Goal: Task Accomplishment & Management: Use online tool/utility

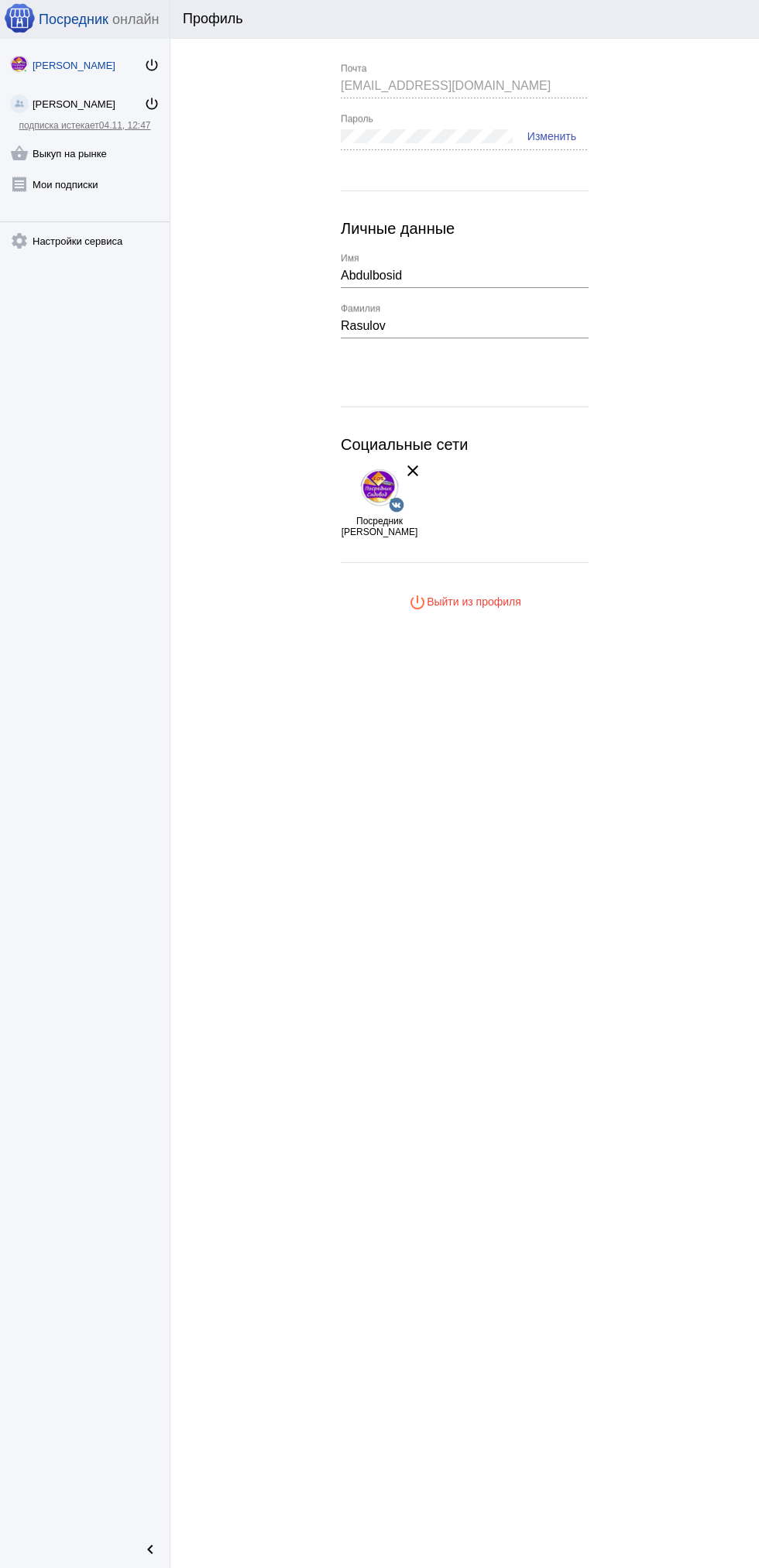
click at [104, 168] on link "receipt [PERSON_NAME] подписки" at bounding box center [84, 182] width 170 height 31
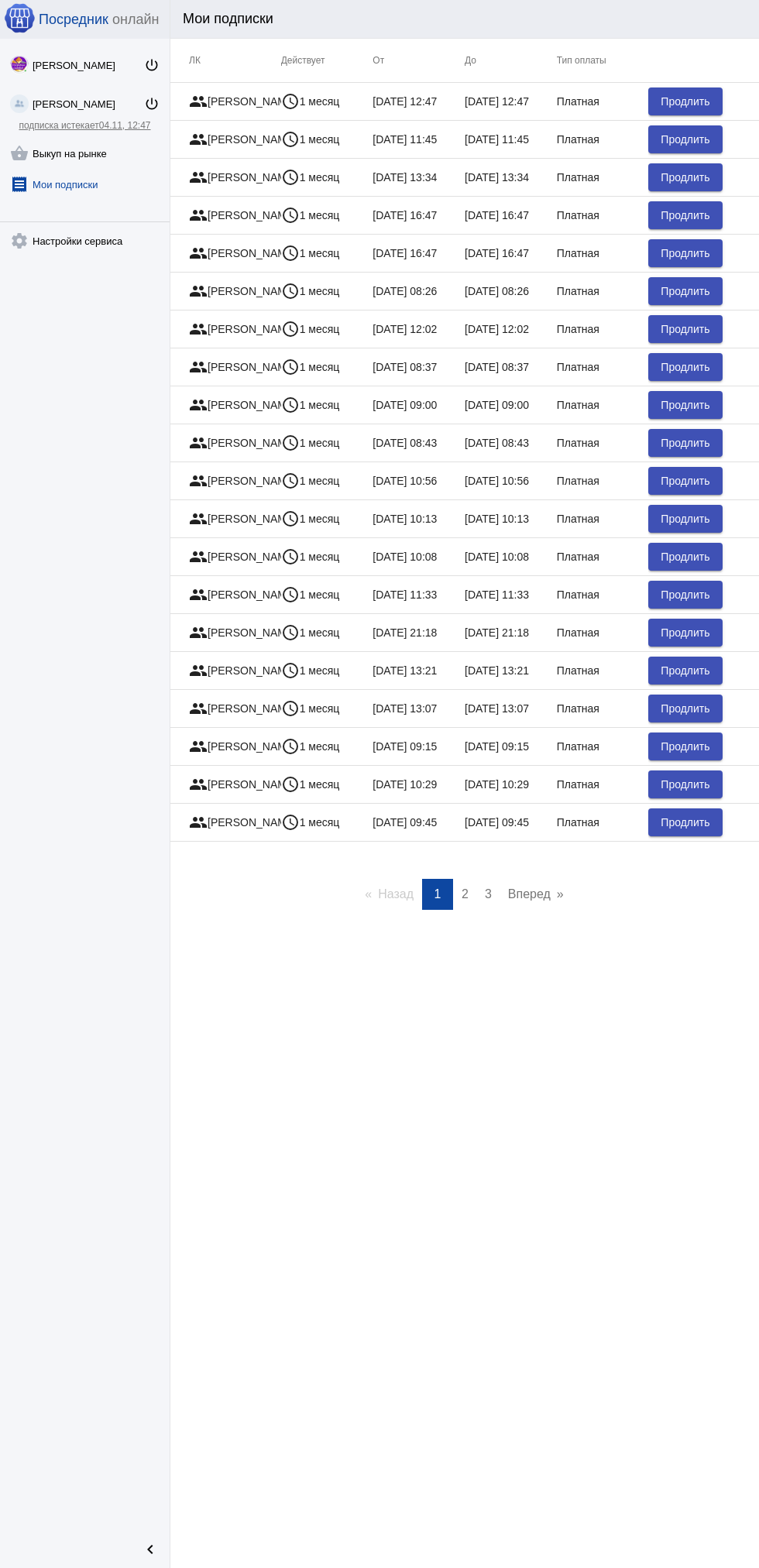
click at [109, 150] on link "shopping_basket Выкуп на рынке" at bounding box center [84, 150] width 170 height 31
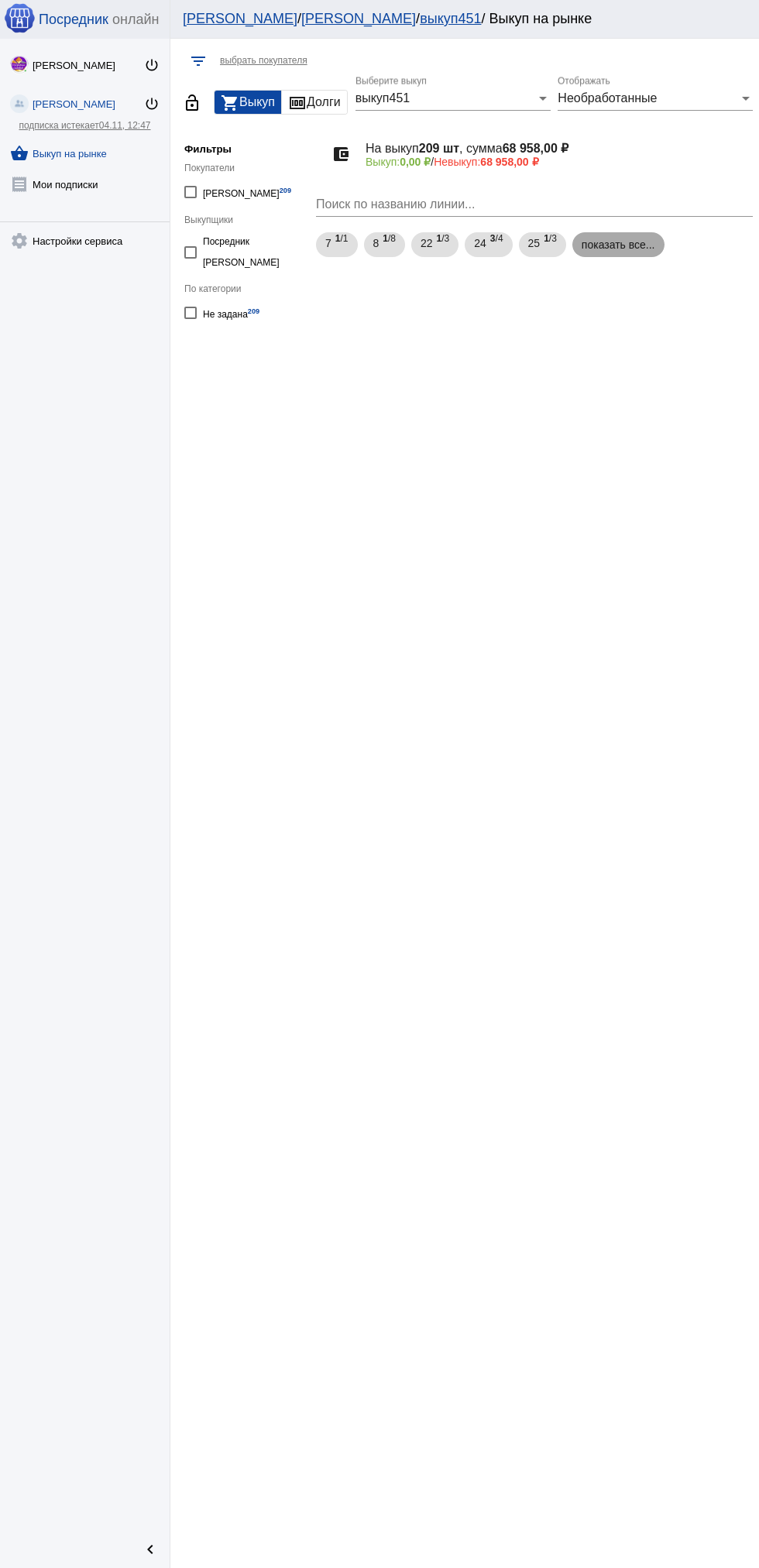
click at [615, 245] on mat-chip "показать все..." at bounding box center [618, 244] width 93 height 25
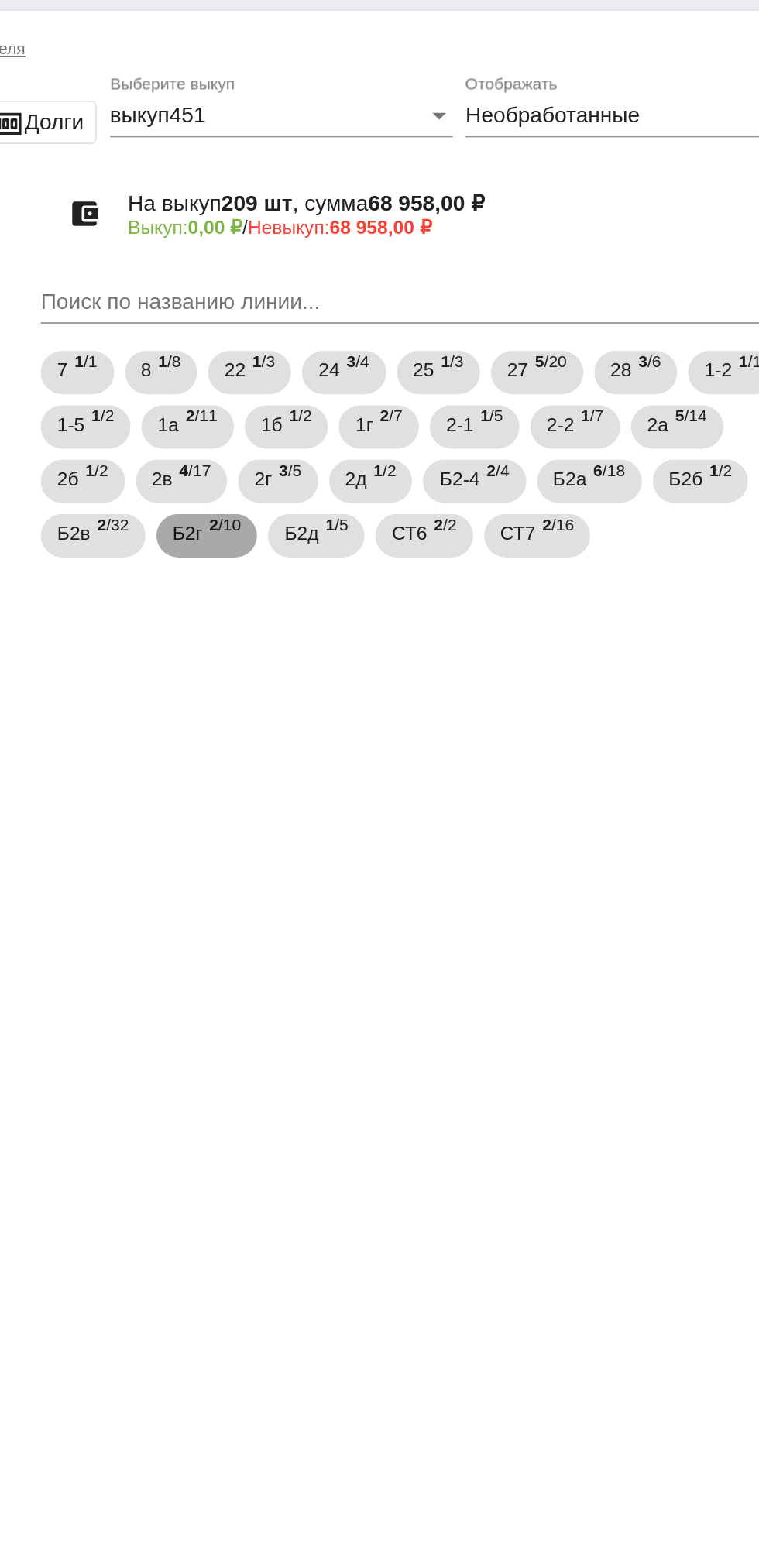
click at [433, 341] on mat-chip "Б2г 2 /10" at bounding box center [410, 337] width 58 height 25
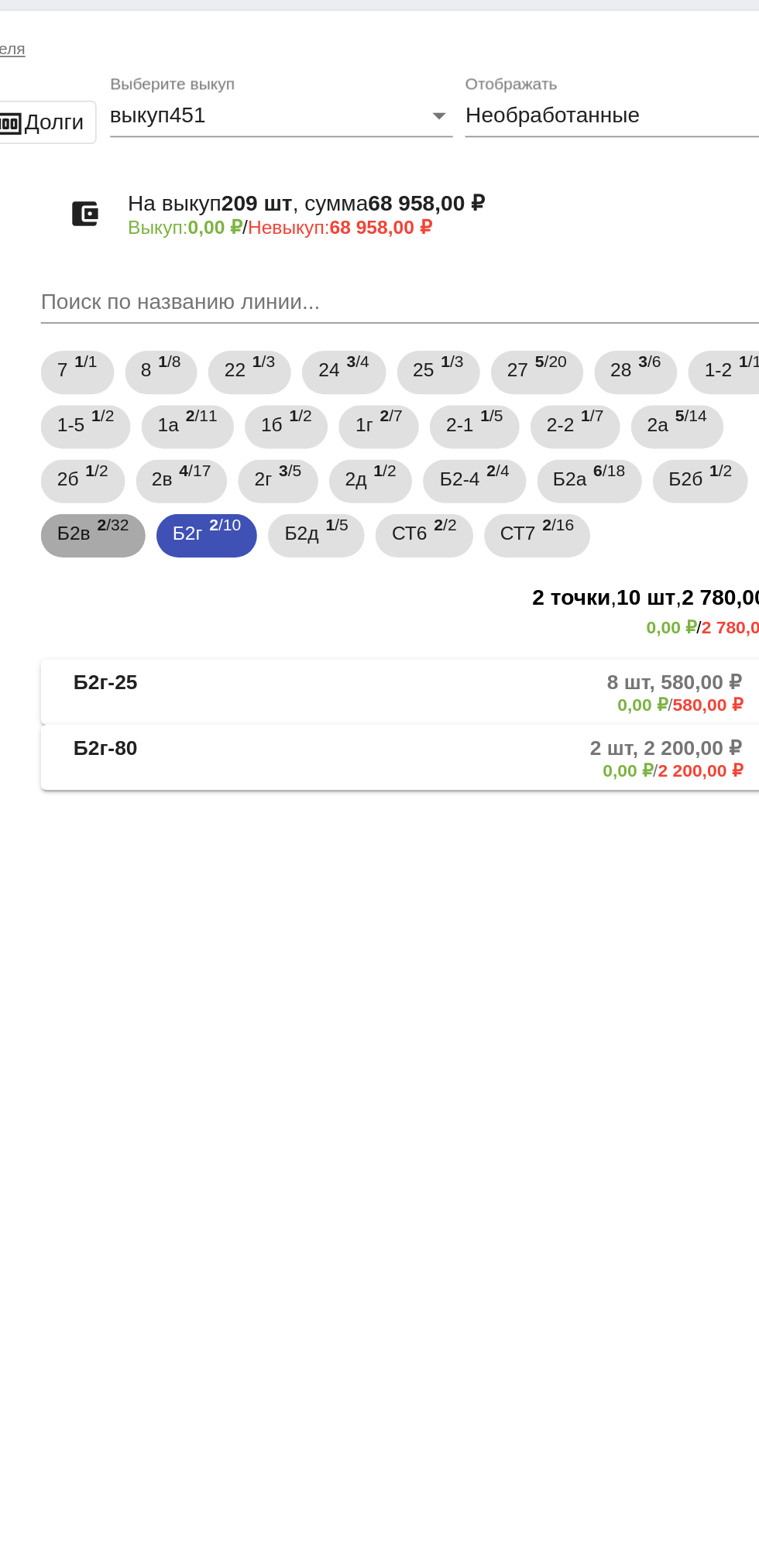
click at [351, 348] on span "2 /32" at bounding box center [356, 337] width 17 height 32
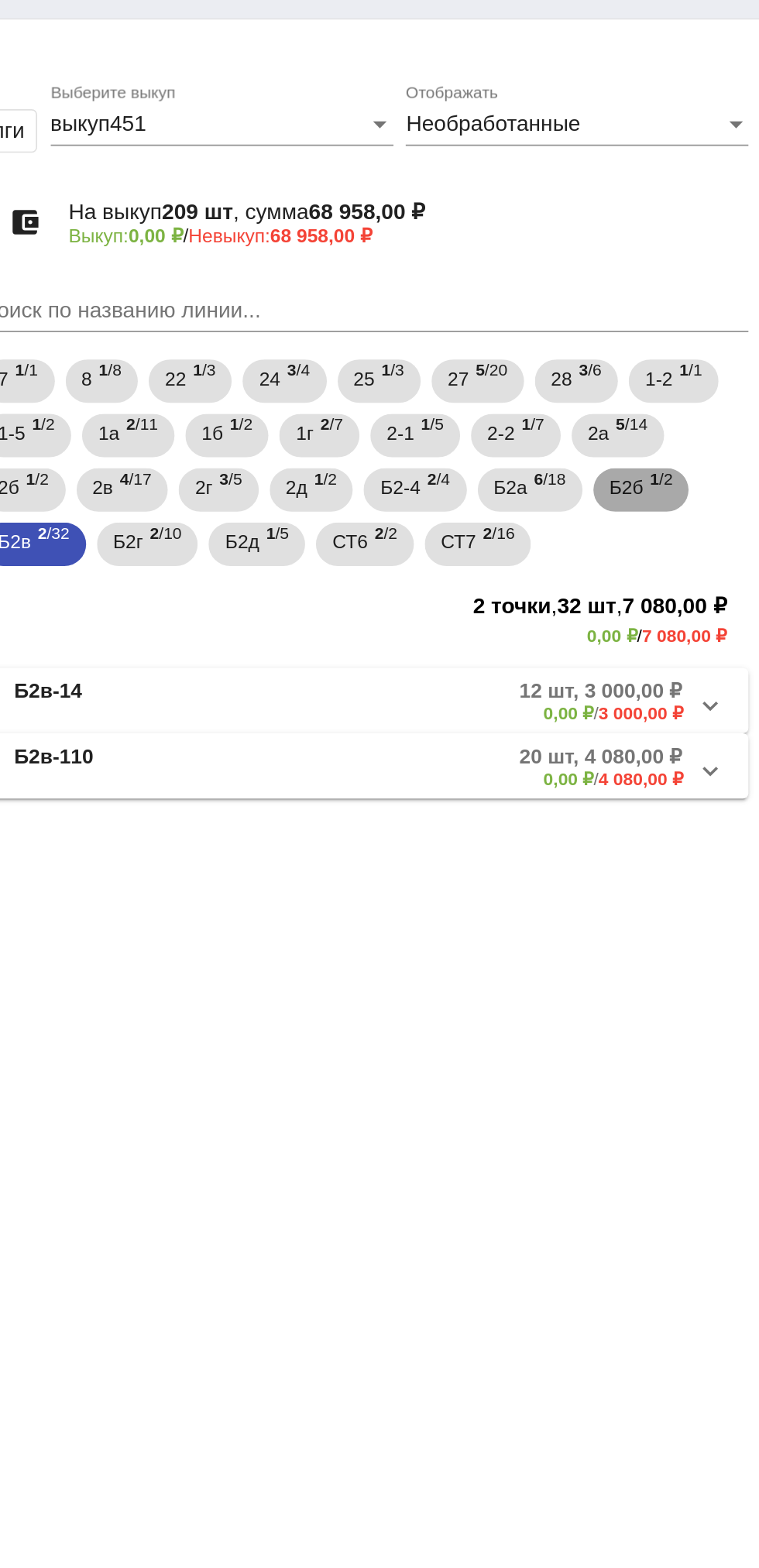
click at [693, 310] on span "Б2б" at bounding box center [683, 305] width 19 height 28
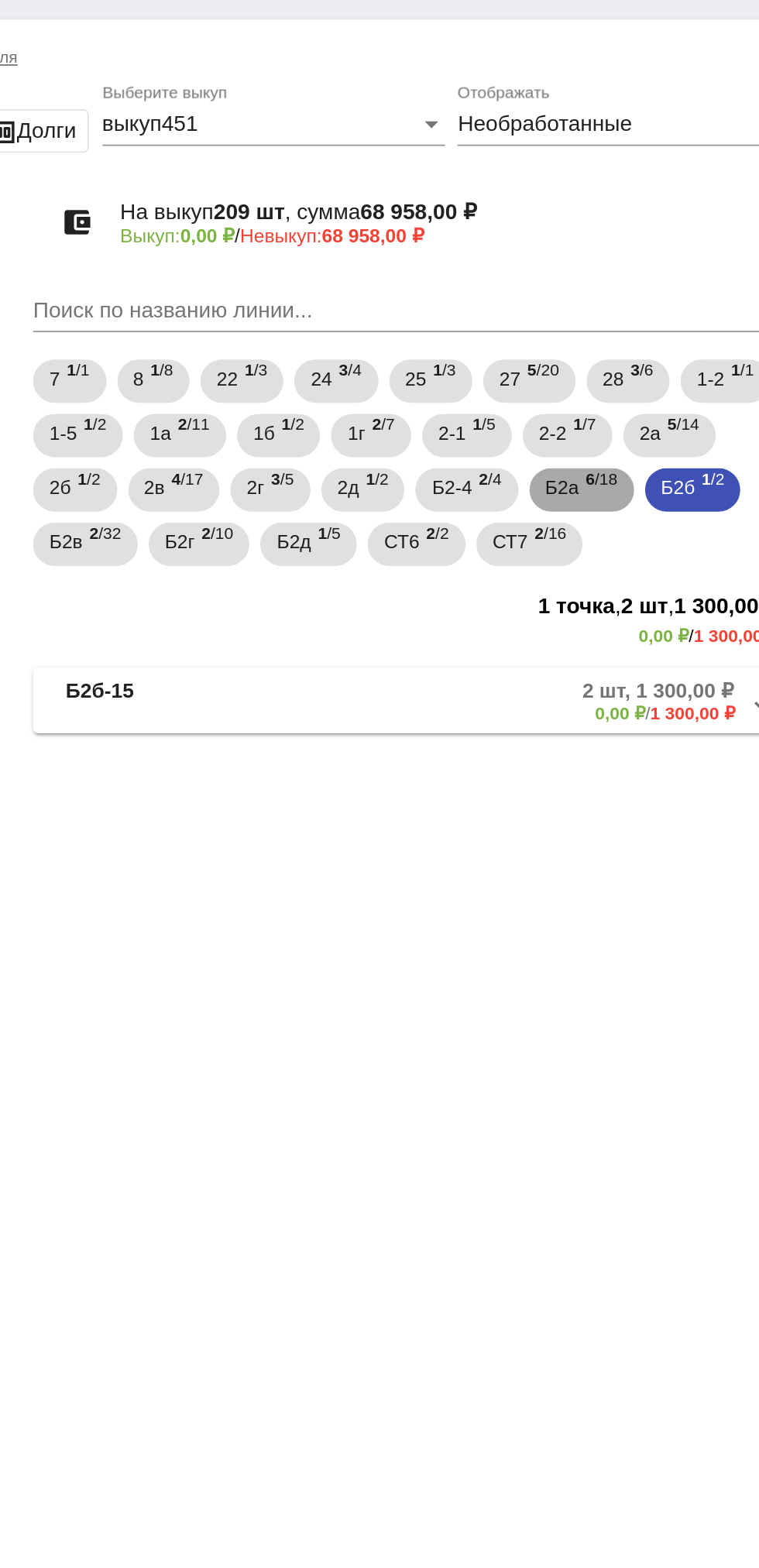
click at [627, 306] on span "Б2а" at bounding box center [617, 305] width 19 height 28
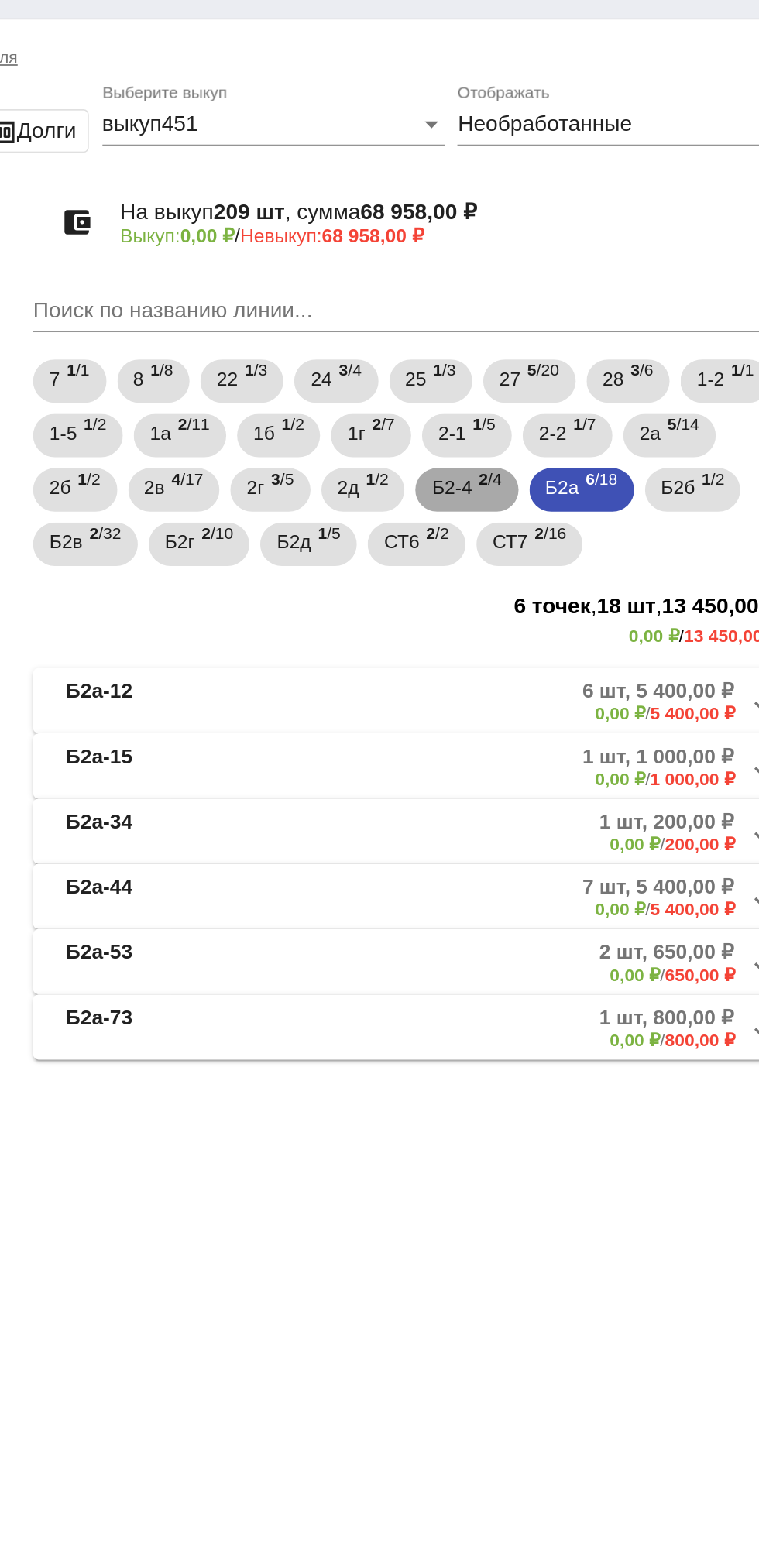
click at [566, 304] on span "Б2-4" at bounding box center [554, 305] width 22 height 28
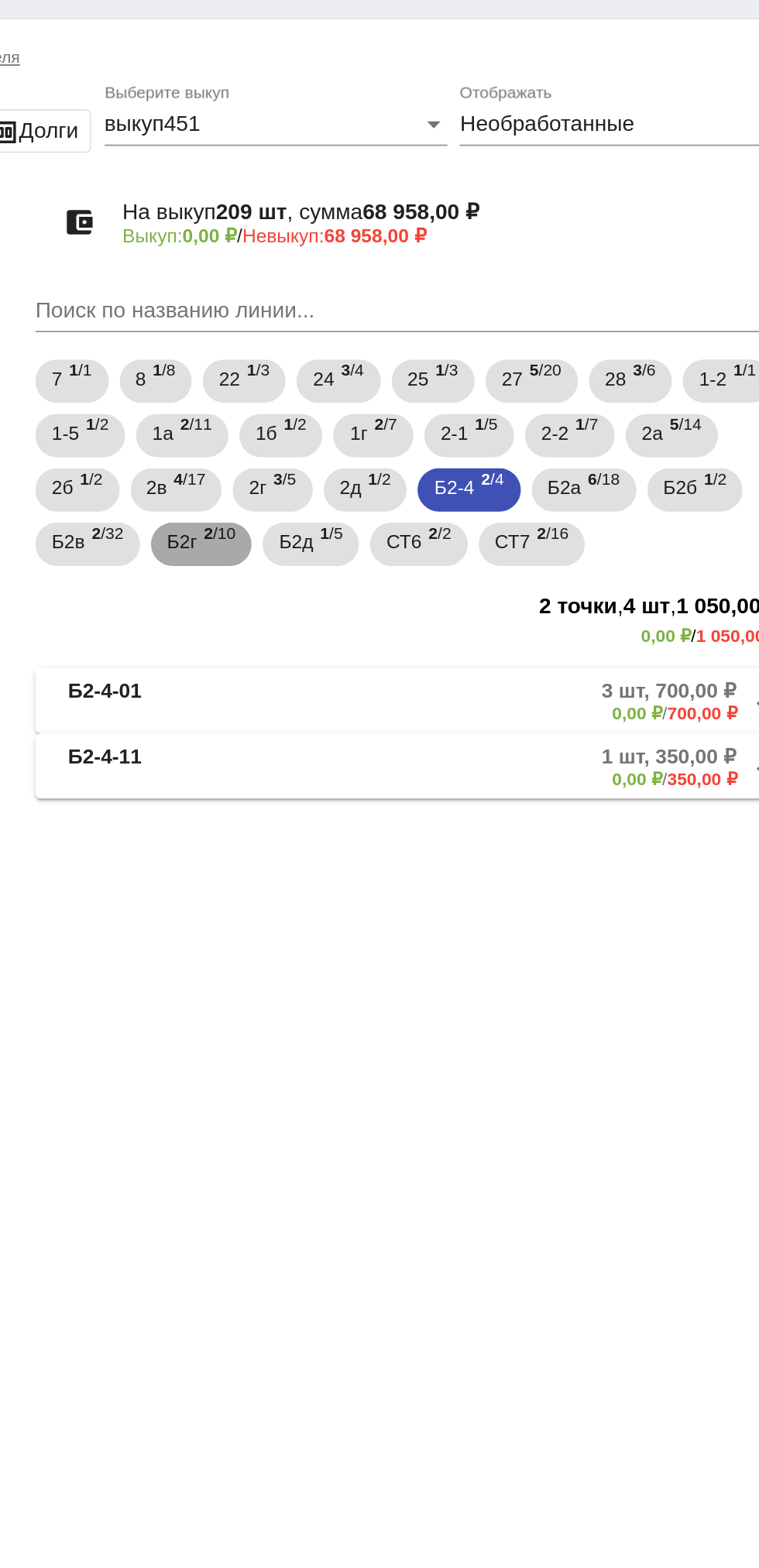
click at [416, 331] on b "2" at bounding box center [414, 332] width 6 height 11
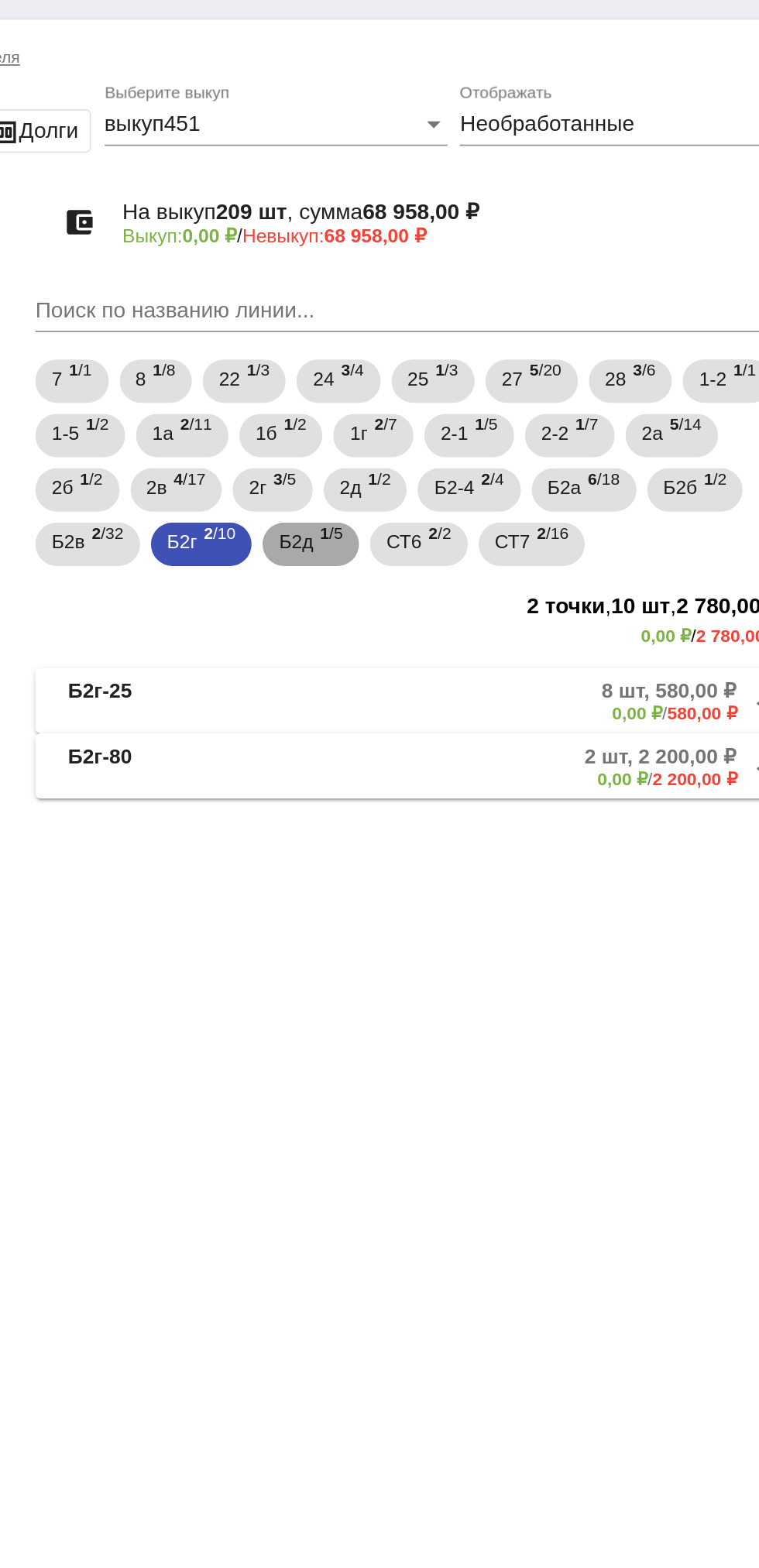
click at [456, 336] on mat-chip "Б2д 1 /5" at bounding box center [473, 337] width 55 height 25
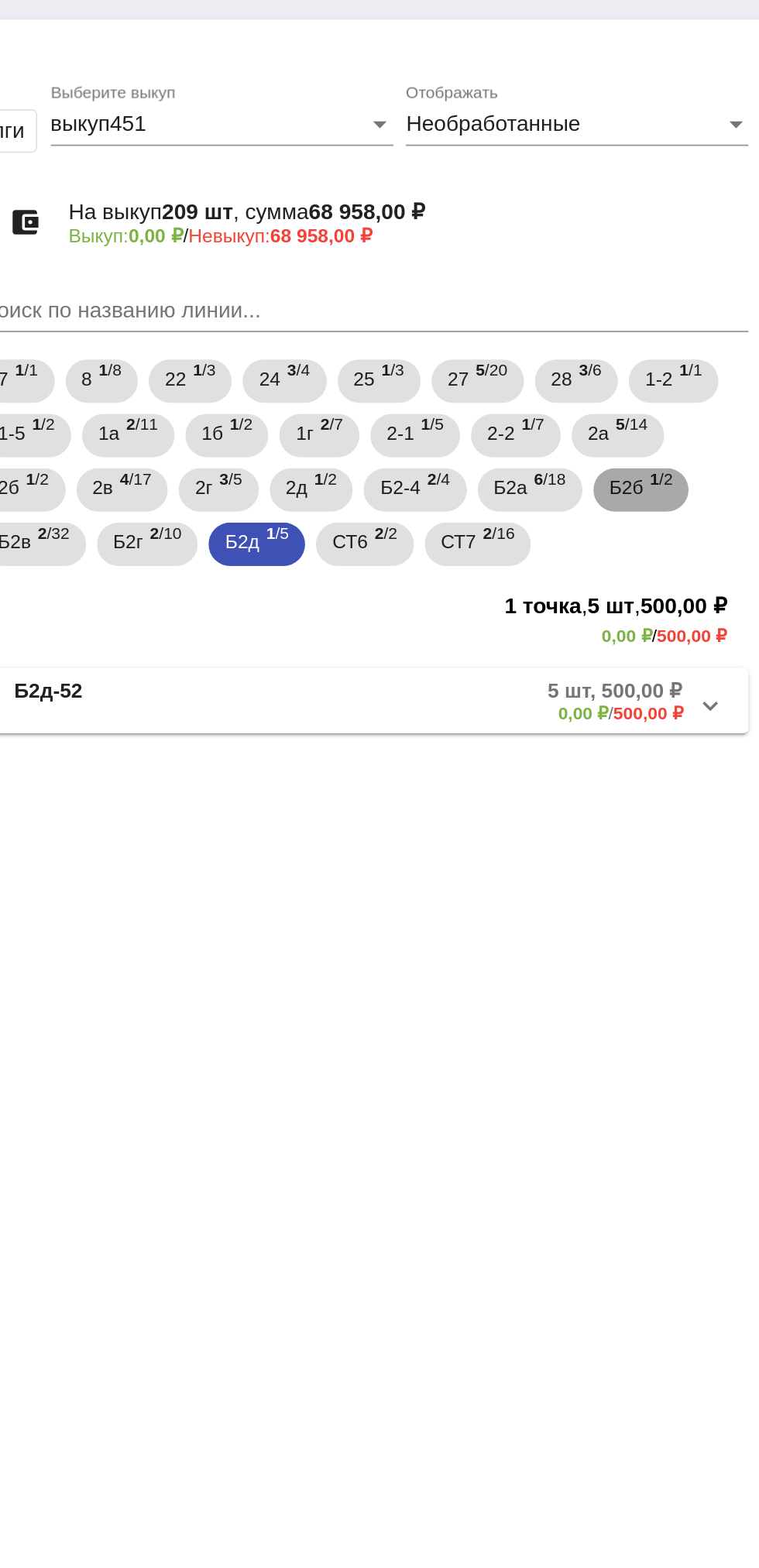
click at [691, 310] on span "Б2б" at bounding box center [683, 305] width 19 height 28
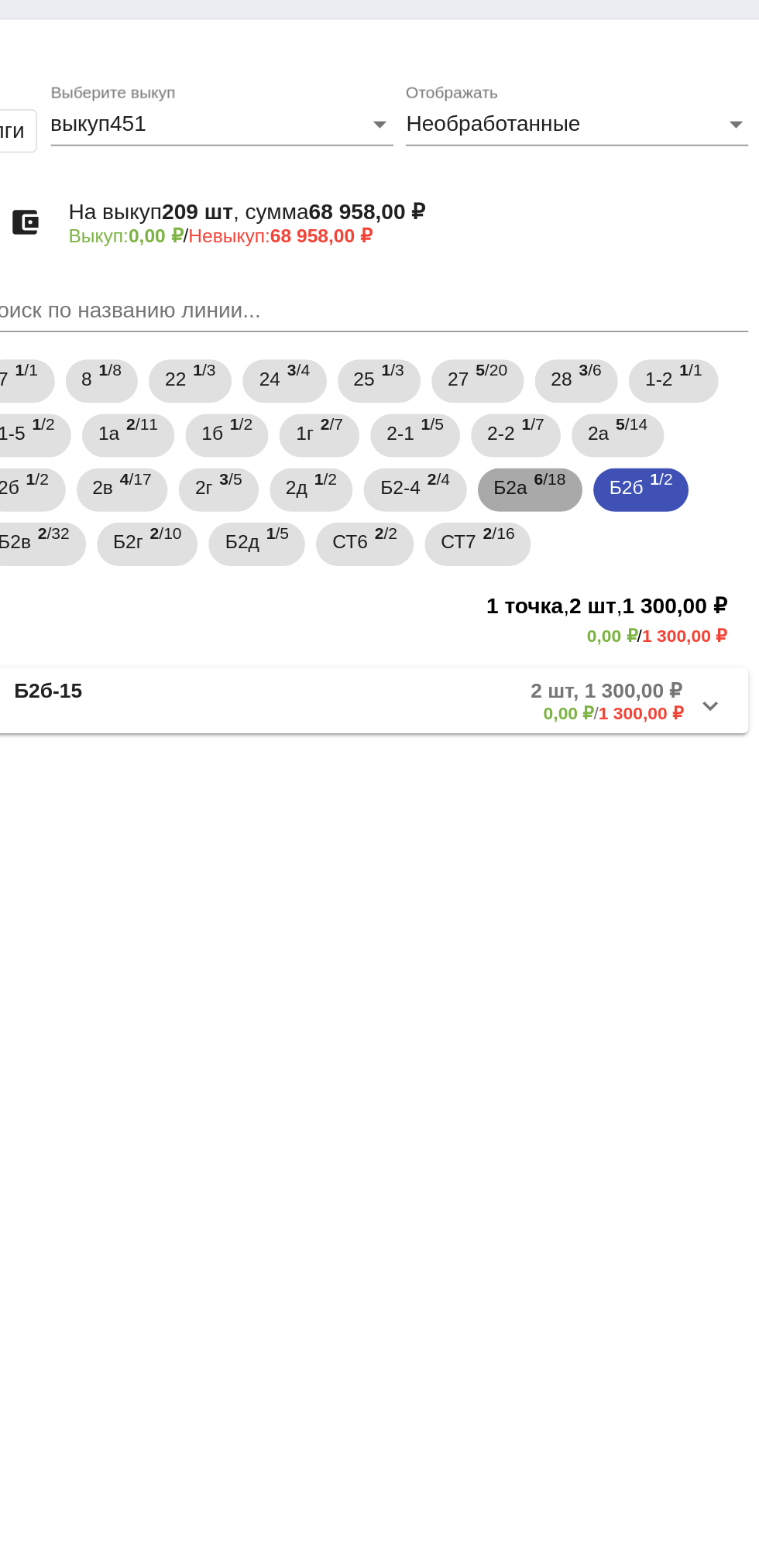
click at [624, 306] on span "Б2а" at bounding box center [617, 305] width 19 height 28
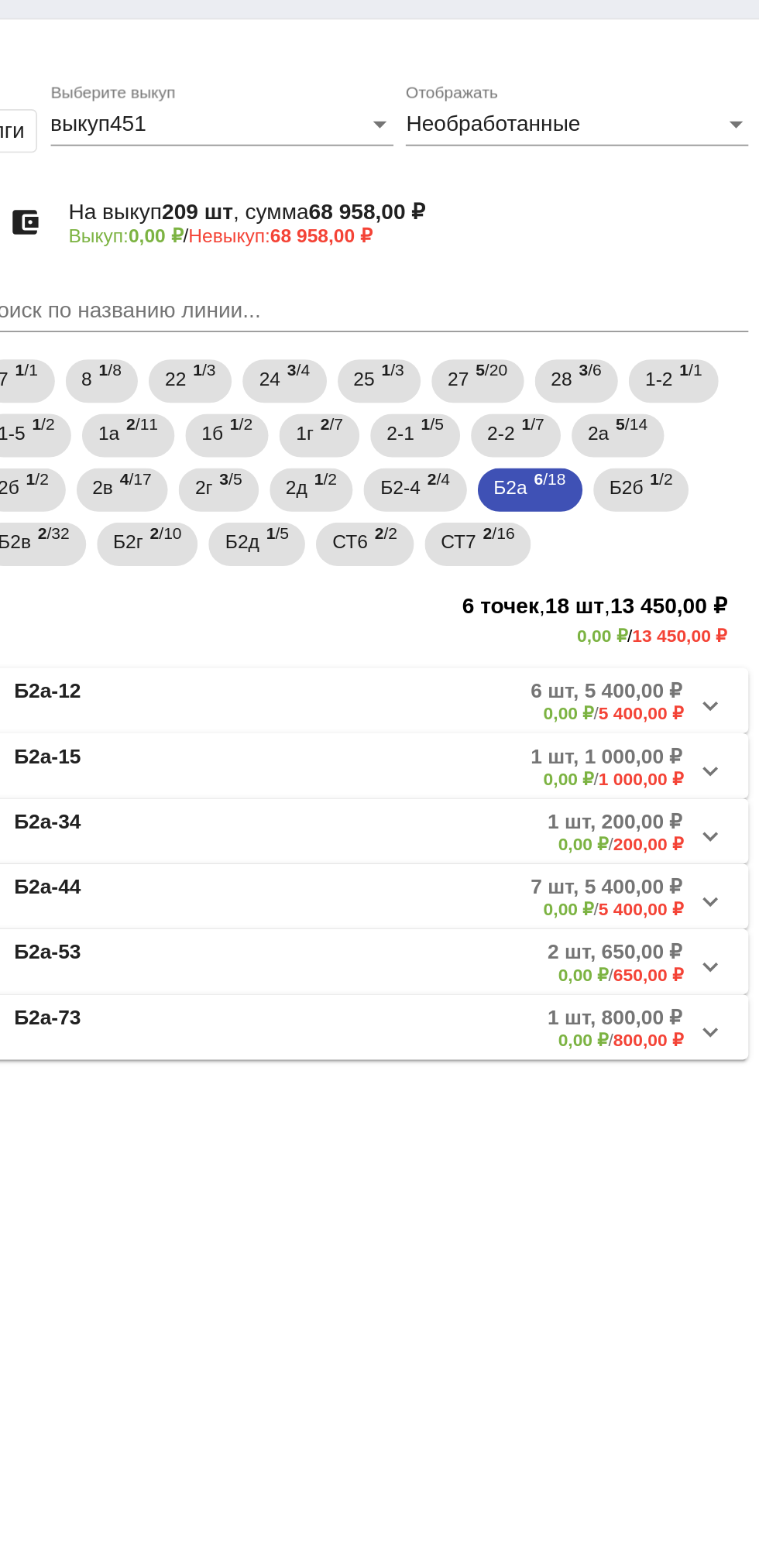
click at [446, 625] on mat-expansion-panel-header "Б2а-73 1 шт, 800,00 ₽ 0,00 ₽ / 800,00 ₽" at bounding box center [534, 613] width 436 height 38
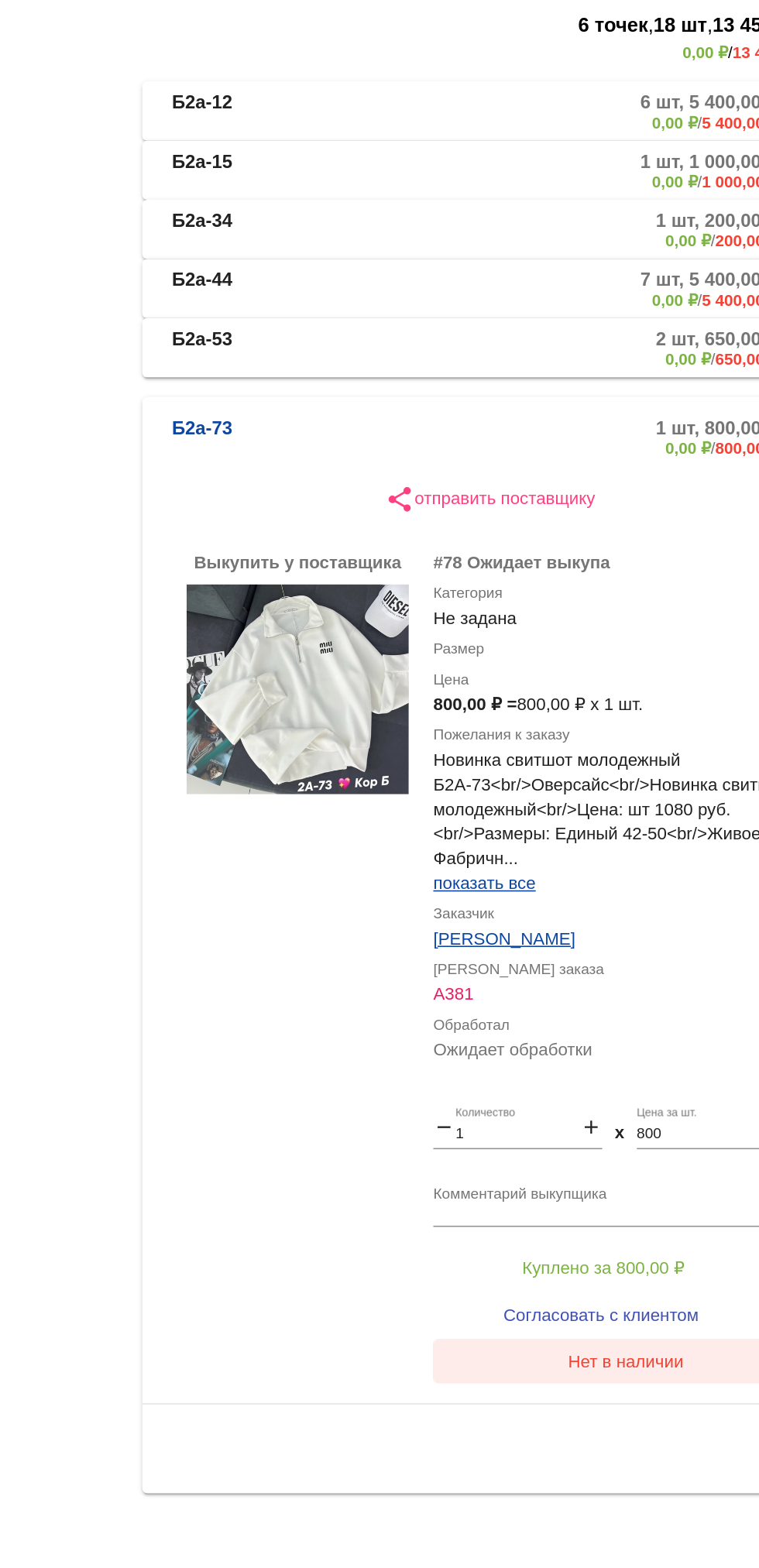
click at [636, 1213] on span "Нет в наличии" at bounding box center [619, 1212] width 72 height 13
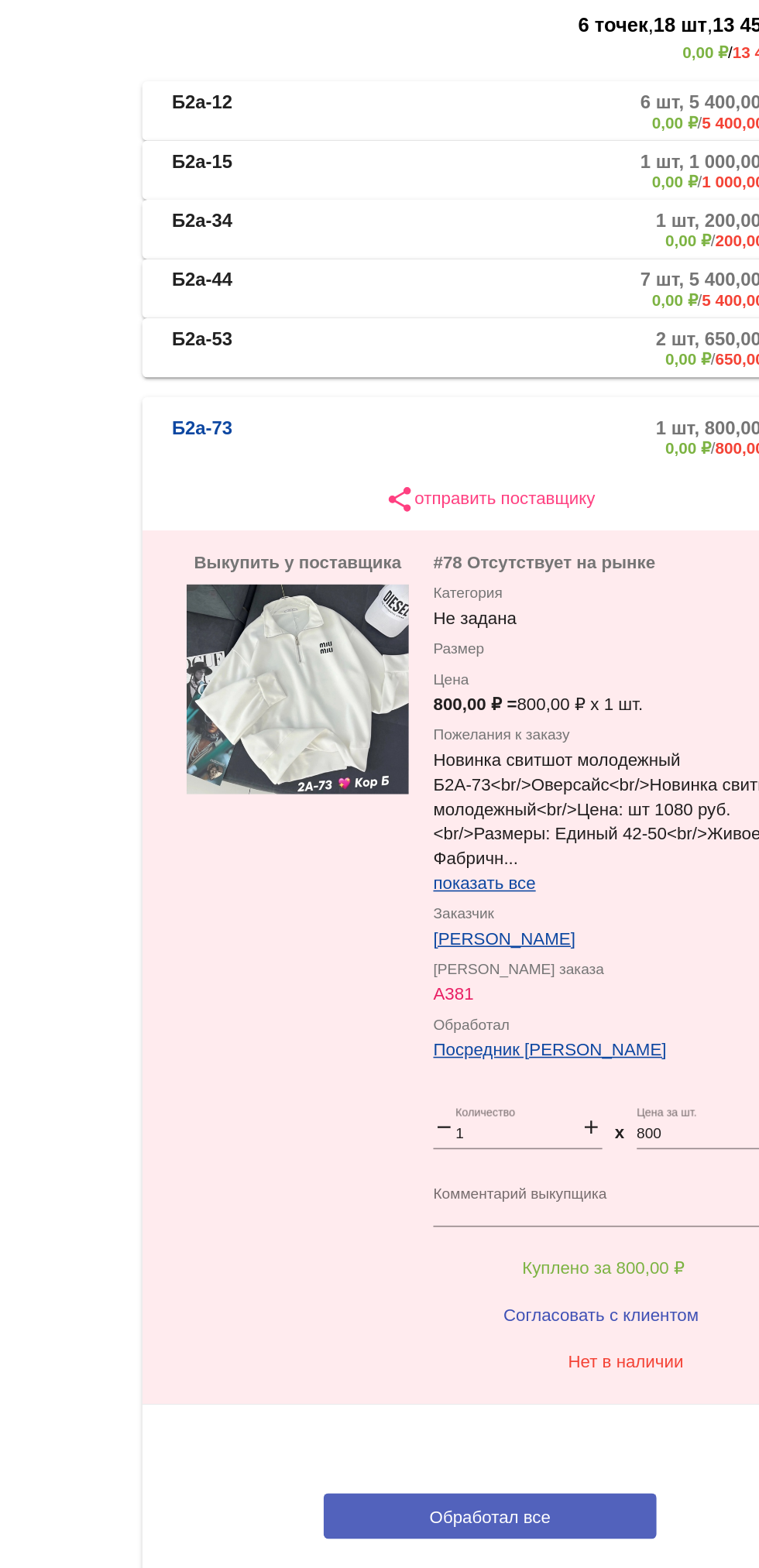
click at [589, 1305] on button "Обработал все" at bounding box center [534, 1309] width 209 height 28
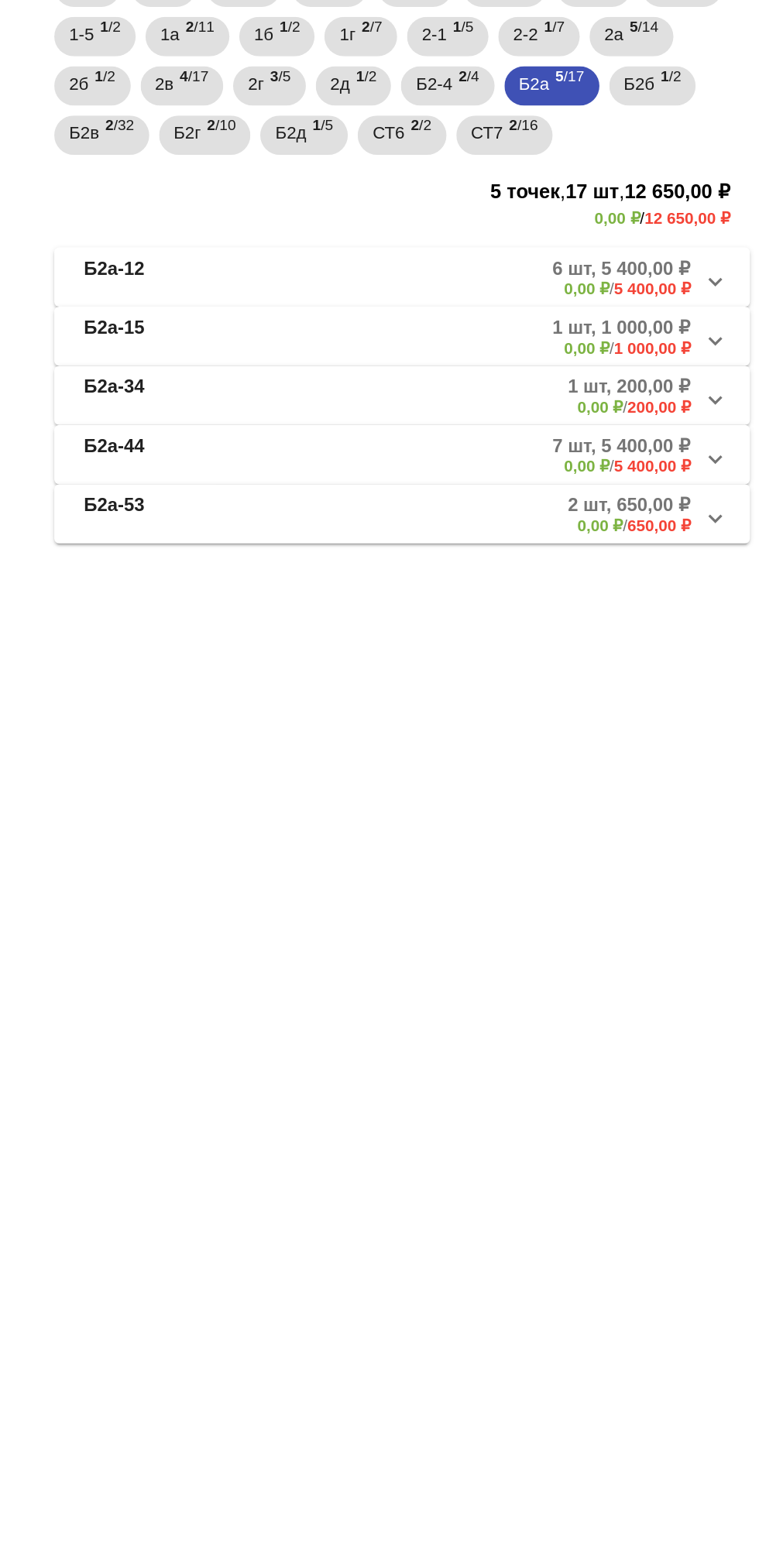
click at [660, 590] on mat-expansion-panel-header "Б2а-53 2 шт, 650,00 ₽ 0,00 ₽ / 650,00 ₽" at bounding box center [534, 575] width 436 height 38
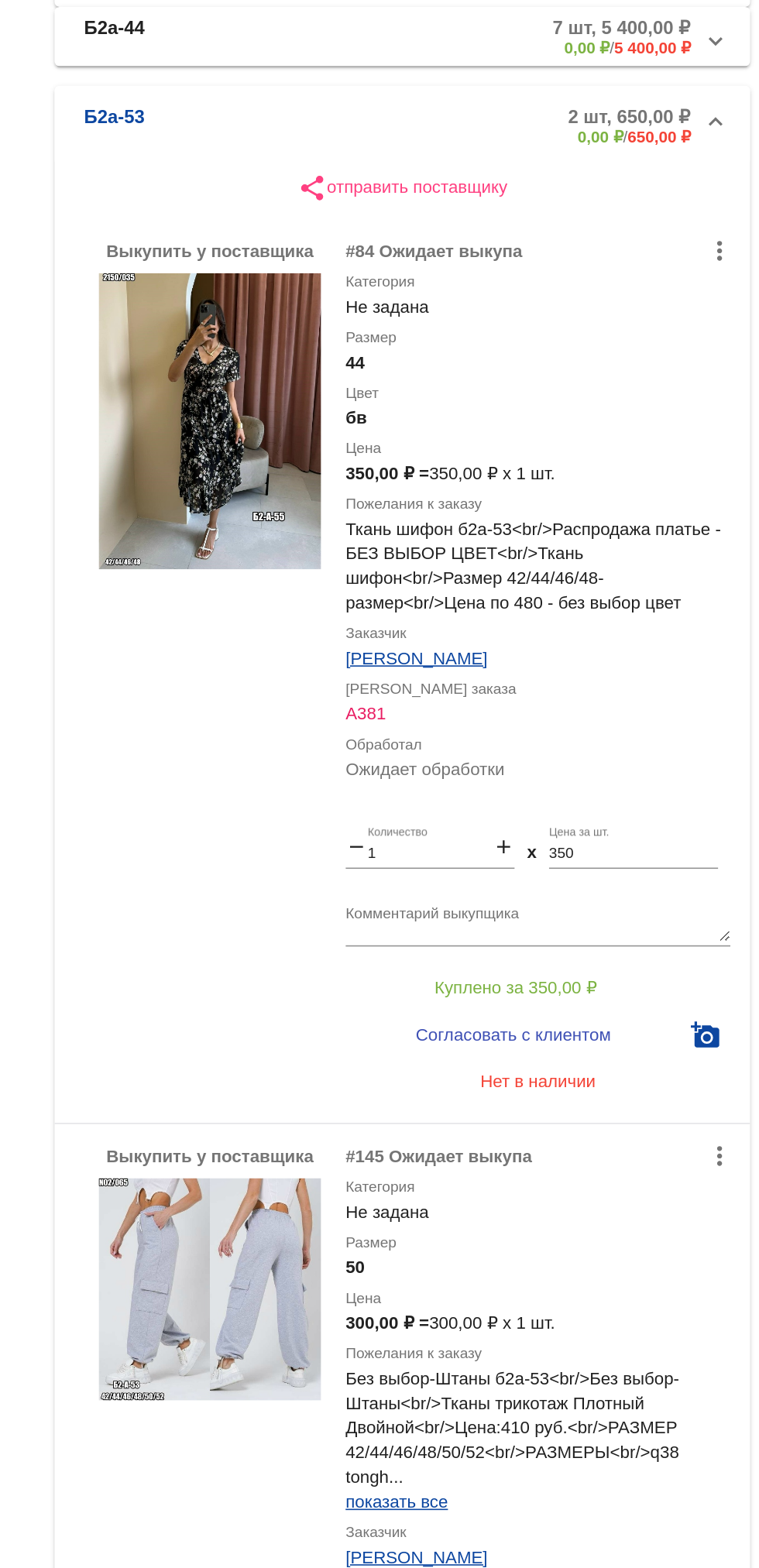
scroll to position [279, 0]
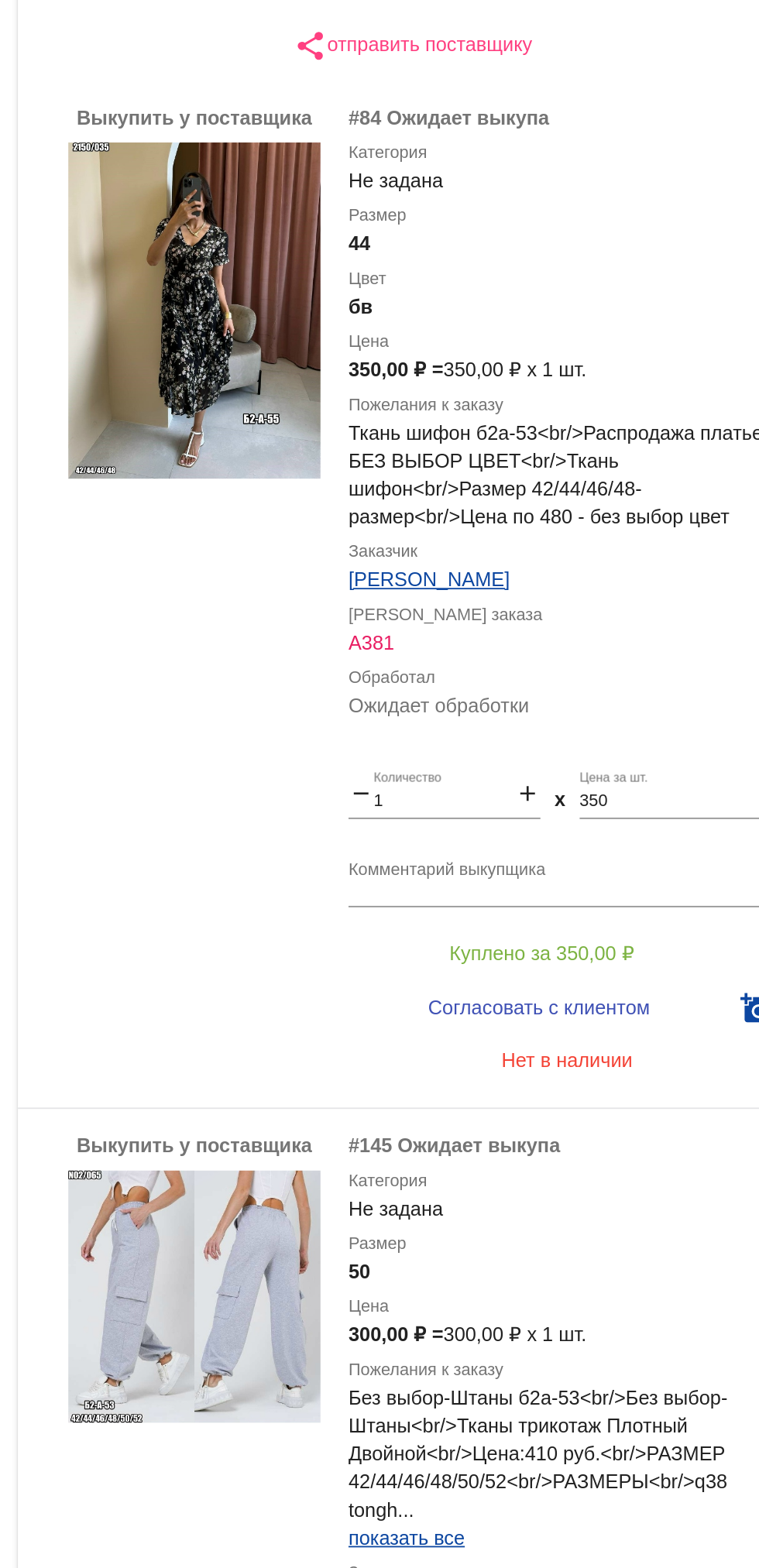
click at [426, 539] on img at bounding box center [413, 501] width 139 height 186
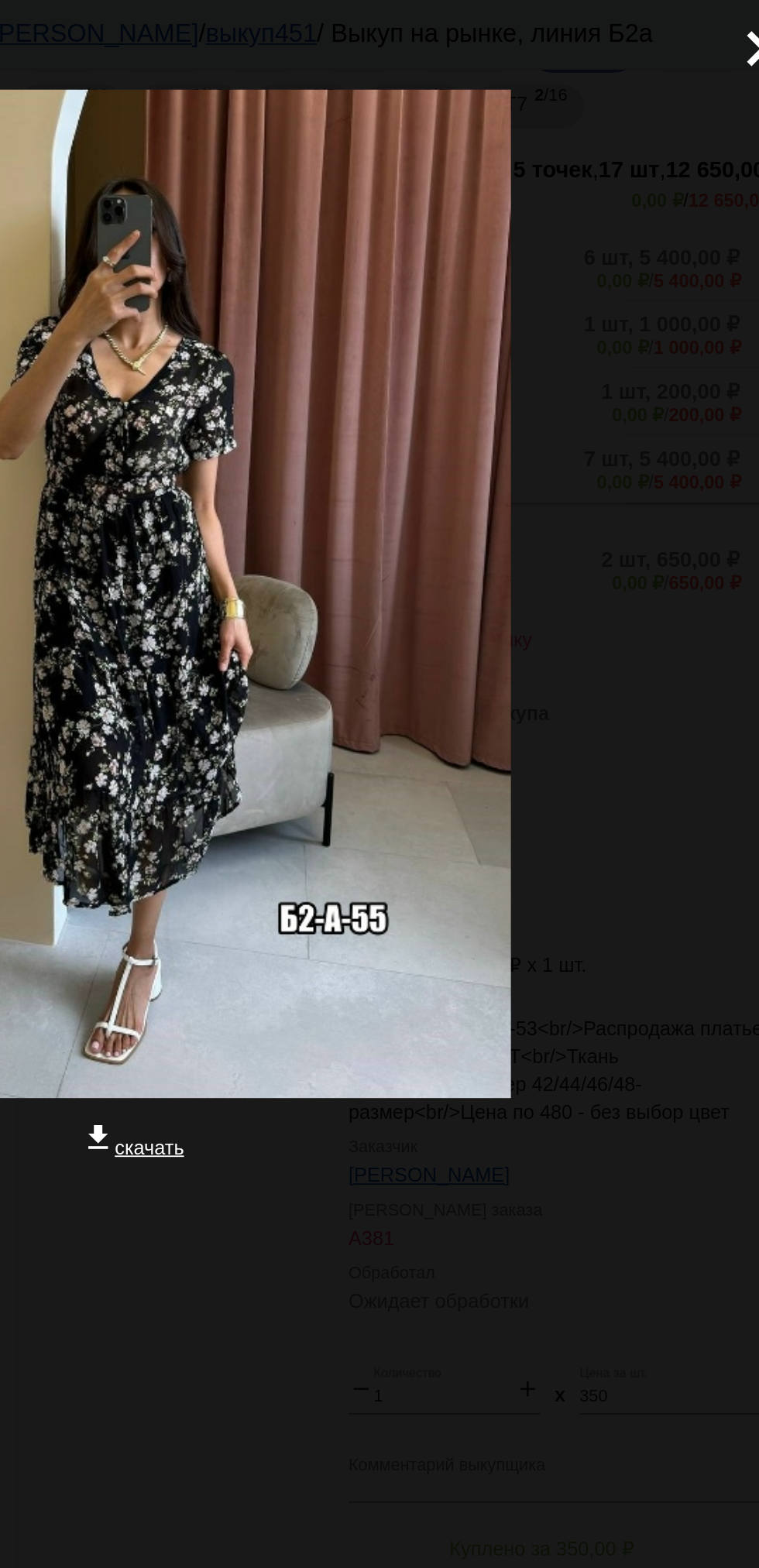
click at [714, 30] on mat-icon "close" at bounding box center [722, 21] width 18 height 18
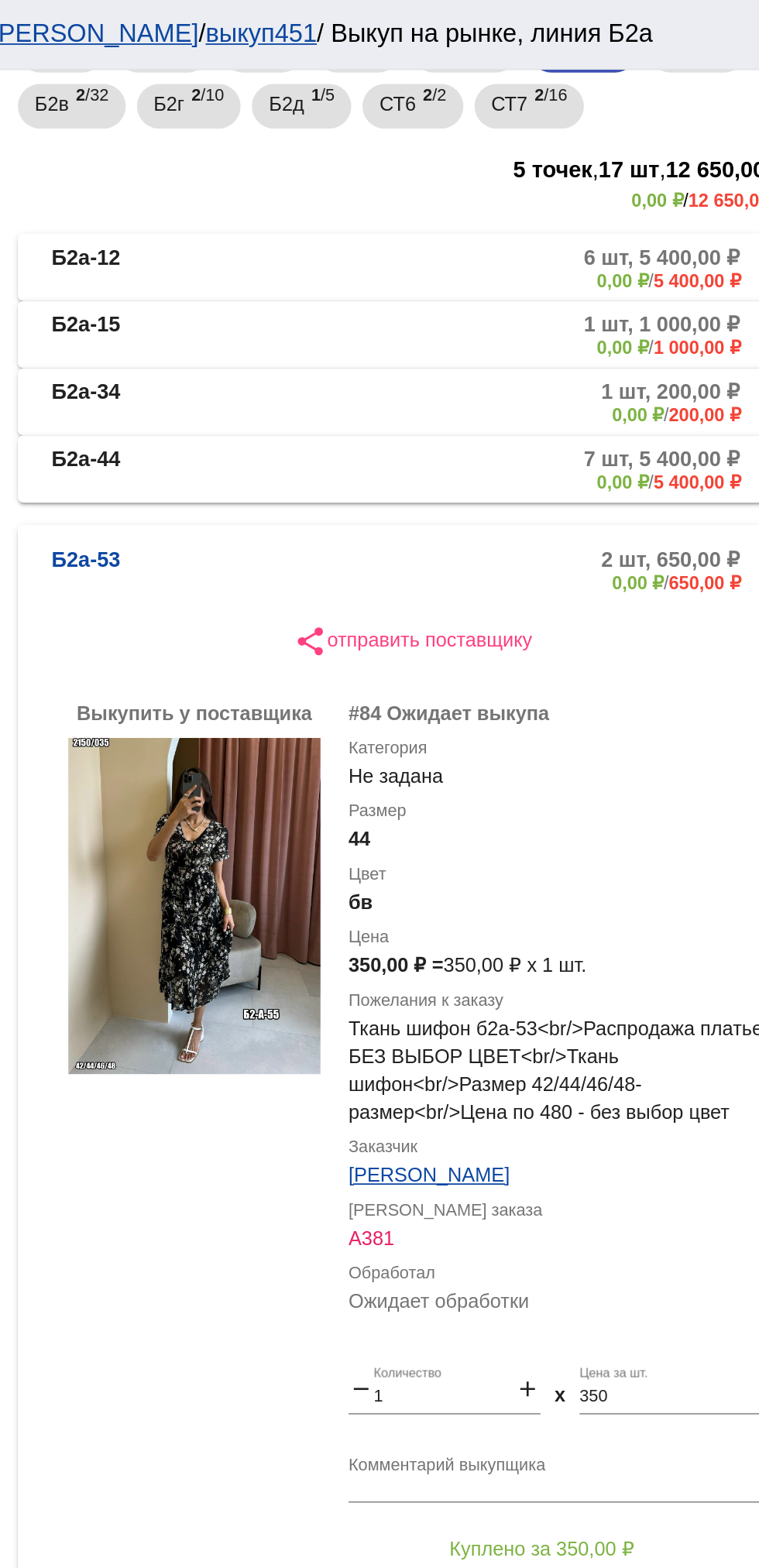
scroll to position [341, 0]
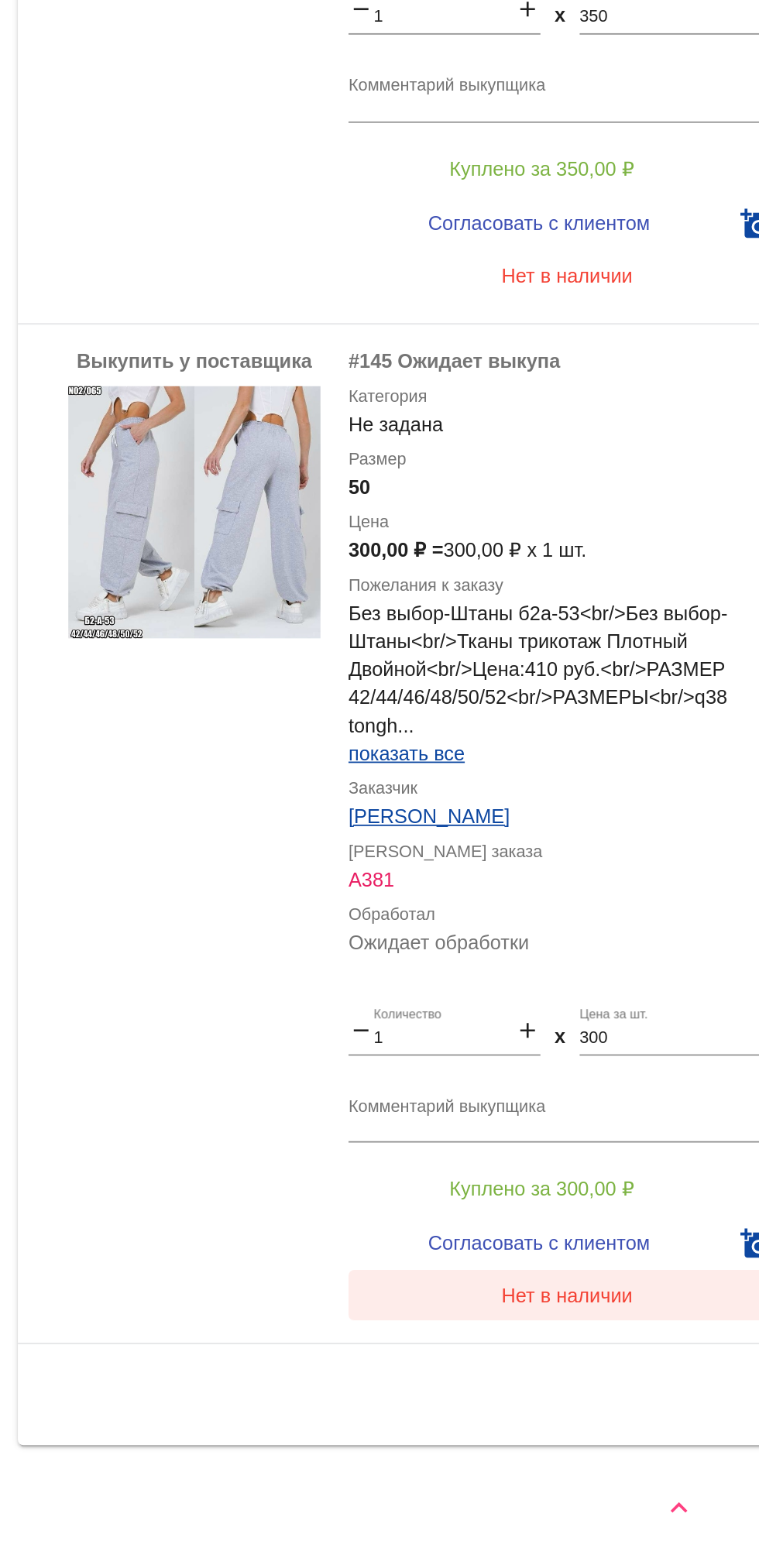
click at [646, 1420] on span "Нет в наличии" at bounding box center [619, 1418] width 72 height 13
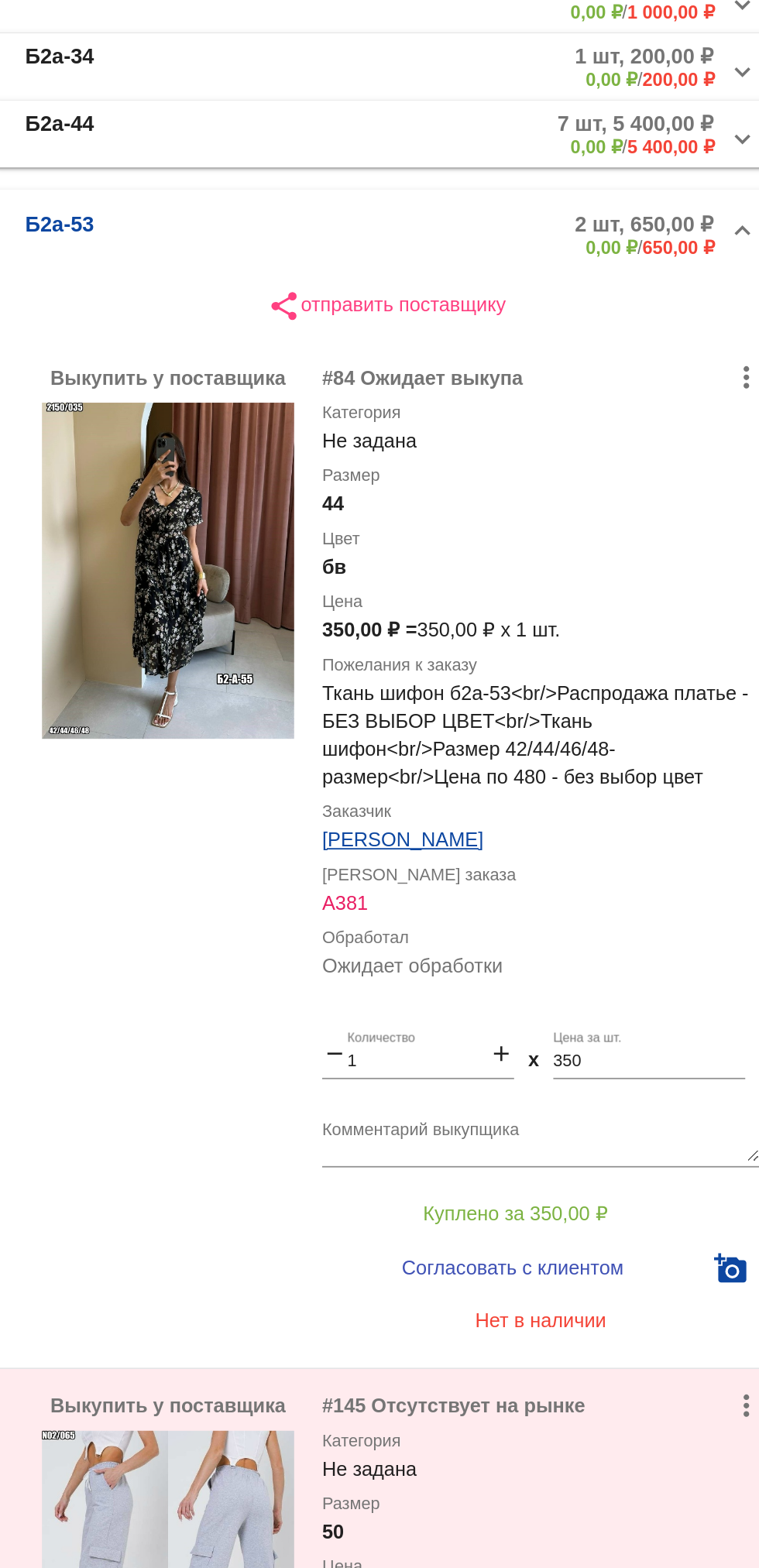
scroll to position [0, 0]
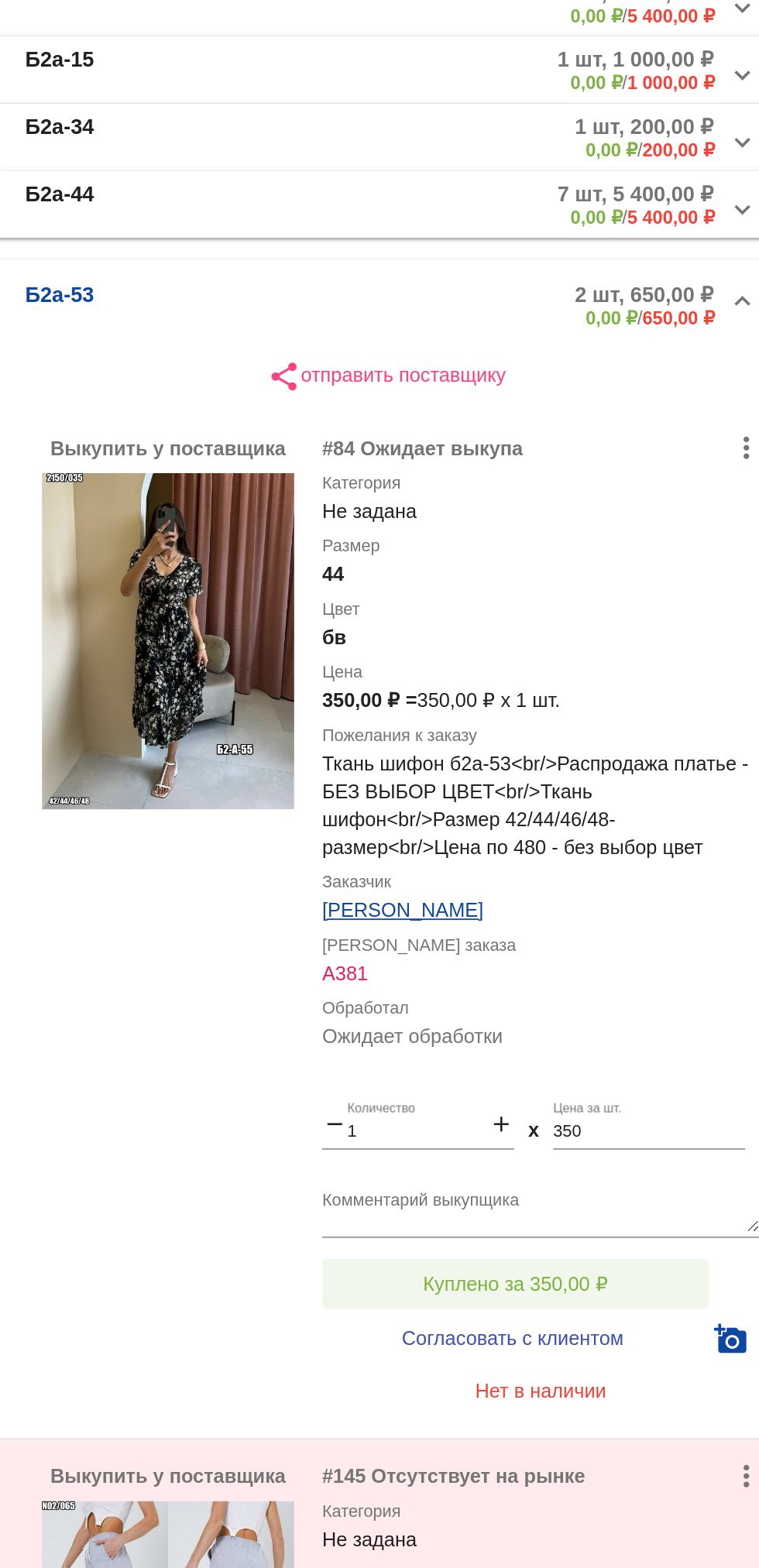
click at [648, 1133] on span "Куплено за 350,00 ₽" at bounding box center [605, 1135] width 102 height 13
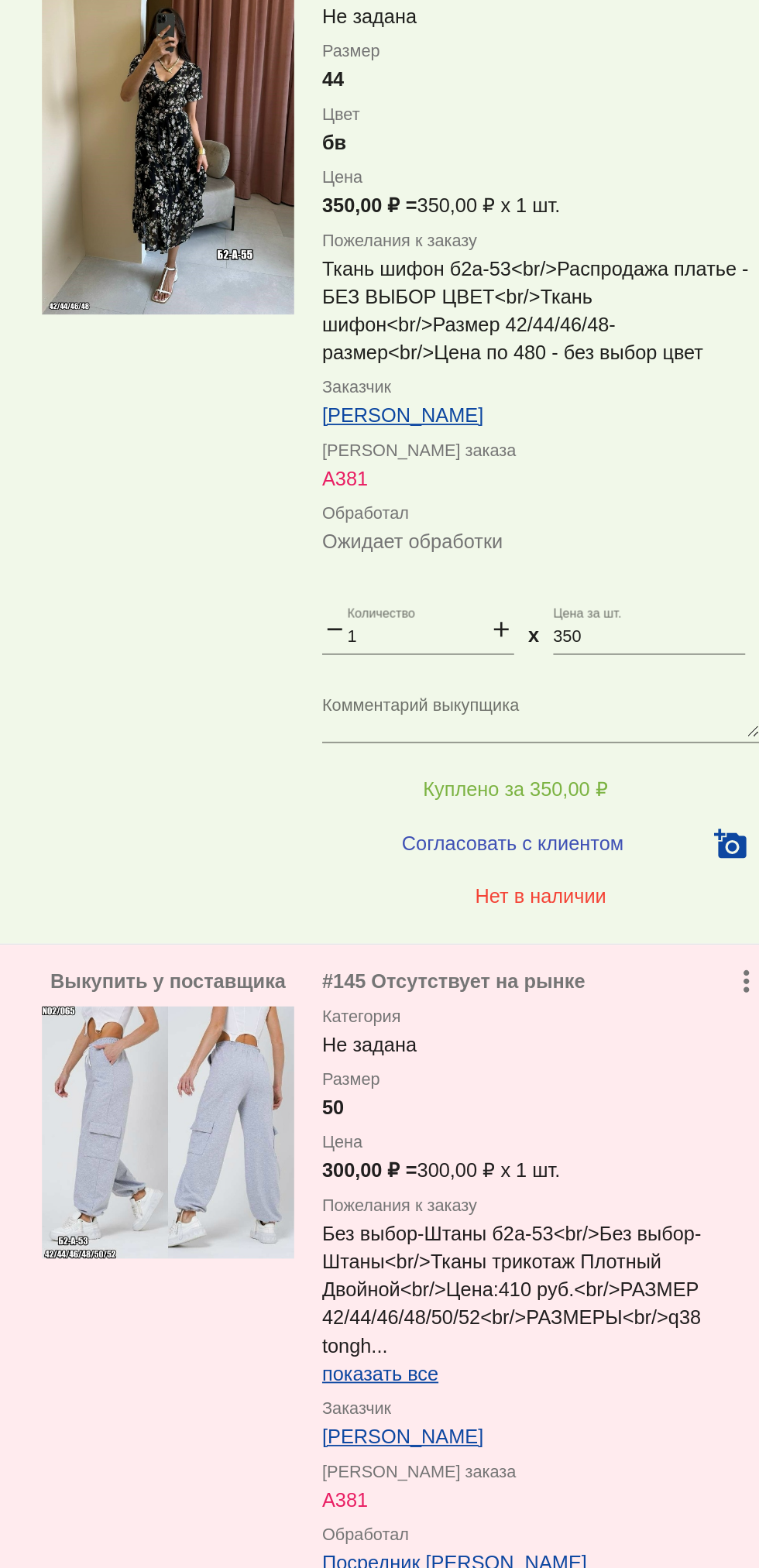
scroll to position [430, 0]
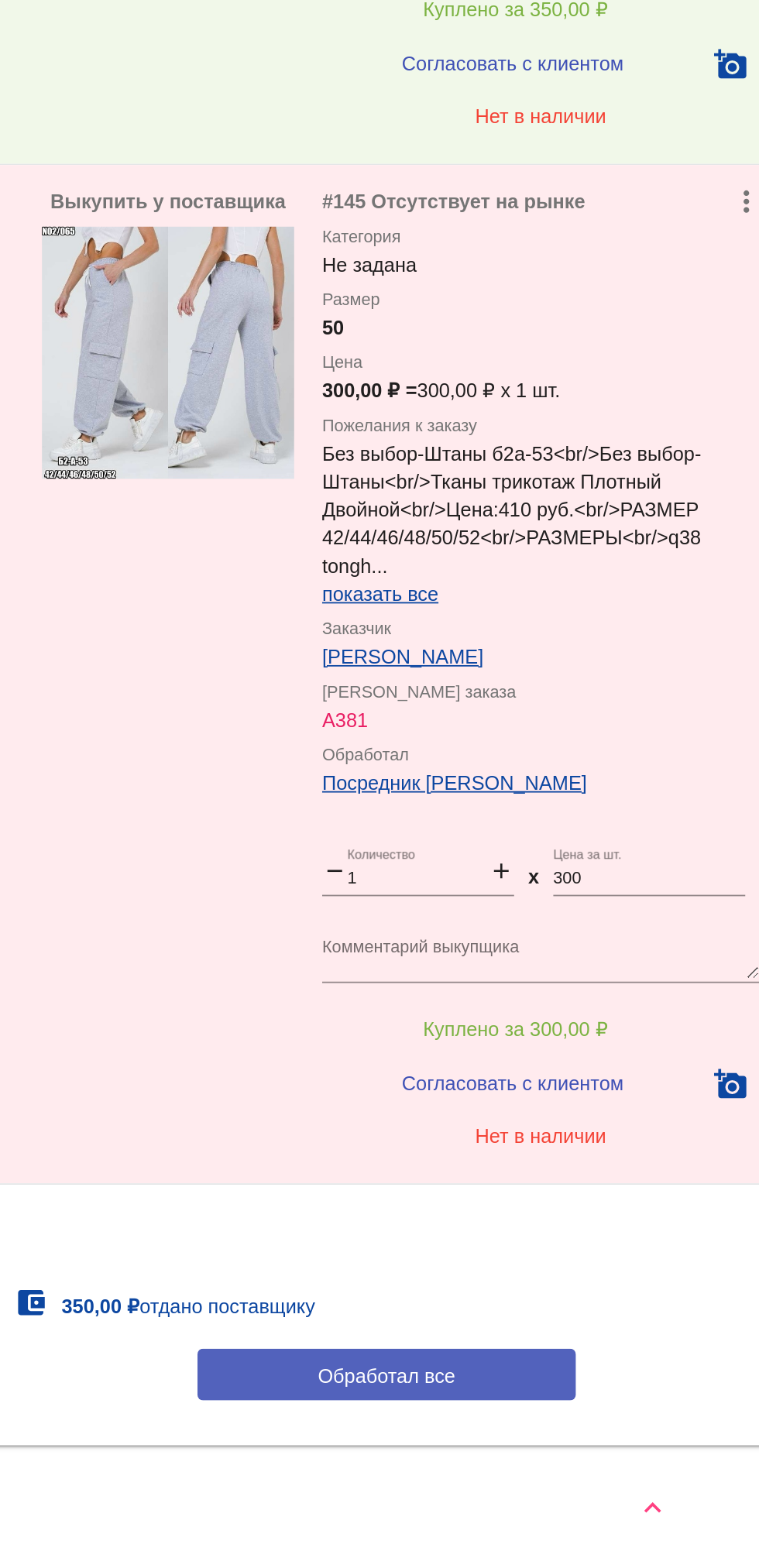
click at [583, 1463] on button "Обработал все" at bounding box center [534, 1461] width 209 height 28
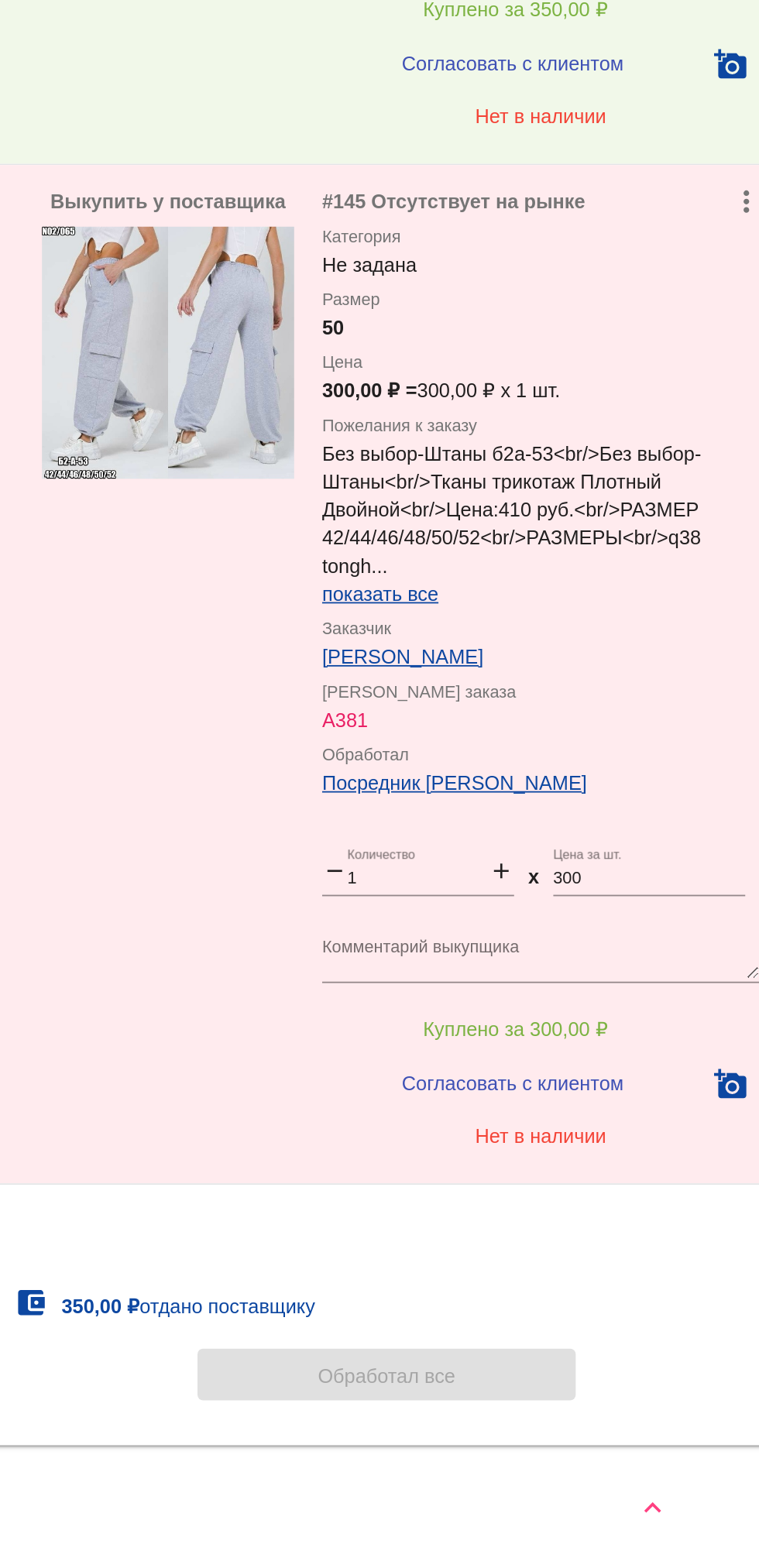
scroll to position [0, 0]
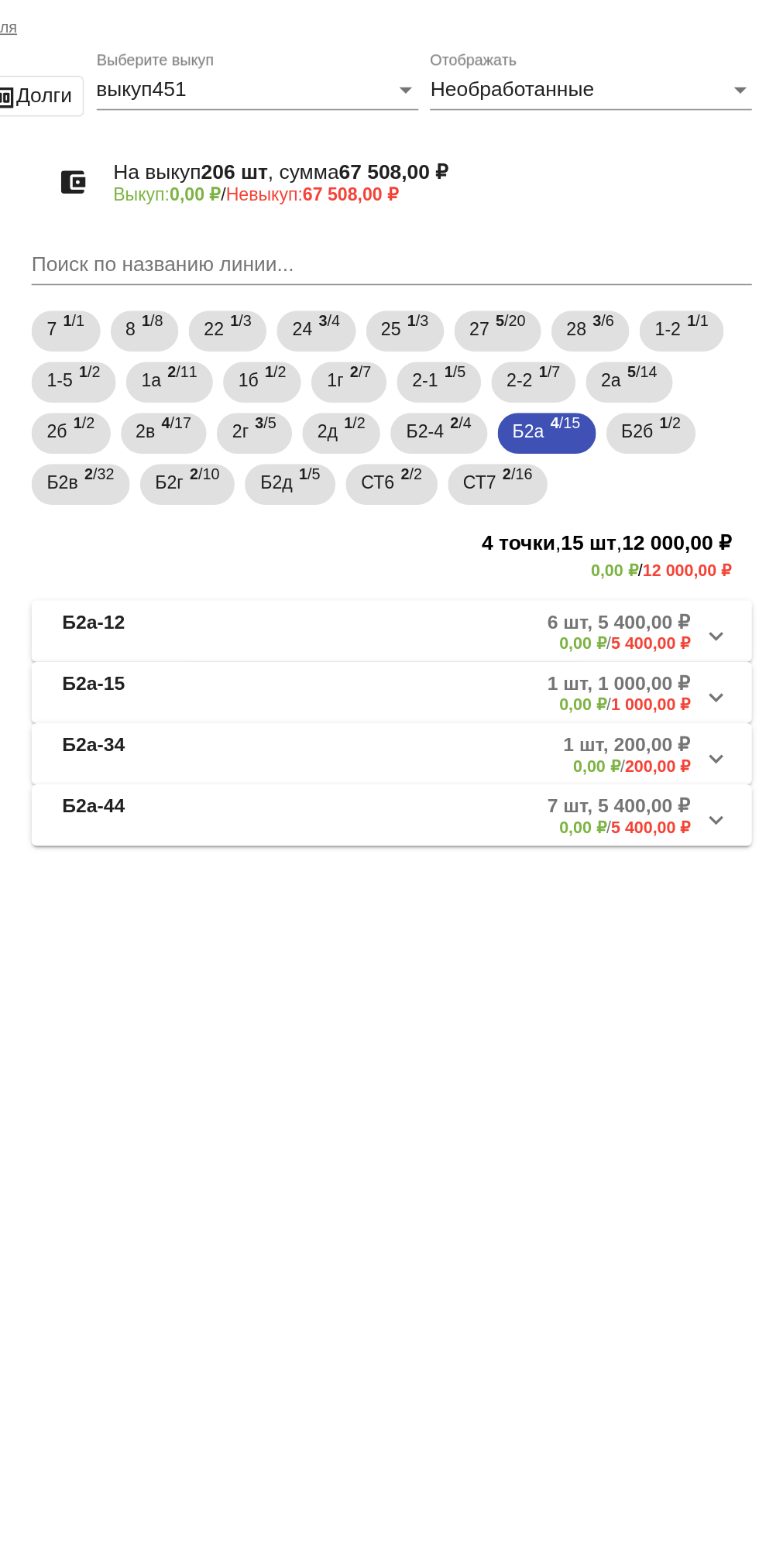
click at [603, 551] on mat-panel-description "7 шт, 5 400,00 ₽ 0,00 ₽ / 5 400,00 ₽" at bounding box center [590, 538] width 249 height 26
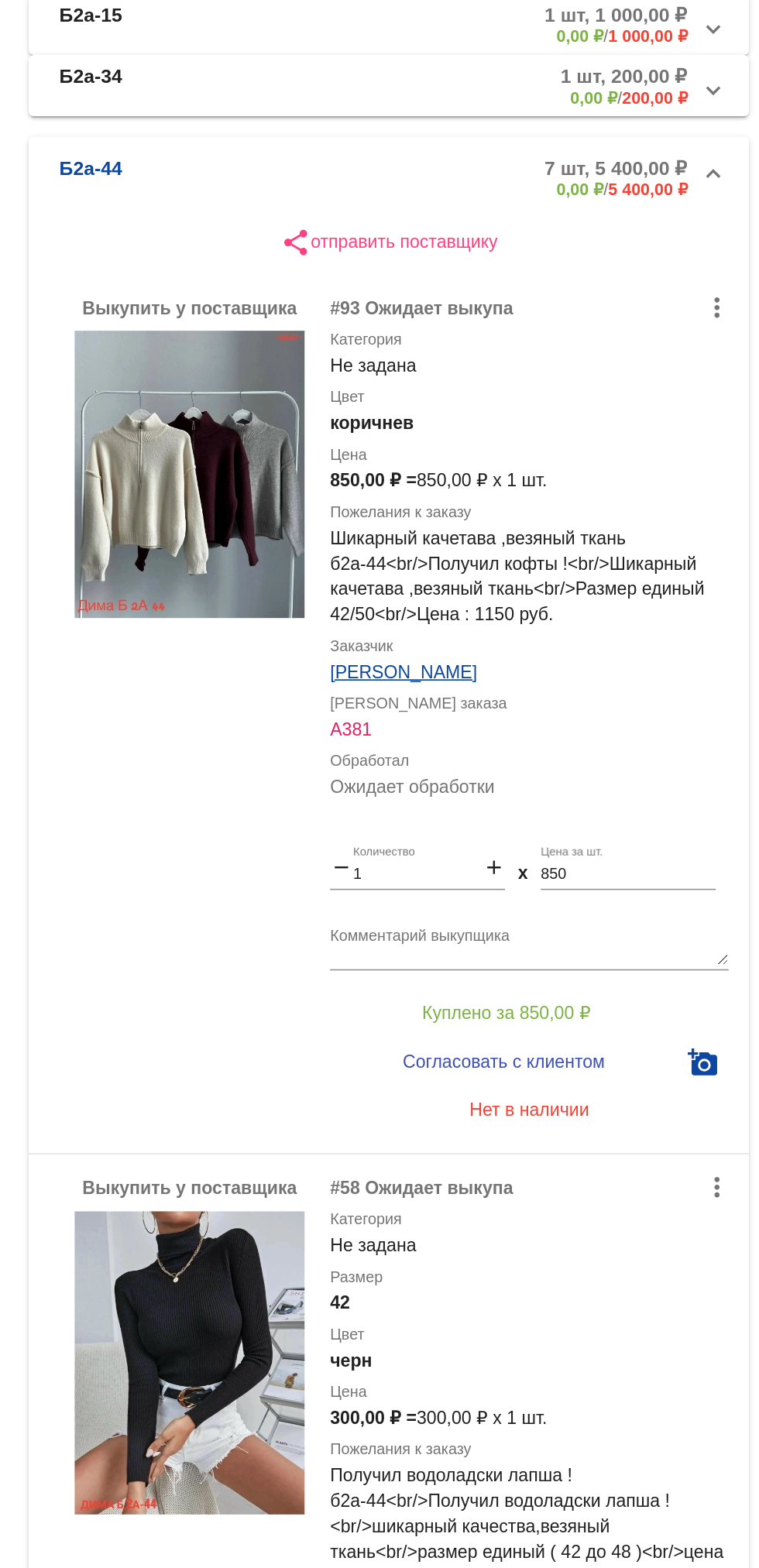
click at [476, 1067] on div "Выкупить у поставщика" at bounding box center [413, 882] width 139 height 508
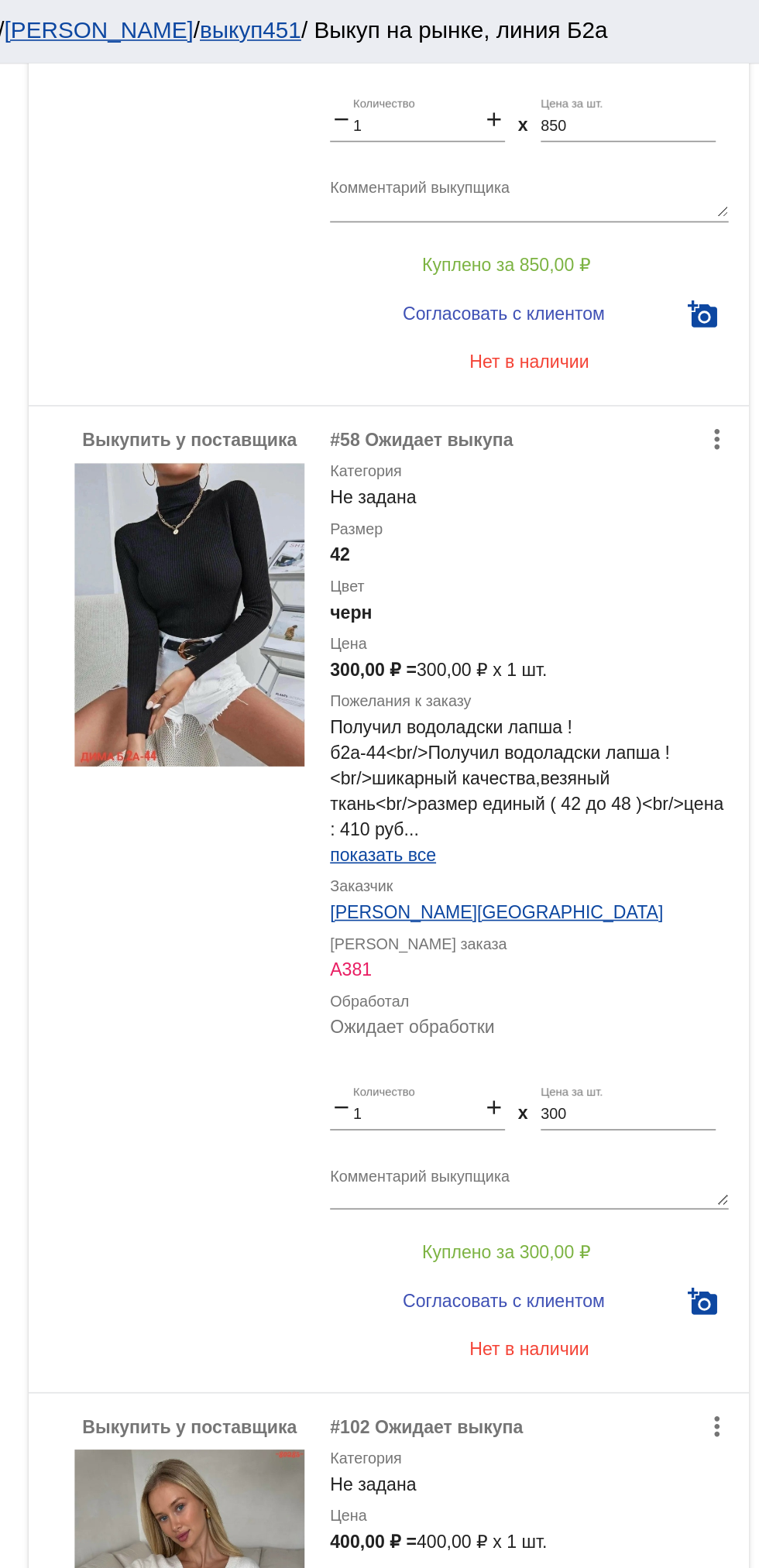
scroll to position [1150, 0]
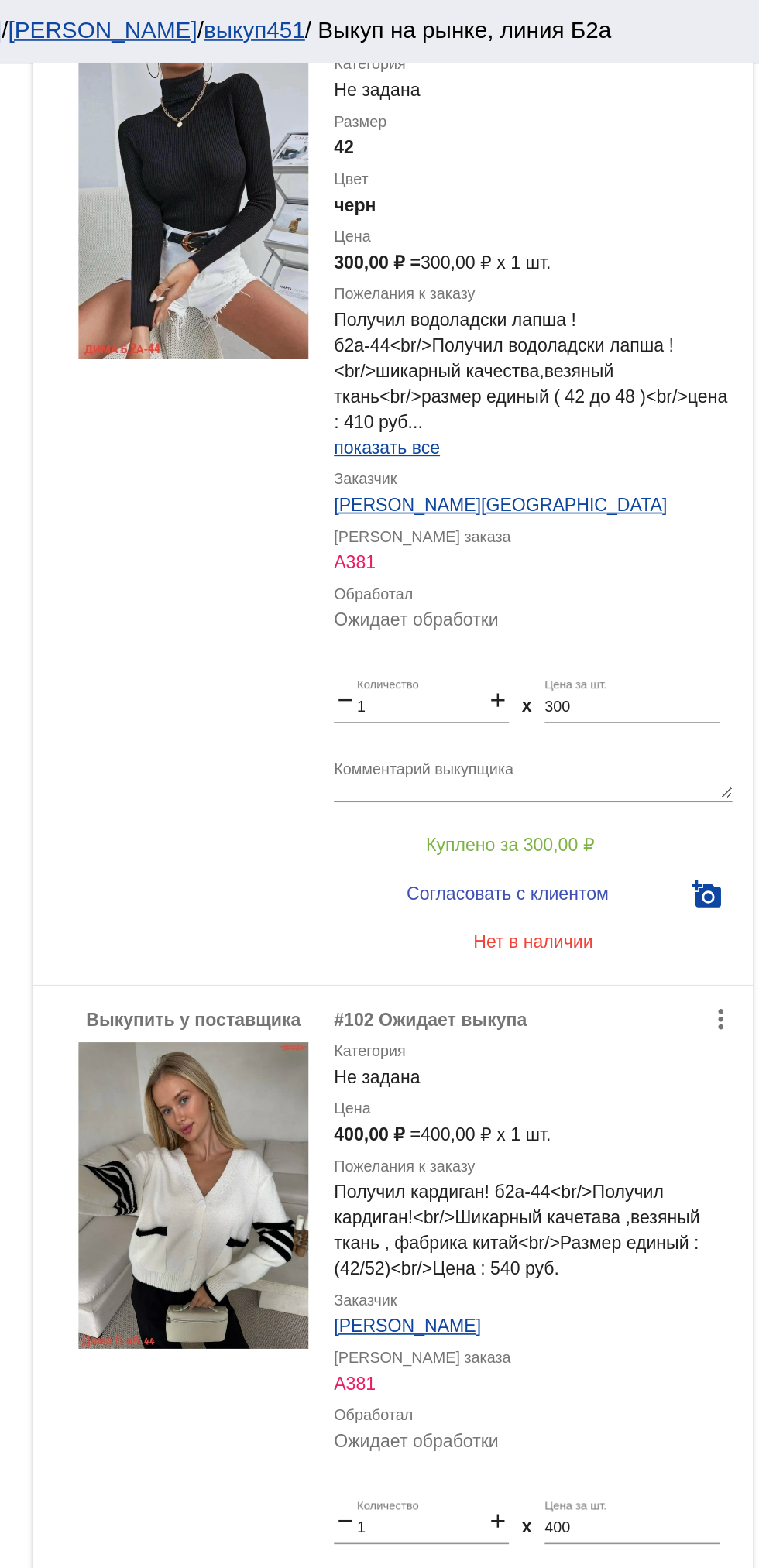
click at [424, 707] on img at bounding box center [413, 724] width 139 height 186
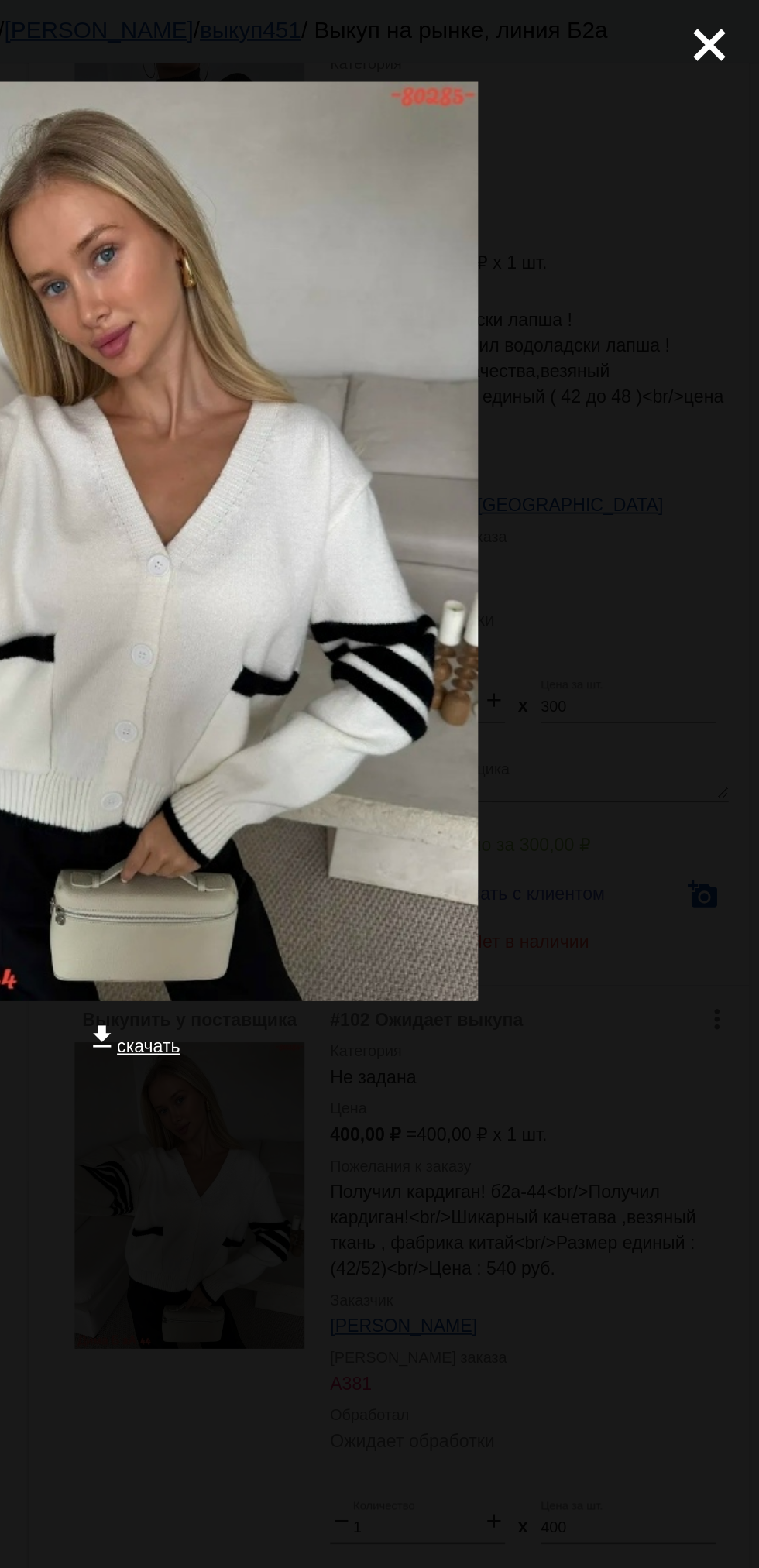
click at [720, 30] on mat-icon "close" at bounding box center [722, 21] width 18 height 18
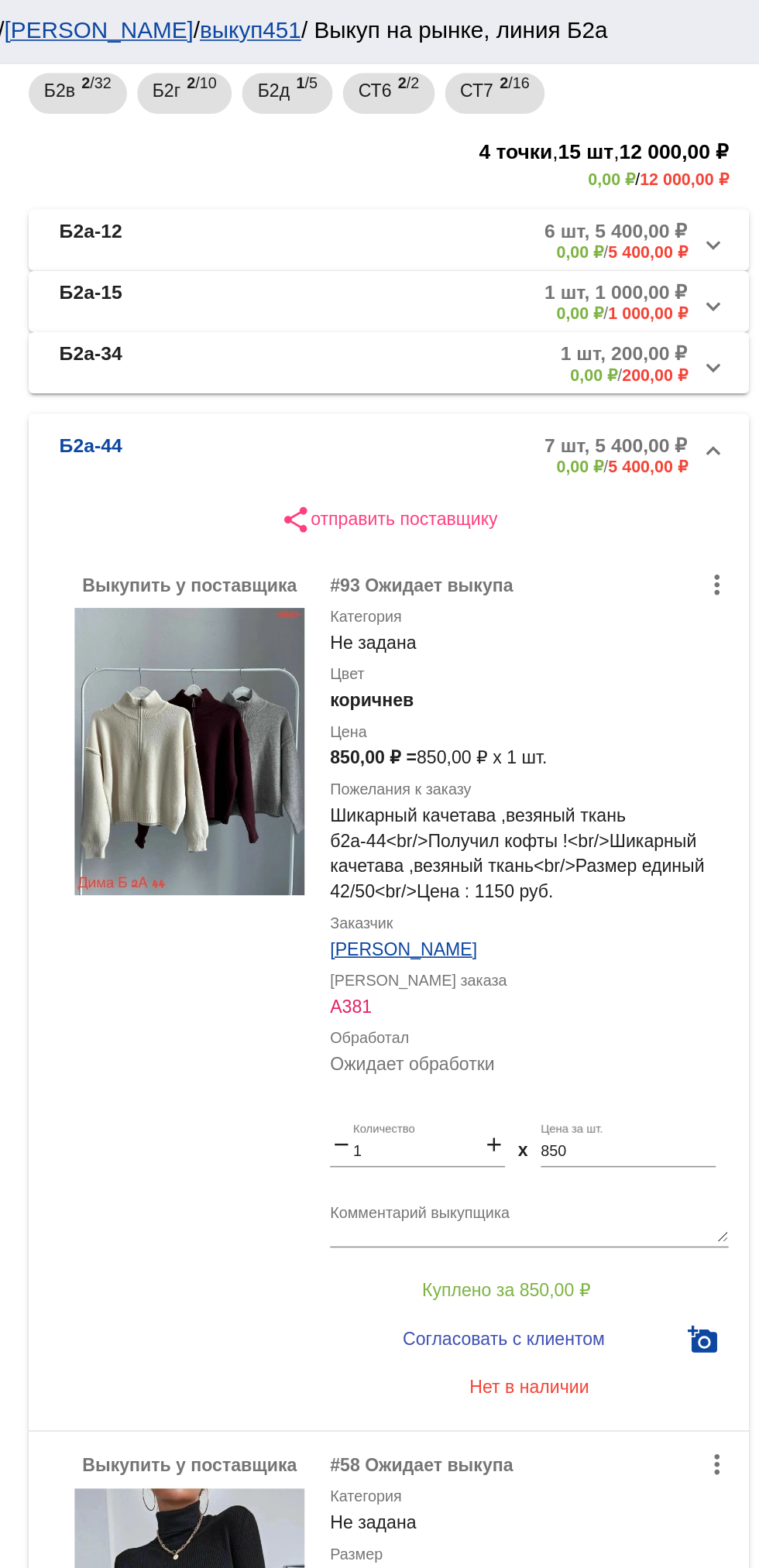
scroll to position [282, 0]
click at [456, 426] on img at bounding box center [413, 456] width 139 height 174
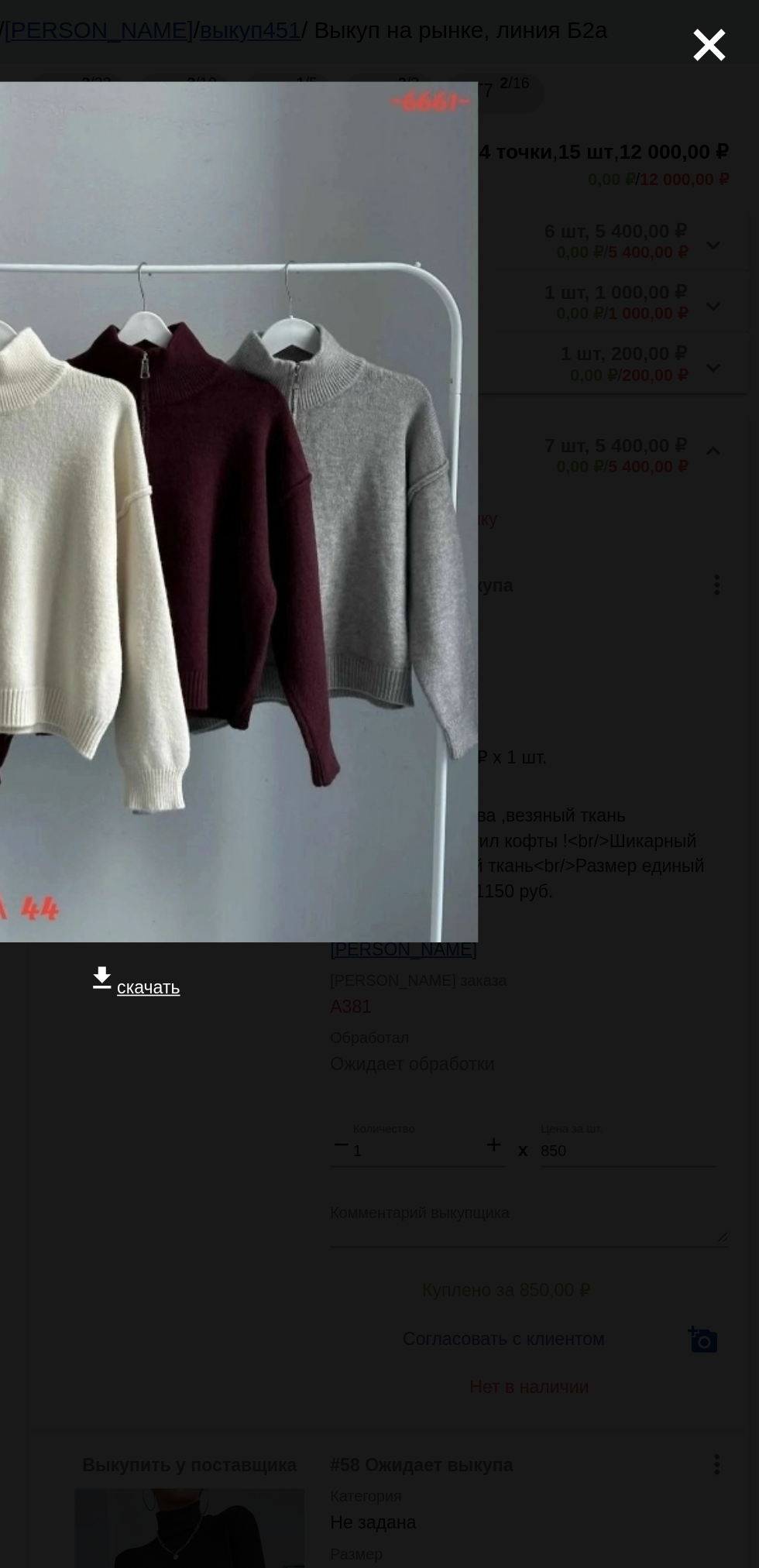
click at [733, 60] on div "close get_app скачать" at bounding box center [380, 405] width 759 height 811
click at [732, 23] on mat-icon "close" at bounding box center [722, 21] width 18 height 18
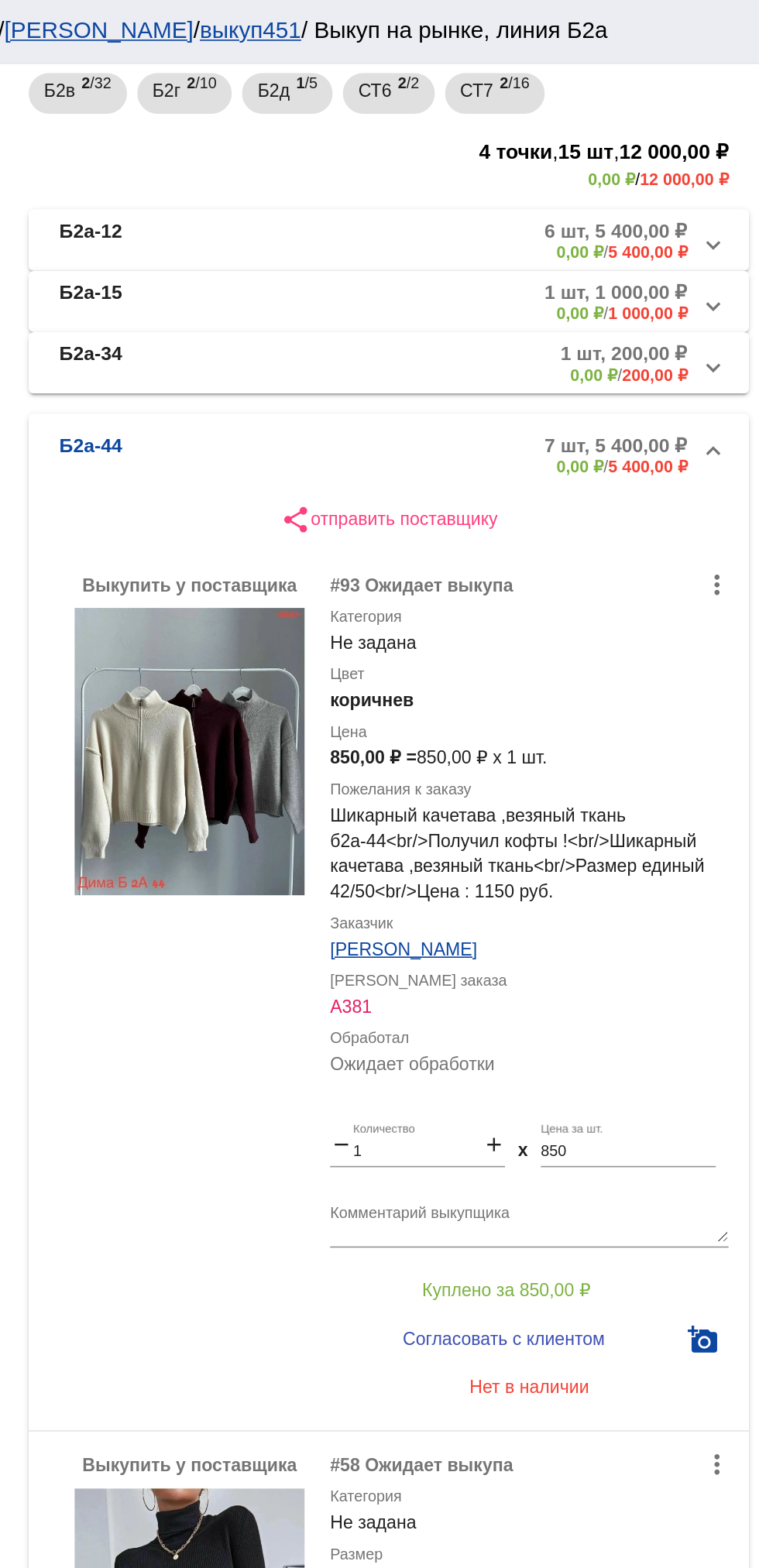
click at [425, 430] on img at bounding box center [413, 456] width 139 height 174
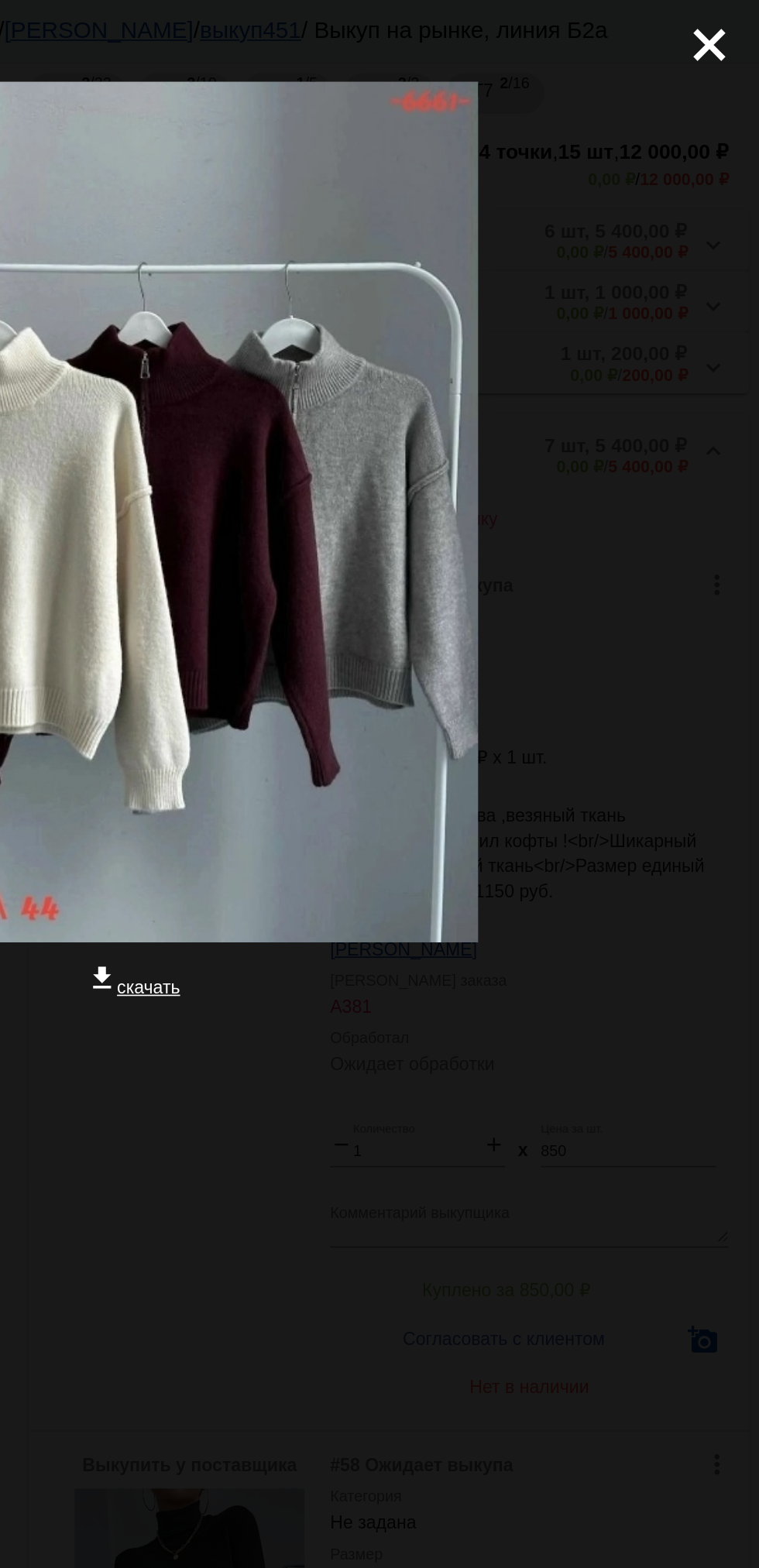
click at [725, 30] on mat-icon "close" at bounding box center [722, 21] width 18 height 18
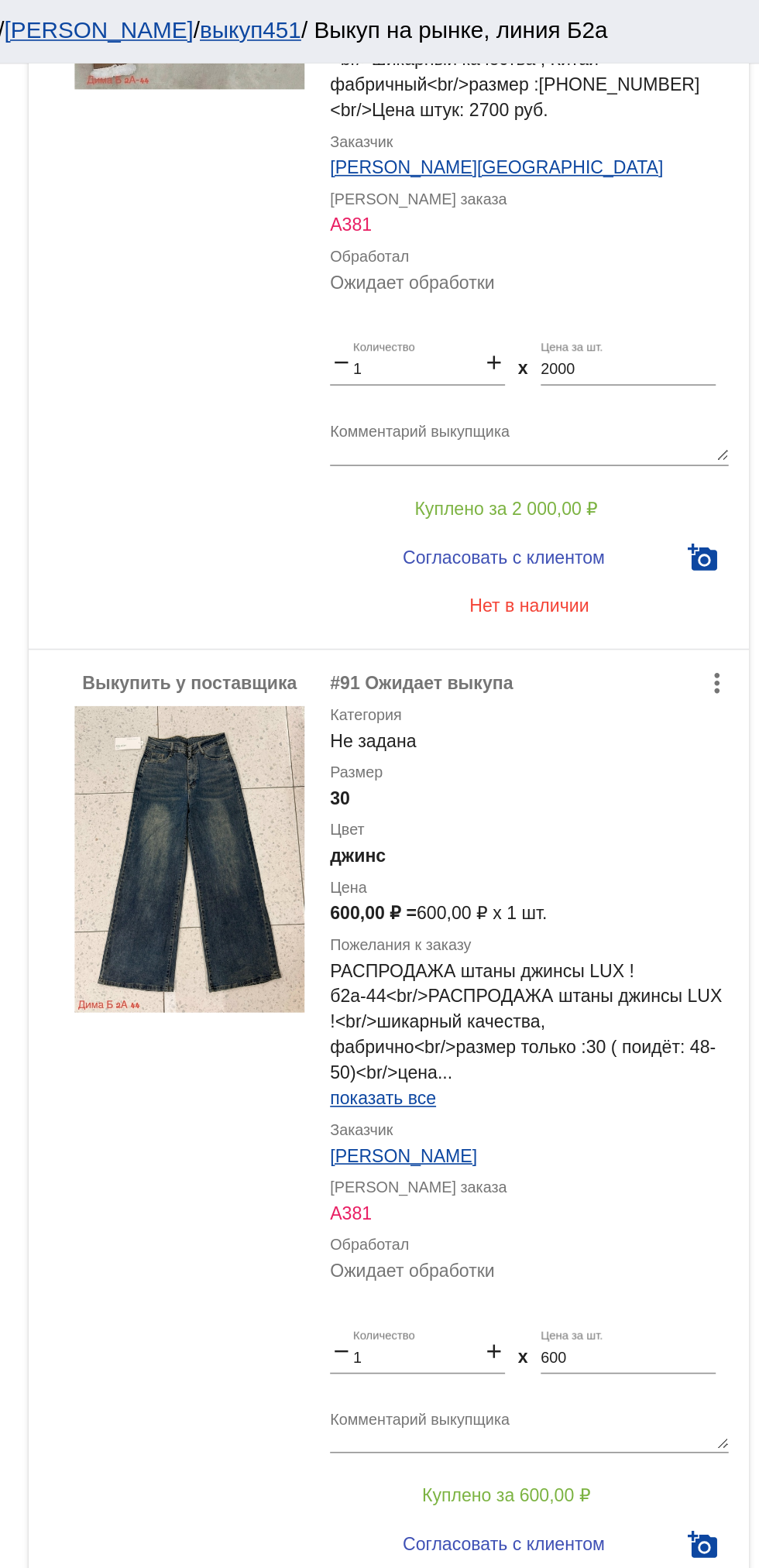
scroll to position [3017, 0]
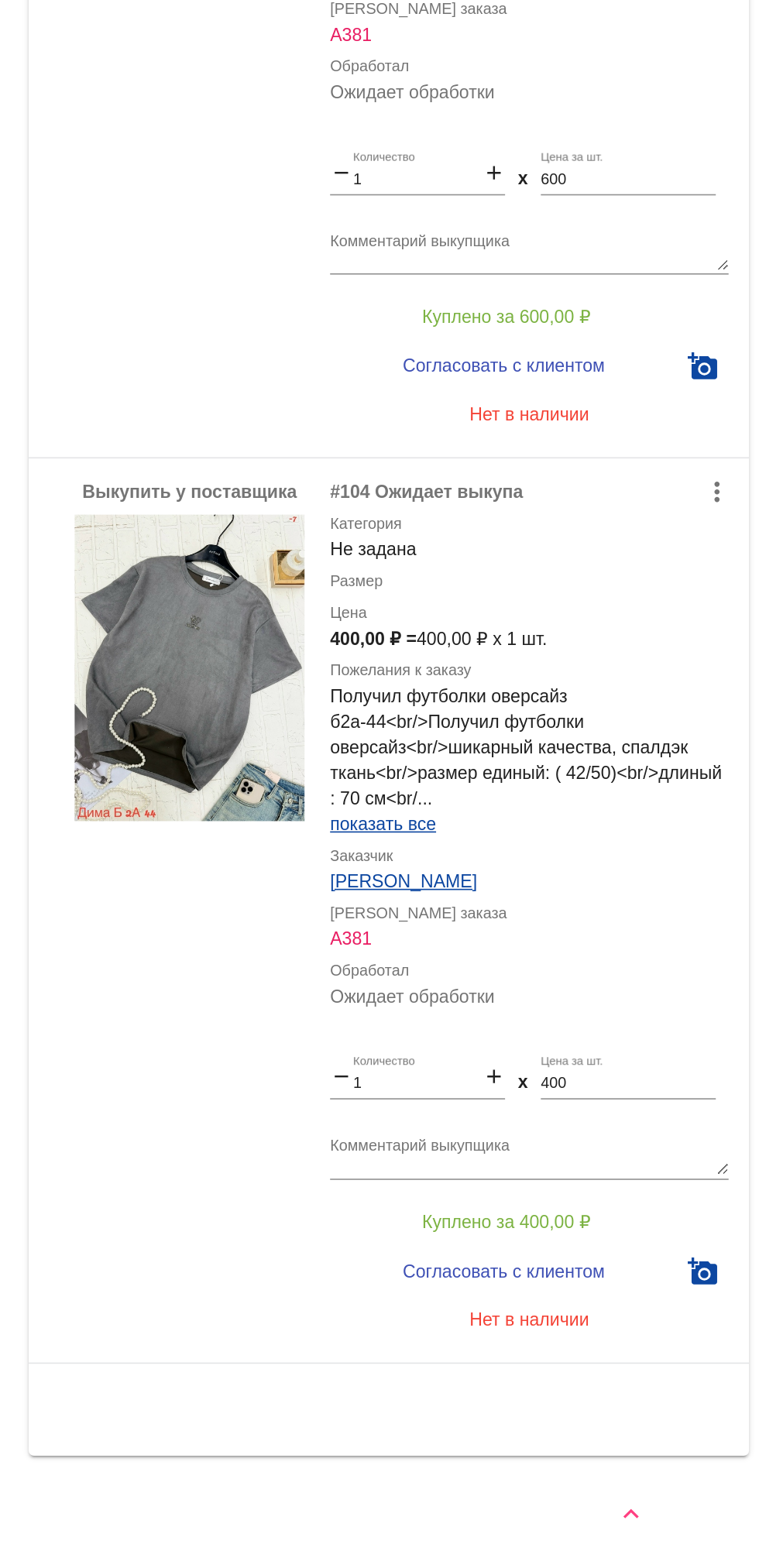
click at [405, 1048] on img at bounding box center [413, 1022] width 139 height 186
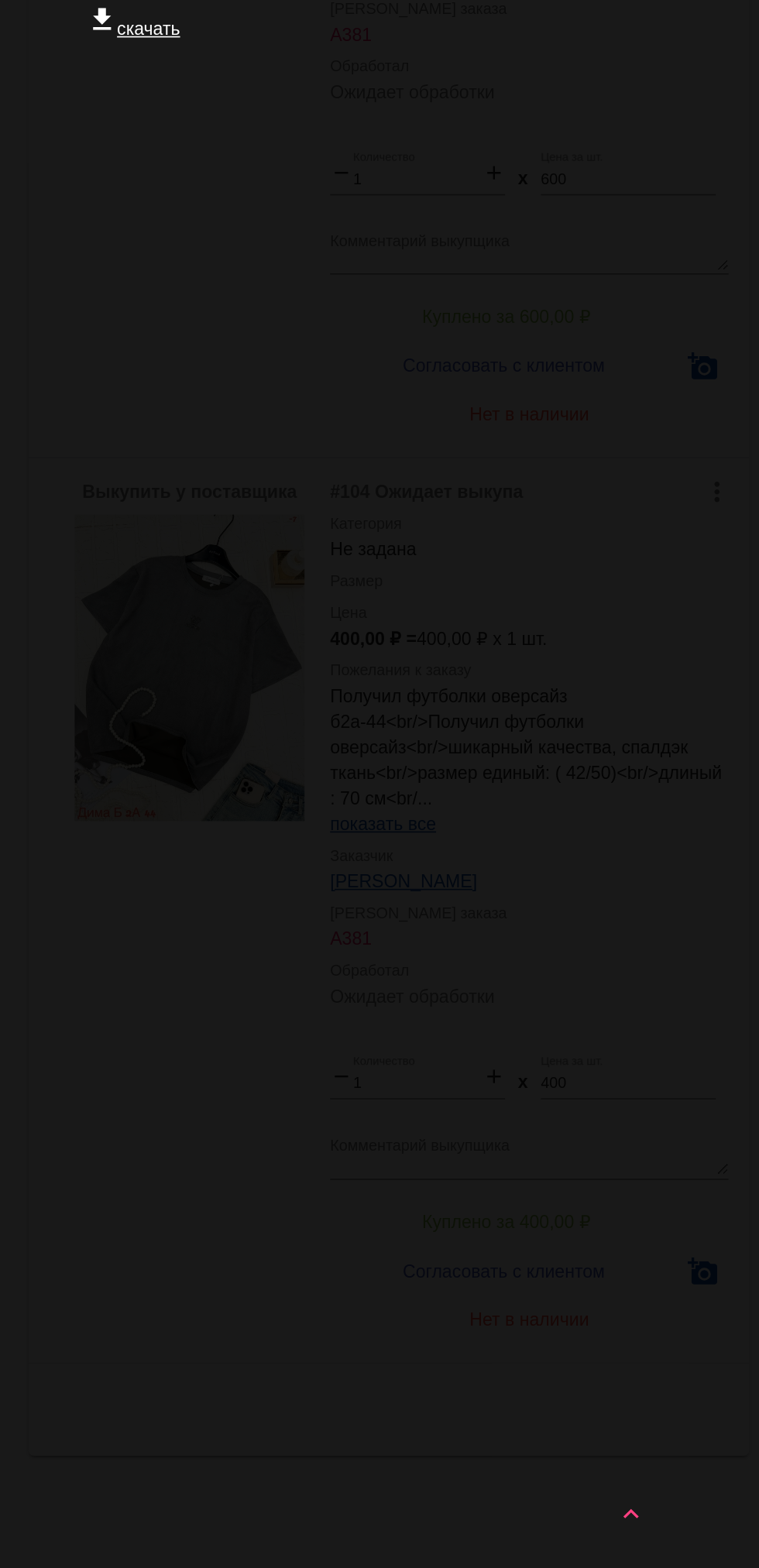
click at [394, 1065] on app-image-viewer "close get_app скачать" at bounding box center [380, 784] width 759 height 1568
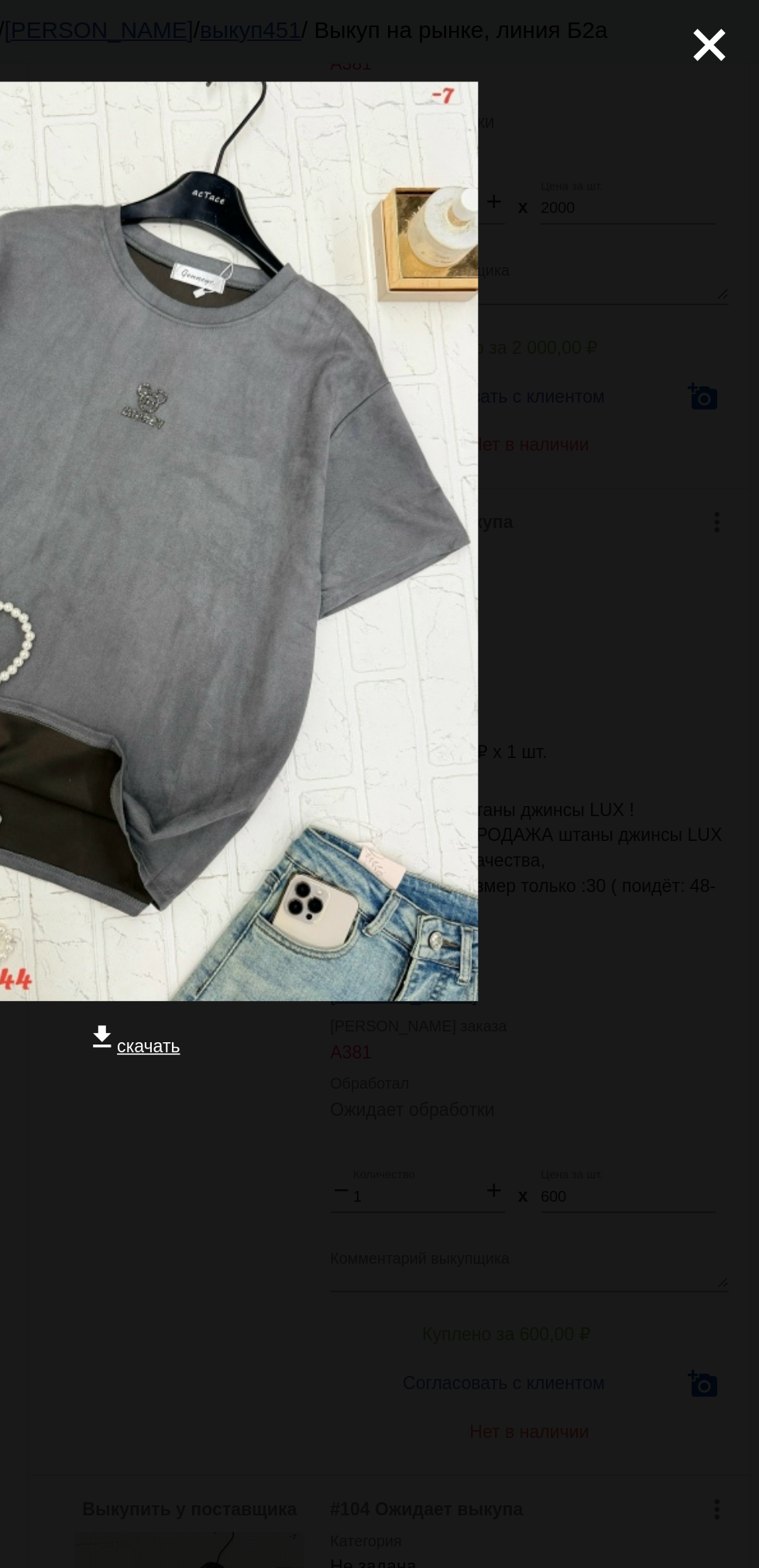
click at [732, 30] on mat-icon "close" at bounding box center [722, 21] width 18 height 18
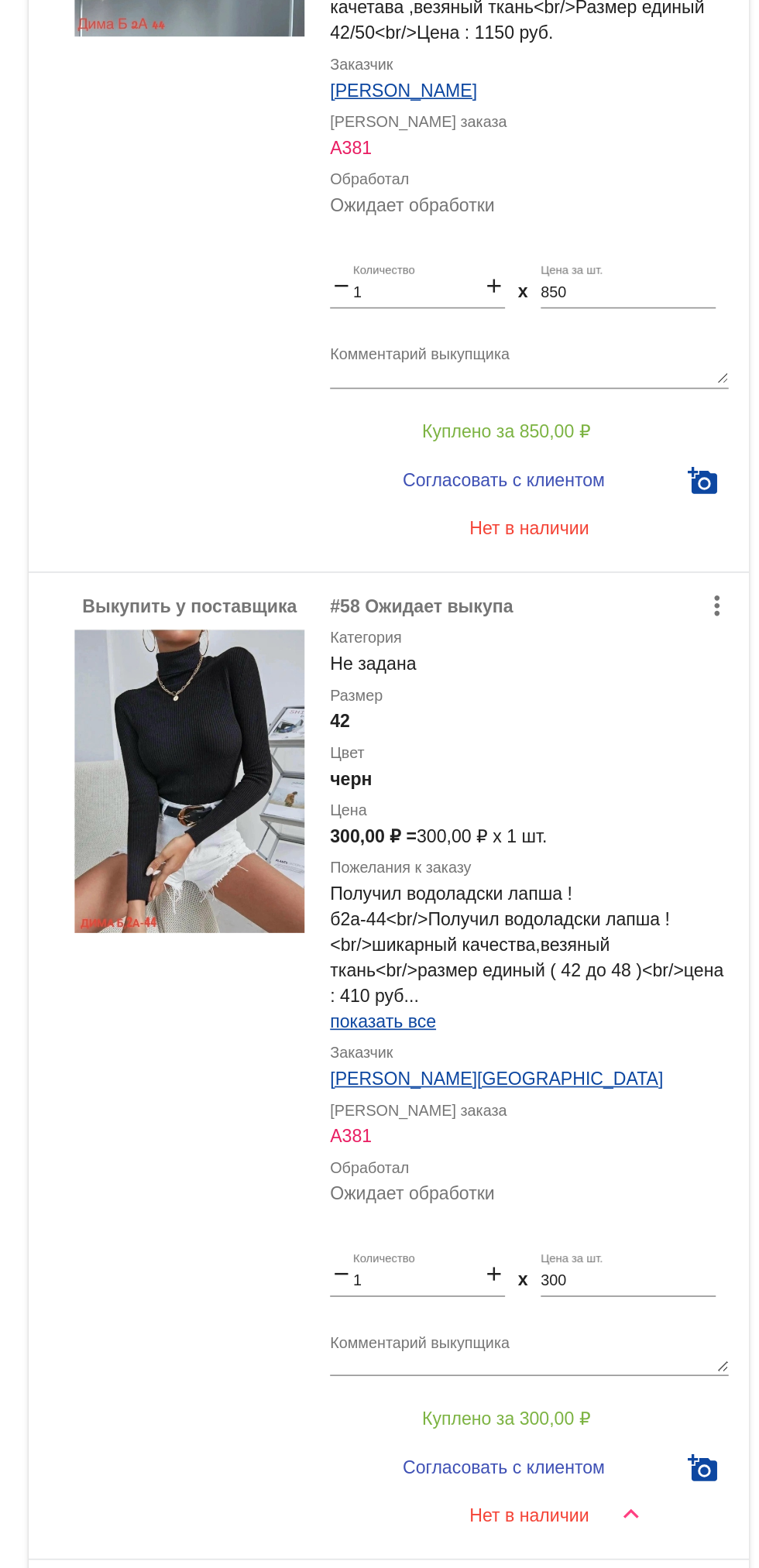
scroll to position [0, 0]
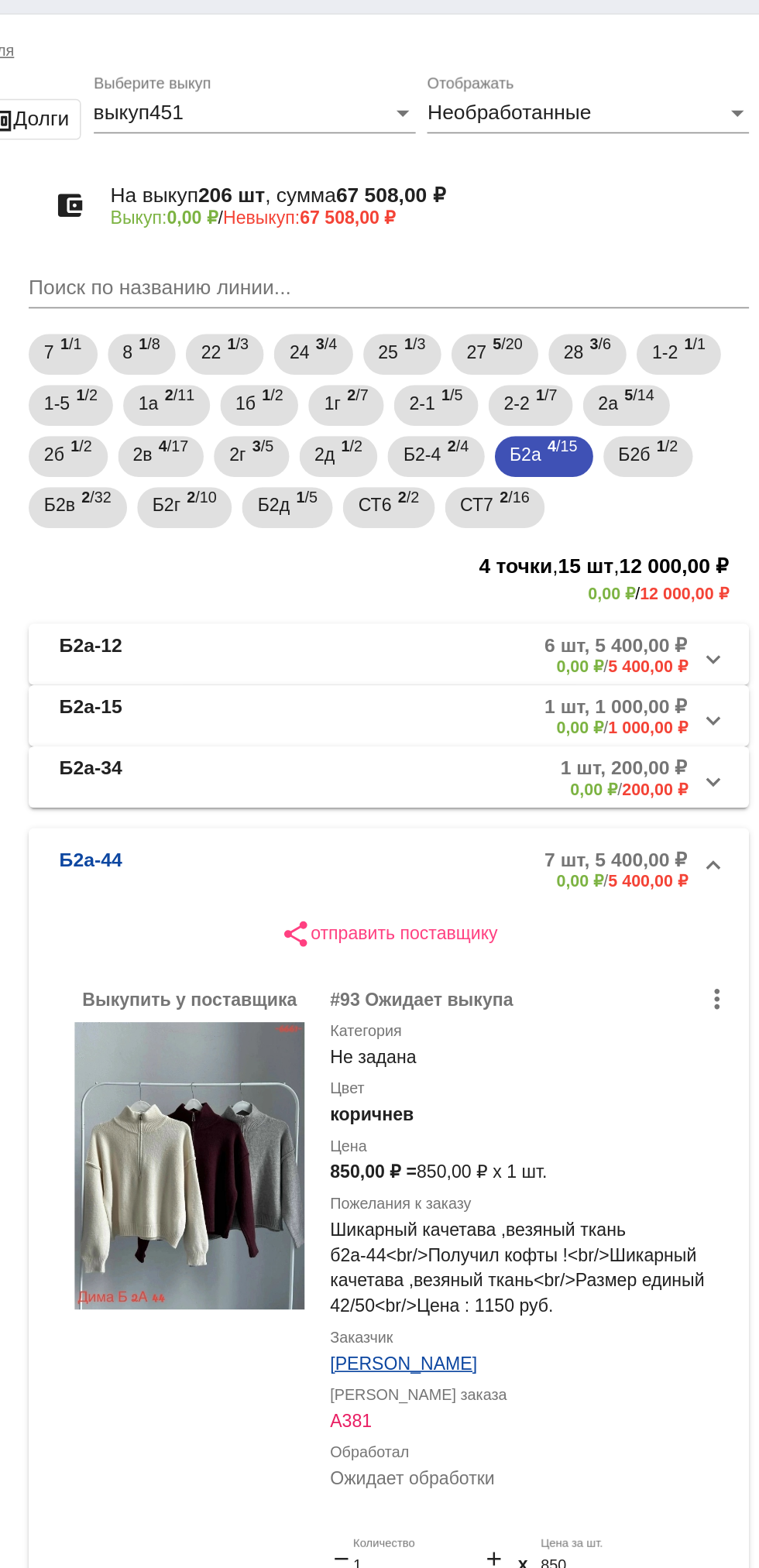
click at [302, 303] on mat-checkbox "Не задана 206" at bounding box center [246, 295] width 124 height 21
checkbox input "true"
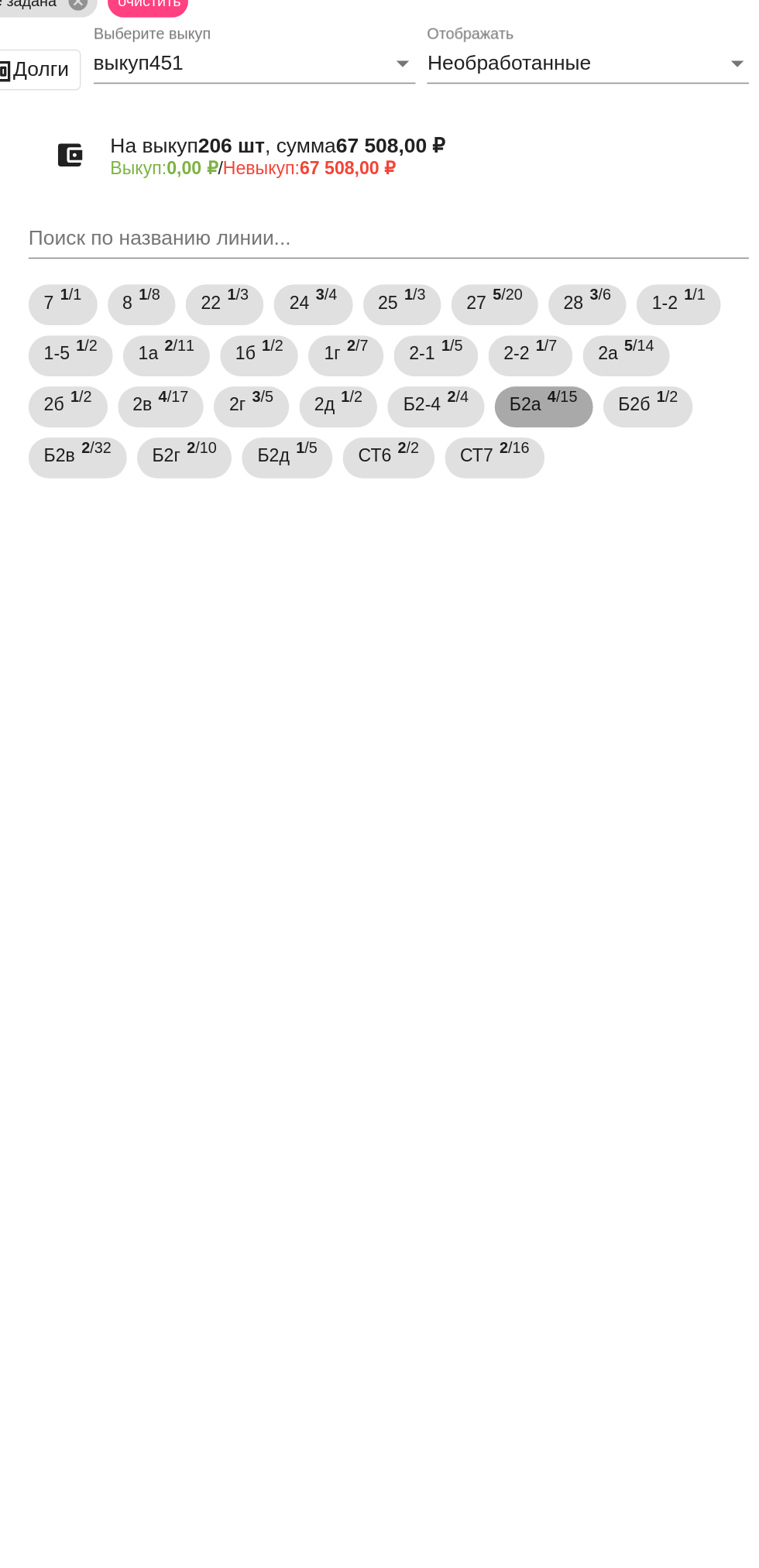
click at [635, 302] on b "4" at bounding box center [633, 301] width 6 height 11
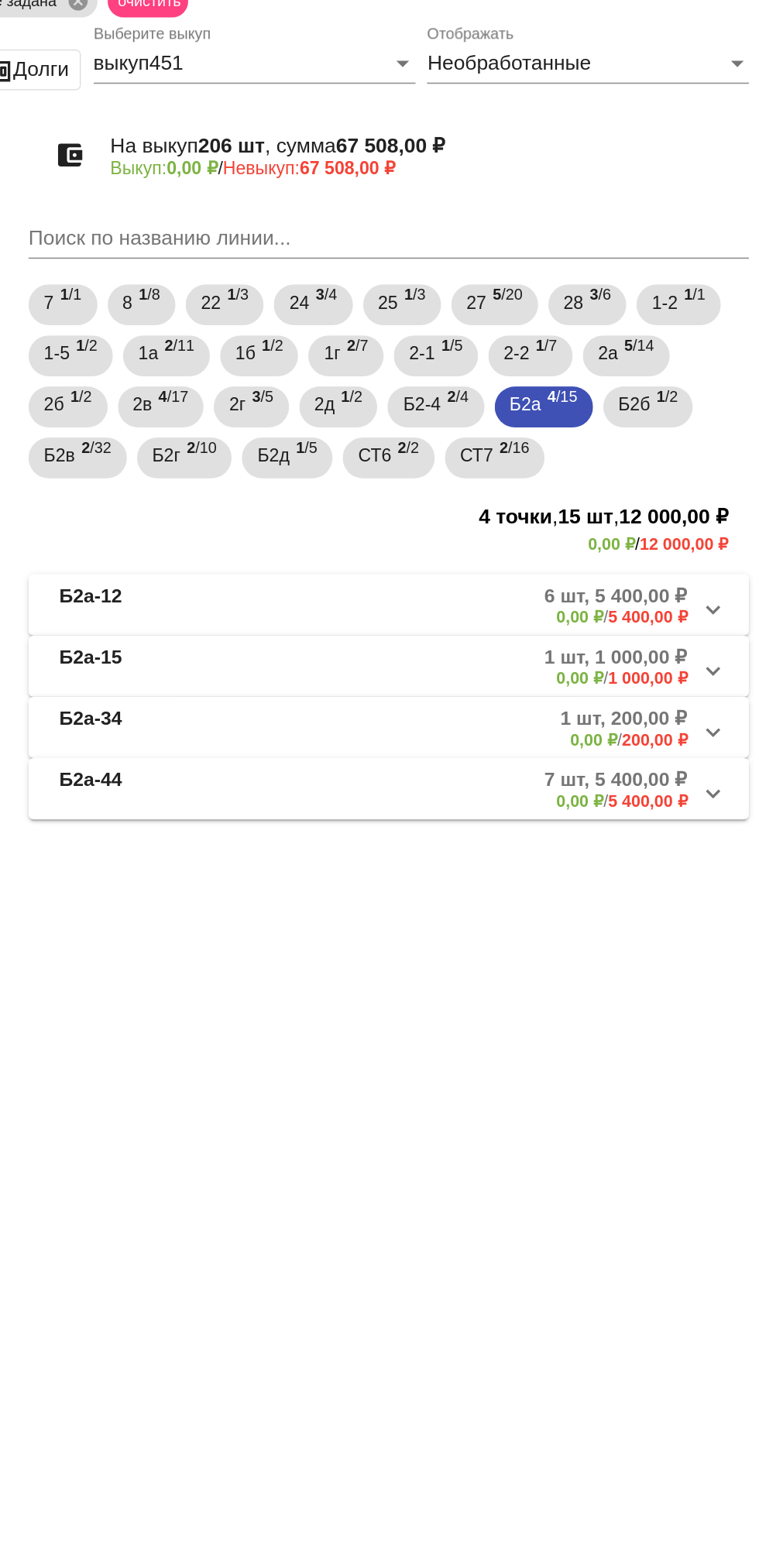
click at [568, 533] on mat-panel-description "7 шт, 5 400,00 ₽ 0,00 ₽ / 5 400,00 ₽" at bounding box center [590, 538] width 249 height 26
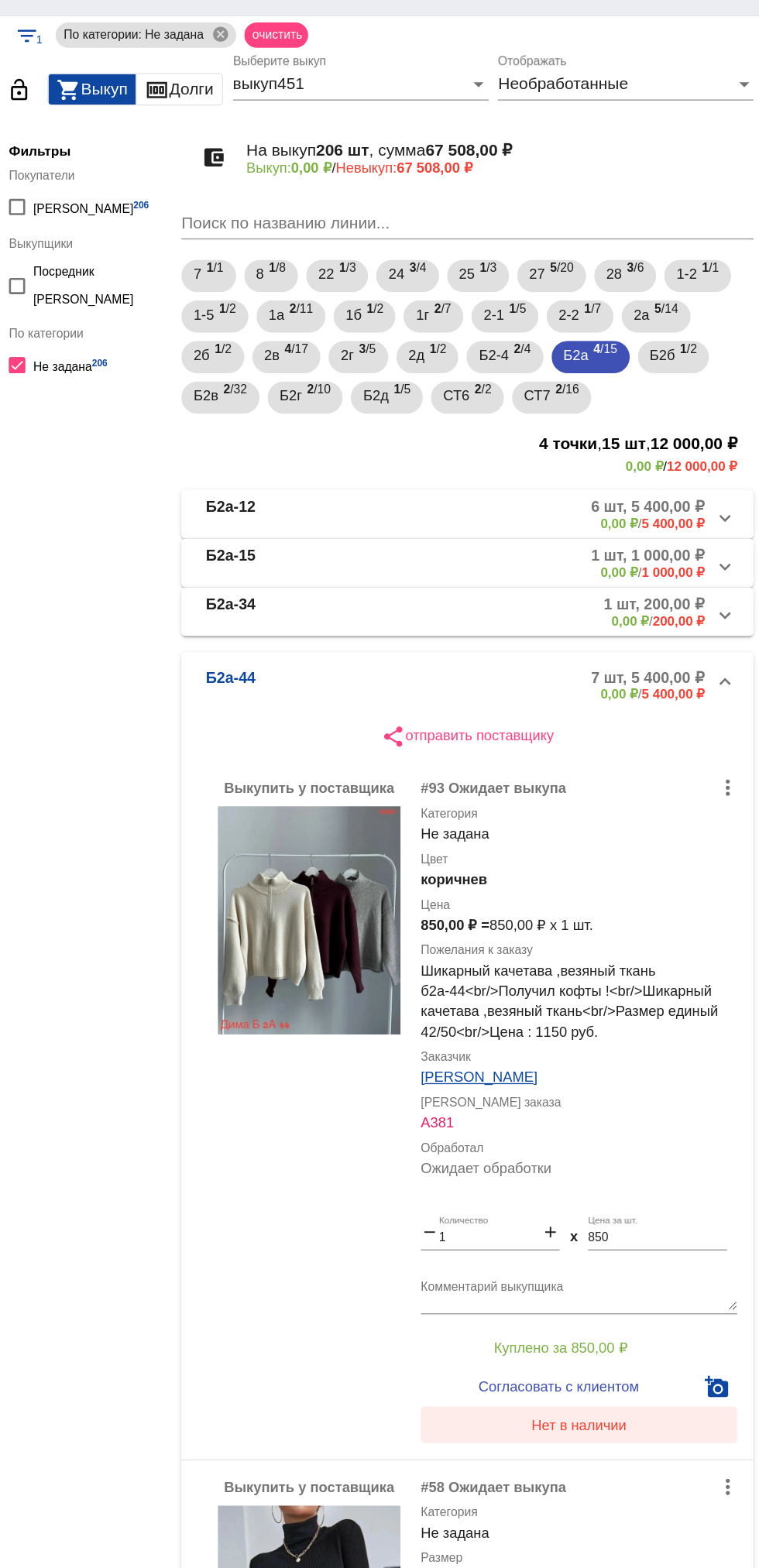
click at [592, 1119] on span "Нет в наличии" at bounding box center [619, 1115] width 72 height 13
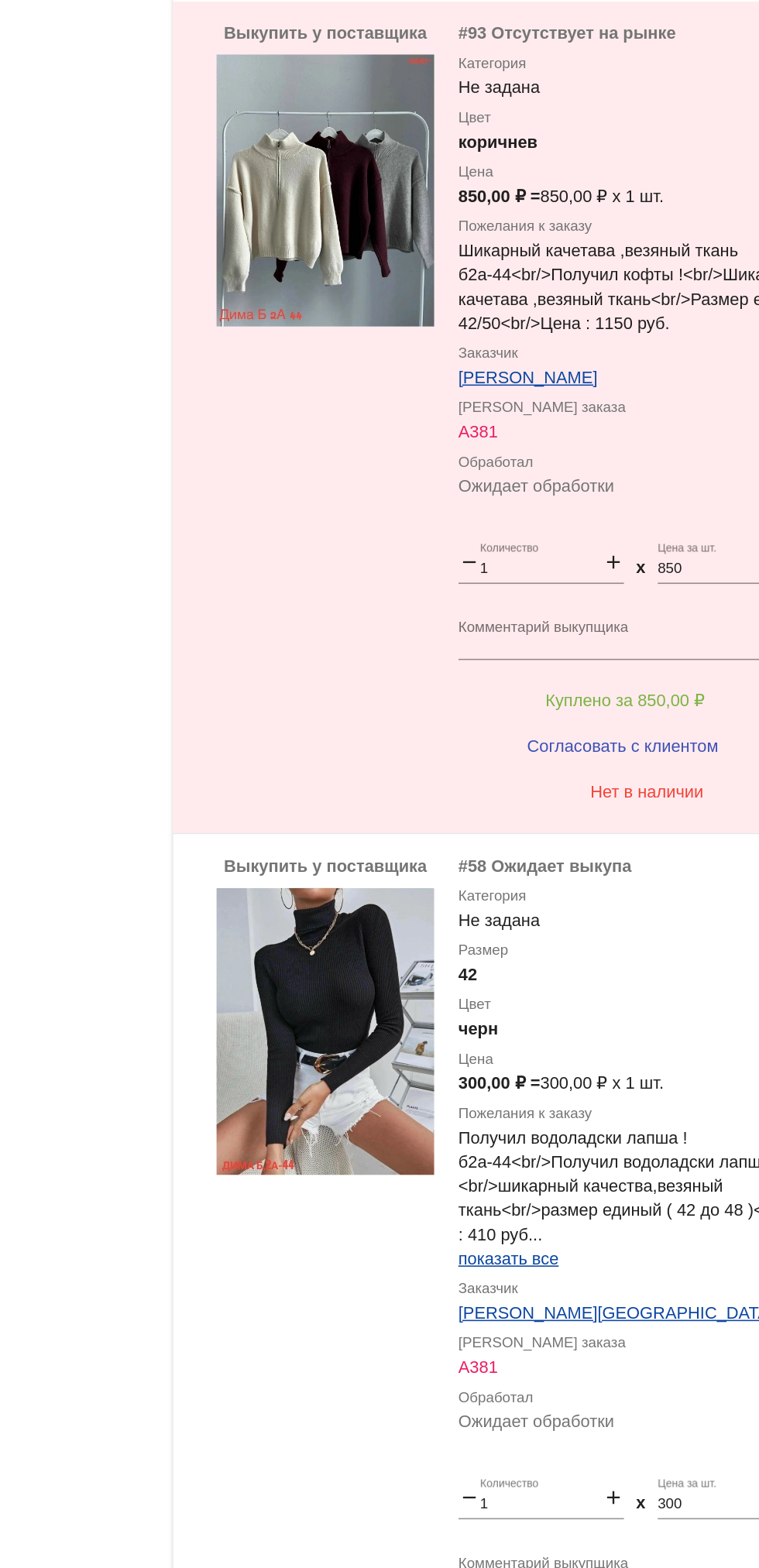
scroll to position [420, 0]
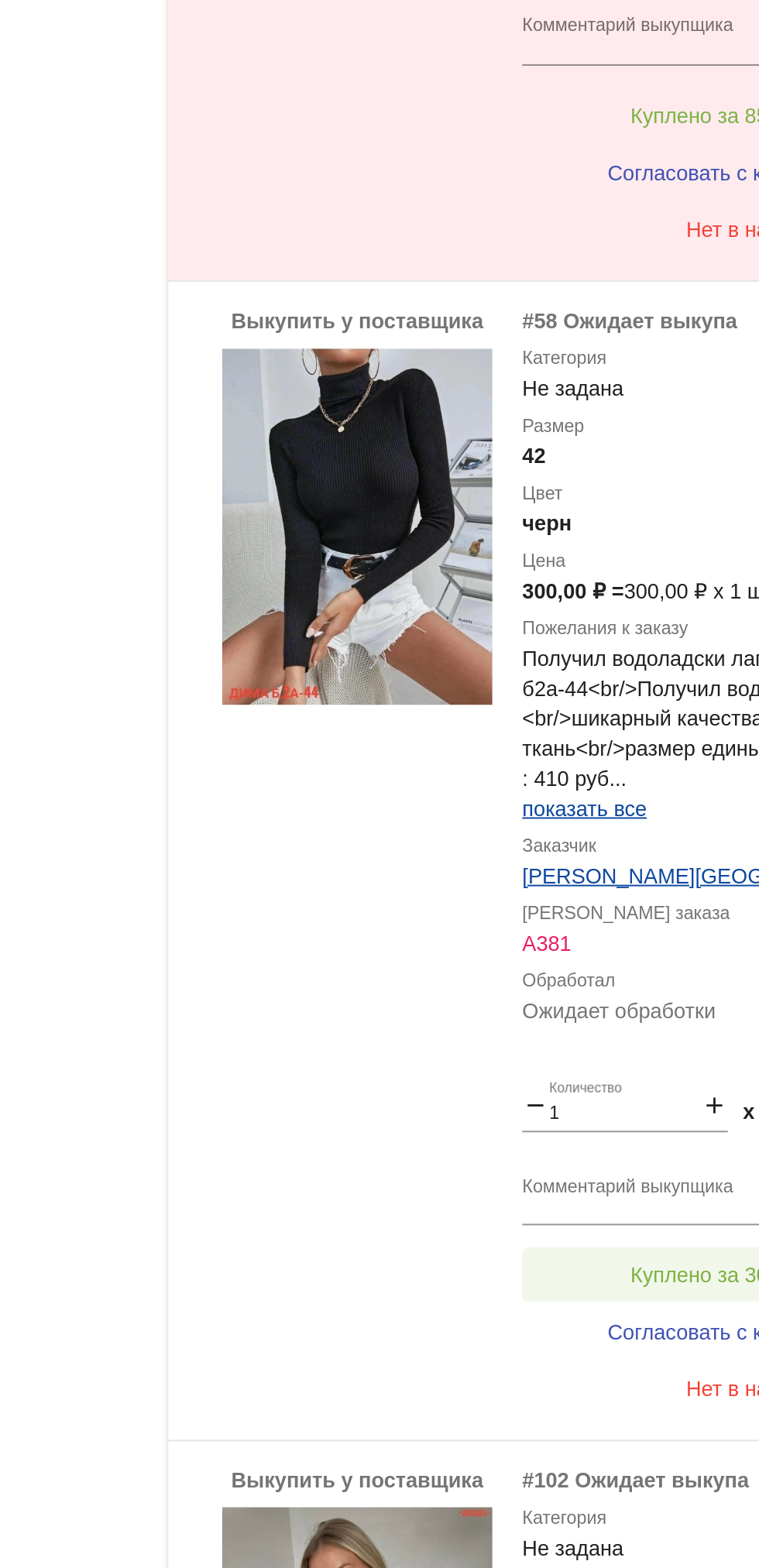
click at [547, 1117] on button "Куплено за 300,00 ₽" at bounding box center [605, 1118] width 214 height 28
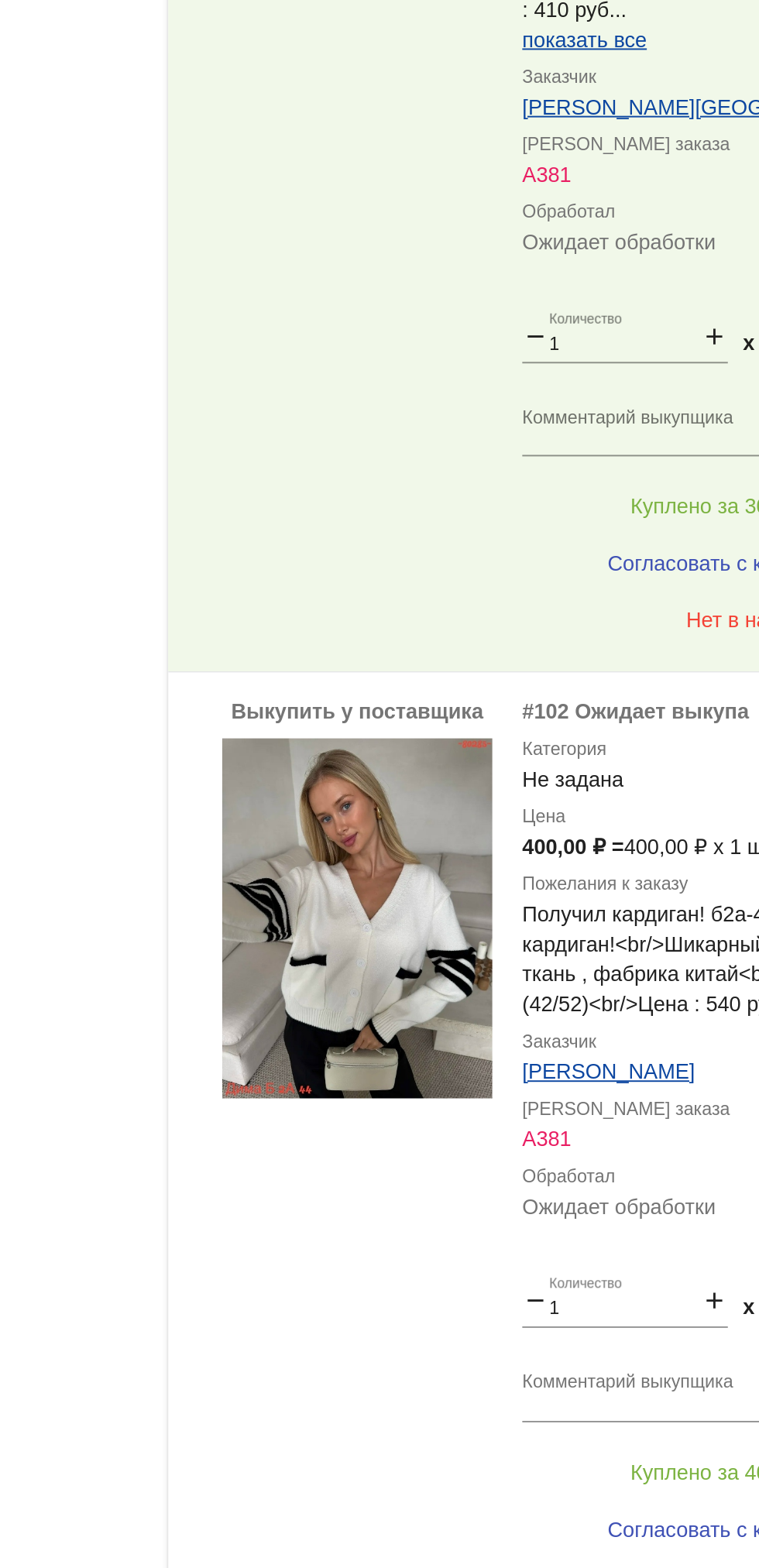
scroll to position [944, 0]
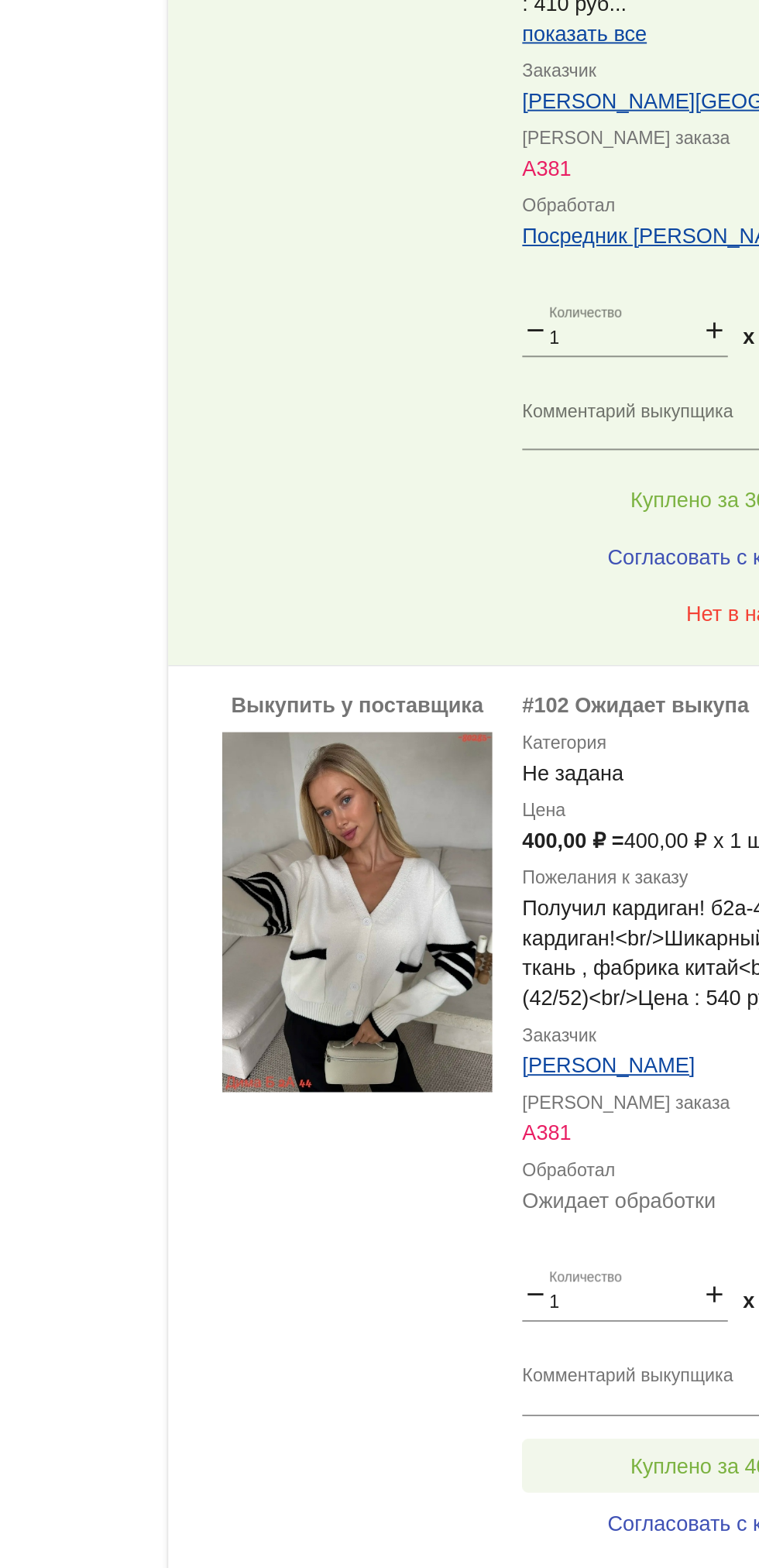
click at [546, 1213] on button "Куплено за 400,00 ₽" at bounding box center [605, 1216] width 214 height 28
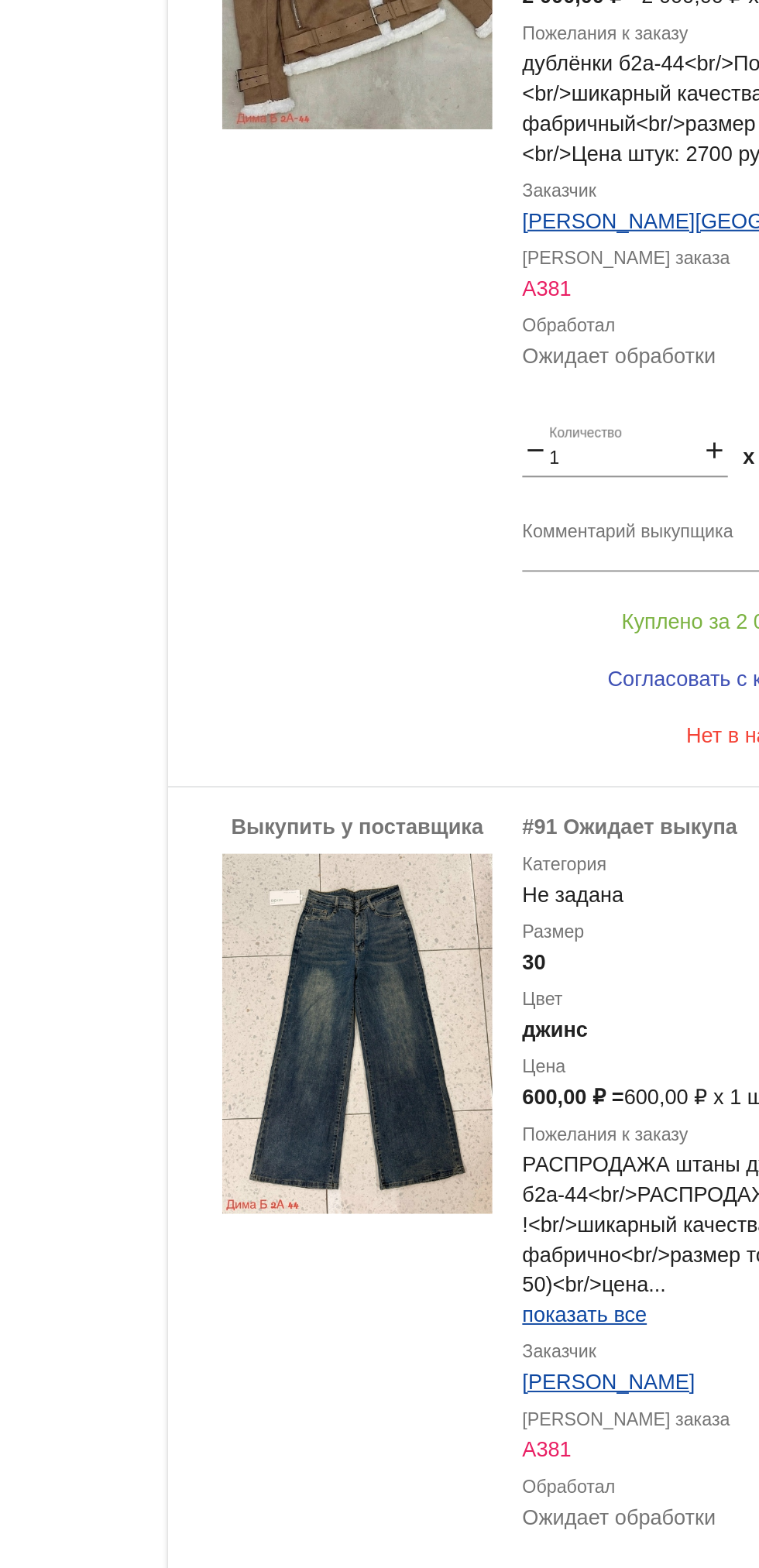
scroll to position [2450, 0]
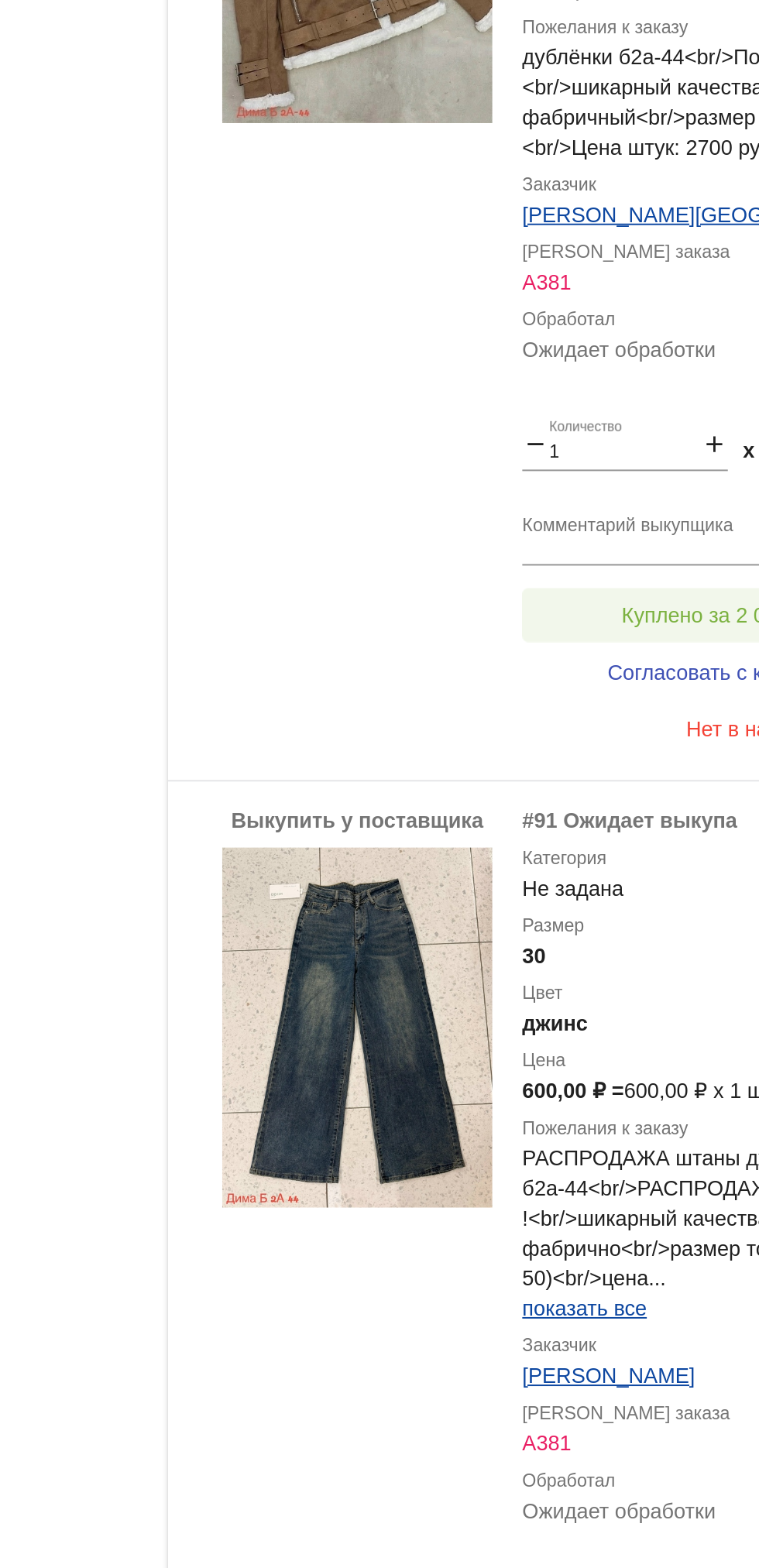
click at [525, 767] on button "Куплено за 2 000,00 ₽" at bounding box center [605, 777] width 214 height 28
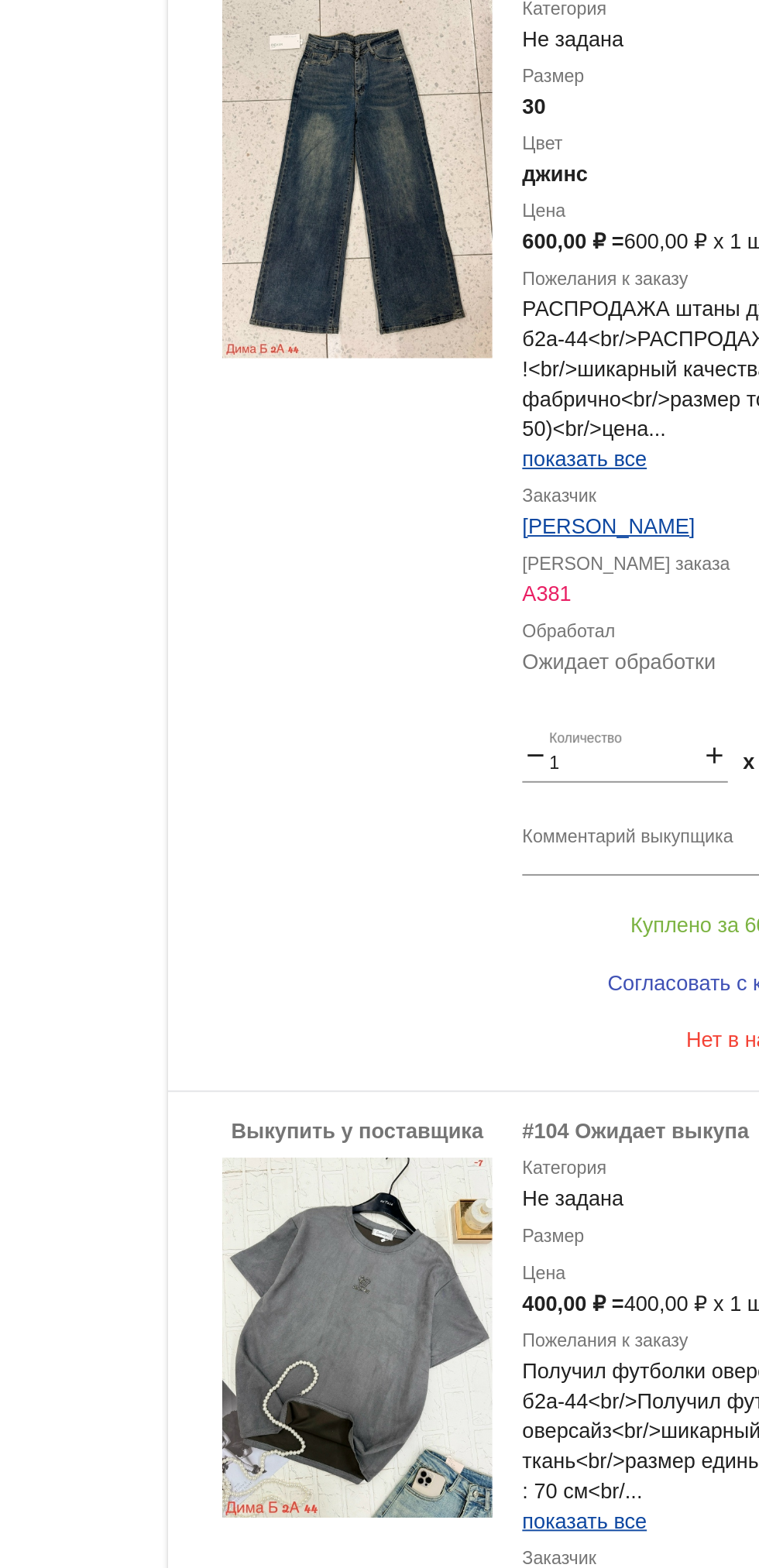
scroll to position [3017, 0]
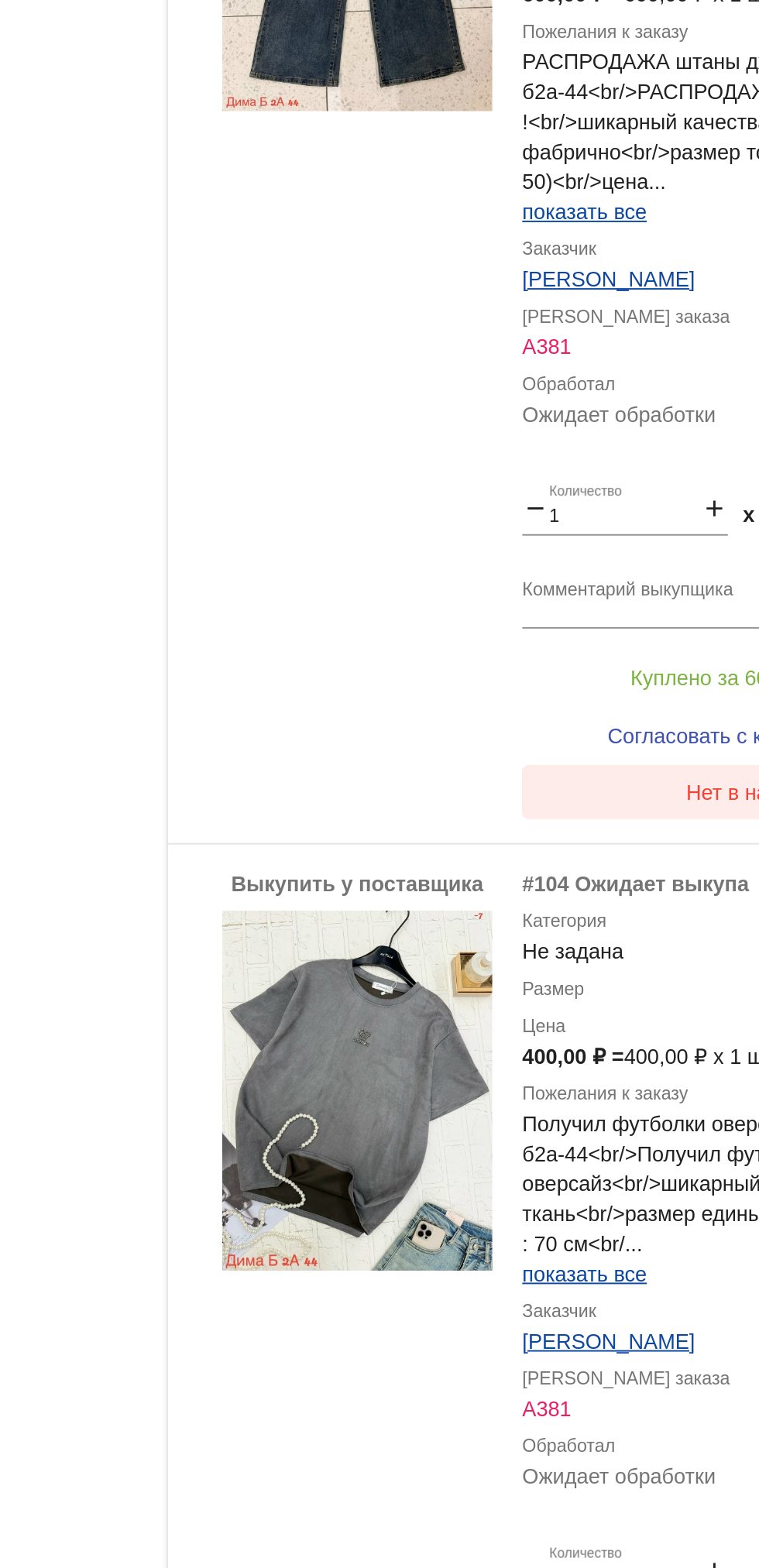
click at [530, 878] on button "Нет в наличии" at bounding box center [620, 868] width 242 height 28
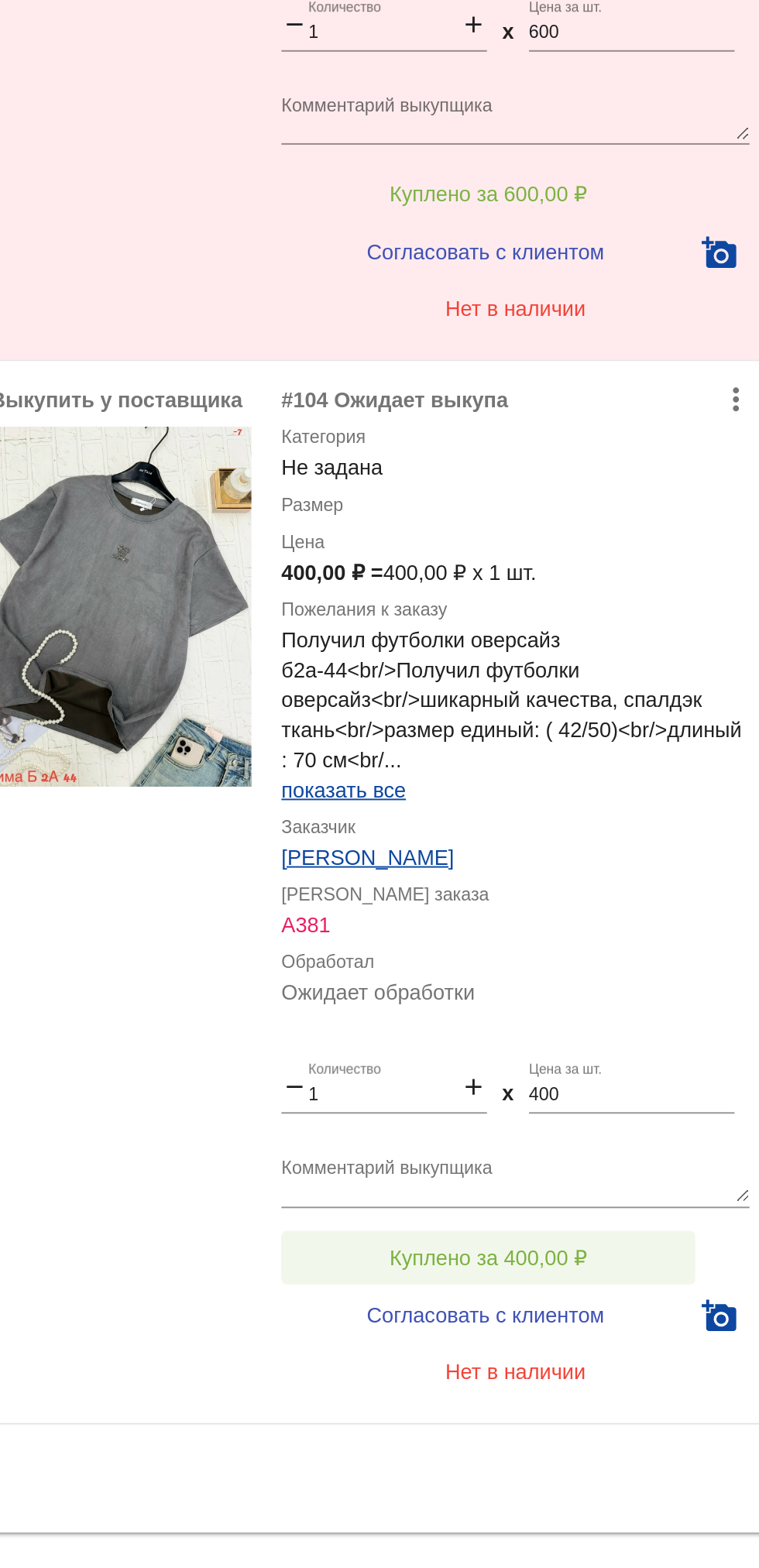
click at [571, 1352] on button "Куплено за 400,00 ₽" at bounding box center [605, 1358] width 214 height 28
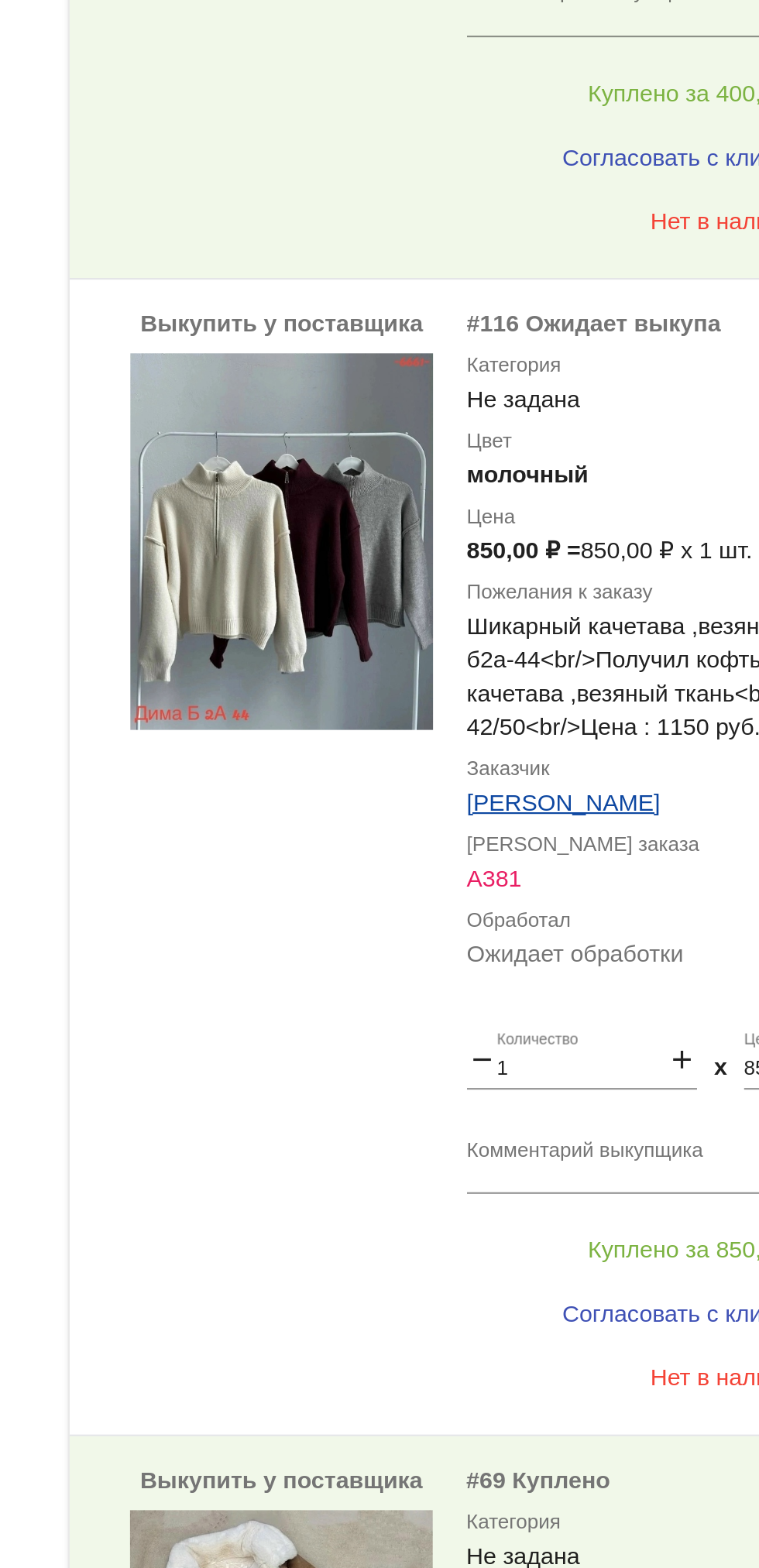
scroll to position [1786, 0]
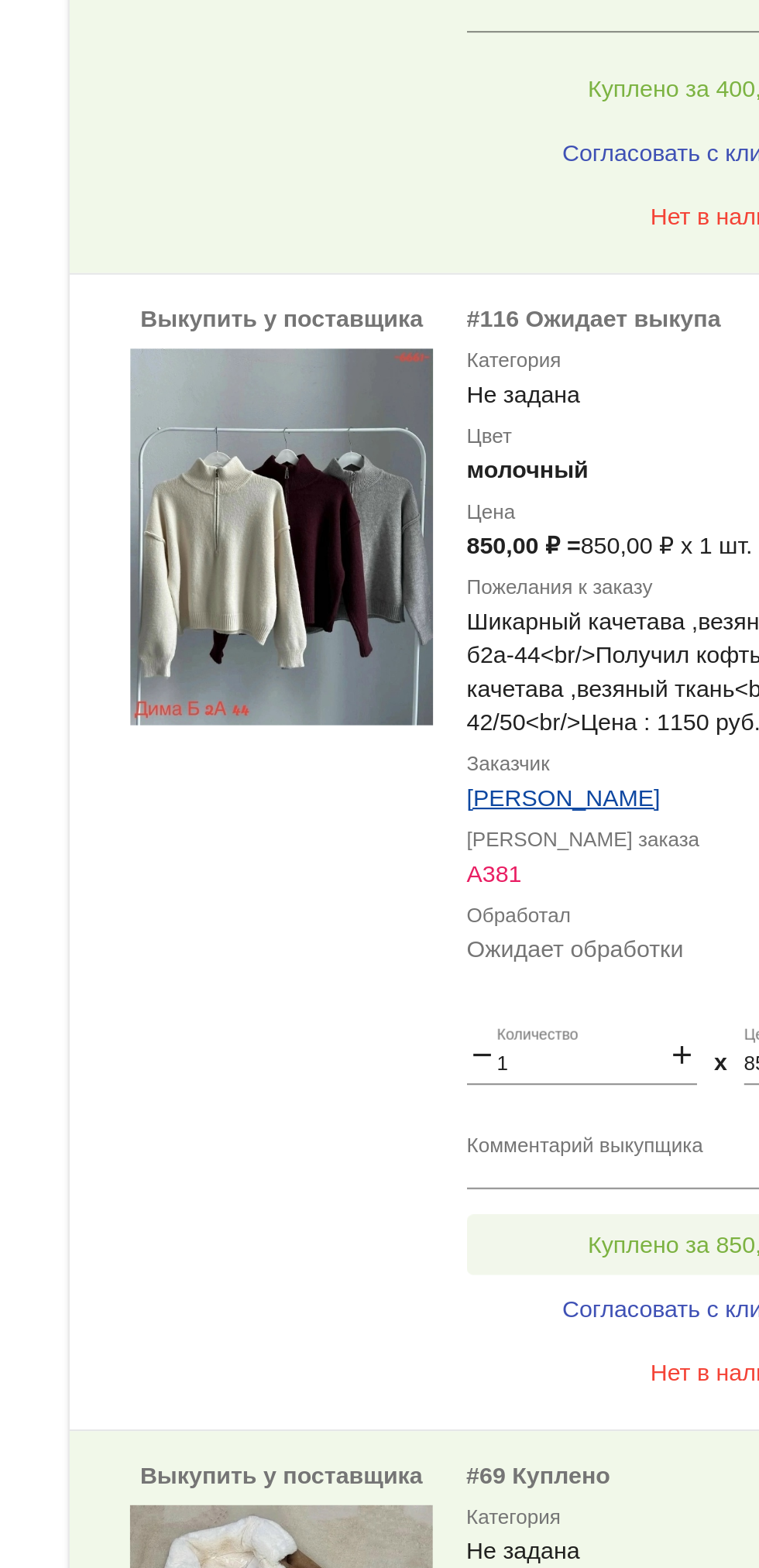
click at [541, 895] on button "Куплено за 850,00 ₽" at bounding box center [605, 908] width 214 height 28
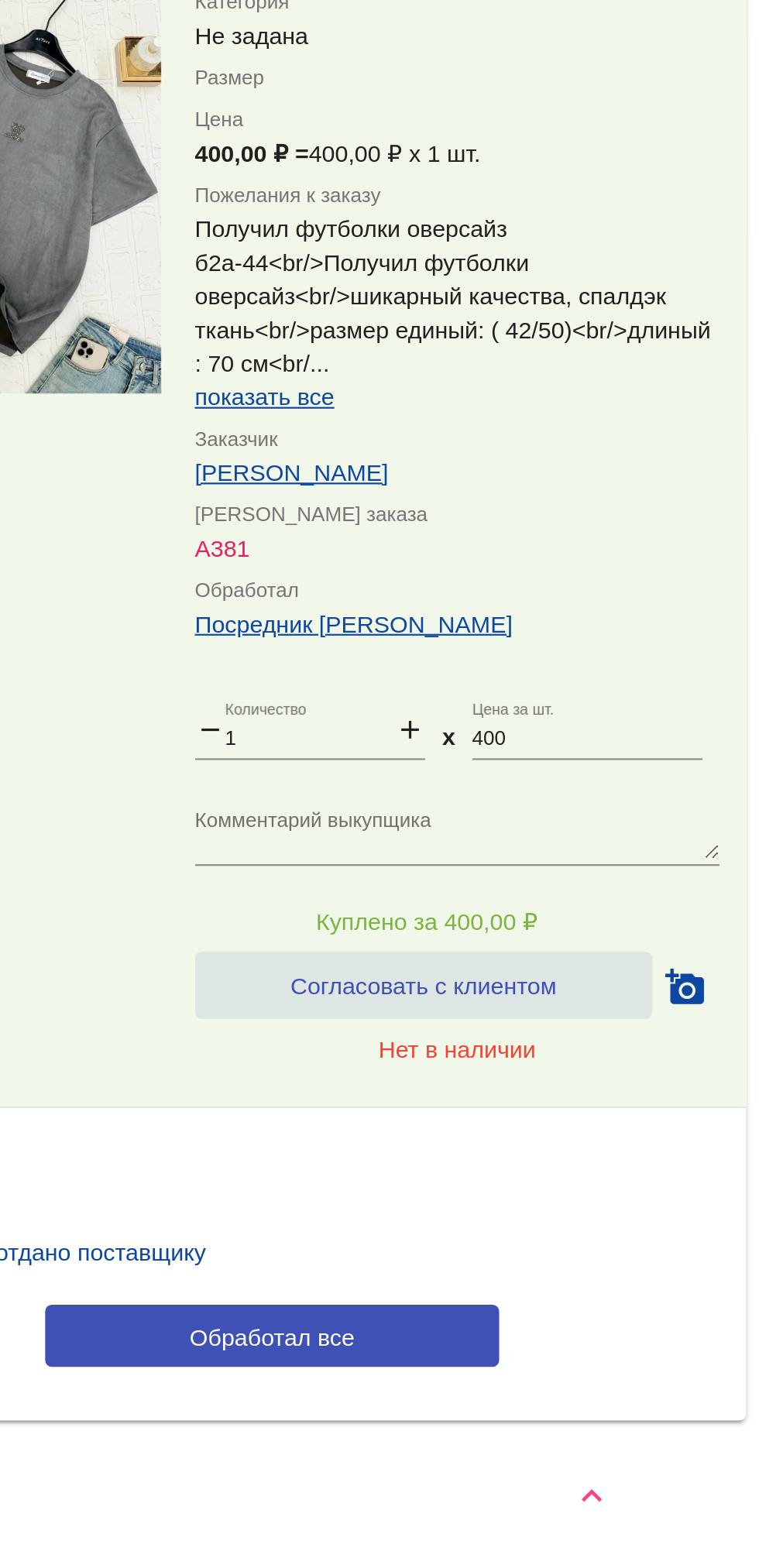
scroll to position [0, 0]
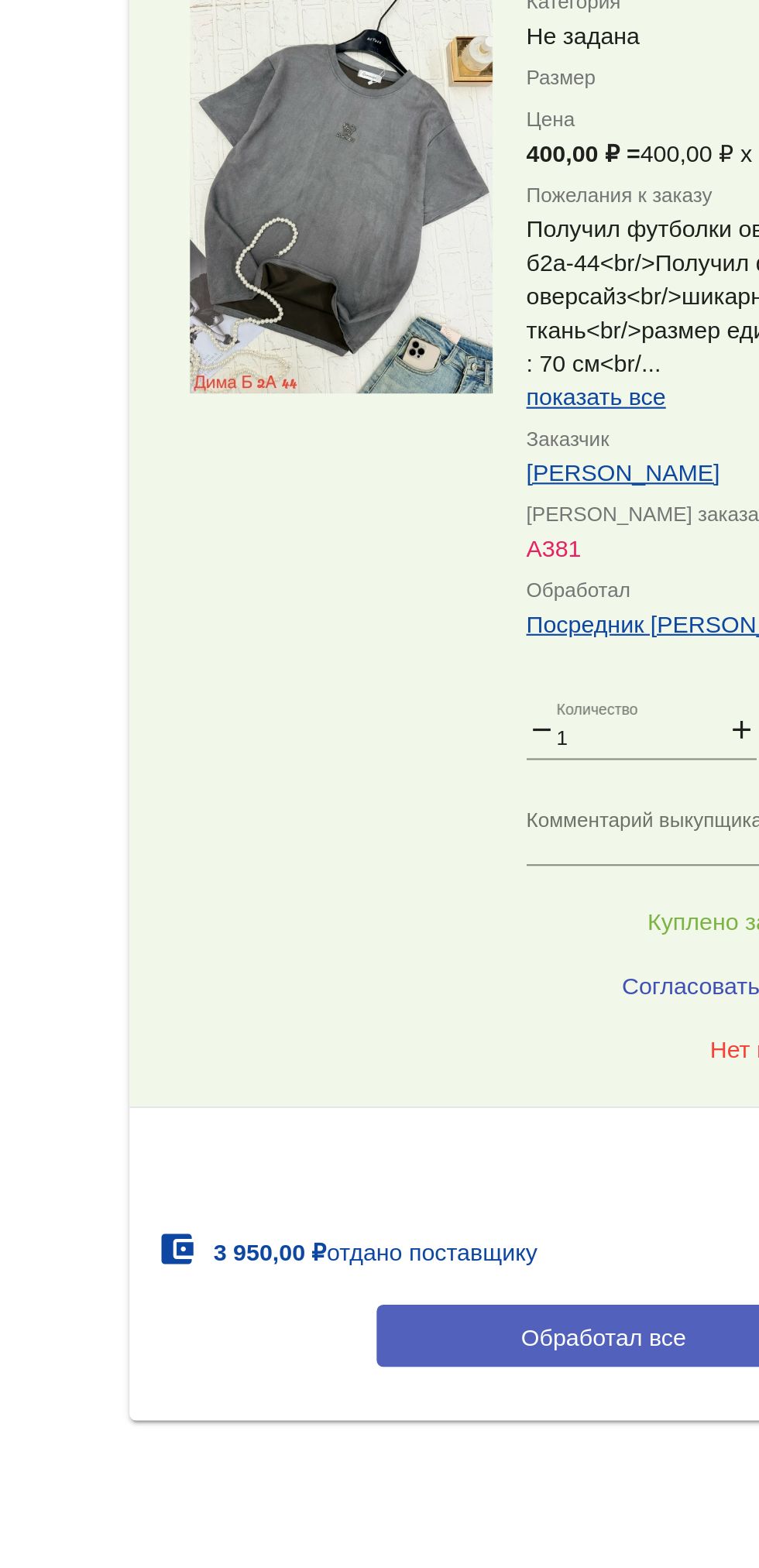
click at [569, 1461] on span "Обработал все" at bounding box center [534, 1462] width 76 height 13
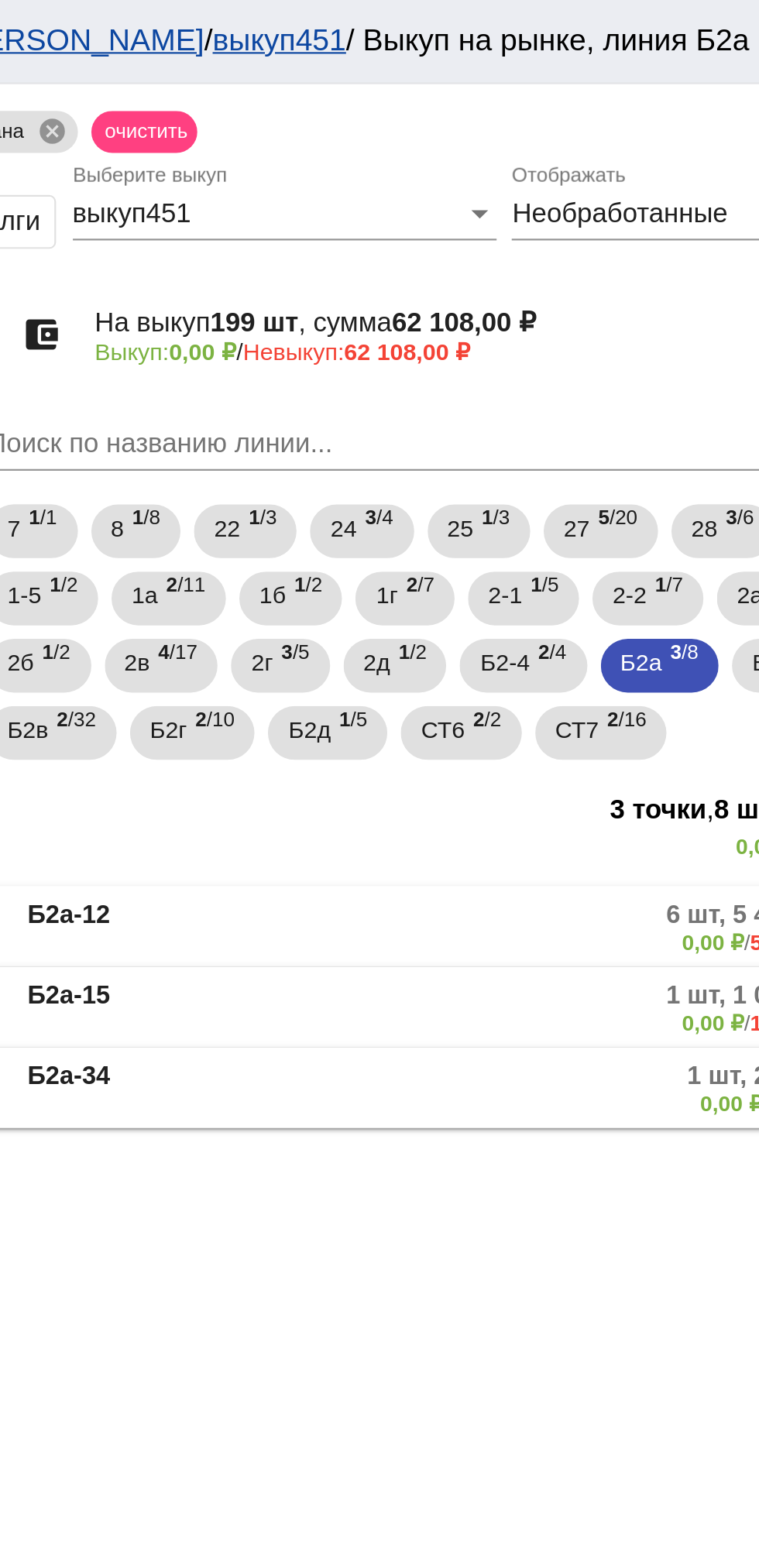
click at [591, 508] on mat-panel-description "1 шт, 200,00 ₽ 0,00 ₽ / 200,00 ₽" at bounding box center [592, 502] width 247 height 26
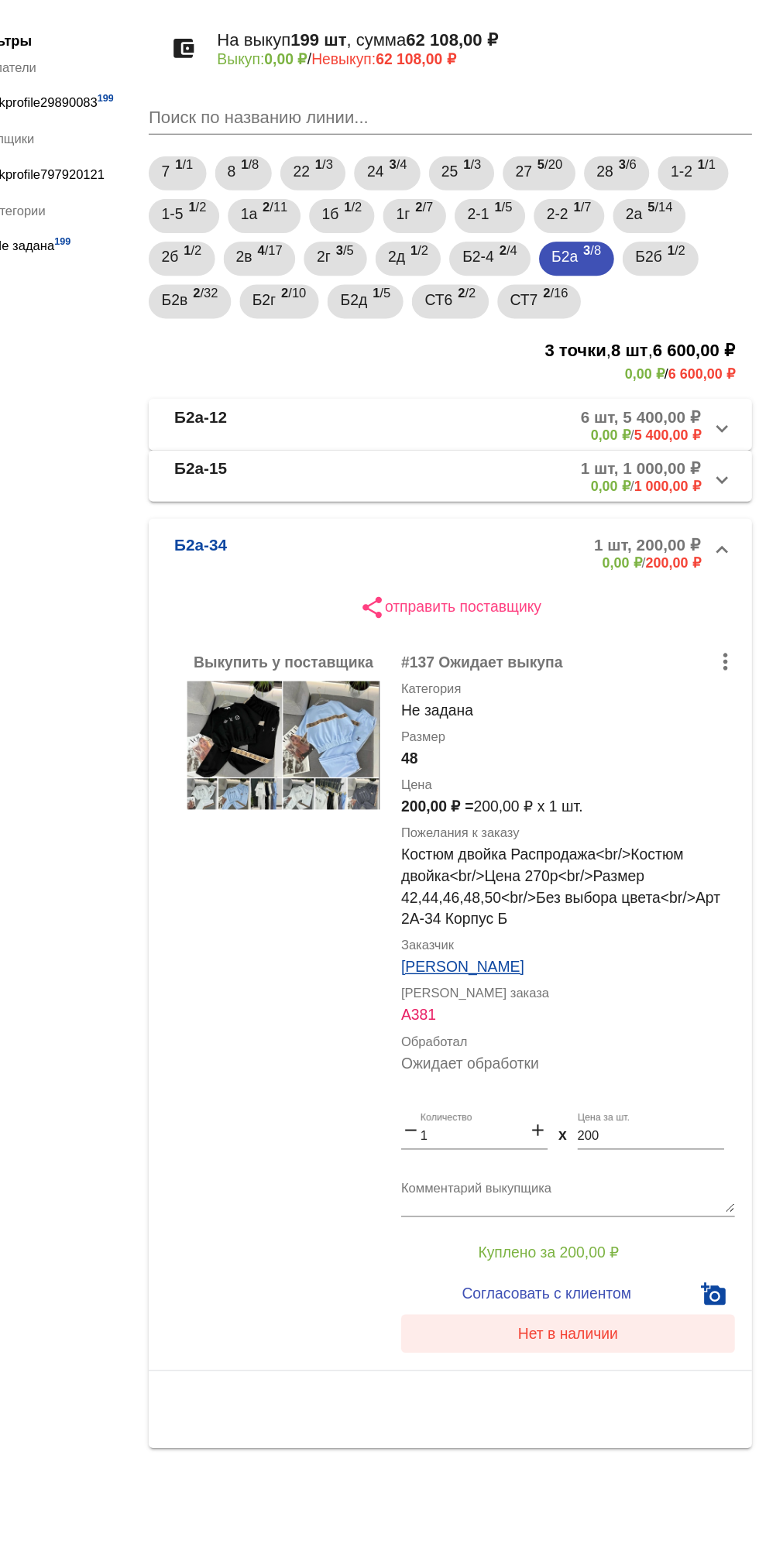
click at [622, 1085] on span "Нет в наличии" at bounding box center [619, 1086] width 72 height 13
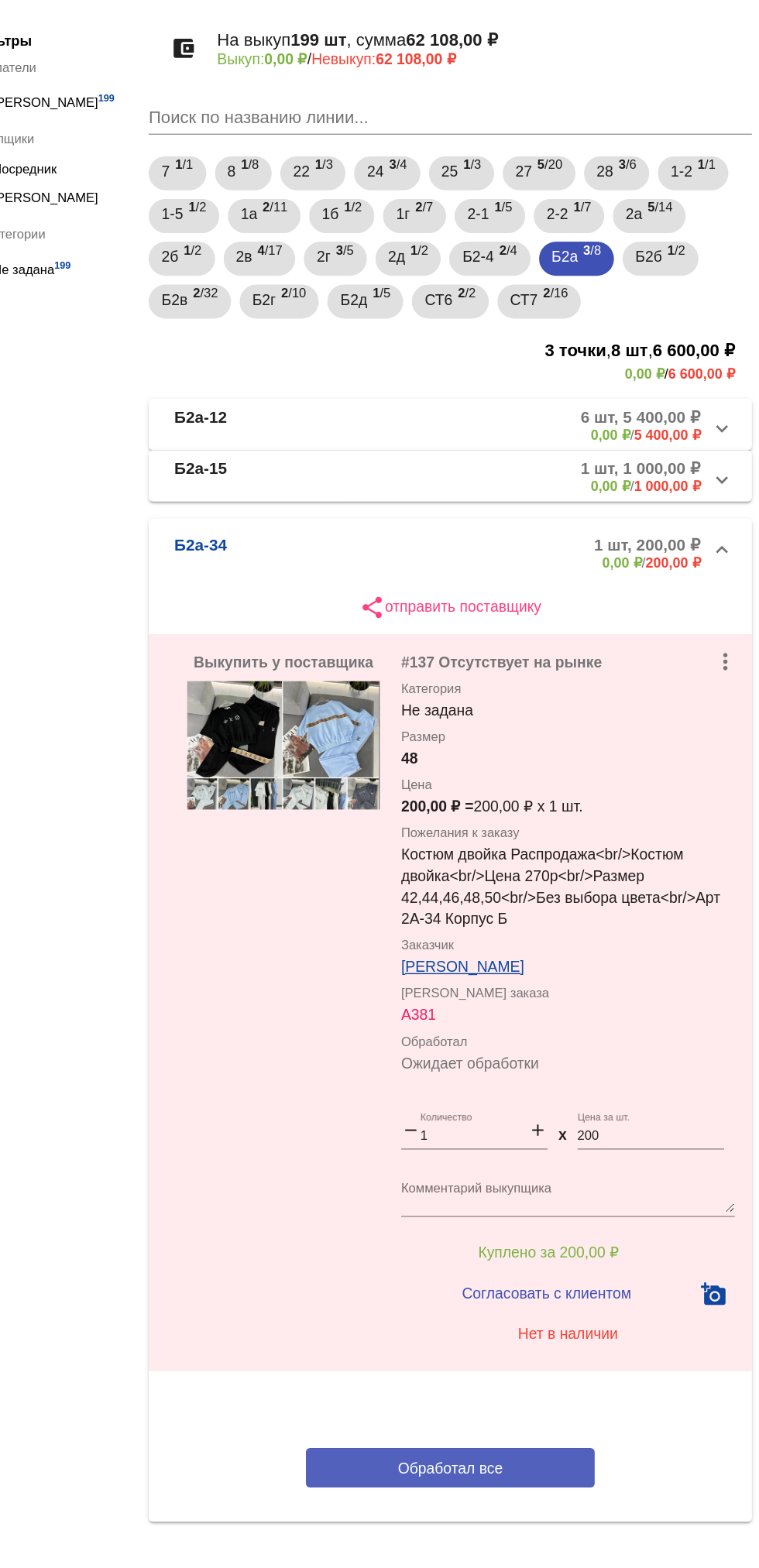
click at [578, 1180] on button "Обработал все" at bounding box center [534, 1182] width 209 height 28
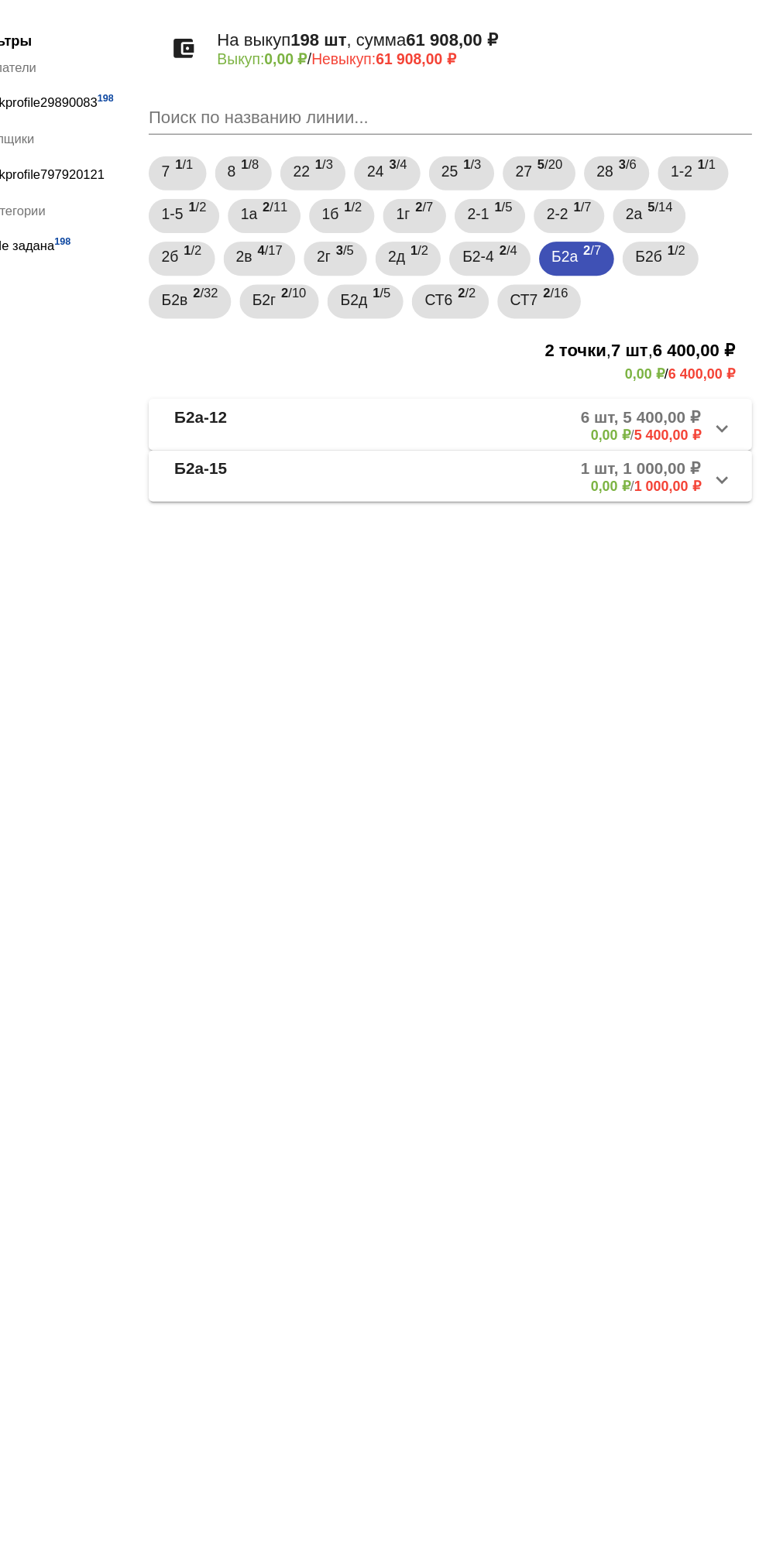
click at [639, 471] on b "0,00 ₽" at bounding box center [649, 471] width 28 height 12
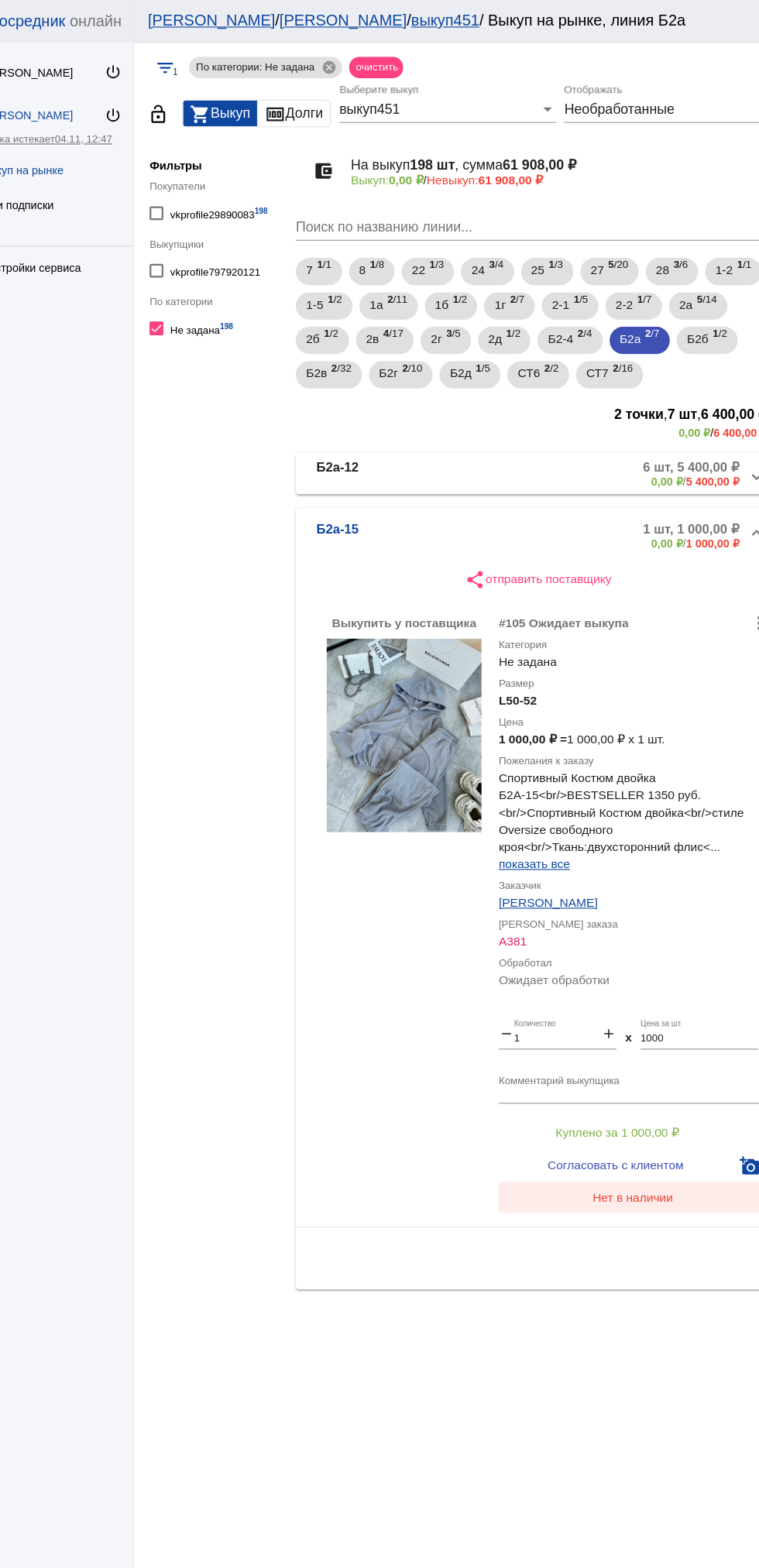
click at [615, 1081] on span "Нет в наличии" at bounding box center [619, 1079] width 72 height 13
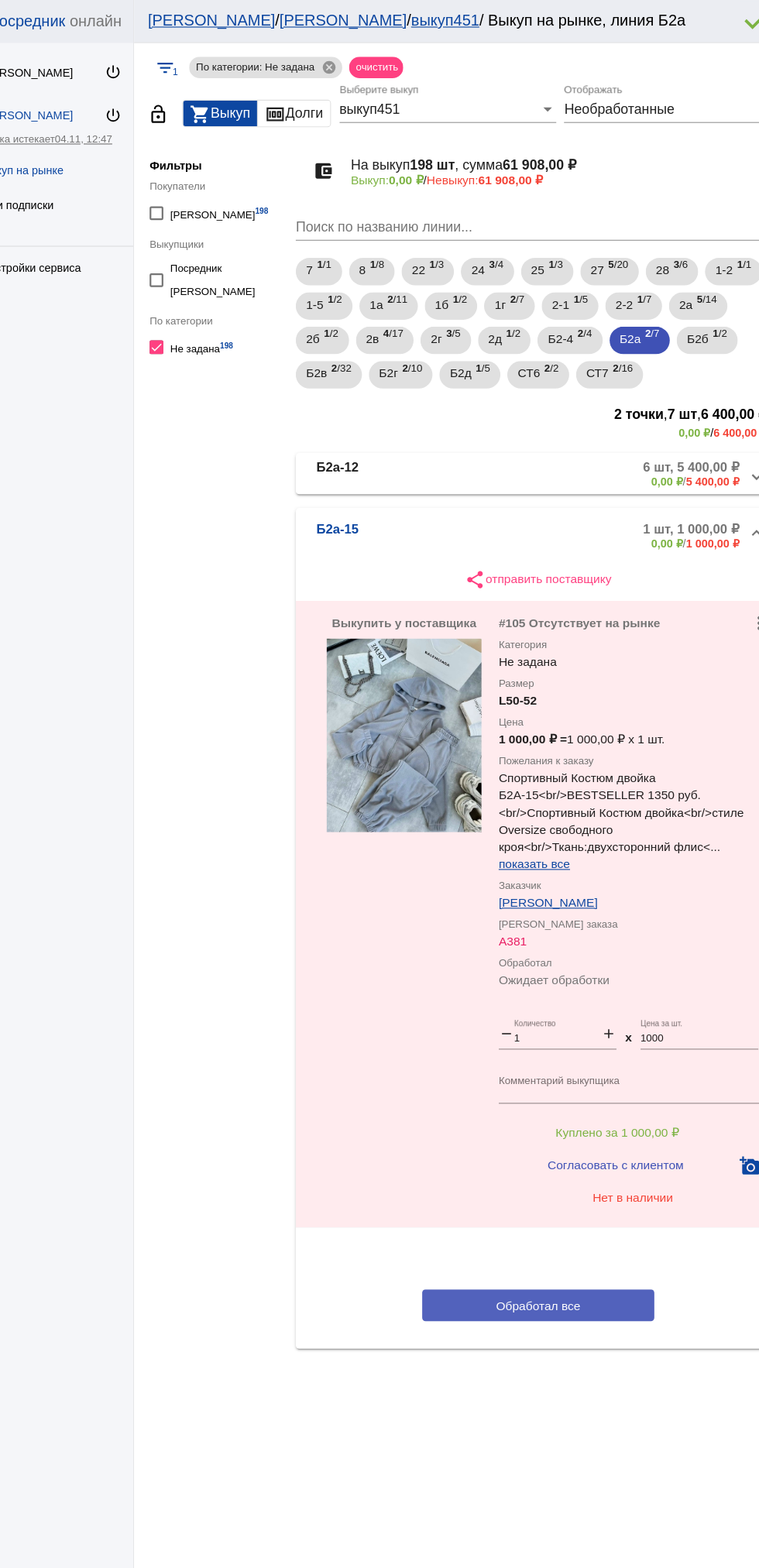
click at [565, 1181] on span "Обработал все" at bounding box center [534, 1176] width 76 height 13
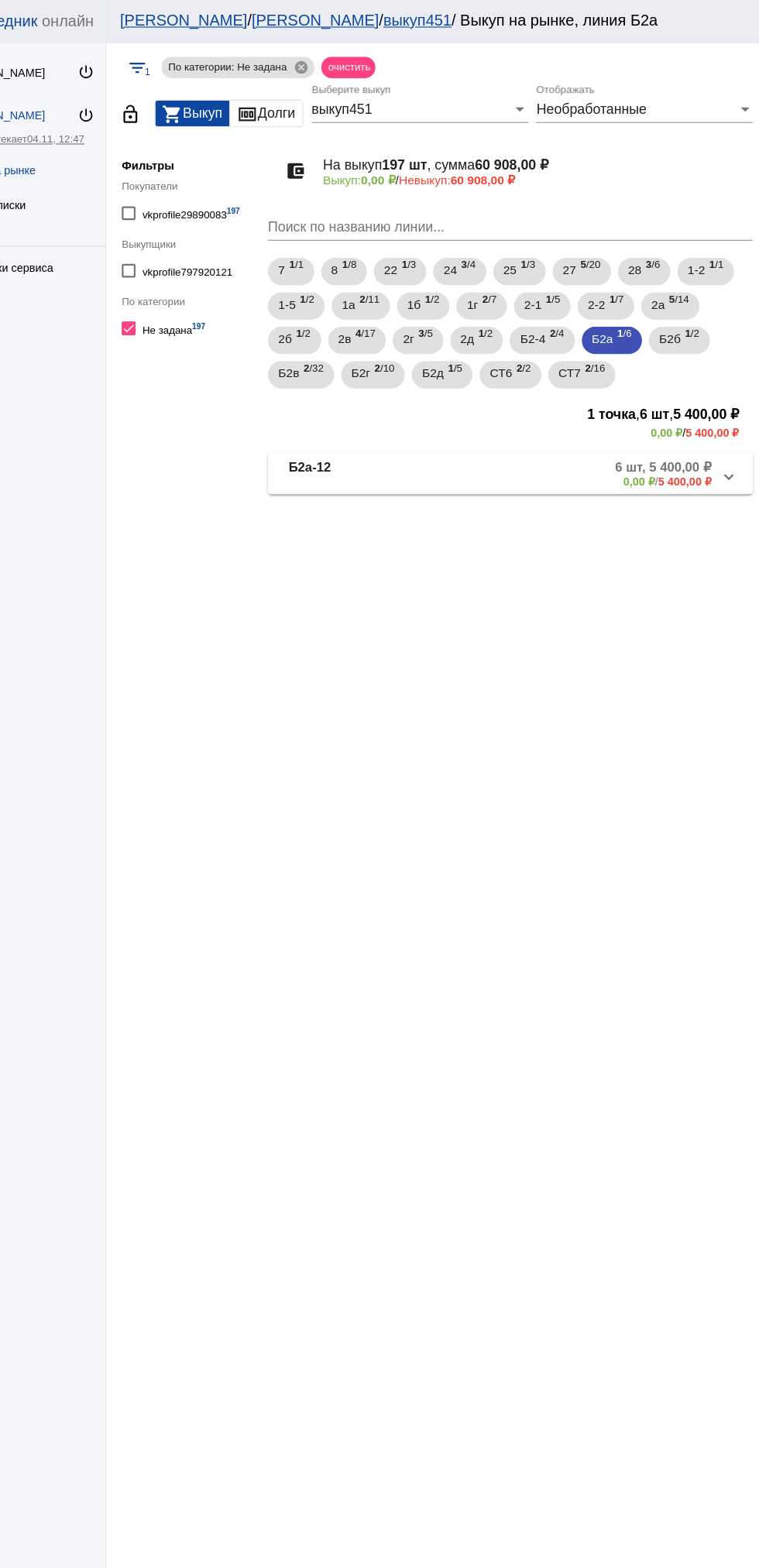
click at [598, 435] on mat-panel-description "6 шт, 5 400,00 ₽ 0,00 ₽ / 5 400,00 ₽" at bounding box center [590, 427] width 249 height 26
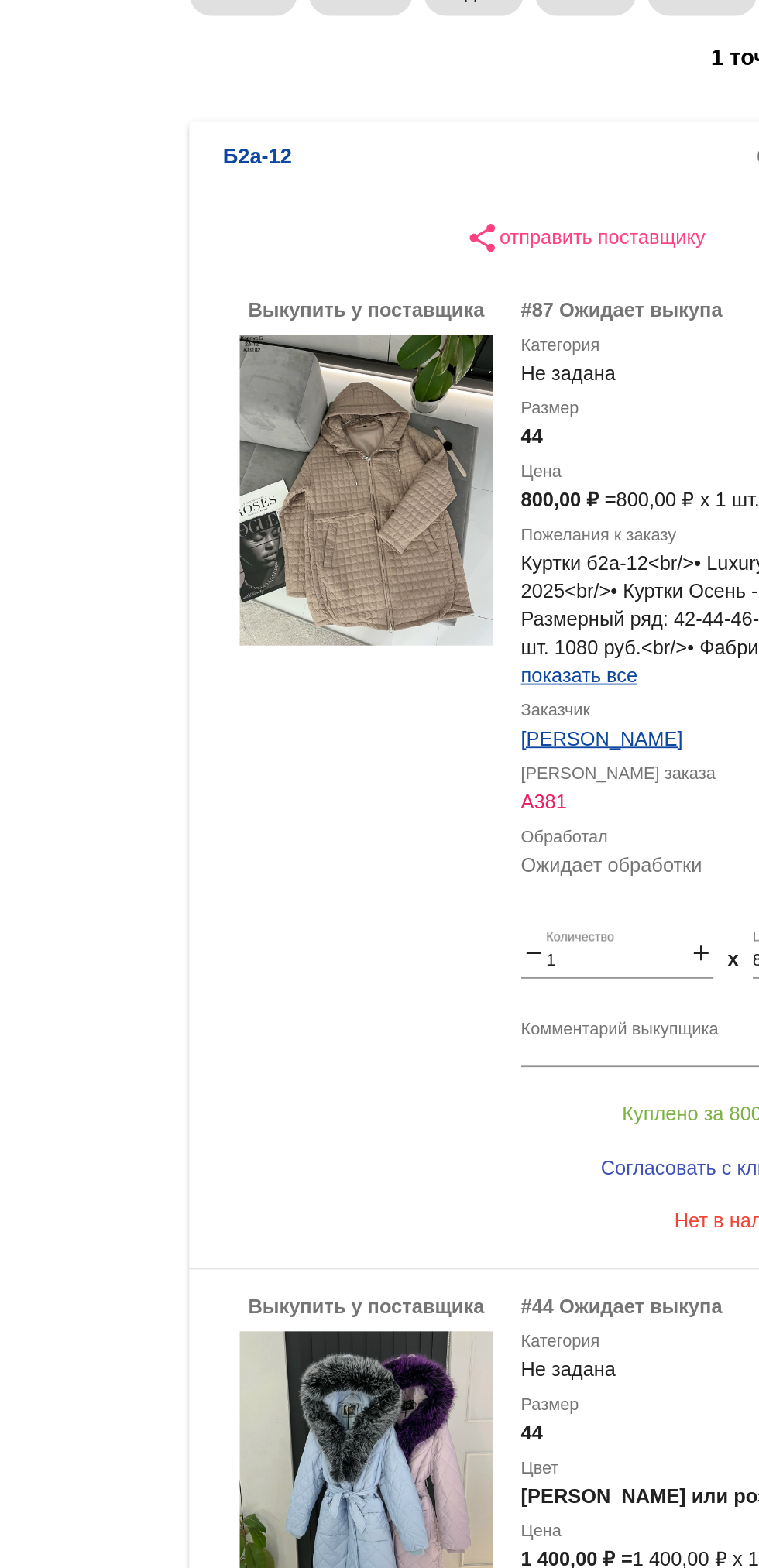
click at [418, 621] on img at bounding box center [413, 611] width 139 height 171
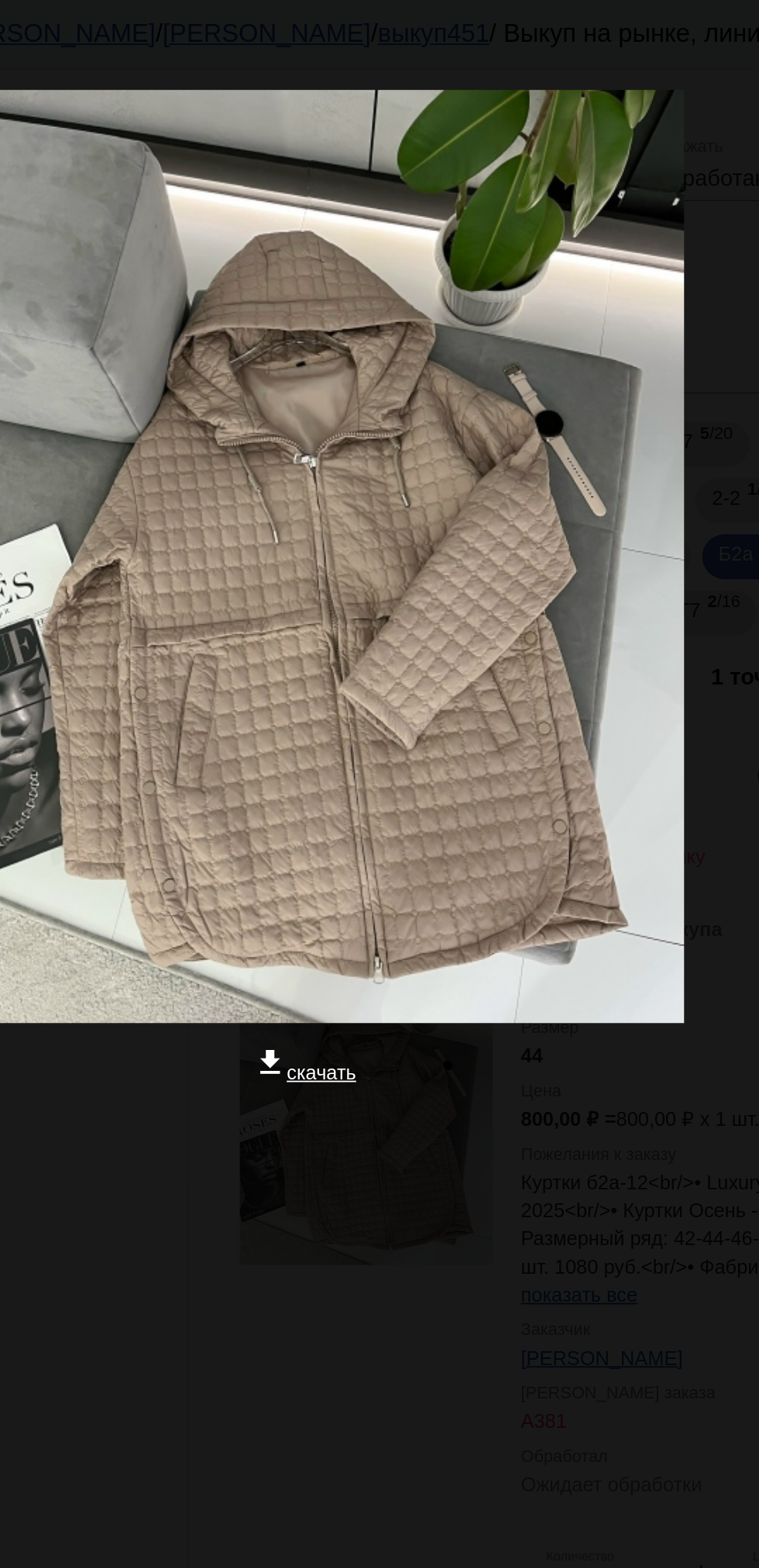
click at [402, 690] on div at bounding box center [380, 676] width 734 height 155
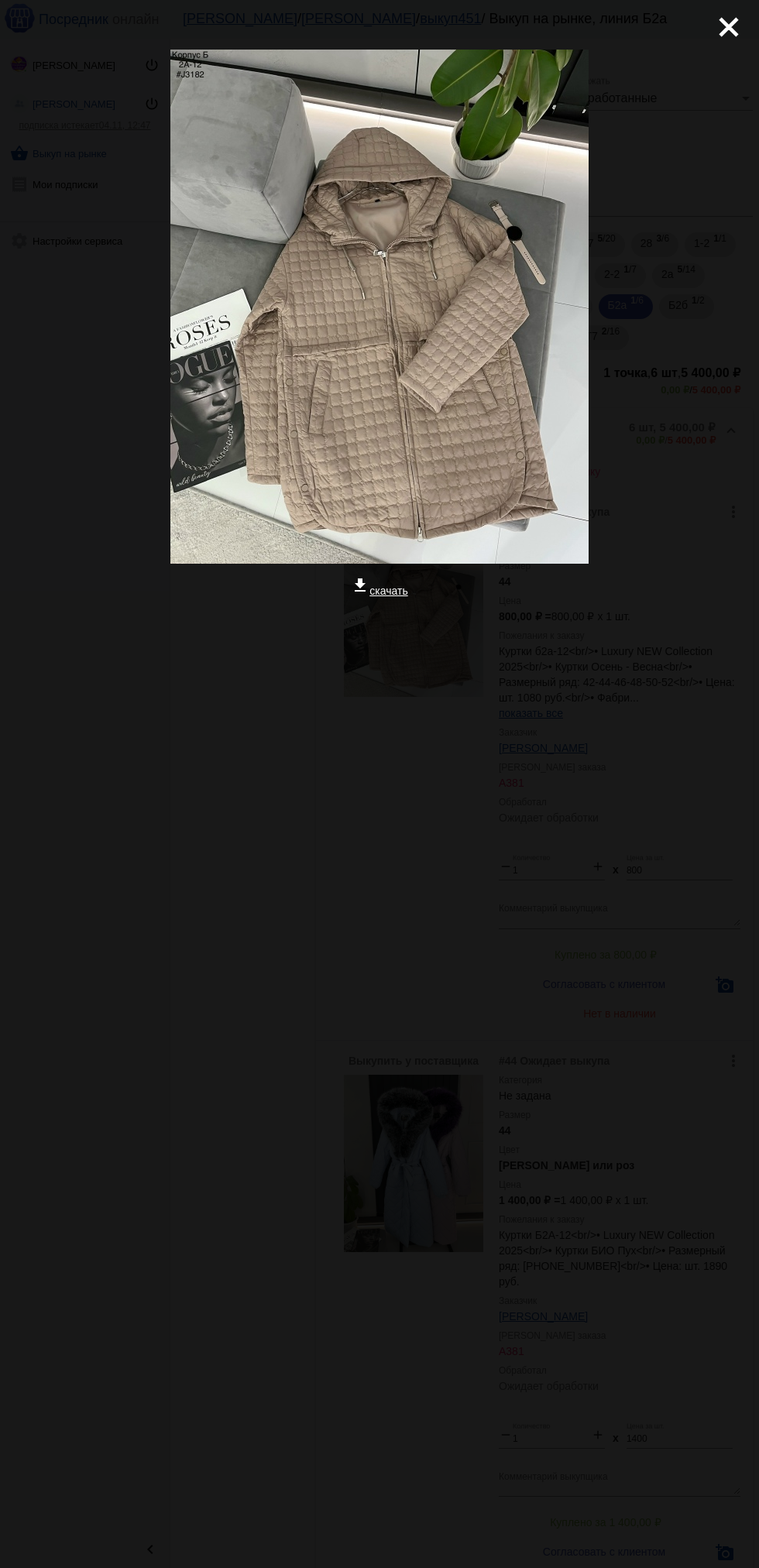
click at [720, 28] on mat-icon "close" at bounding box center [722, 21] width 18 height 18
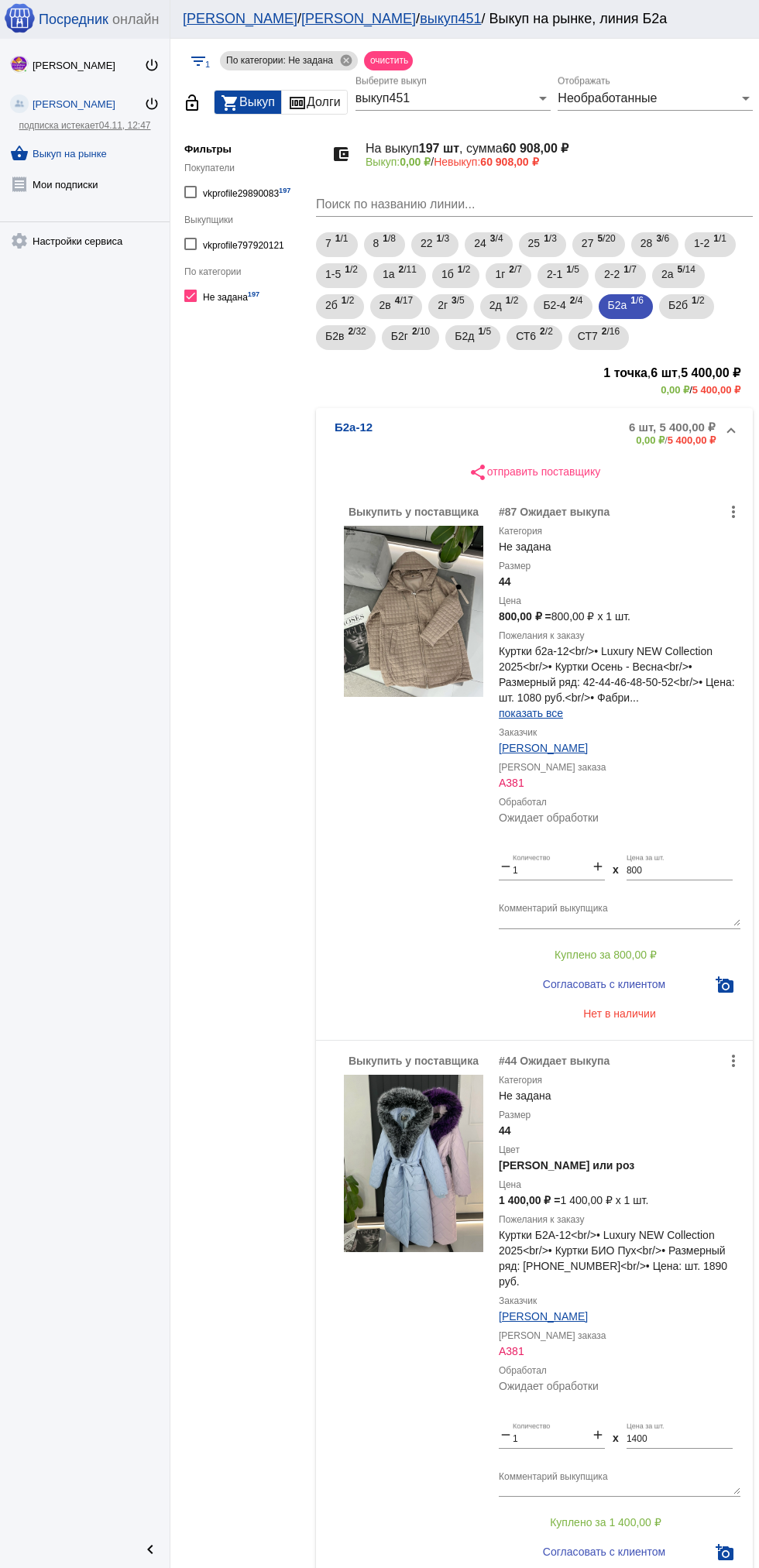
click at [405, 1198] on img at bounding box center [413, 1163] width 139 height 177
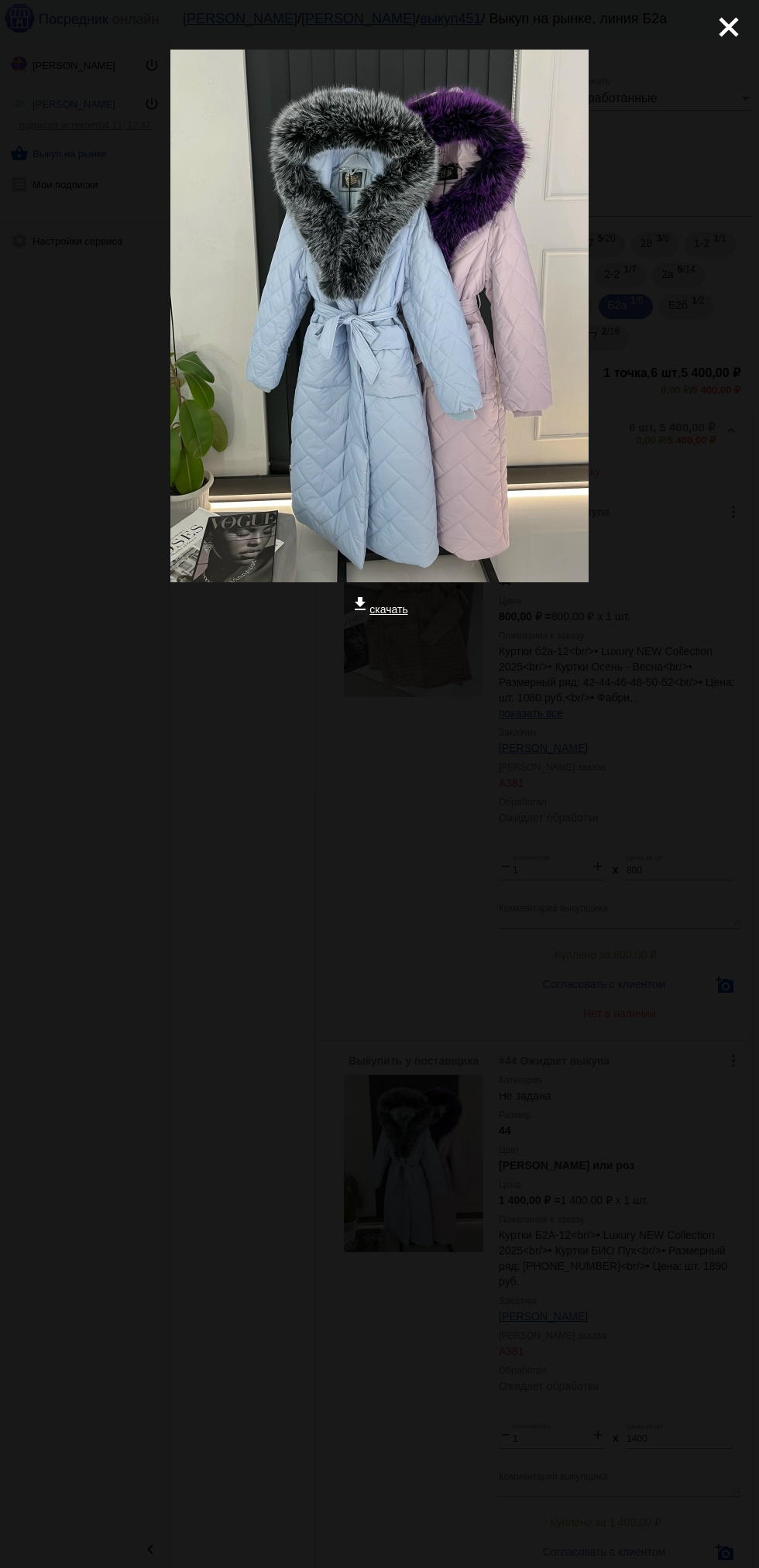
click at [722, 21] on mat-icon "close" at bounding box center [722, 21] width 18 height 18
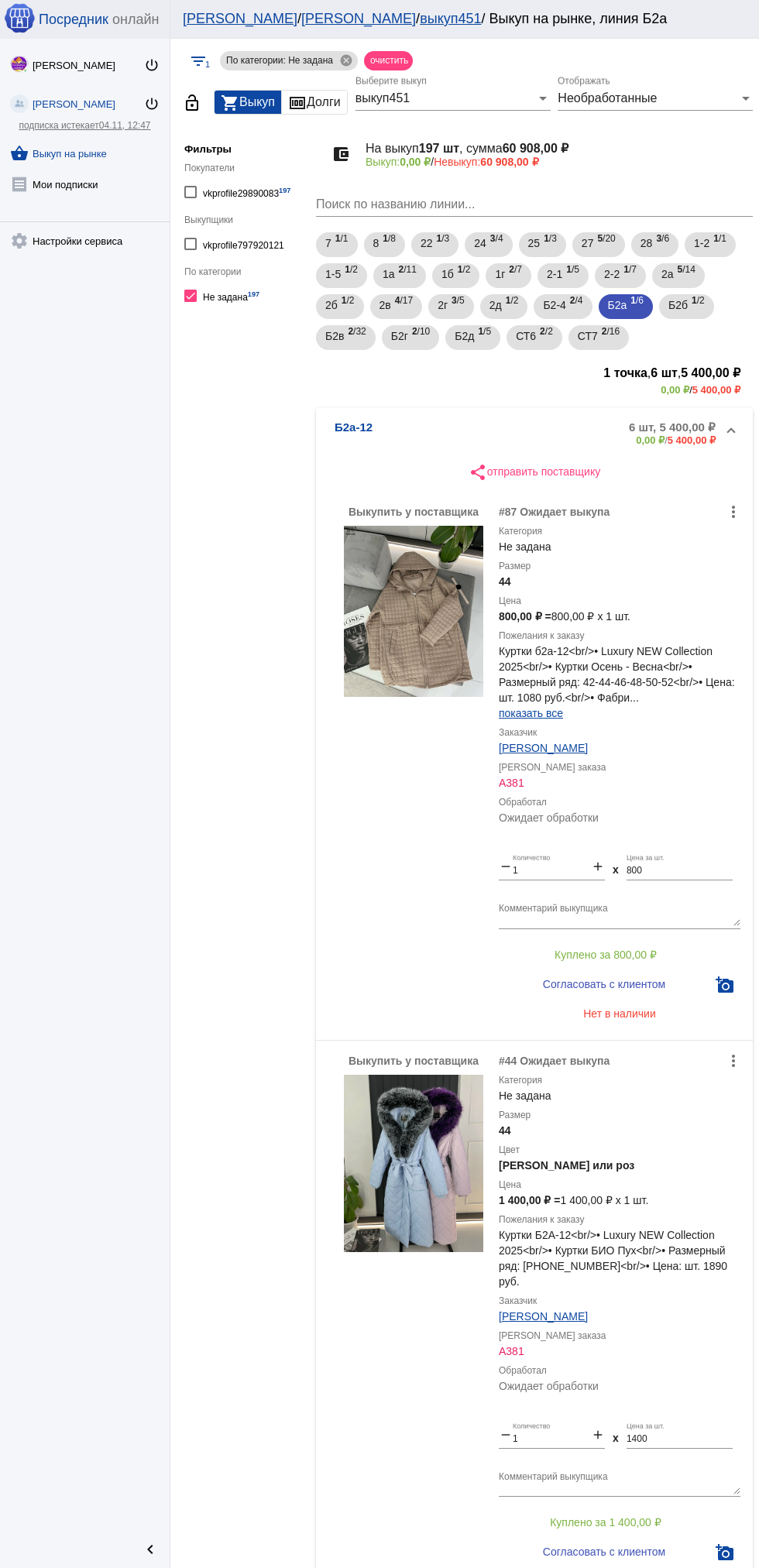
click at [0, 1121] on div "Abdulbosid Rasulov power_settings_new Анастасия power_settings_new подписка ист…" at bounding box center [84, 784] width 170 height 1491
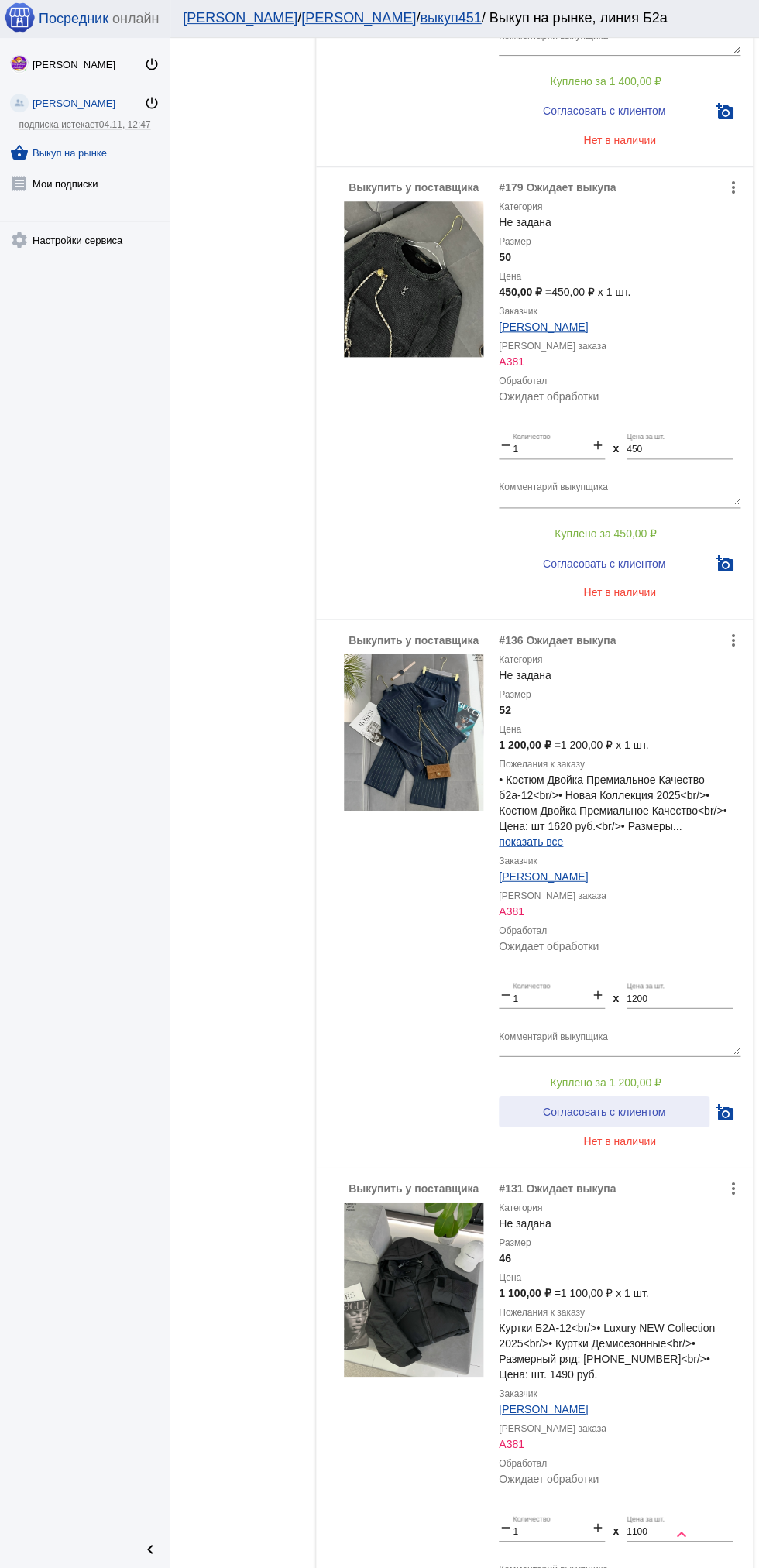
scroll to position [1427, 0]
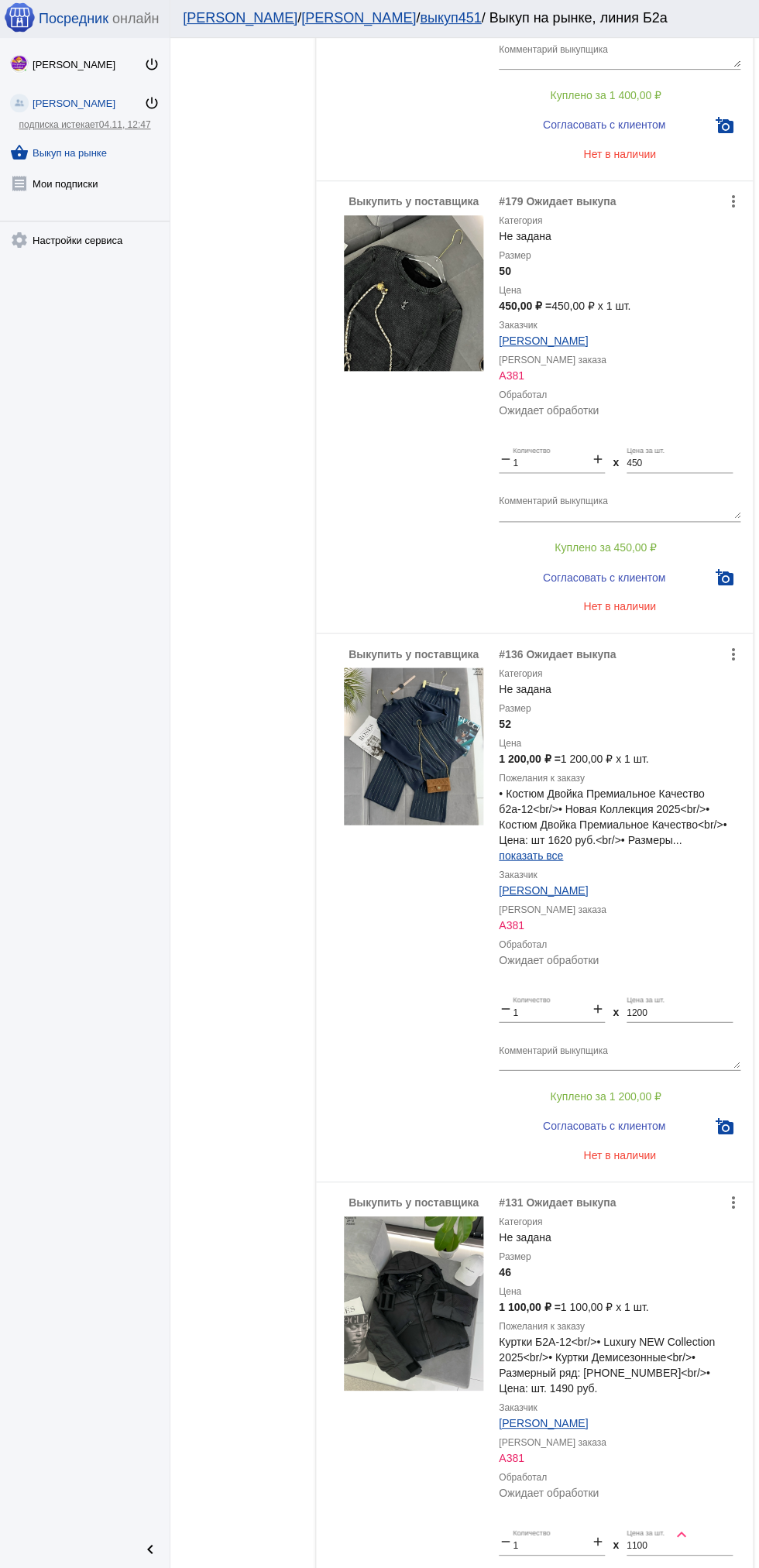
click at [449, 743] on img at bounding box center [413, 746] width 139 height 157
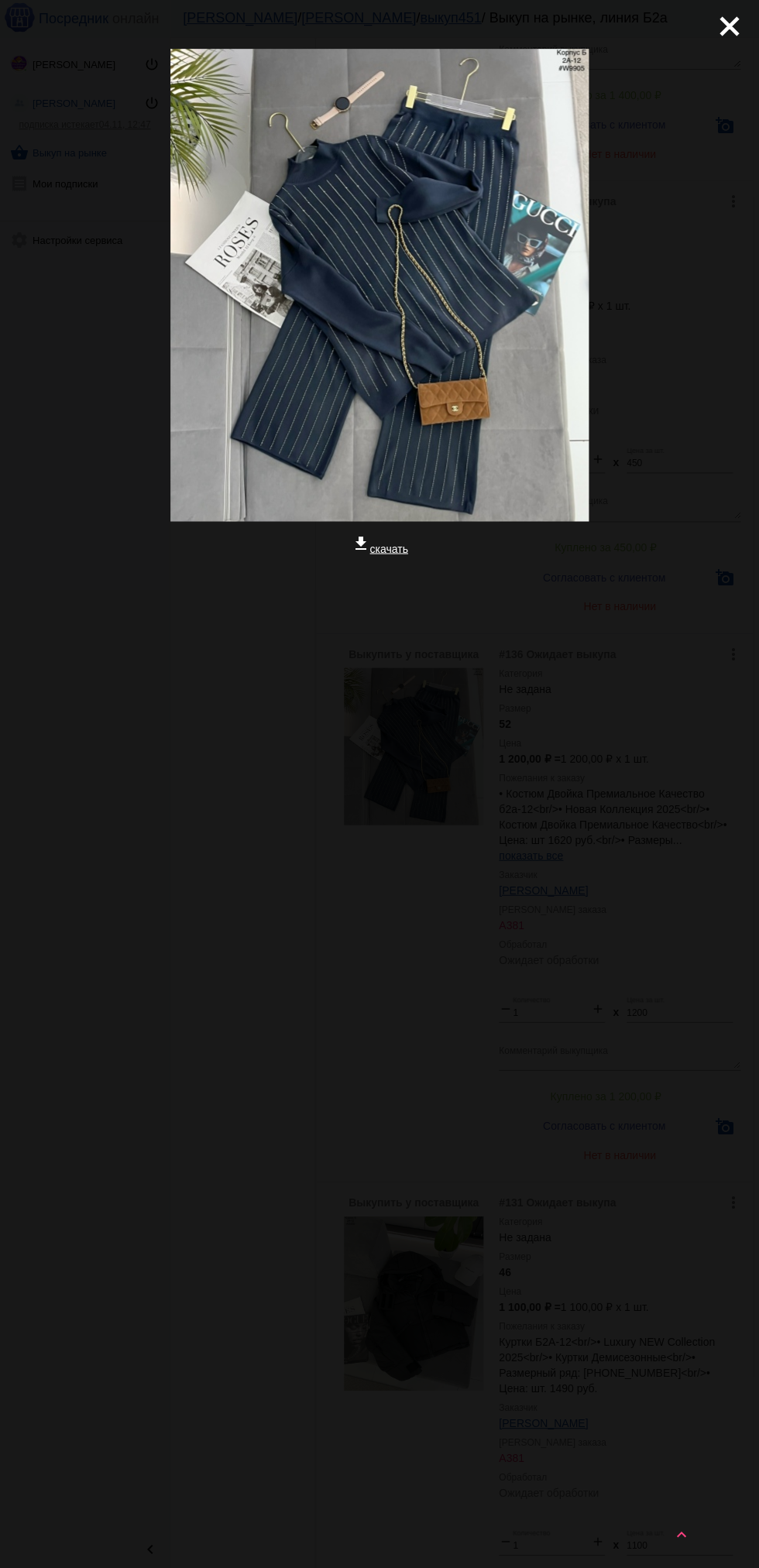
scroll to position [0, 0]
click at [357, 957] on app-image-viewer "close get_app скачать" at bounding box center [380, 784] width 759 height 1568
click at [732, 28] on mat-icon "close" at bounding box center [722, 21] width 18 height 18
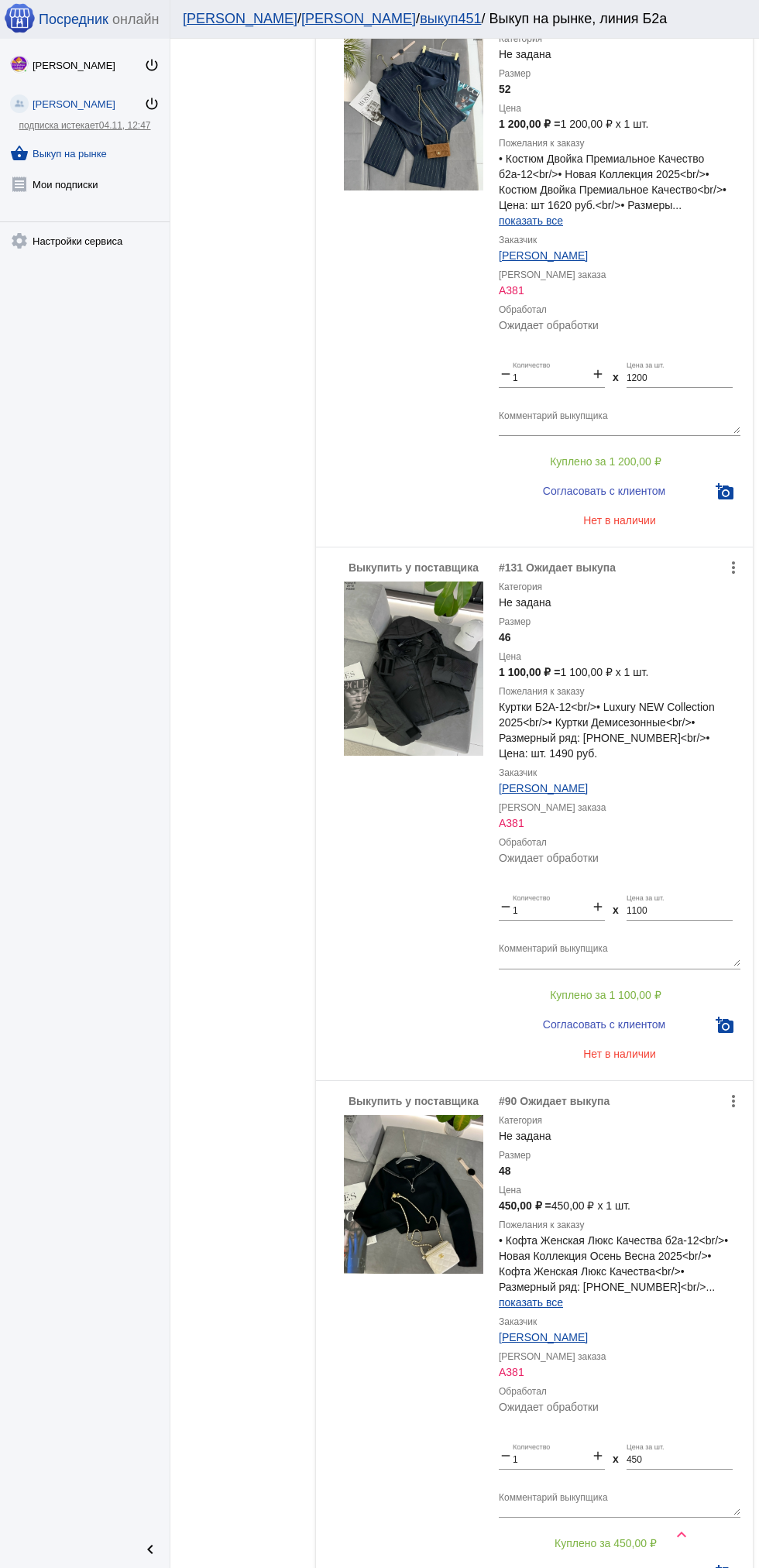
scroll to position [2076, 0]
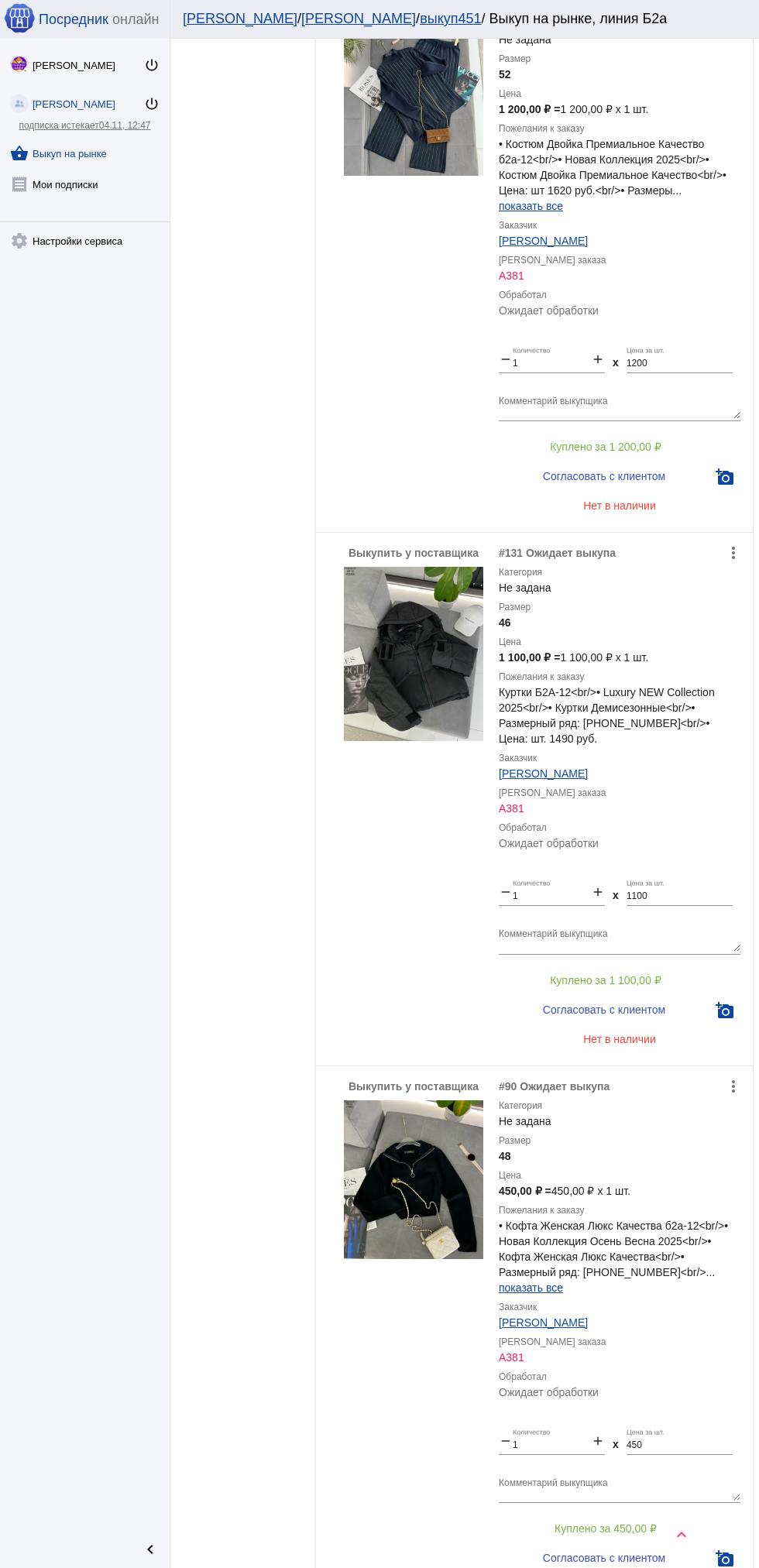
click at [401, 641] on img at bounding box center [413, 654] width 139 height 174
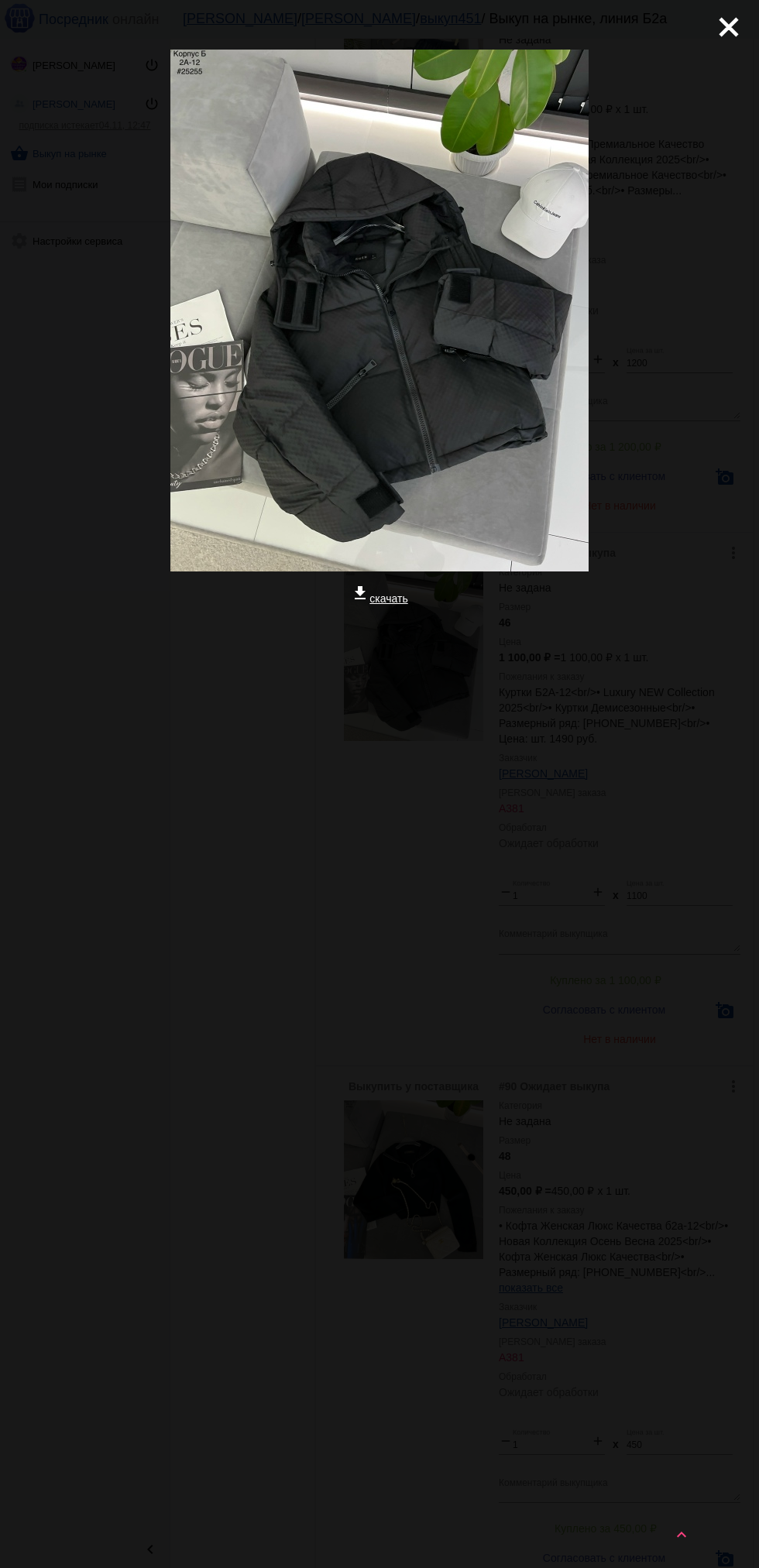
click at [722, 21] on mat-icon "close" at bounding box center [722, 21] width 18 height 18
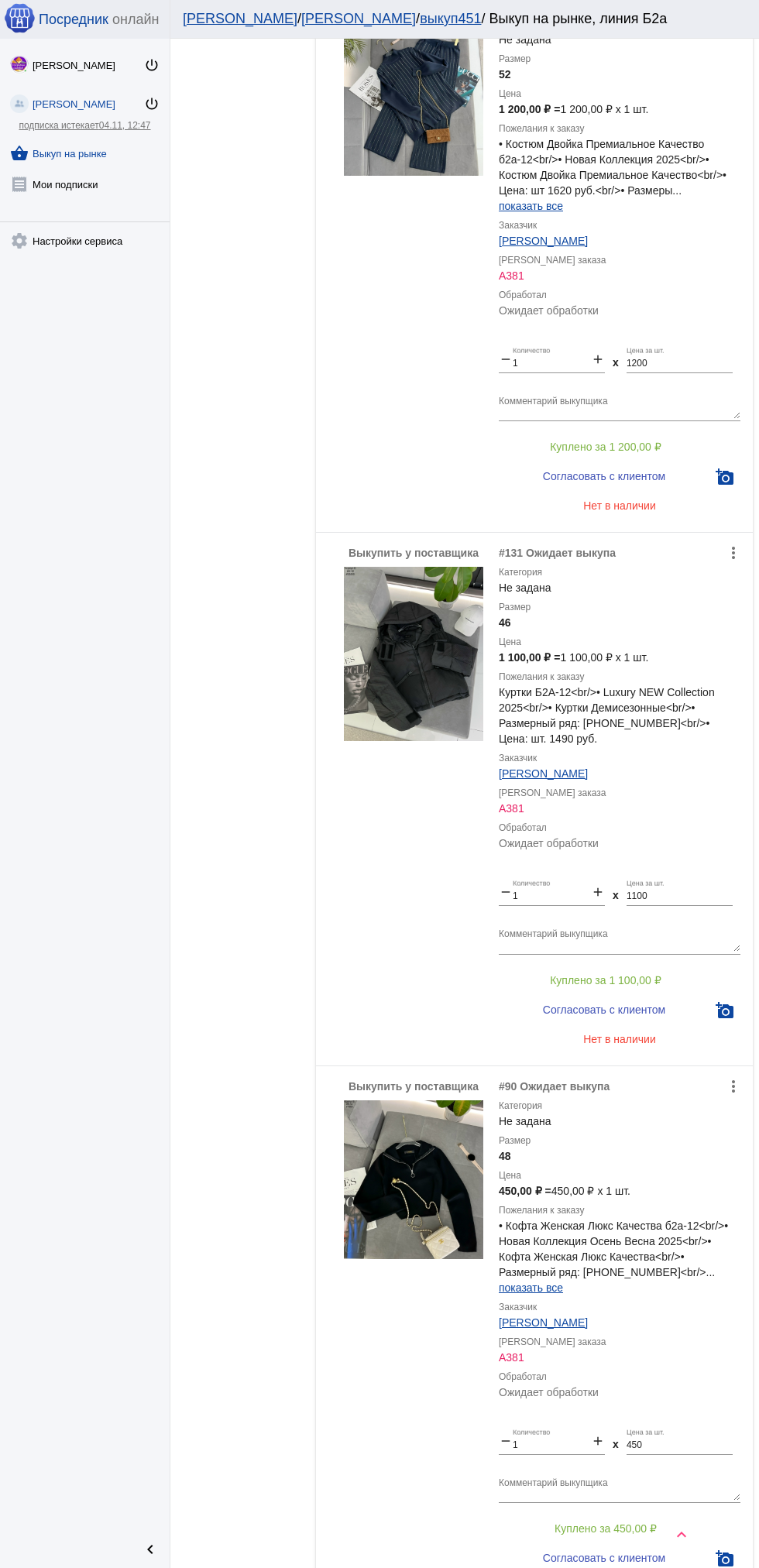
click at [468, 127] on img at bounding box center [413, 96] width 139 height 157
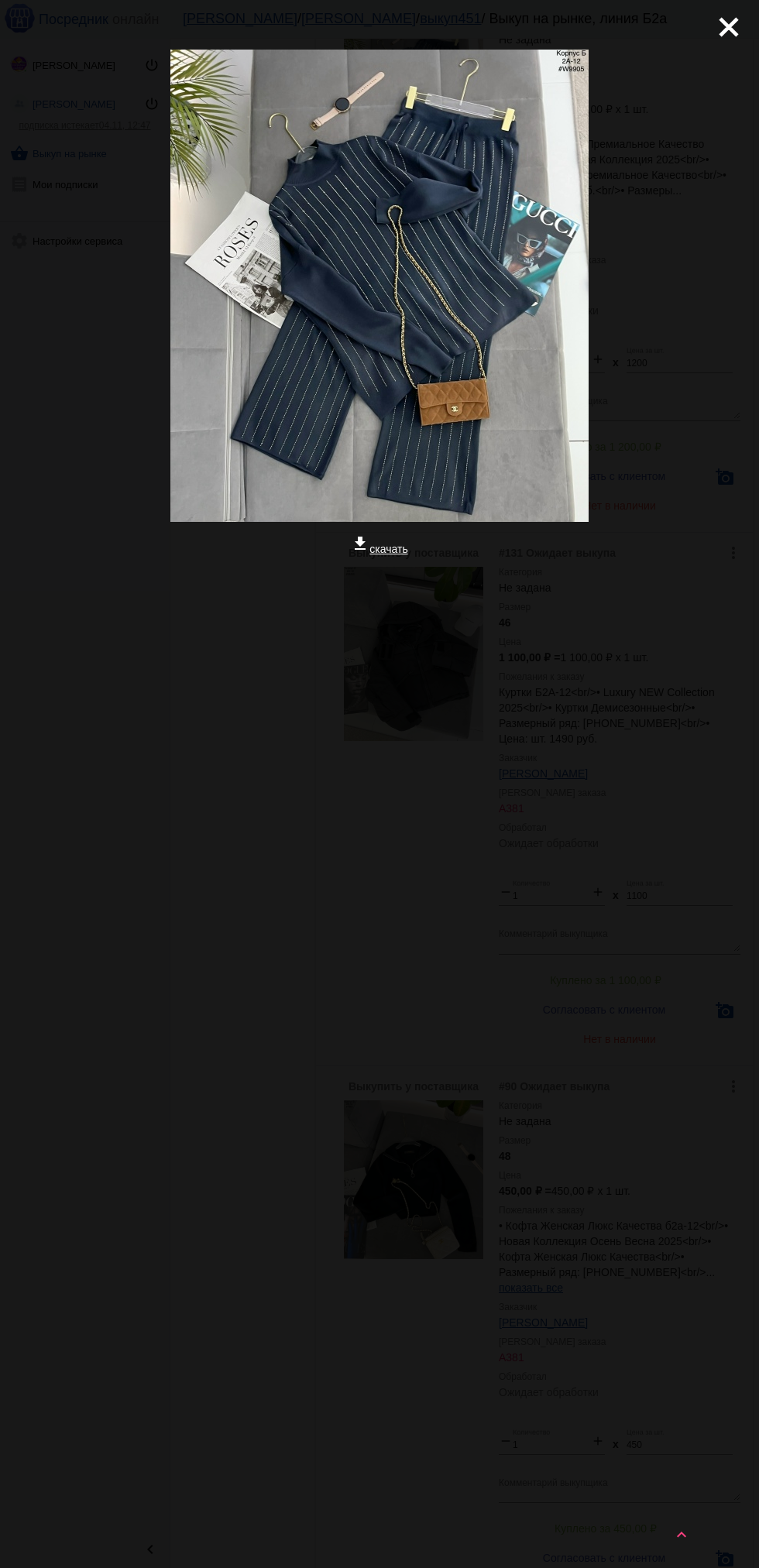
click at [732, 28] on mat-icon "close" at bounding box center [722, 21] width 18 height 18
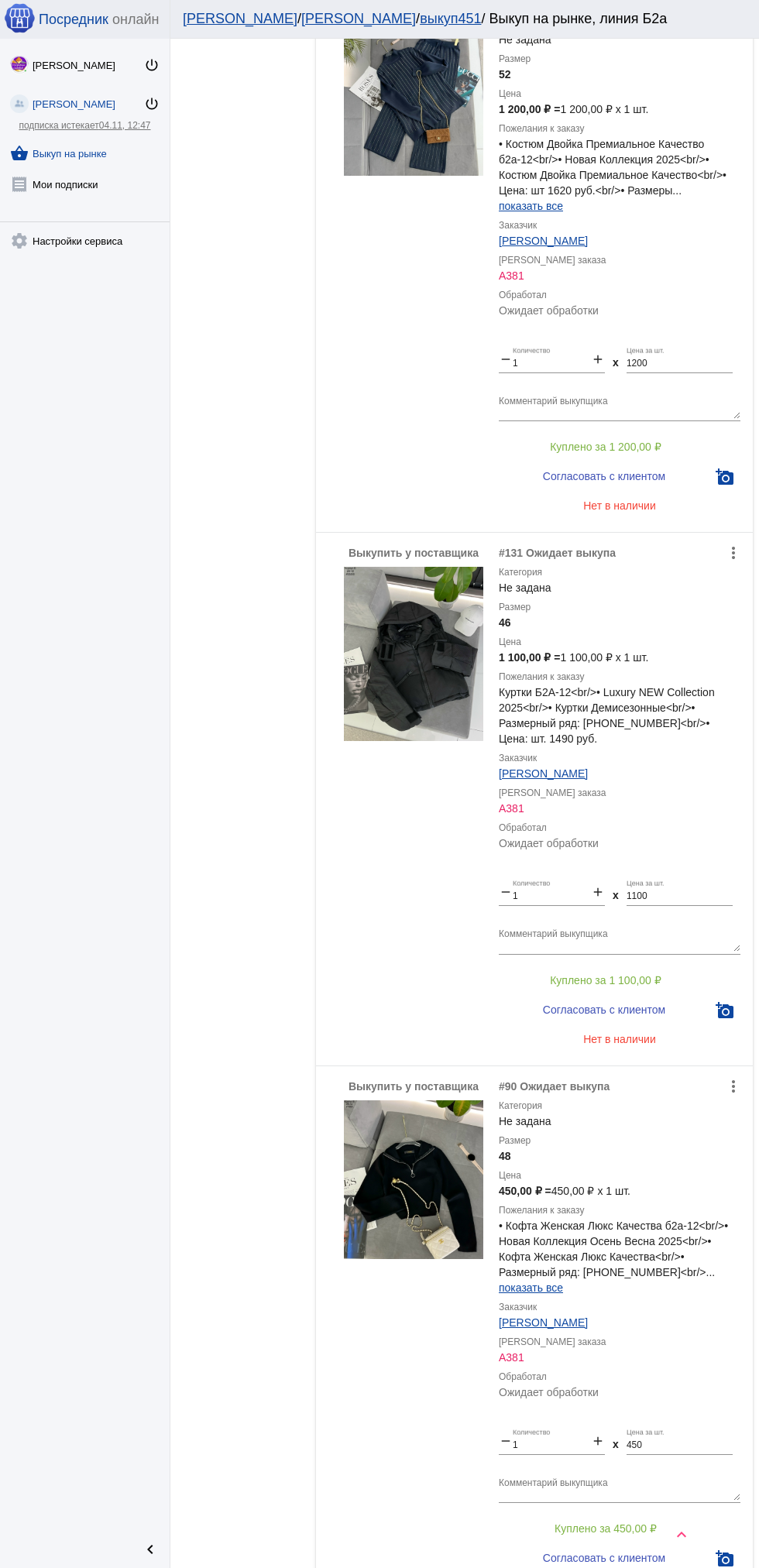
click at [722, 51] on label "Размер" at bounding box center [620, 59] width 242 height 16
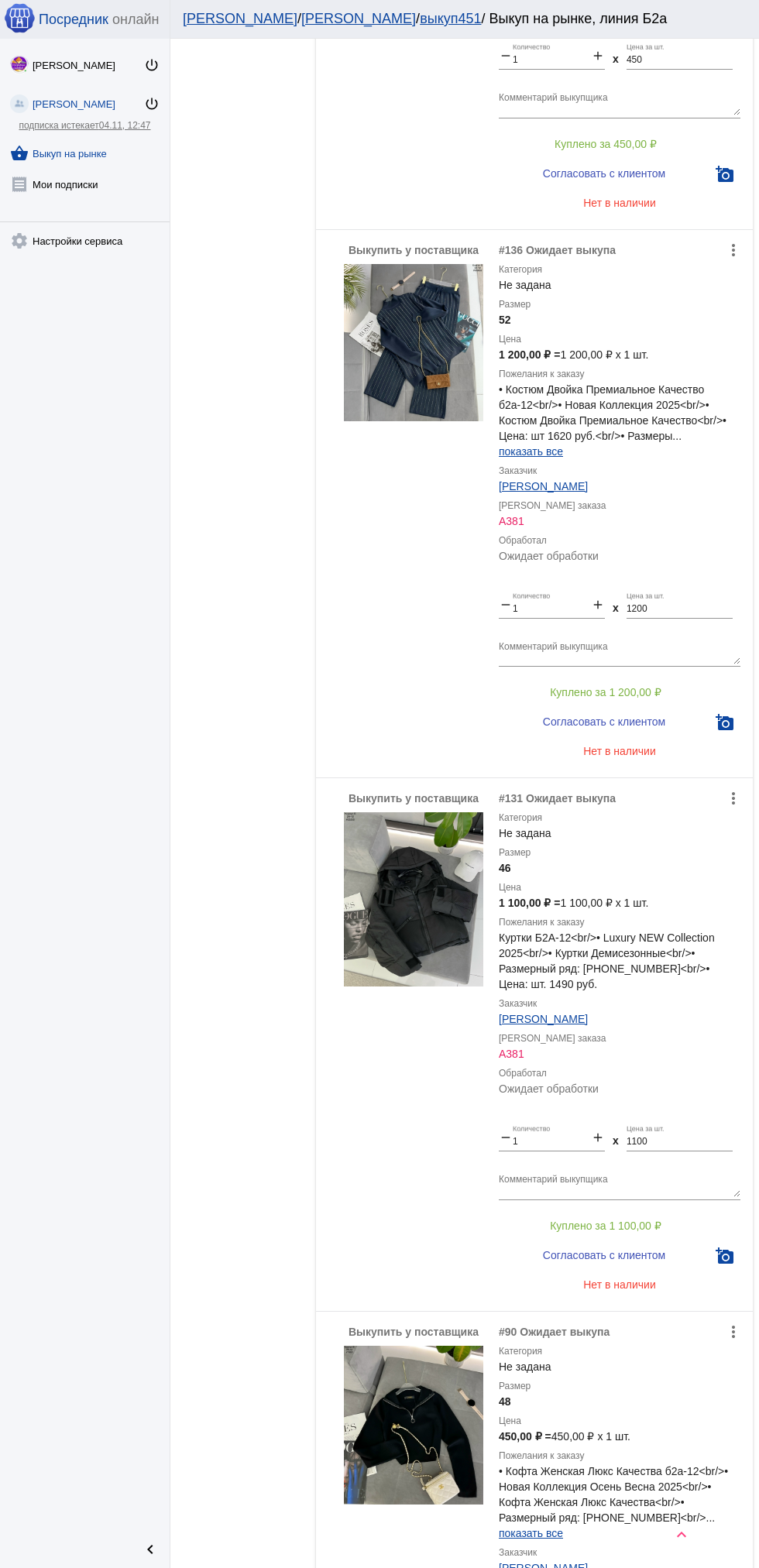
scroll to position [1830, 0]
click at [461, 319] on img at bounding box center [413, 343] width 139 height 157
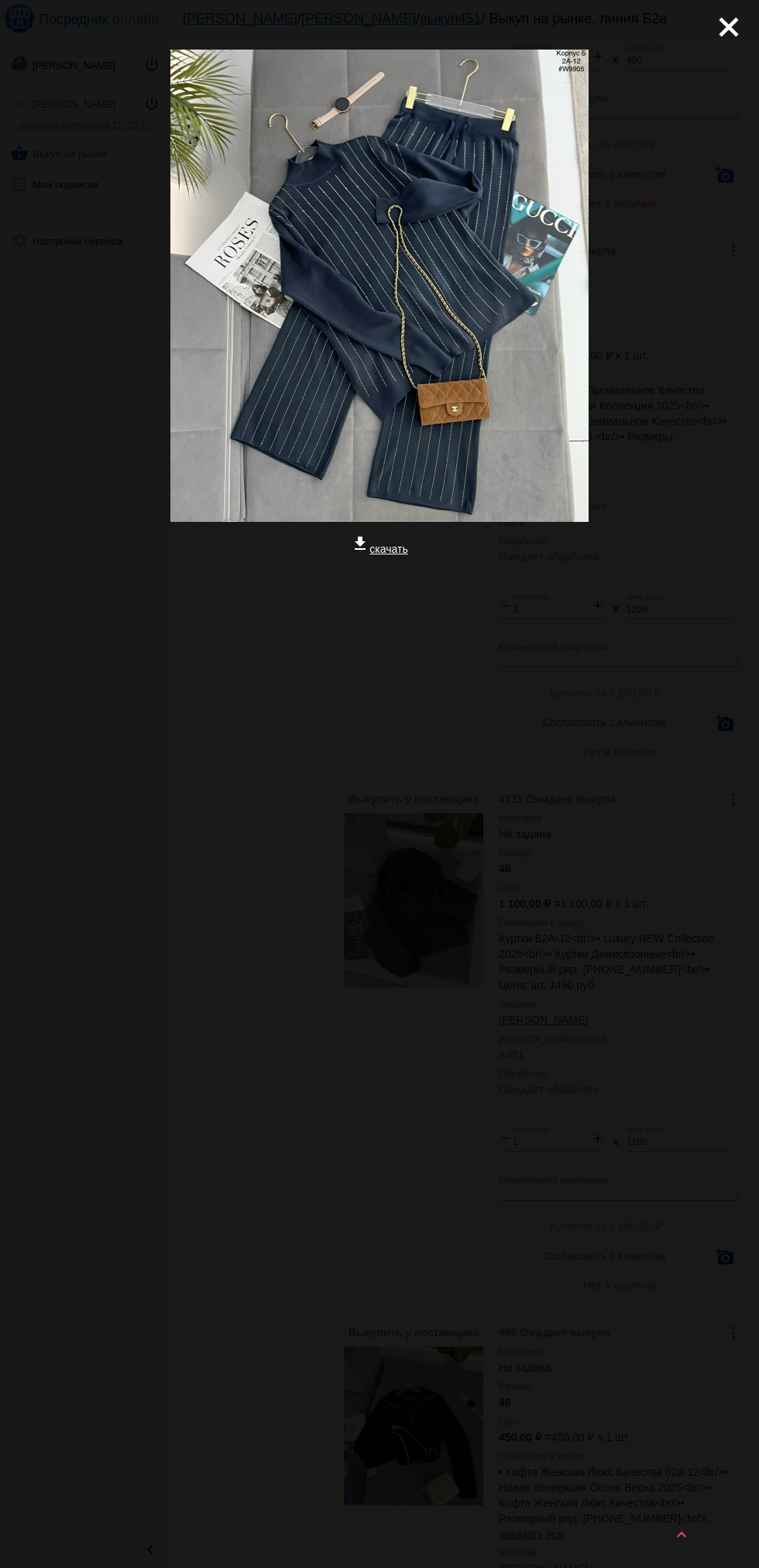
click at [722, 22] on mat-icon "close" at bounding box center [722, 21] width 18 height 18
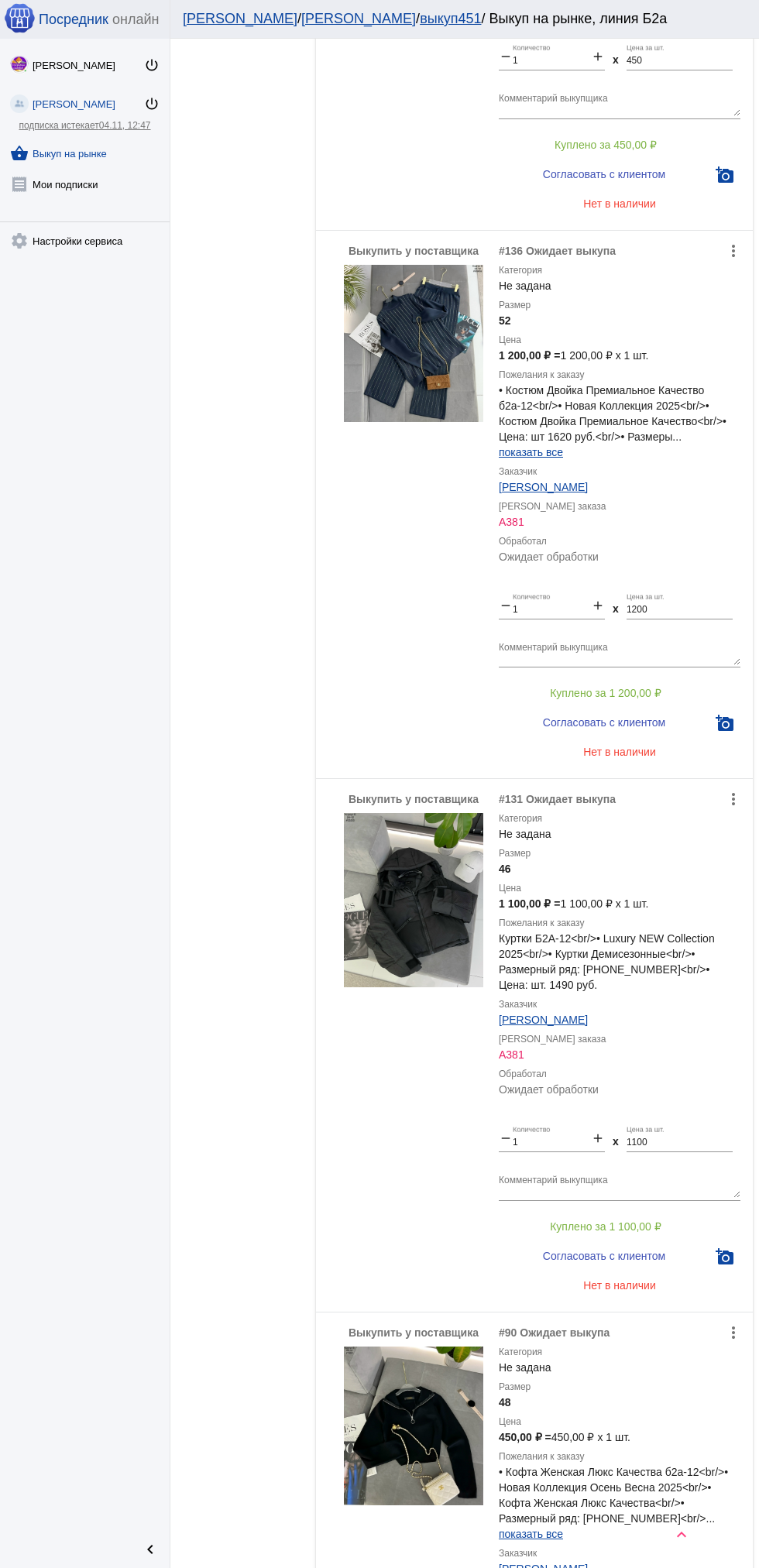
click at [428, 359] on img at bounding box center [413, 343] width 139 height 157
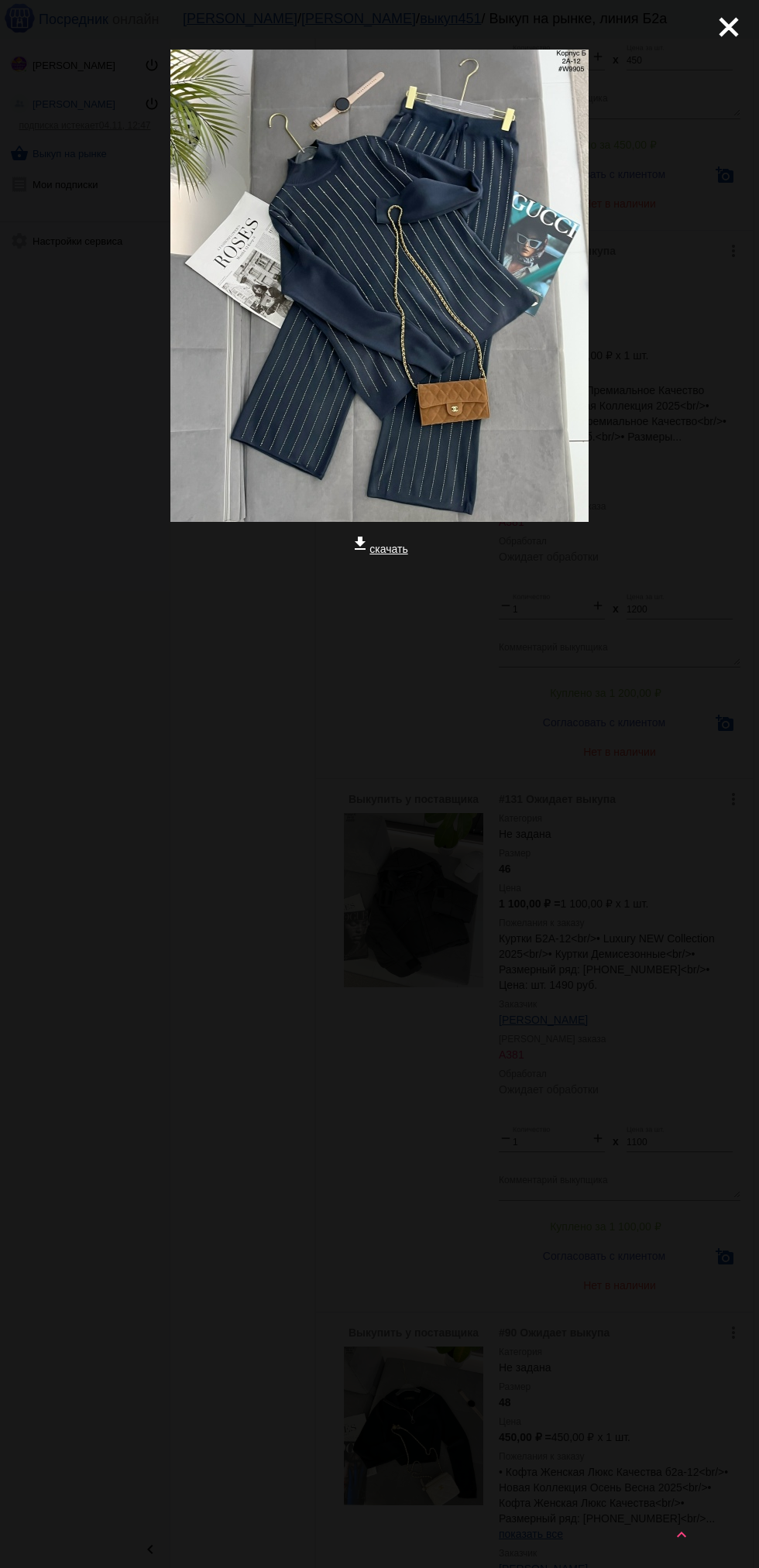
click at [732, 28] on mat-icon "close" at bounding box center [722, 21] width 18 height 18
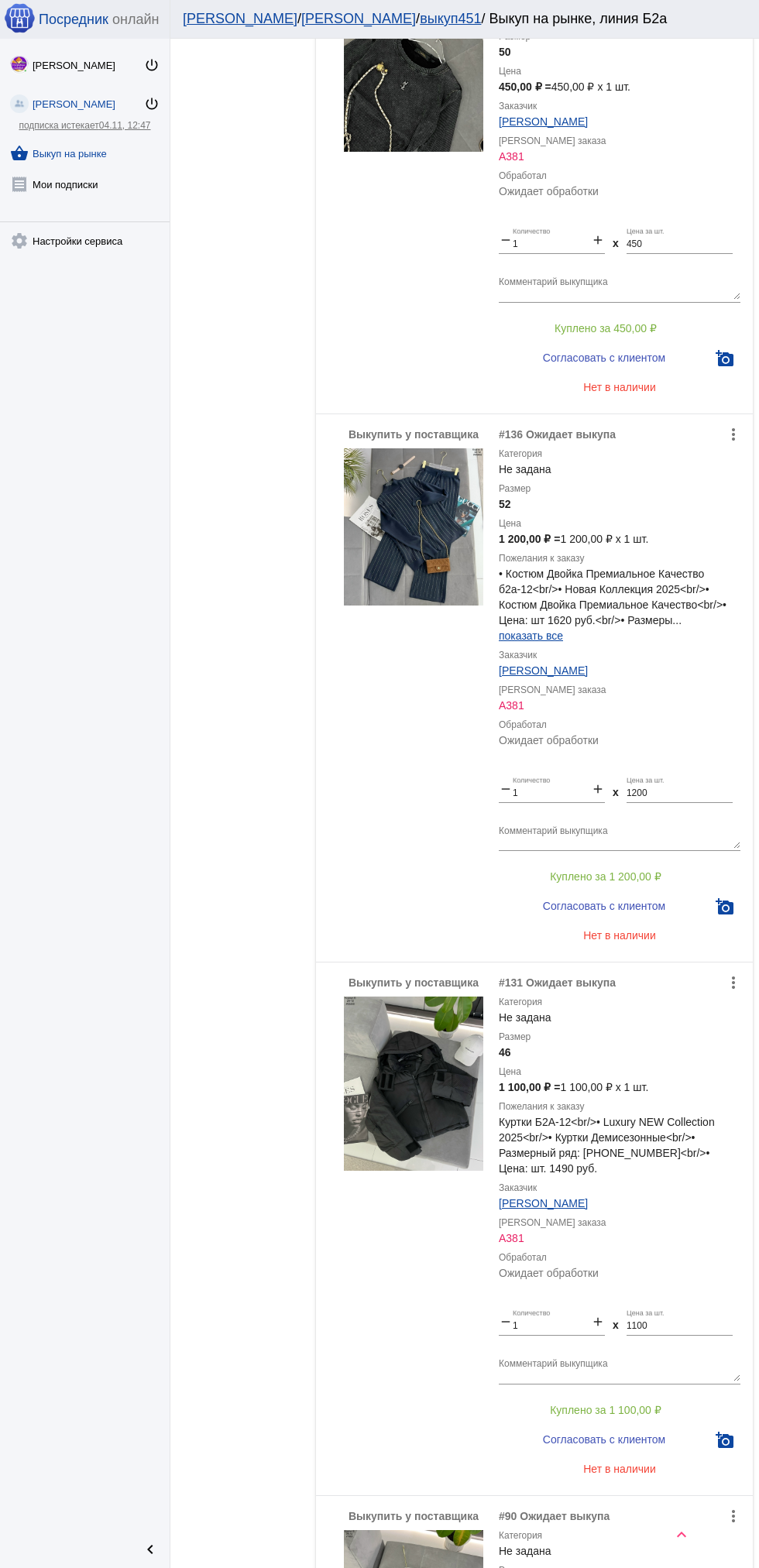
scroll to position [1638, 0]
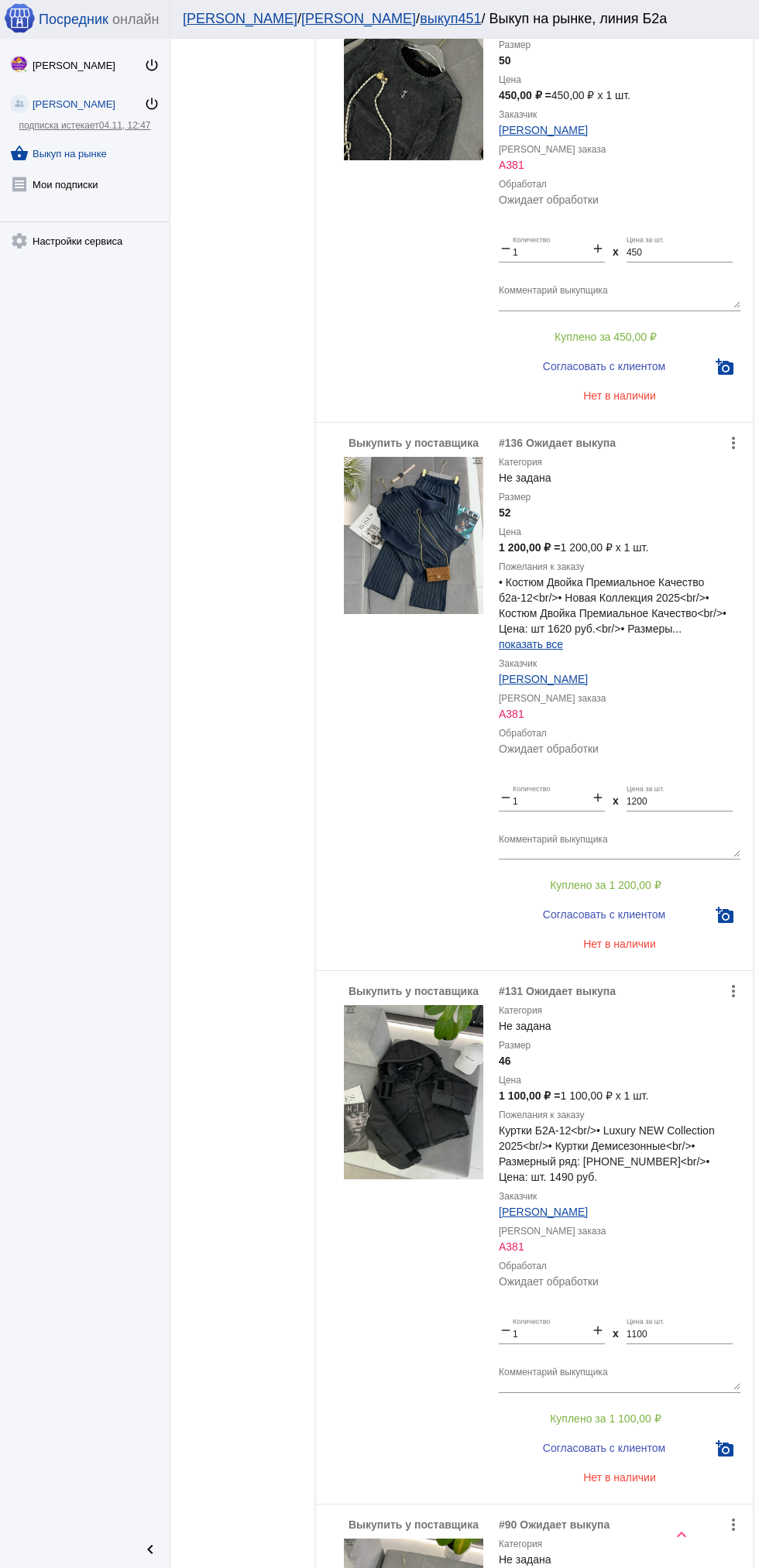
click at [444, 530] on img at bounding box center [413, 535] width 139 height 157
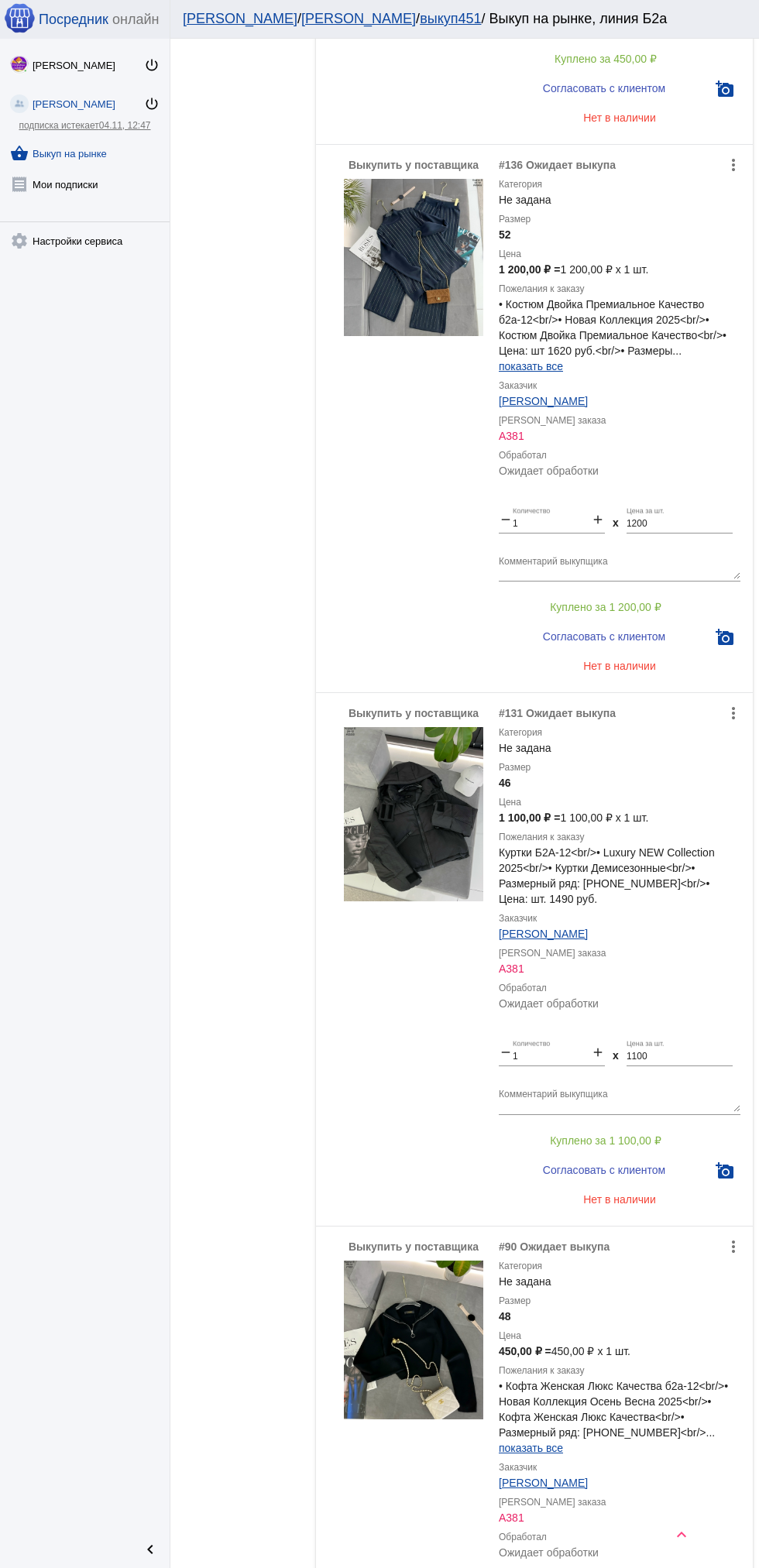
scroll to position [2138, 0]
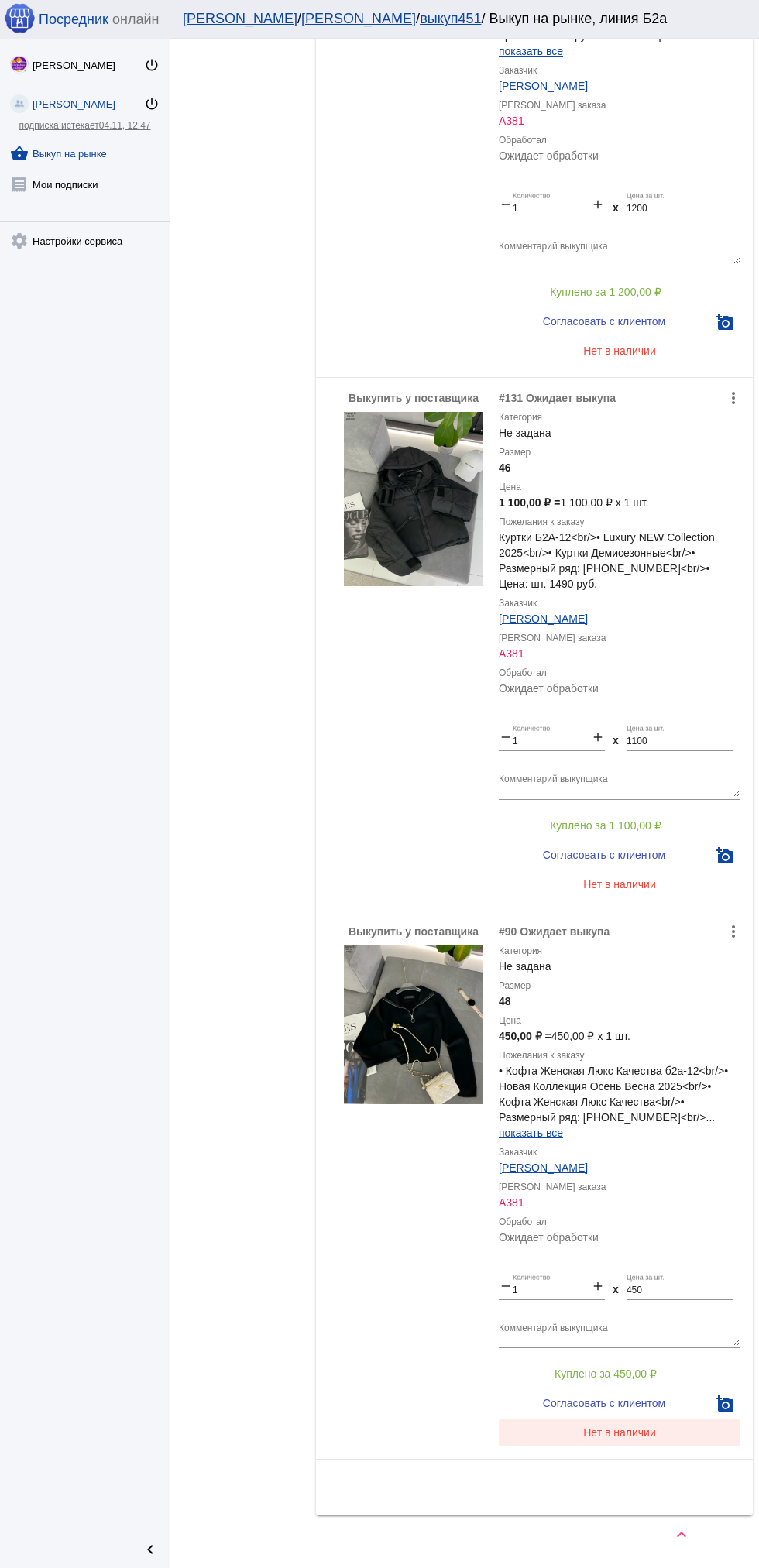
click at [644, 1427] on span "Нет в наличии" at bounding box center [619, 1433] width 72 height 13
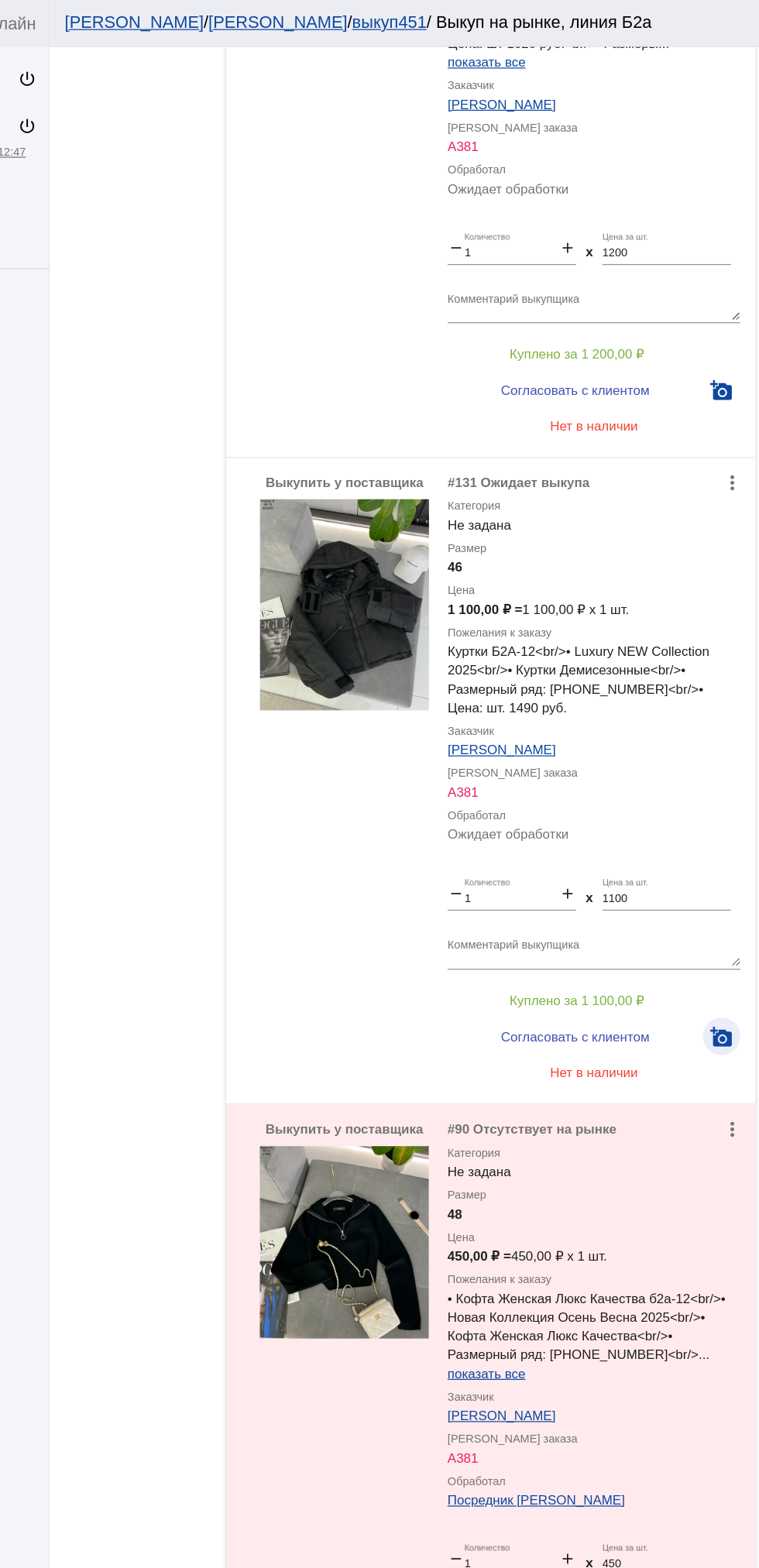
click at [734, 840] on button "add_a_photo" at bounding box center [725, 856] width 31 height 31
click at [623, 849] on span "Согласовать с клиентом" at bounding box center [603, 856] width 122 height 13
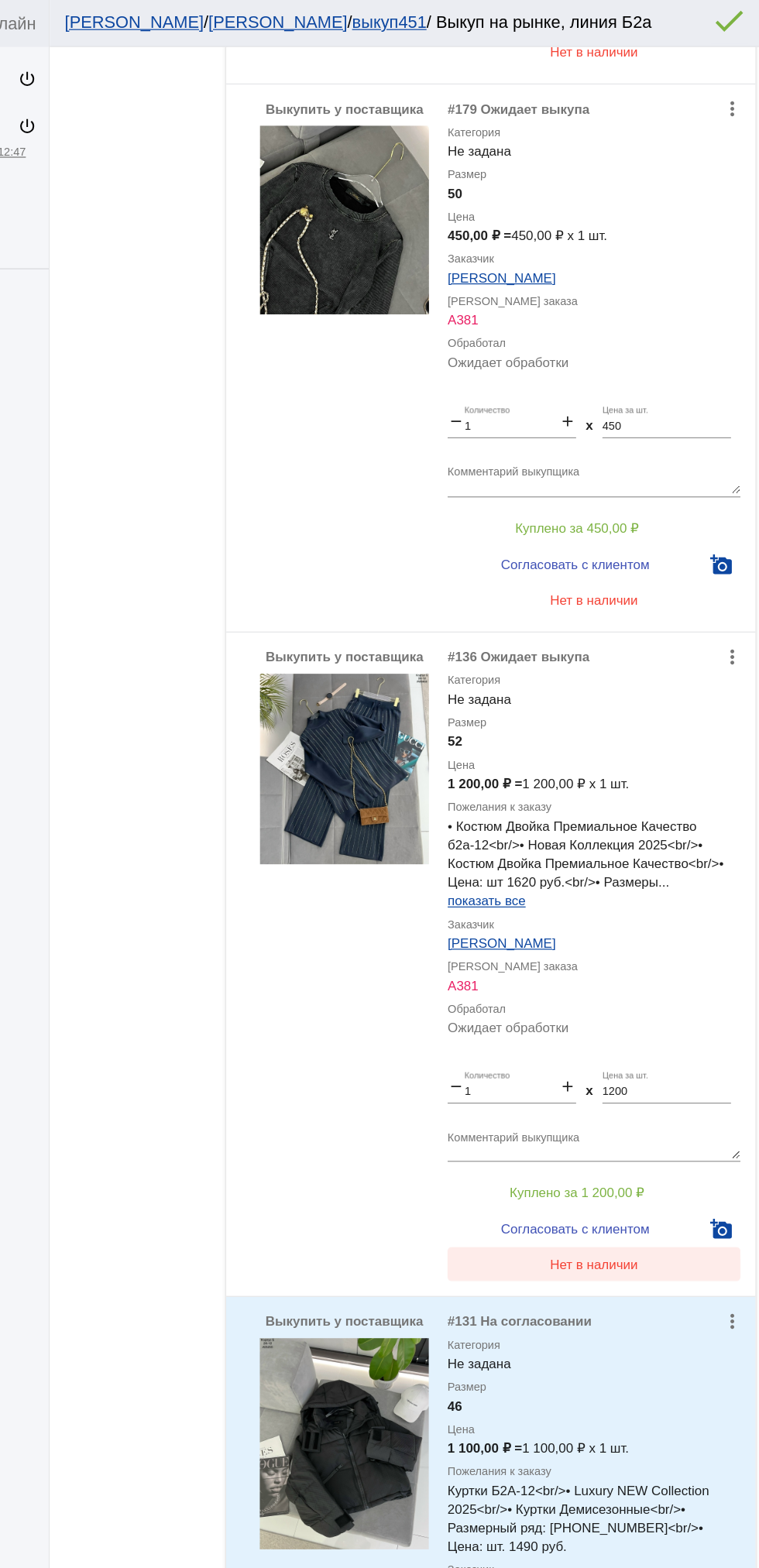
scroll to position [1442, 0]
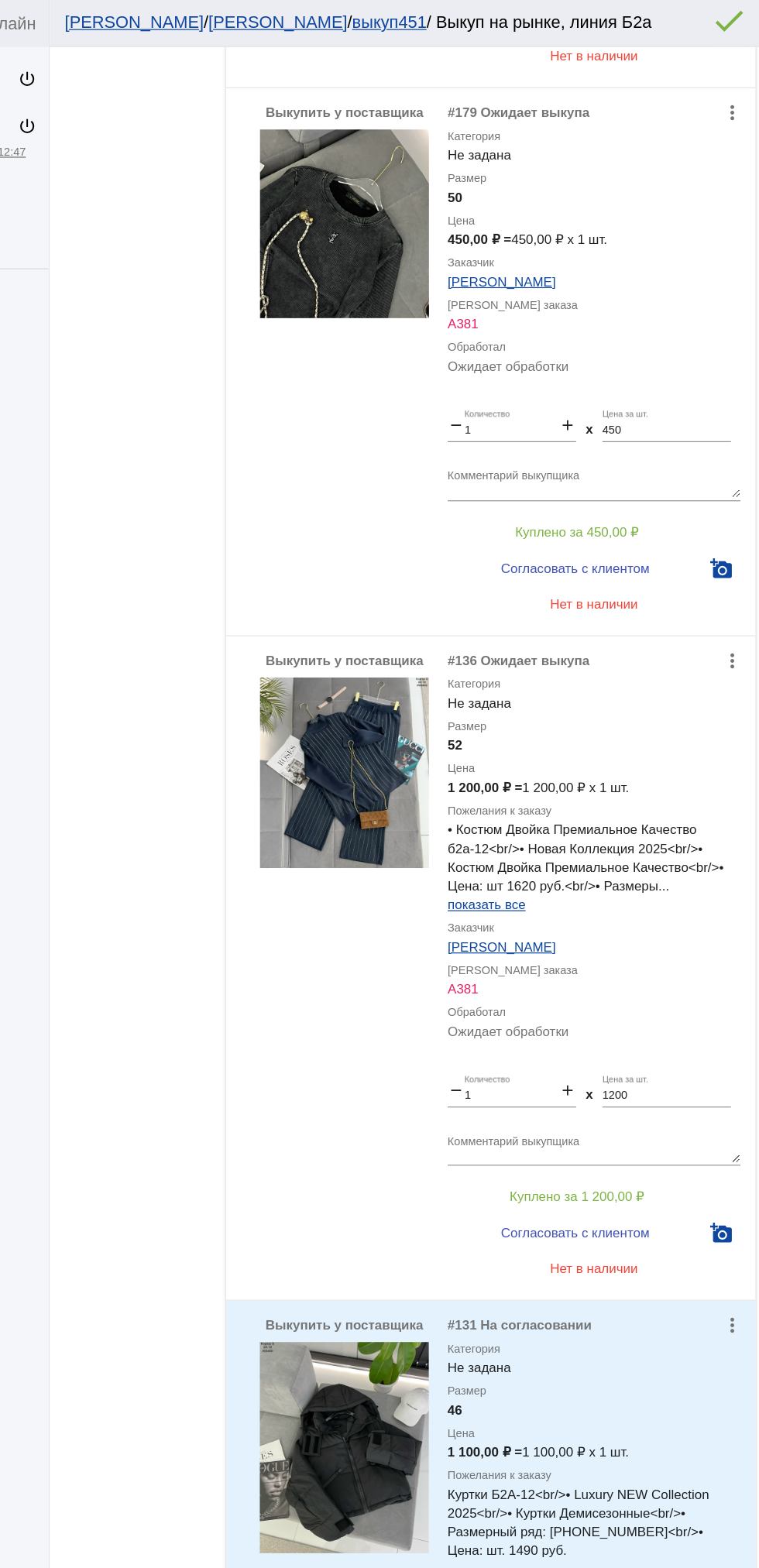
click at [627, 935] on textarea "Комментарий выкупщика" at bounding box center [620, 947] width 242 height 24
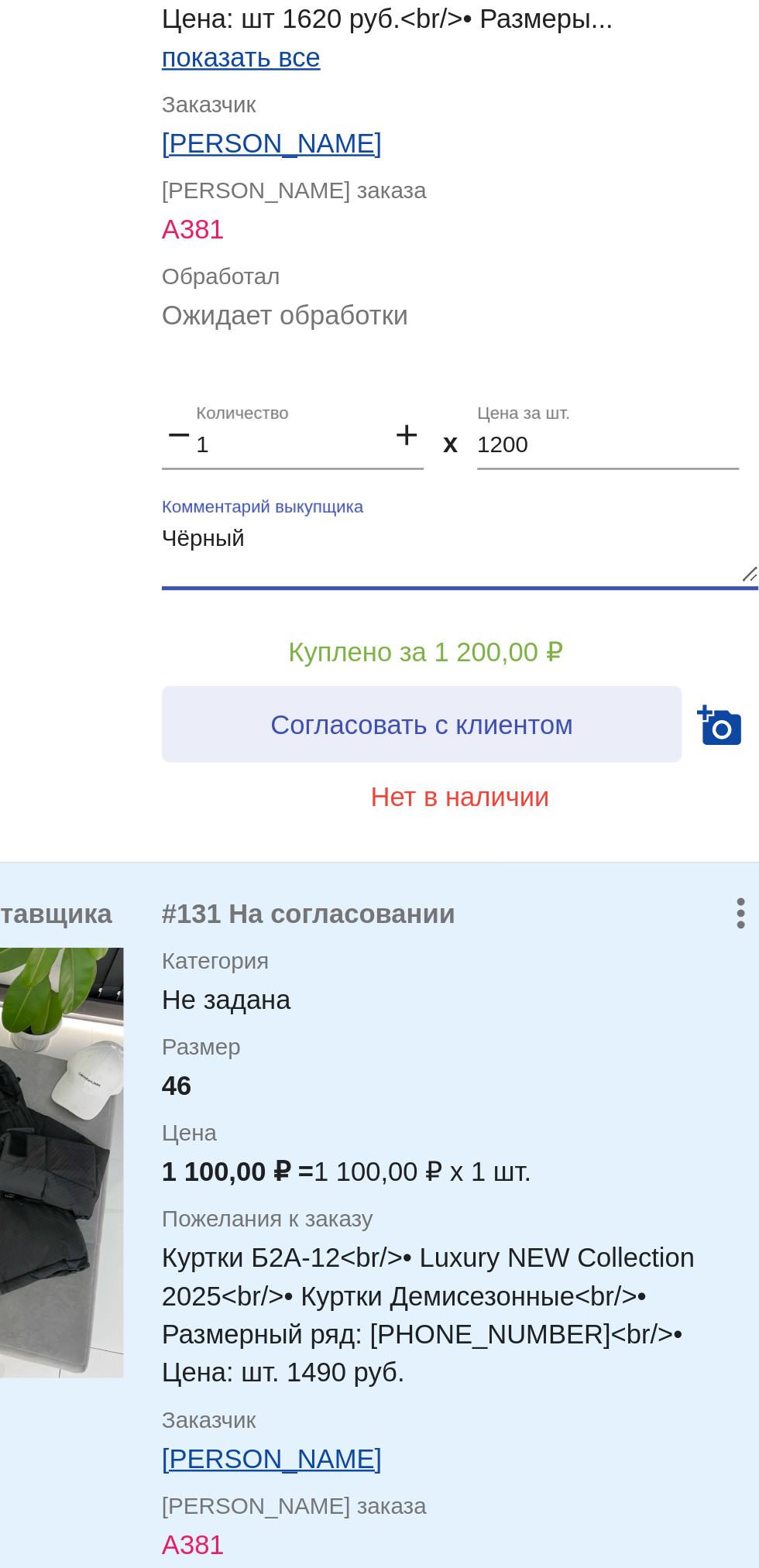
type textarea "Чëрный"
click at [560, 1011] on span "Согласовать с клиентом" at bounding box center [603, 1018] width 122 height 13
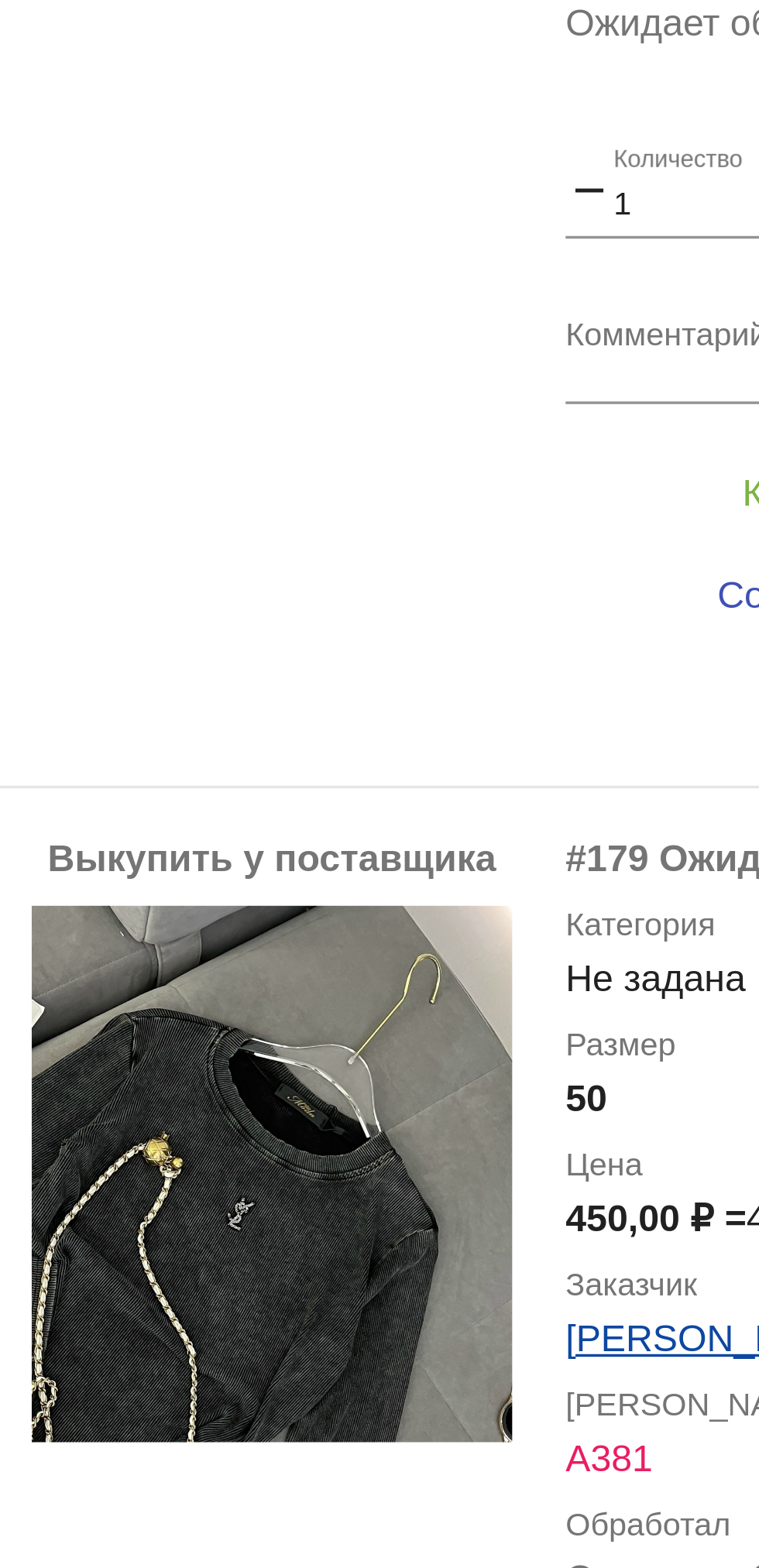
scroll to position [662, 0]
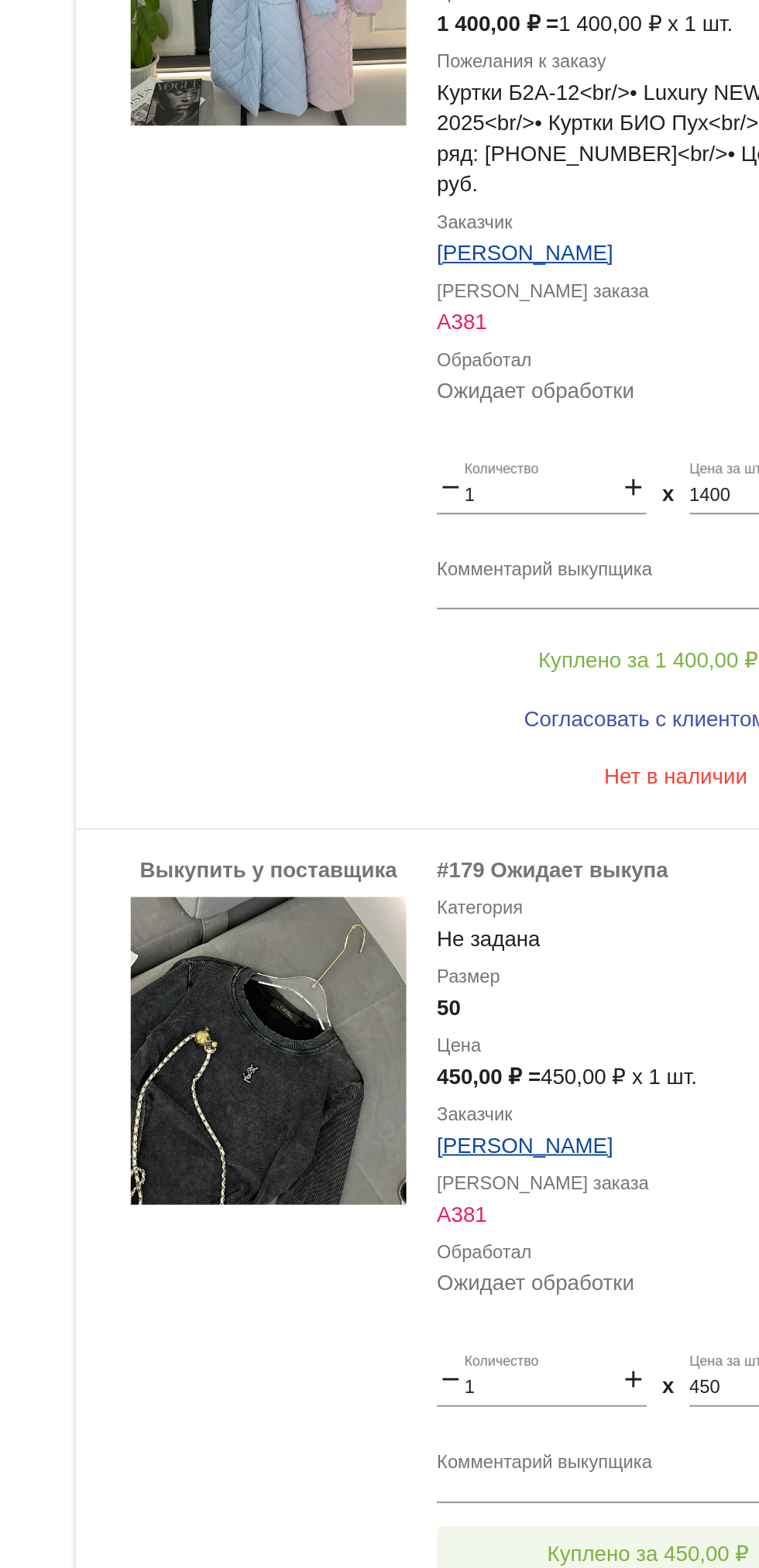
click at [648, 1213] on span "Куплено за 450,00 ₽" at bounding box center [605, 1220] width 102 height 13
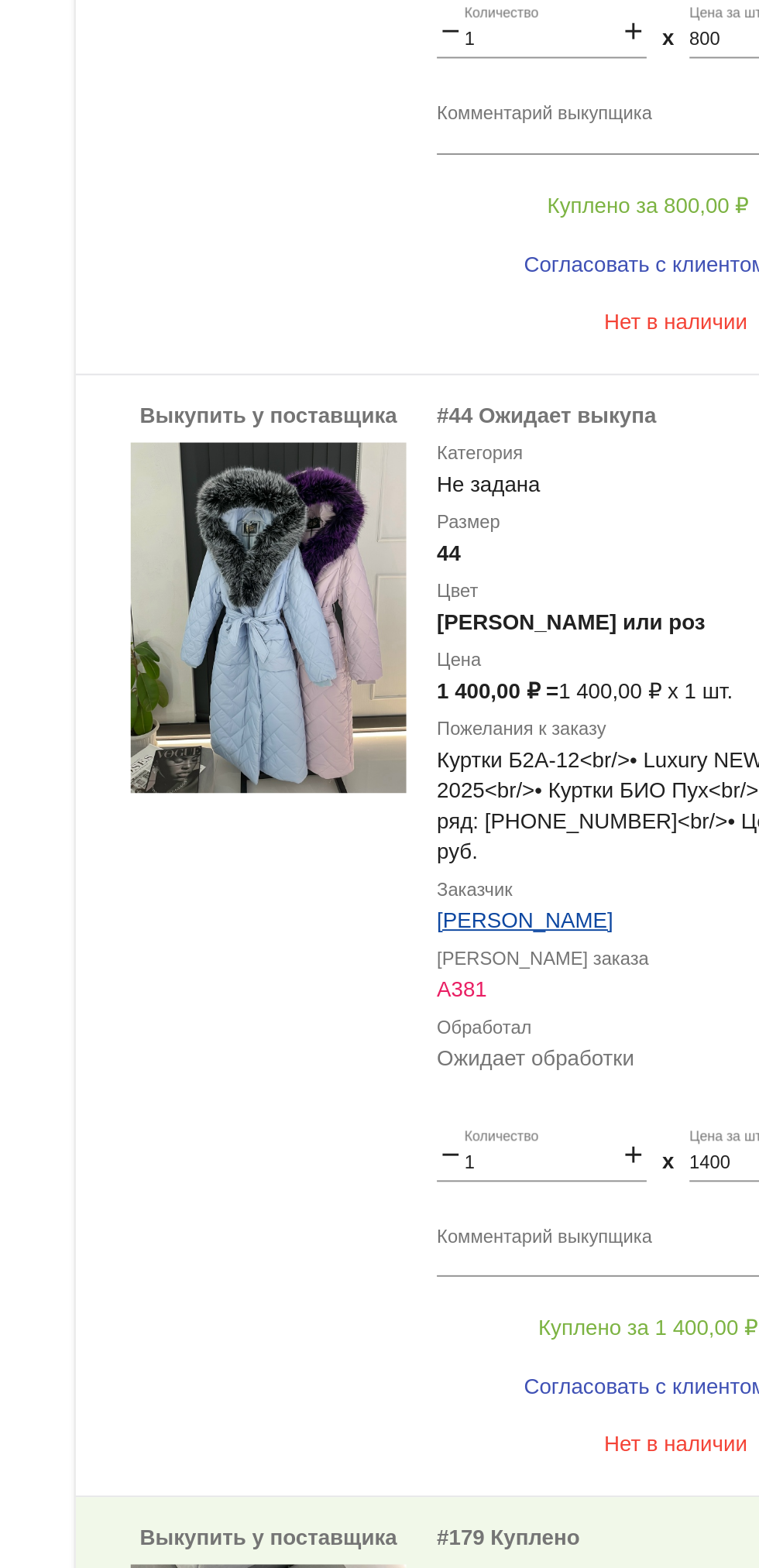
scroll to position [316, 0]
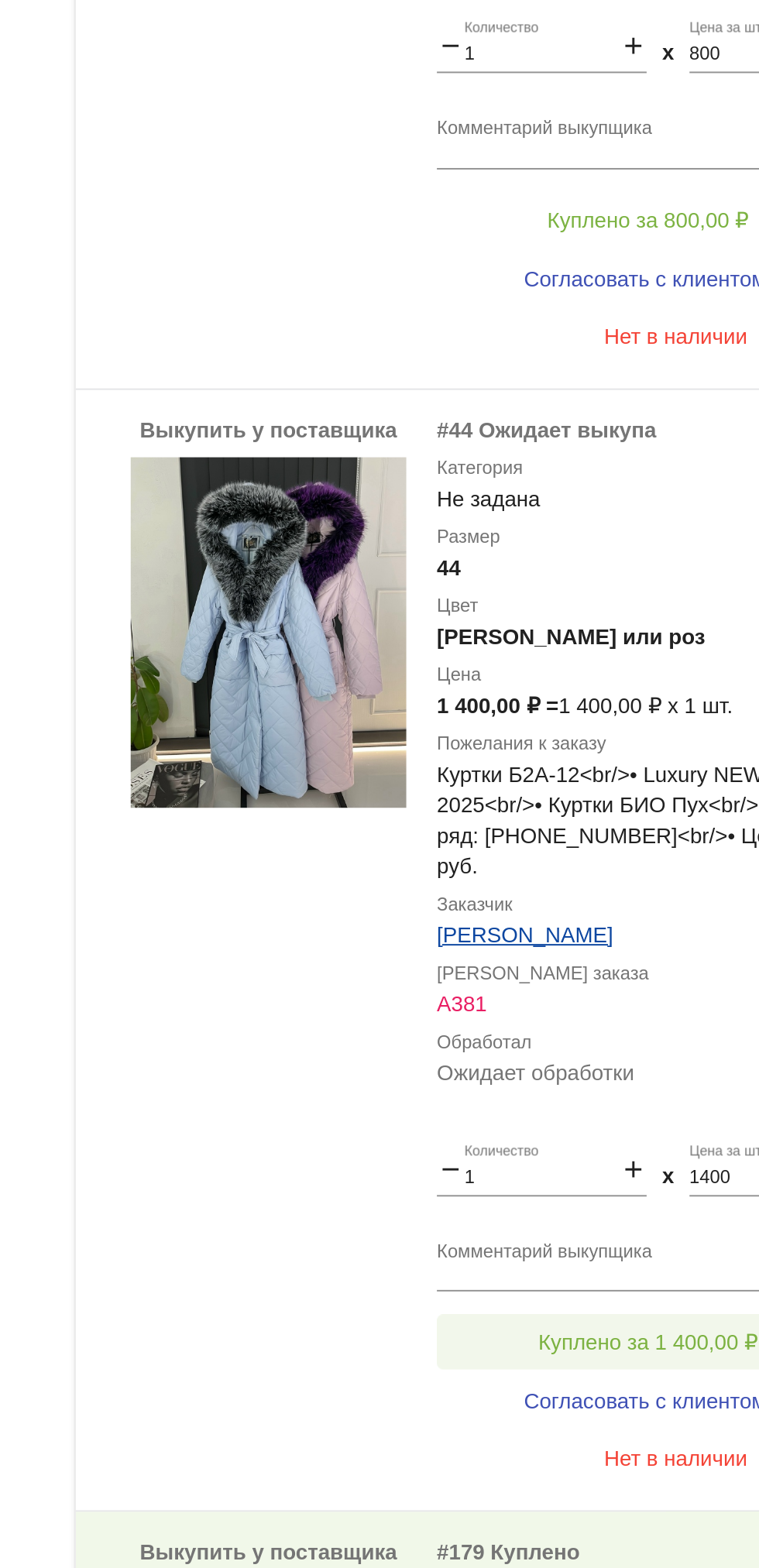
click at [612, 1099] on button "Куплено за 1 400,00 ₽" at bounding box center [605, 1112] width 214 height 28
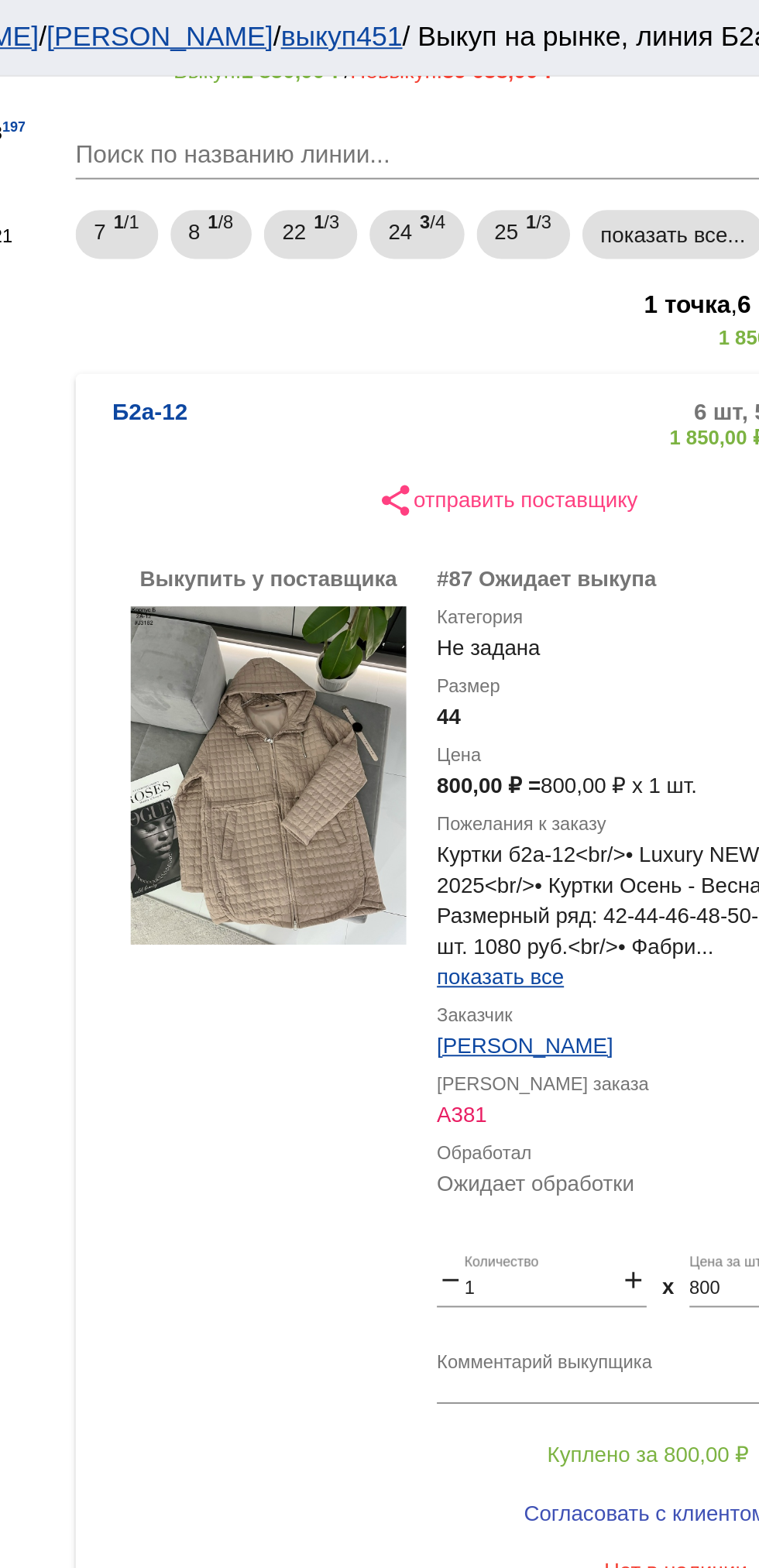
scroll to position [127, 0]
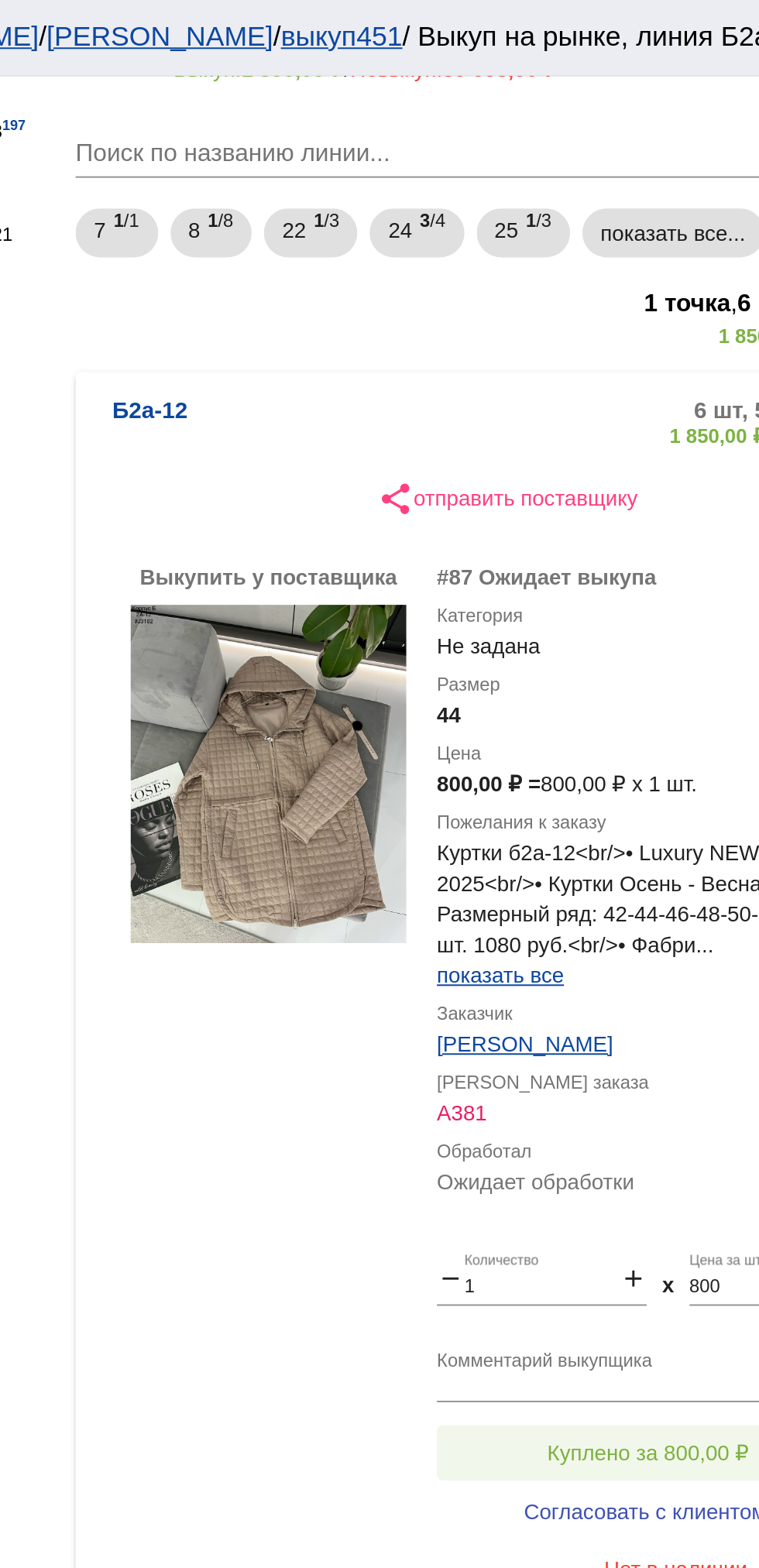
click at [639, 725] on button "Куплено за 800,00 ₽" at bounding box center [605, 734] width 214 height 28
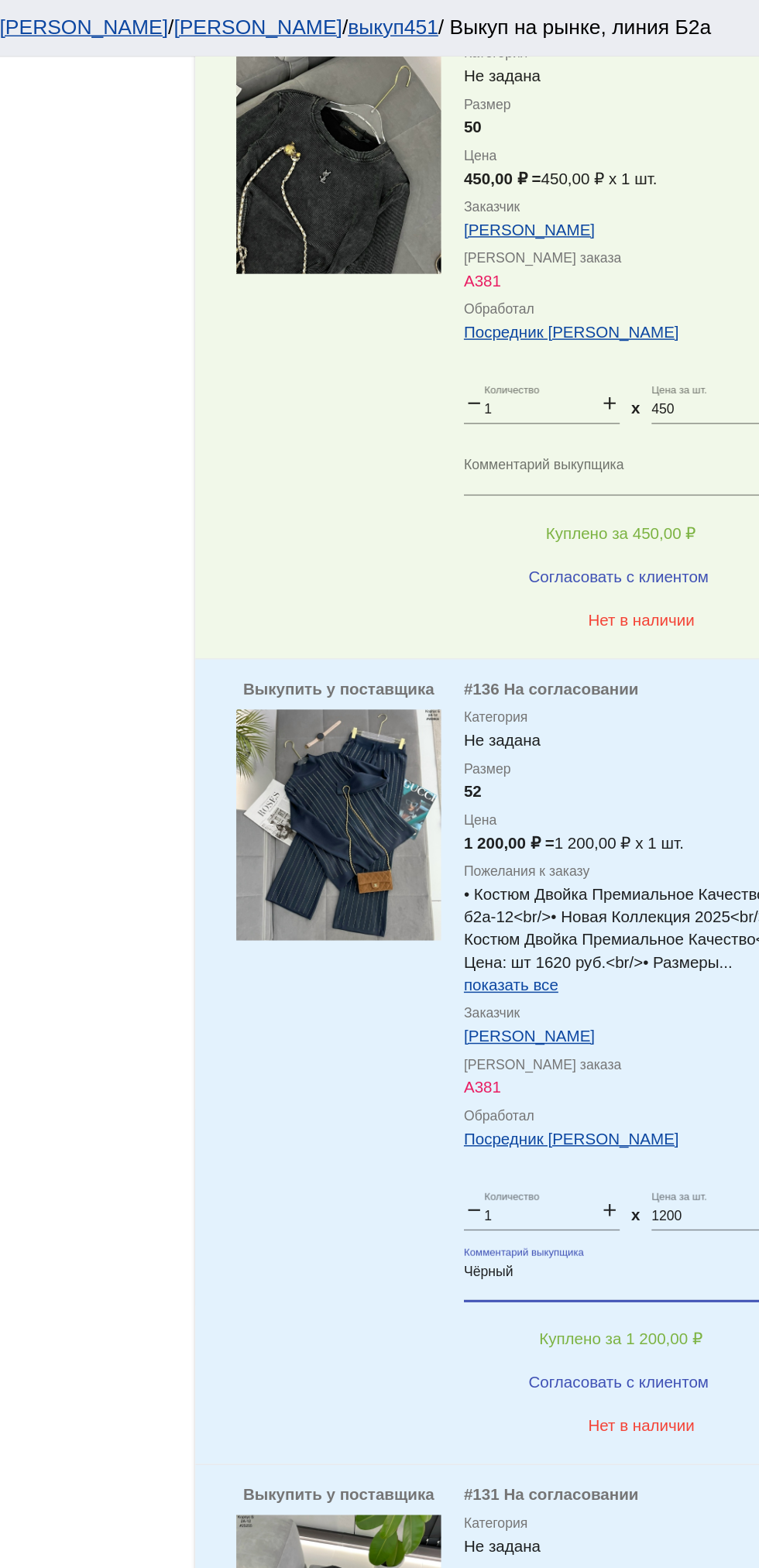
scroll to position [1520, 0]
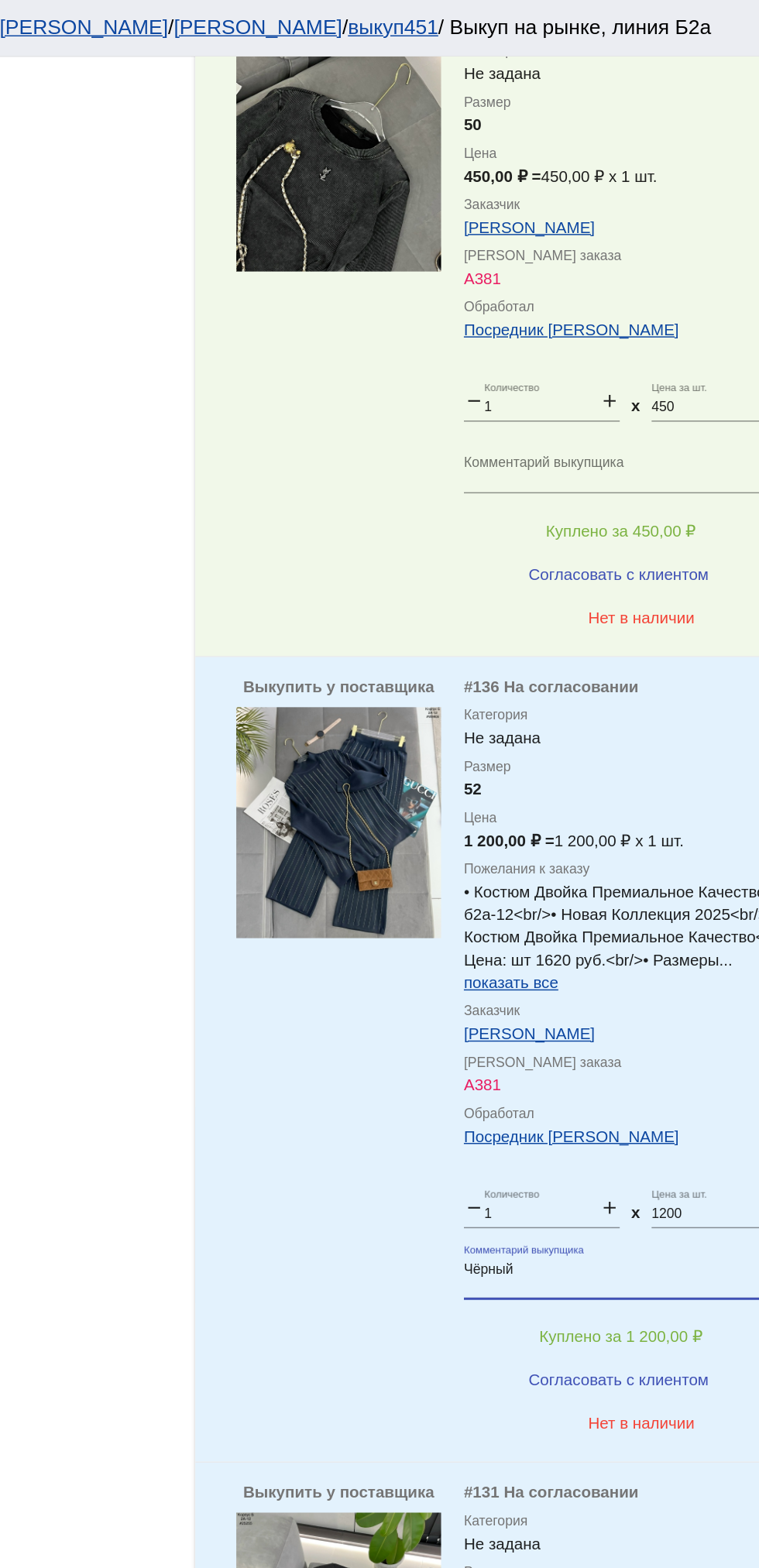
click at [439, 485] on img at bounding box center [413, 559] width 139 height 157
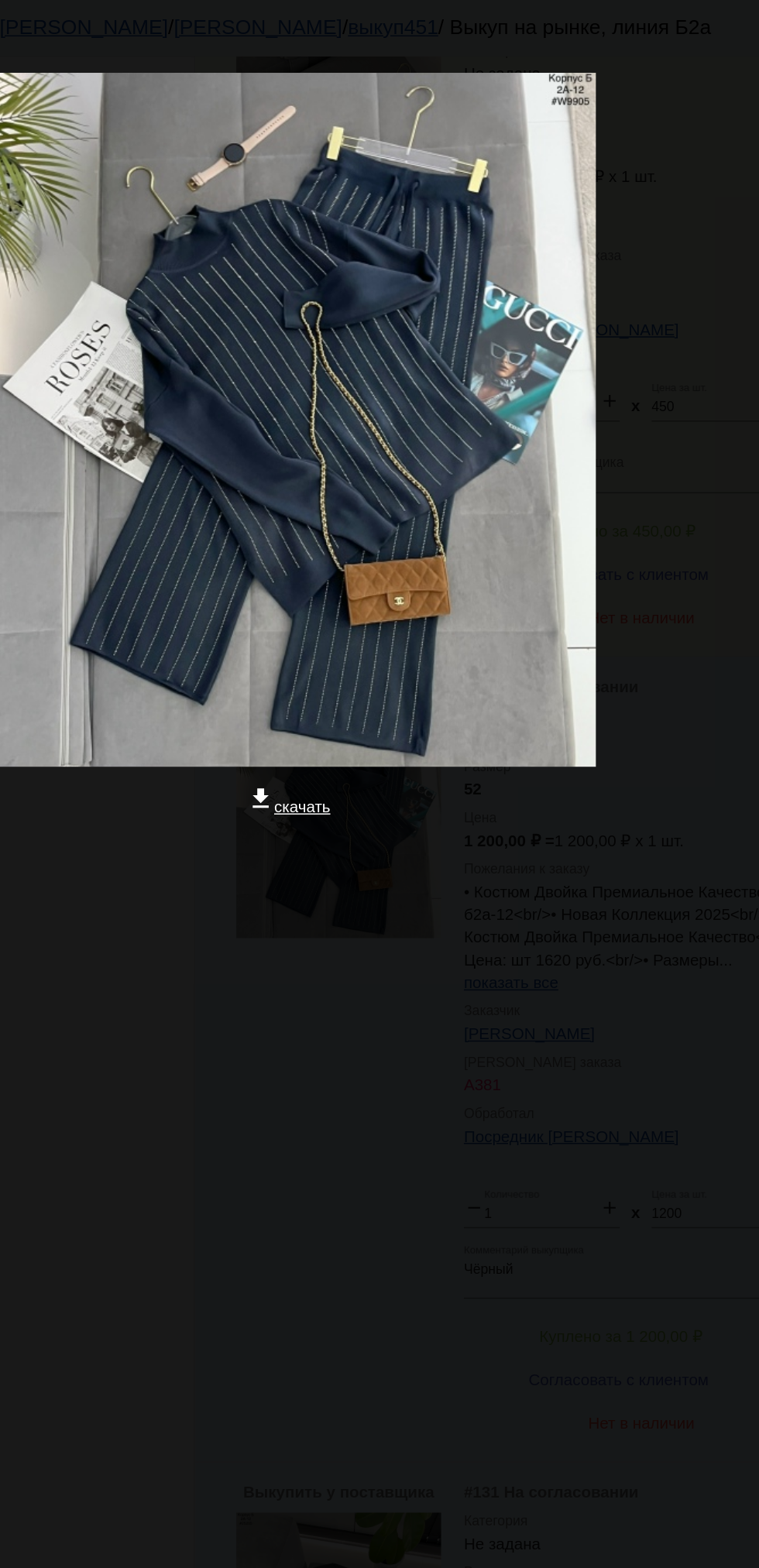
click at [535, 958] on app-image-viewer "close get_app скачать" at bounding box center [380, 784] width 759 height 1568
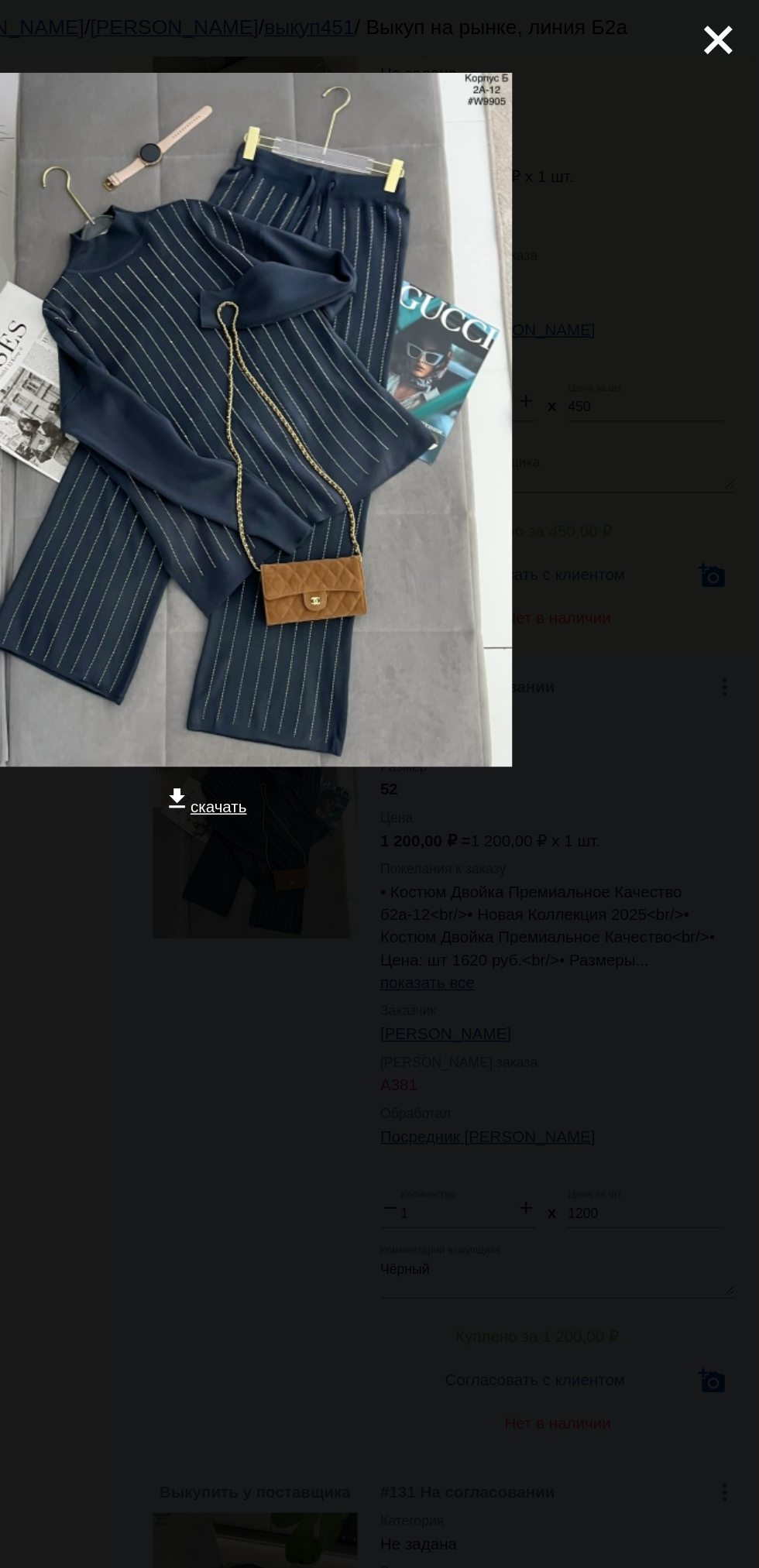
scroll to position [0, 0]
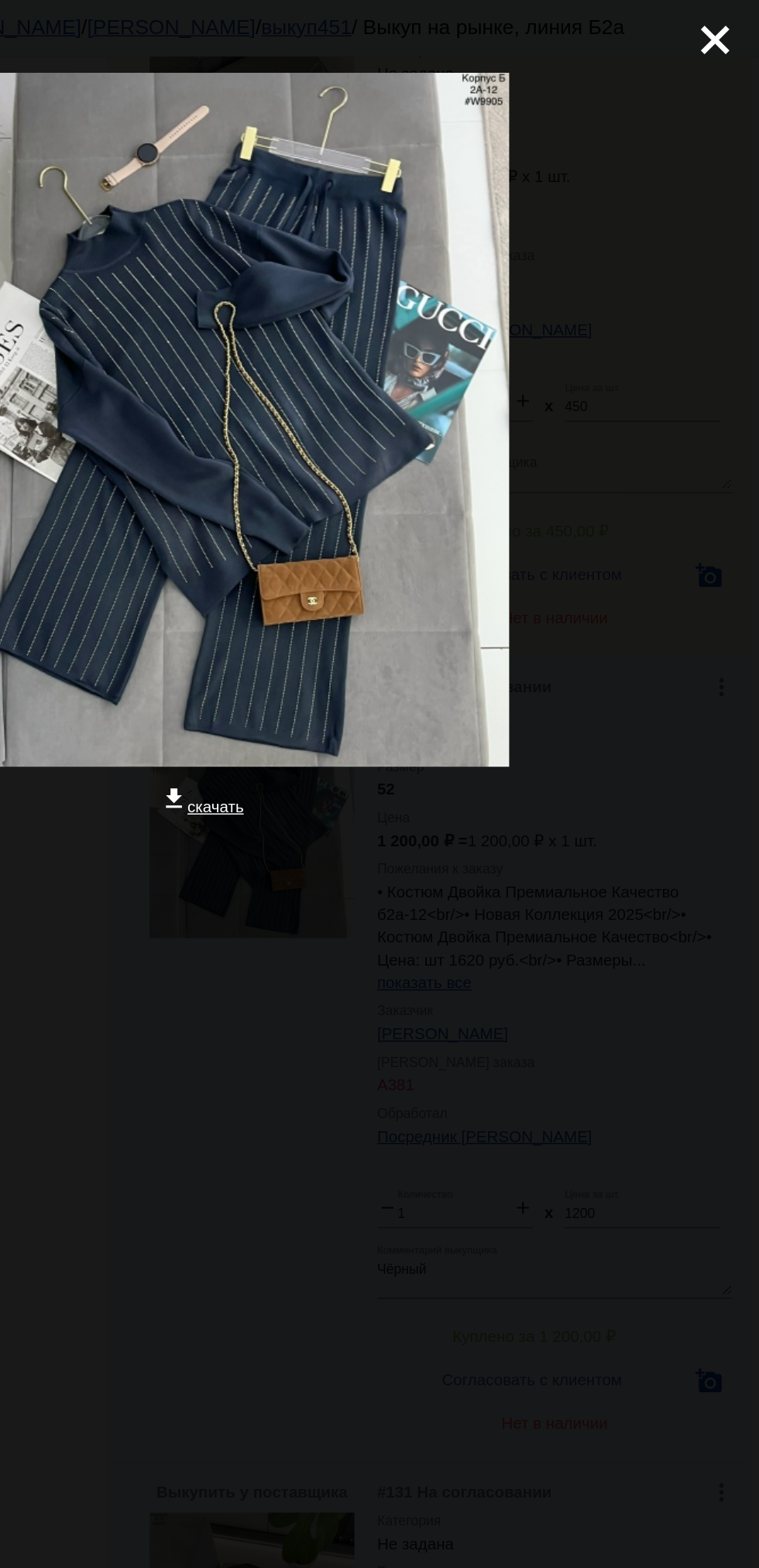
click at [717, 30] on mat-icon "close" at bounding box center [722, 21] width 18 height 18
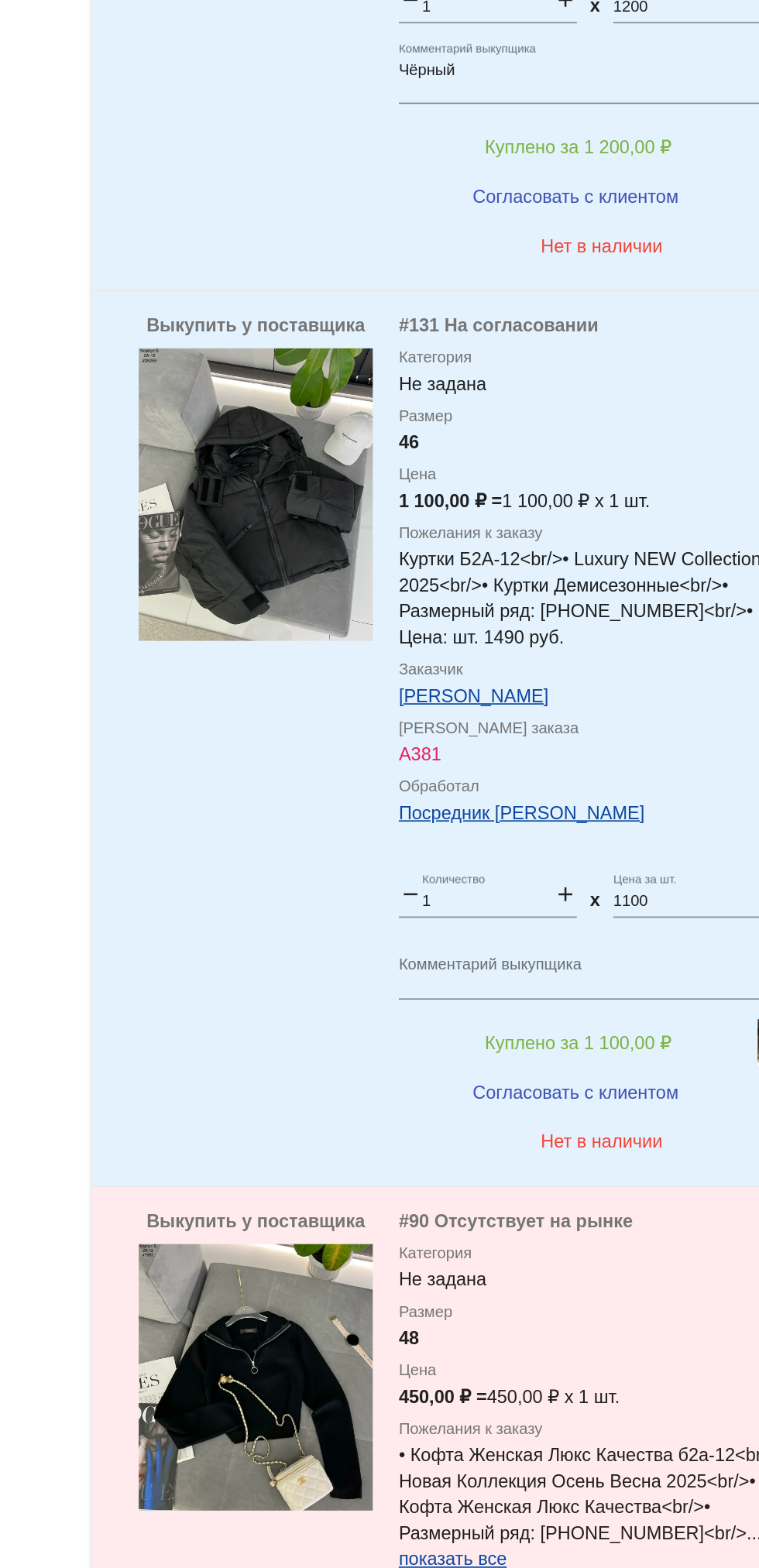
scroll to position [2250, 0]
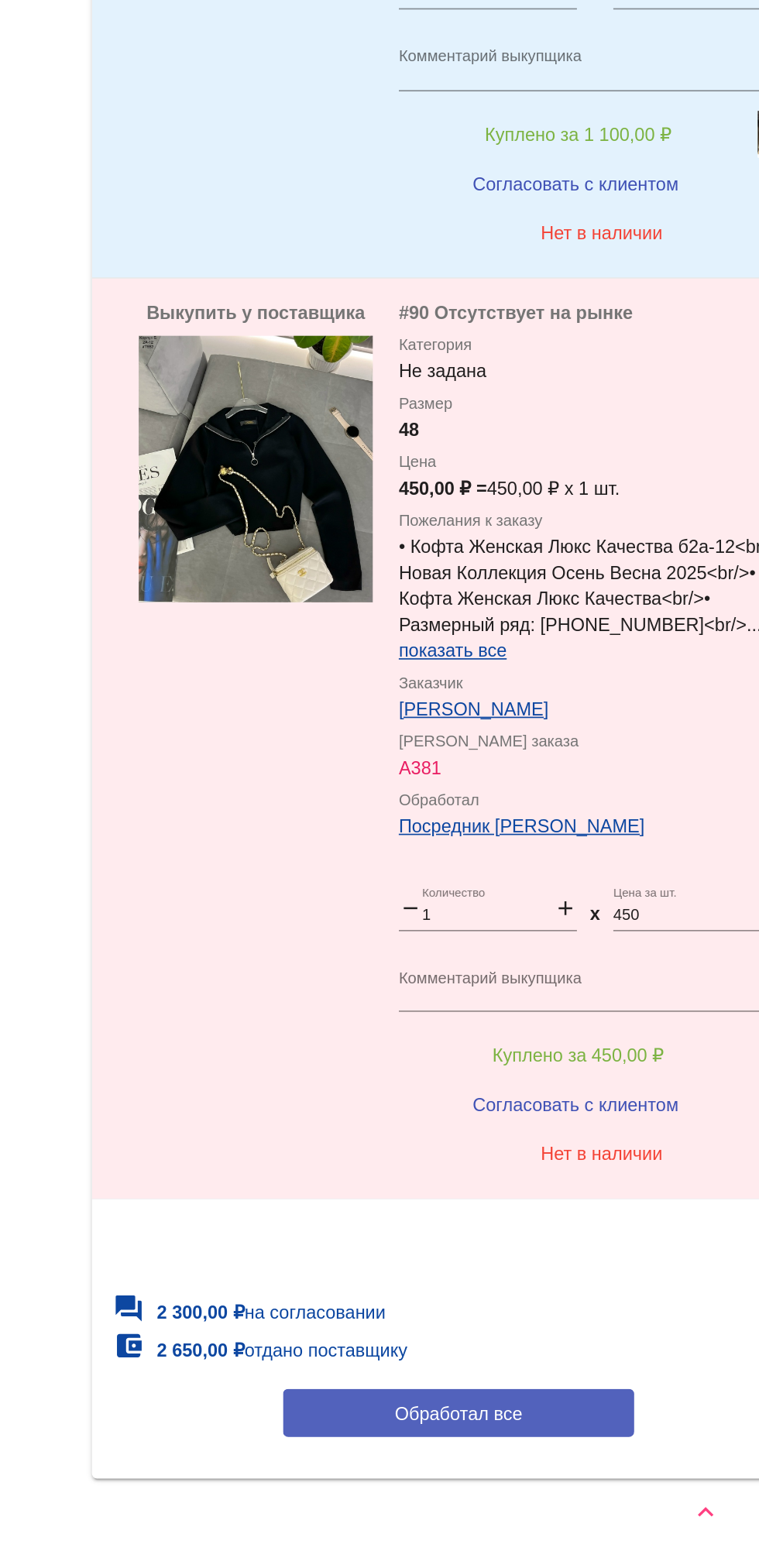
click at [570, 1470] on span "Обработал все" at bounding box center [534, 1476] width 76 height 13
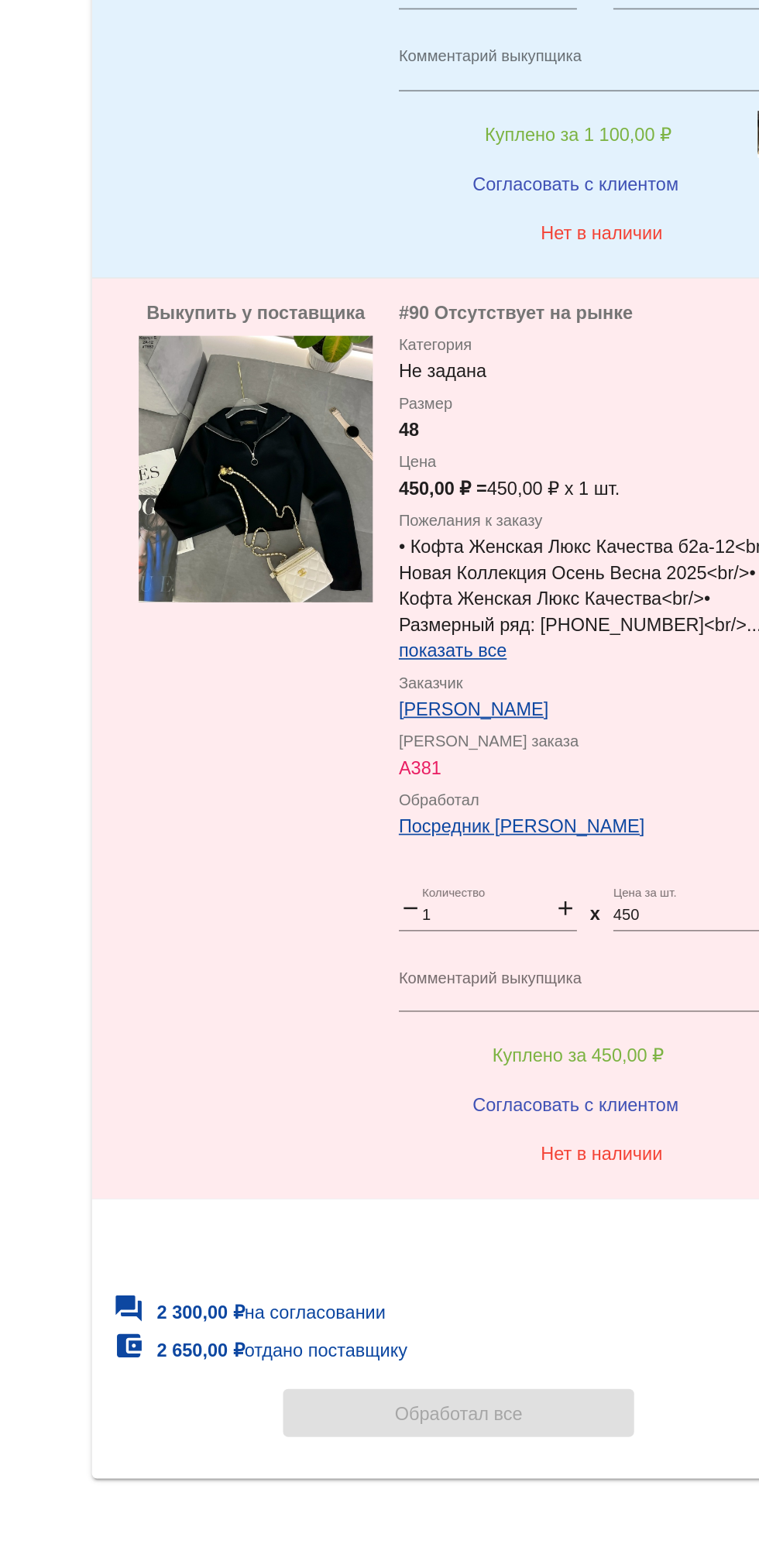
scroll to position [0, 0]
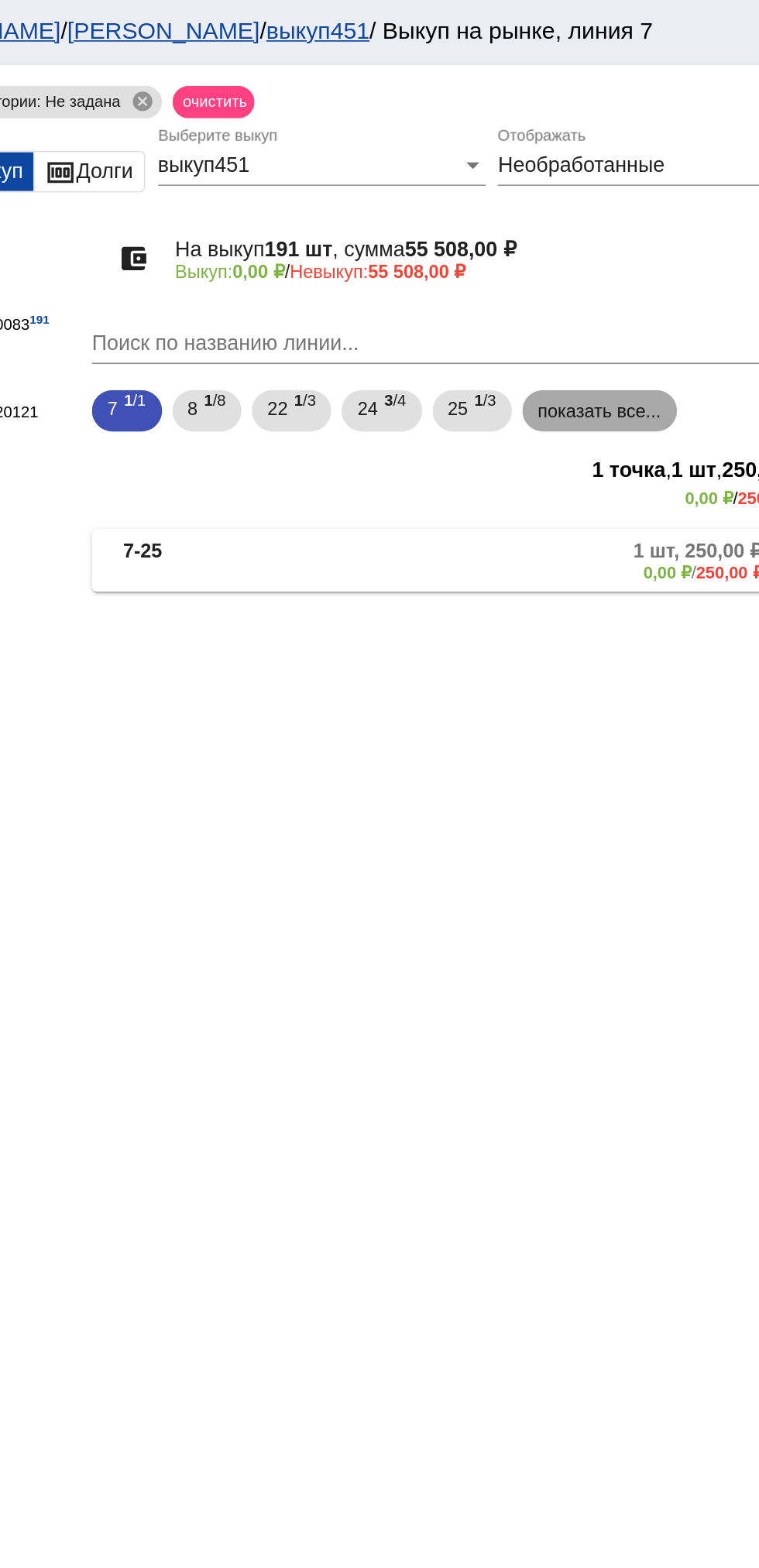
click at [631, 253] on mat-chip "показать все..." at bounding box center [618, 244] width 93 height 25
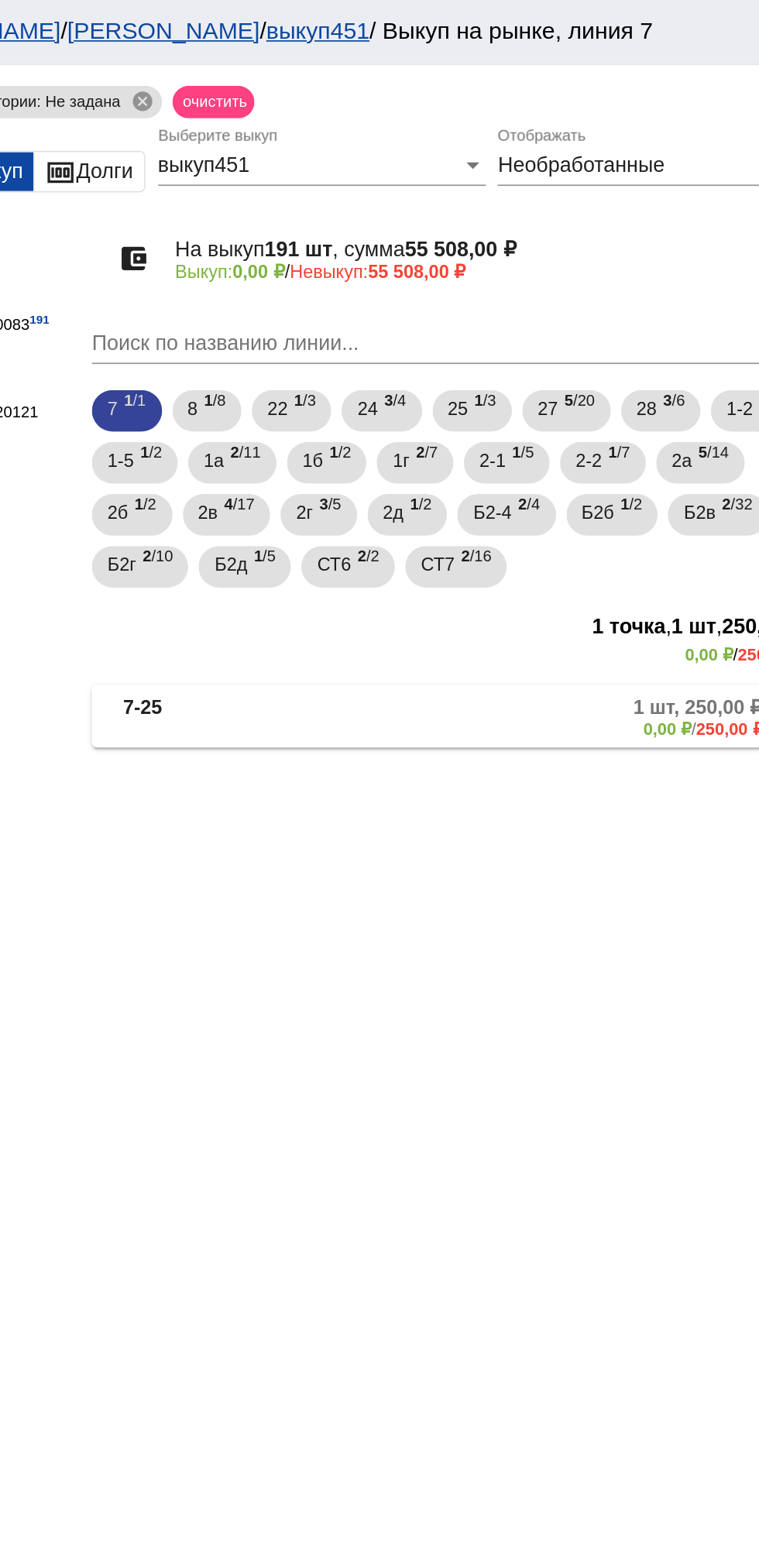
click at [628, 319] on div "7 1 /1 8 1 /8 22 1 /3 24 3 /4 25 1 /3 27 5 /20 28 3 /6 1-2 1 /1 1-5 1 /2 1а 2 /…" at bounding box center [534, 291] width 443 height 124
click at [636, 314] on div "Б2б 1 /2" at bounding box center [626, 307] width 37 height 32
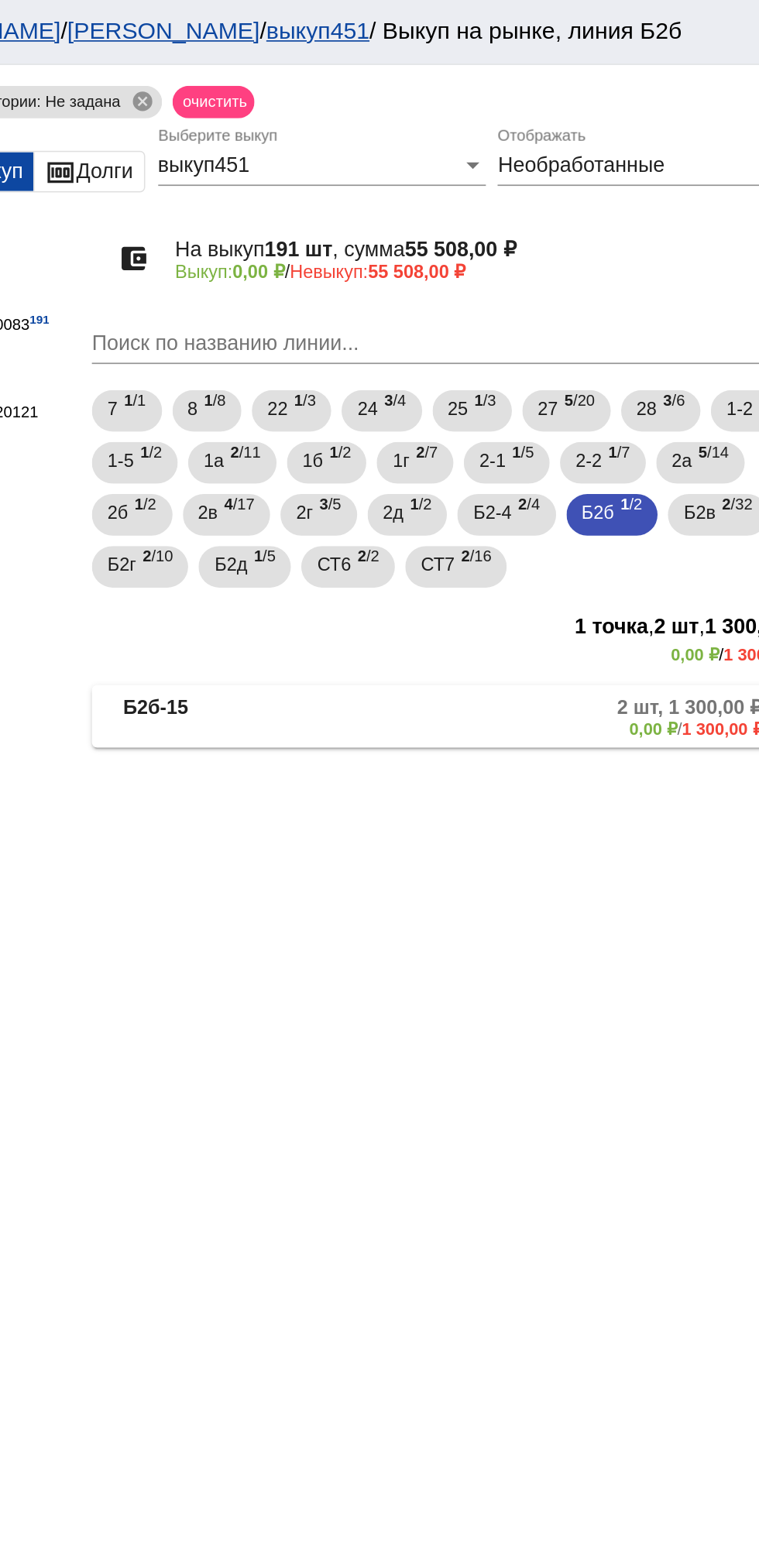
click at [527, 437] on mat-panel-description "2 шт, 1 300,00 ₽ 0,00 ₽ / 1 300,00 ₽" at bounding box center [590, 427] width 248 height 26
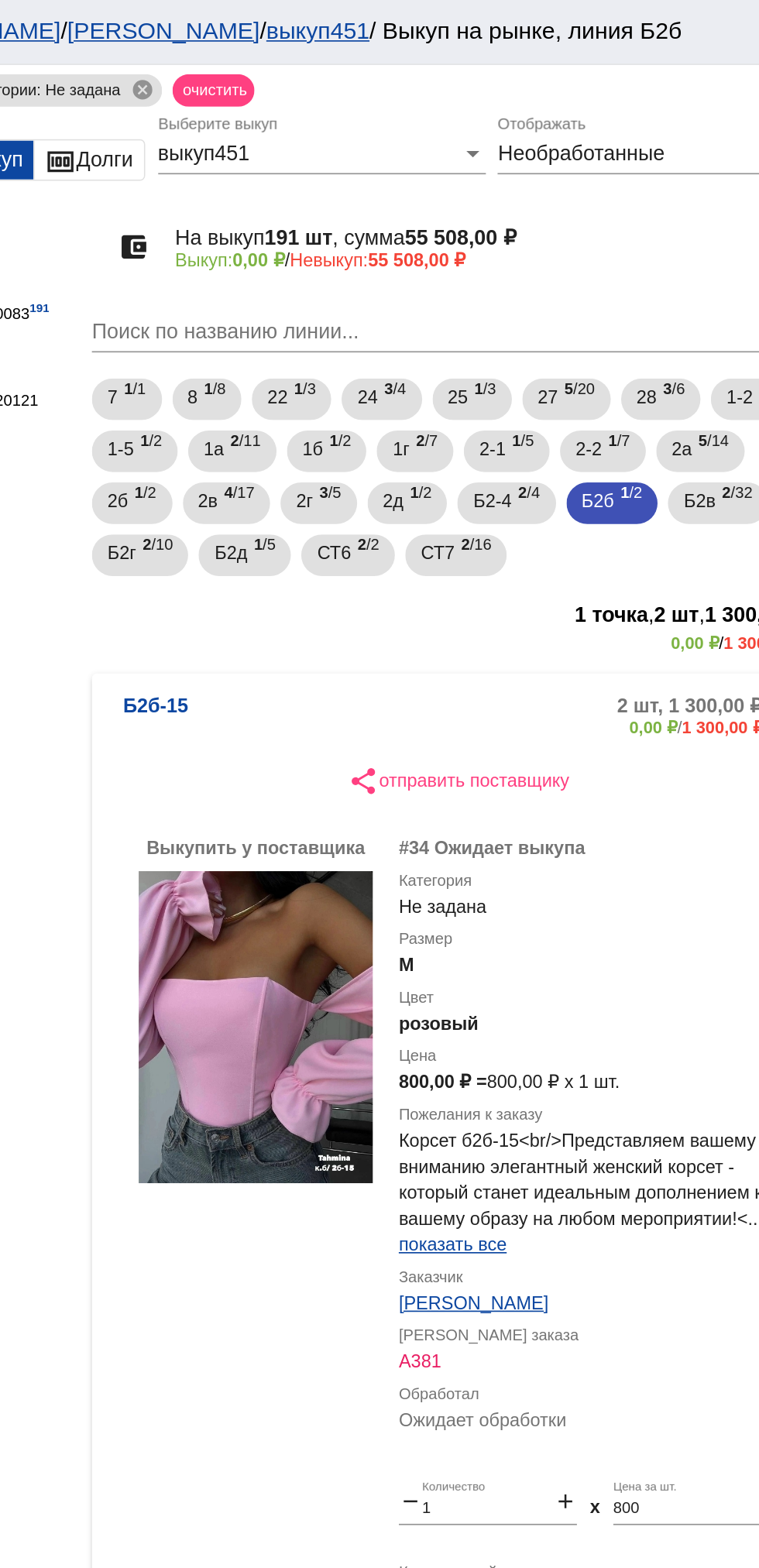
scroll to position [4, 0]
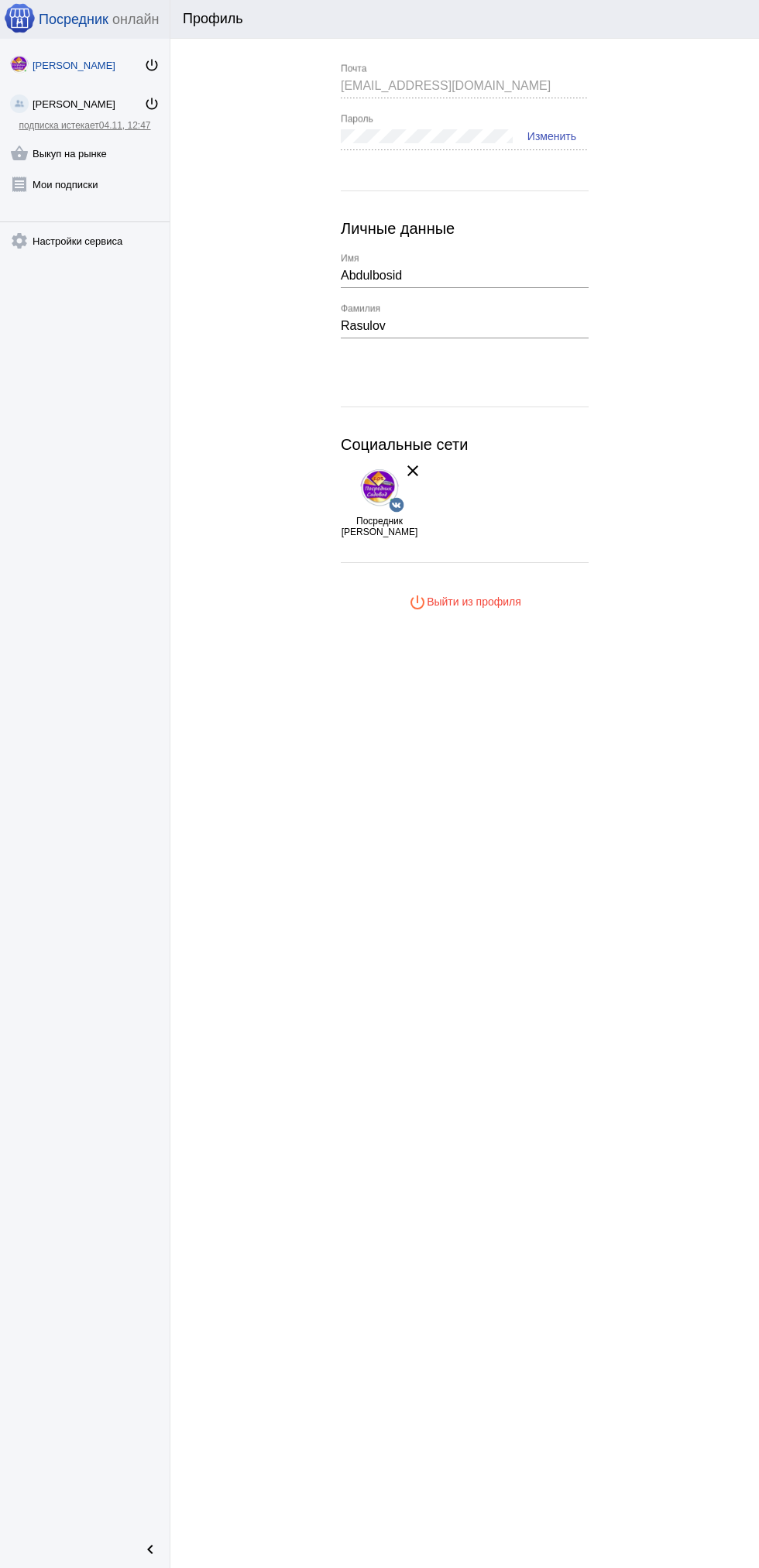
click at [25, 154] on mat-icon "shopping_basket" at bounding box center [19, 153] width 18 height 18
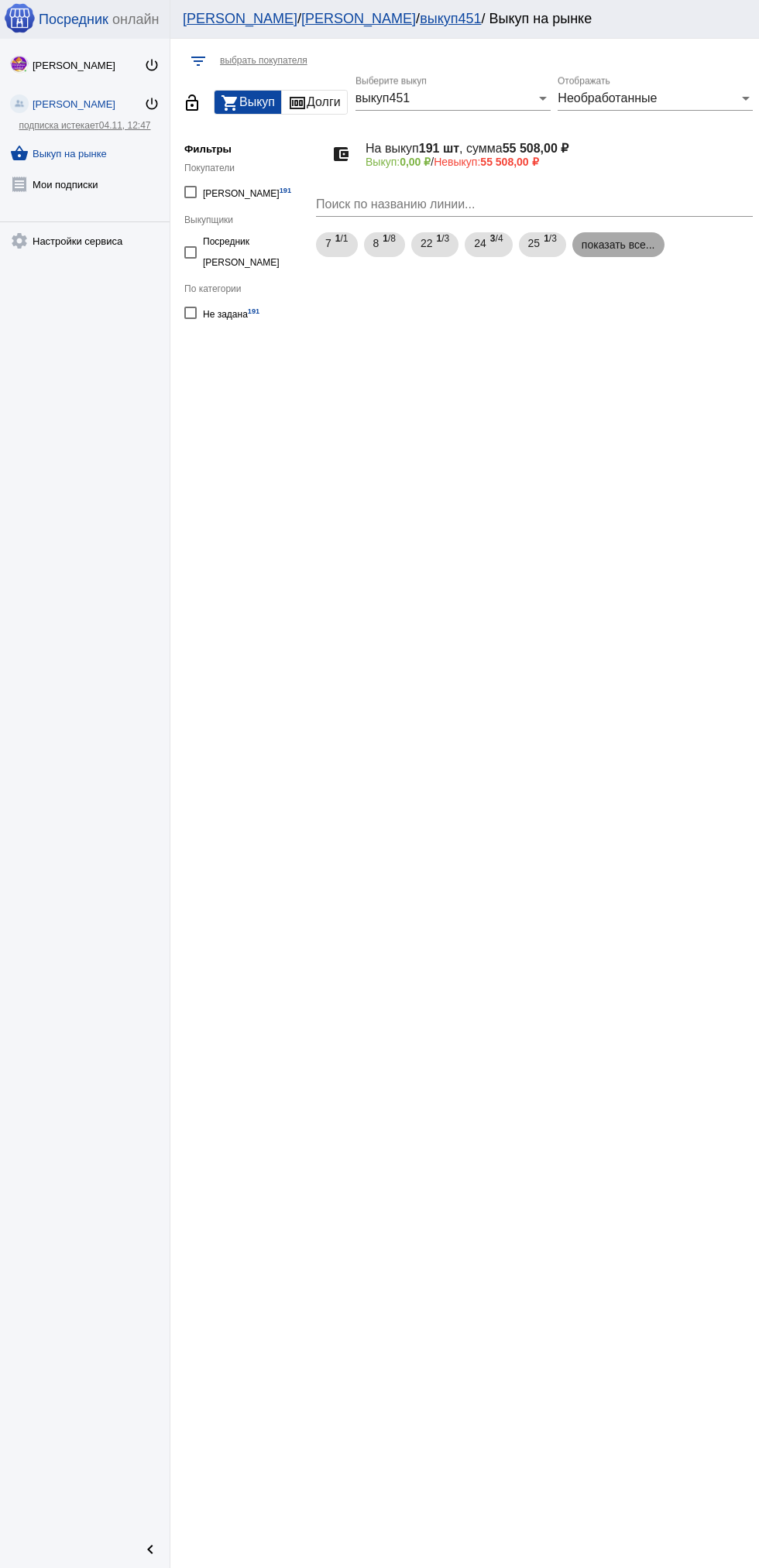
click at [606, 249] on mat-chip "показать все..." at bounding box center [618, 244] width 93 height 25
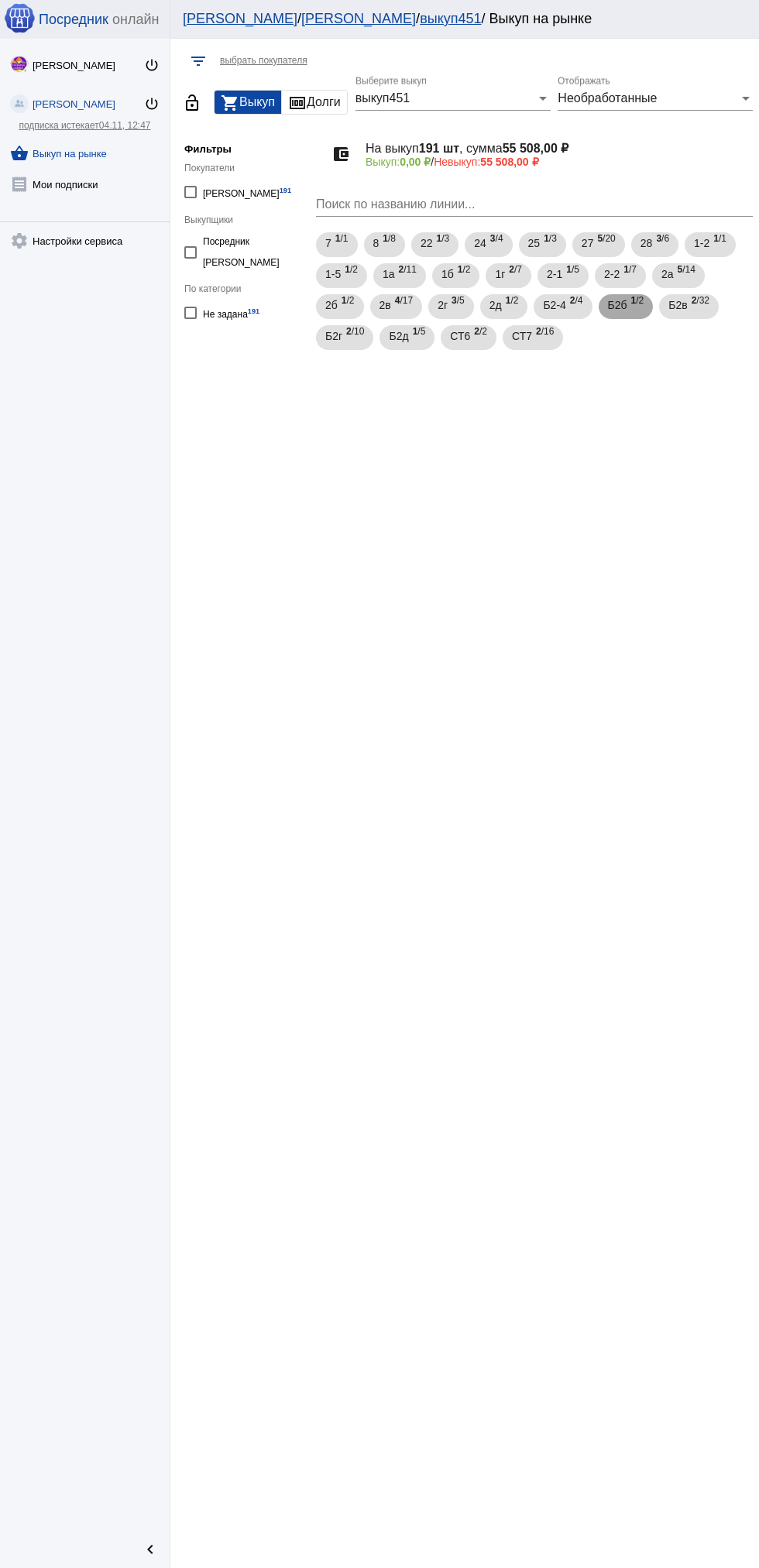
click at [644, 301] on span "1 /2" at bounding box center [637, 307] width 13 height 32
click at [355, 421] on b "Б2б-15" at bounding box center [354, 427] width 38 height 26
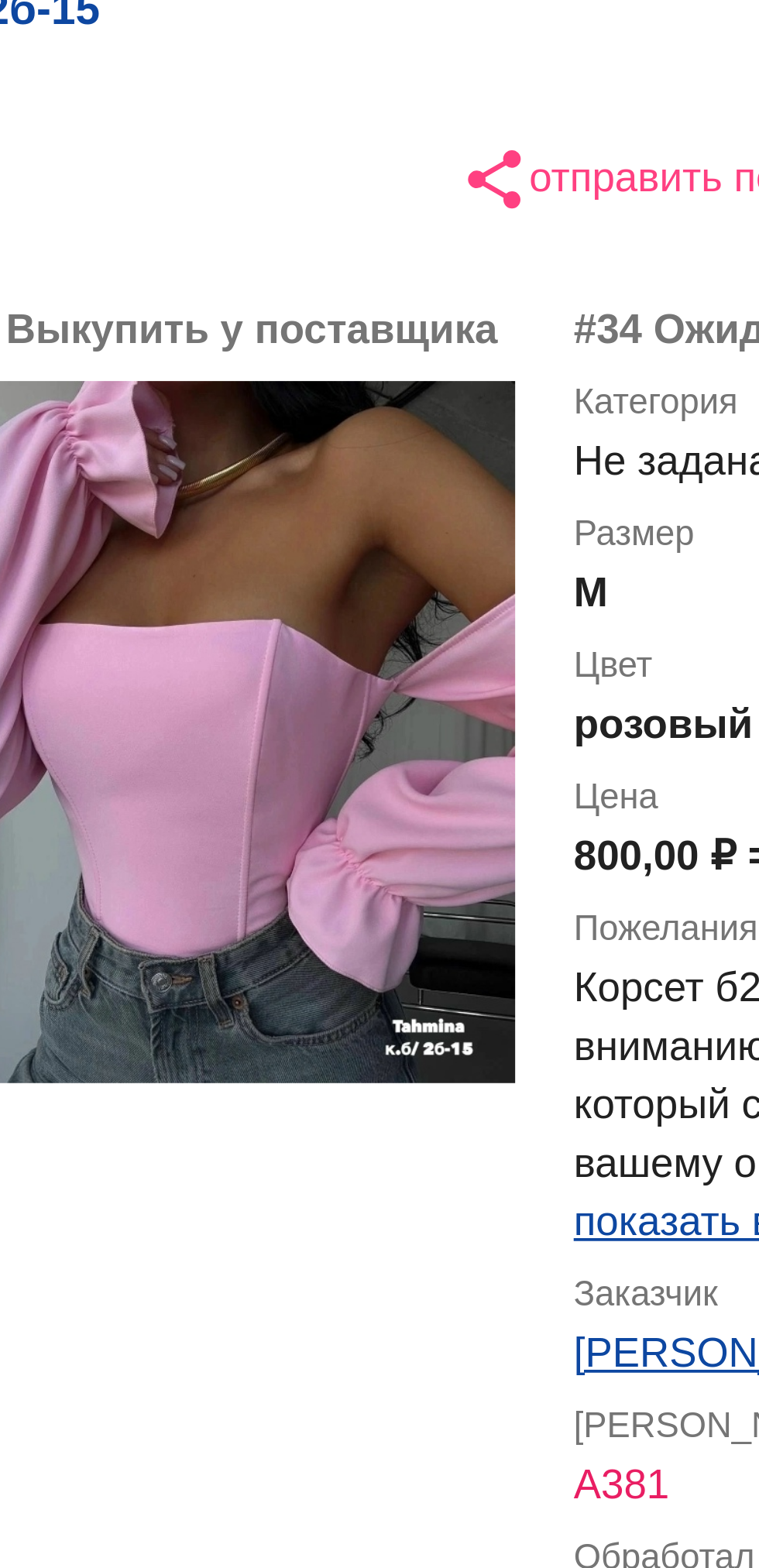
click at [481, 788] on div "Выкупить у поставщика" at bounding box center [413, 783] width 139 height 558
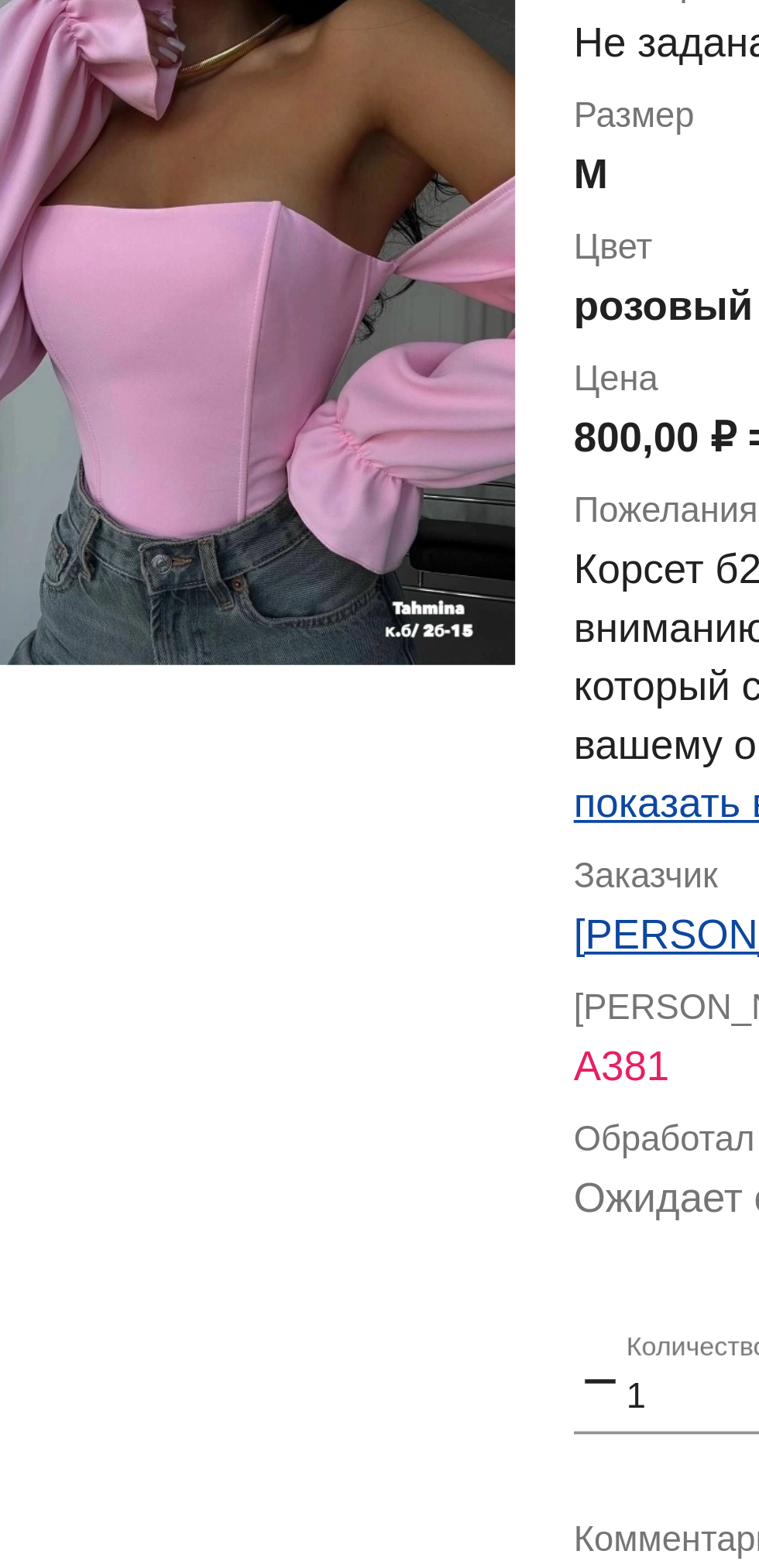
scroll to position [195, 0]
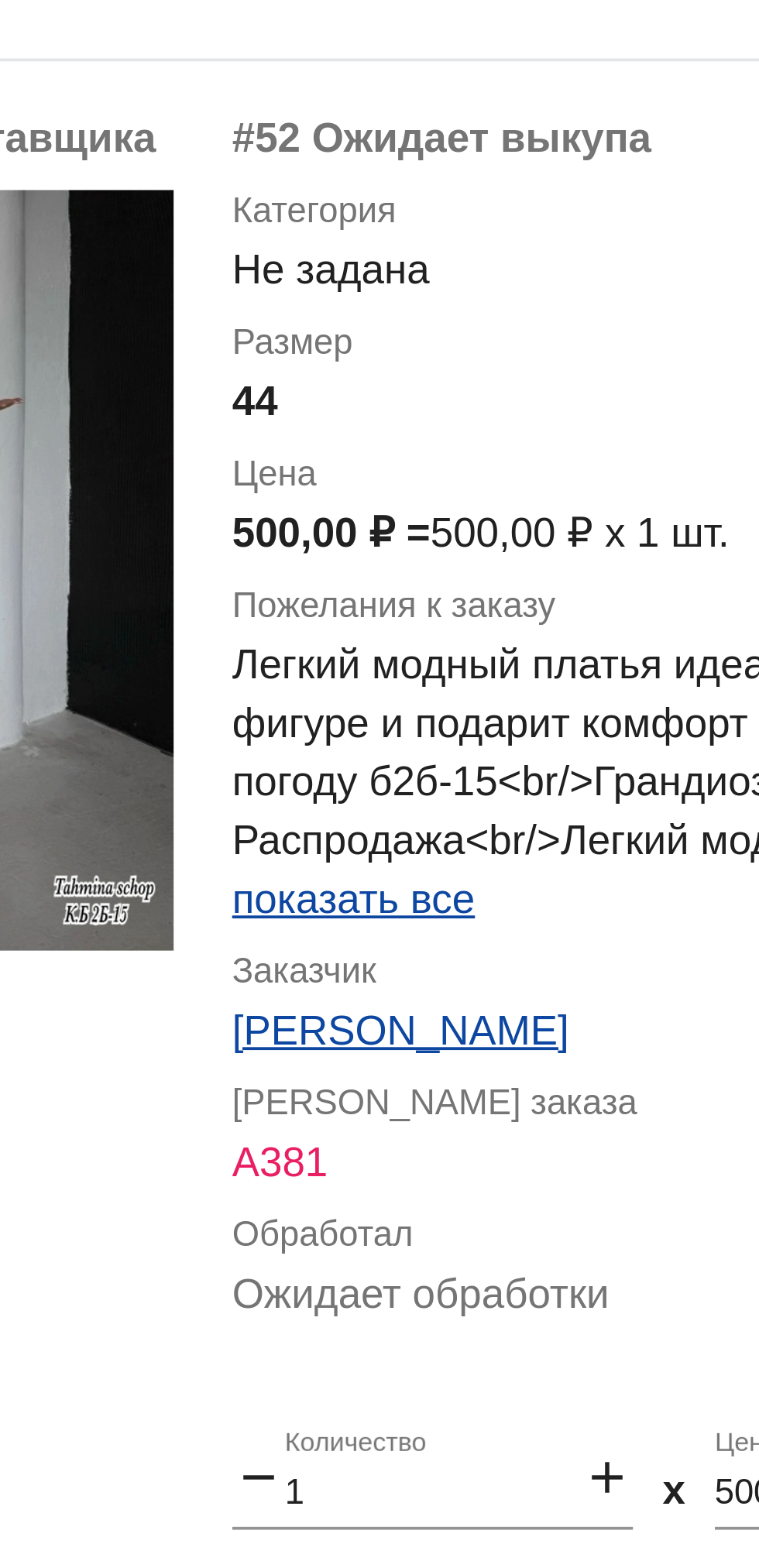
click at [522, 1115] on span "показать все" at bounding box center [531, 1118] width 64 height 13
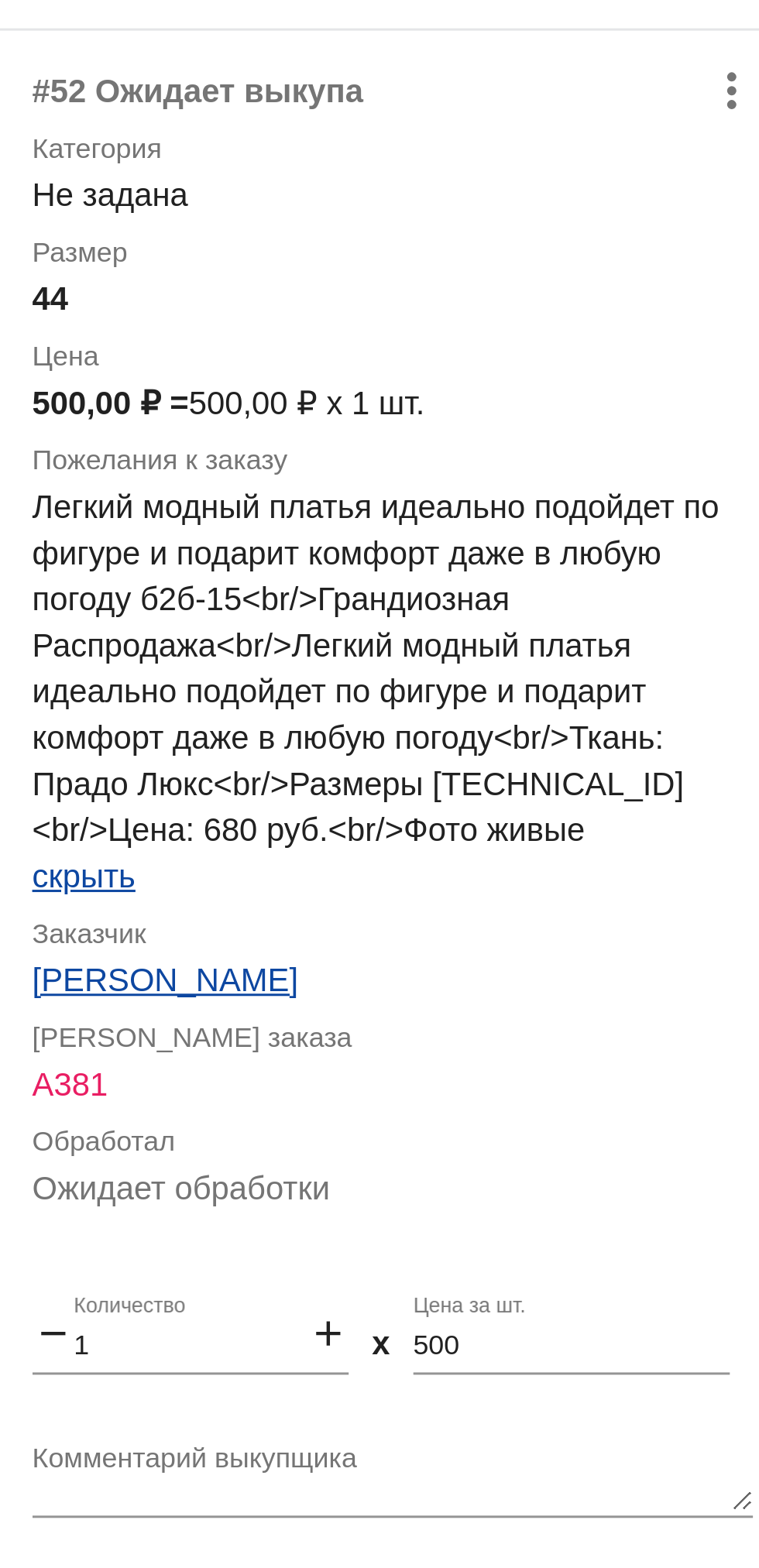
scroll to position [257, 0]
click at [635, 1309] on textarea "Комментарий выкупщика" at bounding box center [620, 1319] width 242 height 24
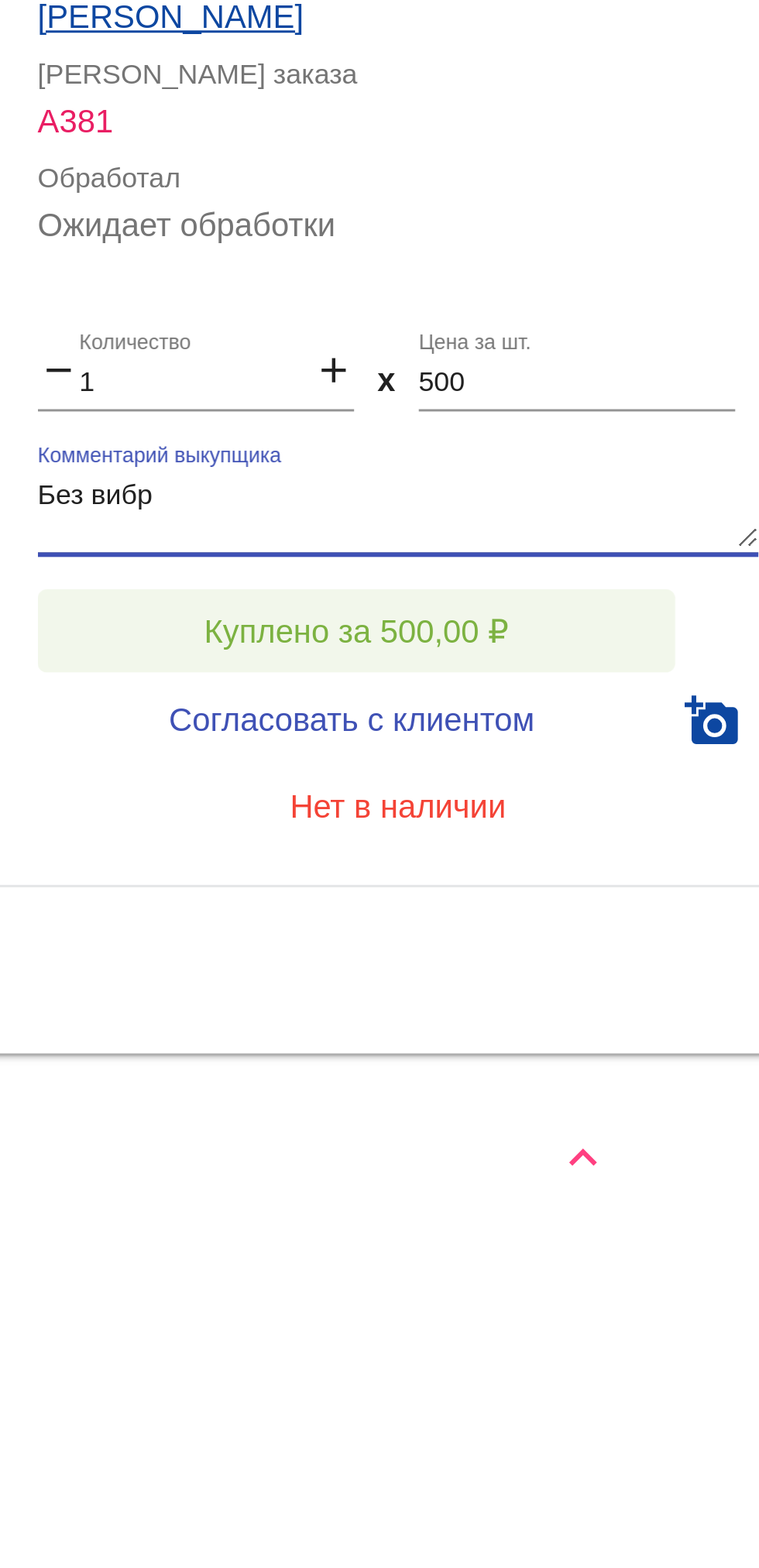
type textarea "Без вибр"
click at [572, 1364] on span "Куплено за 500,00 ₽" at bounding box center [605, 1359] width 102 height 13
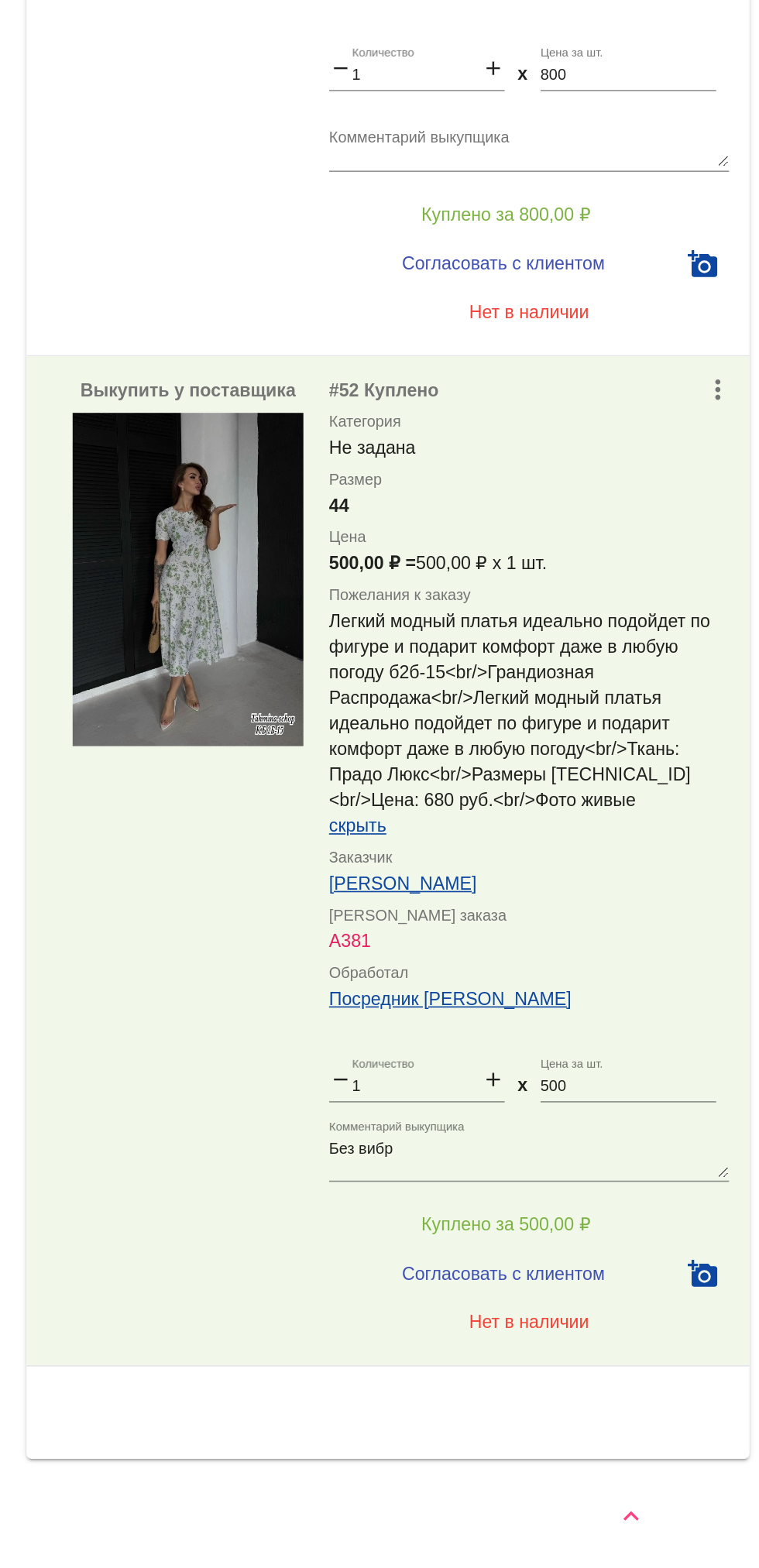
scroll to position [237, 0]
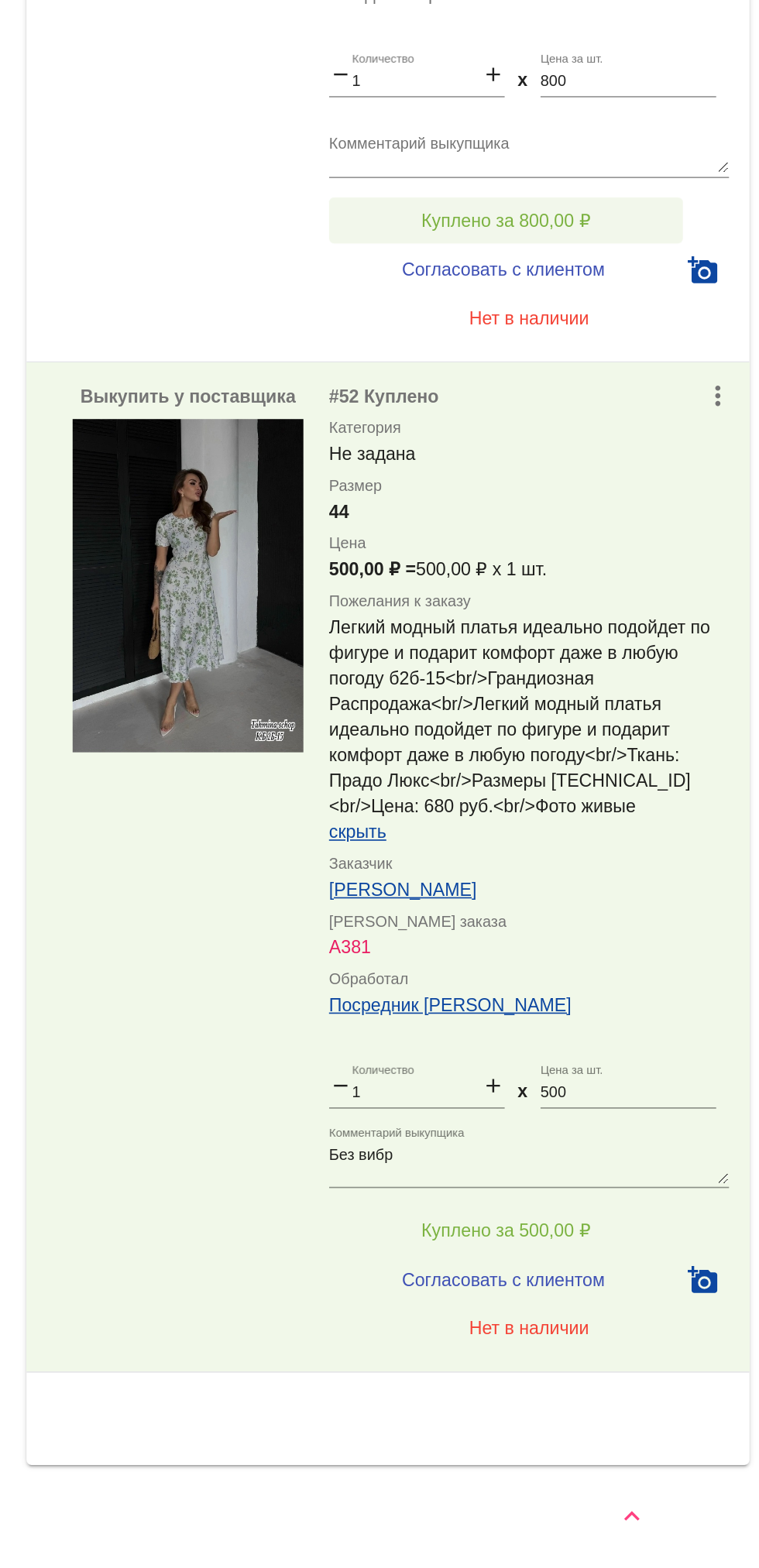
click at [556, 753] on span "Куплено за 800,00 ₽" at bounding box center [605, 752] width 102 height 13
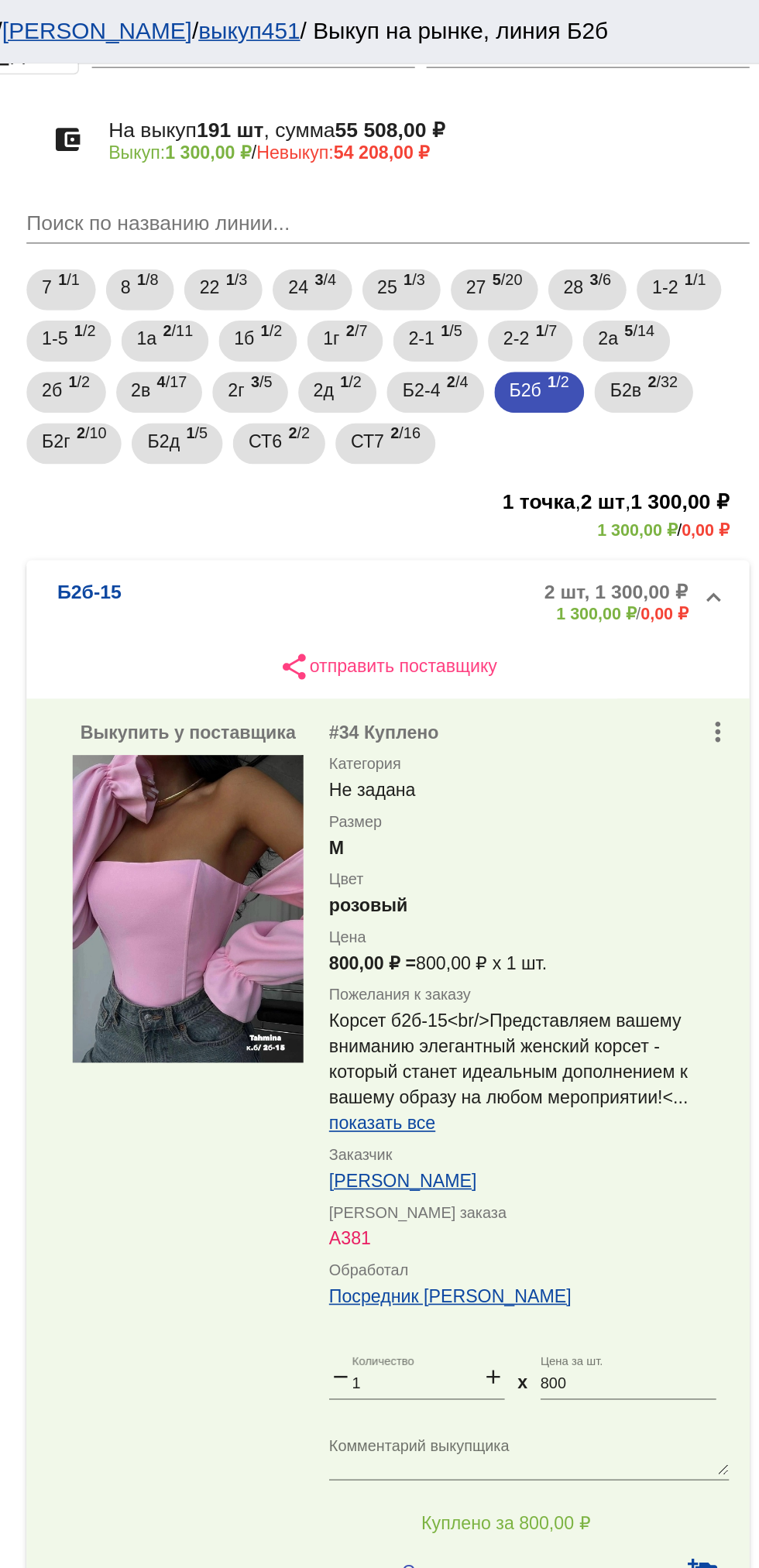
scroll to position [0, 0]
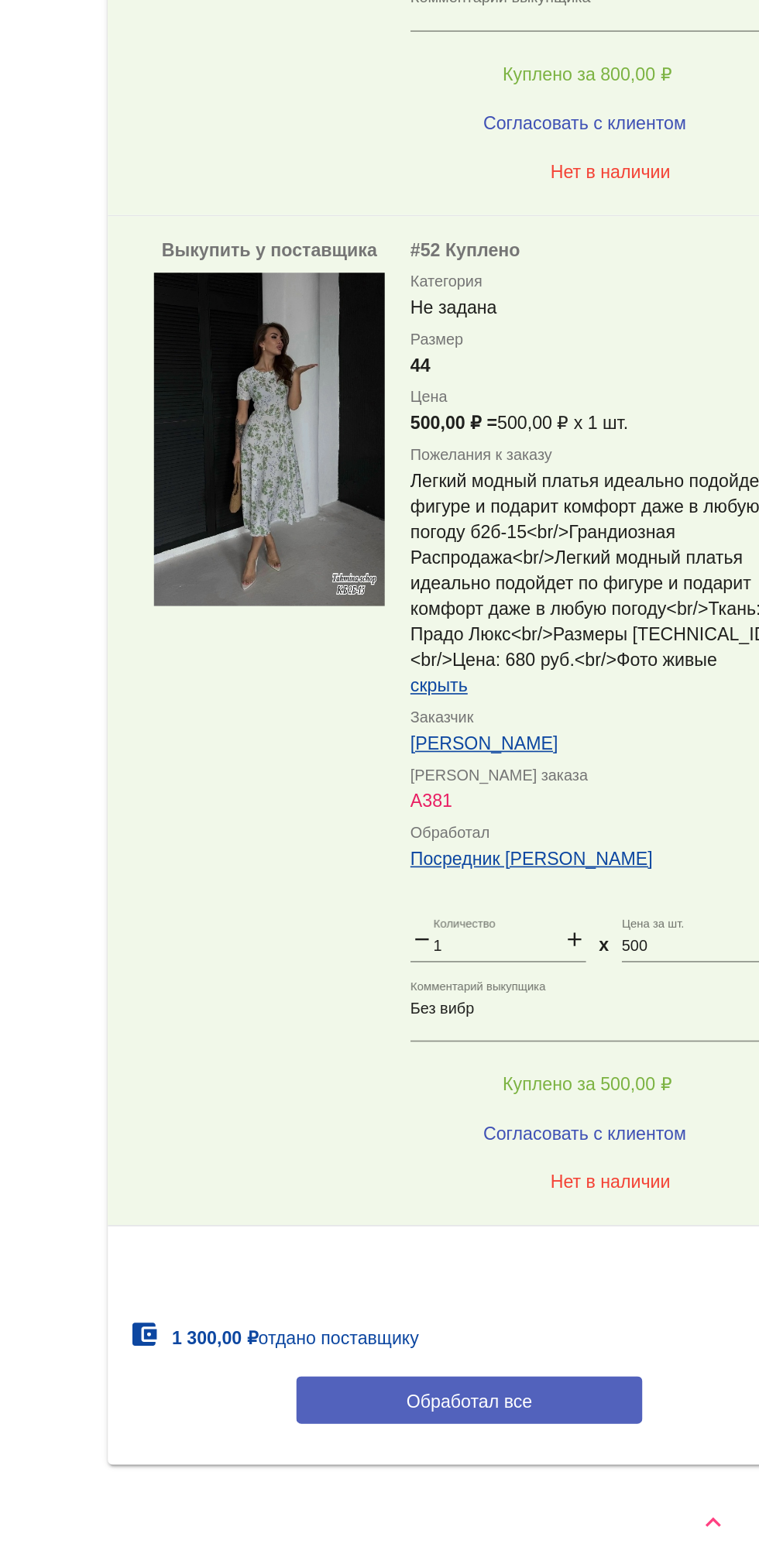
click at [587, 1459] on button "Обработал все" at bounding box center [534, 1461] width 209 height 28
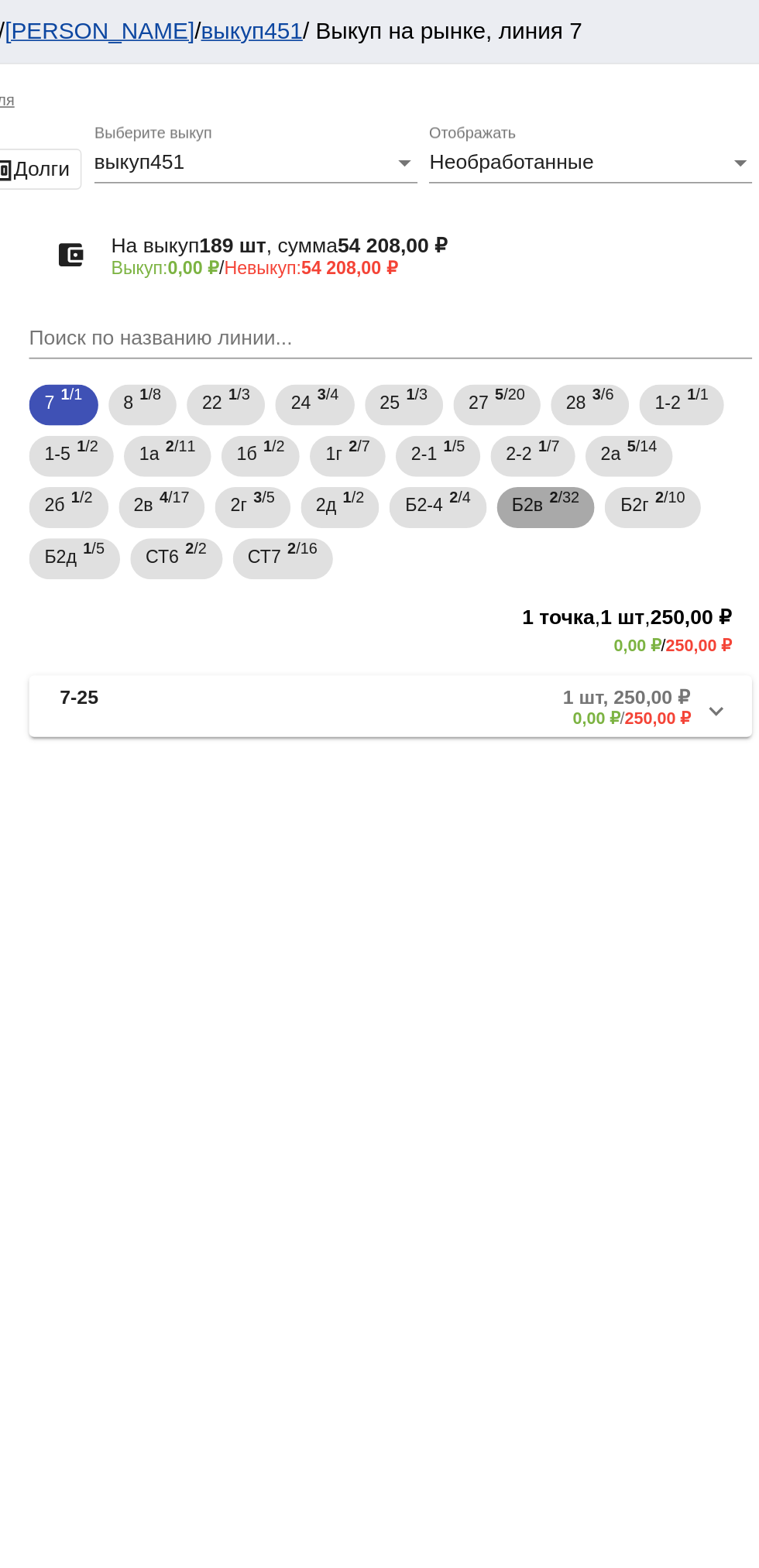
click at [619, 304] on span "Б2в" at bounding box center [617, 305] width 18 height 28
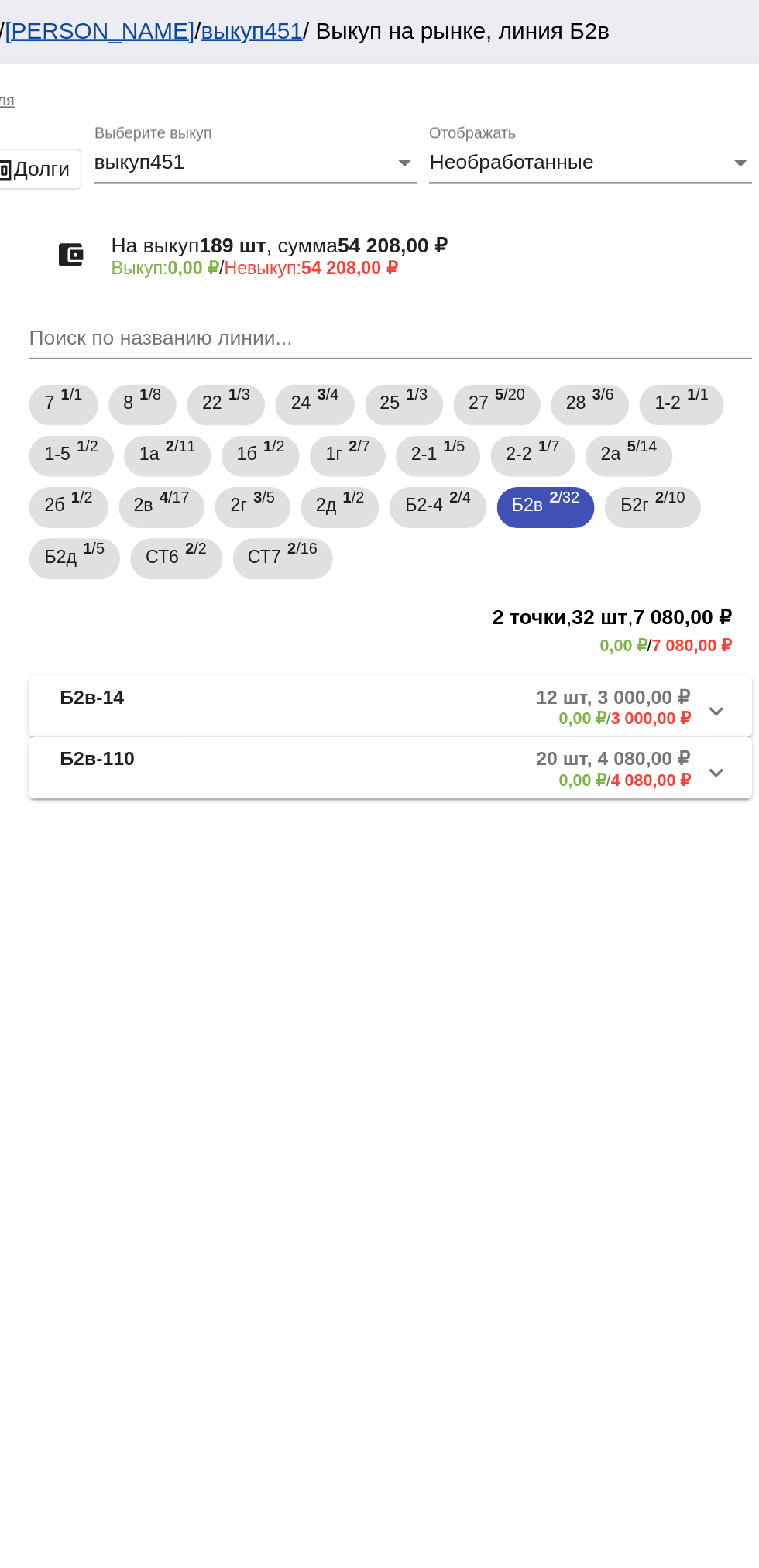
click at [400, 430] on mat-panel-title "Б2в-14" at bounding box center [393, 427] width 117 height 26
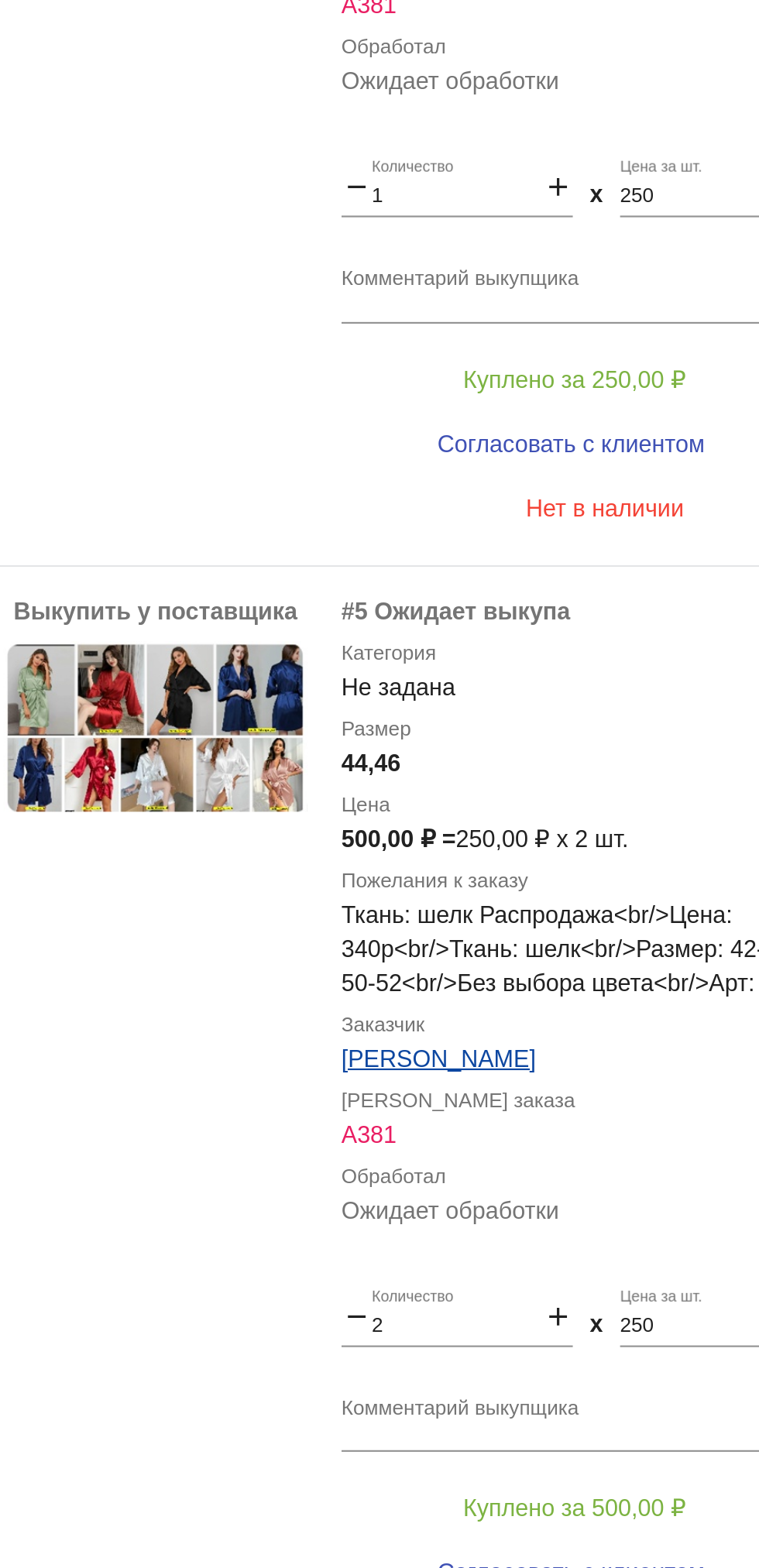
scroll to position [1637, 0]
click at [442, 611] on div "Выкупить у поставщика" at bounding box center [413, 667] width 139 height 492
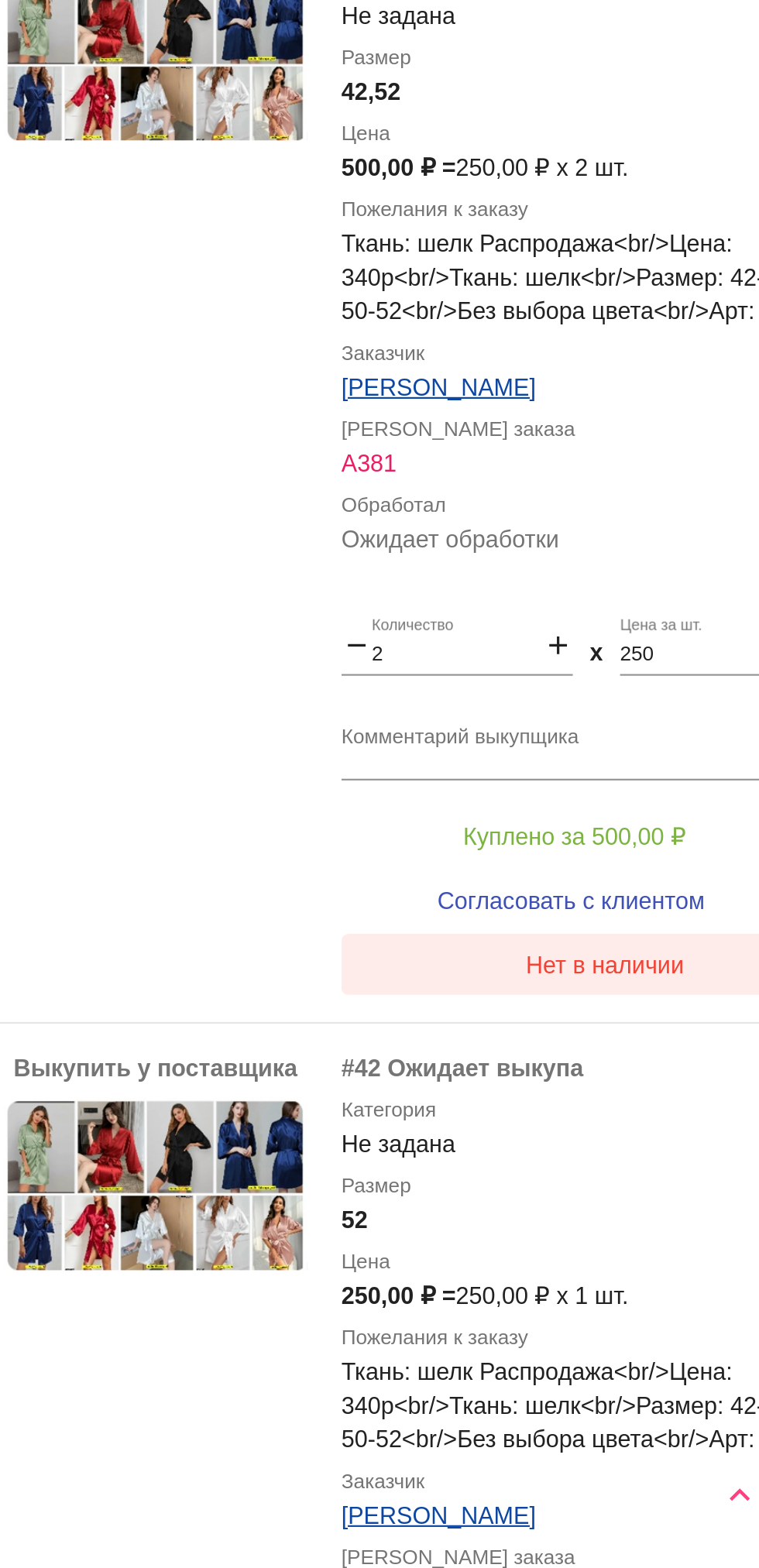
scroll to position [0, 0]
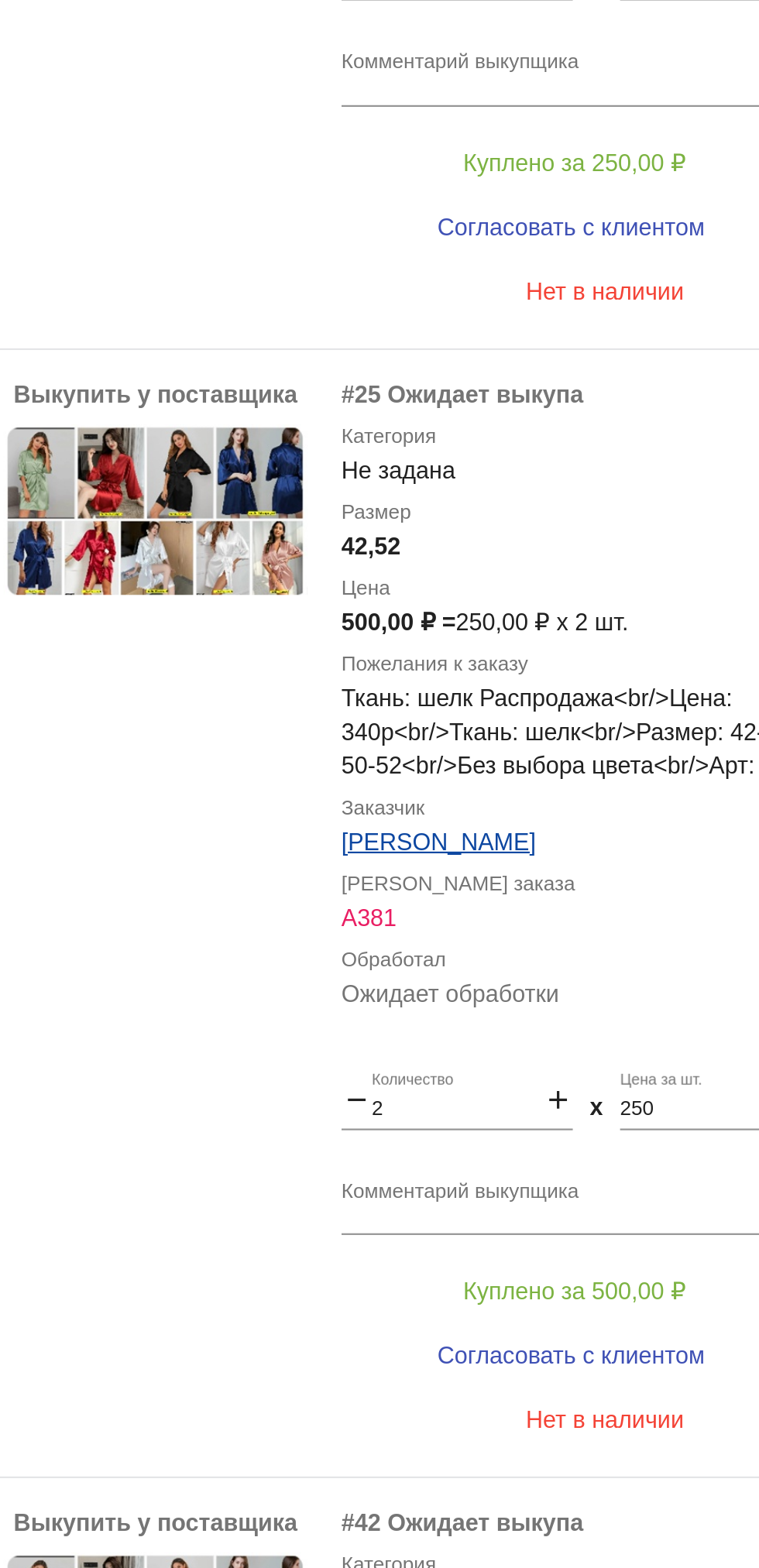
click at [600, 1225] on label "Заказчик" at bounding box center [620, 1220] width 242 height 16
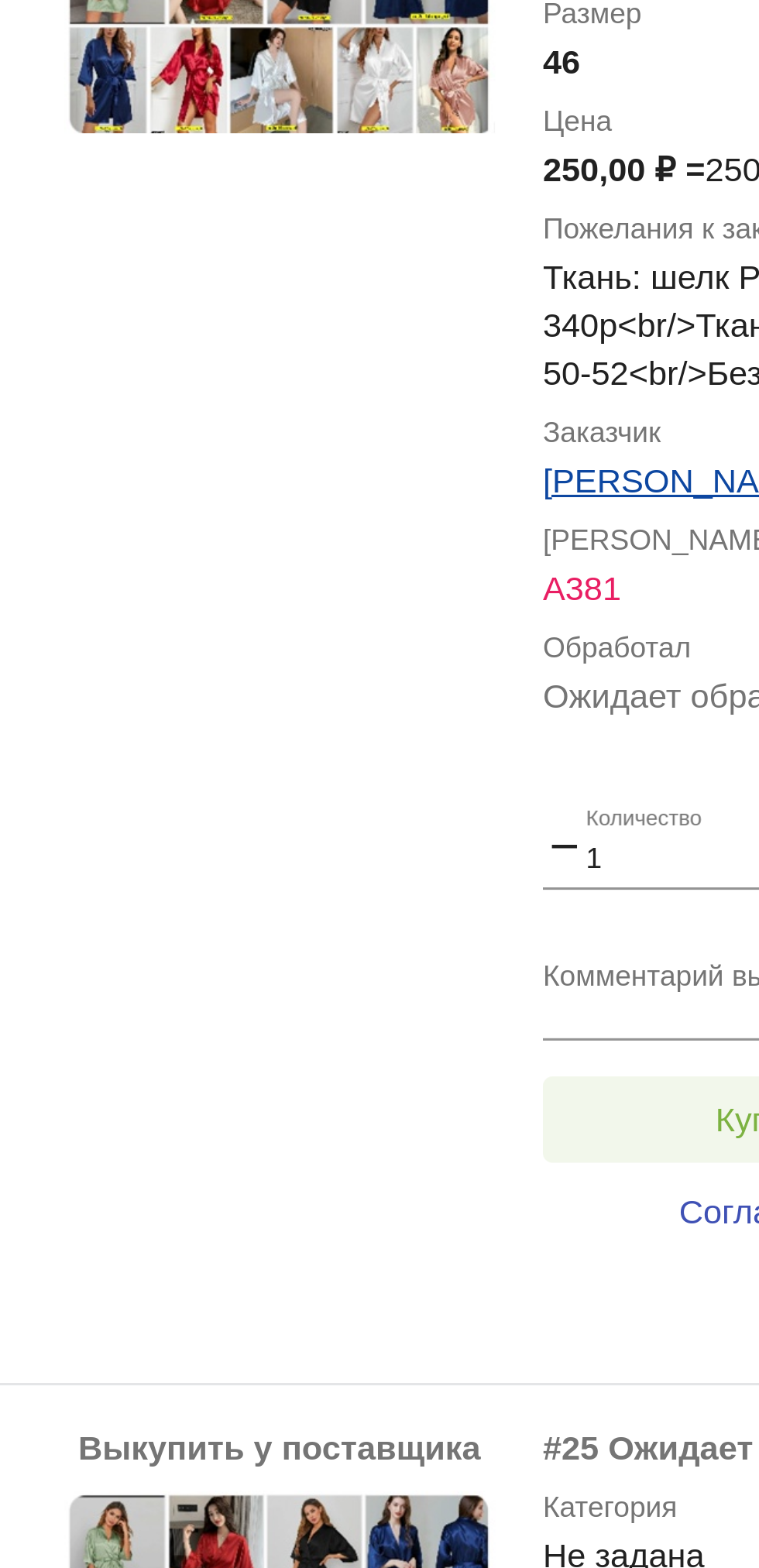
click at [531, 867] on button "Куплено за 250,00 ₽" at bounding box center [605, 867] width 214 height 28
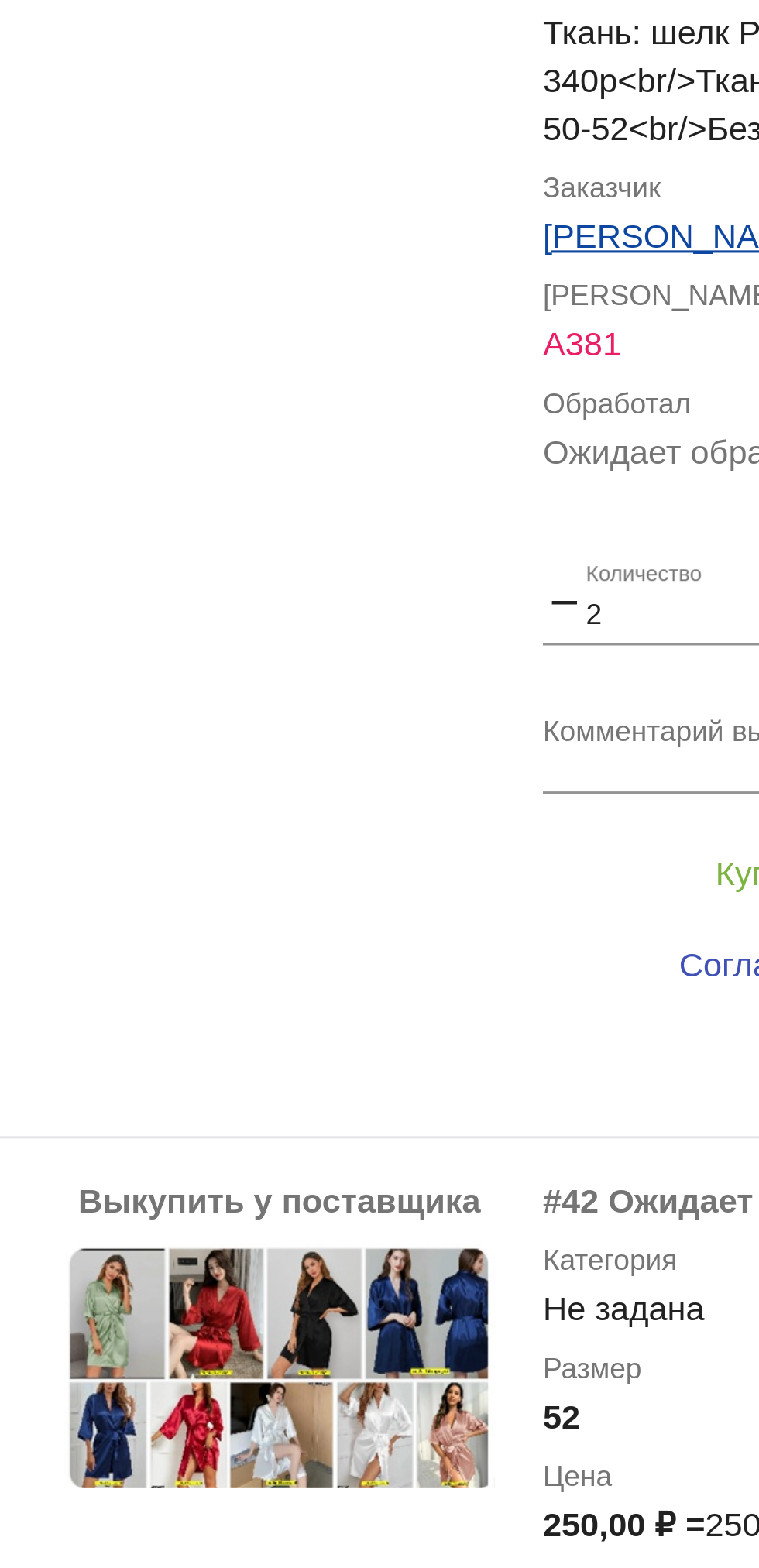
scroll to position [648, 0]
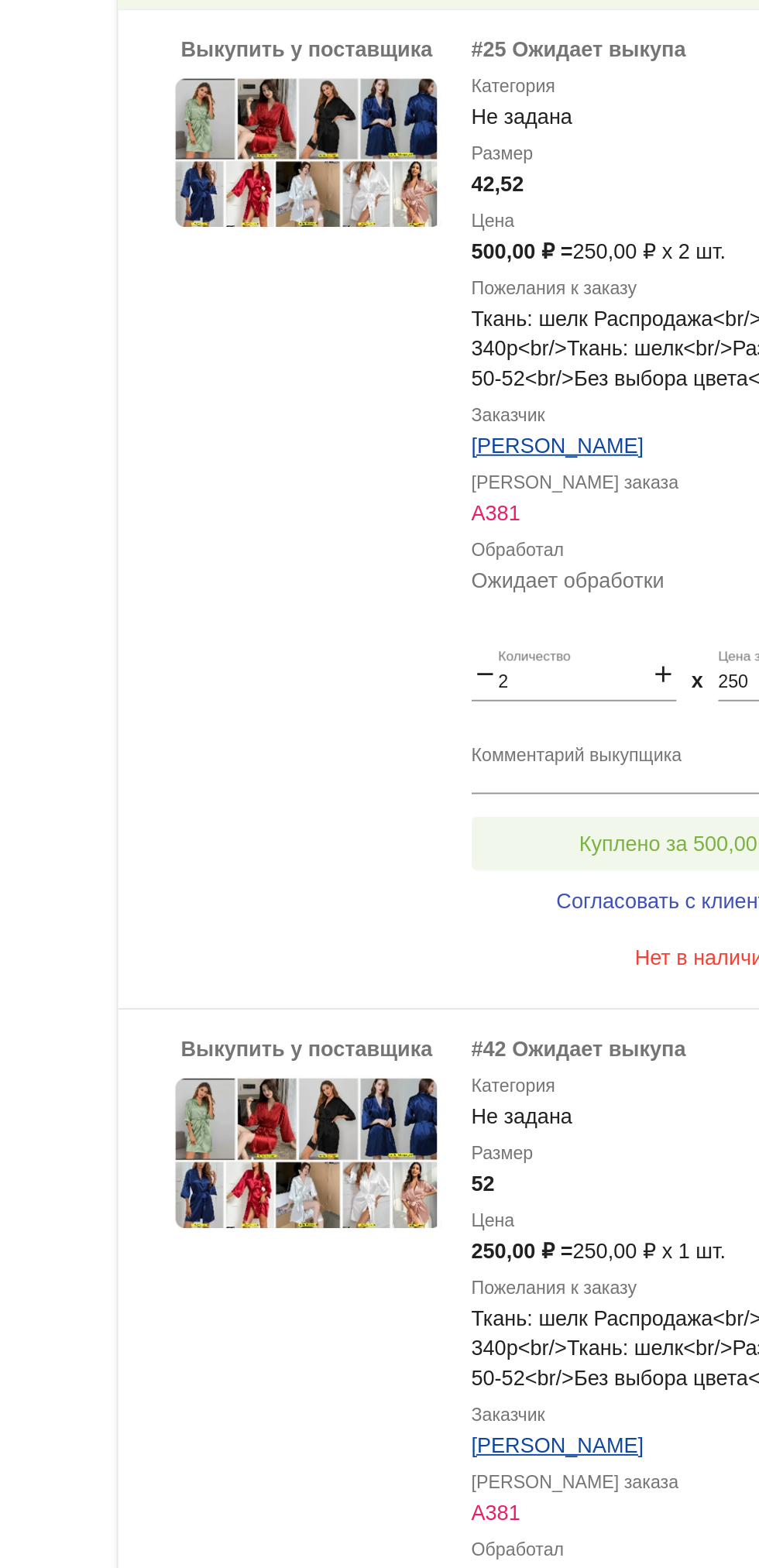
click at [622, 784] on button "Куплено за 500,00 ₽" at bounding box center [605, 793] width 214 height 28
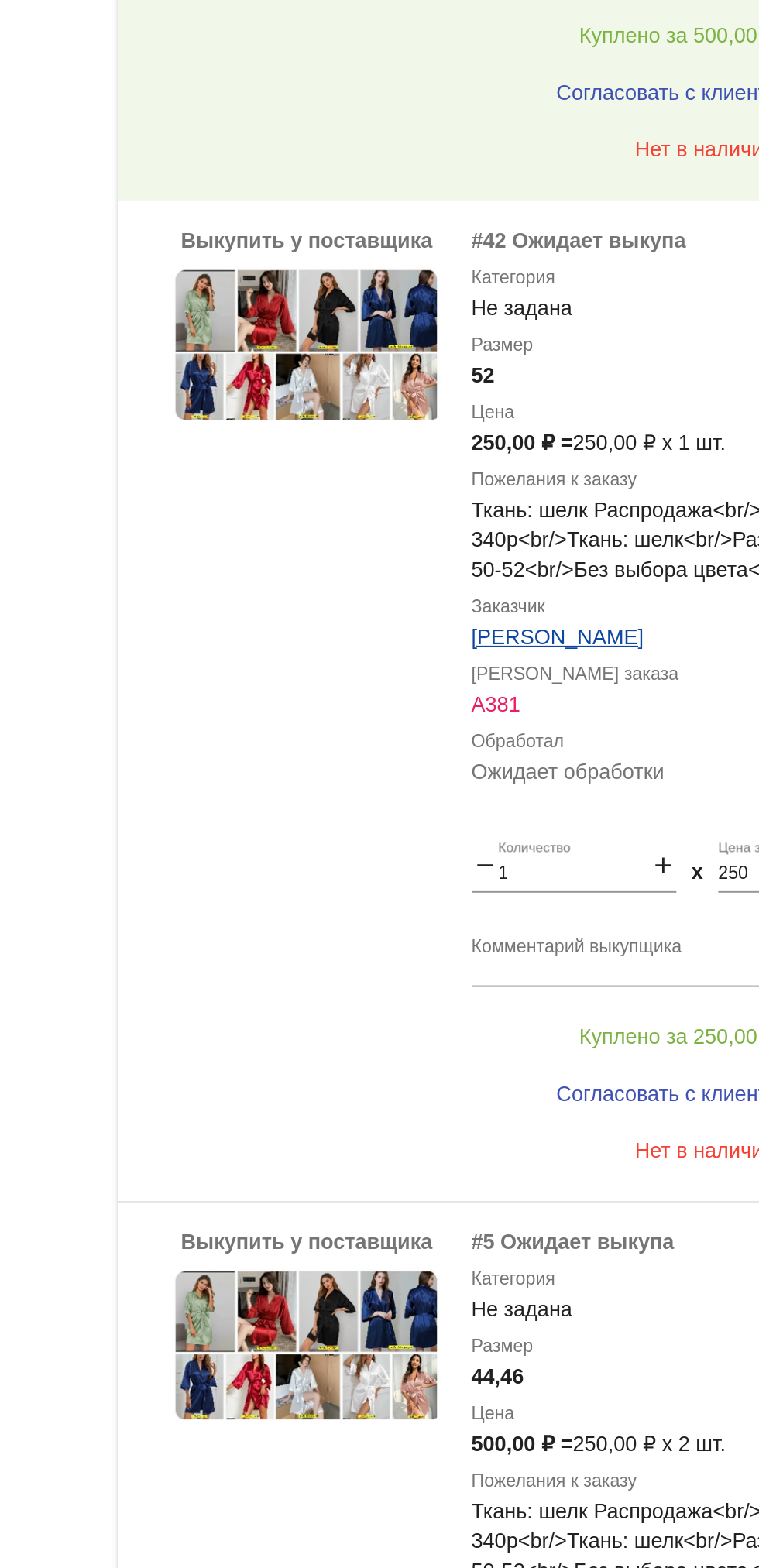
scroll to position [1078, 0]
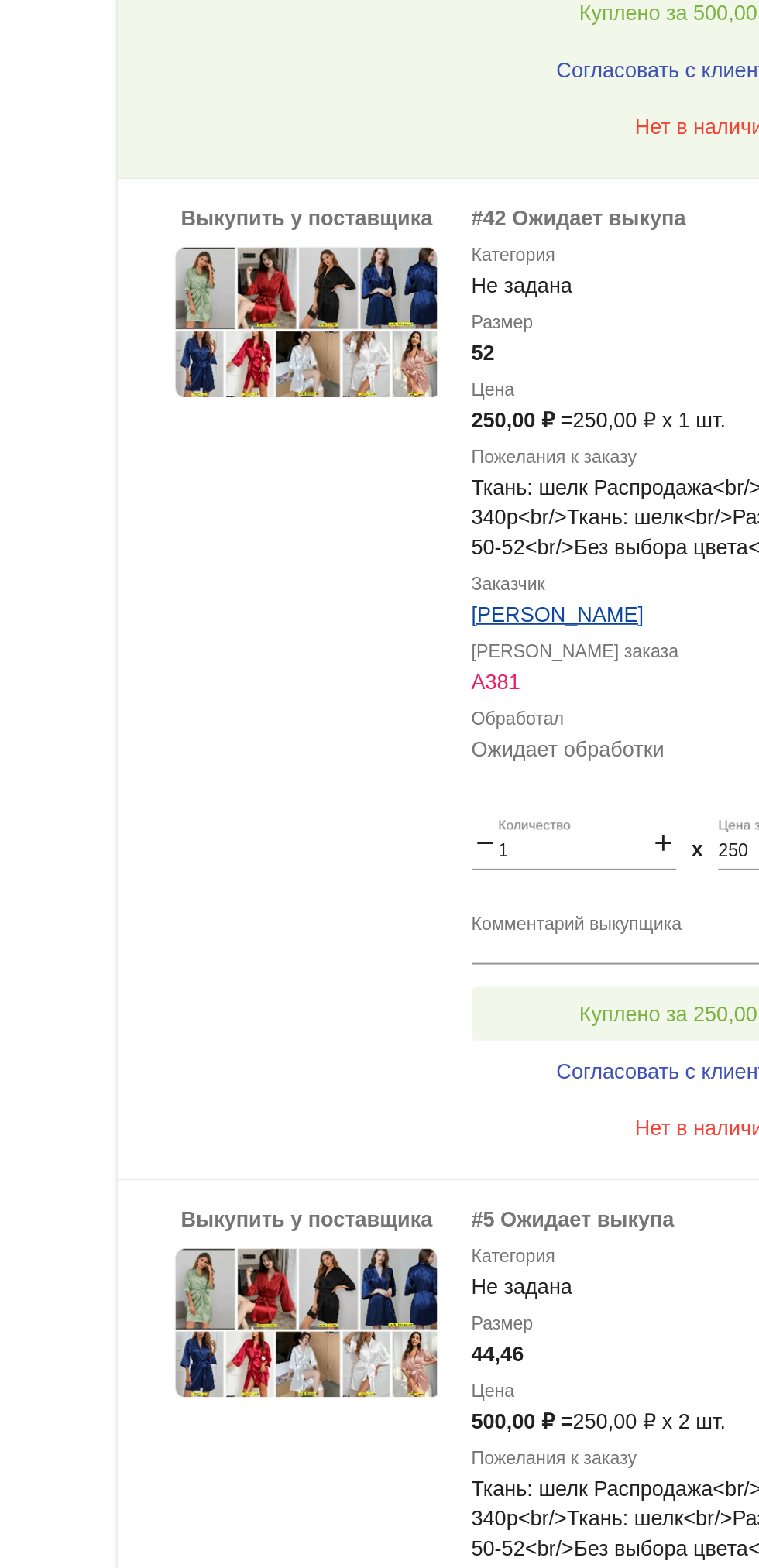
click at [568, 881] on span "Куплено за 250,00 ₽" at bounding box center [605, 881] width 102 height 13
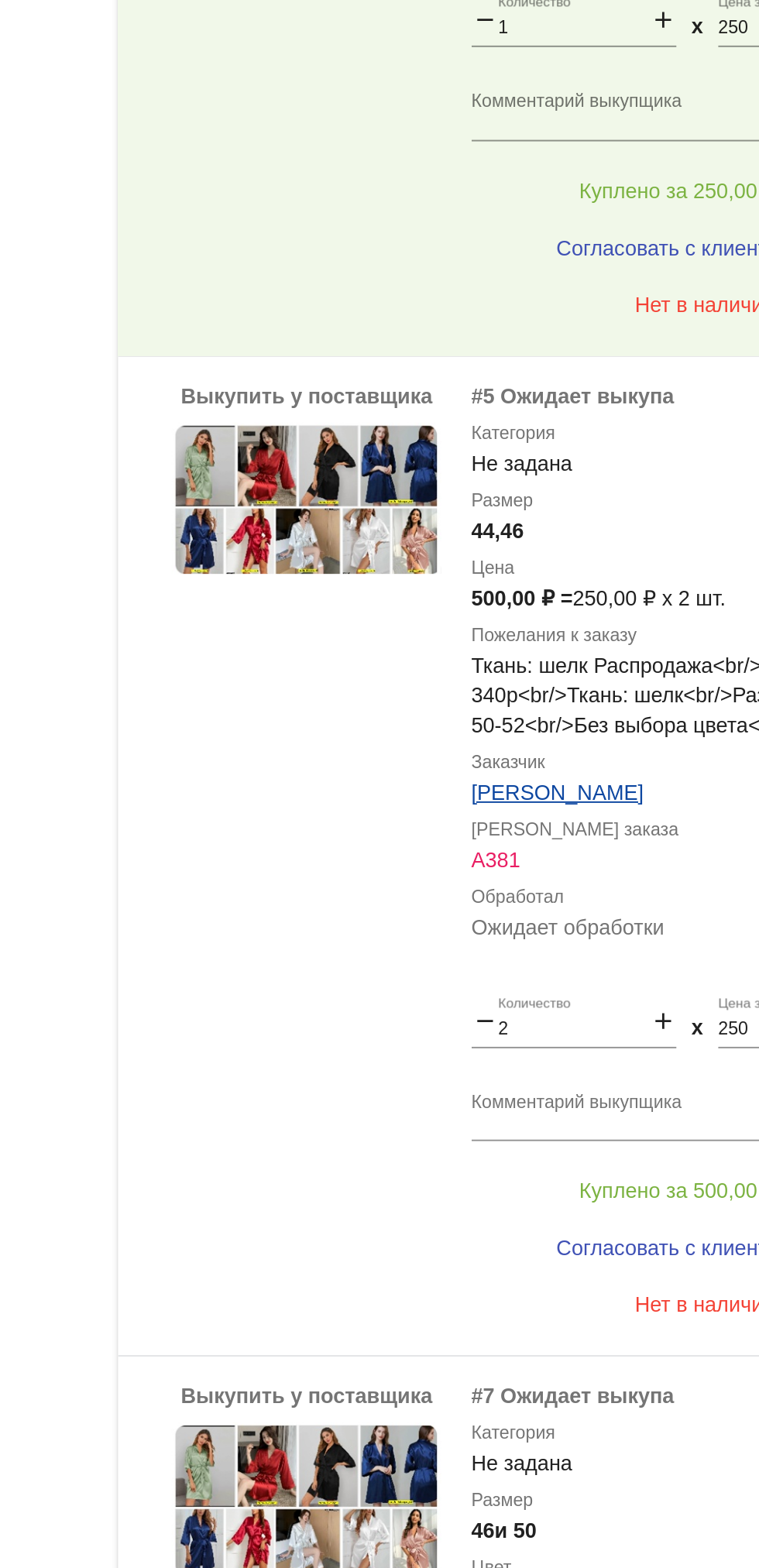
scroll to position [1507, 0]
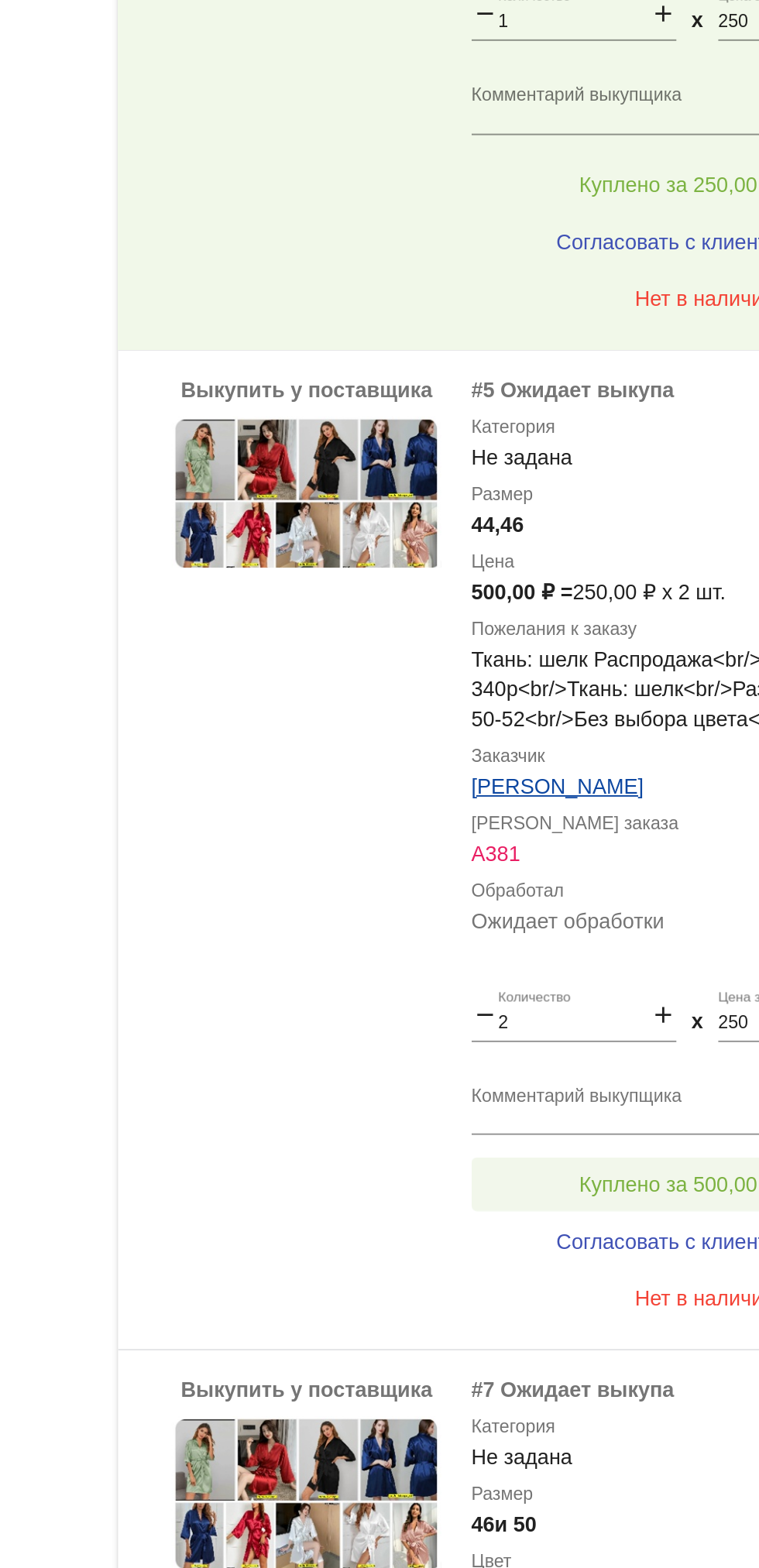
click at [575, 971] on span "Куплено за 500,00 ₽" at bounding box center [605, 970] width 102 height 13
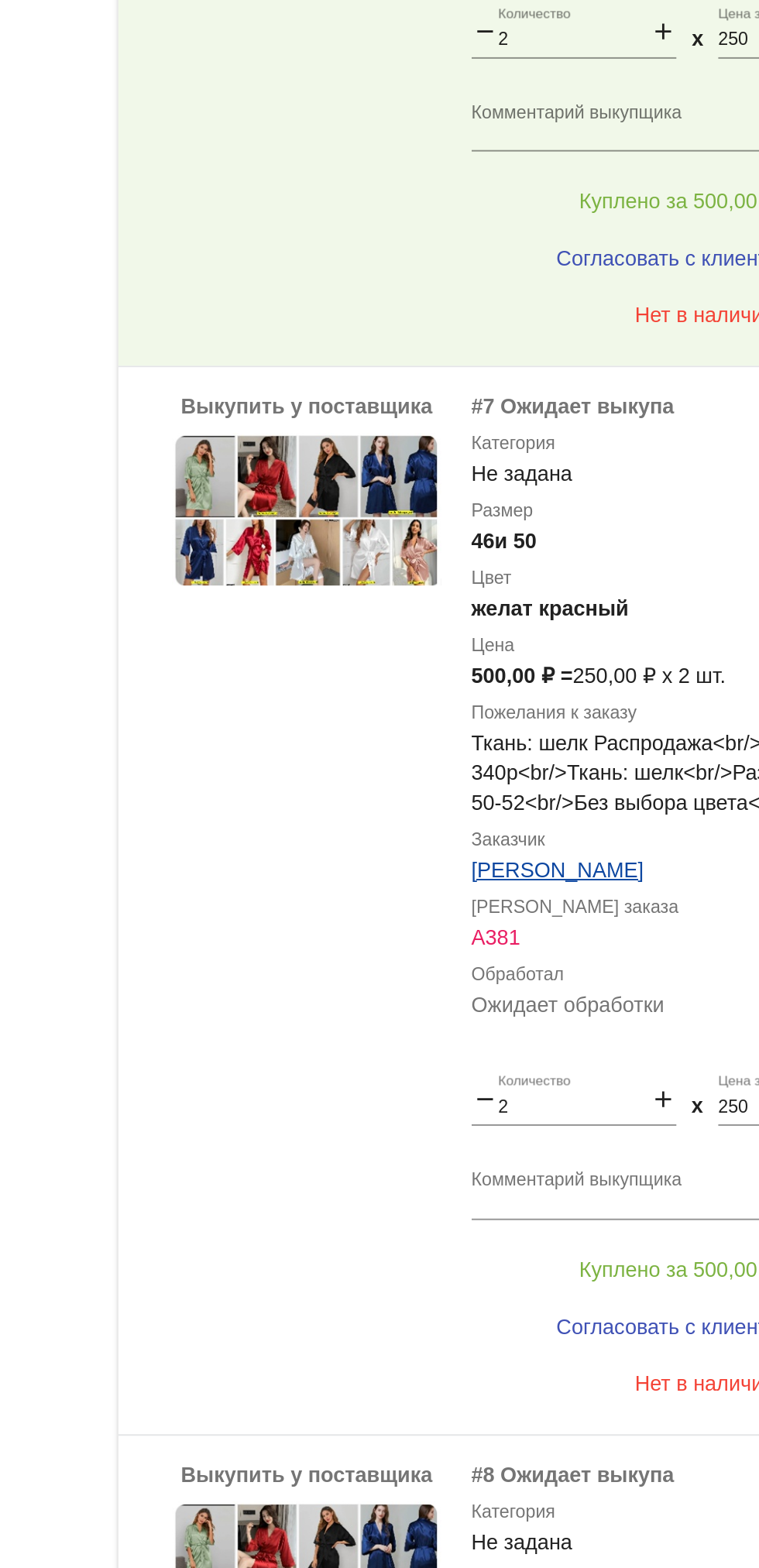
scroll to position [2012, 0]
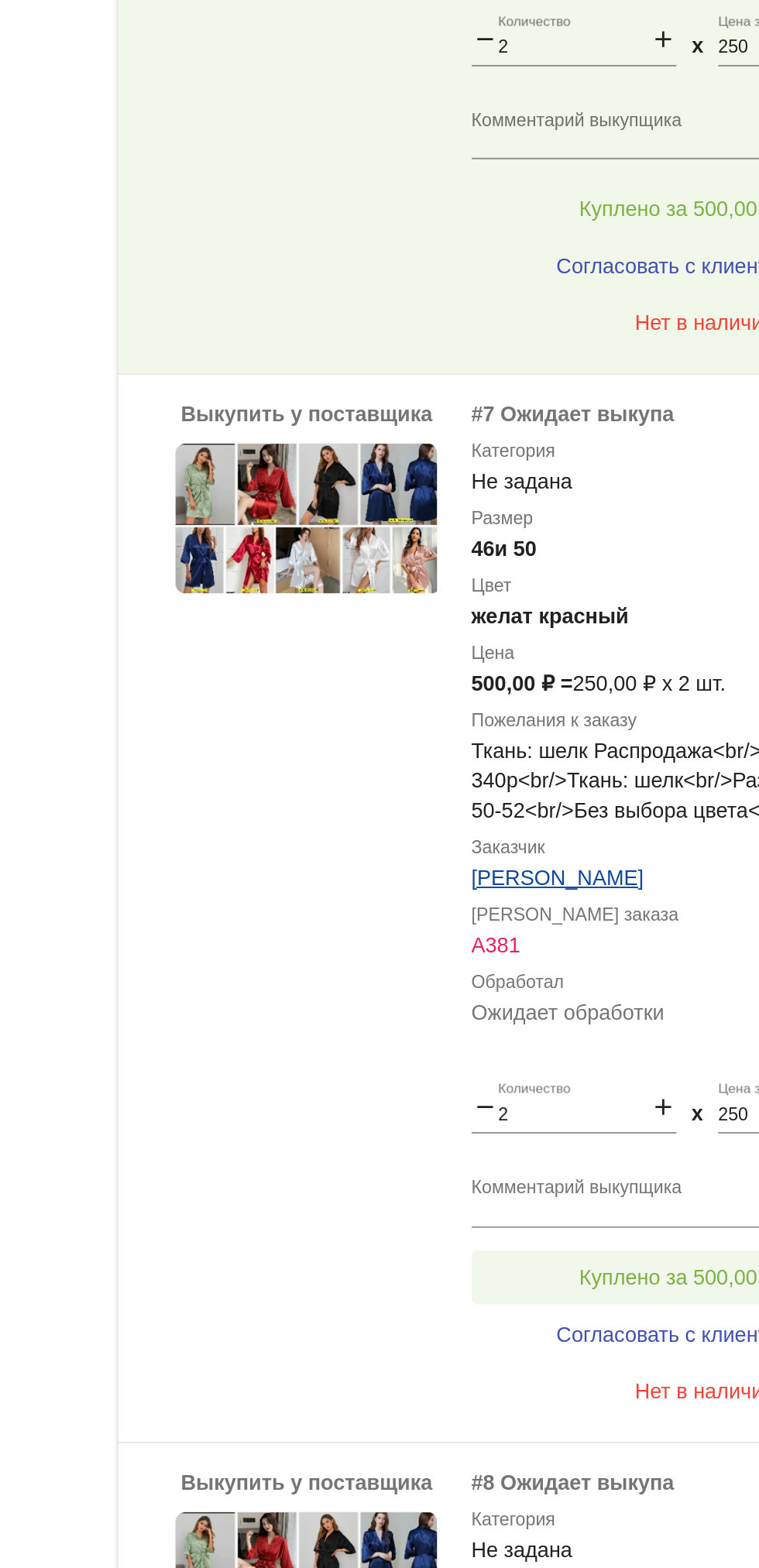
click at [564, 1019] on span "Куплено за 500,00 ₽" at bounding box center [605, 1018] width 102 height 13
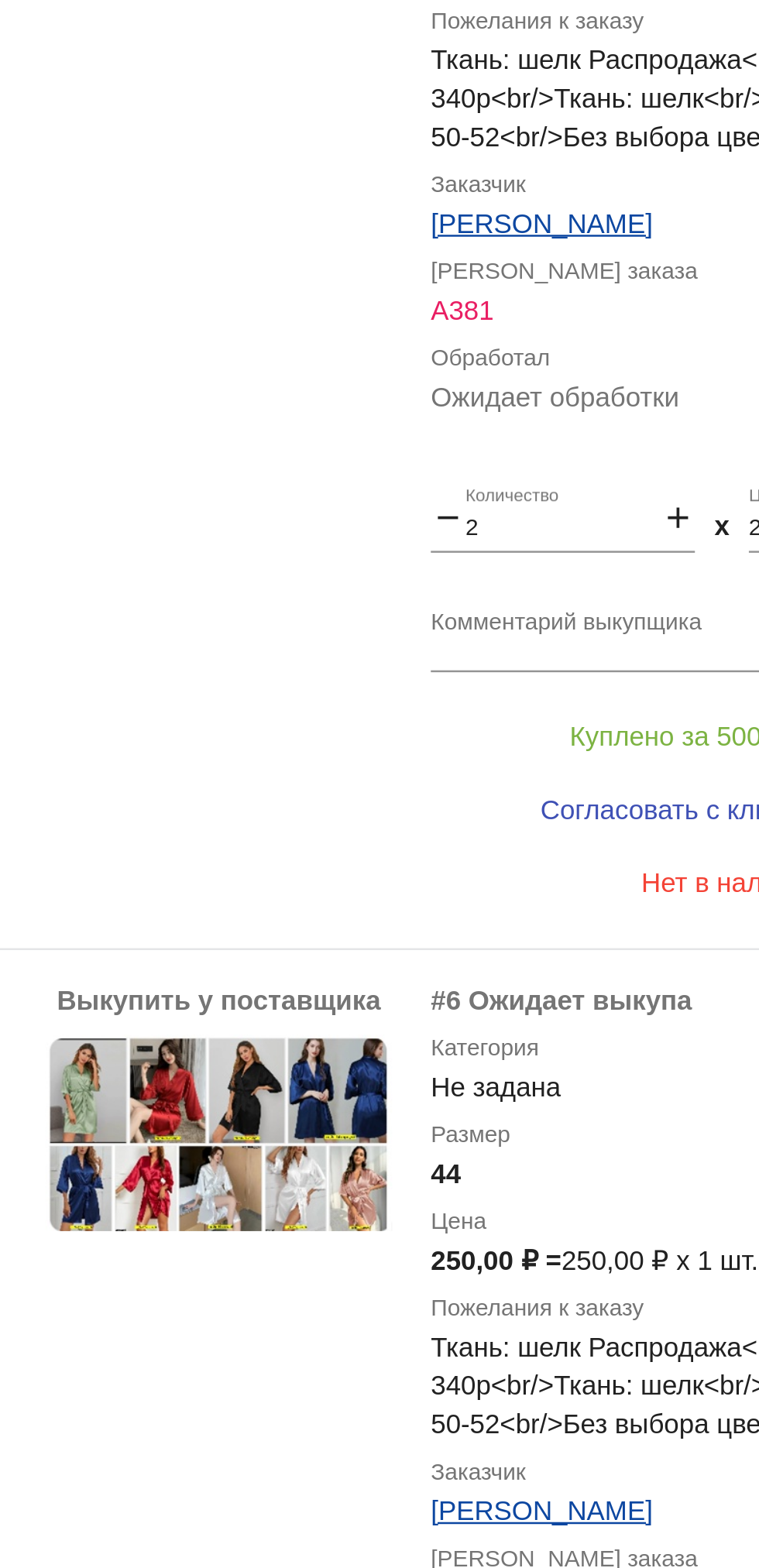
scroll to position [2521, 0]
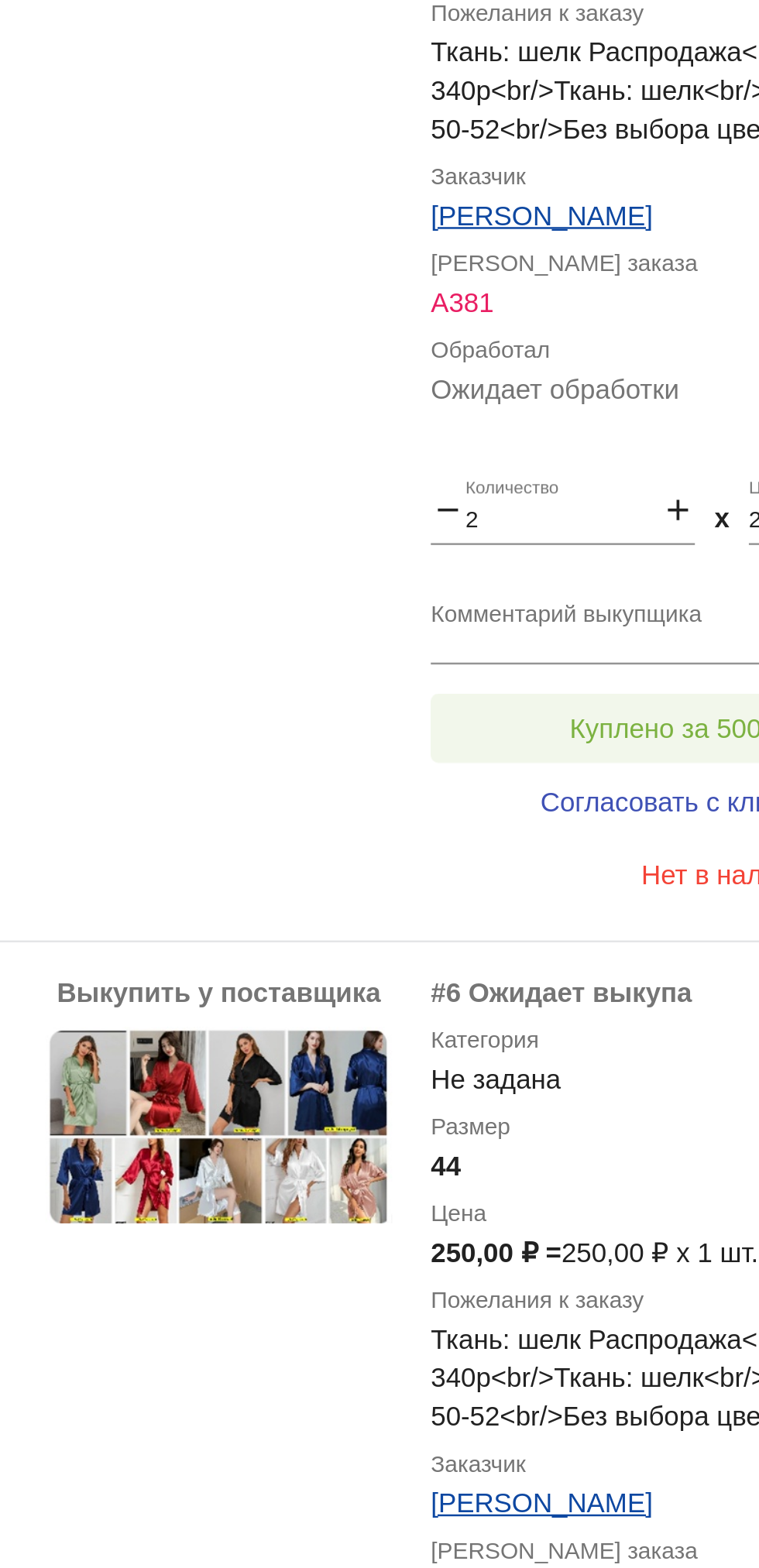
click at [556, 1068] on button "Куплено за 500,00 ₽" at bounding box center [605, 1061] width 214 height 28
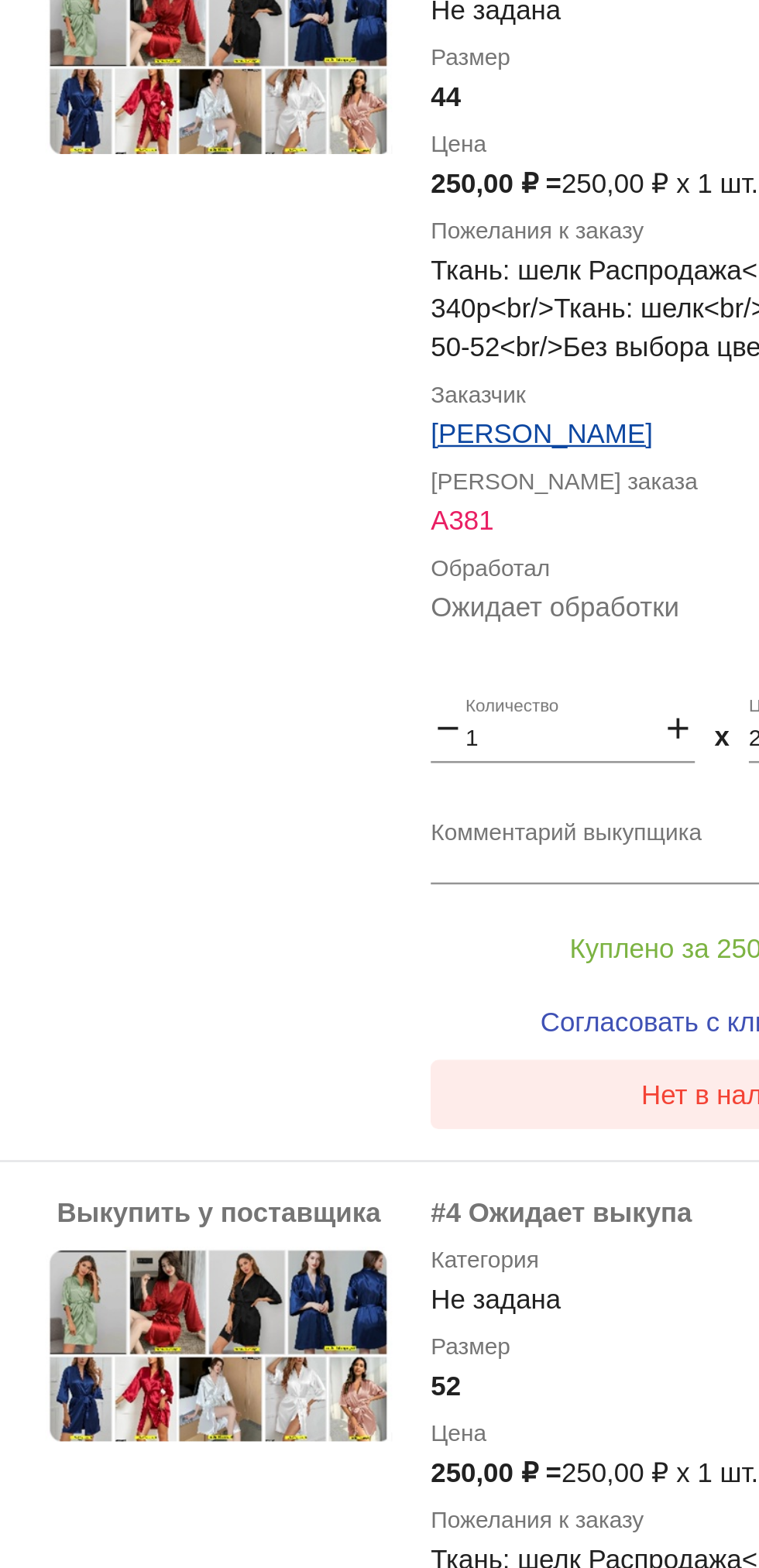
scroll to position [2944, 0]
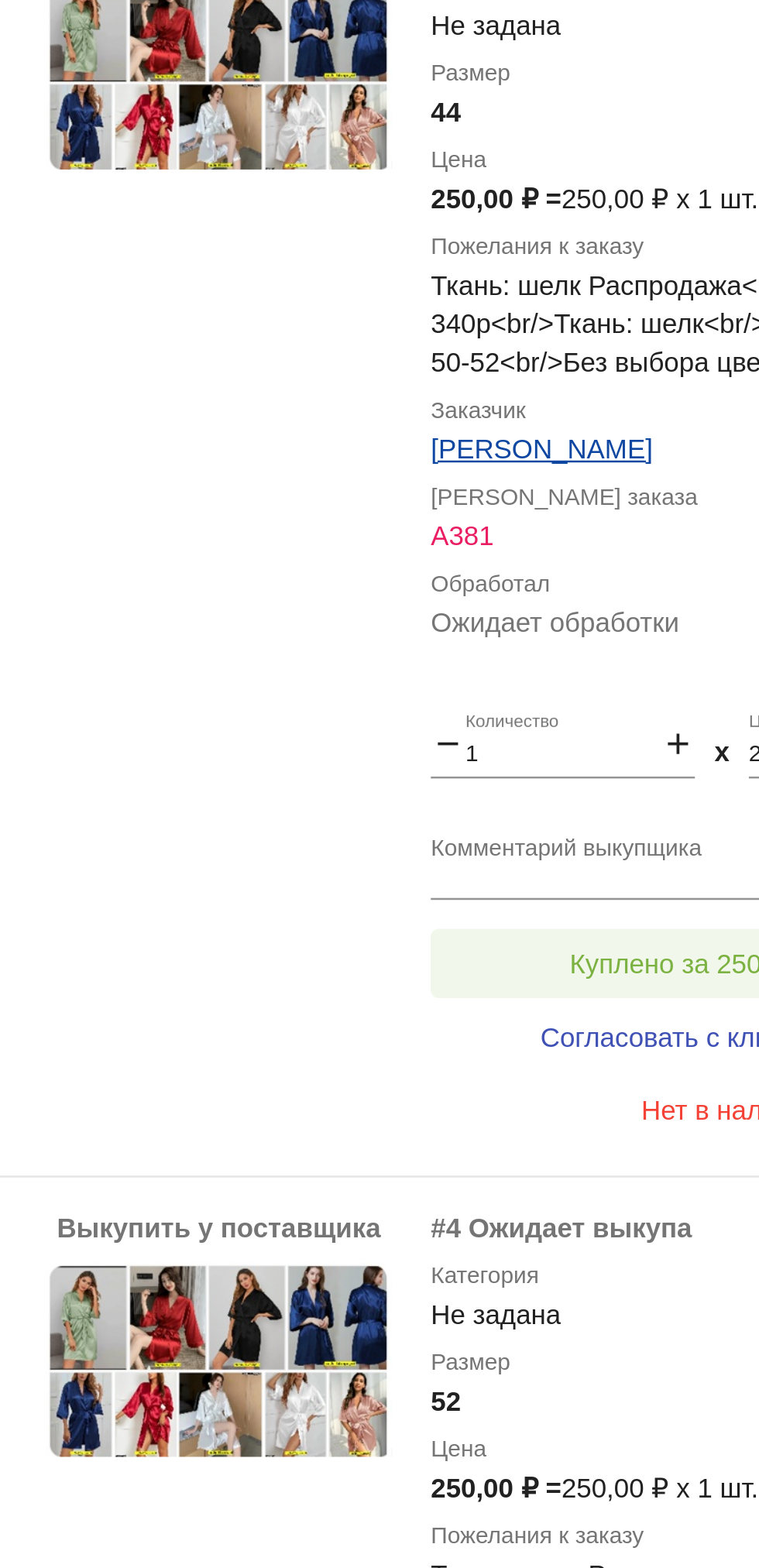
click at [571, 1154] on span "Куплено за 250,00 ₽" at bounding box center [605, 1155] width 102 height 13
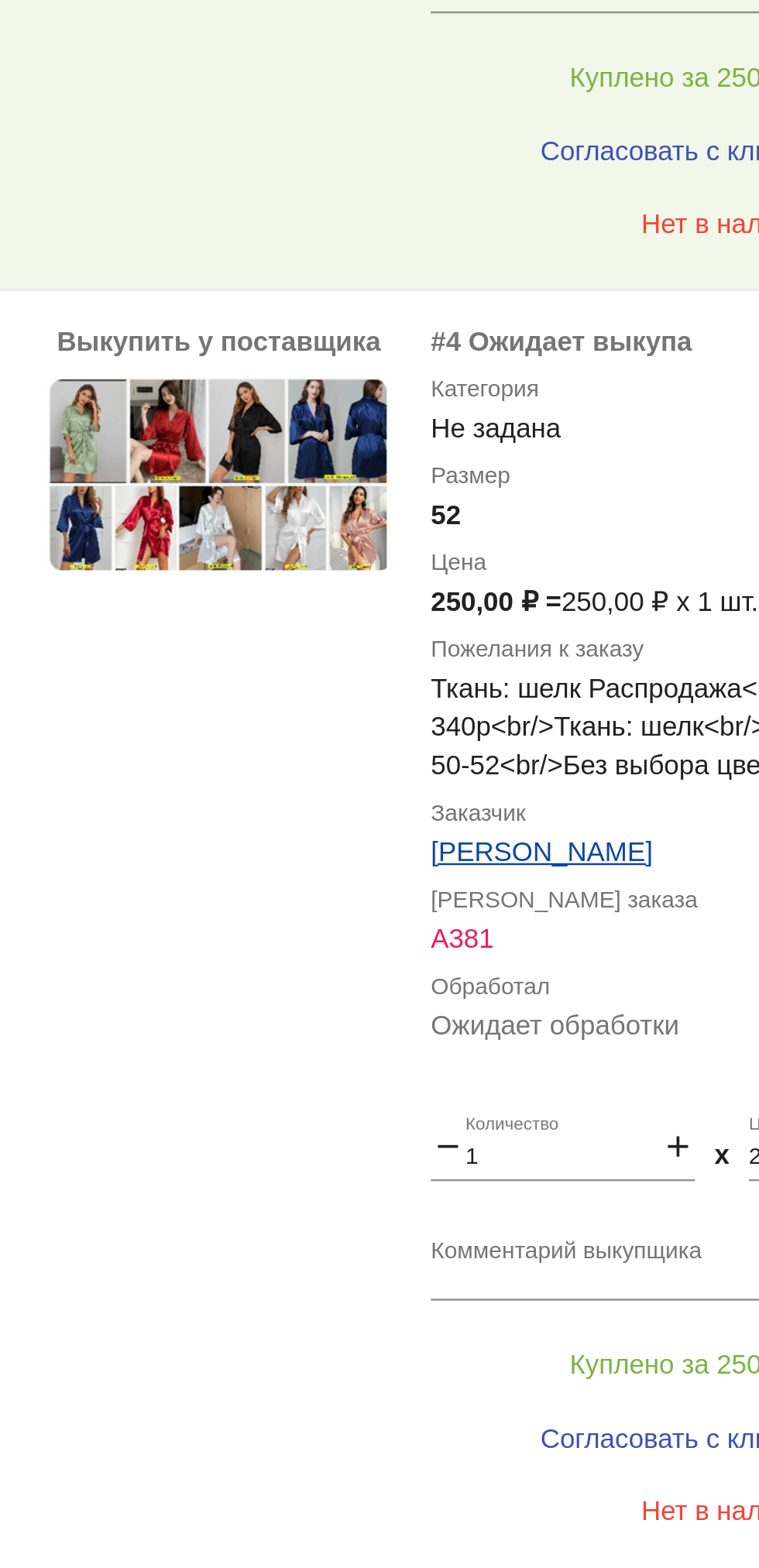
scroll to position [3308, 0]
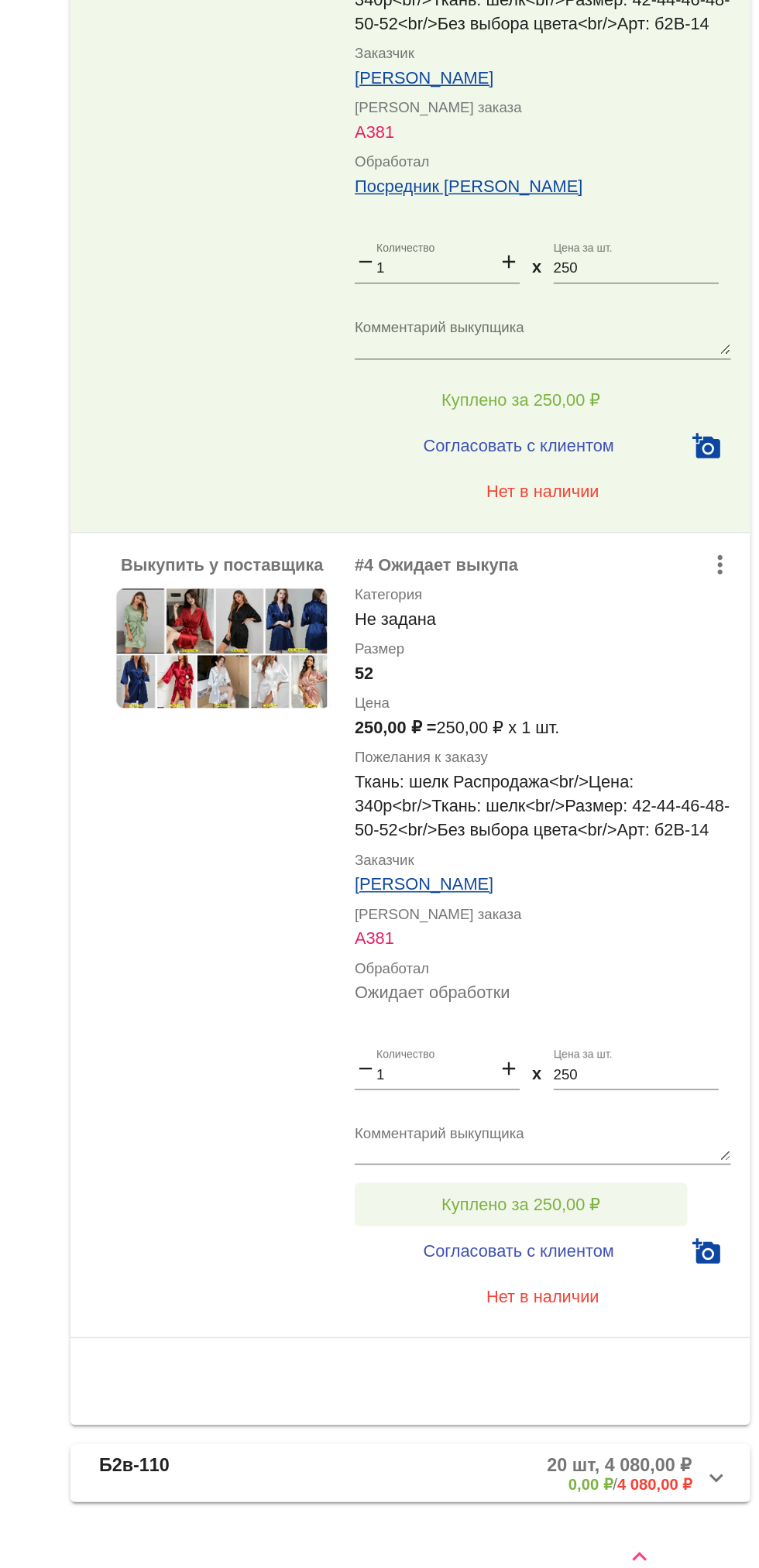
click at [670, 1316] on button "Куплено за 250,00 ₽" at bounding box center [605, 1309] width 214 height 28
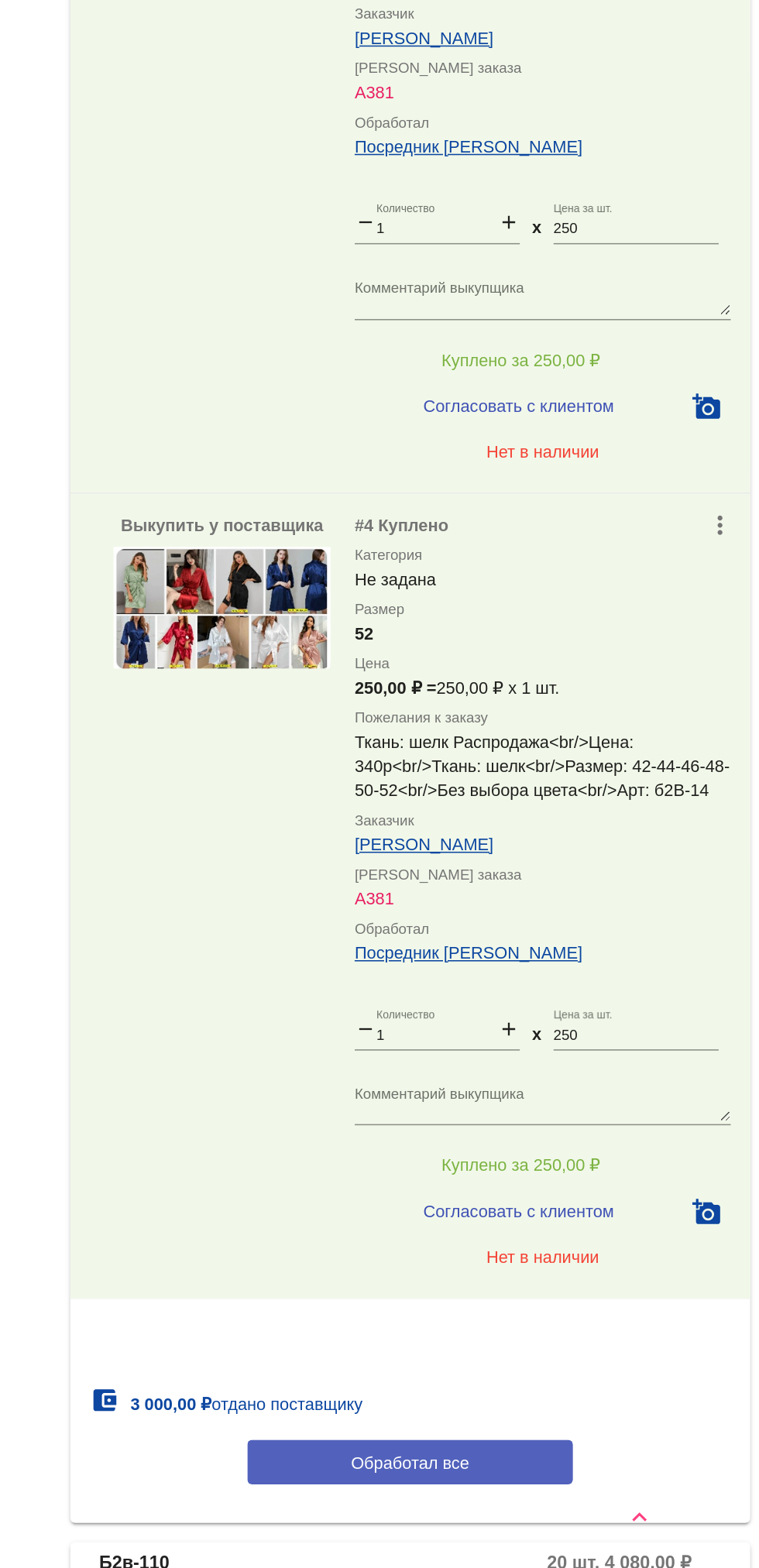
click at [593, 1495] on button "Обработал все" at bounding box center [534, 1499] width 209 height 28
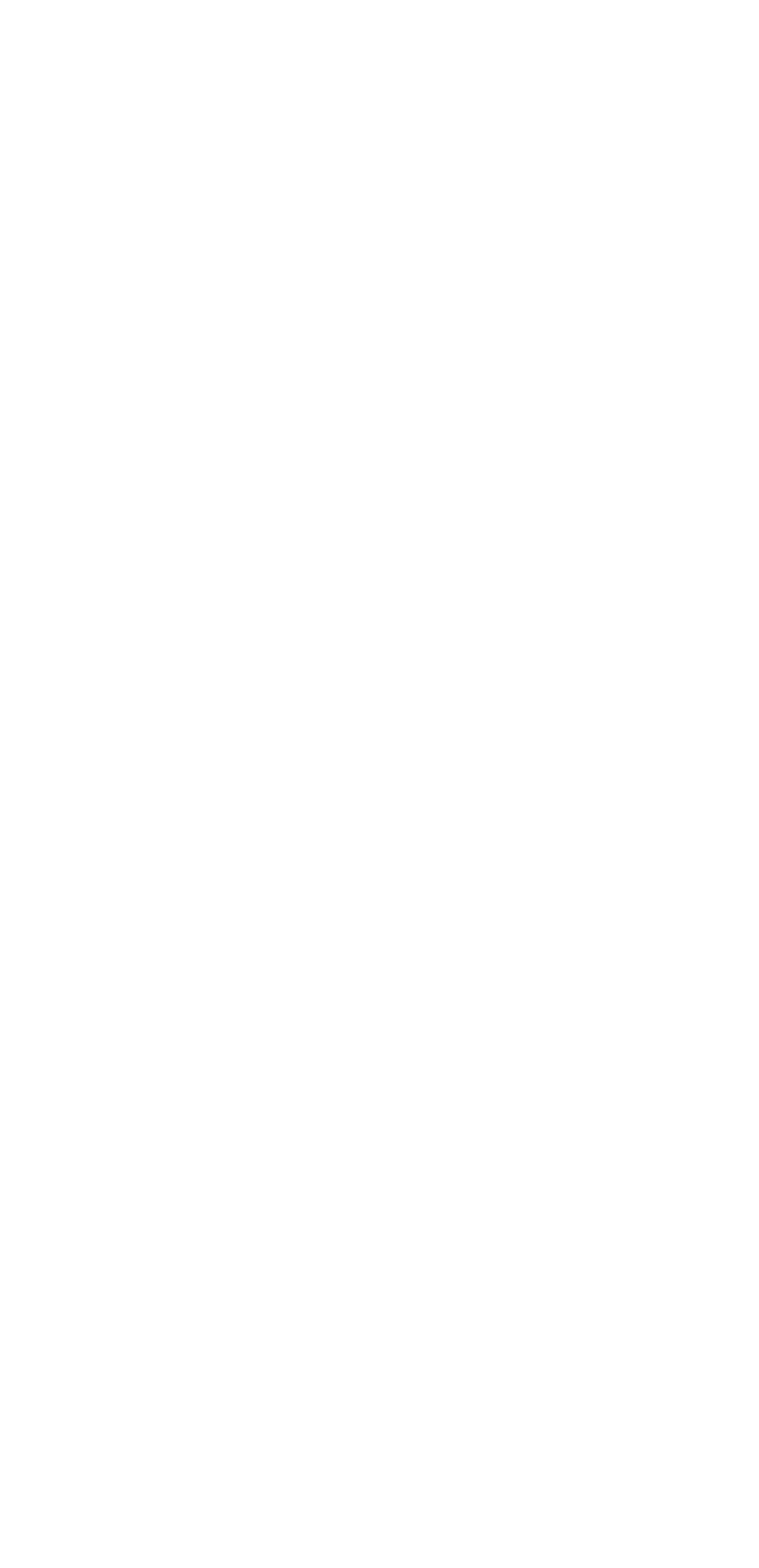
scroll to position [0, 0]
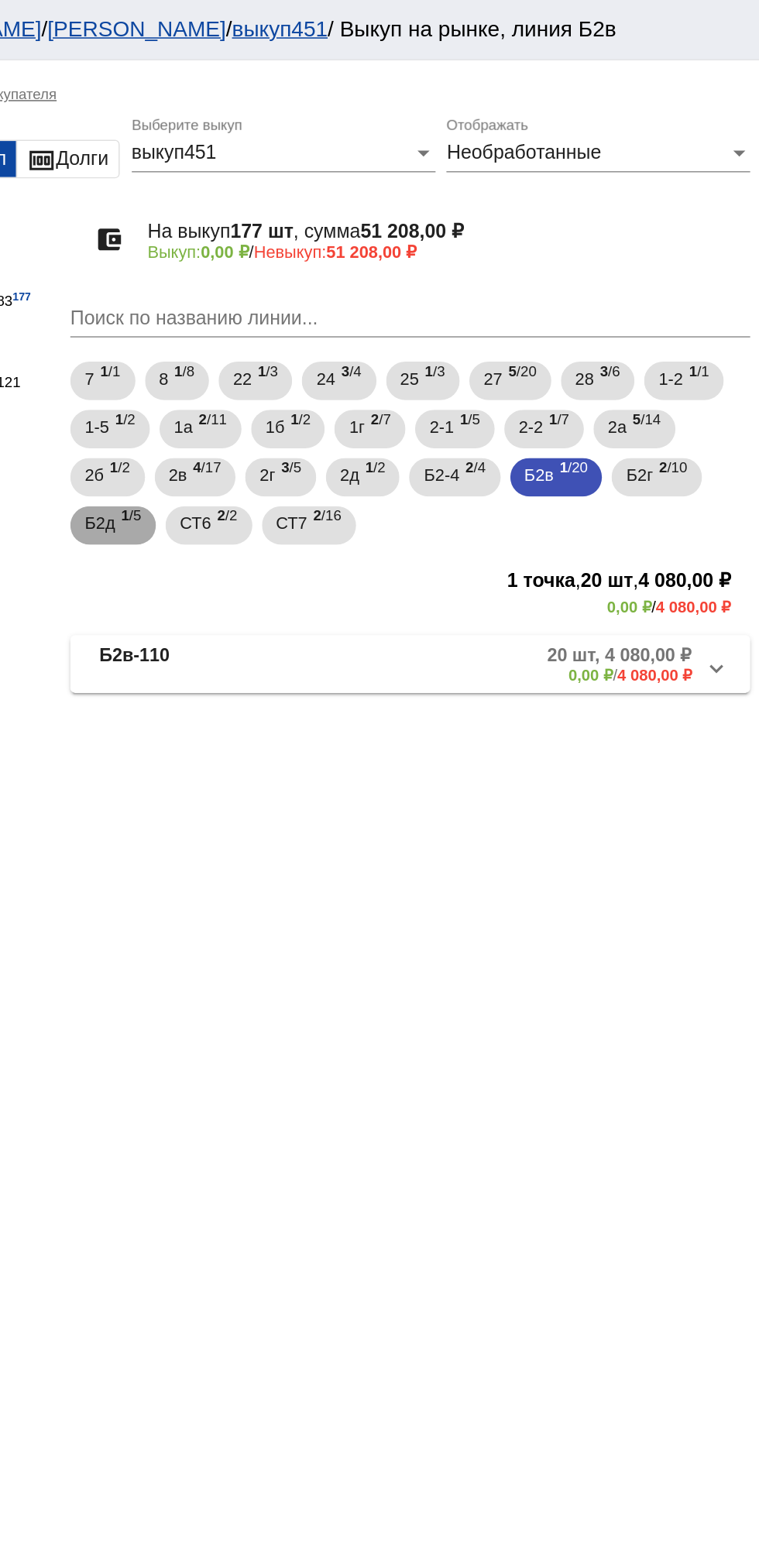
click at [354, 341] on span "1 /5" at bounding box center [355, 337] width 13 height 32
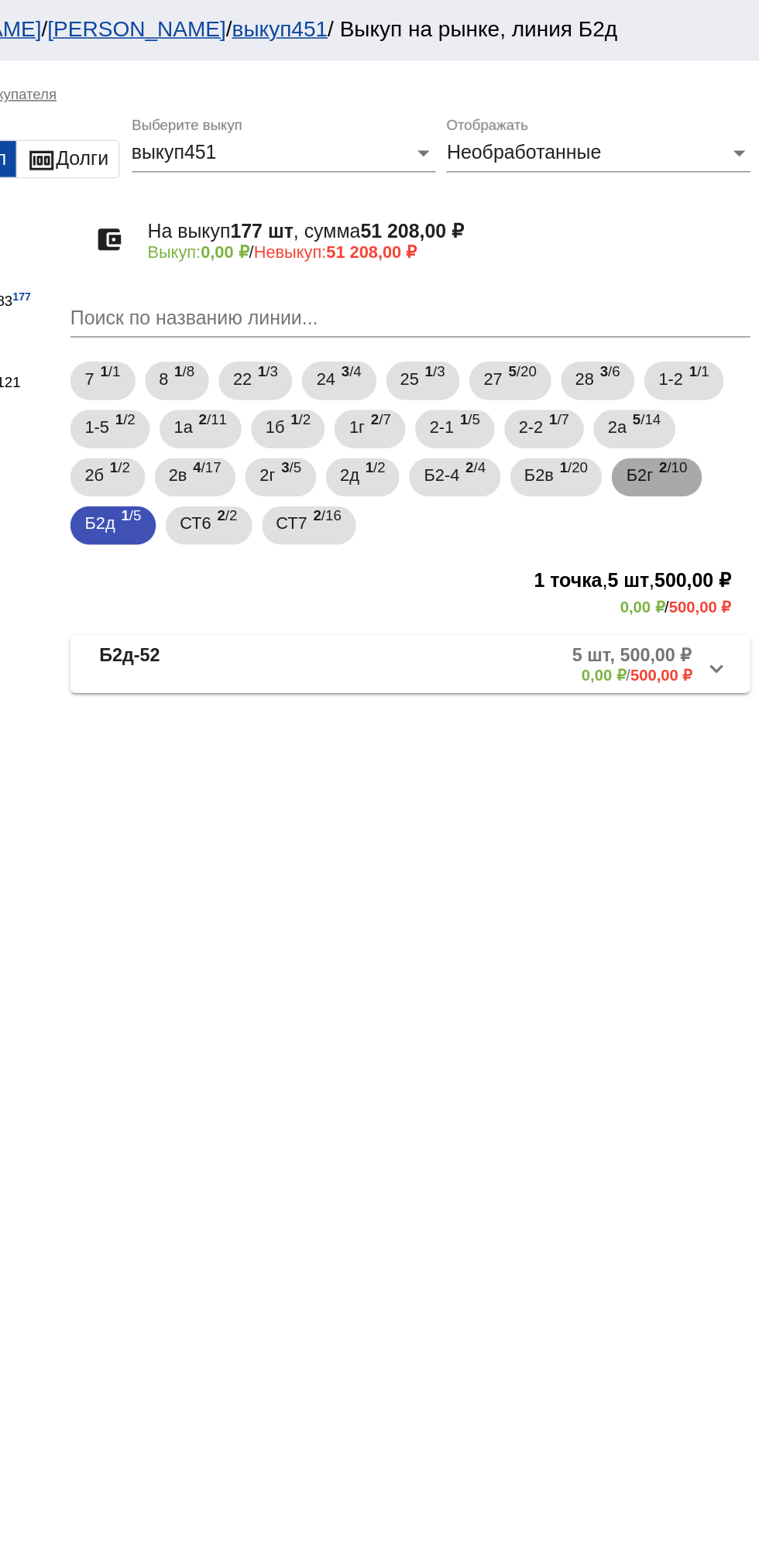
click at [711, 310] on span "2 /10" at bounding box center [702, 307] width 17 height 32
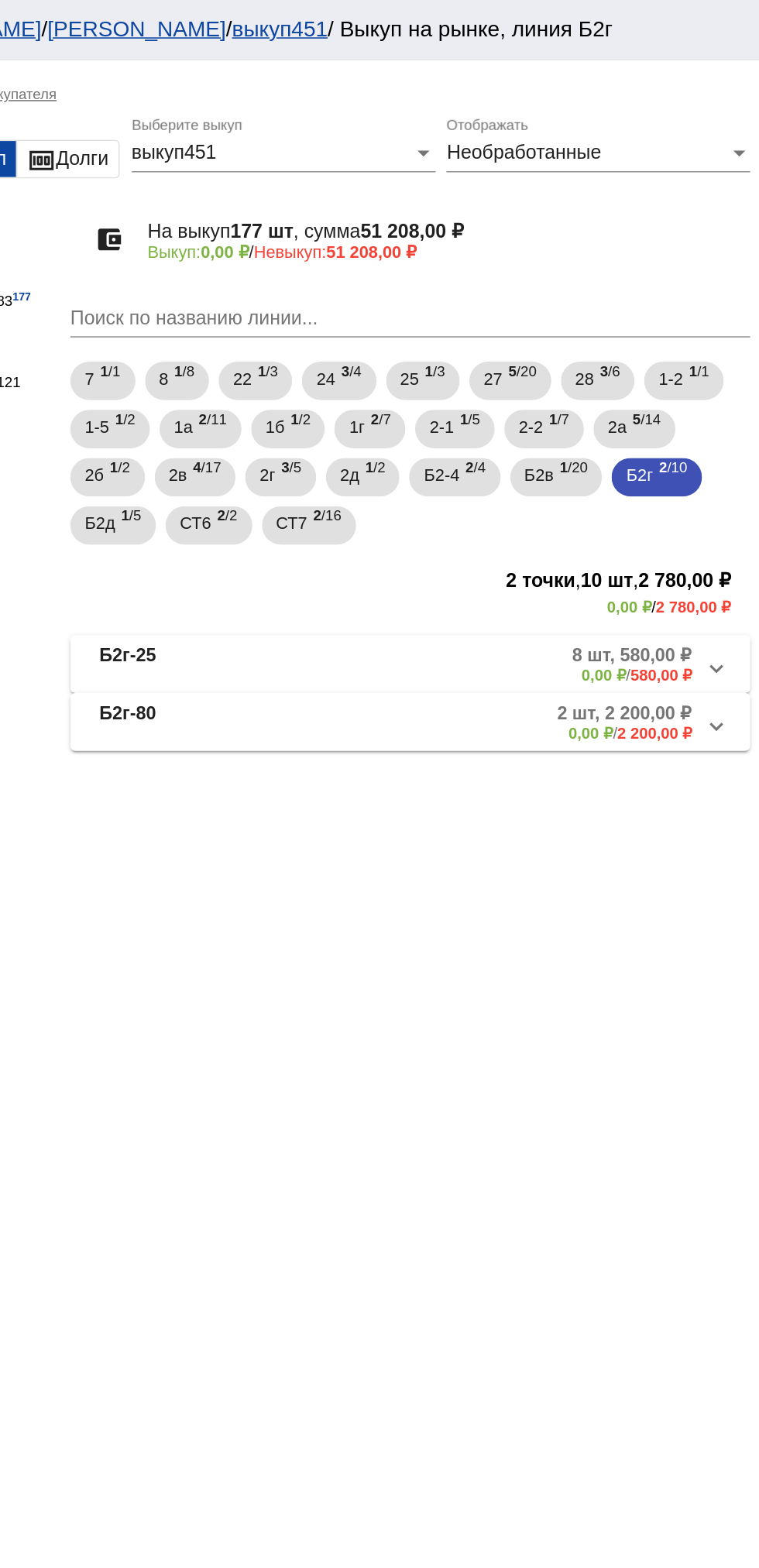
click at [560, 414] on mat-panel-description "8 шт, 580,00 ₽ 0,00 ₽ / 580,00 ₽" at bounding box center [591, 427] width 247 height 26
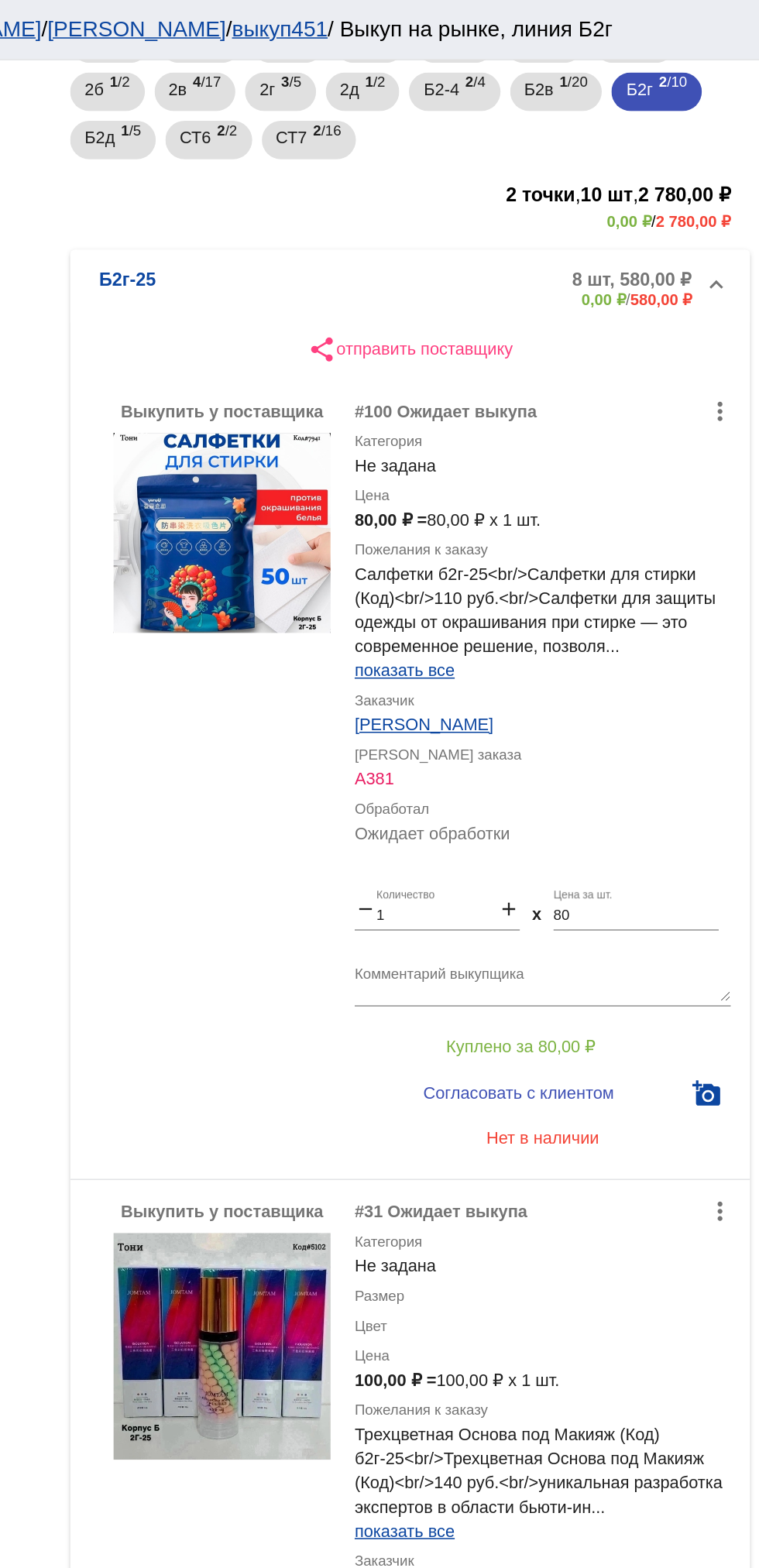
scroll to position [253, 0]
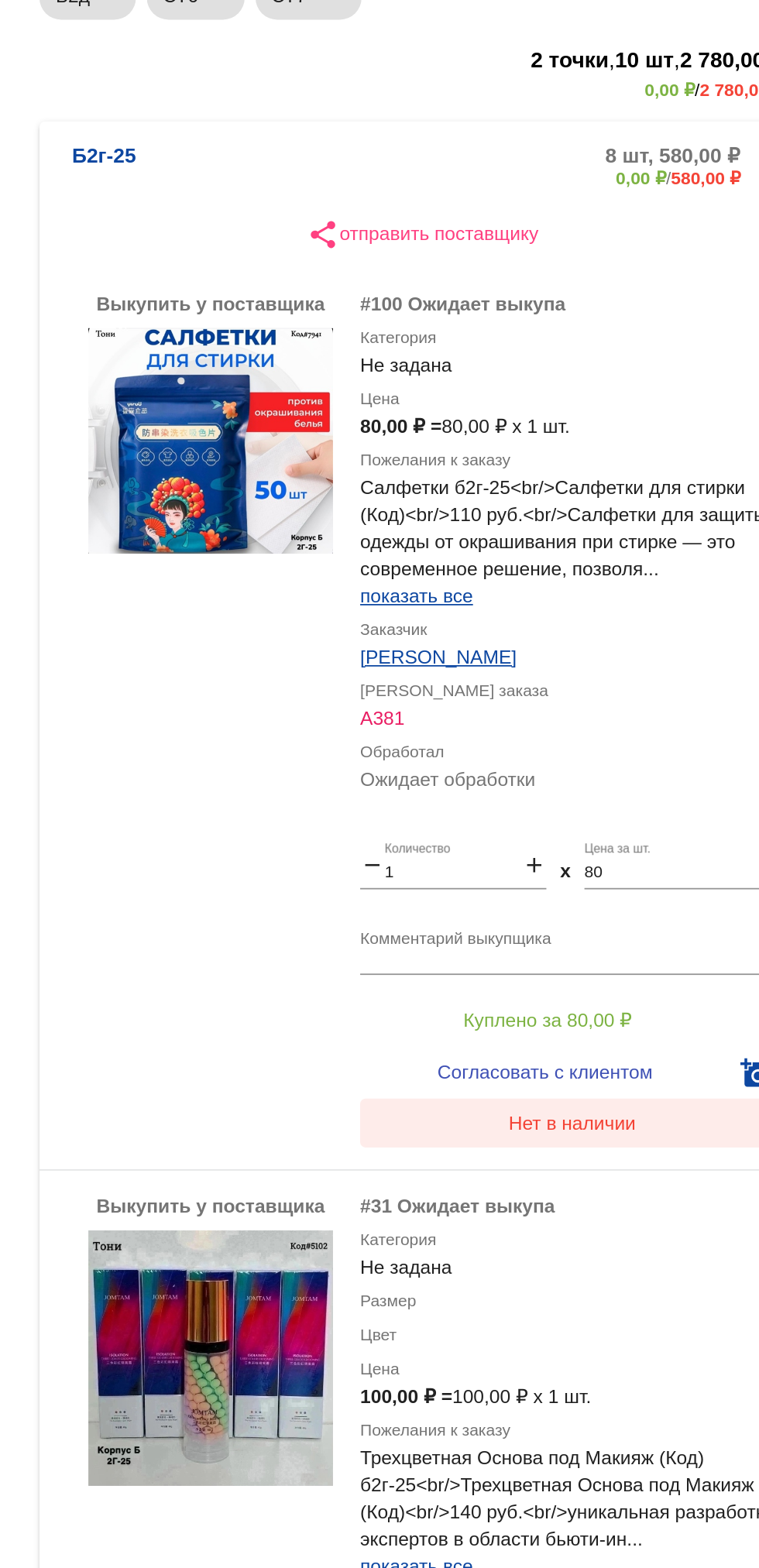
click at [600, 729] on span "Нет в наличии" at bounding box center [619, 726] width 72 height 13
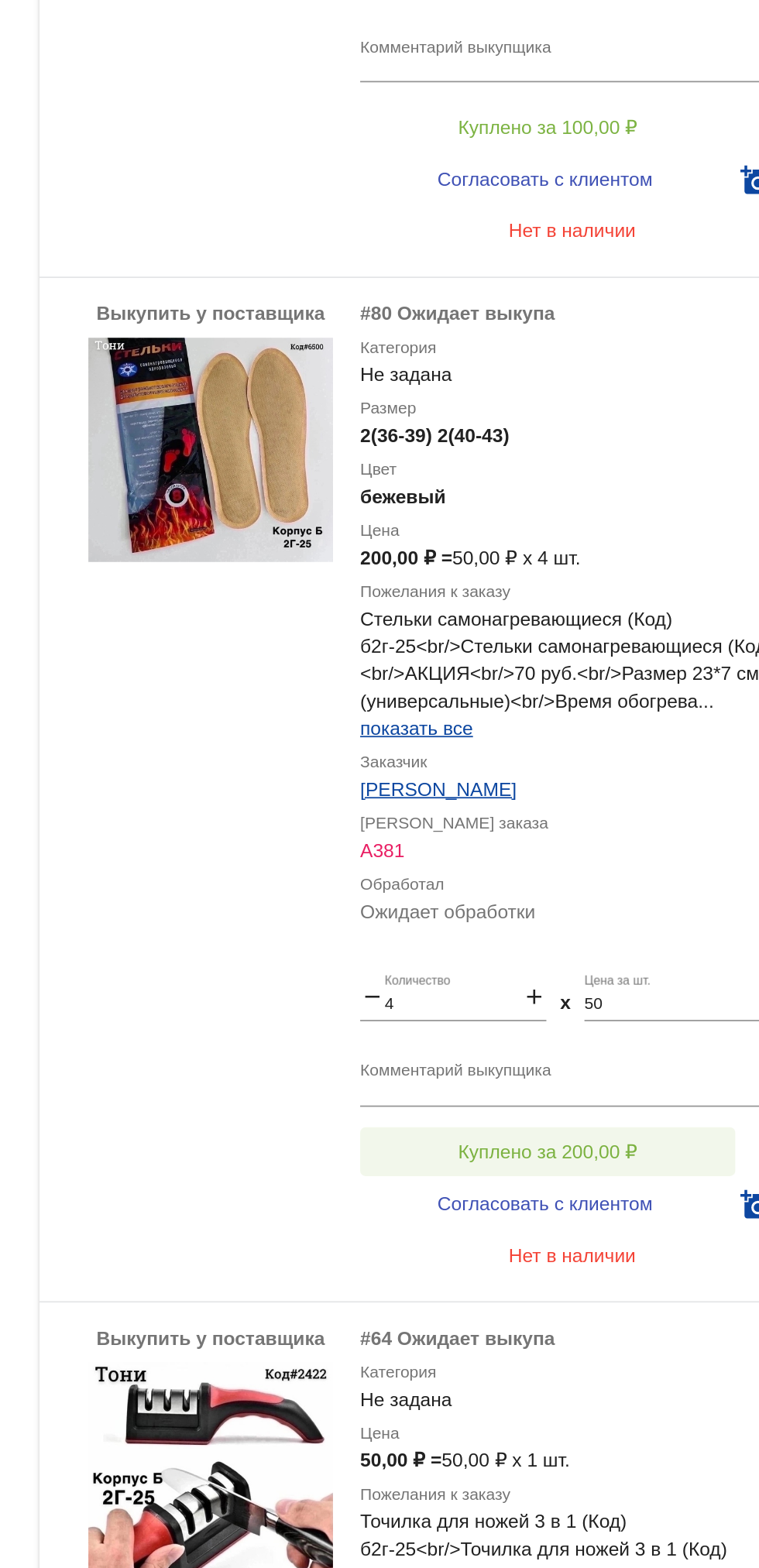
scroll to position [1310, 0]
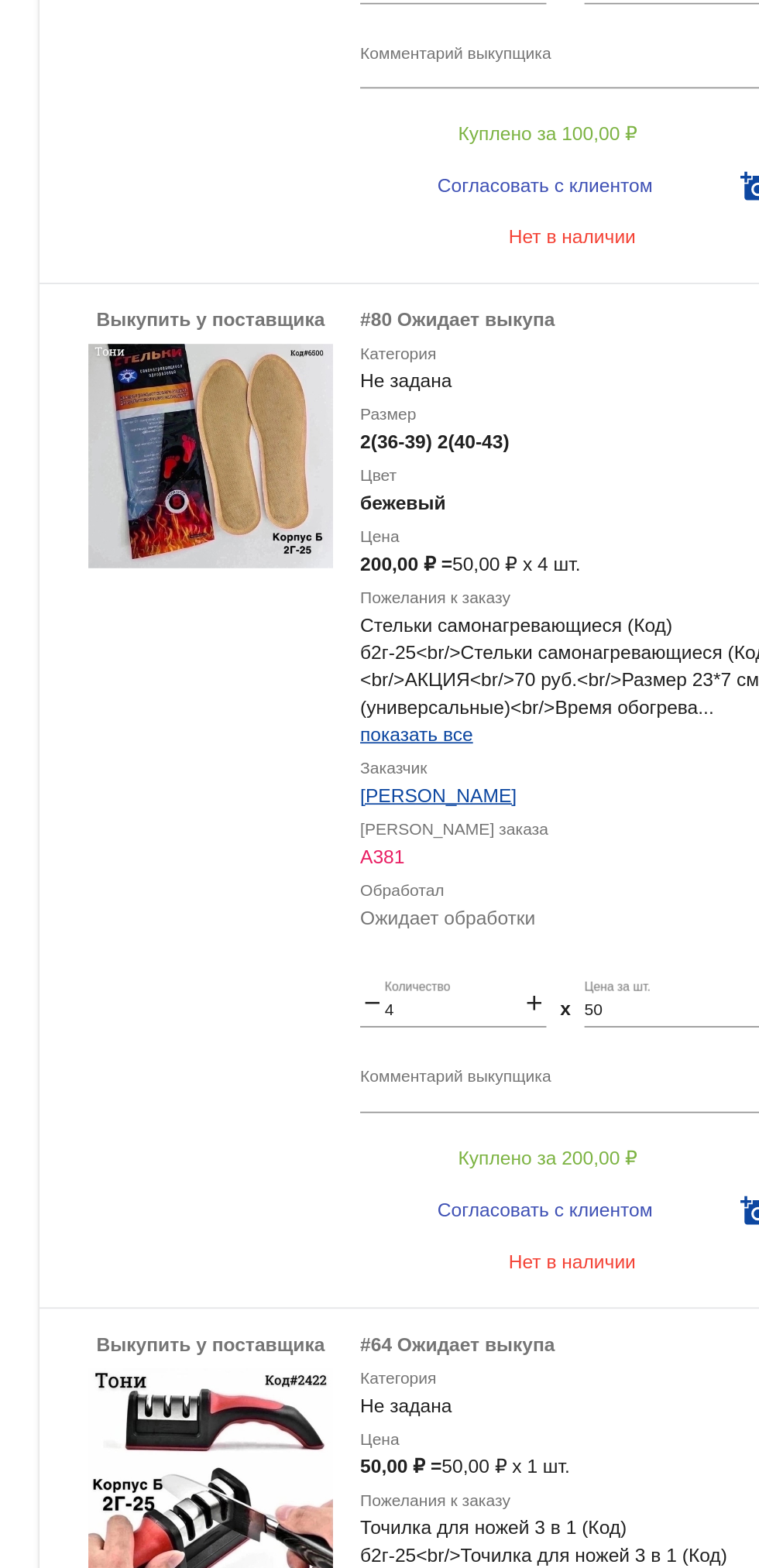
click at [422, 348] on img at bounding box center [413, 345] width 139 height 127
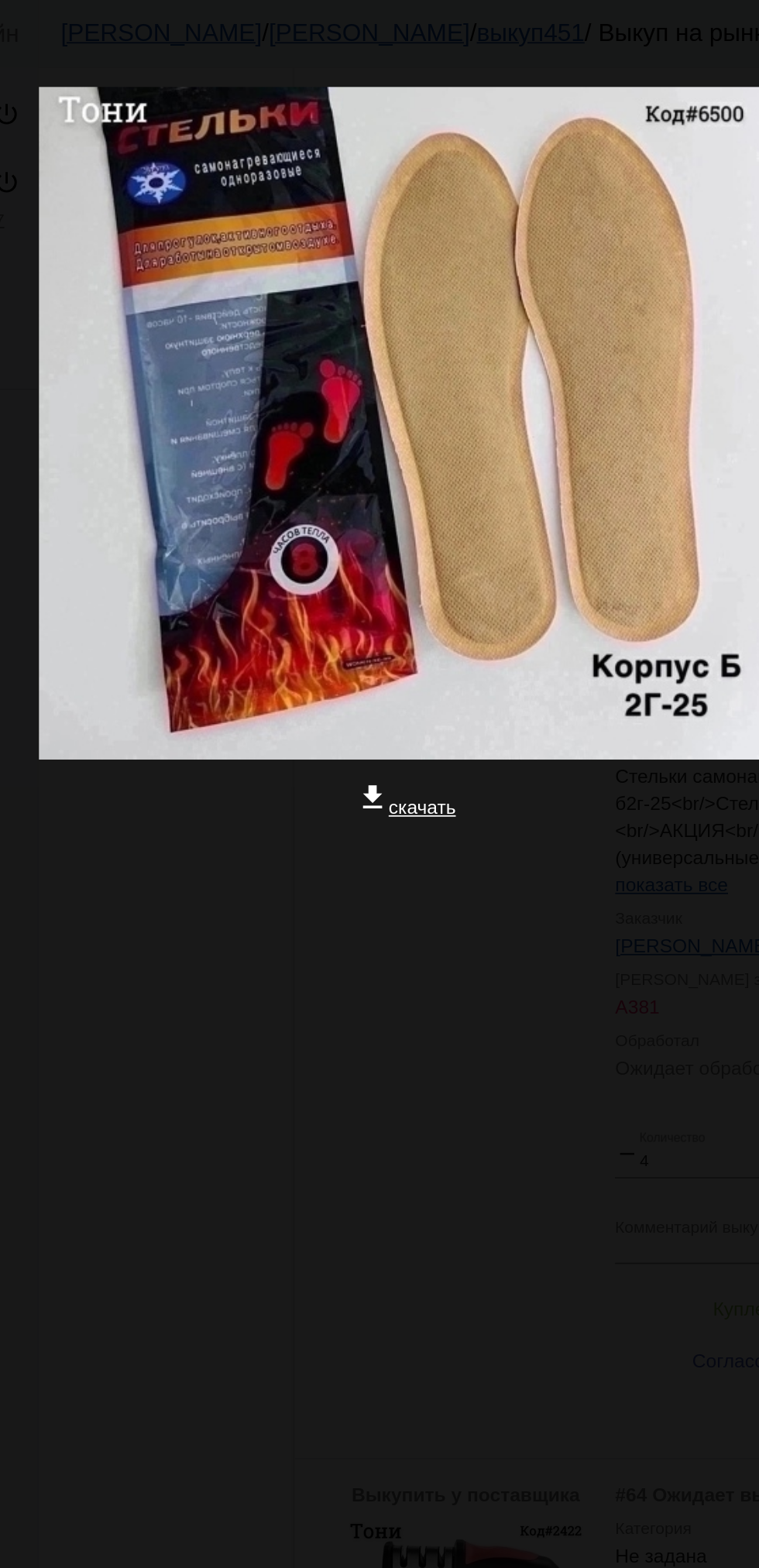
click at [446, 672] on div "close get_app скачать" at bounding box center [380, 336] width 759 height 672
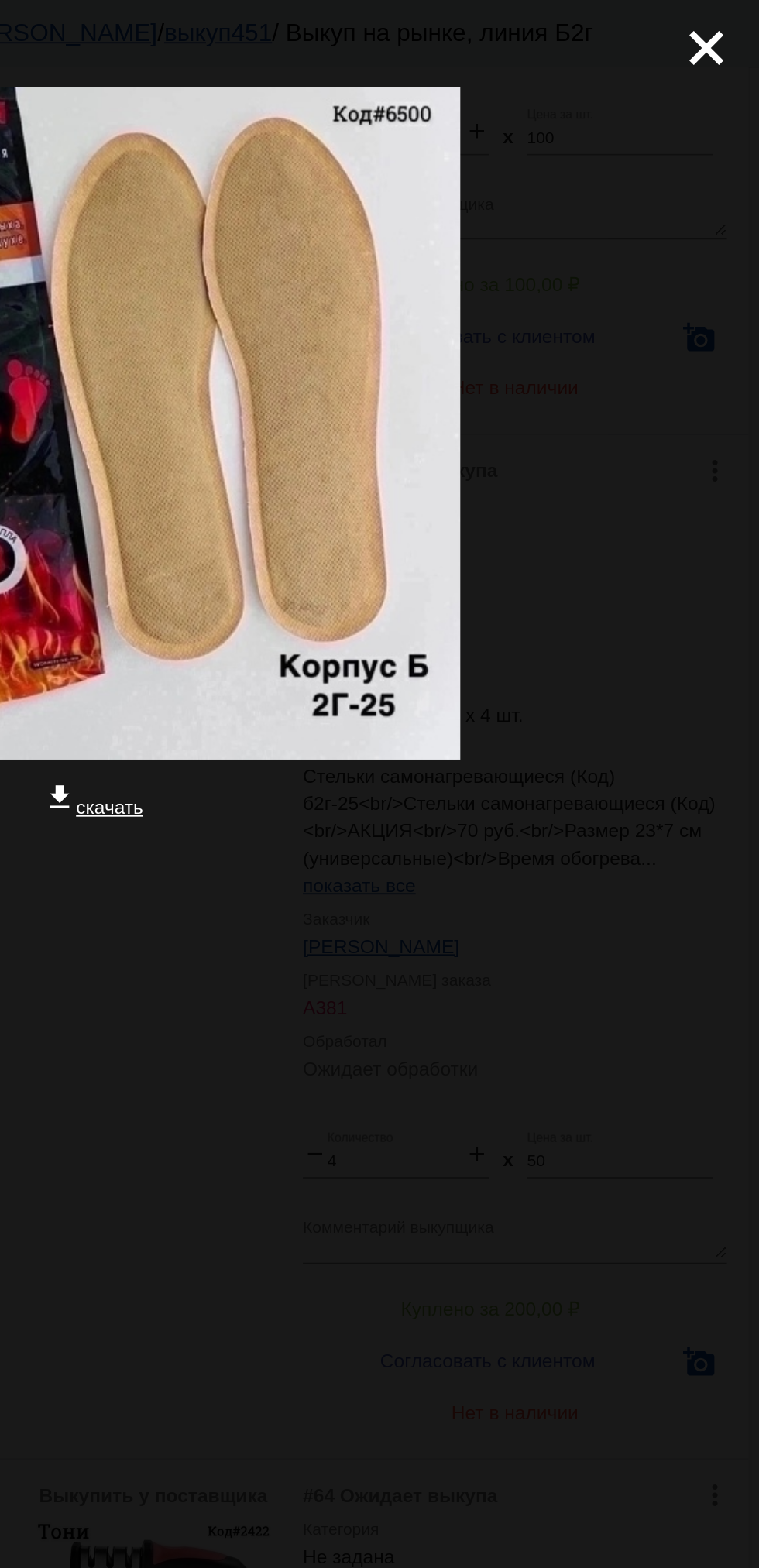
click at [731, 15] on mat-icon "close" at bounding box center [722, 21] width 18 height 18
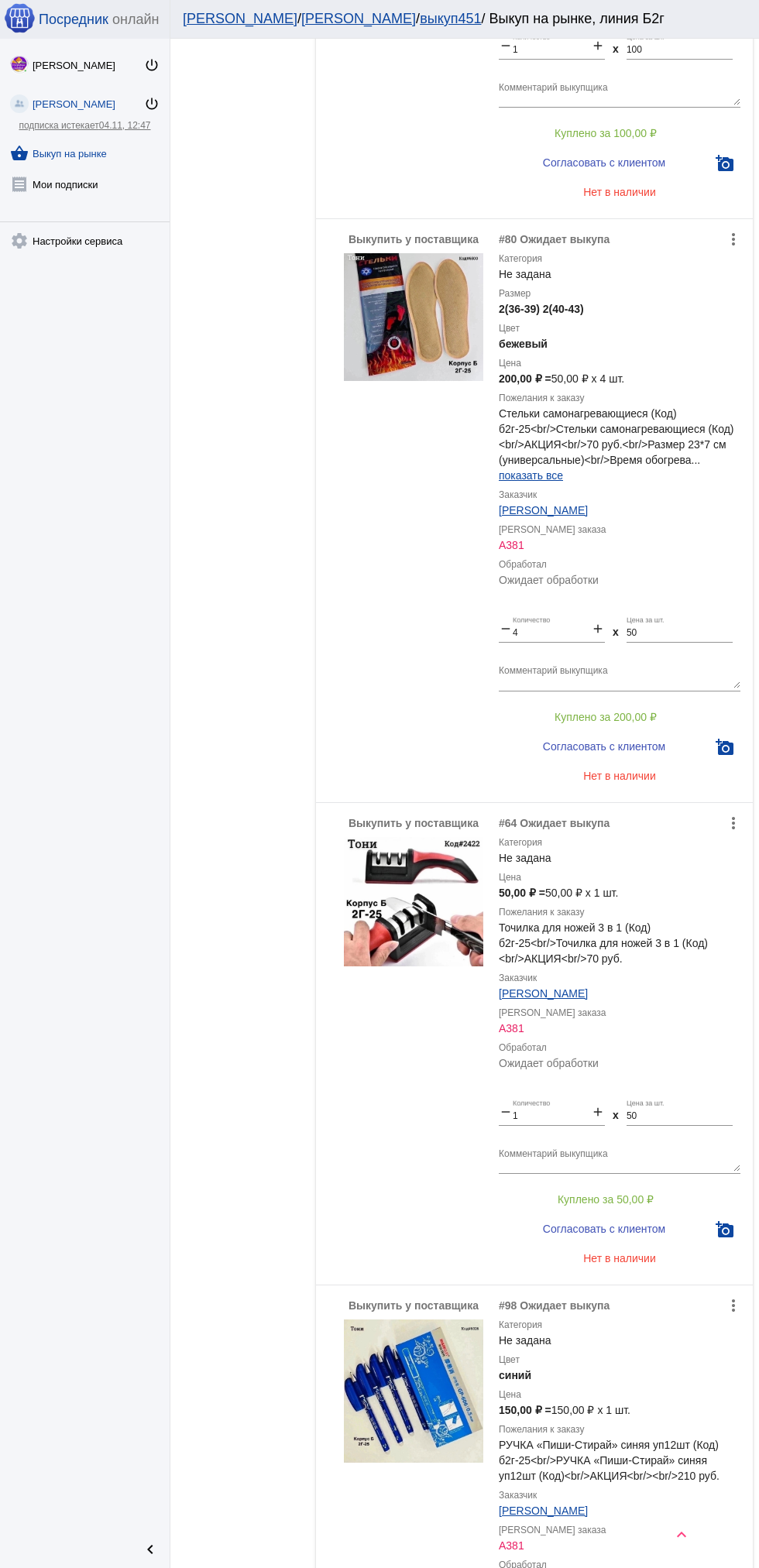
scroll to position [0, 0]
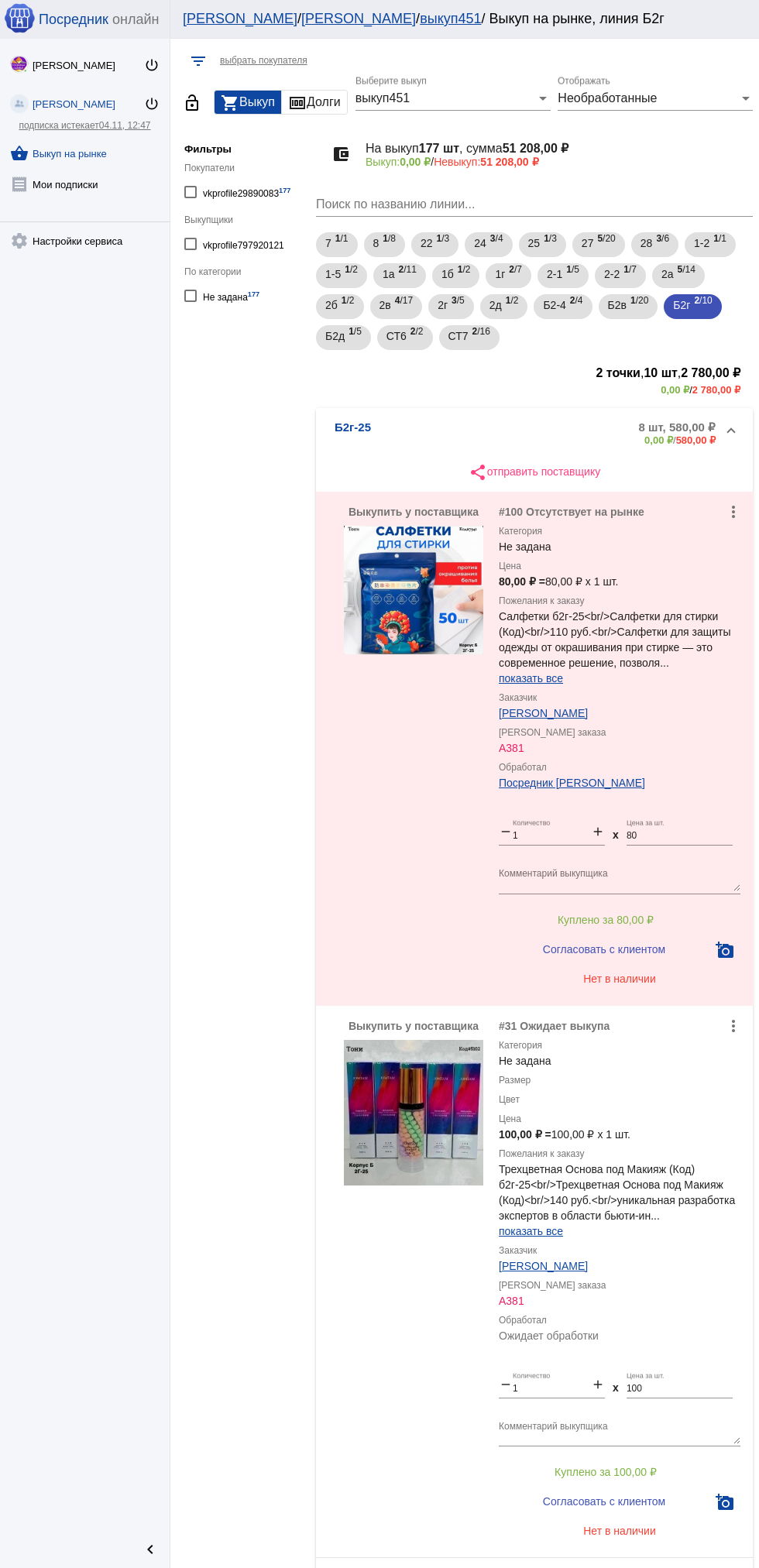
click at [483, 421] on mat-panel-description "8 шт, 580,00 ₽ 0,00 ₽ / 580,00 ₽" at bounding box center [591, 434] width 247 height 26
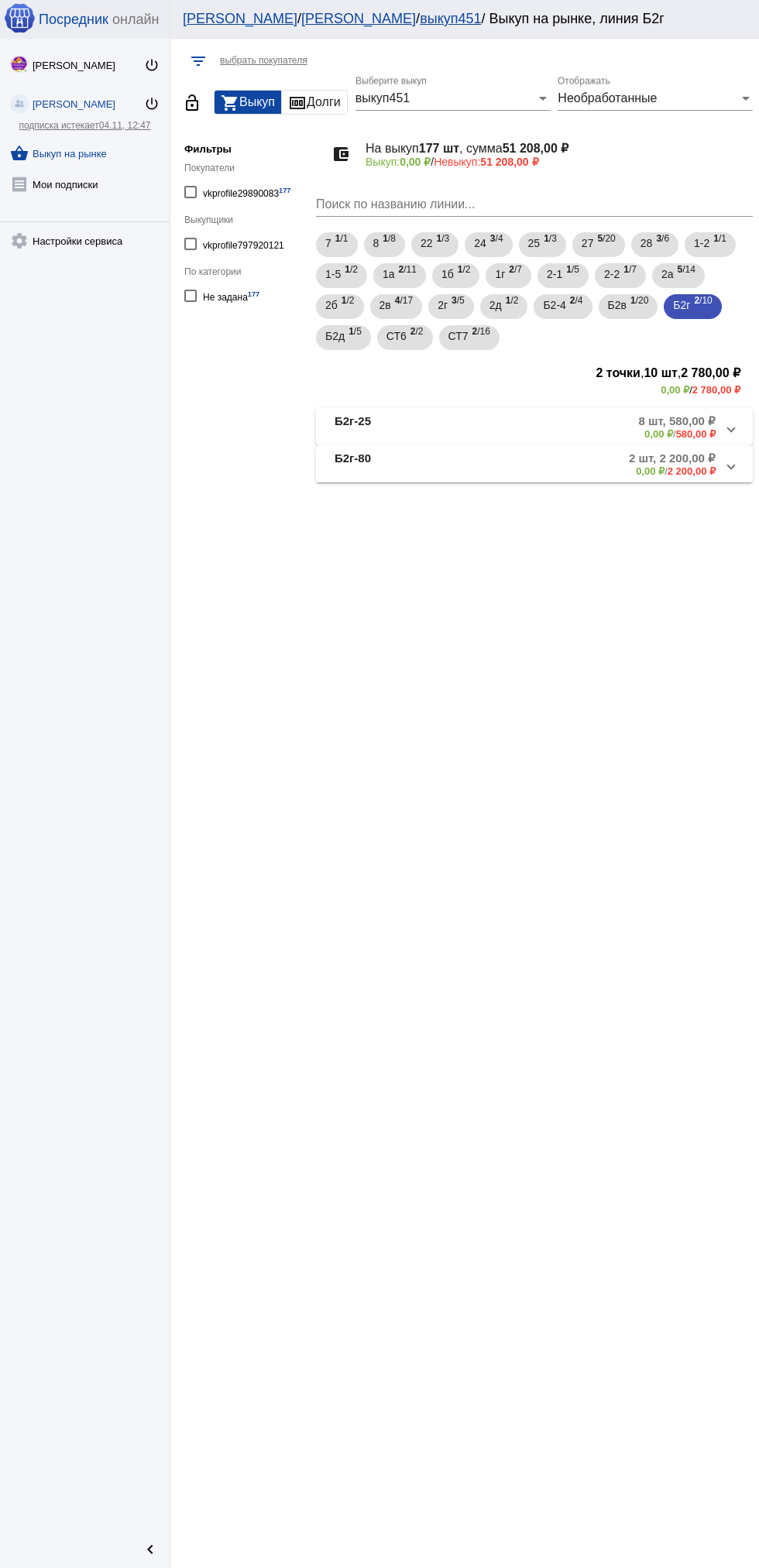
click at [467, 420] on span "Б2г-25 8 шт, 580,00 ₽ 0,00 ₽ / 580,00 ₽" at bounding box center [531, 427] width 393 height 26
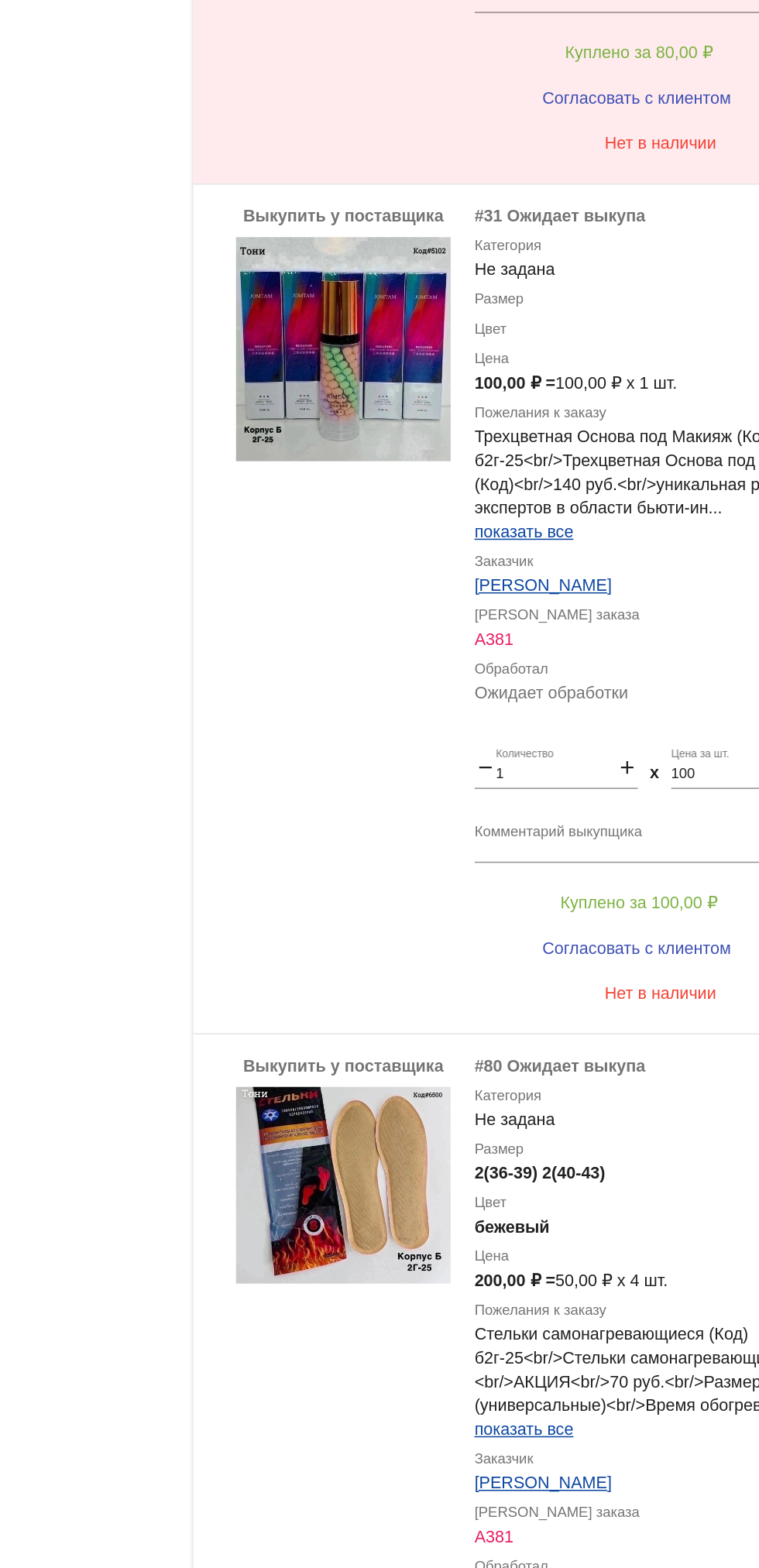
scroll to position [698, 0]
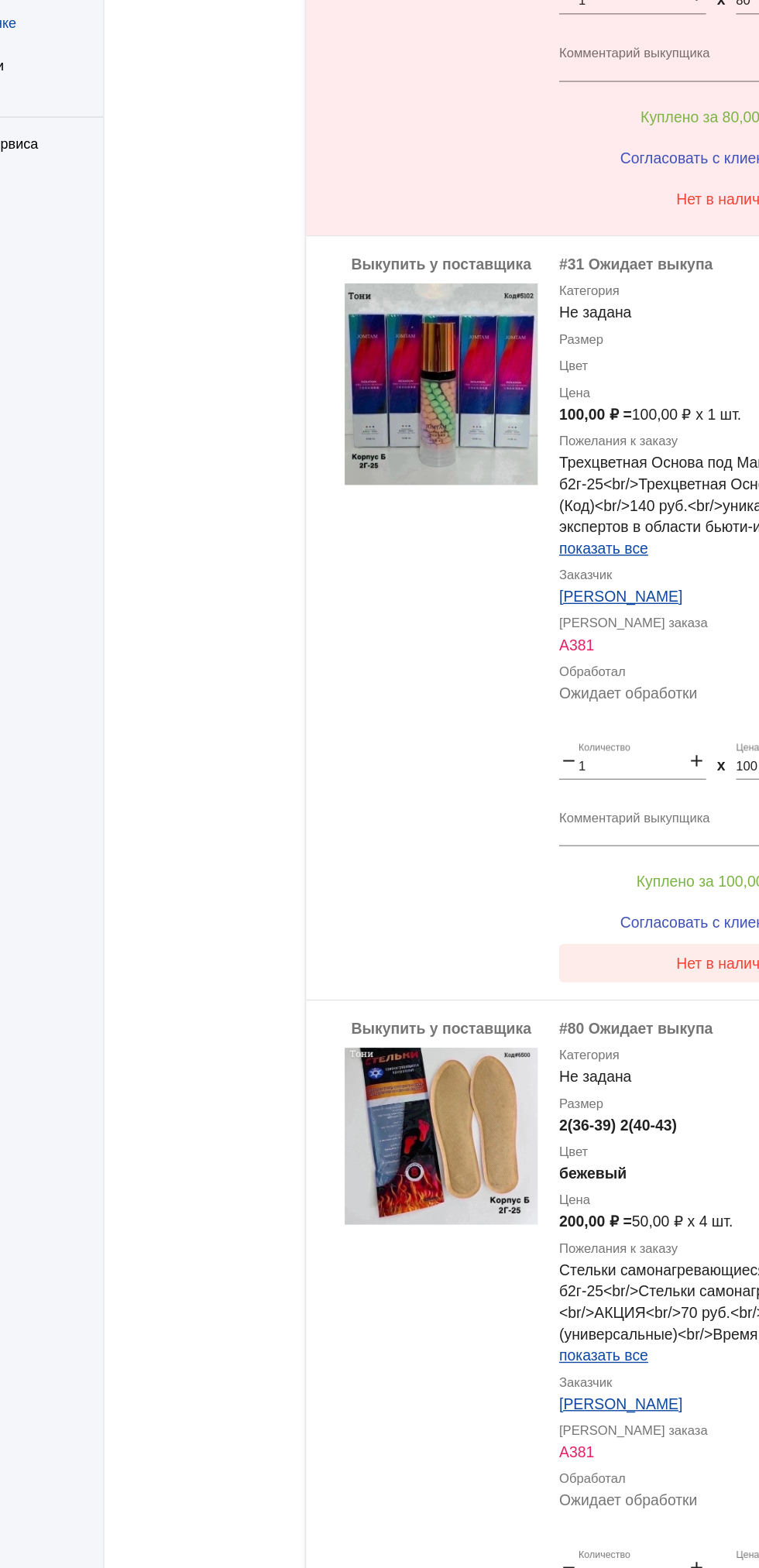
click at [578, 829] on button "Нет в наличии" at bounding box center [620, 834] width 242 height 28
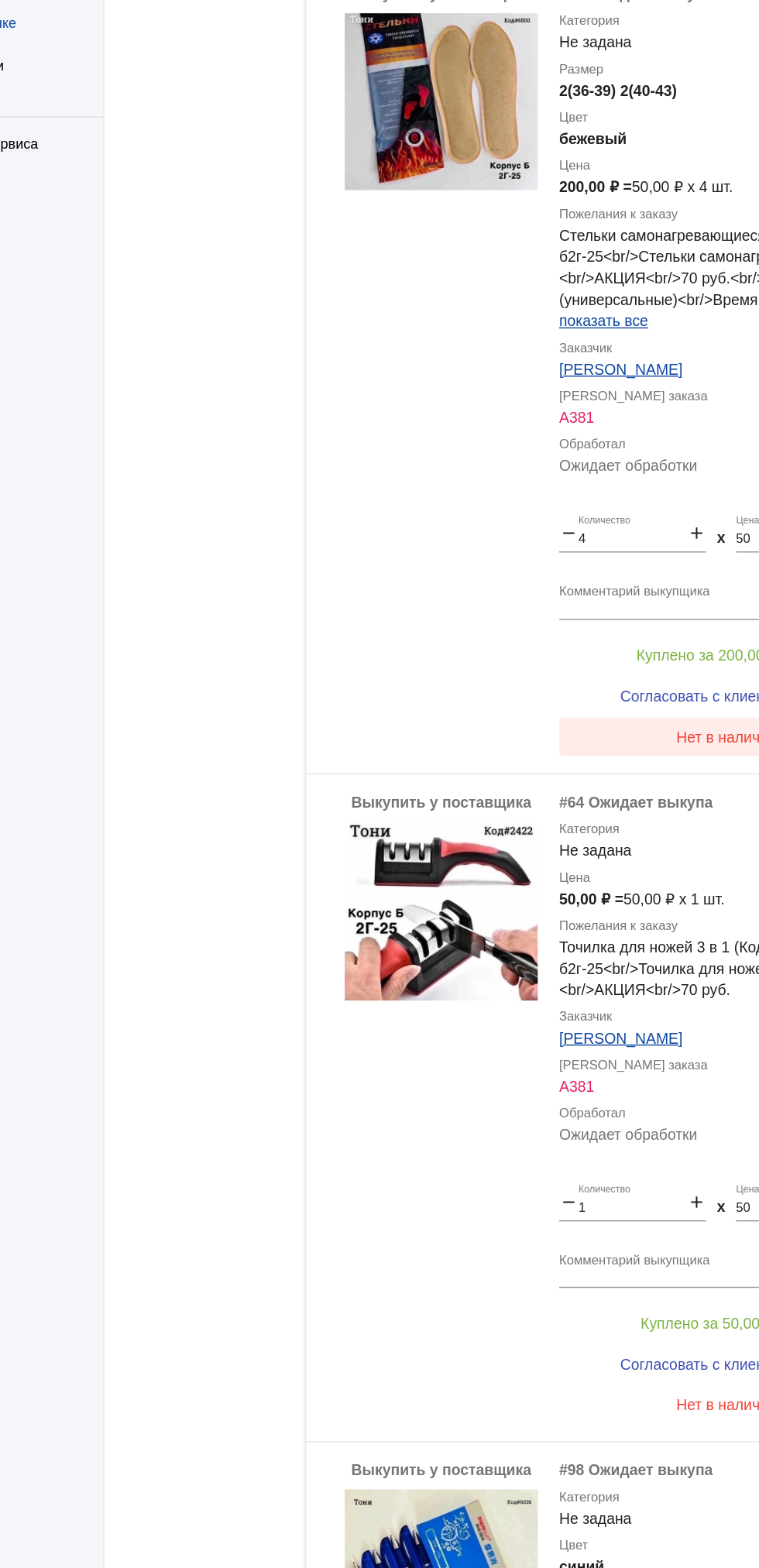
scroll to position [1549, 0]
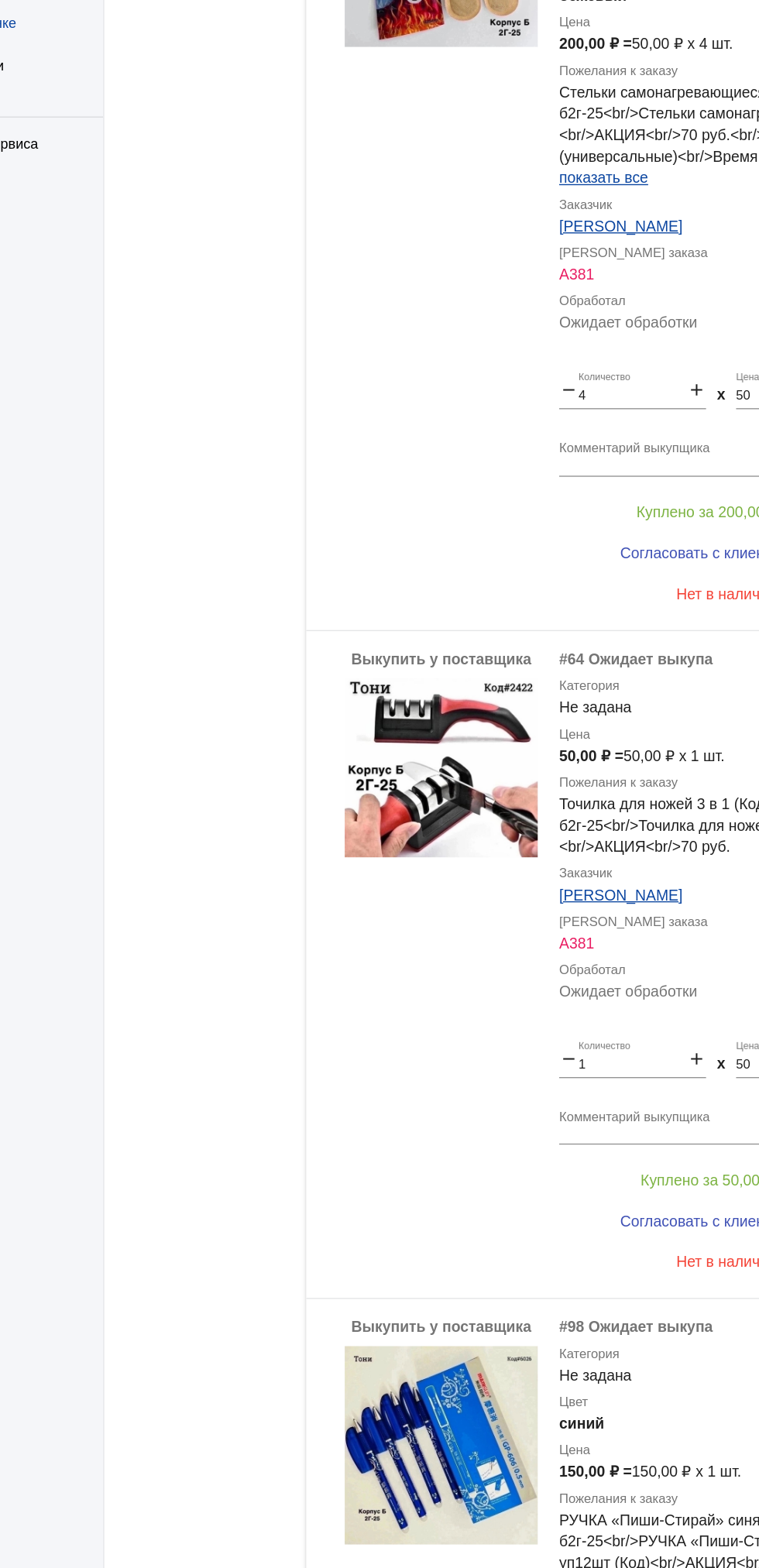
click at [421, 690] on div "Выкупить у поставщика" at bounding box center [413, 834] width 139 height 458
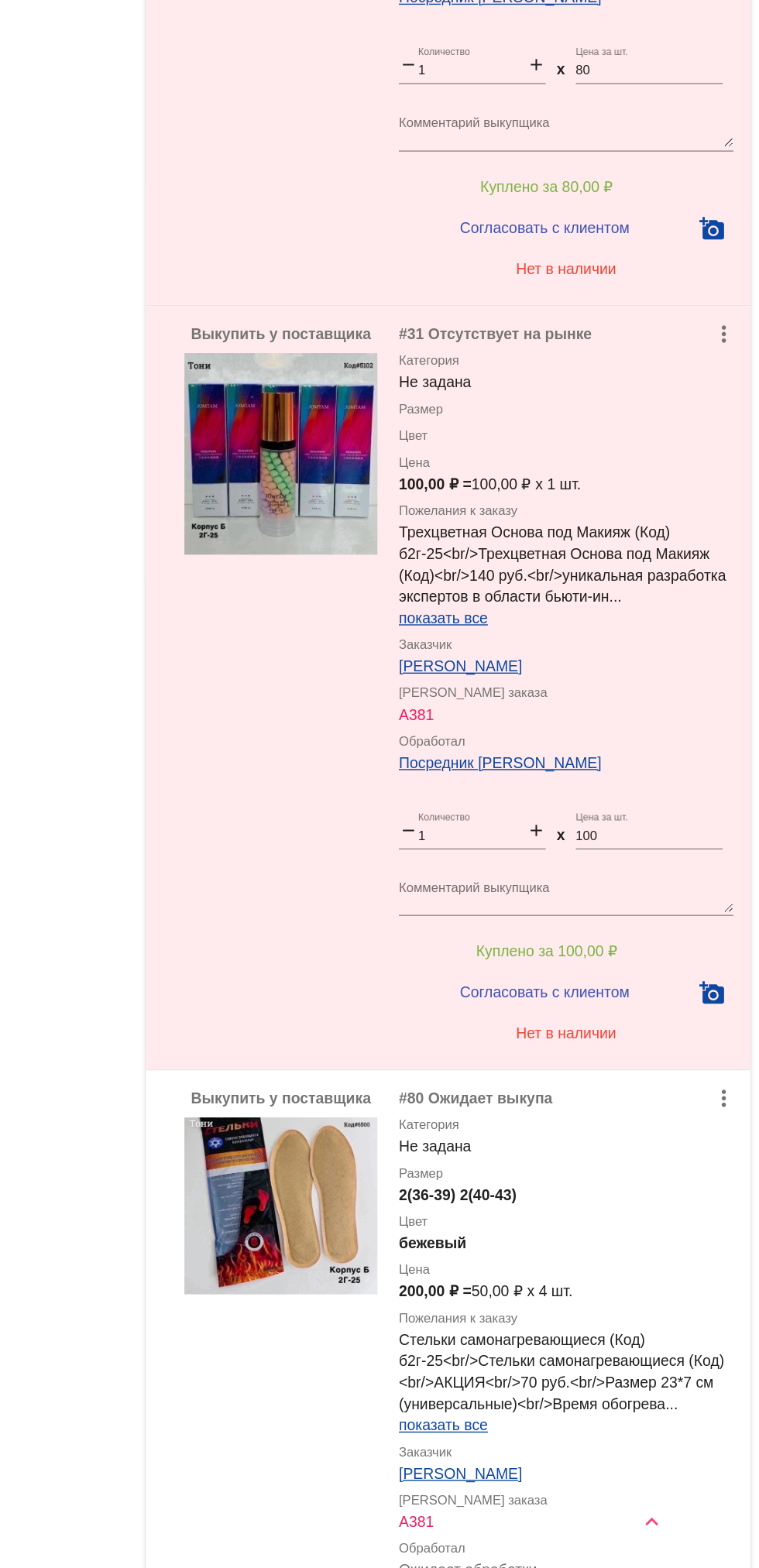
scroll to position [0, 0]
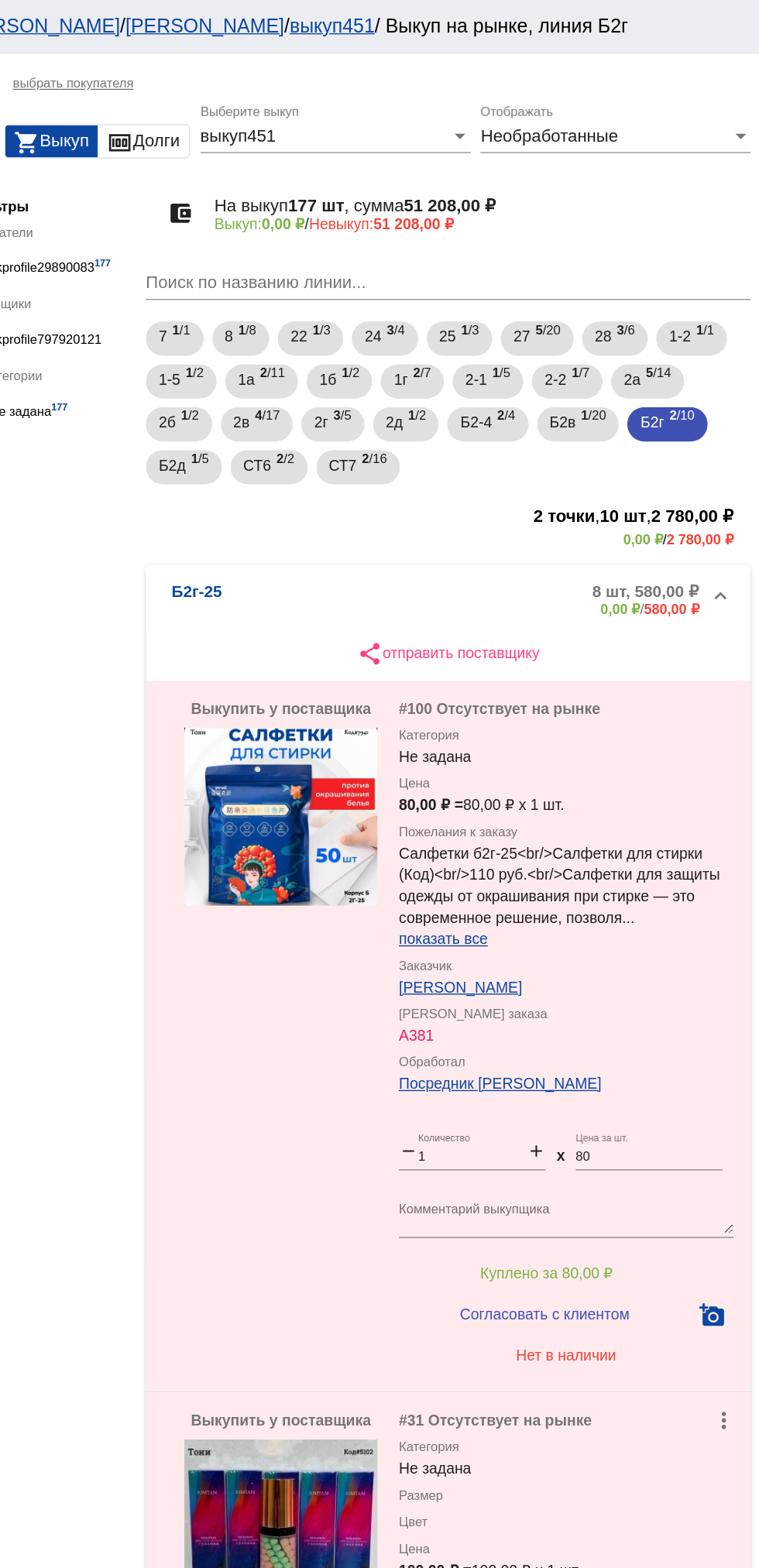
click at [499, 426] on mat-panel-description "8 шт, 580,00 ₽ 0,00 ₽ / 580,00 ₽" at bounding box center [591, 434] width 247 height 26
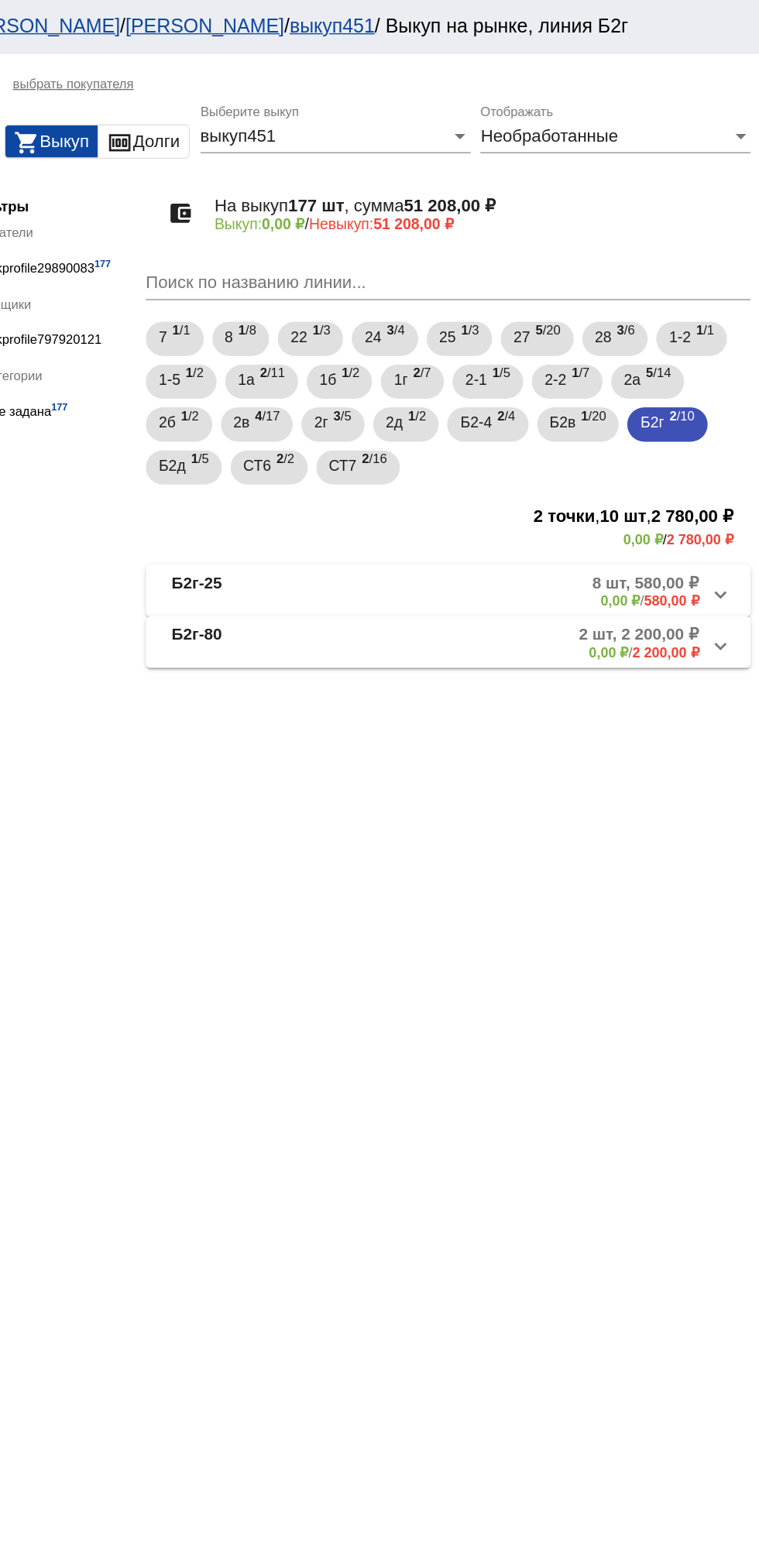
click at [509, 427] on mat-panel-description "8 шт, 580,00 ₽ 0,00 ₽ / 580,00 ₽" at bounding box center [591, 427] width 247 height 26
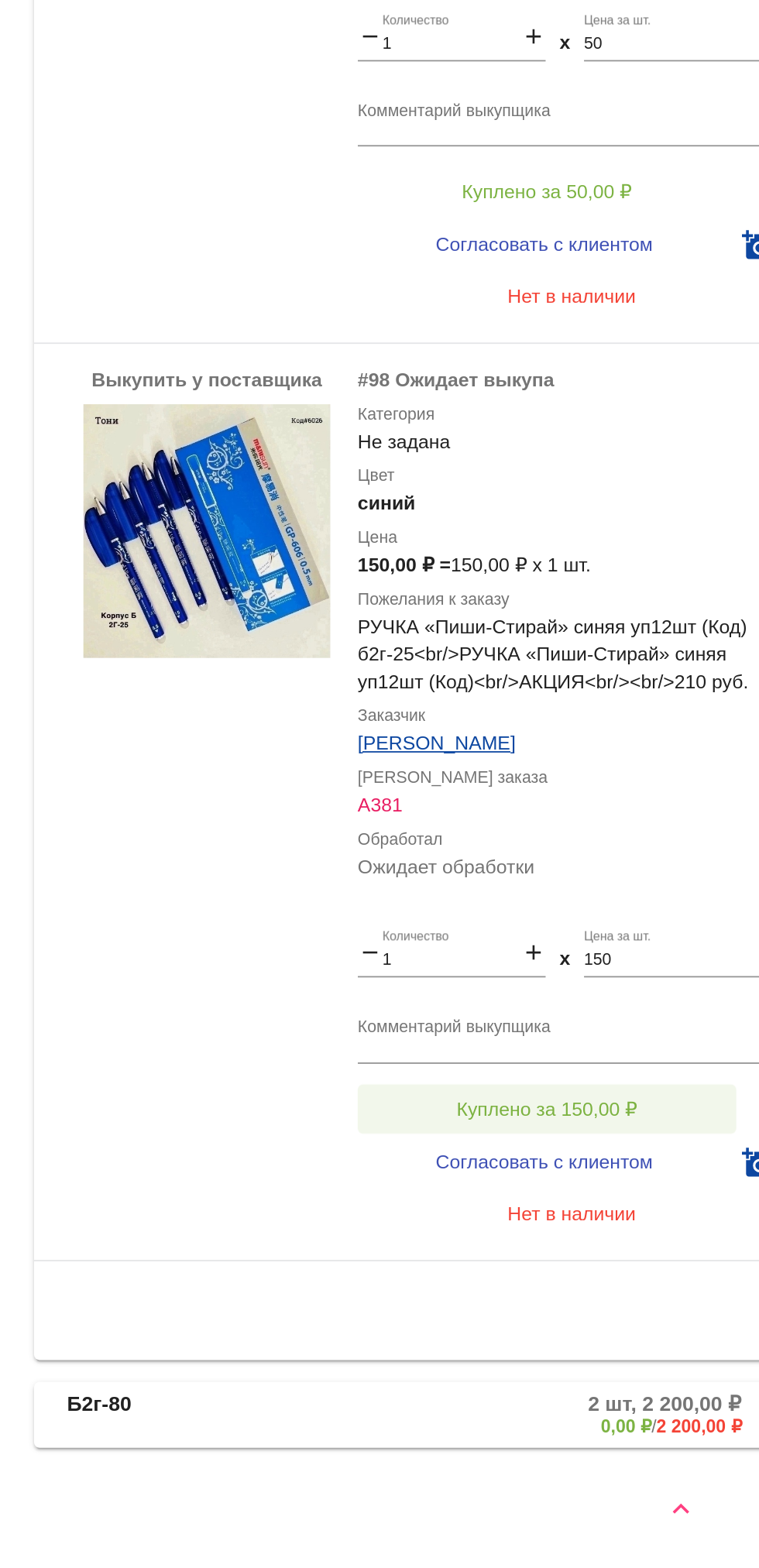
click at [563, 1308] on span "Куплено за 150,00 ₽" at bounding box center [605, 1309] width 102 height 13
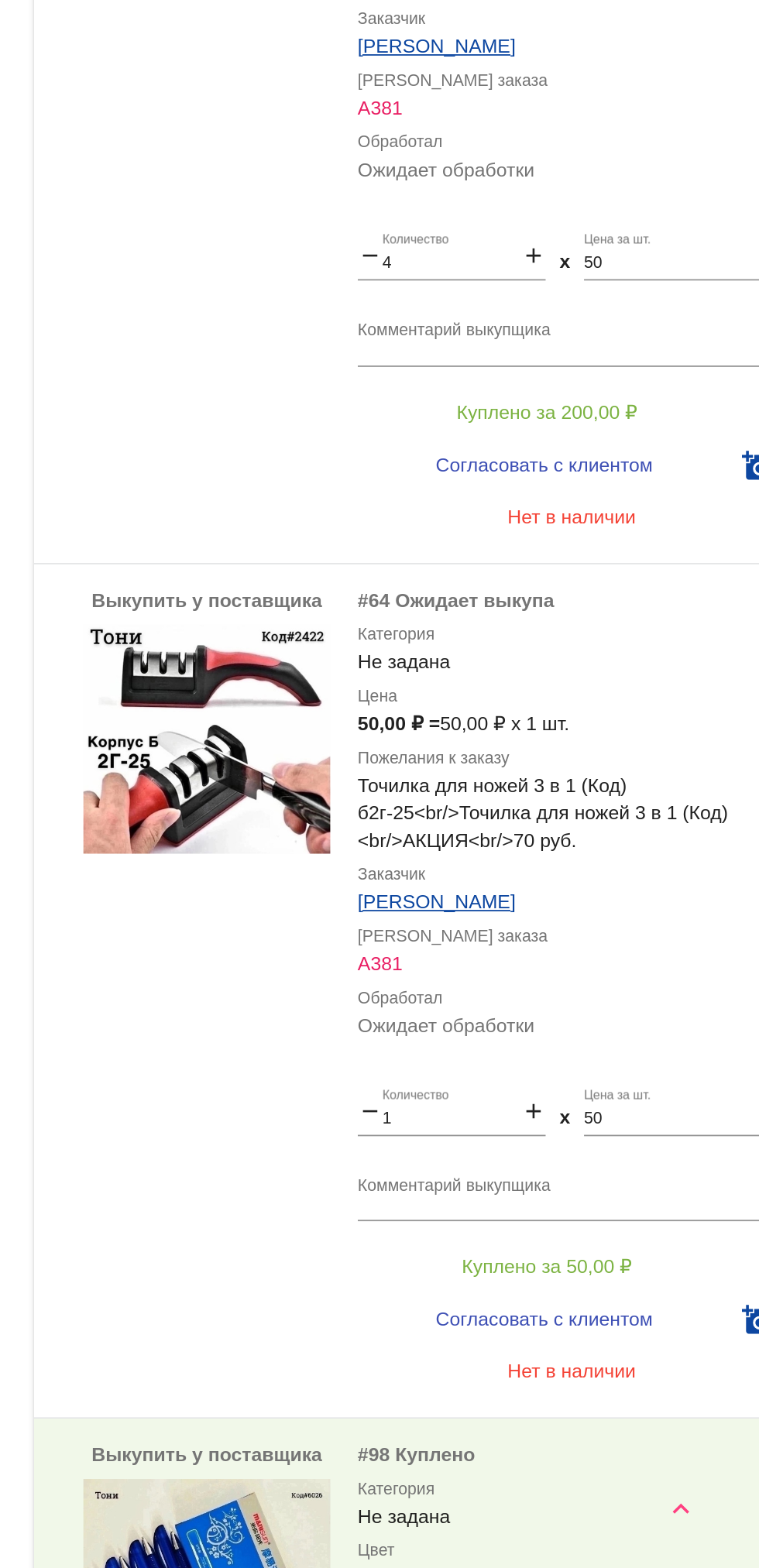
scroll to position [1137, 0]
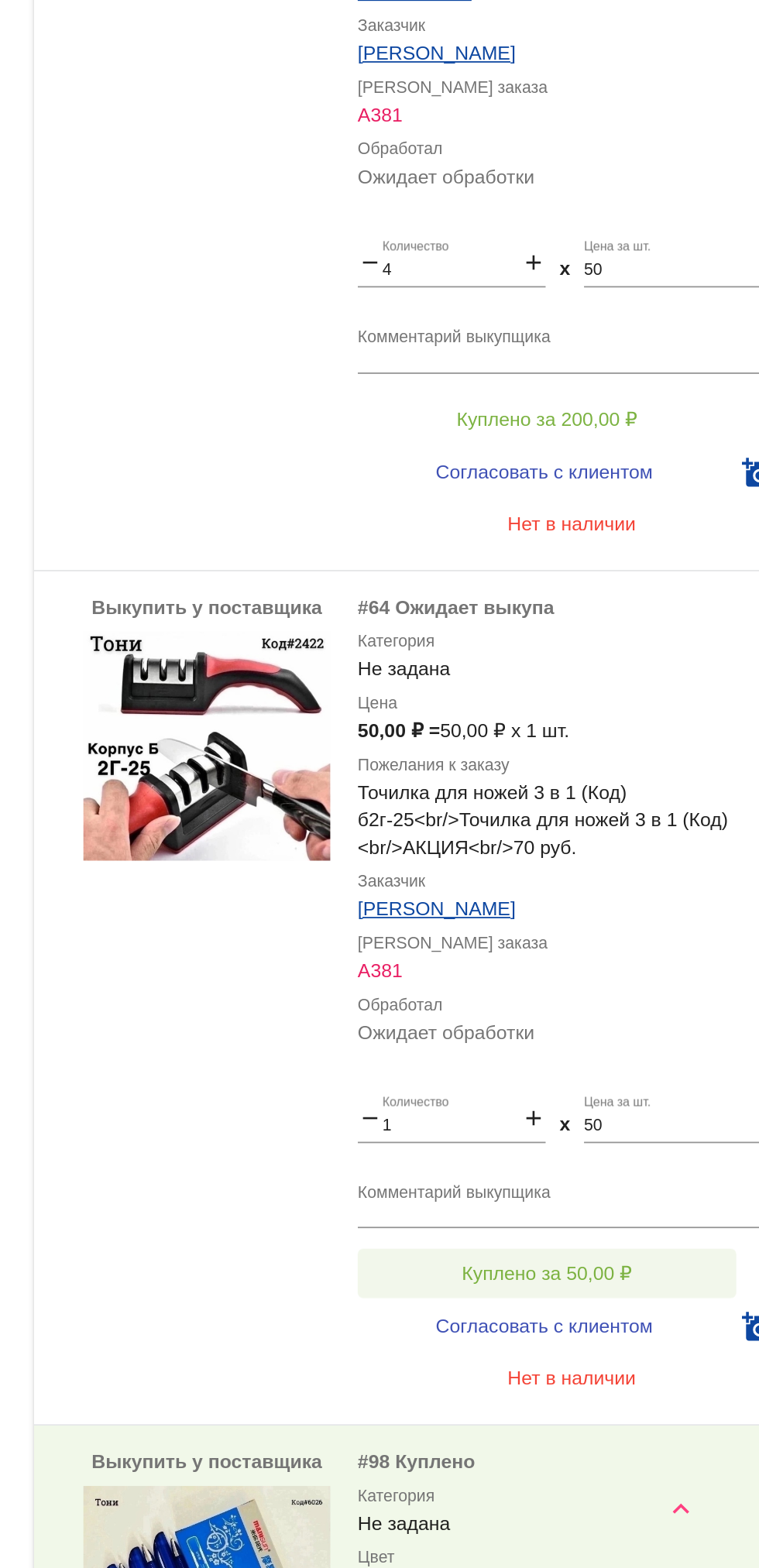
click at [629, 1402] on span "Куплено за 50,00 ₽" at bounding box center [605, 1402] width 96 height 13
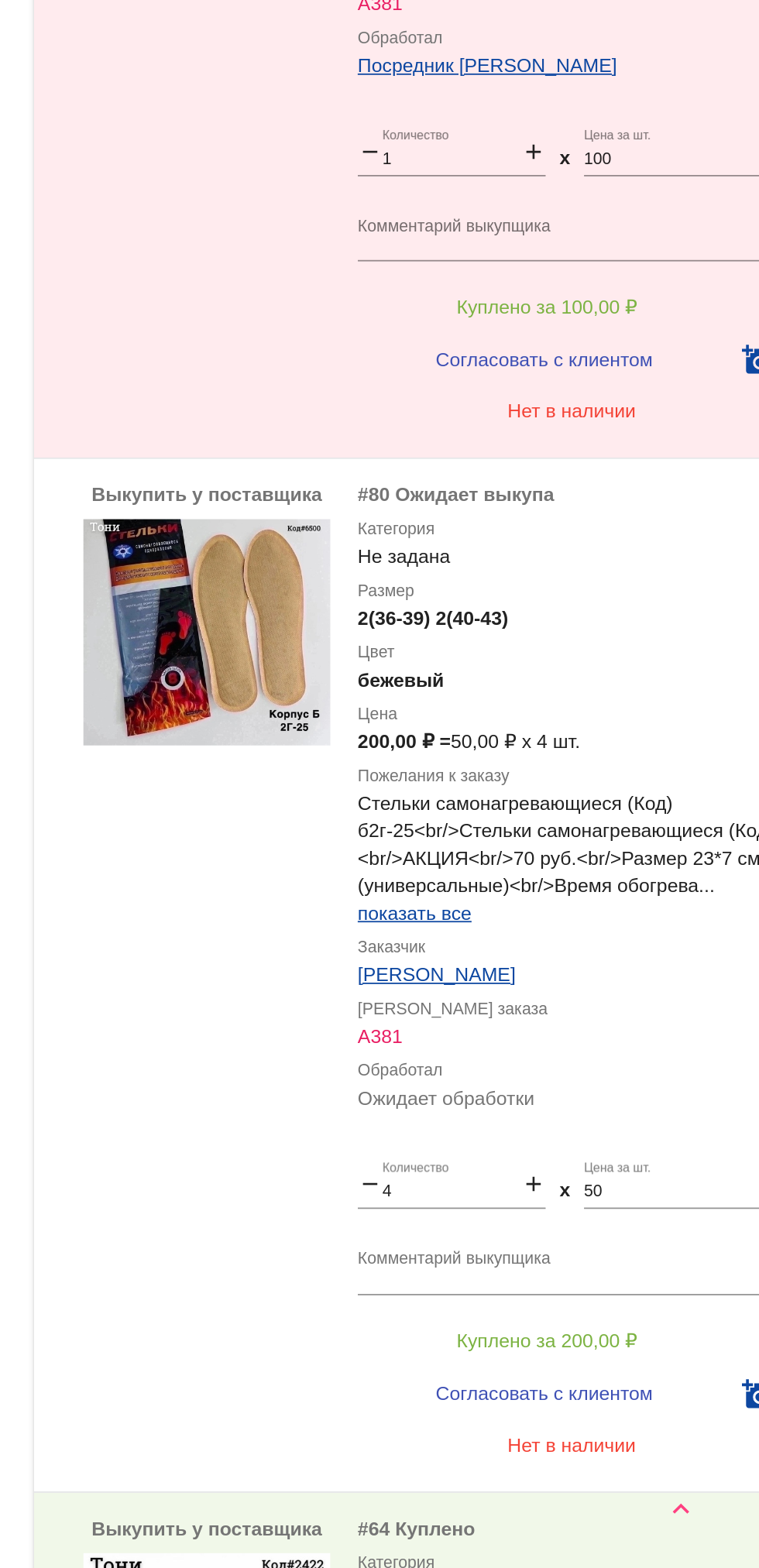
scroll to position [615, 0]
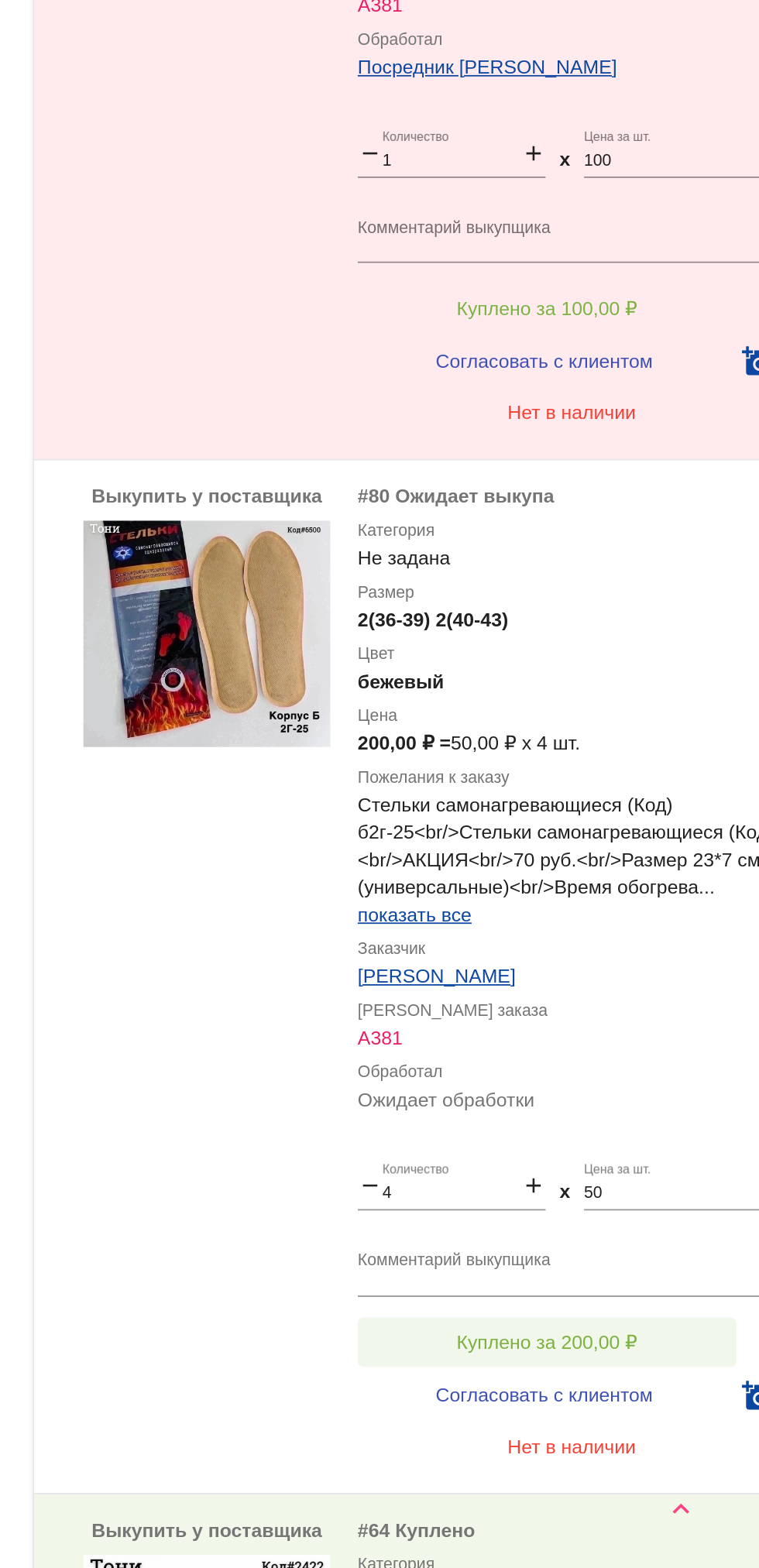
click at [659, 1440] on button "Куплено за 200,00 ₽" at bounding box center [605, 1441] width 214 height 28
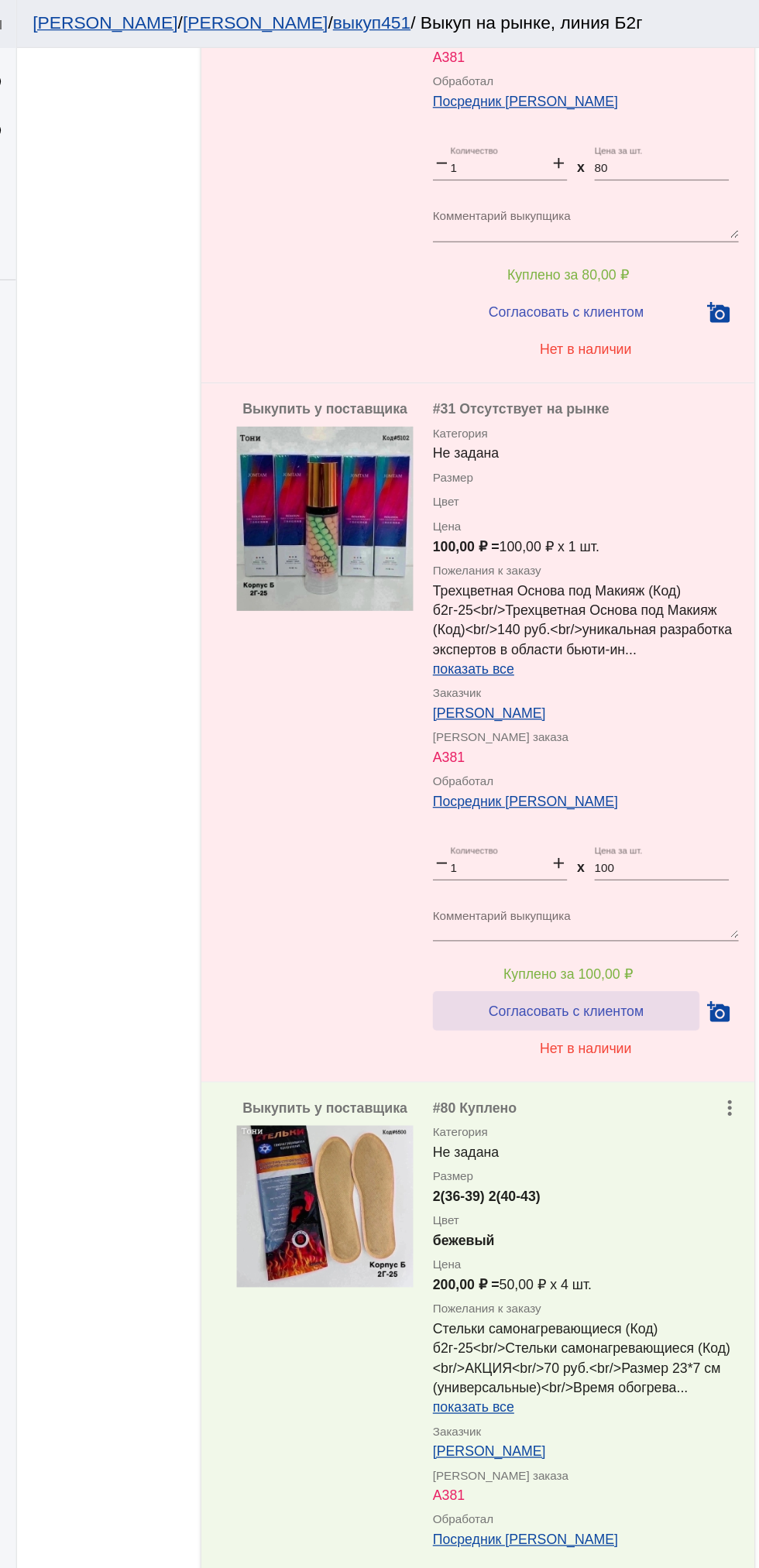
scroll to position [1837, 0]
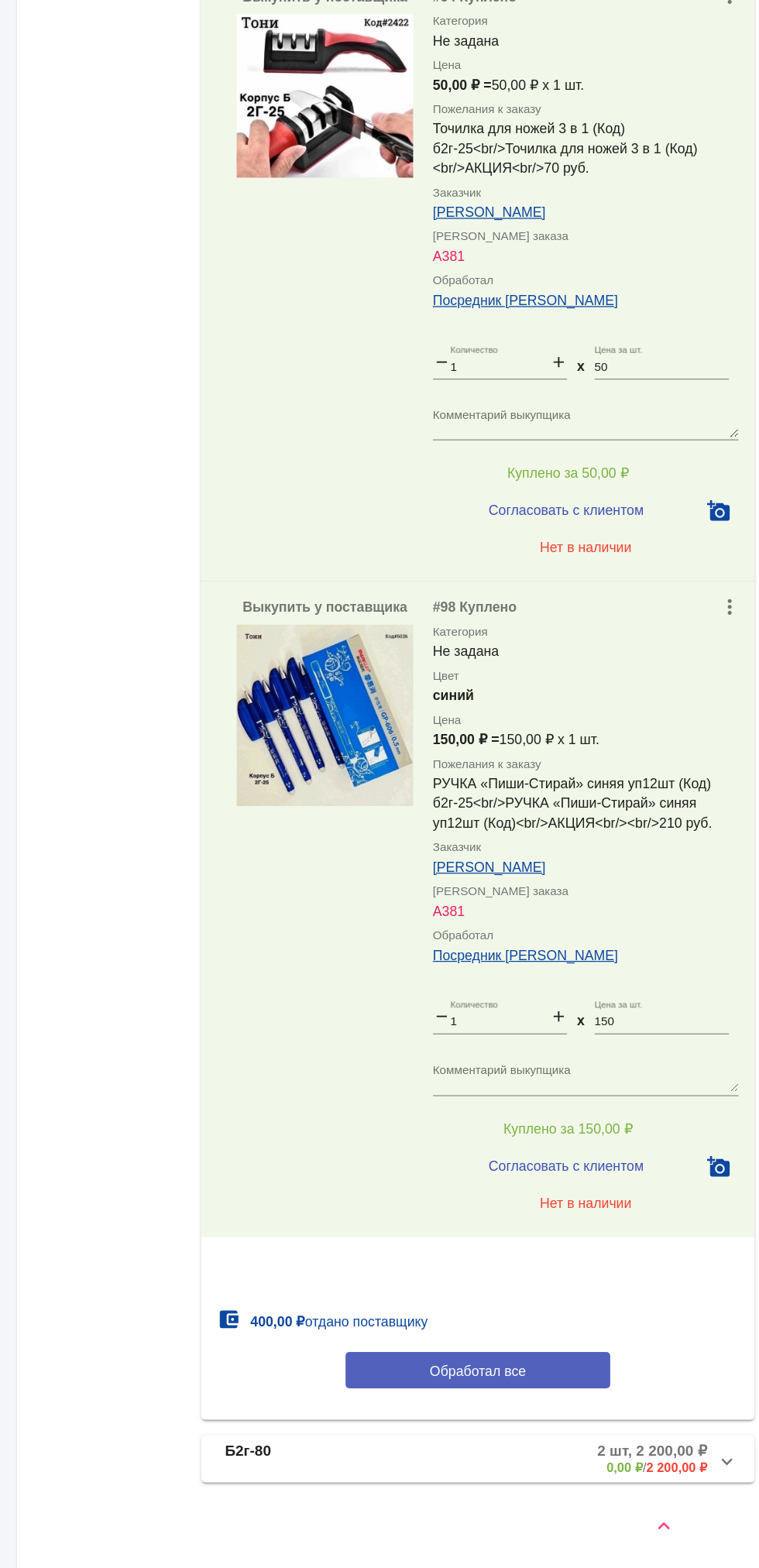
click at [566, 1419] on button "Обработал все" at bounding box center [534, 1411] width 209 height 28
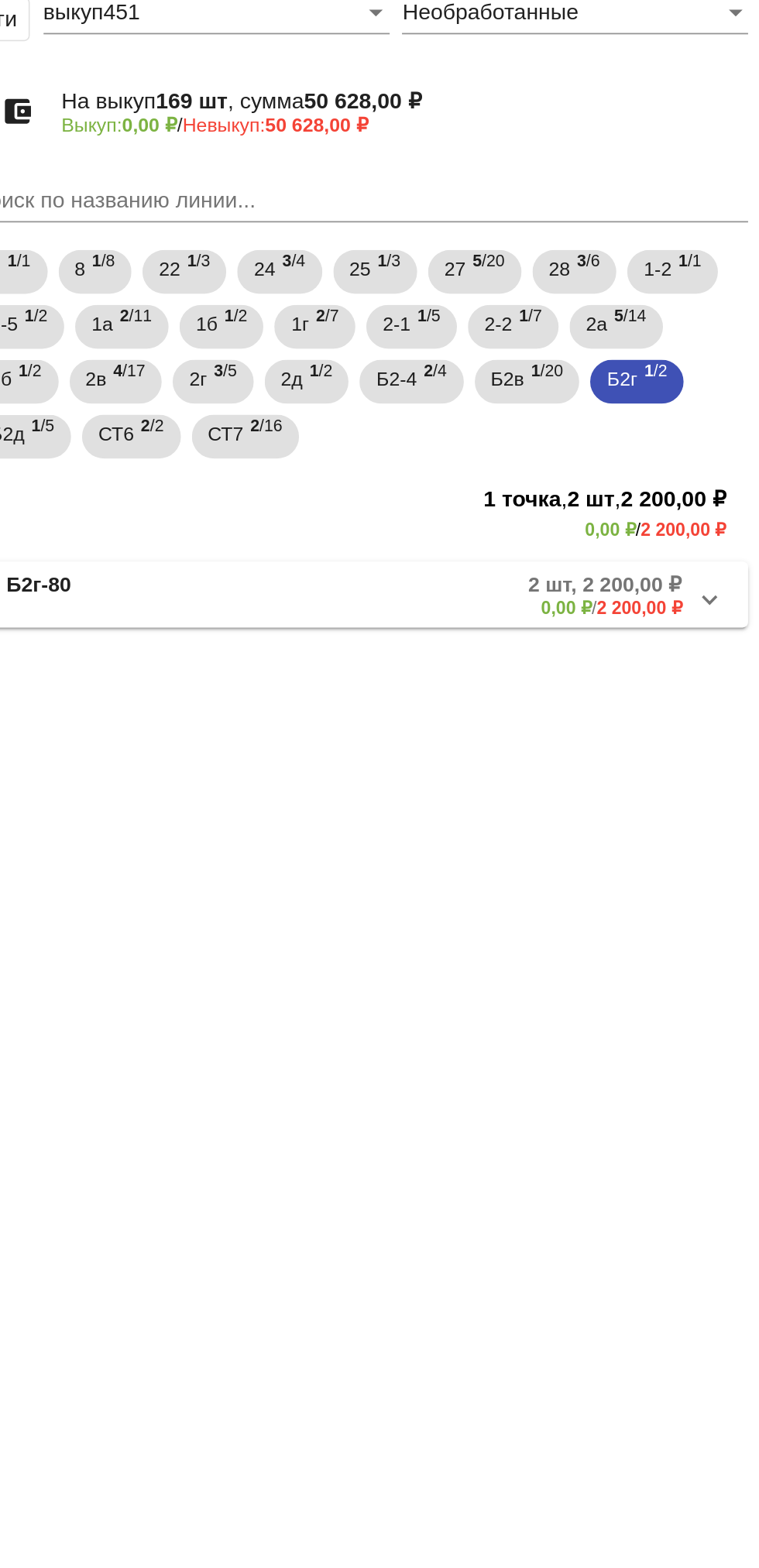
scroll to position [0, 0]
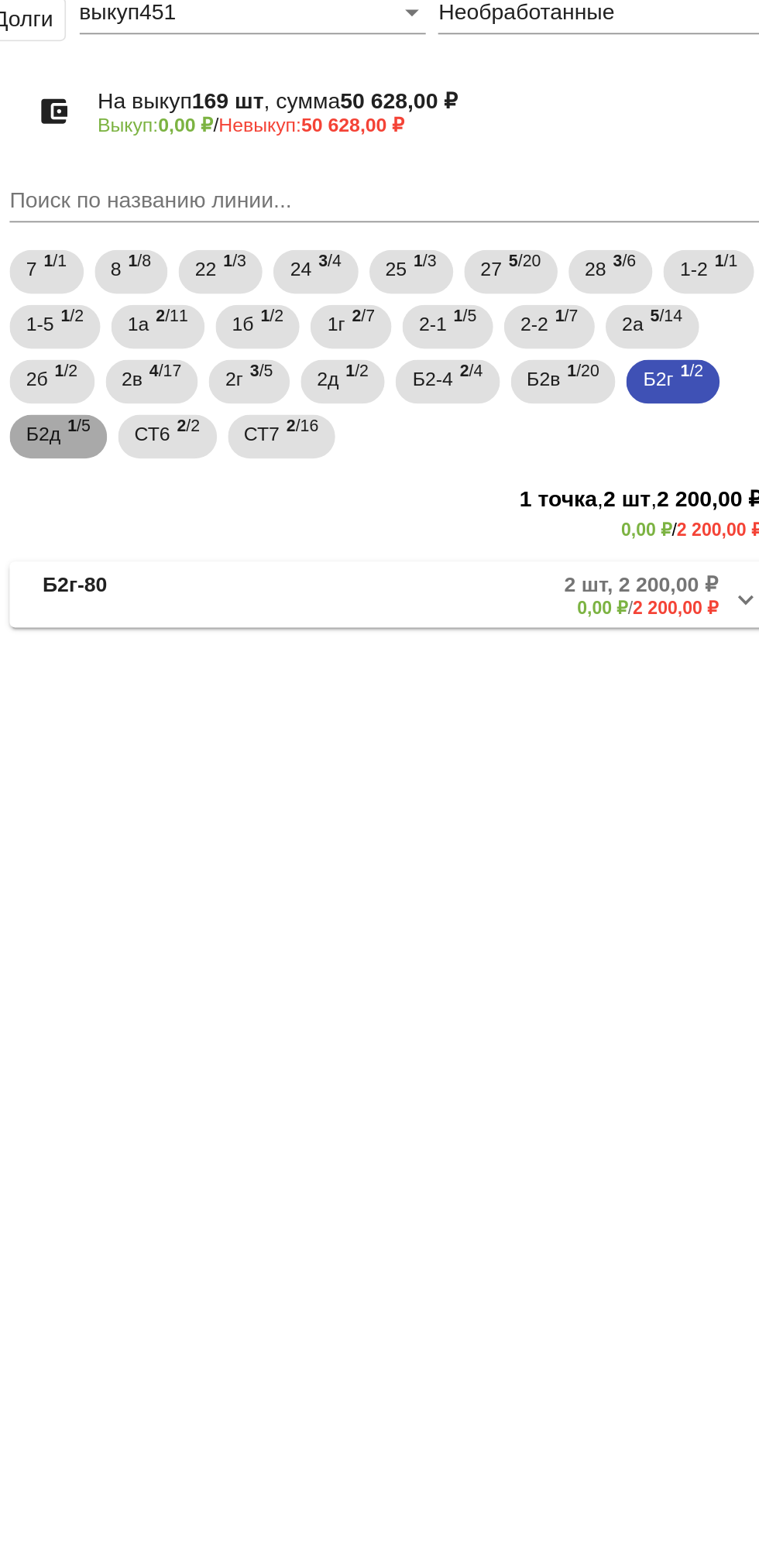
click at [346, 339] on div "Б2д 1 /5" at bounding box center [344, 337] width 37 height 32
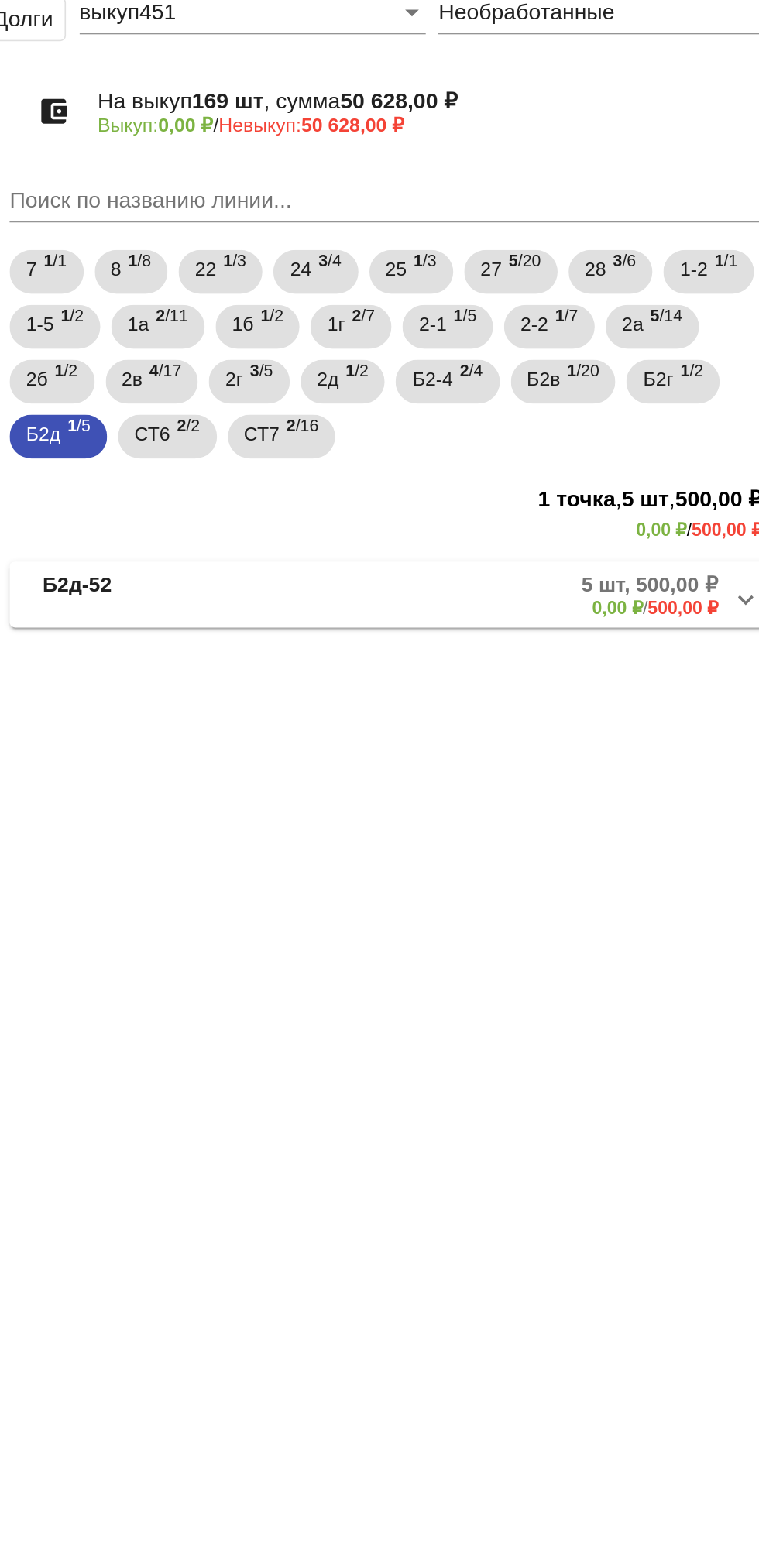
click at [396, 429] on mat-panel-title "Б2д-52" at bounding box center [396, 427] width 123 height 26
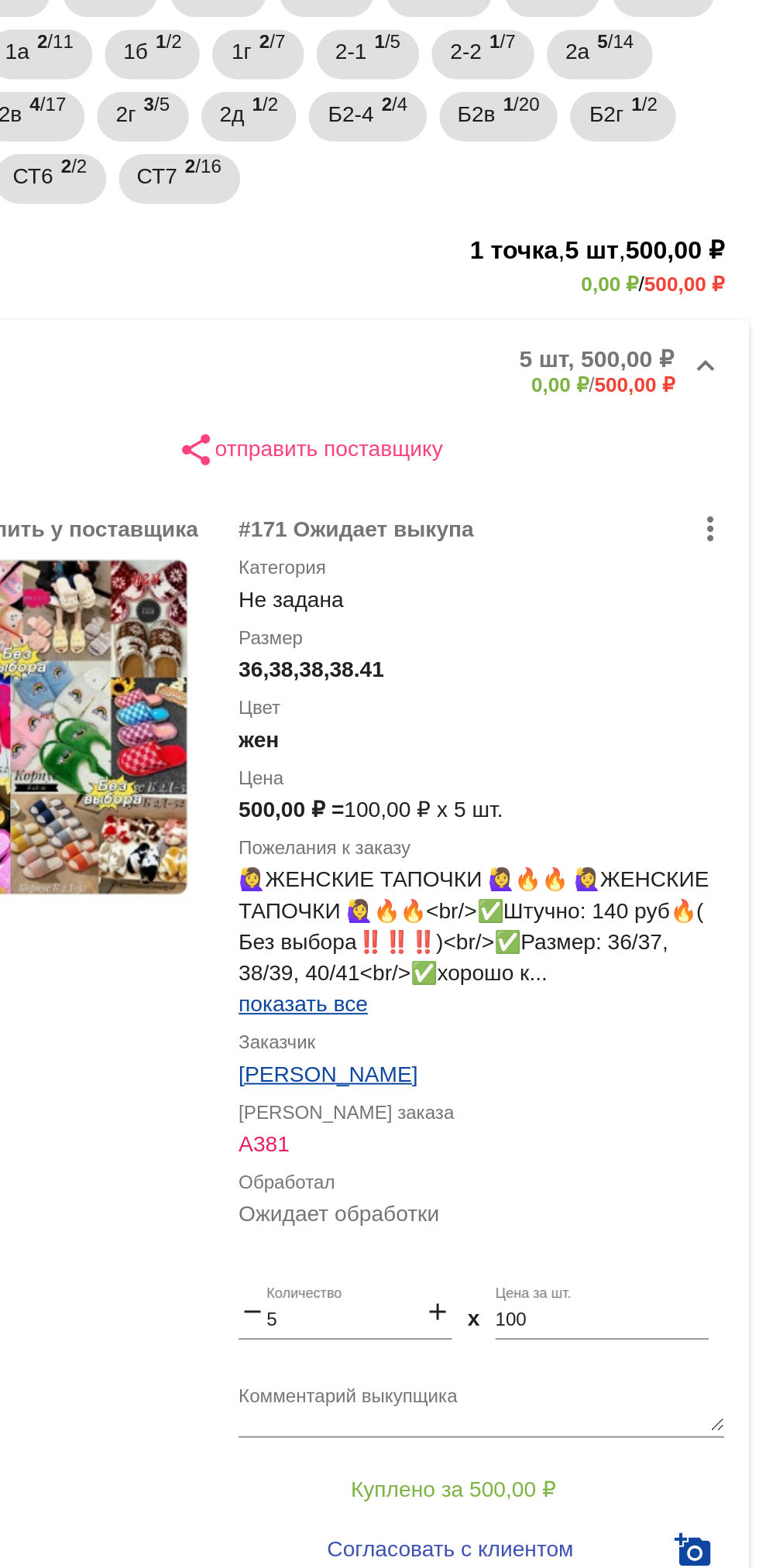
click at [542, 907] on input "5" at bounding box center [551, 906] width 78 height 11
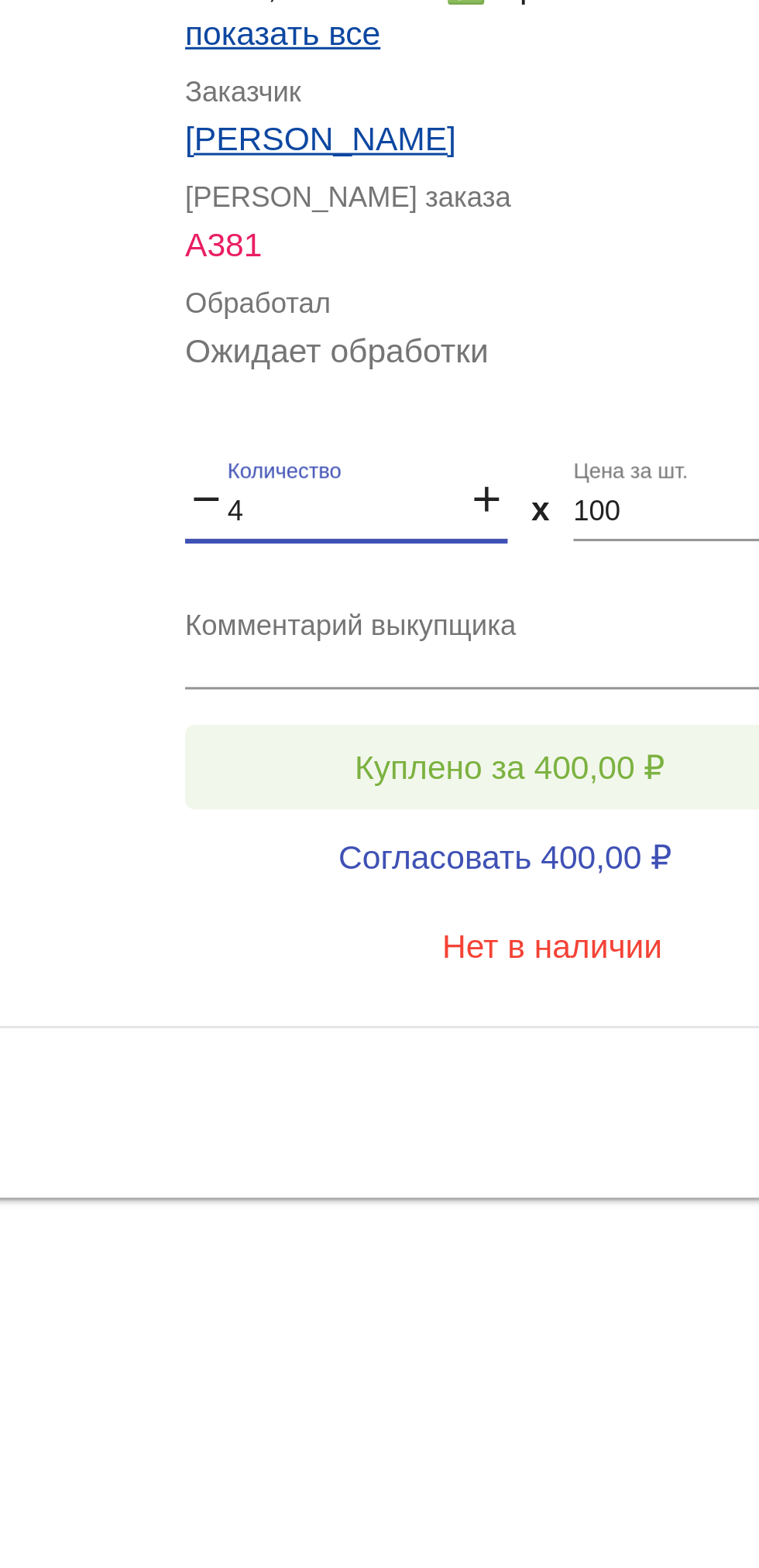
type input "4"
click at [628, 983] on button "Куплено за 400,00 ₽" at bounding box center [605, 989] width 214 height 28
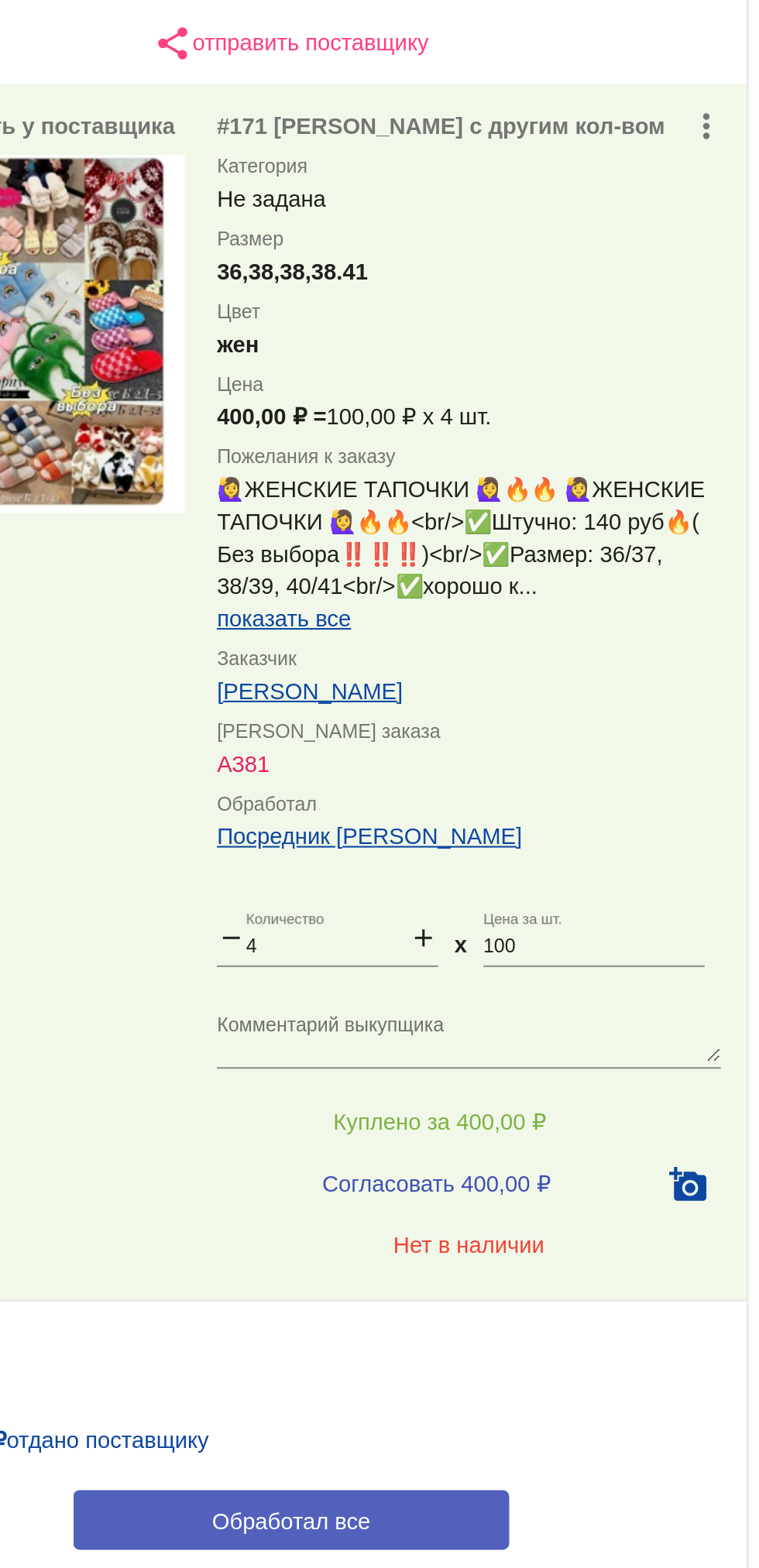
click at [508, 1168] on button "Обработал все" at bounding box center [534, 1180] width 209 height 28
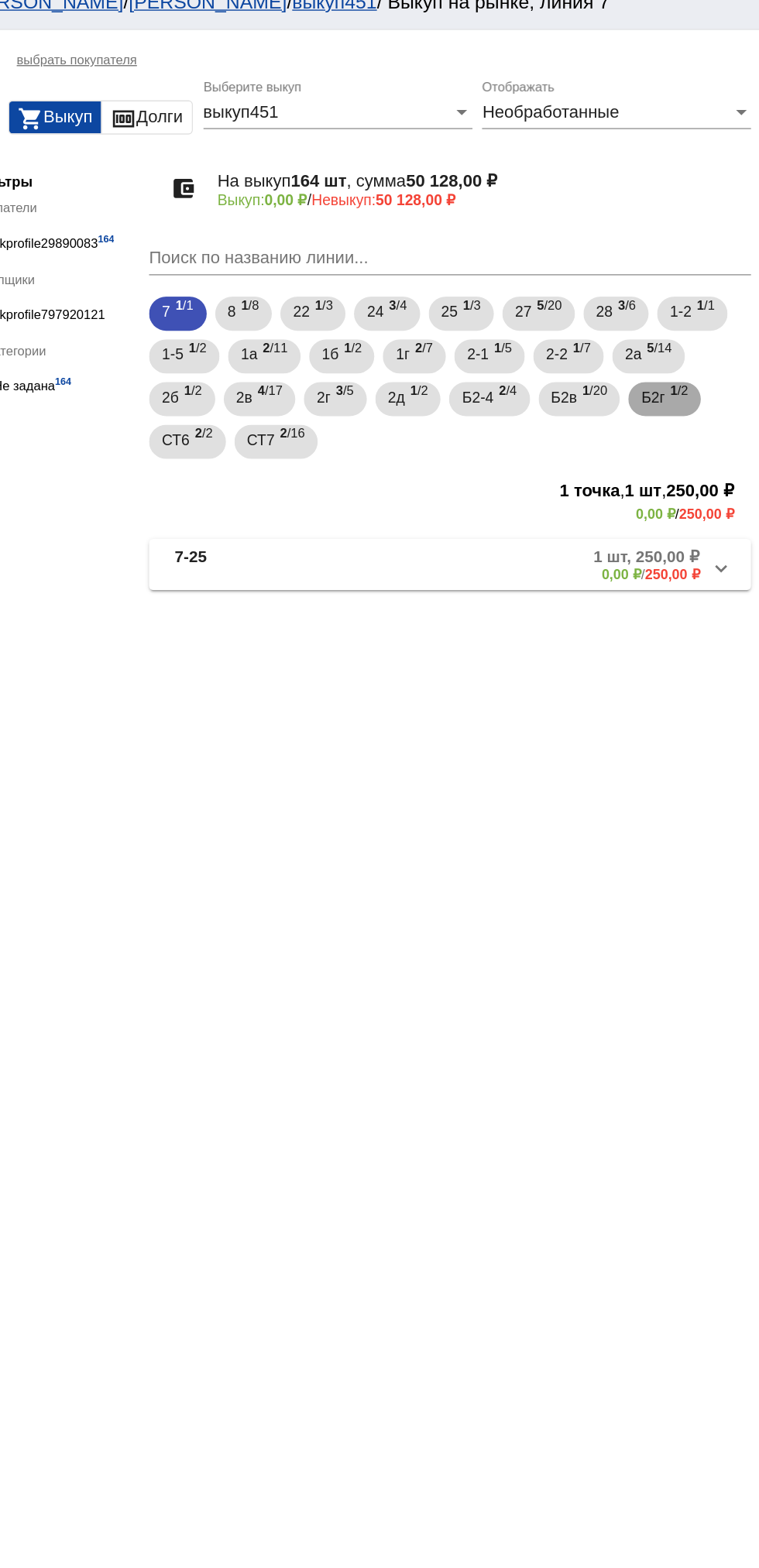
click at [707, 307] on span "1 /2" at bounding box center [700, 307] width 13 height 32
click at [553, 436] on mat-panel-description "2 шт, 2 200,00 ₽ 0,00 ₽ / 2 200,00 ₽" at bounding box center [590, 427] width 250 height 26
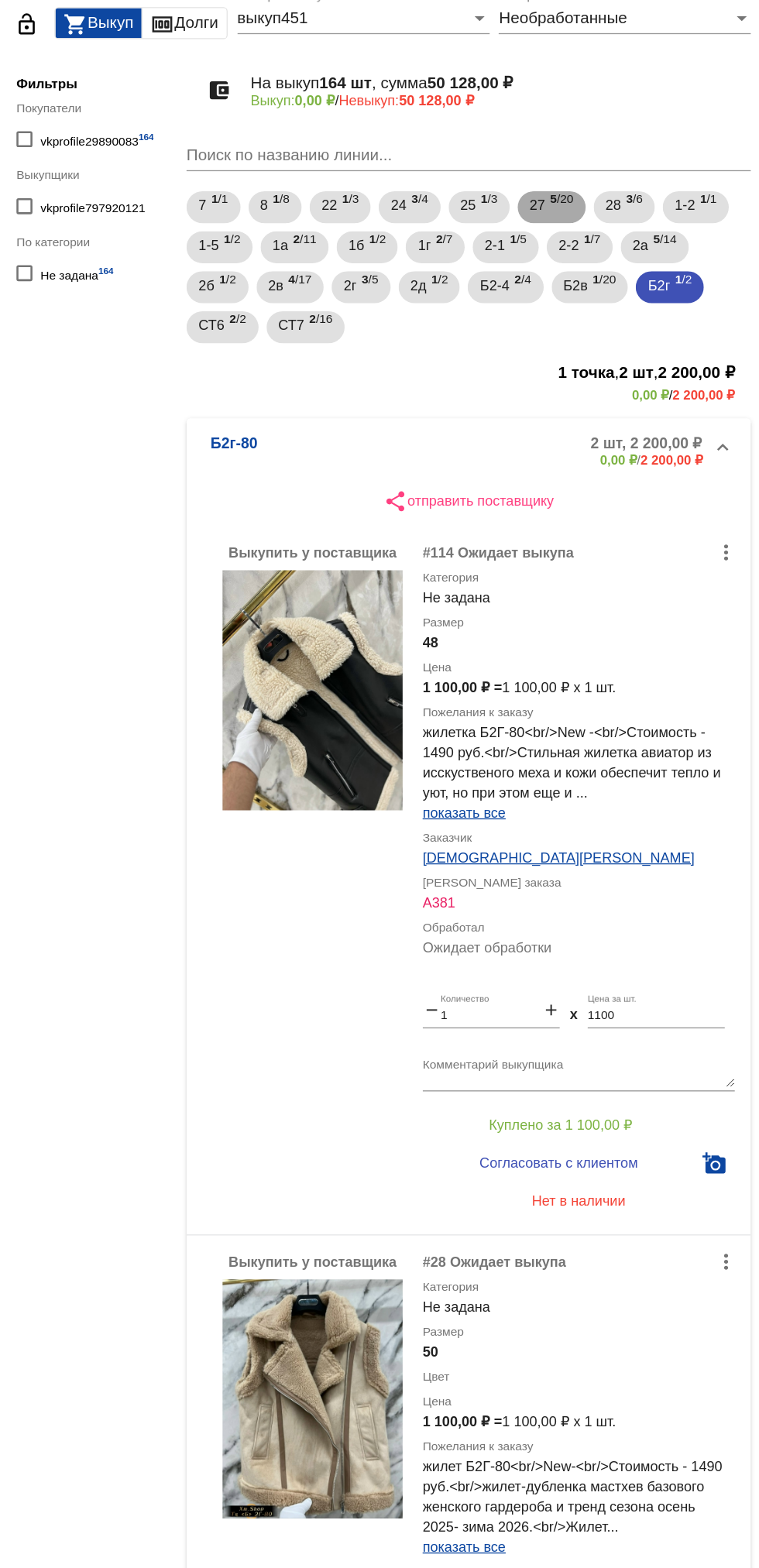
click at [602, 239] on b "5" at bounding box center [600, 238] width 6 height 11
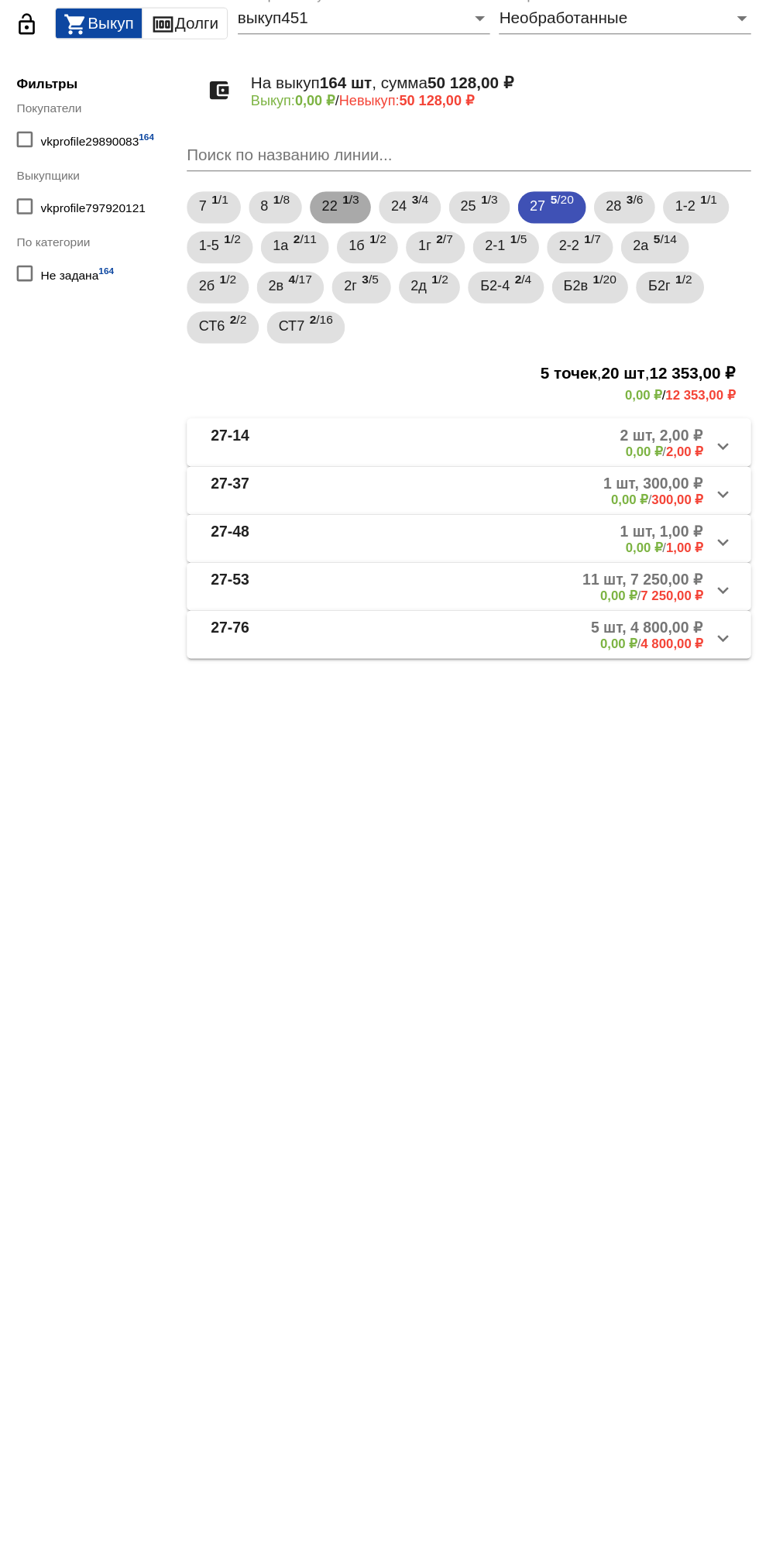
click at [428, 244] on span "22" at bounding box center [427, 243] width 13 height 28
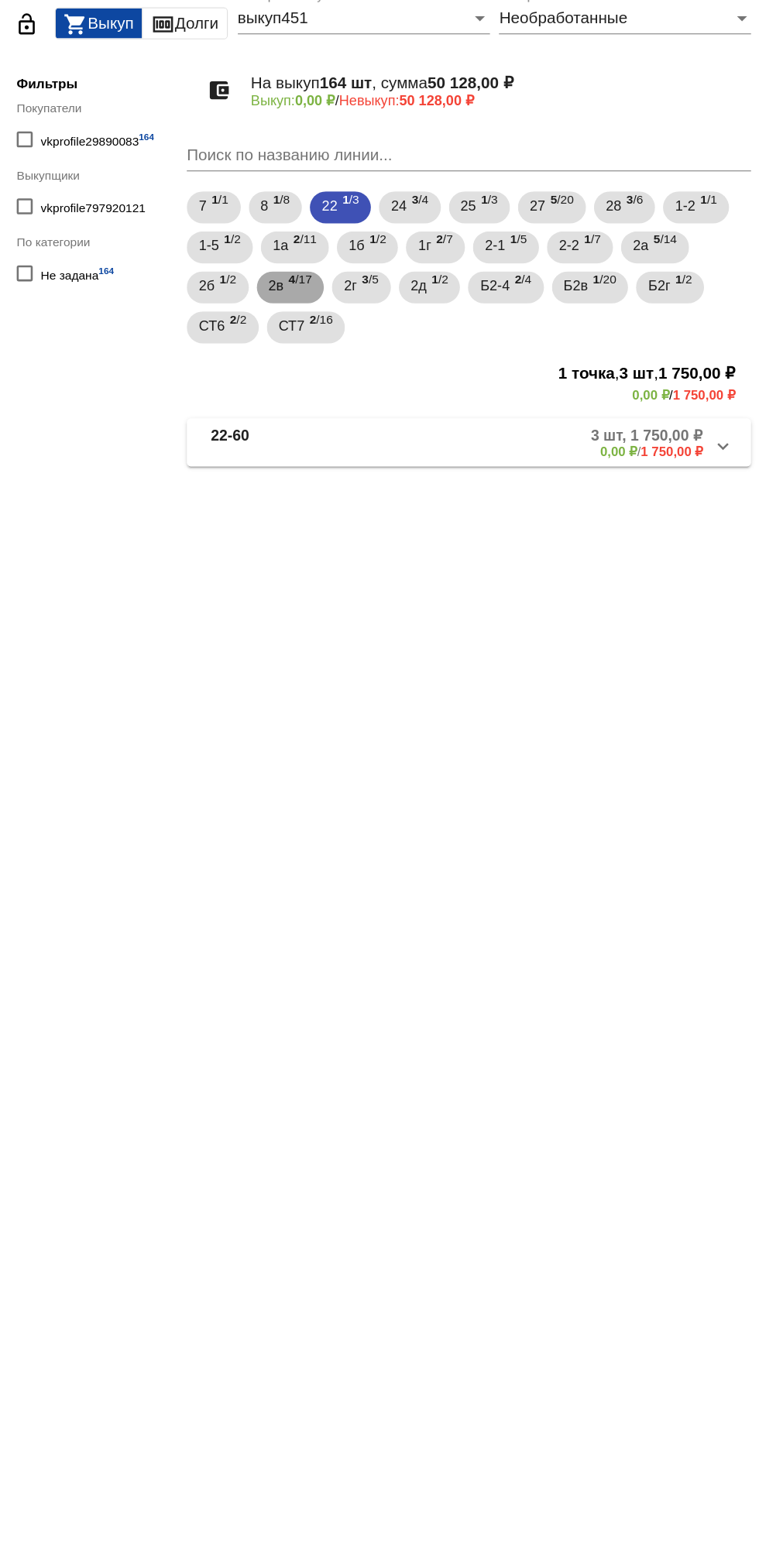
click at [388, 312] on span "2в" at bounding box center [385, 305] width 12 height 28
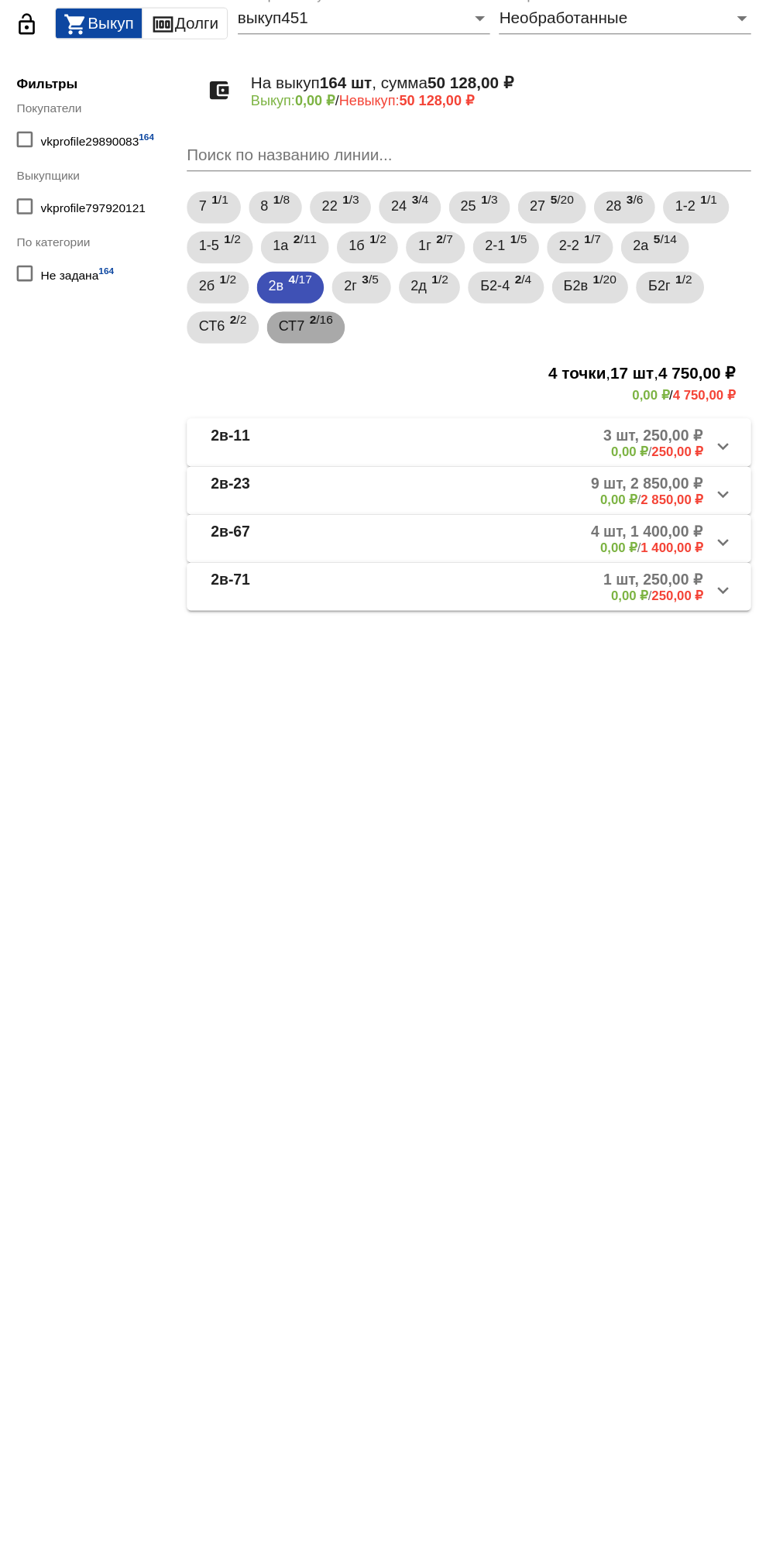
click at [400, 342] on span "СТ7" at bounding box center [397, 336] width 20 height 28
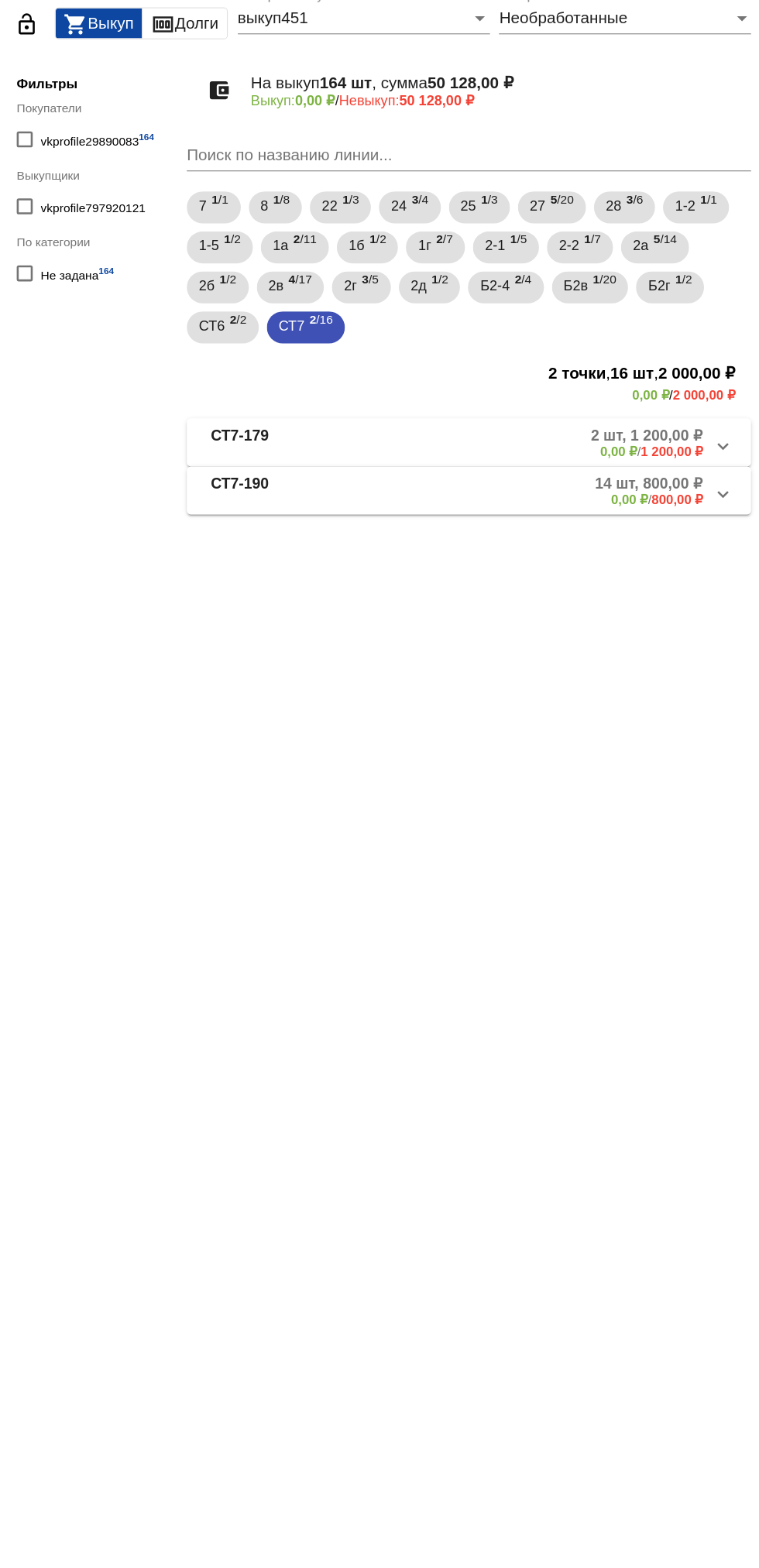
click at [371, 467] on b "СТ7-190" at bounding box center [357, 464] width 45 height 26
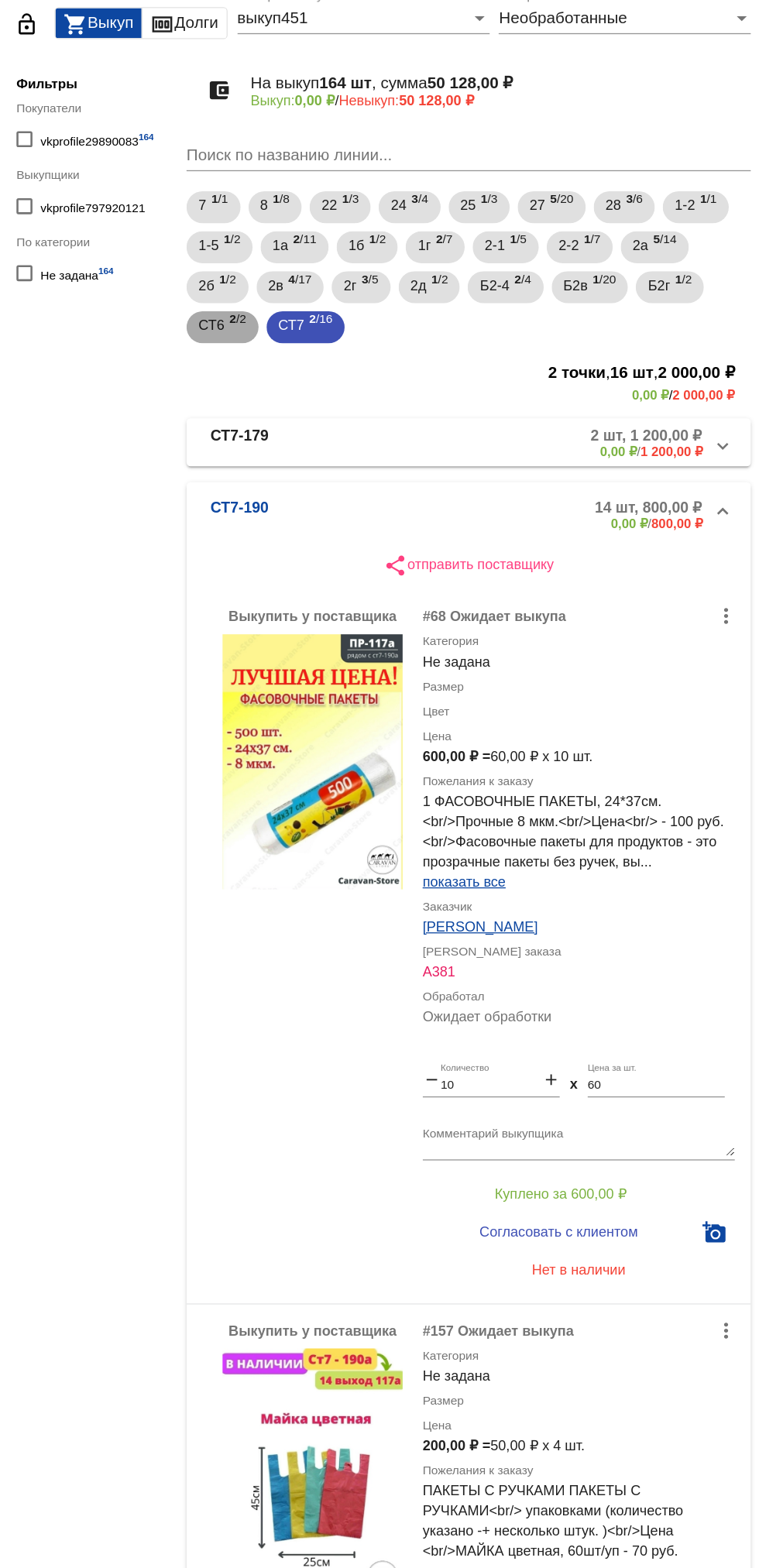
click at [323, 341] on mat-chip "СТ6 2 /2" at bounding box center [344, 337] width 56 height 25
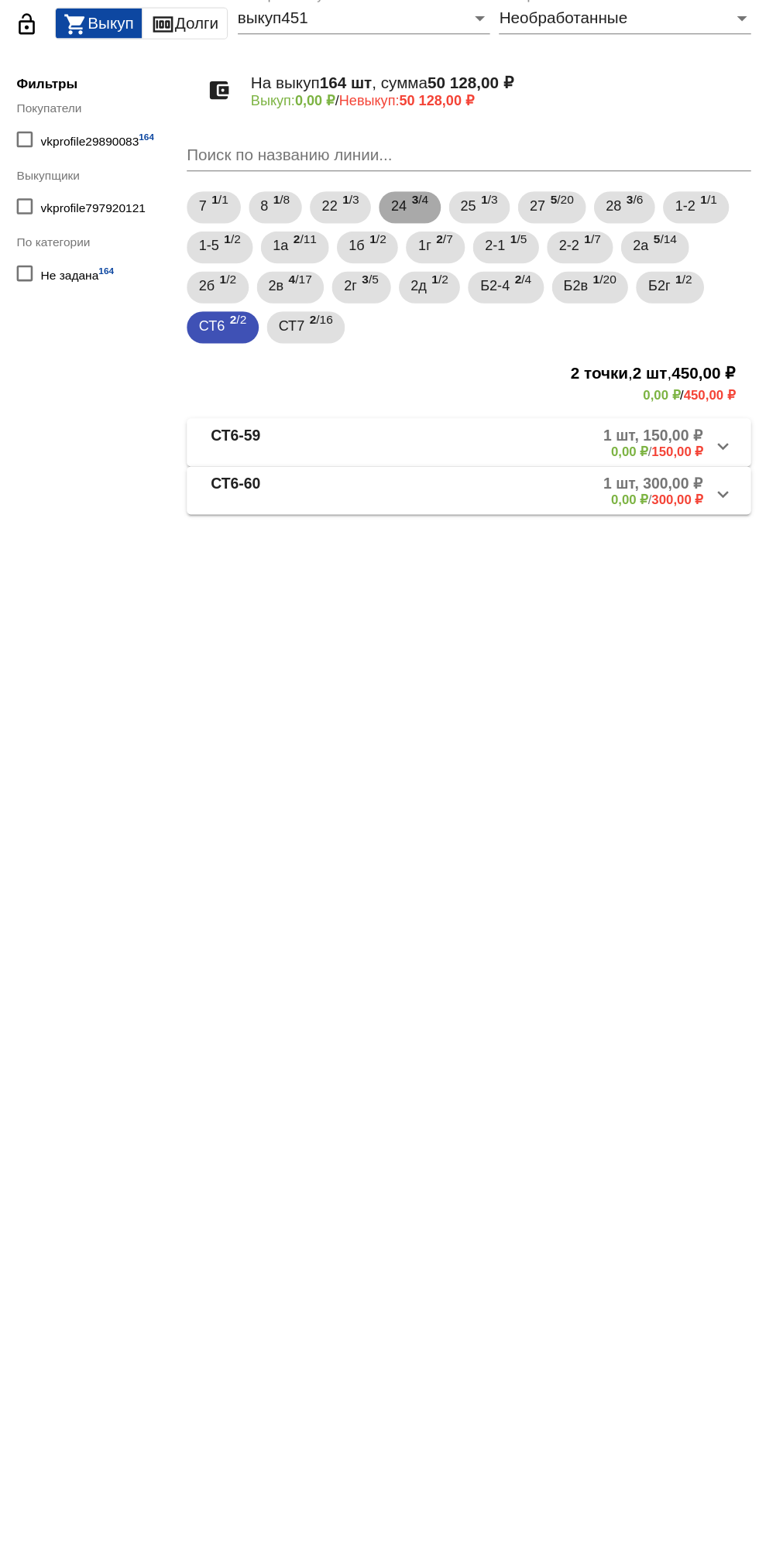
click at [483, 243] on span "24" at bounding box center [480, 243] width 13 height 28
click at [350, 467] on b "24-94" at bounding box center [349, 464] width 29 height 26
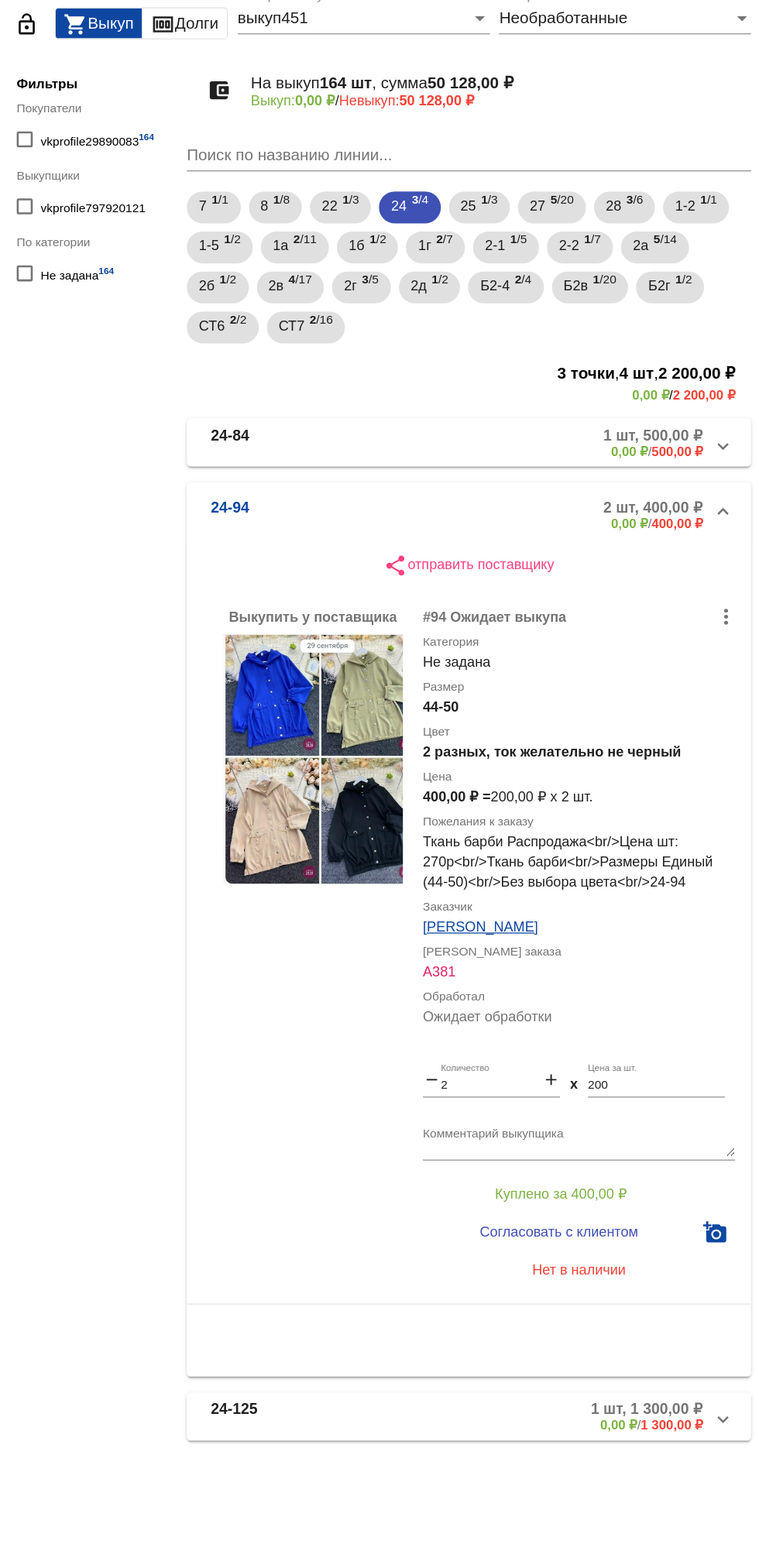
click at [336, 491] on b "24-94" at bounding box center [349, 483] width 29 height 26
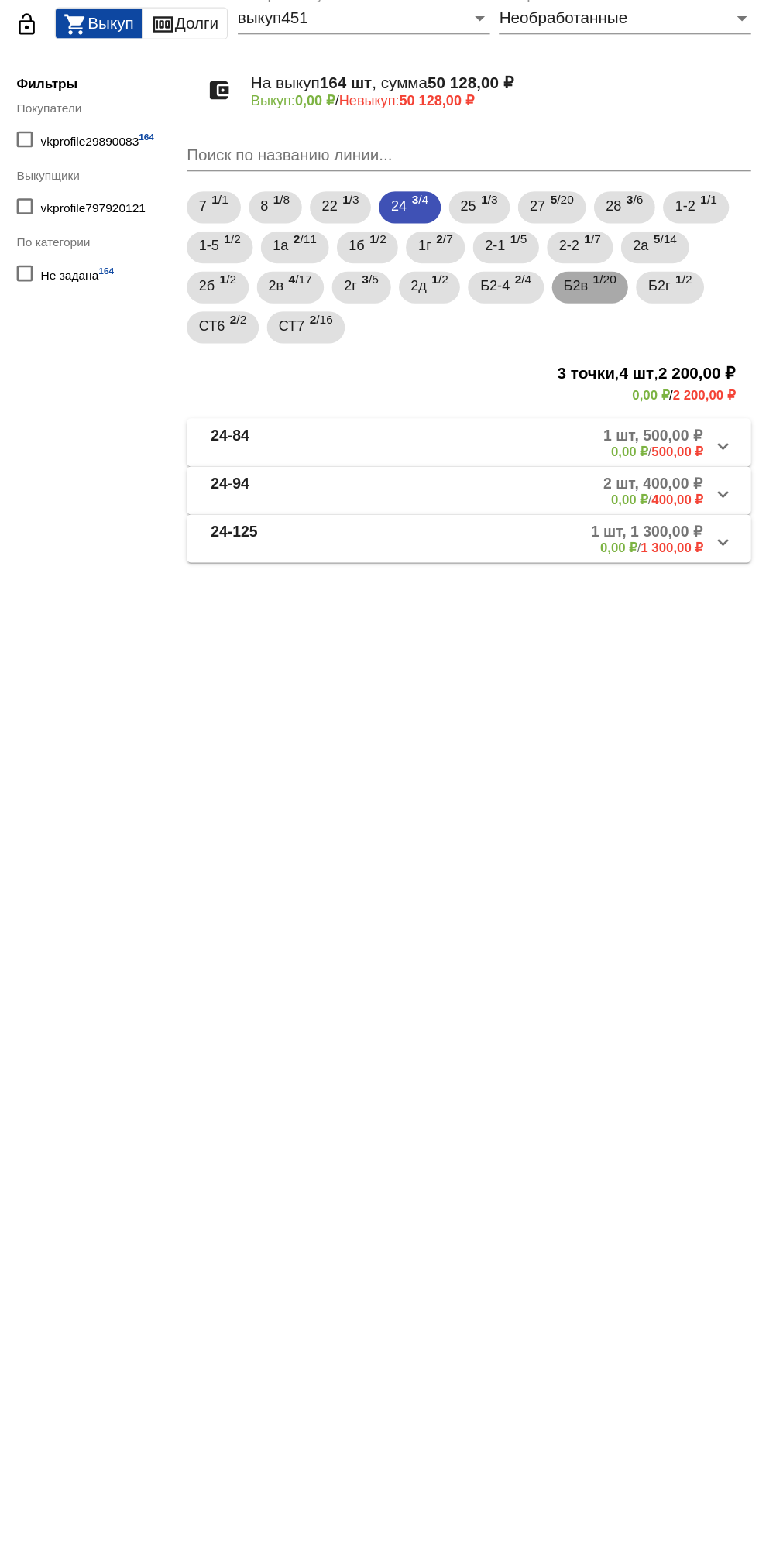
click at [638, 311] on span "1 /20" at bounding box center [639, 307] width 17 height 32
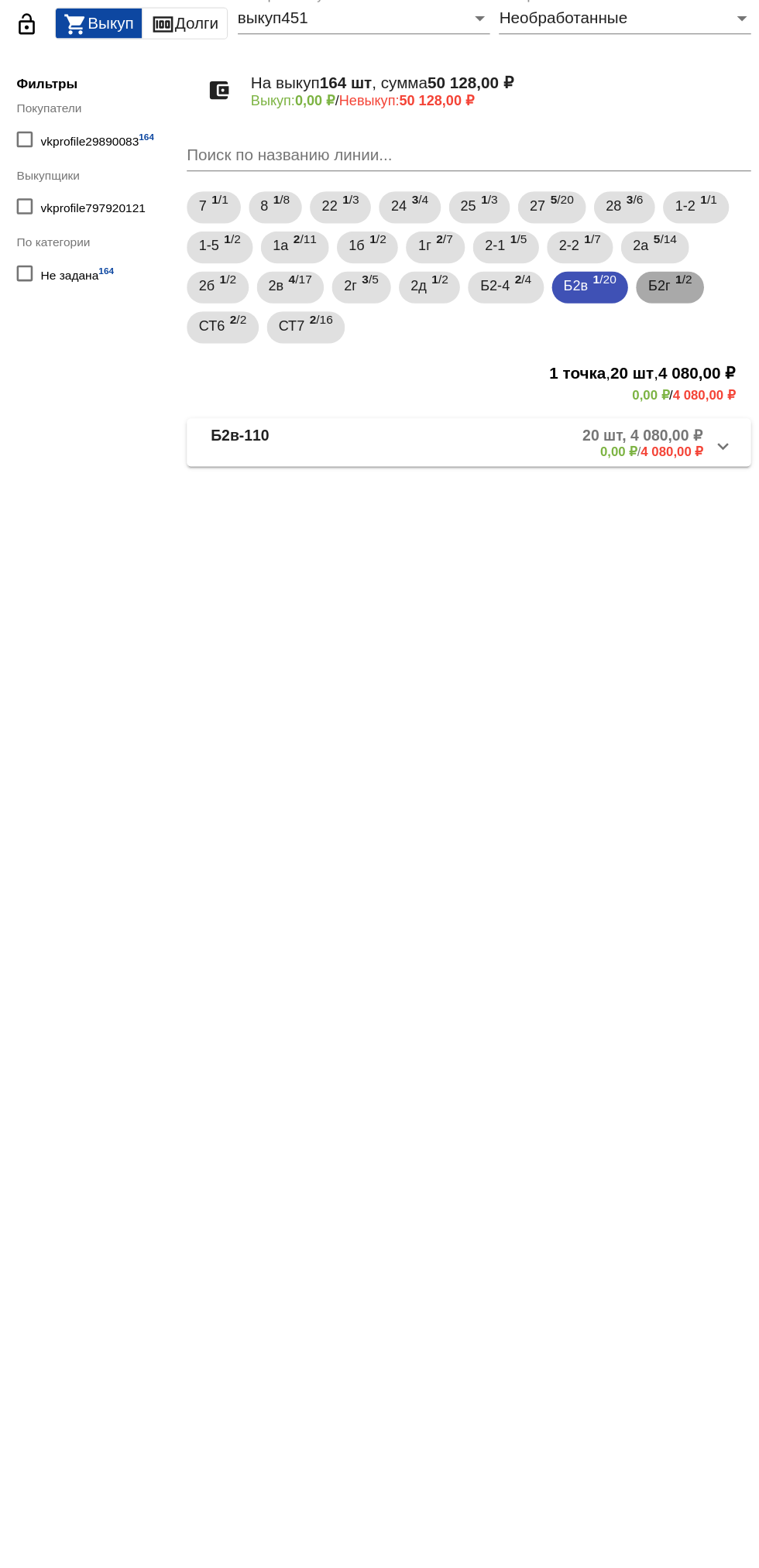
click at [707, 315] on span "1 /2" at bounding box center [700, 307] width 13 height 32
click at [605, 431] on mat-panel-description "2 шт, 2 200,00 ₽ 0,00 ₽ / 2 200,00 ₽" at bounding box center [590, 427] width 250 height 26
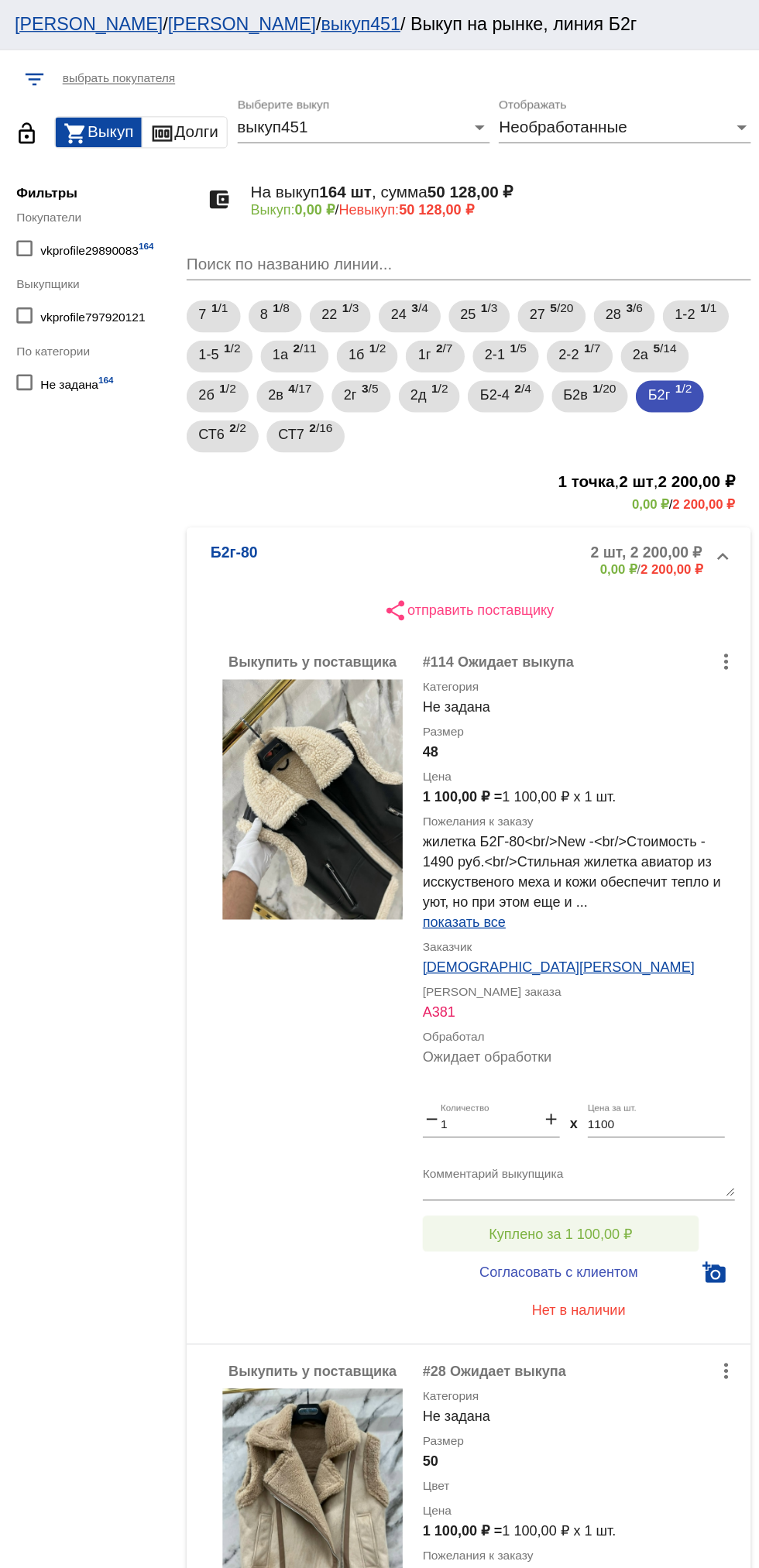
click at [654, 947] on button "Куплено за 1 100,00 ₽" at bounding box center [605, 955] width 214 height 28
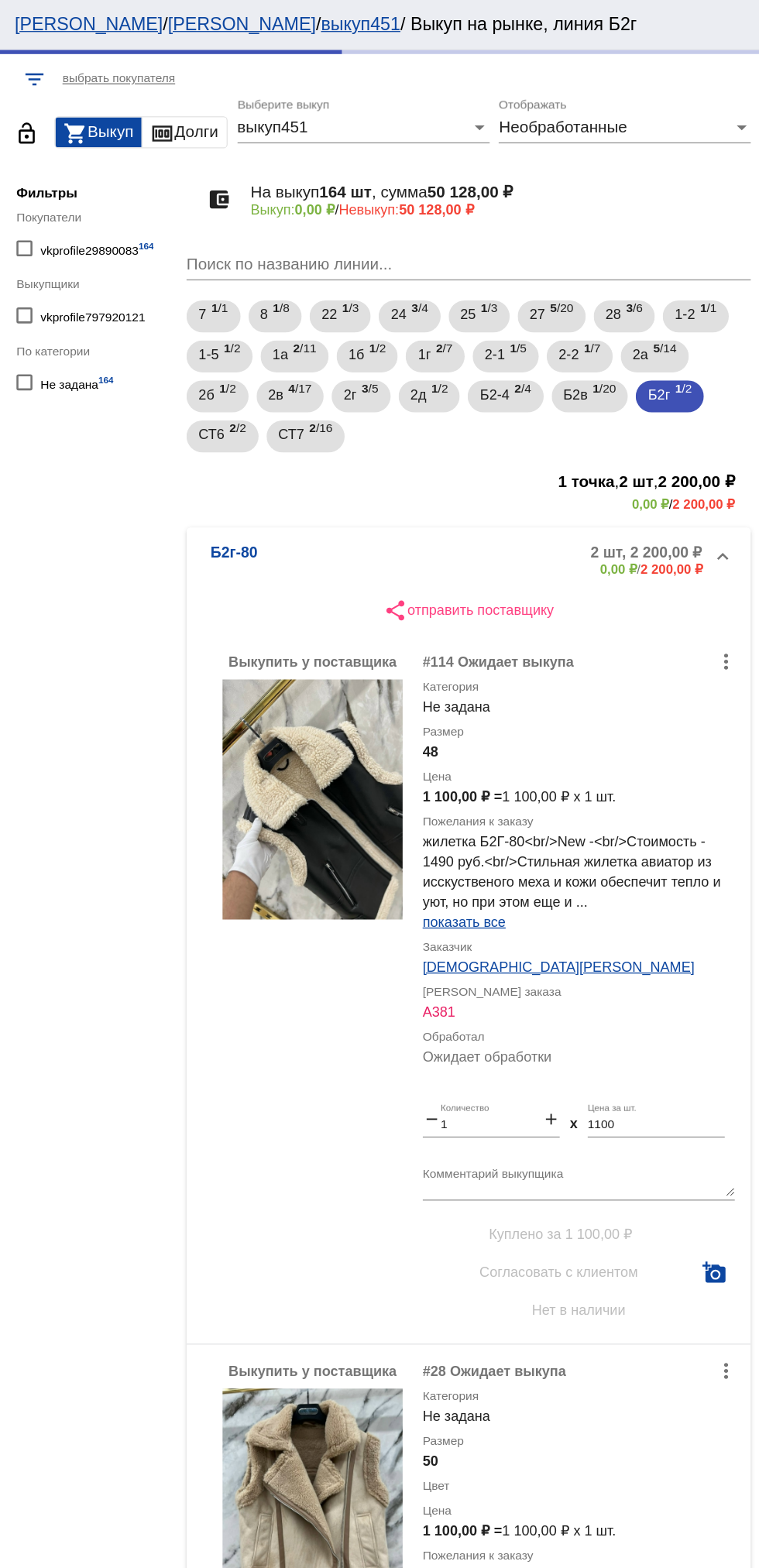
scroll to position [164, 0]
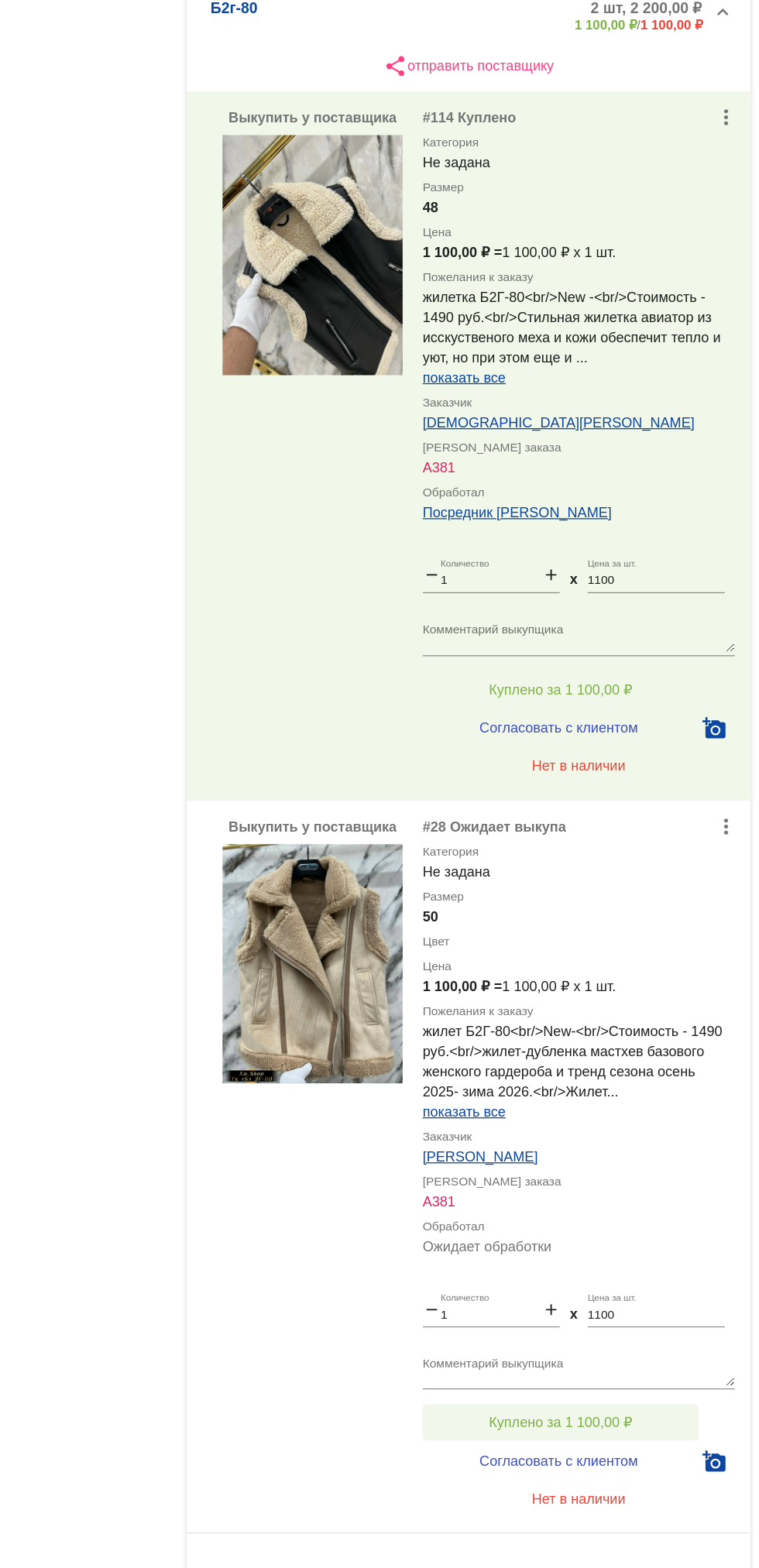
click at [629, 1353] on span "Куплено за 1 100,00 ₽" at bounding box center [606, 1359] width 112 height 13
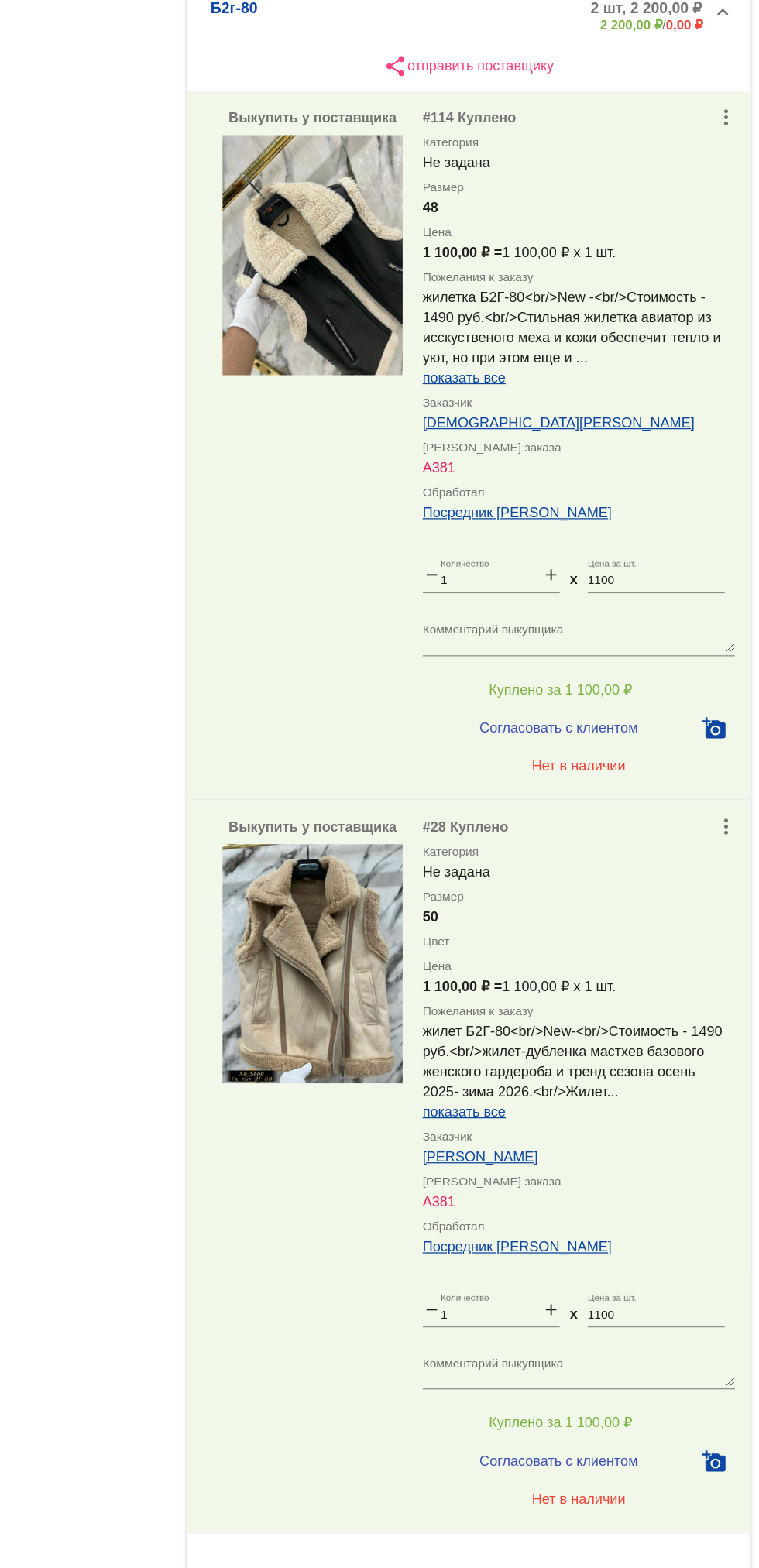
scroll to position [253, 0]
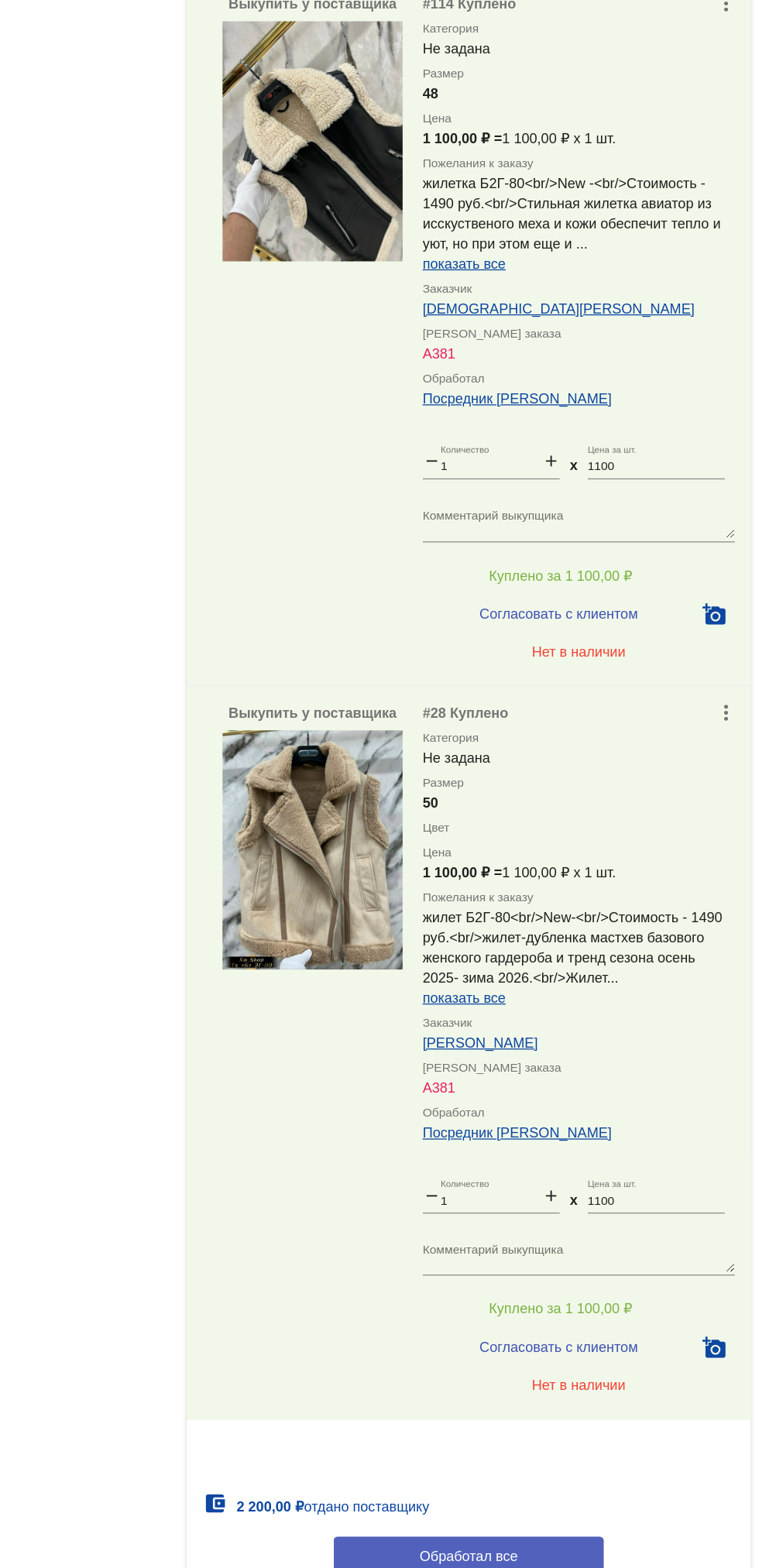
click at [582, 1452] on button "Обработал все" at bounding box center [534, 1461] width 209 height 28
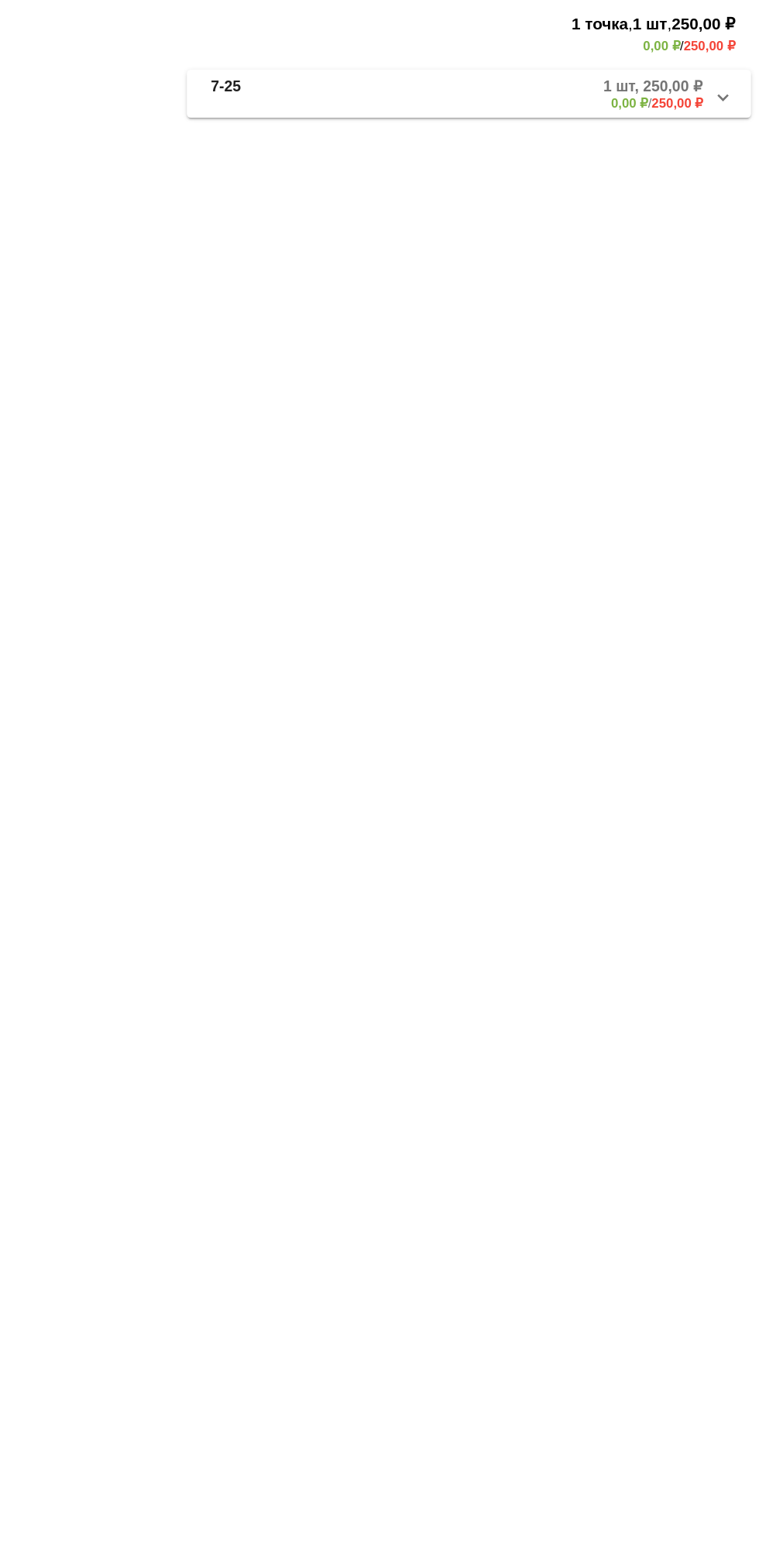
scroll to position [0, 0]
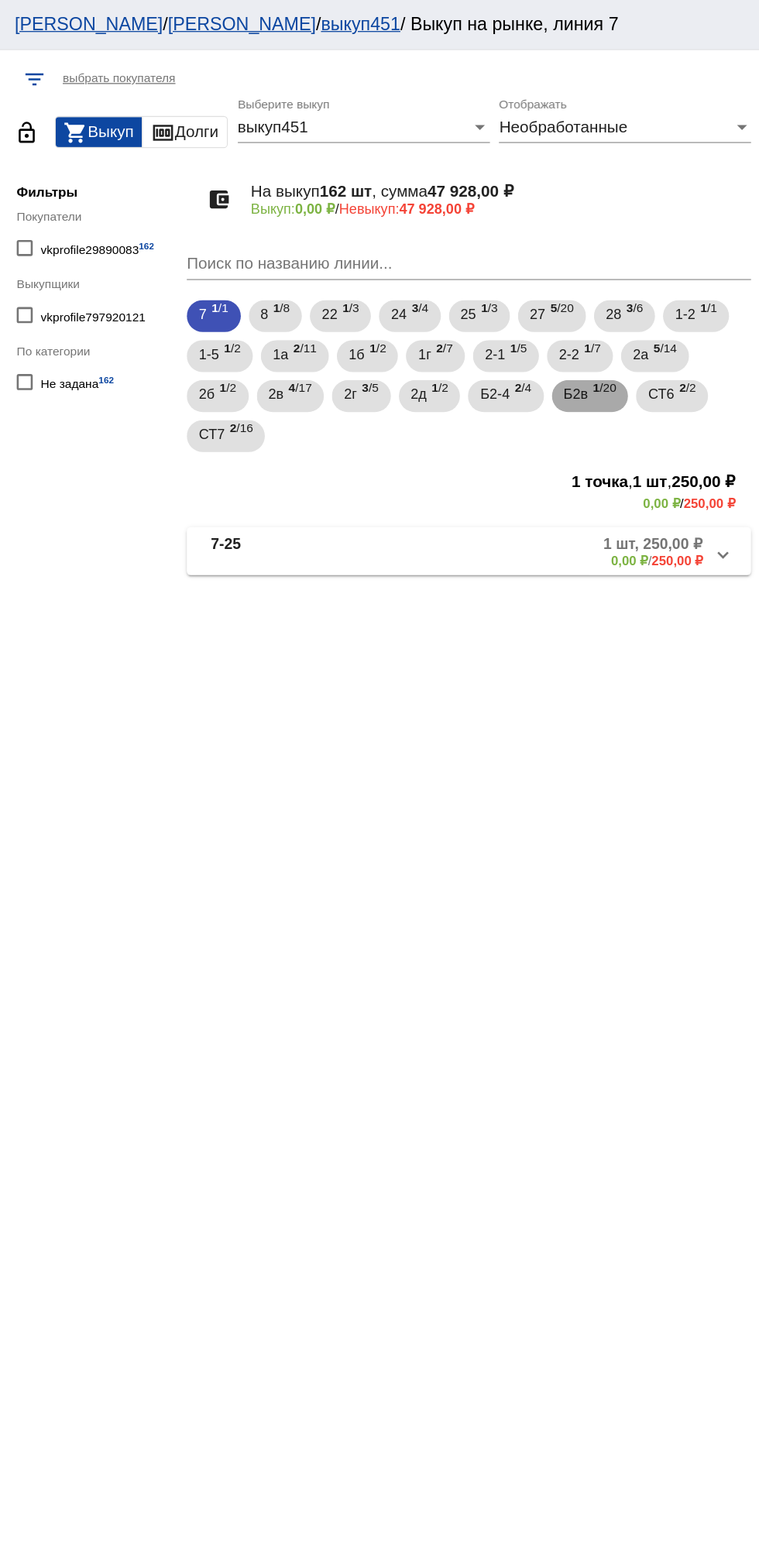
click at [635, 308] on div "Б2в 1 /20" at bounding box center [628, 307] width 41 height 32
click at [556, 306] on span "Б2-4" at bounding box center [554, 305] width 22 height 28
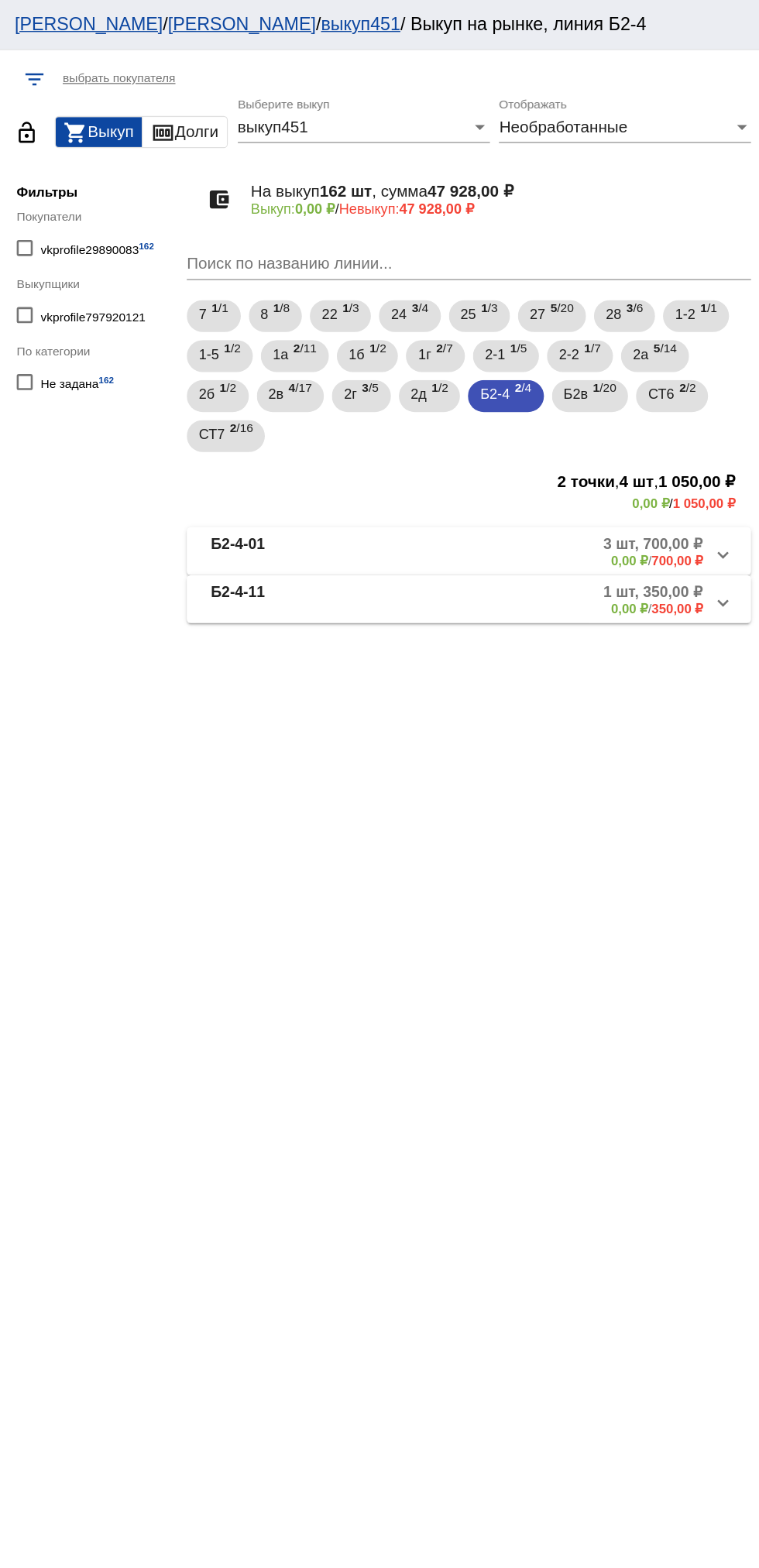
click at [574, 465] on mat-panel-description "1 шт, 350,00 ₽ 0,00 ₽ / 350,00 ₽" at bounding box center [593, 464] width 243 height 26
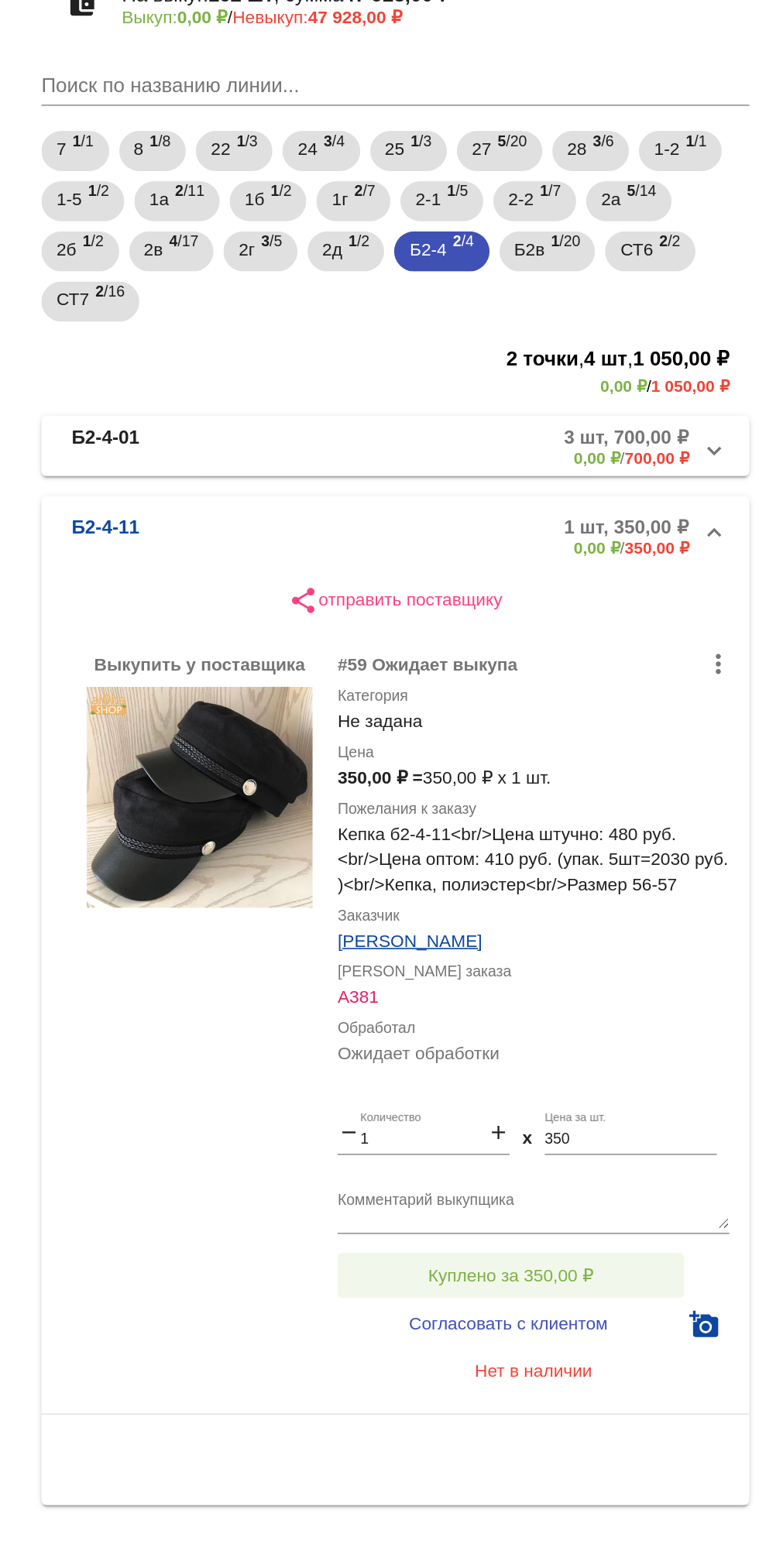
click at [627, 940] on span "Куплено за 350,00 ₽" at bounding box center [605, 939] width 102 height 13
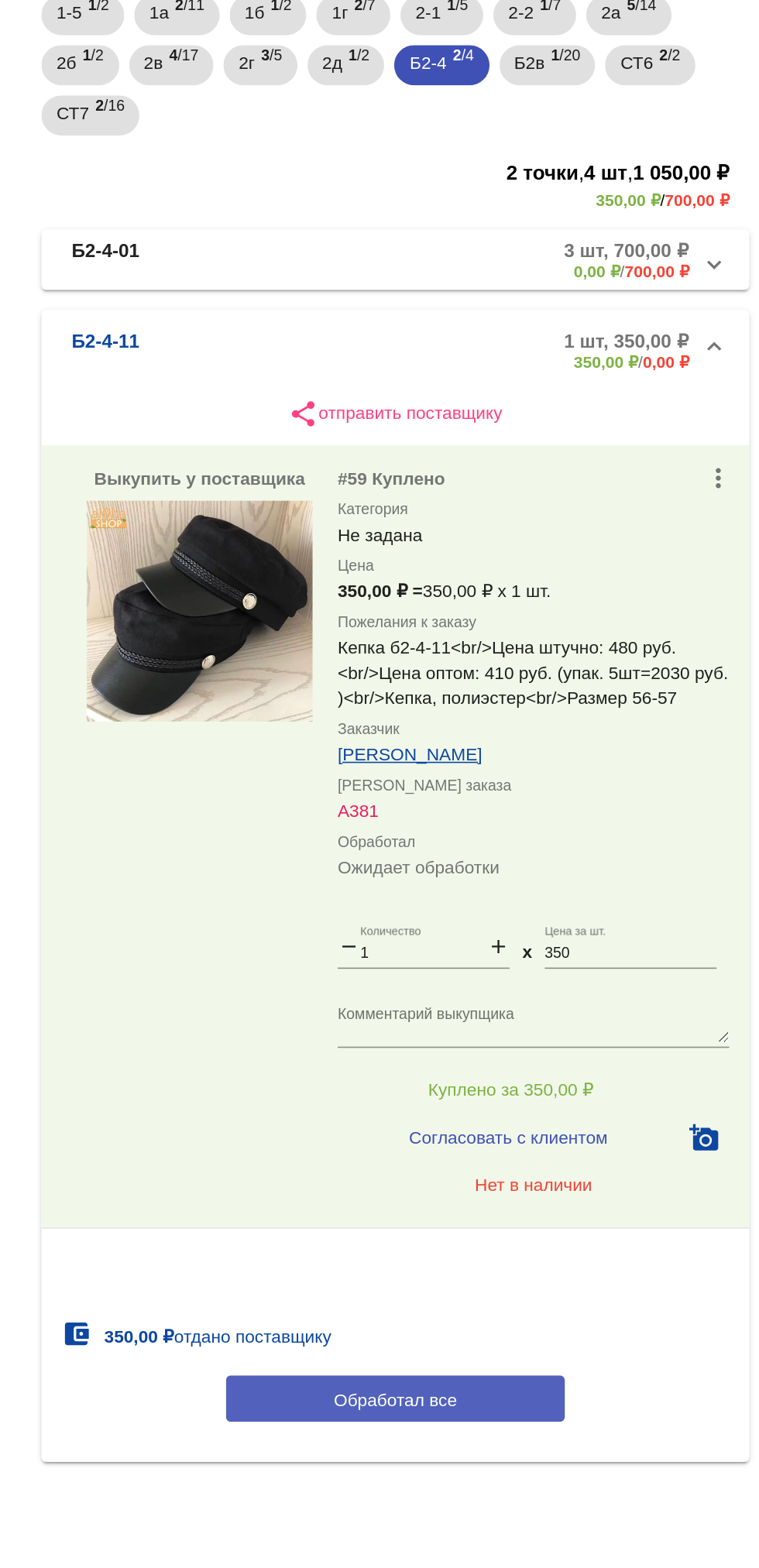
click at [584, 1097] on div "account_balance_wallet 350,00 ₽ отдано поставщику" at bounding box center [534, 1091] width 412 height 22
click at [585, 1129] on button "Обработал все" at bounding box center [534, 1129] width 209 height 28
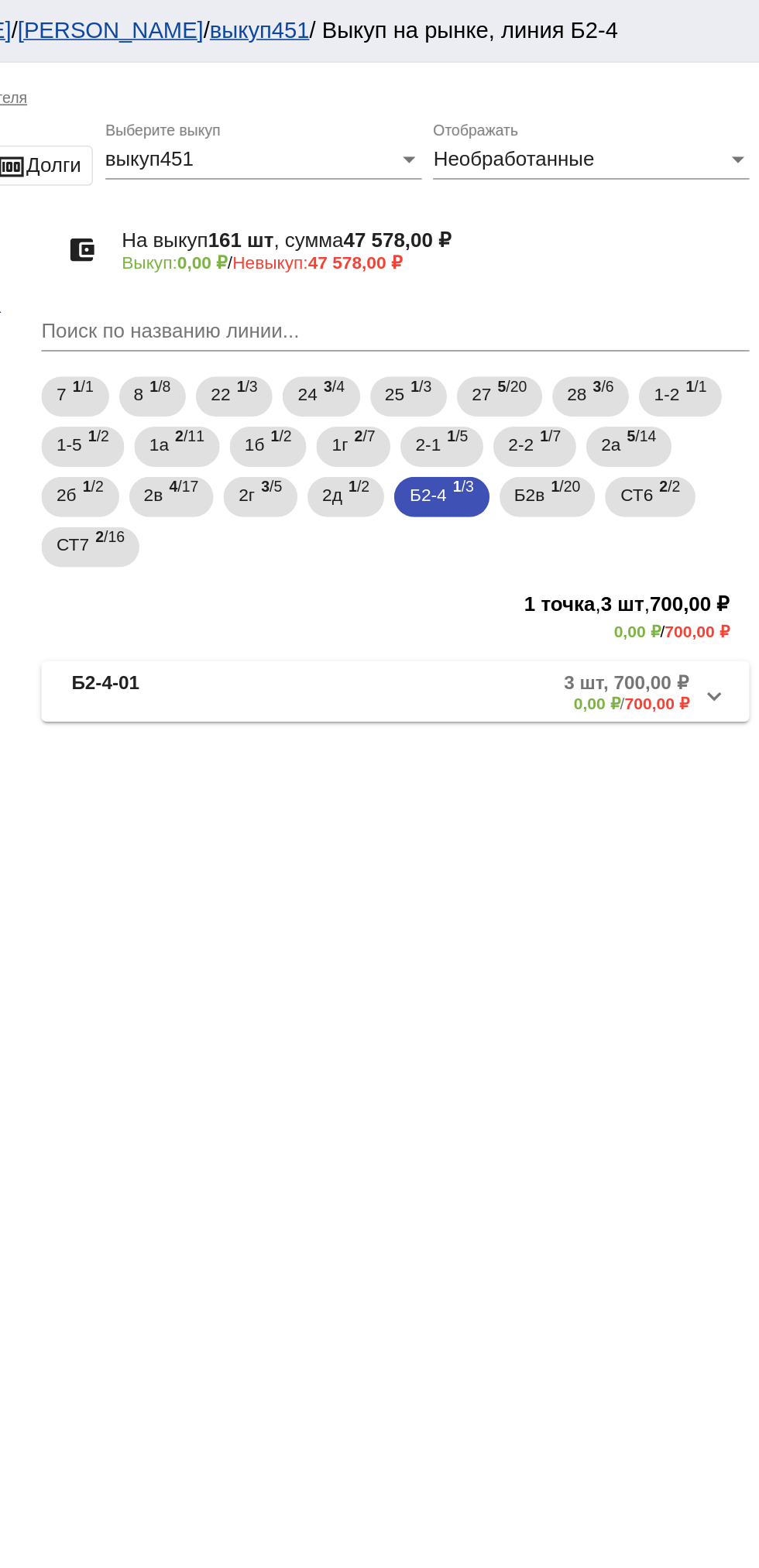
click at [622, 616] on div "filter_list выбрать покупателя lock_open shopping_cart Выкуп money Долги выкуп4…" at bounding box center [465, 803] width 588 height 1529
click at [404, 279] on span "2 /11" at bounding box center [407, 276] width 17 height 32
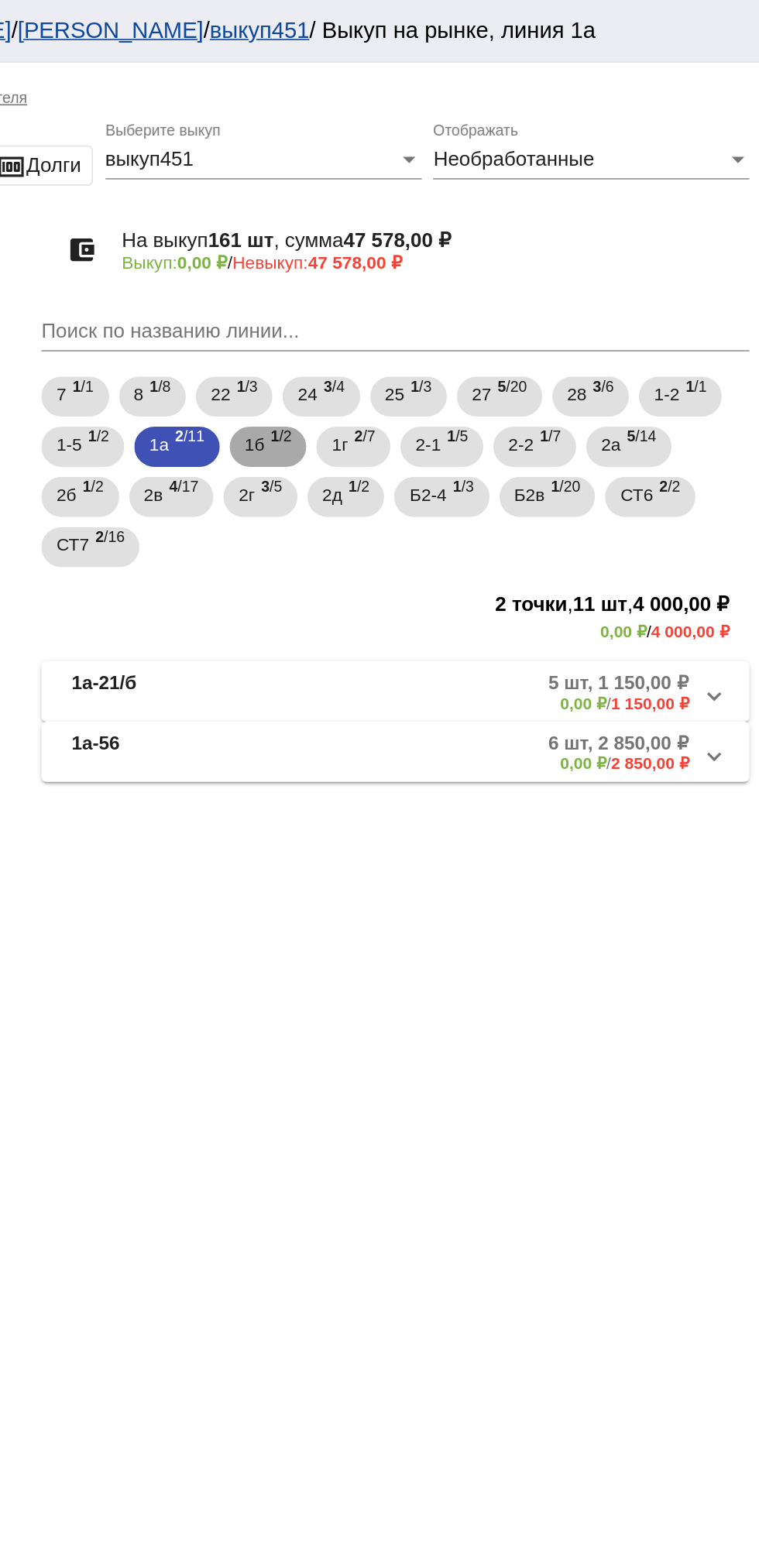
click at [461, 282] on span "1 /2" at bounding box center [464, 276] width 13 height 32
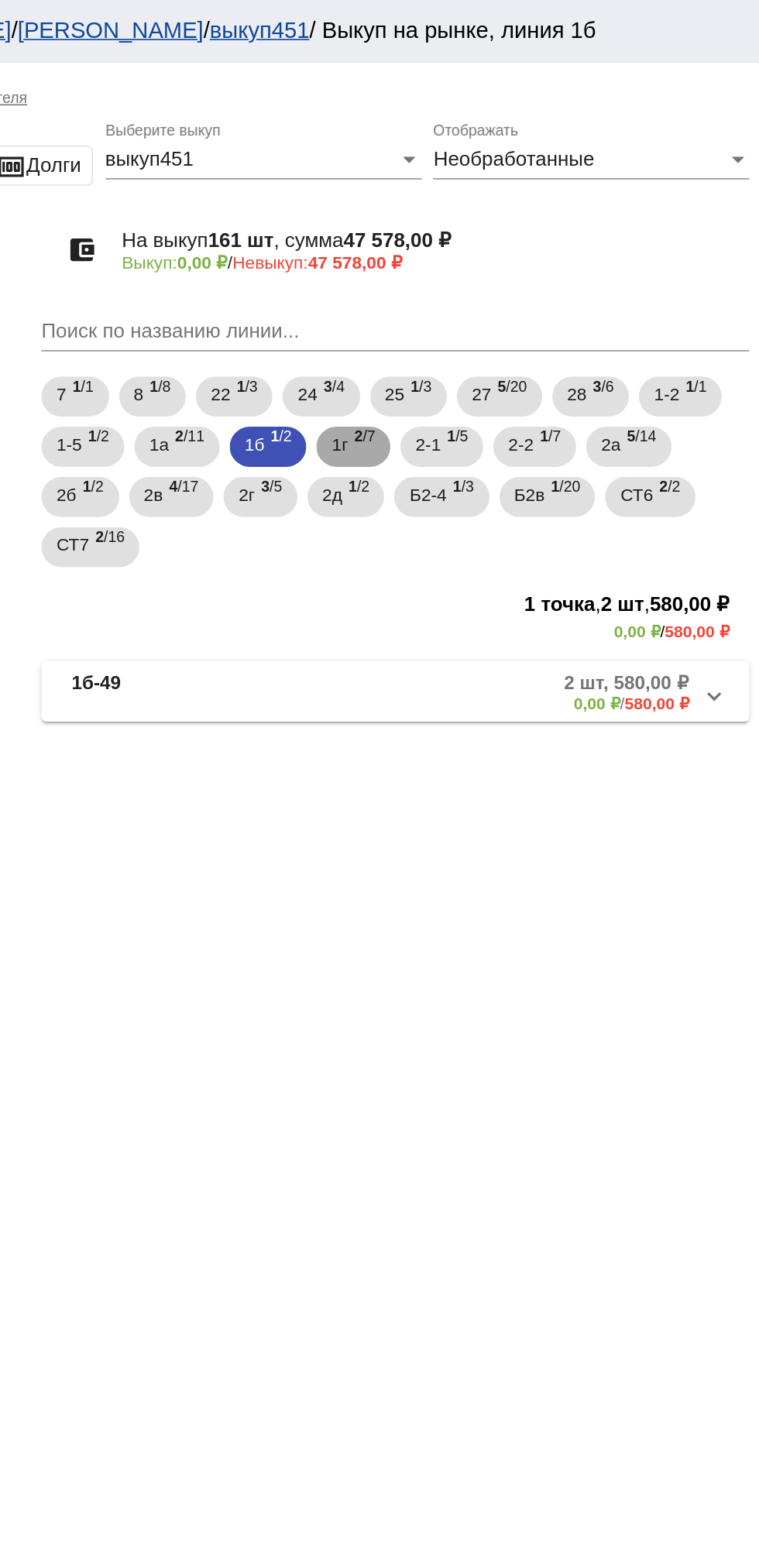
click at [499, 271] on span "1г" at bounding box center [500, 274] width 10 height 28
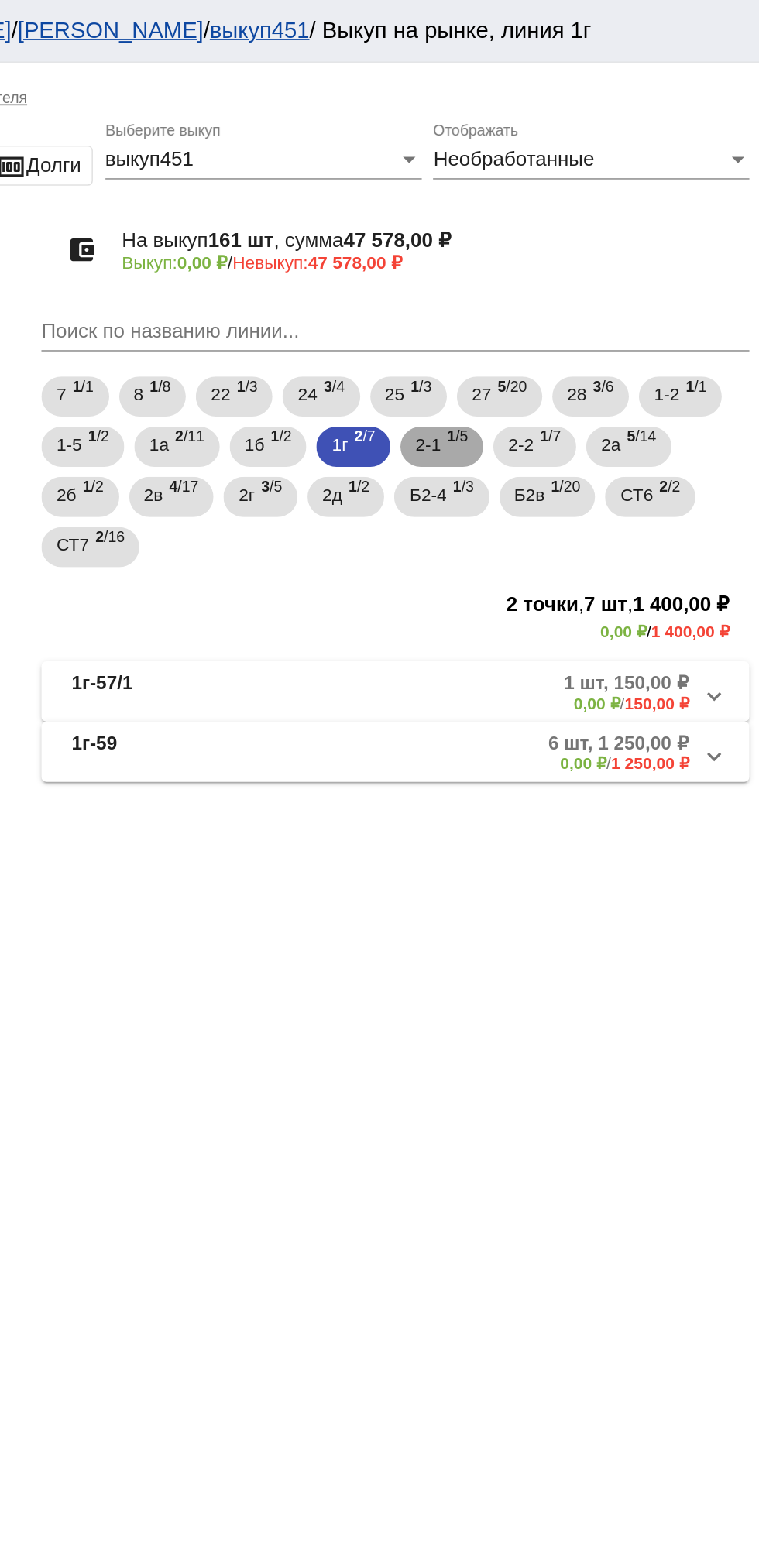
click at [573, 282] on span "1 /5" at bounding box center [572, 276] width 13 height 32
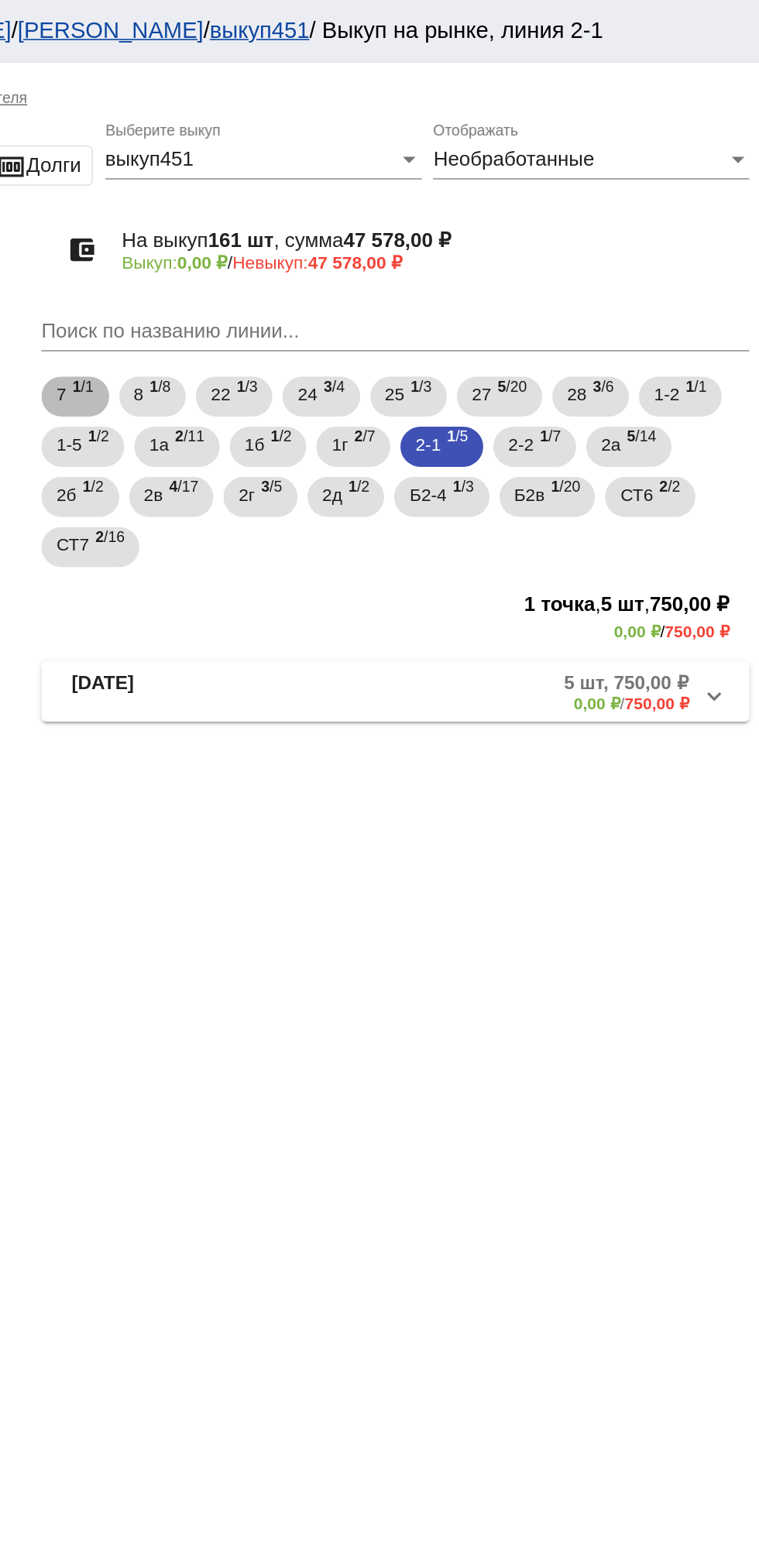
click at [615, 260] on div "7 1 /1 8 1 /8 22 1 /3 24 3 /4 25 1 /3 27 5 /20 28 3 /6 1-2 1 /1 1-5 1 /2 1а 2 /…" at bounding box center [534, 291] width 443 height 124
click at [635, 286] on span "1 /7" at bounding box center [630, 276] width 13 height 32
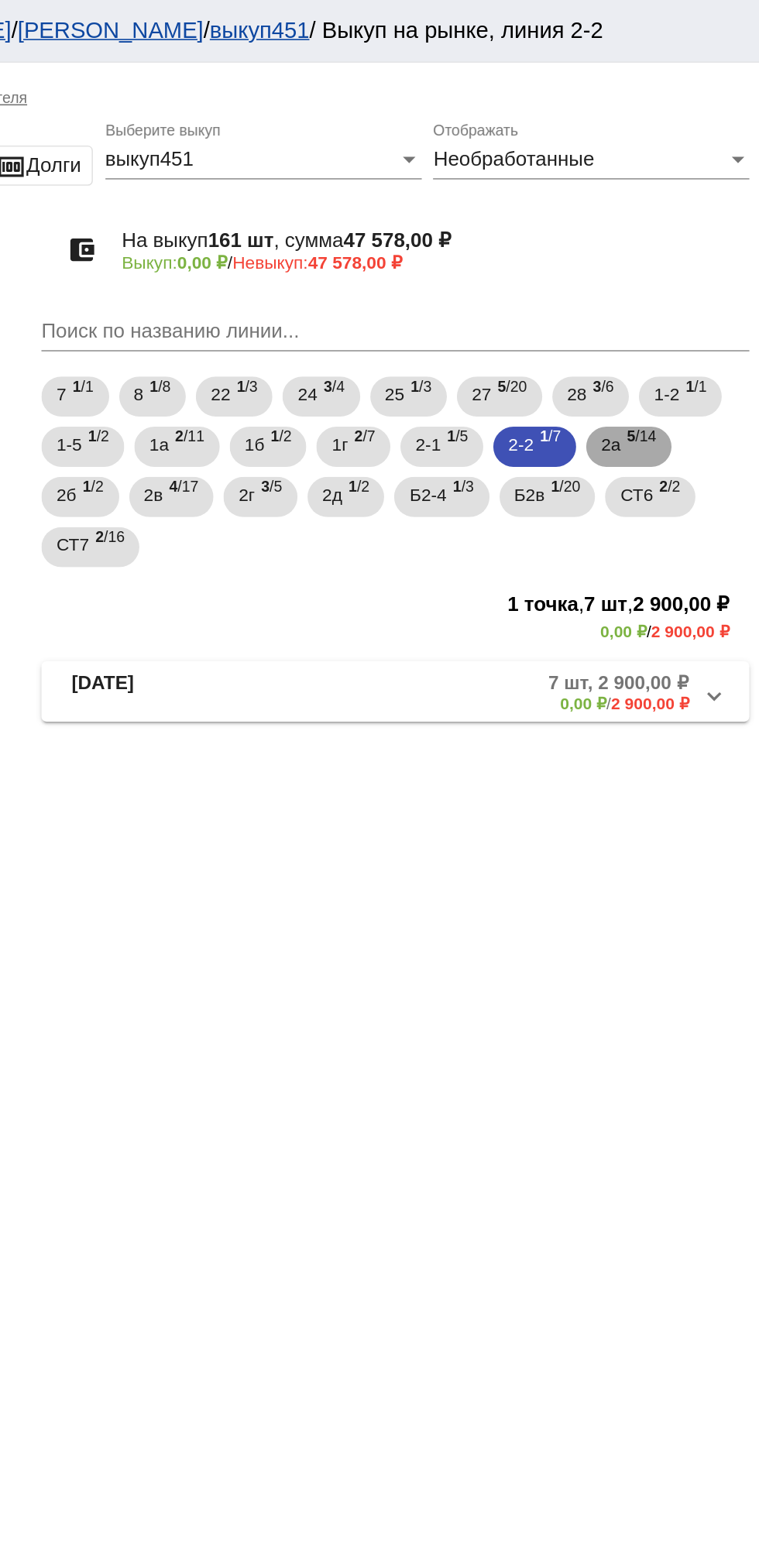
click at [674, 274] on span "2а" at bounding box center [667, 274] width 13 height 28
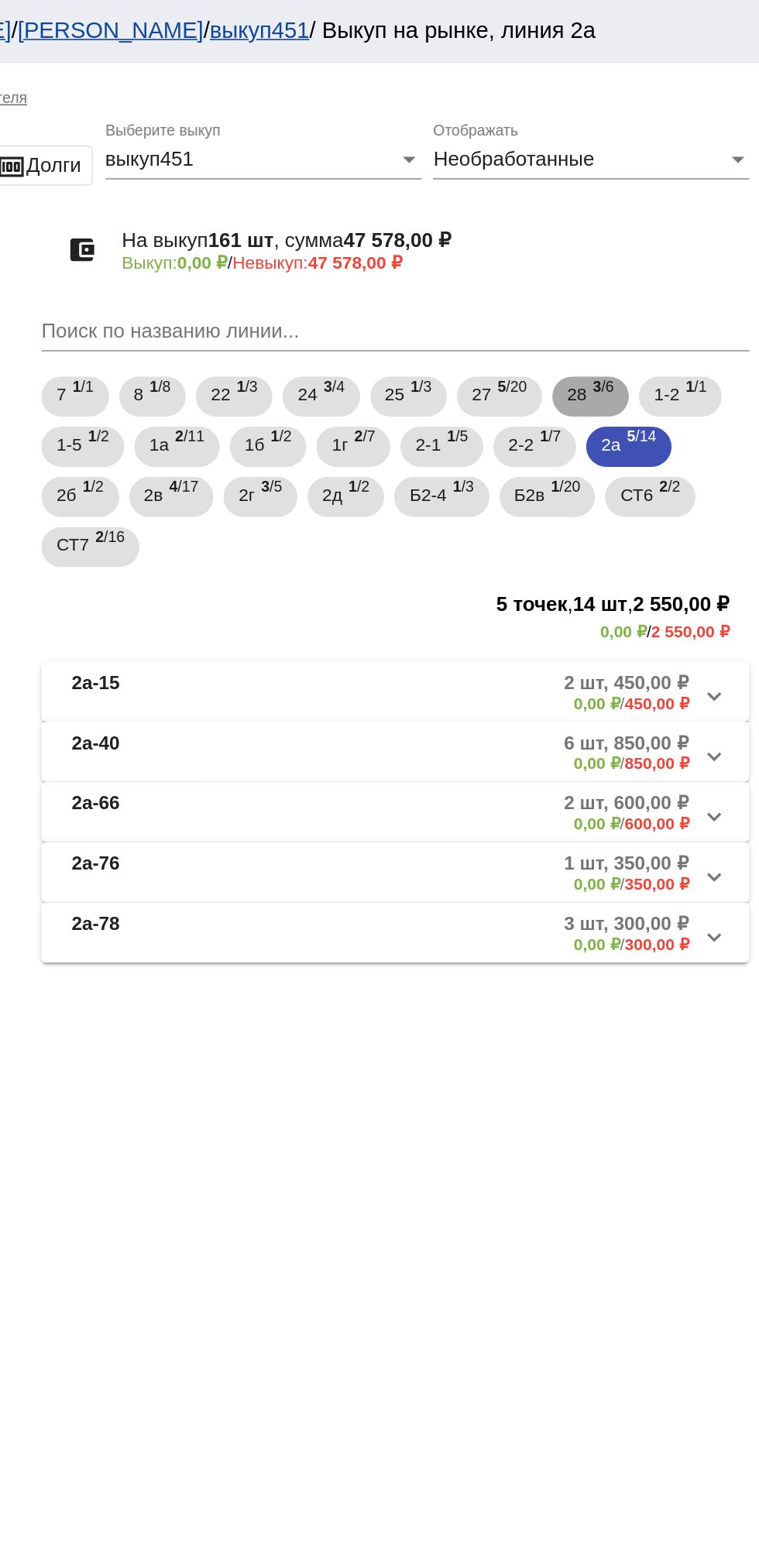
click at [666, 245] on span "3 /6" at bounding box center [662, 245] width 13 height 32
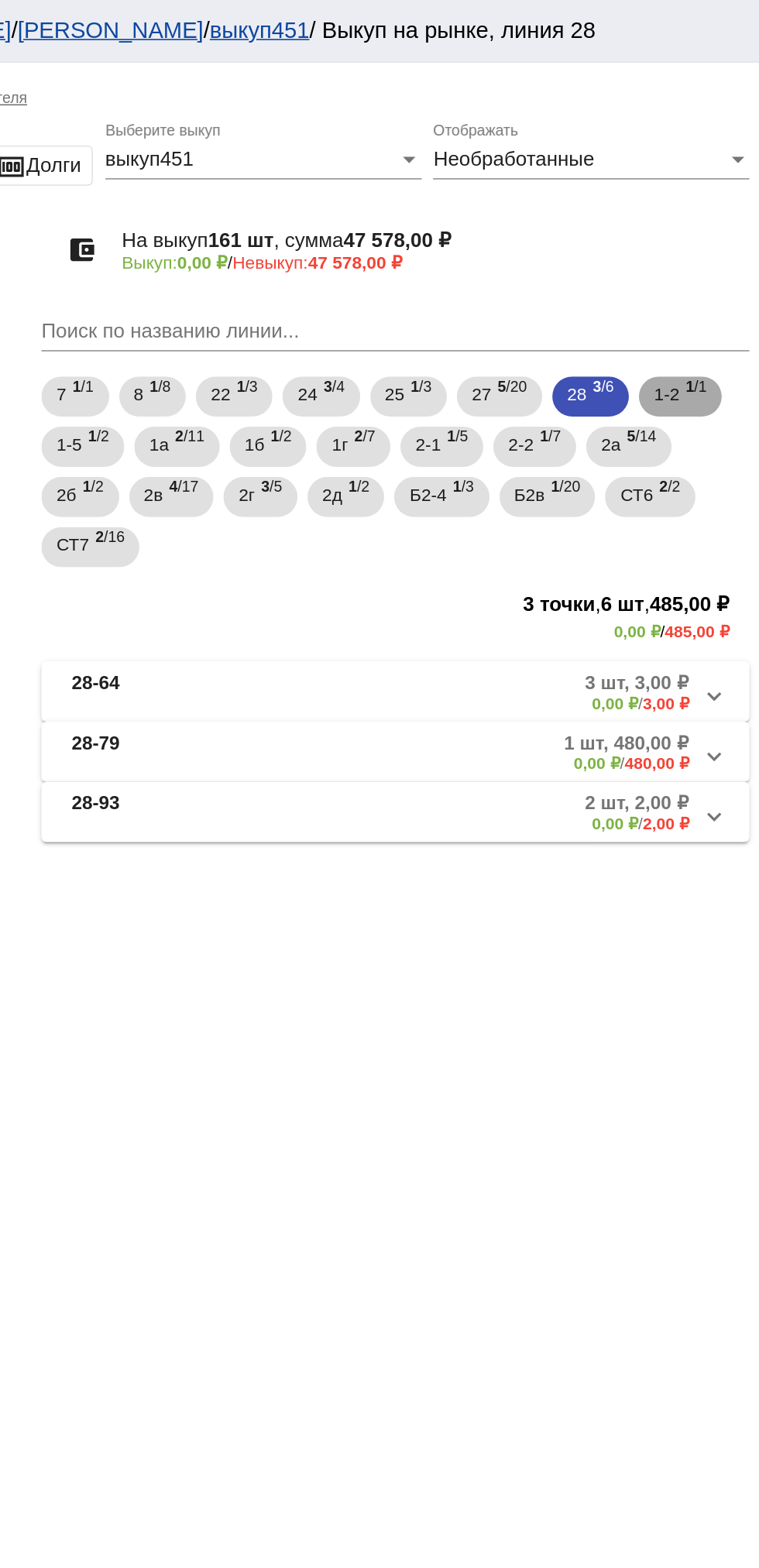
click at [710, 244] on span "1-2" at bounding box center [701, 243] width 16 height 28
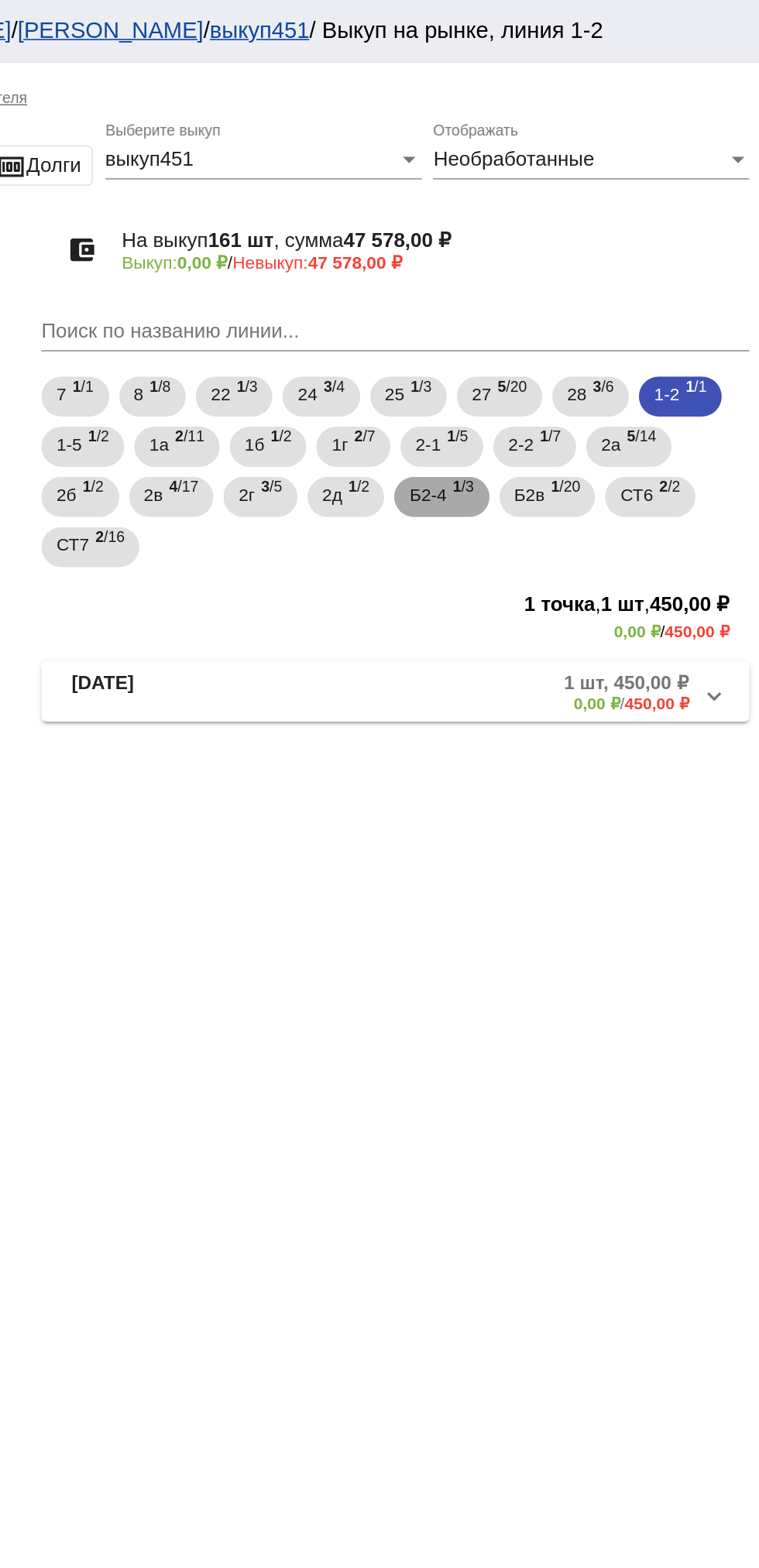
click at [566, 315] on span "Б2-4" at bounding box center [554, 305] width 22 height 28
click at [402, 430] on mat-panel-title "Б2-4-01" at bounding box center [397, 427] width 126 height 26
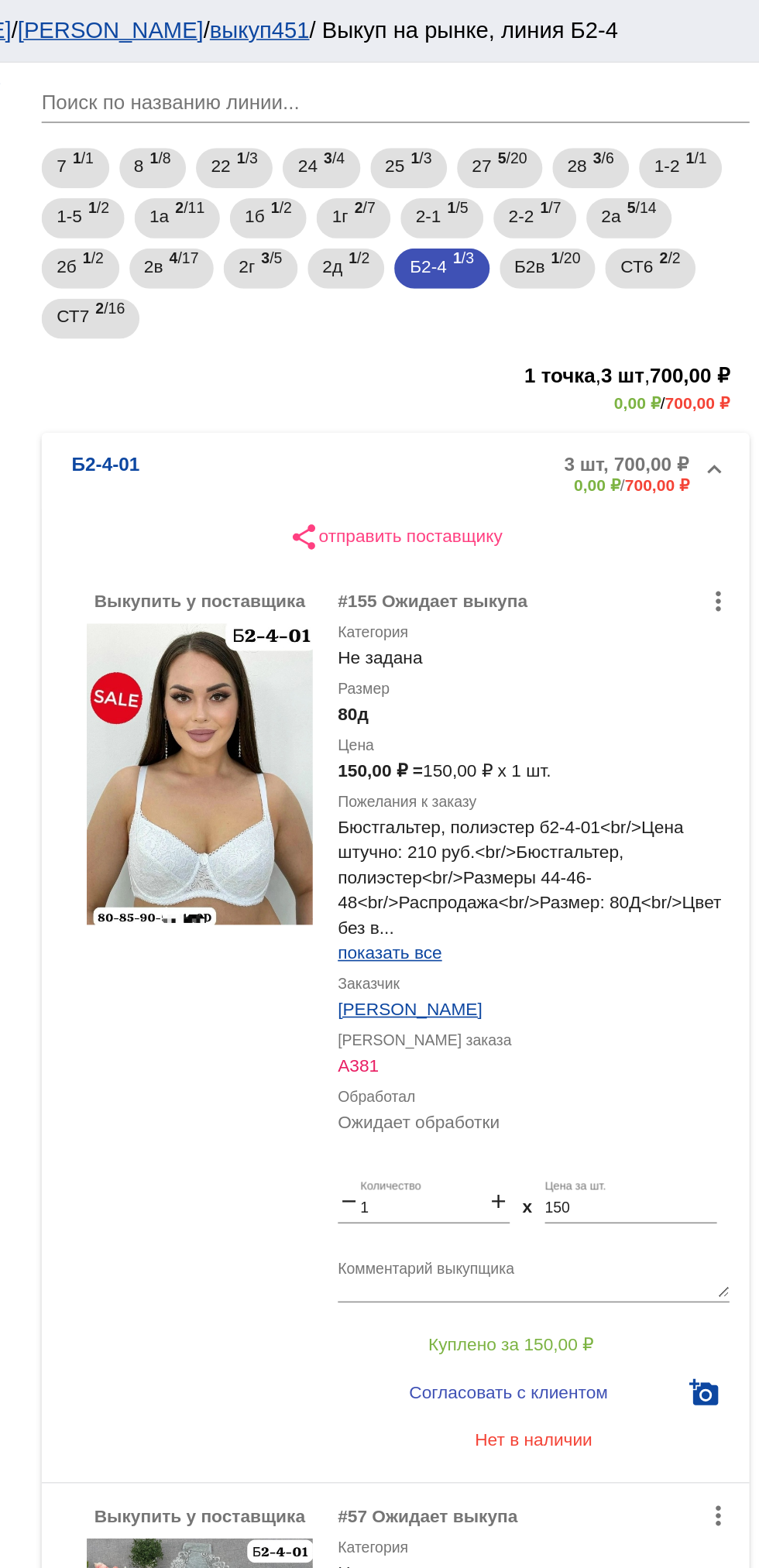
scroll to position [142, 0]
click at [746, 928] on button "more_vert" at bounding box center [733, 934] width 31 height 31
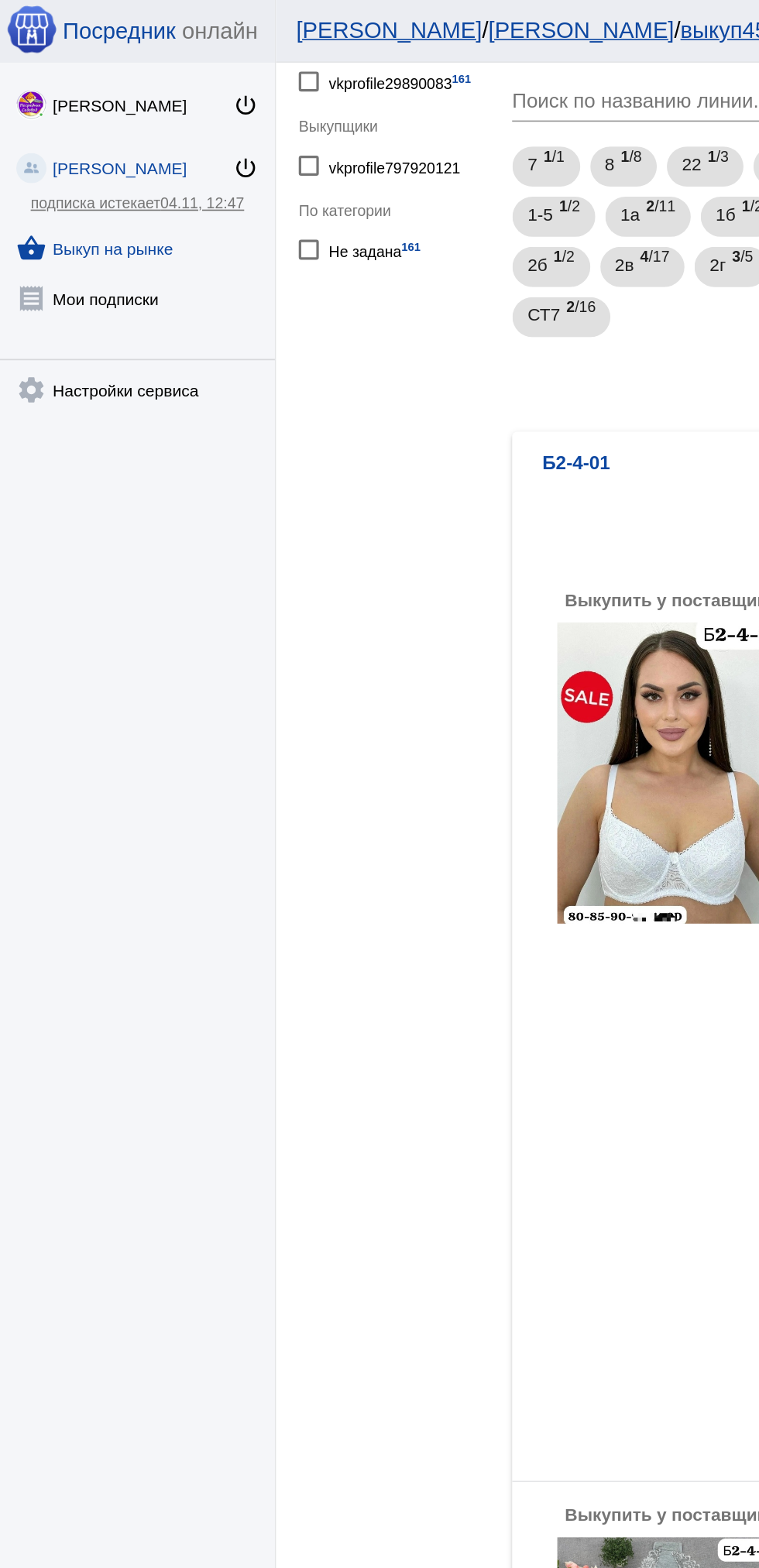
click at [10, 509] on div at bounding box center [380, 784] width 759 height 1568
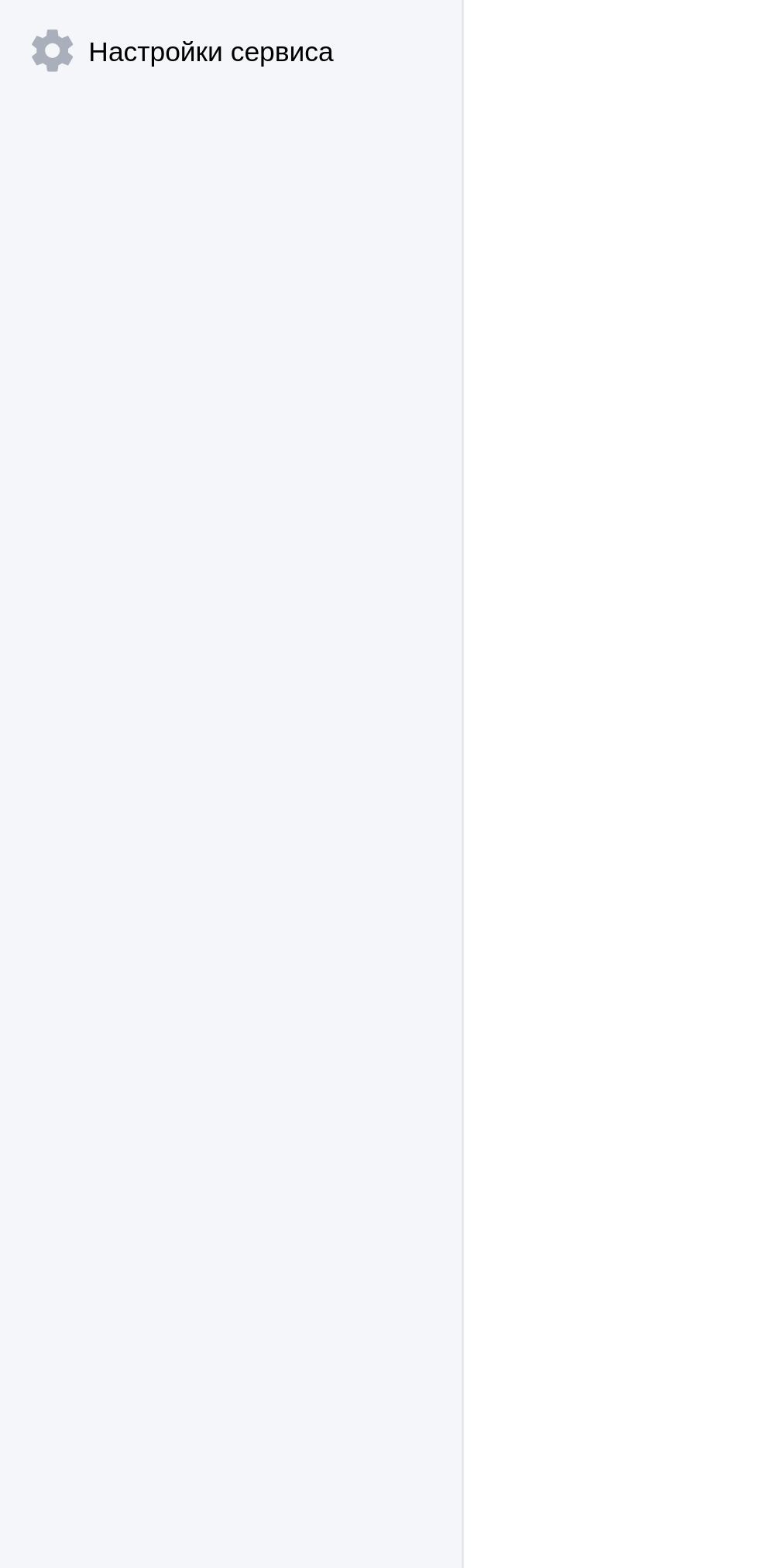
click at [0, 546] on div "Abdulbosid Rasulov power_settings_new Анастасия power_settings_new подписка ист…" at bounding box center [84, 784] width 170 height 1491
click at [0, 539] on div "Abdulbosid Rasulov power_settings_new Анастасия power_settings_new подписка ист…" at bounding box center [84, 784] width 170 height 1491
click at [0, 558] on div "Abdulbosid Rasulov power_settings_new Анастасия power_settings_new подписка ист…" at bounding box center [84, 784] width 170 height 1491
click at [277, 238] on app-facets "Фильтры Покупатели vkprofile29890083 161 Выкупщики vkprofile797920121 По катего…" at bounding box center [247, 1068] width 139 height 2169
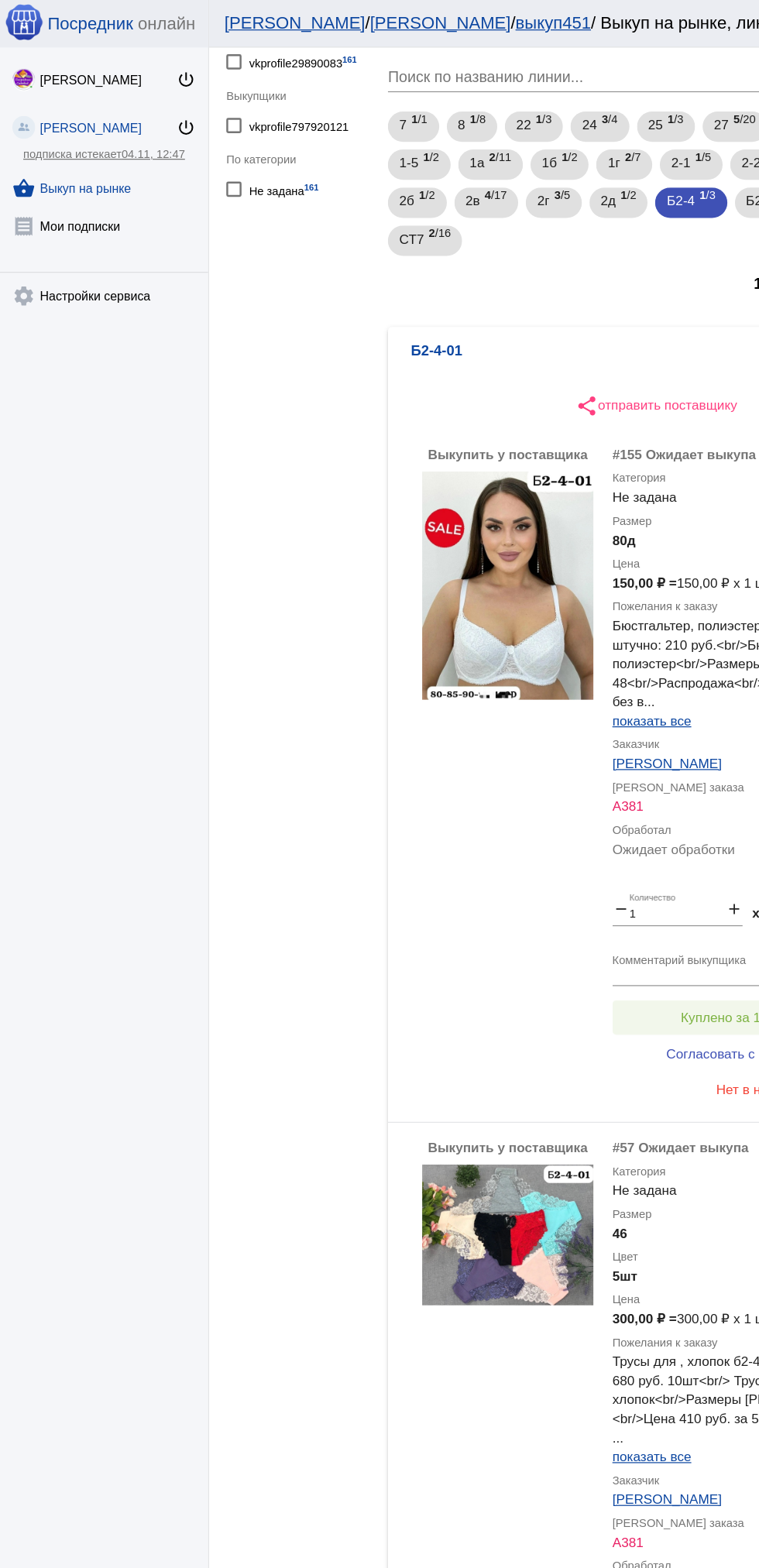
click at [570, 824] on span "Куплено за 150,00 ₽" at bounding box center [605, 829] width 102 height 13
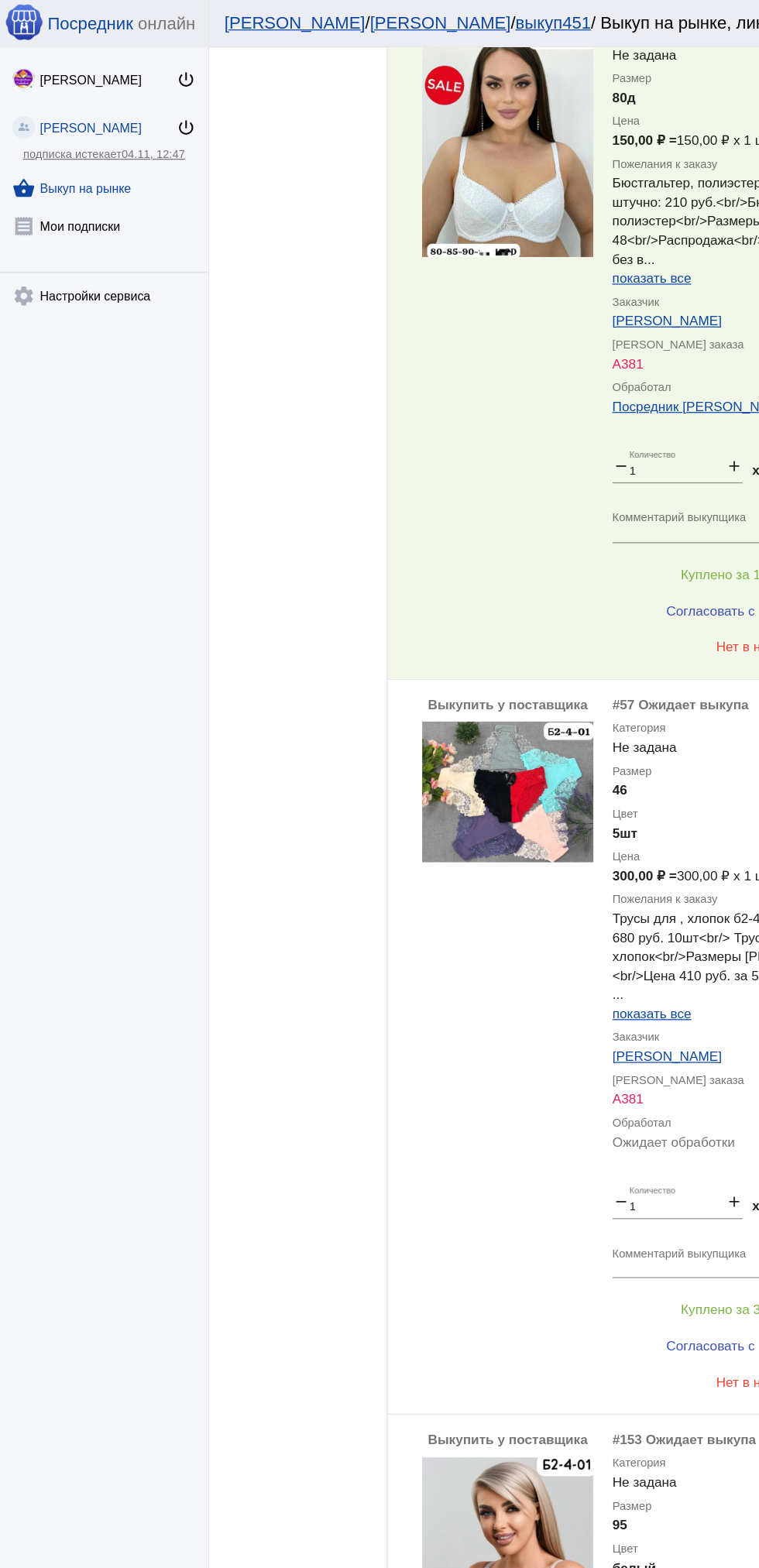
scroll to position [506, 0]
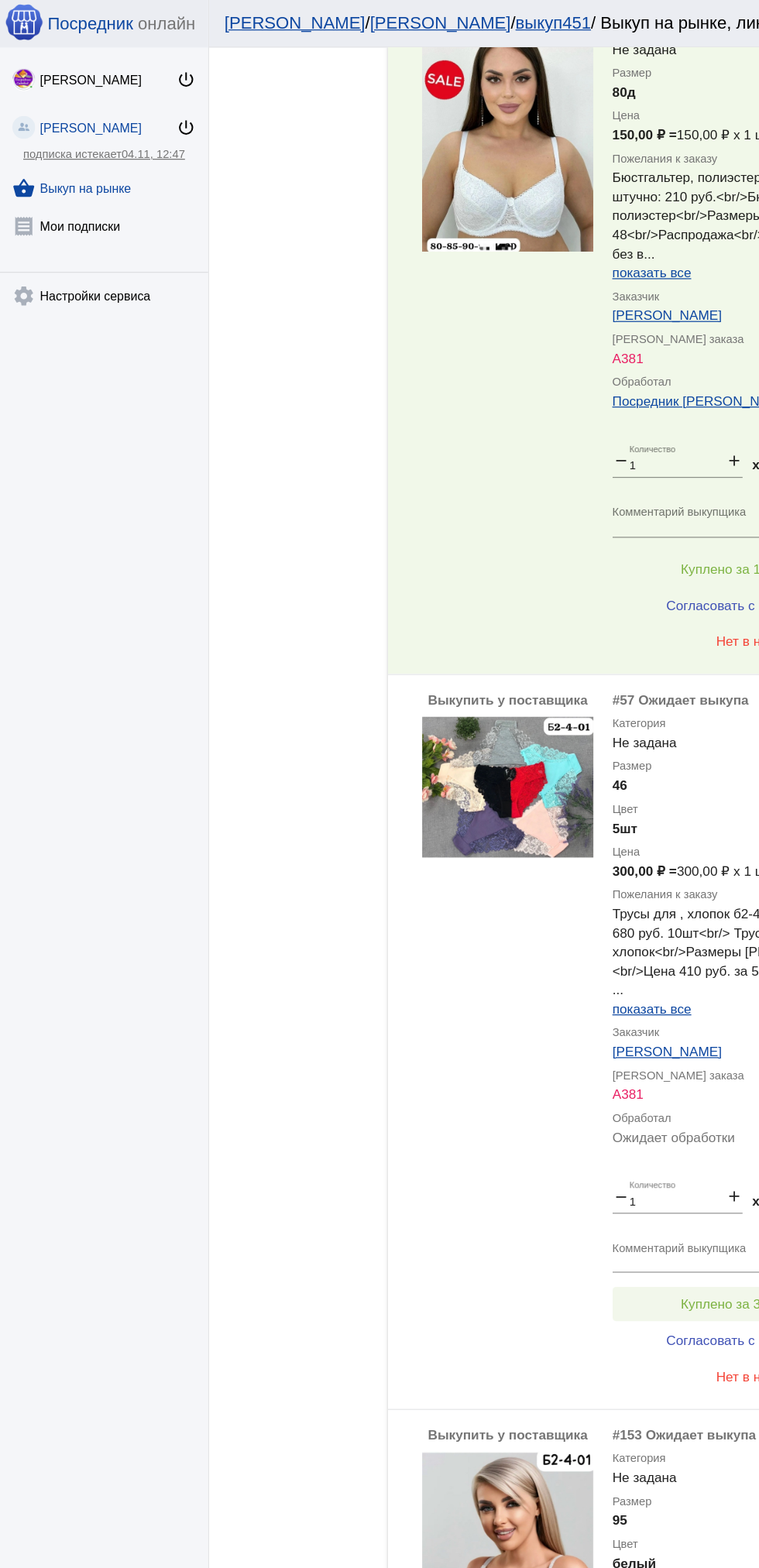
click at [602, 1056] on span "Куплено за 300,00 ₽" at bounding box center [605, 1063] width 102 height 13
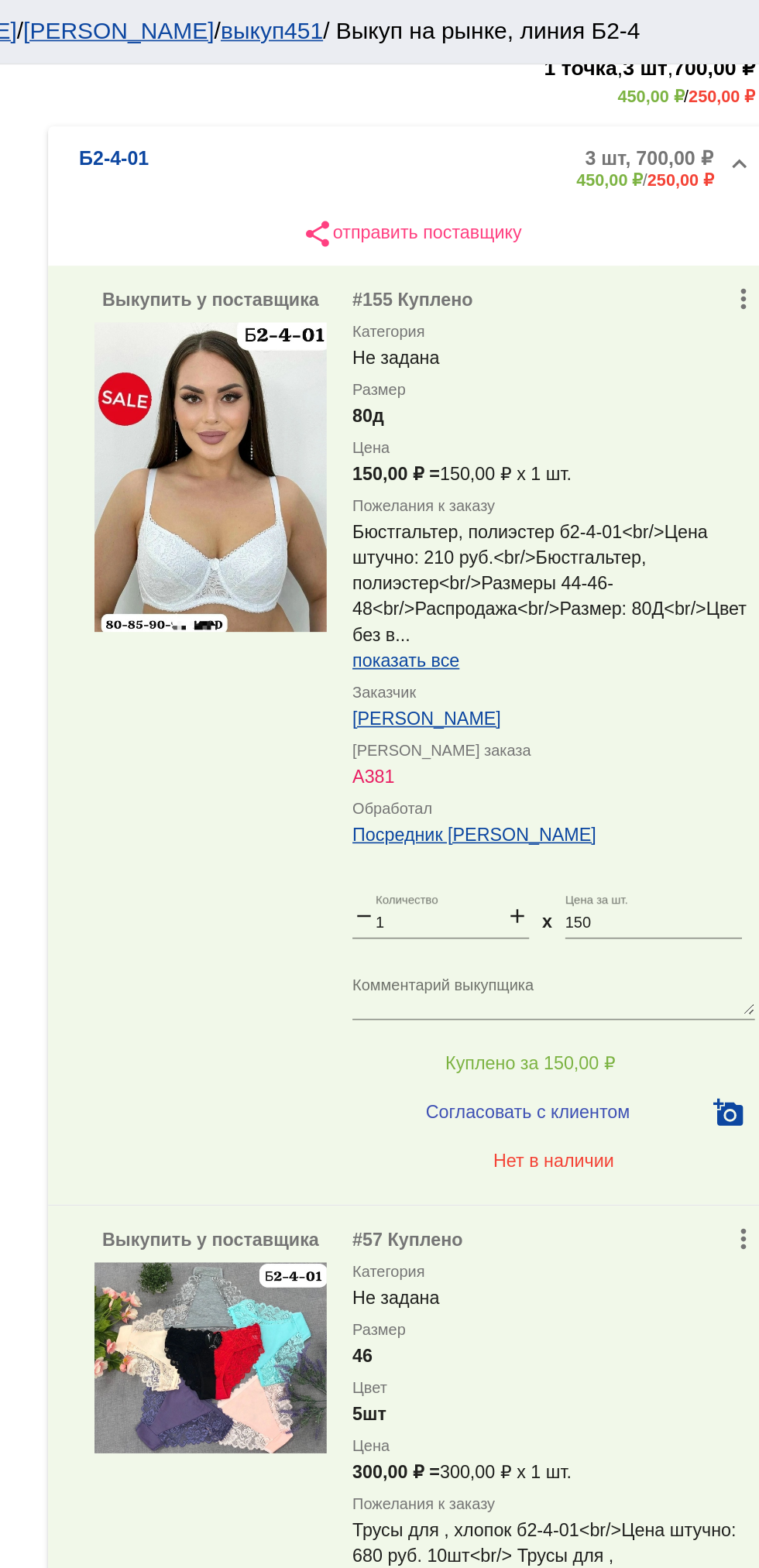
scroll to position [0, 0]
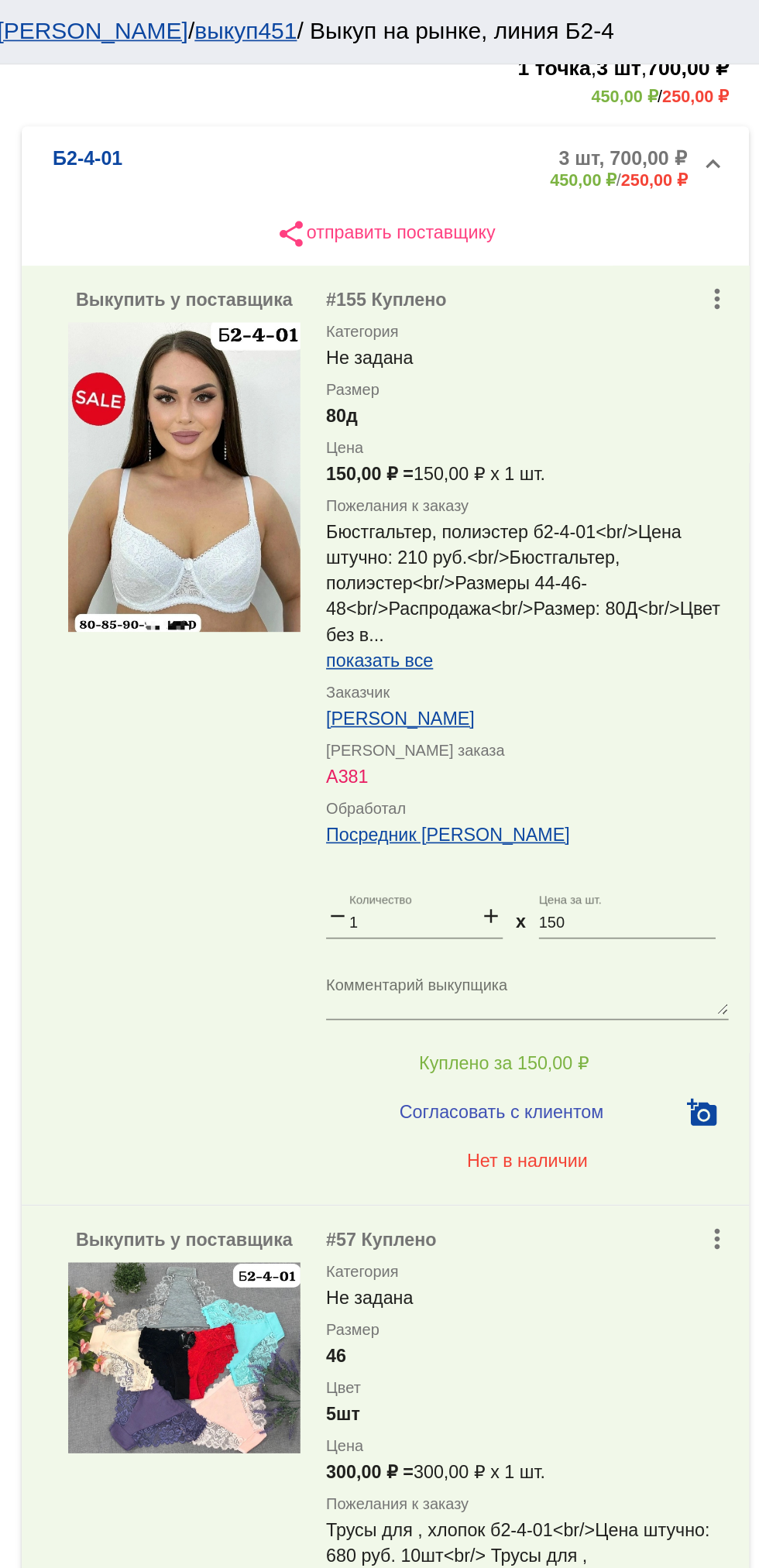
click at [561, 399] on span "показать все" at bounding box center [531, 397] width 64 height 13
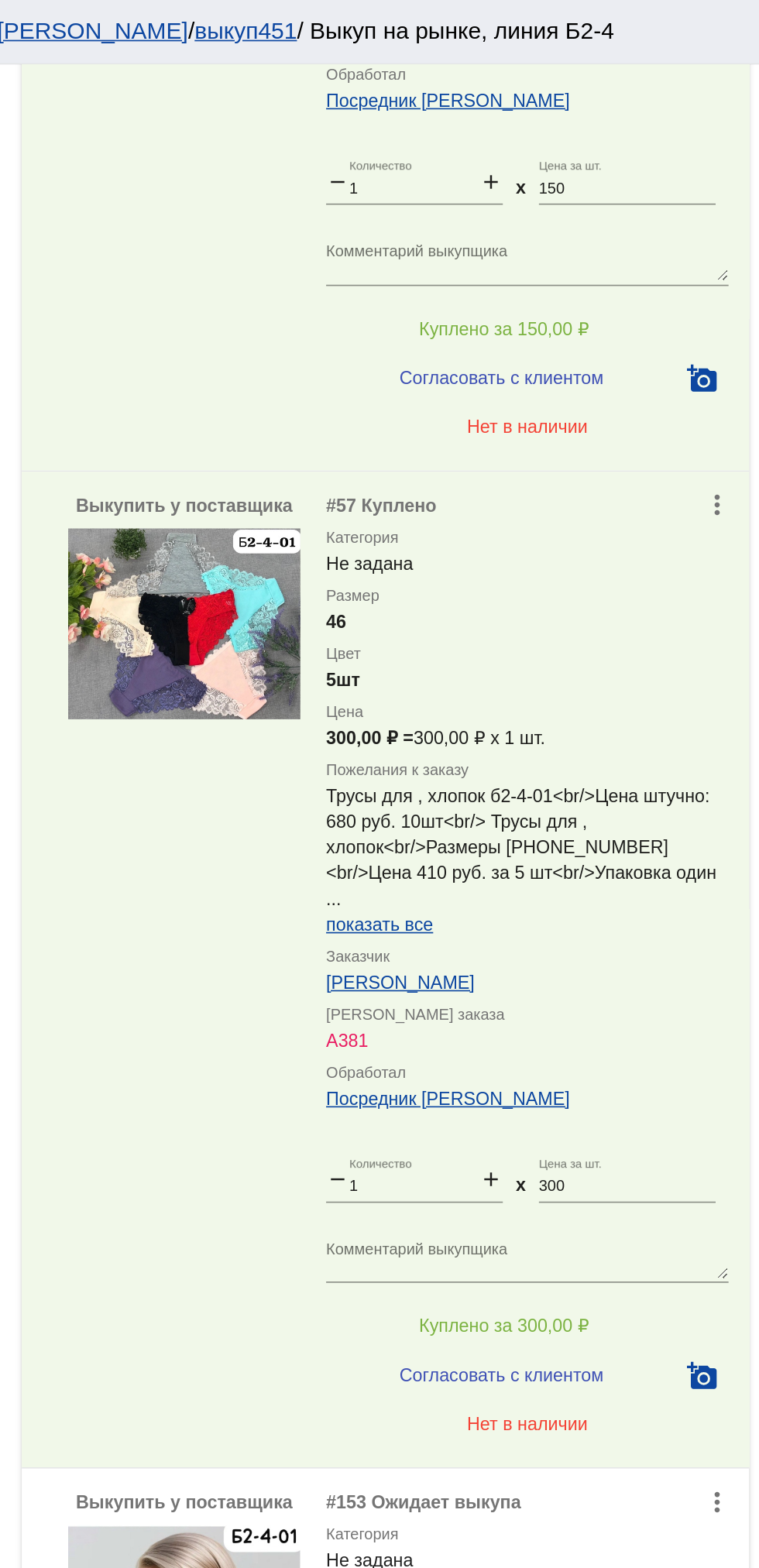
scroll to position [779, 0]
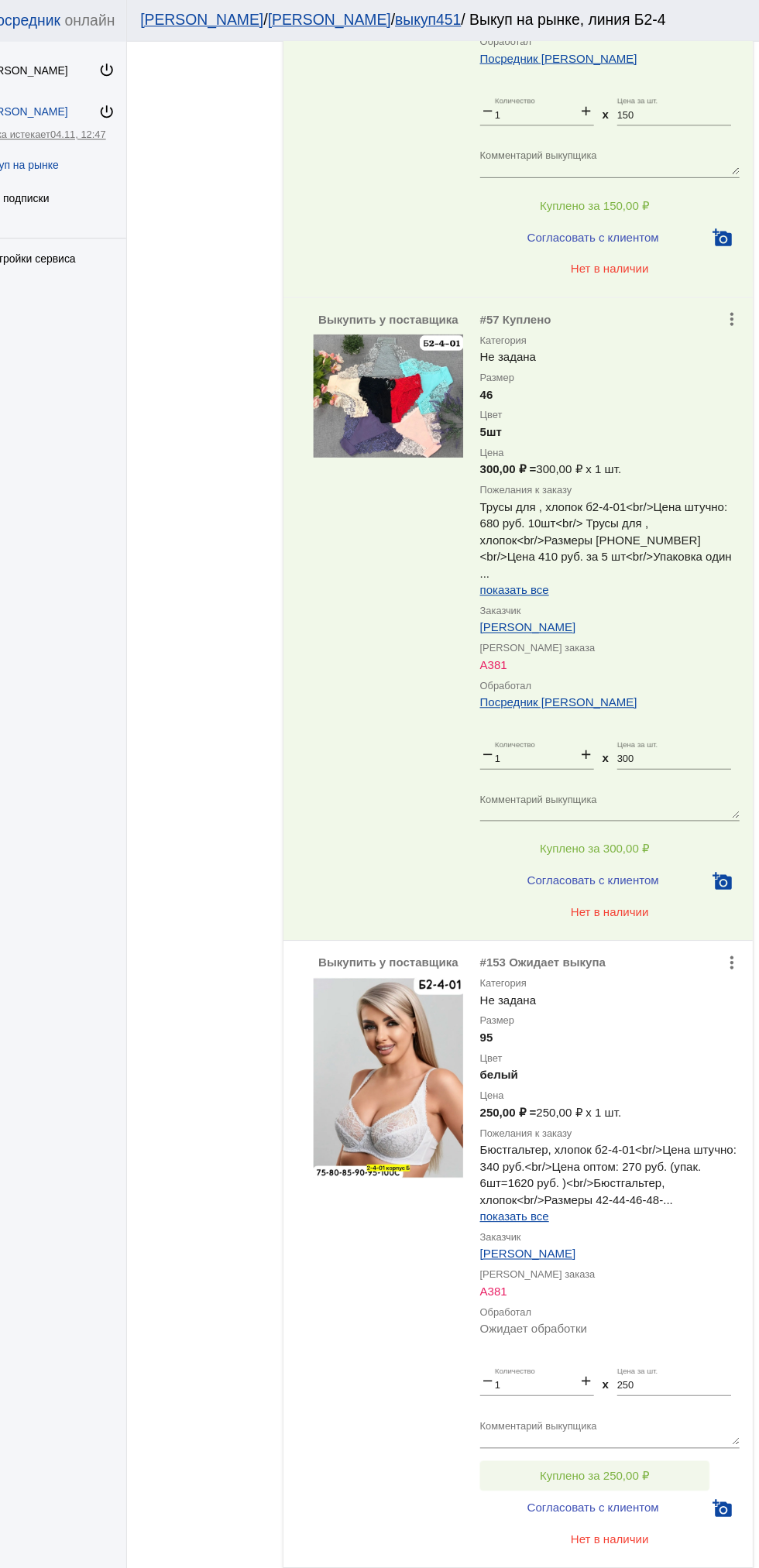
click at [652, 1368] on span "Куплено за 250,00 ₽" at bounding box center [605, 1375] width 102 height 13
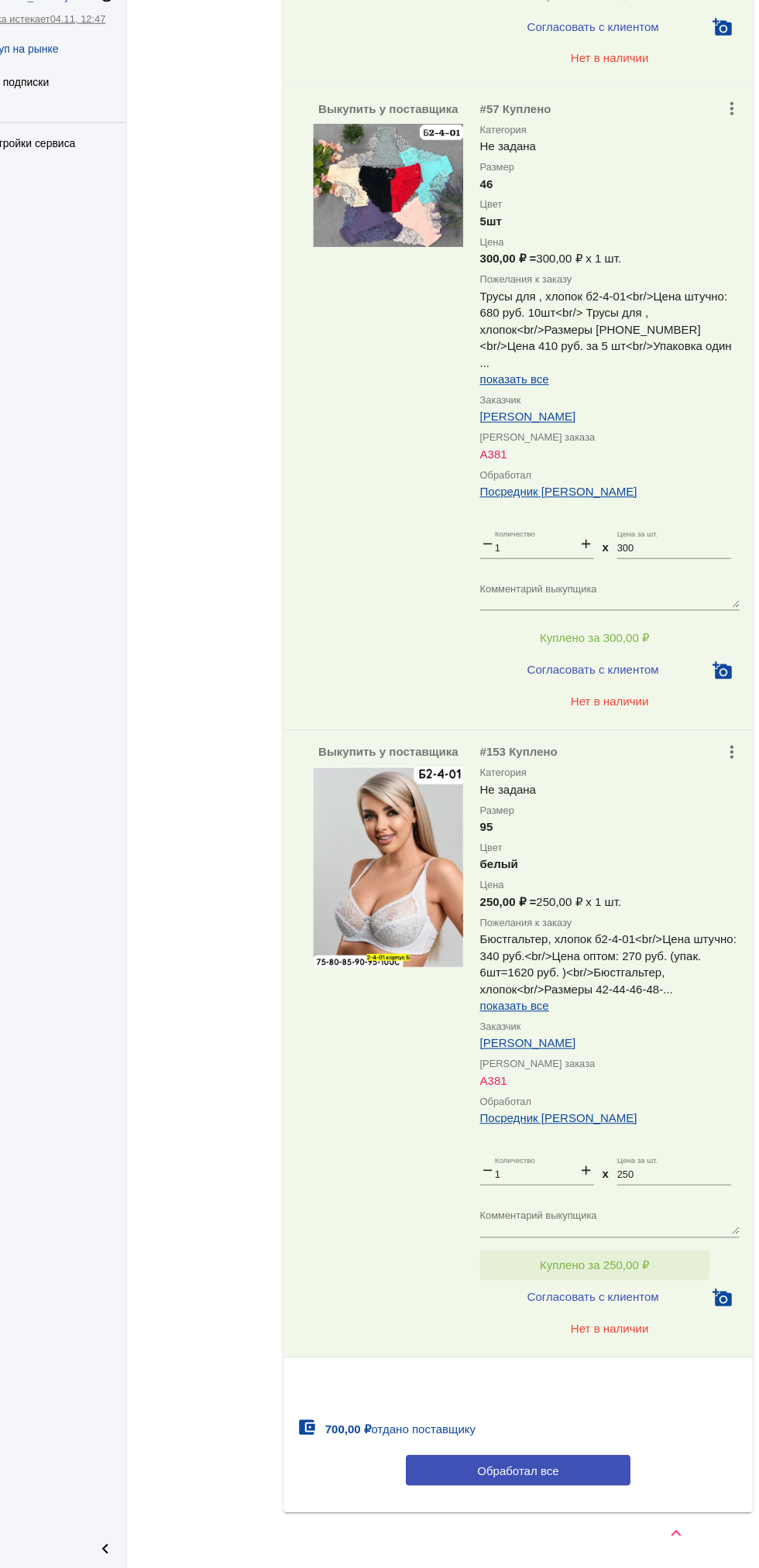
scroll to position [0, 0]
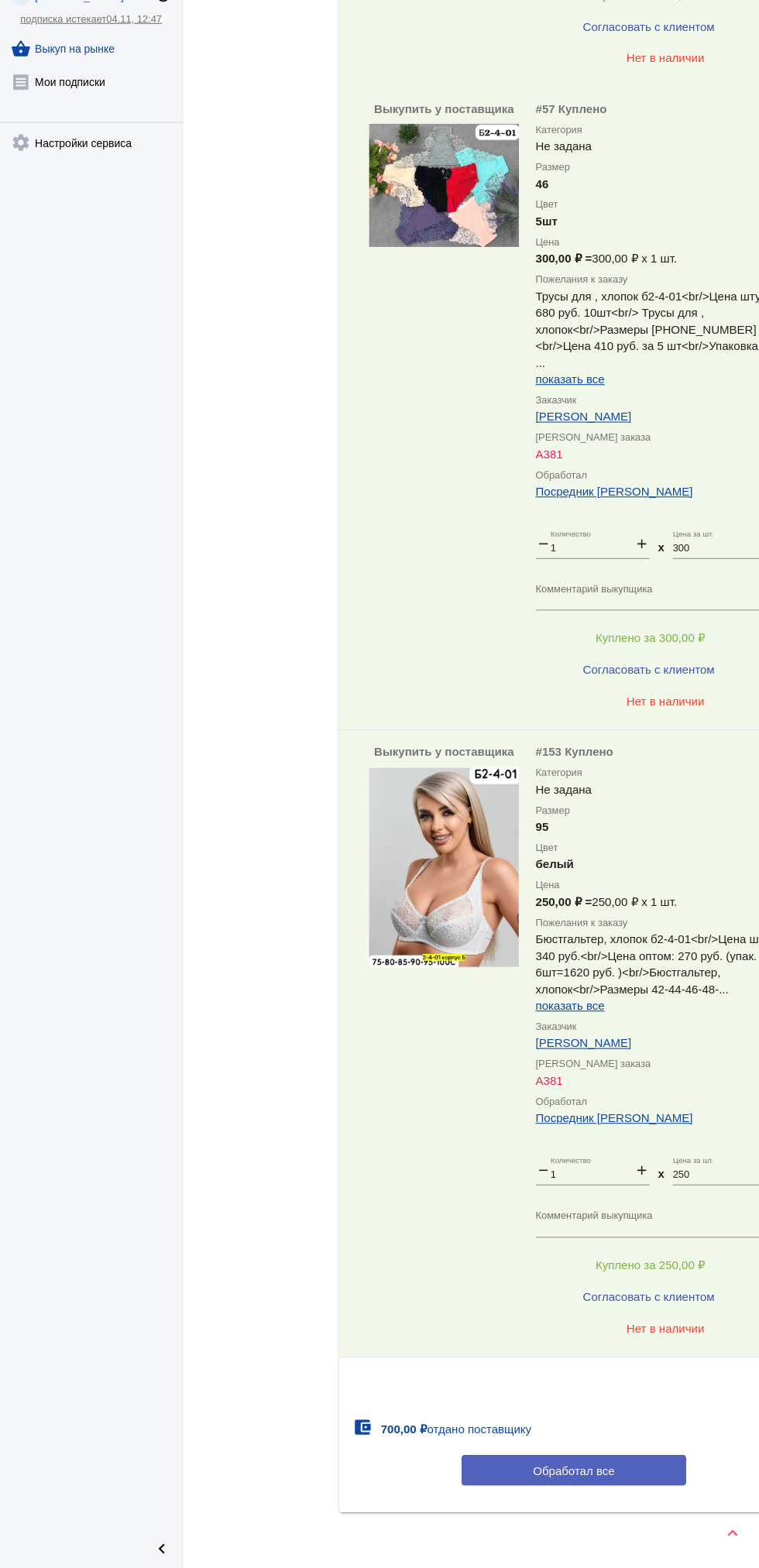
click at [526, 1471] on span "Обработал все" at bounding box center [534, 1477] width 76 height 13
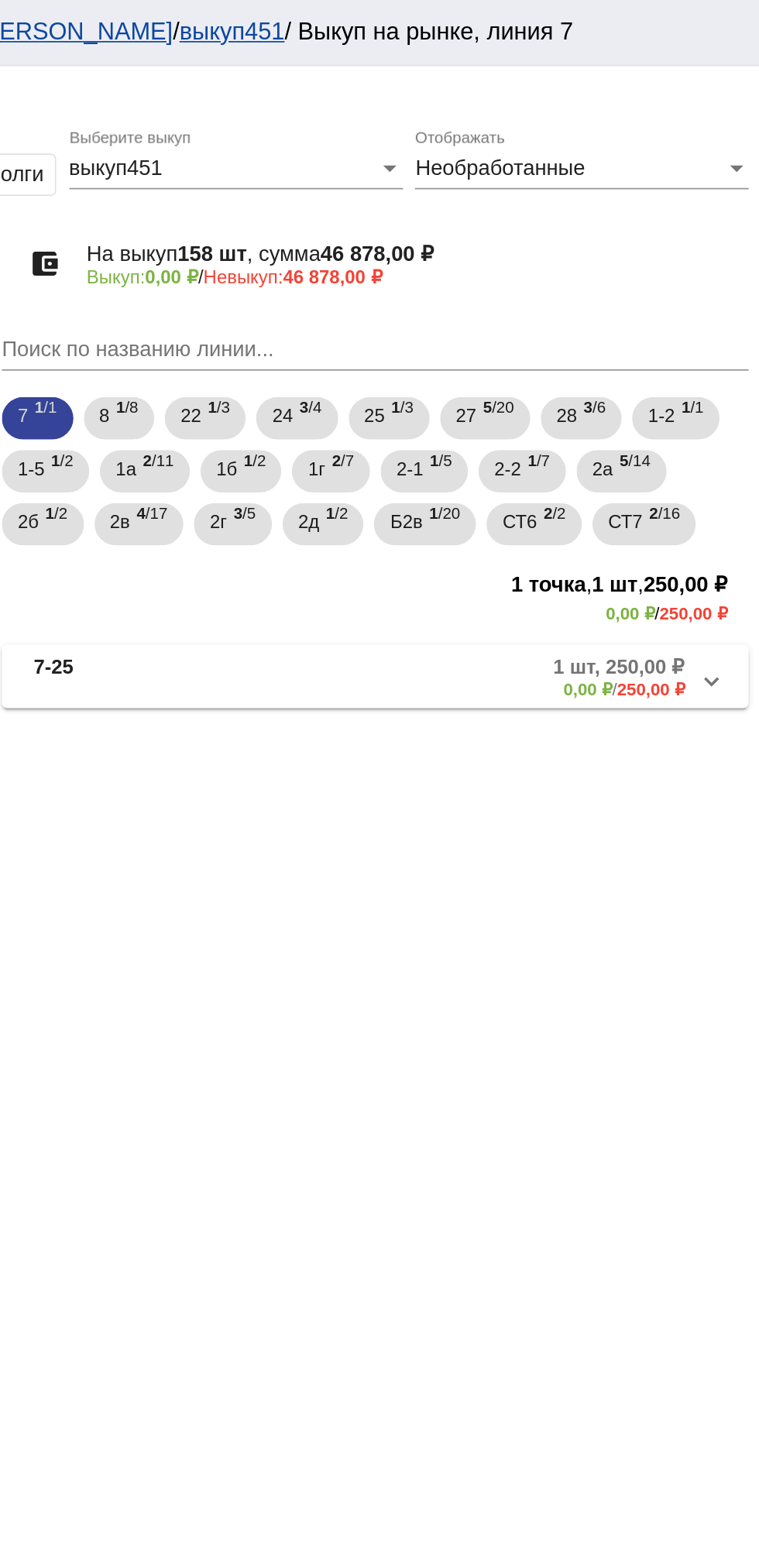
click at [570, 289] on div "7 1 /1 8 1 /8 22 1 /3 24 3 /4 25 1 /3 27 5 /20 28 3 /6 1-2 1 /1 1-5 1 /2 1а 2 /…" at bounding box center [534, 275] width 443 height 93
click at [570, 314] on div "Б2в 1 /20" at bounding box center [563, 307] width 41 height 32
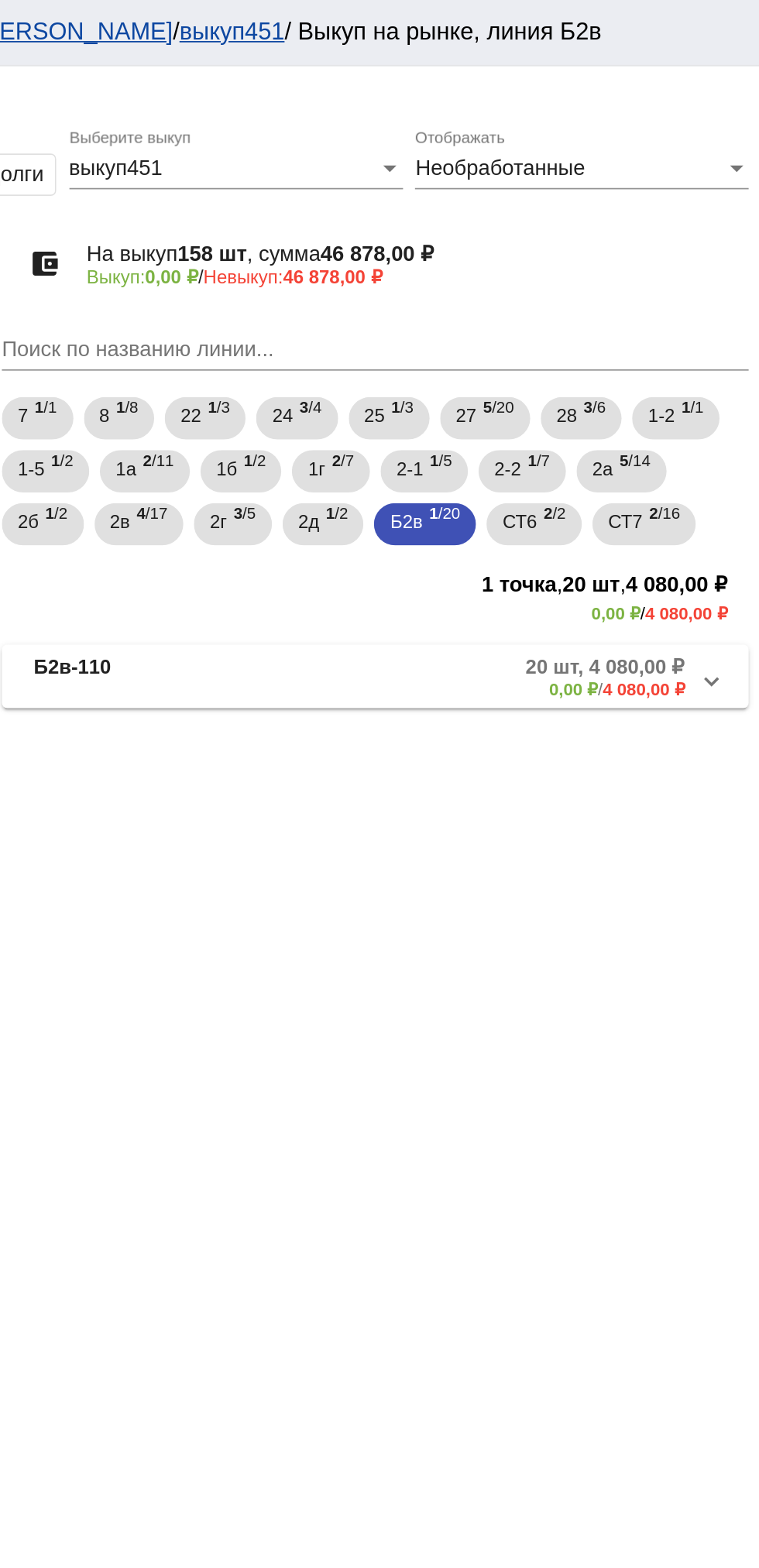
click at [643, 414] on mat-expansion-panel-header "Б2в-110 20 шт, 4 080,00 ₽ 0,00 ₽ / 4 080,00 ₽" at bounding box center [534, 395] width 436 height 38
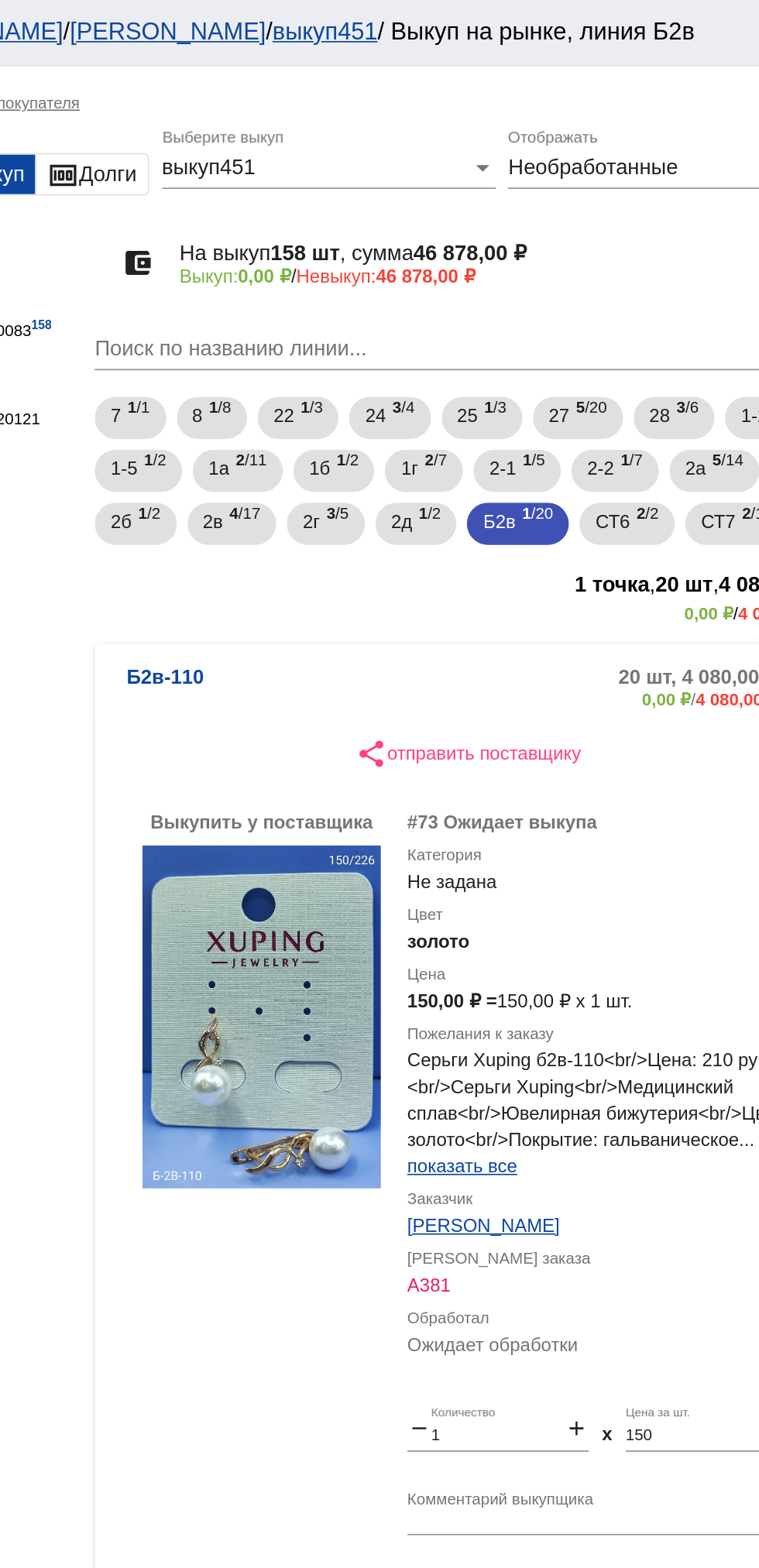
click at [563, 406] on mat-panel-description "20 шт, 4 080,00 ₽ 0,00 ₽ / 4 080,00 ₽" at bounding box center [591, 403] width 247 height 26
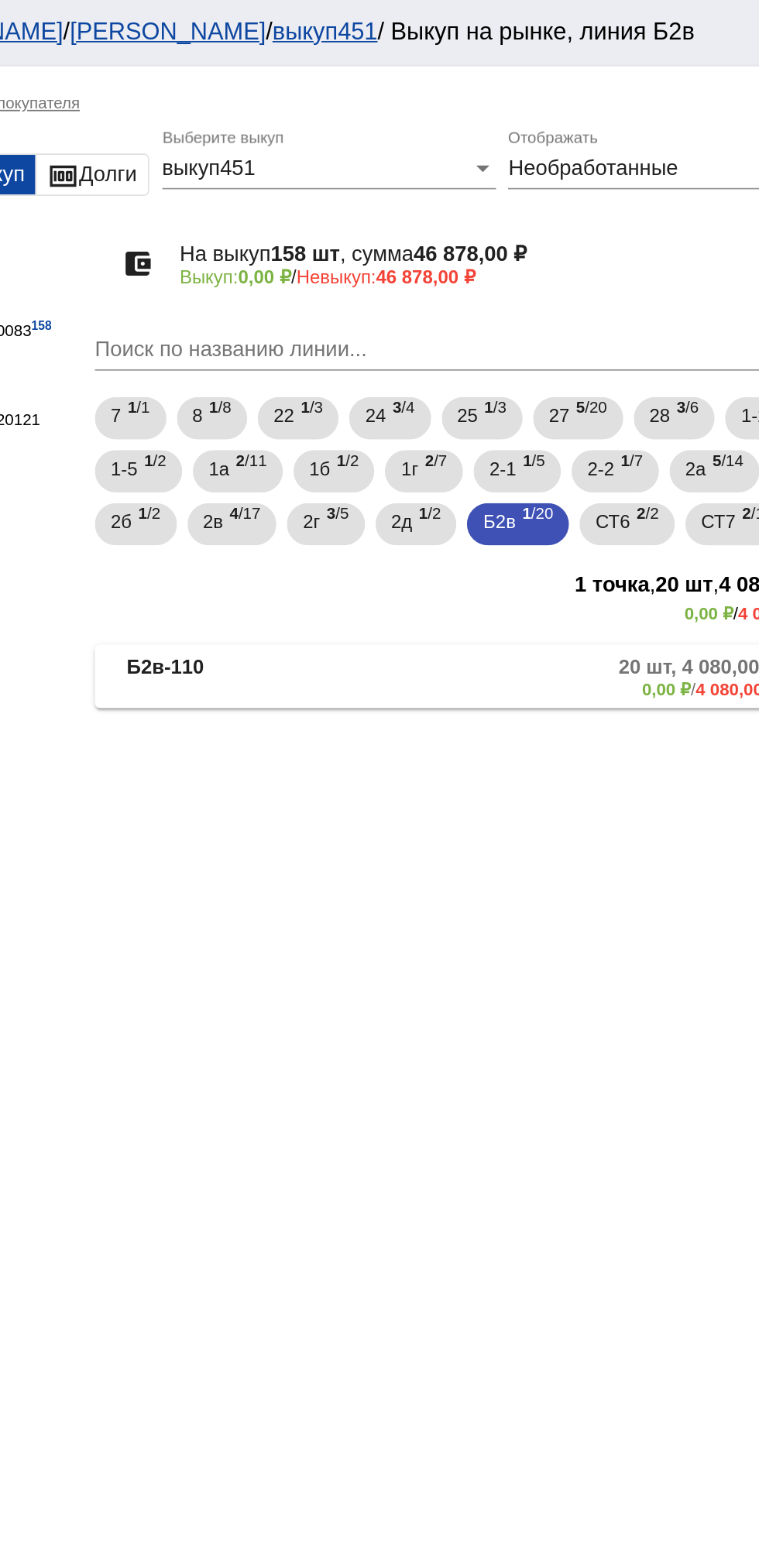
click at [549, 400] on mat-panel-description "20 шт, 4 080,00 ₽ 0,00 ₽ / 4 080,00 ₽" at bounding box center [591, 396] width 247 height 26
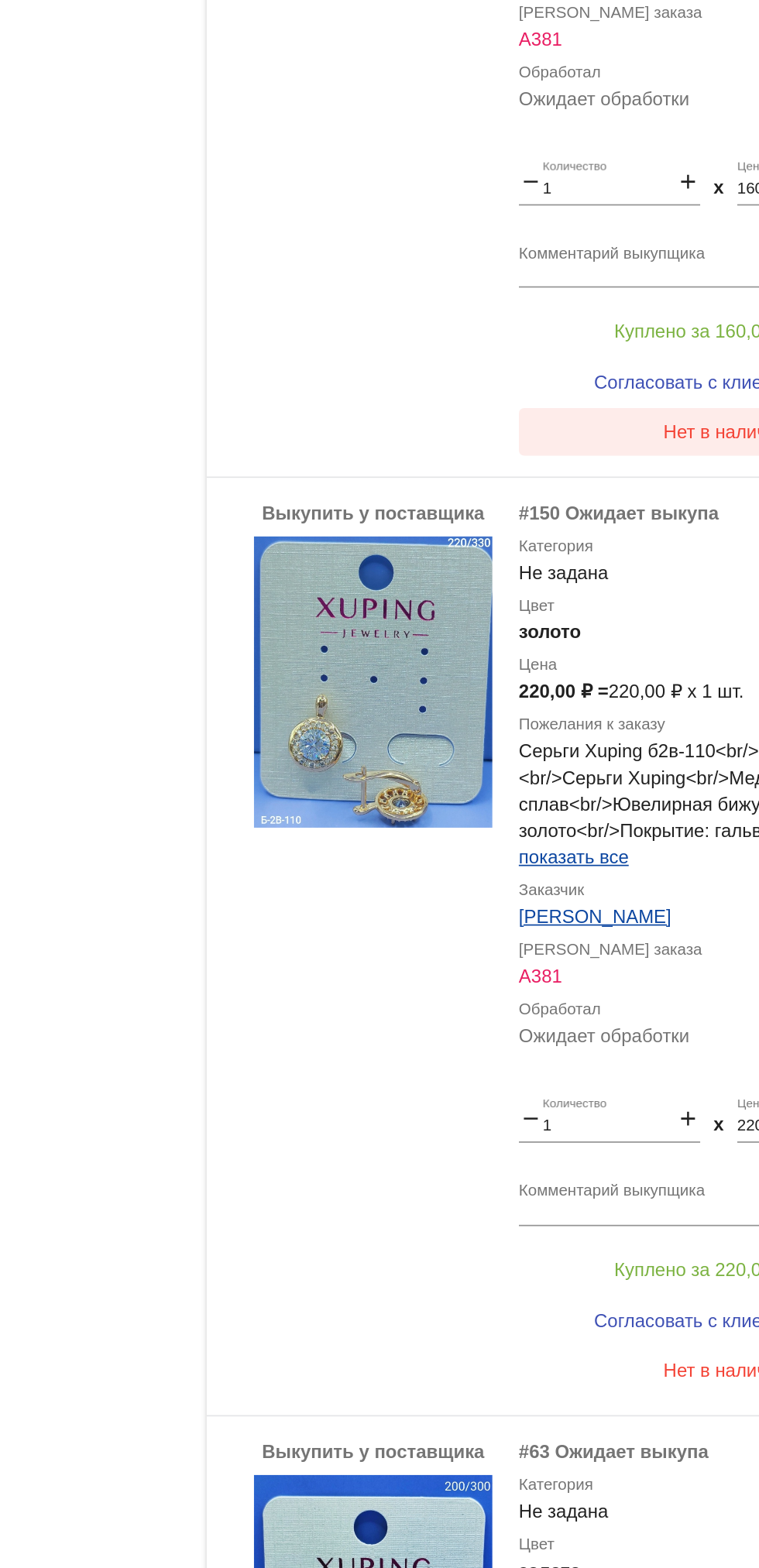
scroll to position [2292, 0]
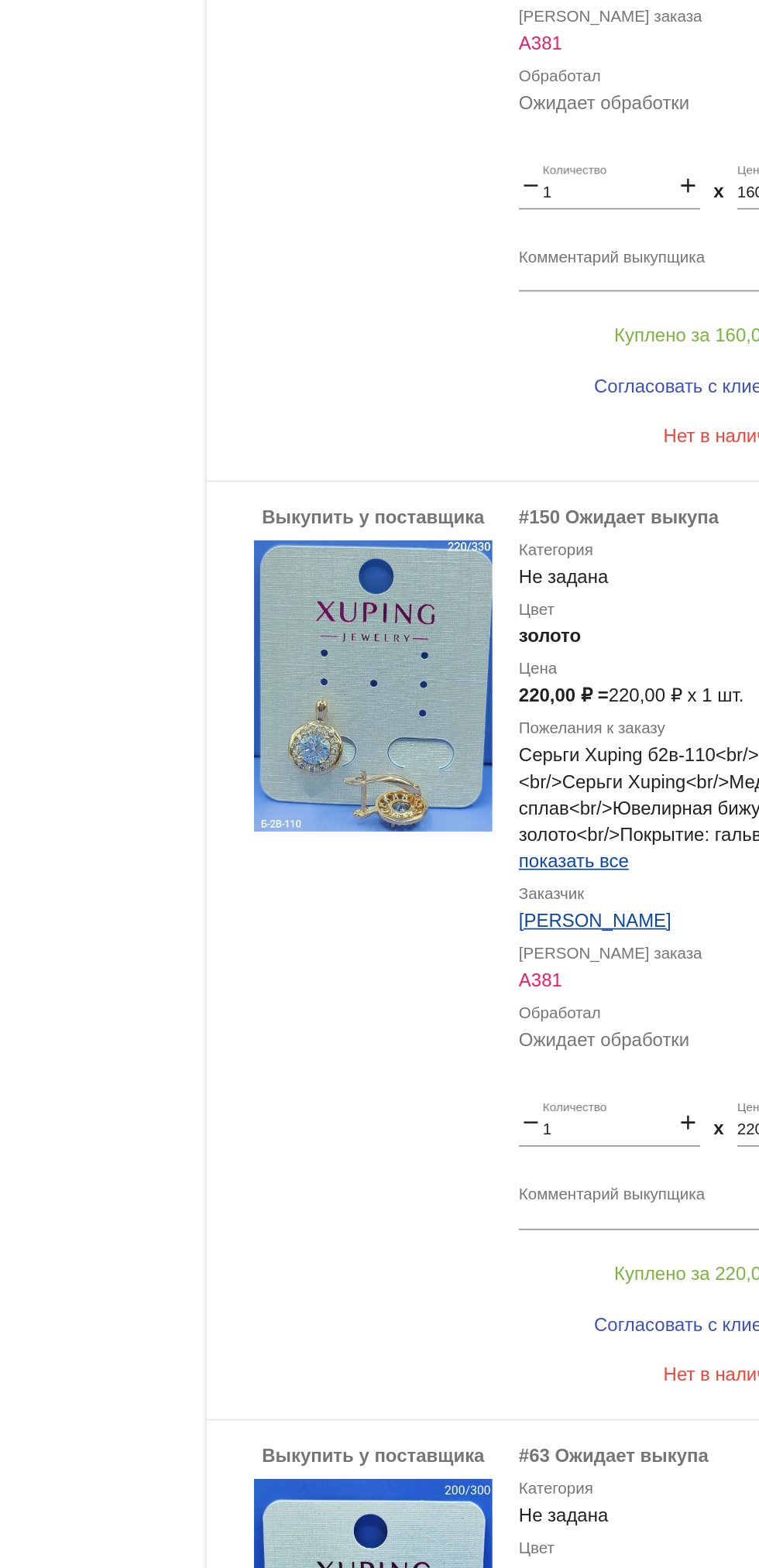
click at [419, 431] on img at bounding box center [413, 402] width 139 height 171
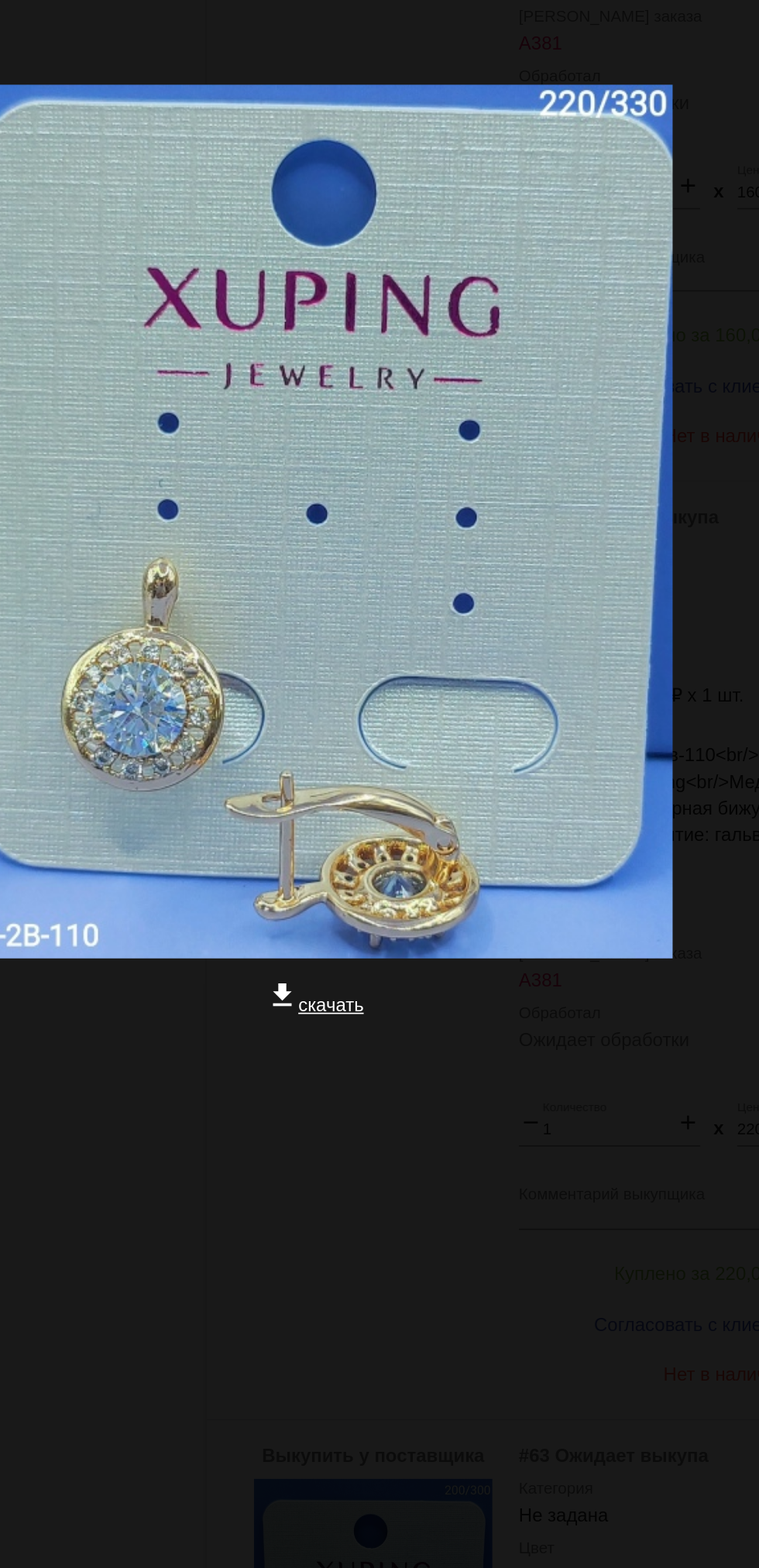
click at [517, 720] on div at bounding box center [380, 672] width 734 height 155
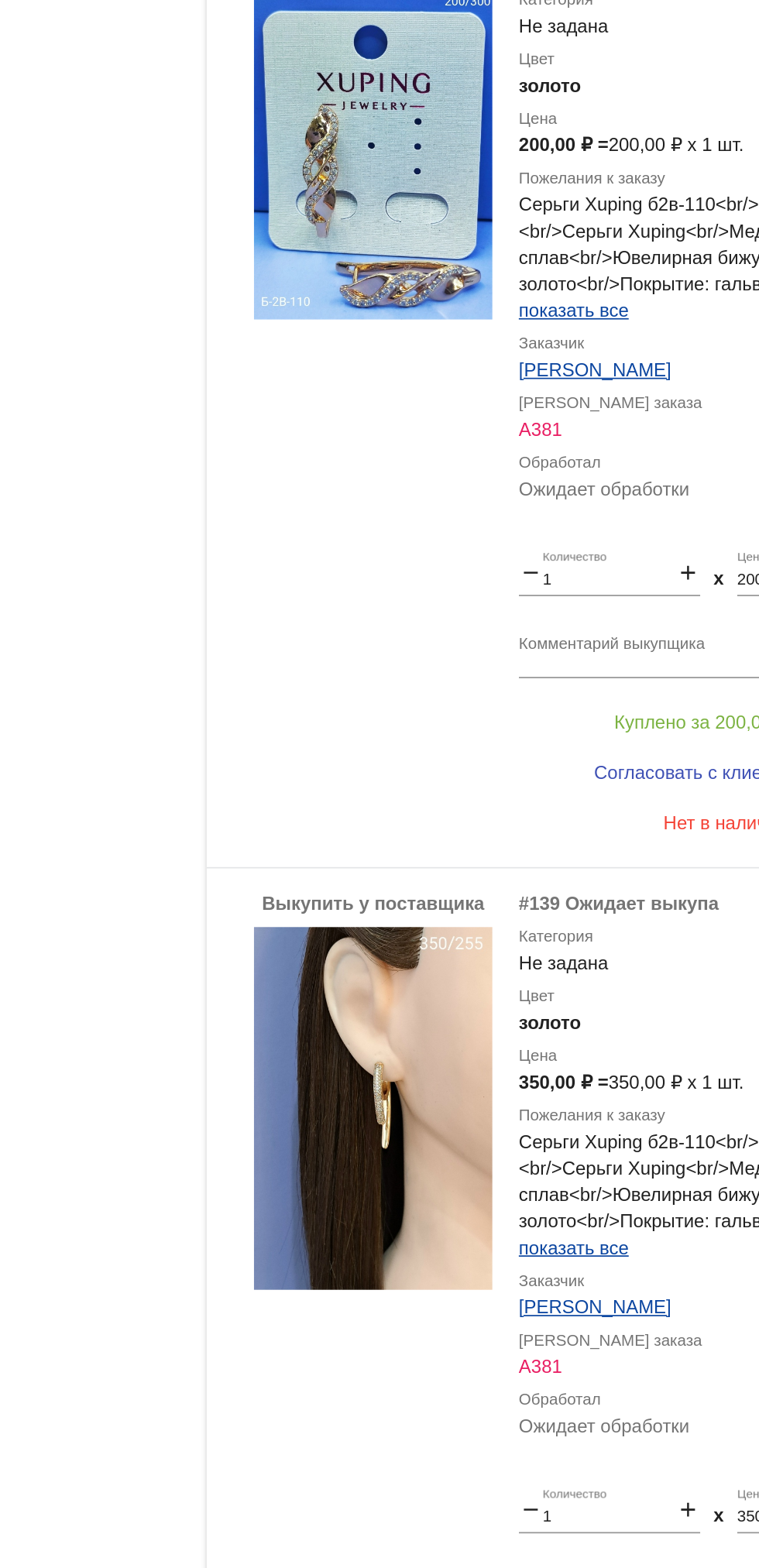
scroll to position [3164, 0]
click at [379, 679] on img at bounding box center [413, 647] width 139 height 212
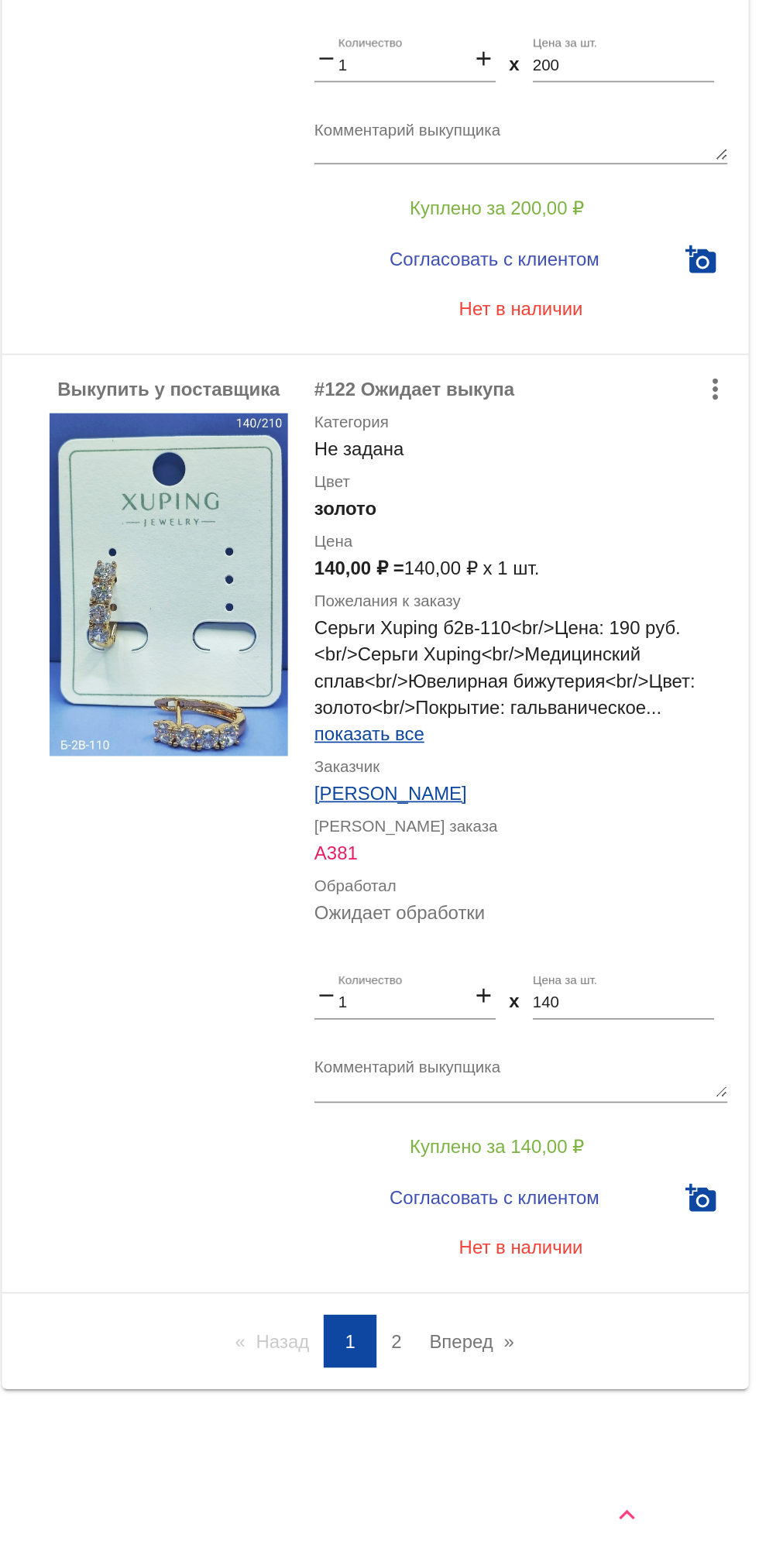
click at [552, 1445] on link "page 2" at bounding box center [546, 1433] width 22 height 31
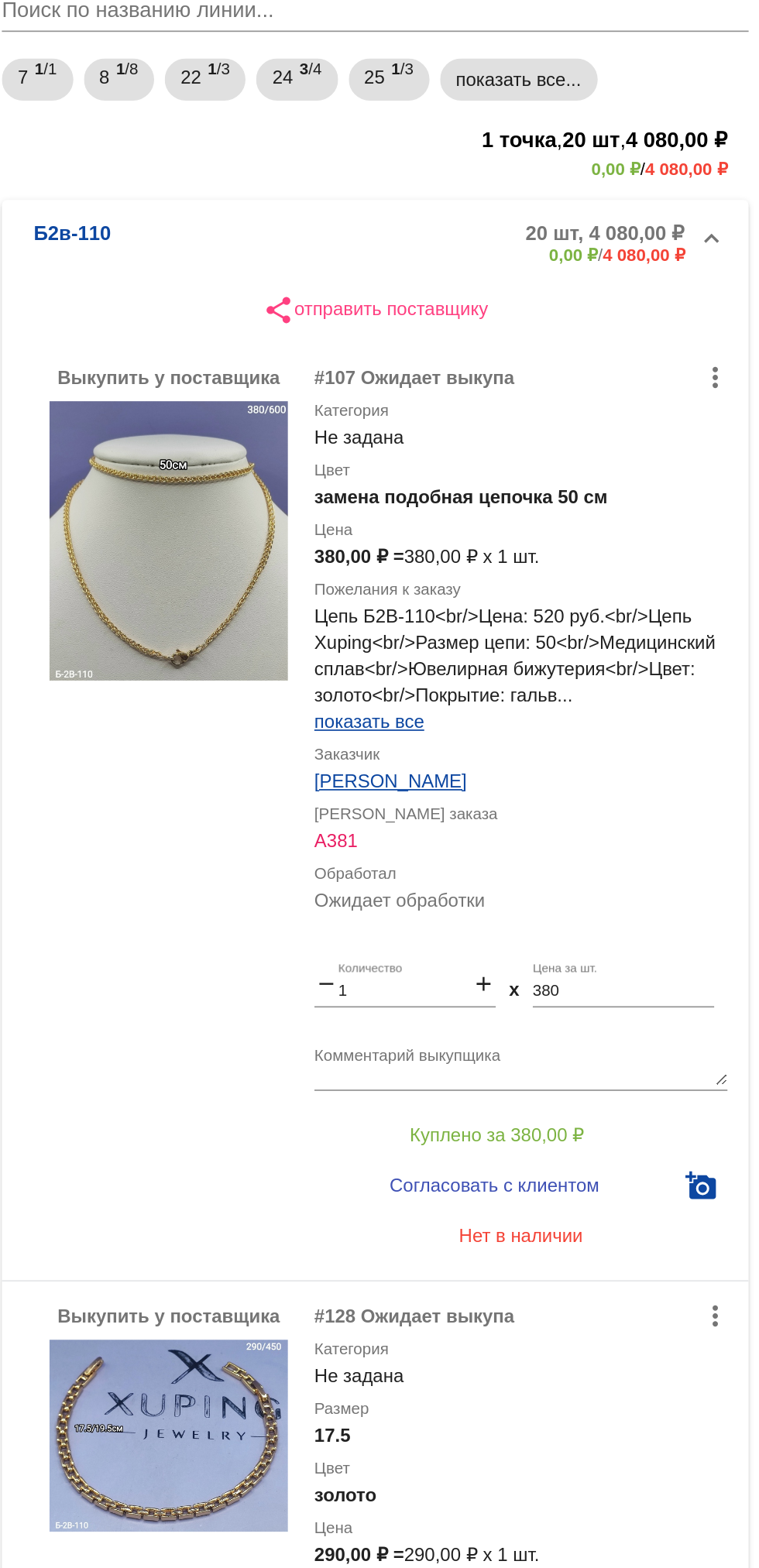
scroll to position [157, 0]
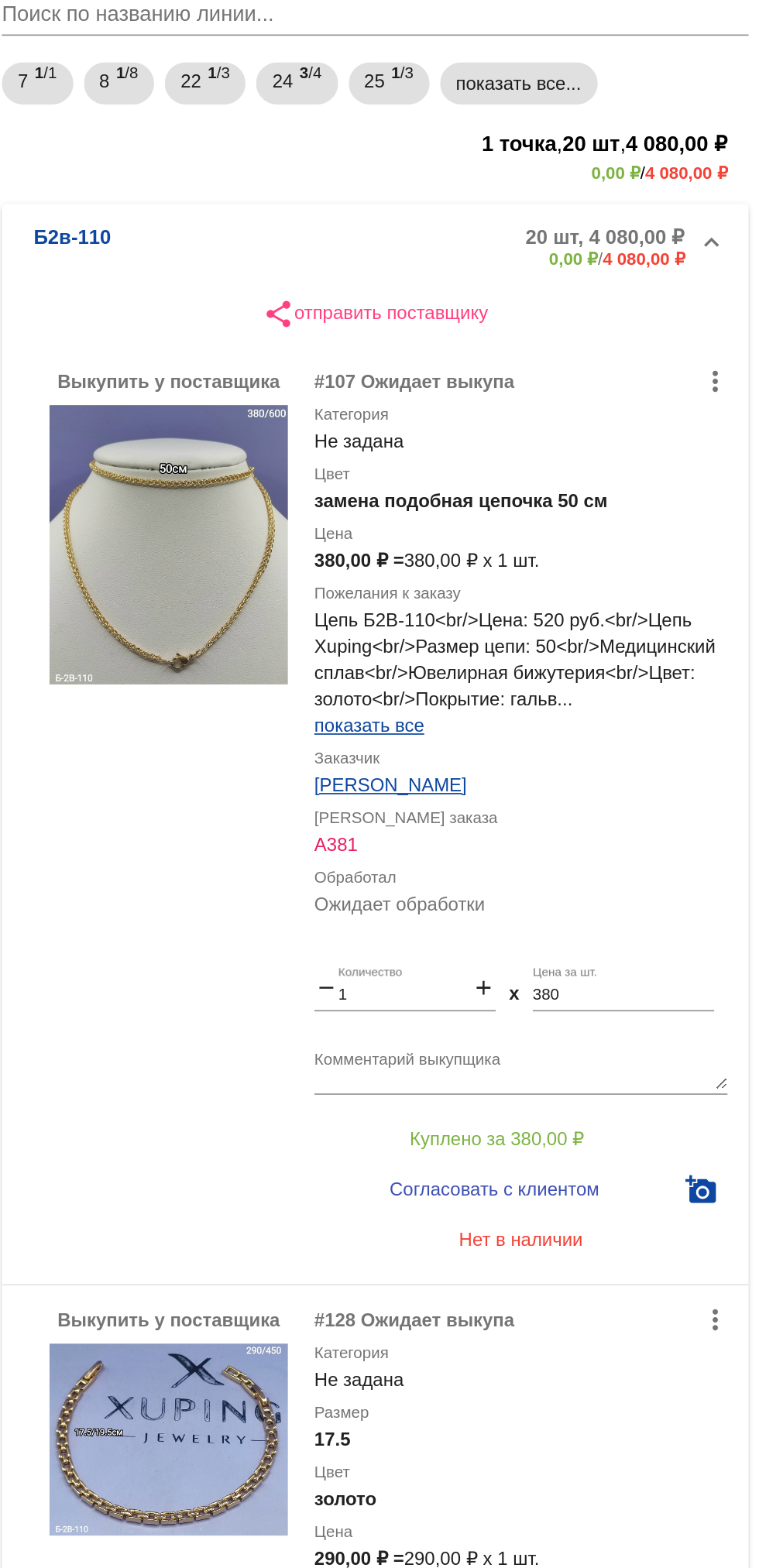
click at [421, 313] on img at bounding box center [413, 318] width 139 height 163
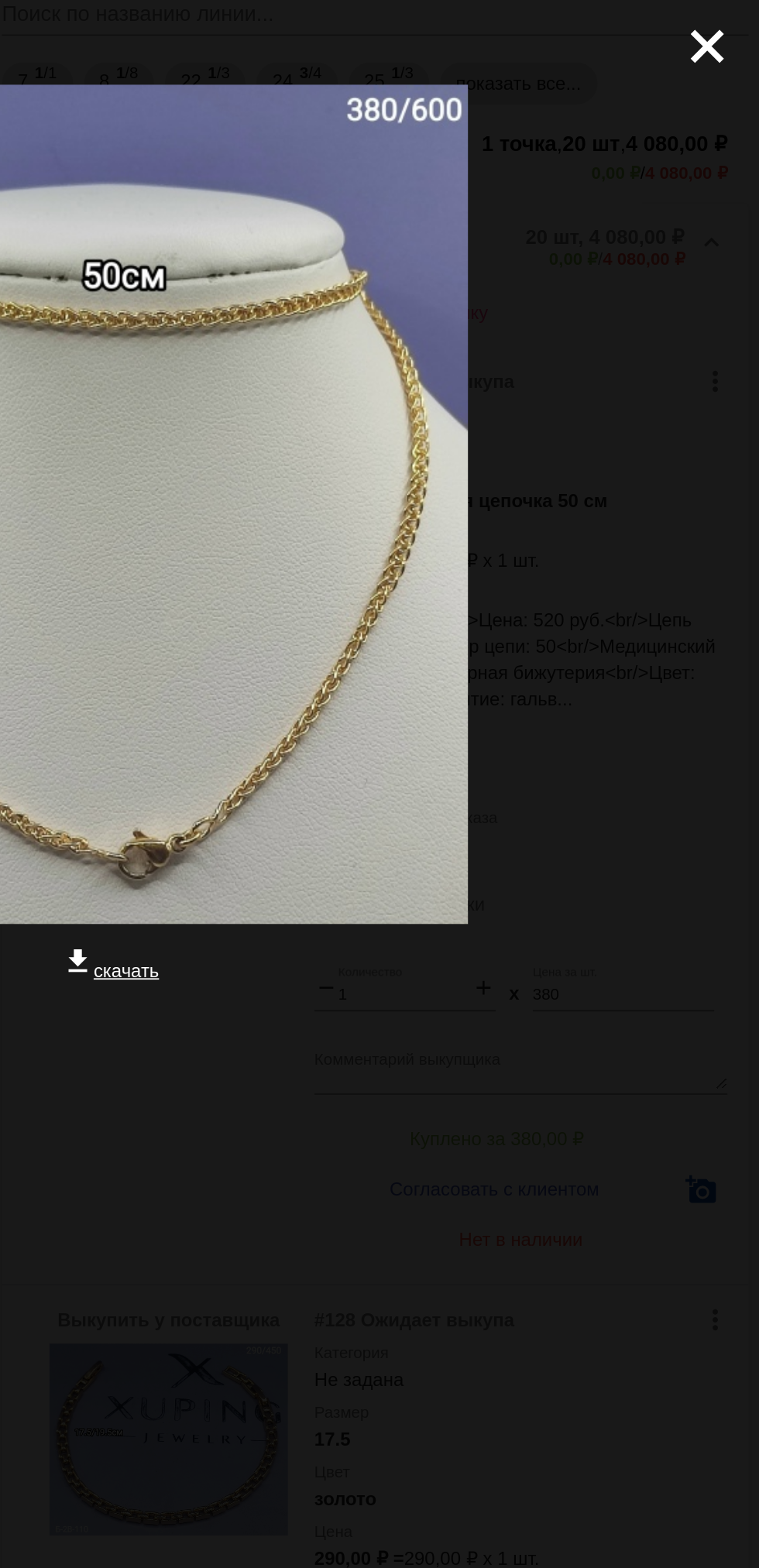
click at [676, 614] on div at bounding box center [380, 653] width 734 height 155
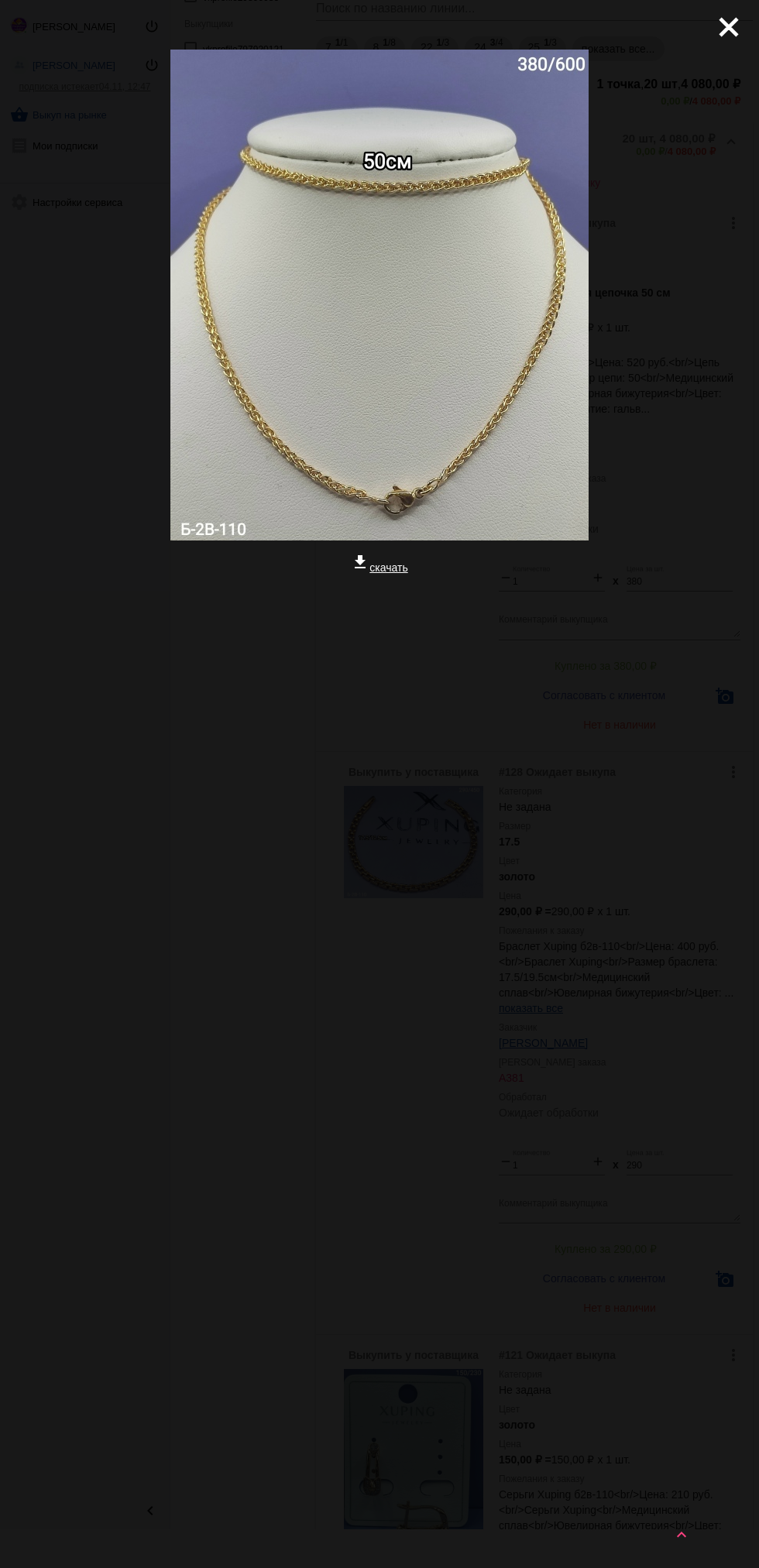
click at [719, 30] on mat-icon "close" at bounding box center [722, 21] width 18 height 18
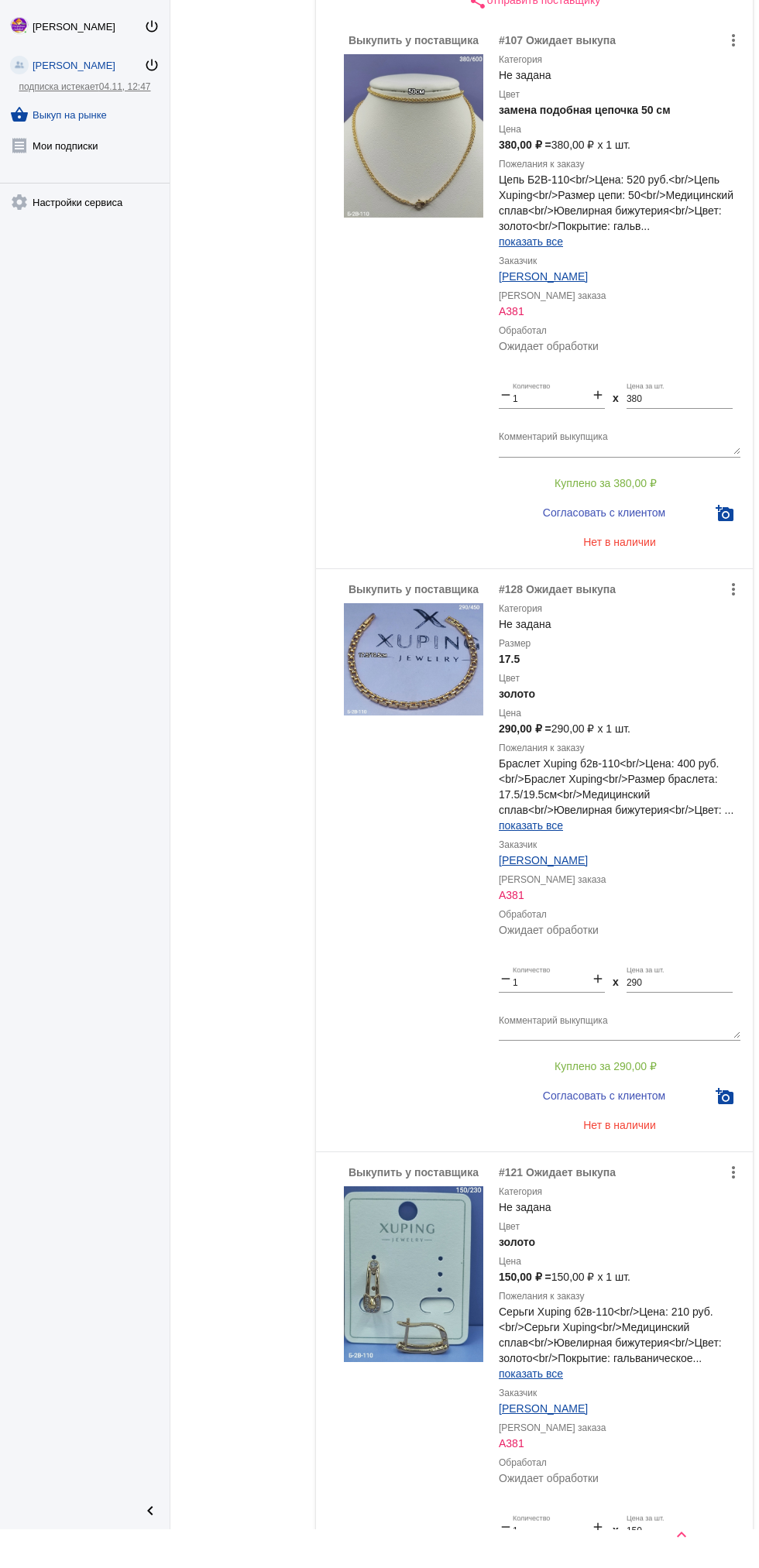
scroll to position [471, 0]
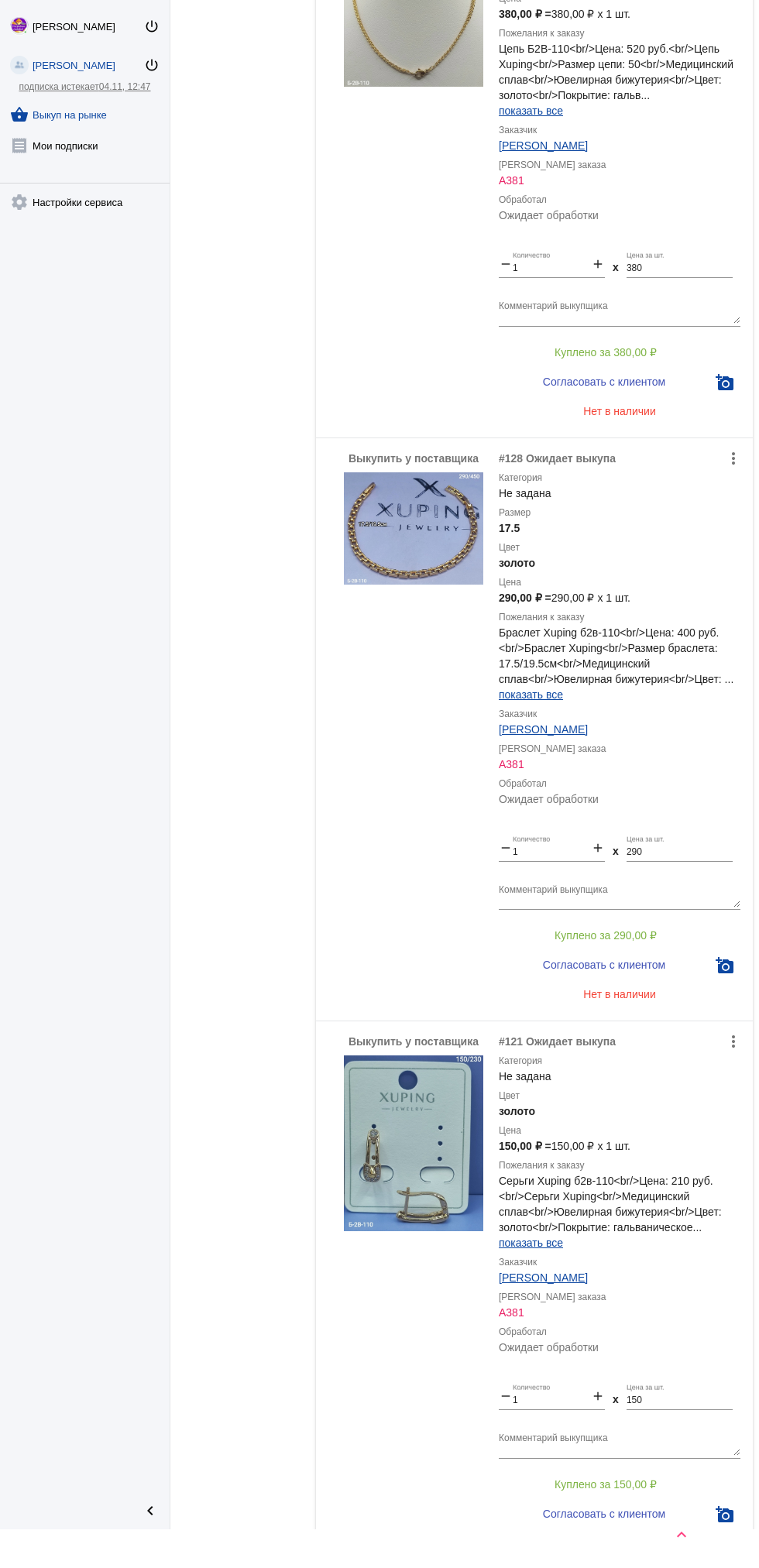
click at [441, 545] on img at bounding box center [413, 528] width 139 height 113
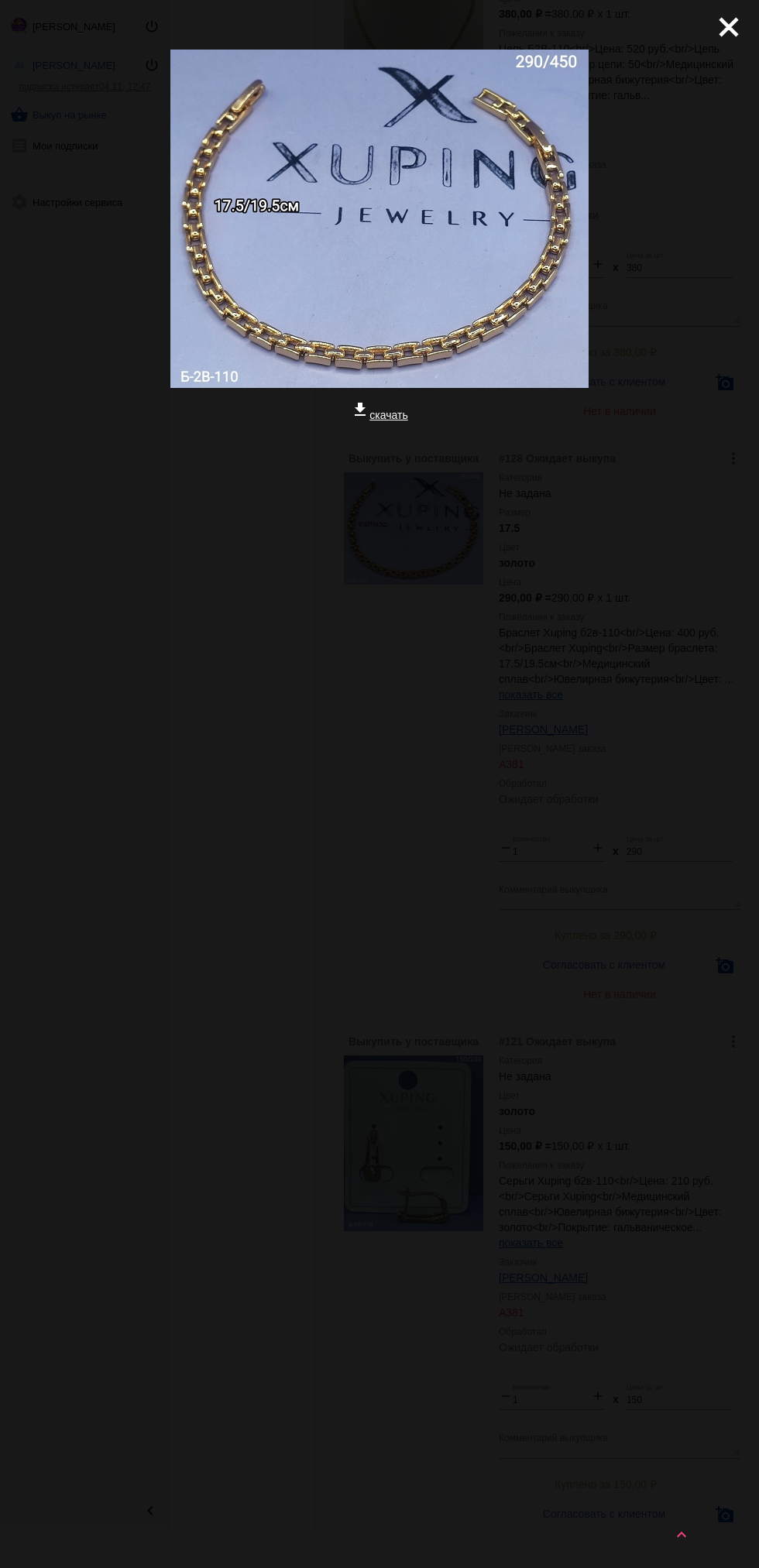
click at [729, 30] on mat-icon "close" at bounding box center [722, 21] width 18 height 18
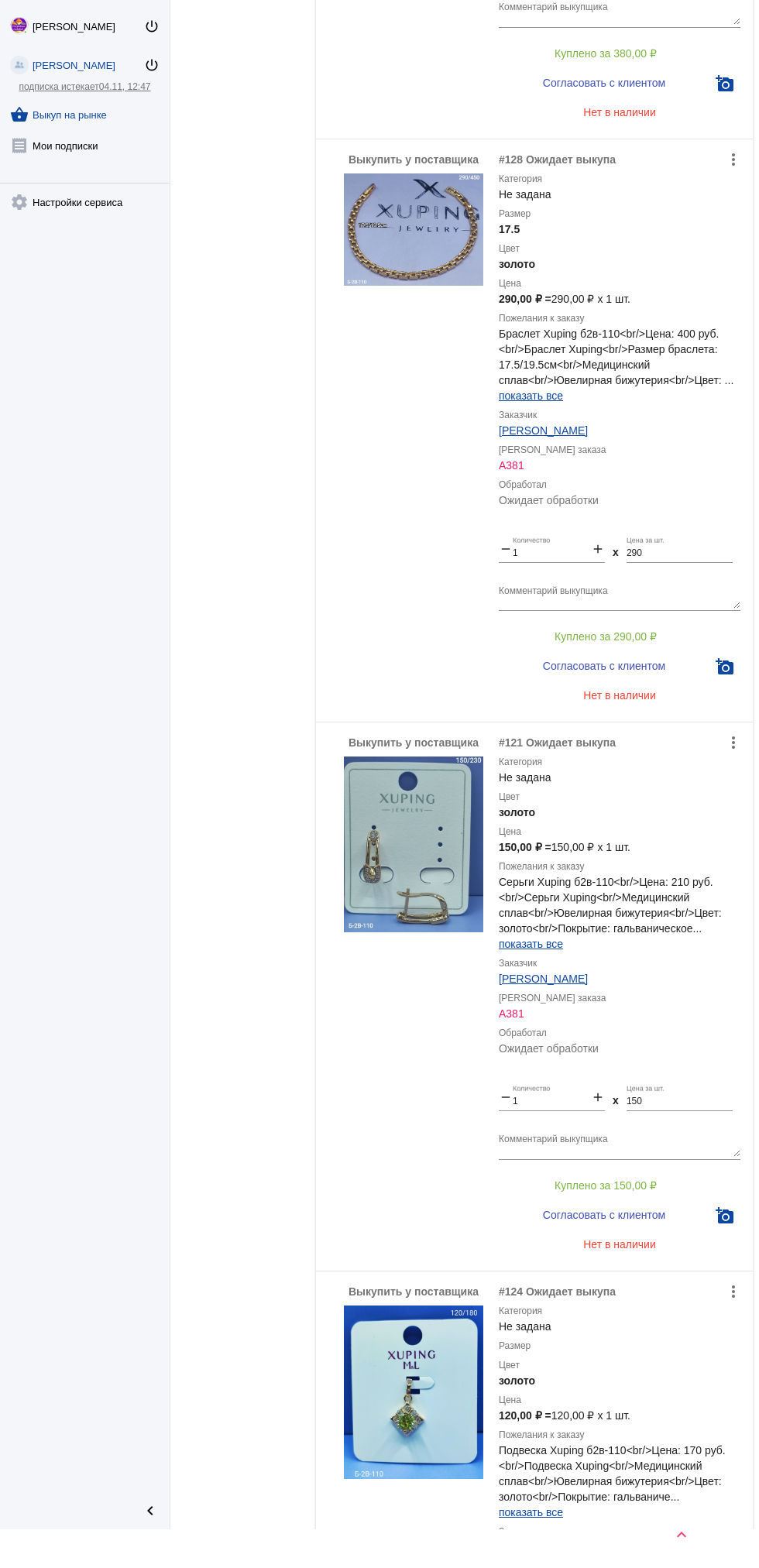
scroll to position [952, 0]
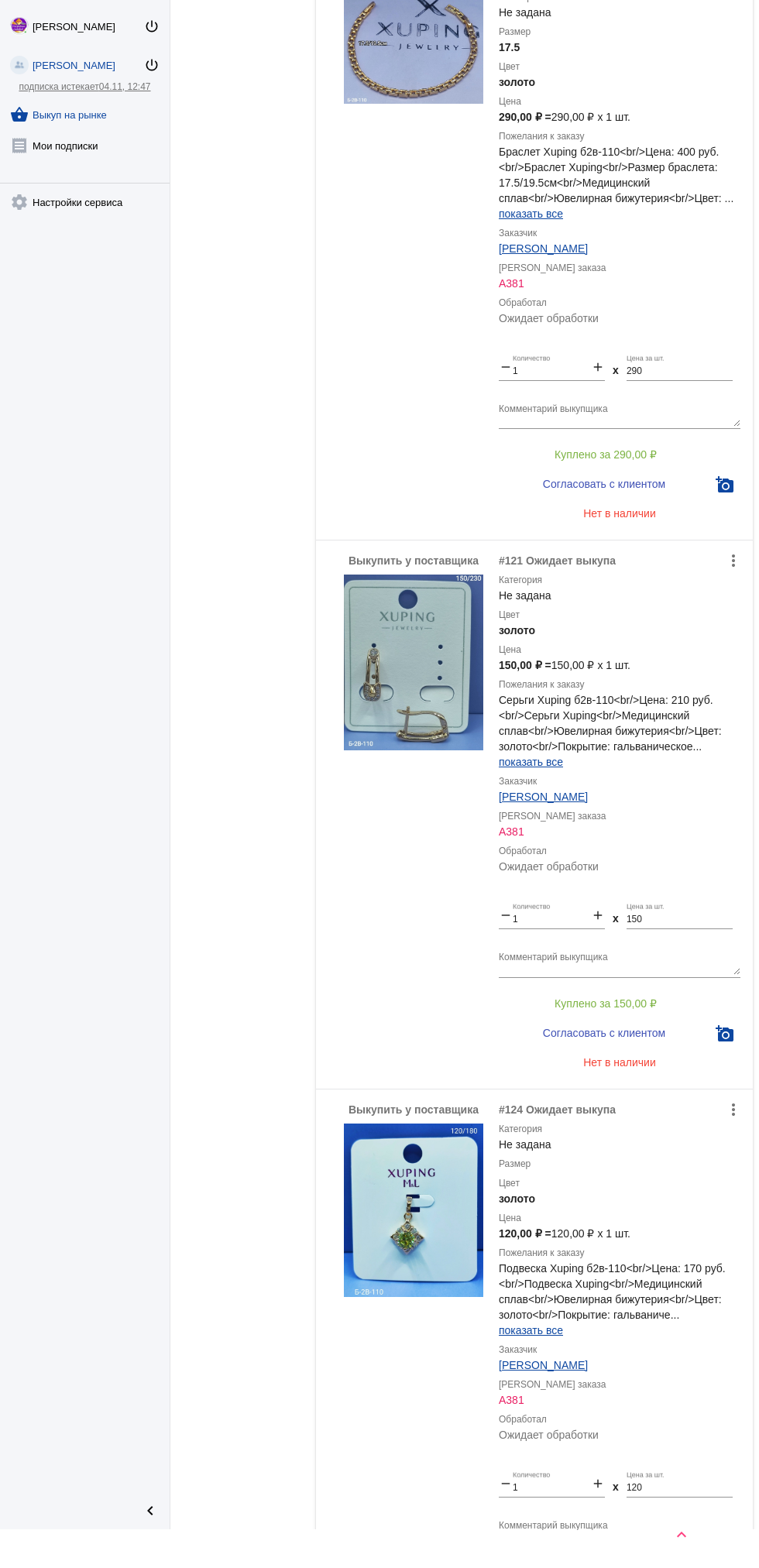
click at [438, 726] on img at bounding box center [413, 663] width 139 height 176
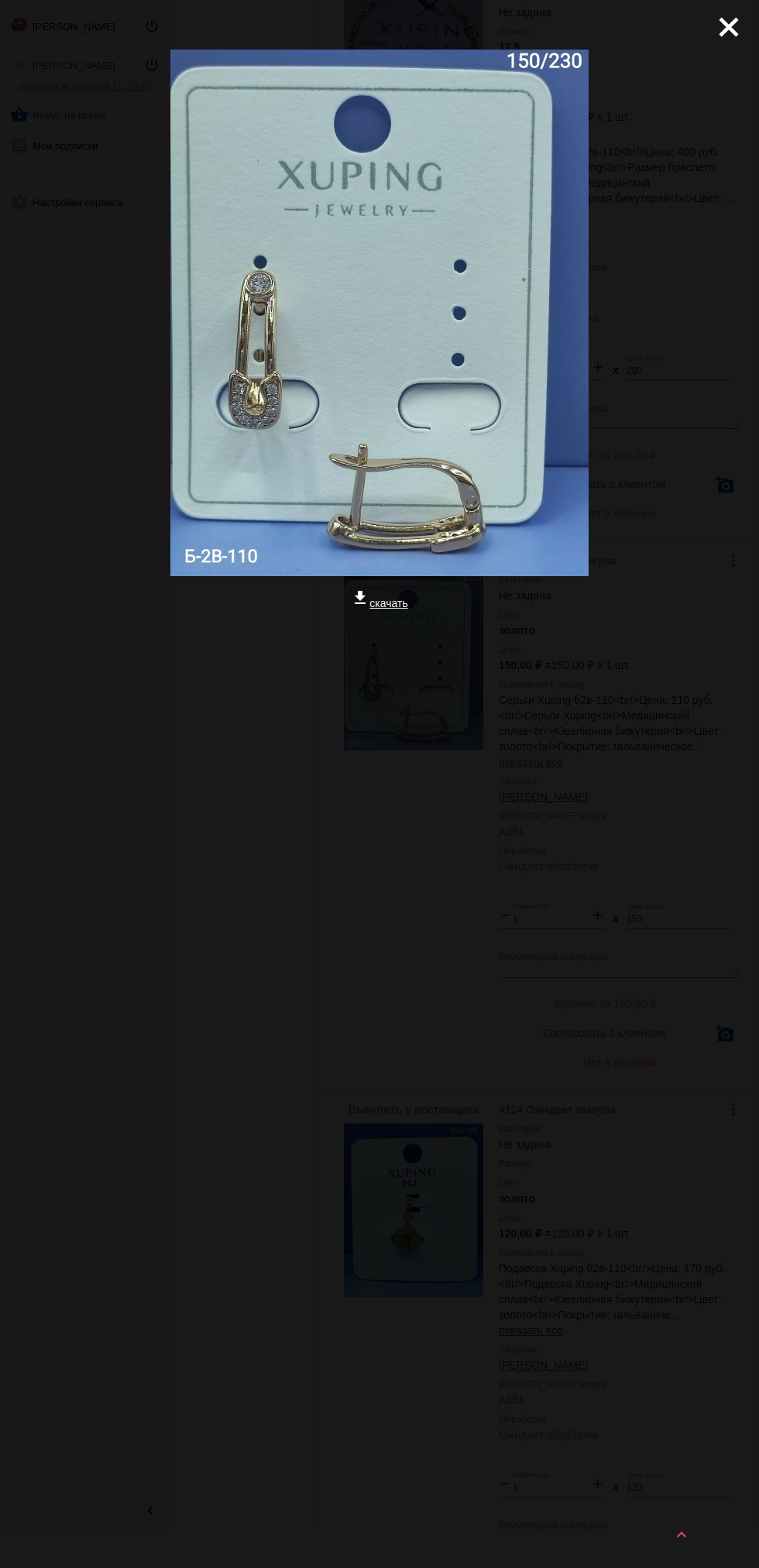
click at [713, 30] on mat-icon "close" at bounding box center [722, 21] width 18 height 18
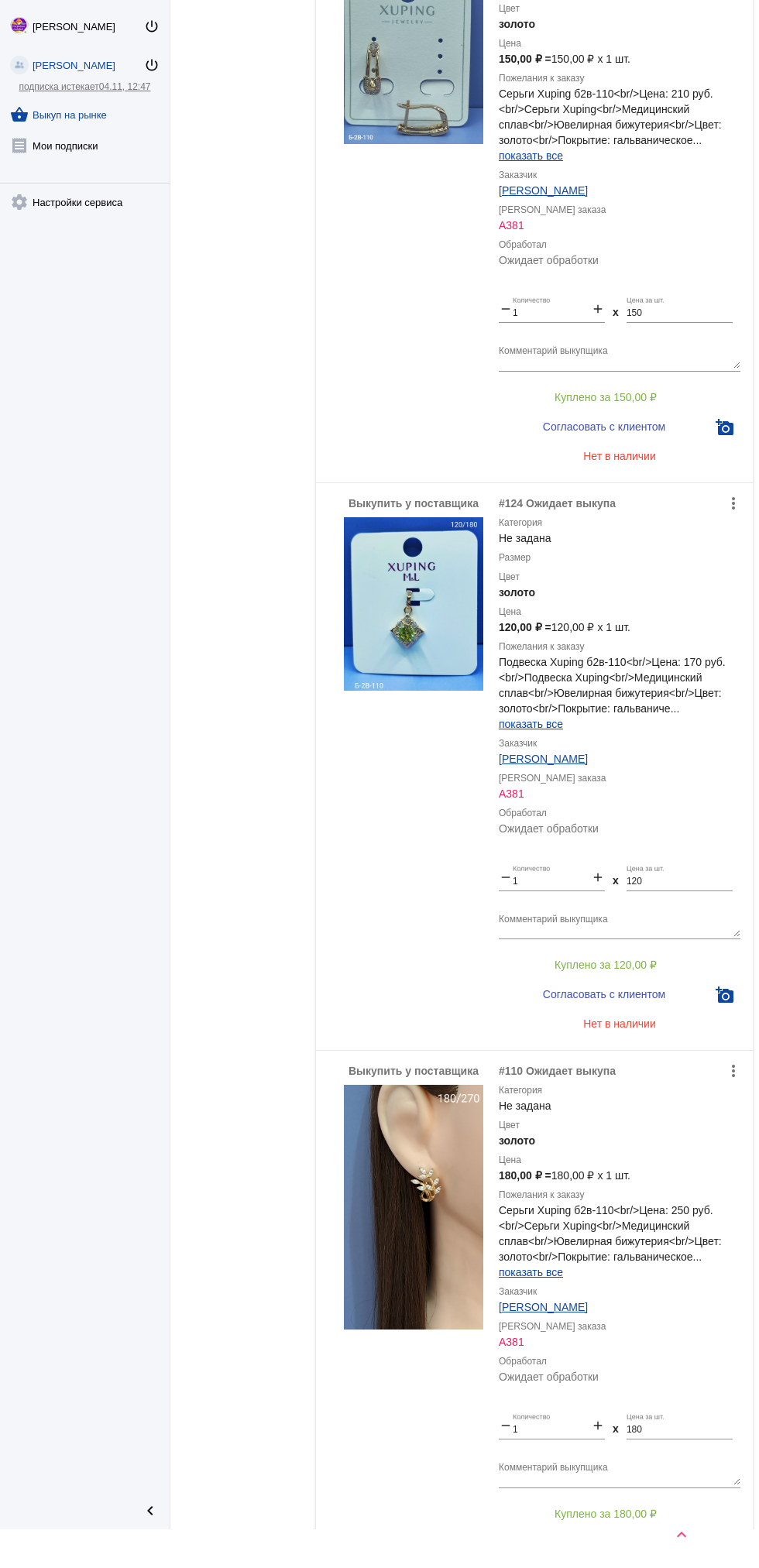
scroll to position [1752, 0]
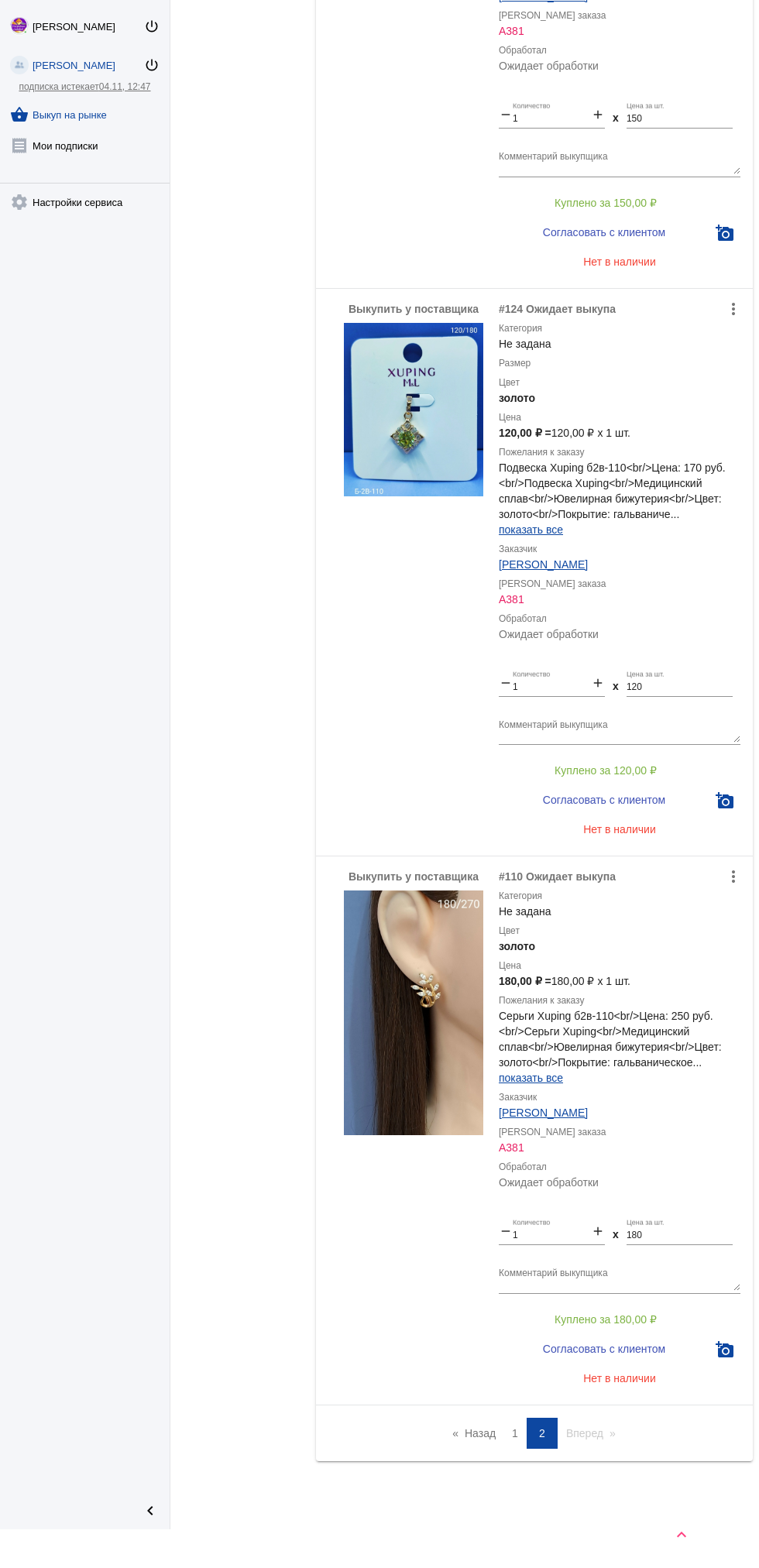
click at [515, 1433] on span "1" at bounding box center [514, 1434] width 6 height 13
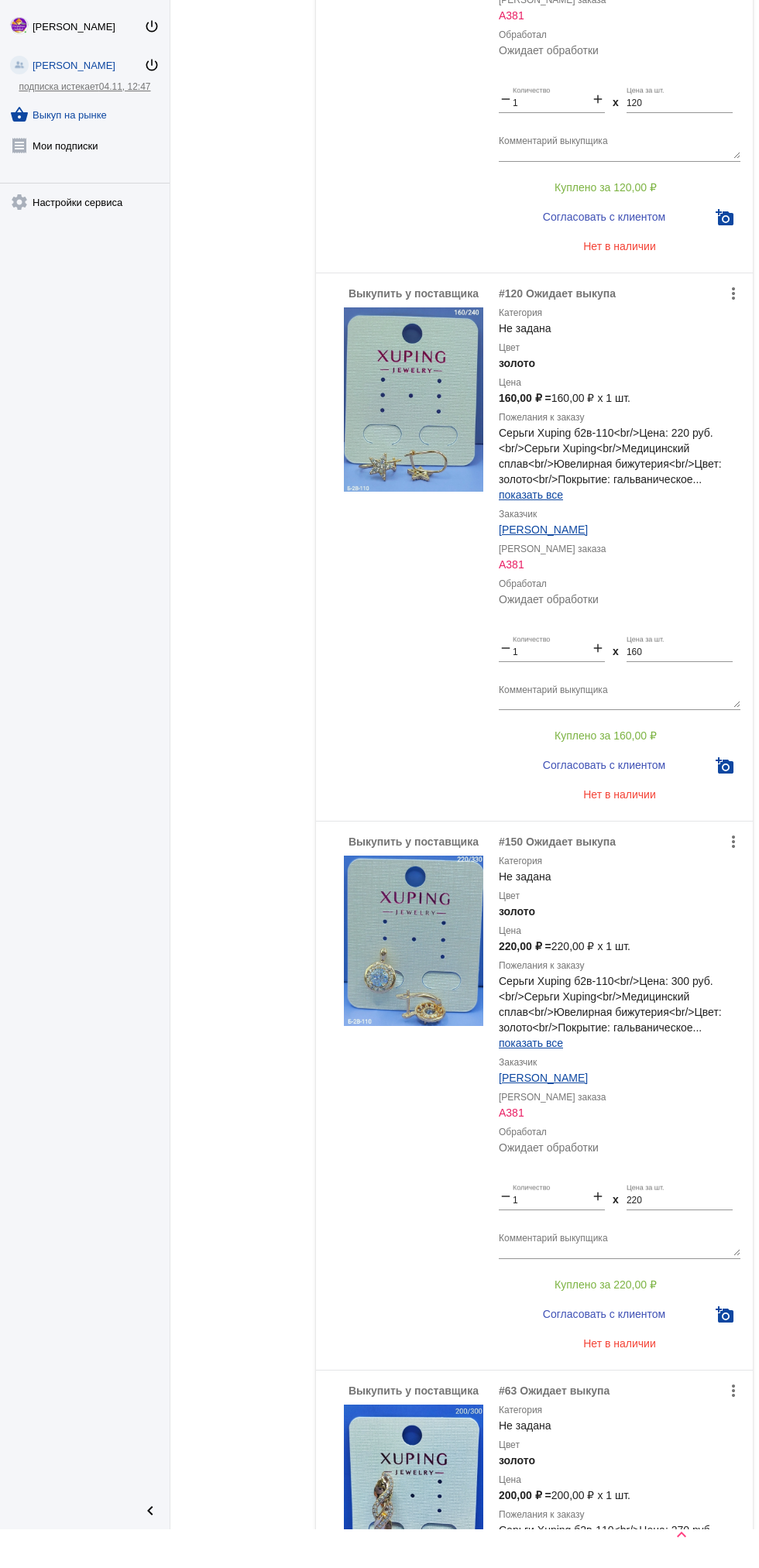
scroll to position [289, 0]
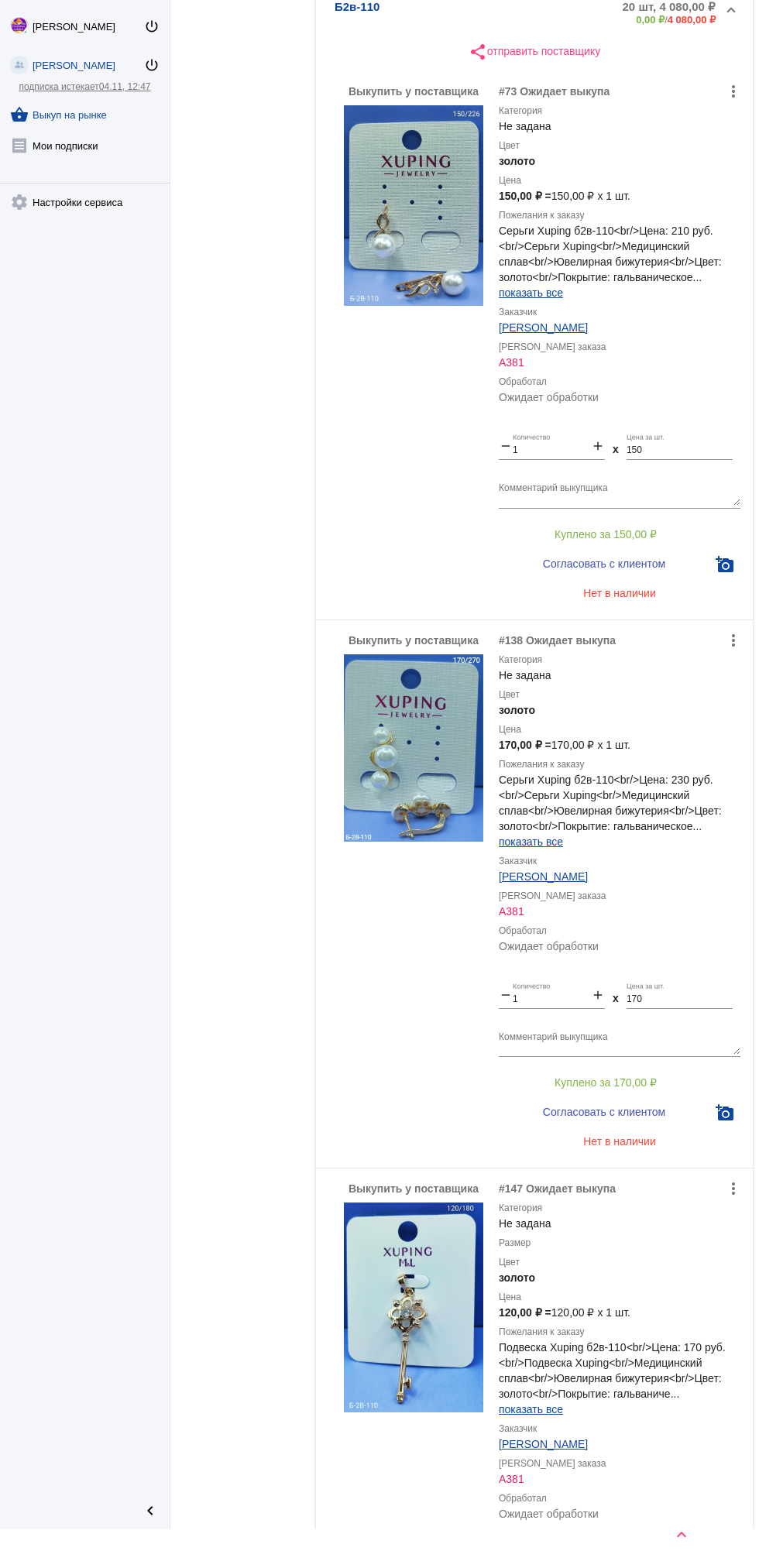
click at [533, 1439] on link "Анна Верещагина" at bounding box center [543, 1444] width 89 height 13
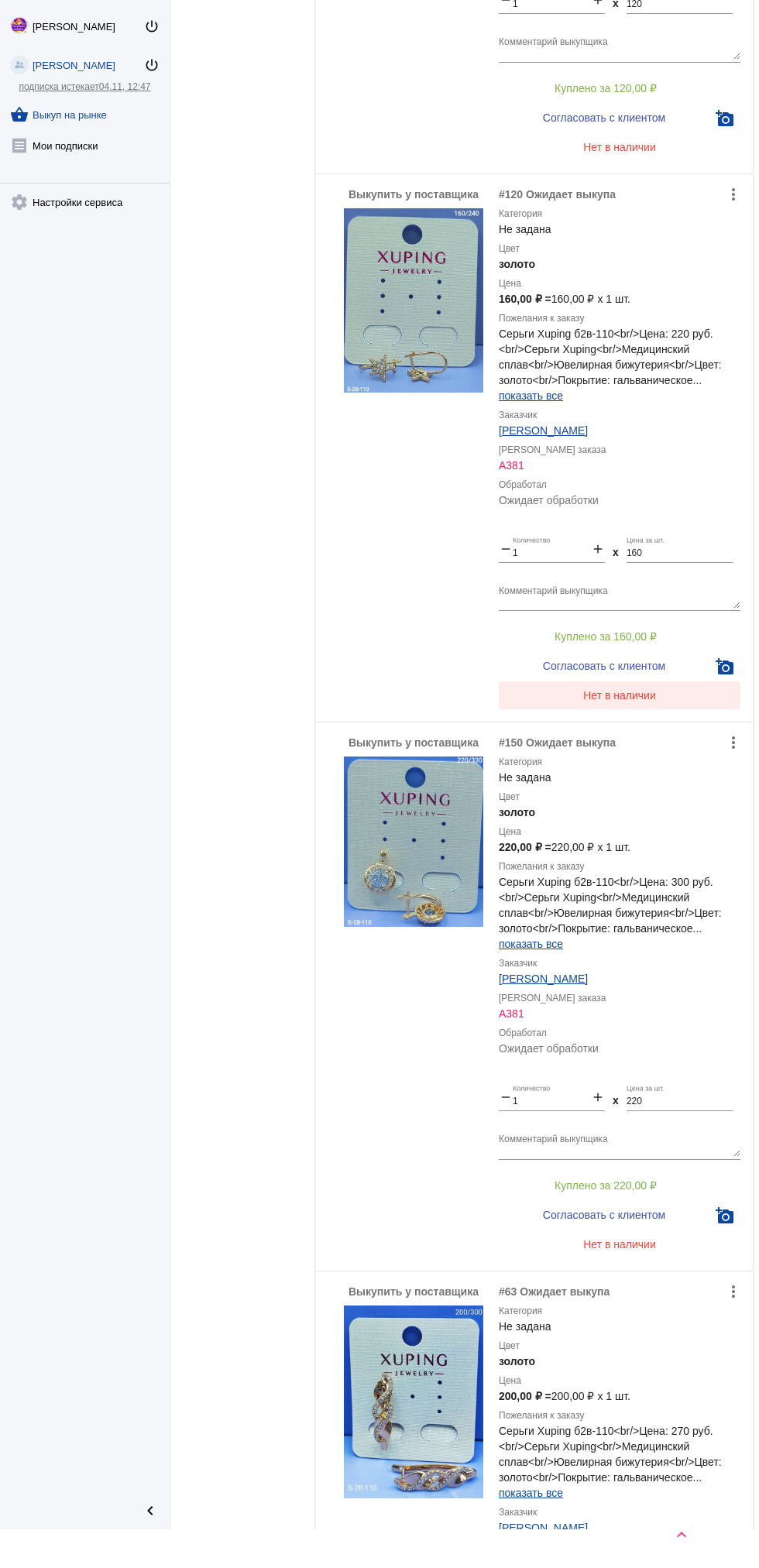
scroll to position [1895, 0]
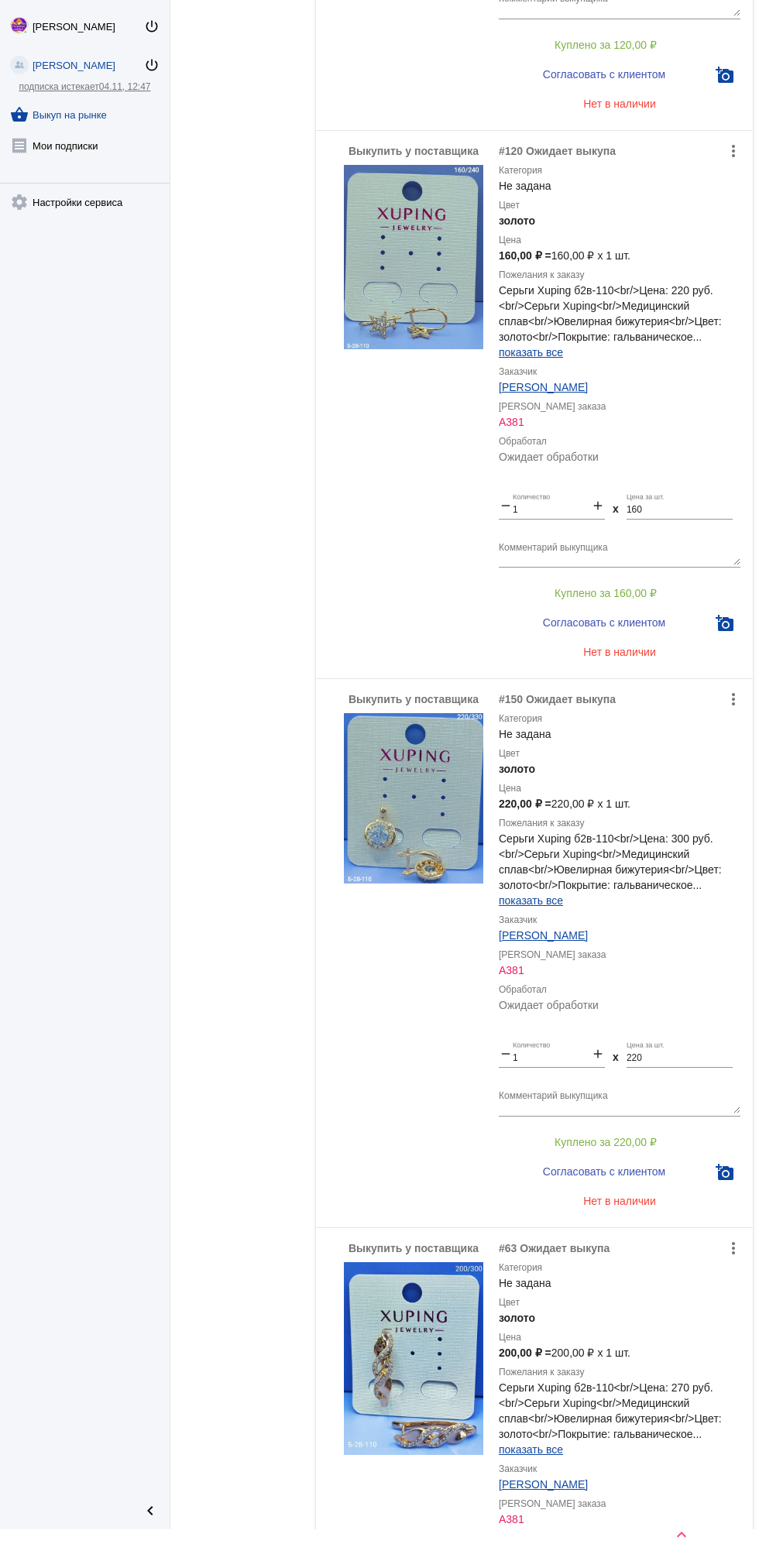
click at [443, 792] on img at bounding box center [413, 799] width 139 height 171
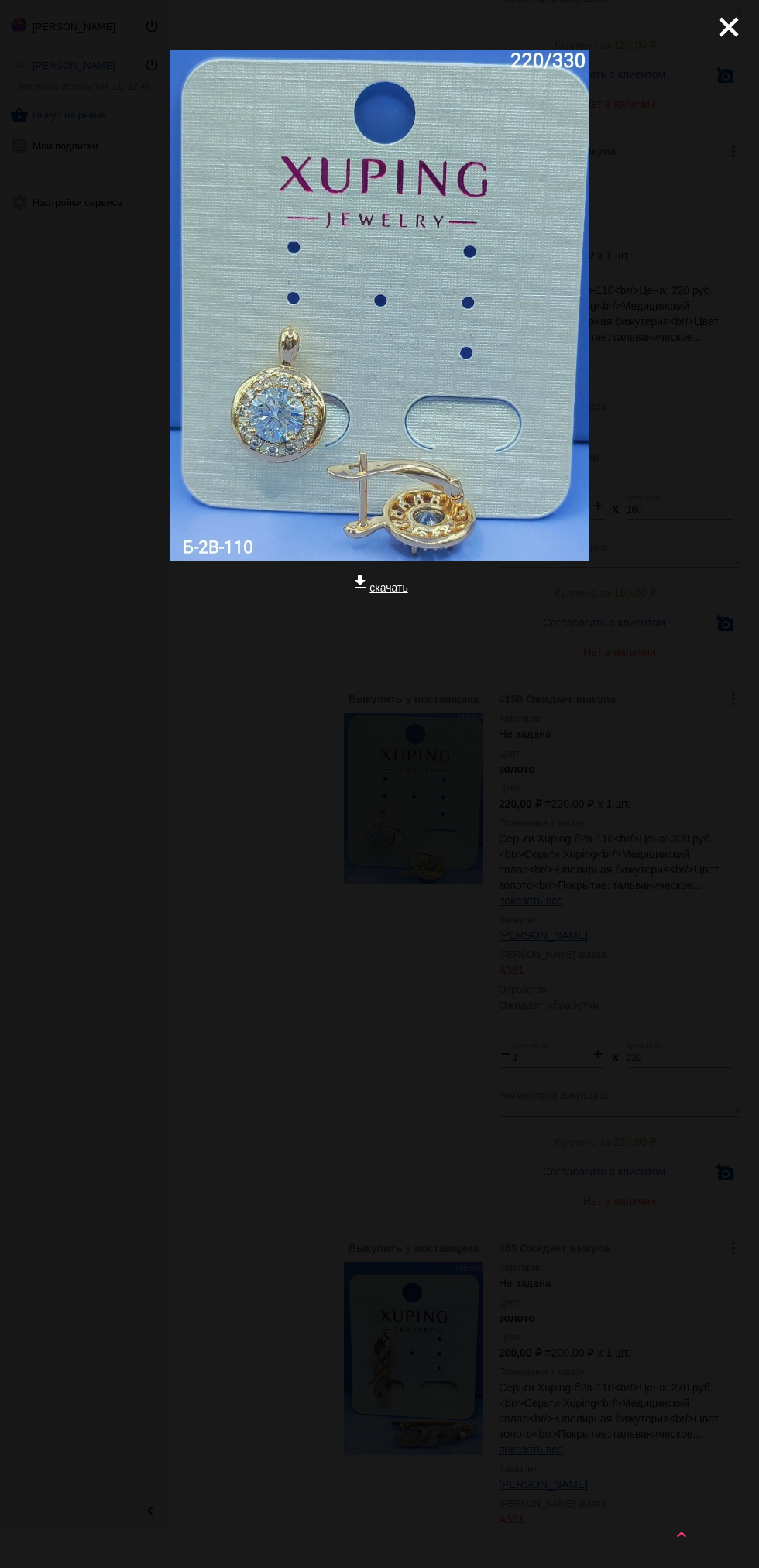
click at [718, 30] on mat-icon "close" at bounding box center [722, 21] width 18 height 18
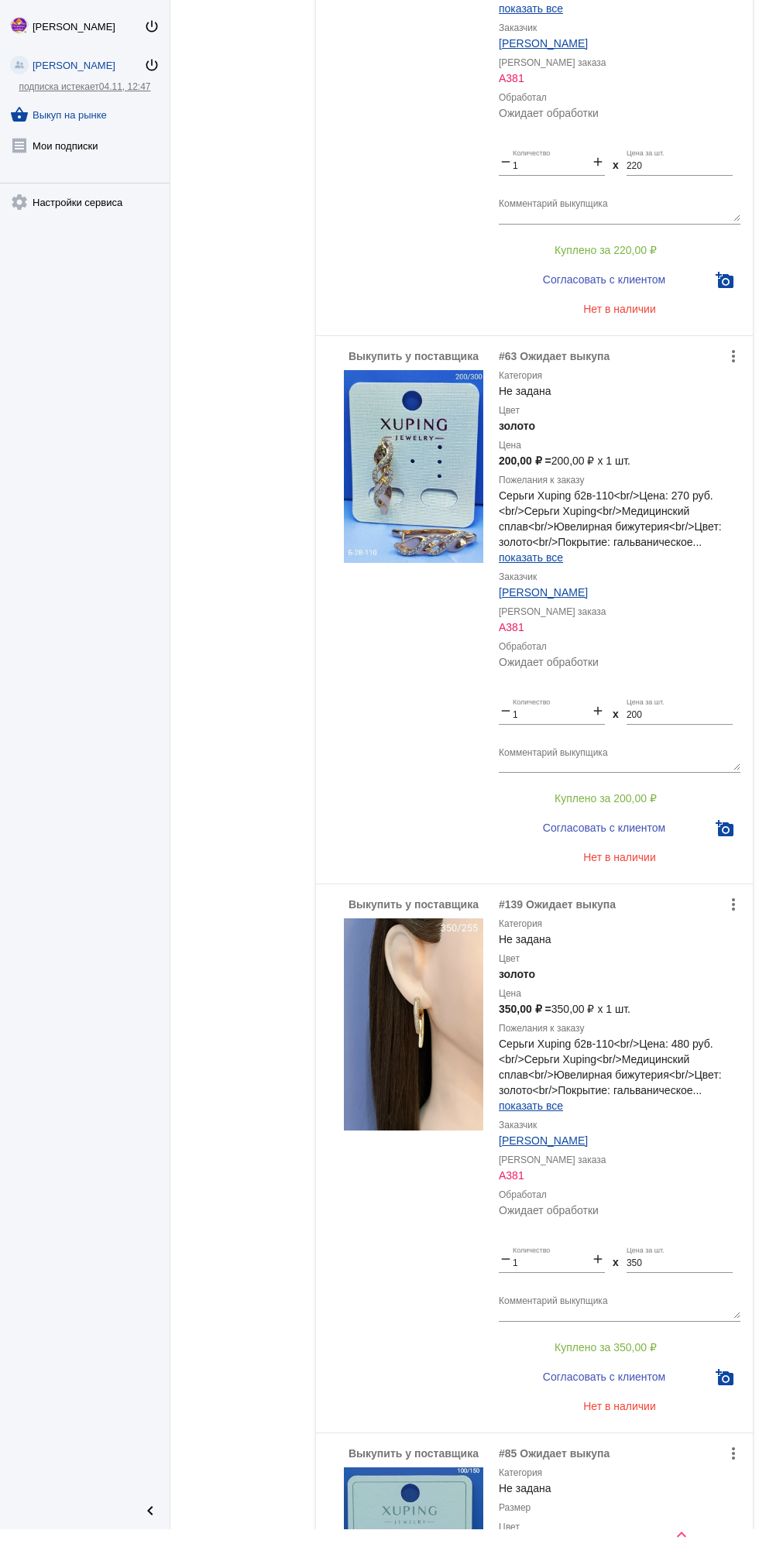
scroll to position [3098, 0]
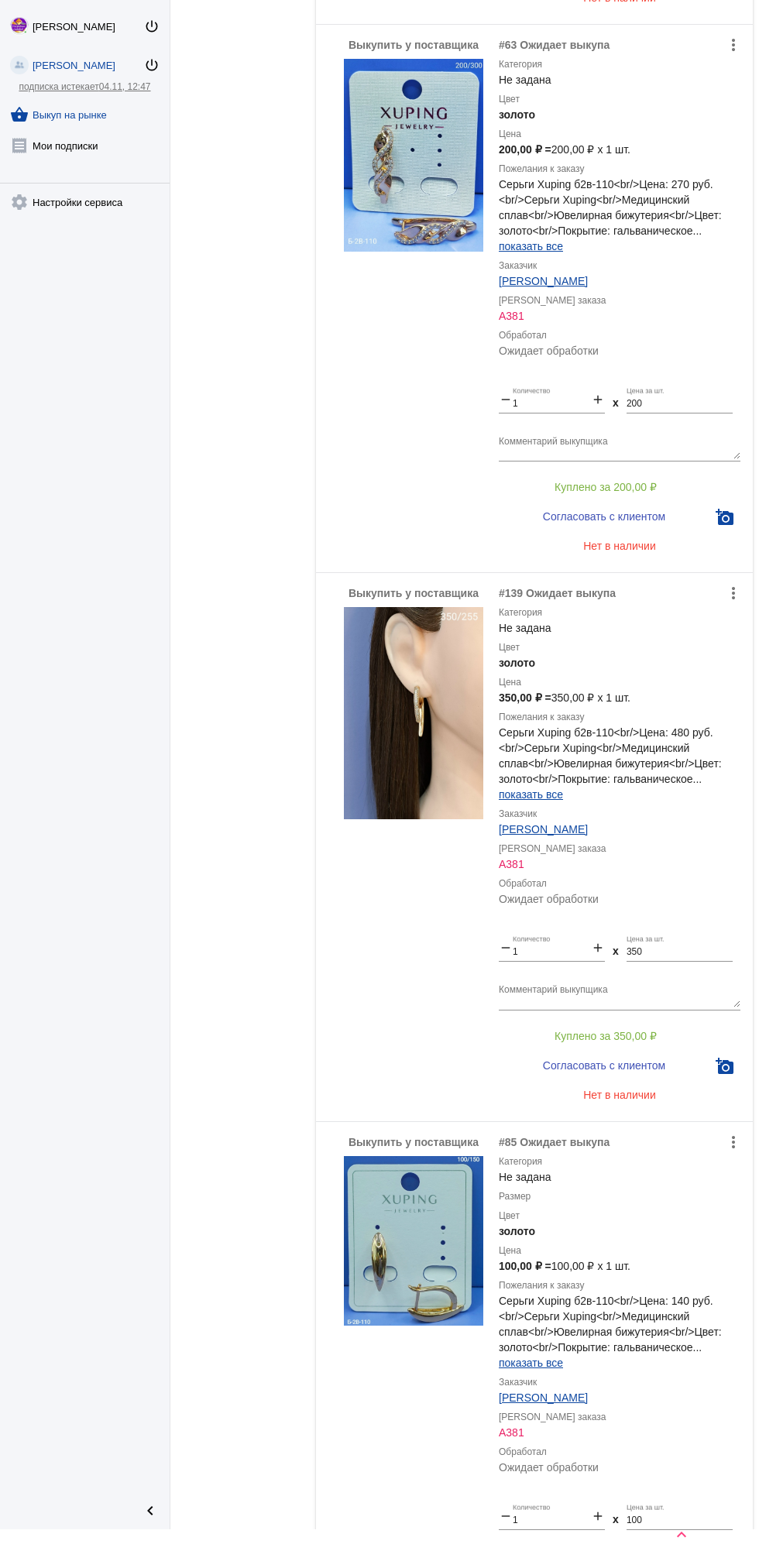
click at [426, 725] on img at bounding box center [413, 712] width 139 height 212
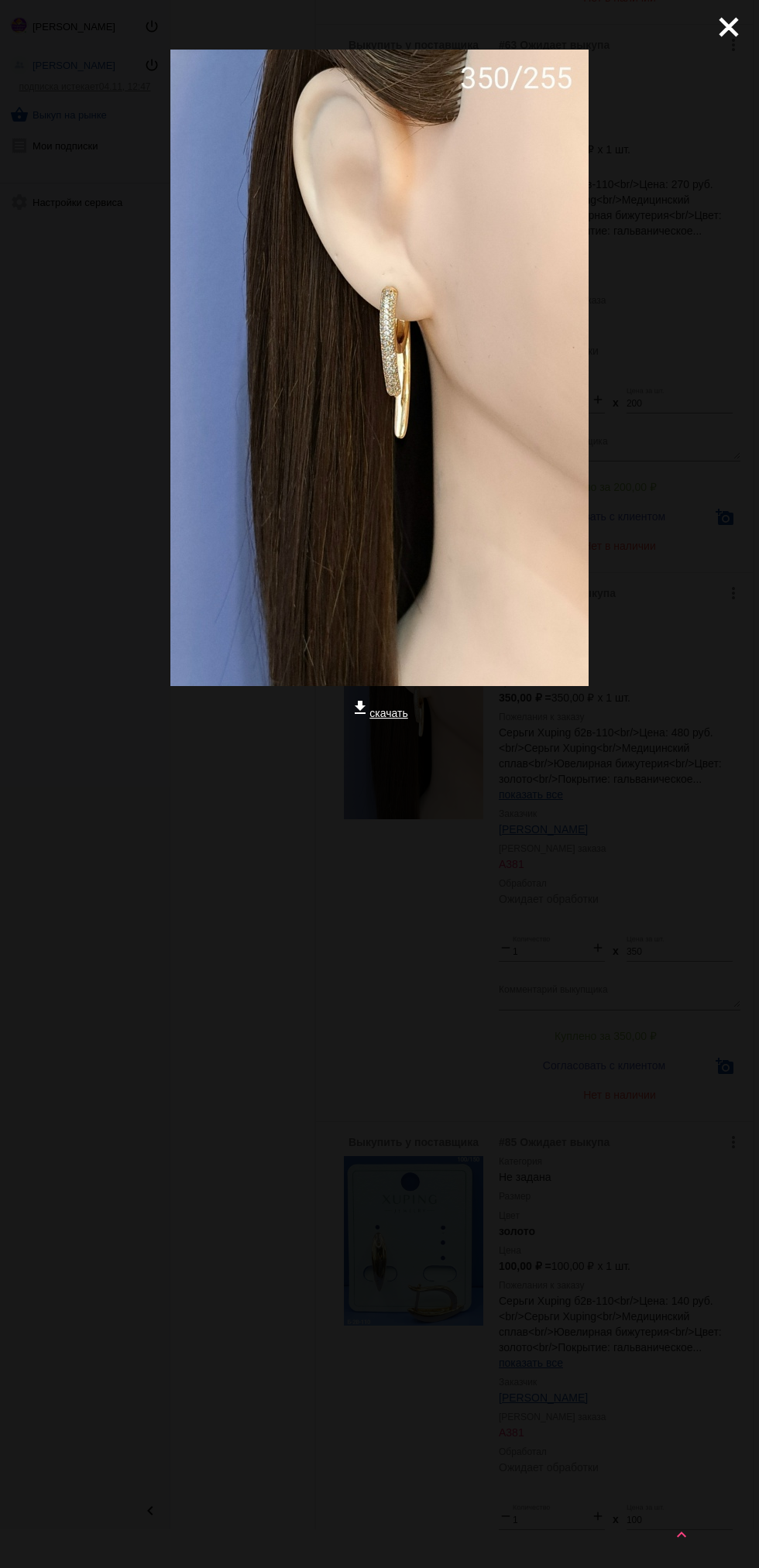
click at [721, 30] on mat-icon "close" at bounding box center [722, 21] width 18 height 18
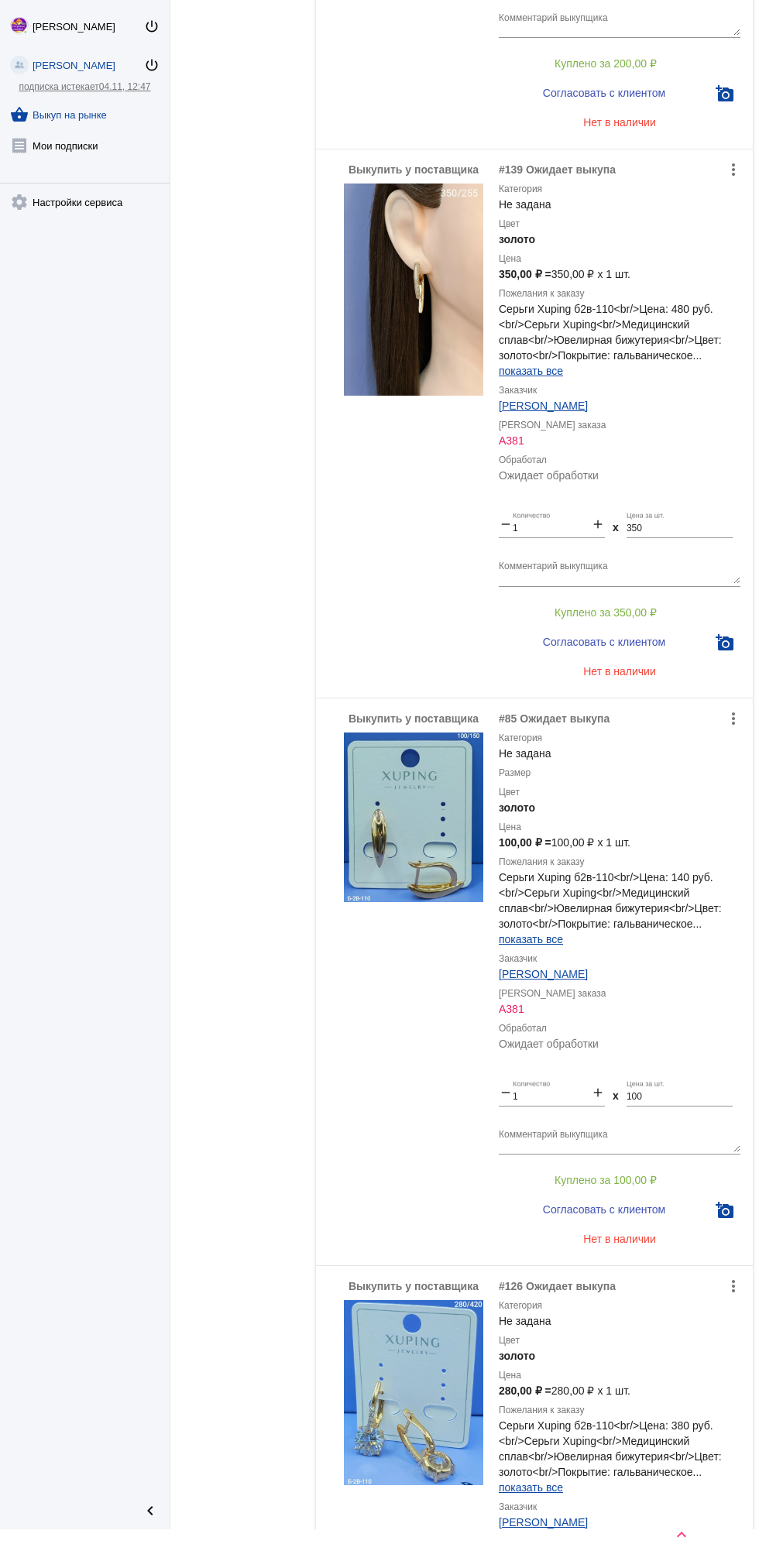
scroll to position [3521, 0]
click at [431, 809] on img at bounding box center [413, 819] width 139 height 170
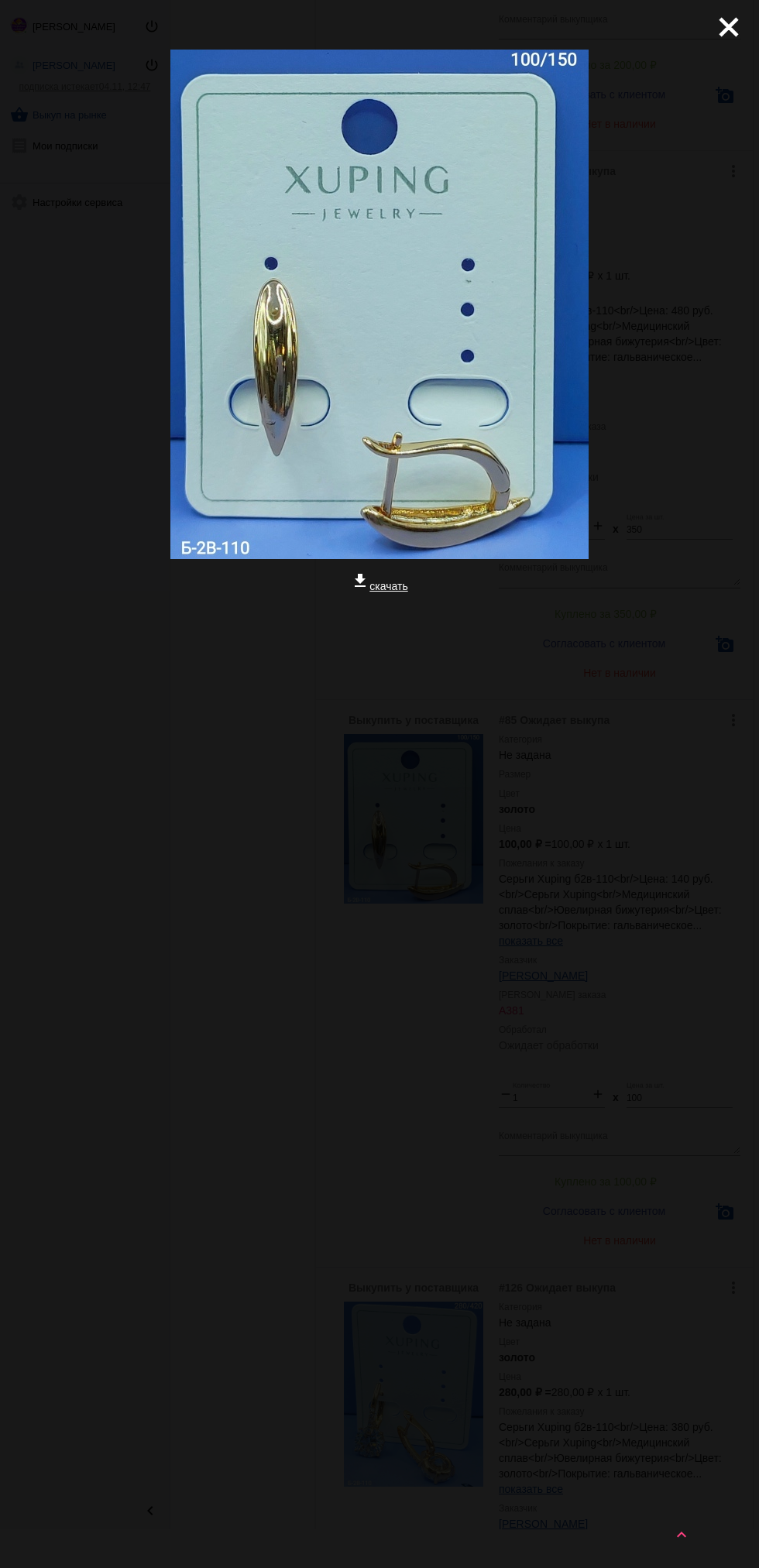
click at [709, 69] on div "close get_app скачать" at bounding box center [380, 399] width 759 height 799
click at [732, 27] on mat-icon "close" at bounding box center [722, 21] width 18 height 18
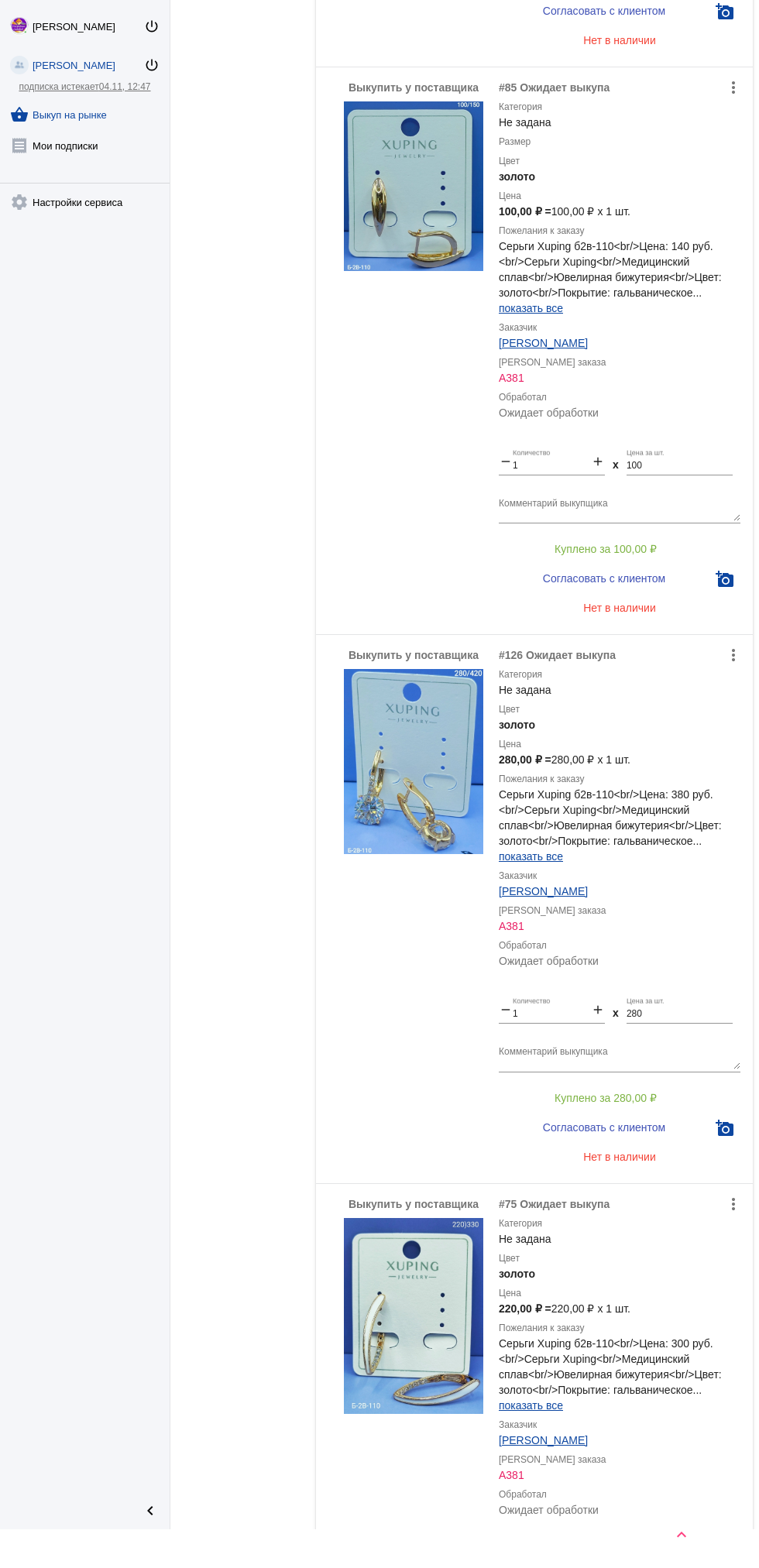
scroll to position [4158, 0]
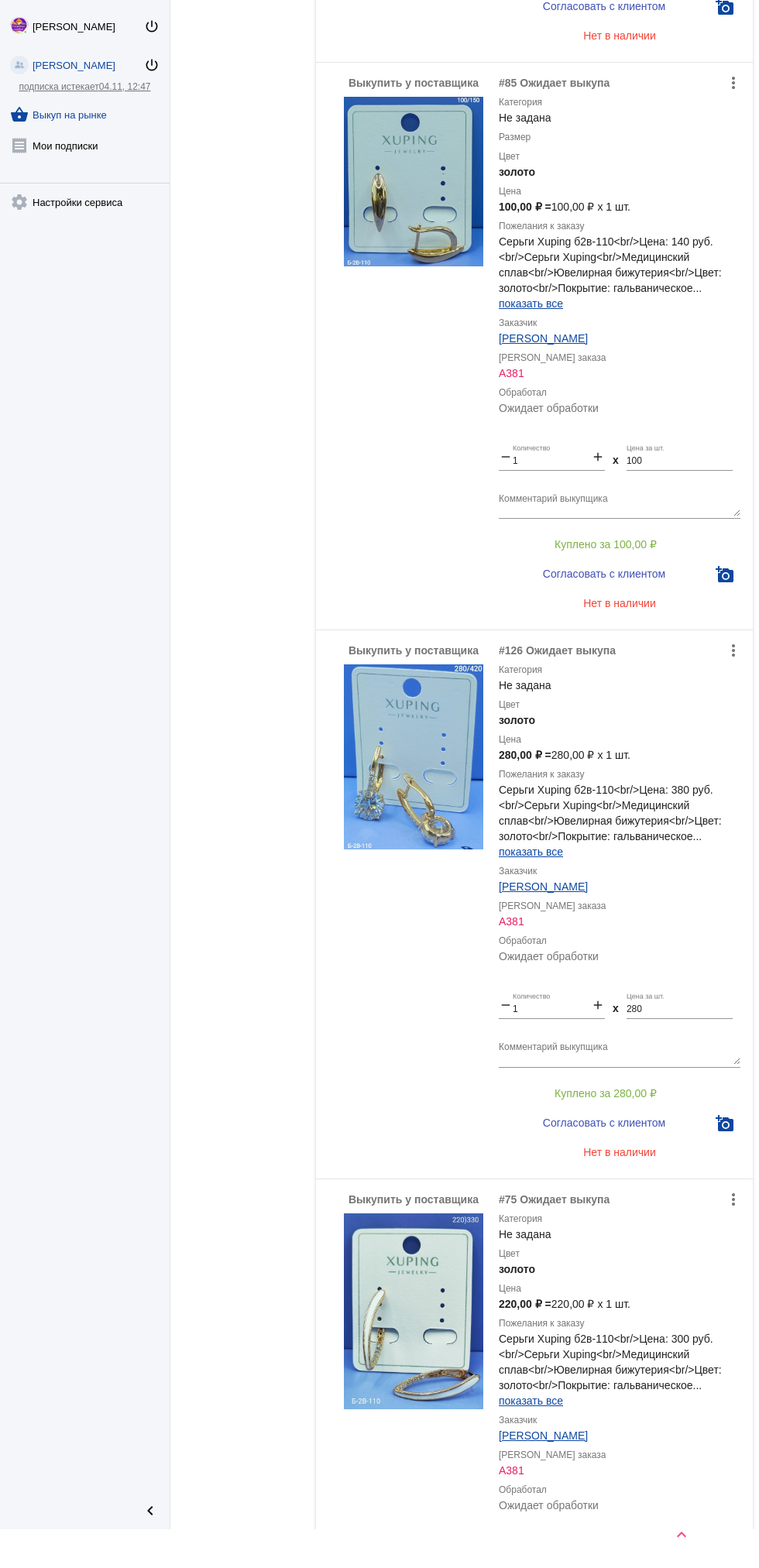
click at [411, 791] on img at bounding box center [413, 757] width 139 height 185
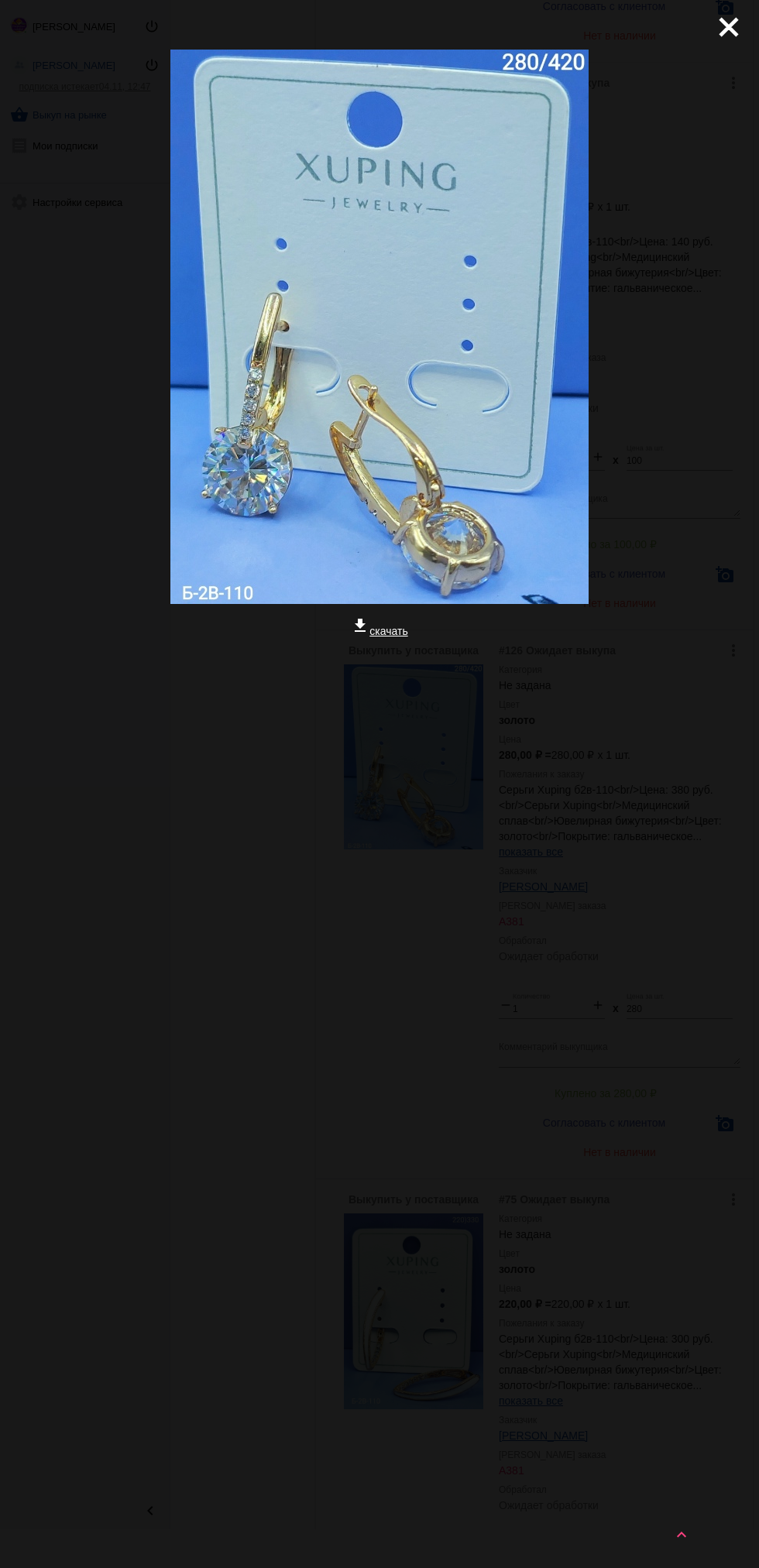
click at [722, 22] on mat-icon "close" at bounding box center [722, 21] width 18 height 18
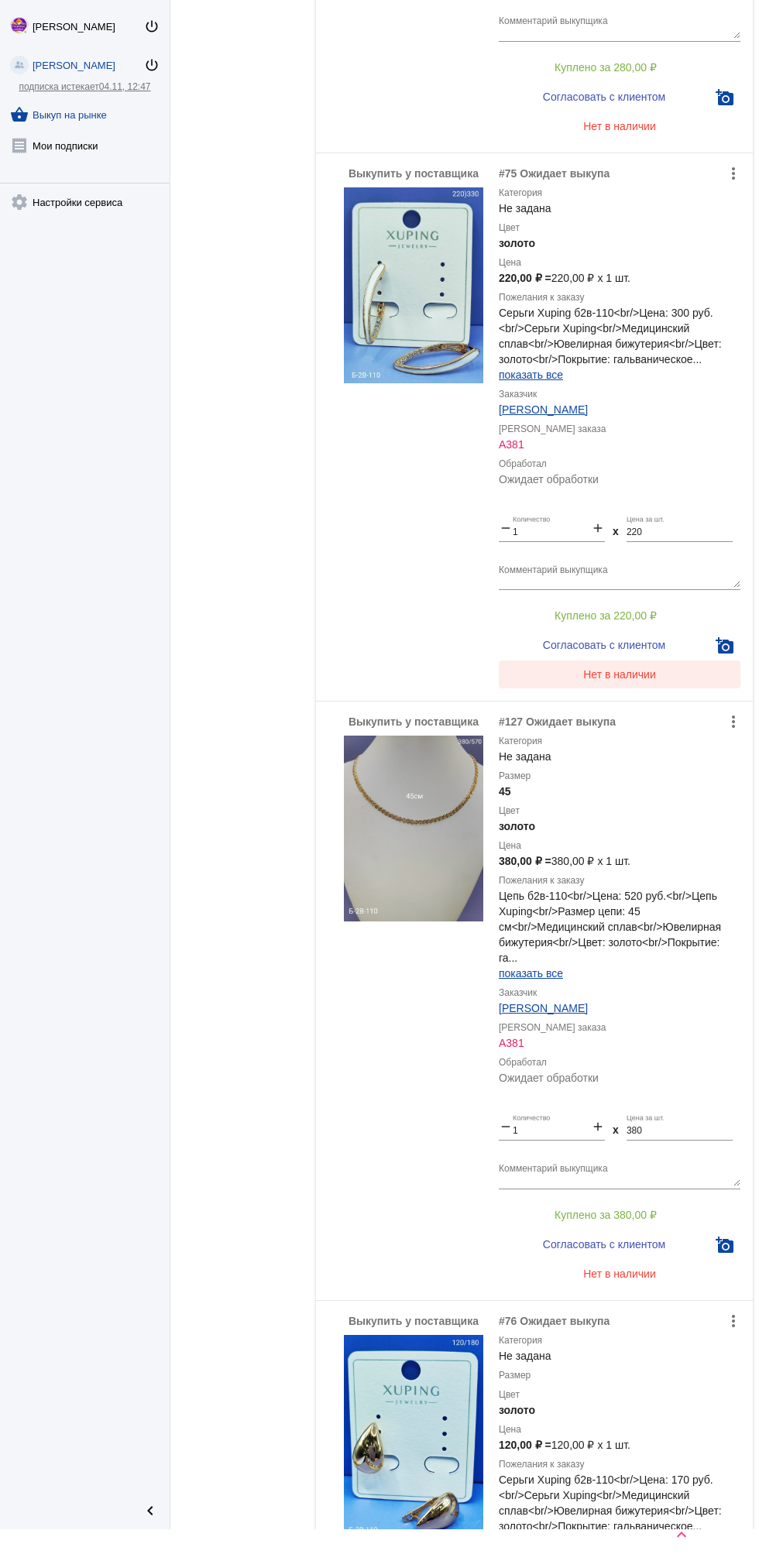
scroll to position [5184, 0]
click at [416, 906] on img at bounding box center [413, 828] width 139 height 186
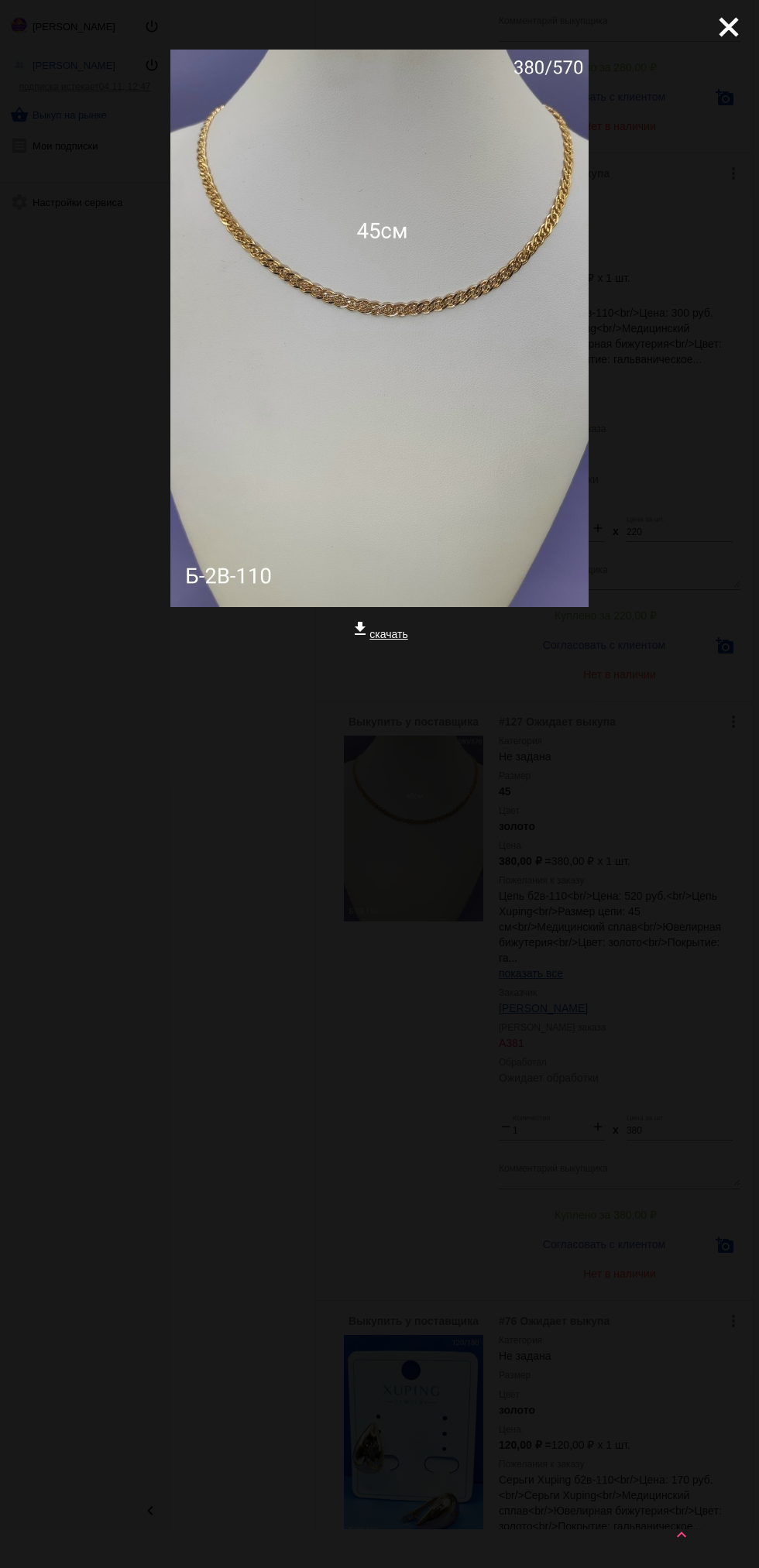
click at [713, 67] on div "close get_app скачать" at bounding box center [380, 423] width 759 height 846
click at [732, 28] on mat-icon "close" at bounding box center [722, 21] width 18 height 18
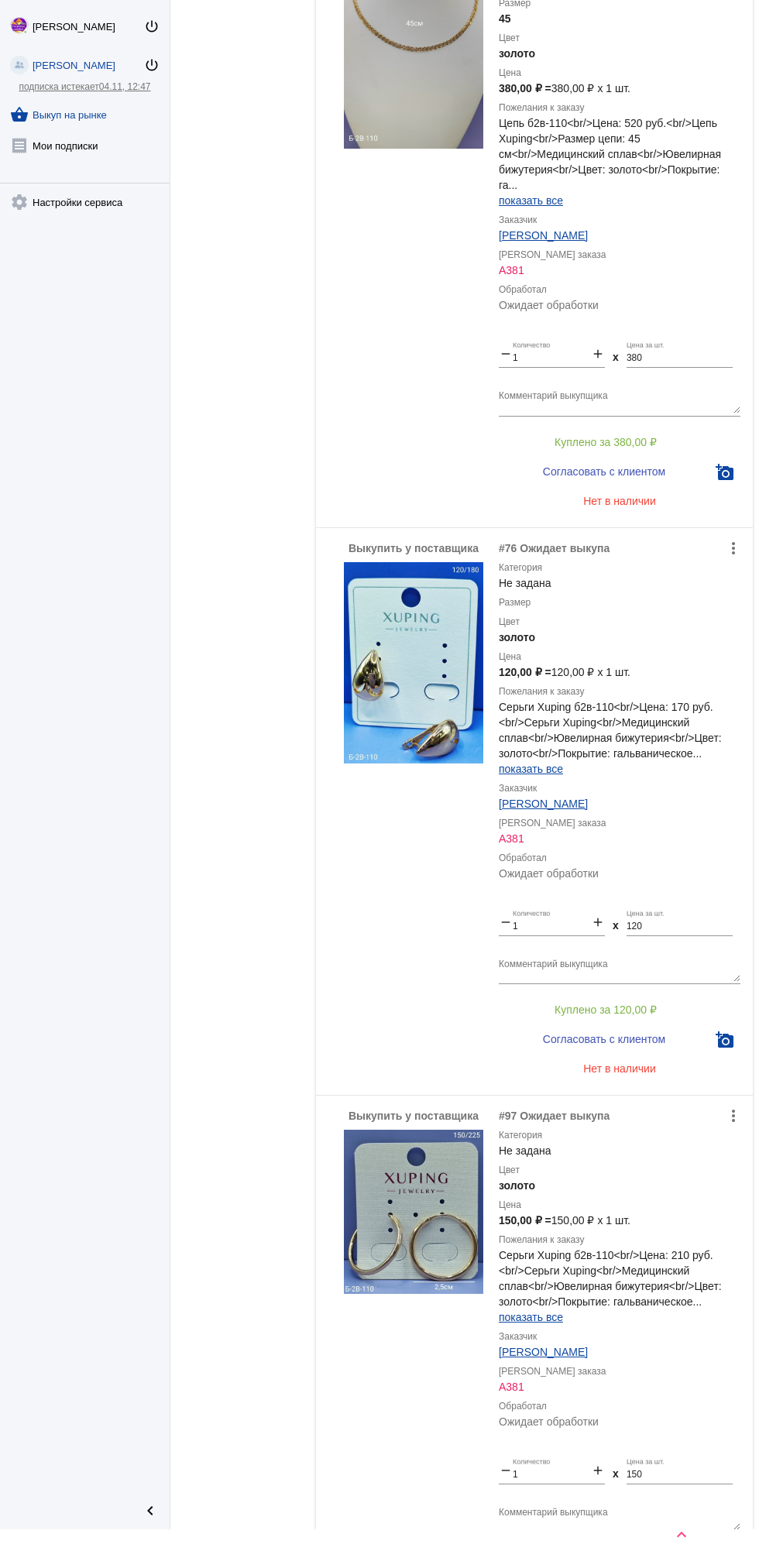
scroll to position [5983, 0]
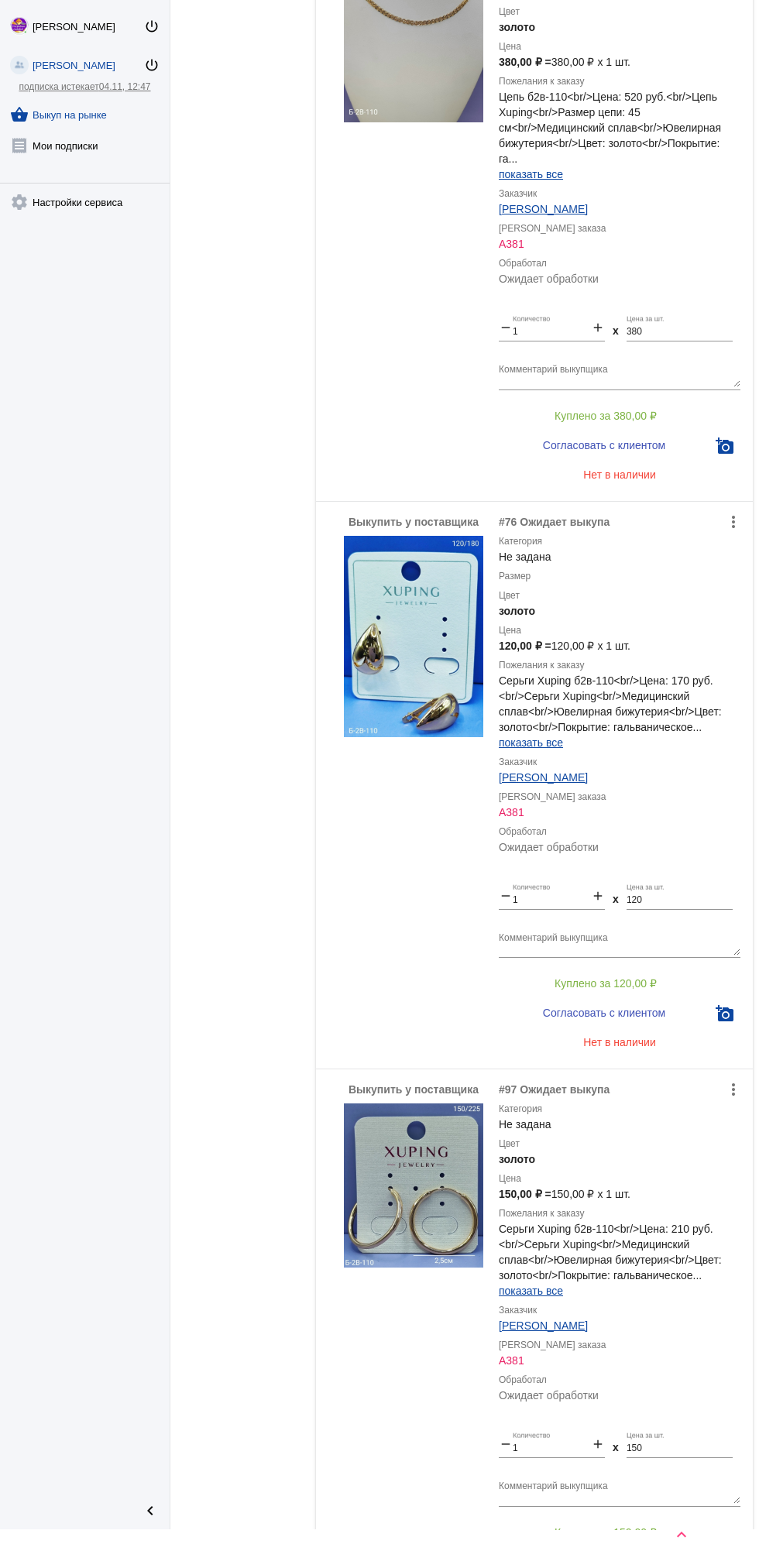
click at [427, 663] on img at bounding box center [413, 636] width 139 height 202
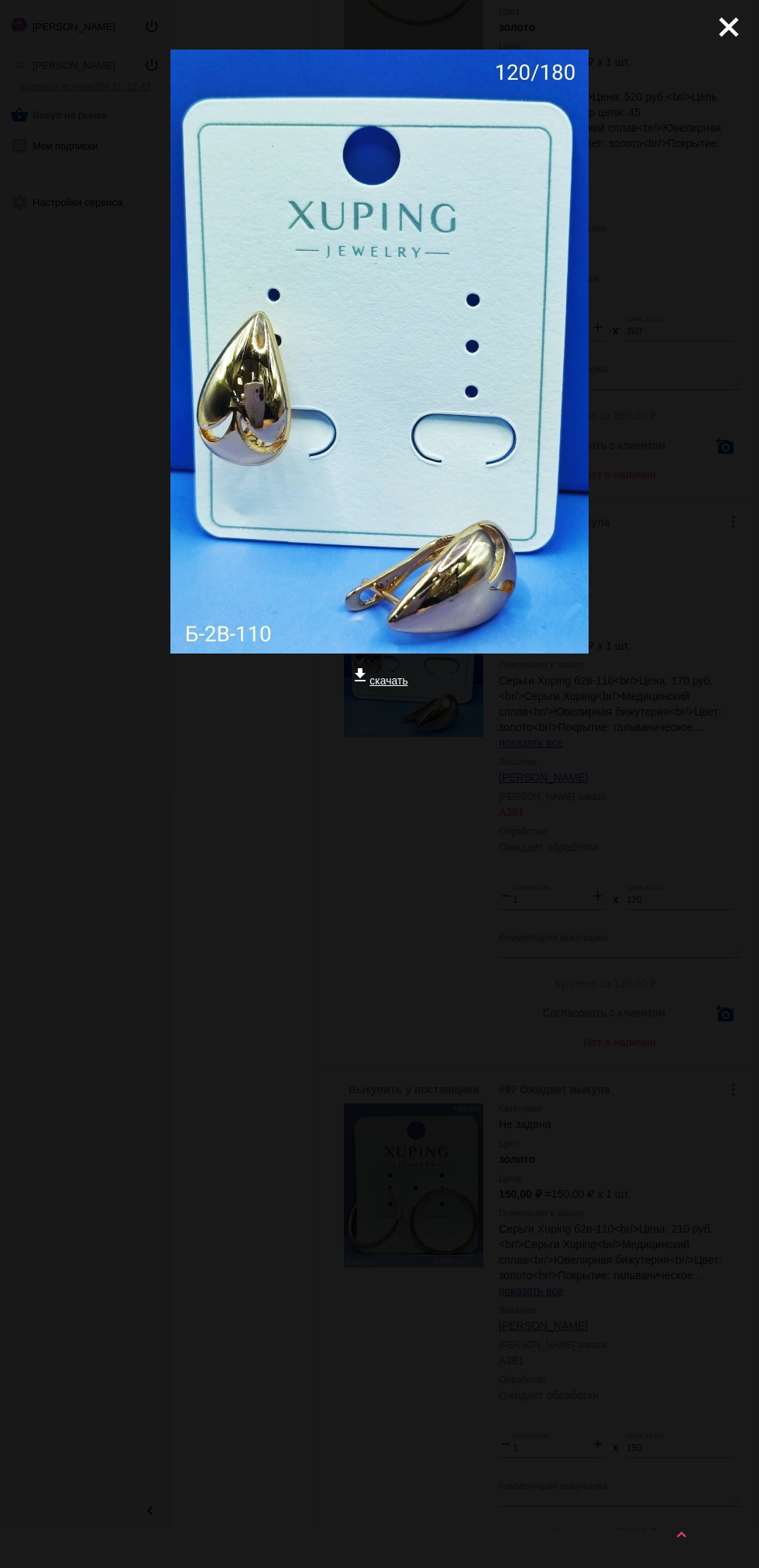
click at [732, 28] on mat-icon "close" at bounding box center [722, 21] width 18 height 18
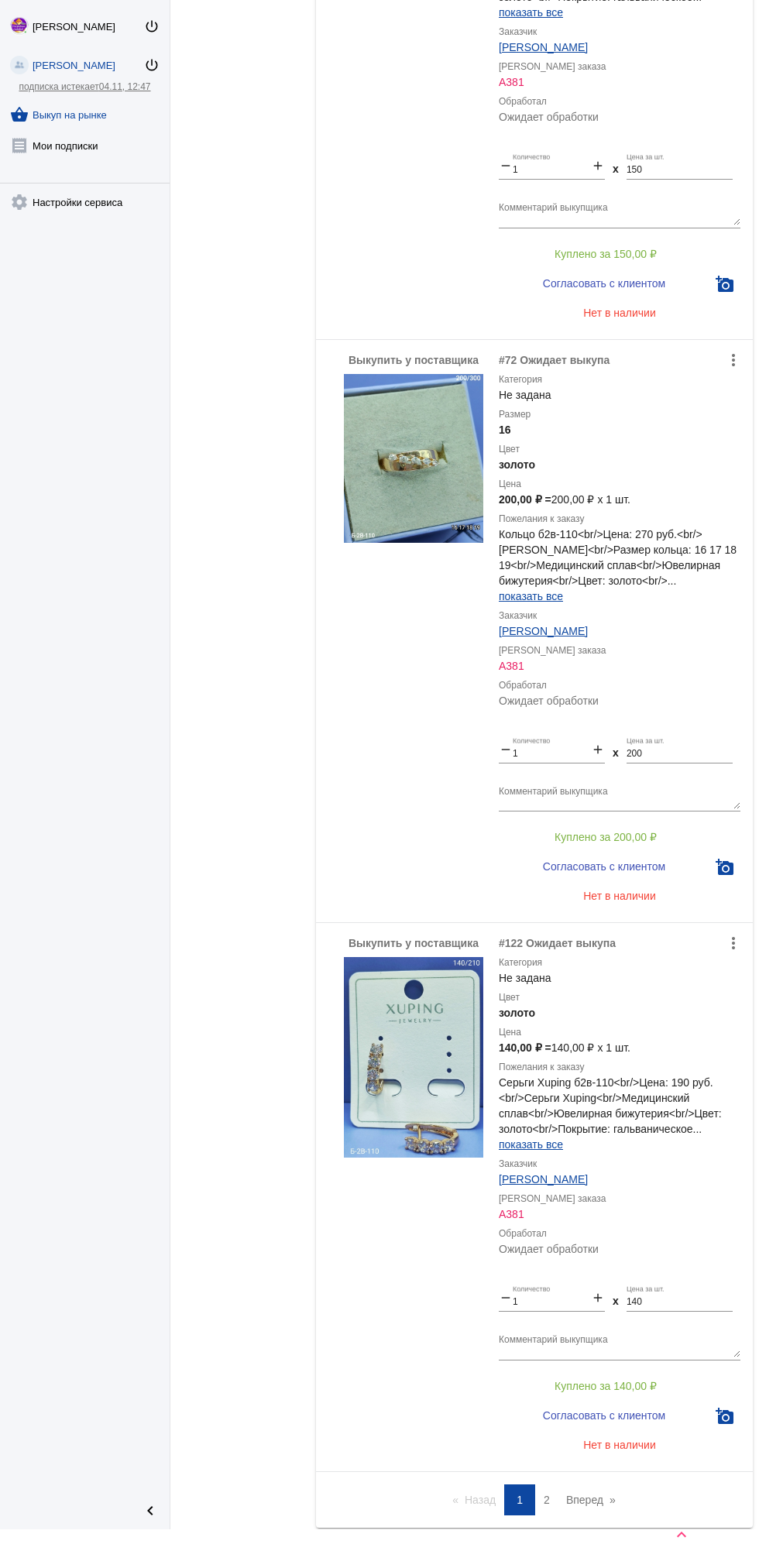
scroll to position [7263, 0]
click at [440, 491] on img at bounding box center [413, 457] width 139 height 169
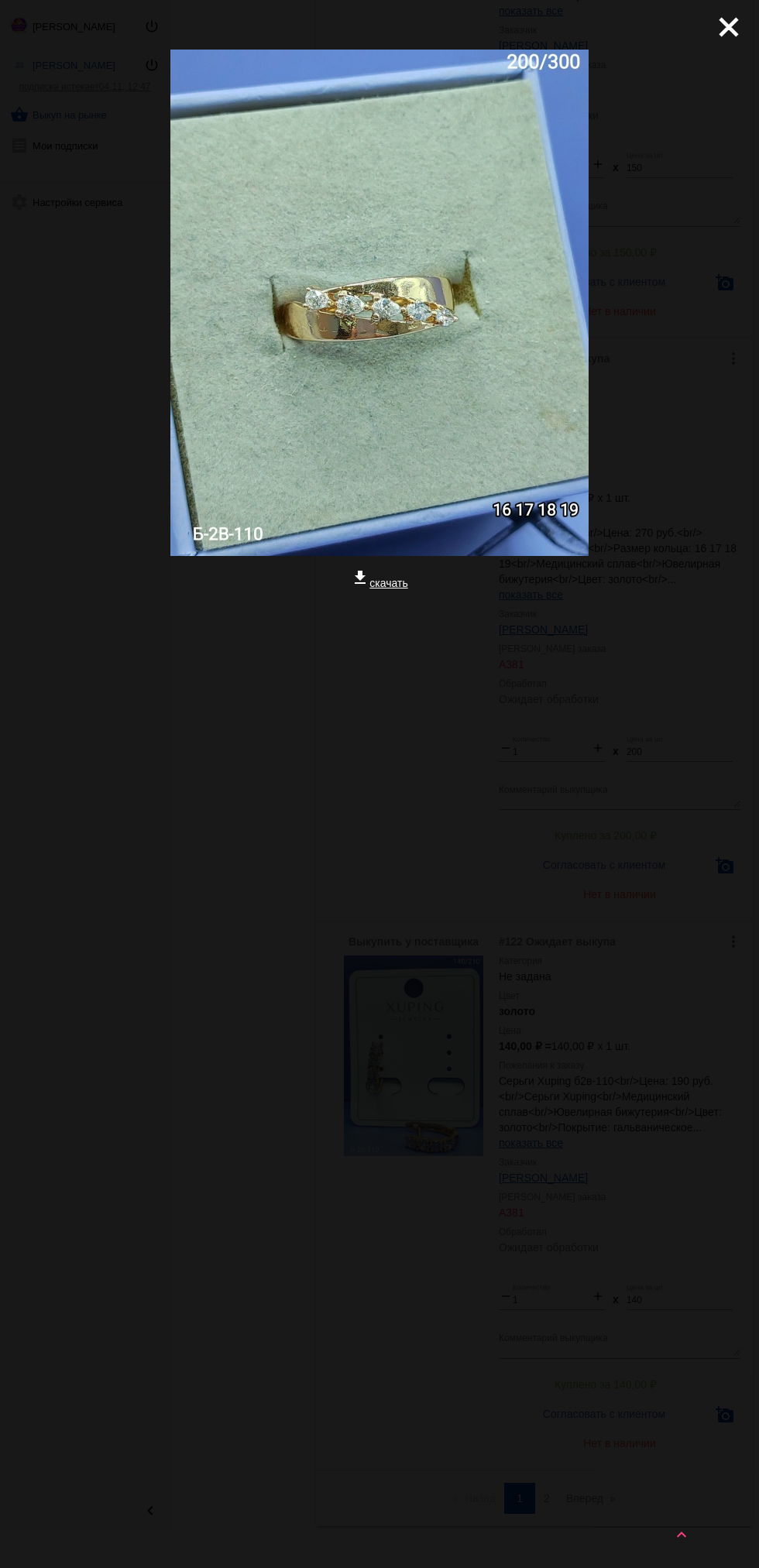
click at [732, 72] on div "close get_app скачать" at bounding box center [380, 397] width 759 height 795
click at [729, 30] on mat-icon "close" at bounding box center [722, 21] width 18 height 18
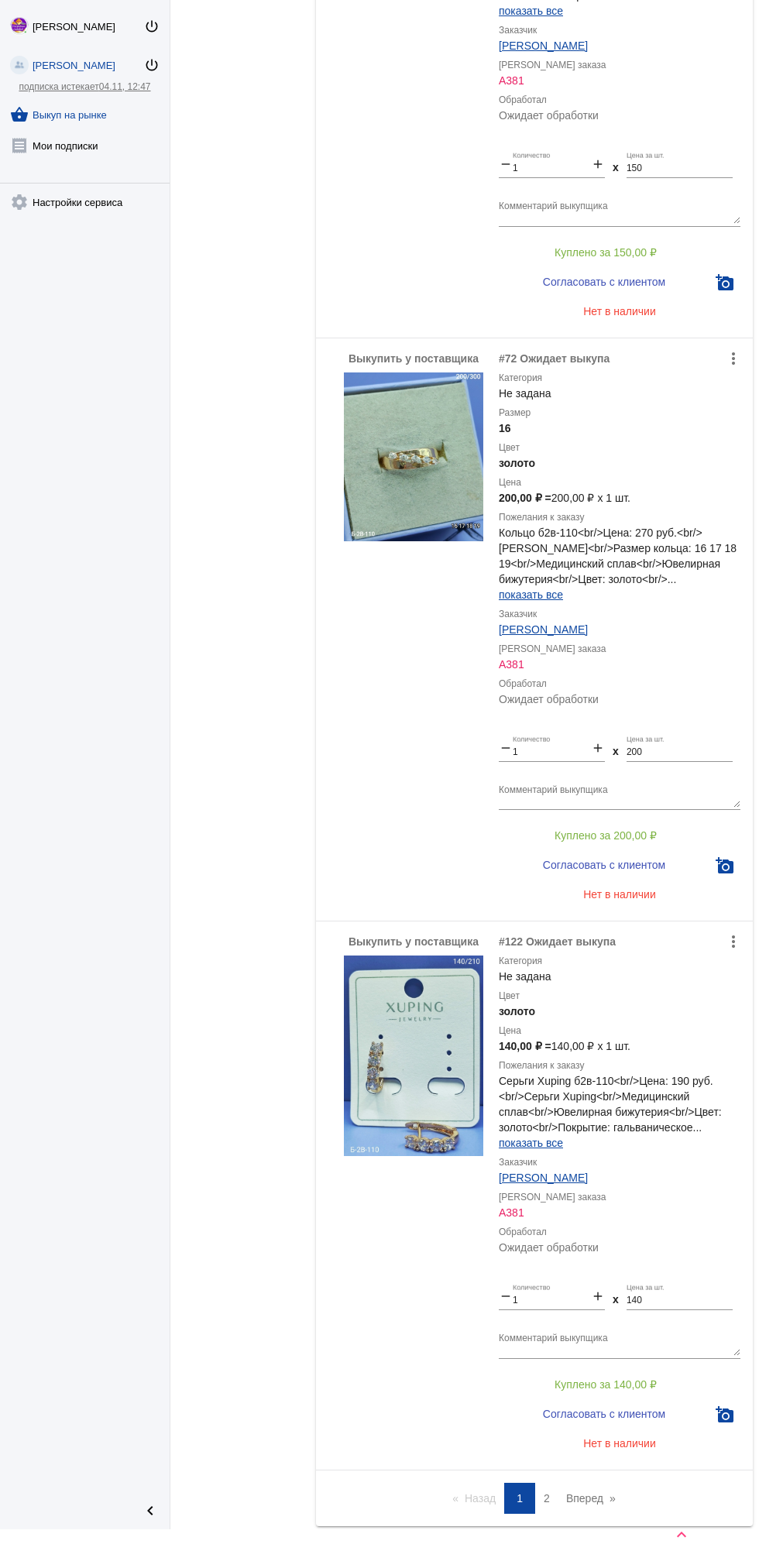
scroll to position [7328, 0]
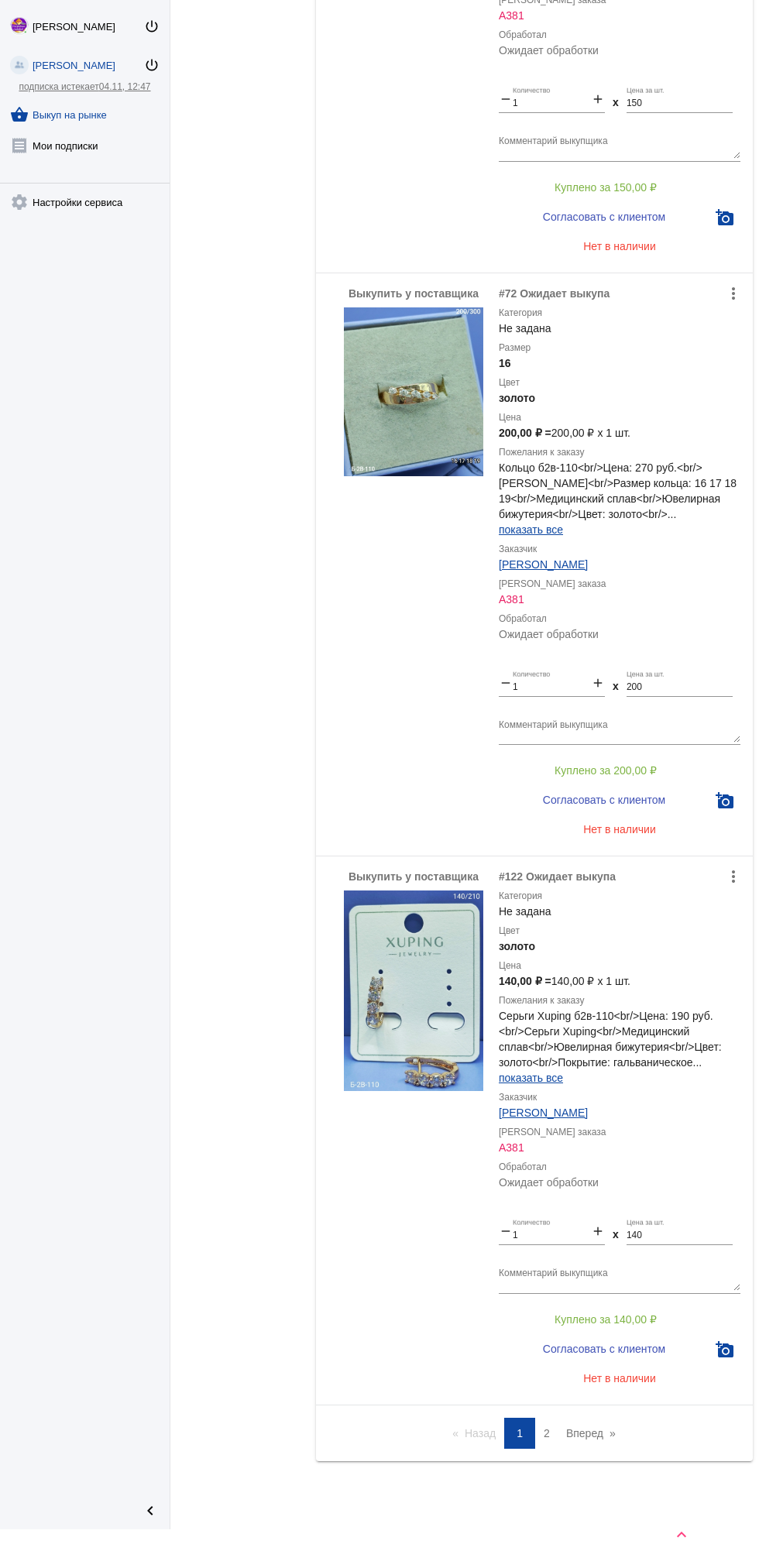
click at [438, 992] on img at bounding box center [413, 990] width 139 height 201
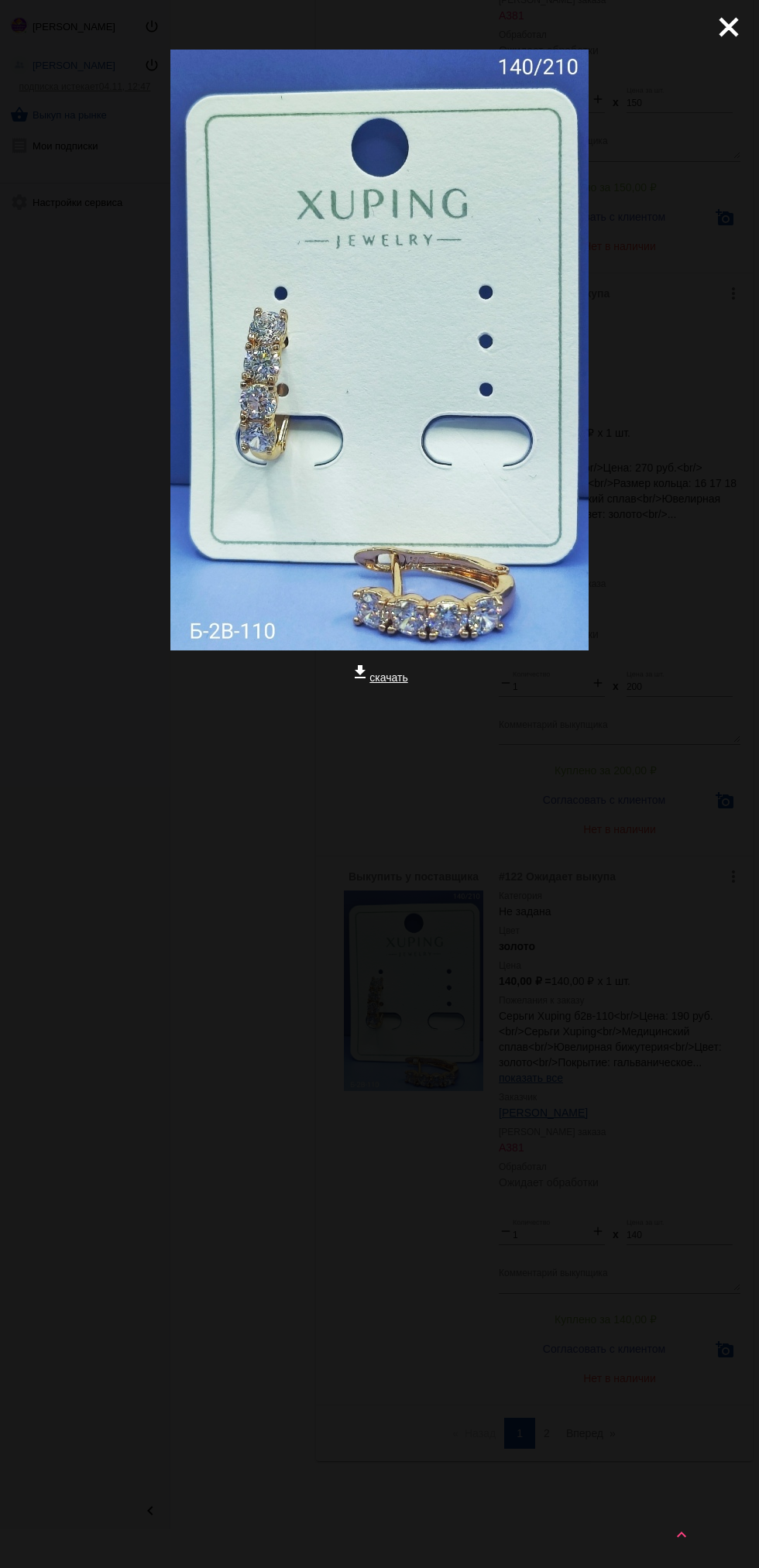
click at [732, 28] on mat-icon "close" at bounding box center [722, 21] width 18 height 18
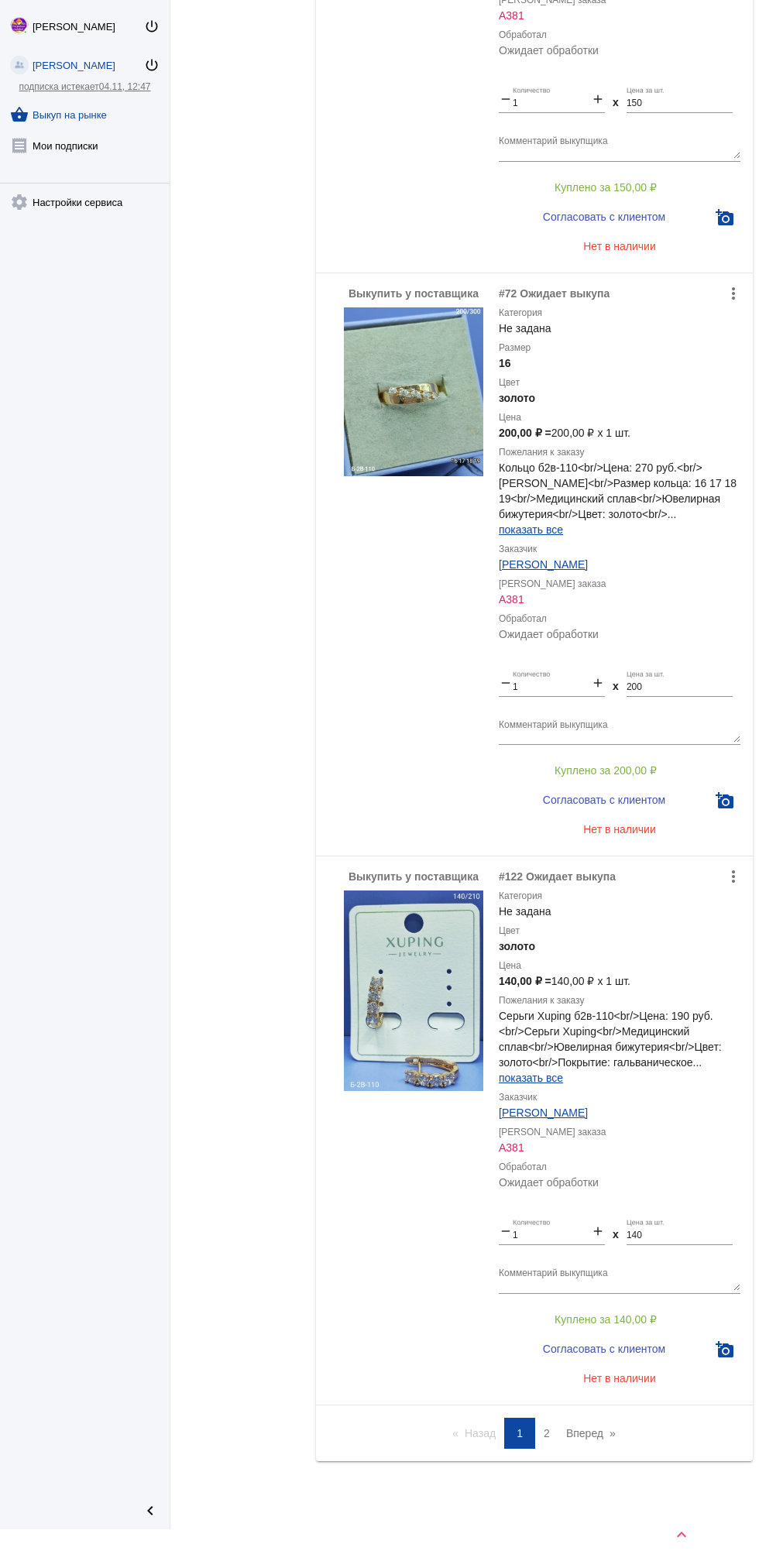
click at [546, 1433] on span "2" at bounding box center [546, 1434] width 6 height 13
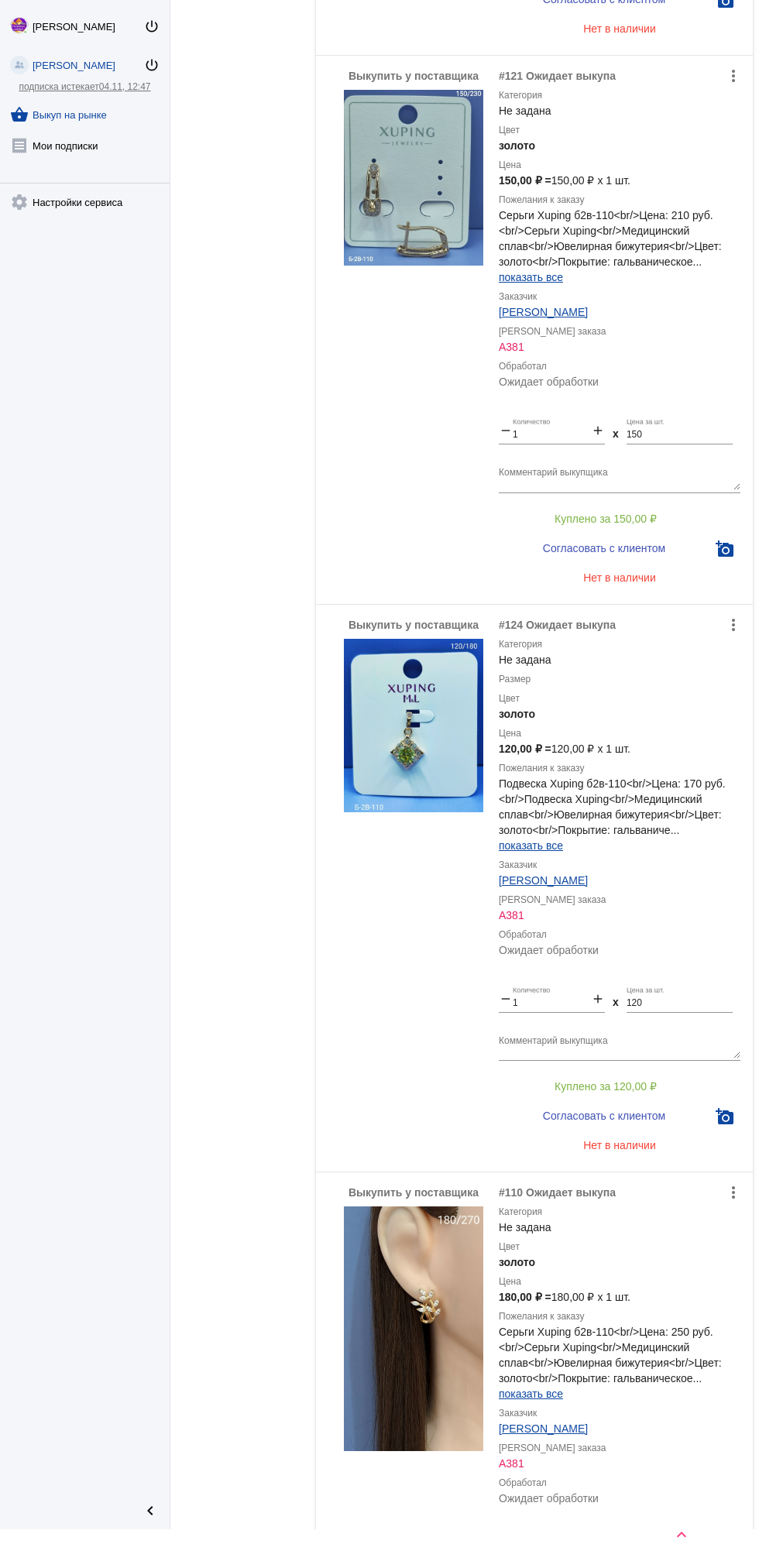
scroll to position [1518, 0]
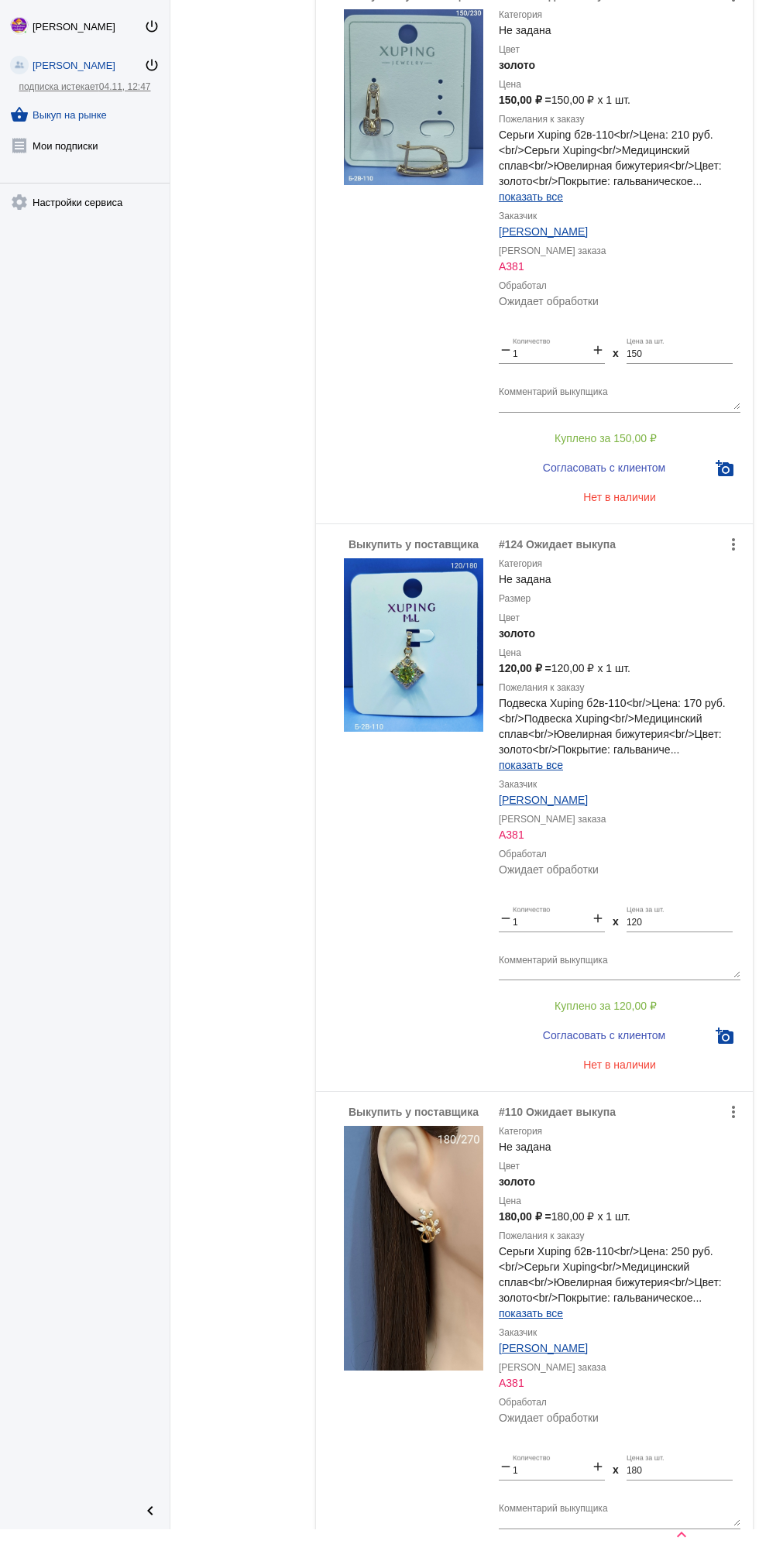
click at [429, 670] on img at bounding box center [413, 646] width 139 height 174
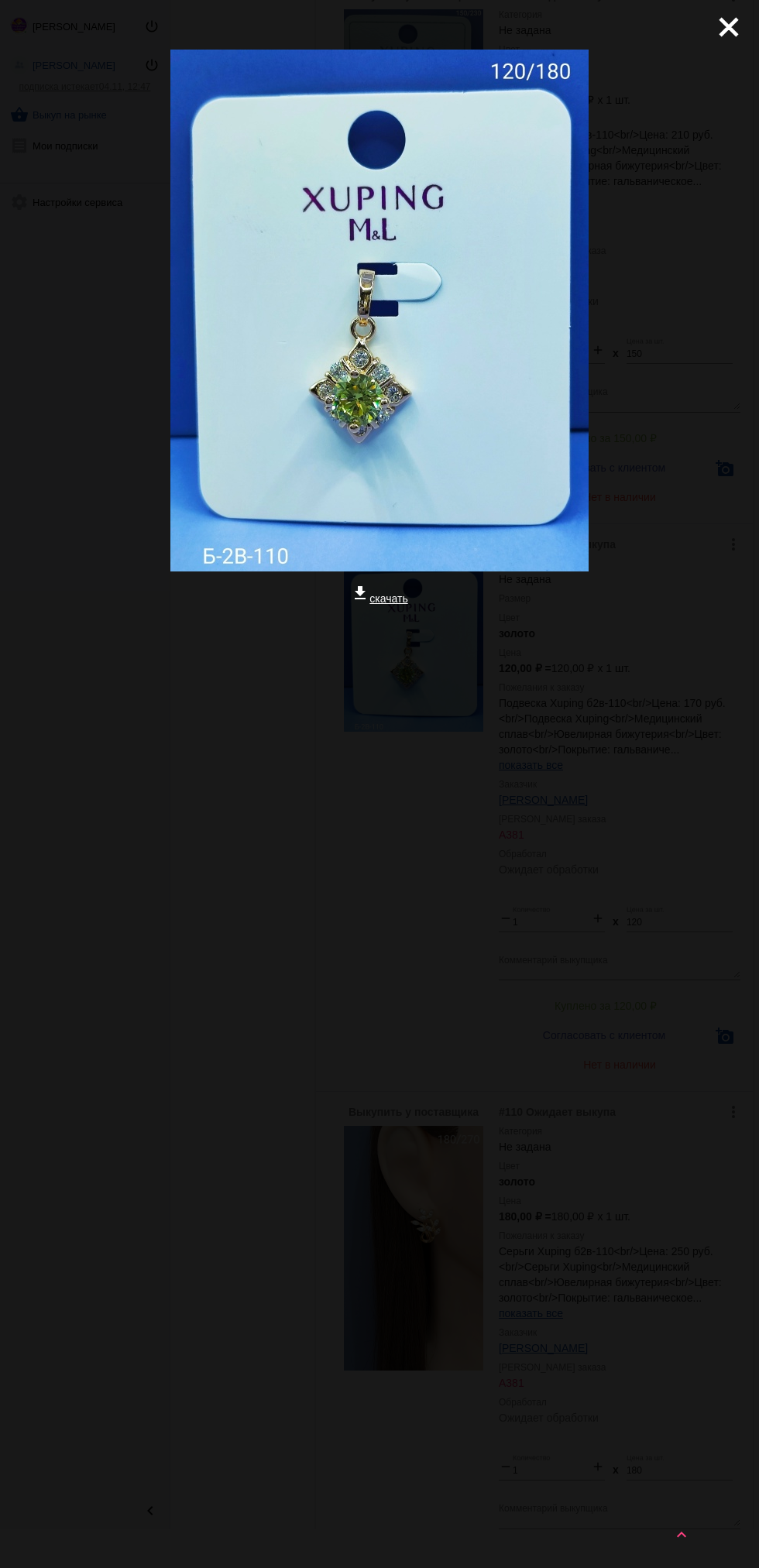
click at [730, 30] on mat-icon "close" at bounding box center [722, 21] width 18 height 18
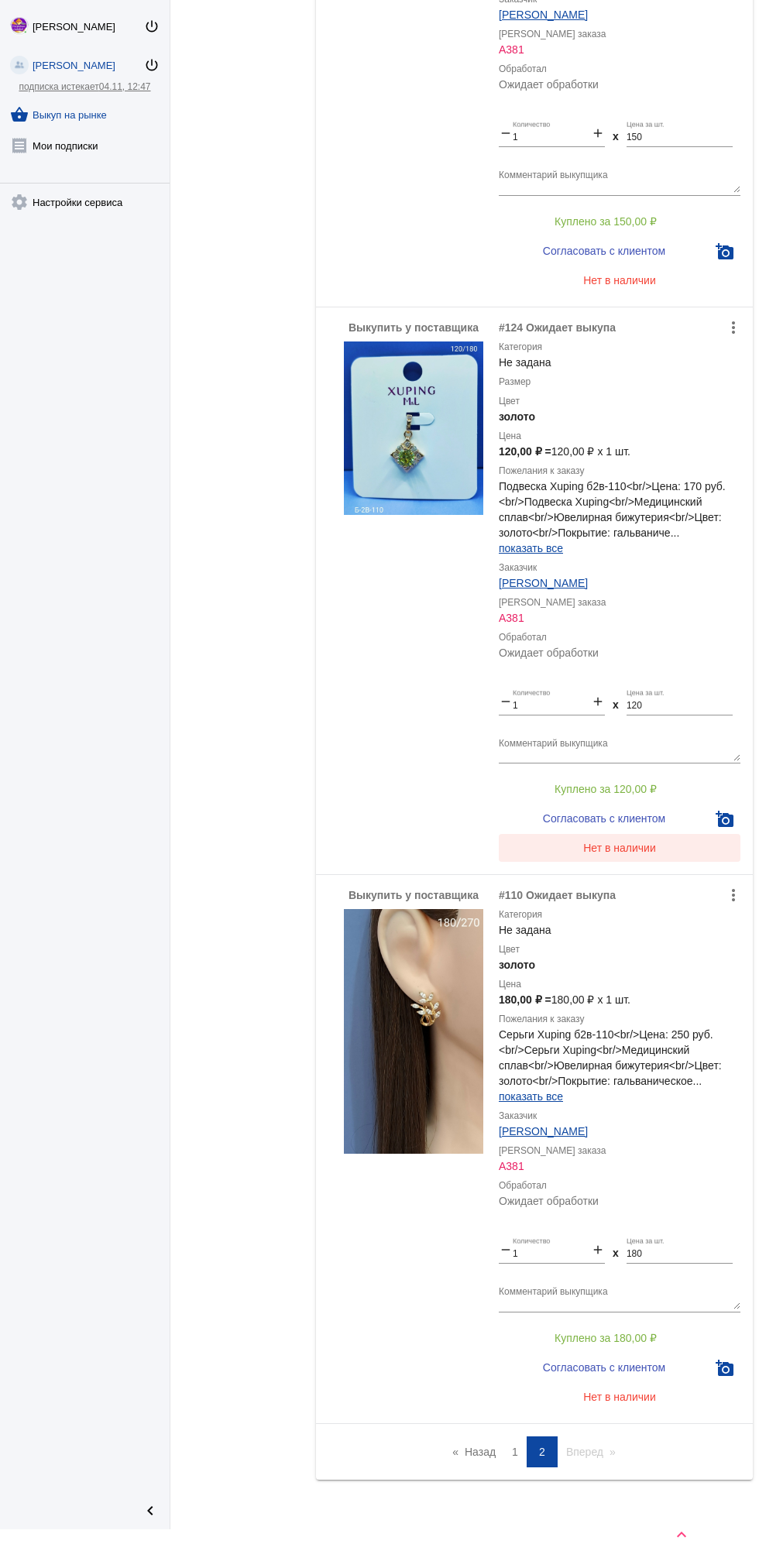
scroll to position [1732, 0]
click at [439, 1032] on img at bounding box center [413, 1032] width 139 height 245
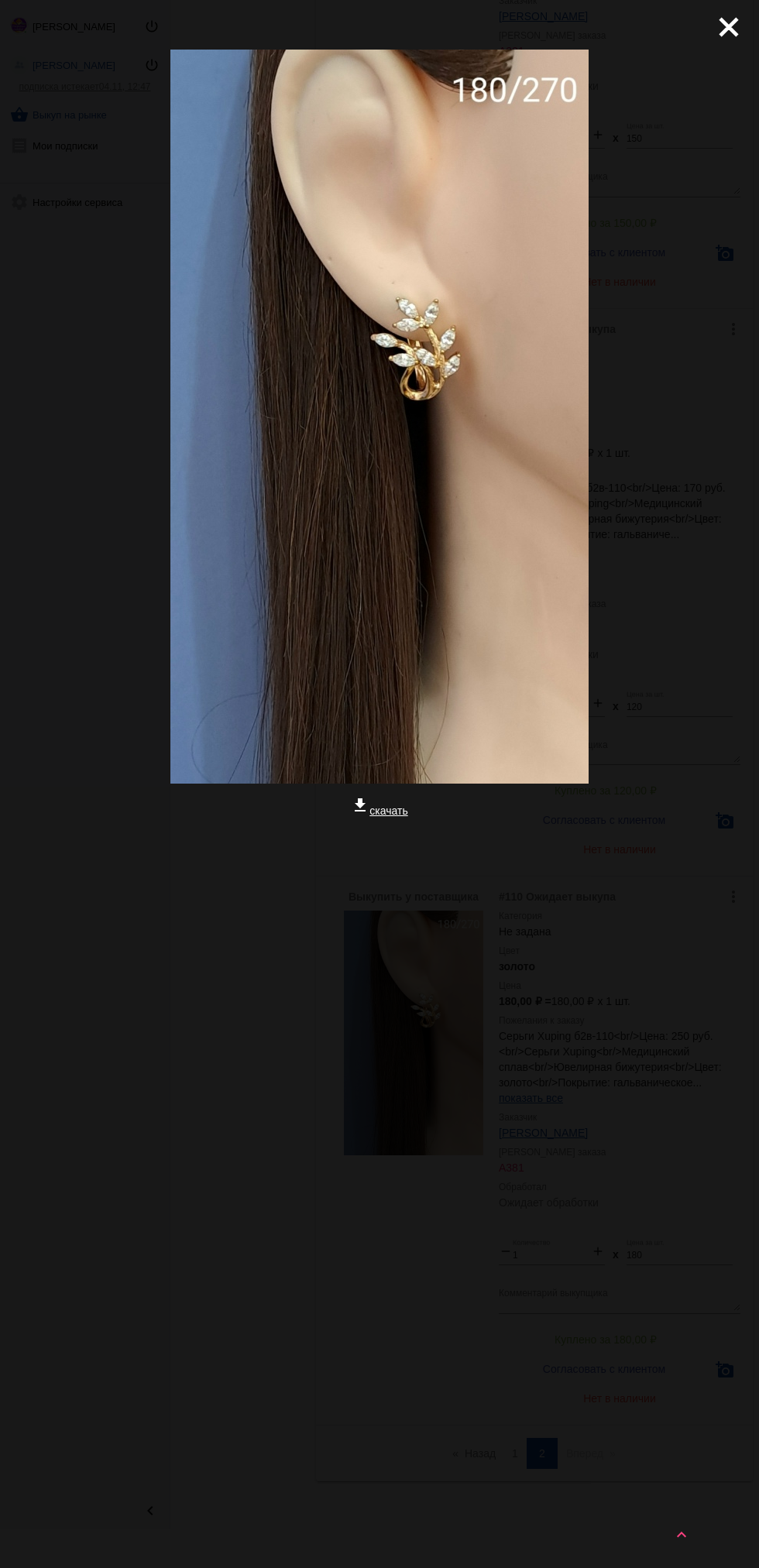
click at [719, 21] on mat-icon "close" at bounding box center [722, 21] width 18 height 18
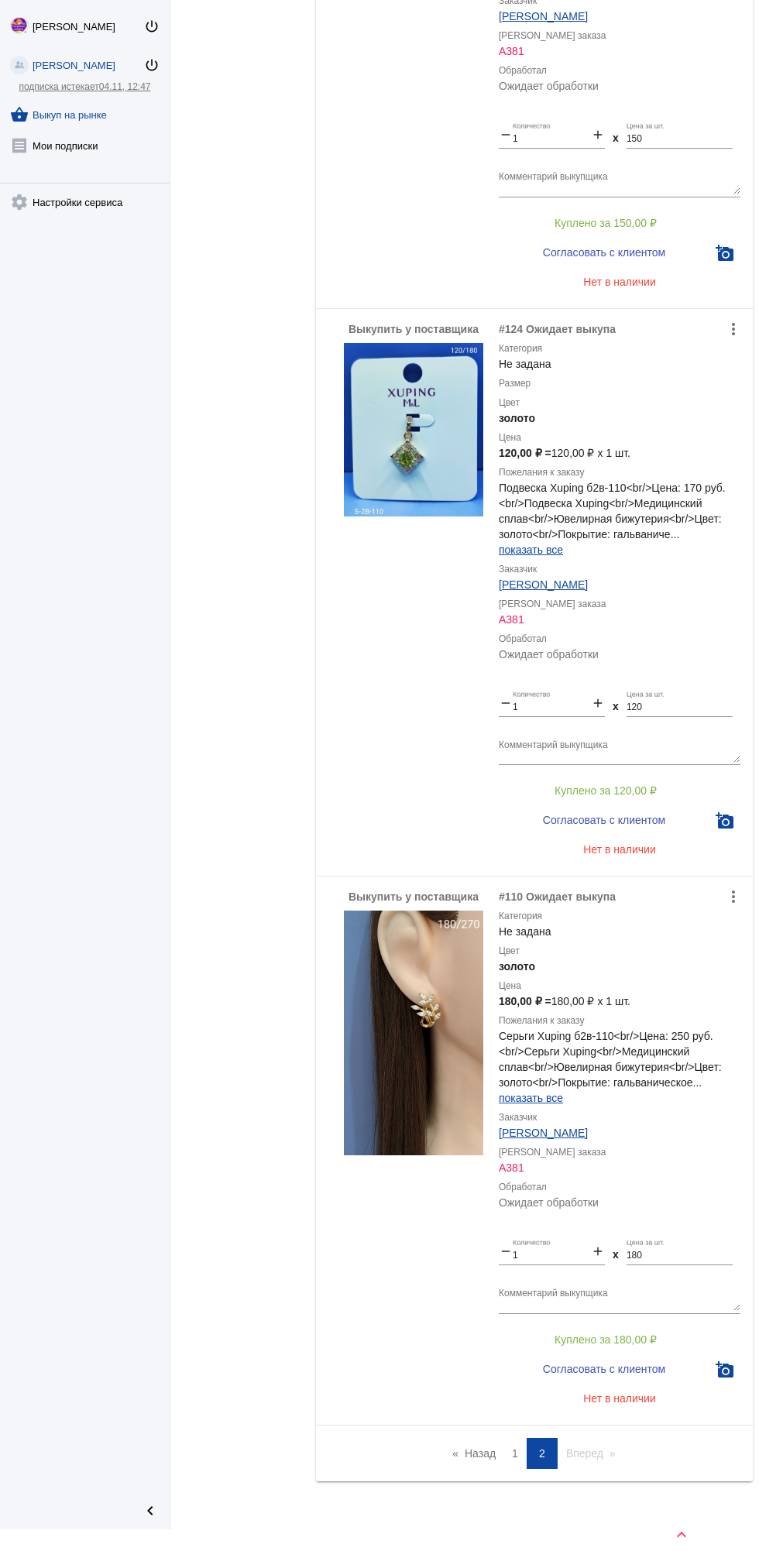
click at [446, 407] on img at bounding box center [413, 430] width 139 height 174
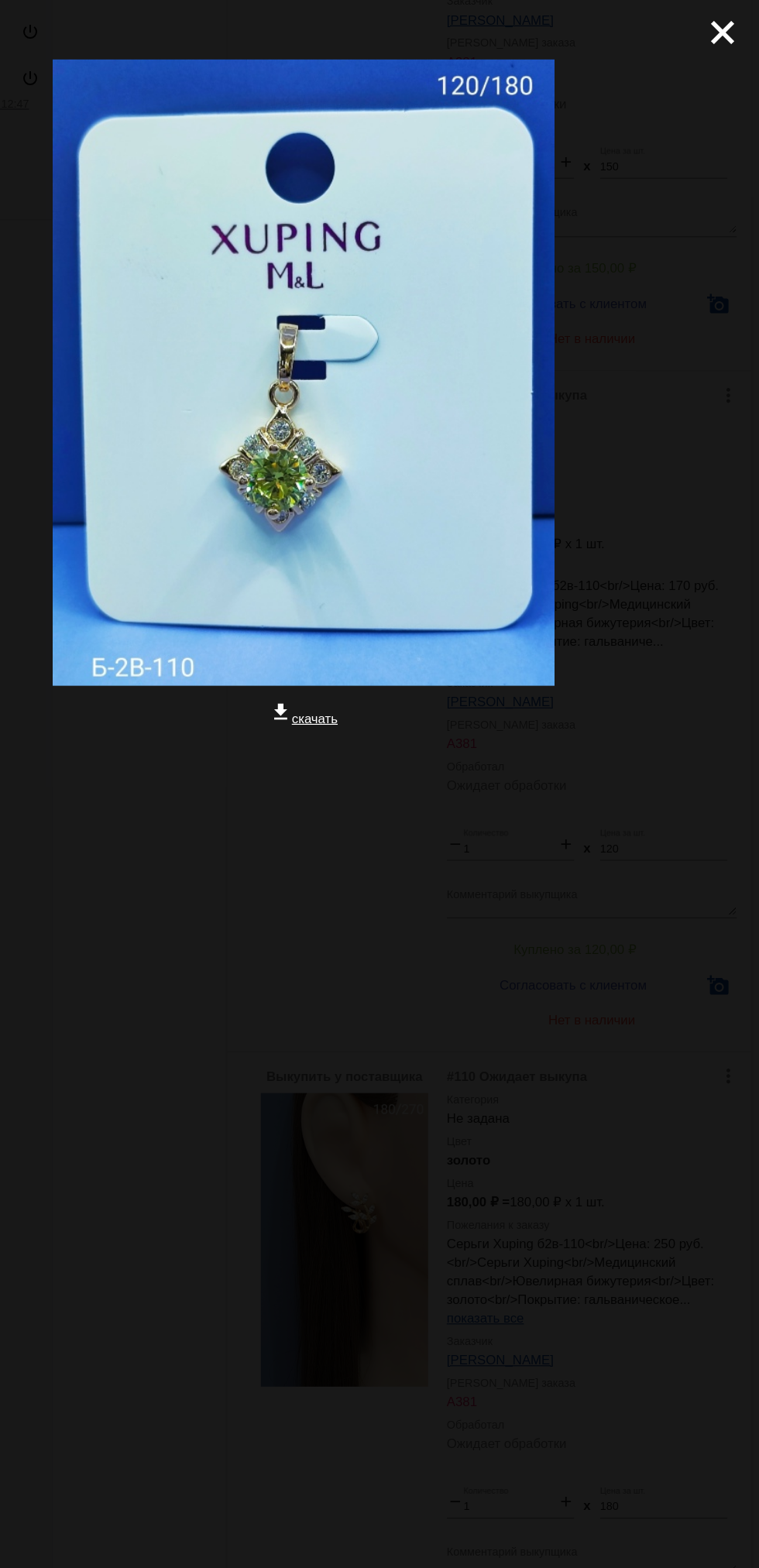
click at [725, 30] on mat-icon "close" at bounding box center [722, 21] width 18 height 18
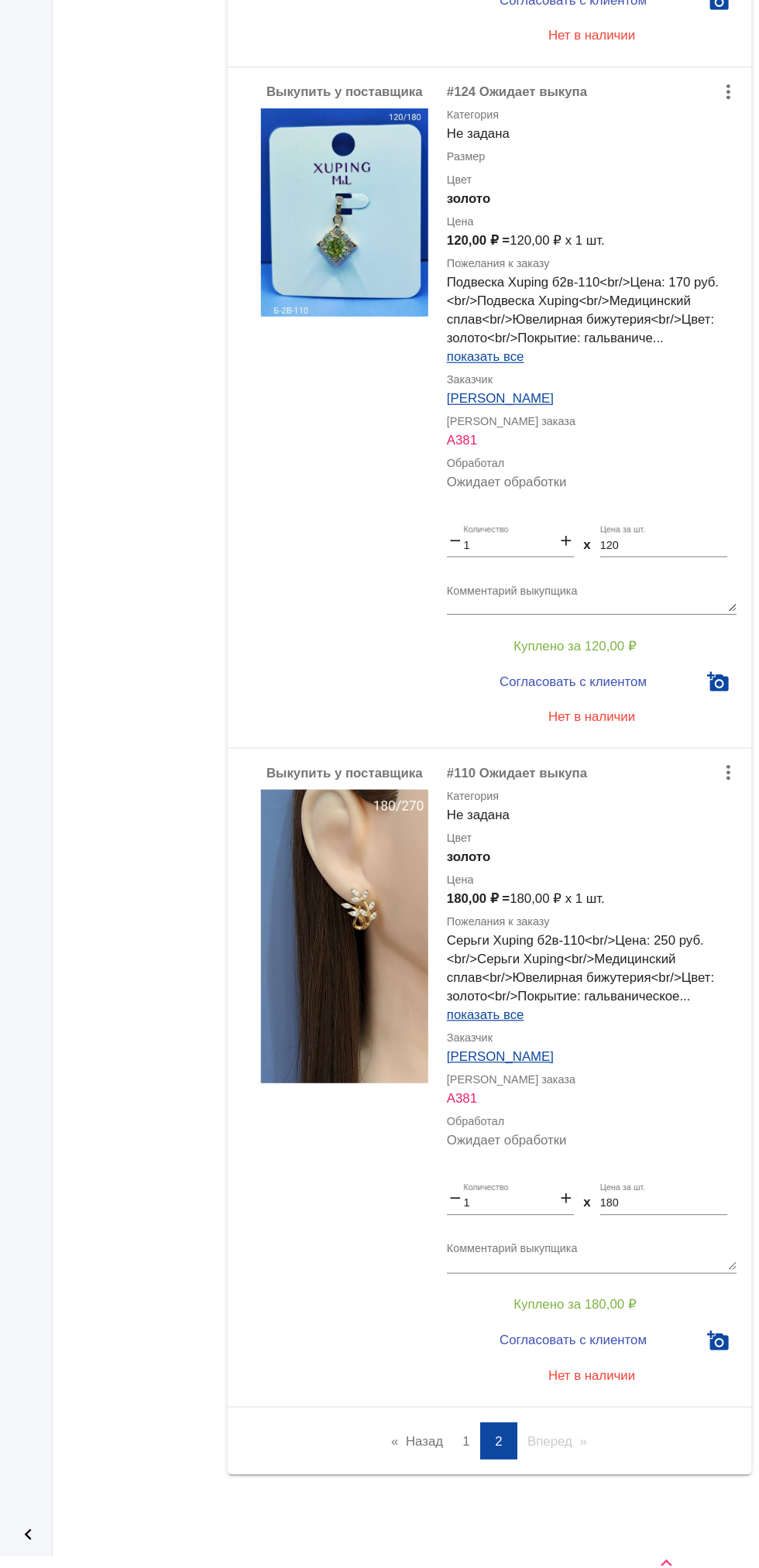
scroll to position [0, 0]
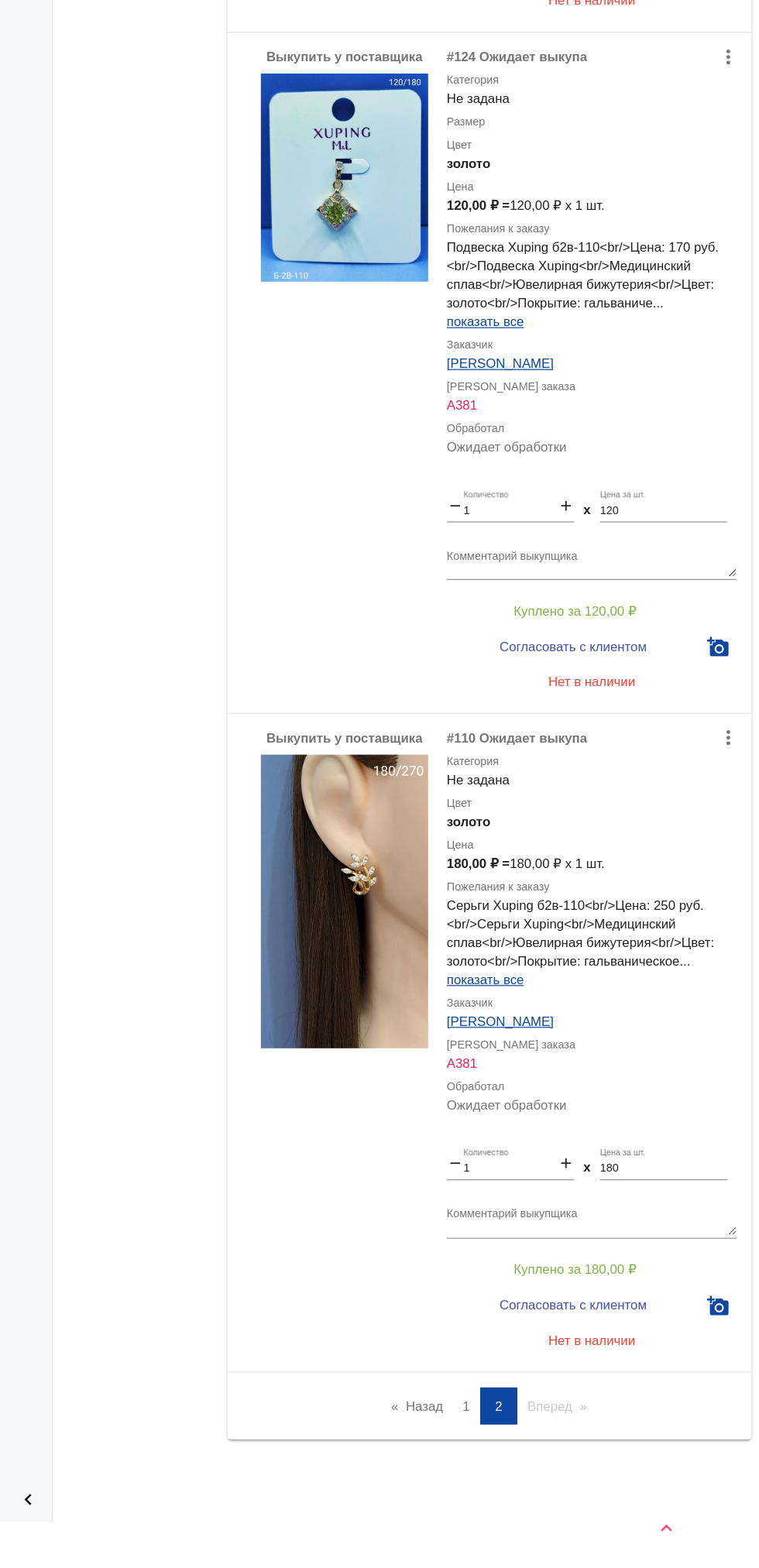
click at [515, 1441] on link "page 1" at bounding box center [515, 1433] width 22 height 31
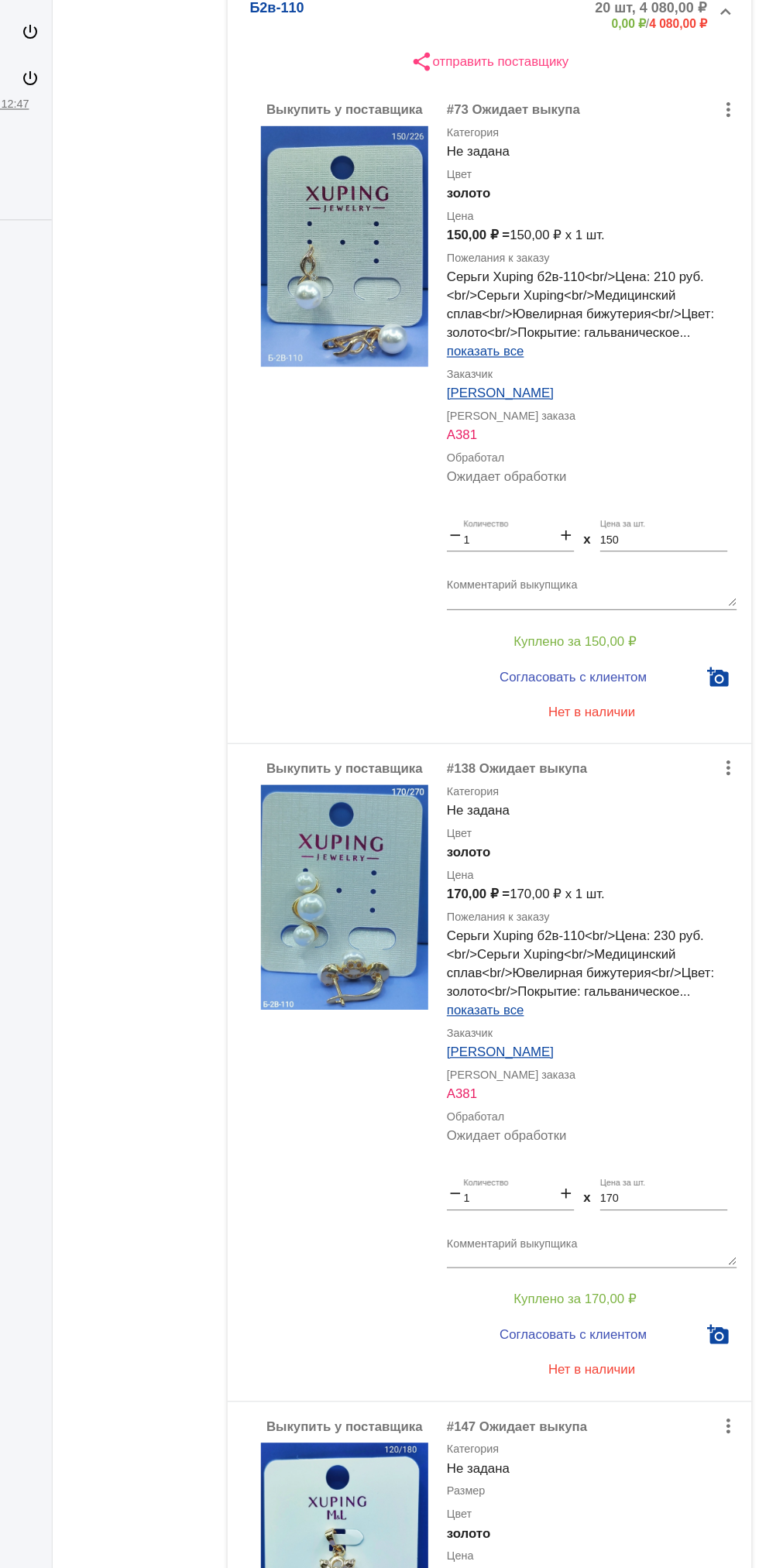
click at [521, 1175] on div "Выкупить у поставщика more_vert #147 Ожидает выкупа Категория Не задана Размер …" at bounding box center [534, 1452] width 436 height 568
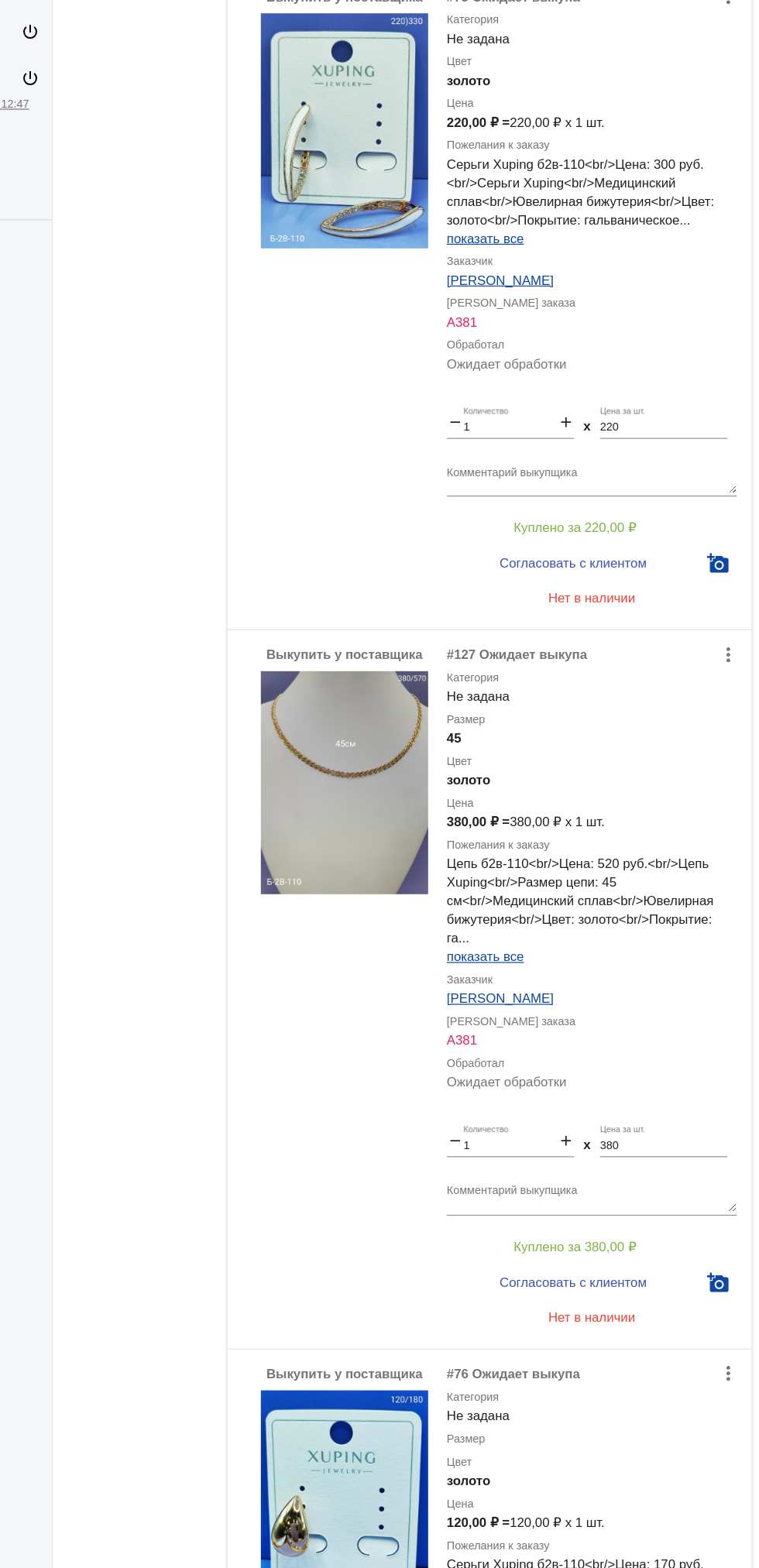
scroll to position [5359, 0]
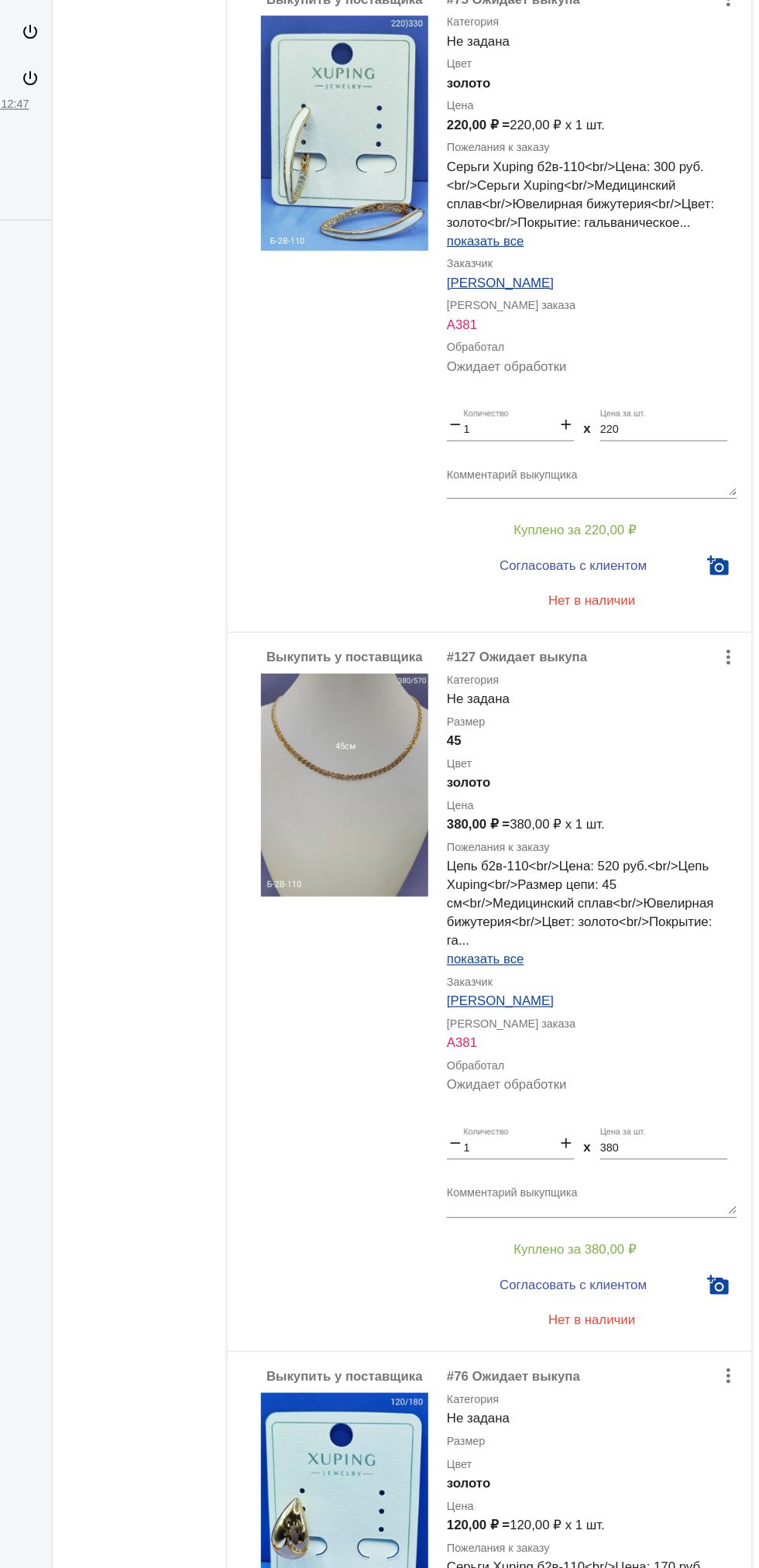
click at [443, 680] on img at bounding box center [413, 654] width 139 height 186
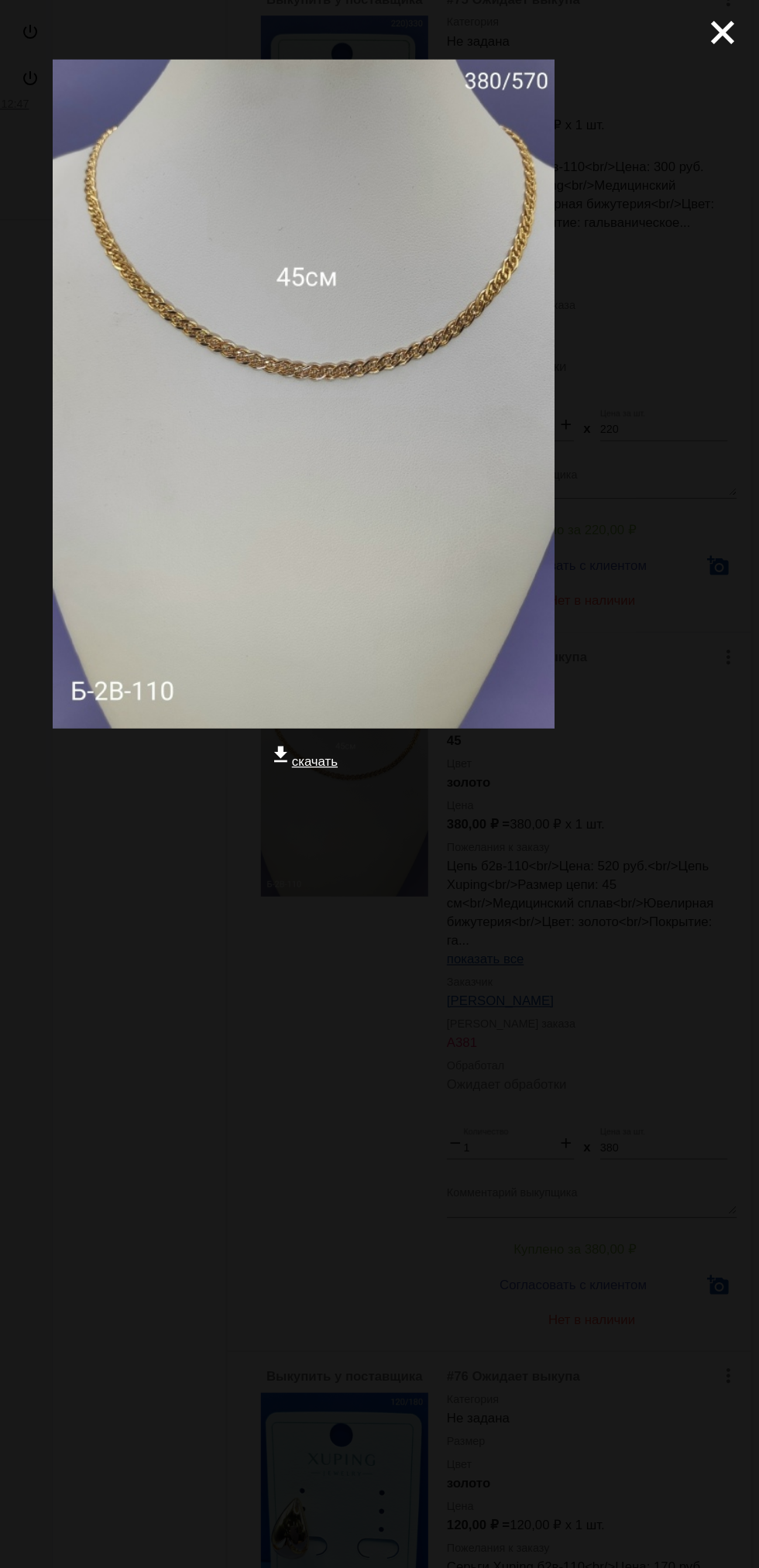
click at [725, 30] on mat-icon "close" at bounding box center [722, 21] width 18 height 18
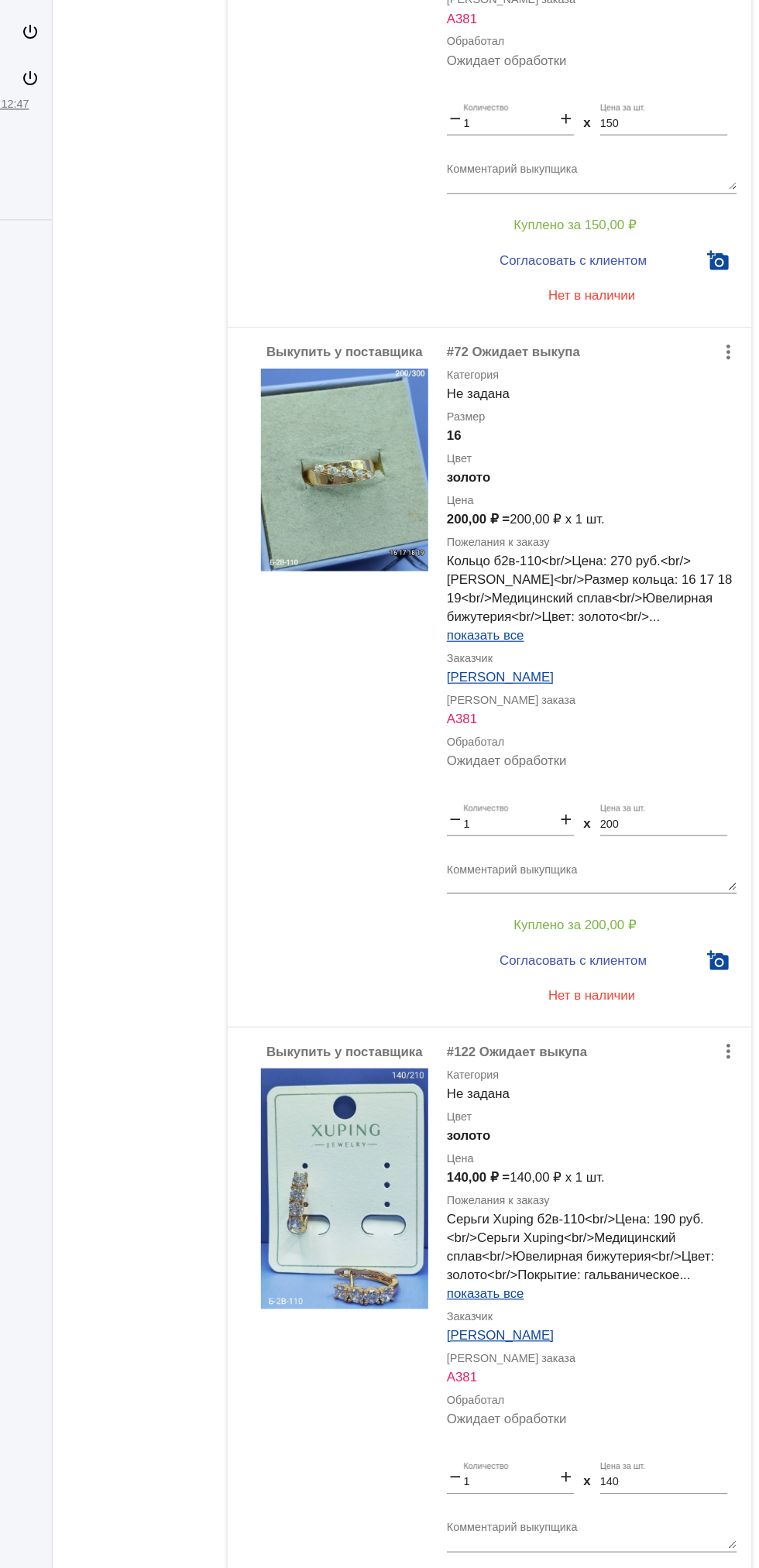
scroll to position [0, 0]
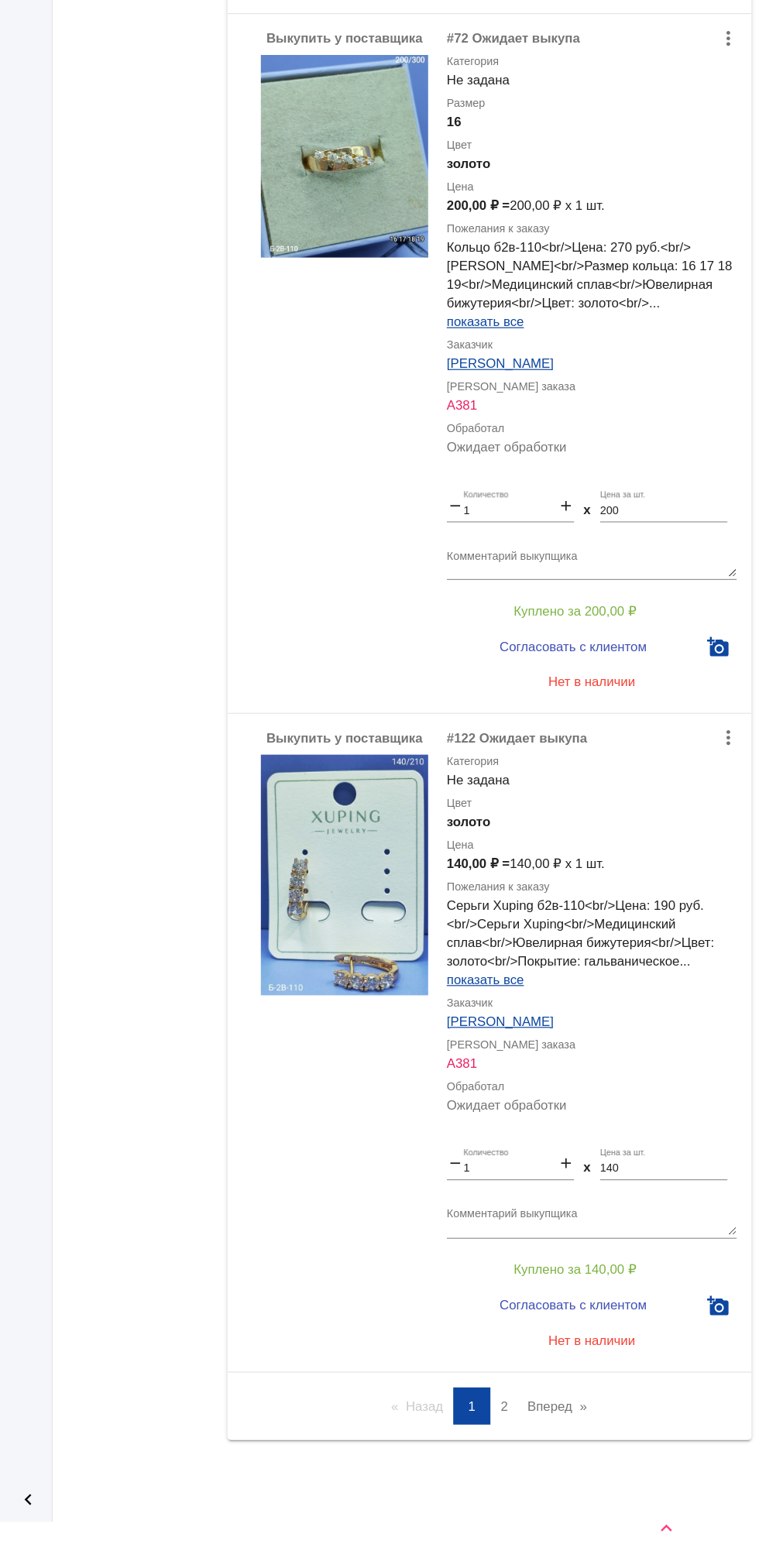
click at [615, 1431] on link "Вперед page" at bounding box center [590, 1433] width 65 height 31
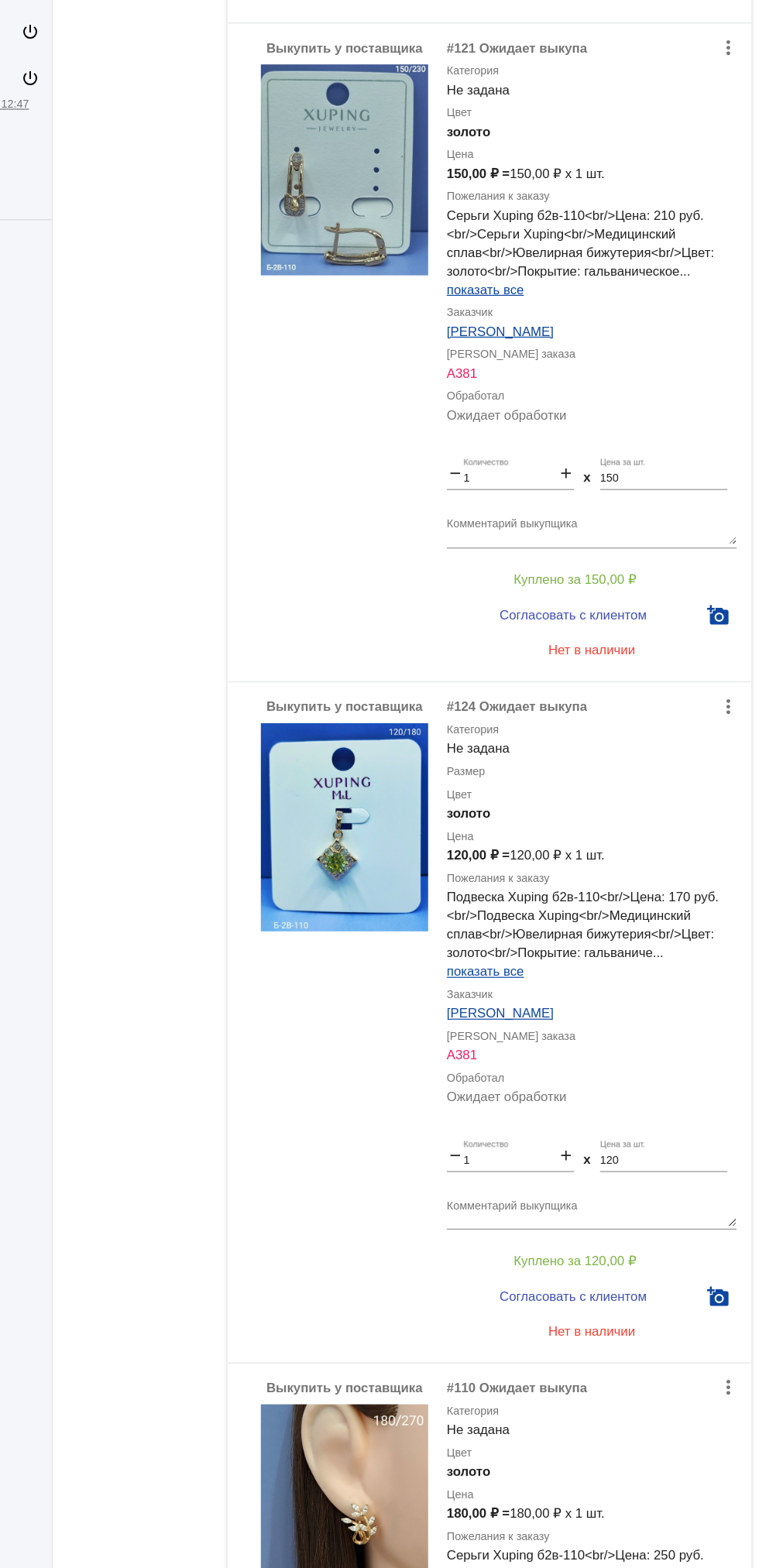
scroll to position [1482, 0]
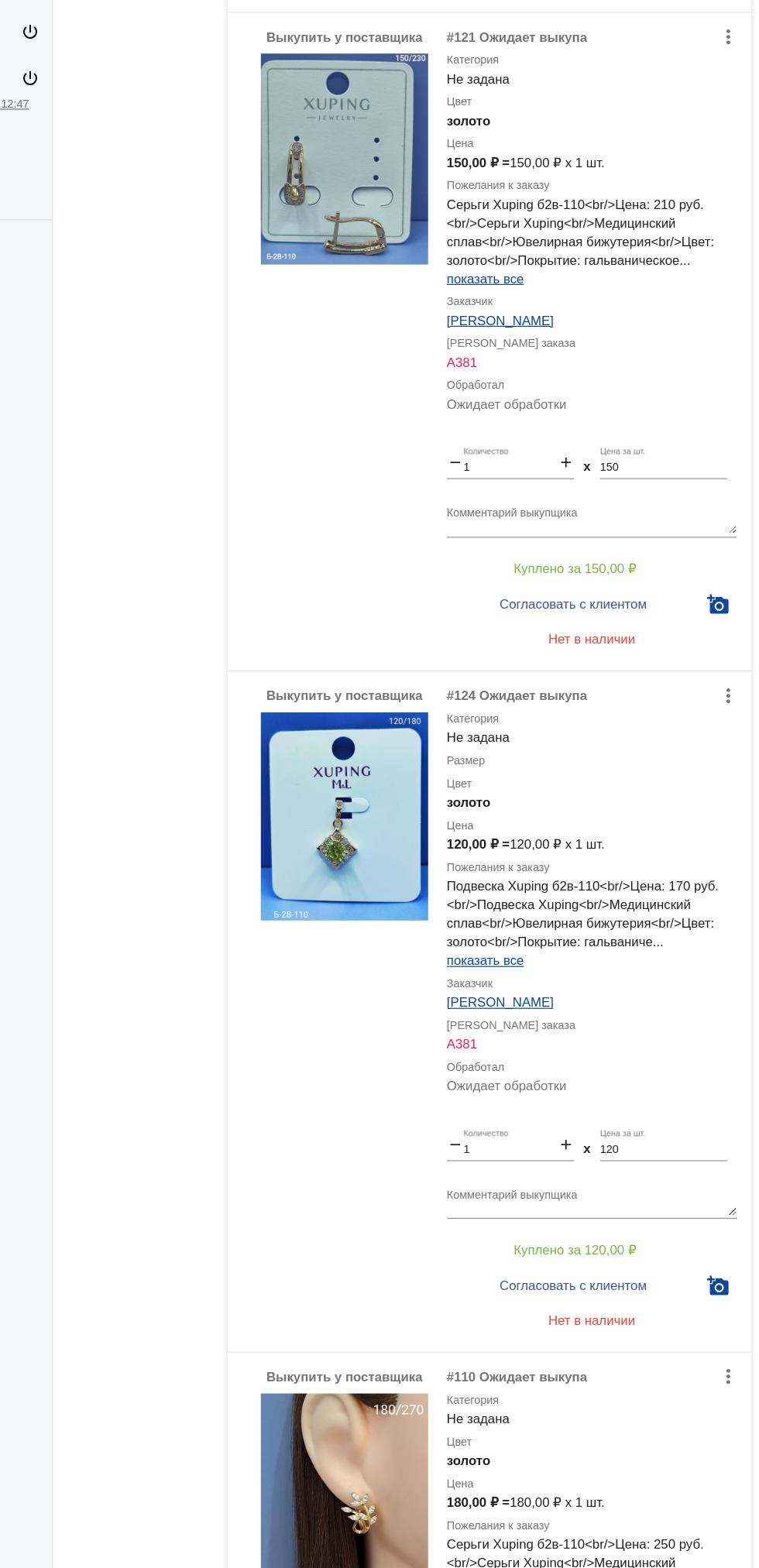
click at [417, 712] on img at bounding box center [413, 681] width 139 height 174
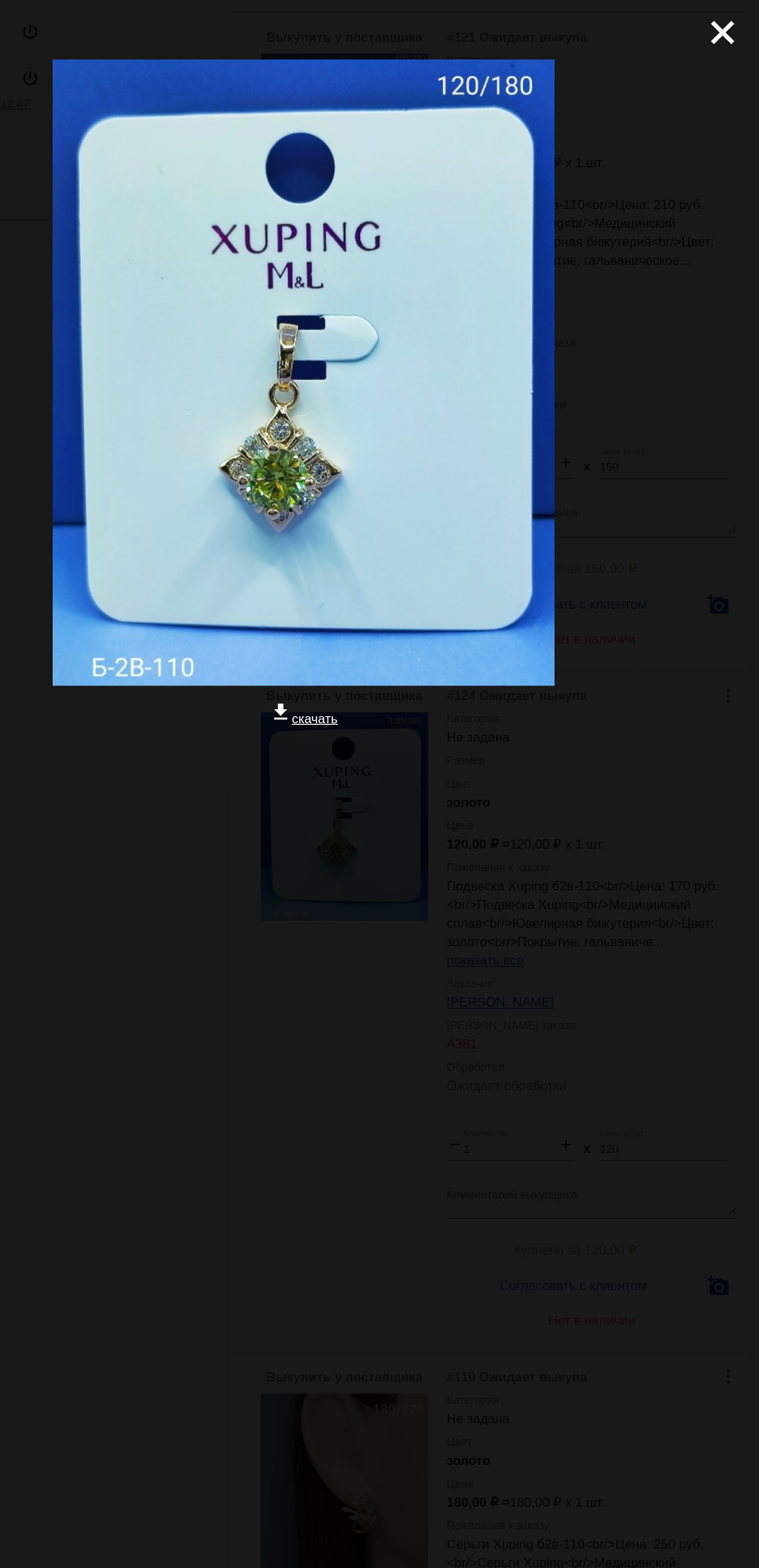
click at [730, 30] on mat-icon "close" at bounding box center [722, 21] width 18 height 18
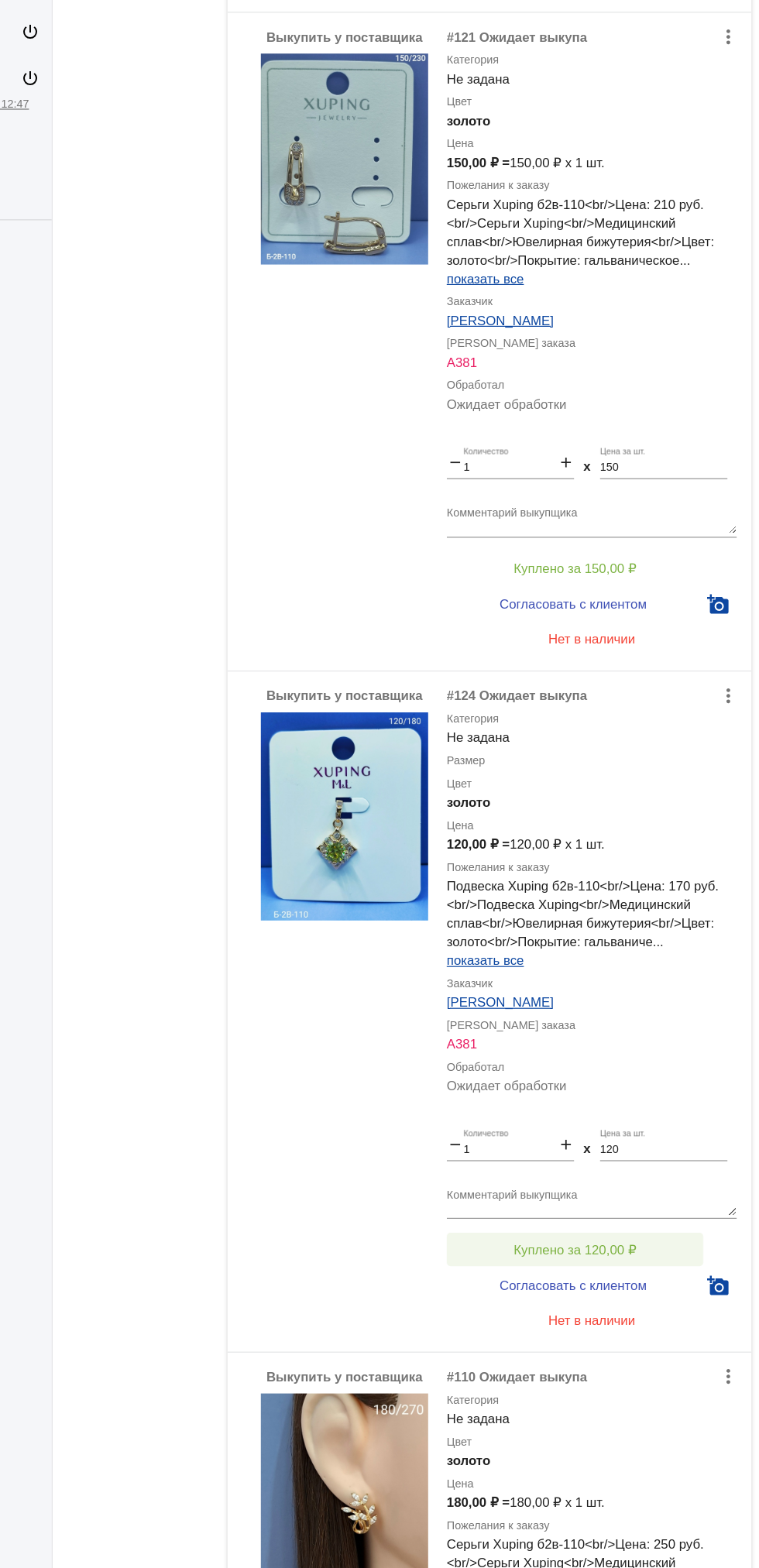
click at [666, 1029] on button "Куплено за 120,00 ₽" at bounding box center [605, 1042] width 214 height 28
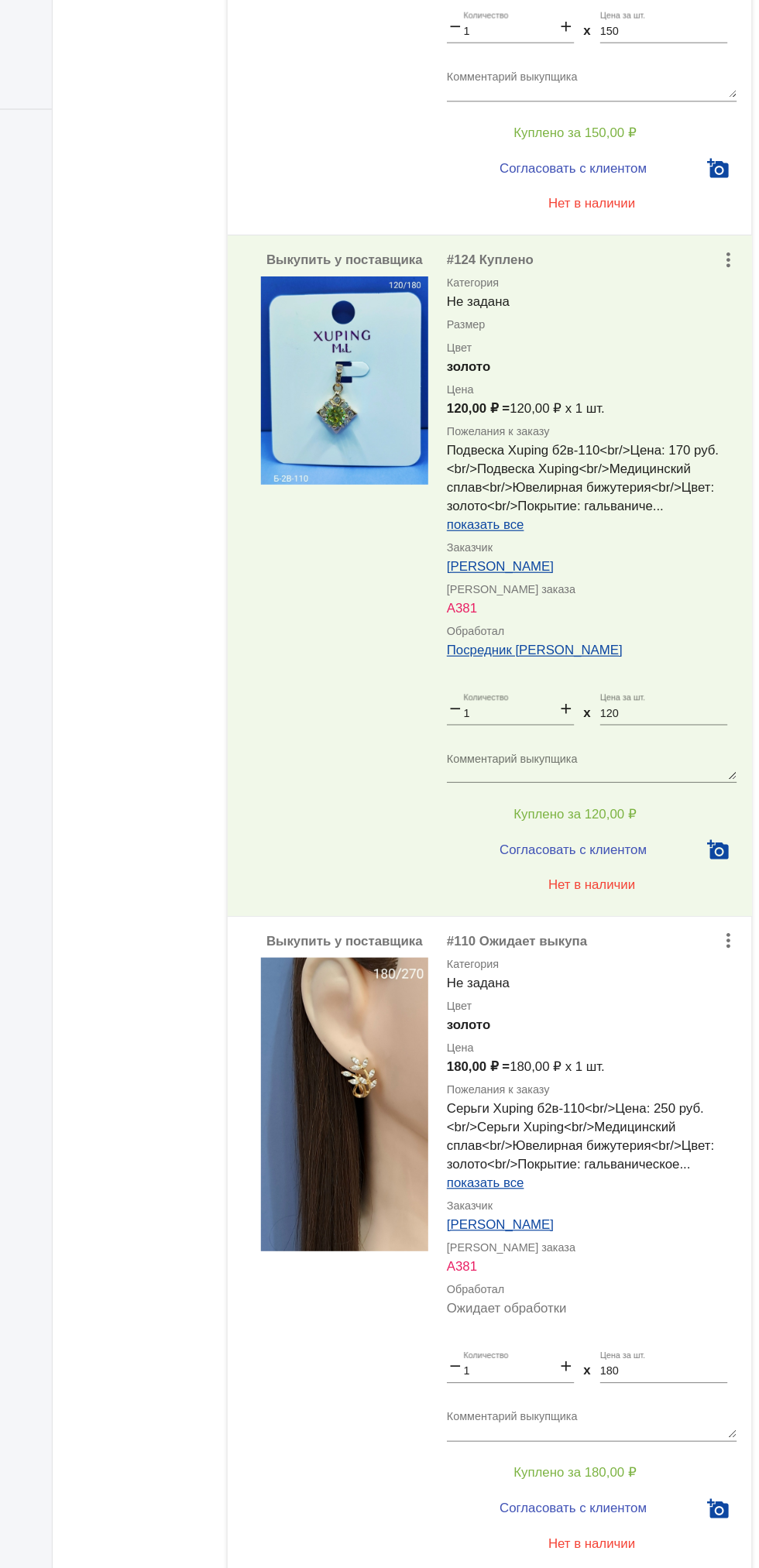
scroll to position [0, 0]
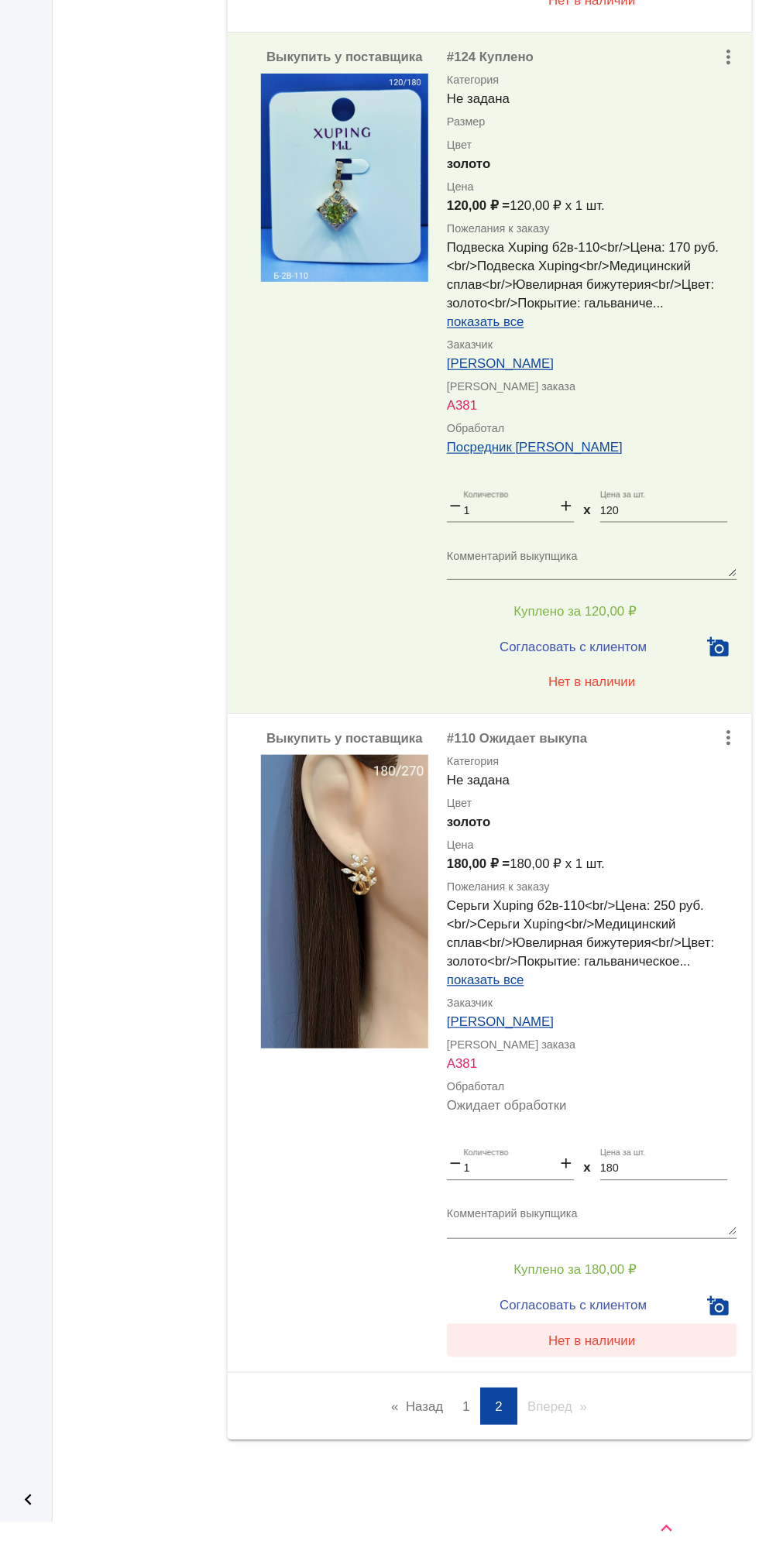
click at [616, 1378] on span "Нет в наличии" at bounding box center [619, 1379] width 72 height 13
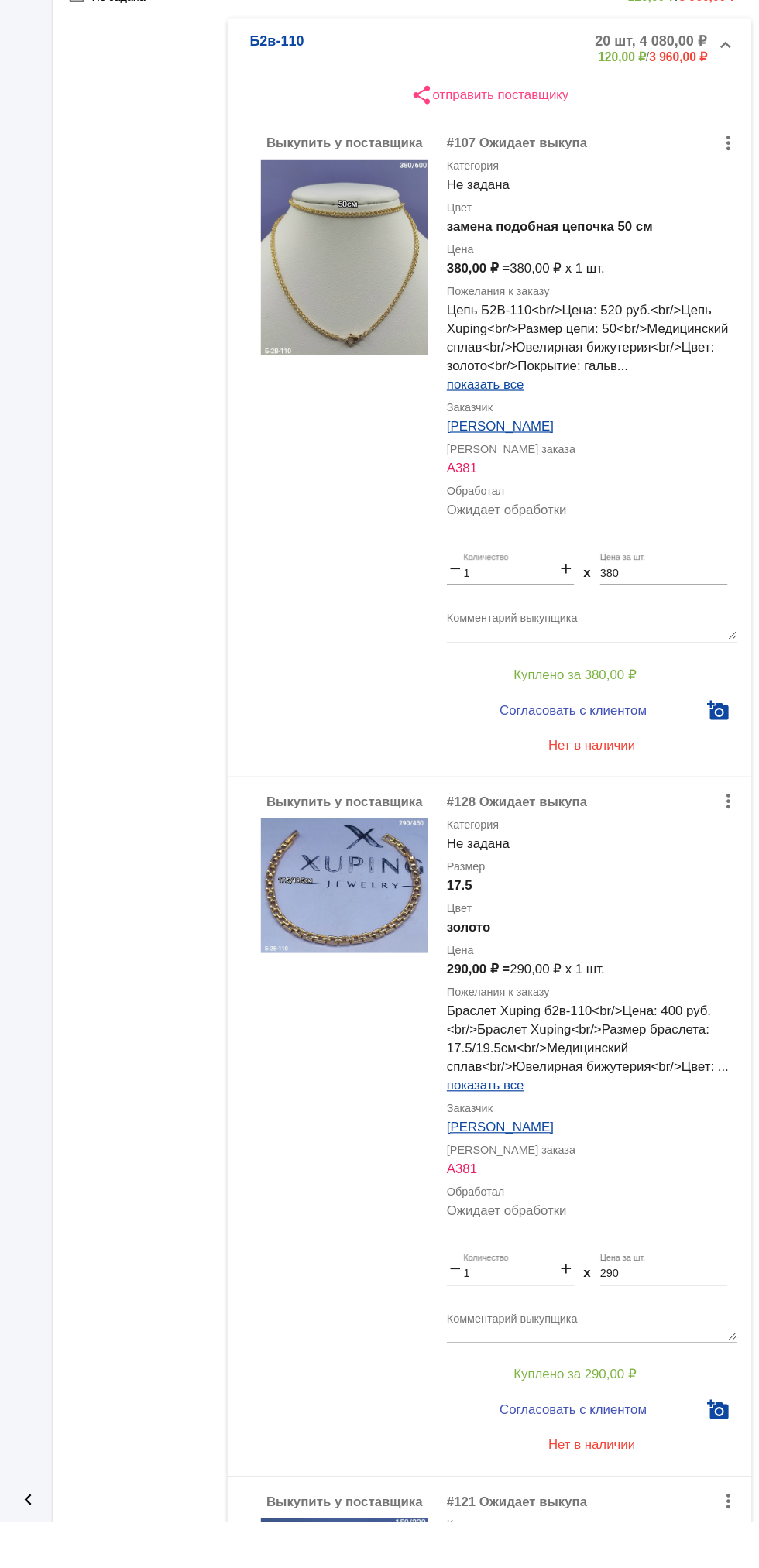
click at [411, 461] on img at bounding box center [413, 476] width 139 height 163
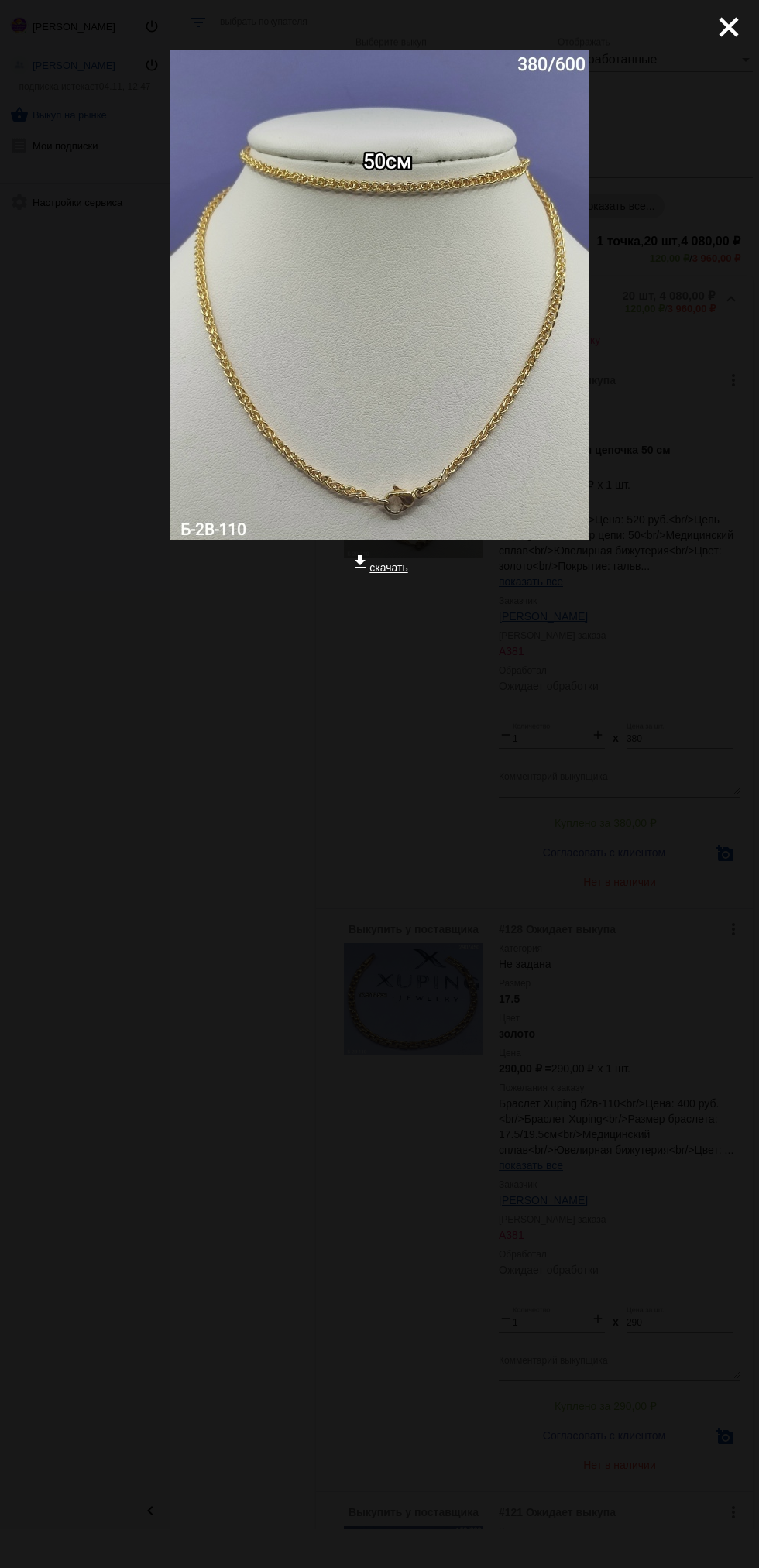
click at [720, 30] on mat-icon "close" at bounding box center [722, 21] width 18 height 18
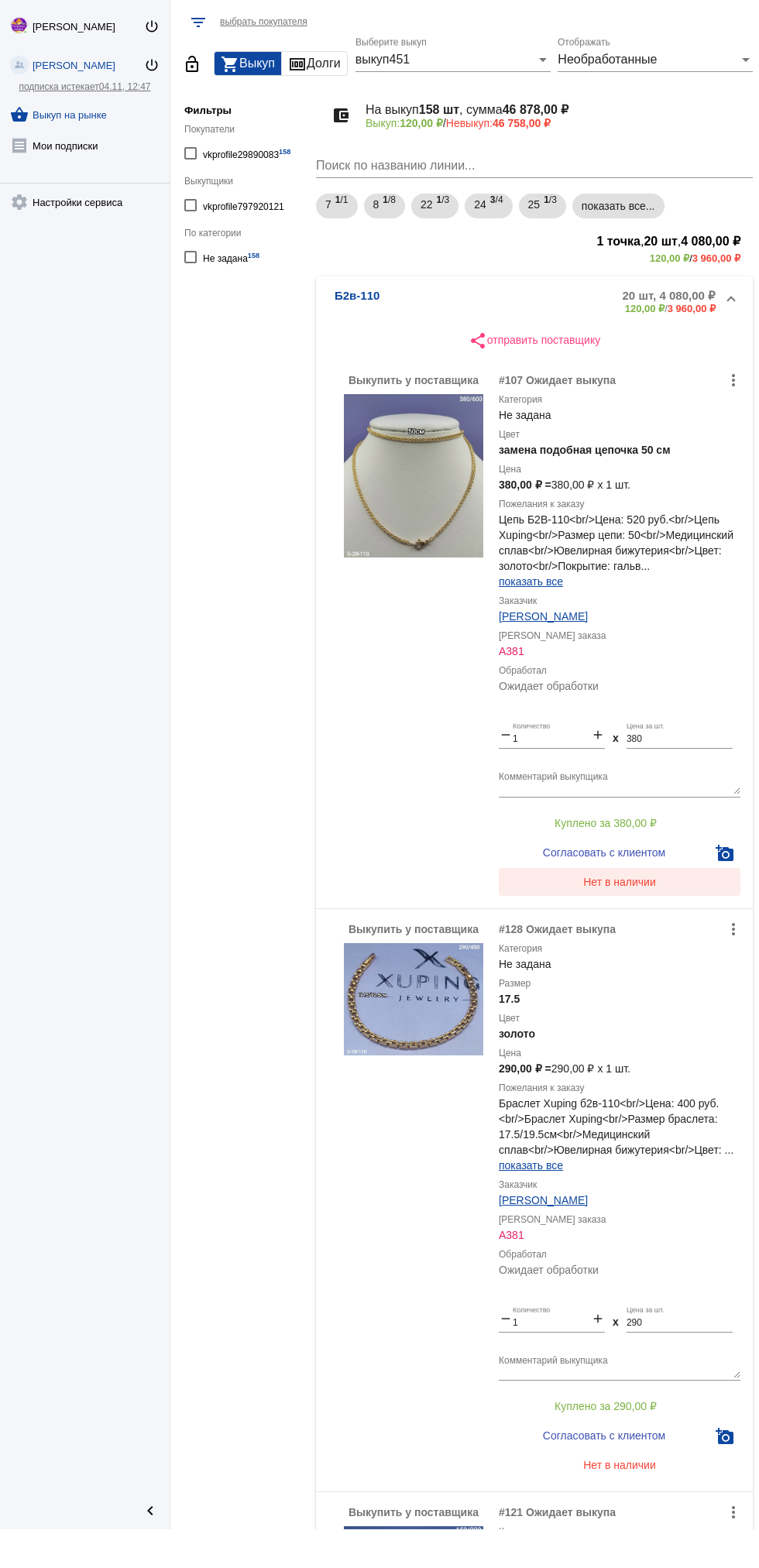
click at [628, 889] on span "Нет в наличии" at bounding box center [619, 882] width 72 height 13
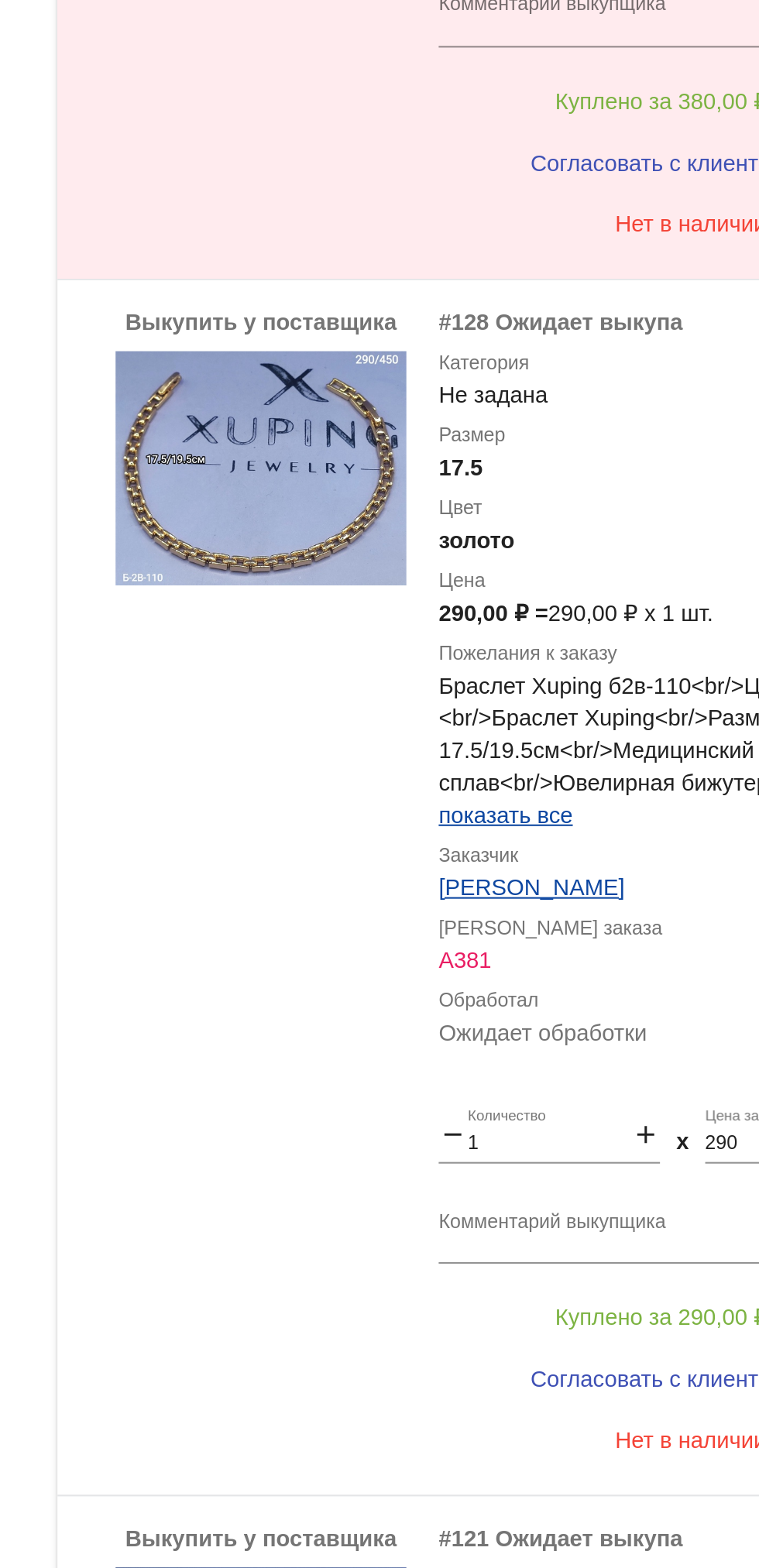
scroll to position [74, 0]
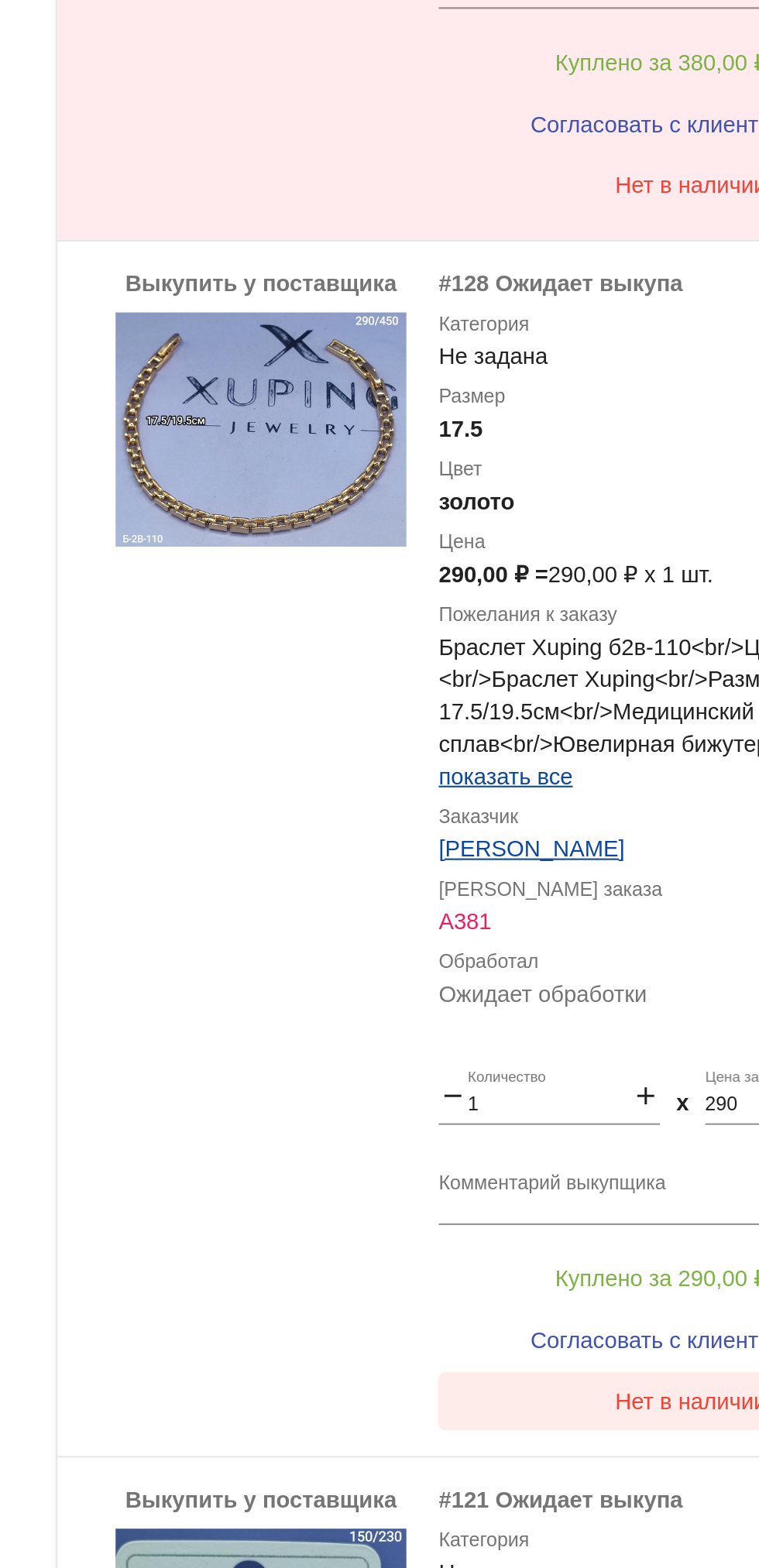
click at [611, 1396] on span "Нет в наличии" at bounding box center [619, 1391] width 72 height 13
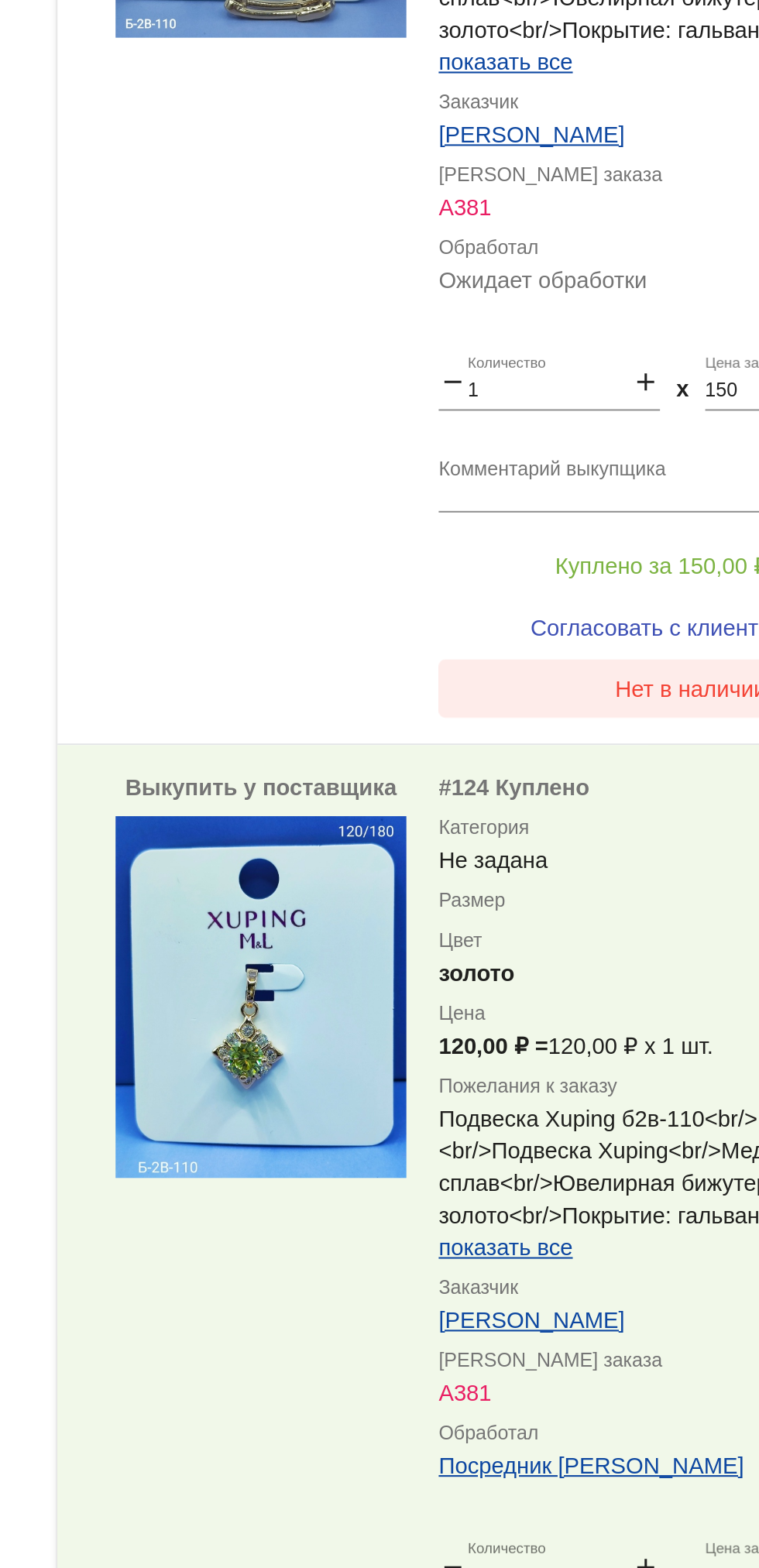
click at [610, 1054] on span "Нет в наличии" at bounding box center [619, 1050] width 72 height 13
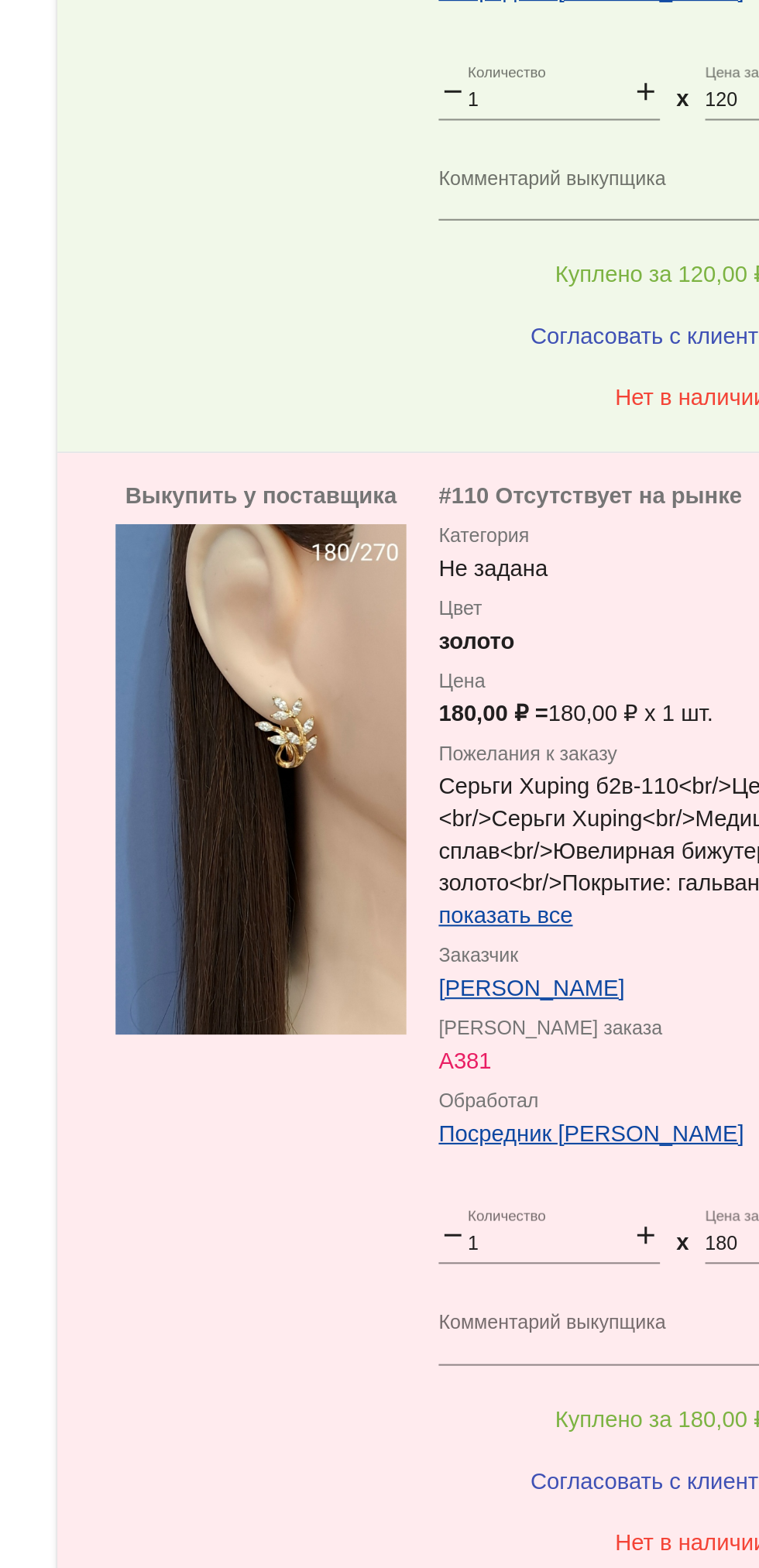
scroll to position [1752, 0]
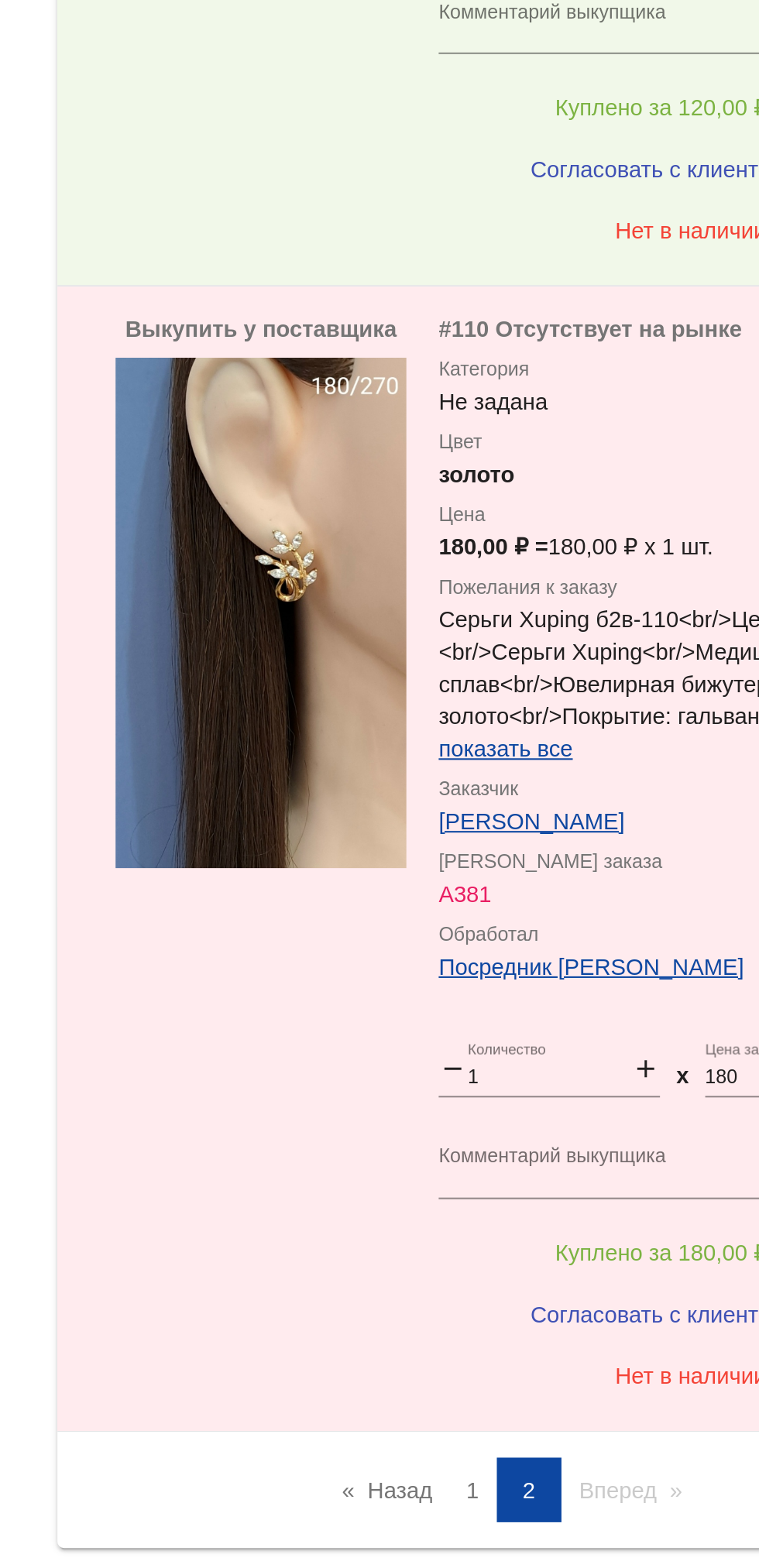
click at [456, 1438] on link "Назад page" at bounding box center [474, 1433] width 59 height 31
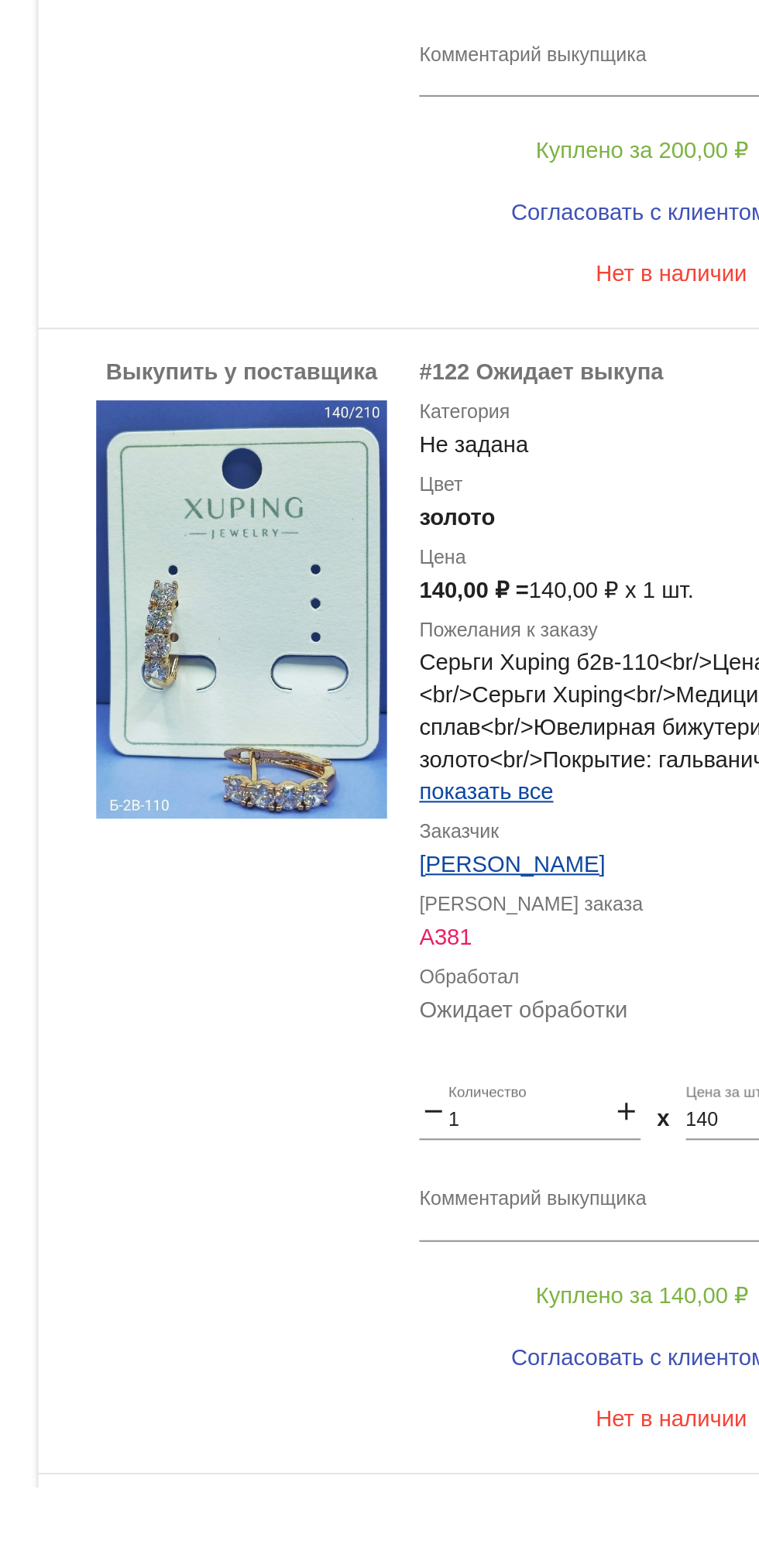
scroll to position [7219, 0]
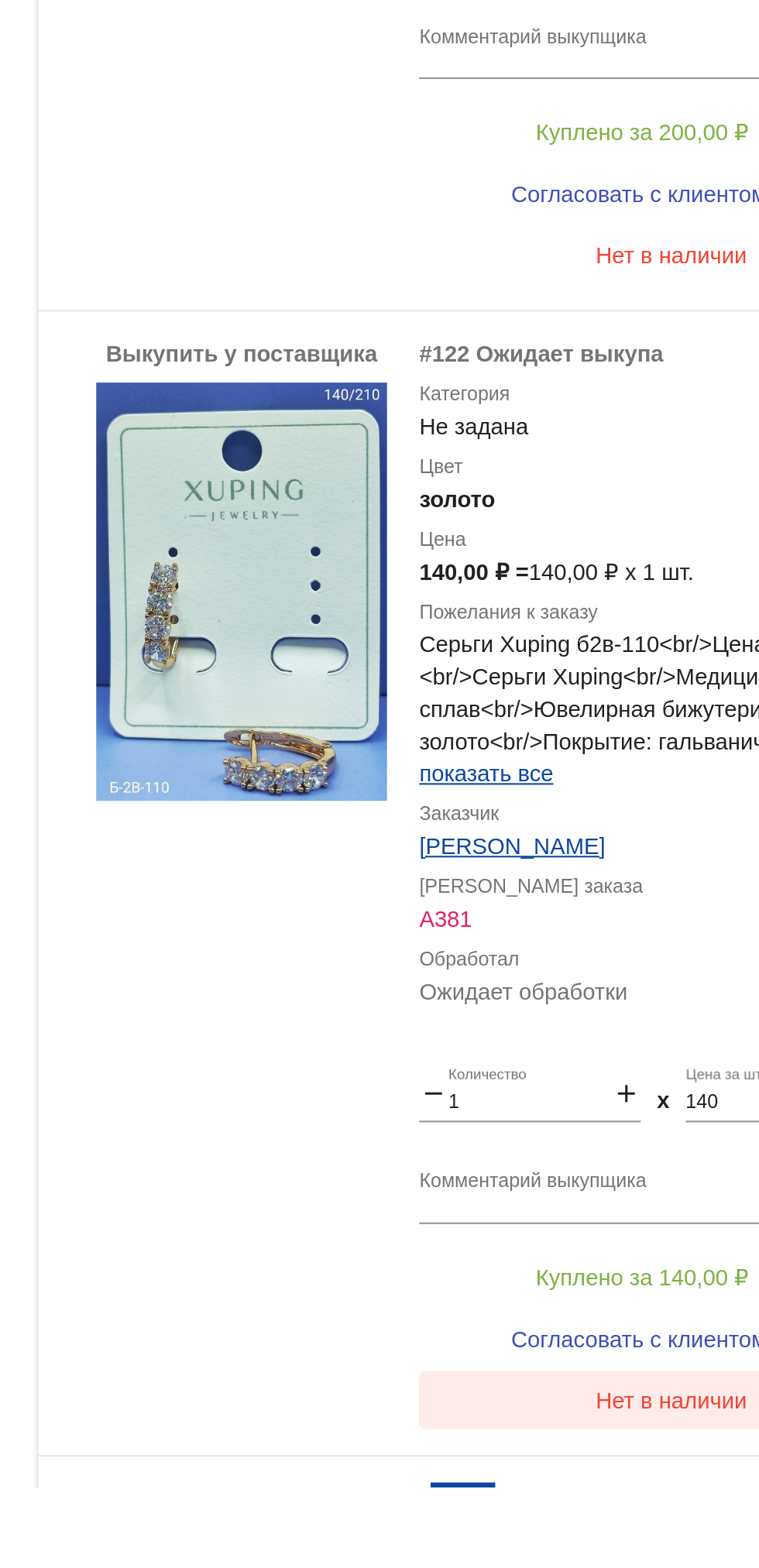
click at [584, 1497] on button "Нет в наличии" at bounding box center [620, 1487] width 242 height 28
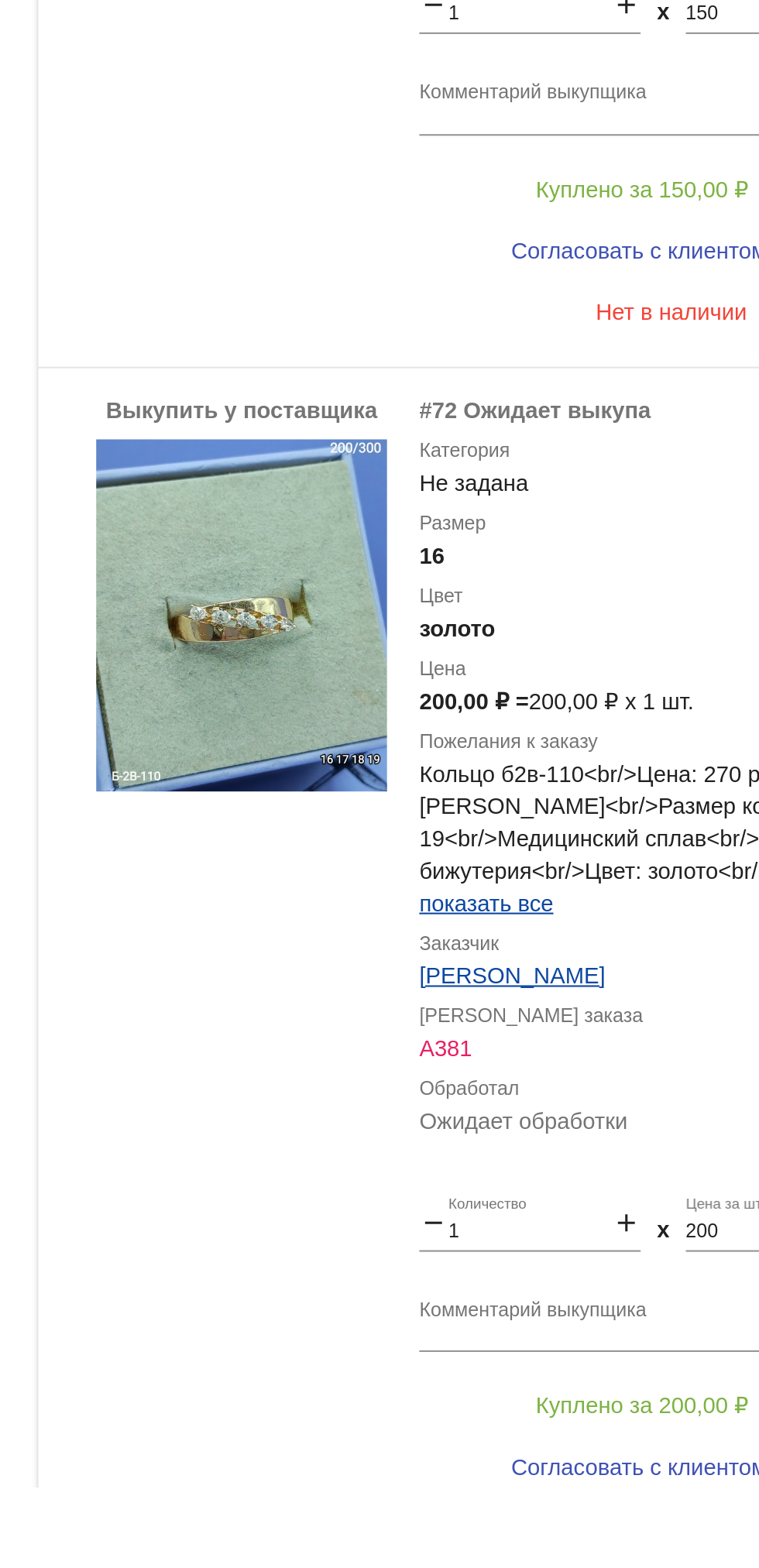
scroll to position [6651, 0]
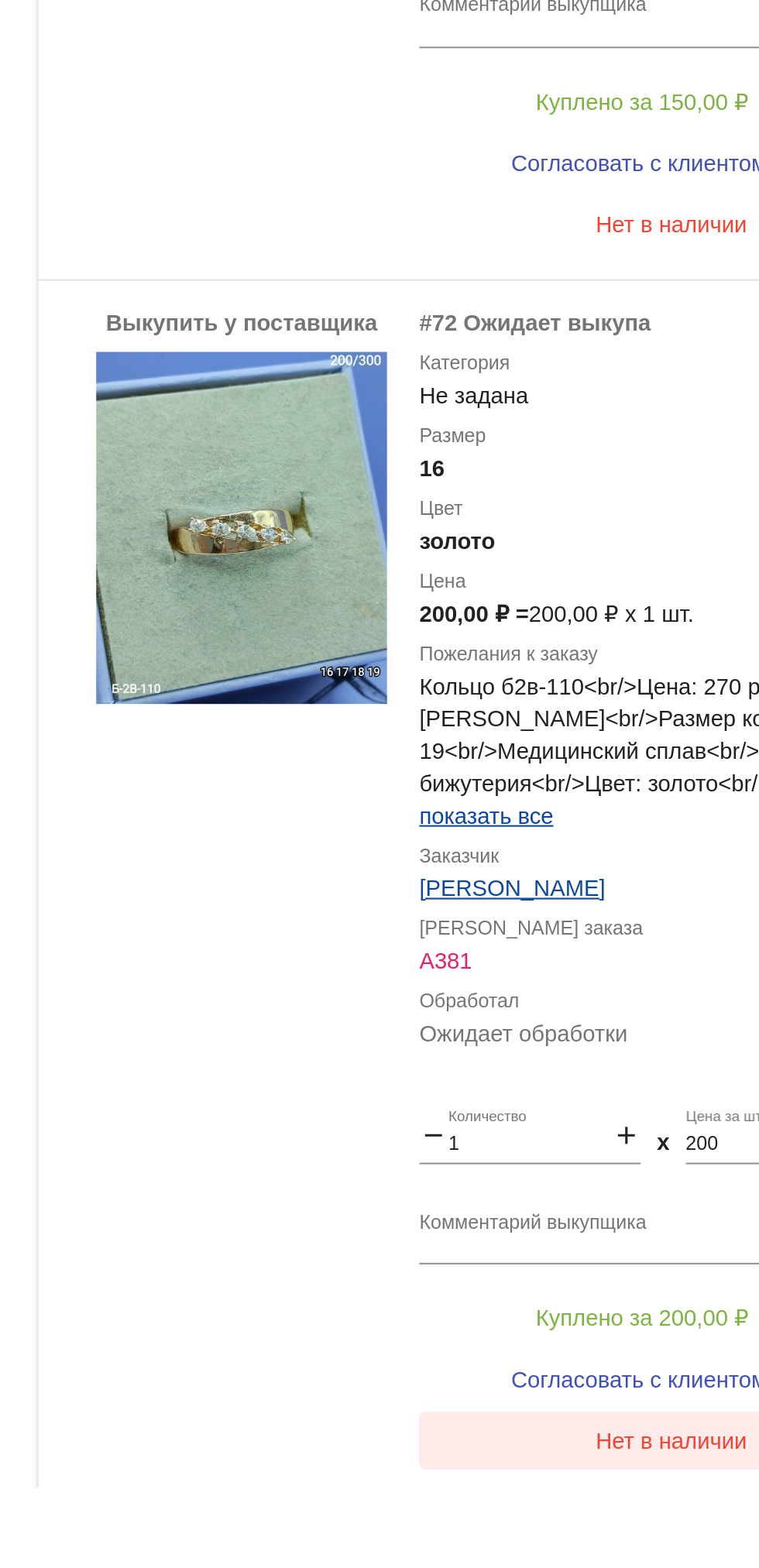
click at [601, 1514] on button "Нет в наличии" at bounding box center [620, 1507] width 242 height 28
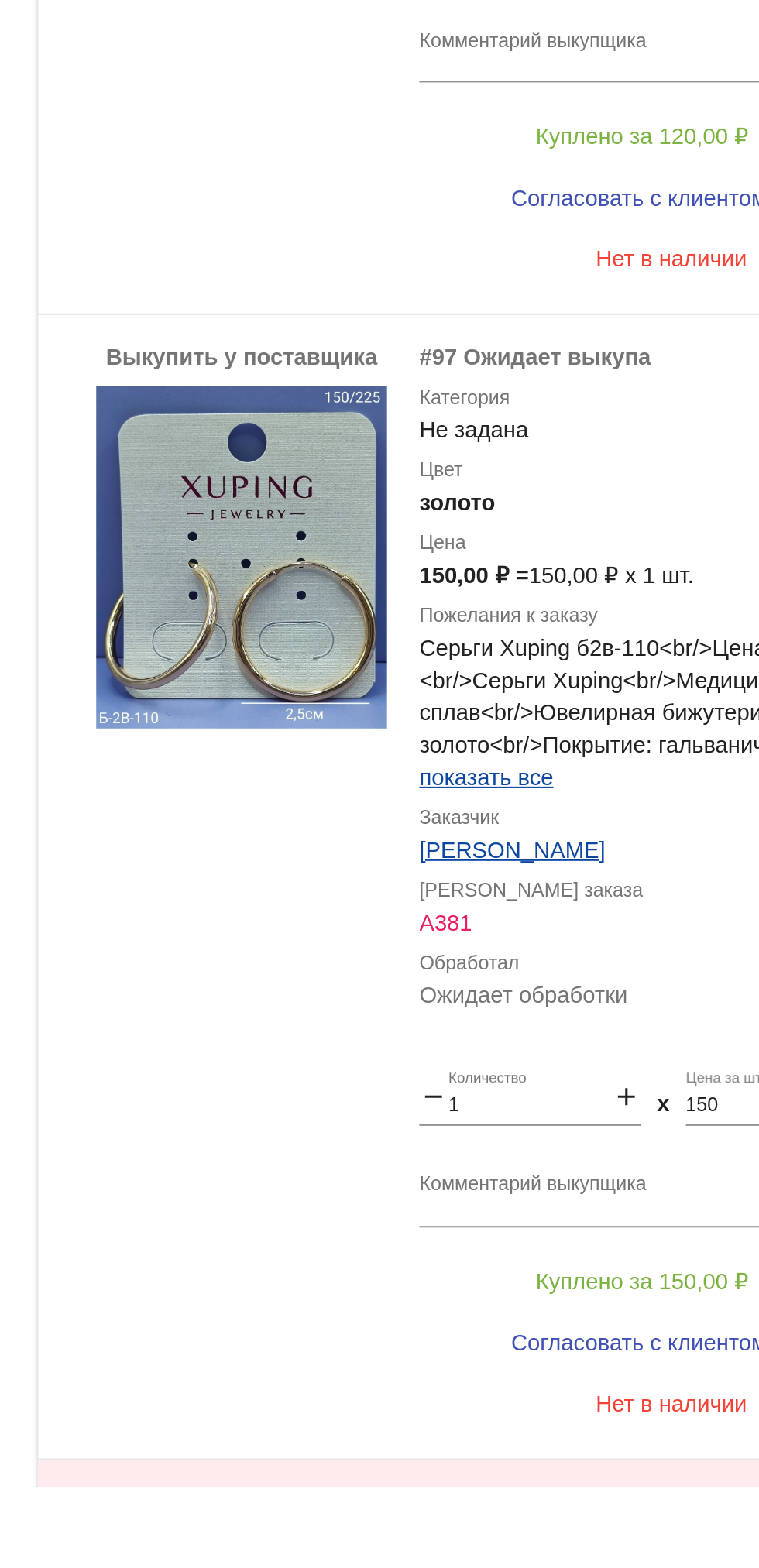
scroll to position [6082, 0]
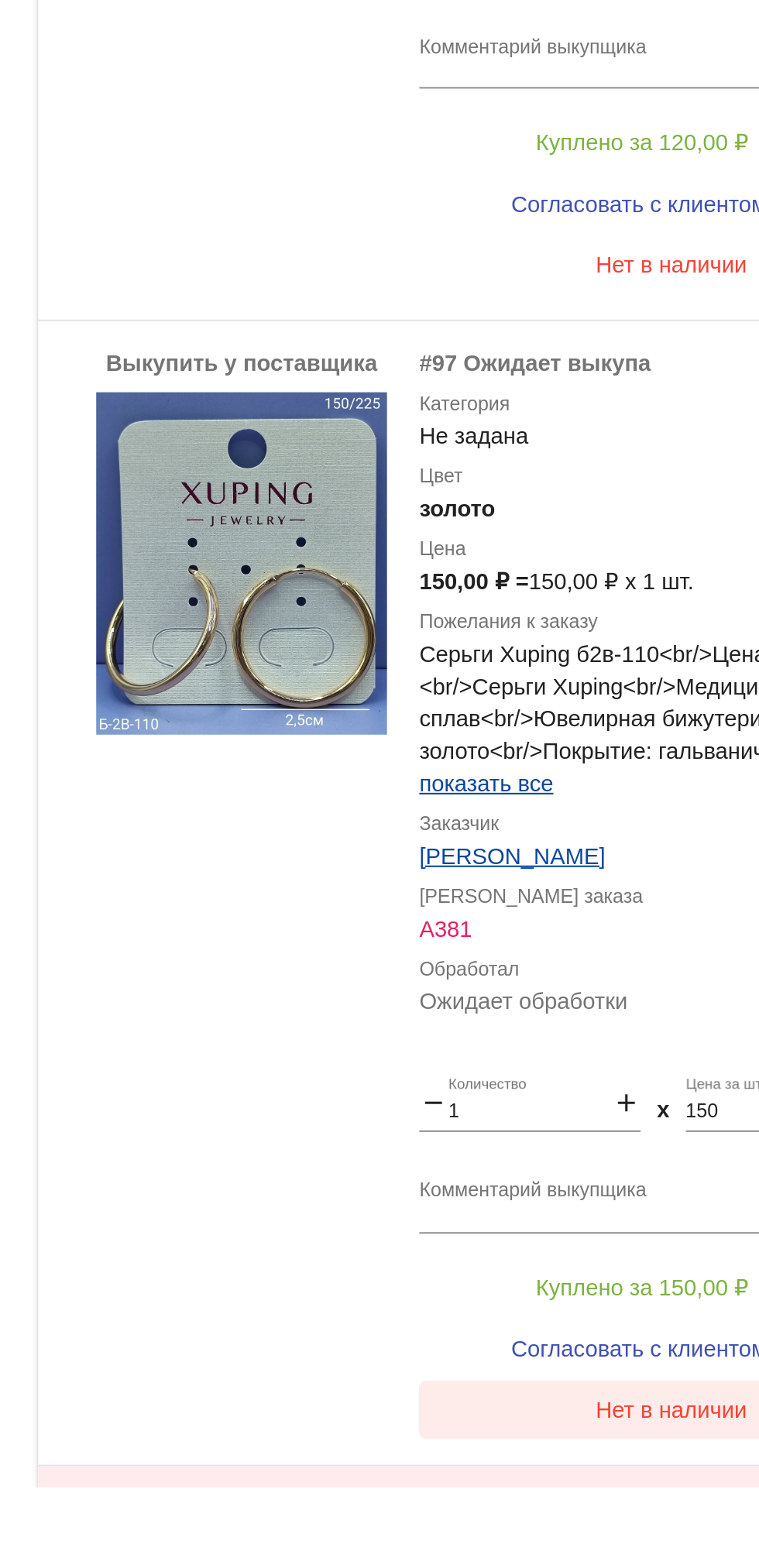
click at [595, 1496] on span "Нет в наличии" at bounding box center [619, 1493] width 72 height 13
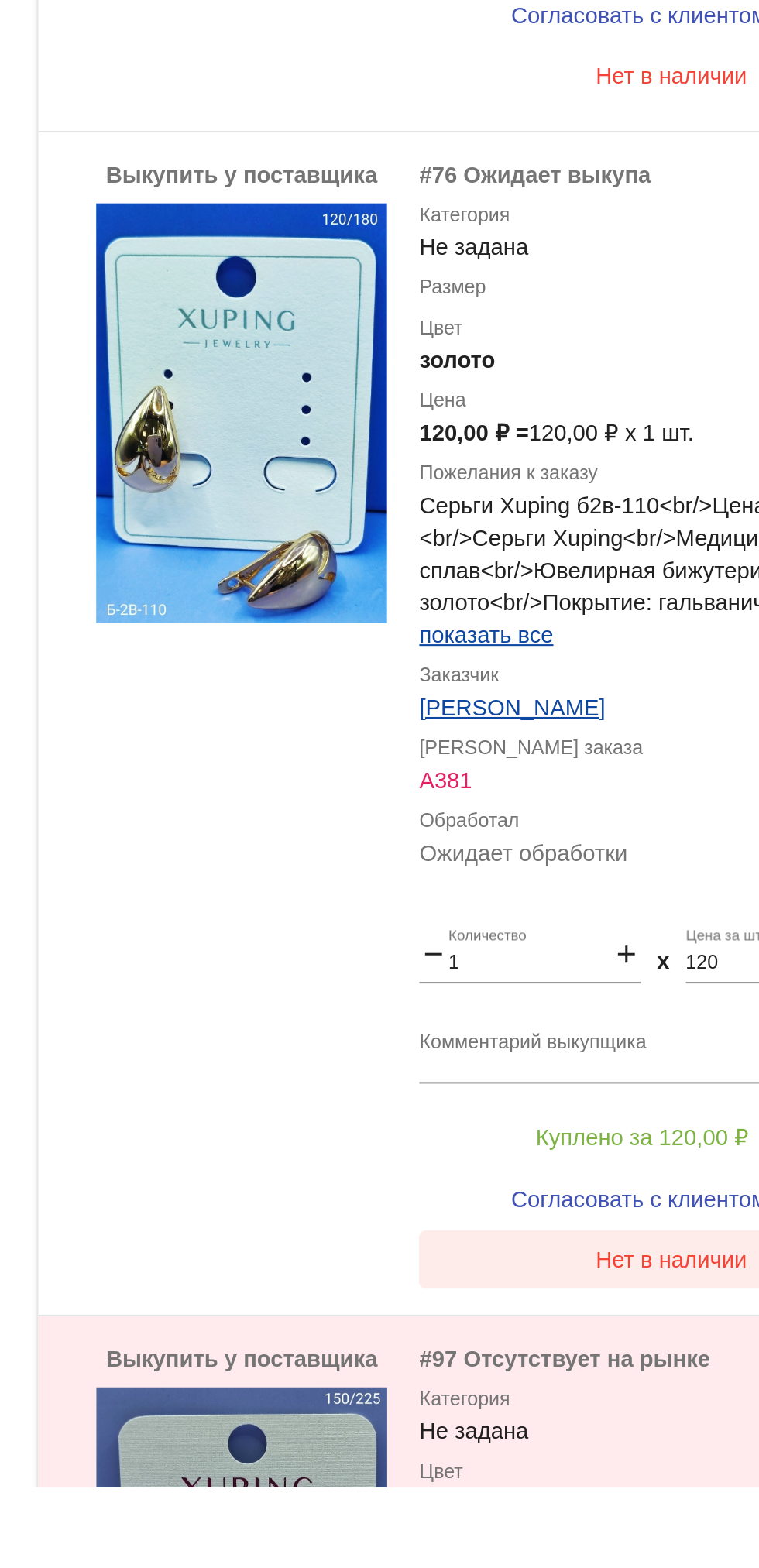
click at [573, 1430] on button "Нет в наличии" at bounding box center [620, 1420] width 242 height 28
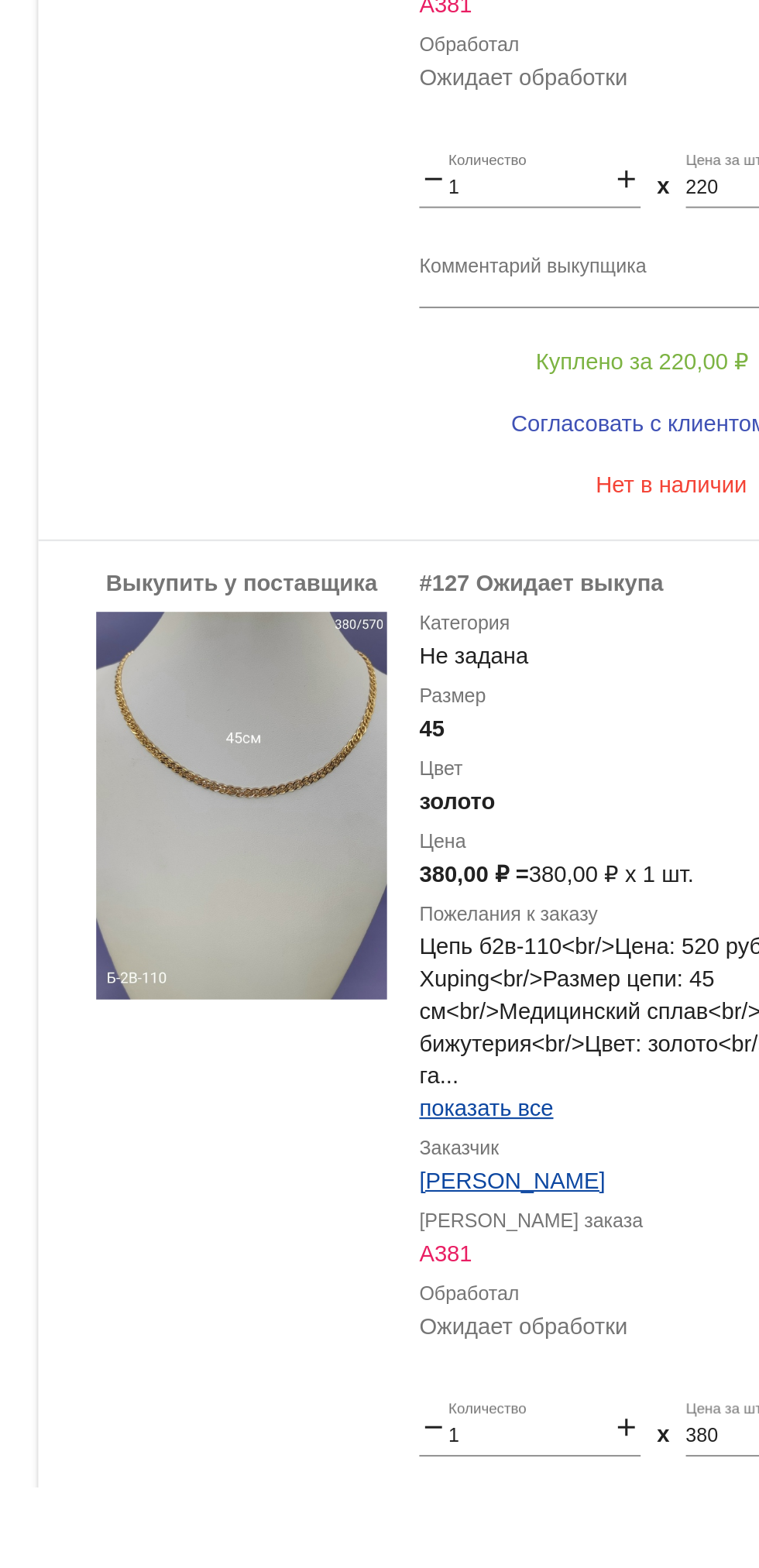
scroll to position [4827, 0]
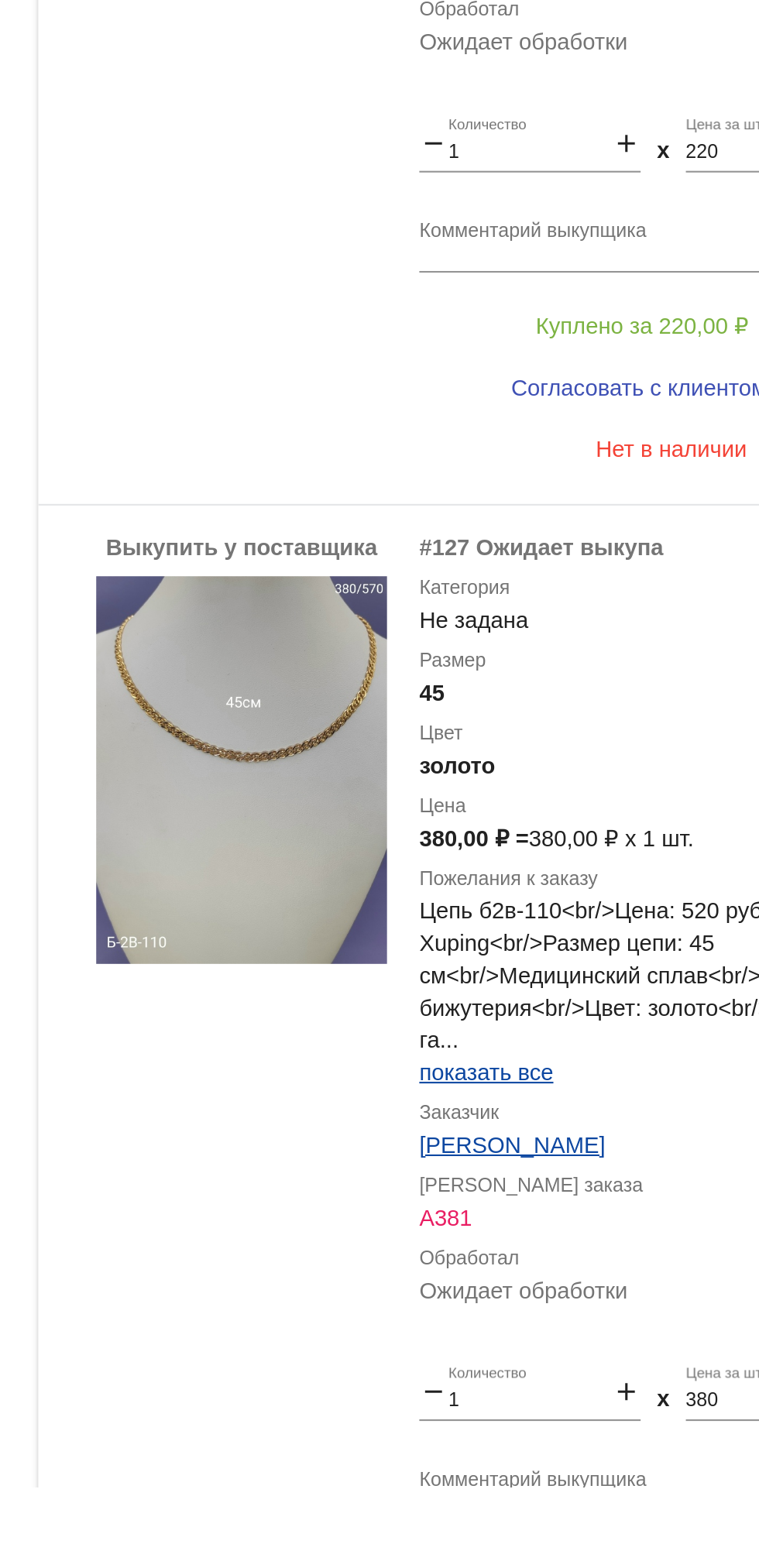
click at [383, 1156] on img at bounding box center [413, 1186] width 139 height 186
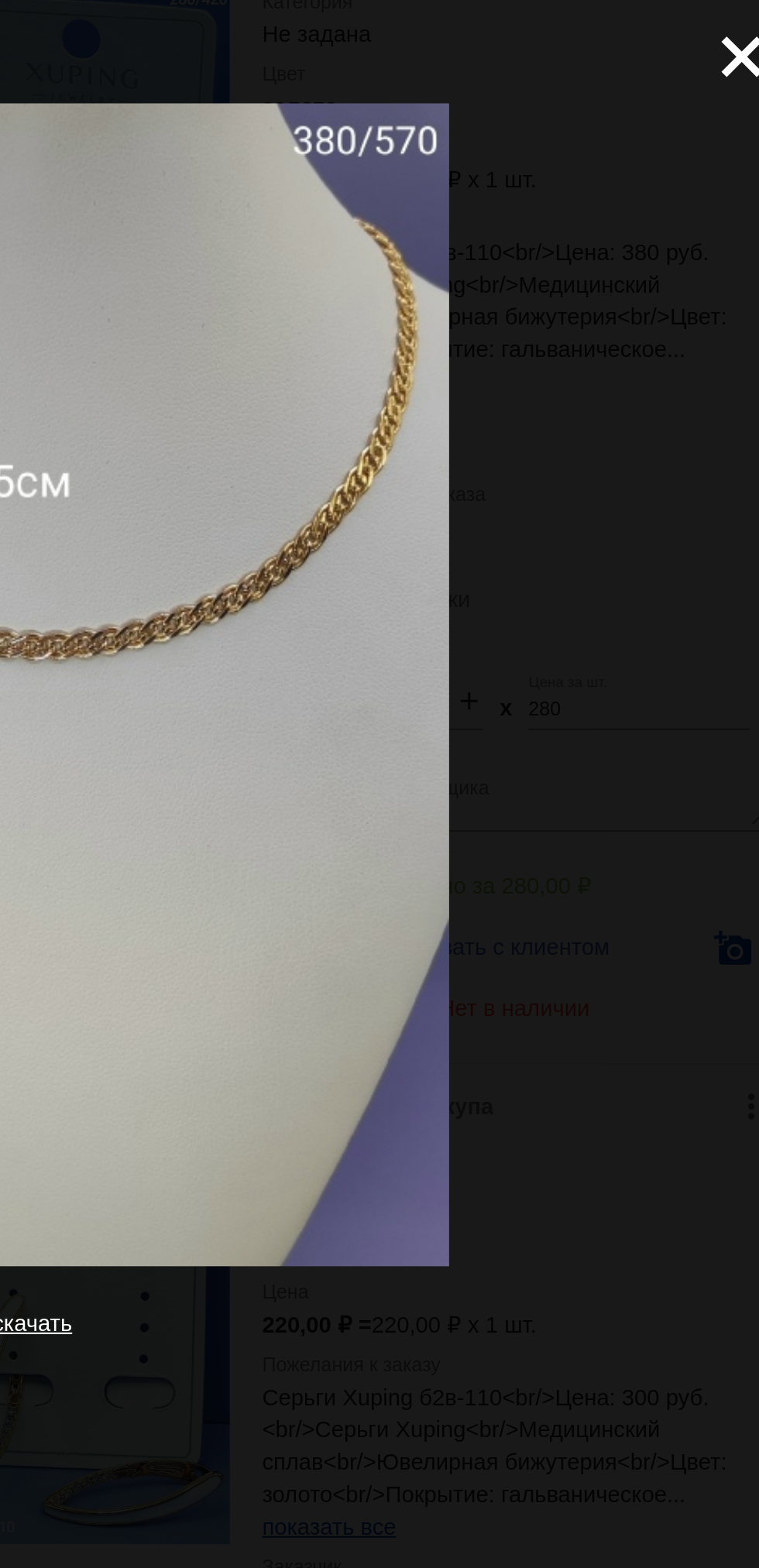
click at [727, 30] on mat-icon "close" at bounding box center [722, 21] width 18 height 18
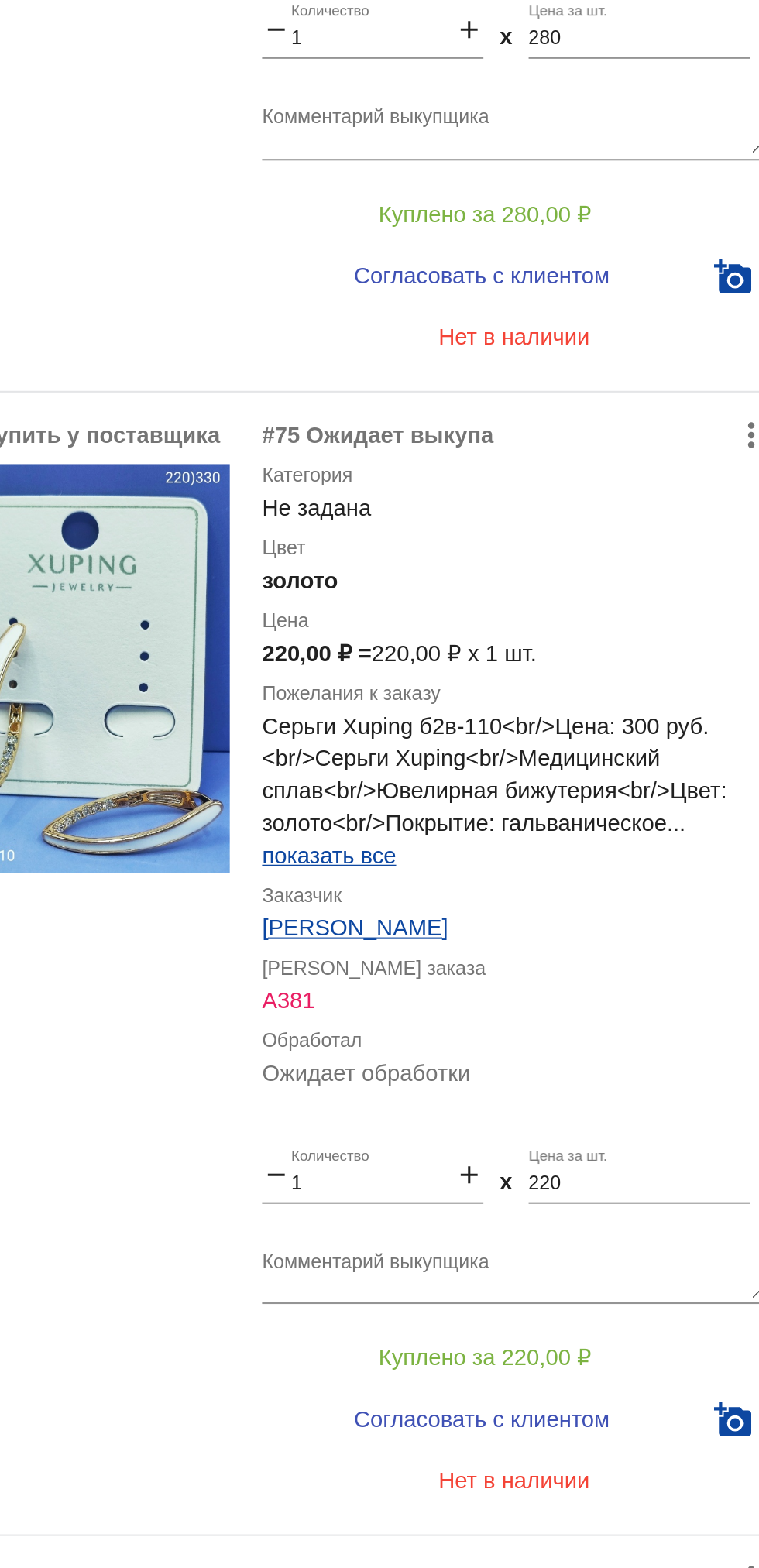
scroll to position [5148, 0]
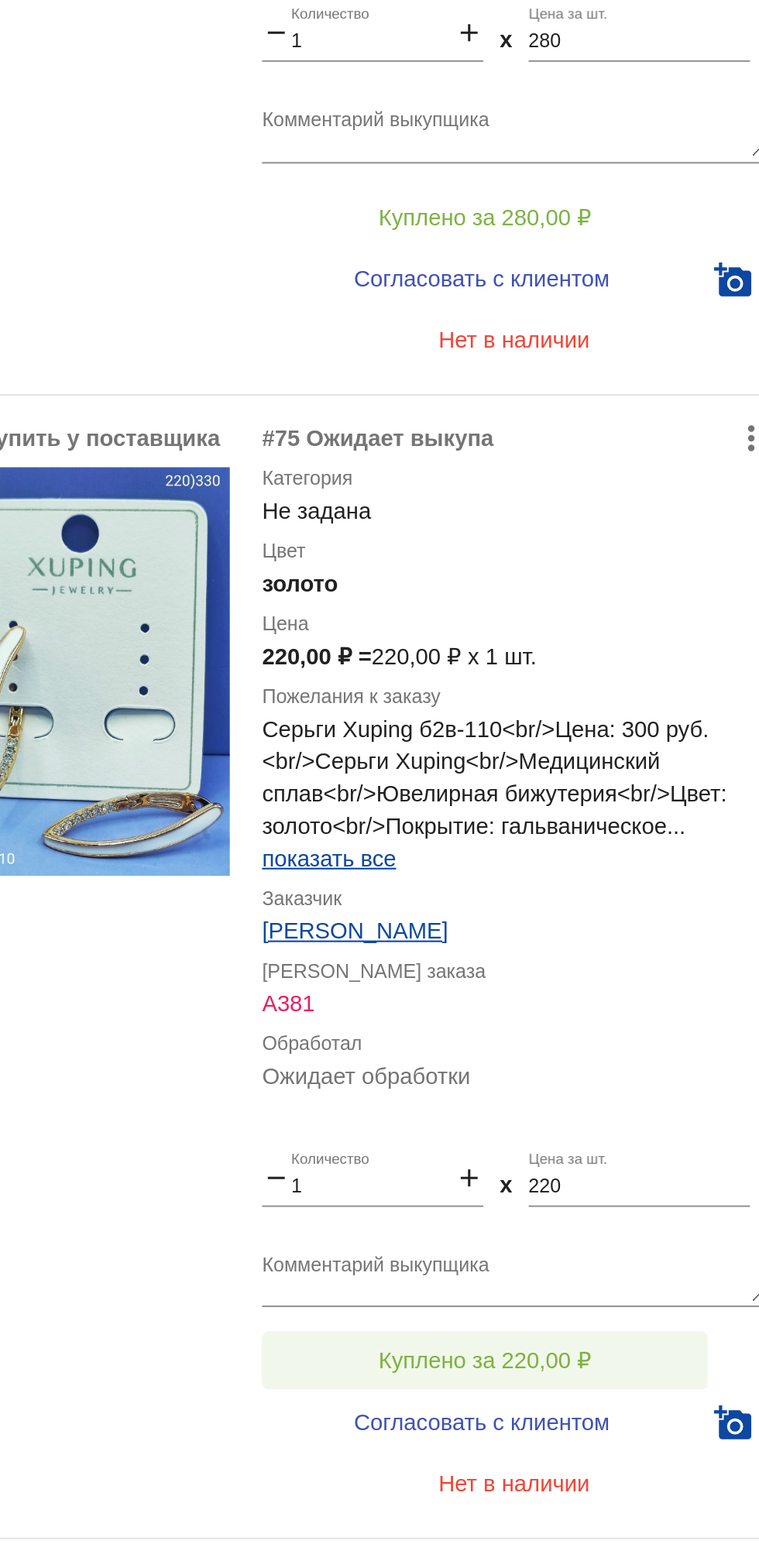
click at [625, 650] on span "Куплено за 220,00 ₽" at bounding box center [605, 652] width 102 height 13
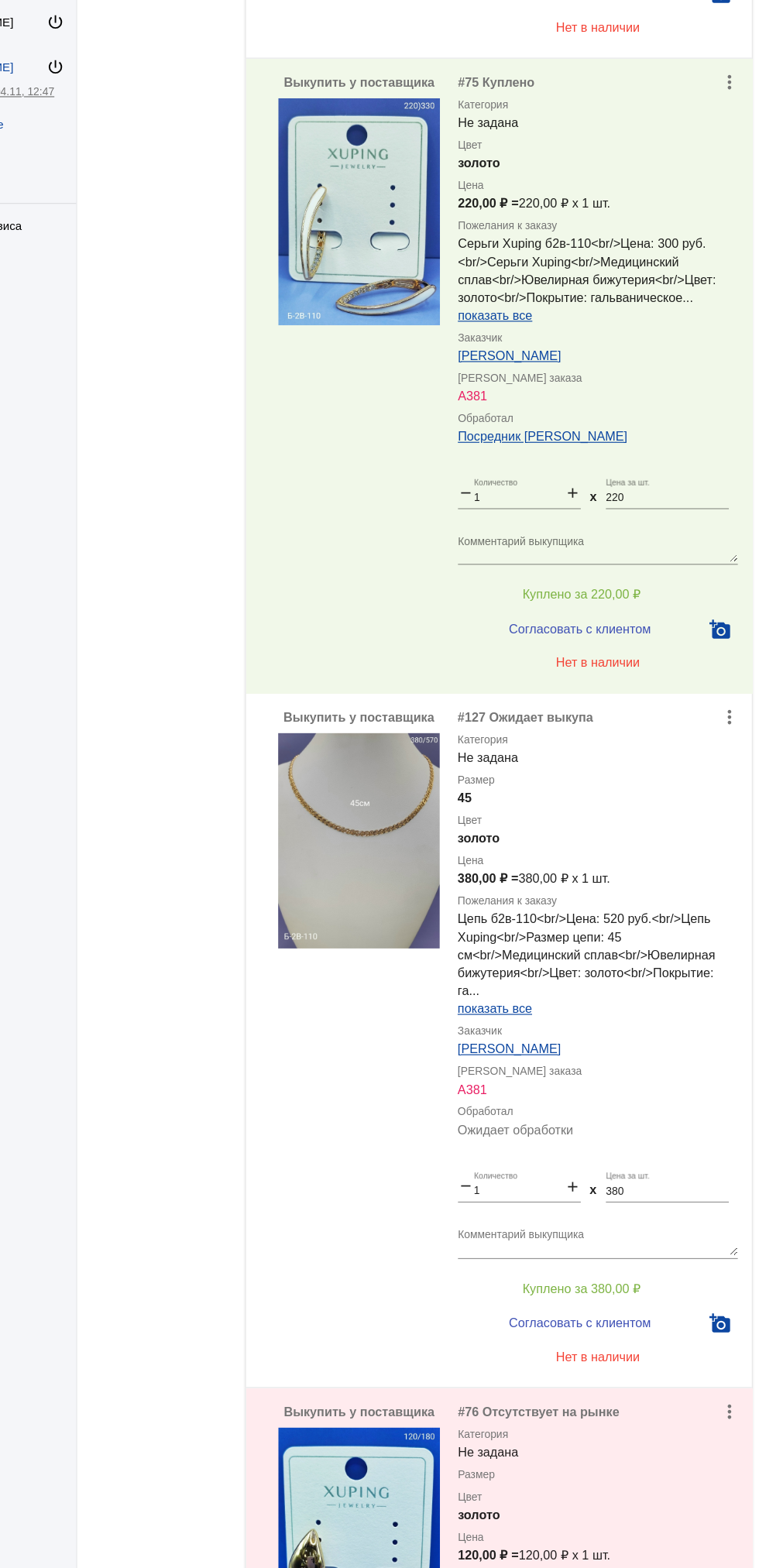
scroll to position [5311, 0]
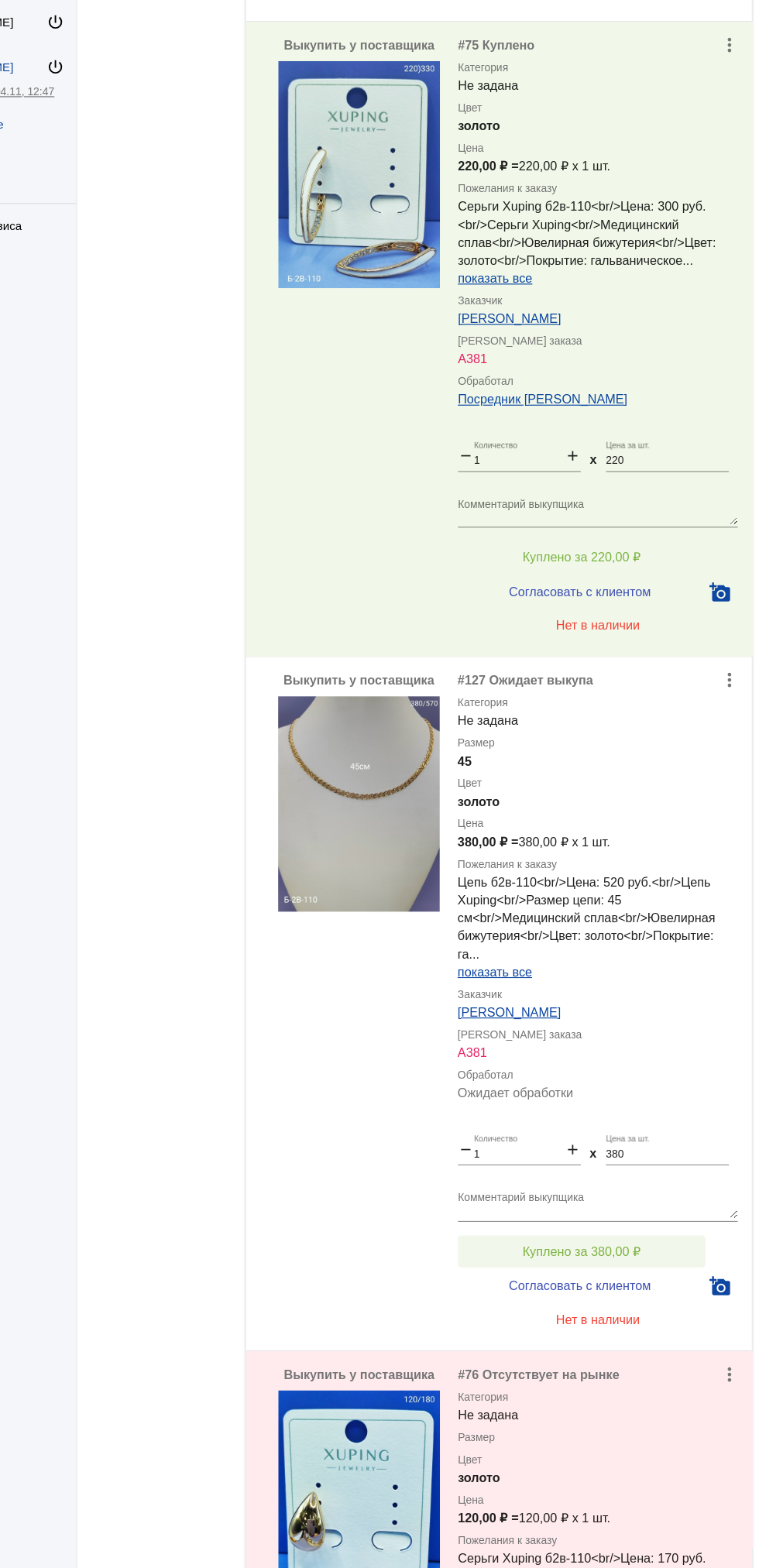
click at [649, 1079] on button "Куплено за 380,00 ₽" at bounding box center [605, 1088] width 214 height 28
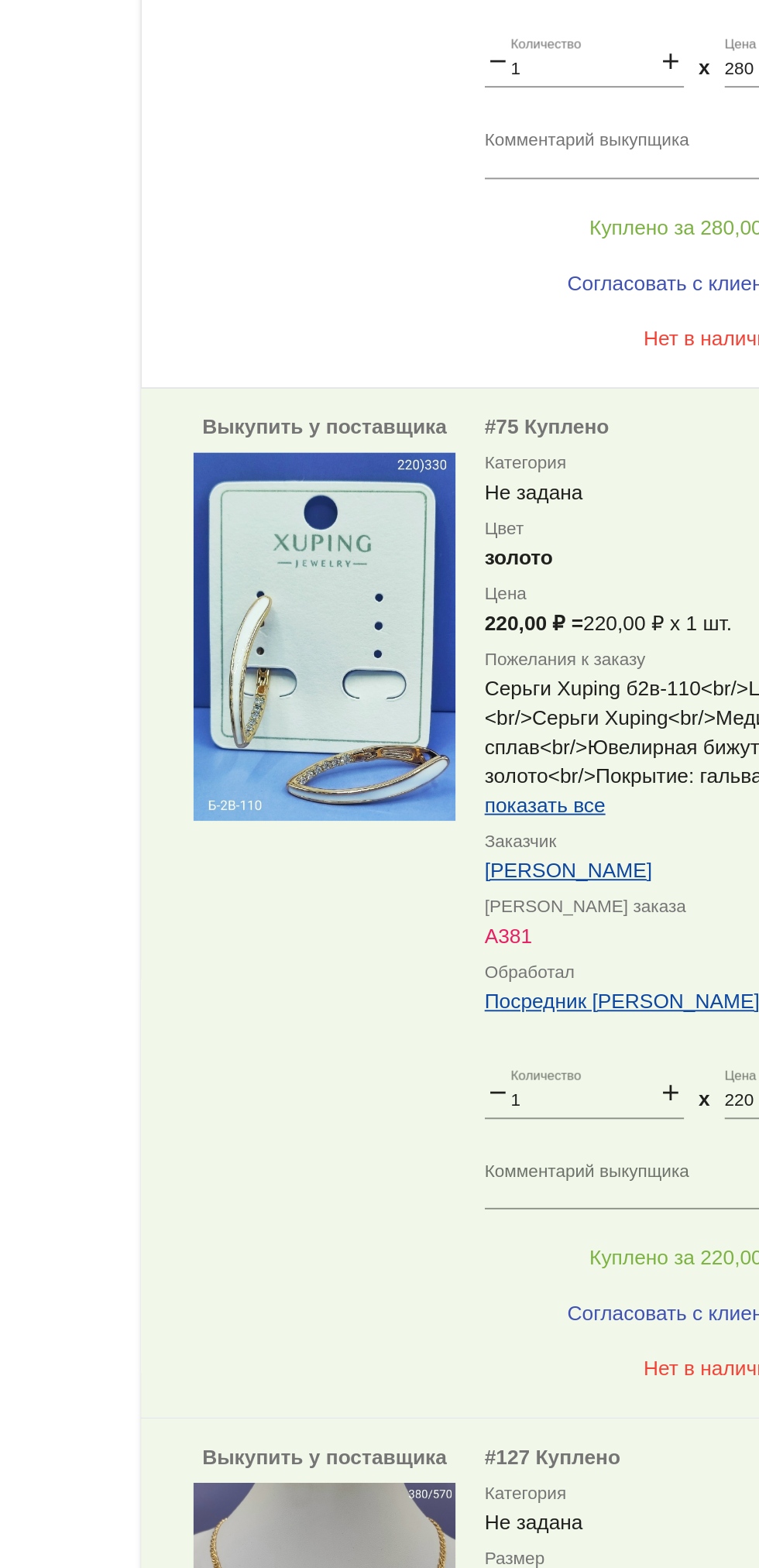
scroll to position [4720, 0]
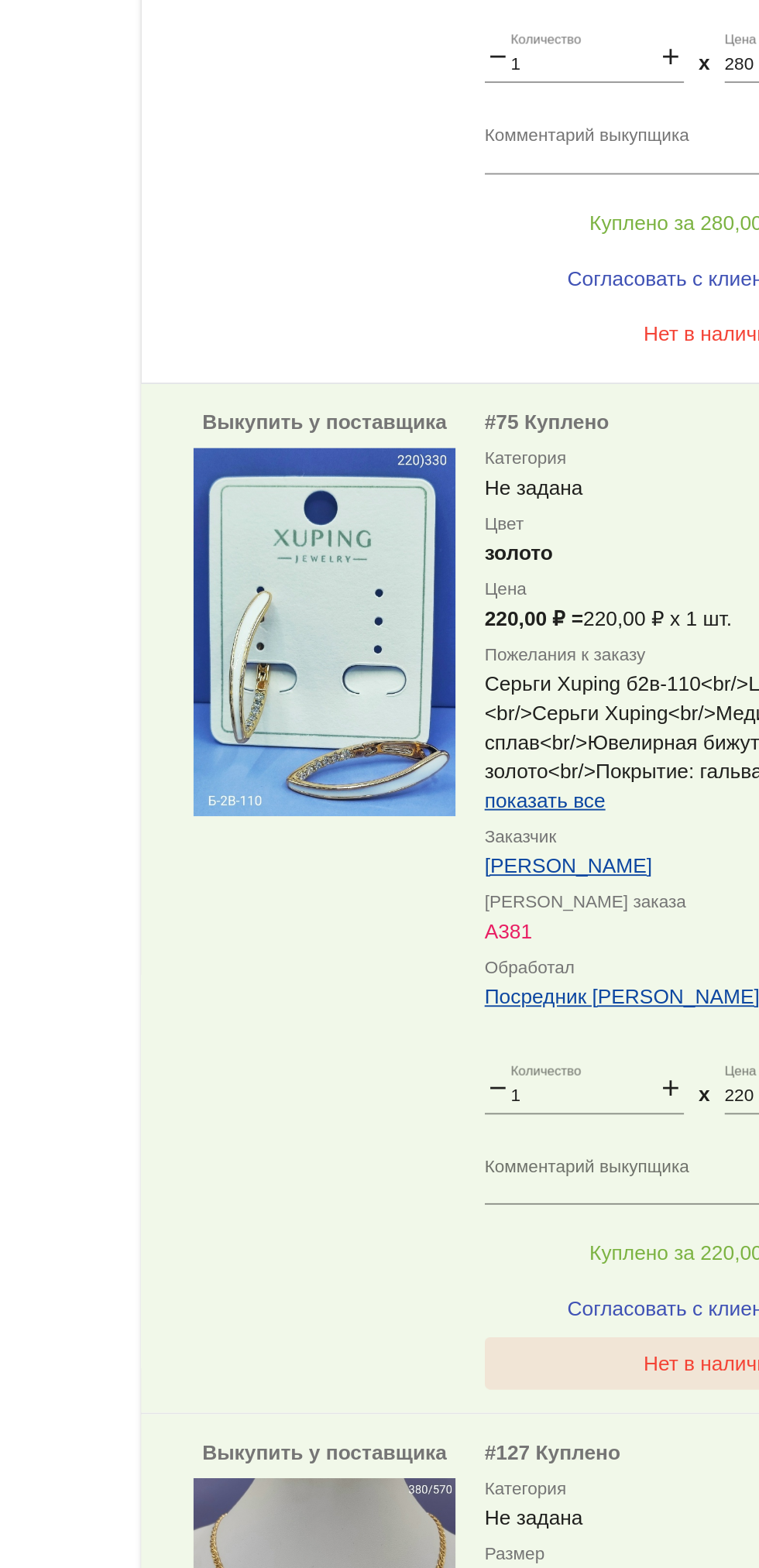
click at [564, 1130] on button "Нет в наличии" at bounding box center [620, 1139] width 242 height 28
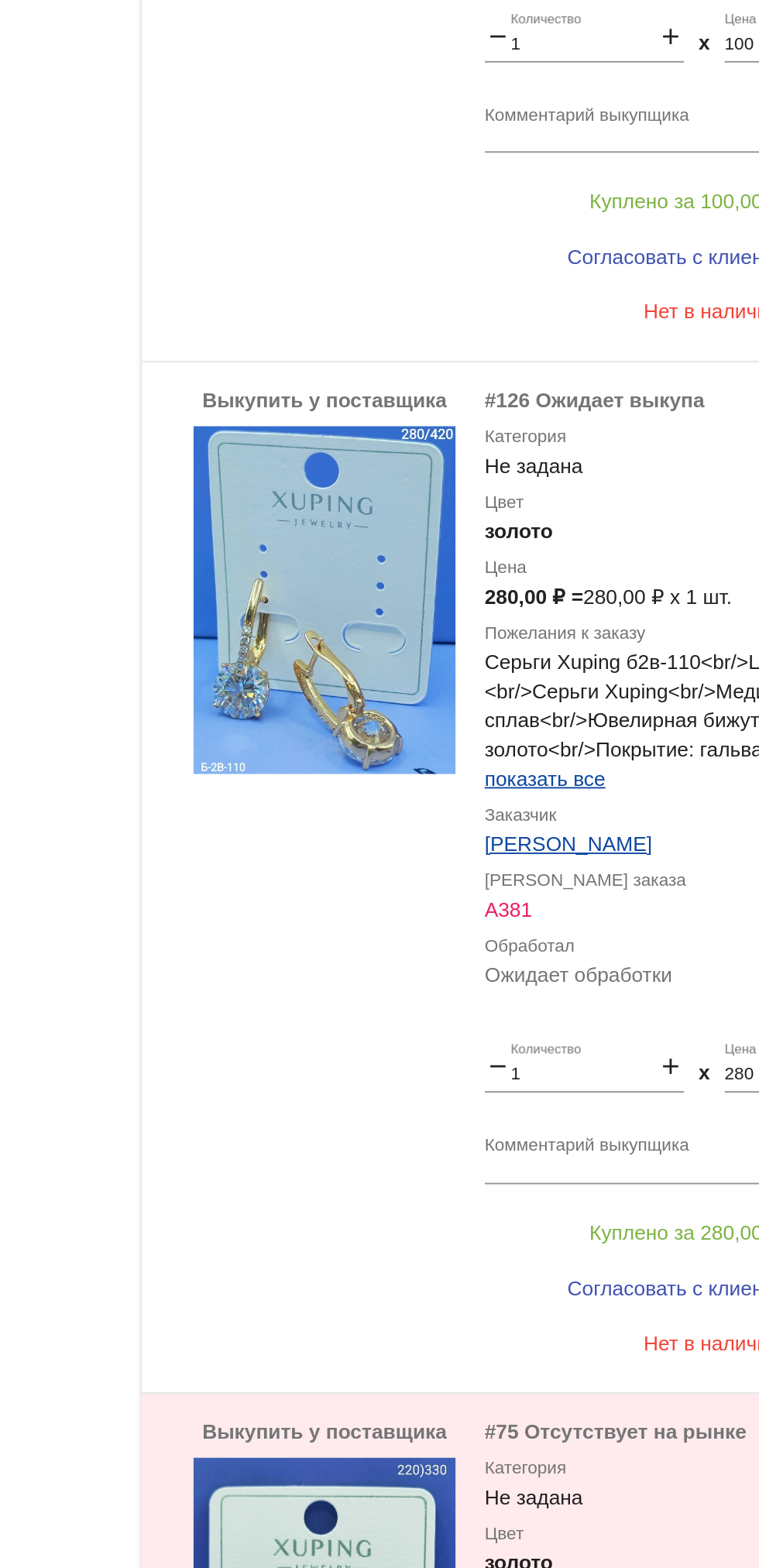
scroll to position [4129, 0]
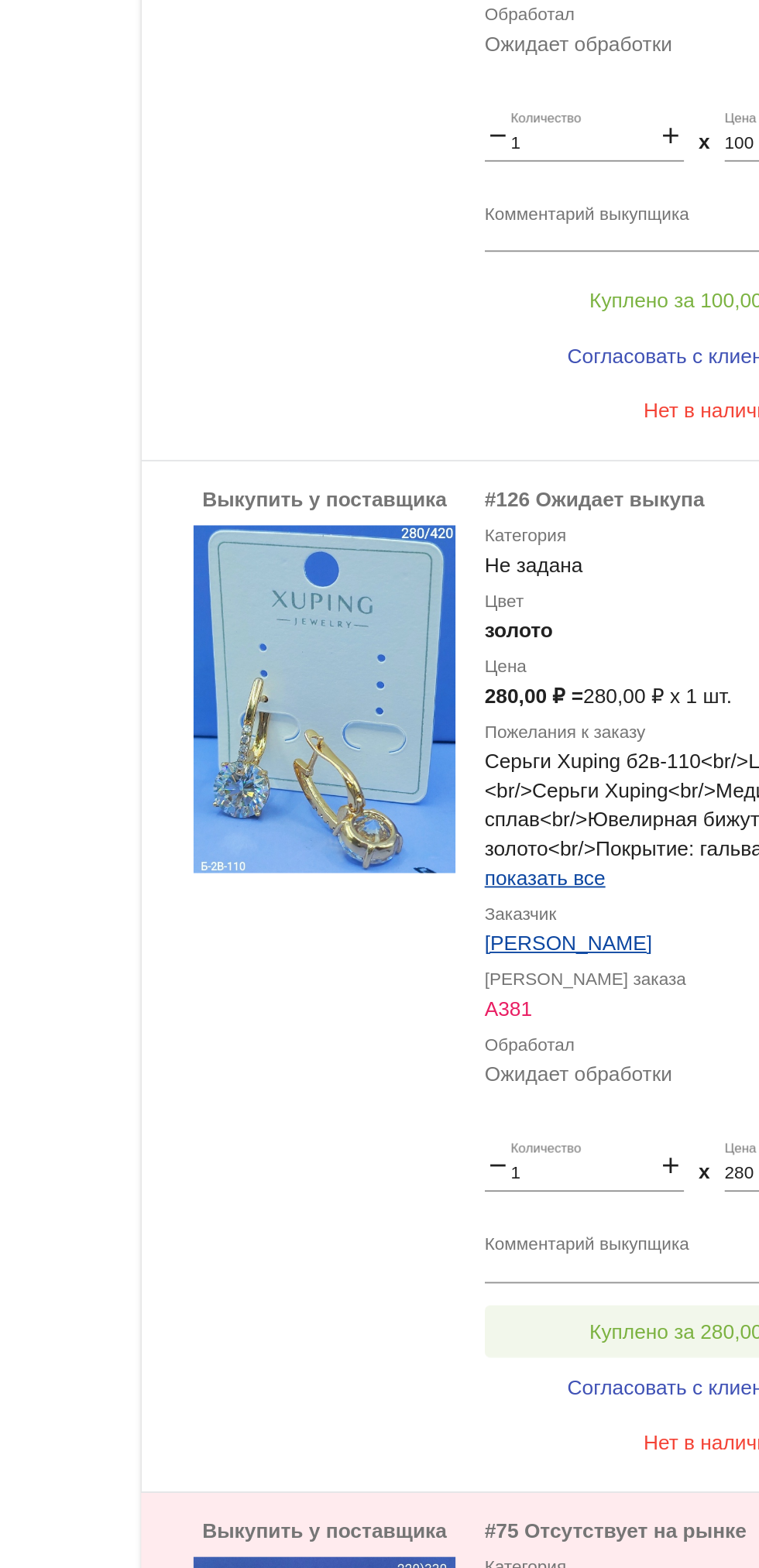
click at [615, 1116] on span "Куплено за 280,00 ₽" at bounding box center [605, 1122] width 102 height 13
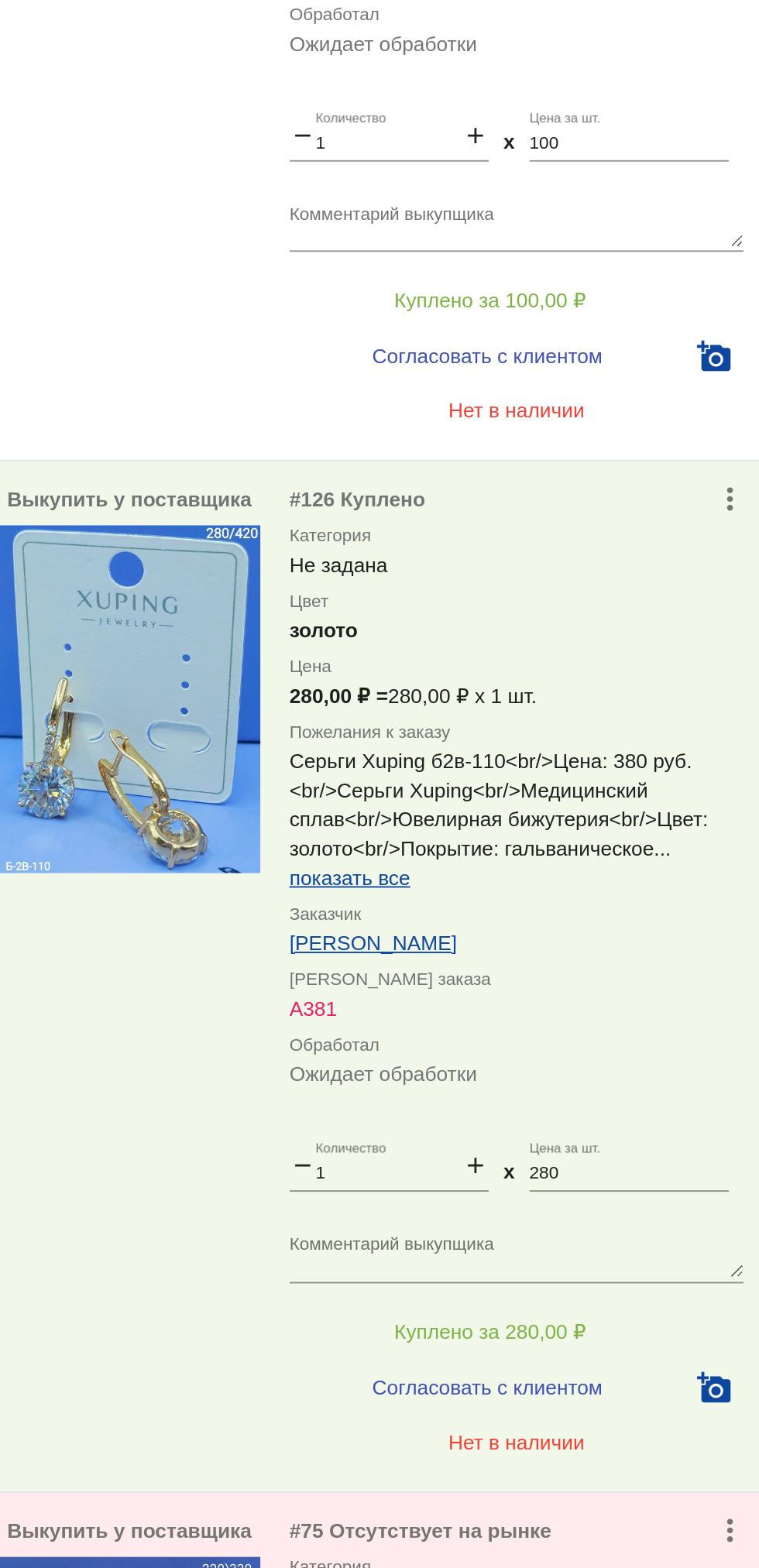
scroll to position [0, 0]
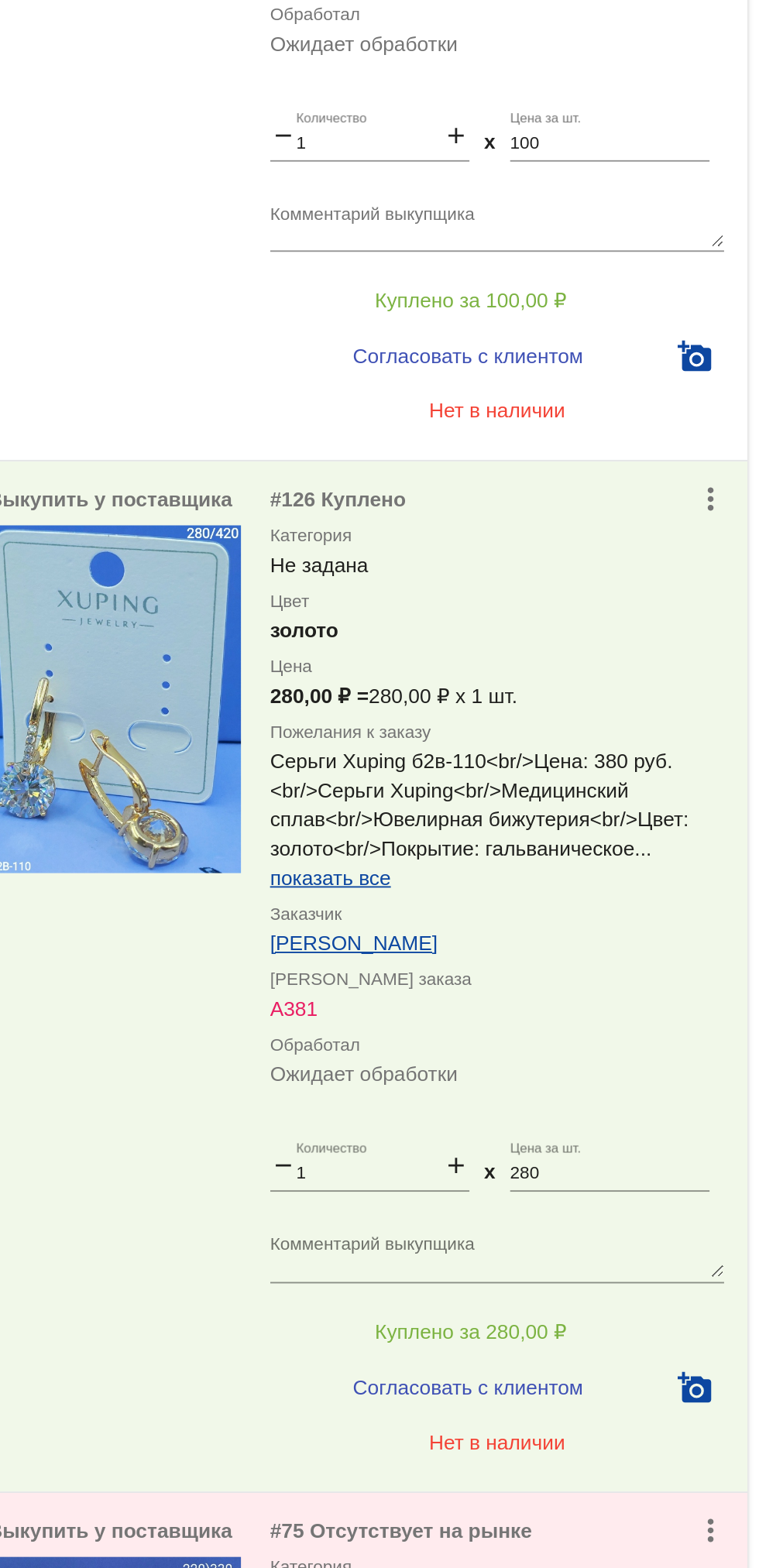
click at [680, 1040] on input "280" at bounding box center [679, 1039] width 106 height 11
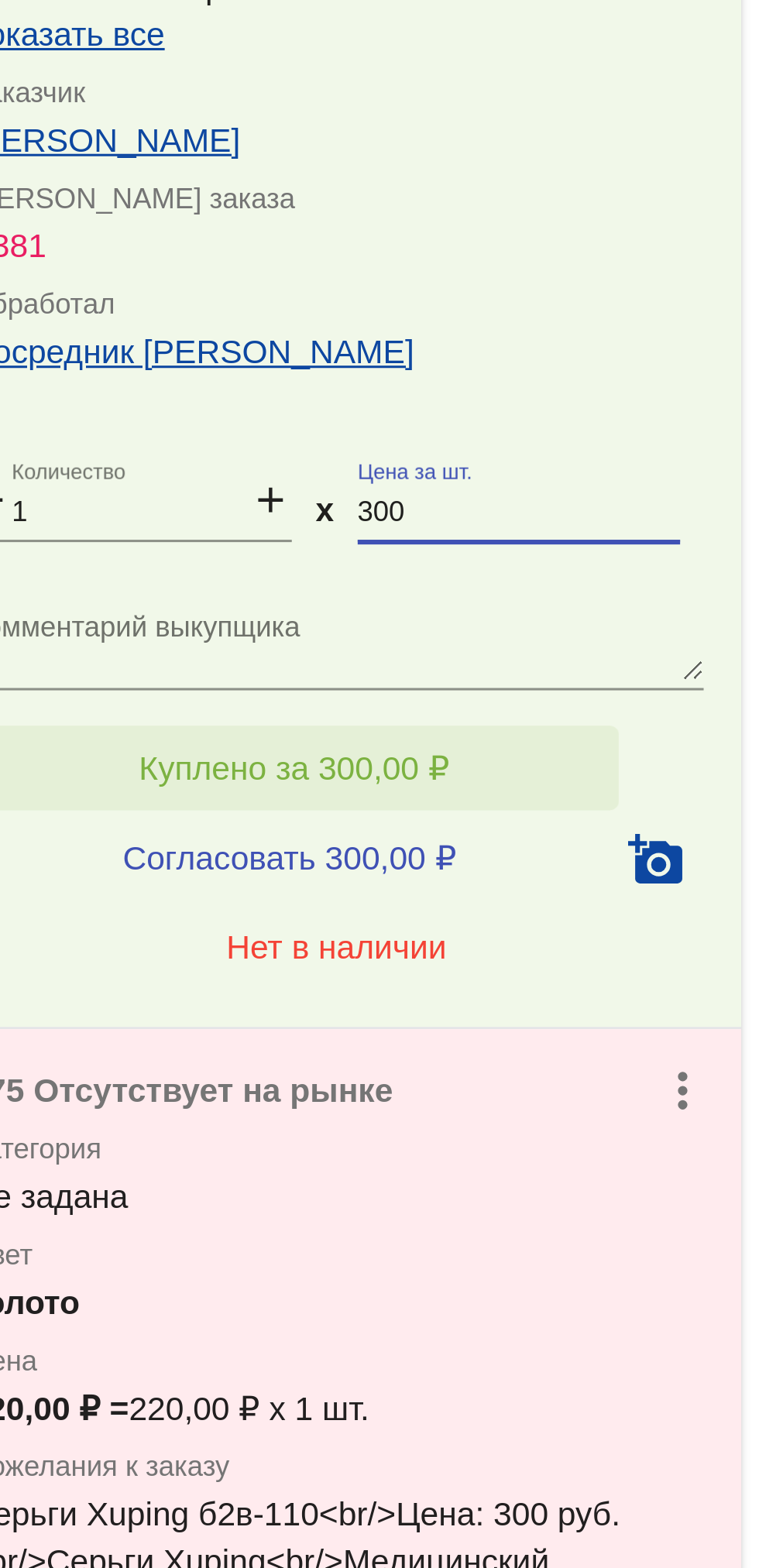
type input "300"
click at [591, 1119] on span "Куплено за 300,00 ₽" at bounding box center [605, 1122] width 102 height 13
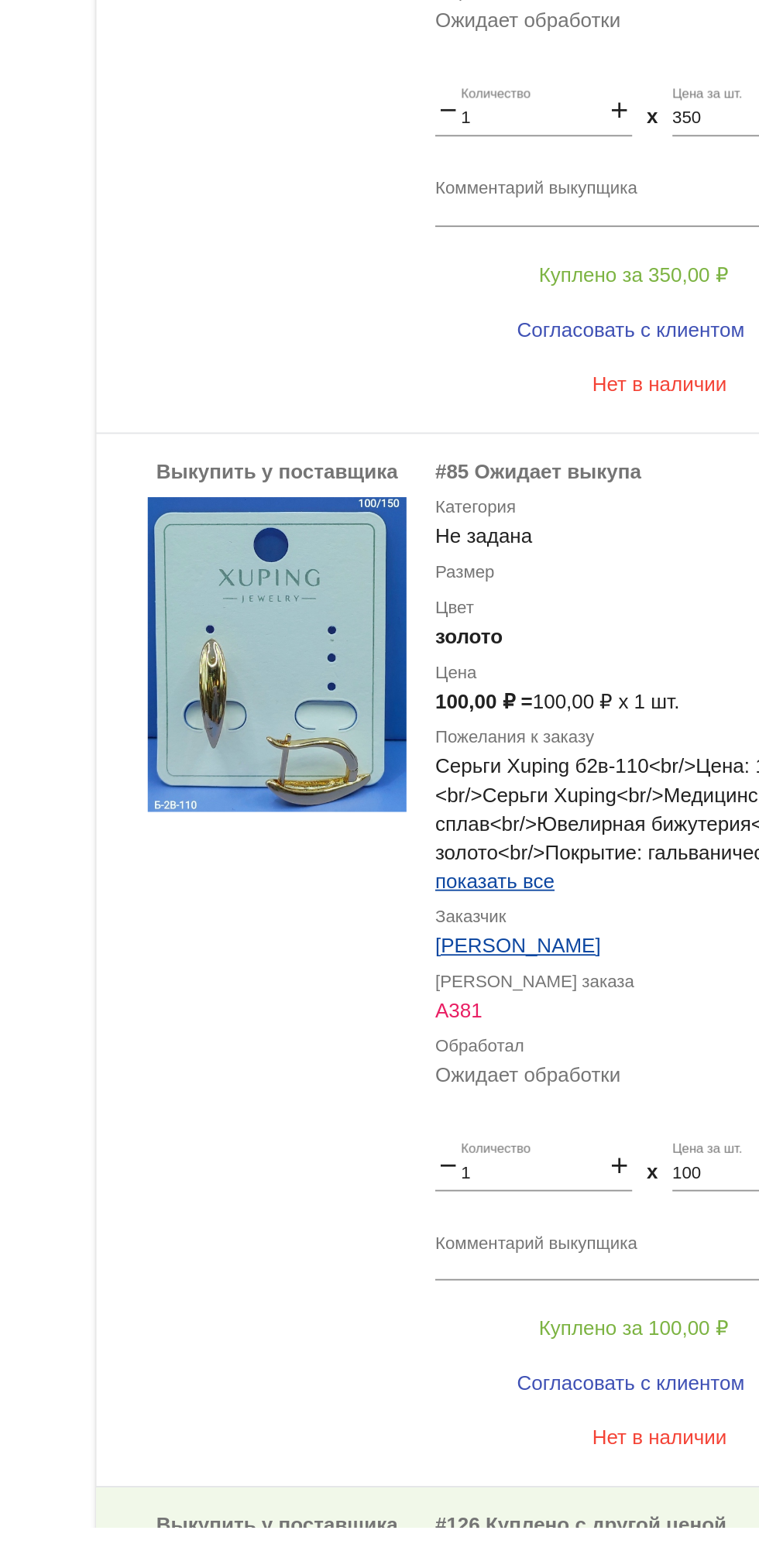
scroll to position [3322, 0]
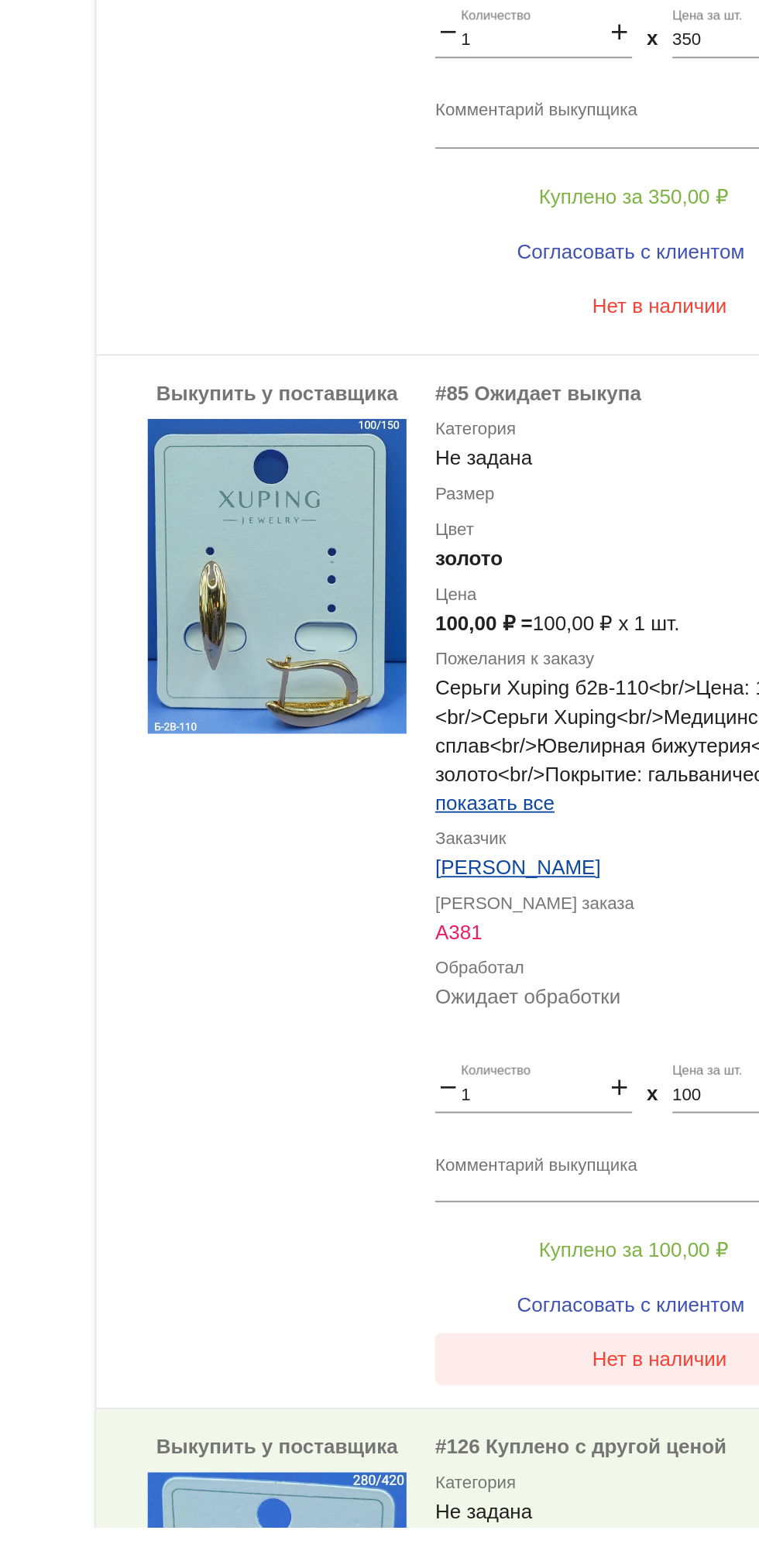
click at [569, 1451] on button "Нет в наличии" at bounding box center [620, 1439] width 242 height 28
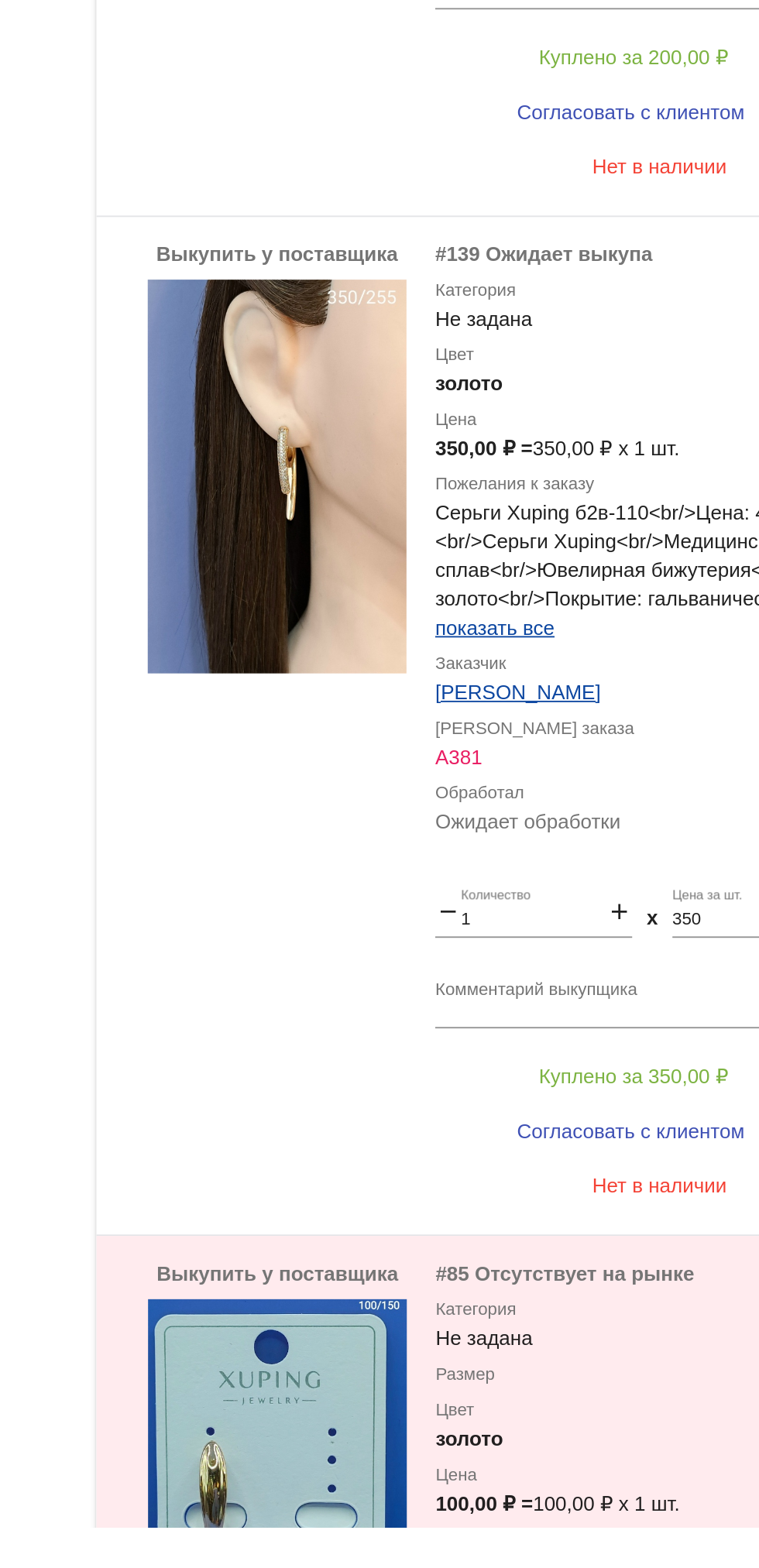
scroll to position [2849, 0]
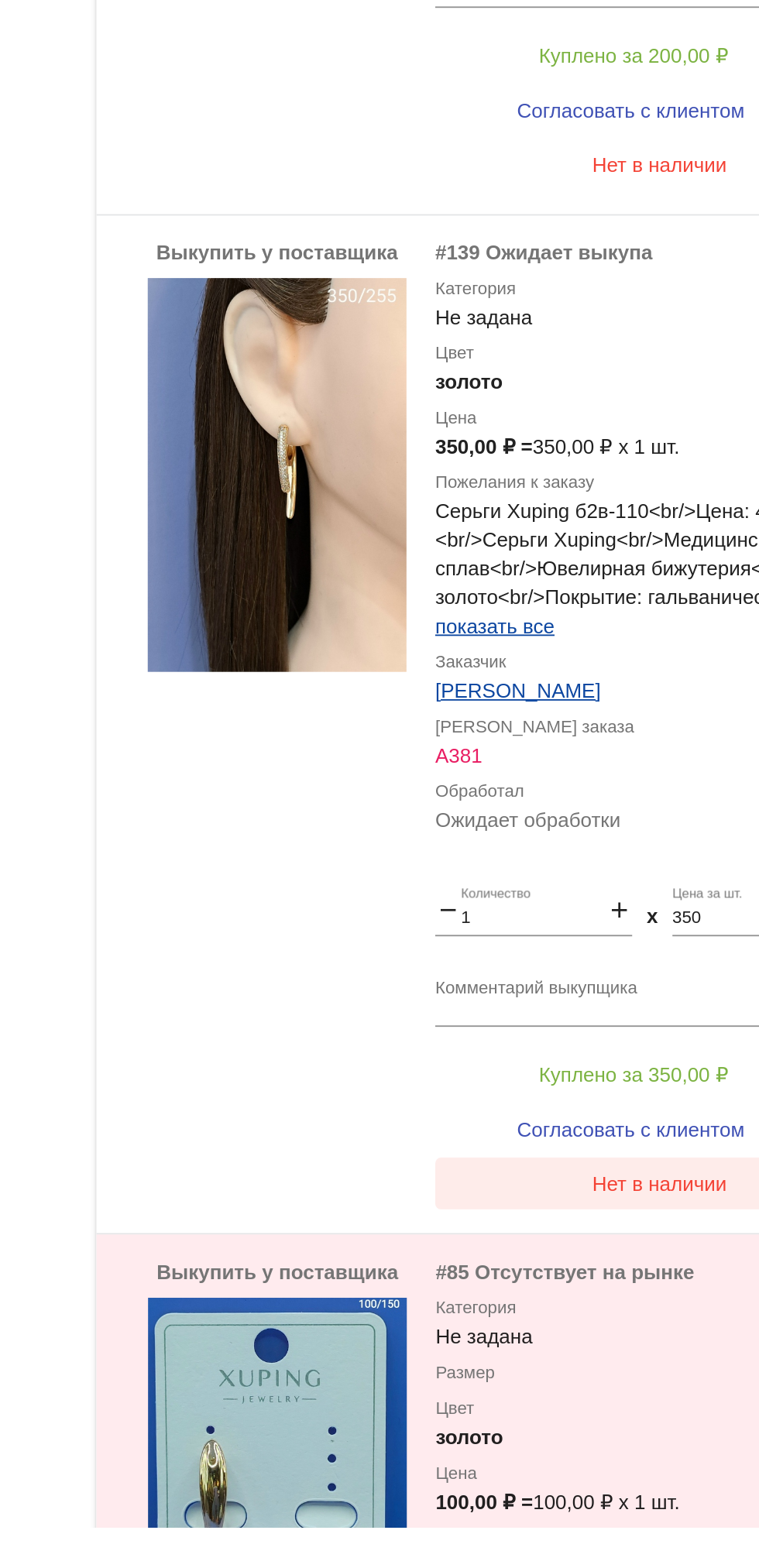
click at [625, 1336] on button "Нет в наличии" at bounding box center [620, 1344] width 242 height 28
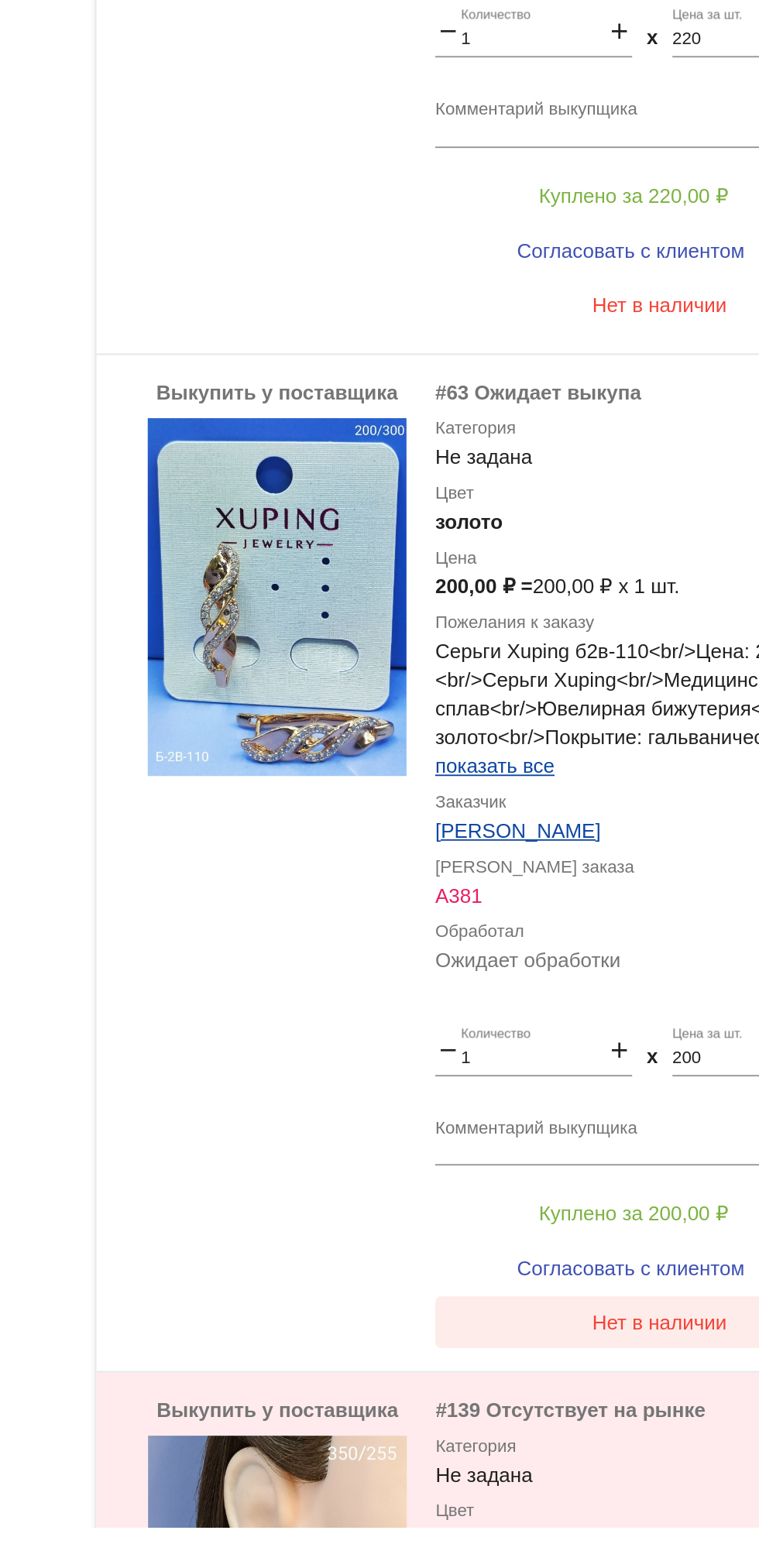
scroll to position [2226, 0]
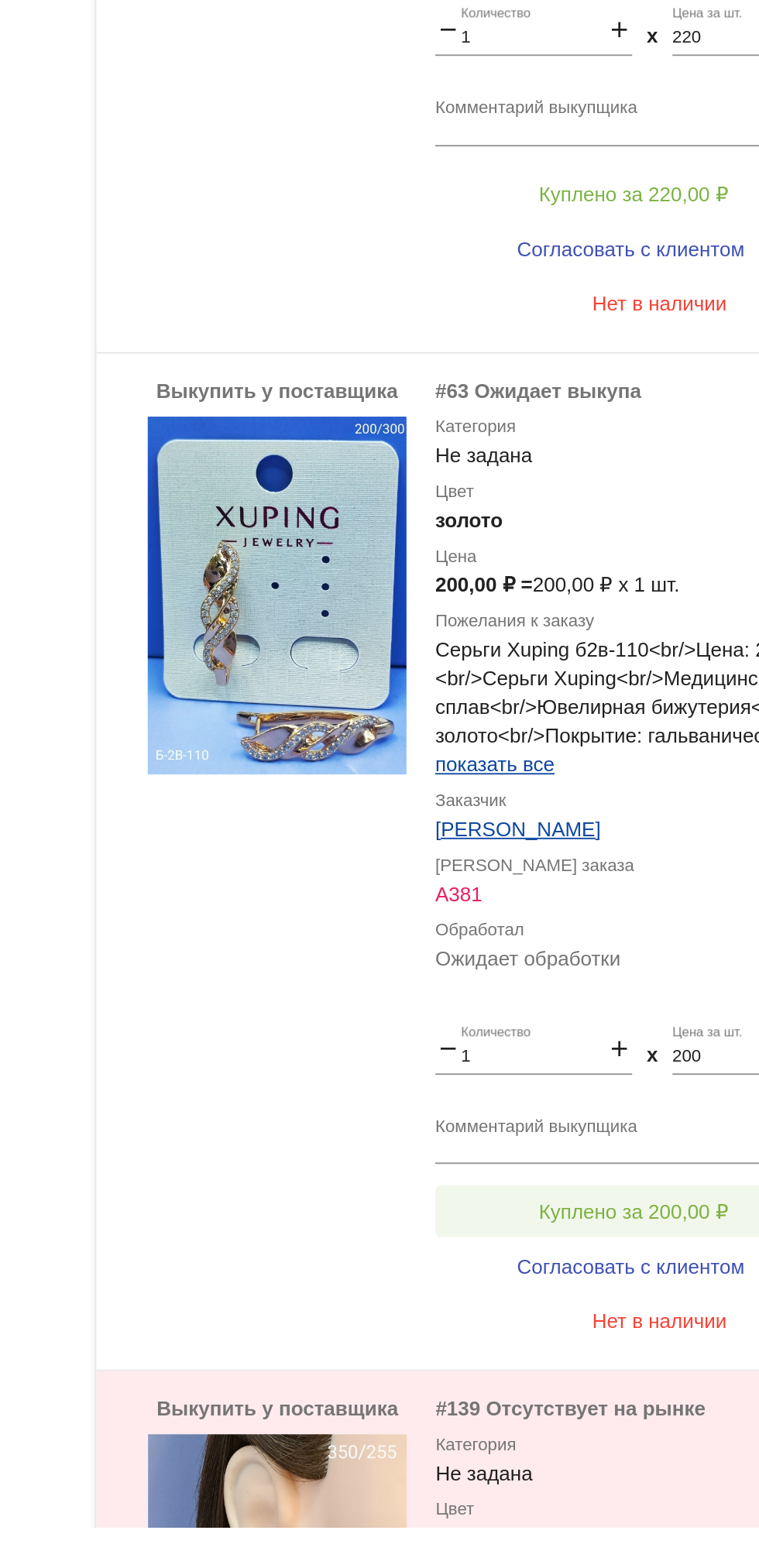
click at [609, 1350] on button "Куплено за 200,00 ₽" at bounding box center [605, 1359] width 214 height 28
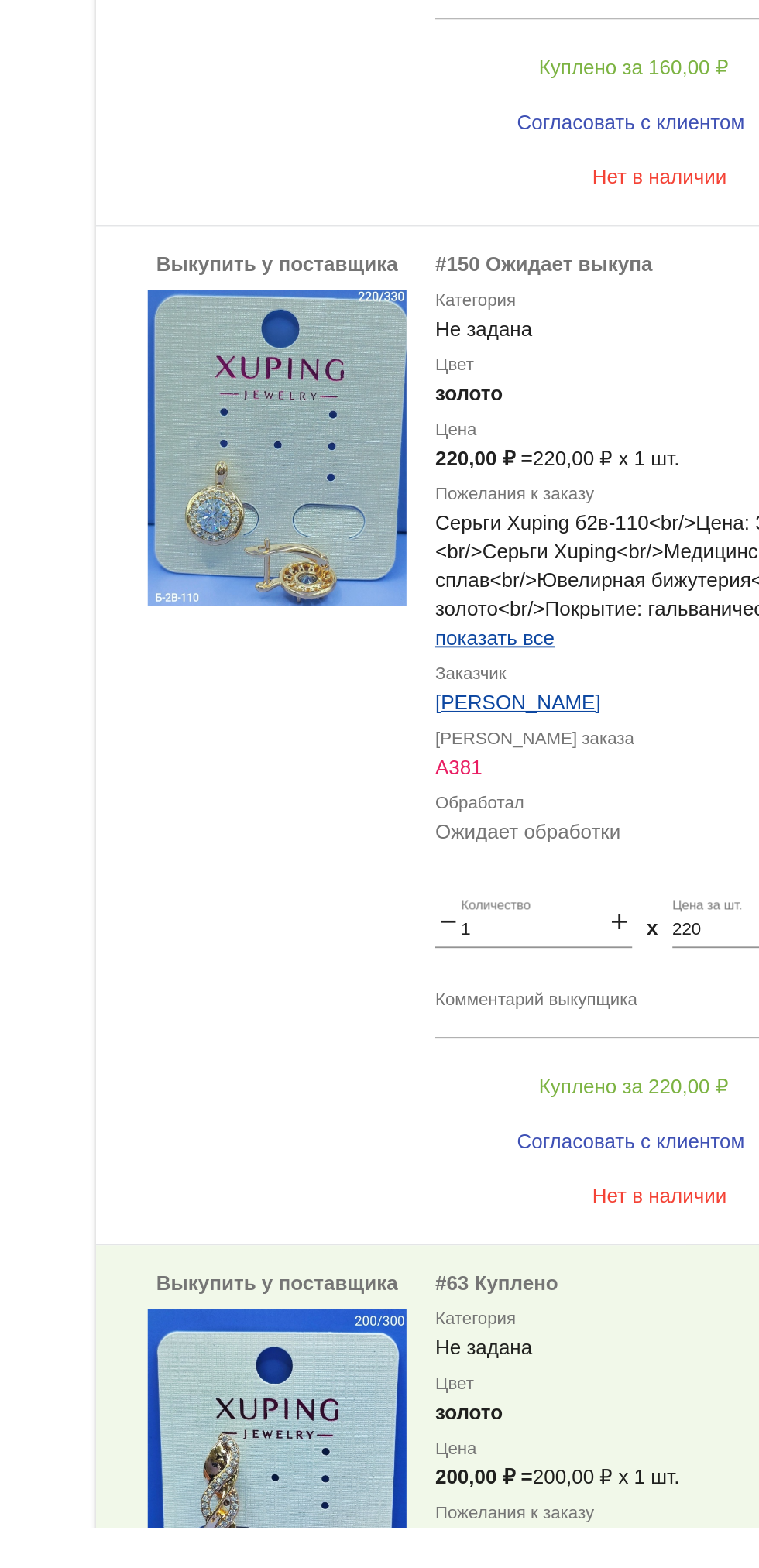
scroll to position [1738, 0]
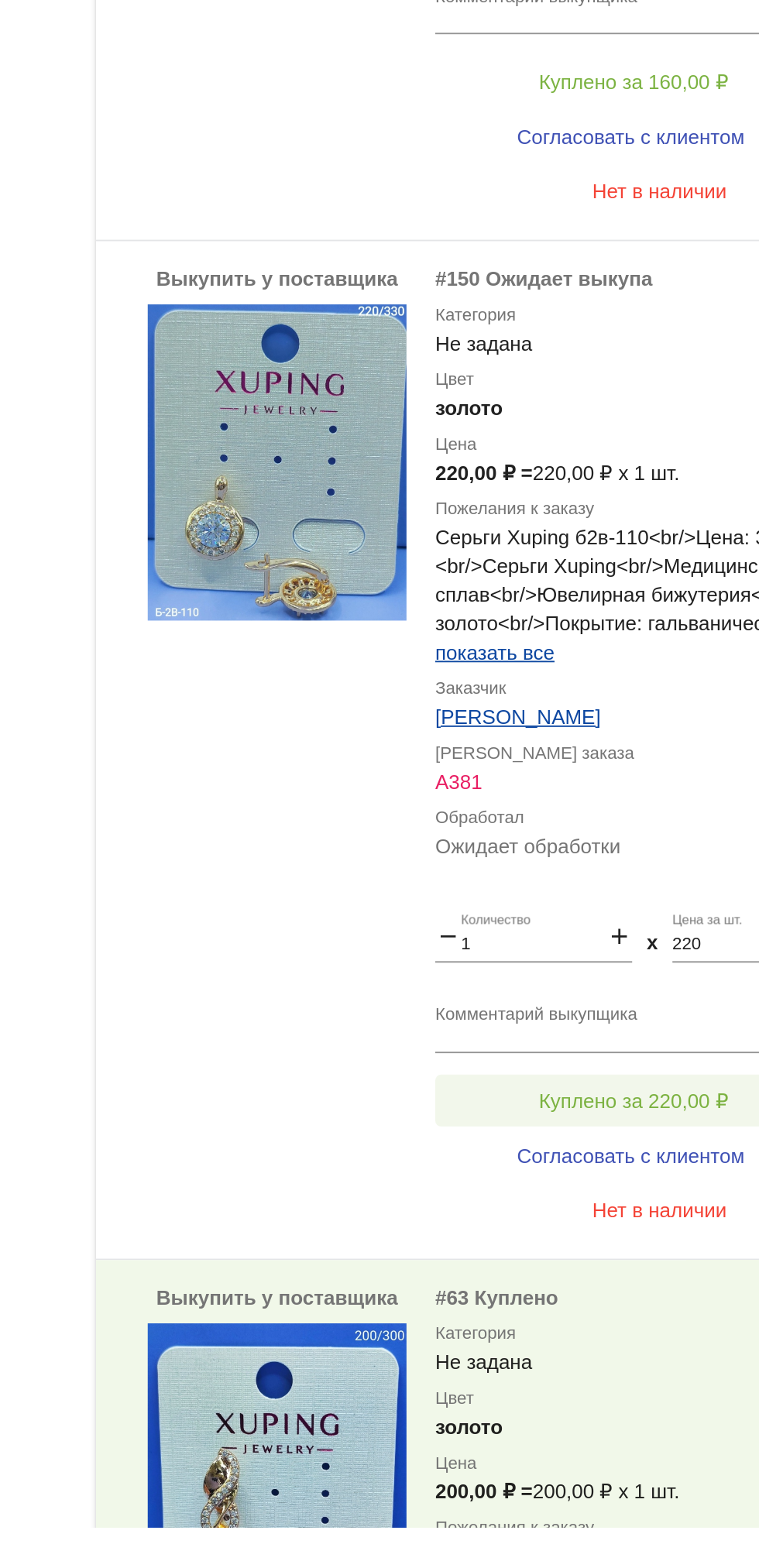
click at [634, 1288] on button "Куплено за 220,00 ₽" at bounding box center [605, 1299] width 214 height 28
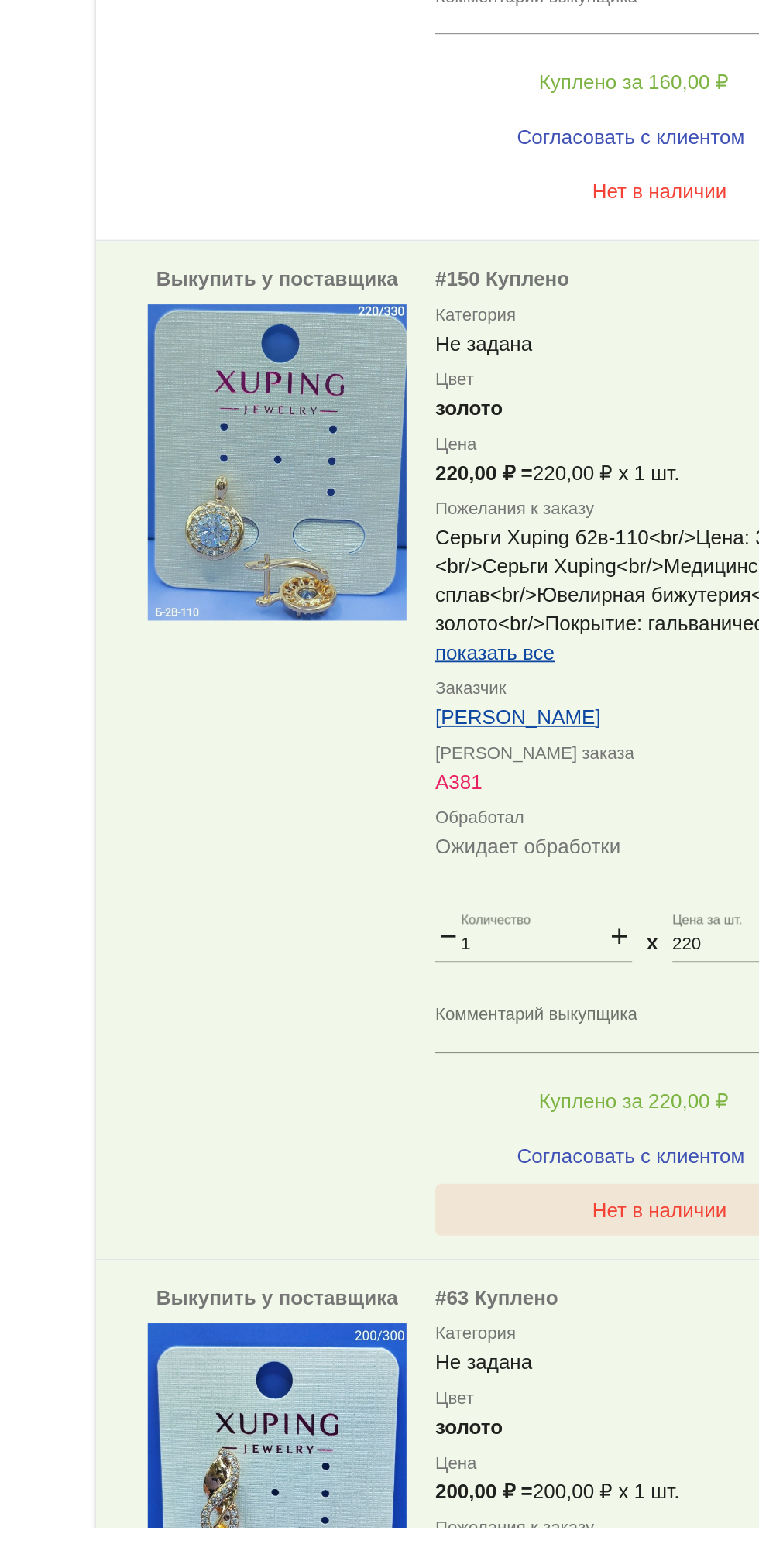
click at [616, 1367] on button "Нет в наличии" at bounding box center [620, 1358] width 242 height 28
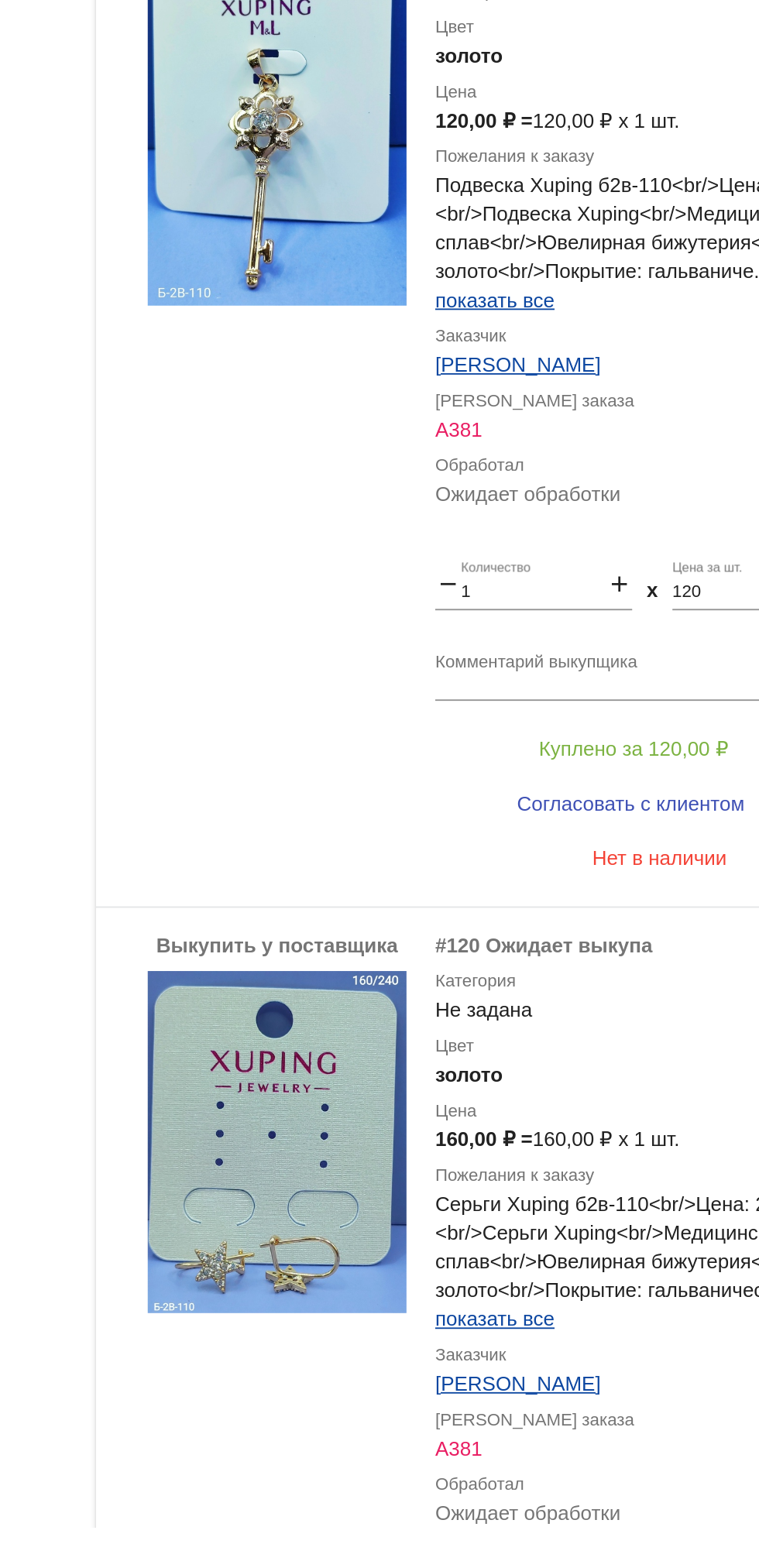
scroll to position [832, 0]
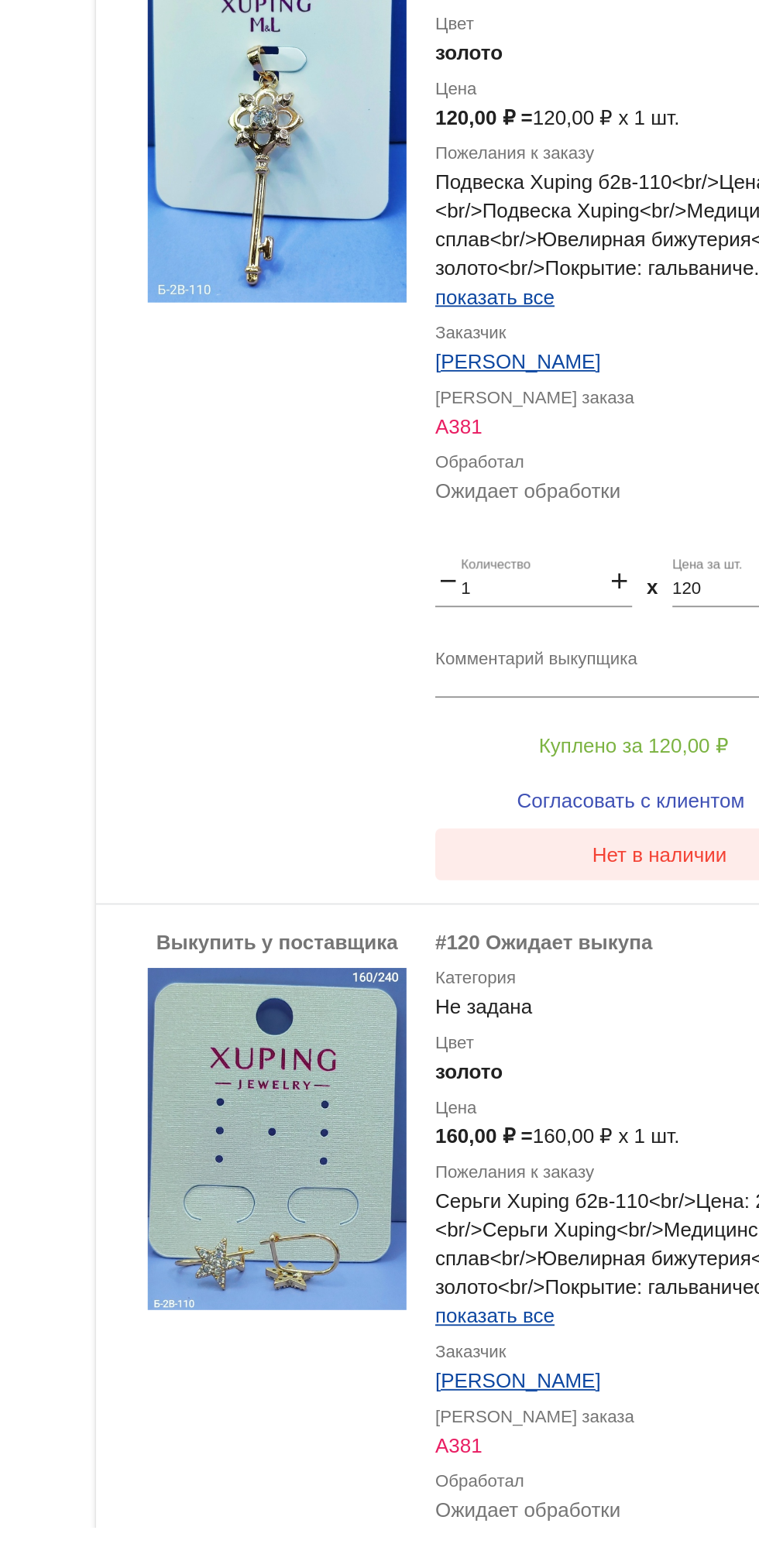
click at [635, 1173] on span "Нет в наличии" at bounding box center [619, 1167] width 72 height 13
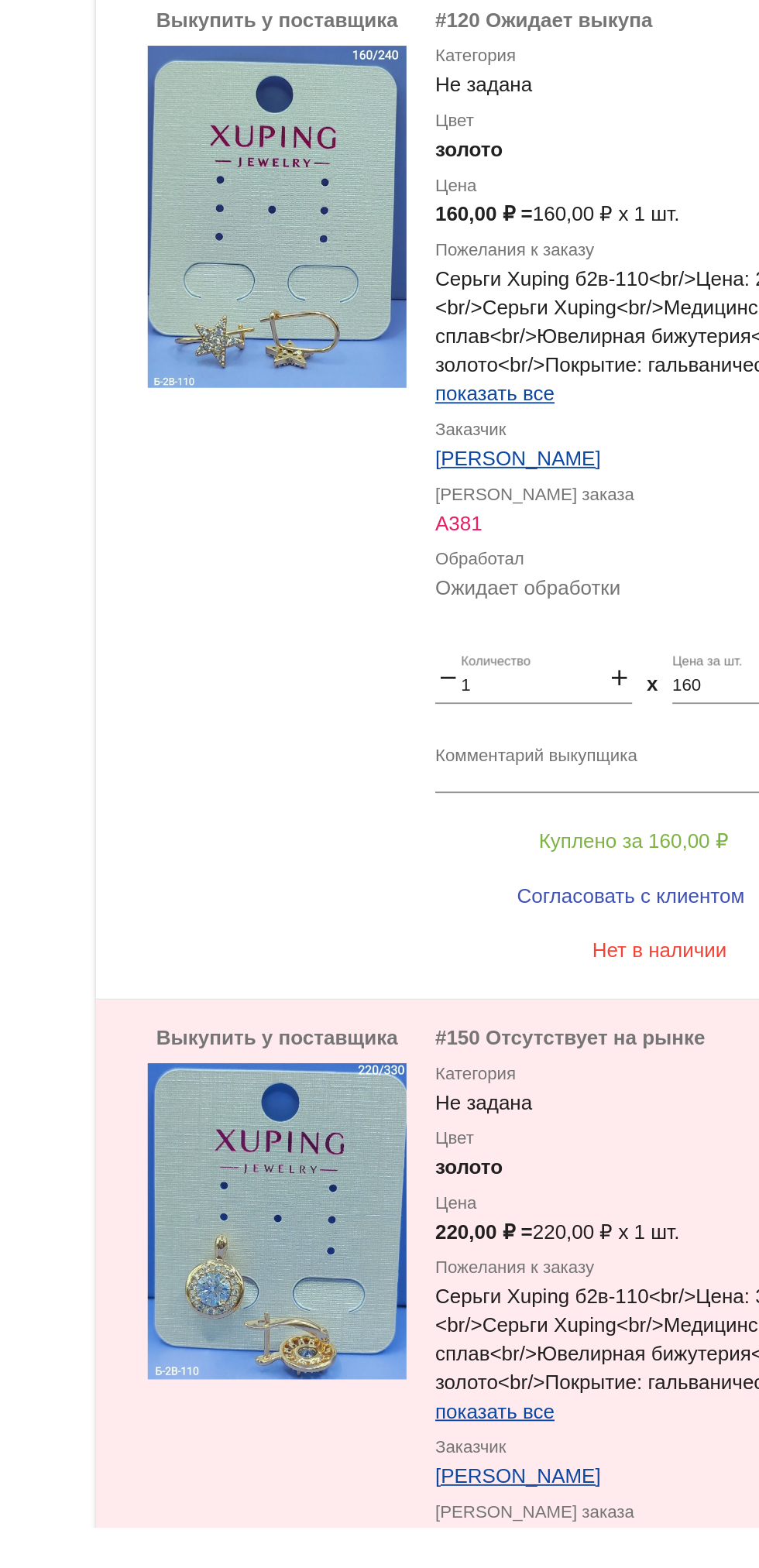
scroll to position [1339, 0]
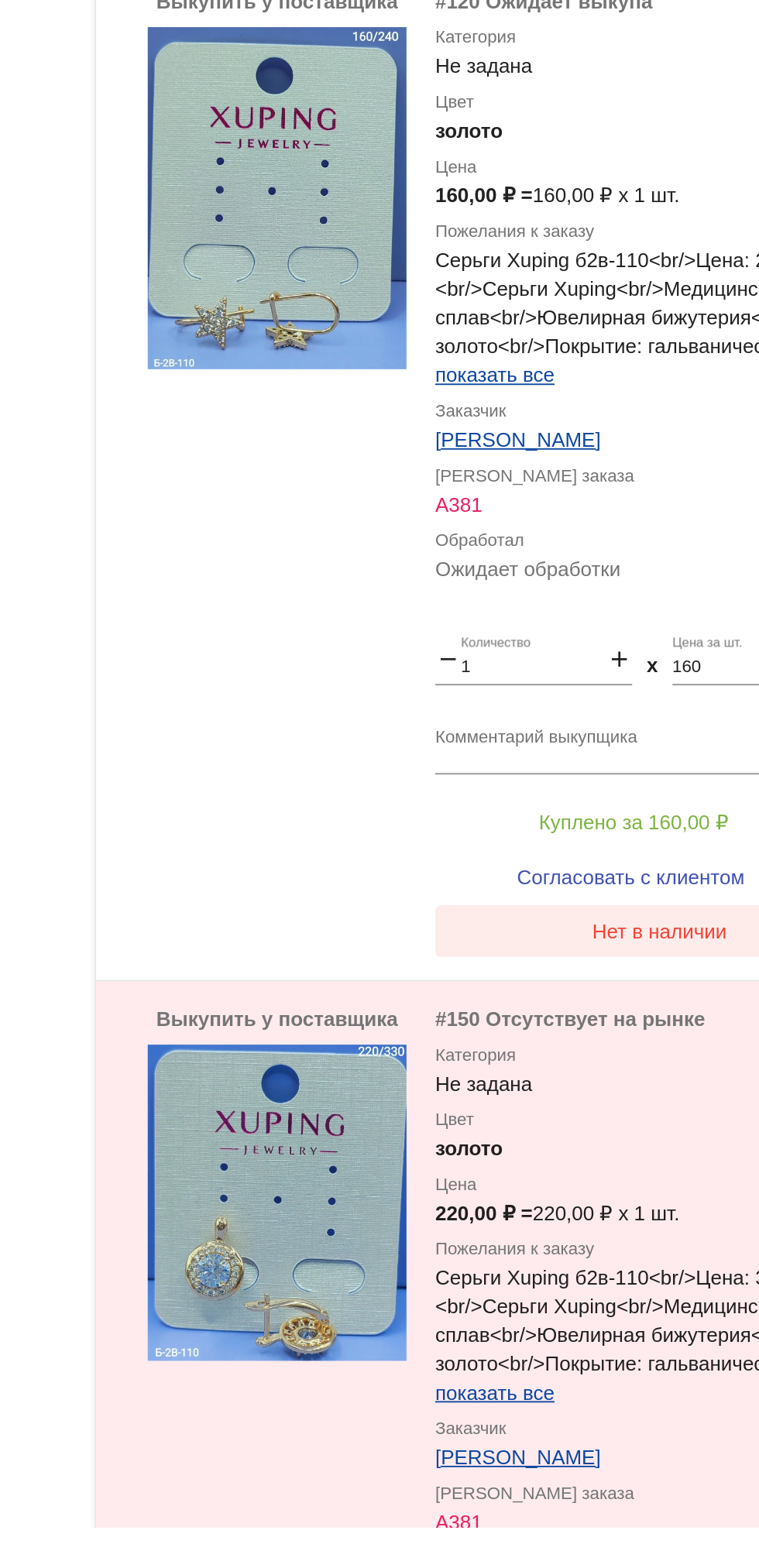
click at [633, 1209] on span "Нет в наличии" at bounding box center [619, 1209] width 72 height 13
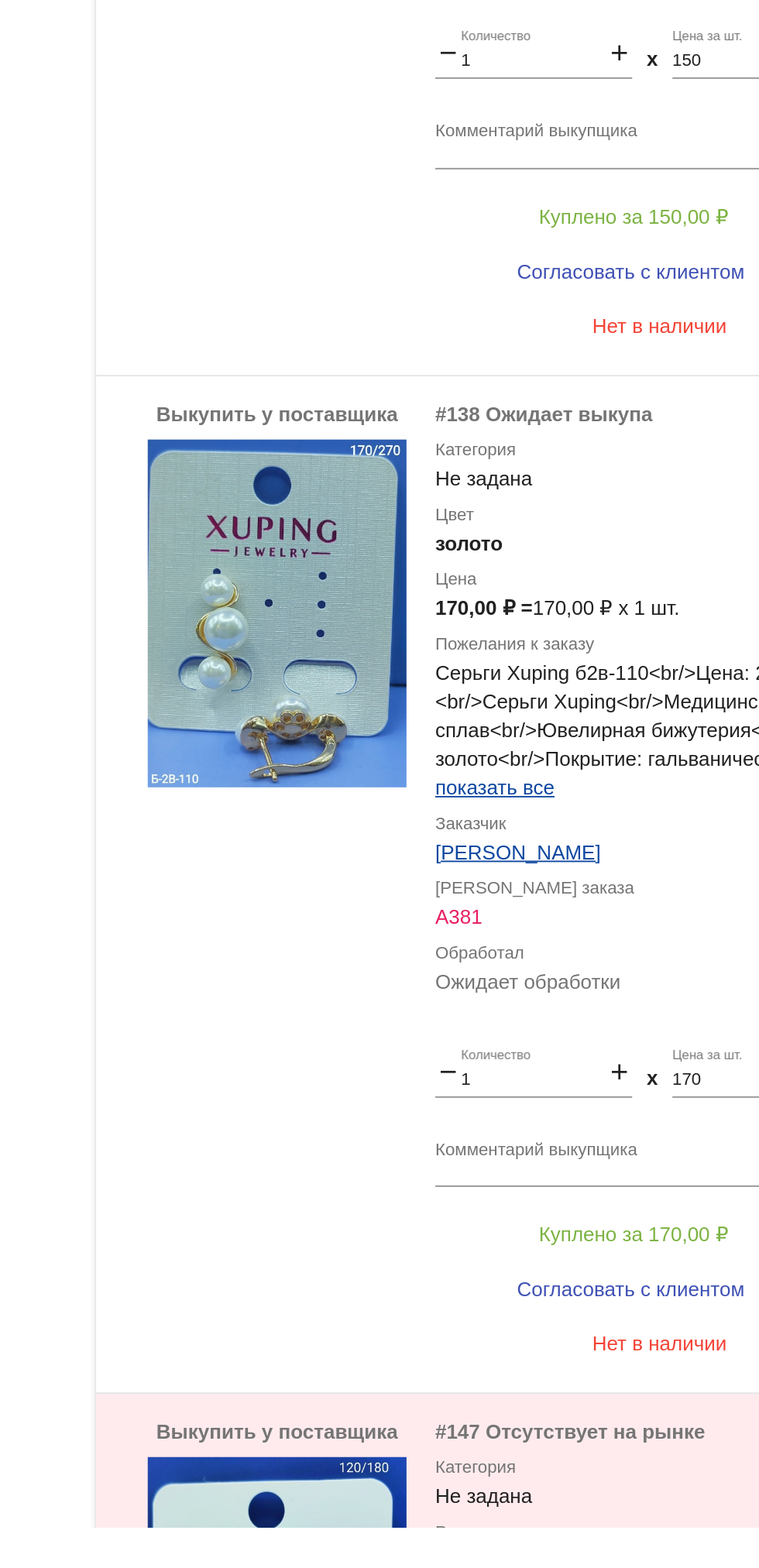
scroll to position [29, 0]
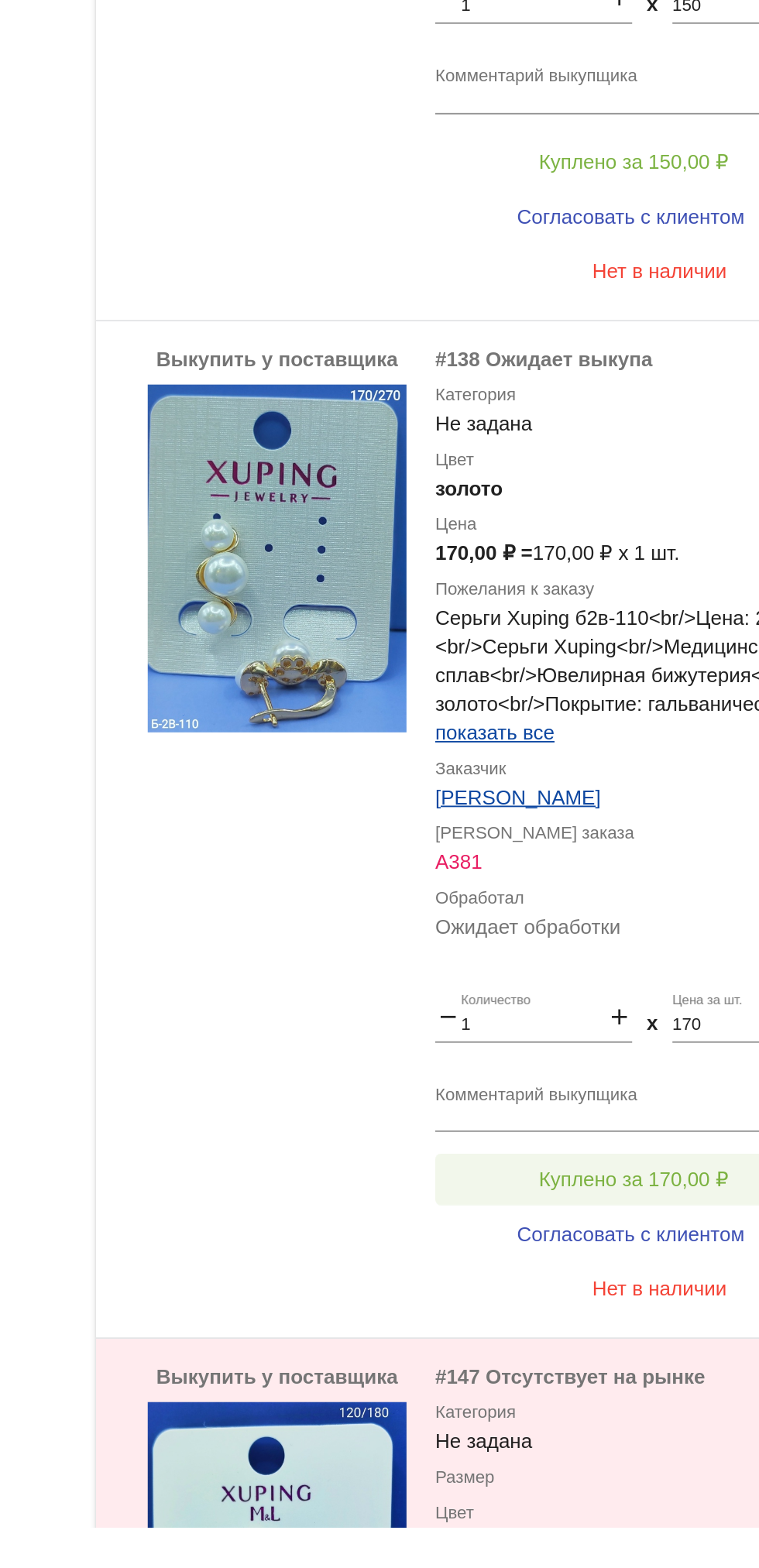
click at [626, 1333] on button "Куплено за 170,00 ₽" at bounding box center [605, 1342] width 214 height 28
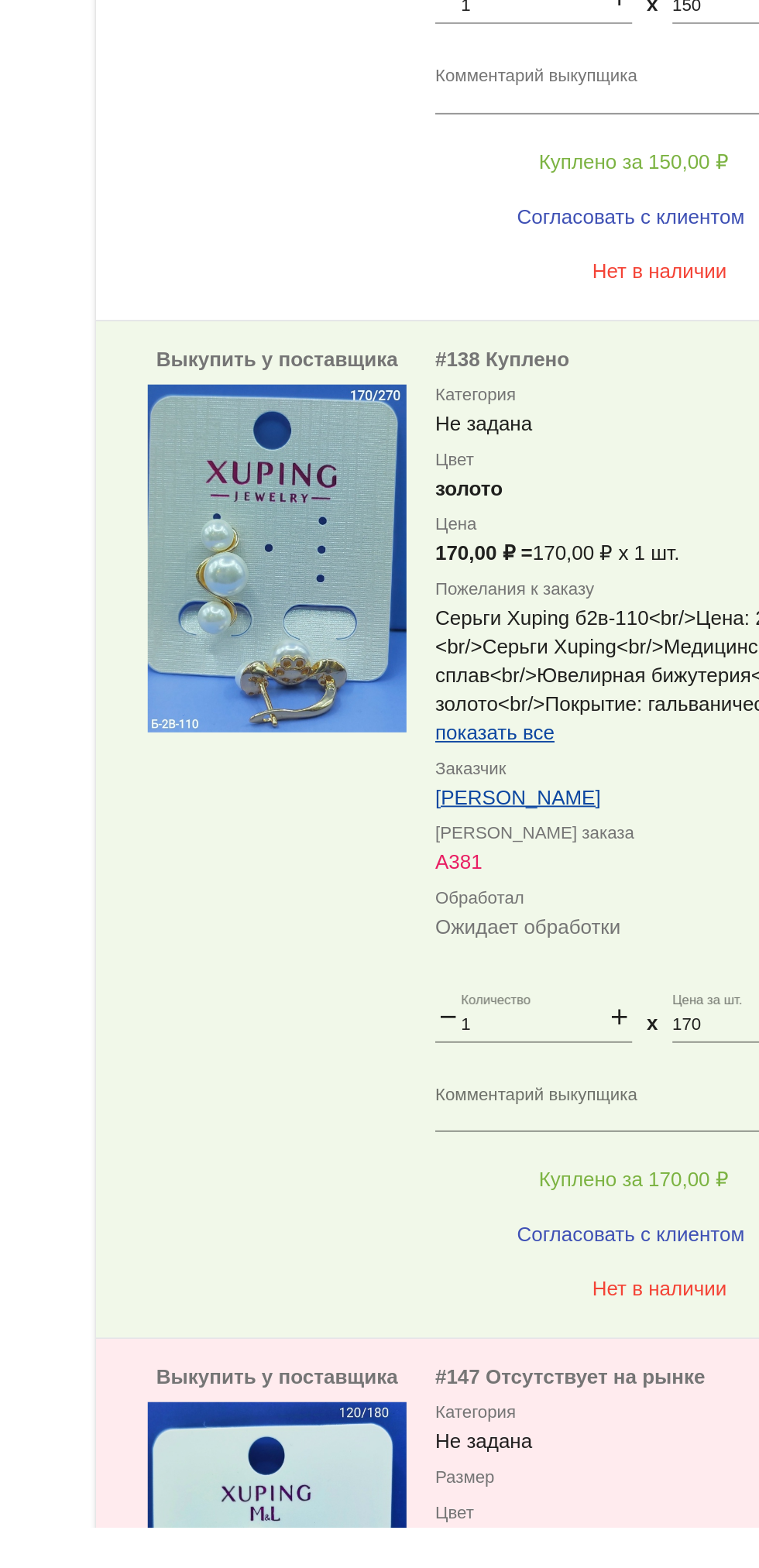
scroll to position [0, 0]
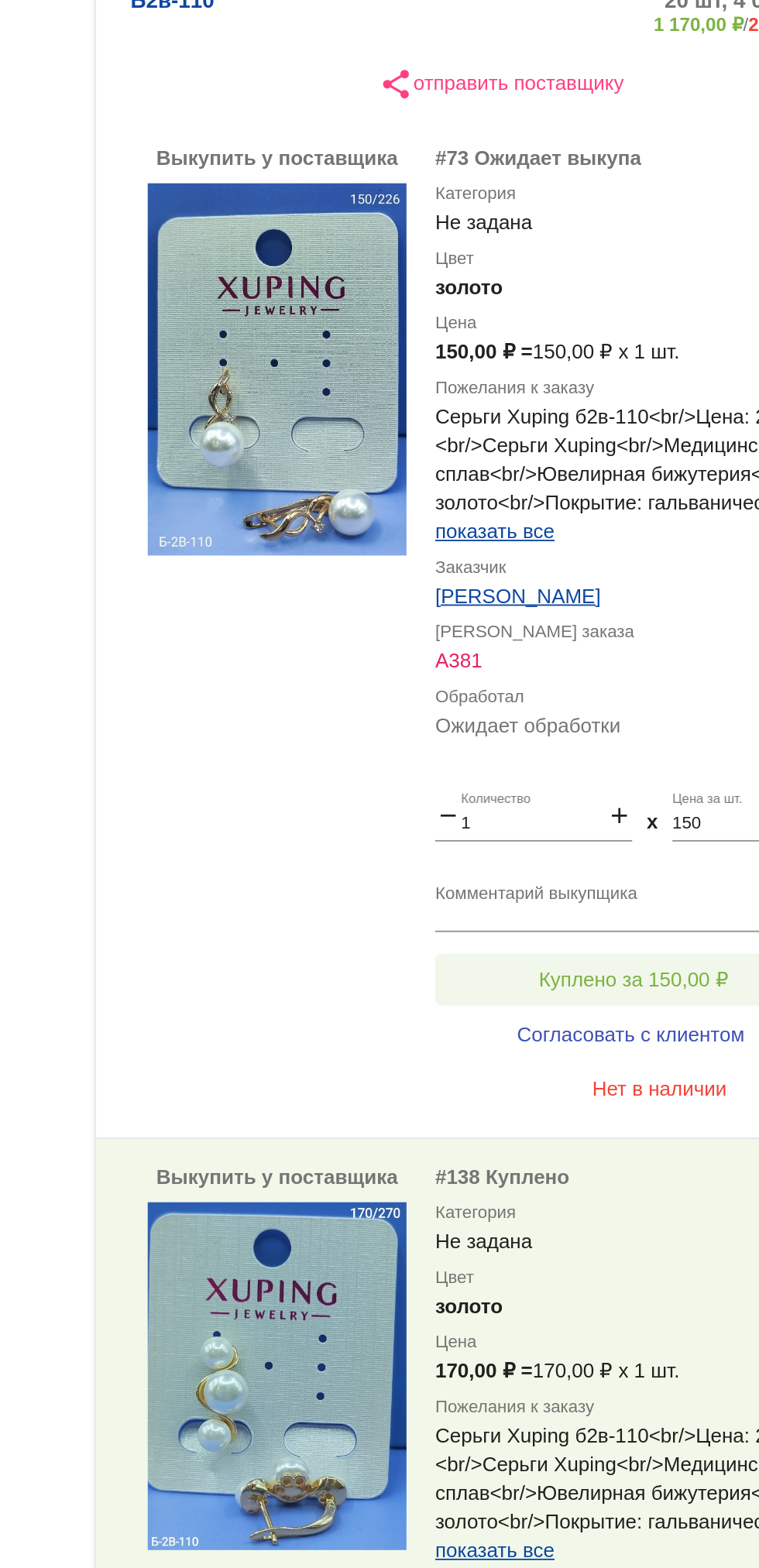
click at [619, 812] on button "Куплено за 150,00 ₽" at bounding box center [605, 823] width 214 height 28
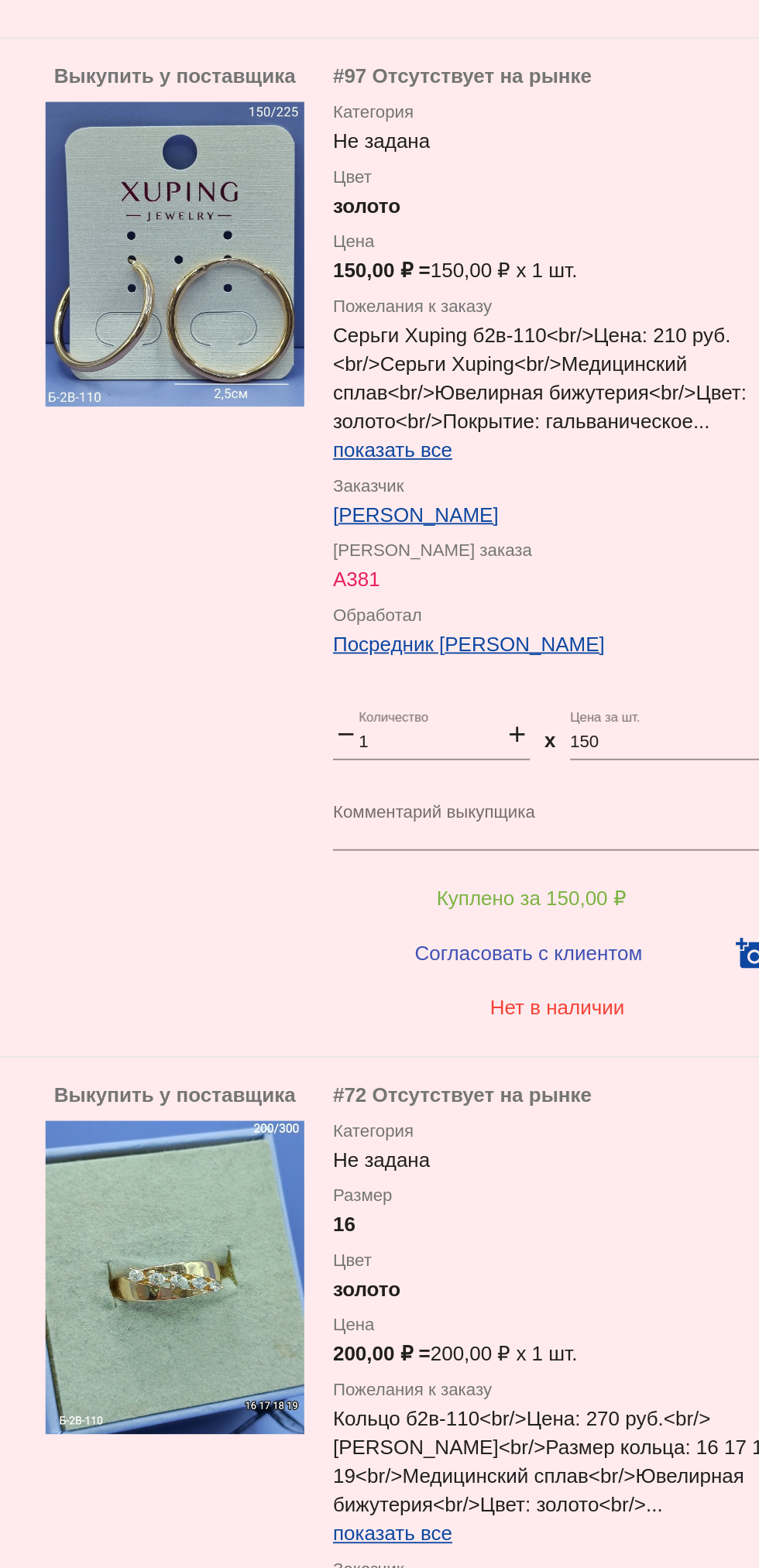
scroll to position [7417, 0]
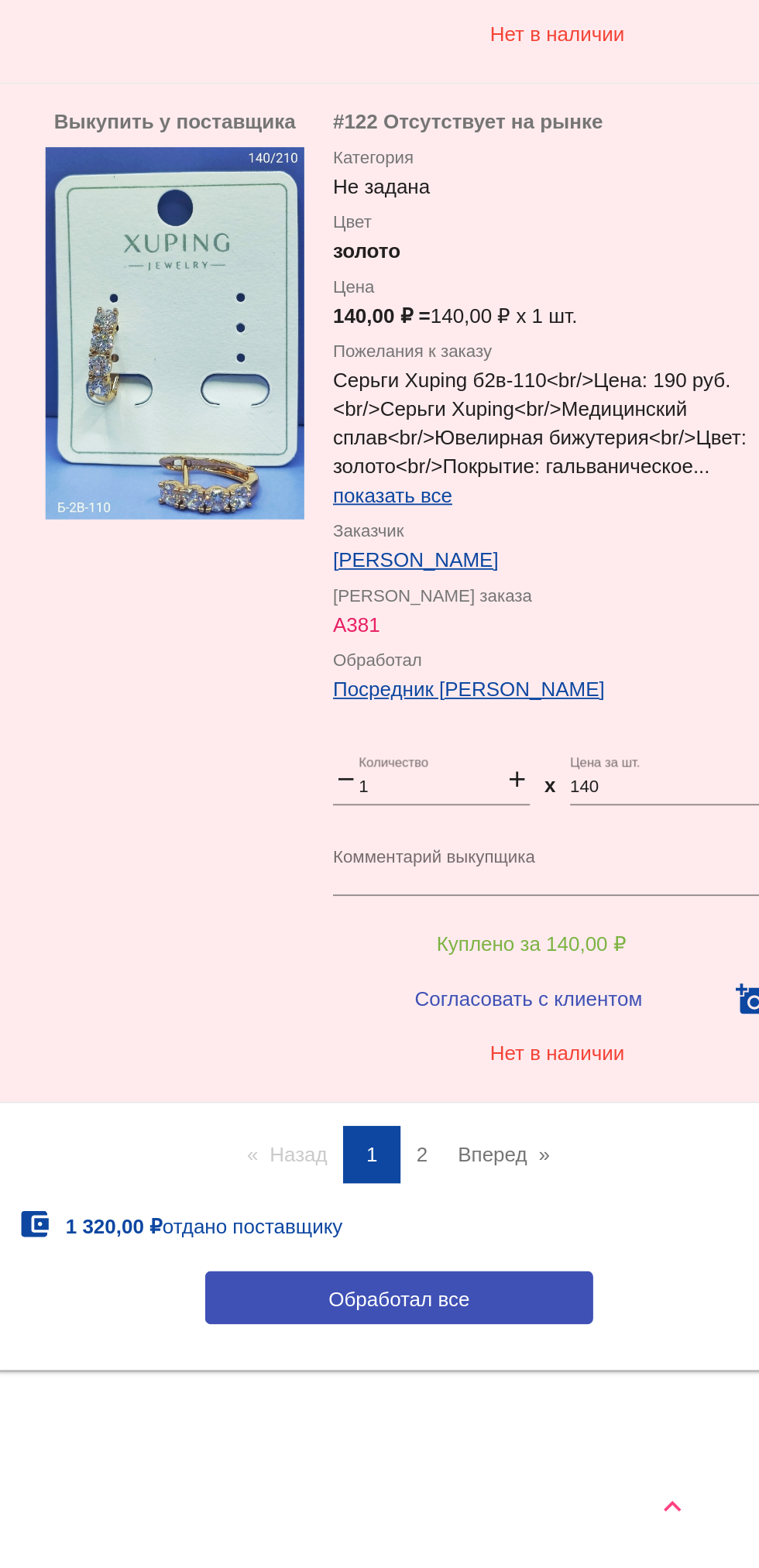
click at [606, 1353] on link "Вперед page" at bounding box center [590, 1345] width 65 height 31
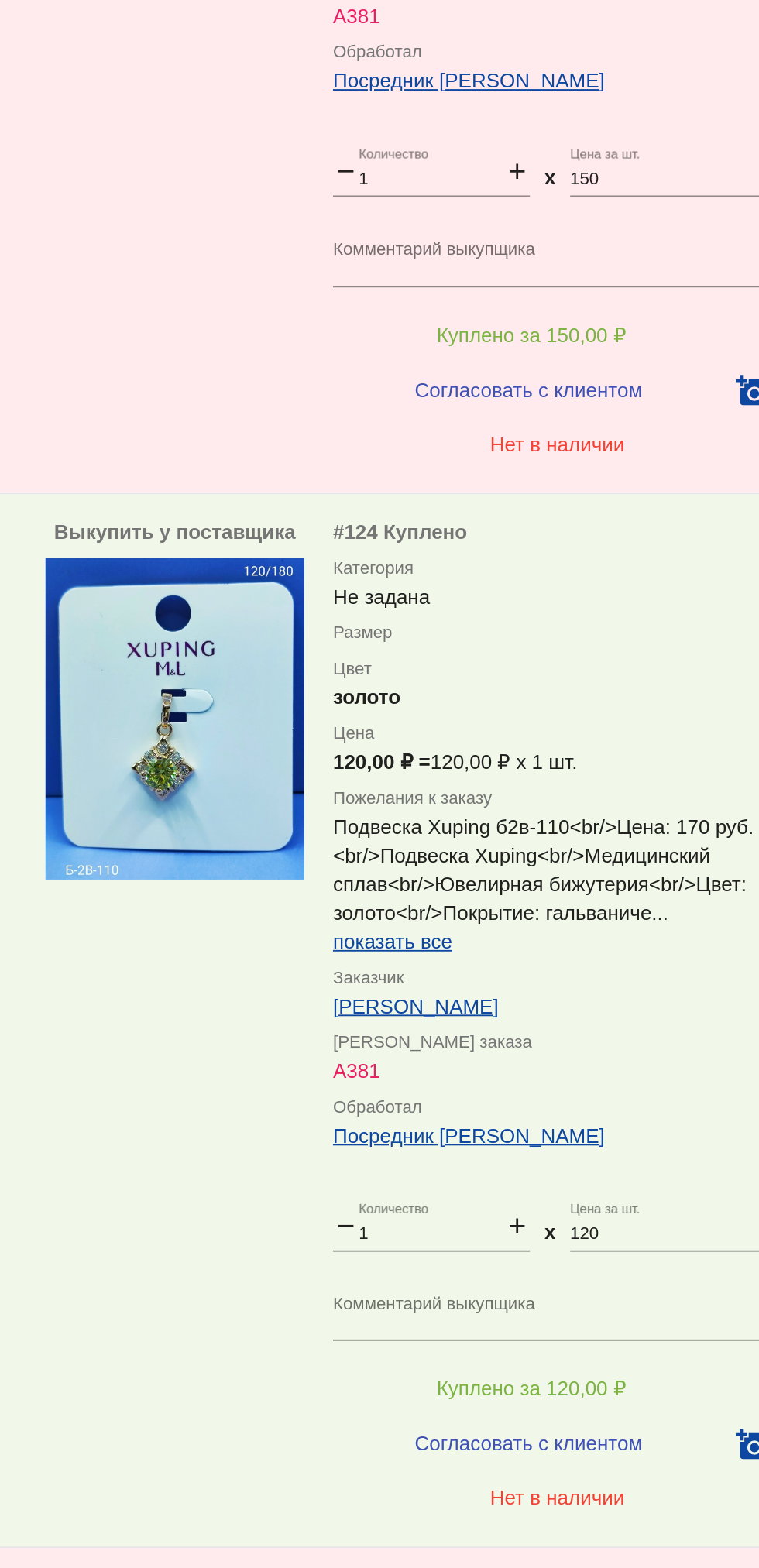
scroll to position [1841, 0]
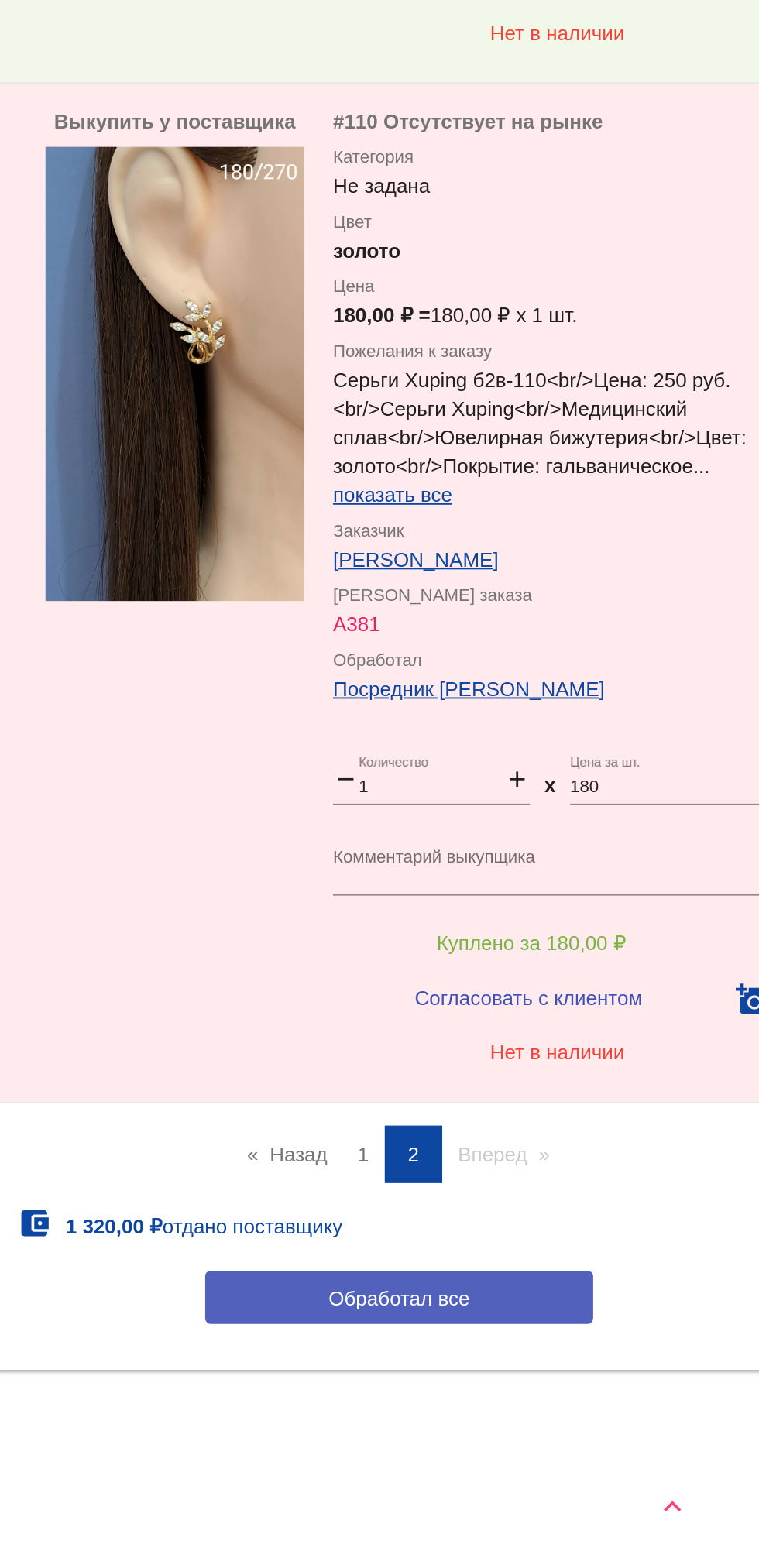
click at [480, 1423] on button "Обработал все" at bounding box center [534, 1421] width 209 height 28
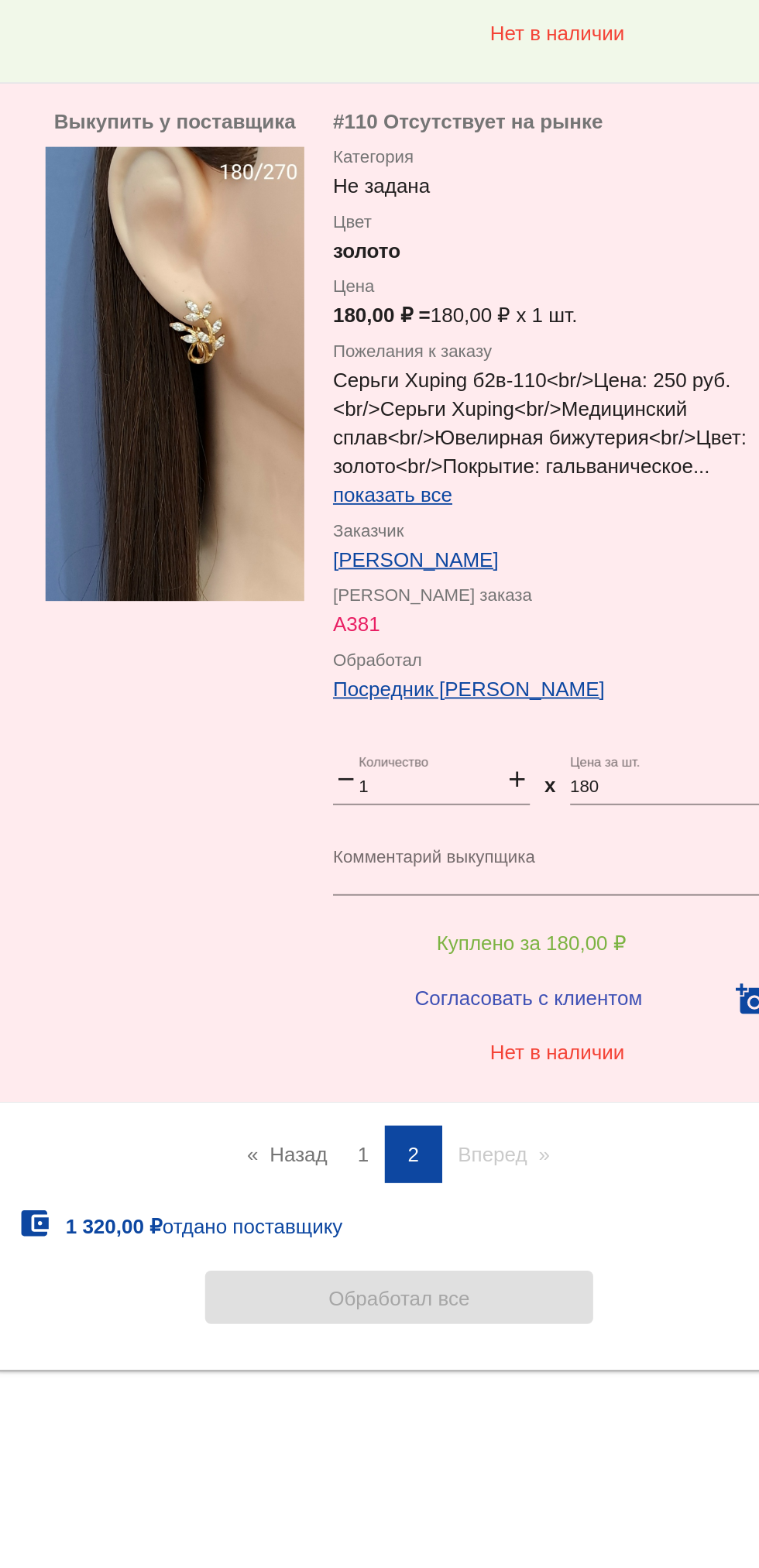
scroll to position [0, 0]
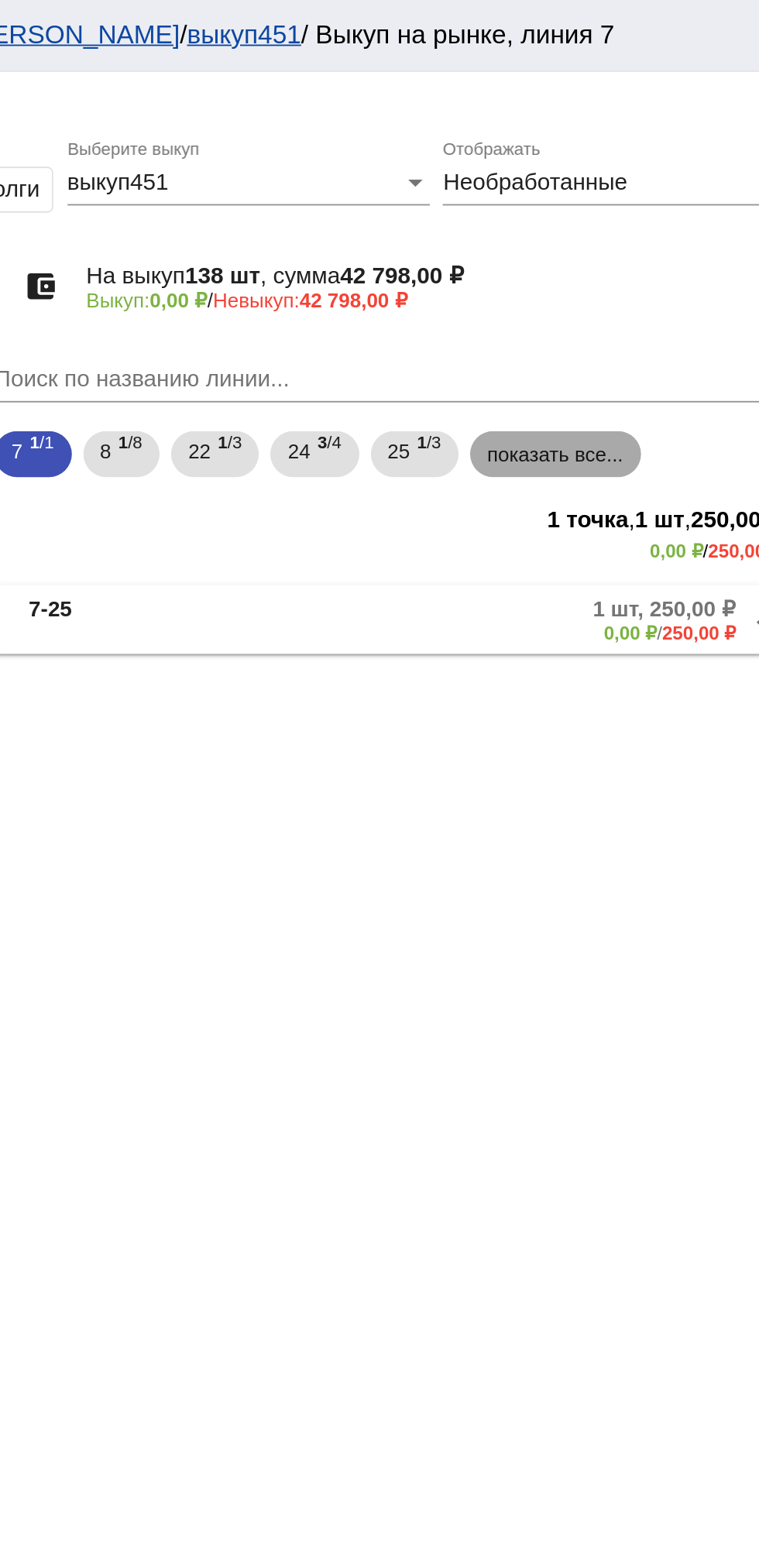
click at [633, 242] on mat-chip "показать все..." at bounding box center [618, 244] width 93 height 25
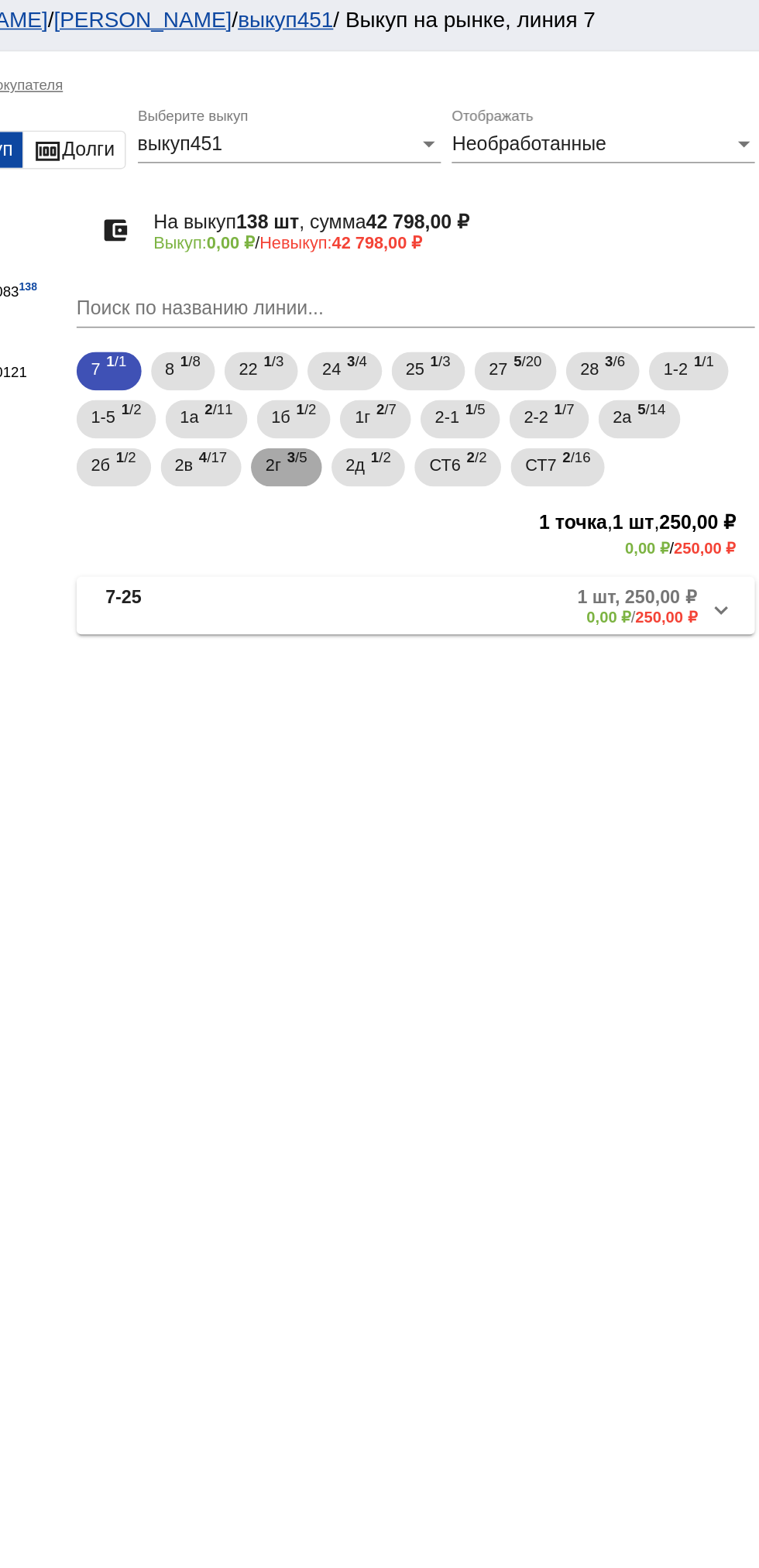
click at [454, 306] on div "2г 3 /5" at bounding box center [451, 307] width 28 height 32
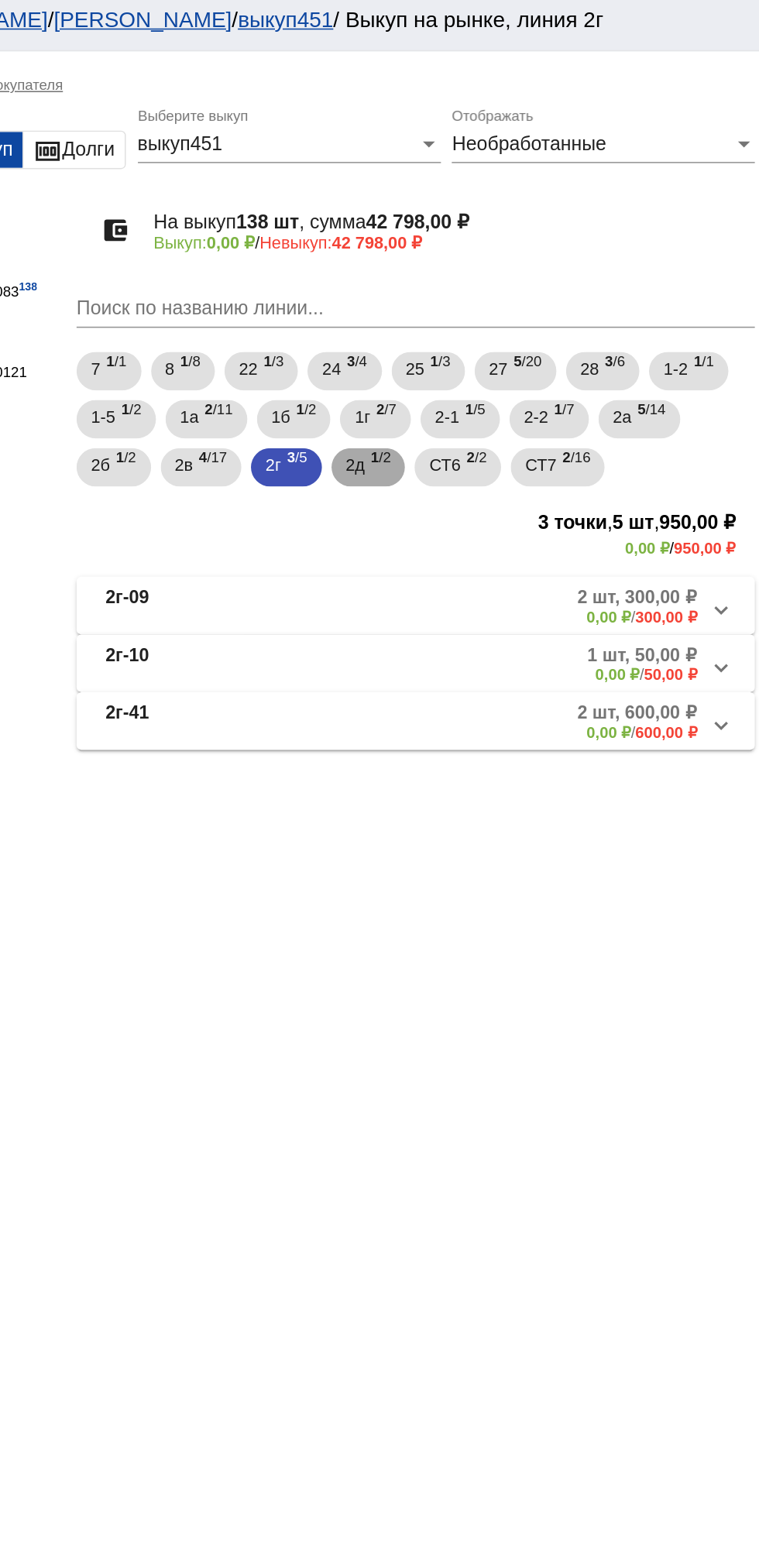
click at [511, 311] on span "1 /2" at bounding box center [512, 307] width 13 height 32
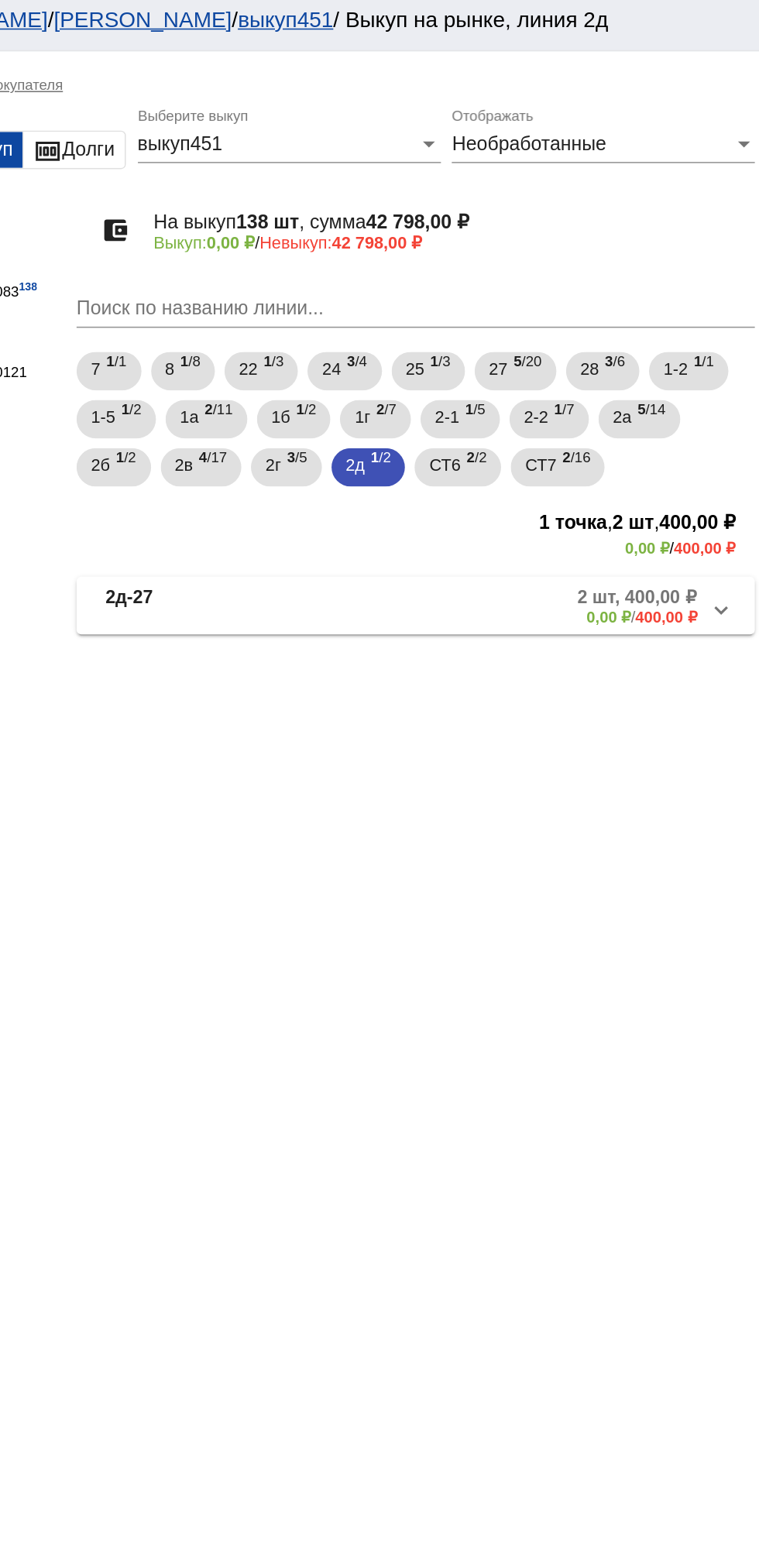
click at [632, 398] on mat-panel-description "2 шт, 400,00 ₽ 0,00 ₽ / 400,00 ₽" at bounding box center [590, 396] width 251 height 26
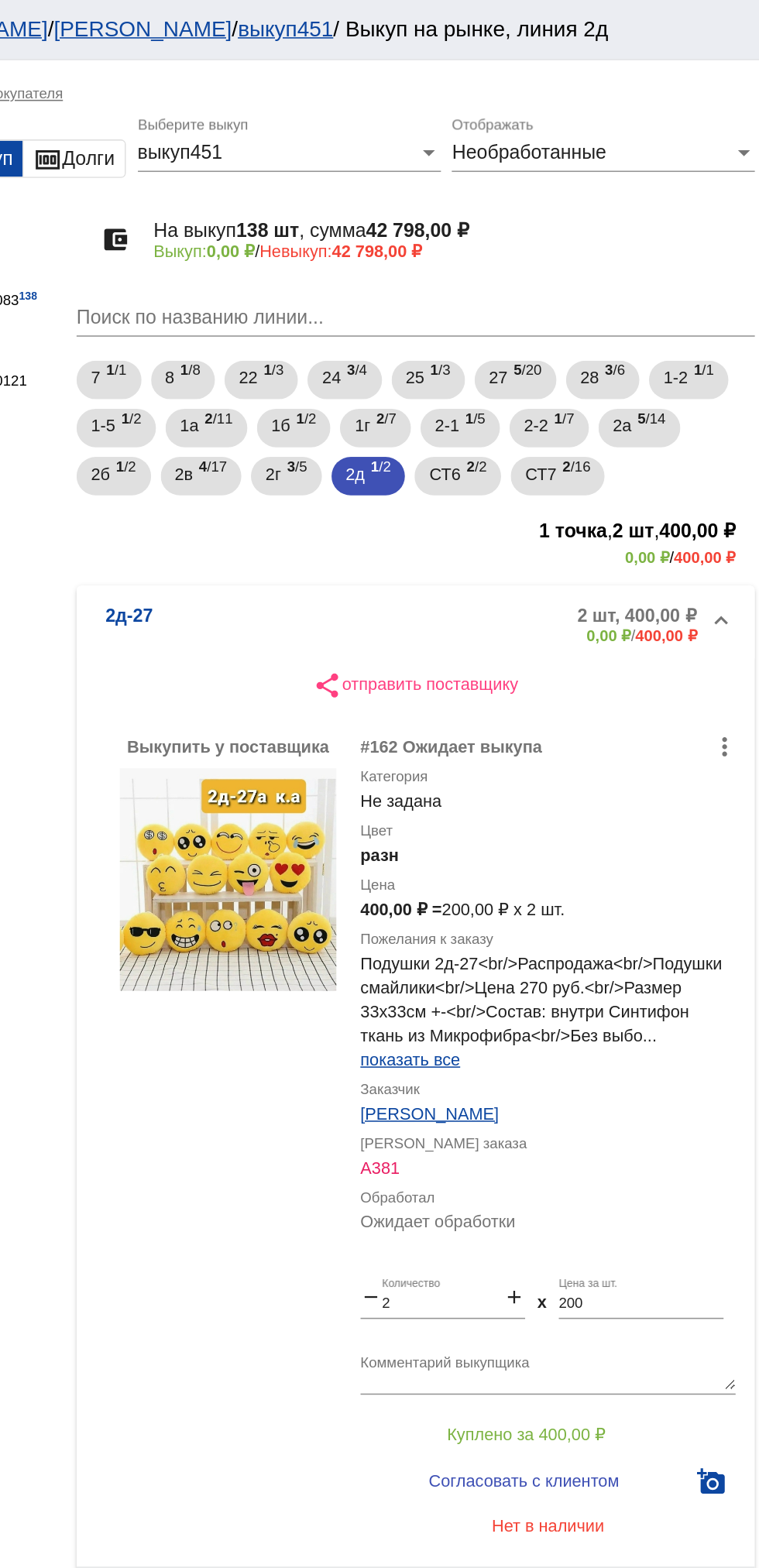
click at [592, 394] on mat-panel-description "2 шт, 400,00 ₽ 0,00 ₽ / 400,00 ₽" at bounding box center [590, 403] width 251 height 26
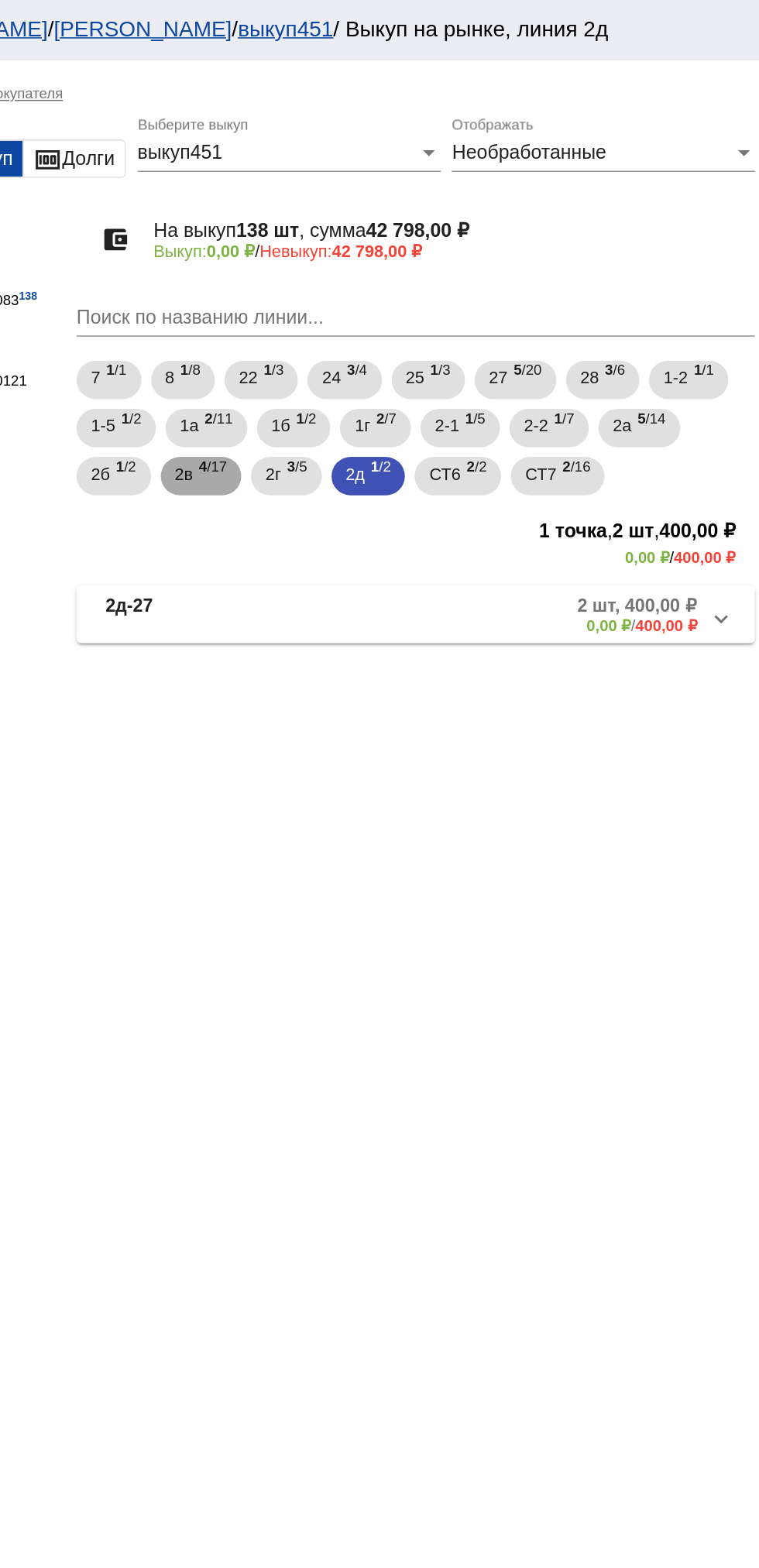
click at [408, 301] on span "4 /17" at bounding box center [403, 307] width 17 height 32
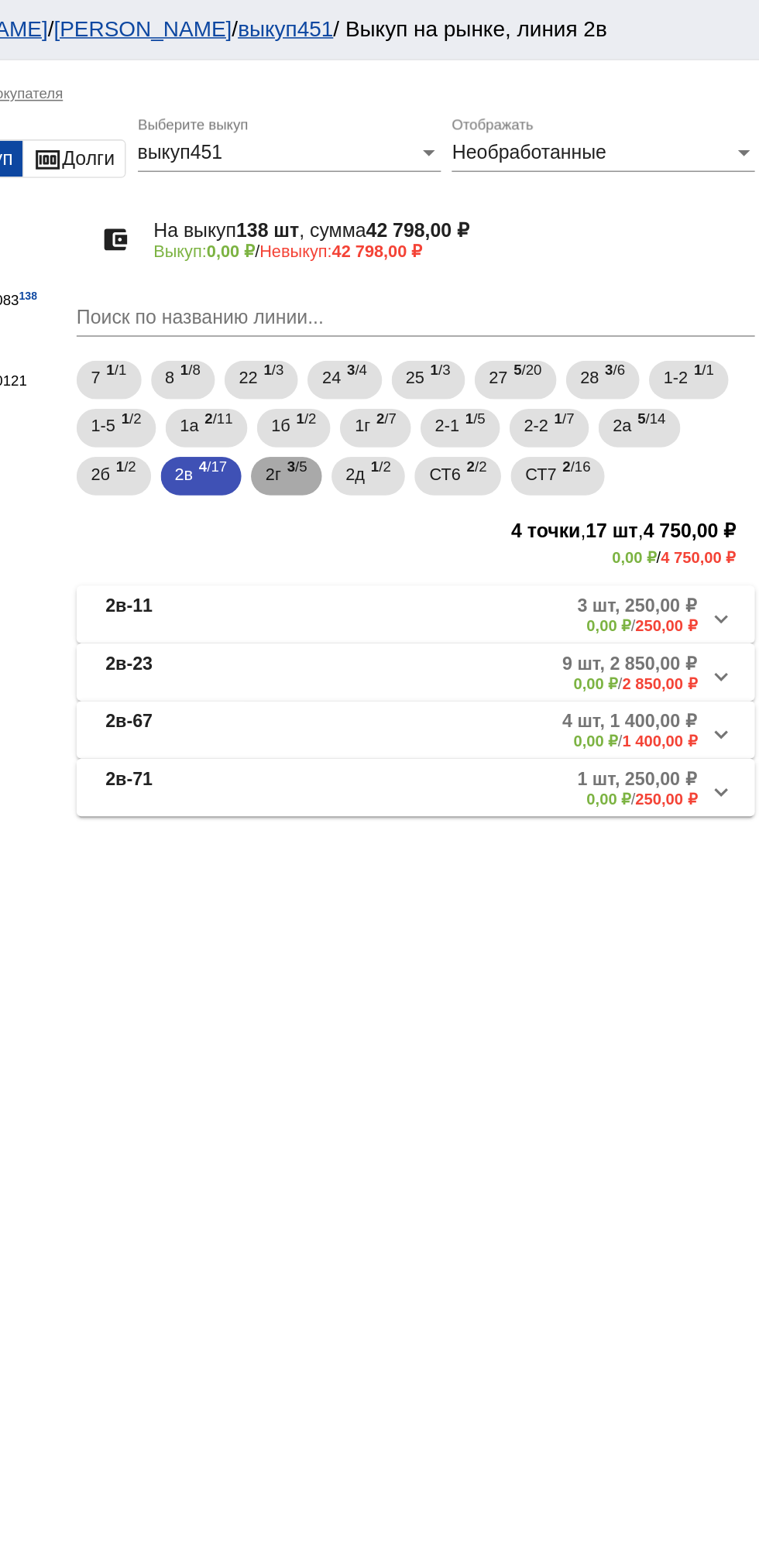
click at [461, 318] on span "3 /5" at bounding box center [457, 307] width 13 height 32
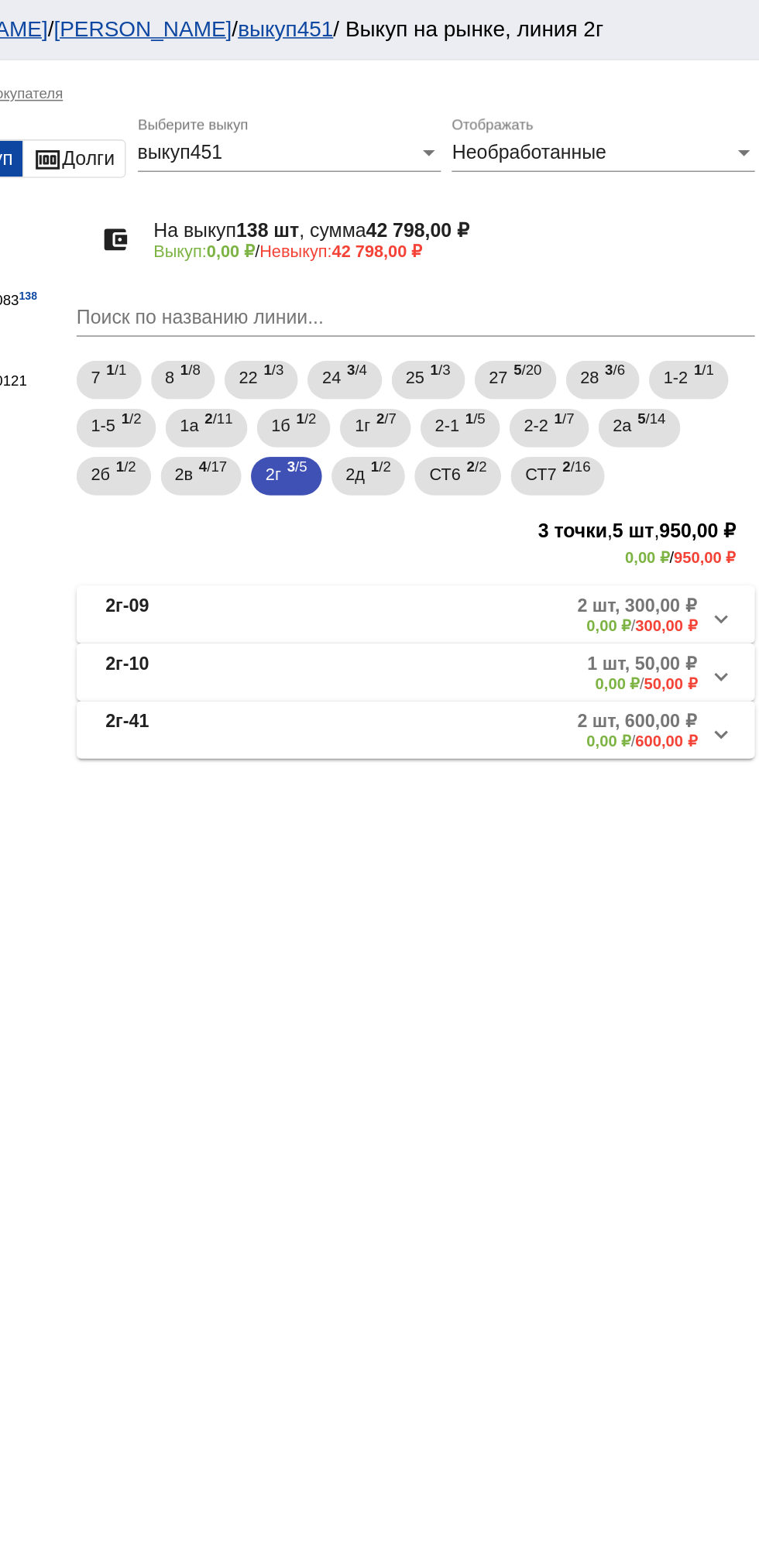
click at [531, 396] on mat-panel-description "2 шт, 300,00 ₽ 0,00 ₽ / 300,00 ₽" at bounding box center [588, 396] width 252 height 26
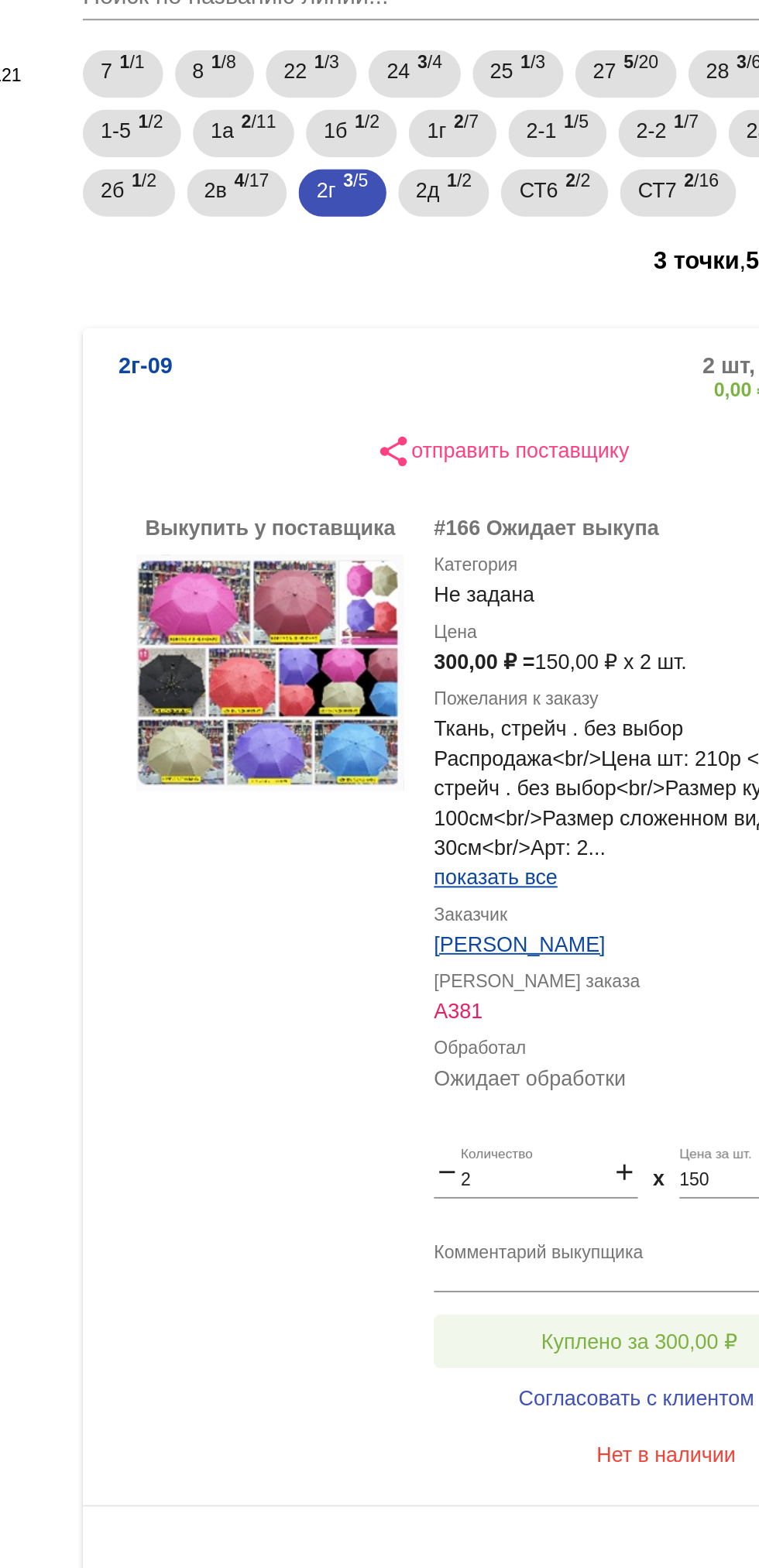
click at [616, 907] on span "Куплено за 300,00 ₽" at bounding box center [605, 905] width 102 height 13
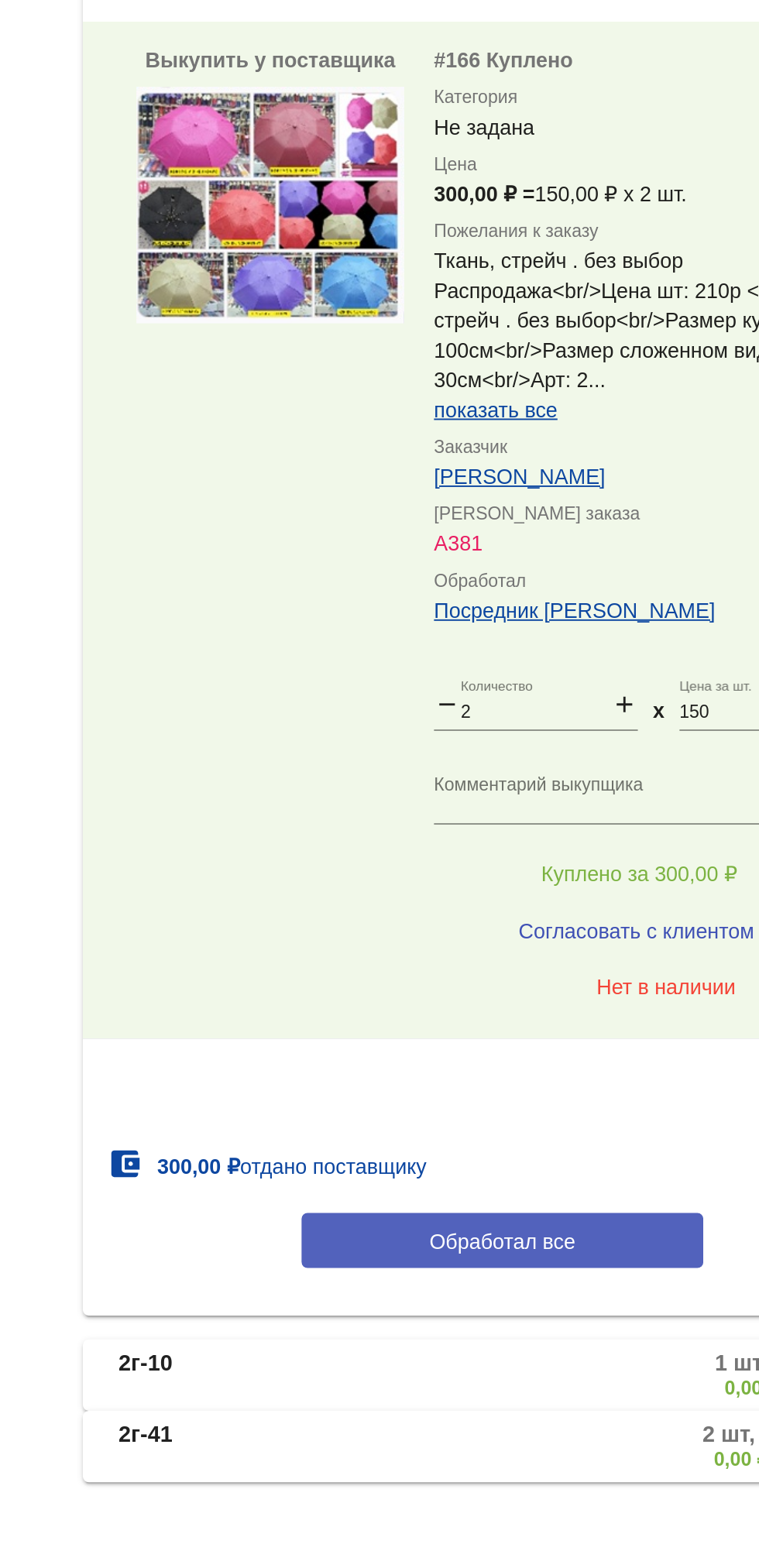
click at [526, 1108] on button "Обработал все" at bounding box center [534, 1095] width 209 height 28
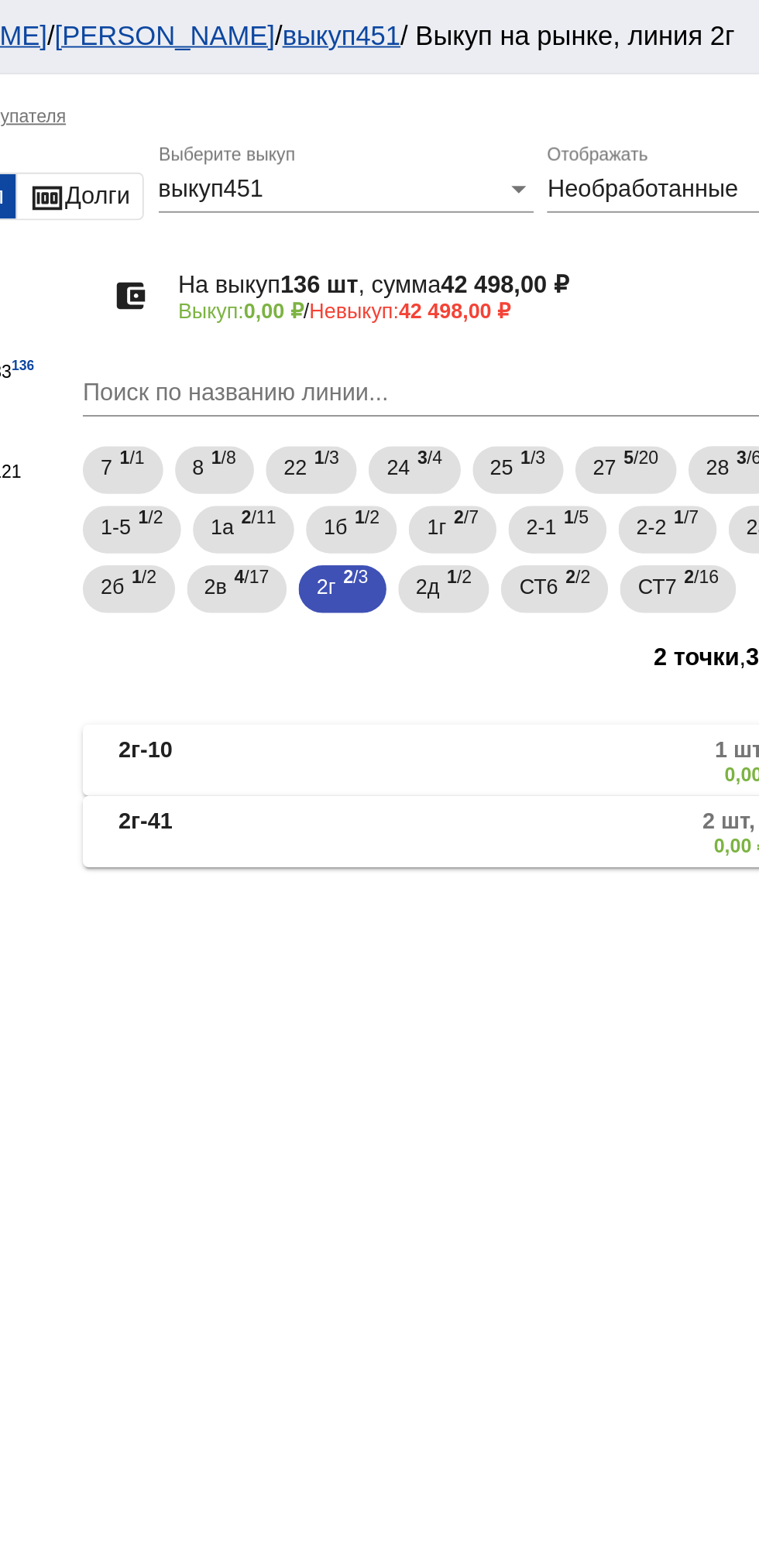
click at [560, 395] on mat-panel-description "1 шт, 50,00 ₽ 0,00 ₽ / 50,00 ₽" at bounding box center [590, 396] width 251 height 26
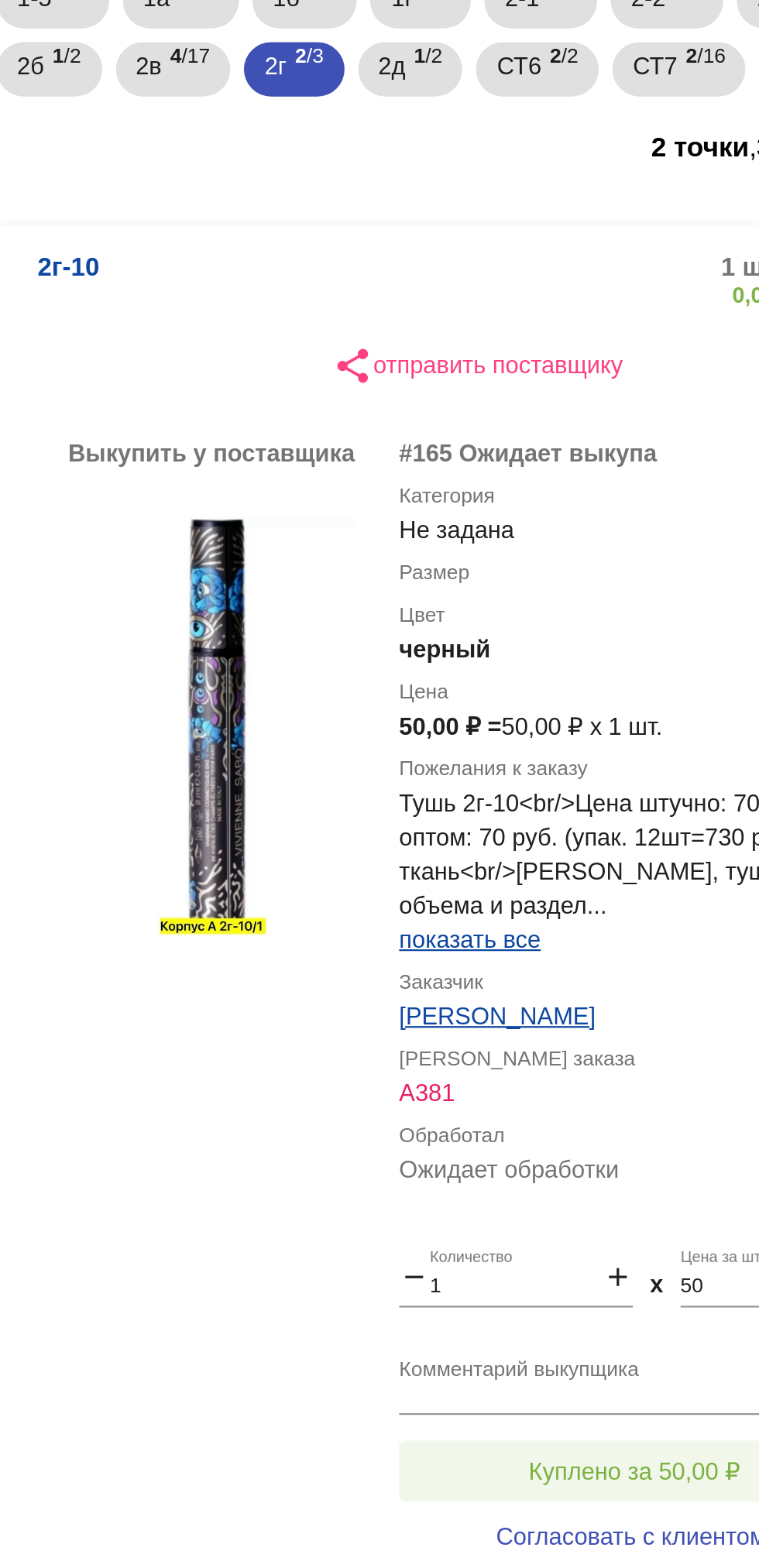
click at [606, 937] on span "Куплено за 50,00 ₽" at bounding box center [605, 944] width 96 height 13
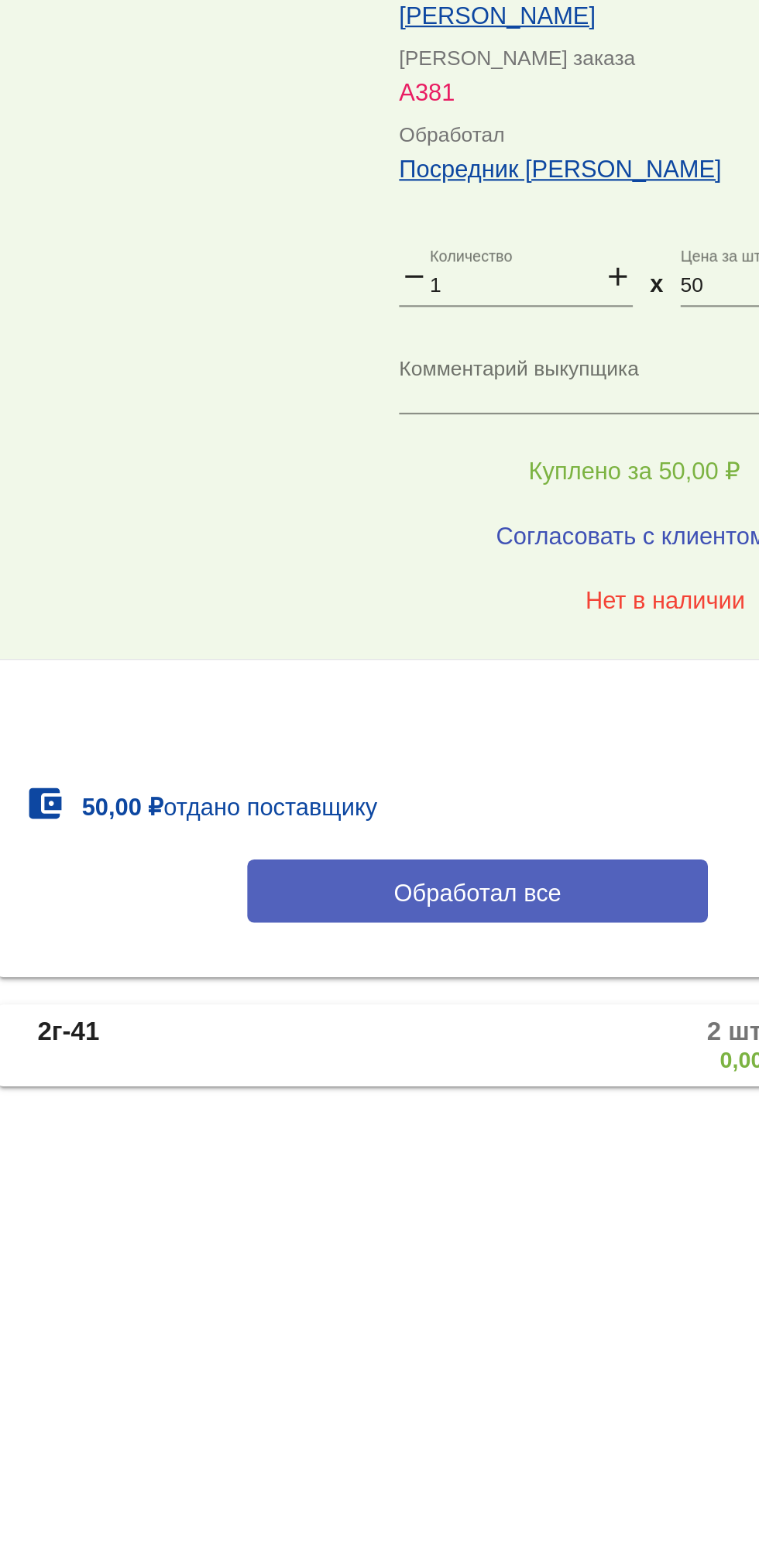
click at [578, 1136] on button "Обработал все" at bounding box center [534, 1133] width 209 height 28
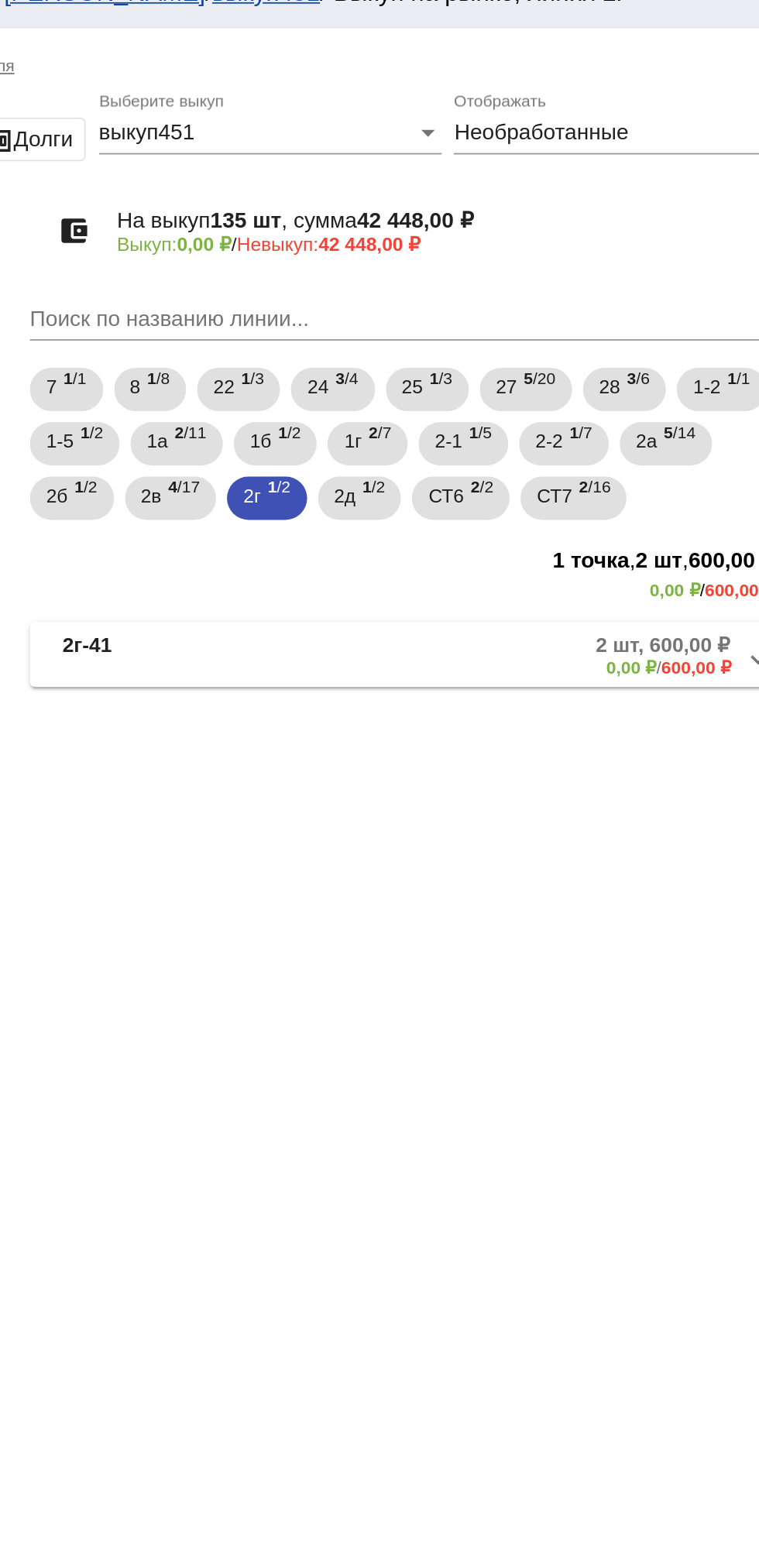
click at [361, 385] on b "2г-41" at bounding box center [348, 396] width 28 height 26
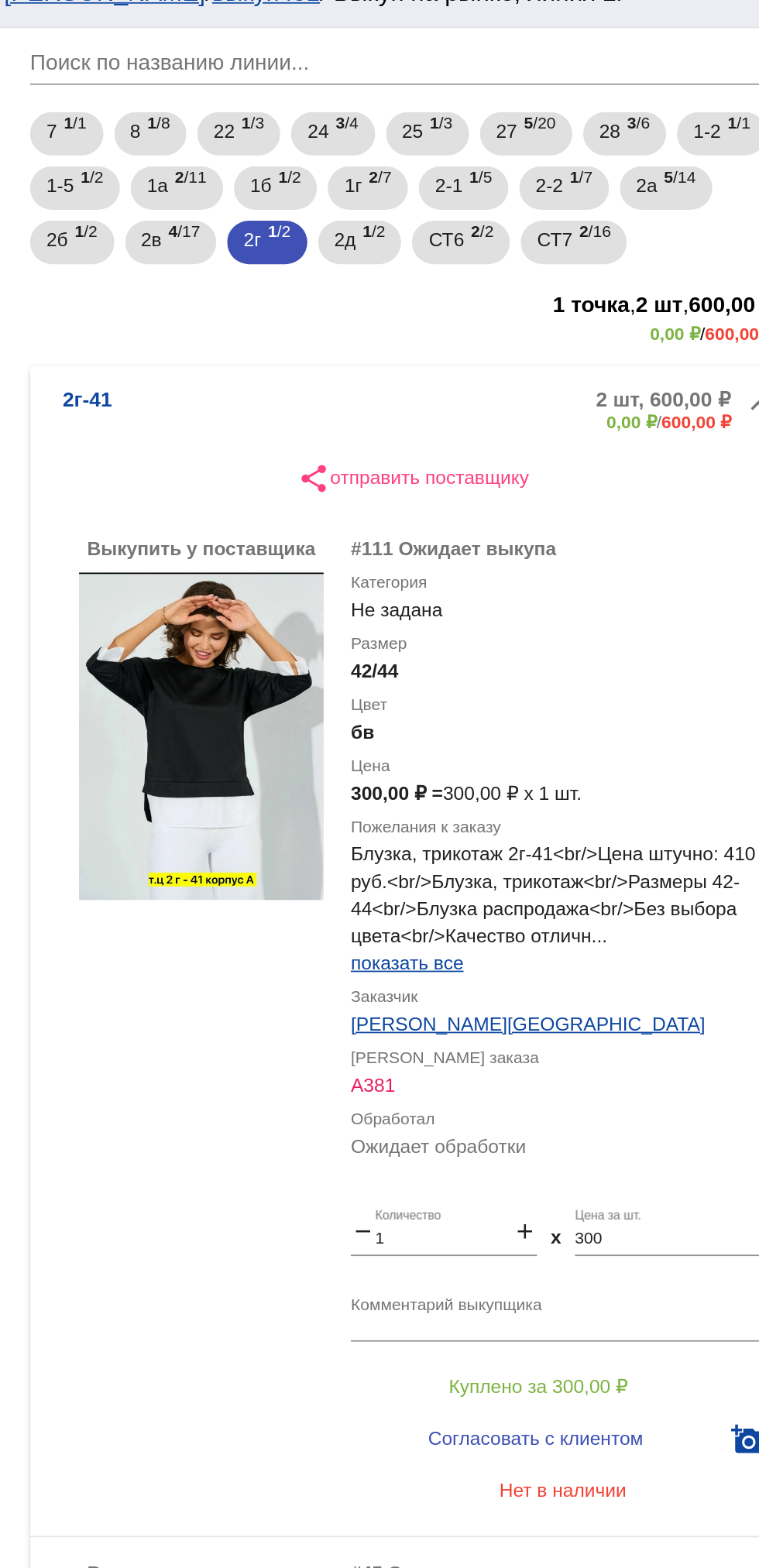
scroll to position [183, 0]
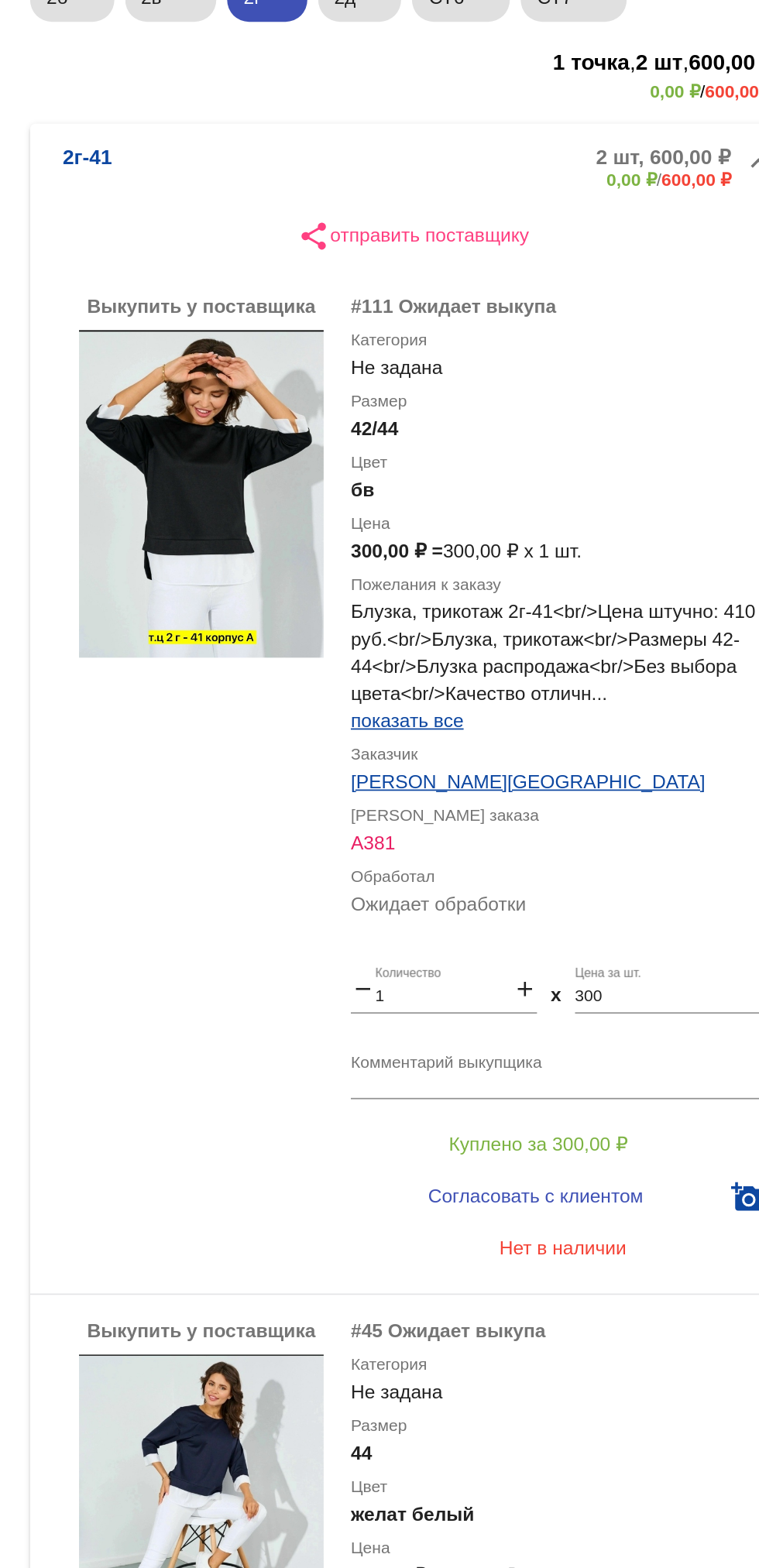
click at [631, 729] on textarea "Комментарий выкупщика" at bounding box center [620, 734] width 242 height 24
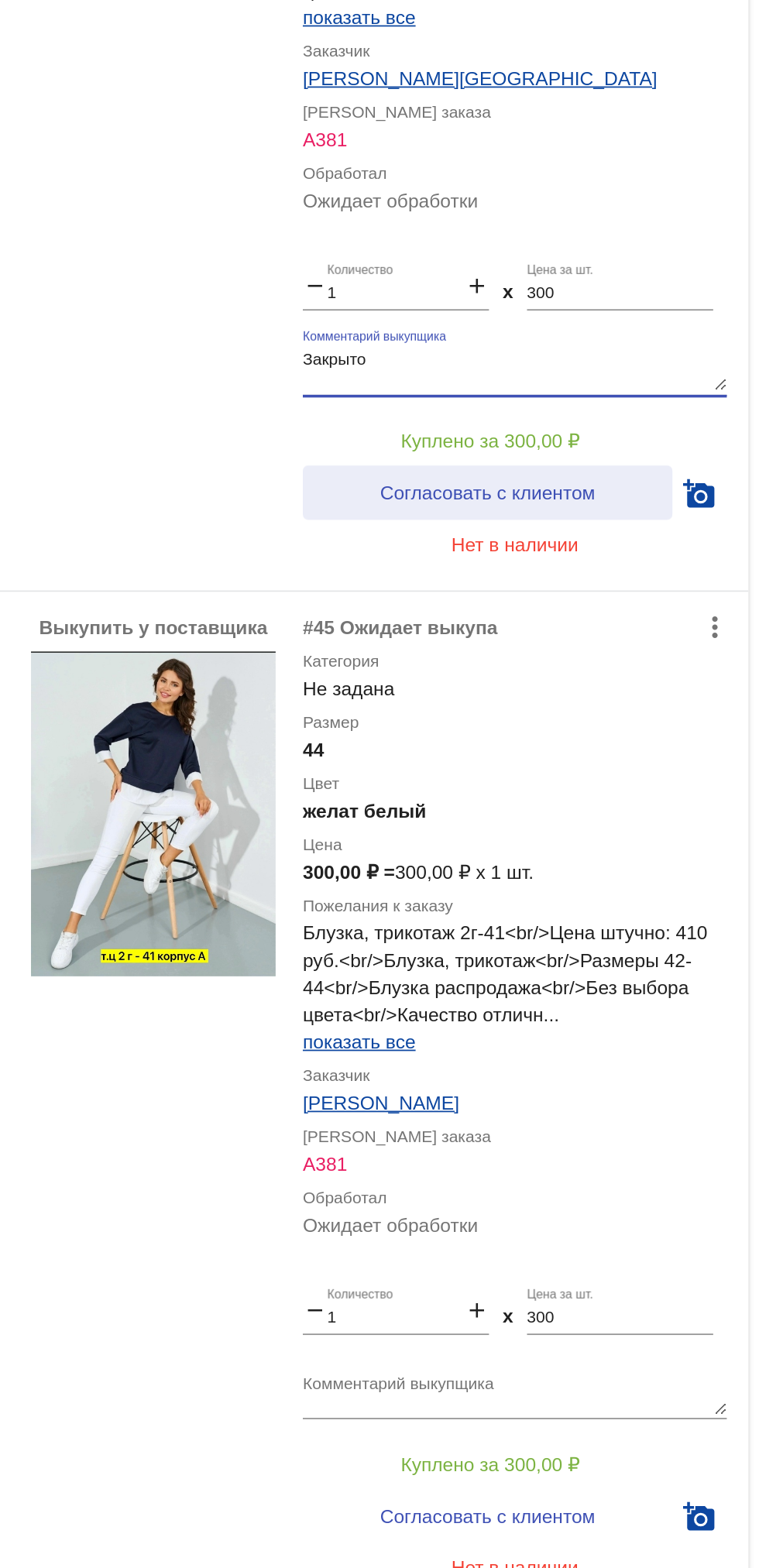
type textarea "Закрыто"
click at [564, 798] on span "Согласовать с клиентом" at bounding box center [603, 804] width 122 height 13
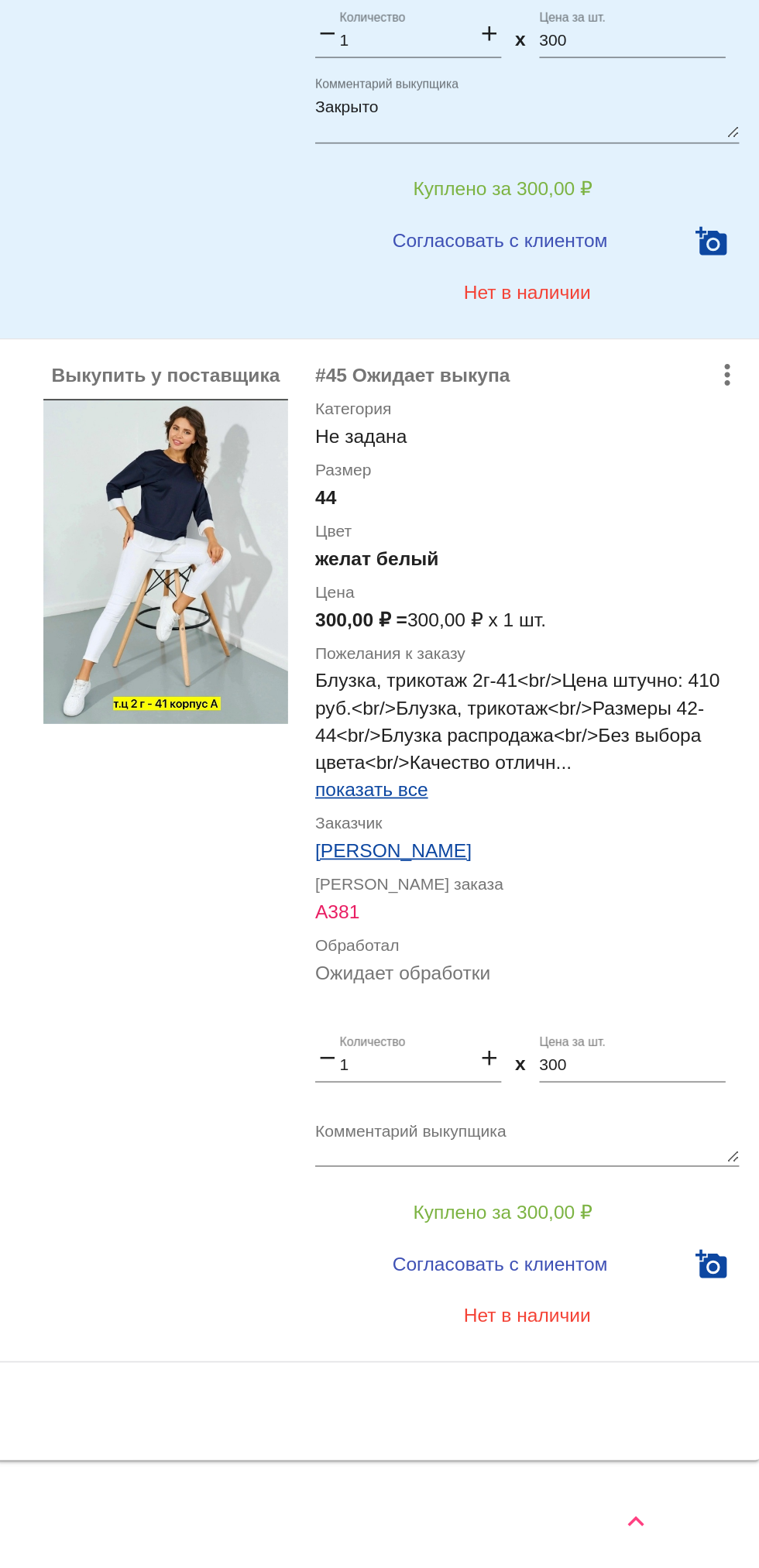
click at [614, 1297] on div "x" at bounding box center [615, 1281] width 6 height 30
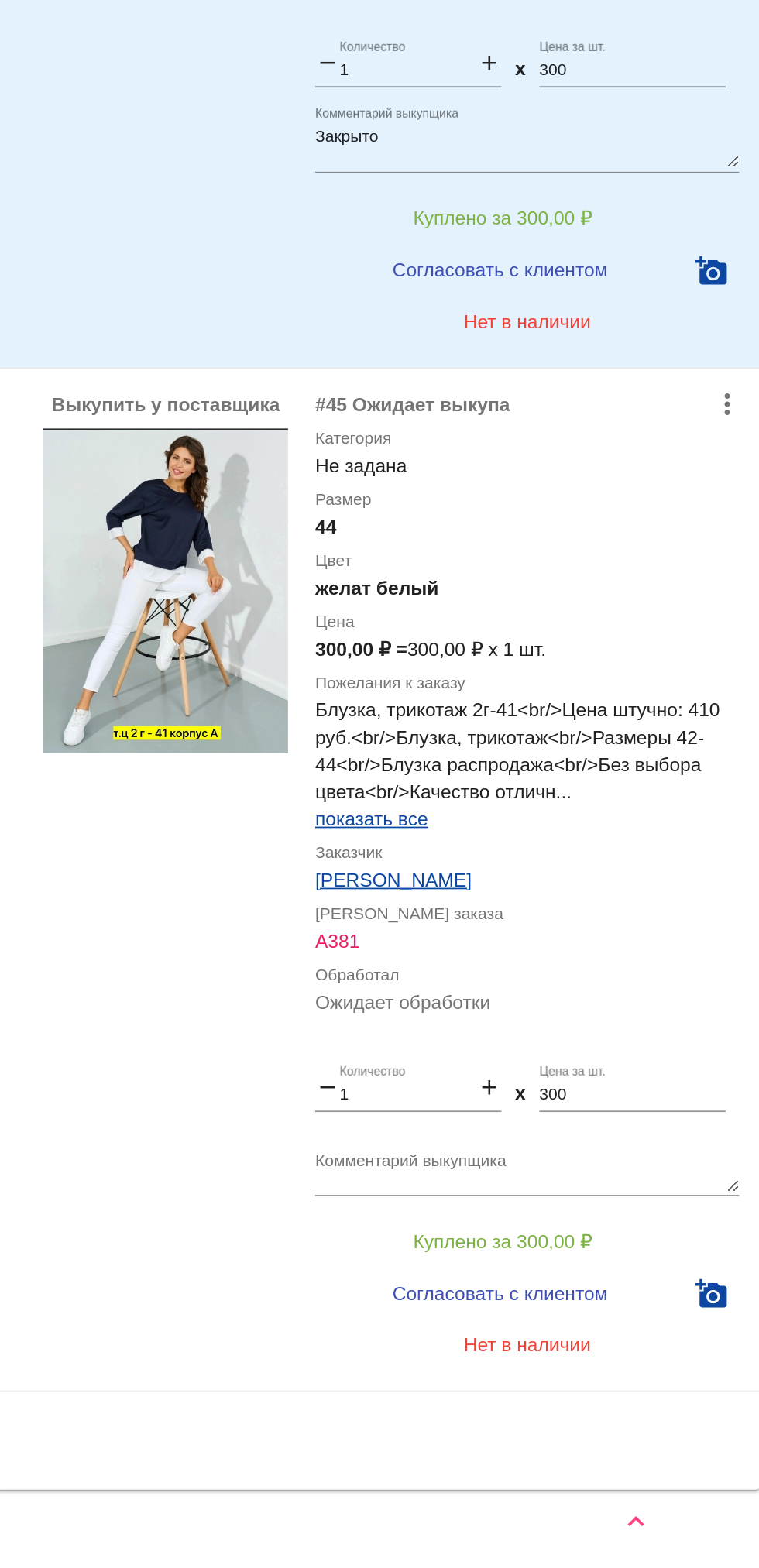
click at [619, 1331] on textarea "Комментарий выкупщика" at bounding box center [620, 1335] width 242 height 24
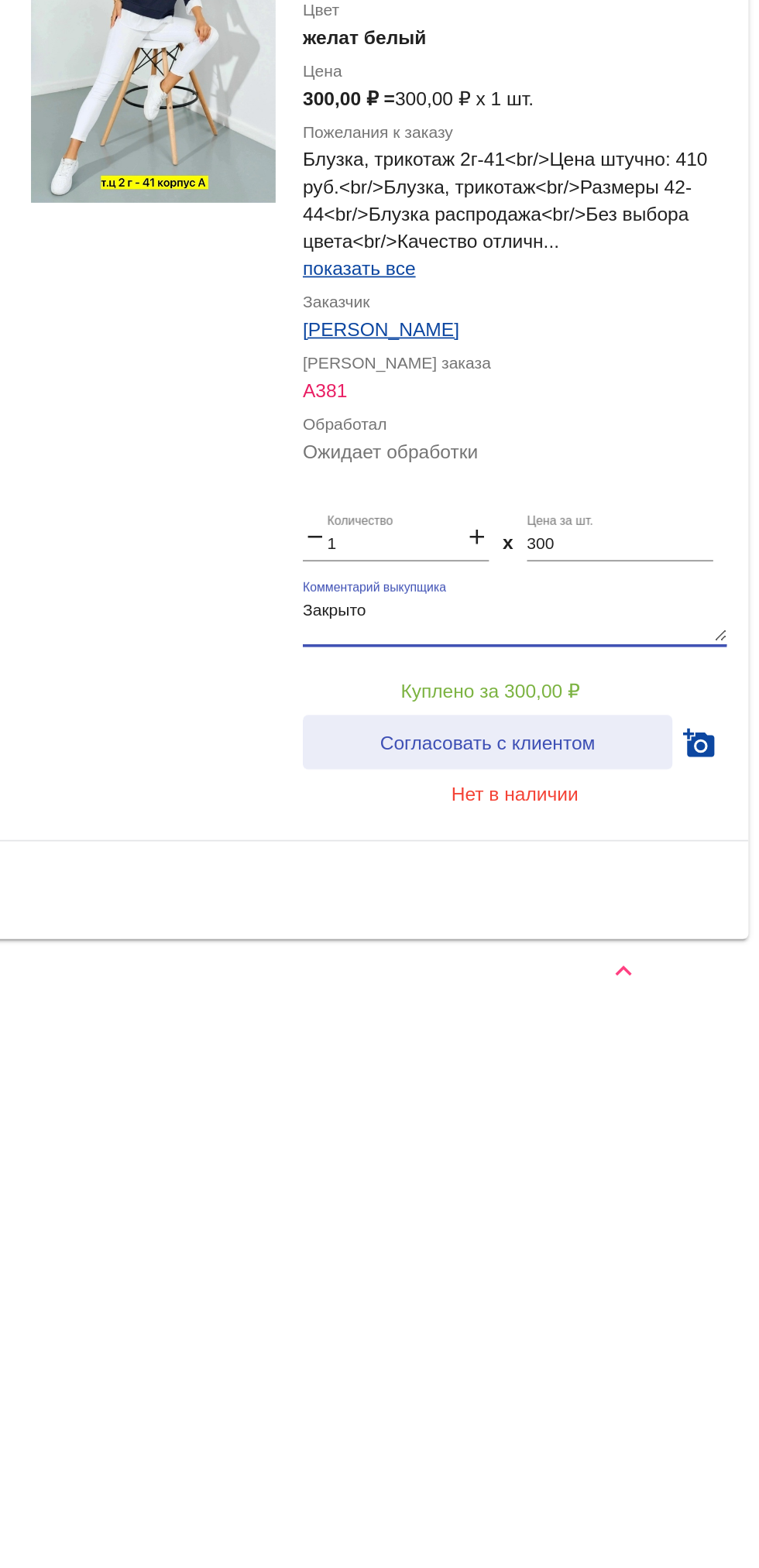
type textarea "Закрыто"
click at [648, 1408] on span "Согласовать с клиентом" at bounding box center [603, 1406] width 122 height 13
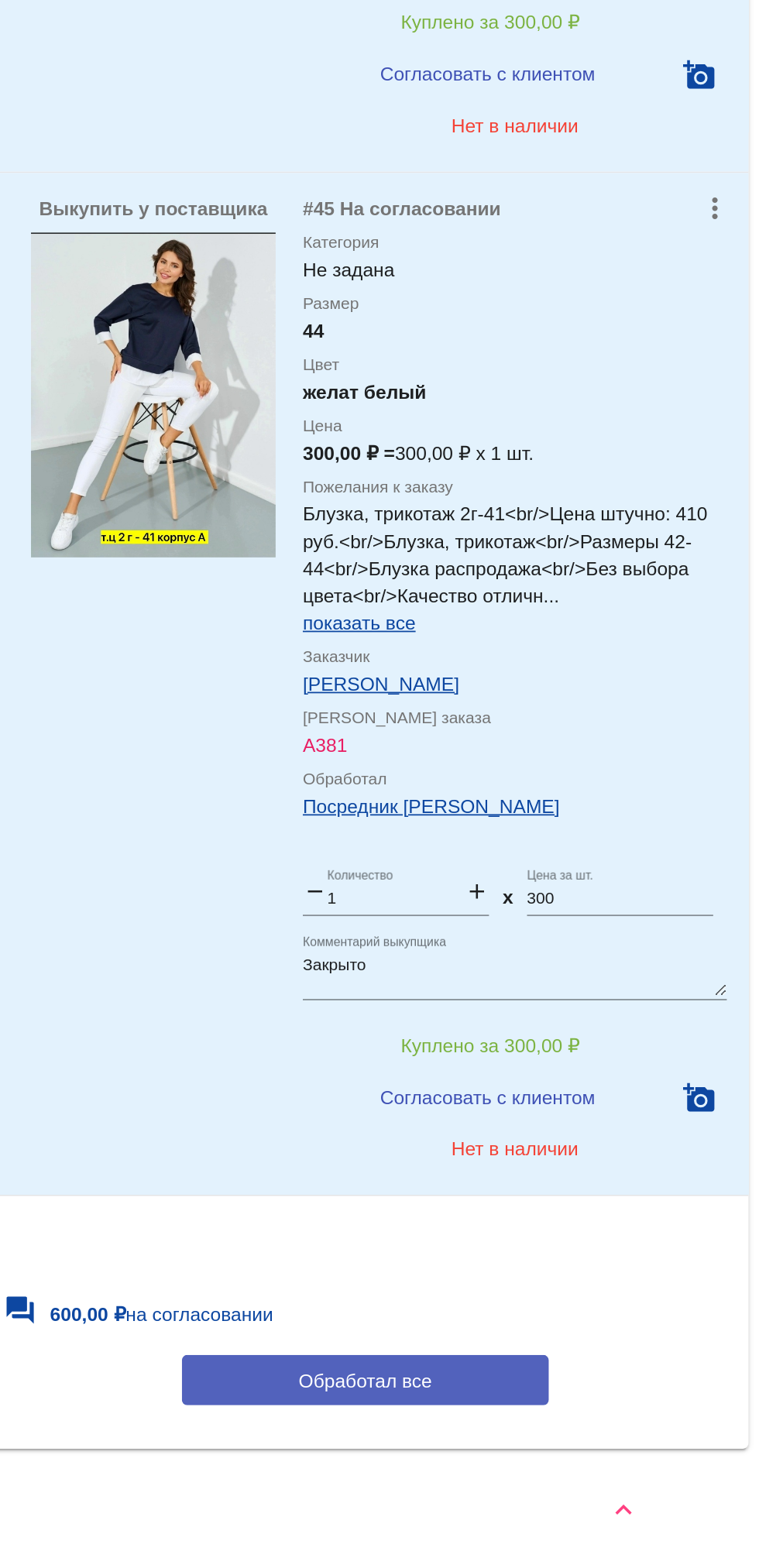
scroll to position [256, 0]
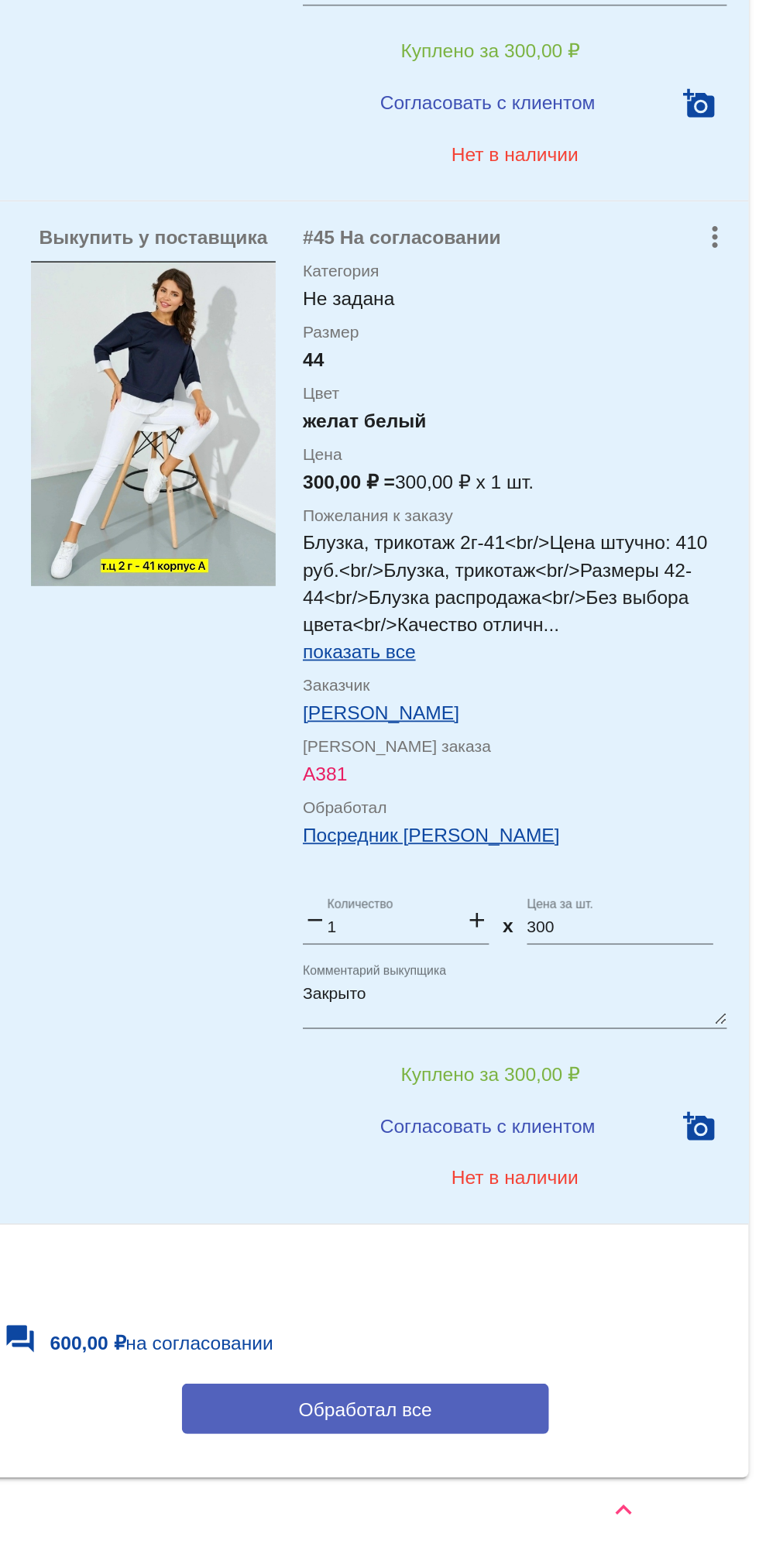
click at [468, 1468] on button "Обработал все" at bounding box center [534, 1476] width 209 height 28
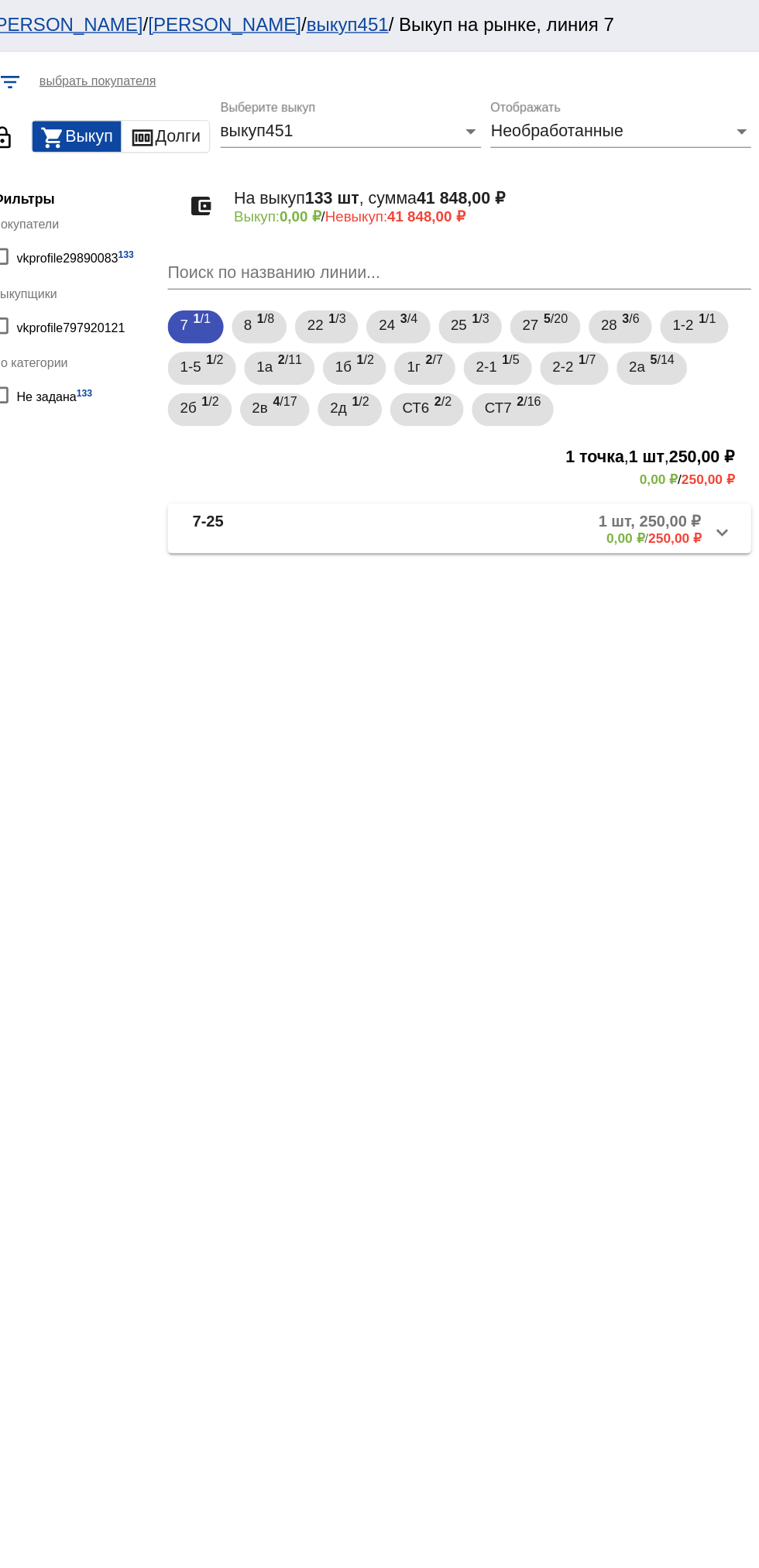
scroll to position [0, 0]
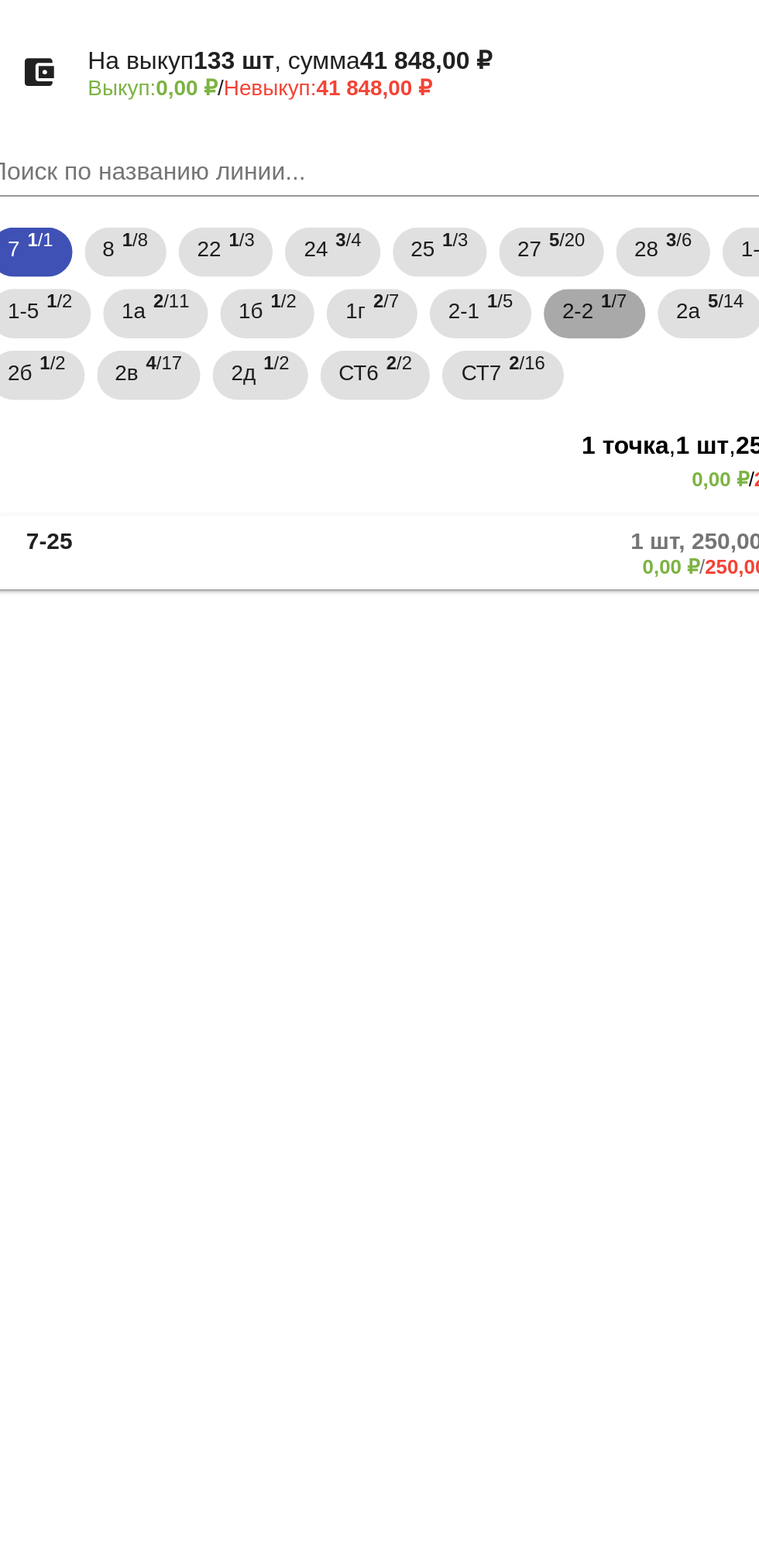
click at [618, 272] on span "2-2" at bounding box center [611, 274] width 16 height 28
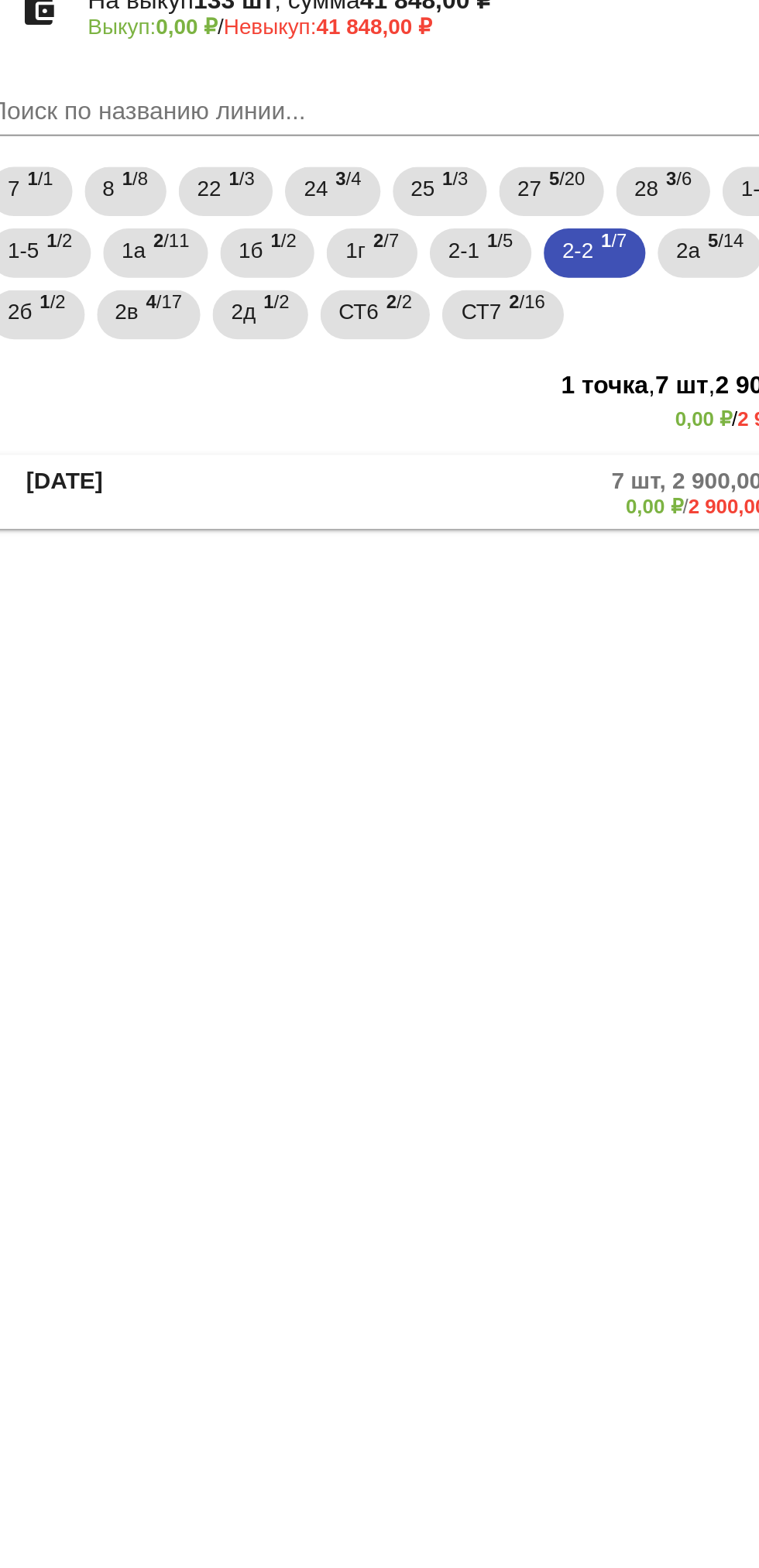
click at [397, 387] on mat-panel-title "[DATE]" at bounding box center [394, 396] width 119 height 26
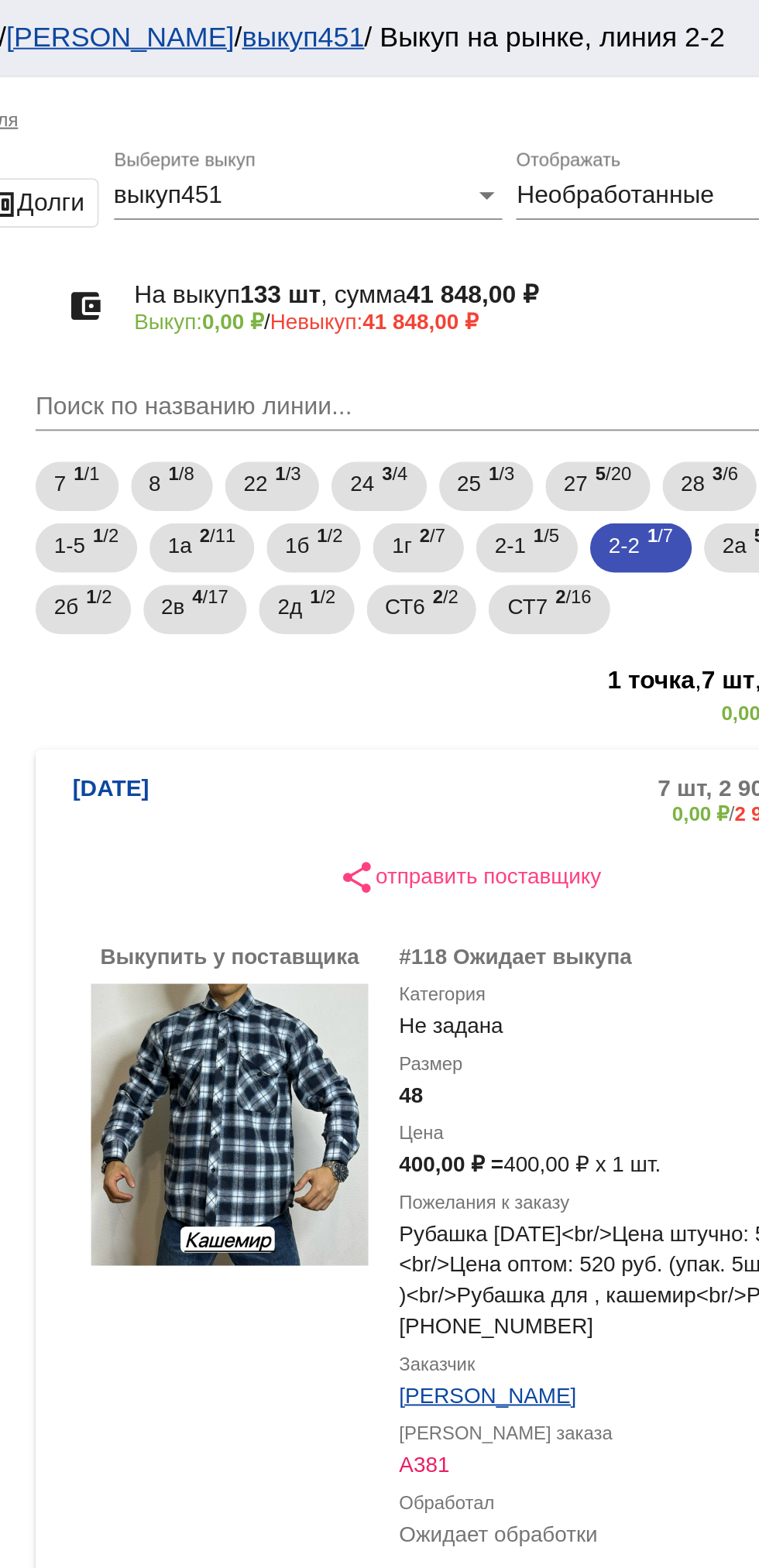
click at [360, 381] on mat-expansion-panel-header "[DATE] 7 шт, 2 900,00 ₽ 0,00 ₽ / 2 900,00 ₽" at bounding box center [534, 402] width 436 height 50
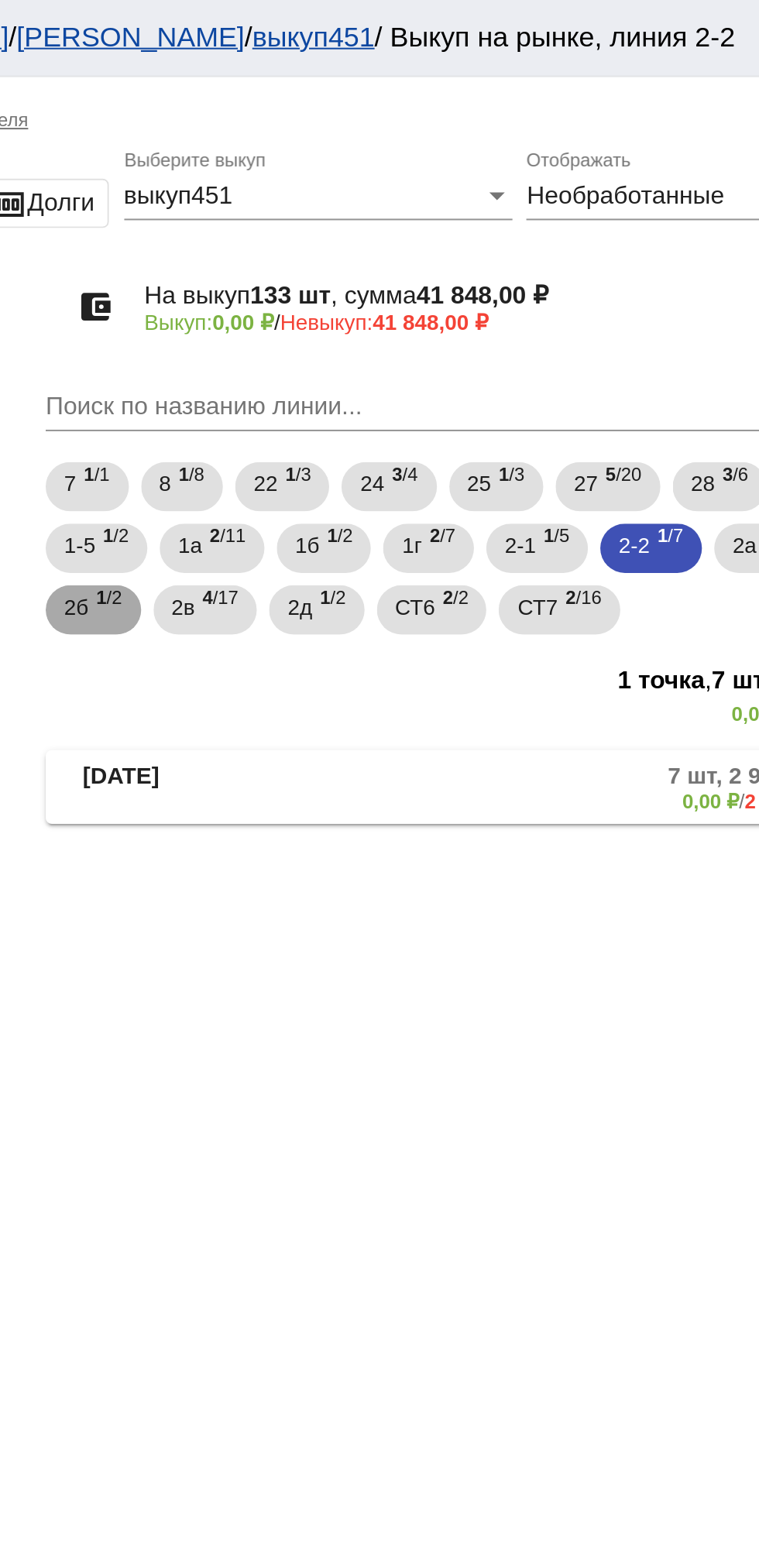
click at [348, 304] on span "1 /2" at bounding box center [347, 307] width 13 height 32
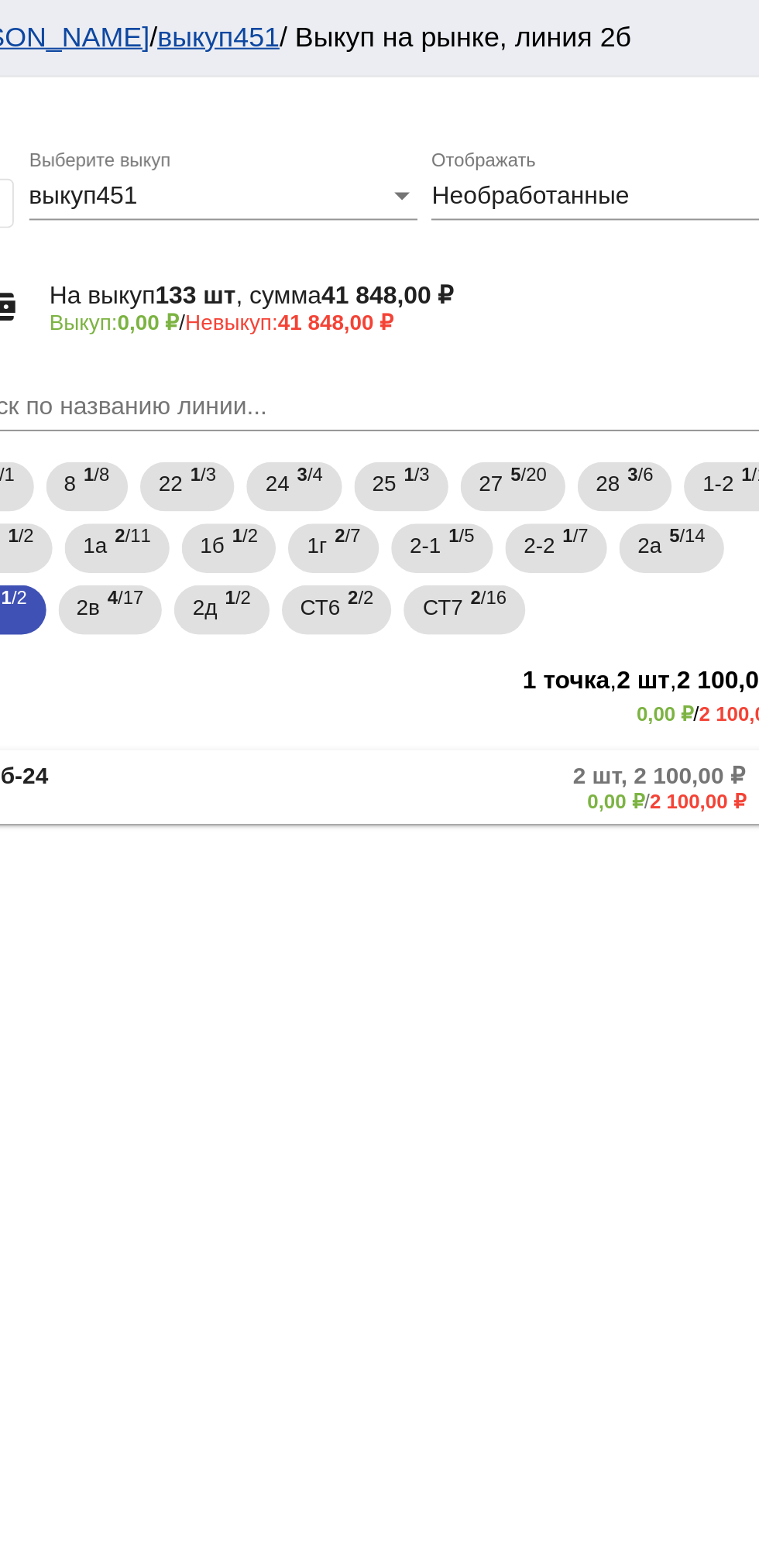
click at [595, 406] on mat-panel-description "2 шт, 2 100,00 ₽ 0,00 ₽ / 2 100,00 ₽" at bounding box center [588, 396] width 255 height 26
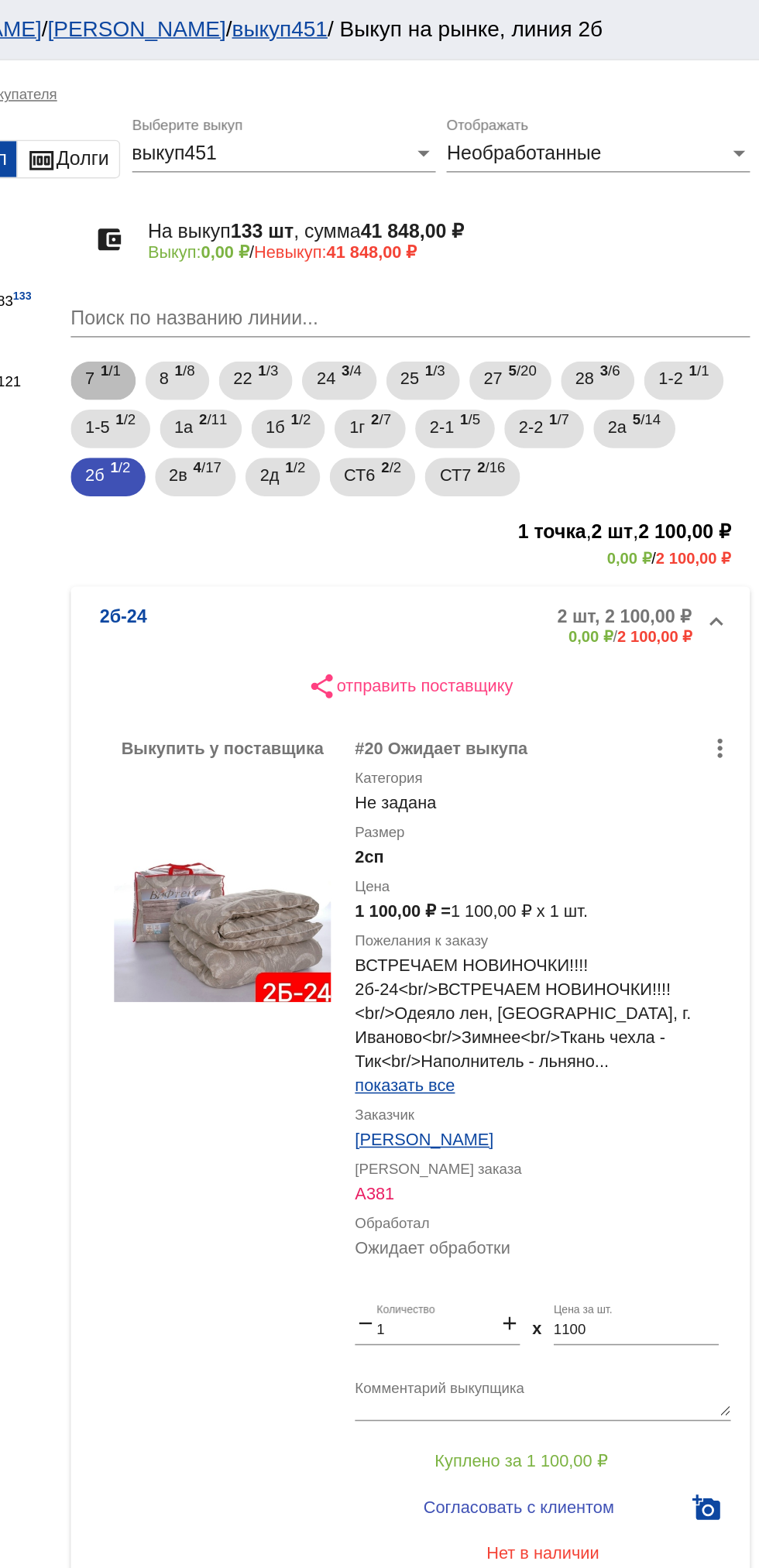
click at [462, 321] on div "7 1 /1 8 1 /8 22 1 /3 24 3 /4 25 1 /3 27 5 /20 28 3 /6 1-2 1 /1 1-5 1 /2 1а 2 /…" at bounding box center [534, 275] width 443 height 93
click at [446, 305] on span "2д" at bounding box center [444, 305] width 13 height 28
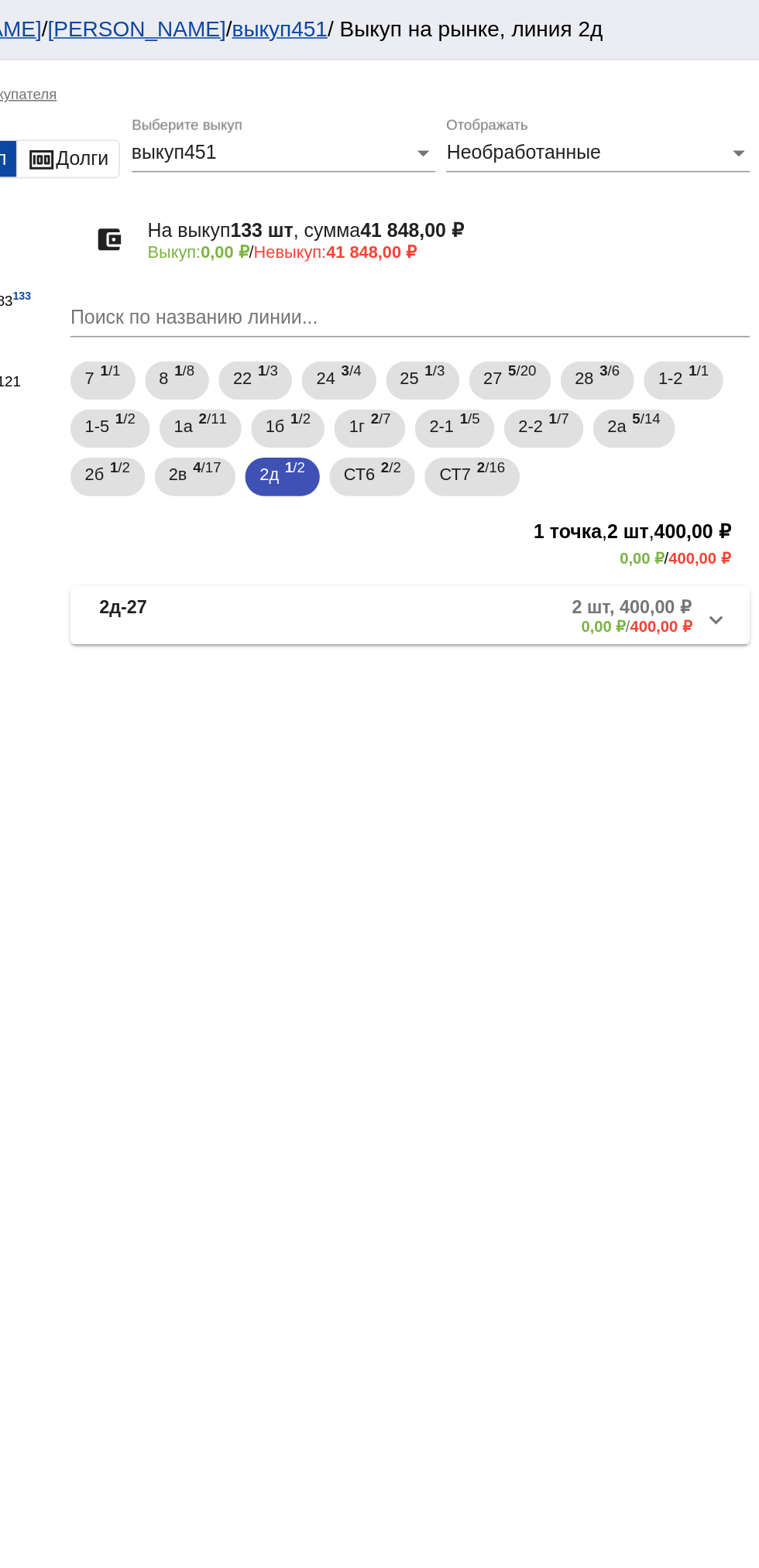
click at [583, 406] on mat-panel-description "2 шт, 400,00 ₽ 0,00 ₽ / 400,00 ₽" at bounding box center [590, 396] width 251 height 26
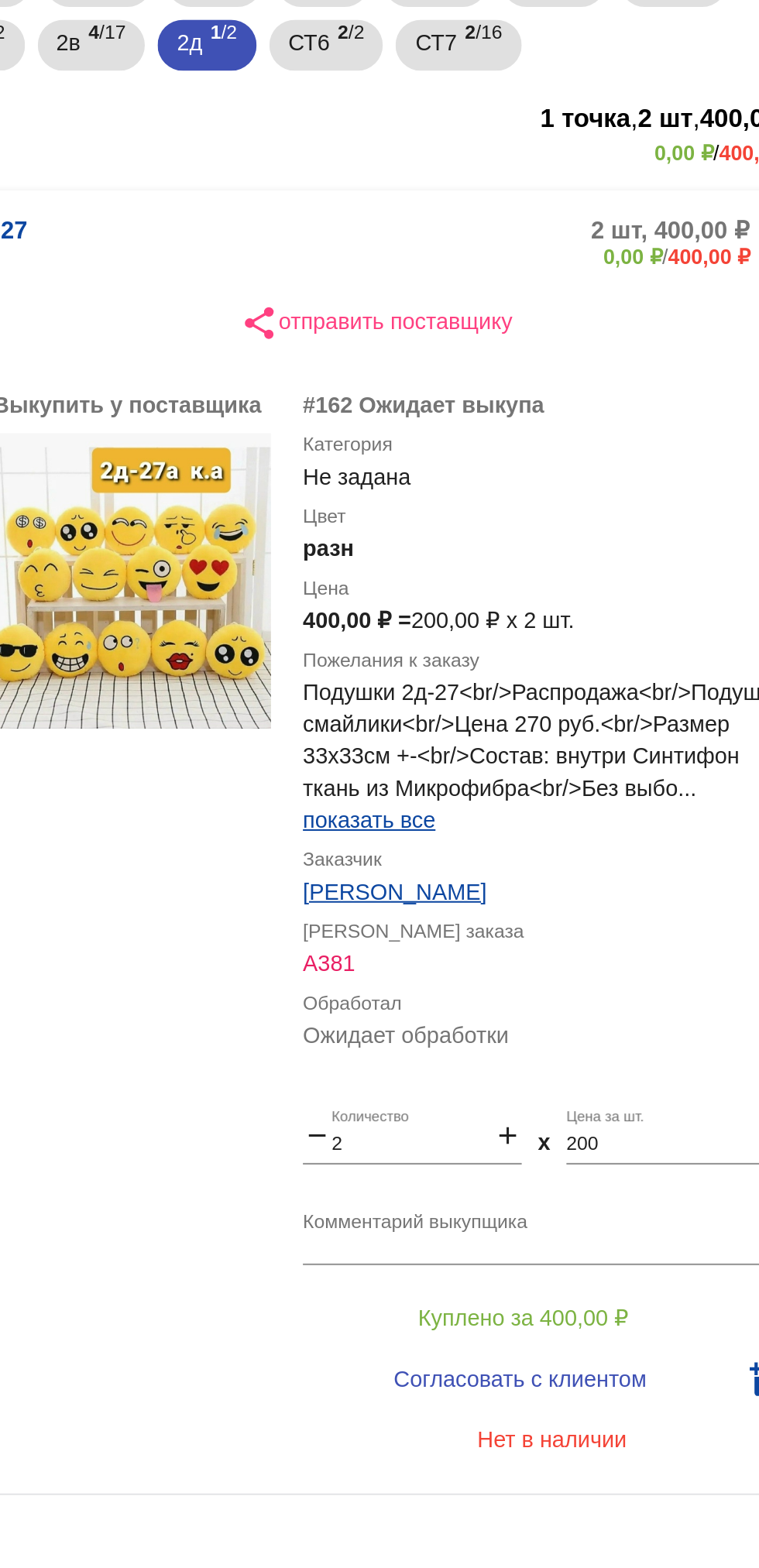
click at [640, 881] on textarea "Комментарий выкупщика" at bounding box center [620, 883] width 242 height 24
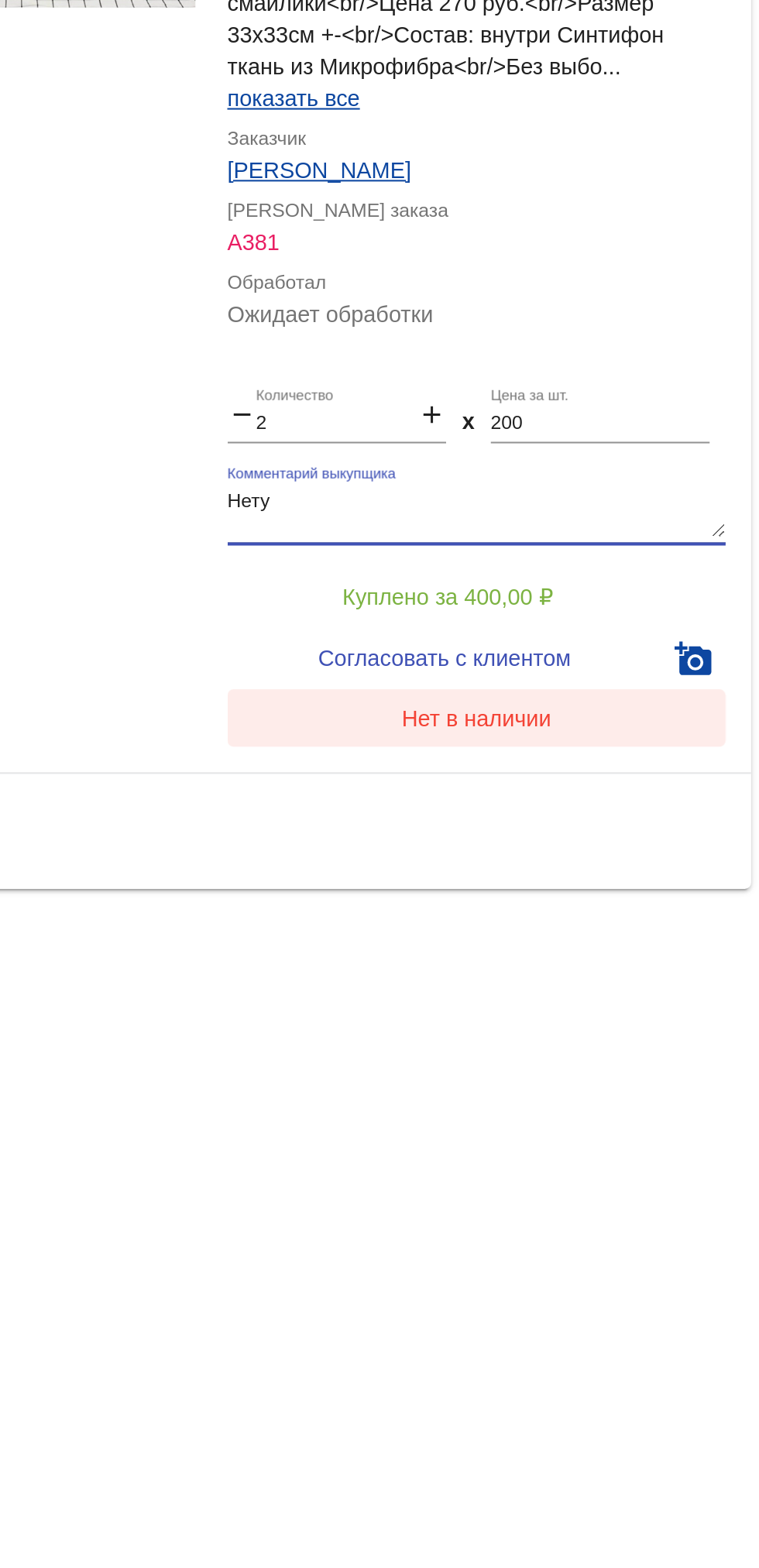
type textarea "Нету"
click at [641, 986] on span "Нет в наличии" at bounding box center [619, 983] width 72 height 13
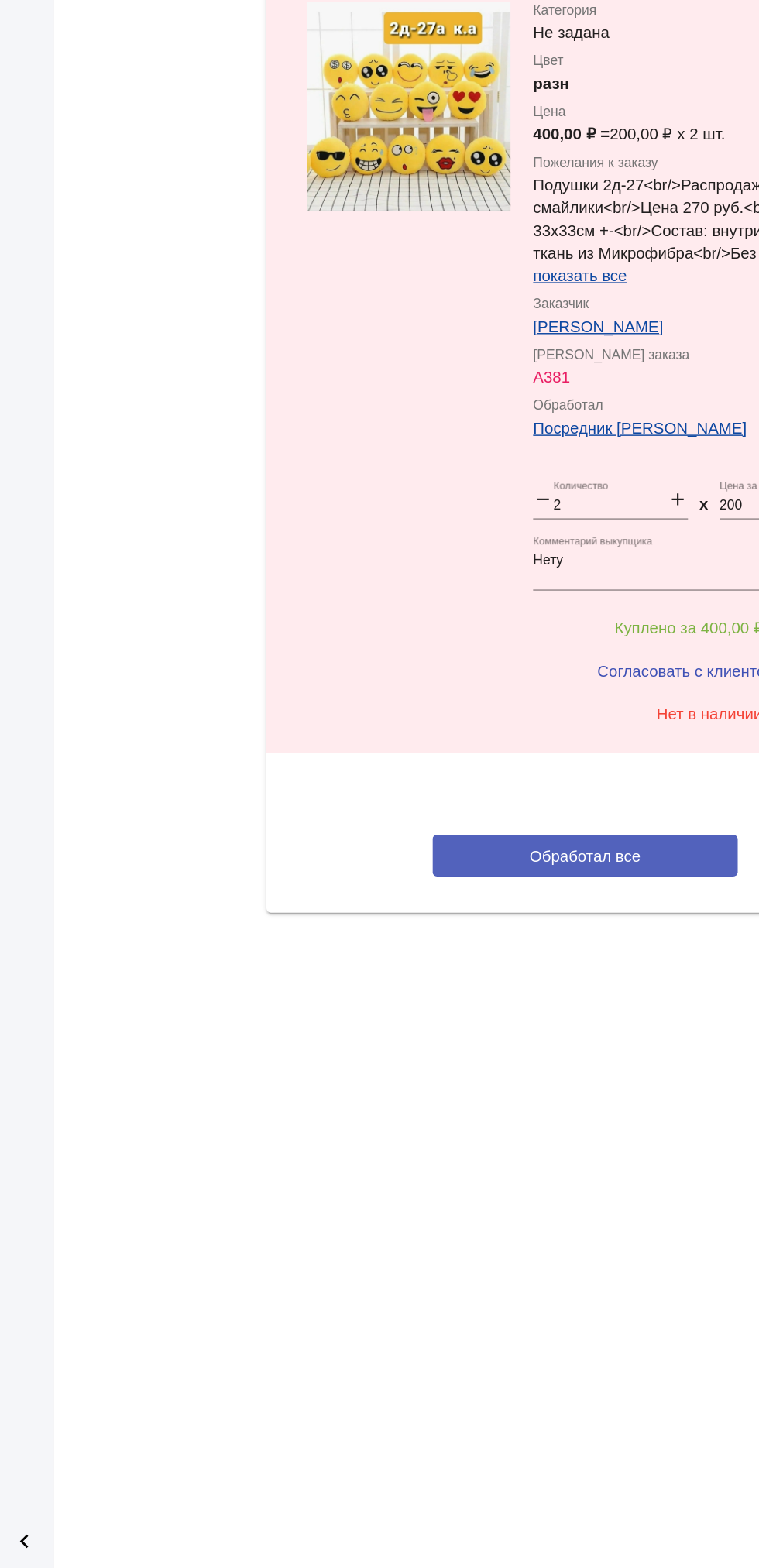
click at [534, 1077] on span "Обработал все" at bounding box center [534, 1080] width 76 height 13
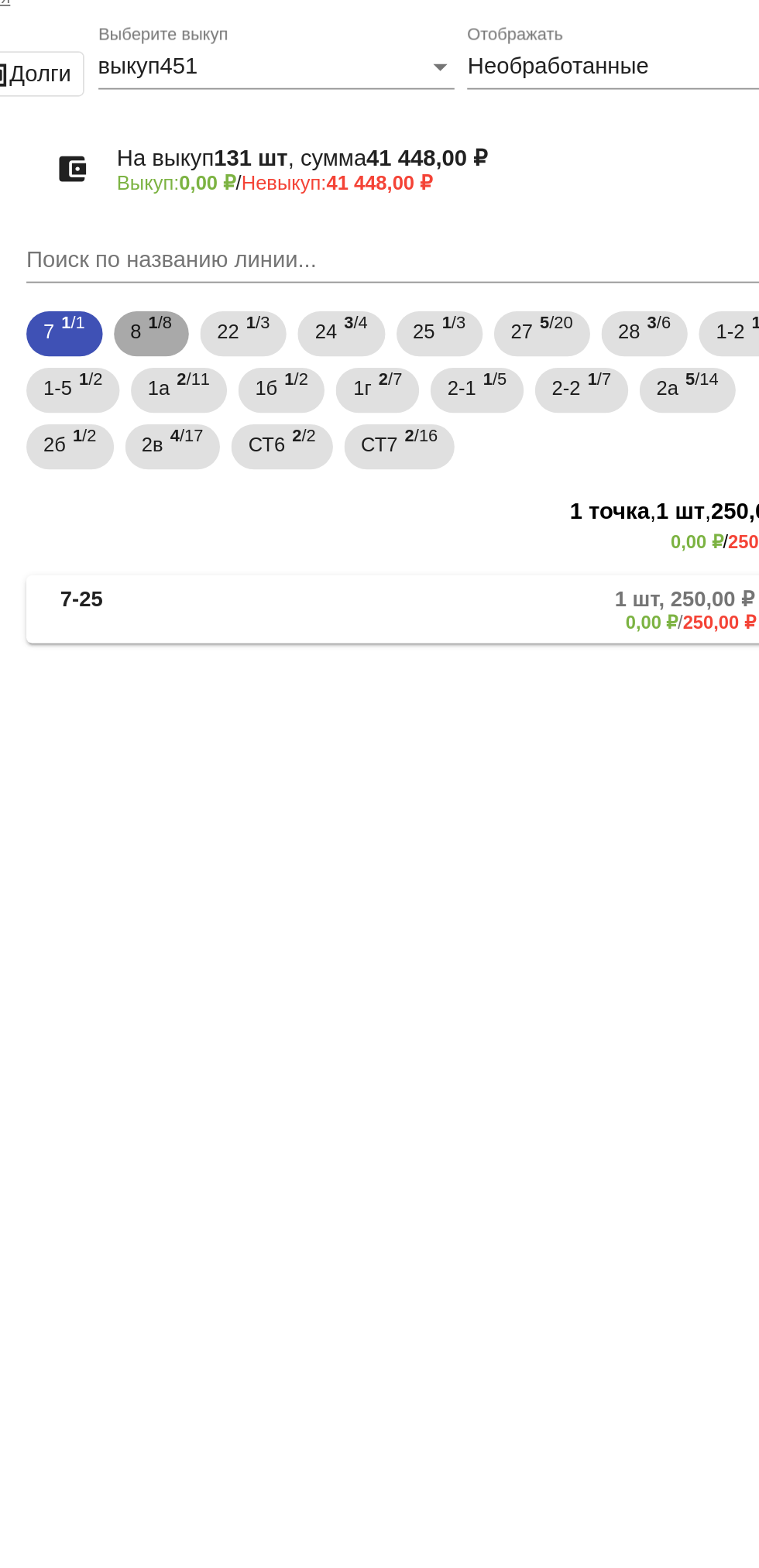
click at [386, 241] on b "1" at bounding box center [385, 238] width 6 height 11
click at [598, 411] on mat-expansion-panel-header "8-86 8 шт, 230,00 ₽ 0,00 ₽ / 230,00 ₽" at bounding box center [534, 395] width 436 height 38
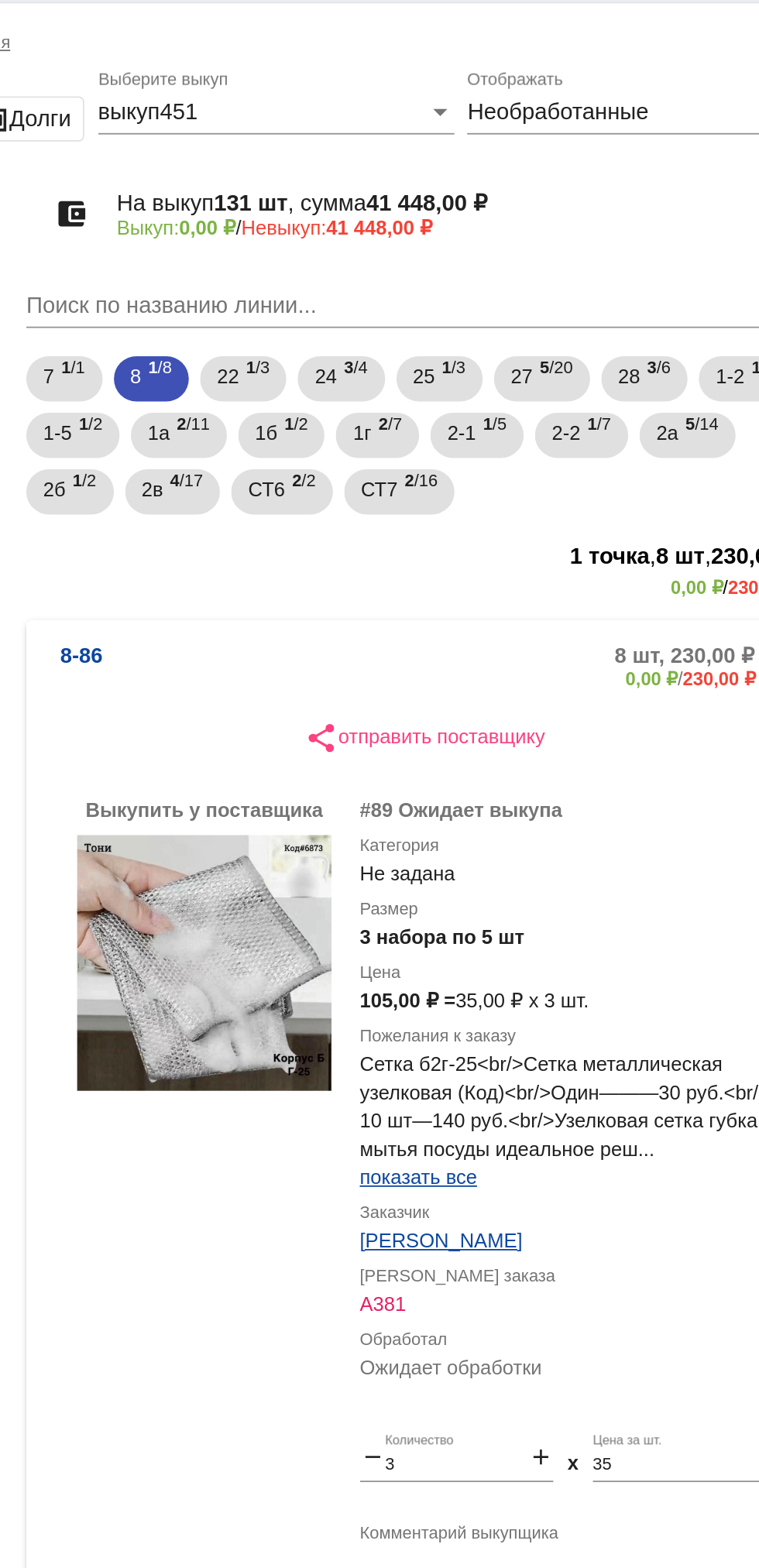
click at [573, 397] on mat-panel-description "8 шт, 230,00 ₽ 0,00 ₽ / 230,00 ₽" at bounding box center [588, 403] width 257 height 26
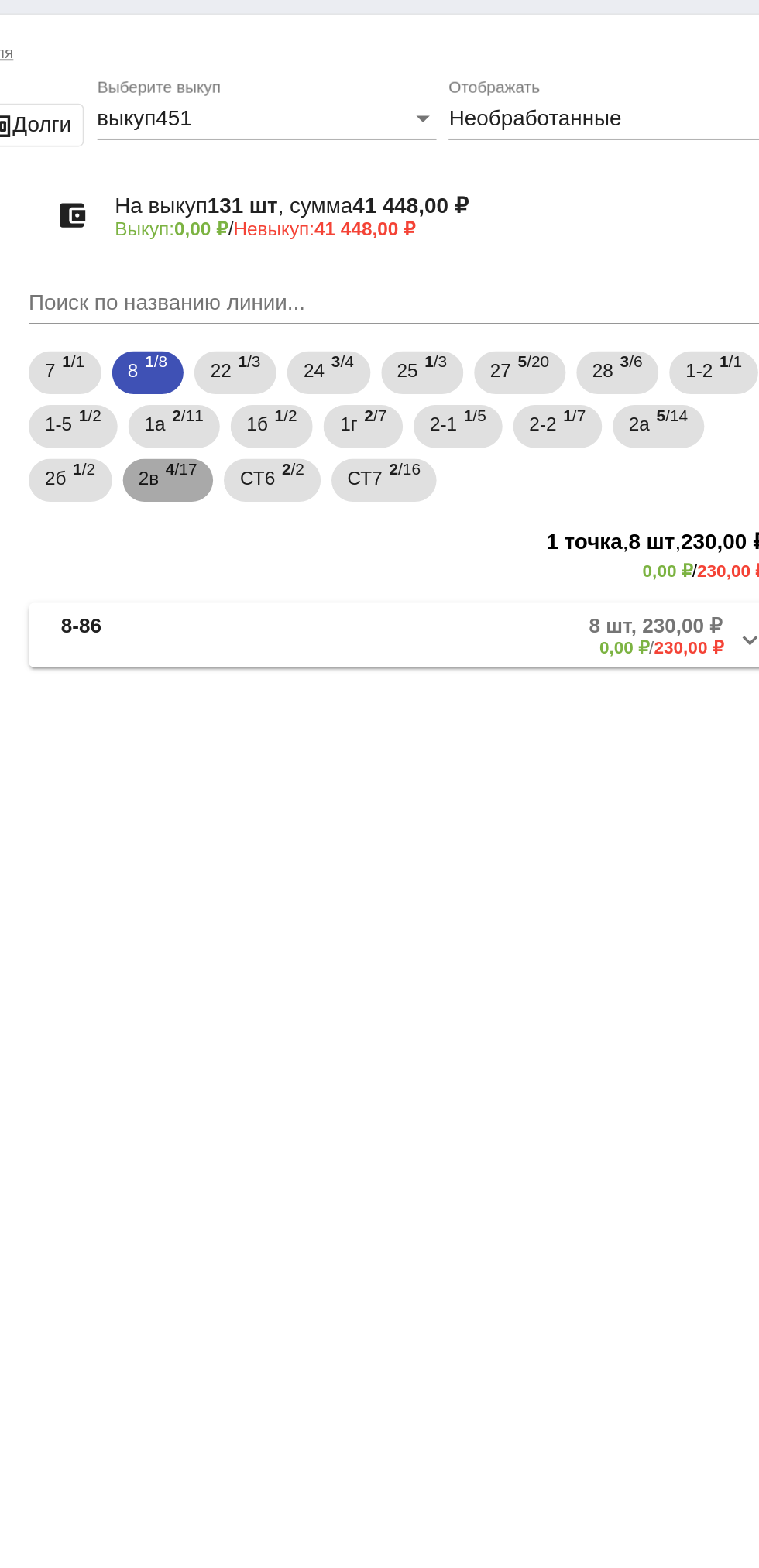
click at [397, 306] on span "4 /17" at bounding box center [403, 307] width 17 height 32
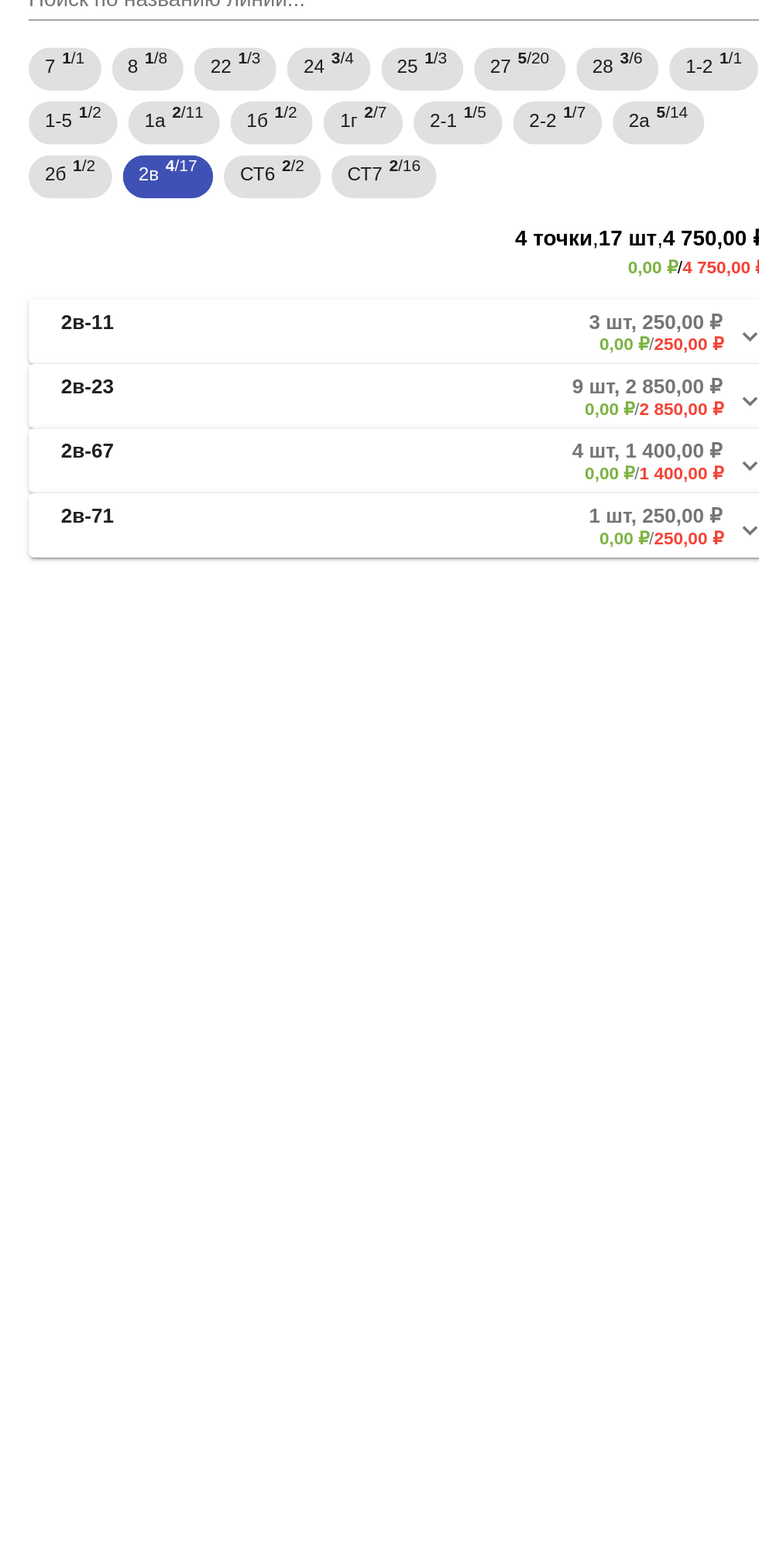
click at [615, 433] on mat-panel-description "9 шт, 2 850,00 ₽ 0,00 ₽ / 2 850,00 ₽" at bounding box center [588, 434] width 255 height 26
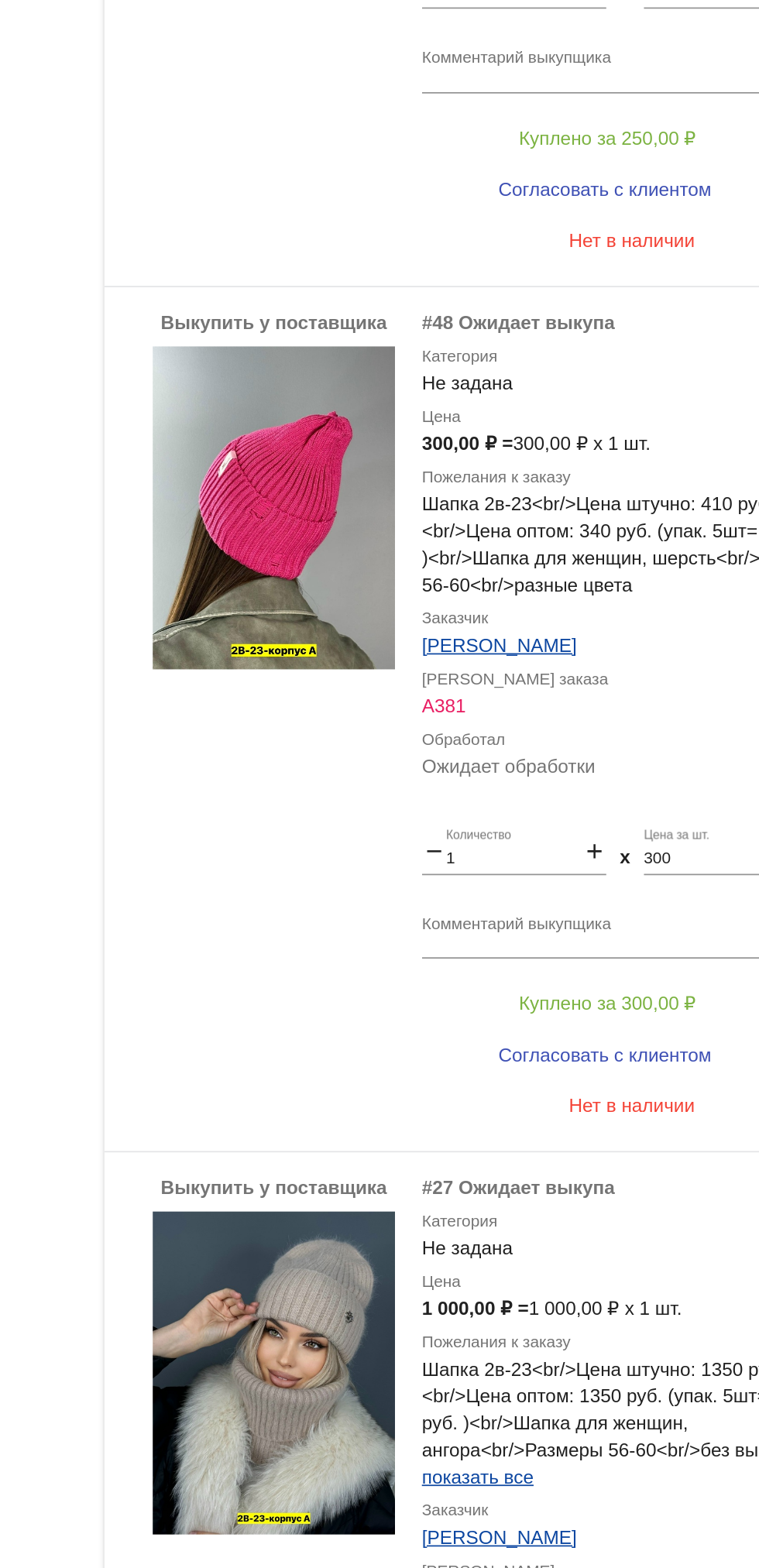
scroll to position [436, 0]
click at [449, 1181] on img at bounding box center [413, 1212] width 139 height 186
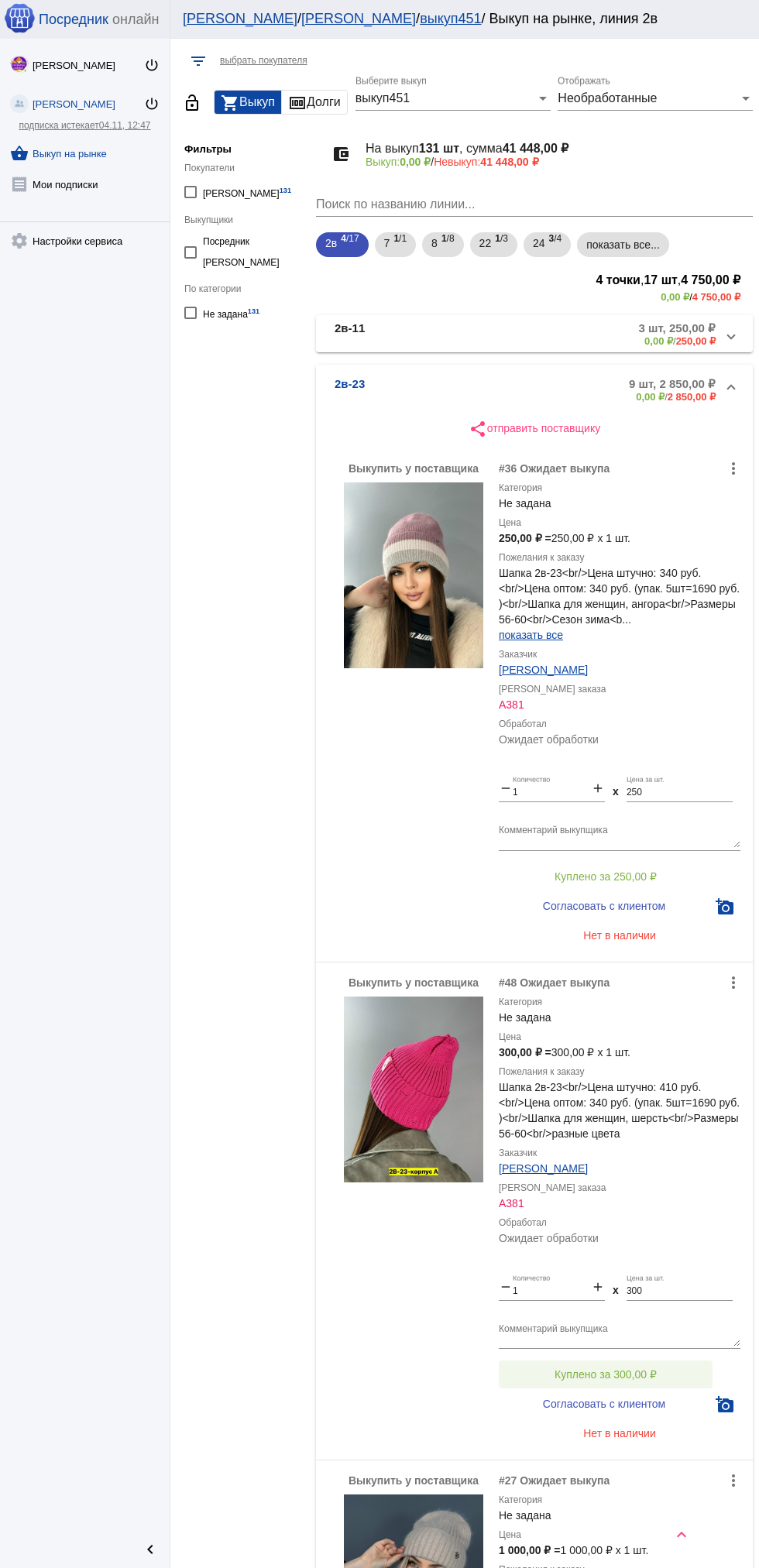
scroll to position [361, 0]
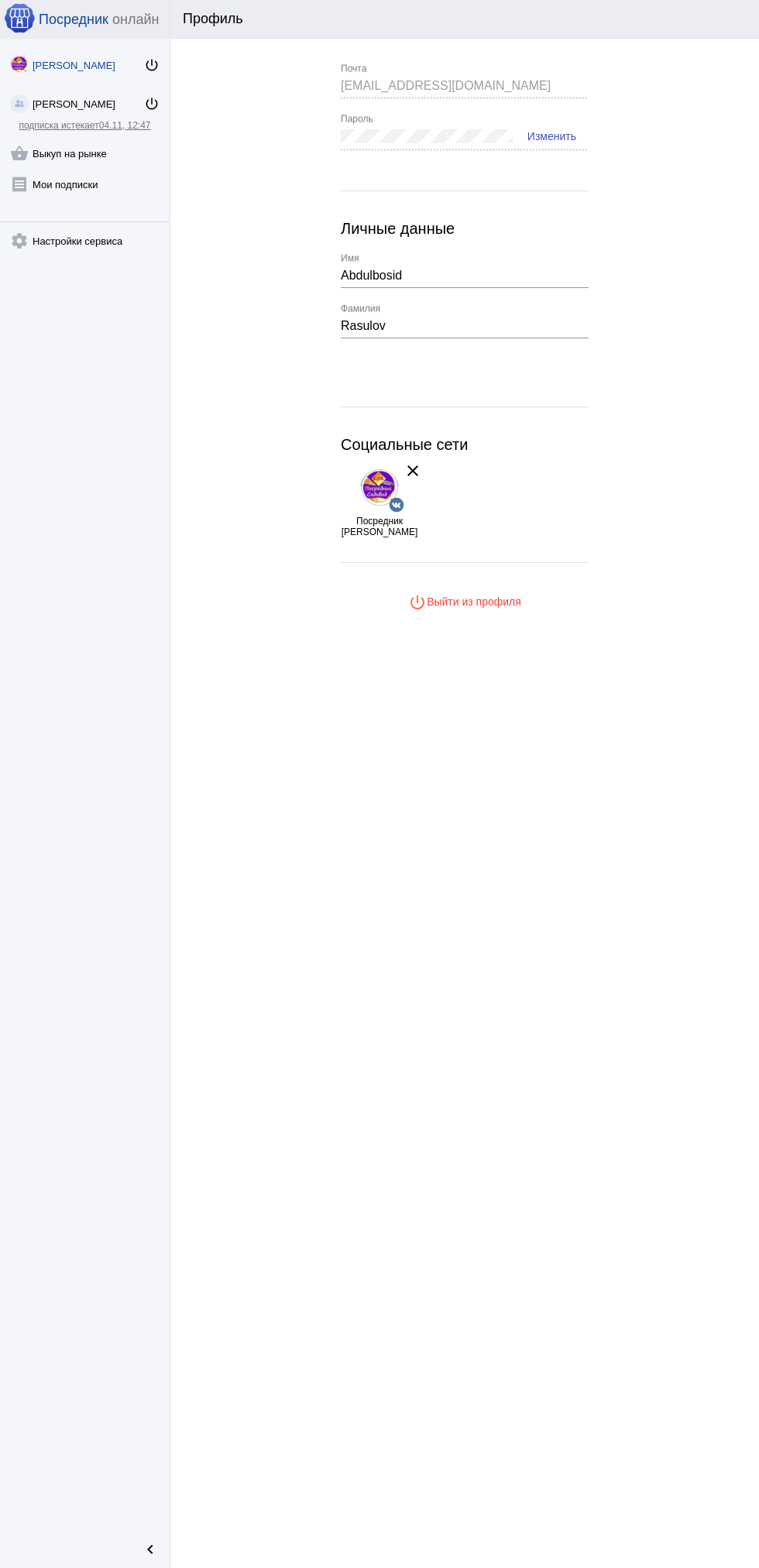
click at [58, 147] on link "shopping_basket Выкуп на рынке" at bounding box center [84, 150] width 170 height 31
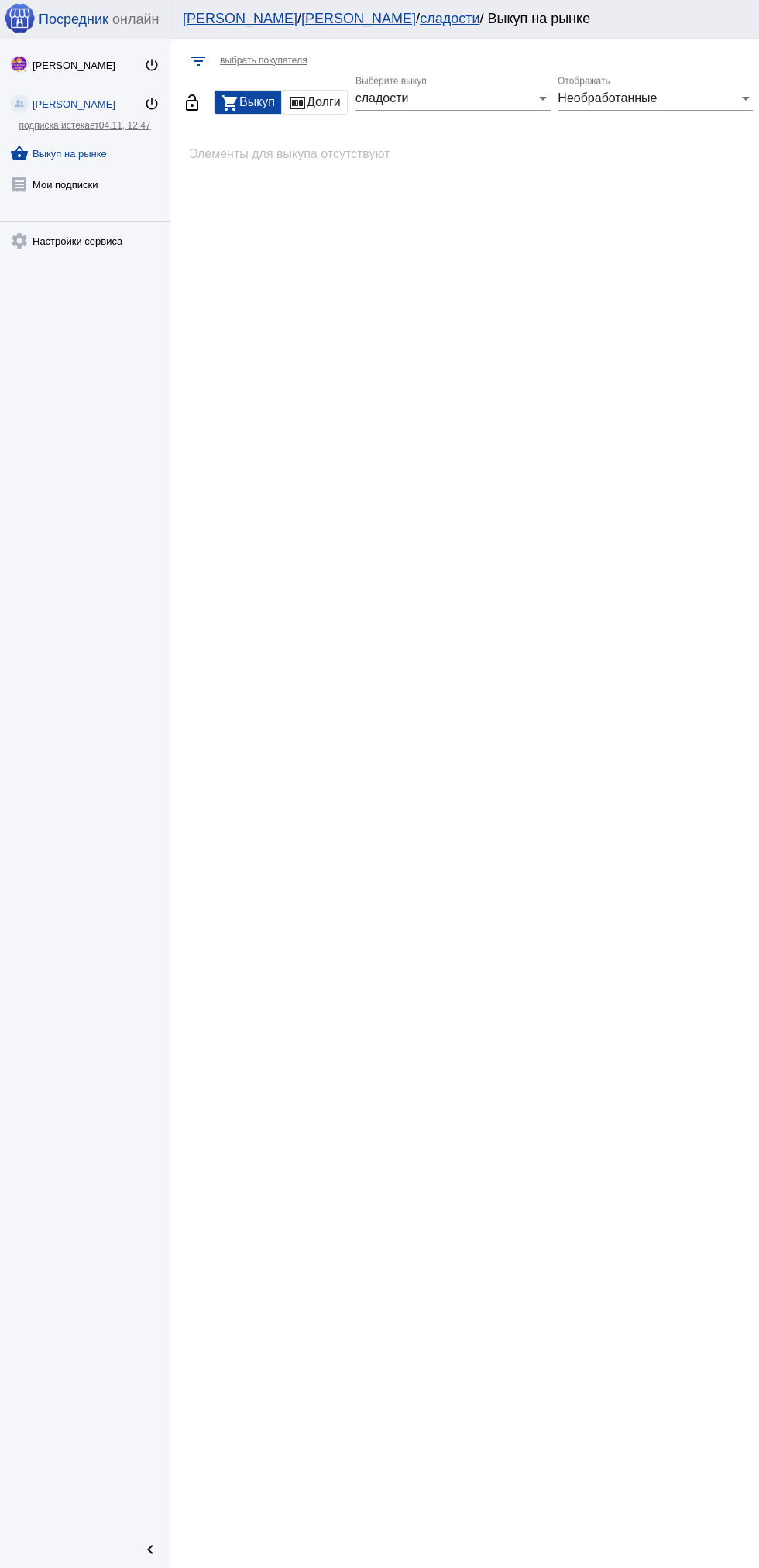
click at [59, 153] on link "shopping_basket Выкуп на рынке" at bounding box center [84, 150] width 170 height 31
click at [82, 184] on link "receipt [PERSON_NAME] подписки" at bounding box center [84, 182] width 170 height 31
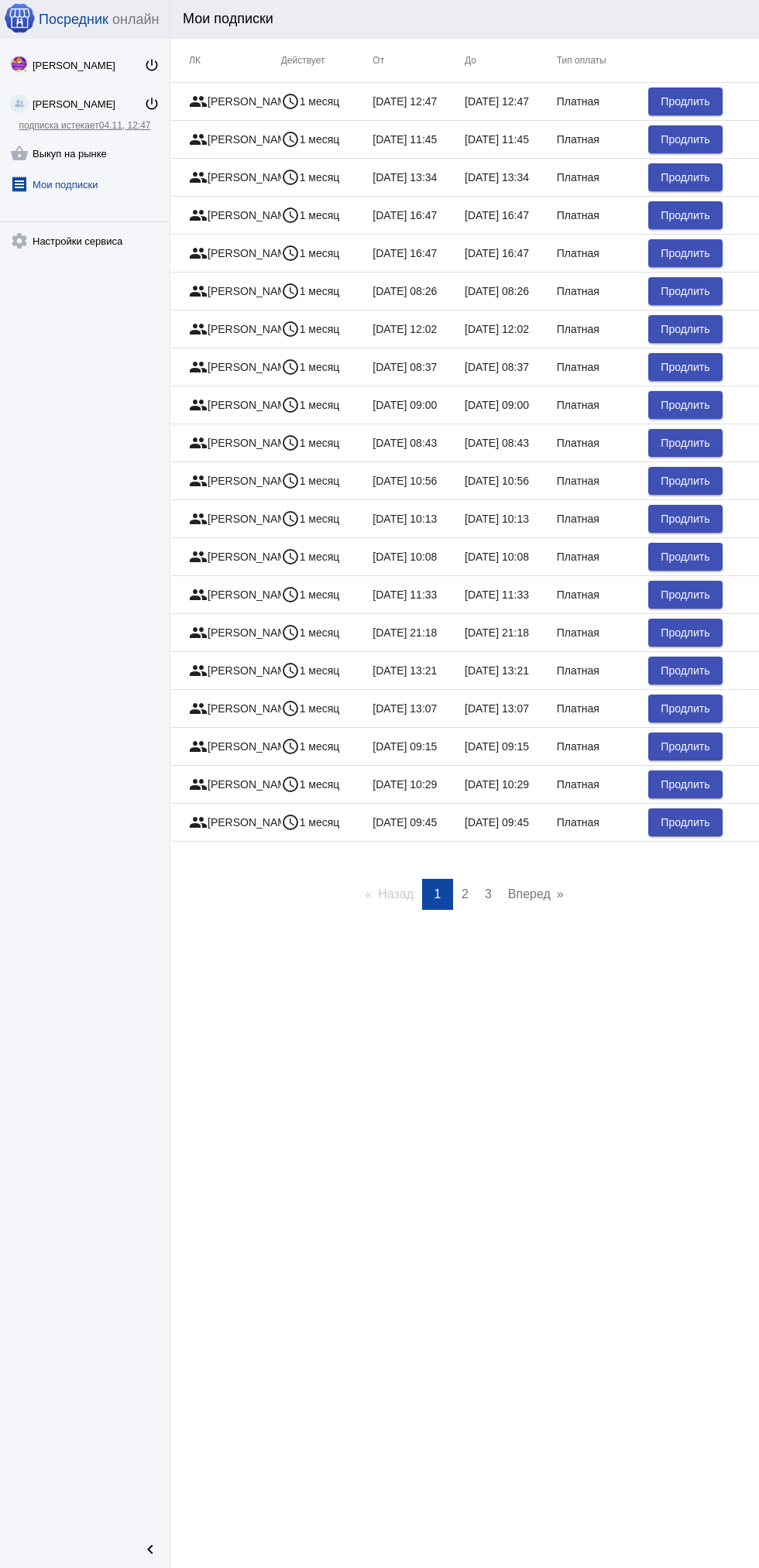
click at [108, 167] on link "receipt [PERSON_NAME] подписки" at bounding box center [84, 182] width 170 height 31
click at [107, 144] on link "shopping_basket Выкуп на рынке" at bounding box center [84, 150] width 170 height 31
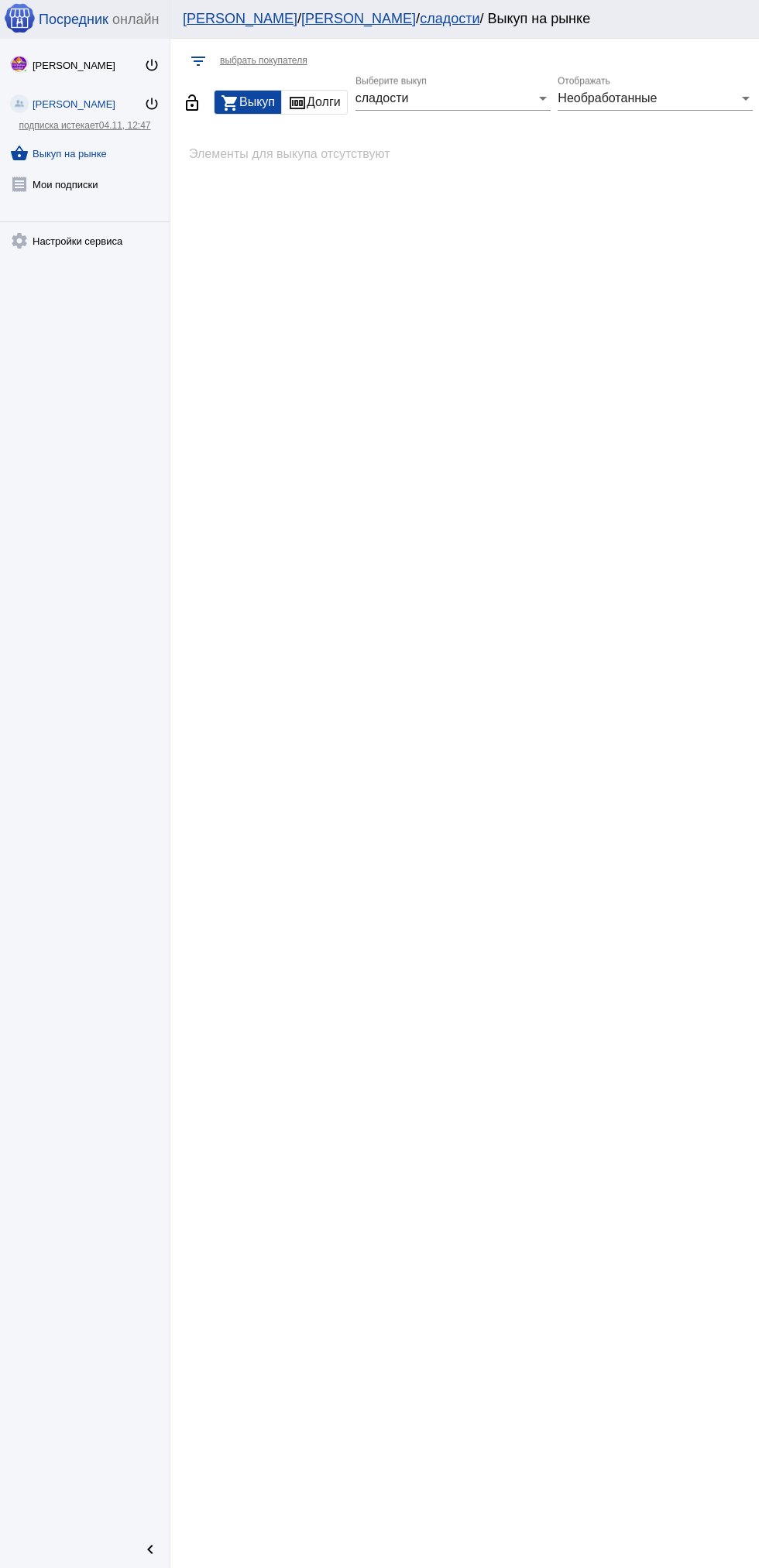
click at [670, 98] on div "Необработанные" at bounding box center [648, 98] width 182 height 14
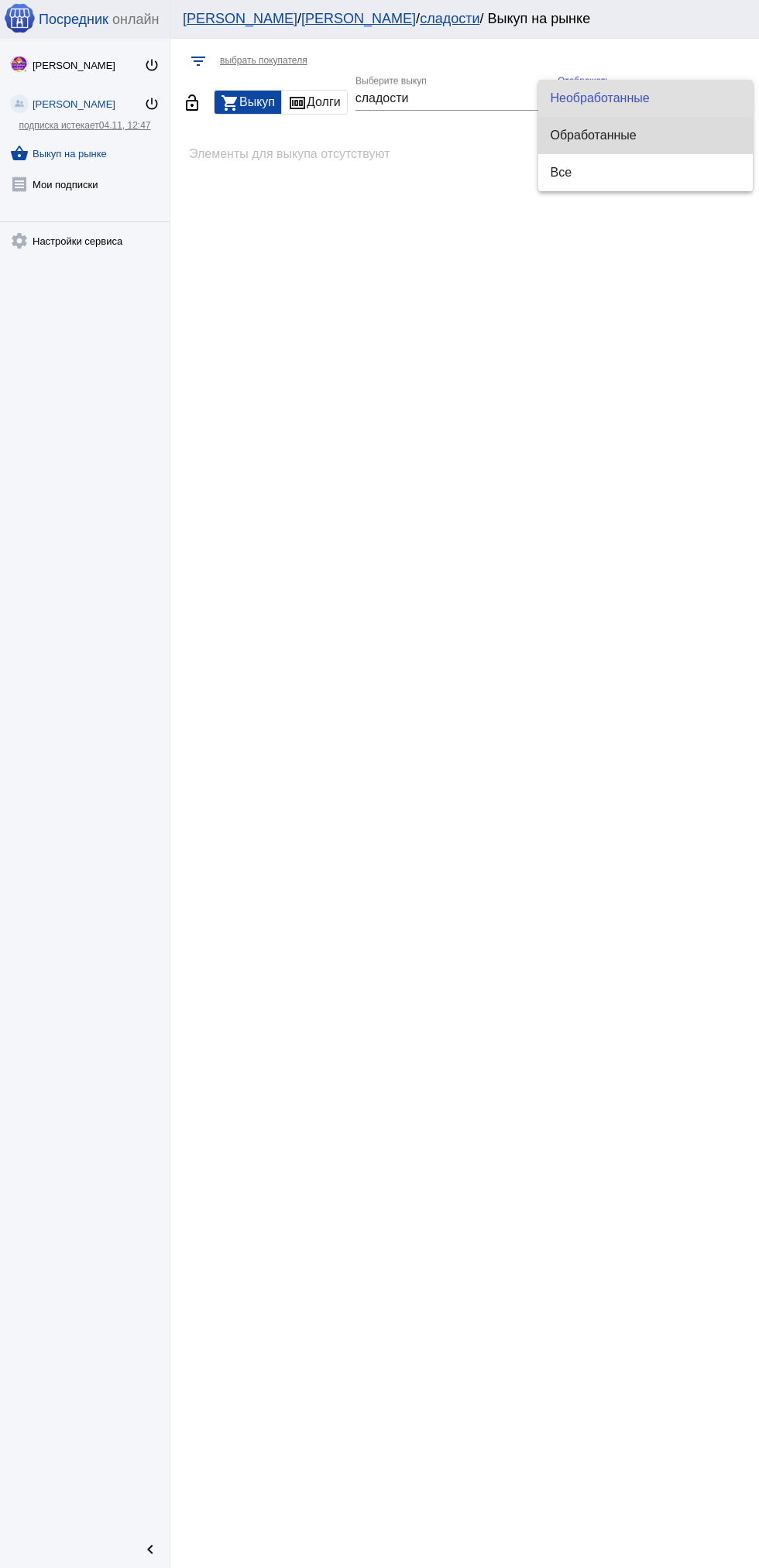
click at [649, 147] on span "Обработанные" at bounding box center [645, 136] width 190 height 38
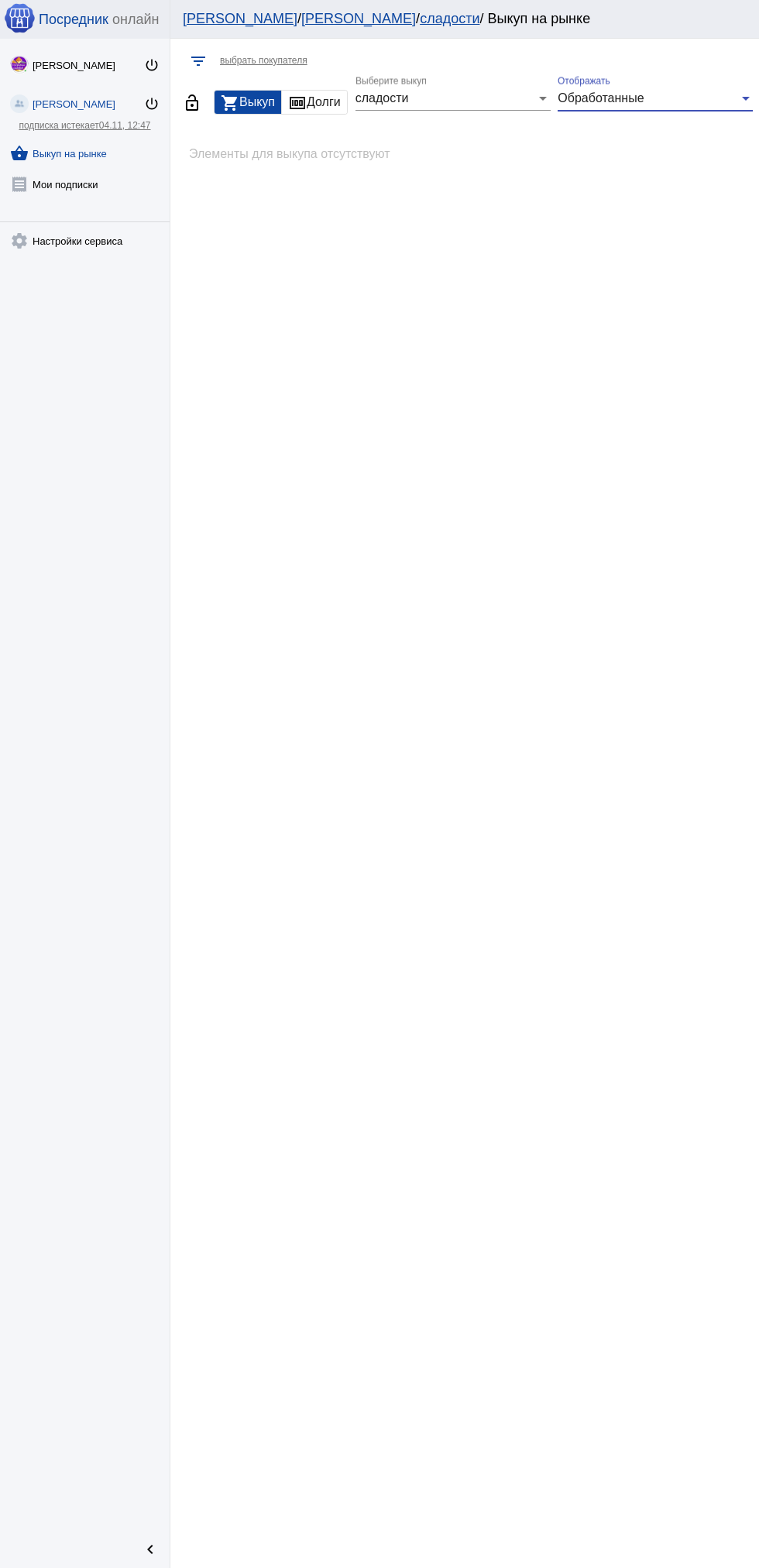
click at [680, 98] on div "Обработанные" at bounding box center [648, 98] width 182 height 14
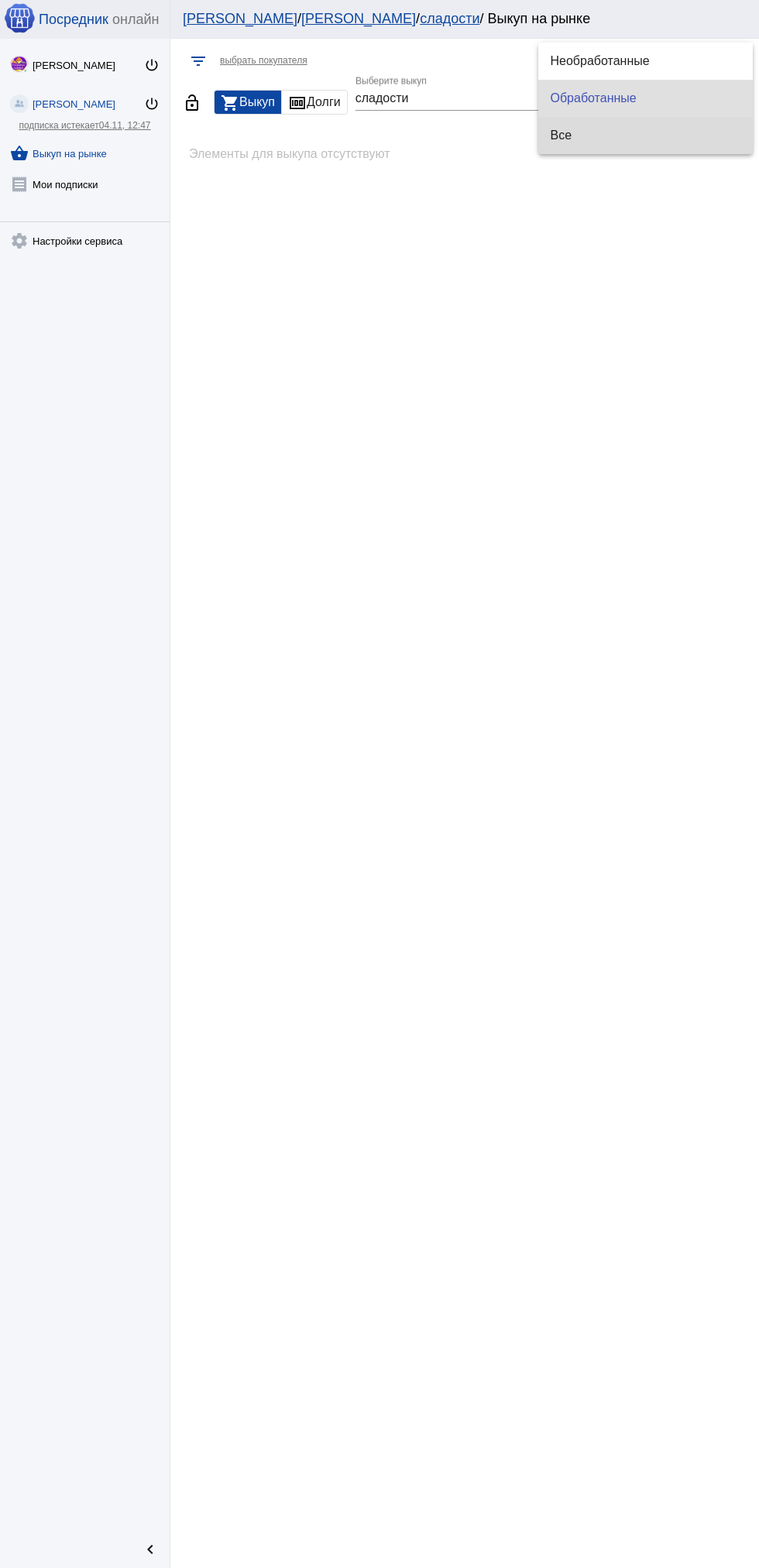
click at [641, 139] on span "Все" at bounding box center [645, 136] width 190 height 38
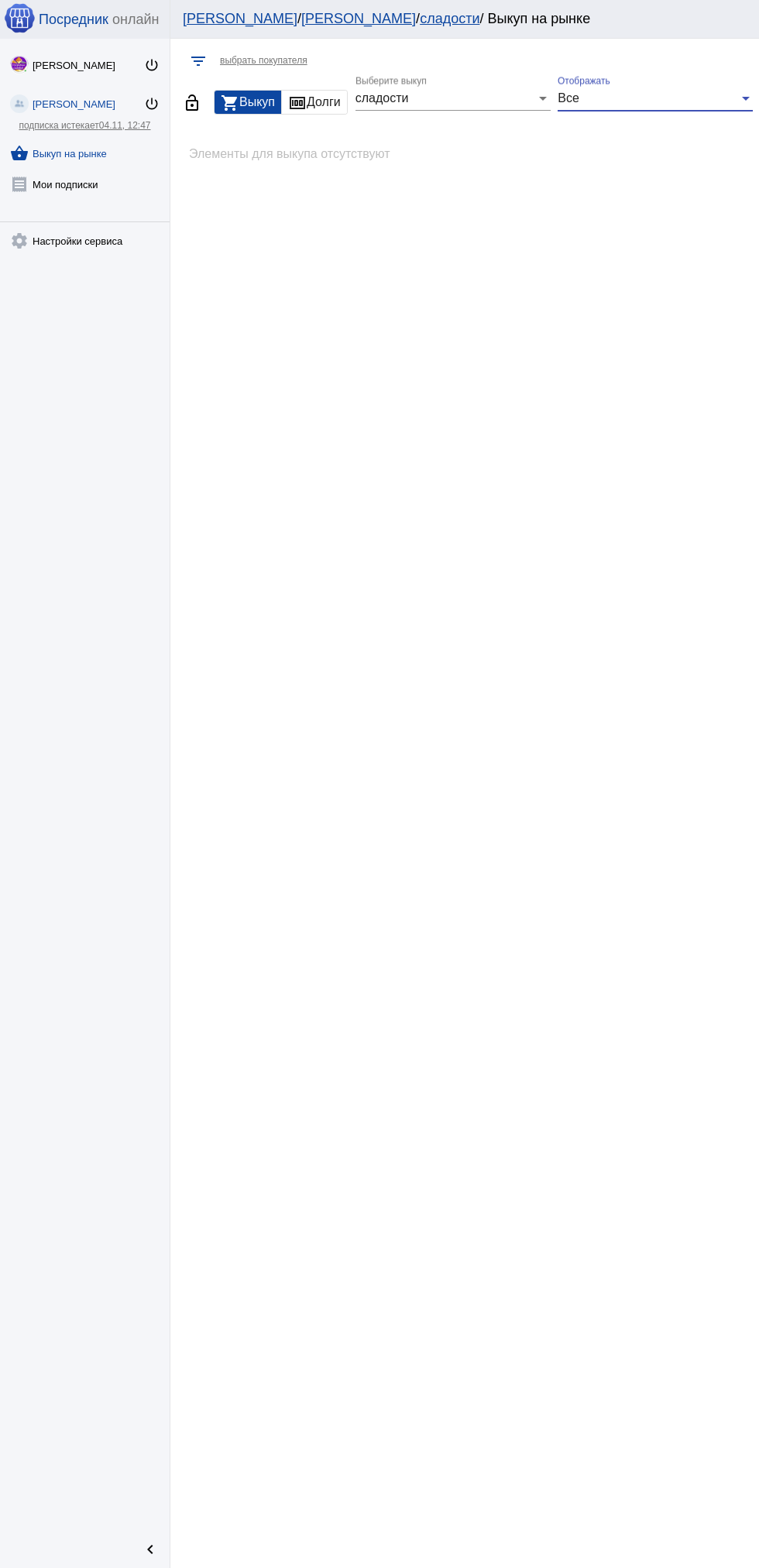
click at [679, 98] on div "Все" at bounding box center [648, 98] width 182 height 14
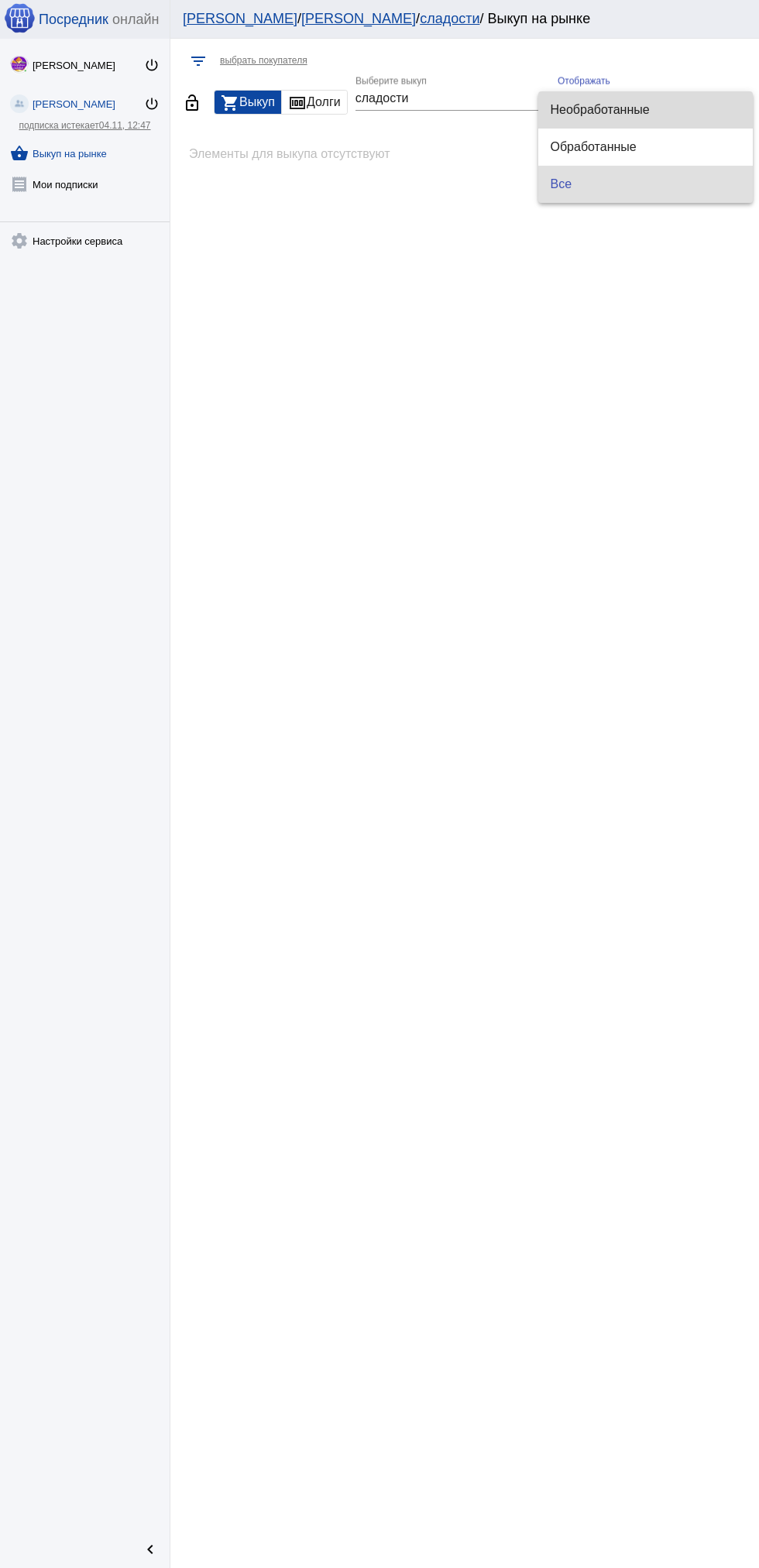
click at [645, 126] on span "Необработанные" at bounding box center [645, 110] width 190 height 38
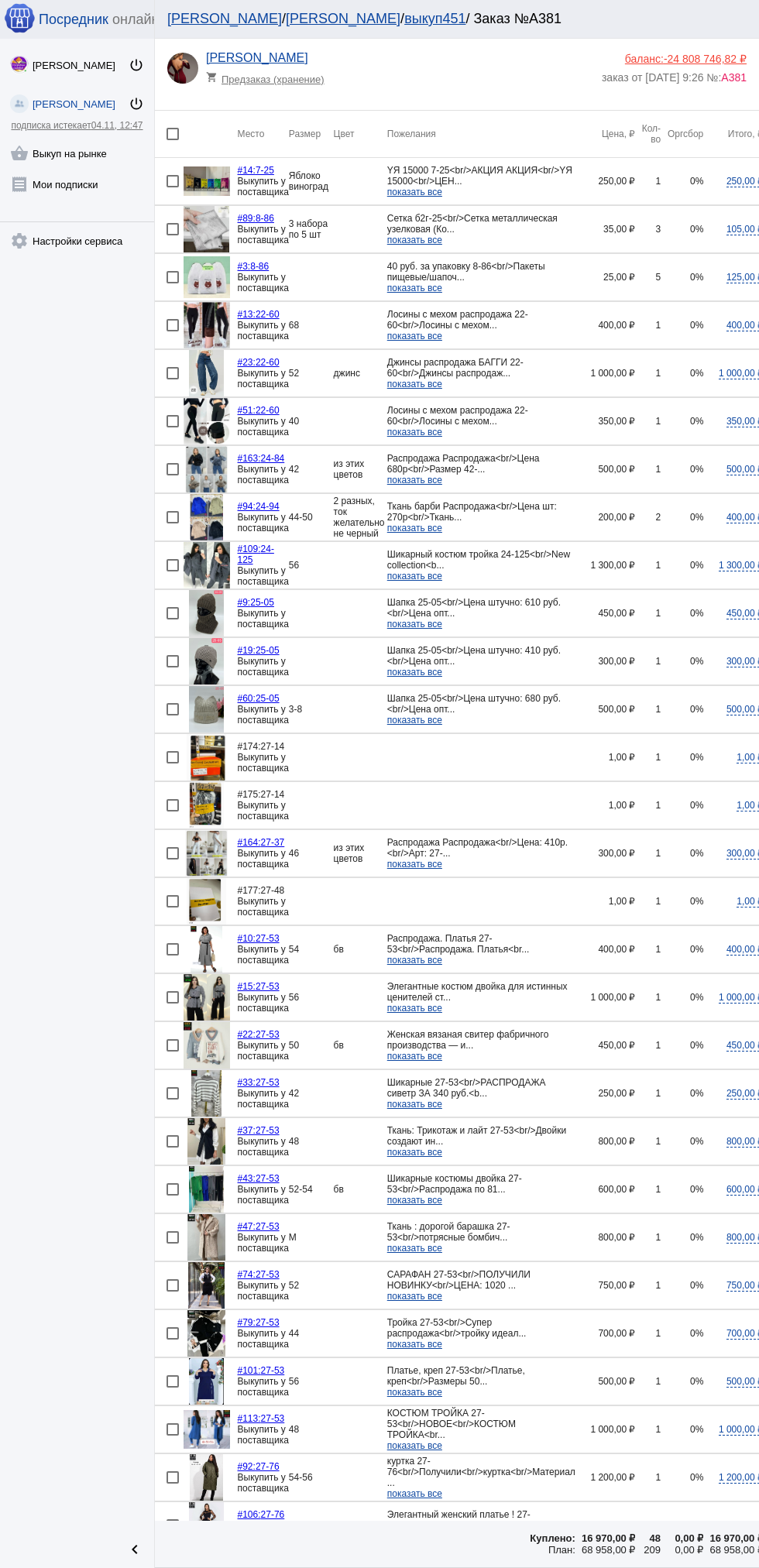
click at [49, 153] on link "shopping_basket Выкуп на рынке" at bounding box center [77, 150] width 154 height 31
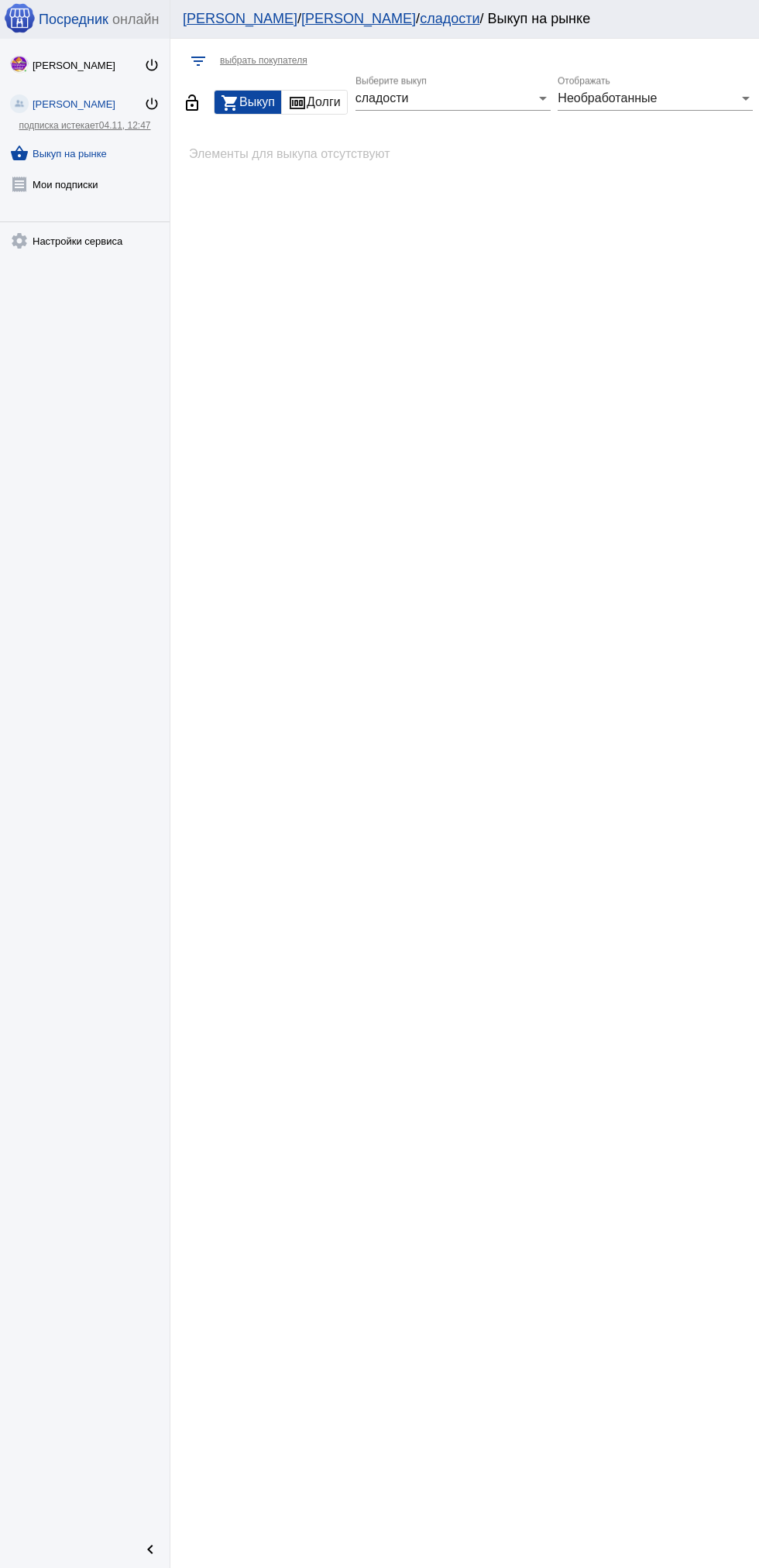
click at [507, 102] on div "сладости" at bounding box center [446, 98] width 182 height 14
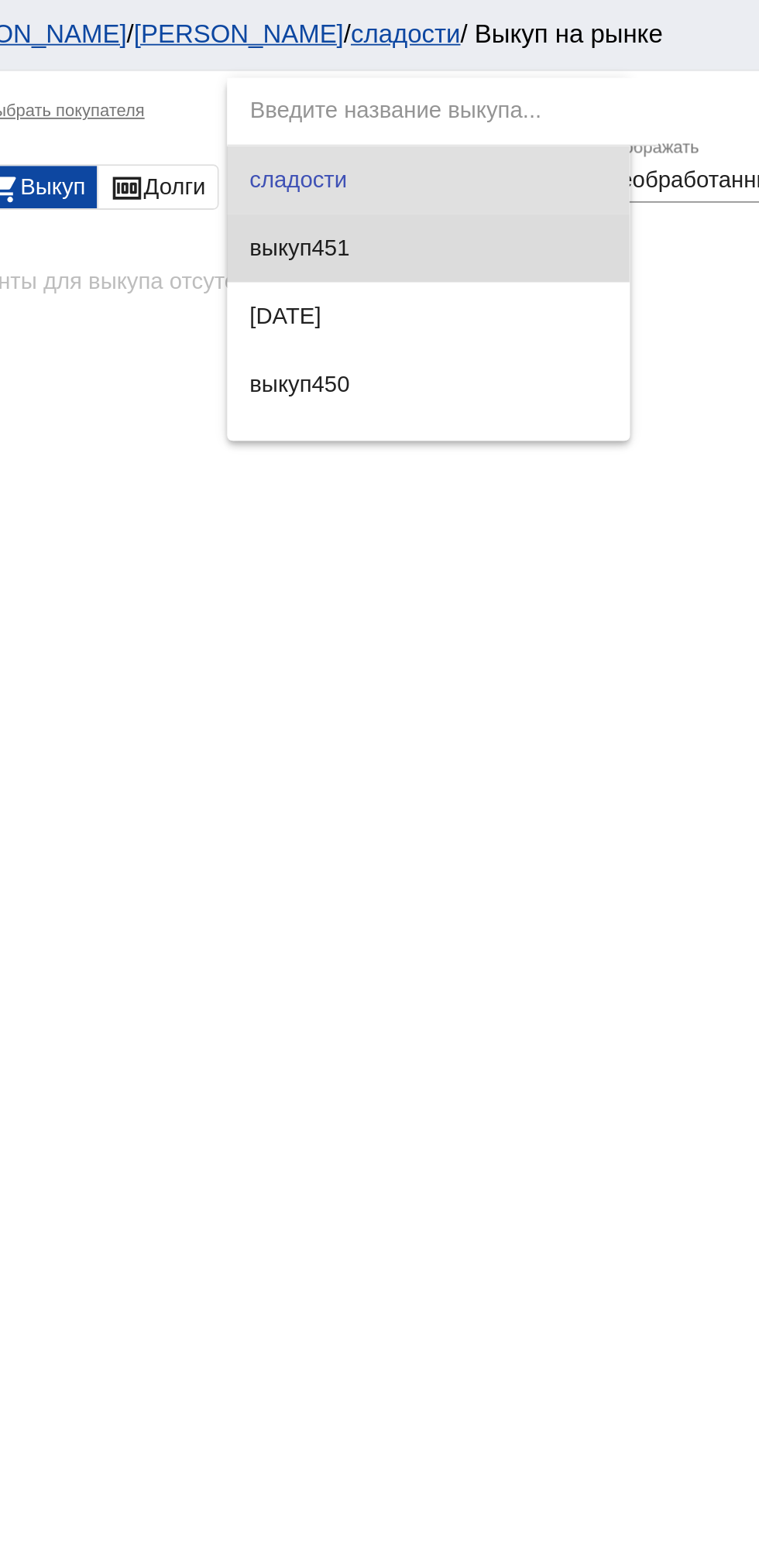
click at [490, 133] on span "выкуп451" at bounding box center [462, 136] width 195 height 38
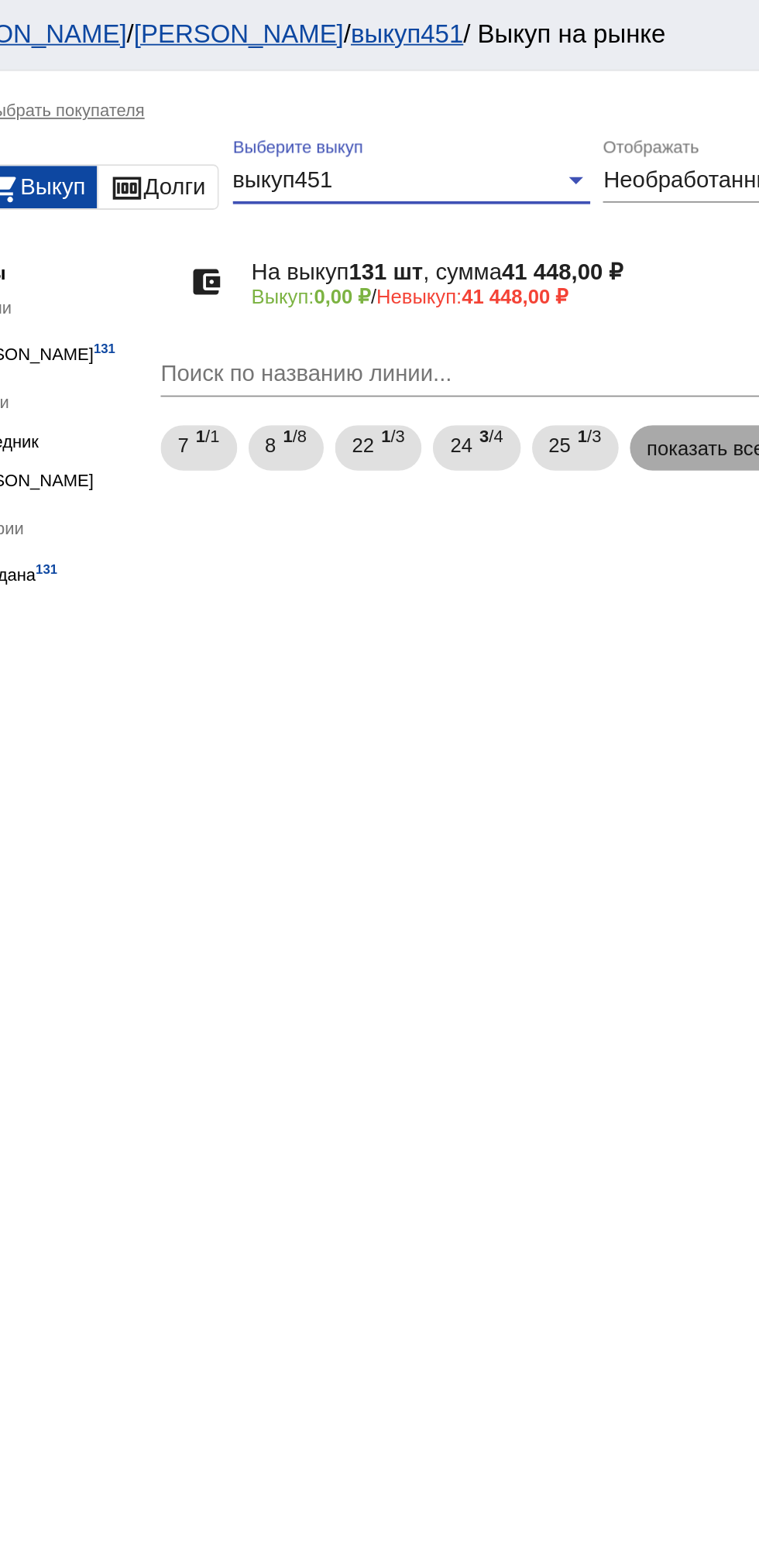
click at [604, 249] on mat-chip "показать все..." at bounding box center [618, 244] width 93 height 25
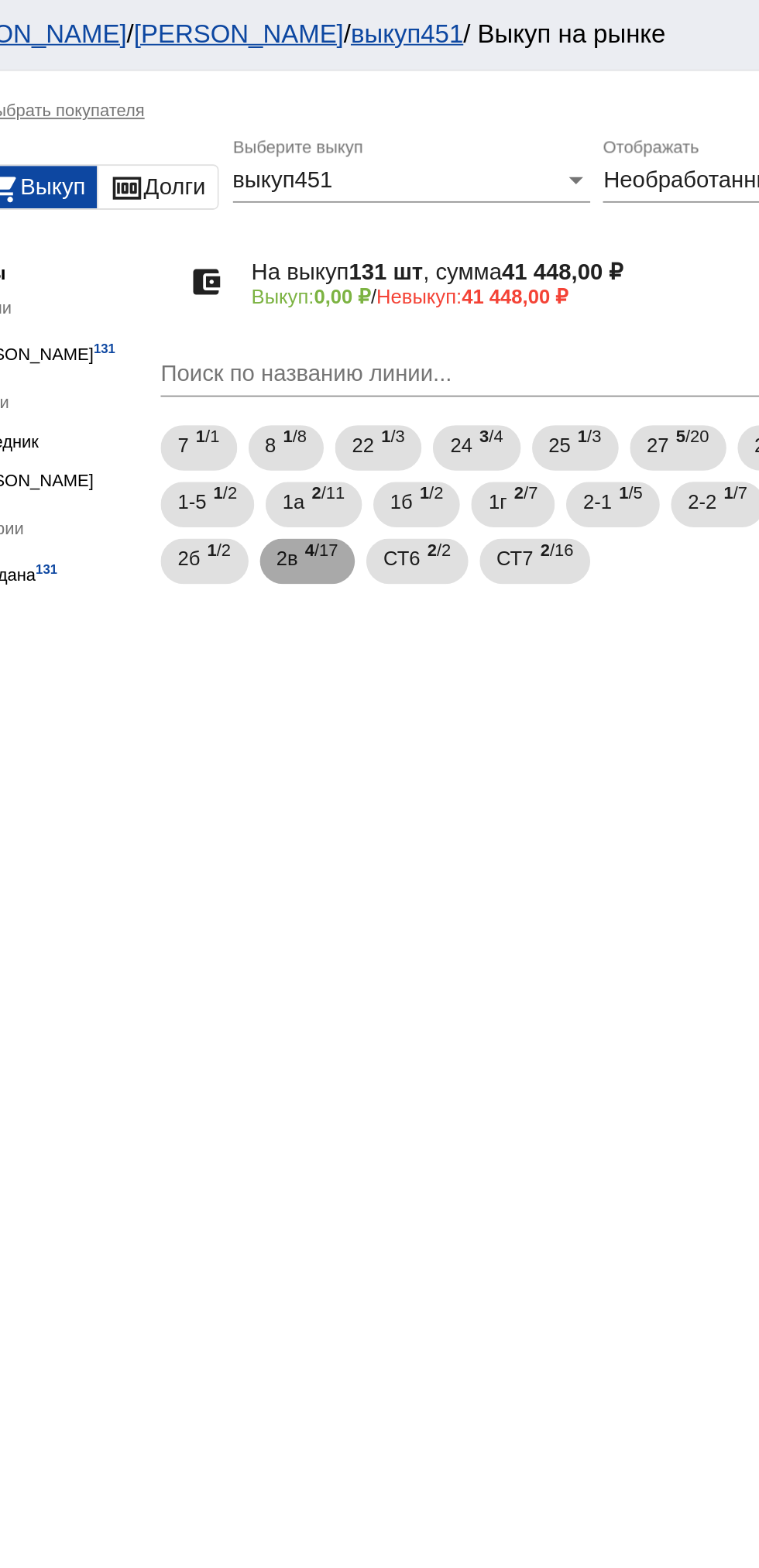
click at [398, 311] on span "4 /17" at bounding box center [403, 307] width 17 height 32
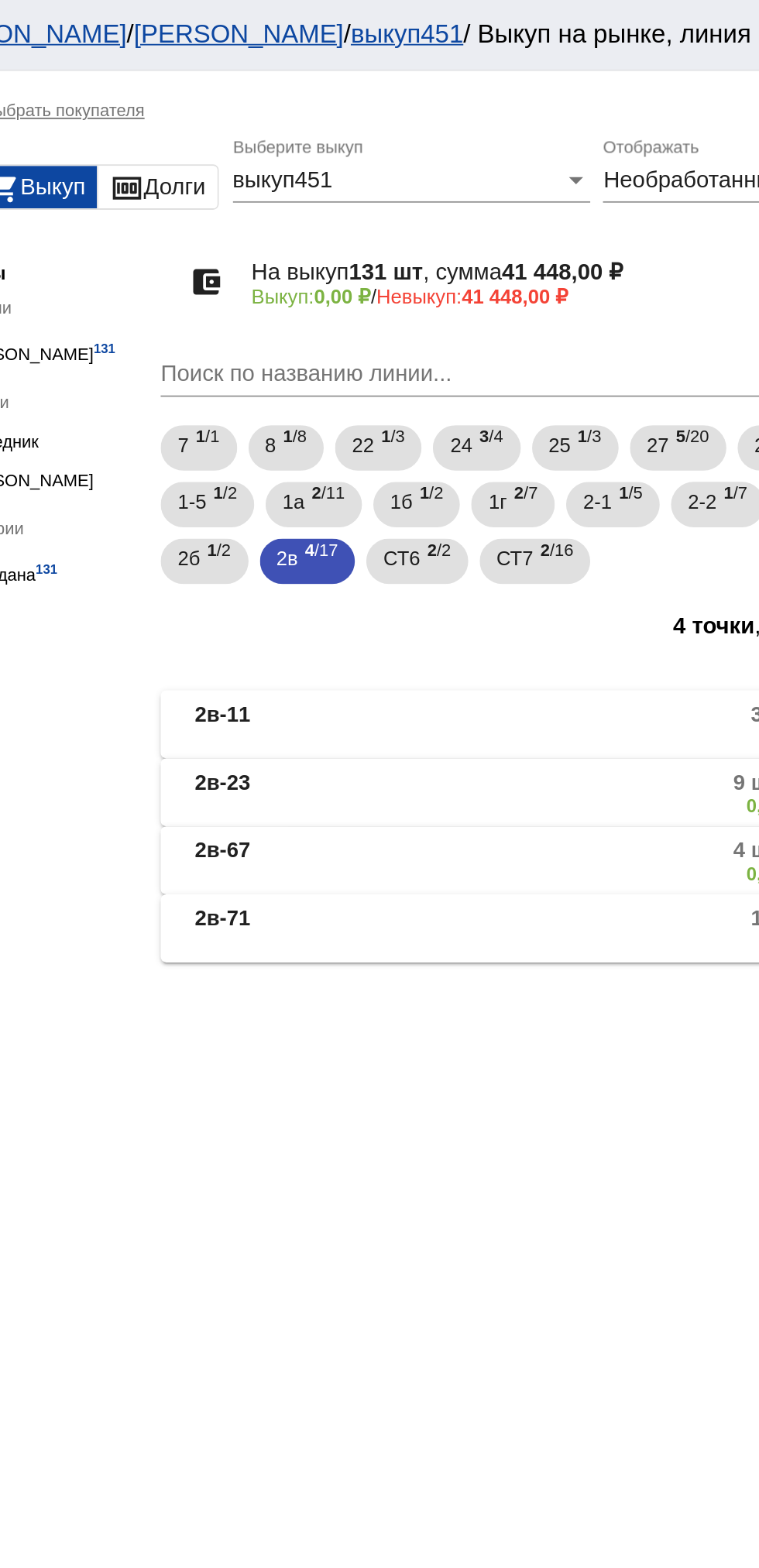
click at [460, 428] on span "2в-23 9 шт, 2 850,00 ₽ 0,00 ₽ / 2 850,00 ₽" at bounding box center [531, 434] width 393 height 26
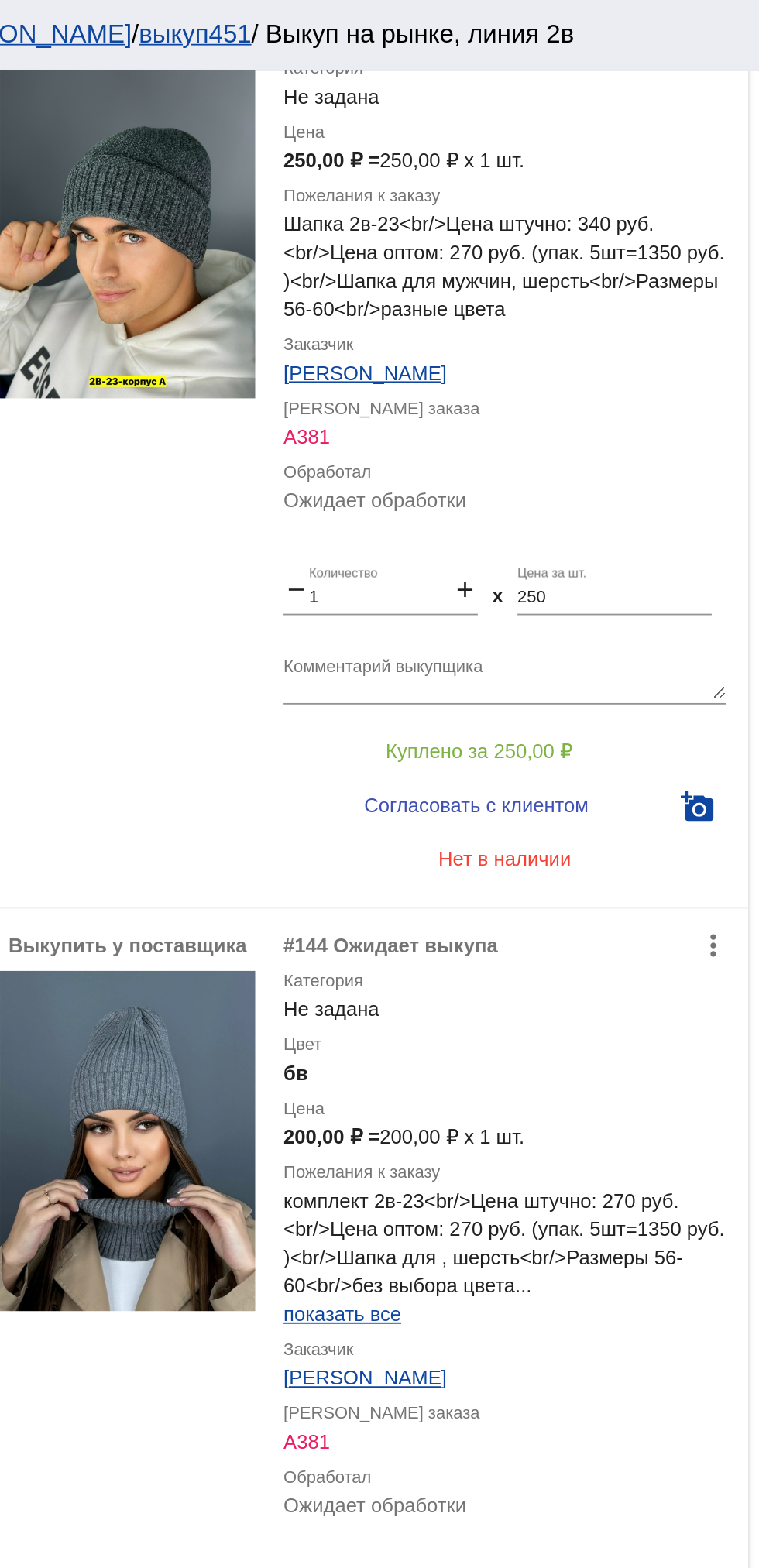
scroll to position [2555, 0]
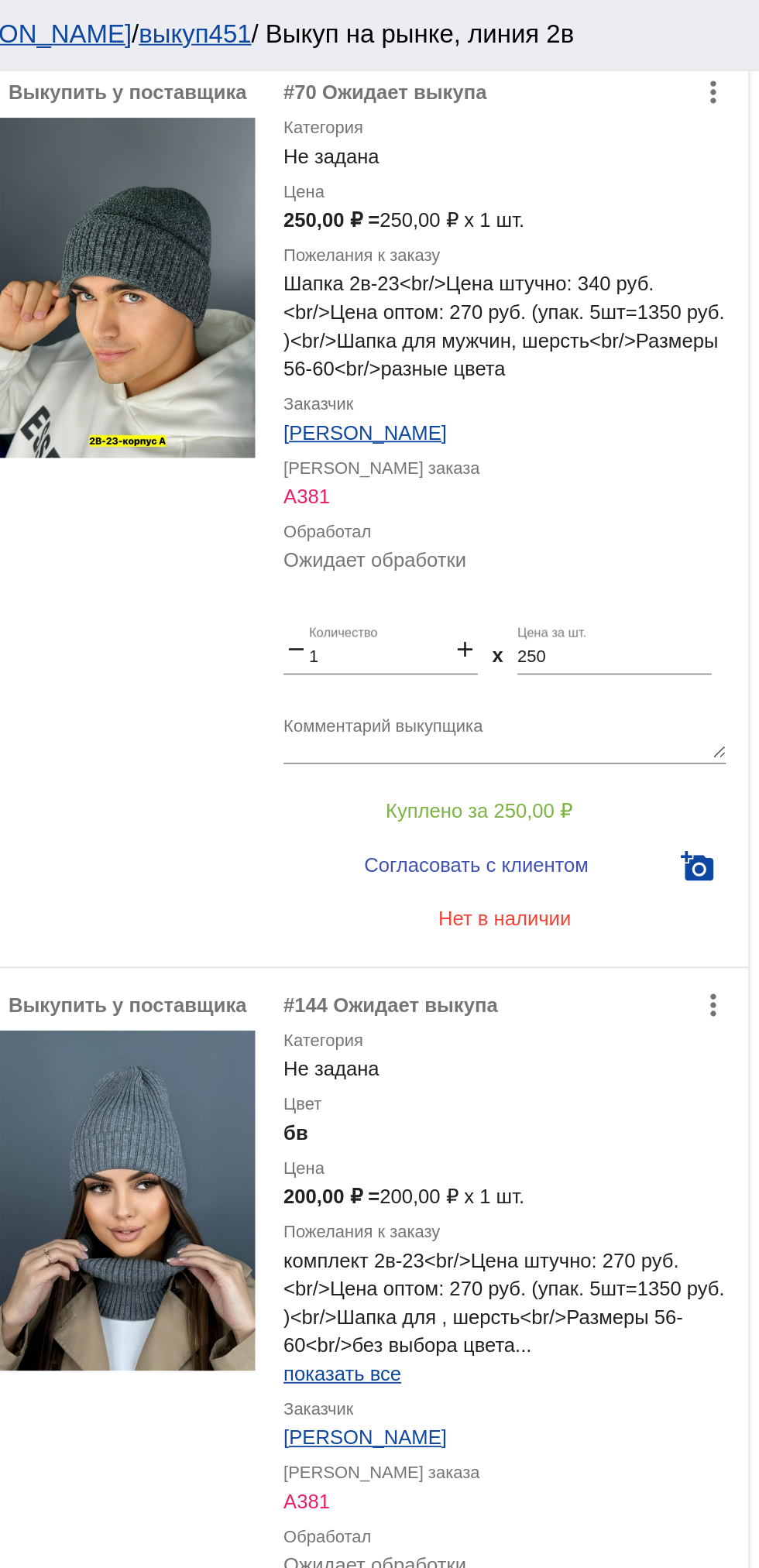
click at [644, 395] on textarea "Комментарий выкупщика" at bounding box center [620, 403] width 242 height 24
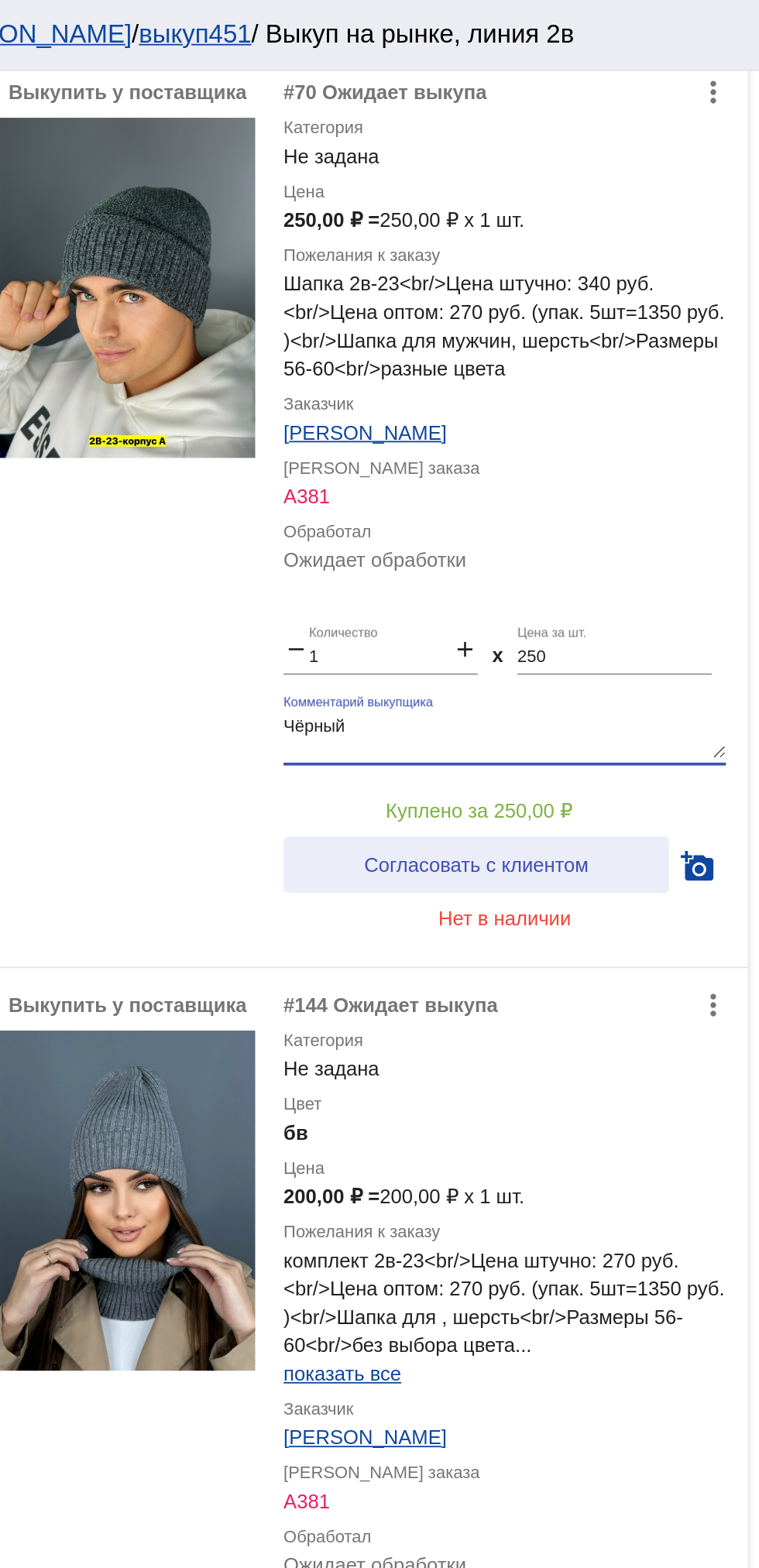
type textarea "Чëрный"
click at [648, 457] on button "Согласовать с клиентом" at bounding box center [604, 472] width 211 height 31
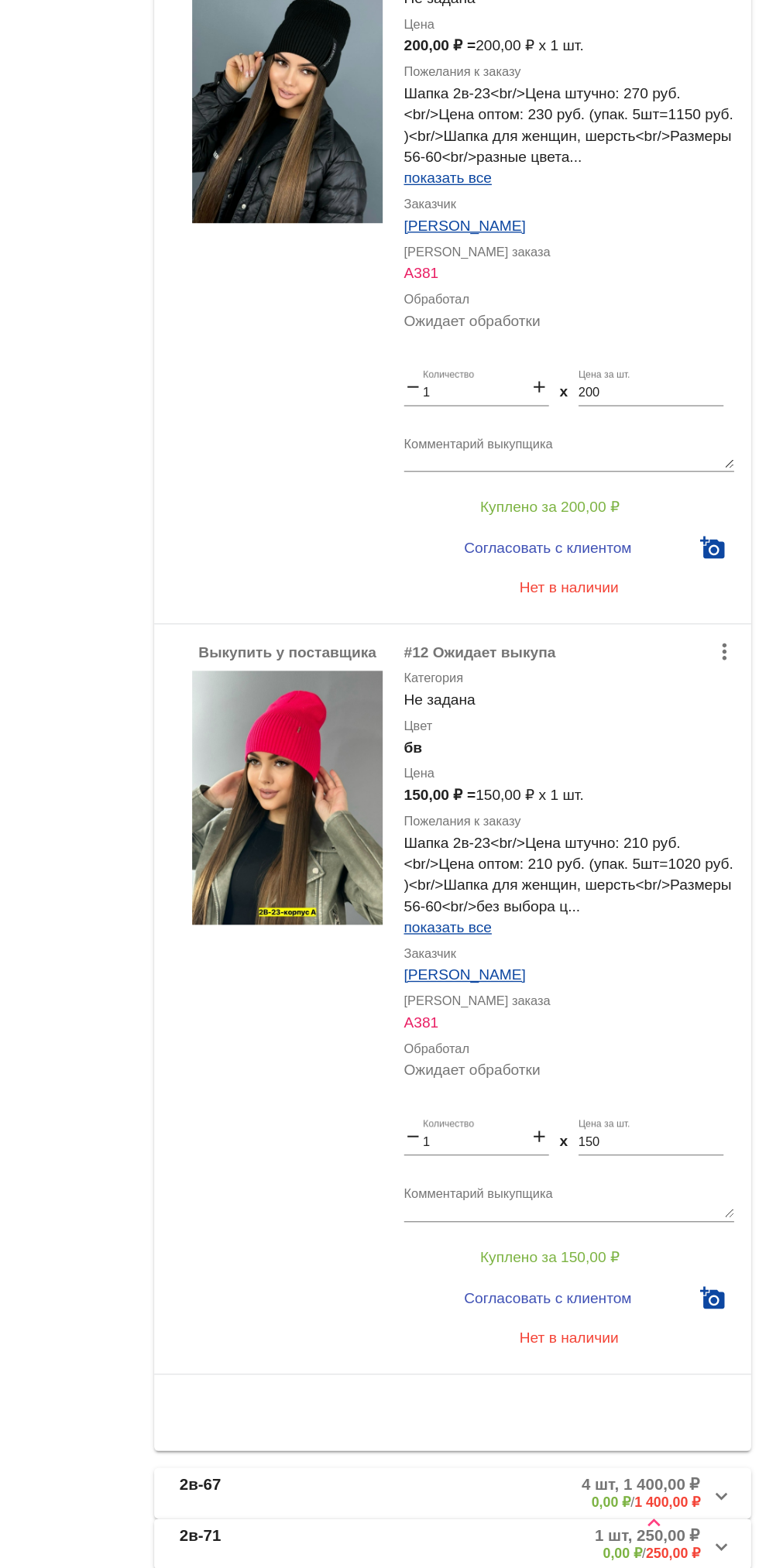
scroll to position [3867, 0]
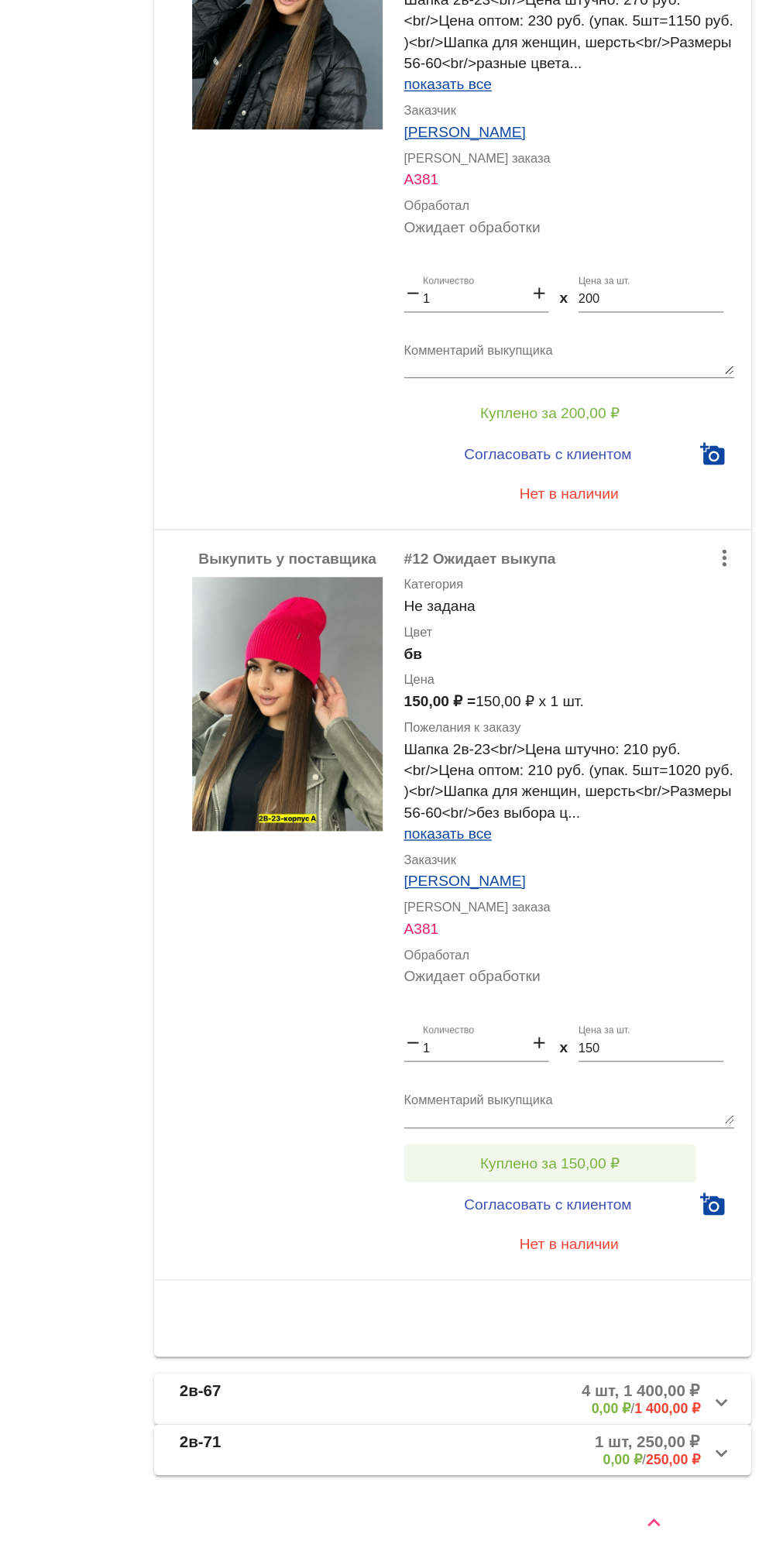
click at [648, 1275] on span "Куплено за 150,00 ₽" at bounding box center [605, 1272] width 102 height 13
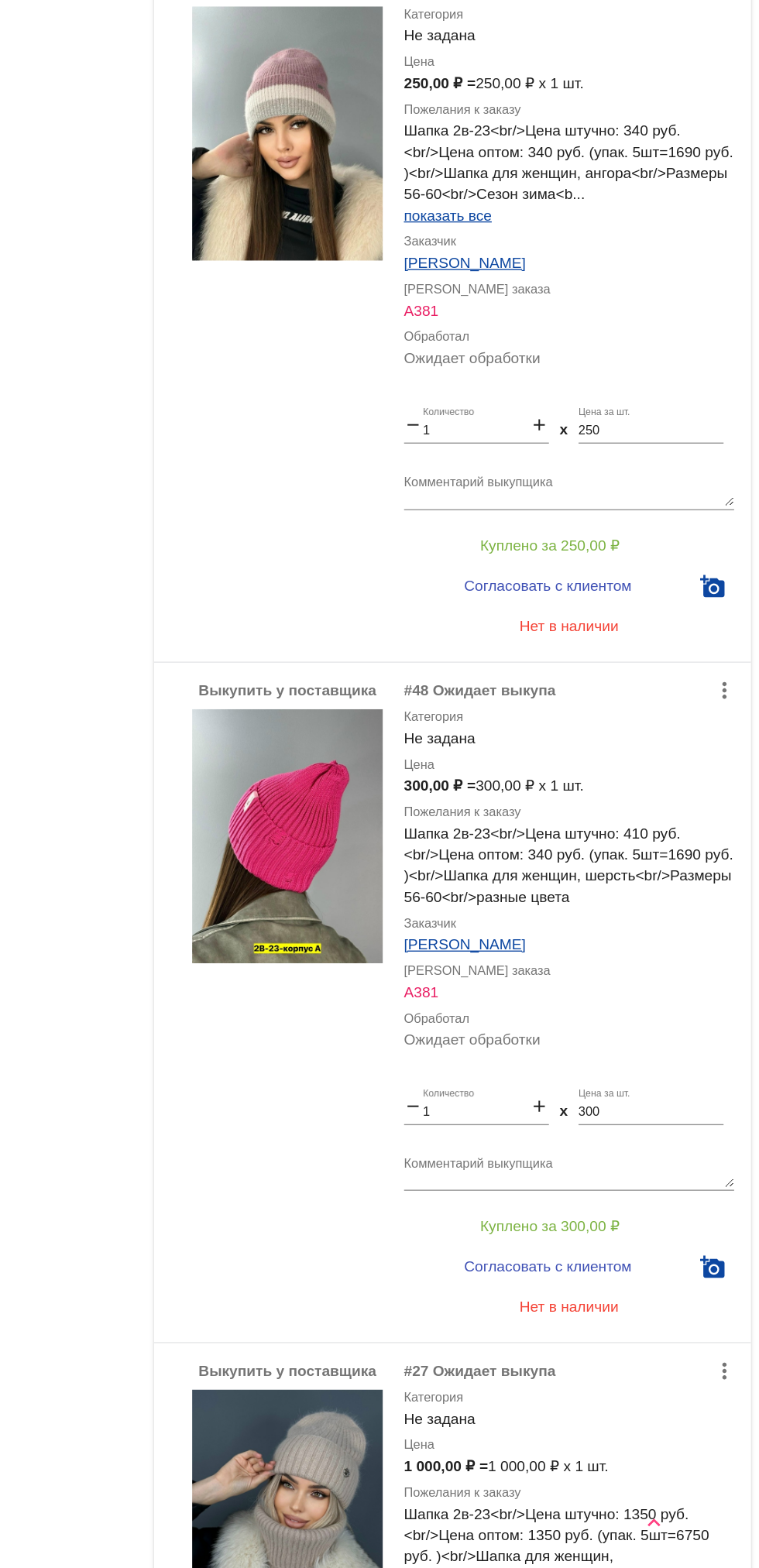
scroll to position [0, 0]
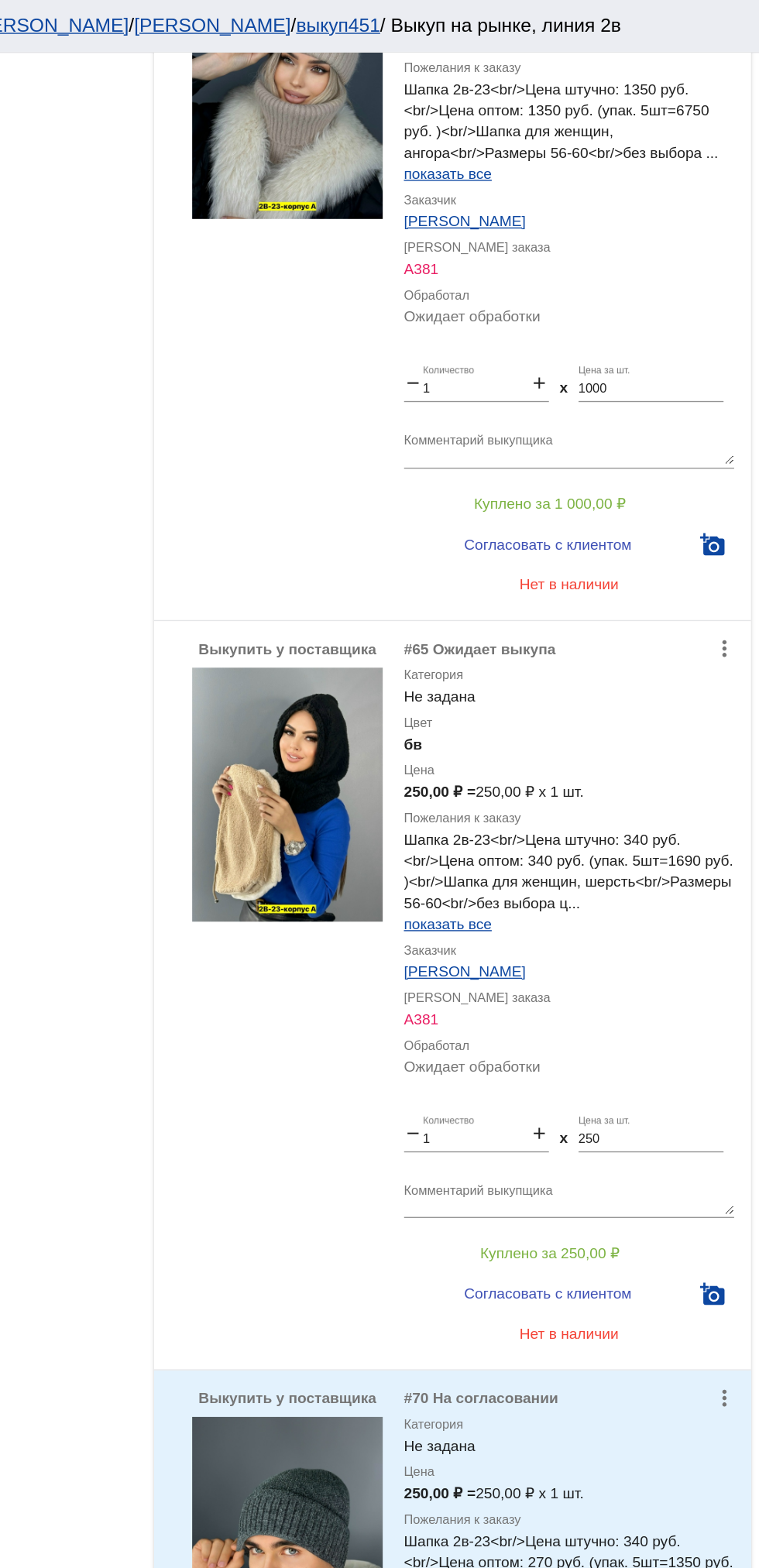
click at [650, 648] on app-description-cutted "Шапка 2в-23<br/>Цена штучно: 340 руб.<br/>Цена оптом: 340 руб. (упак. 5шт=1690 …" at bounding box center [620, 645] width 242 height 77
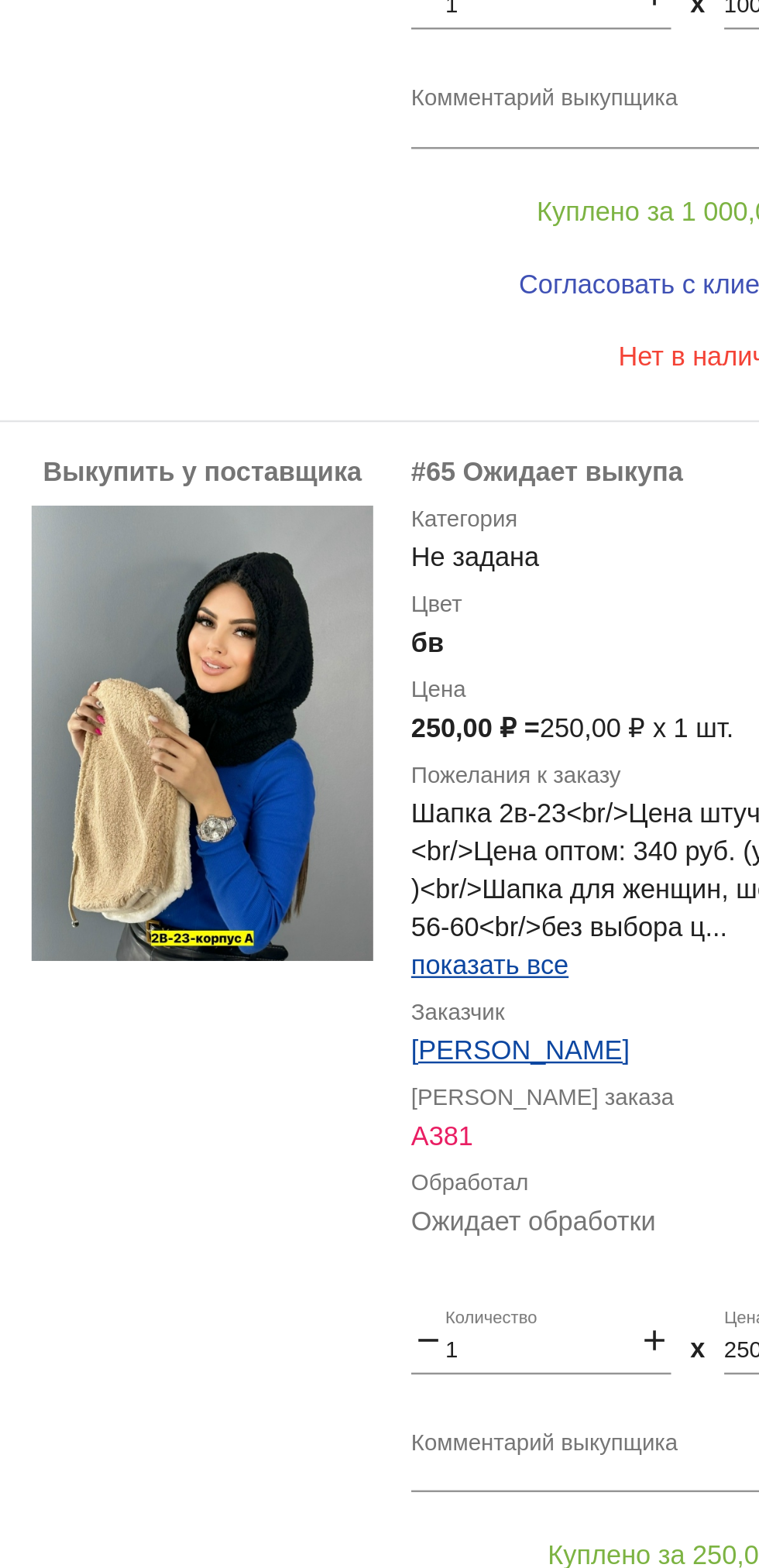
scroll to position [1528, 0]
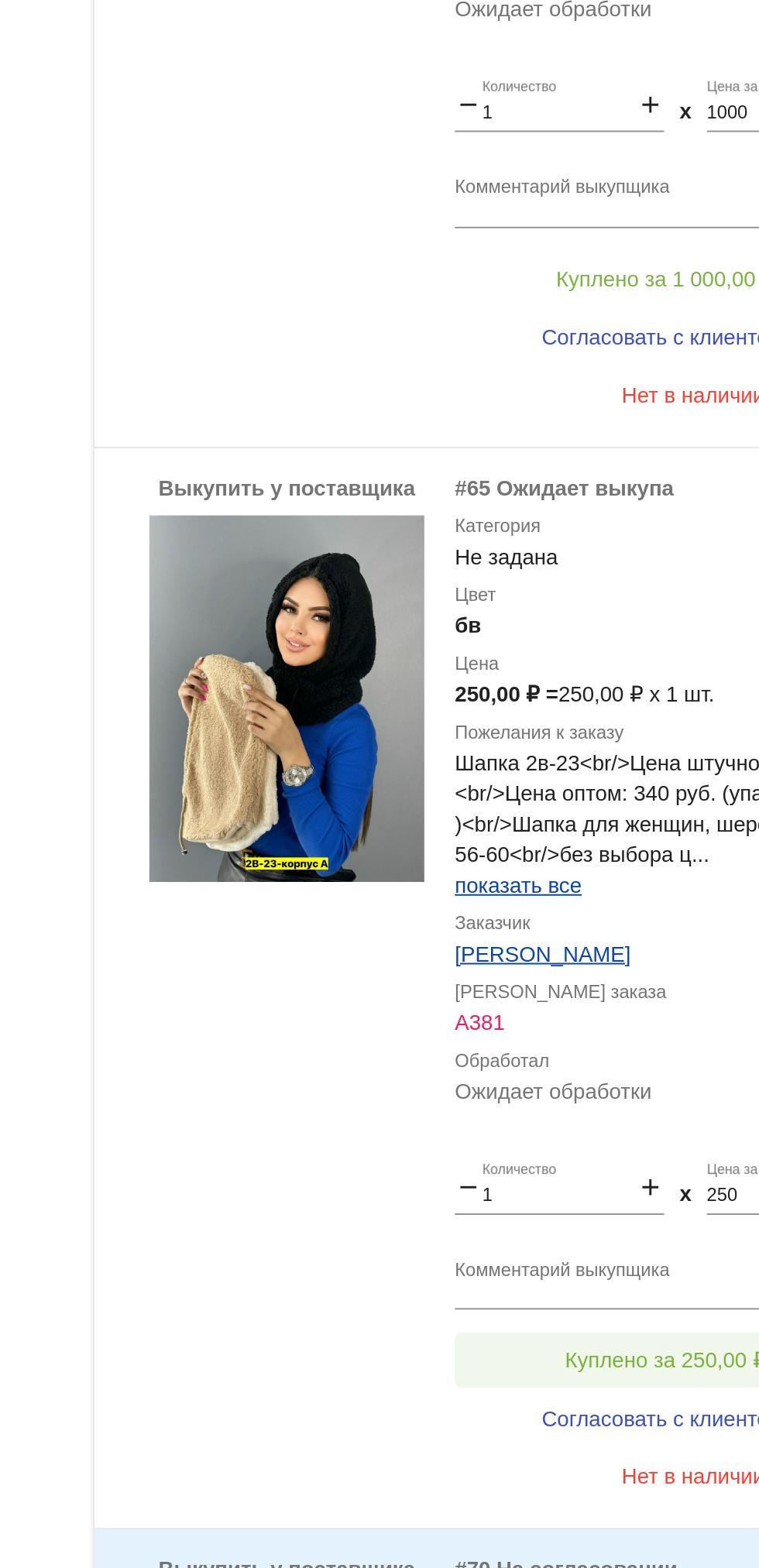
click at [622, 958] on button "Куплено за 250,00 ₽" at bounding box center [605, 971] width 214 height 28
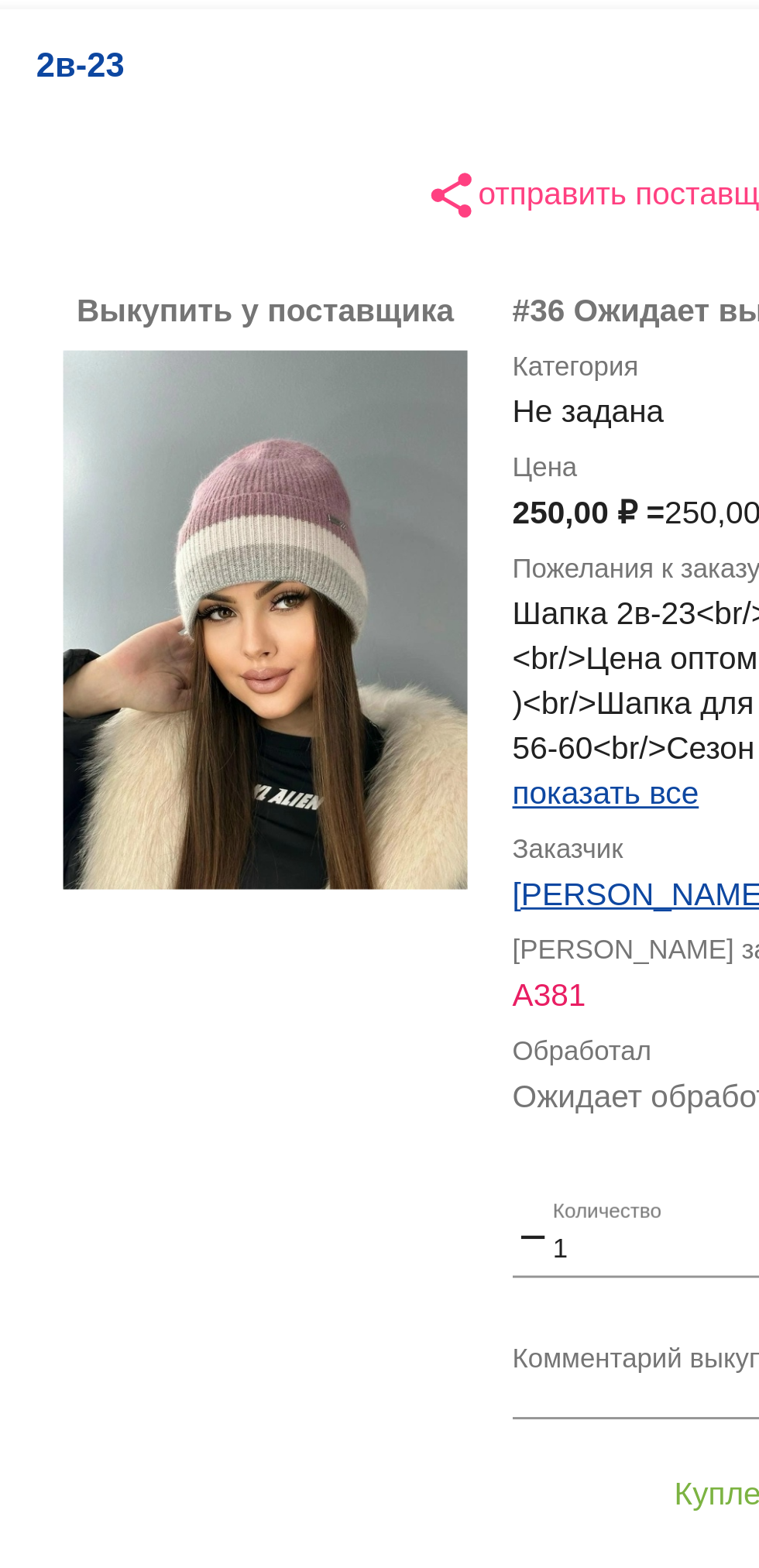
scroll to position [2, 0]
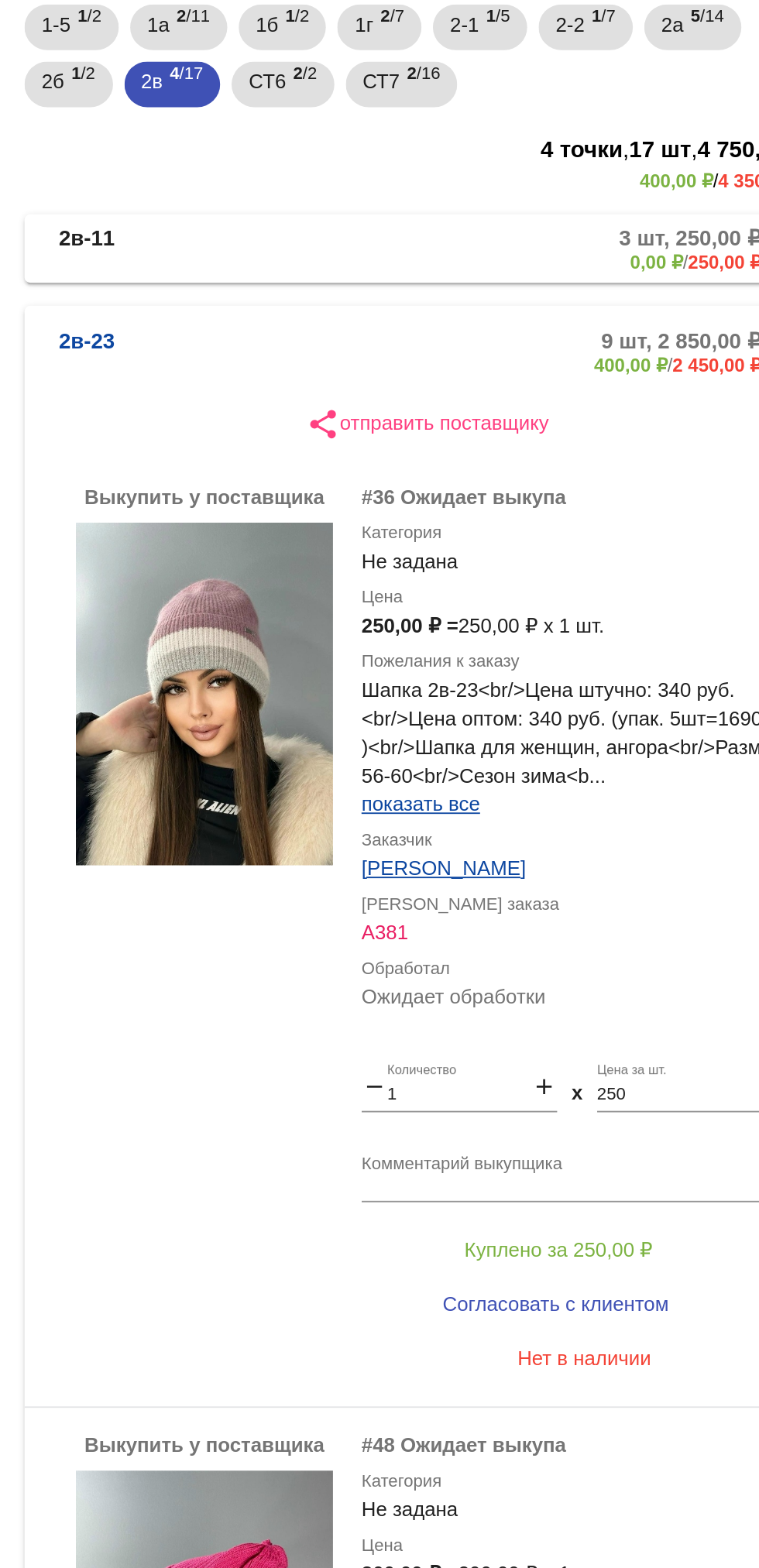
click at [562, 699] on span "показать все" at bounding box center [531, 696] width 64 height 13
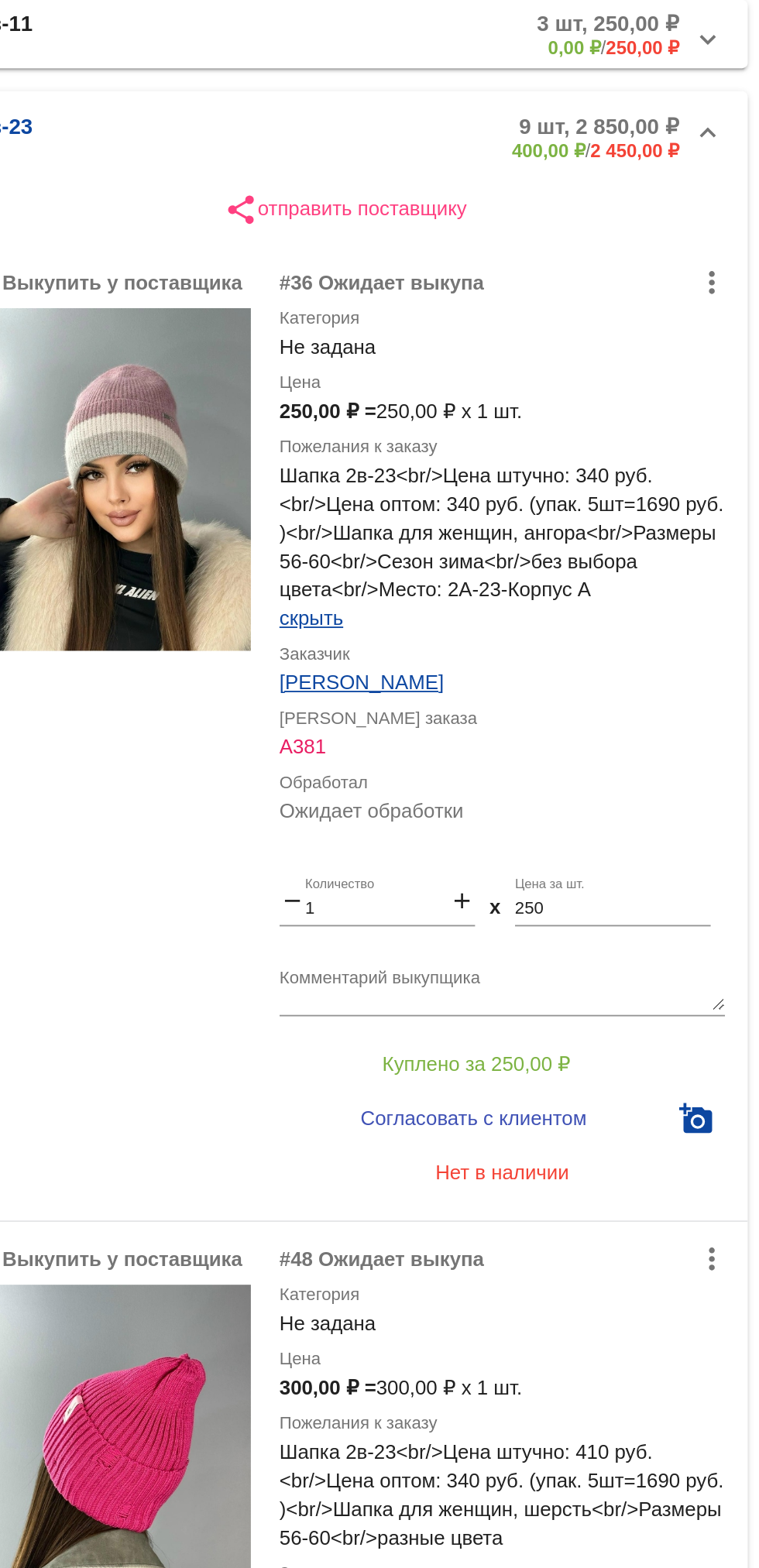
scroll to position [131, 0]
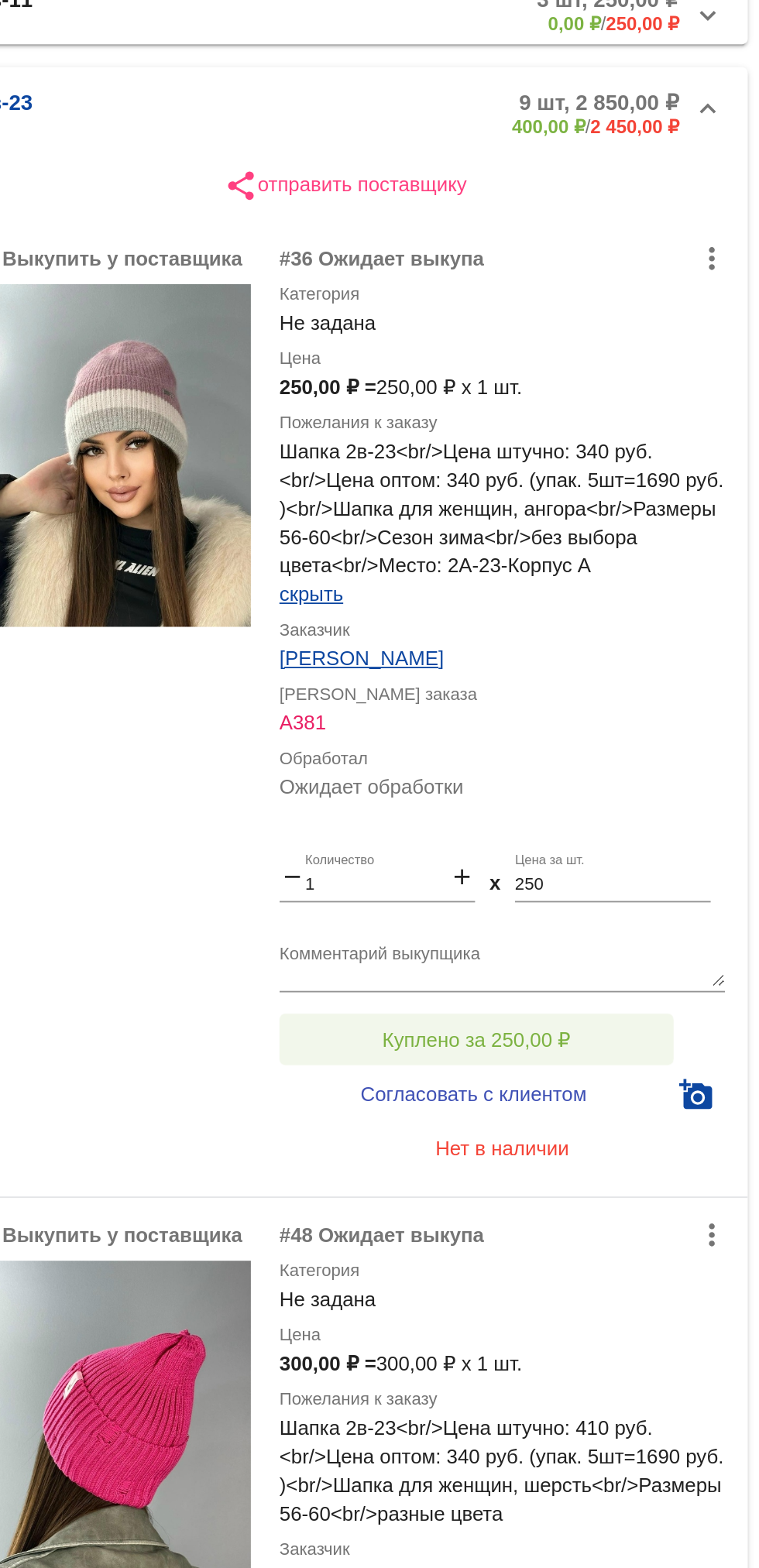
click at [672, 818] on button "Куплено за 250,00 ₽" at bounding box center [605, 823] width 214 height 28
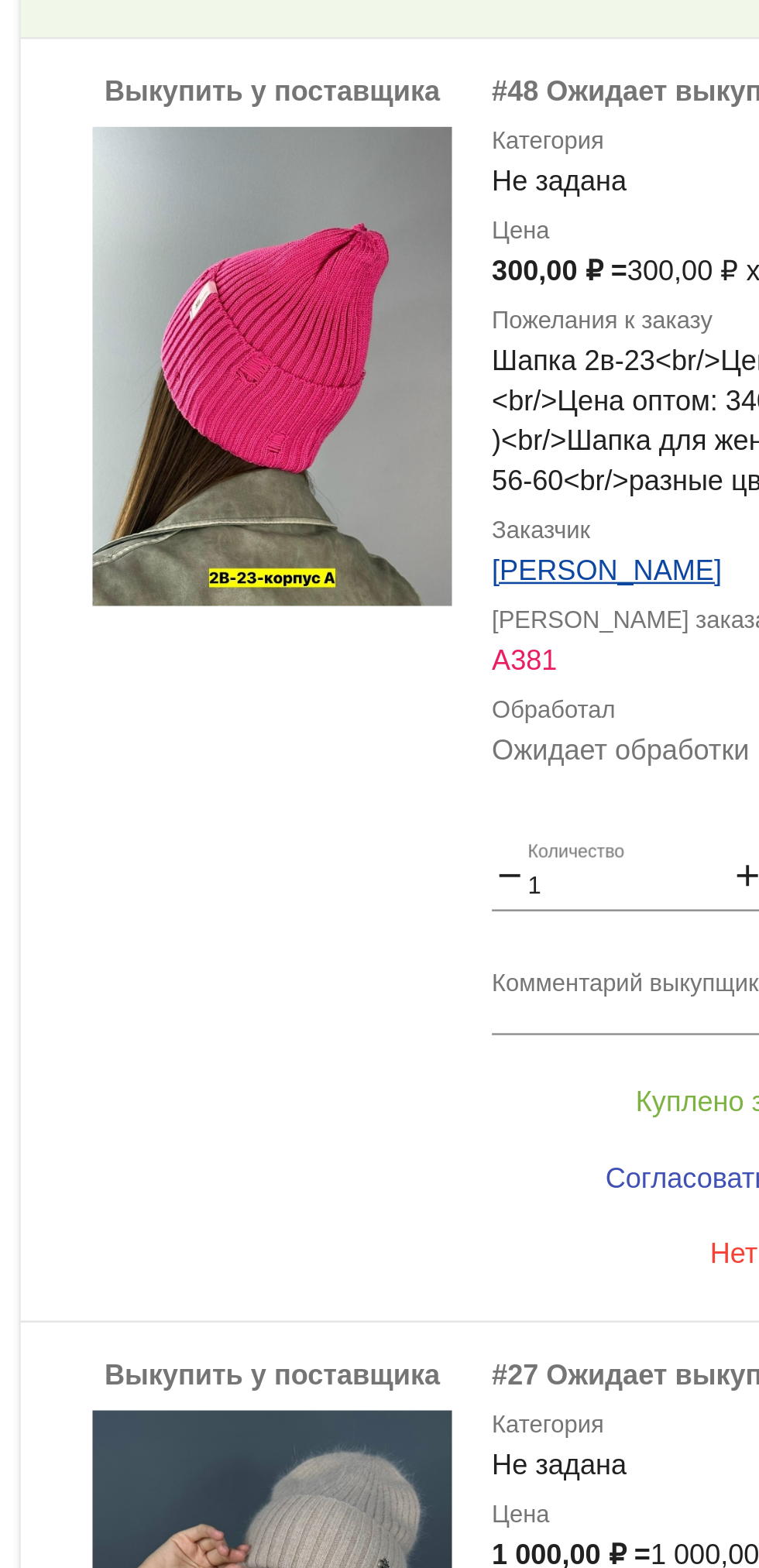
scroll to position [594, 0]
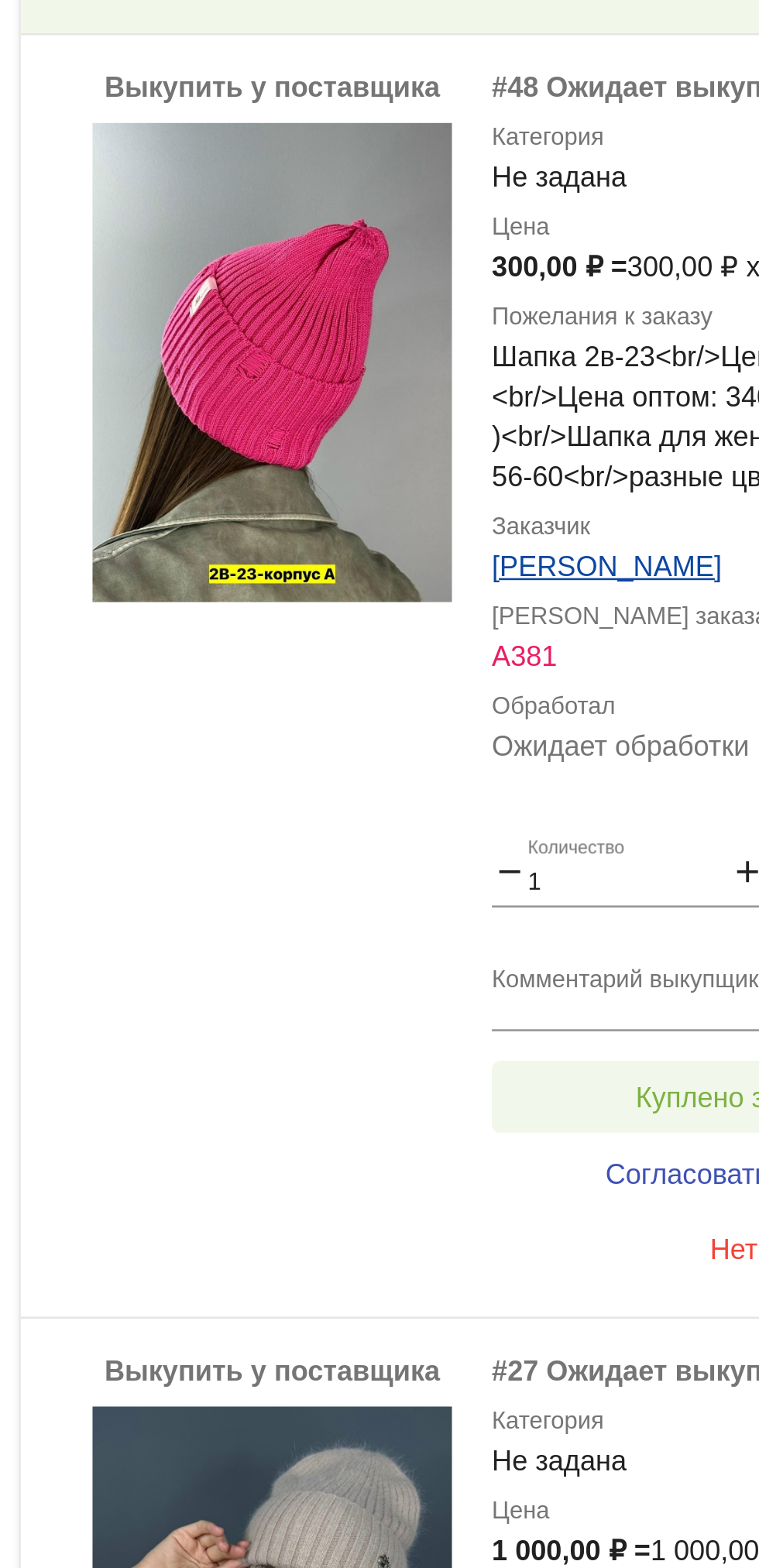
click at [583, 858] on span "Куплено за 300,00 ₽" at bounding box center [605, 858] width 102 height 13
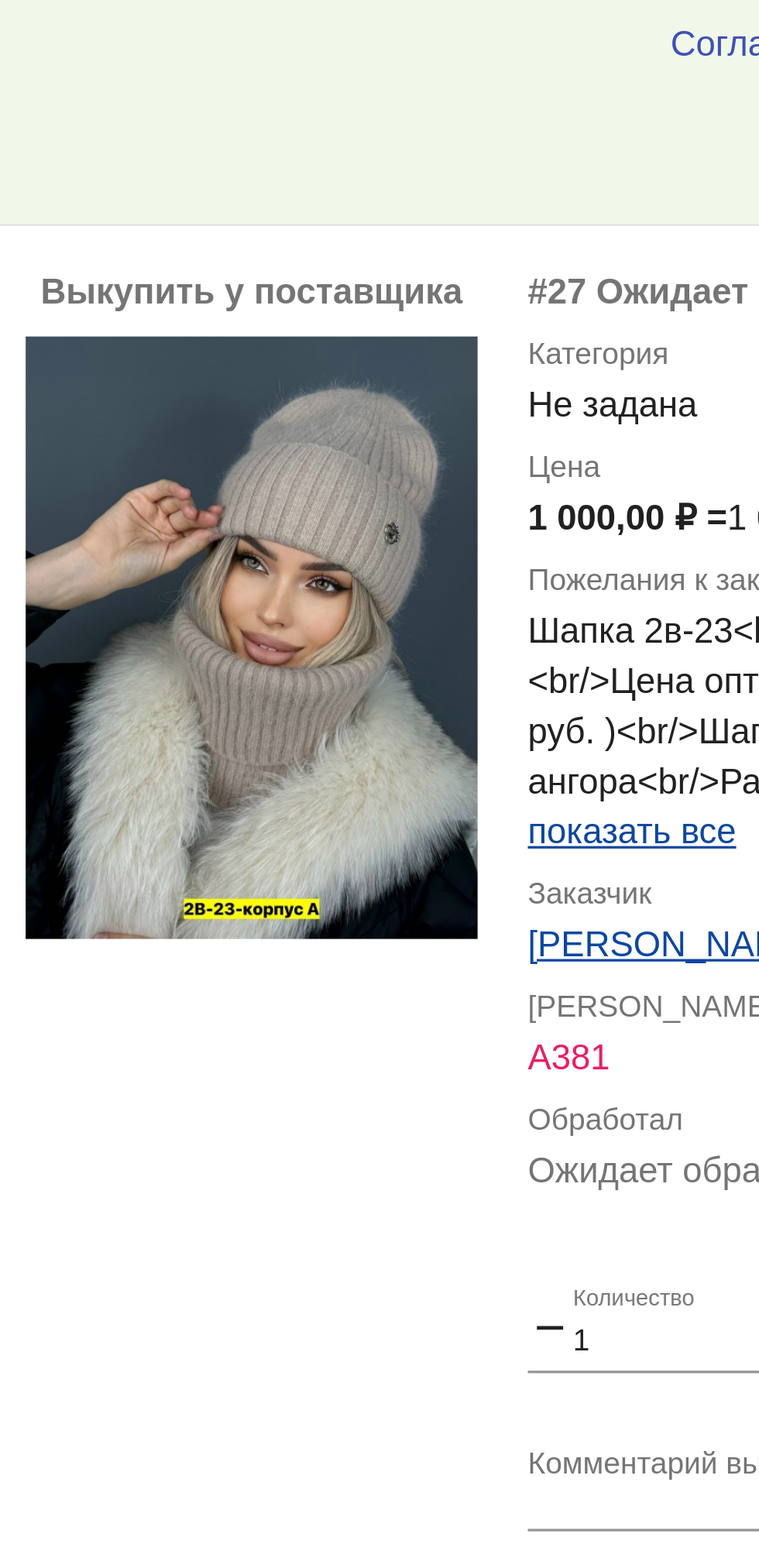
scroll to position [1069, 0]
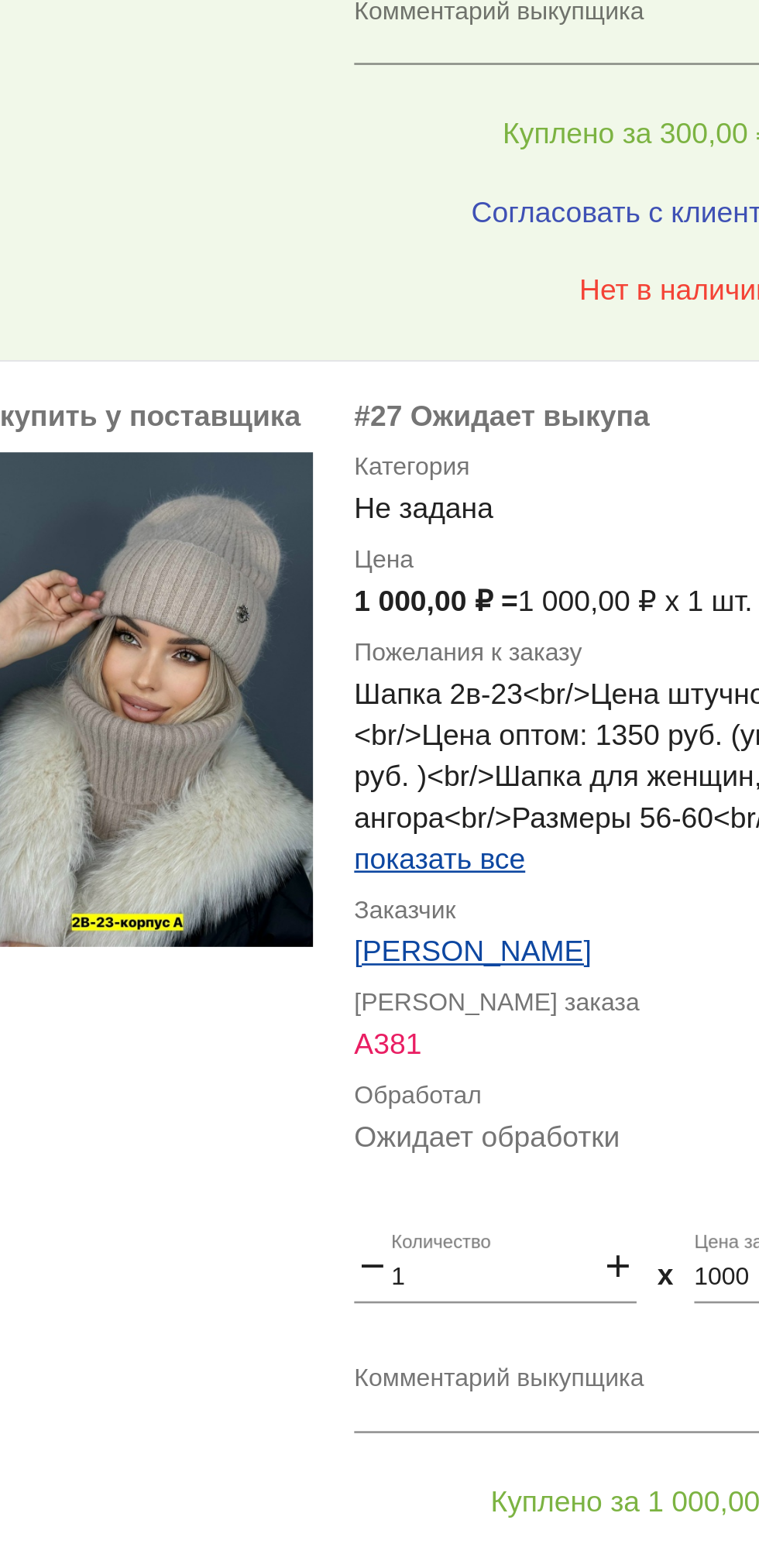
click at [540, 650] on span "показать все" at bounding box center [531, 656] width 64 height 13
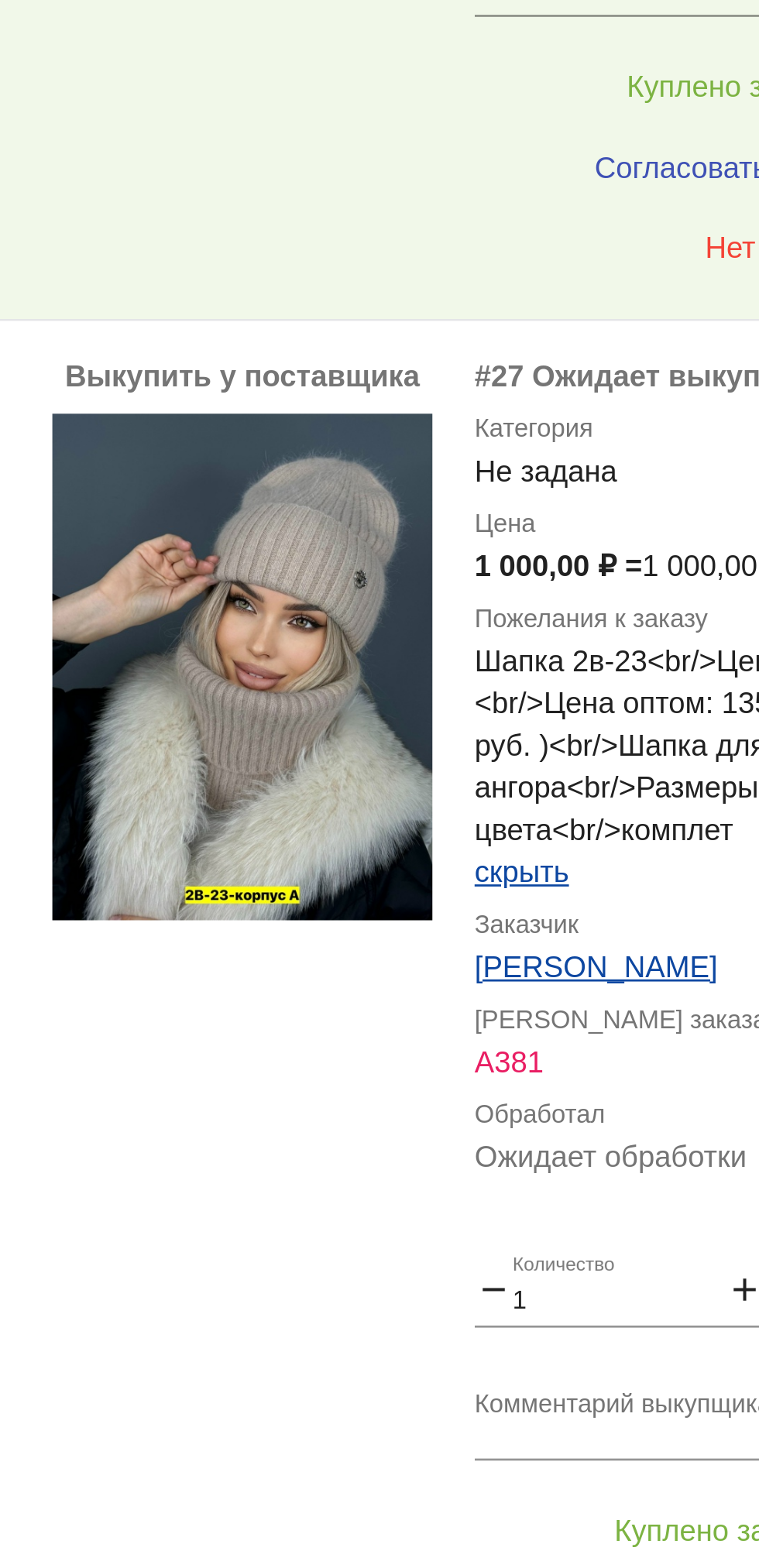
scroll to position [1072, 0]
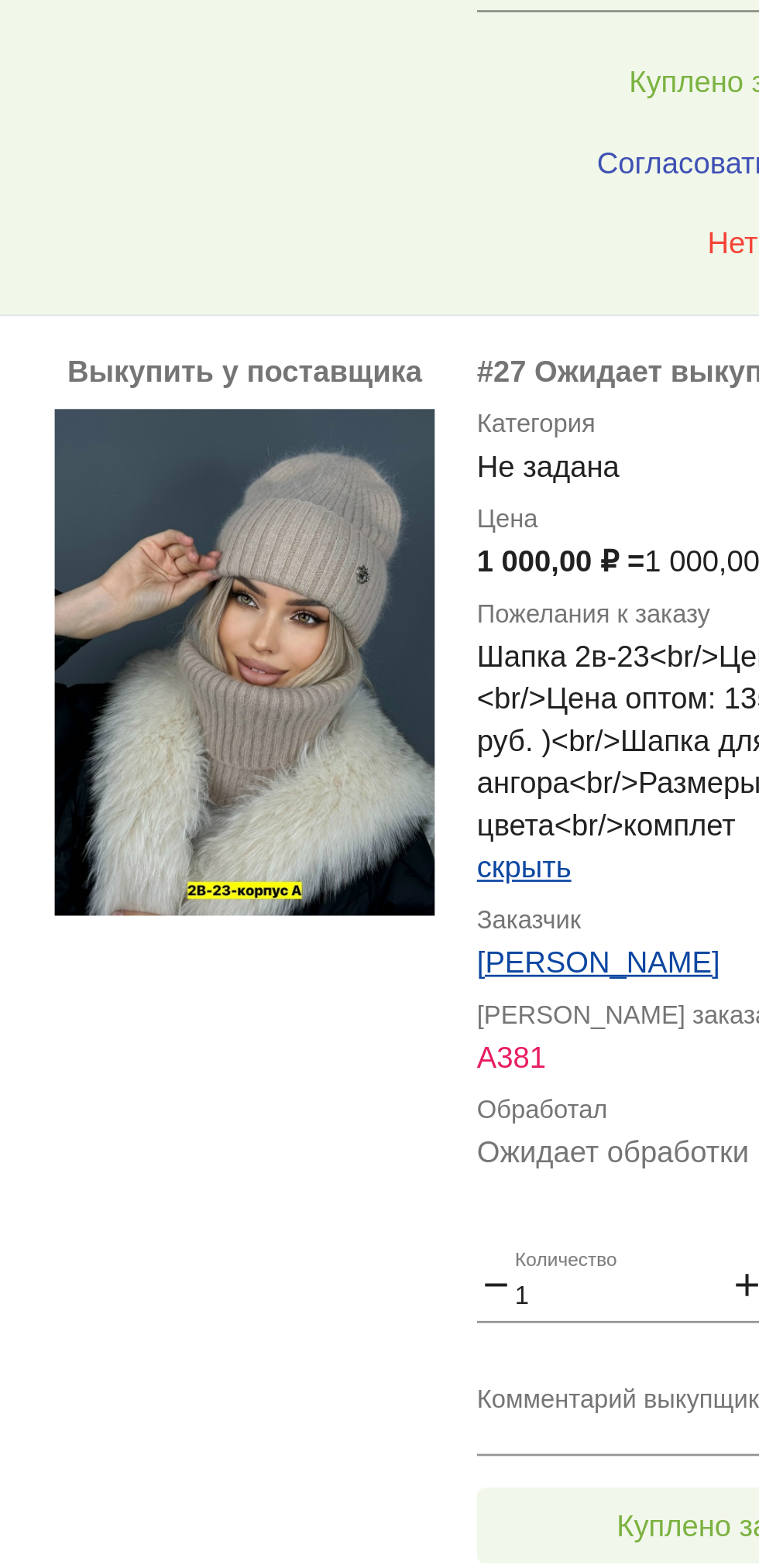
click at [586, 909] on span "Куплено за 1 000,00 ₽" at bounding box center [606, 911] width 112 height 13
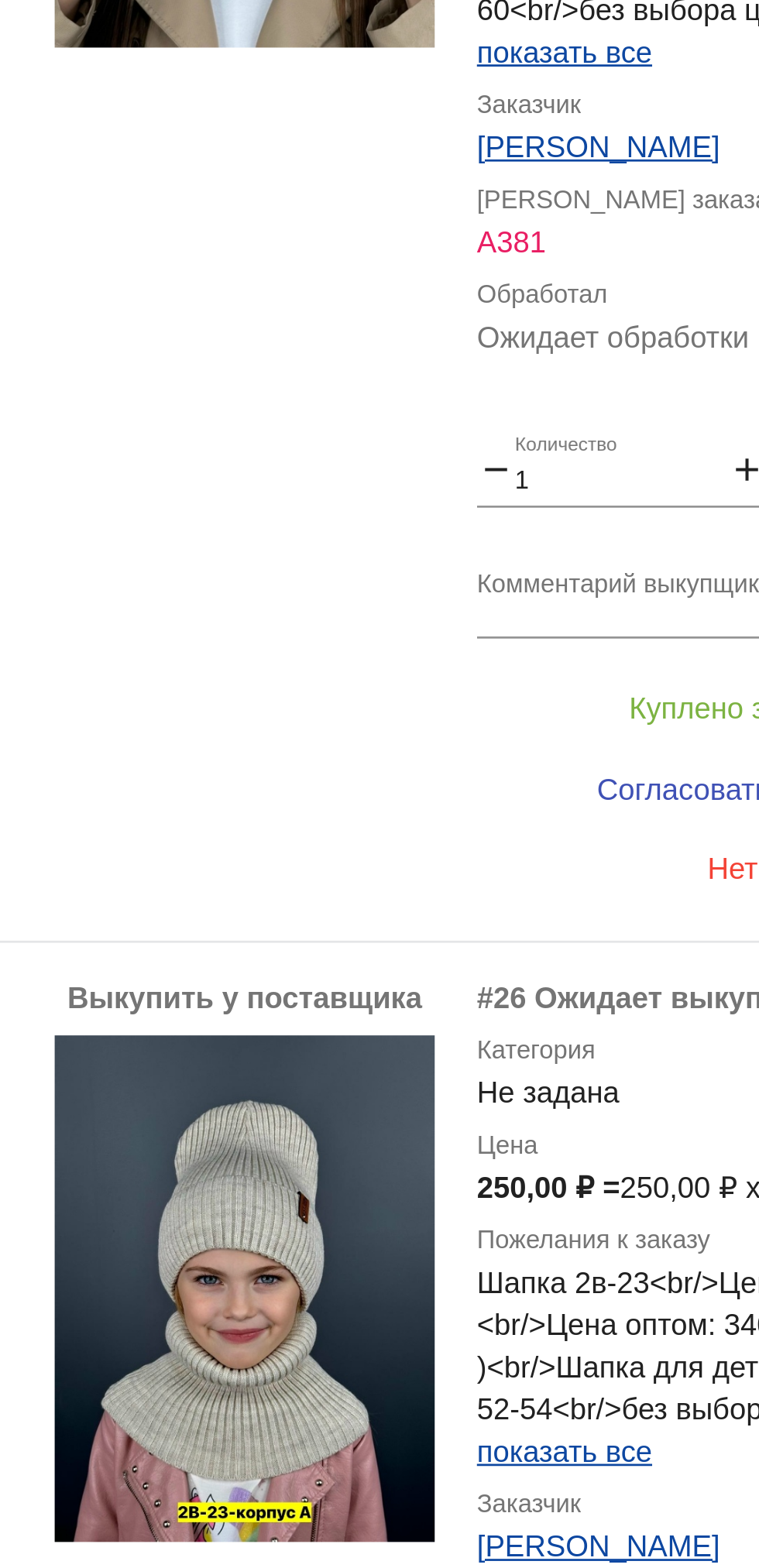
scroll to position [2968, 0]
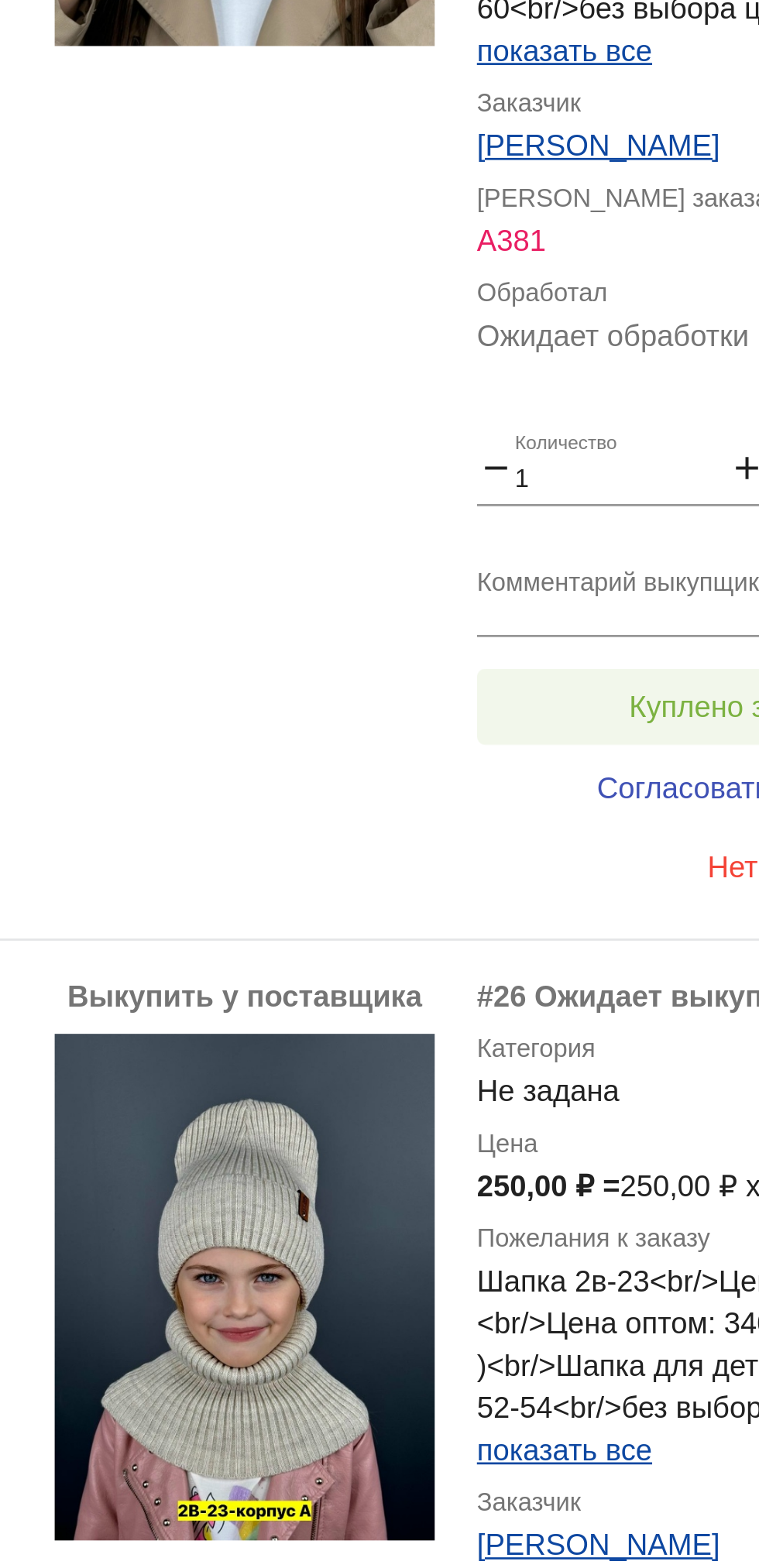
click at [574, 602] on button "Куплено за 200,00 ₽" at bounding box center [605, 609] width 214 height 28
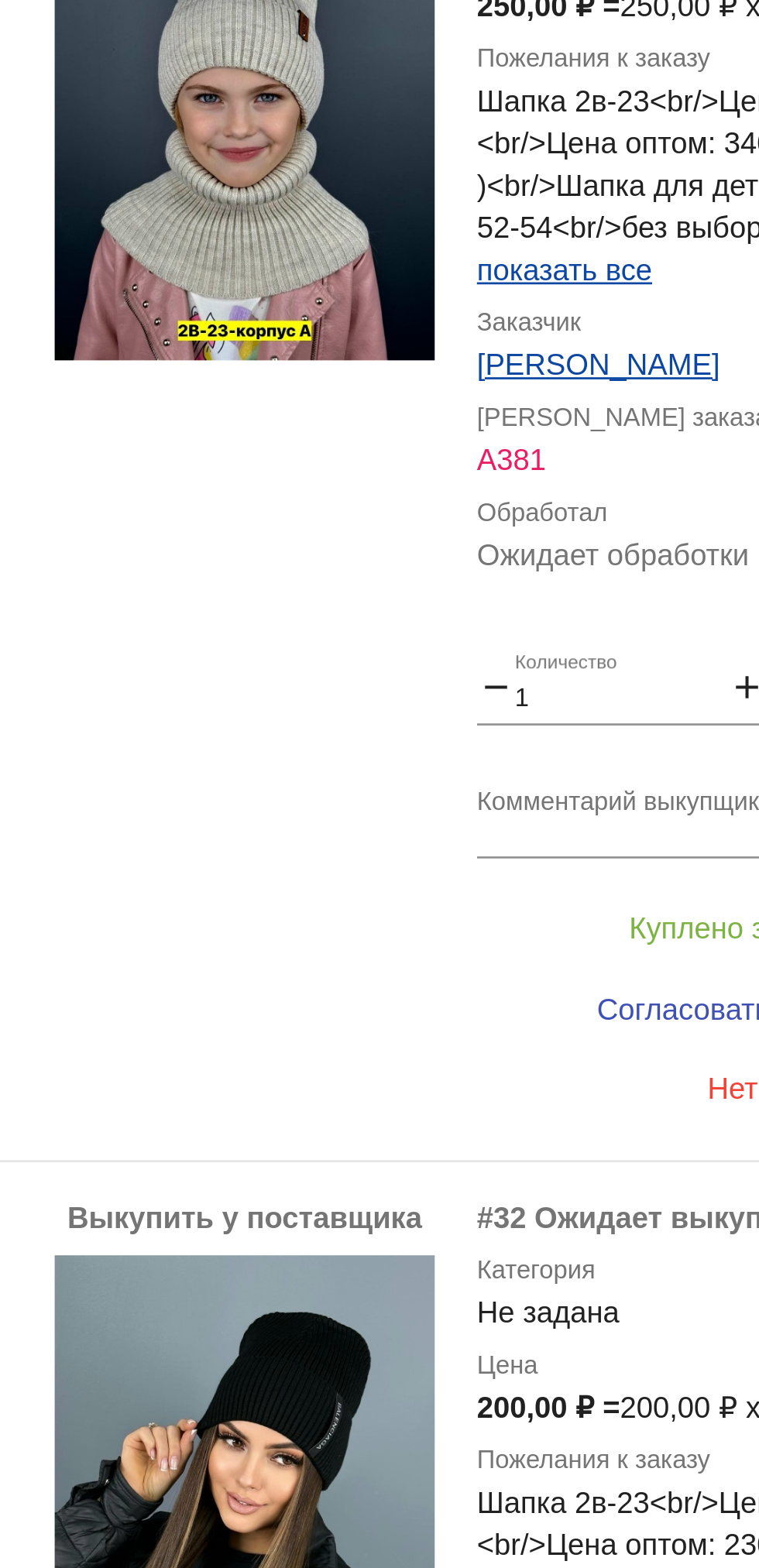
scroll to position [3407, 0]
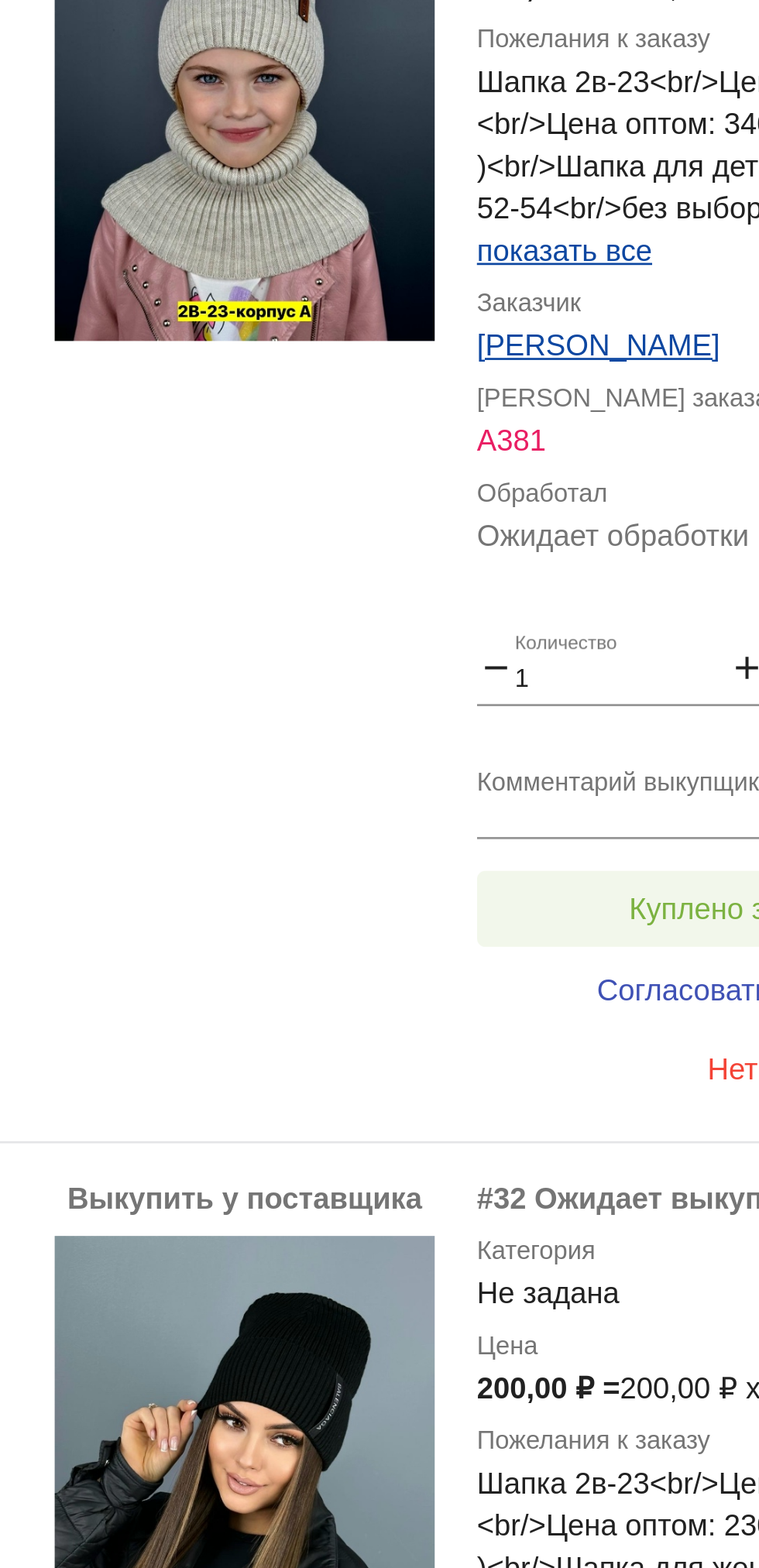
click at [580, 686] on span "Куплено за 250,00 ₽" at bounding box center [605, 684] width 102 height 13
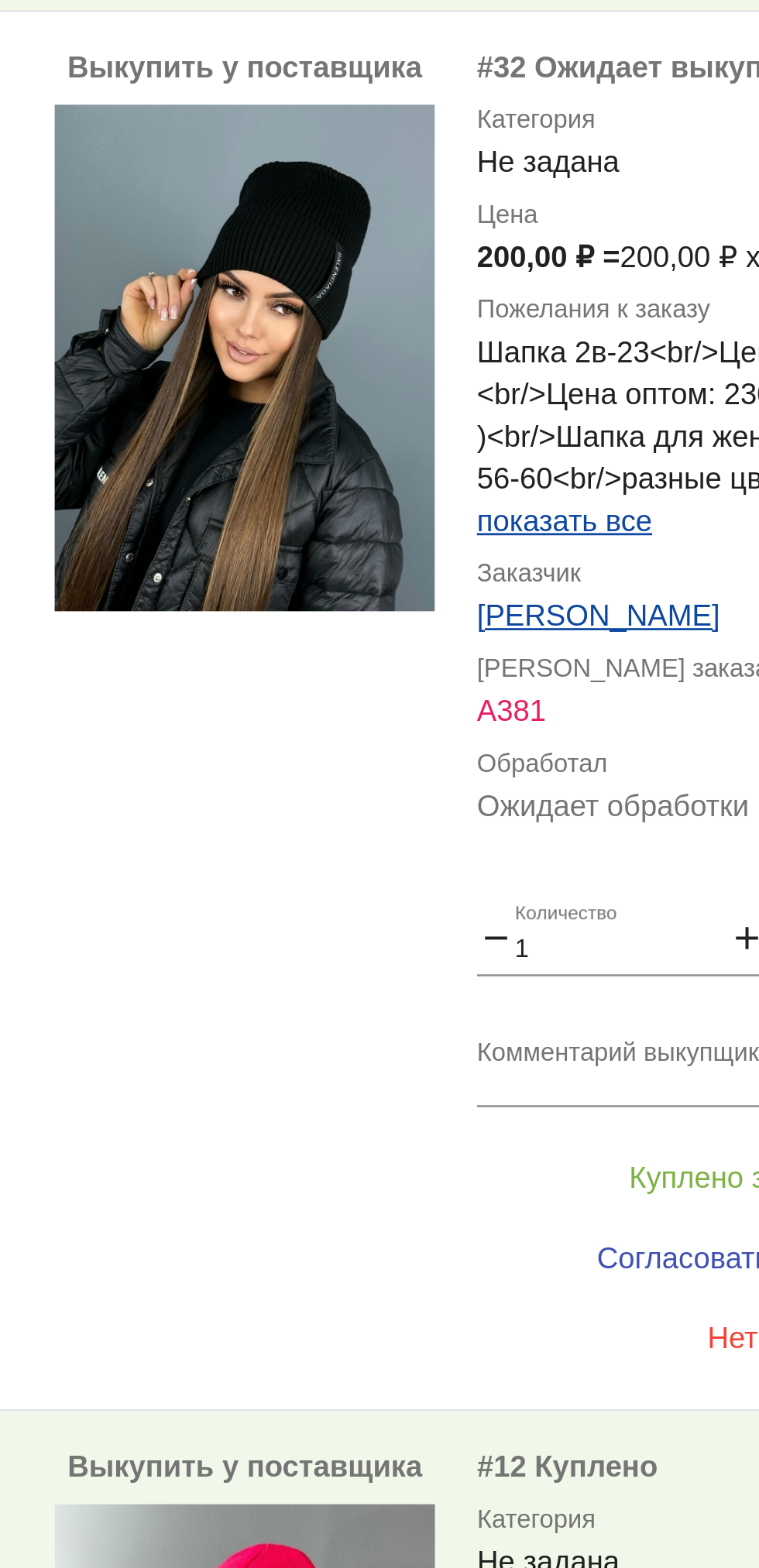
scroll to position [3898, 0]
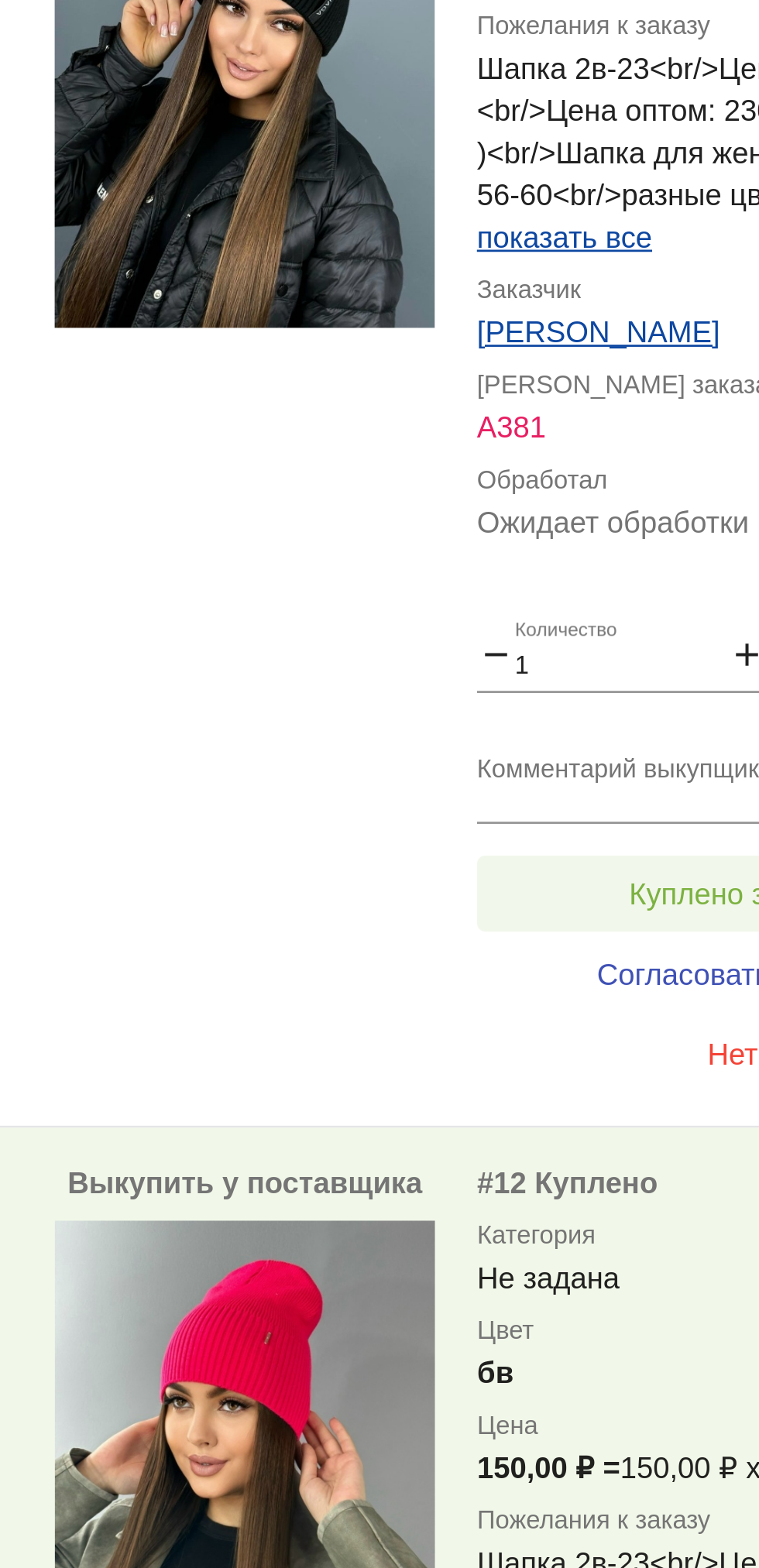
click at [574, 720] on span "Куплено за 200,00 ₽" at bounding box center [605, 723] width 102 height 13
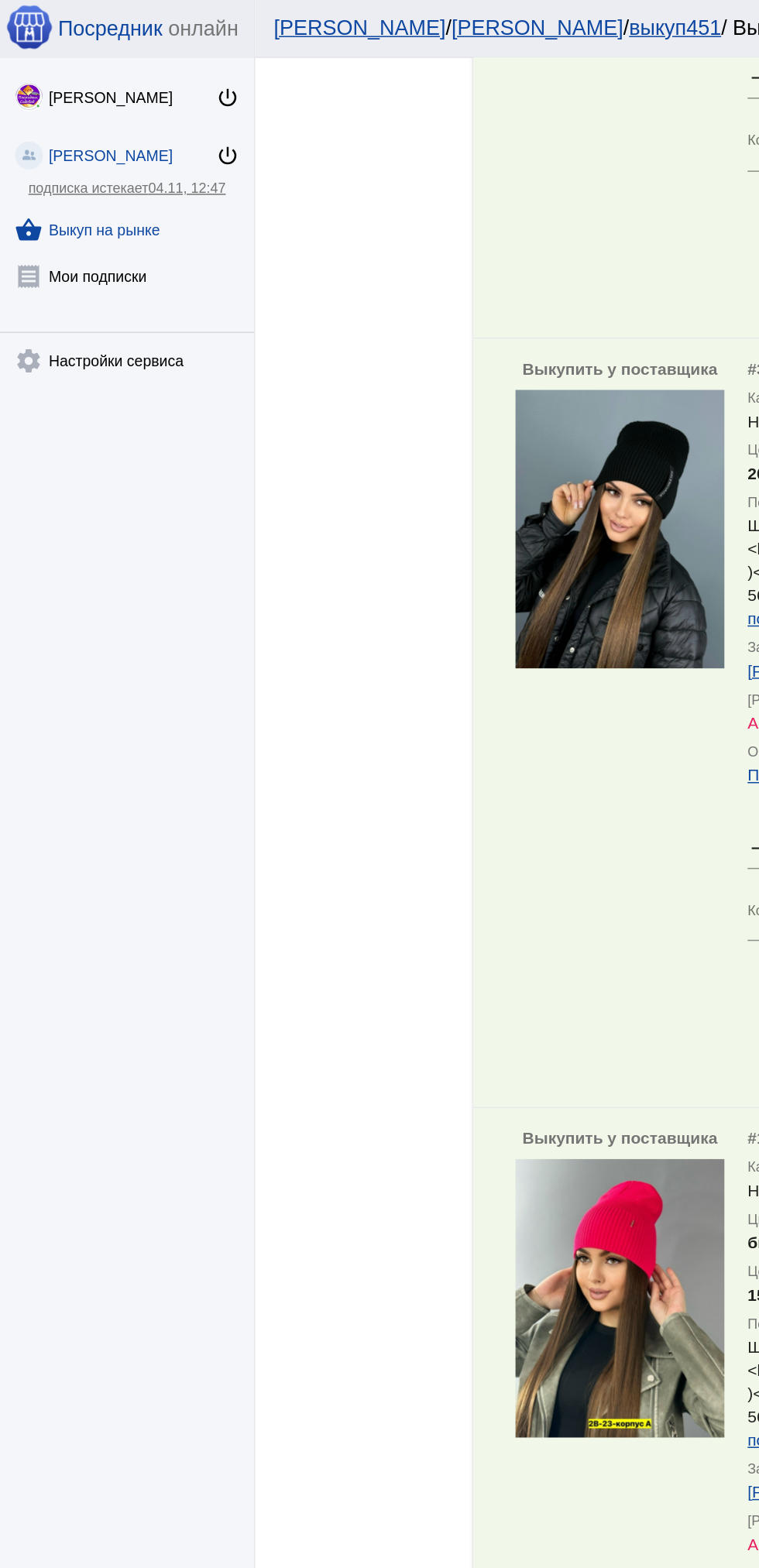
scroll to position [3952, 0]
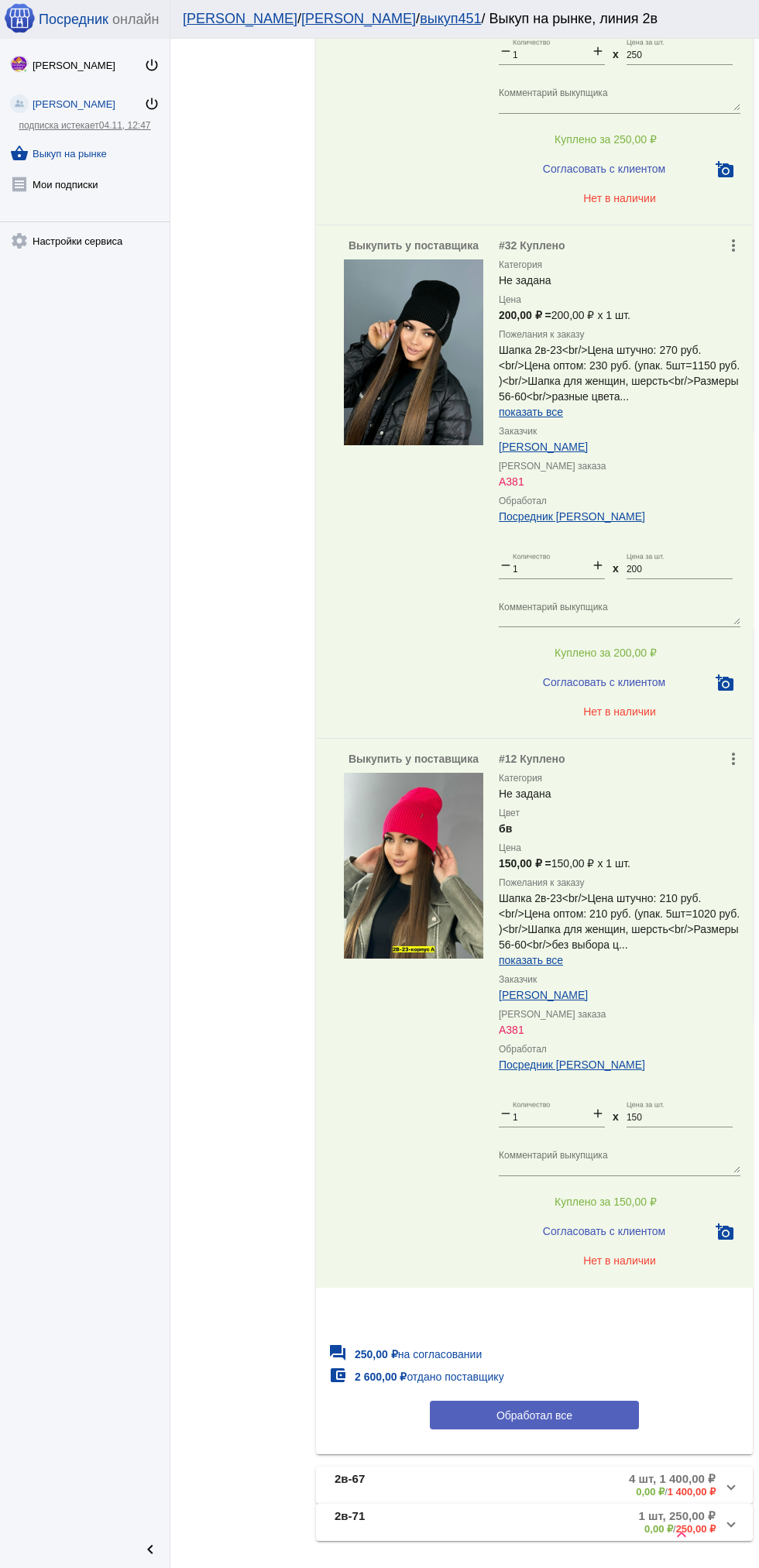
click at [564, 1419] on button "Обработал все" at bounding box center [534, 1415] width 209 height 28
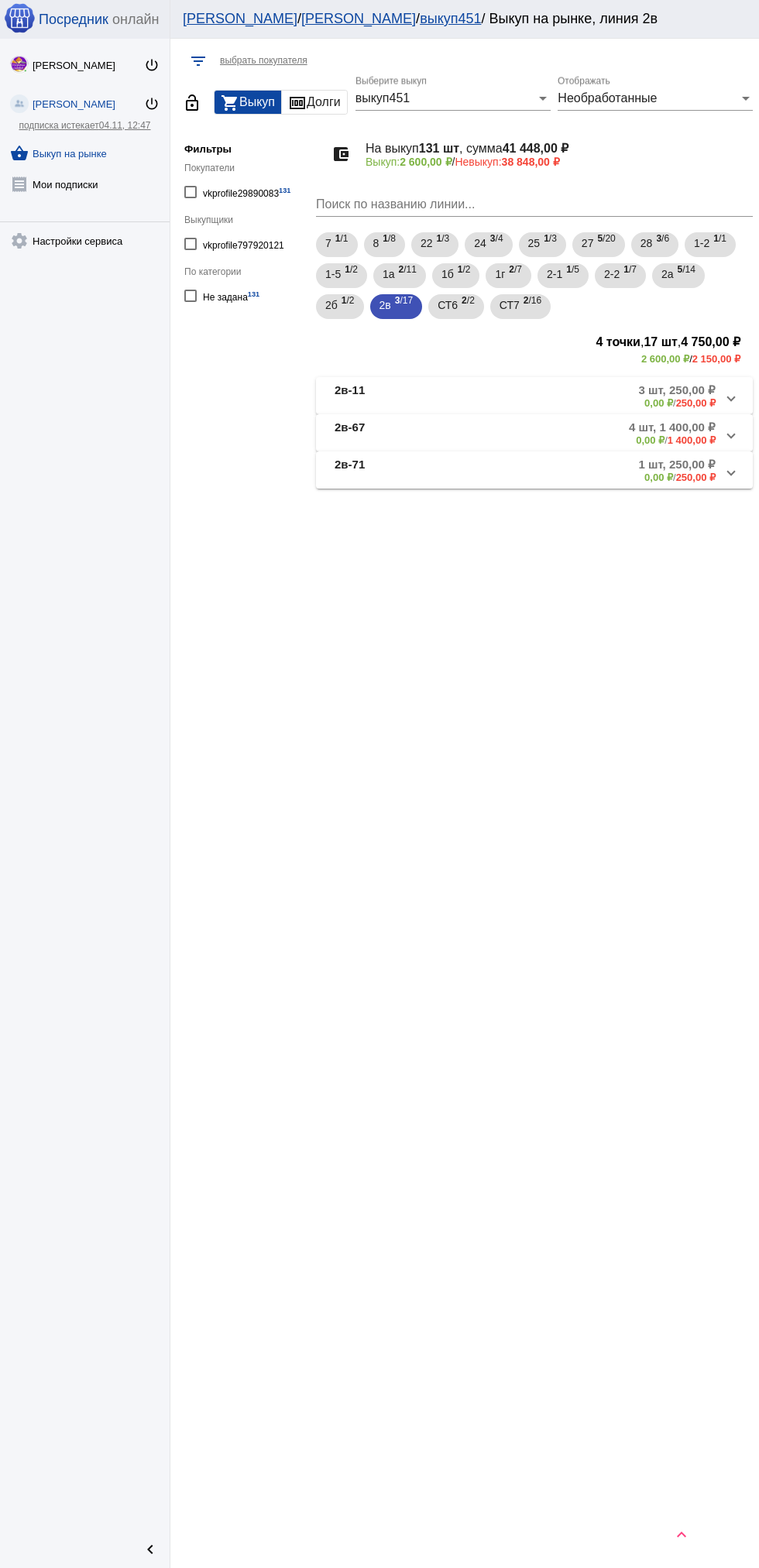
scroll to position [0, 0]
click at [340, 387] on b "2в-11" at bounding box center [349, 396] width 30 height 26
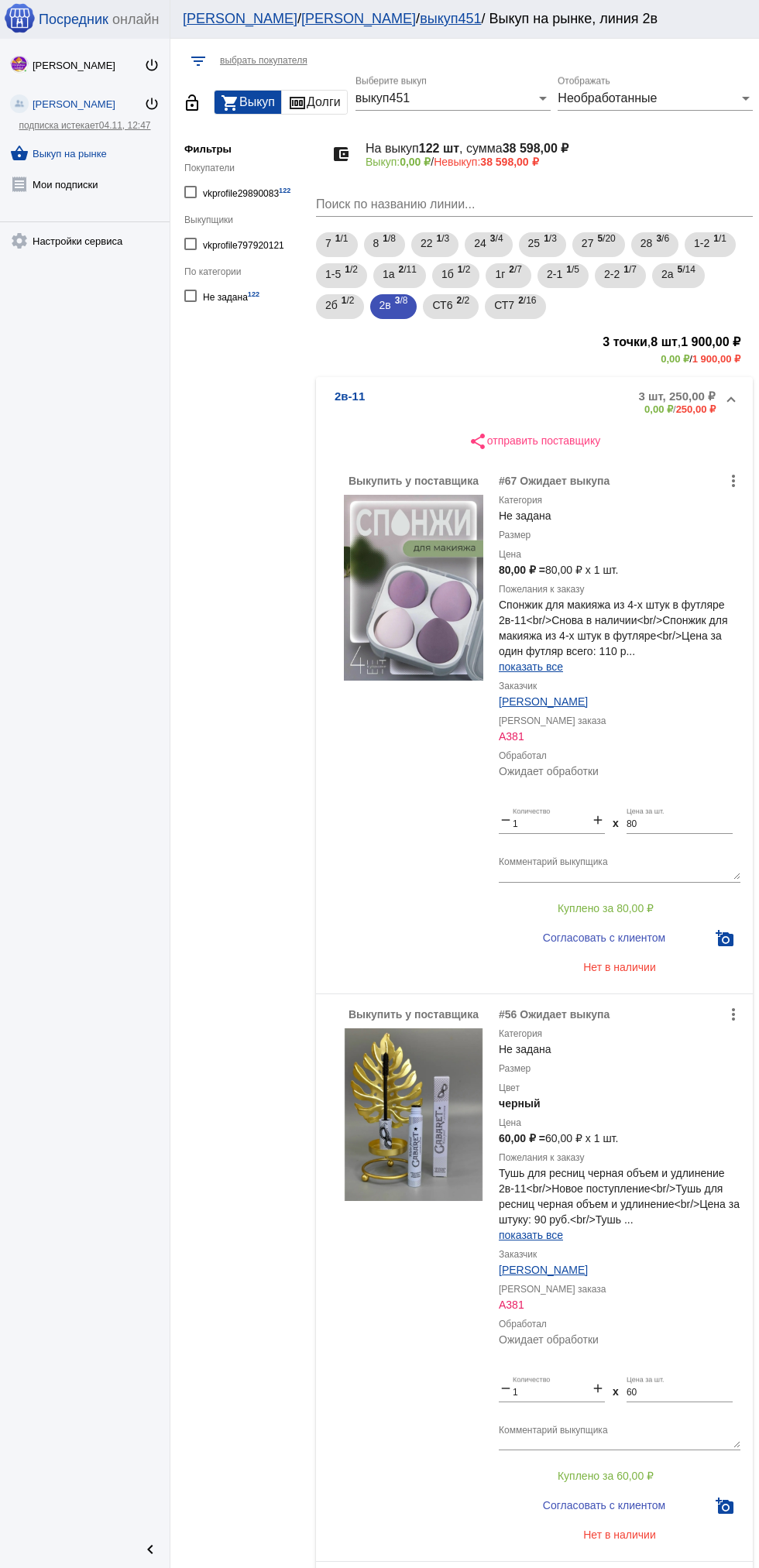
click at [530, 387] on mat-expansion-panel-header "2в-11 3 шт, 250,00 ₽ 0,00 ₽ / 250,00 ₽" at bounding box center [534, 402] width 436 height 50
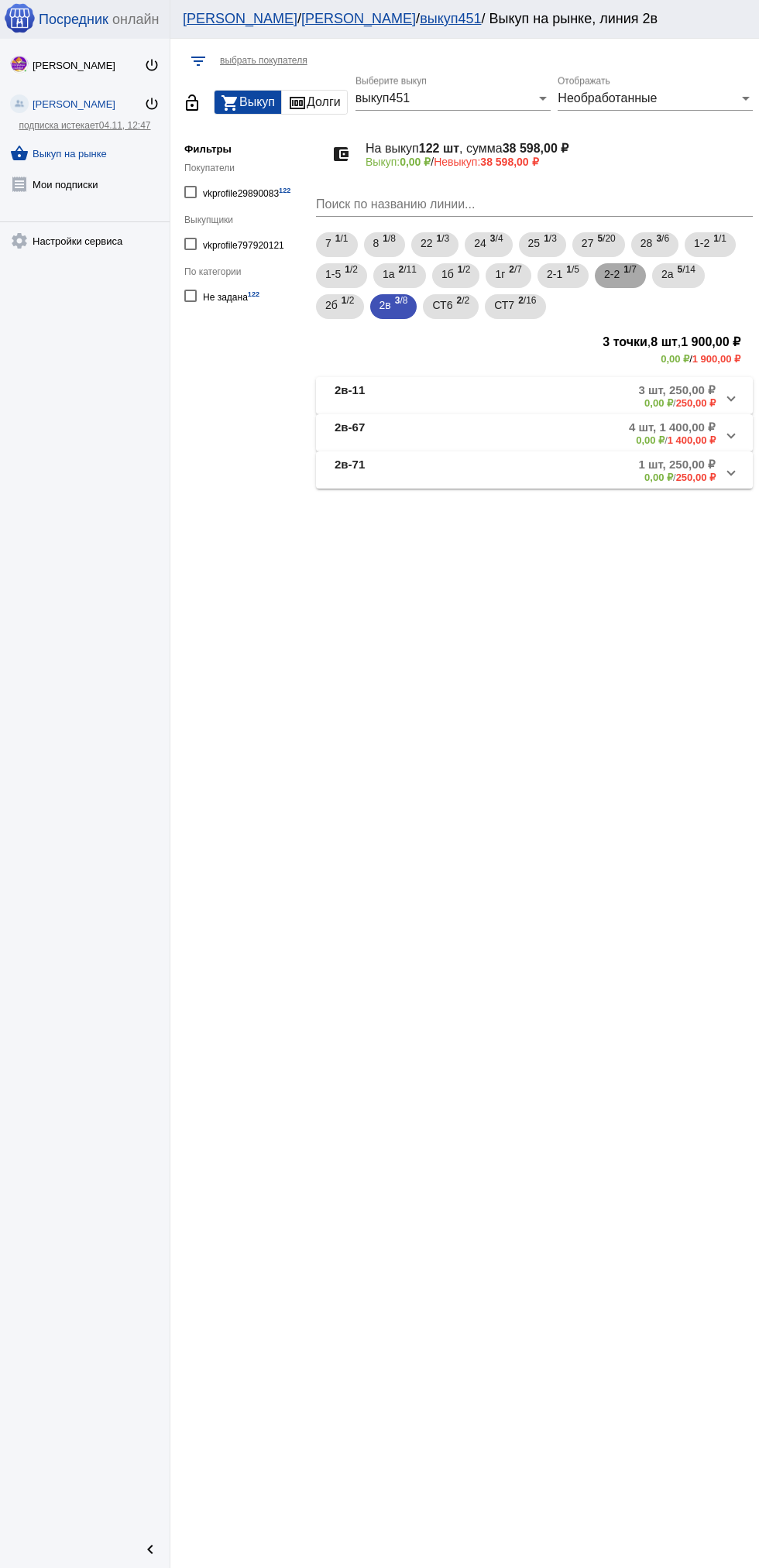
click at [636, 282] on span "1 /7" at bounding box center [630, 276] width 13 height 32
click at [590, 399] on mat-panel-description "7 шт, 2 900,00 ₽ 0,00 ₽ / 2 900,00 ₽" at bounding box center [590, 396] width 249 height 26
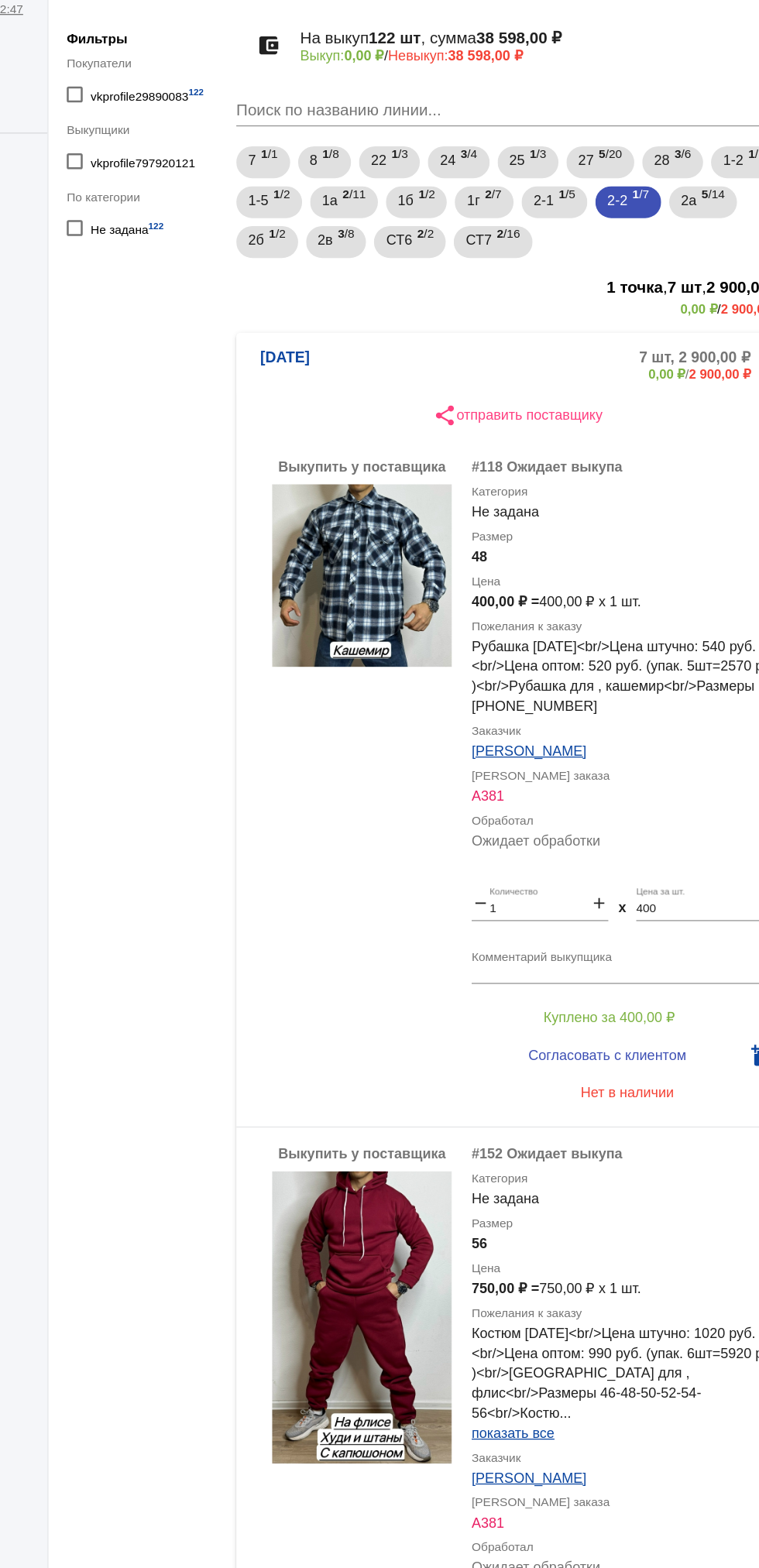
scroll to position [2, 0]
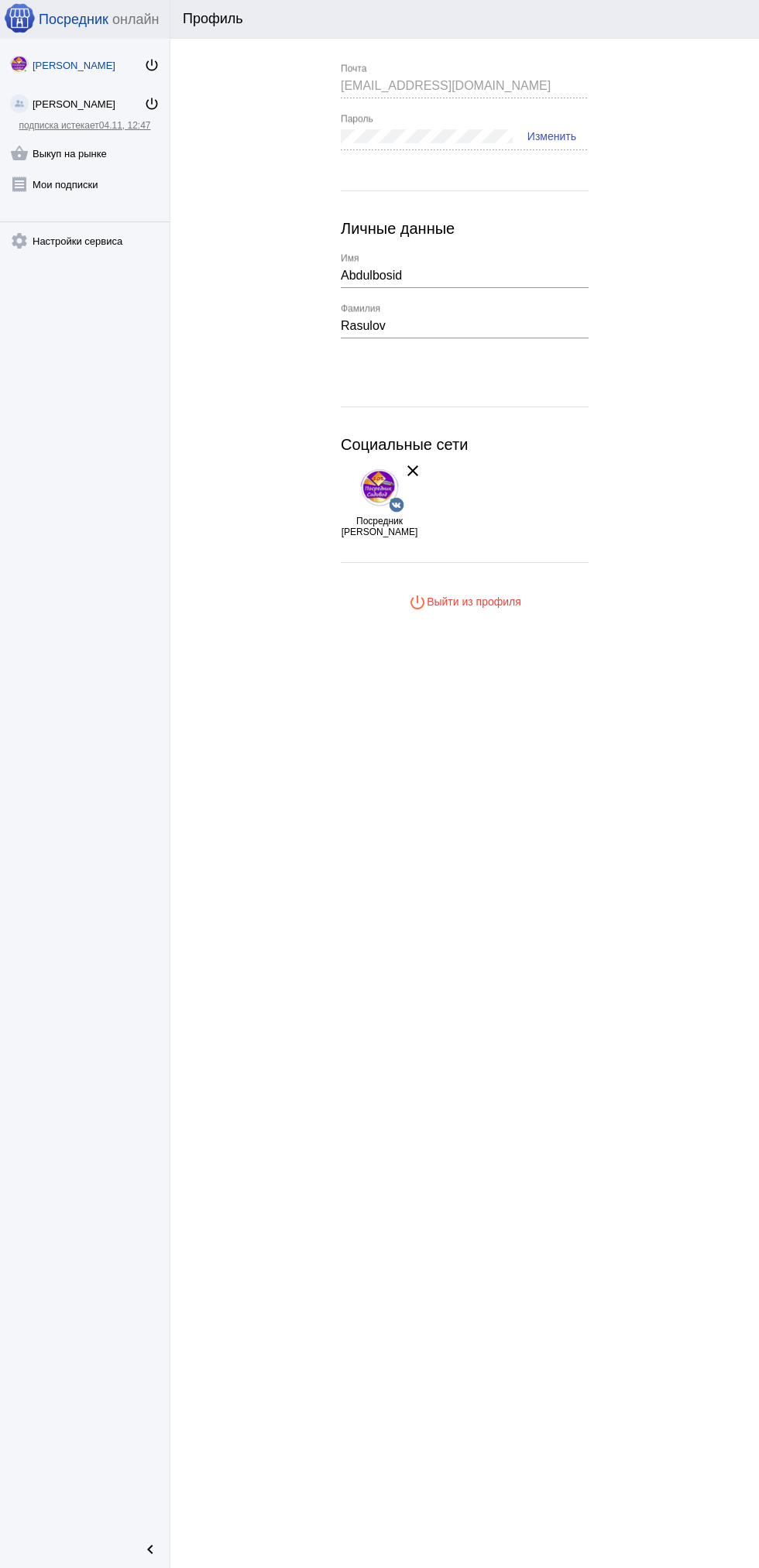
click at [83, 153] on link "shopping_basket Выкуп на рынке" at bounding box center [84, 150] width 170 height 31
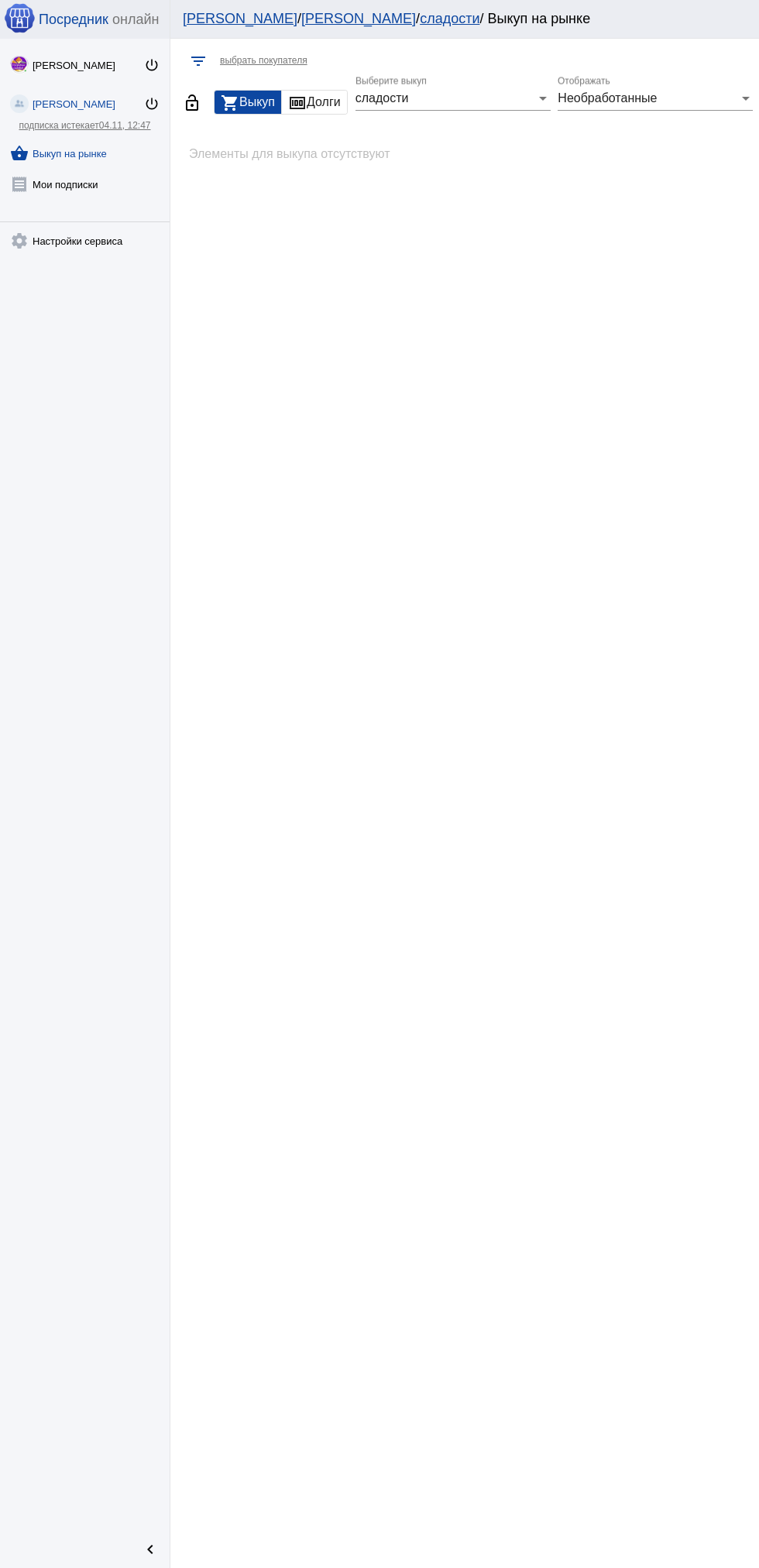
click at [500, 98] on div "сладости" at bounding box center [446, 98] width 182 height 14
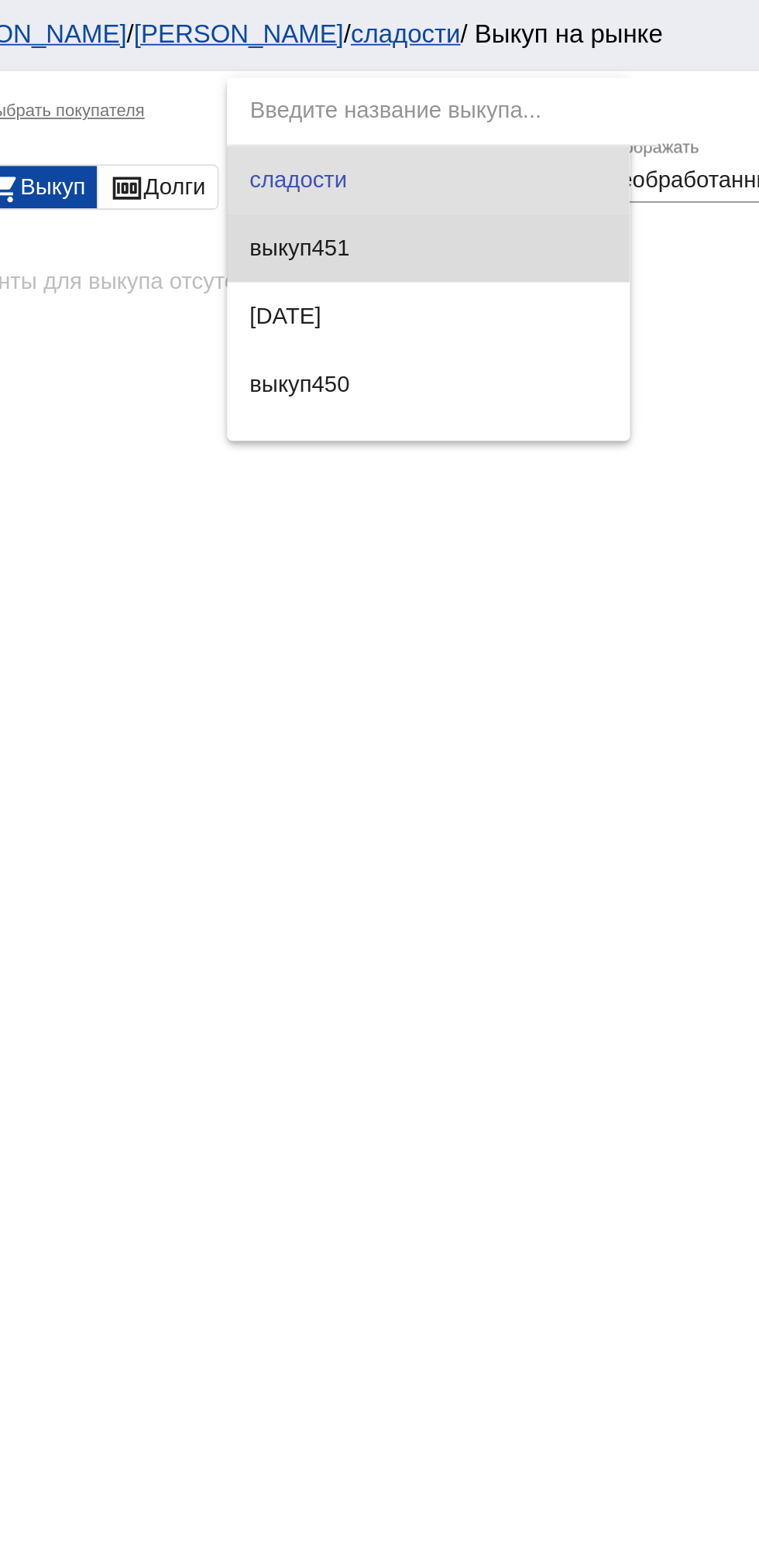
click at [477, 135] on span "выкуп451" at bounding box center [462, 136] width 195 height 38
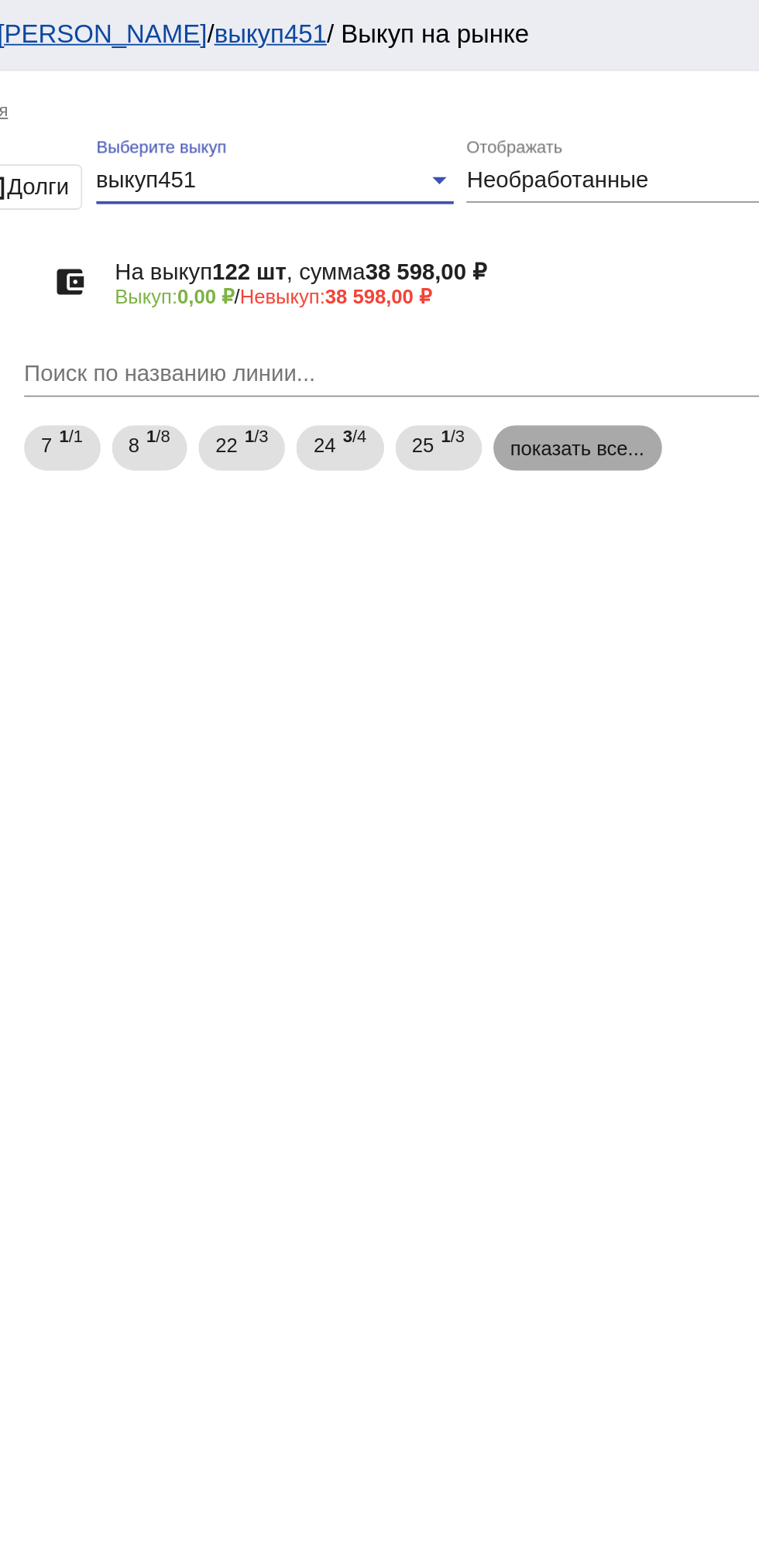
click at [624, 242] on mat-chip "показать все..." at bounding box center [618, 244] width 93 height 25
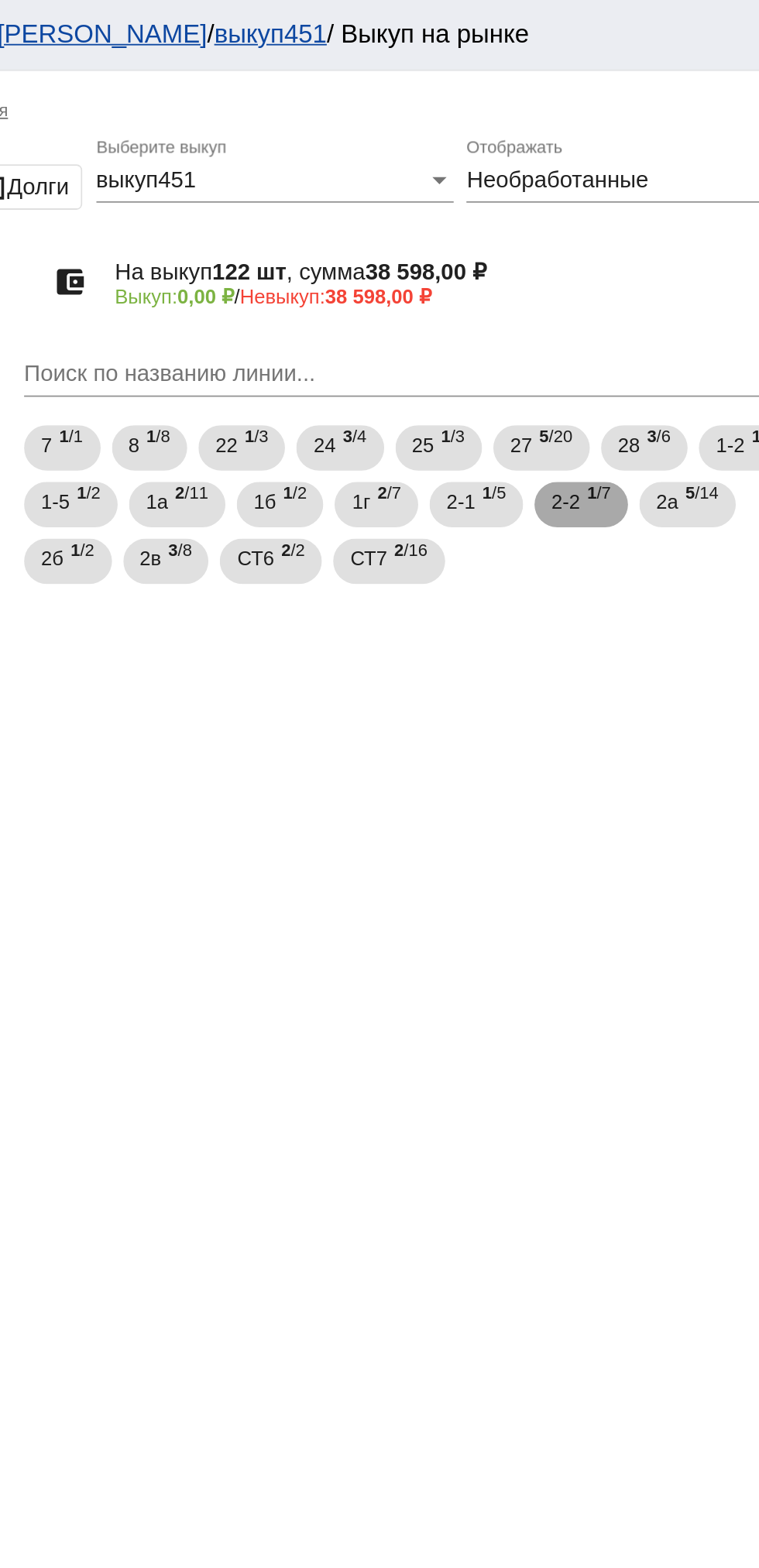
click at [630, 279] on span "1 /7" at bounding box center [630, 276] width 13 height 32
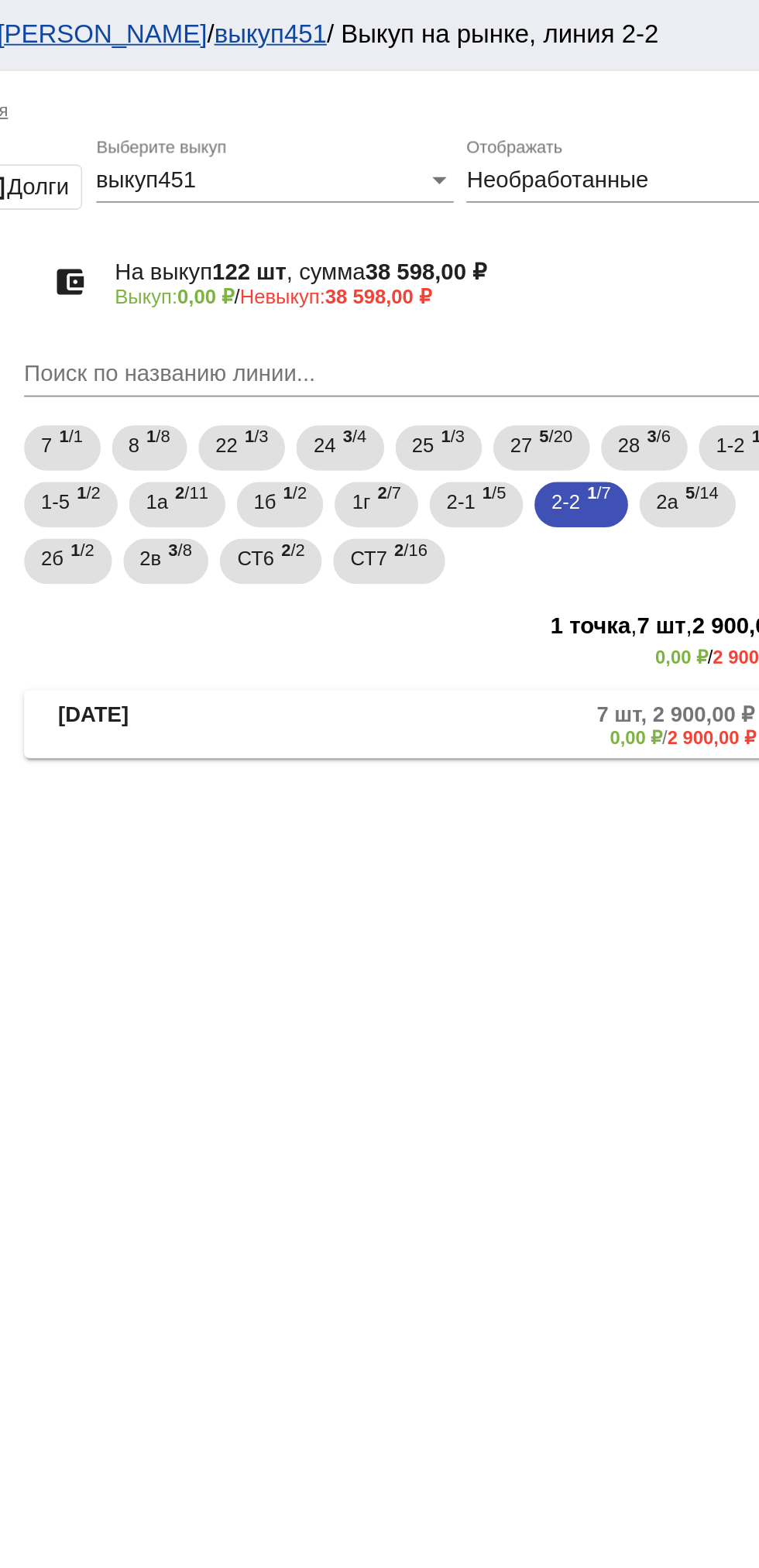
click at [604, 395] on mat-panel-description "7 шт, 2 900,00 ₽ 0,00 ₽ / 2 900,00 ₽" at bounding box center [590, 396] width 249 height 26
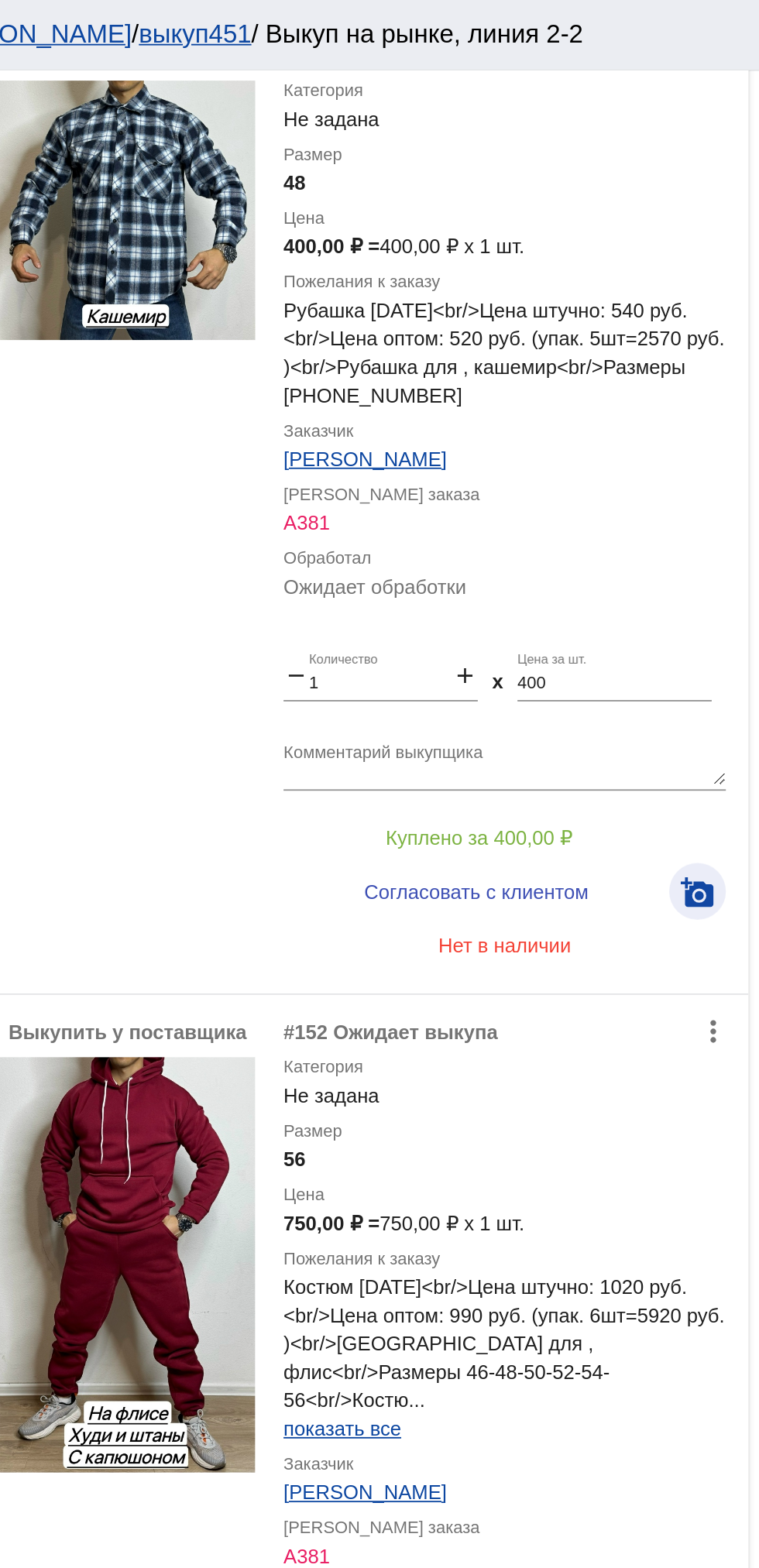
click at [720, 486] on mat-icon "add_a_photo" at bounding box center [724, 488] width 18 height 18
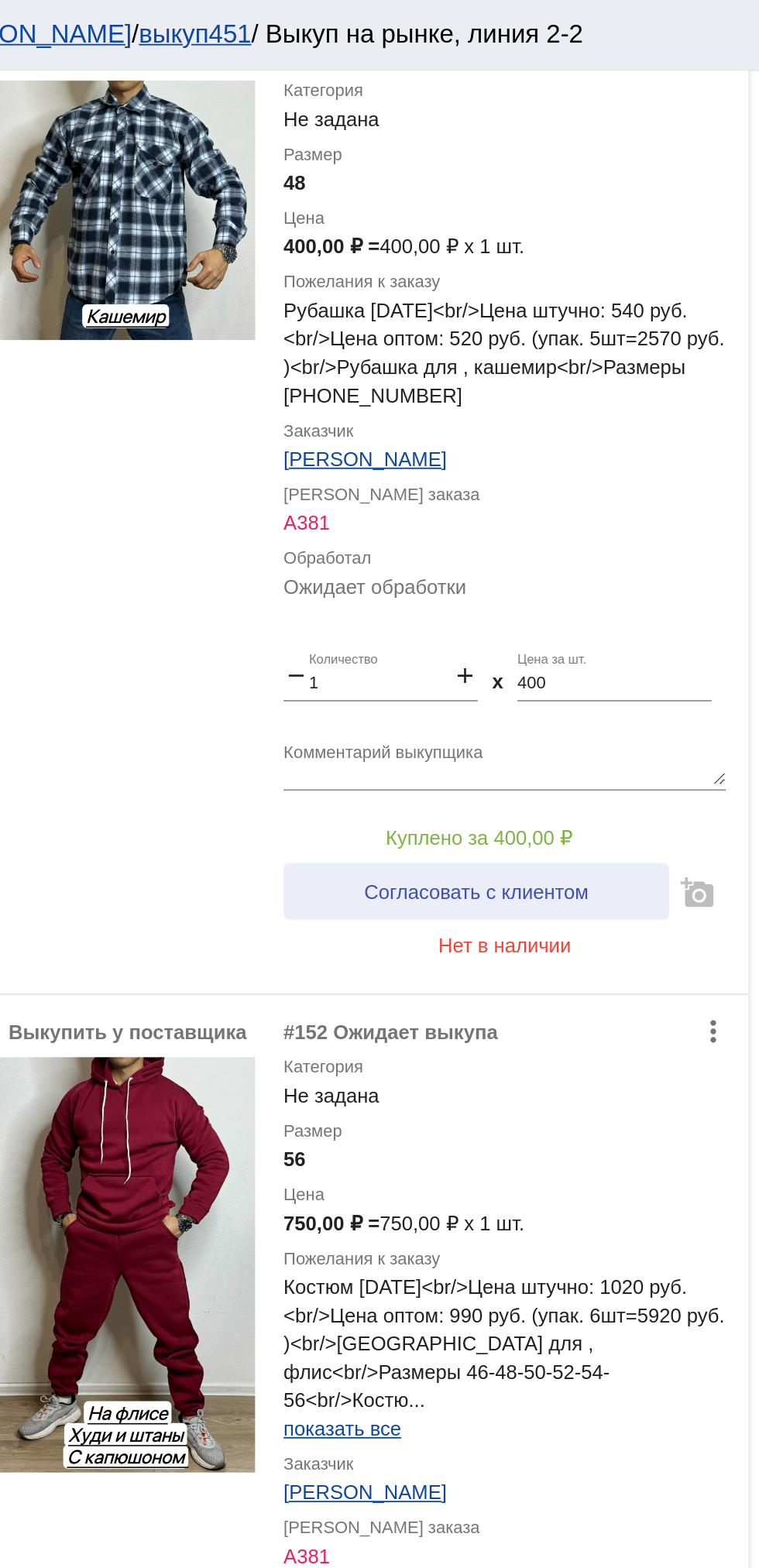
click at [642, 484] on span "Согласовать с клиентом" at bounding box center [603, 487] width 122 height 13
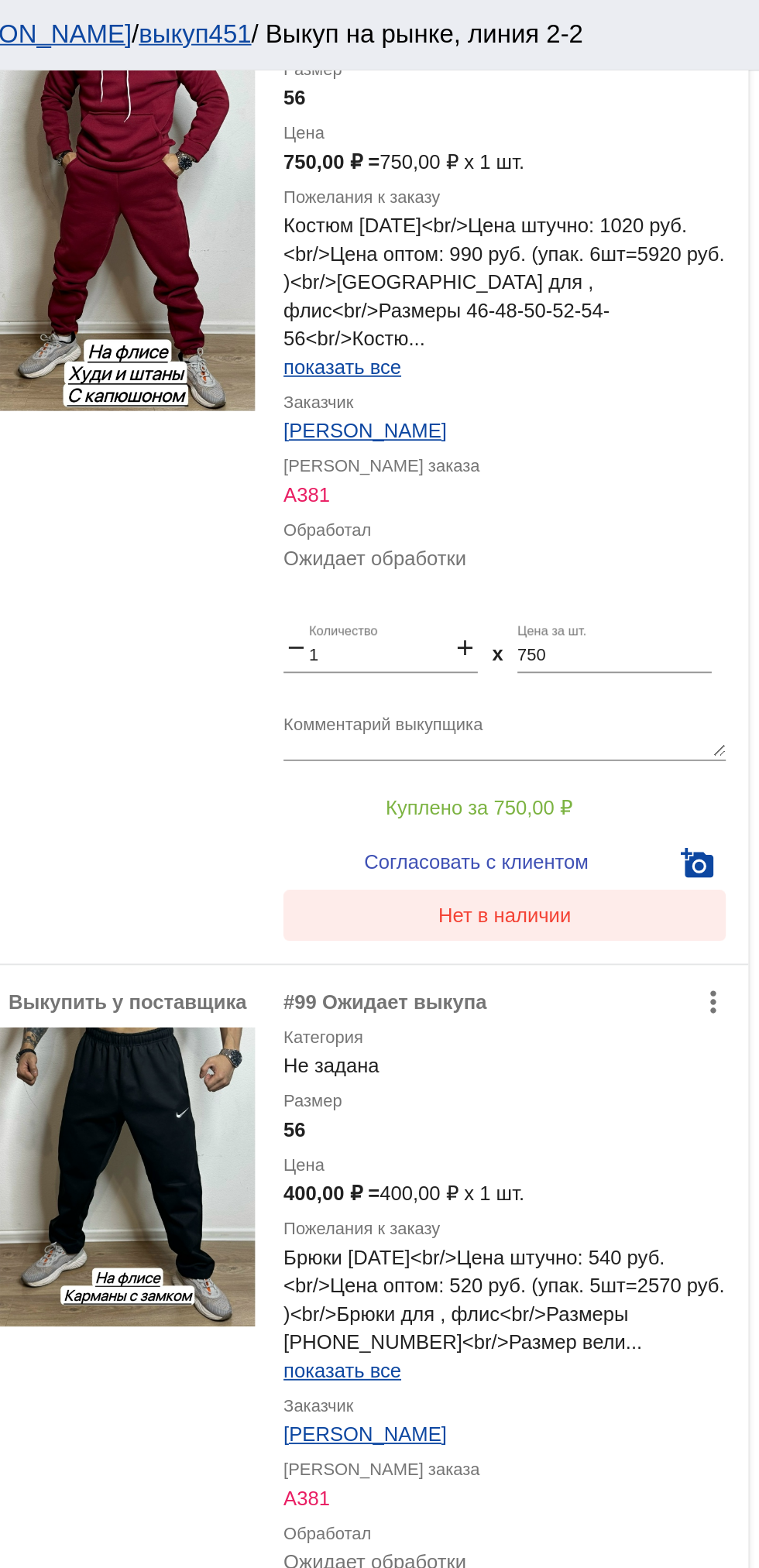
scroll to position [1049, 0]
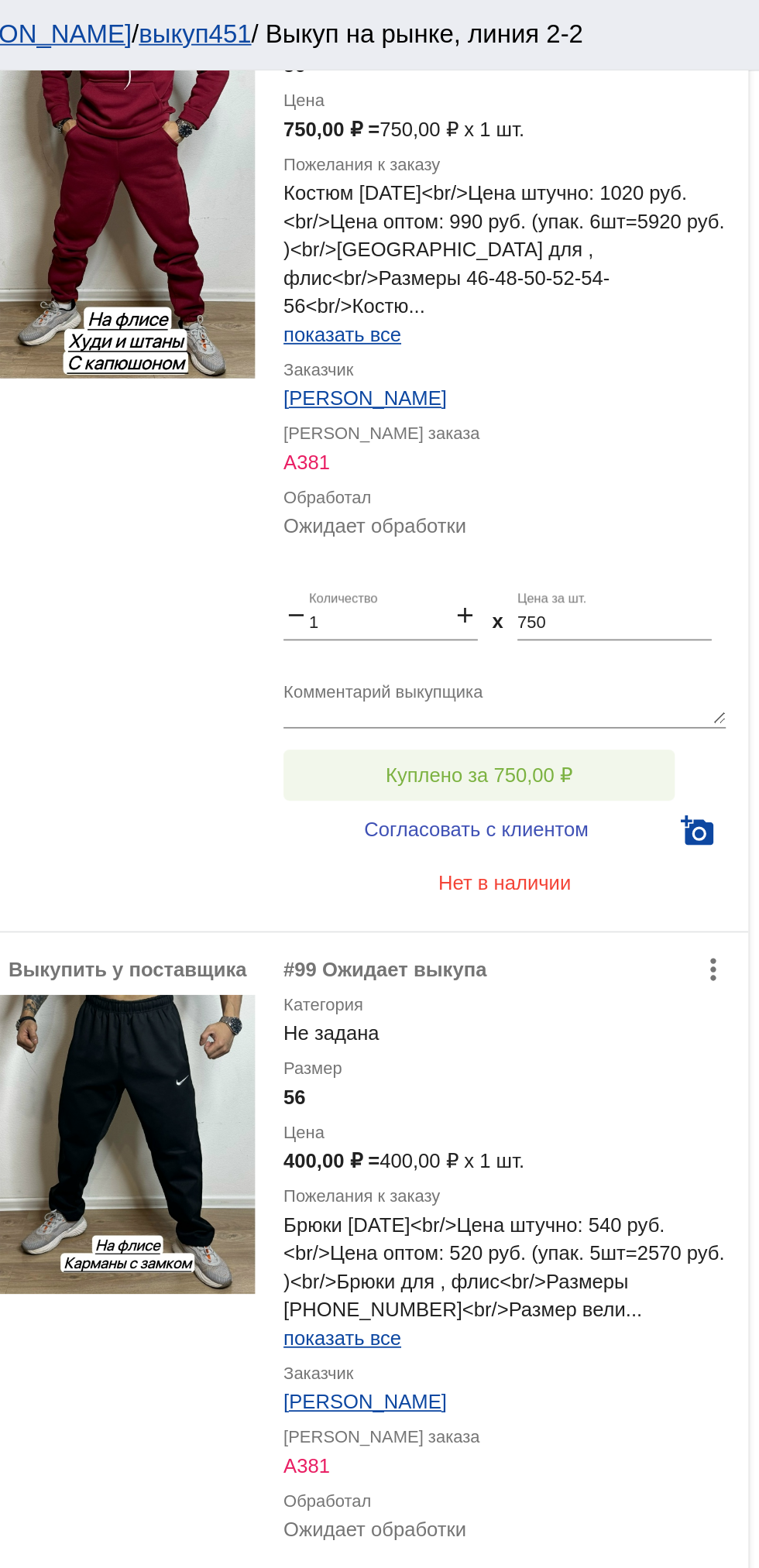
click at [646, 417] on span "Куплено за 750,00 ₽" at bounding box center [605, 424] width 102 height 13
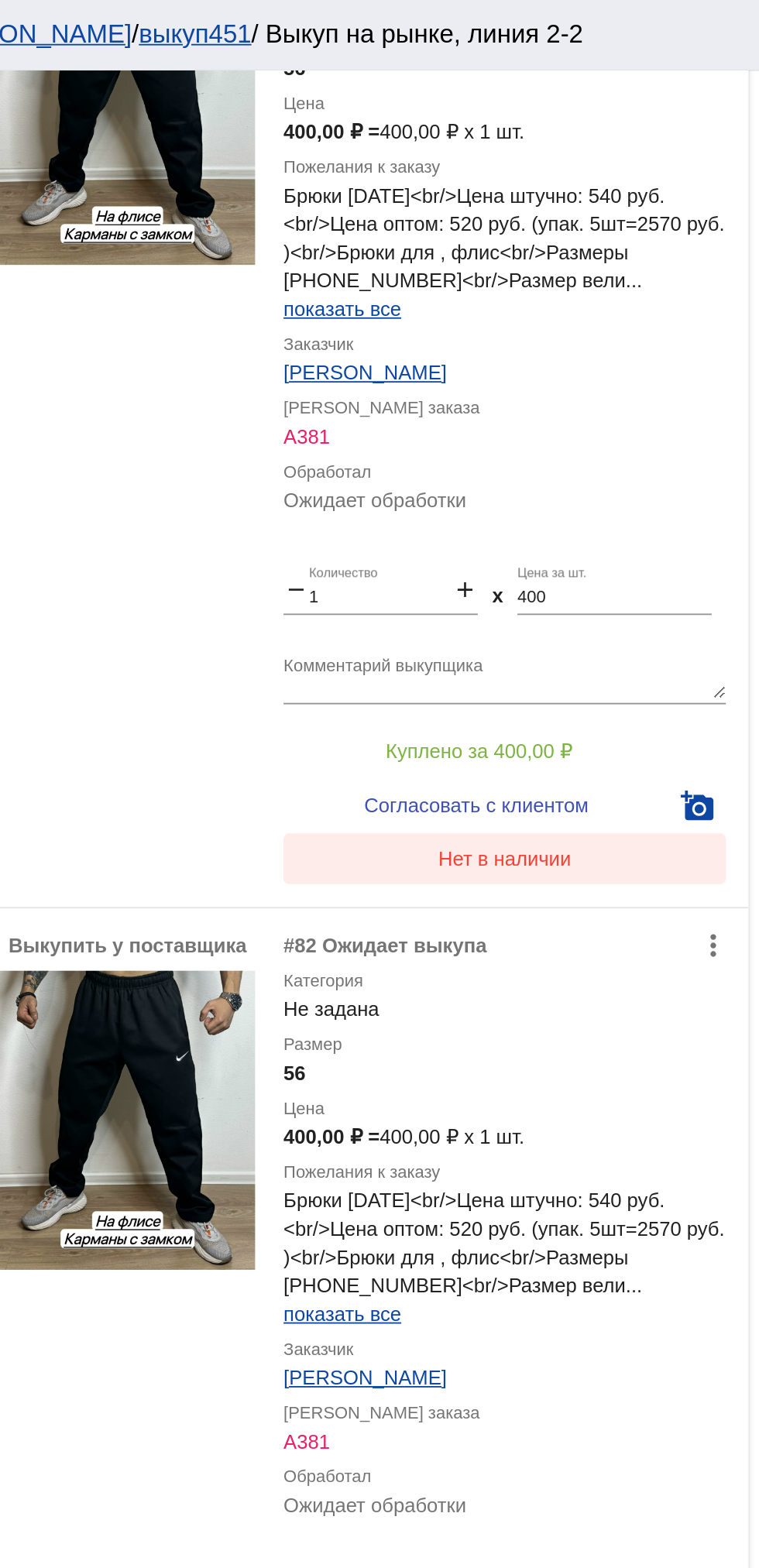
scroll to position [1615, 0]
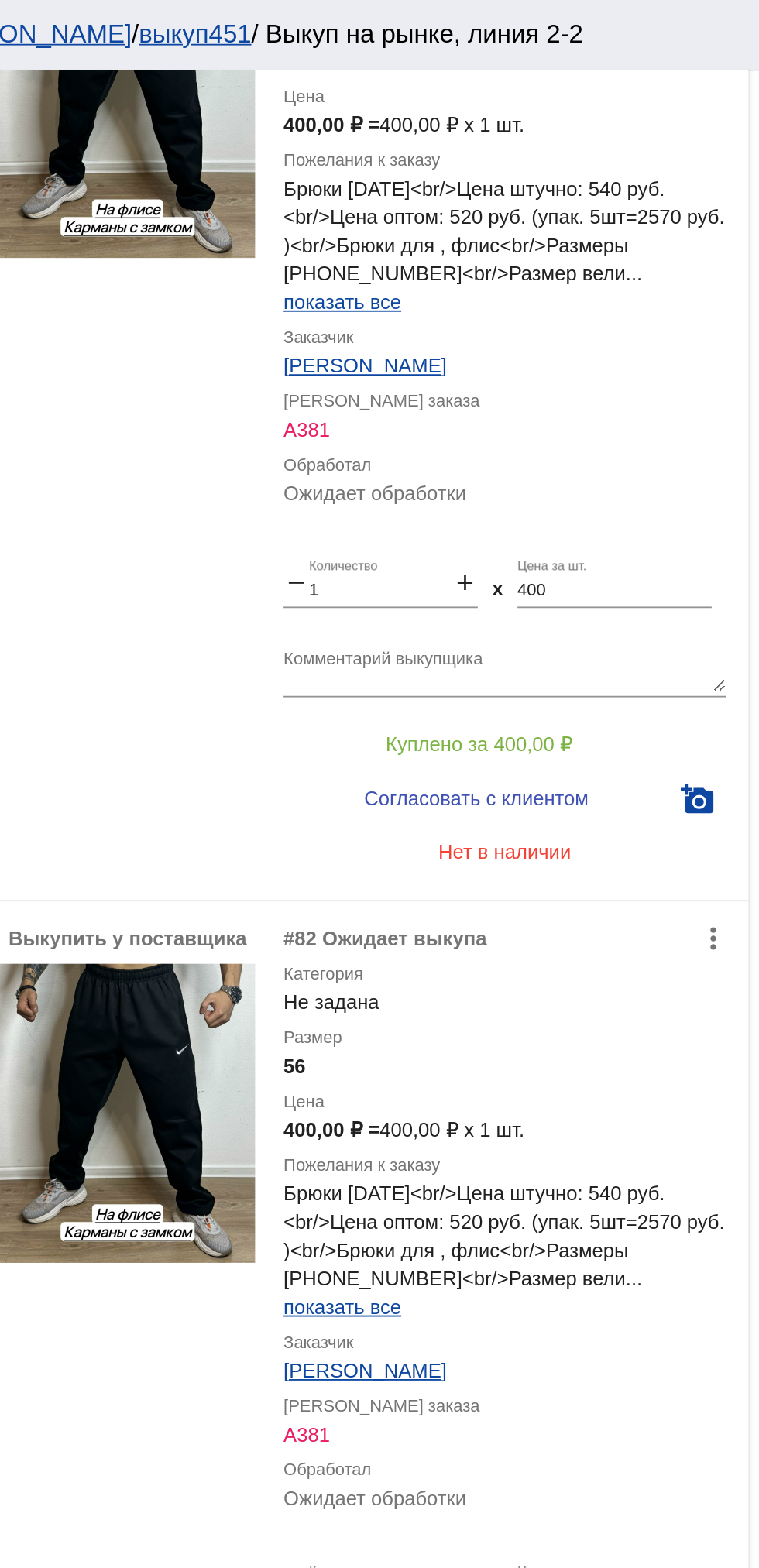
click at [667, 354] on textarea "Комментарий выкупщика" at bounding box center [620, 366] width 242 height 24
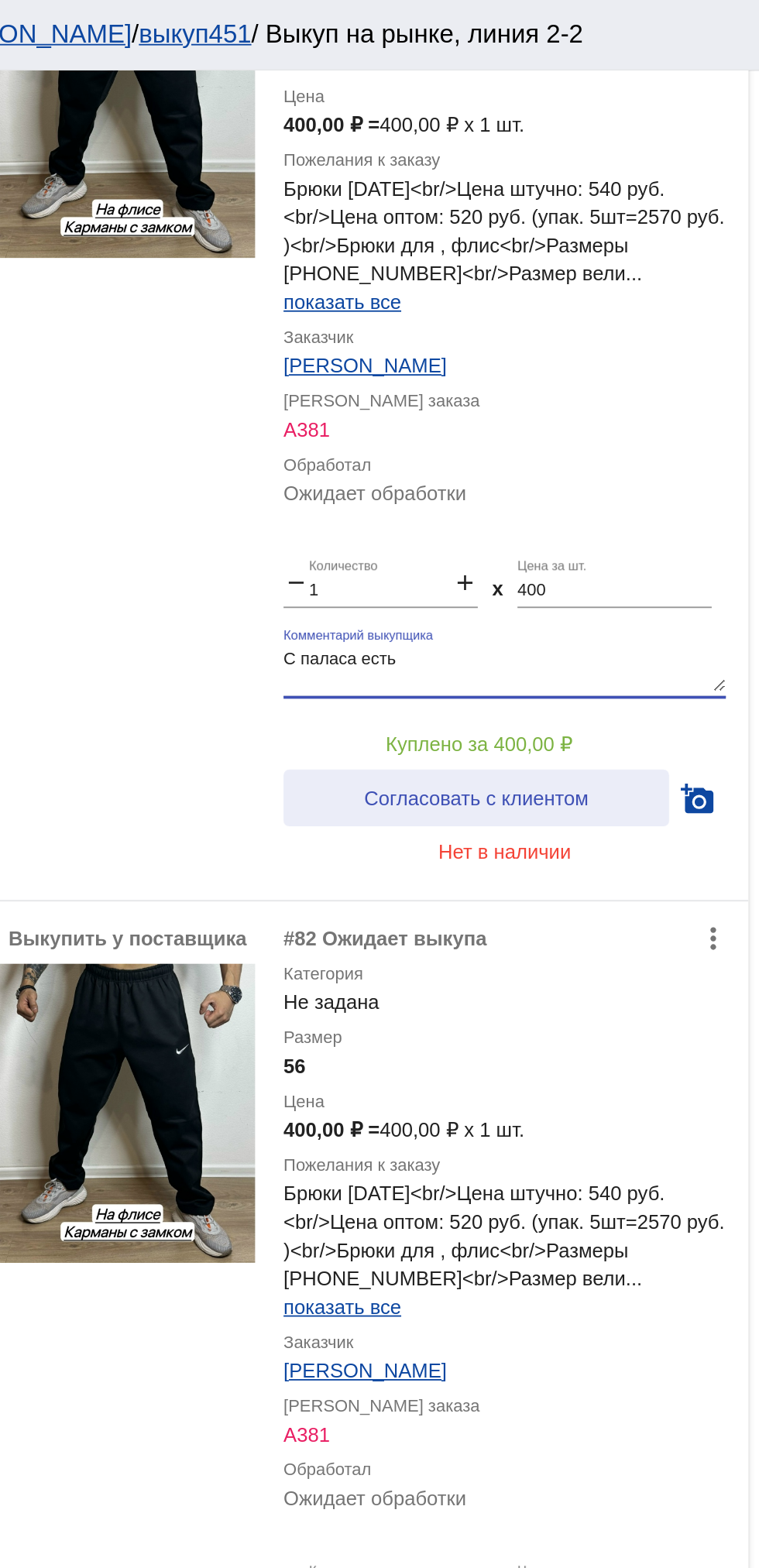
type textarea "С паласа есть"
click at [653, 421] on button "Согласовать с клиентом" at bounding box center [604, 436] width 211 height 31
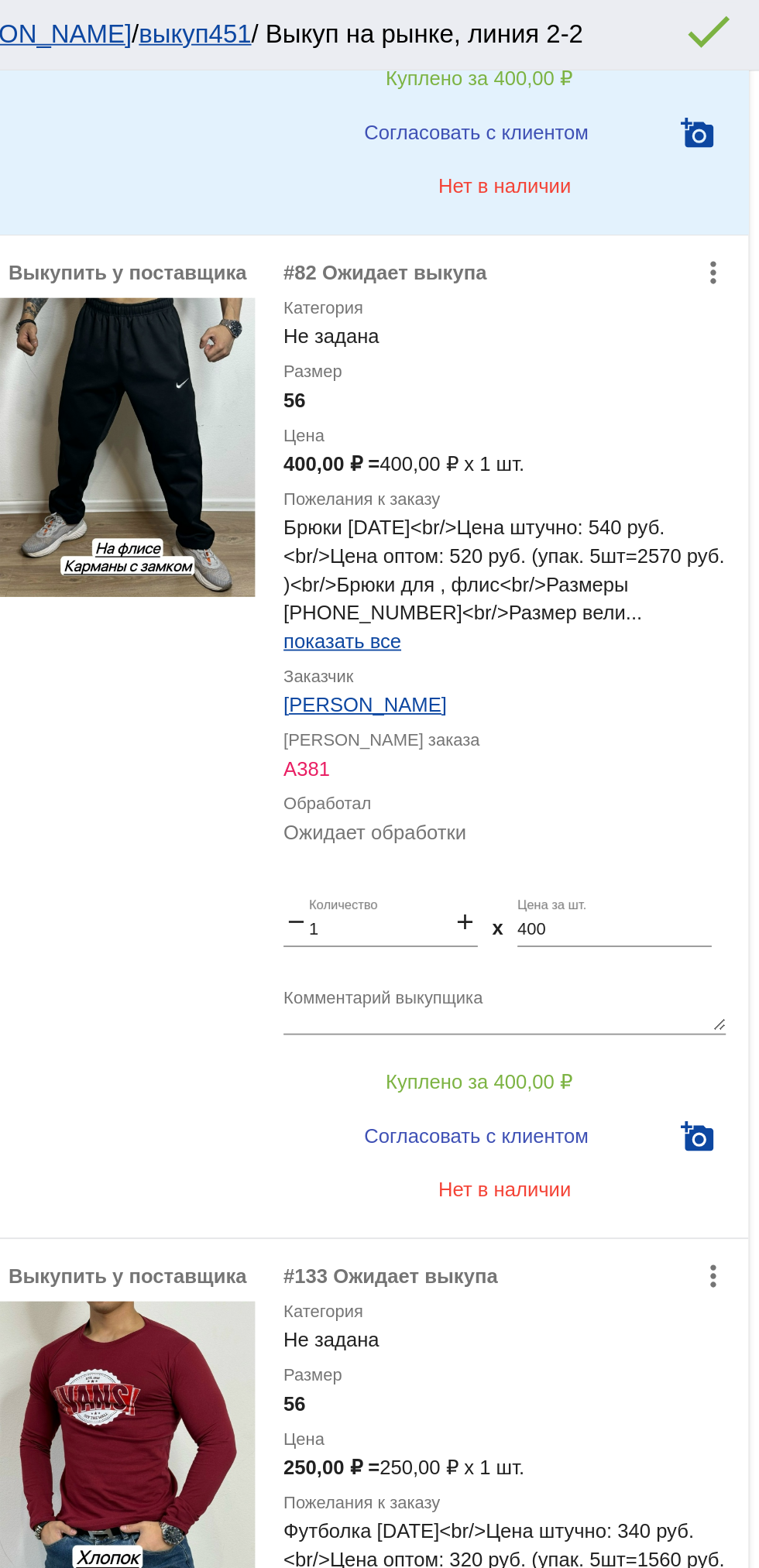
scroll to position [1986, 0]
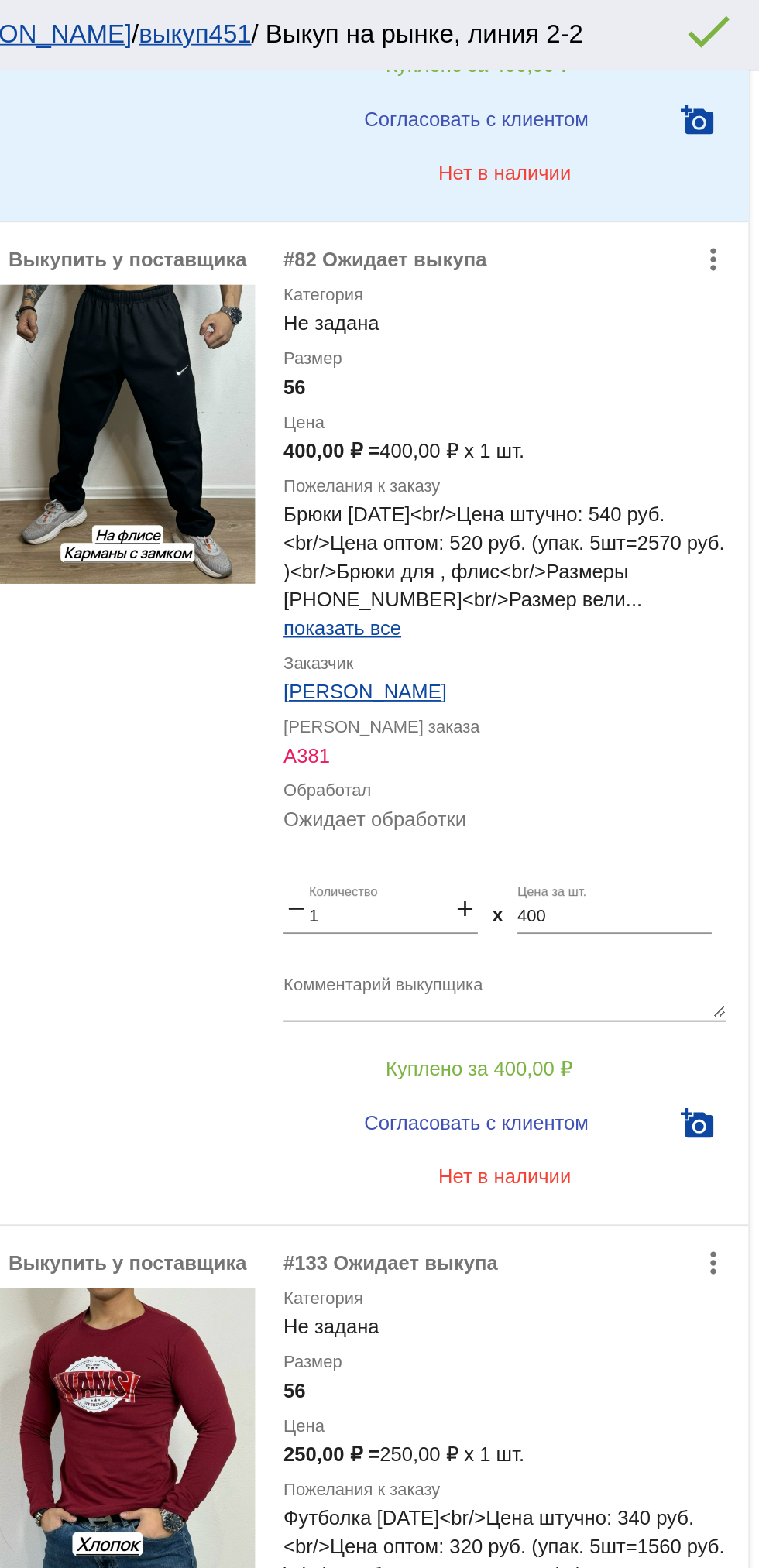
click at [637, 532] on textarea "Комментарий выкупщика" at bounding box center [620, 544] width 242 height 24
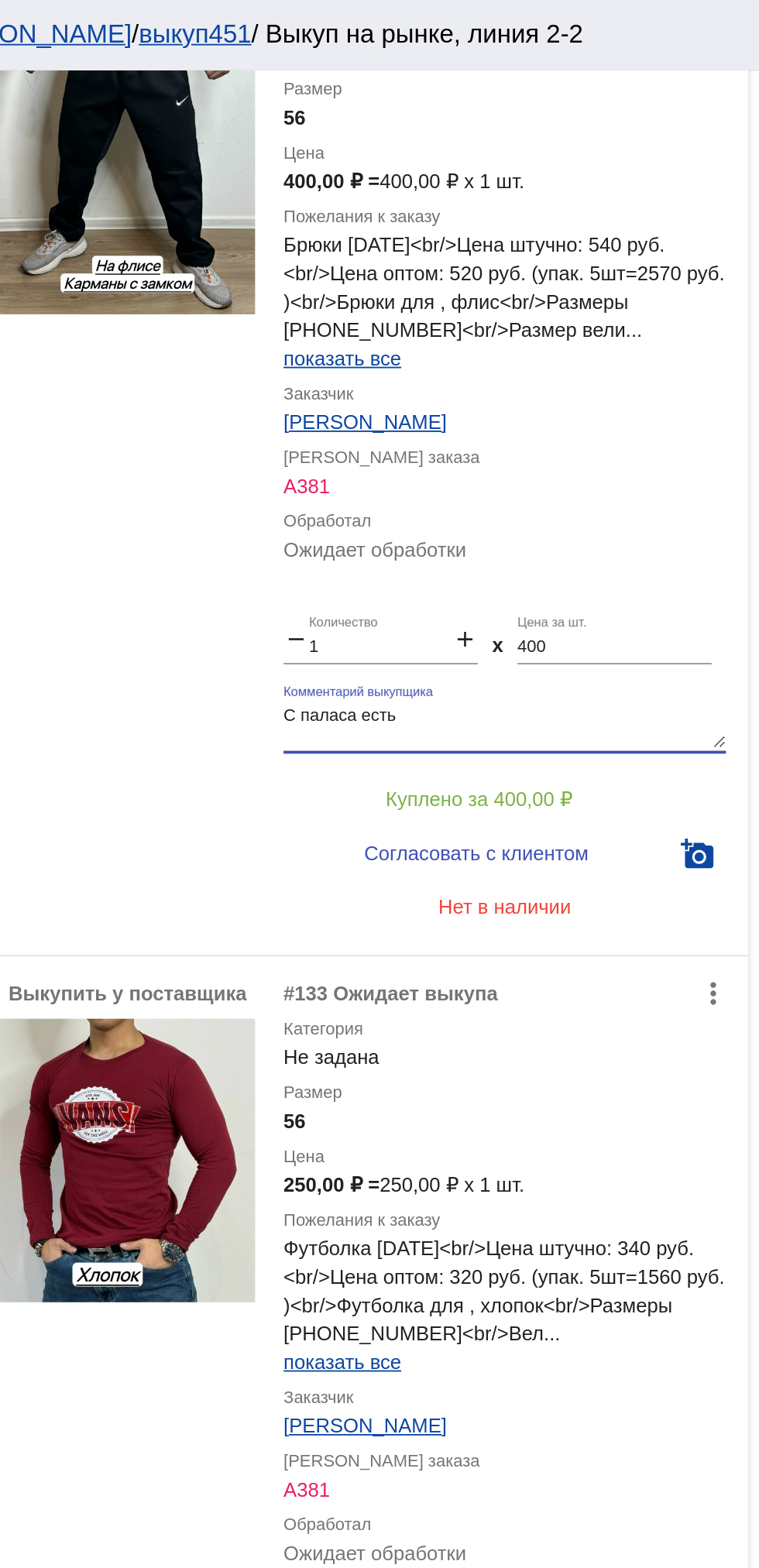
scroll to position [2136, 0]
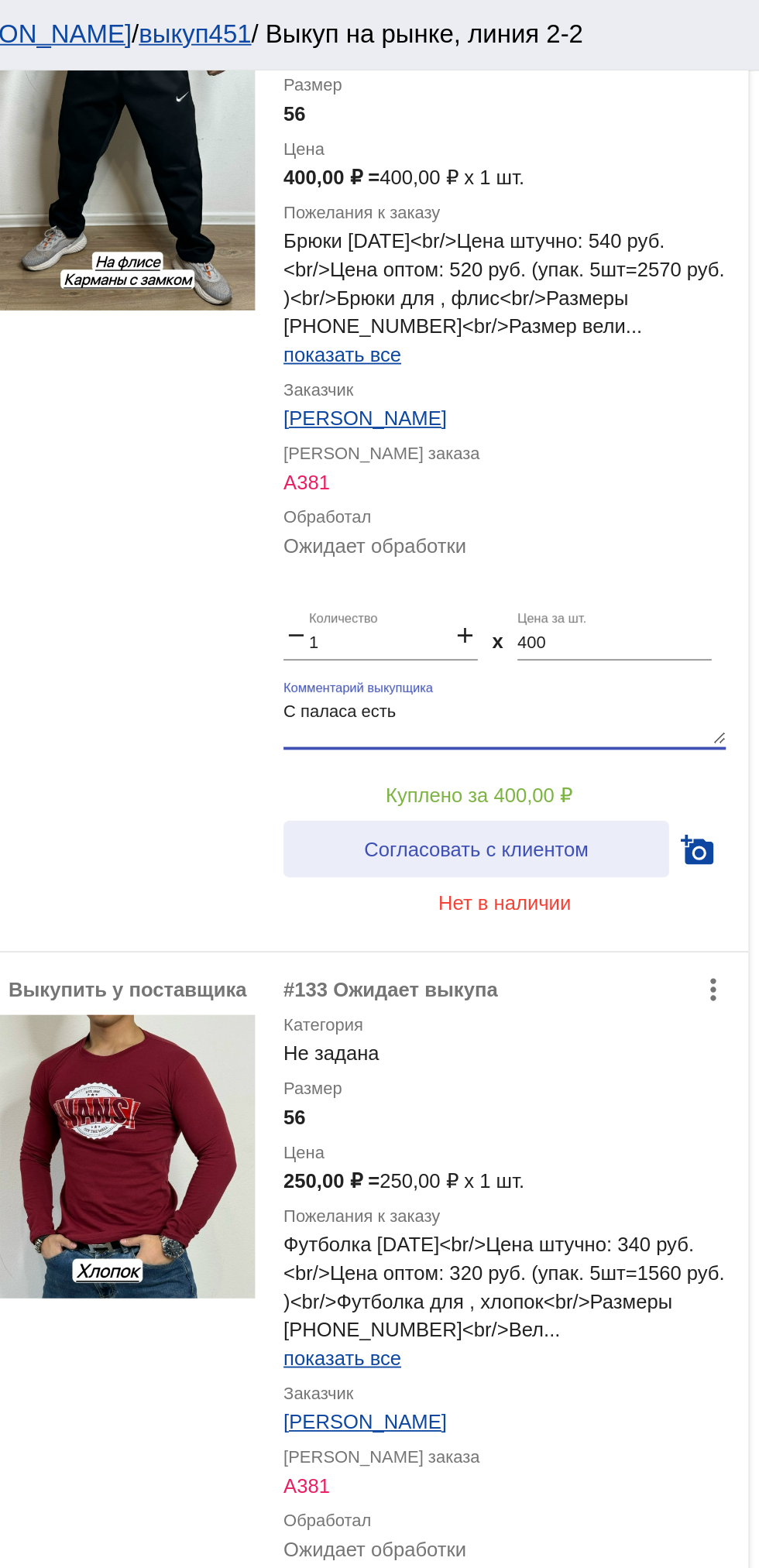
type textarea "С паласа есть"
click at [656, 458] on span "Согласовать с клиентом" at bounding box center [603, 465] width 122 height 13
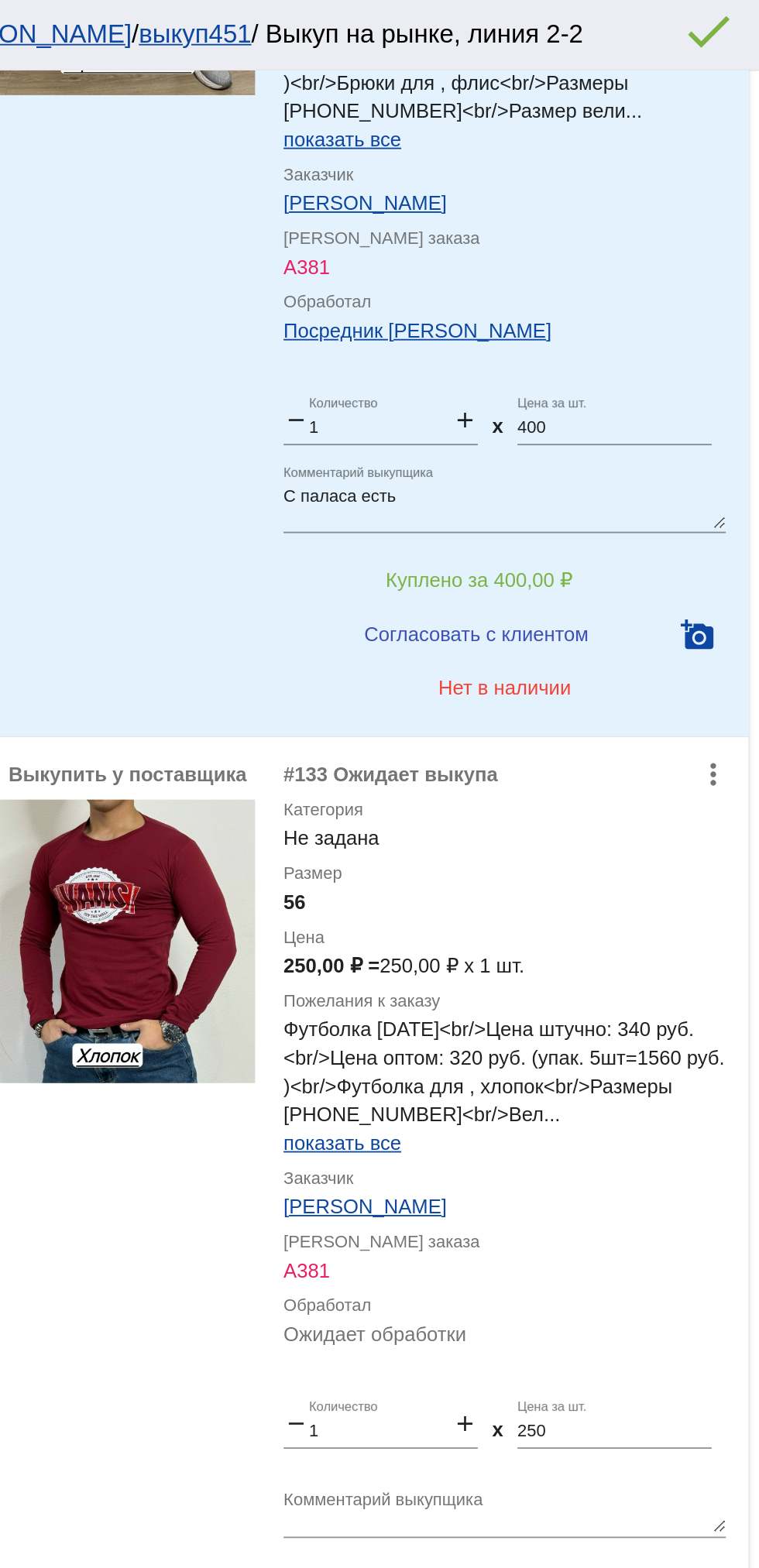
scroll to position [2324, 0]
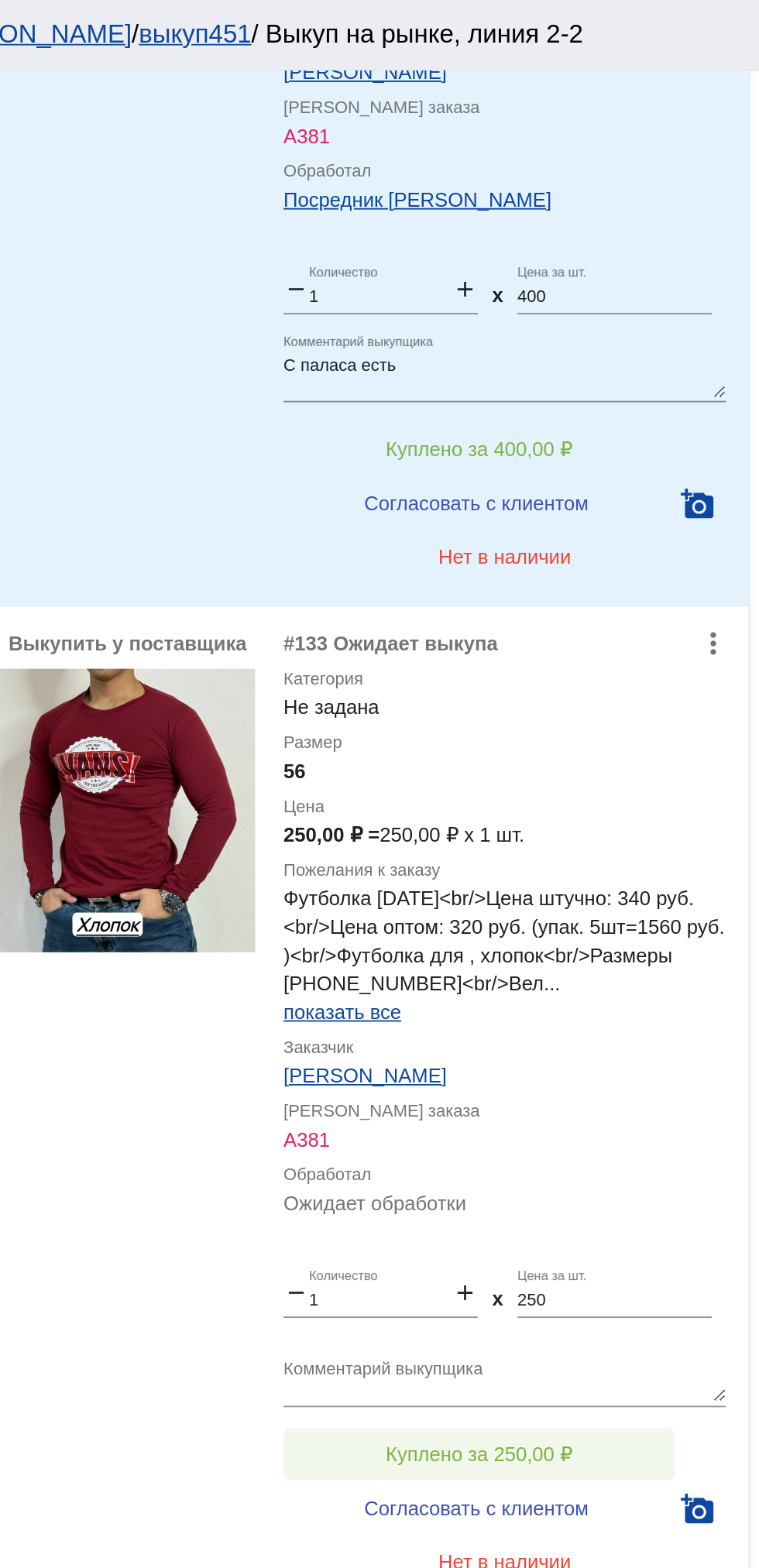
click at [660, 782] on button "Куплено за 250,00 ₽" at bounding box center [605, 794] width 214 height 28
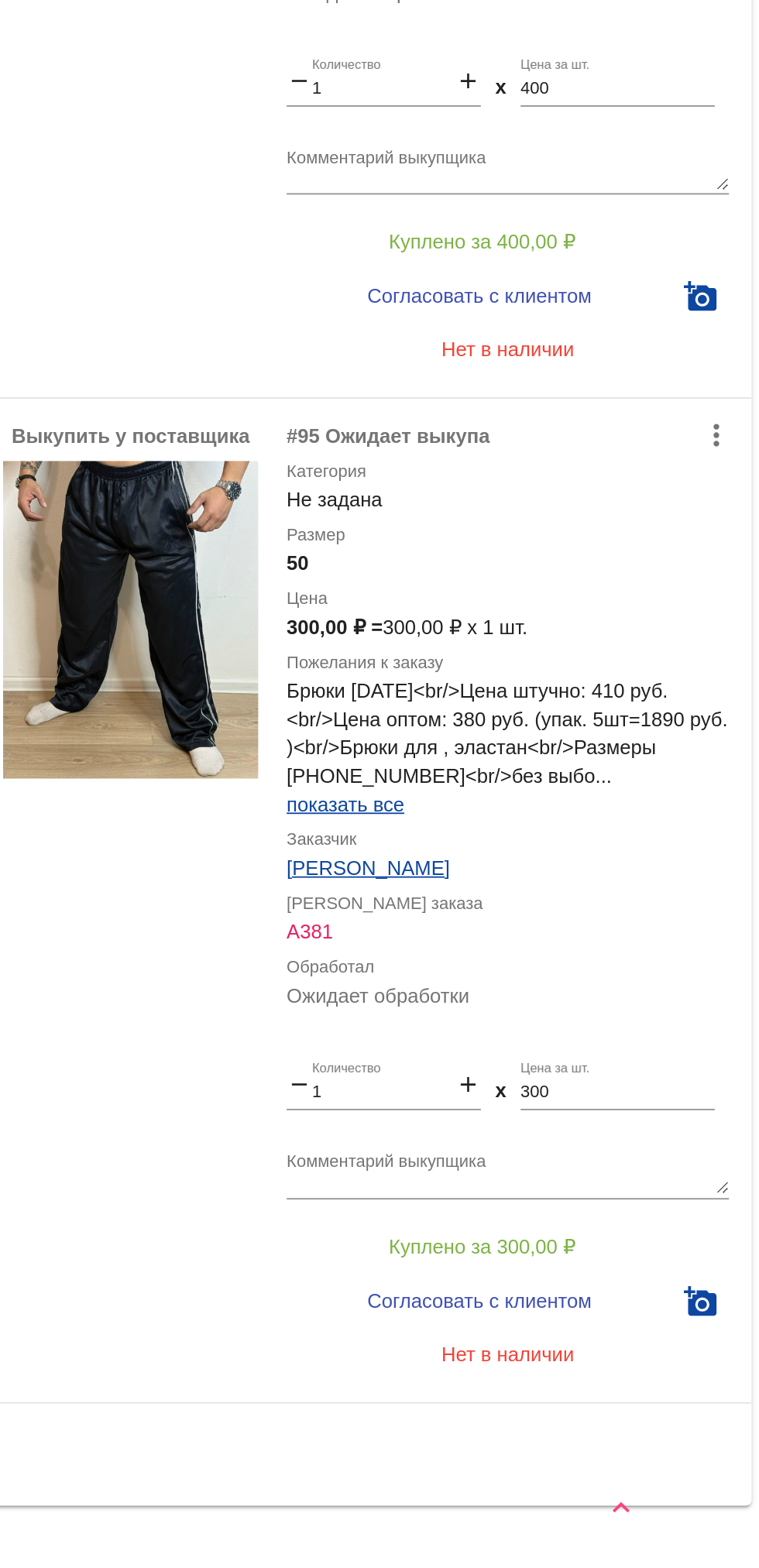
scroll to position [2823, 0]
click at [534, 1340] on textarea "Комментарий выкупщика" at bounding box center [620, 1352] width 242 height 24
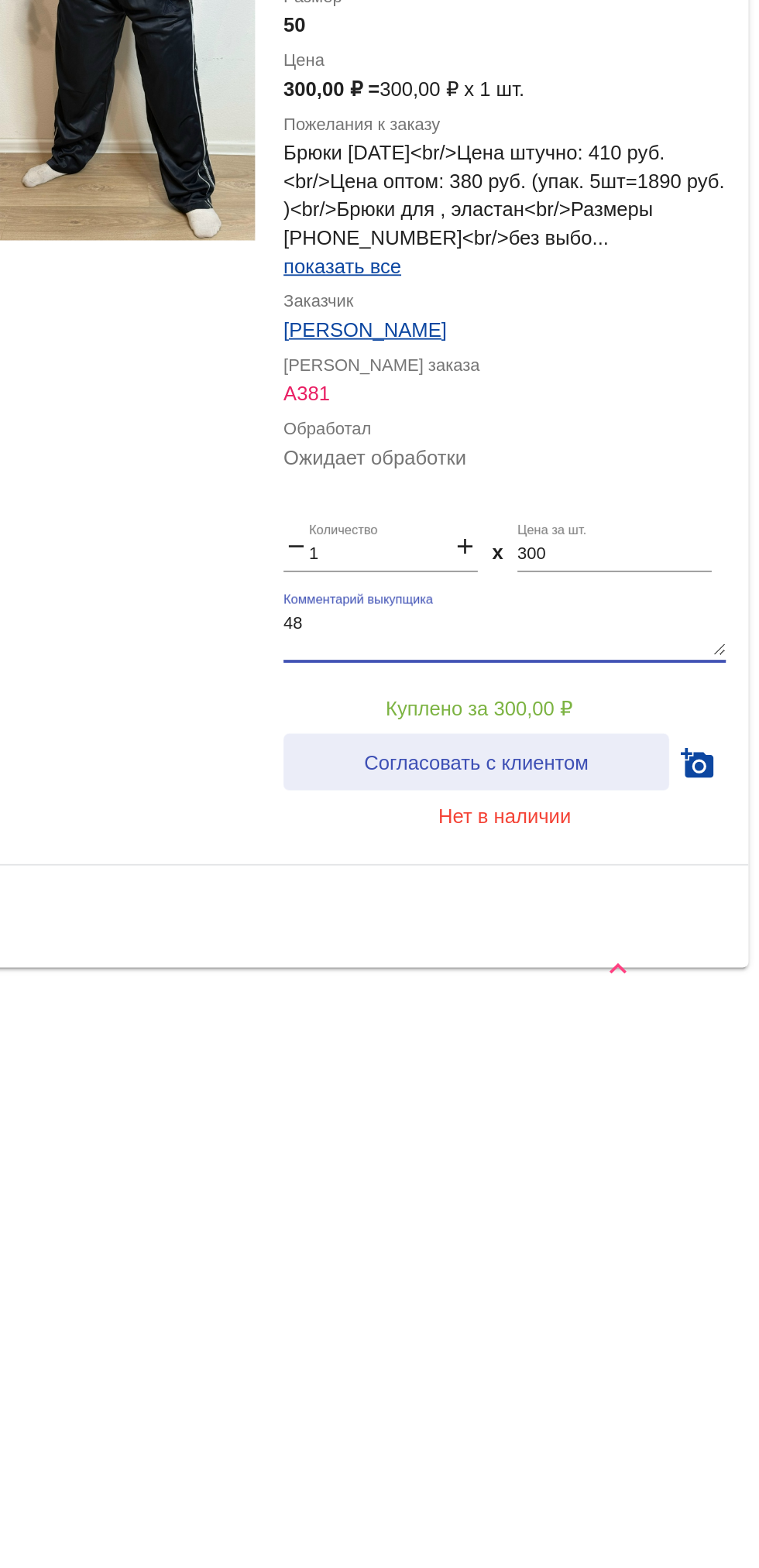
type textarea "48"
click at [650, 1416] on span "Согласовать с клиентом" at bounding box center [603, 1422] width 122 height 13
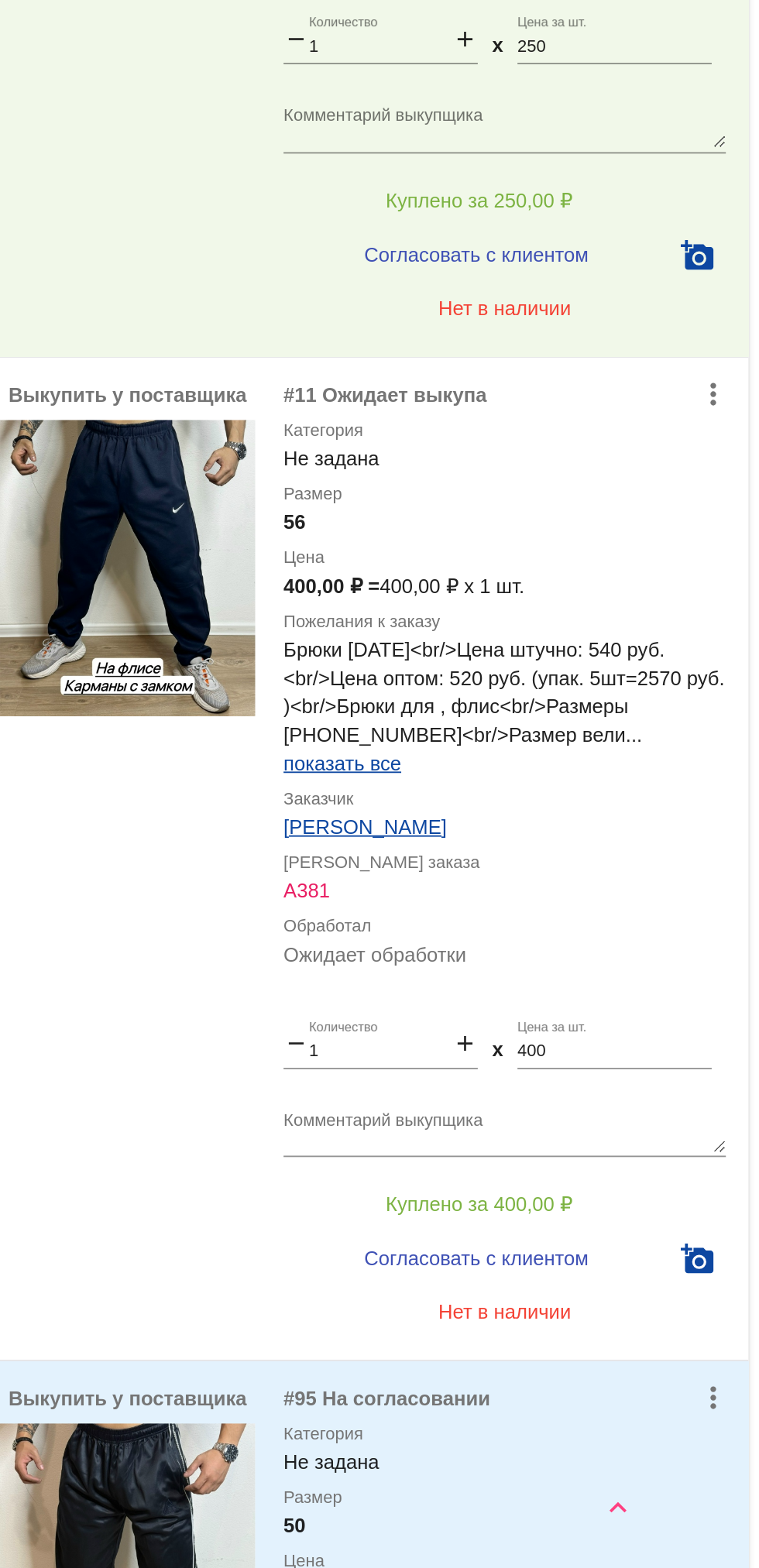
scroll to position [2336, 0]
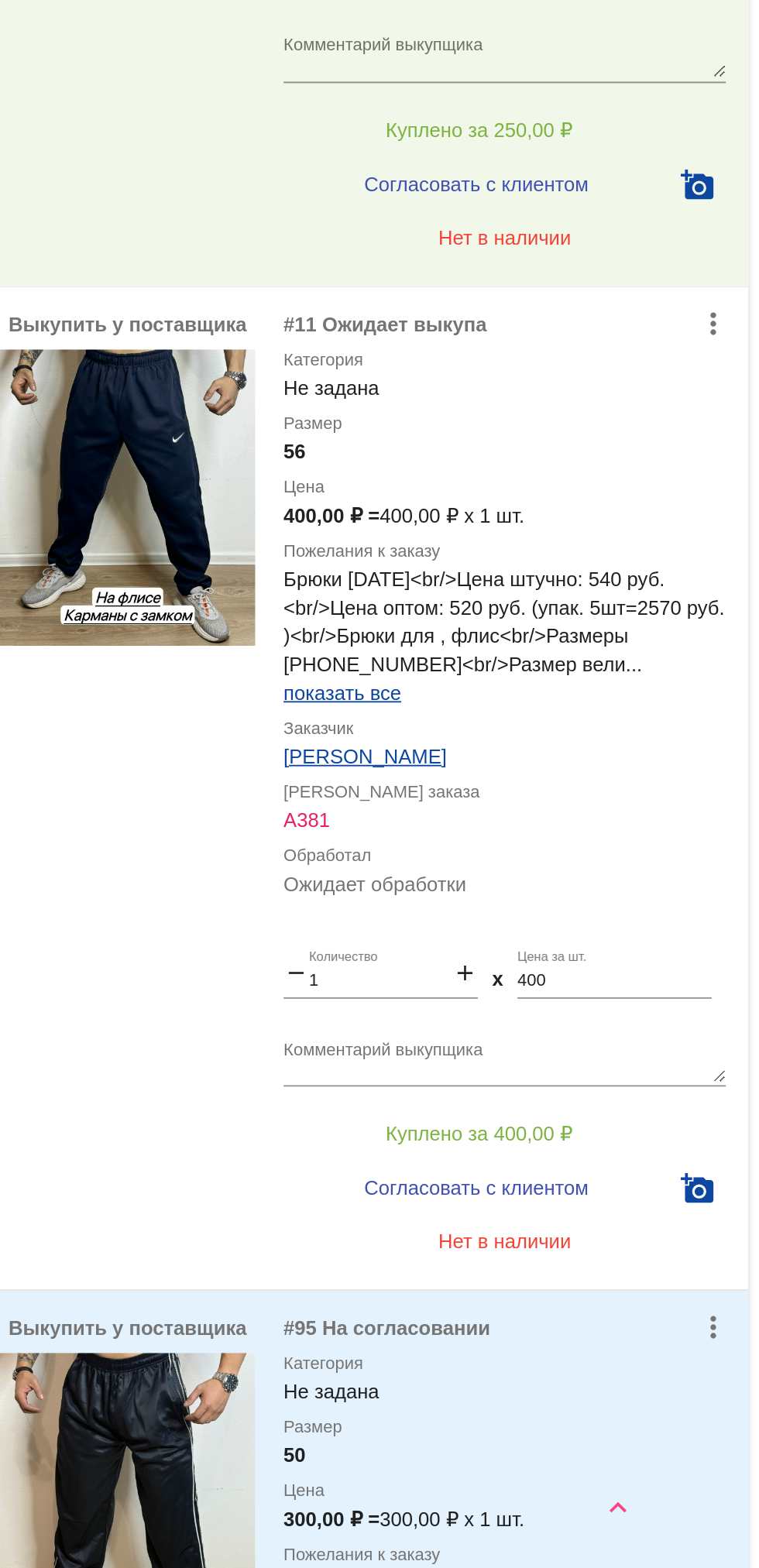
click at [661, 1278] on textarea "Комментарий выкупщика" at bounding box center [620, 1290] width 242 height 24
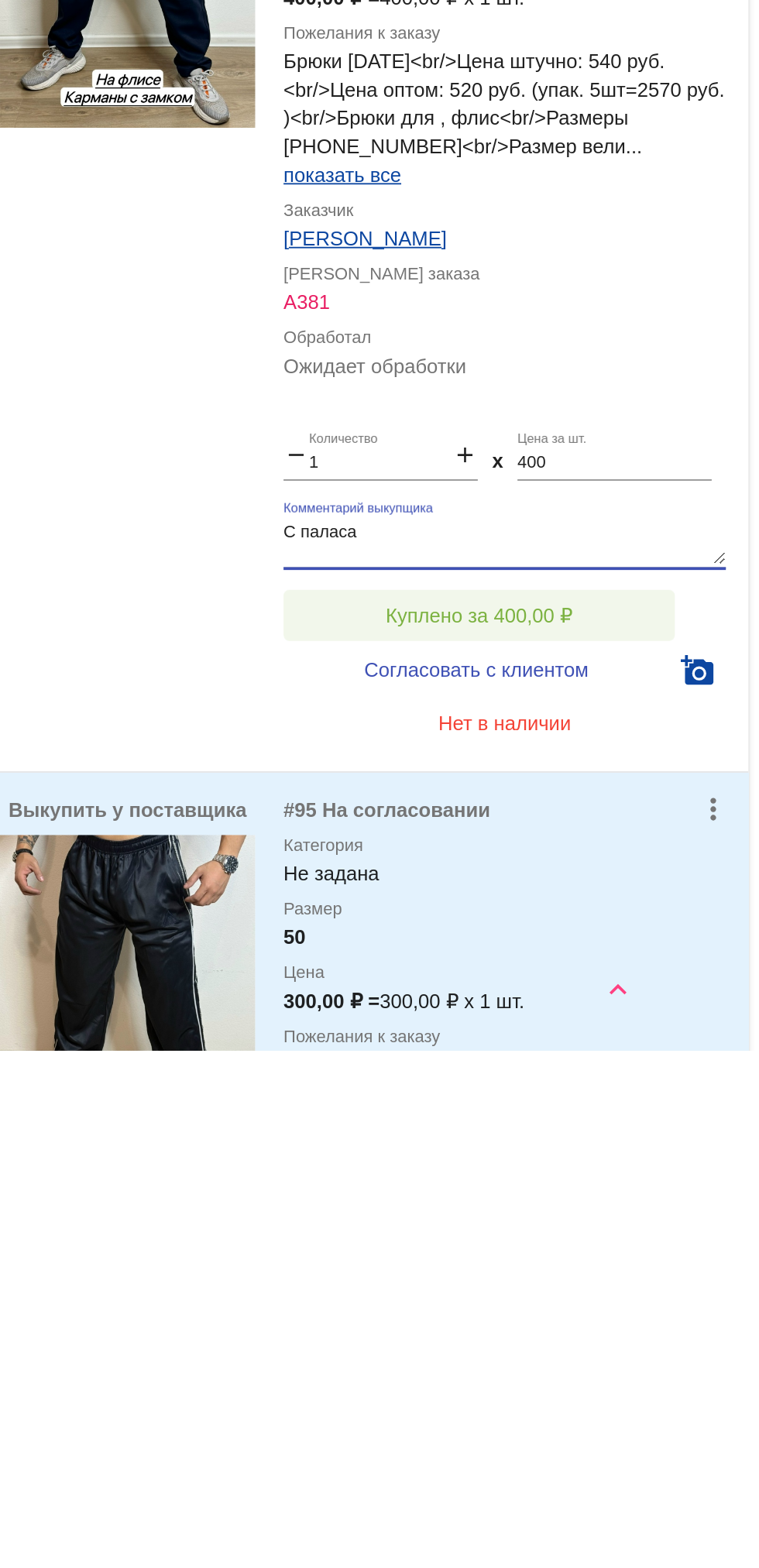
type textarea "С паласа"
click at [649, 1324] on span "Куплено за 400,00 ₽" at bounding box center [605, 1331] width 102 height 13
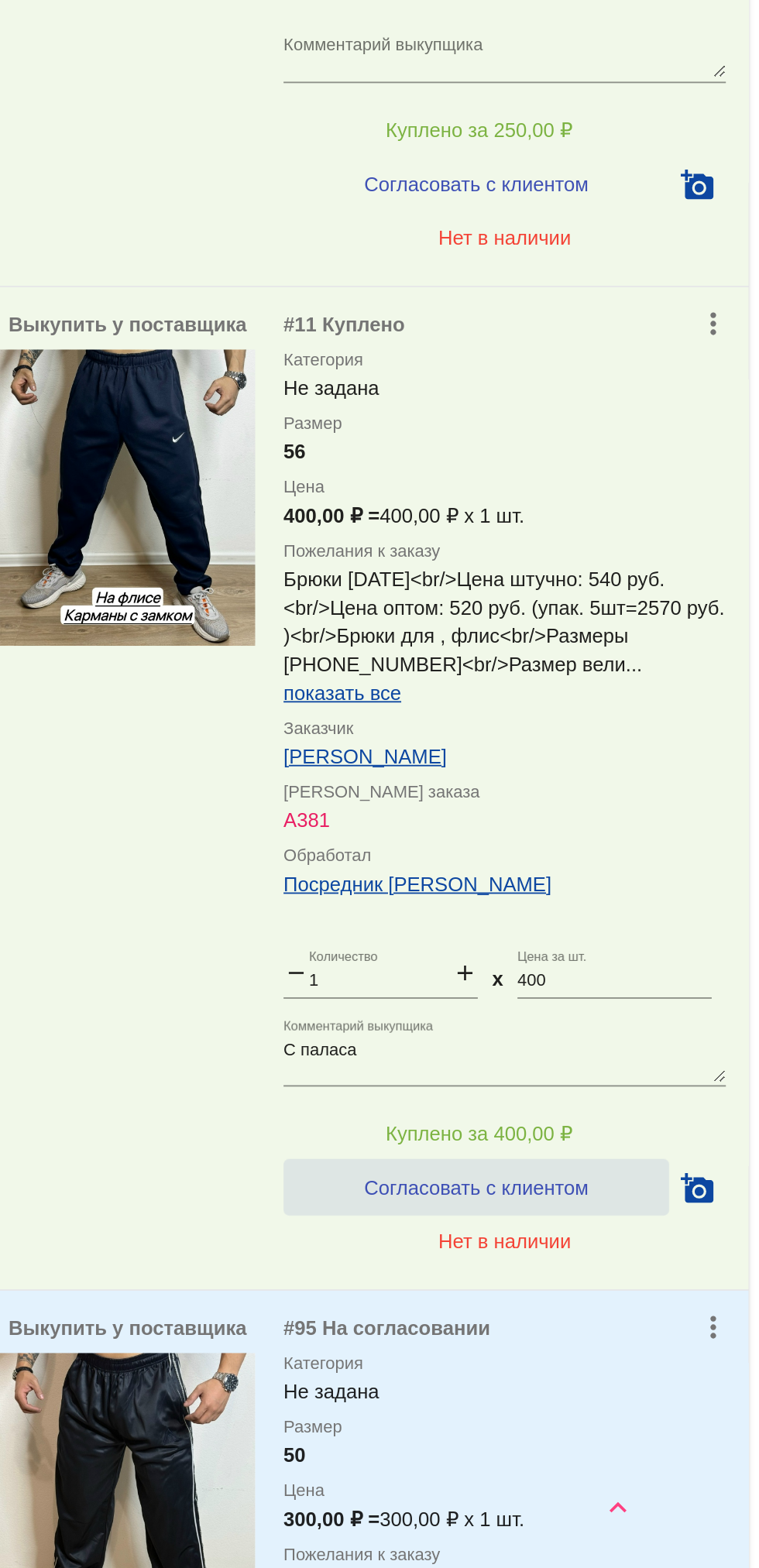
click at [657, 1354] on span "Согласовать с клиентом" at bounding box center [603, 1361] width 122 height 13
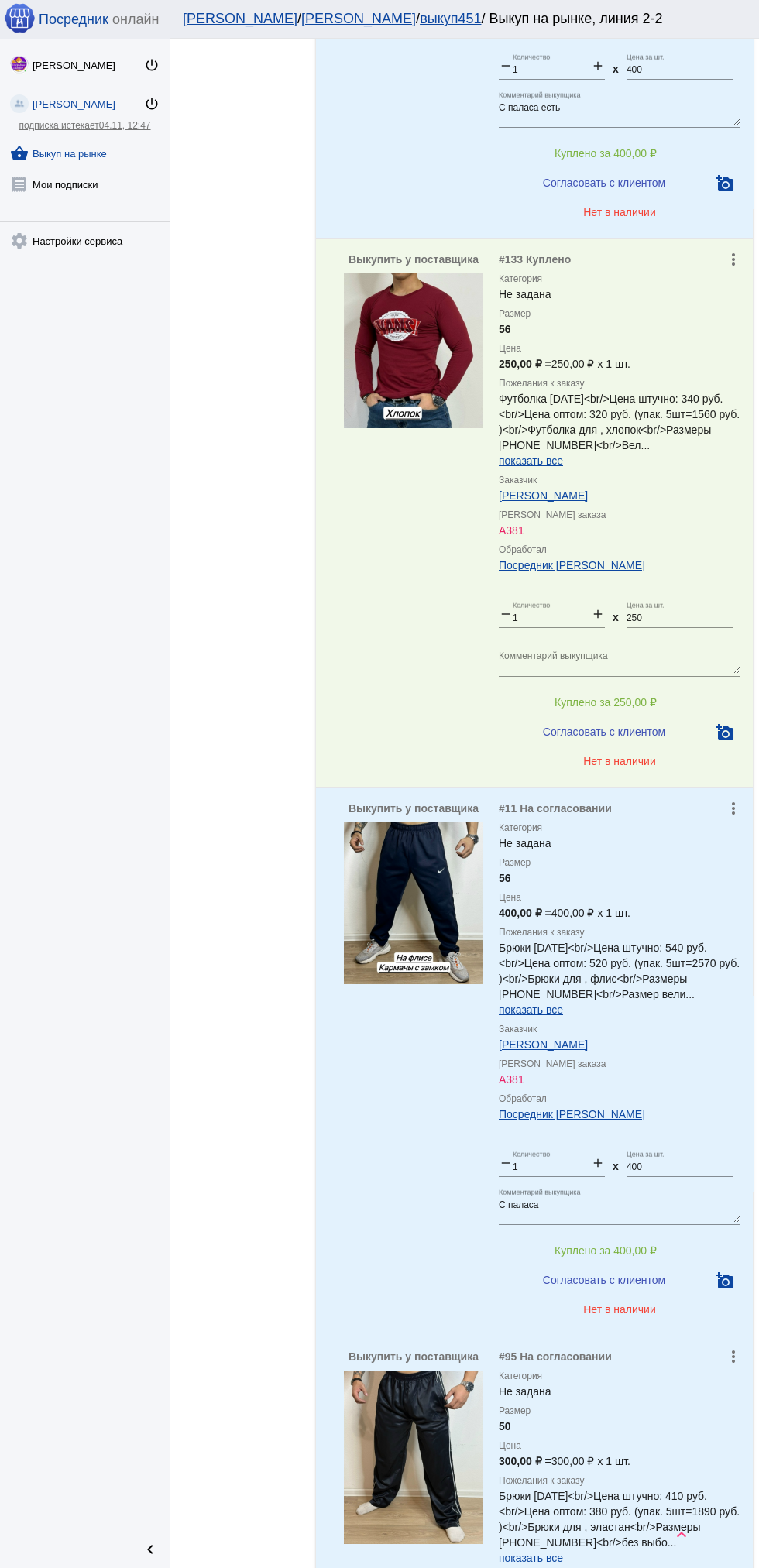
scroll to position [2954, 0]
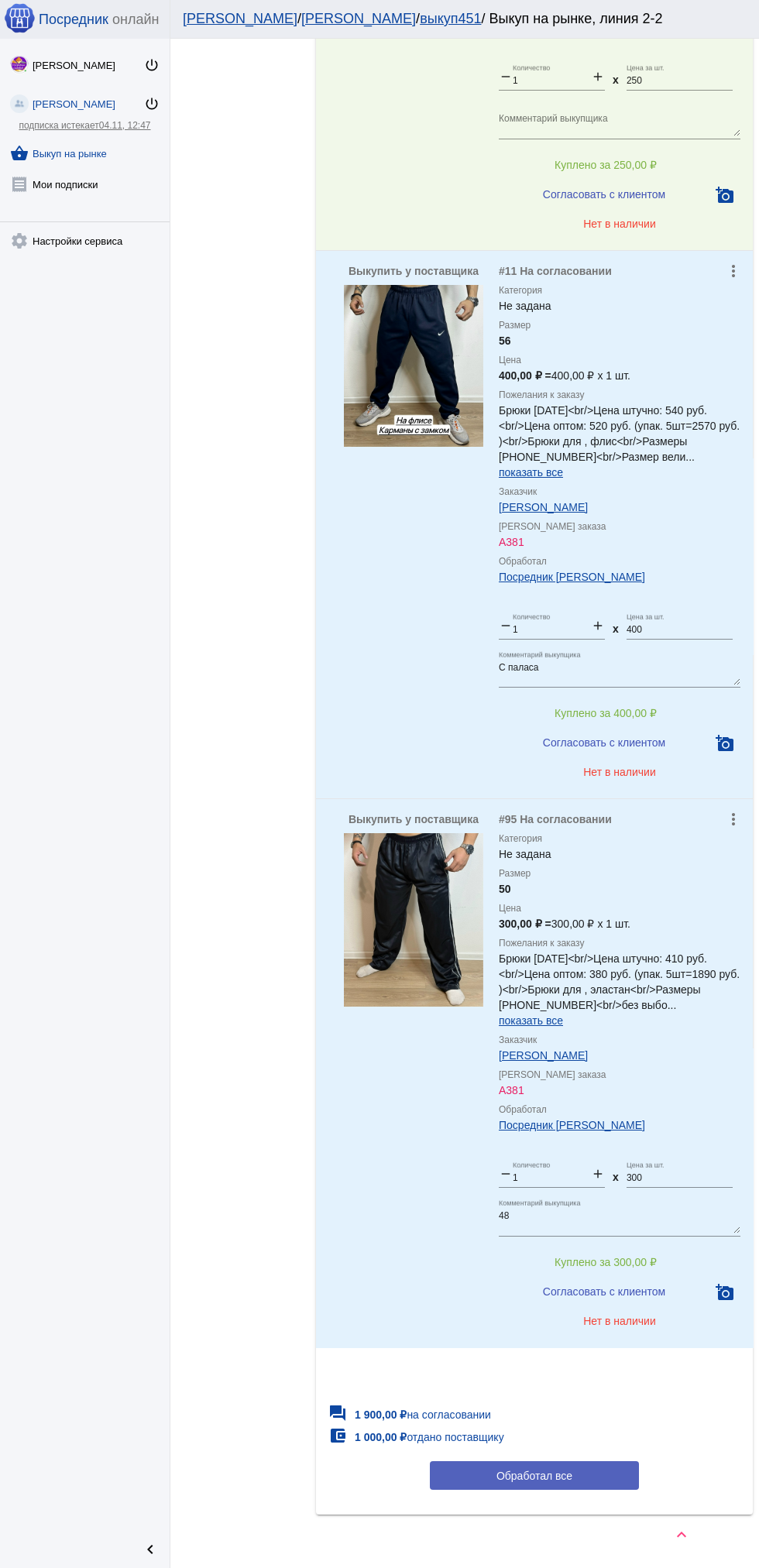
click at [578, 1462] on button "Обработал все" at bounding box center [534, 1475] width 209 height 28
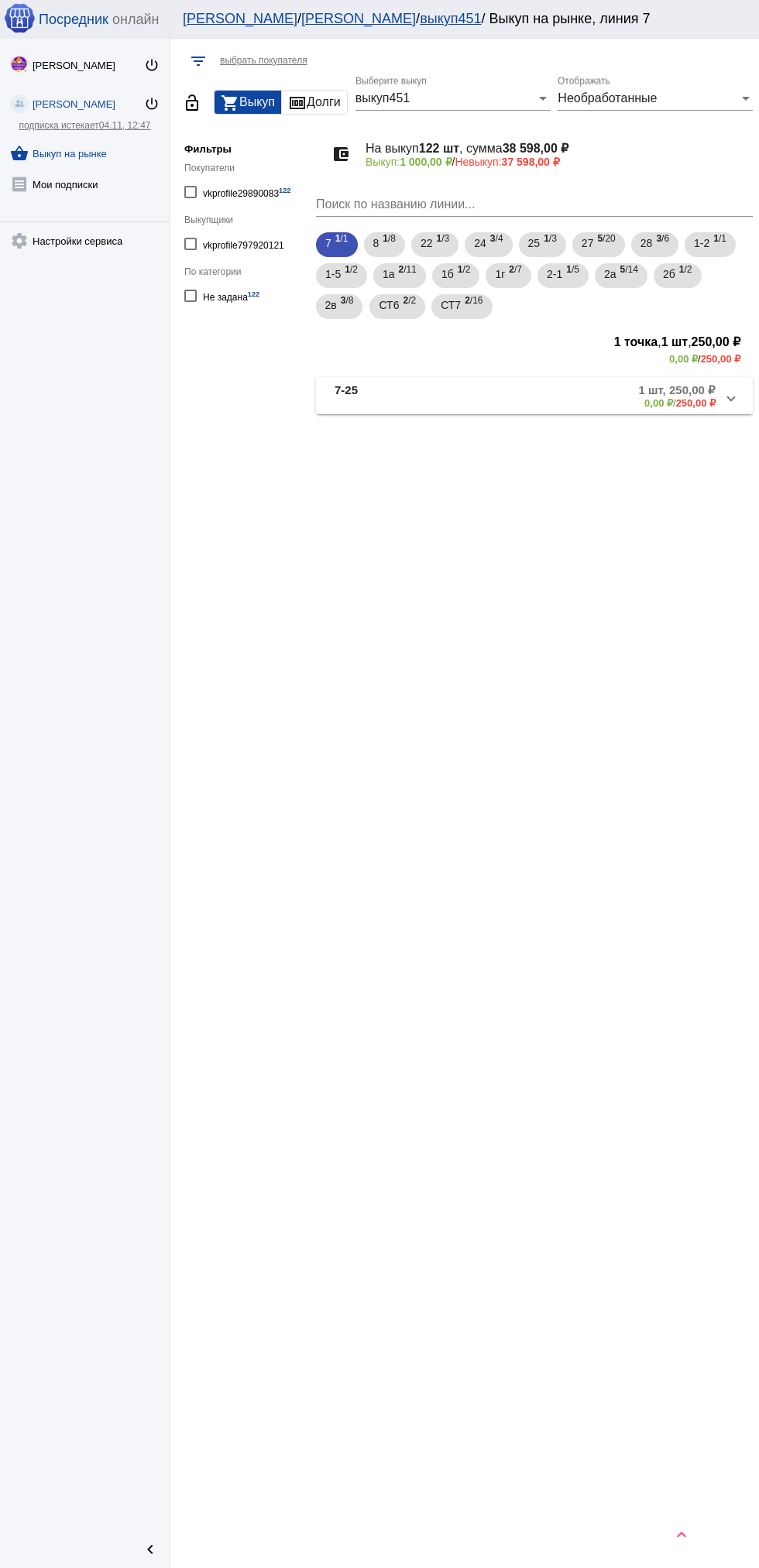
scroll to position [0, 0]
click at [638, 282] on span "5 /14" at bounding box center [629, 276] width 17 height 32
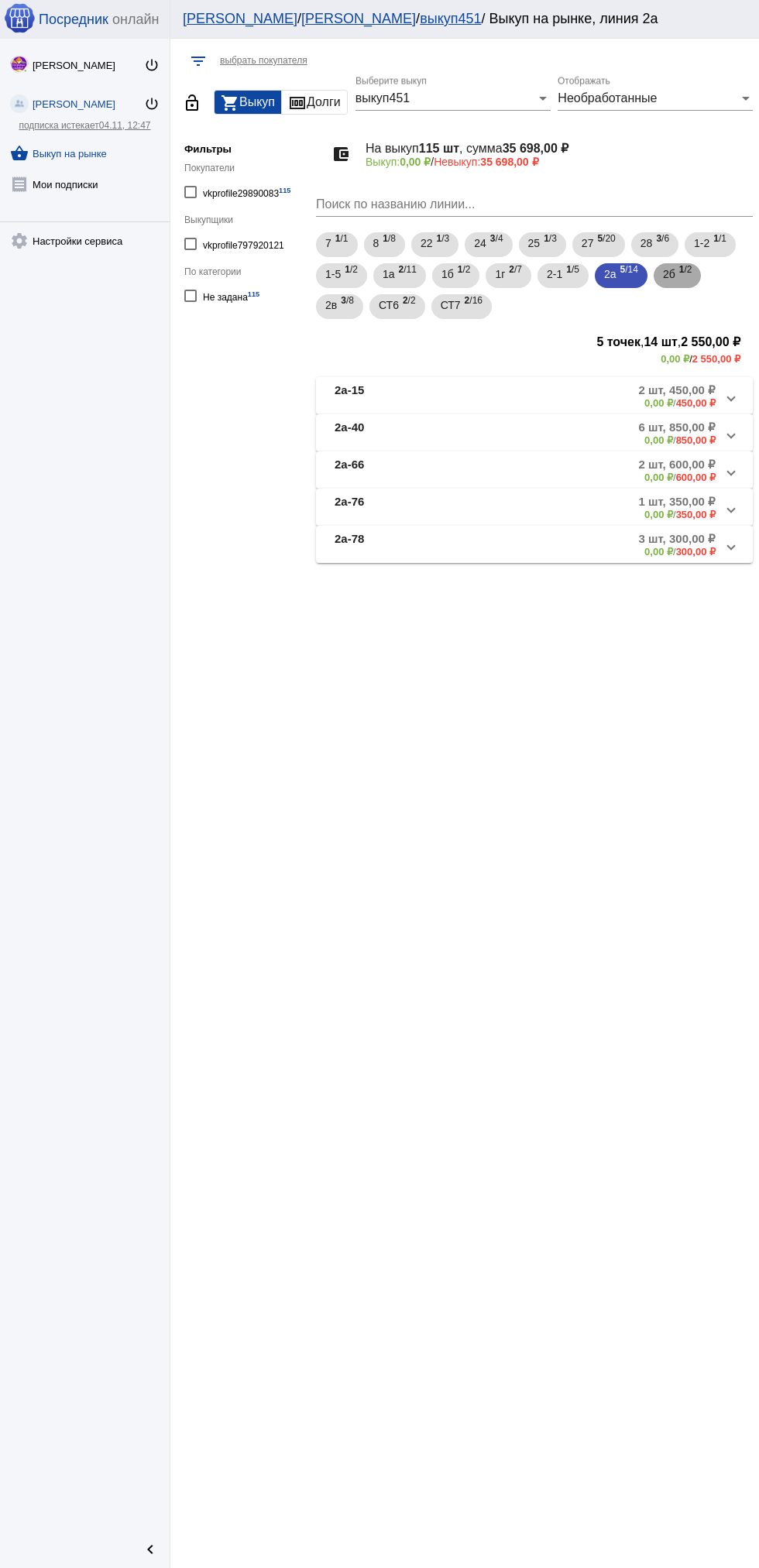
click at [692, 279] on span "1 /2" at bounding box center [686, 276] width 13 height 32
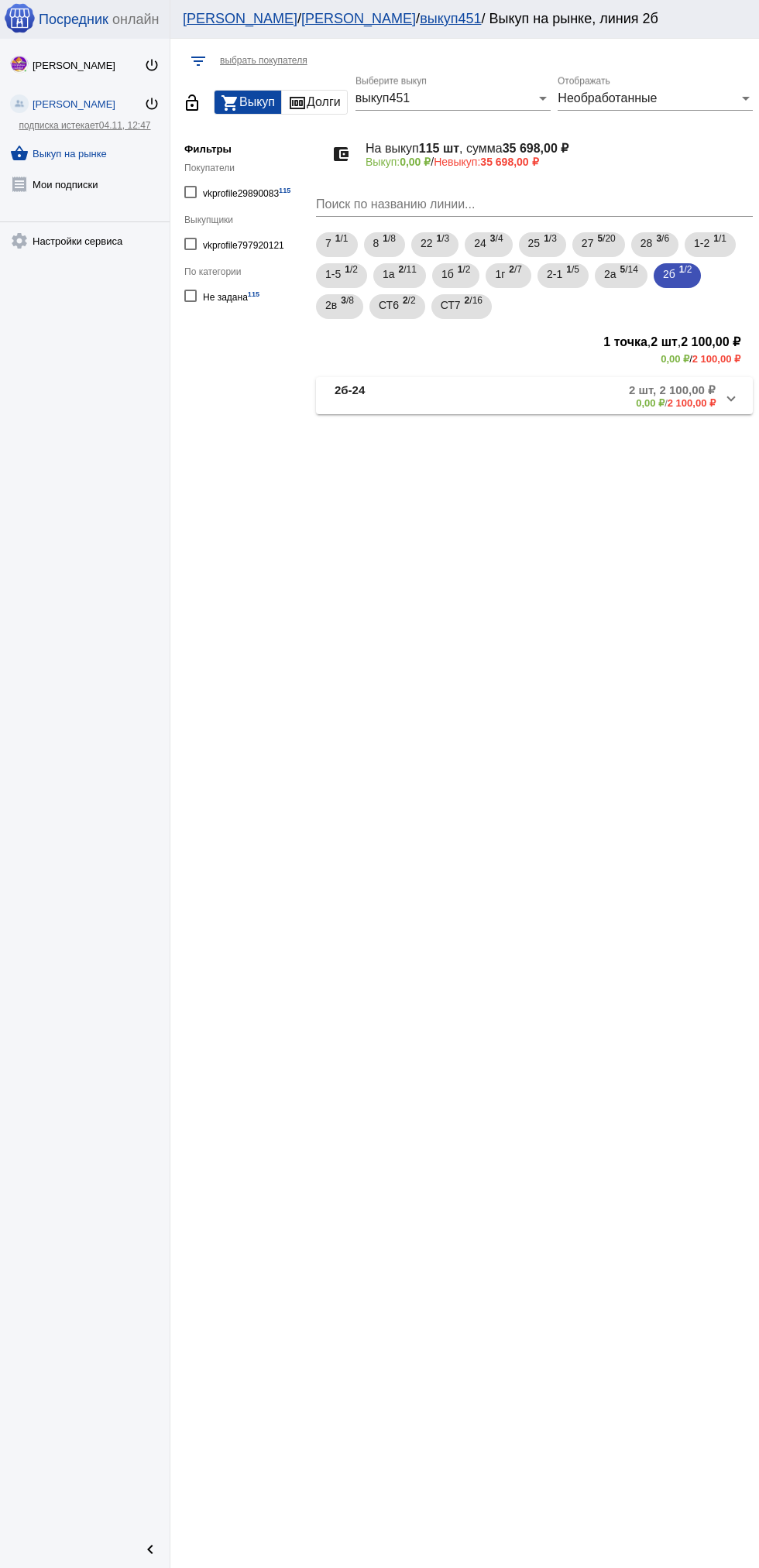
click at [612, 406] on mat-panel-description "2 шт, 2 100,00 ₽ 0,00 ₽ / 2 100,00 ₽" at bounding box center [588, 396] width 255 height 26
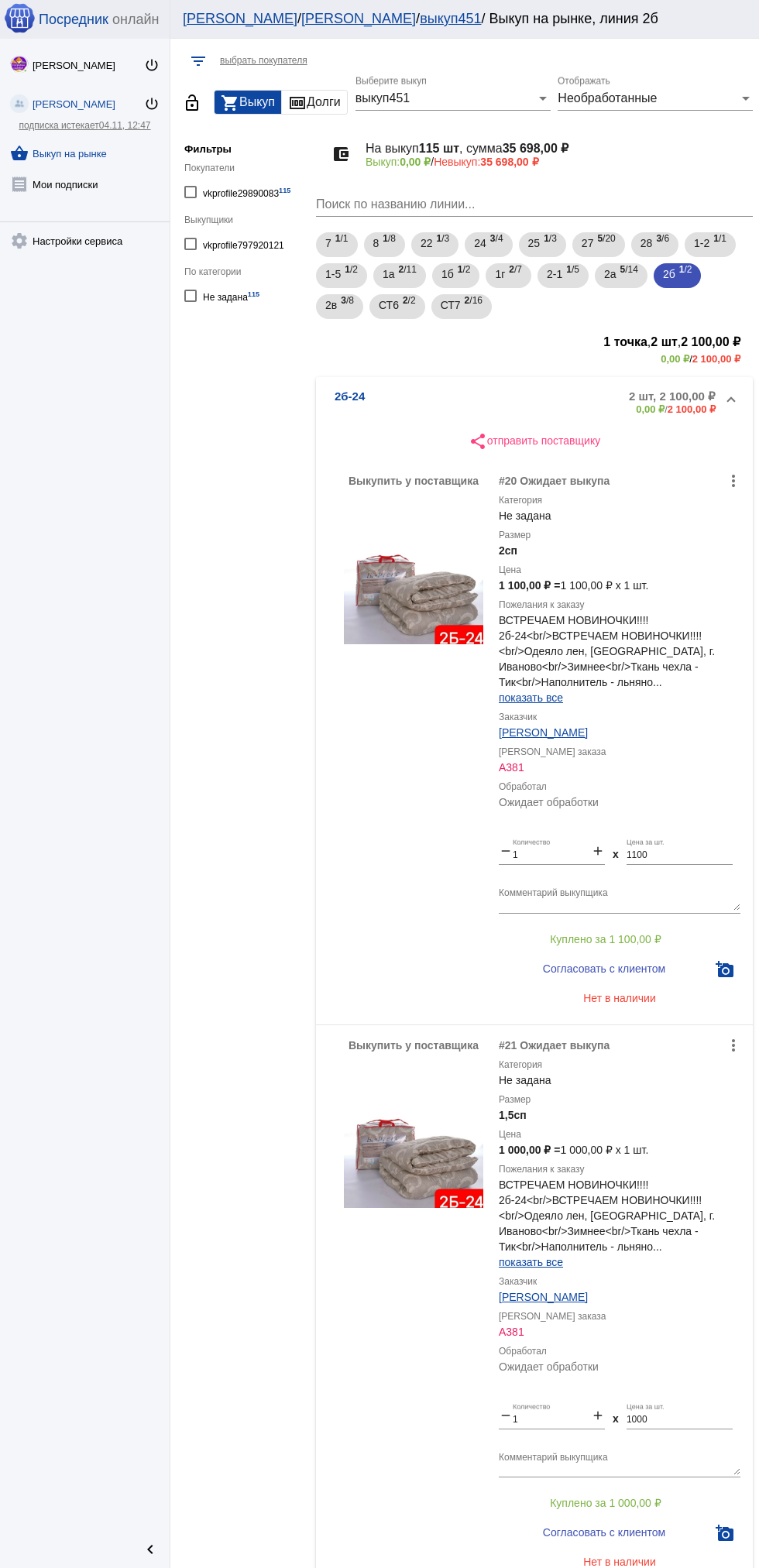
click at [695, 98] on div "Необработанные" at bounding box center [648, 98] width 182 height 14
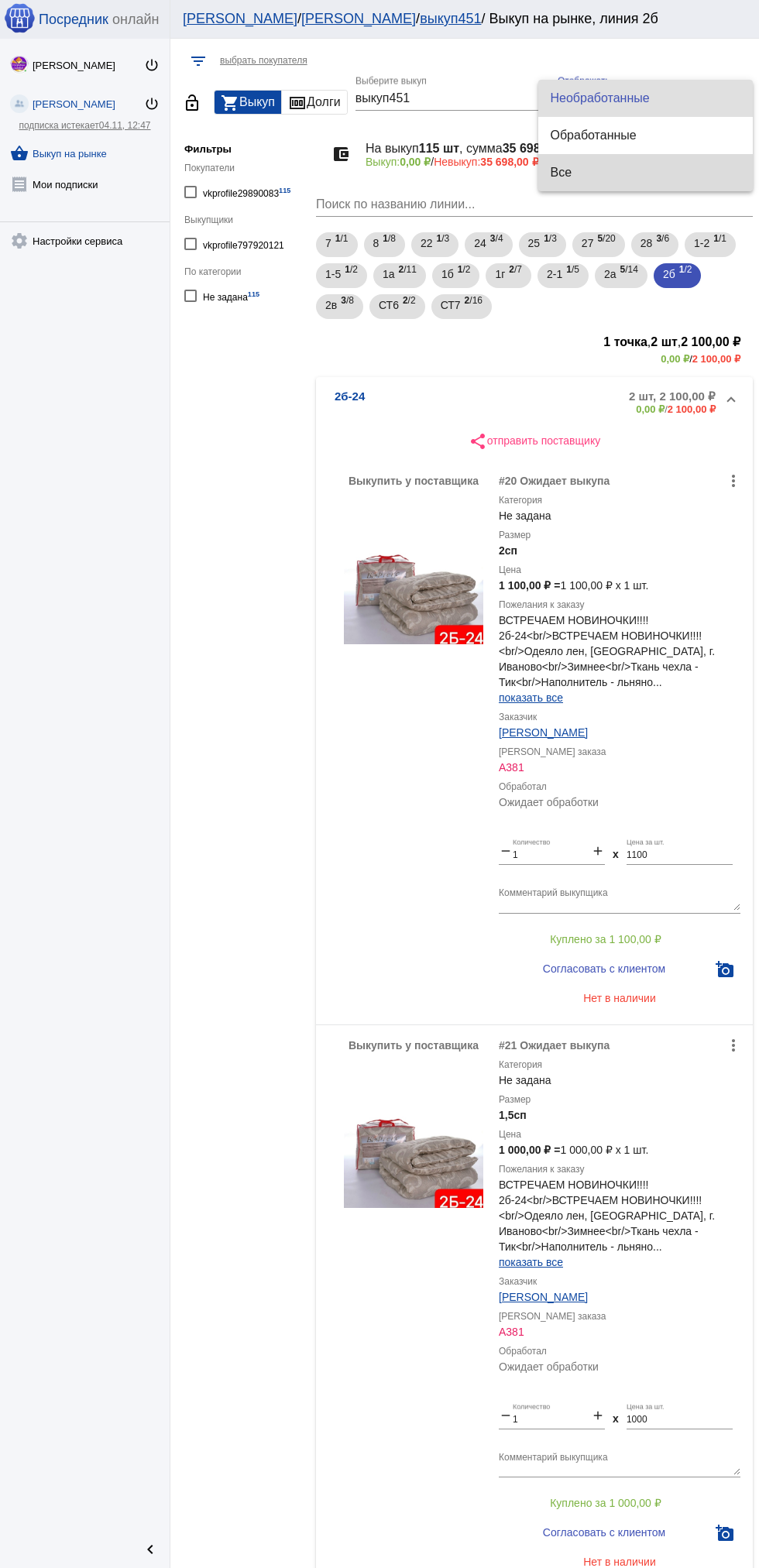
click at [666, 181] on span "Все" at bounding box center [645, 172] width 190 height 38
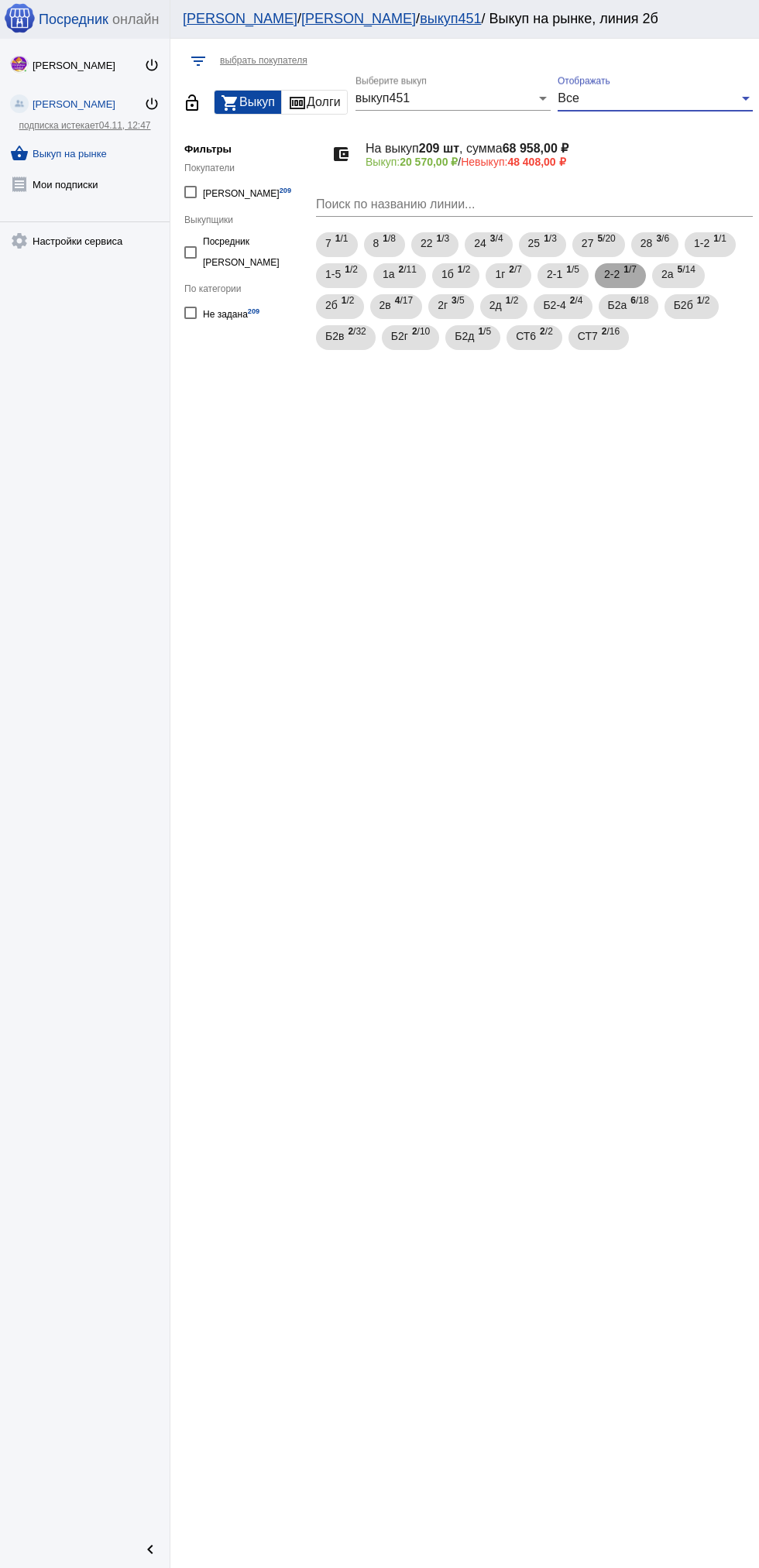
click at [636, 281] on span "1 /7" at bounding box center [630, 276] width 13 height 32
click at [556, 433] on mat-panel-description "7 шт, 2 900,00 ₽ 1 000,00 ₽ / 1 900,00 ₽" at bounding box center [588, 427] width 253 height 26
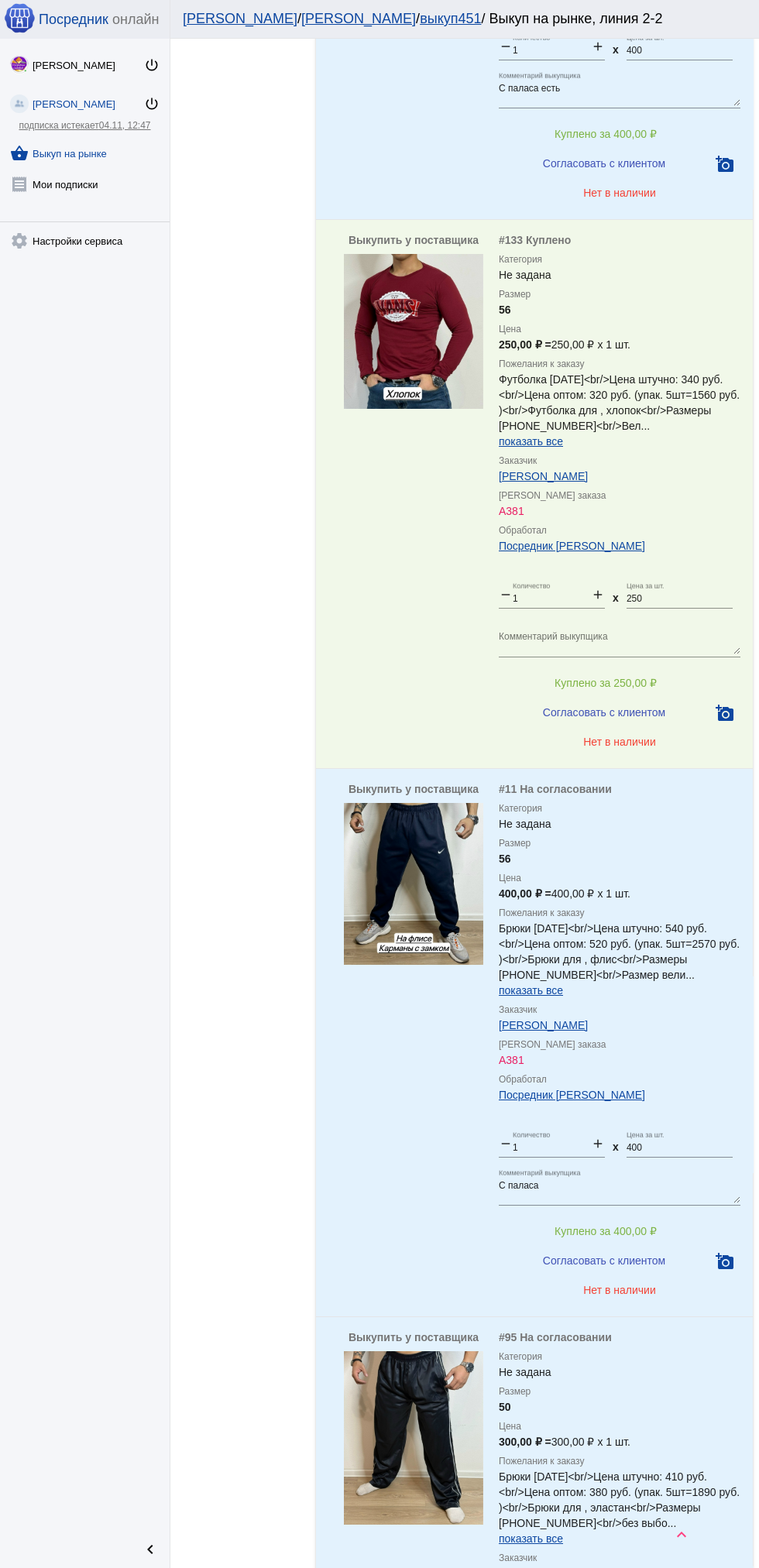
scroll to position [2873, 0]
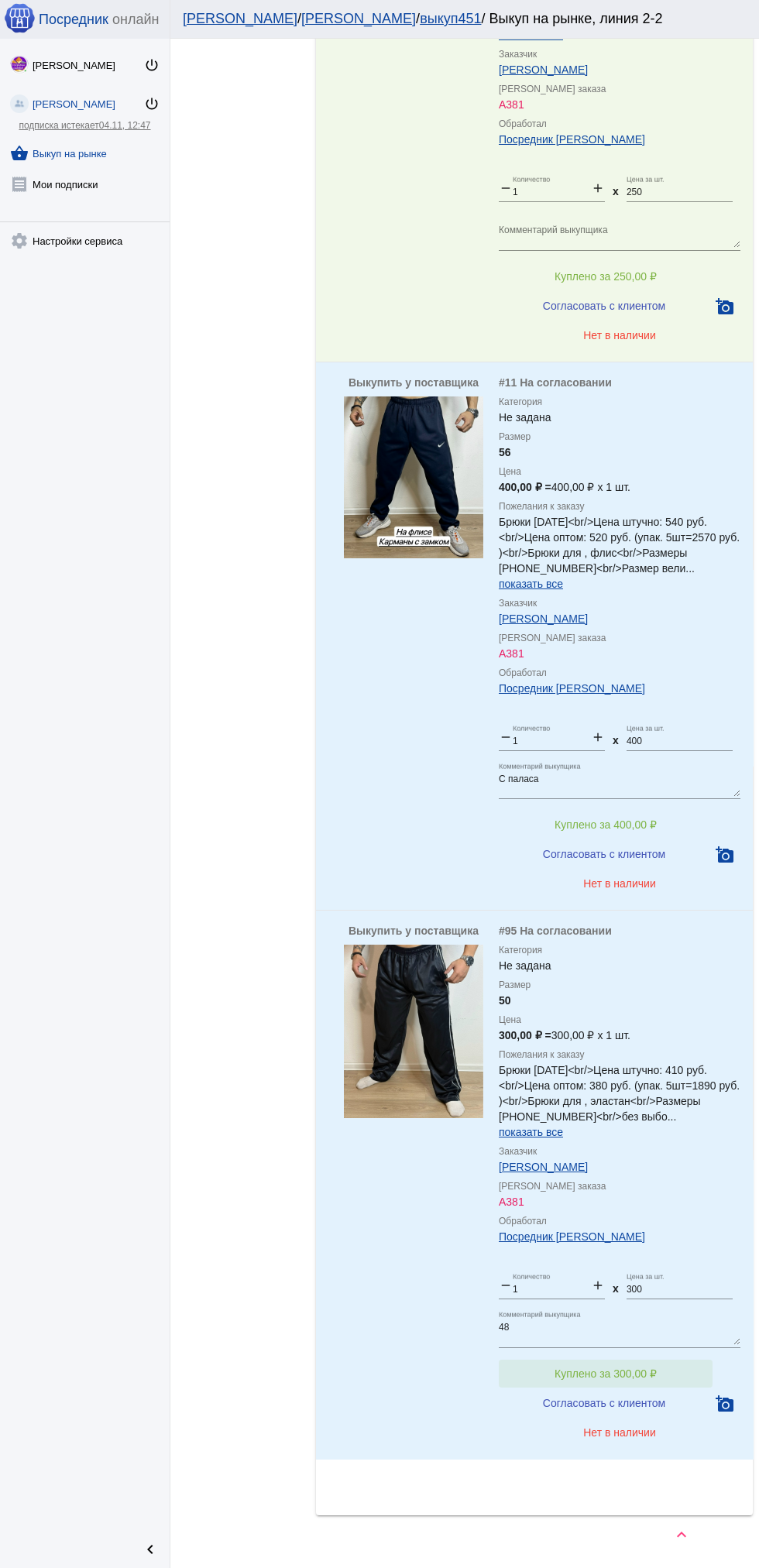
click at [647, 1360] on button "Куплено за 300,00 ₽" at bounding box center [605, 1374] width 214 height 28
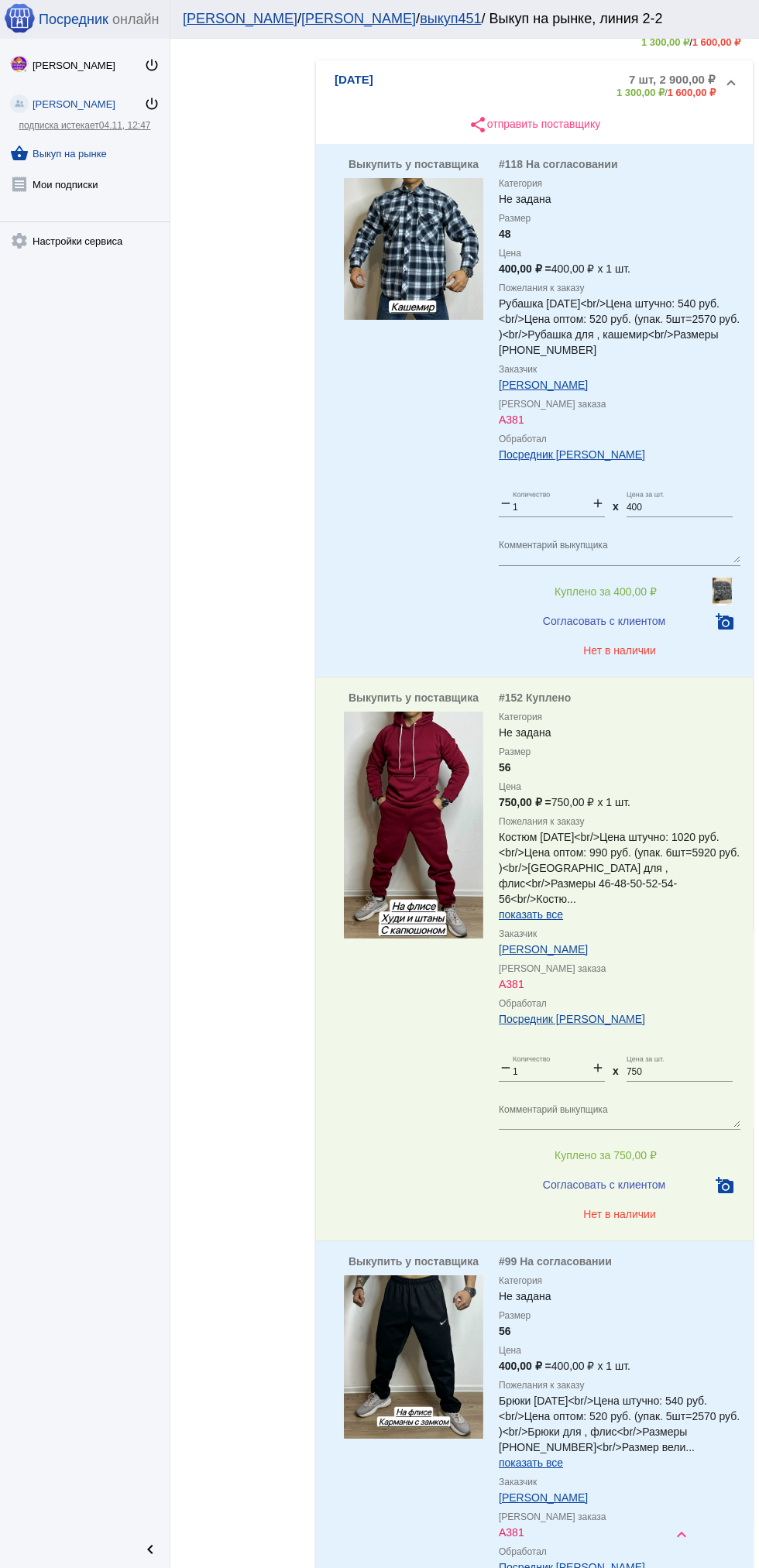
scroll to position [0, 0]
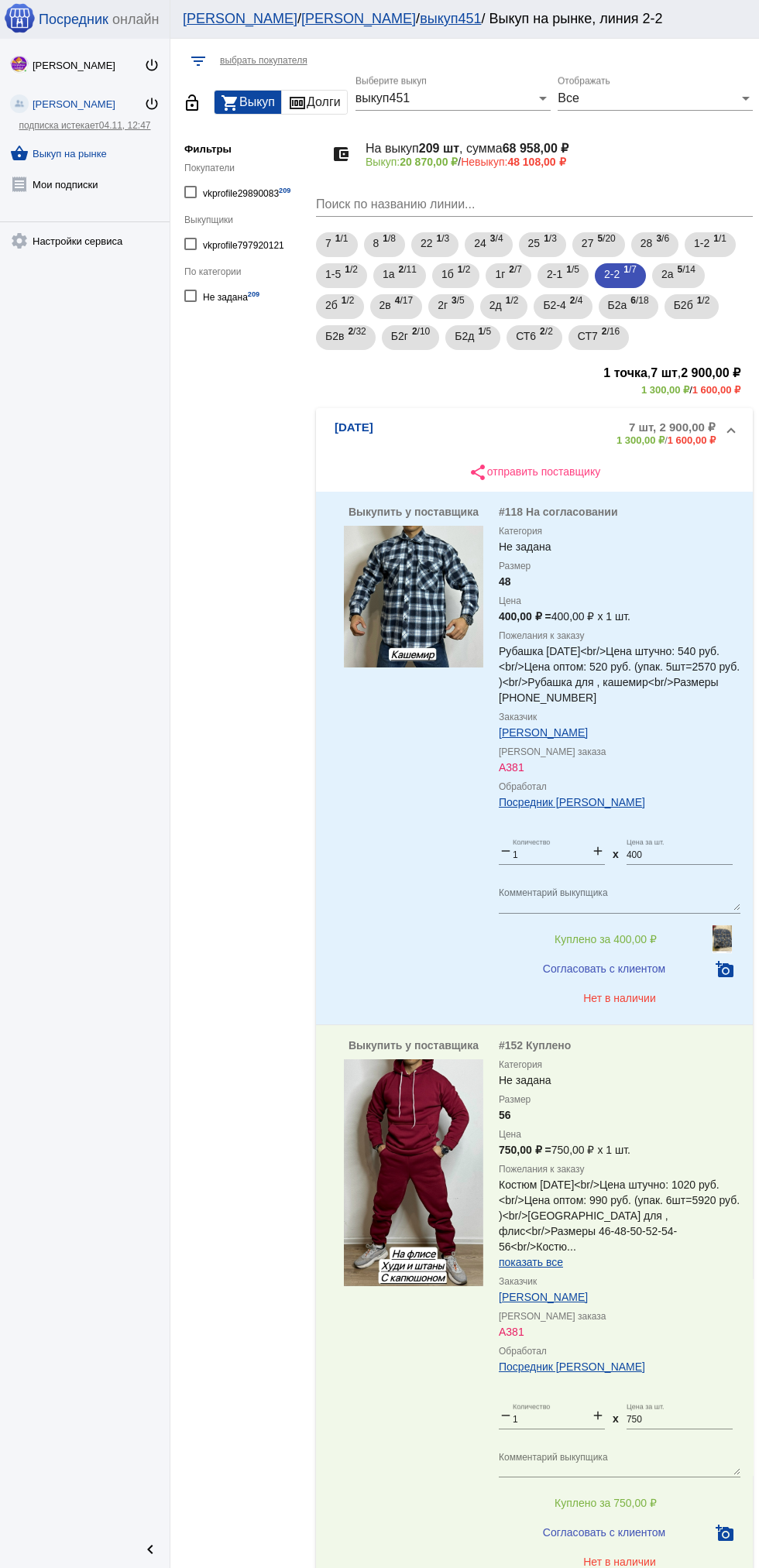
click at [695, 100] on div "Все" at bounding box center [648, 98] width 182 height 14
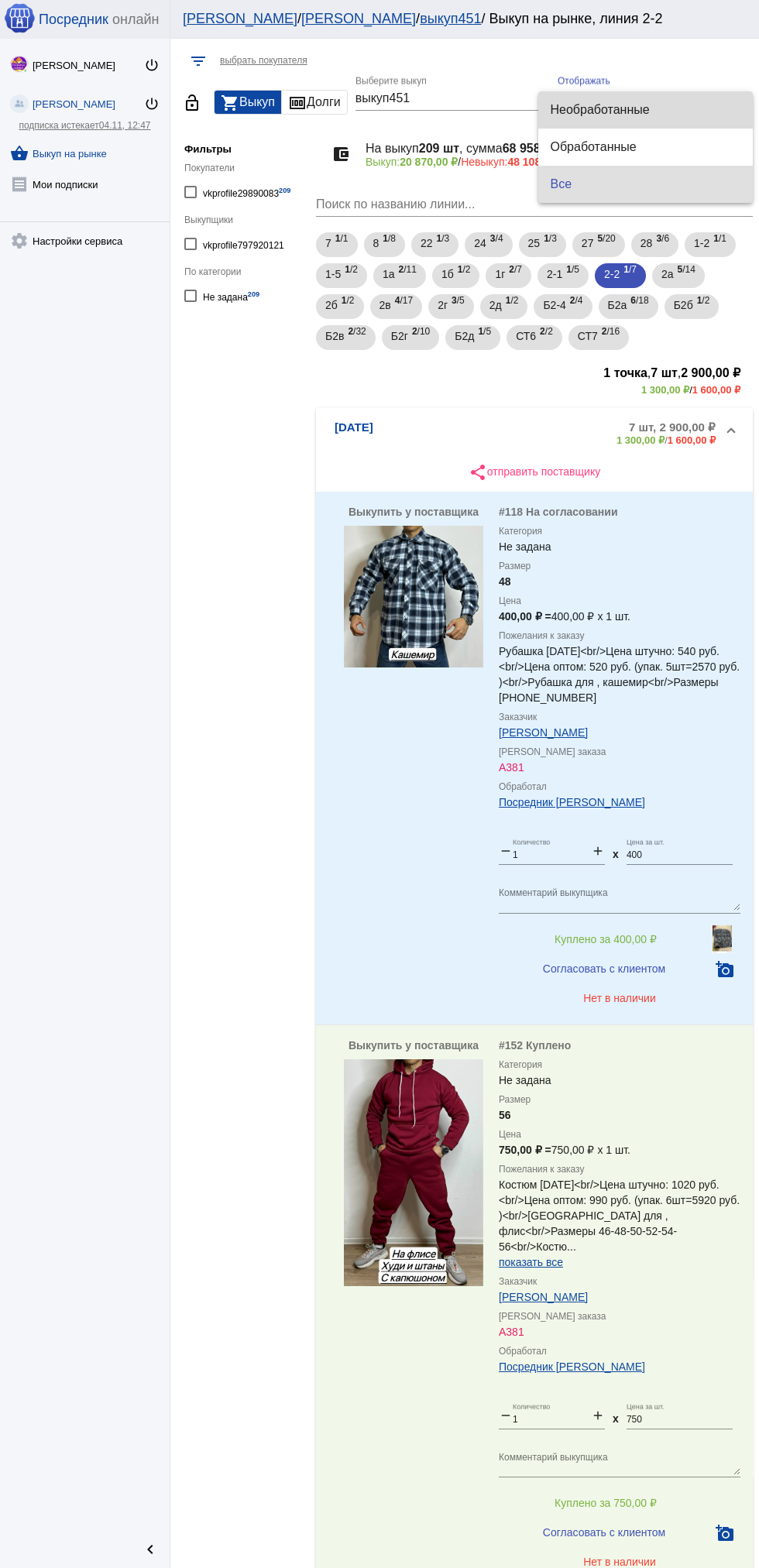
click at [657, 113] on span "Необработанные" at bounding box center [645, 110] width 190 height 38
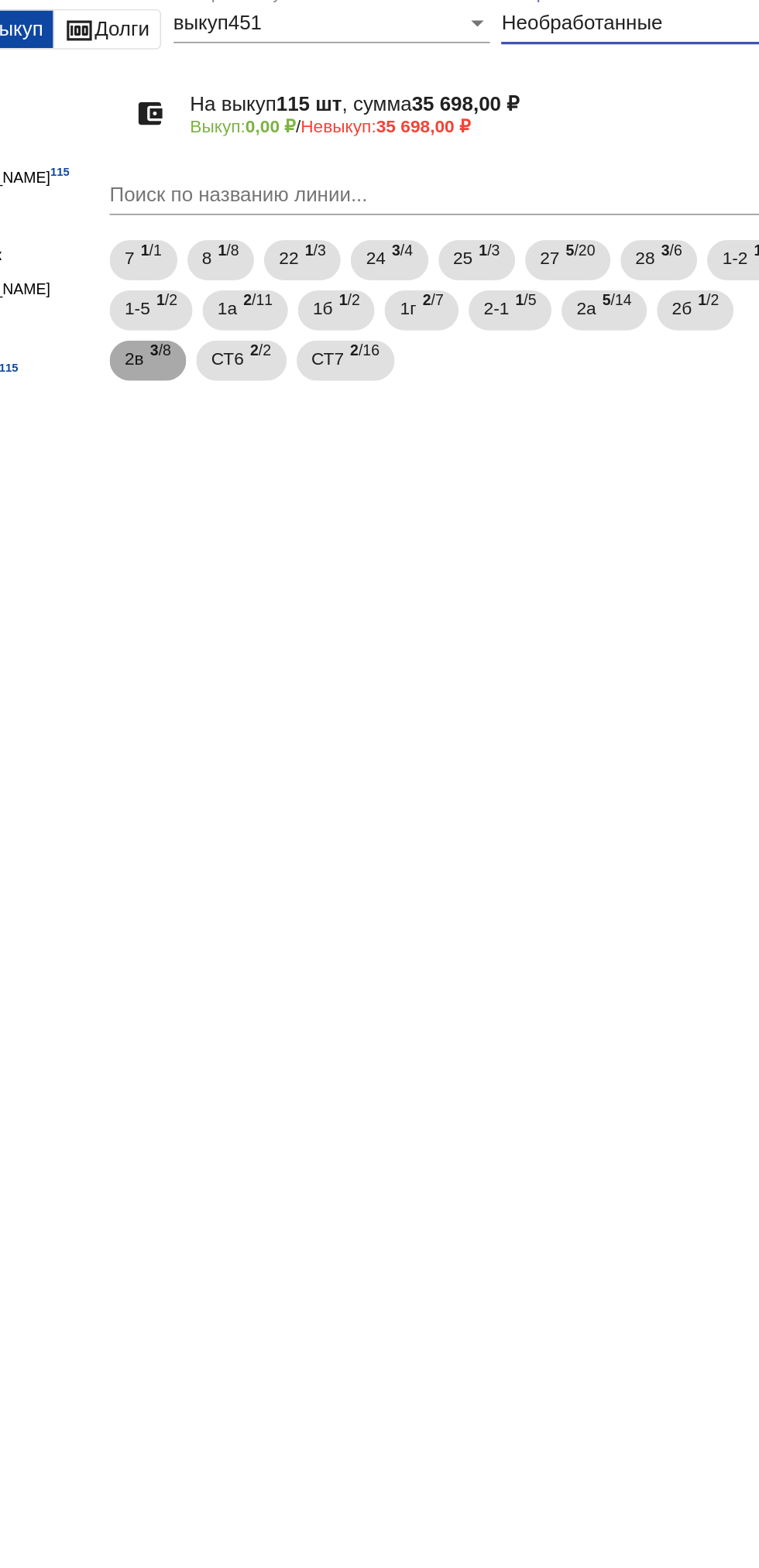
click at [345, 306] on span "3 /8" at bounding box center [347, 307] width 13 height 32
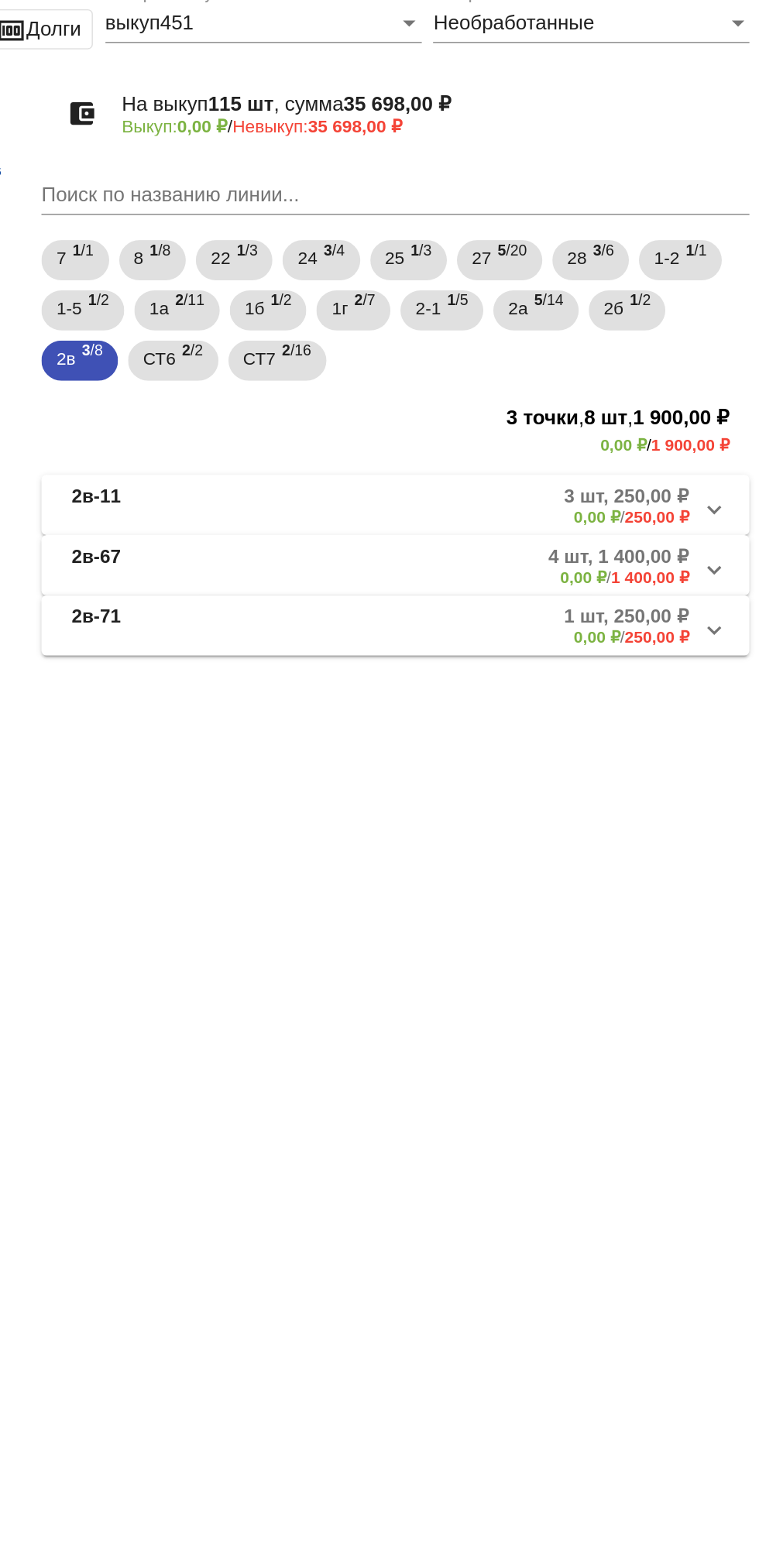
click at [610, 403] on mat-panel-description "3 шт, 250,00 ₽ 0,00 ₽ / 250,00 ₽" at bounding box center [590, 396] width 251 height 26
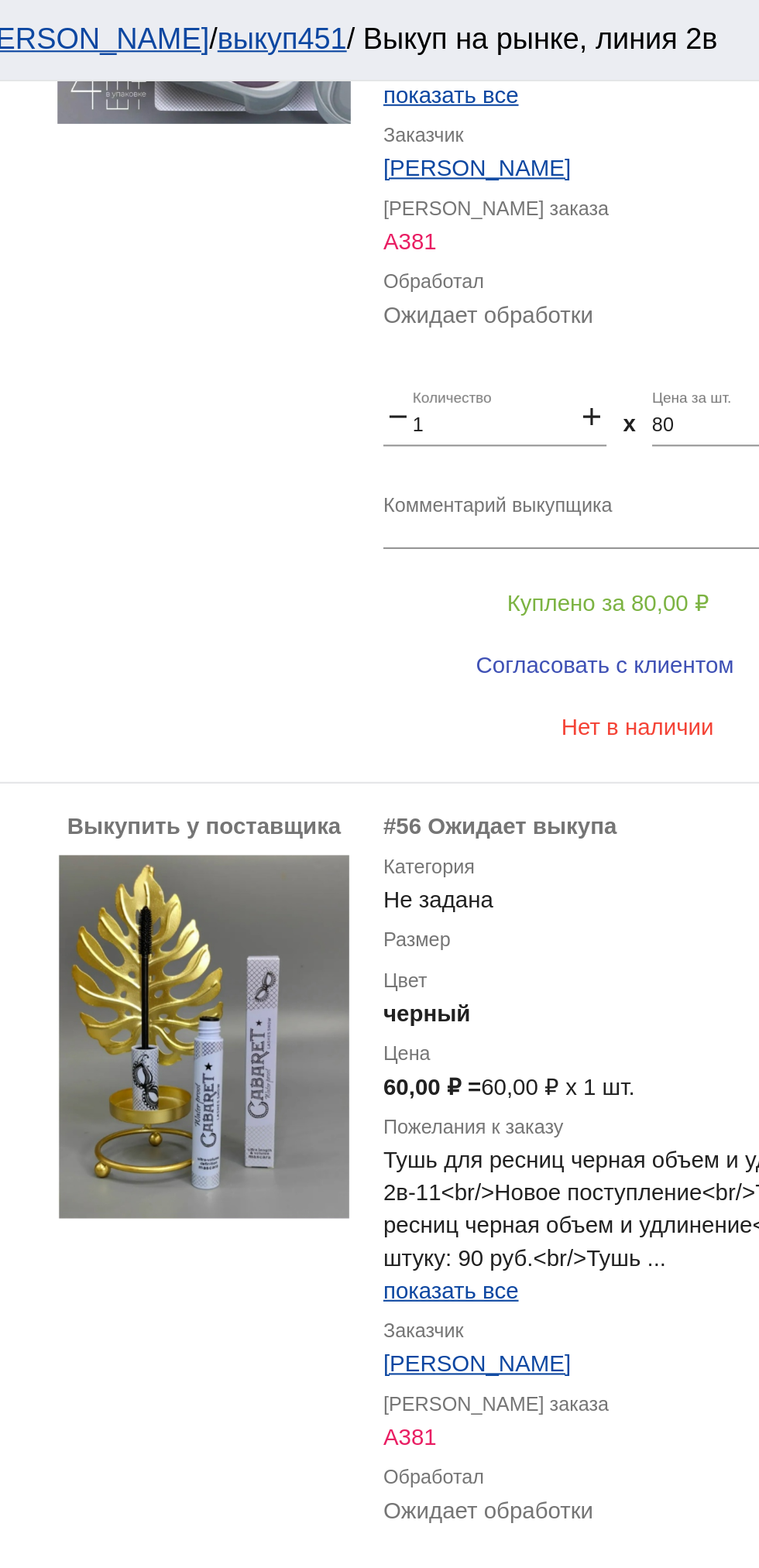
scroll to position [626, 0]
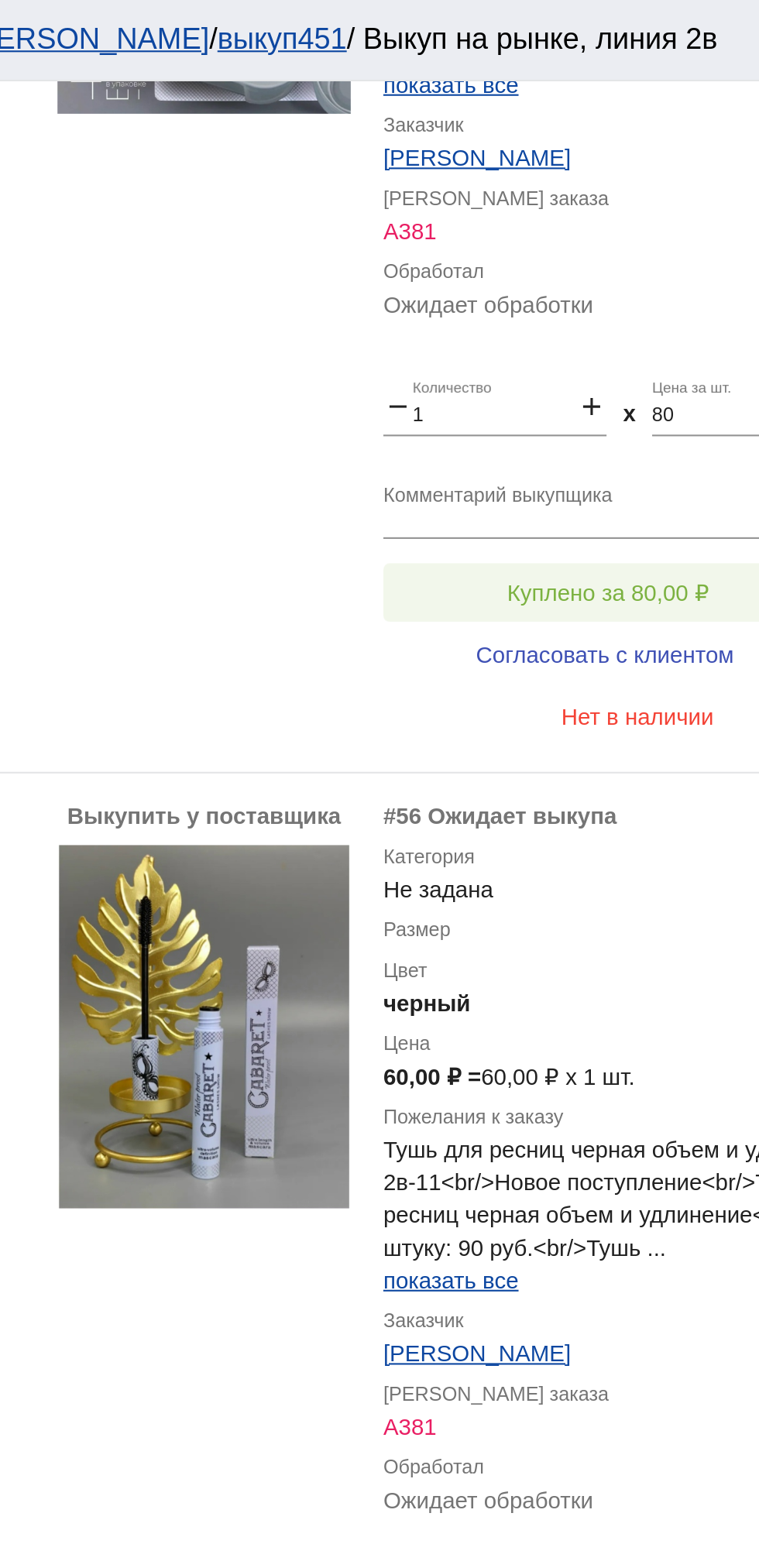
click at [612, 274] on button "Куплено за 80,00 ₽" at bounding box center [605, 282] width 214 height 28
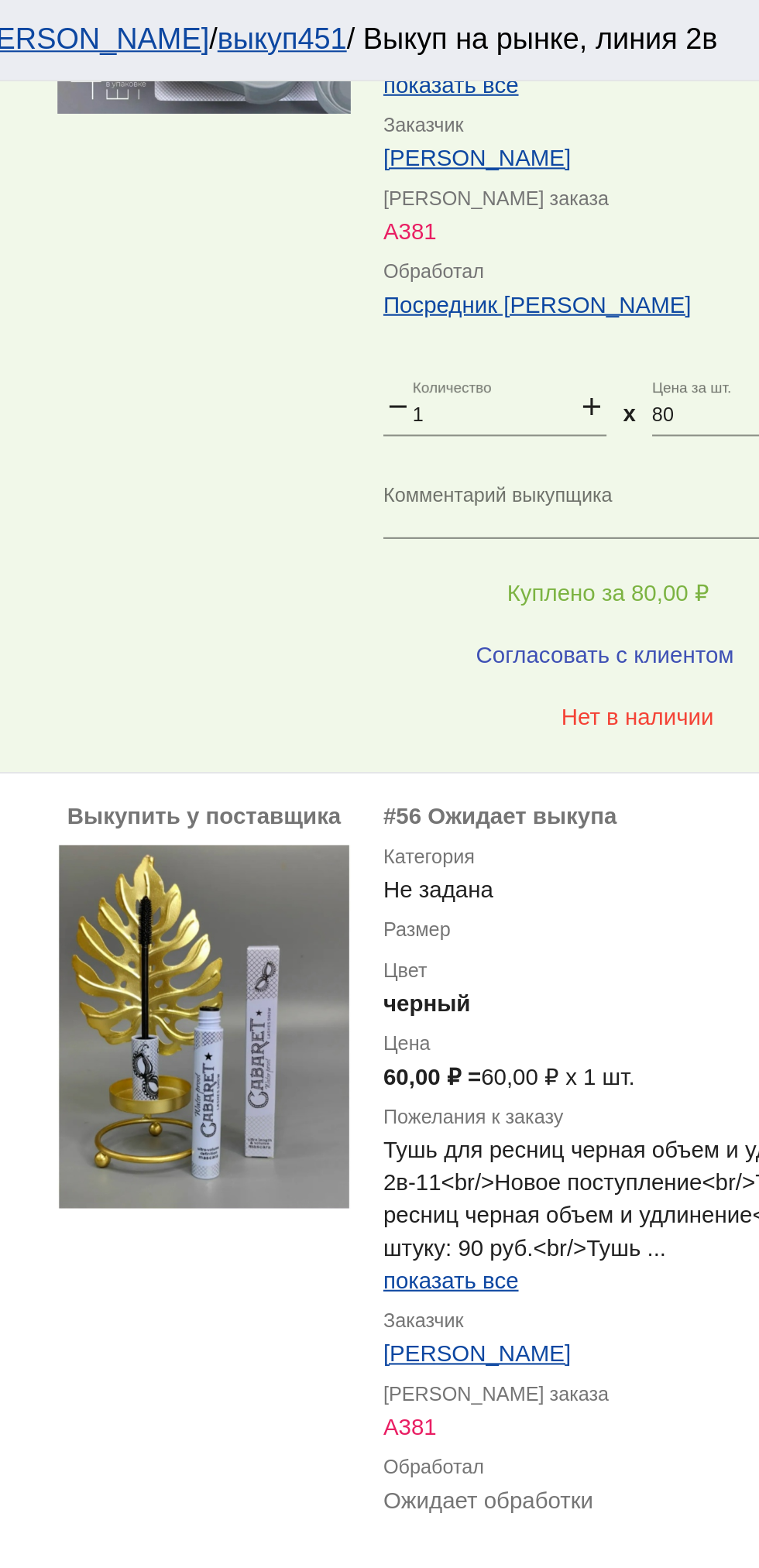
scroll to position [738, 0]
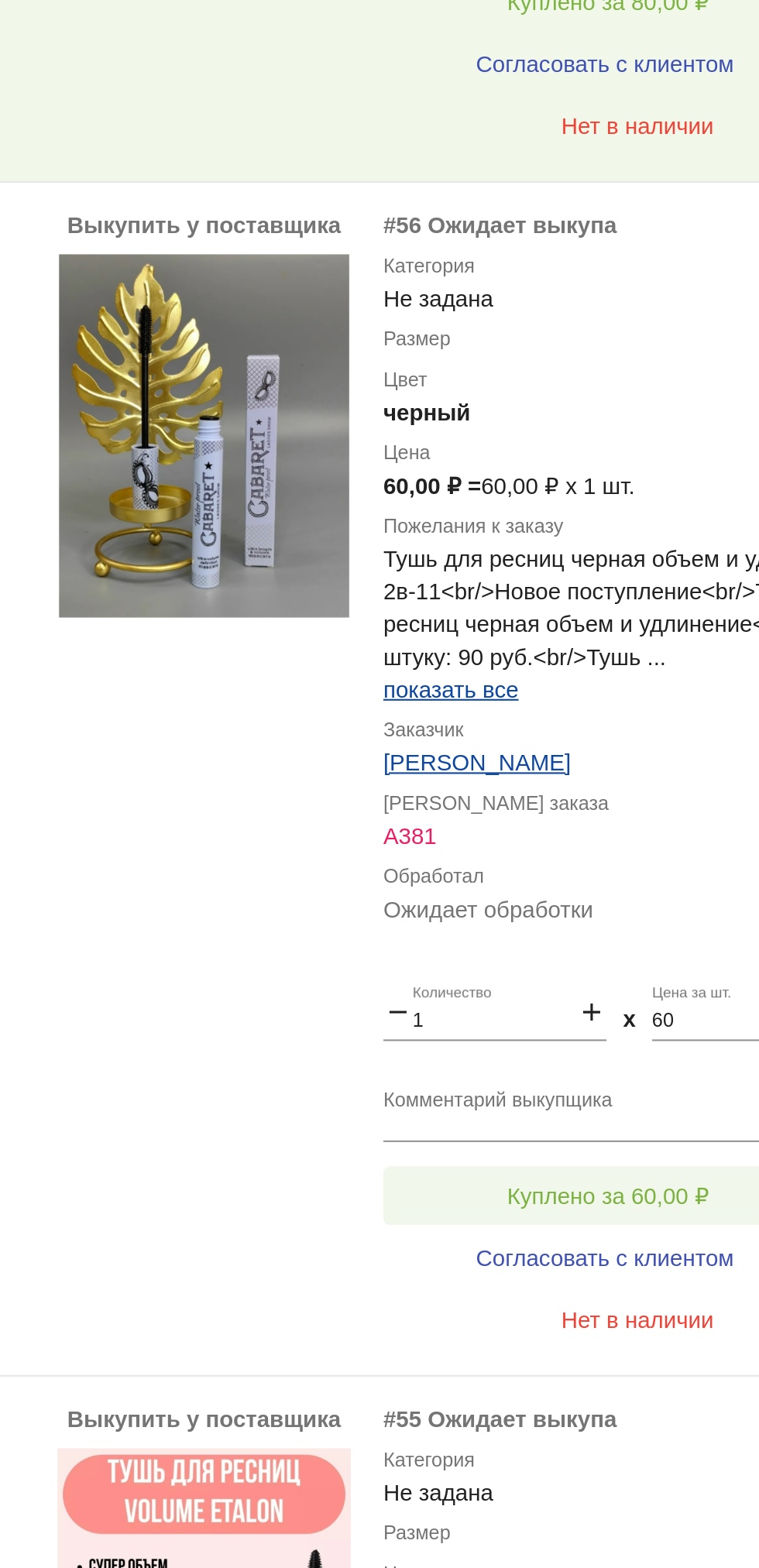
click at [637, 728] on button "Куплено за 60,00 ₽" at bounding box center [605, 738] width 214 height 28
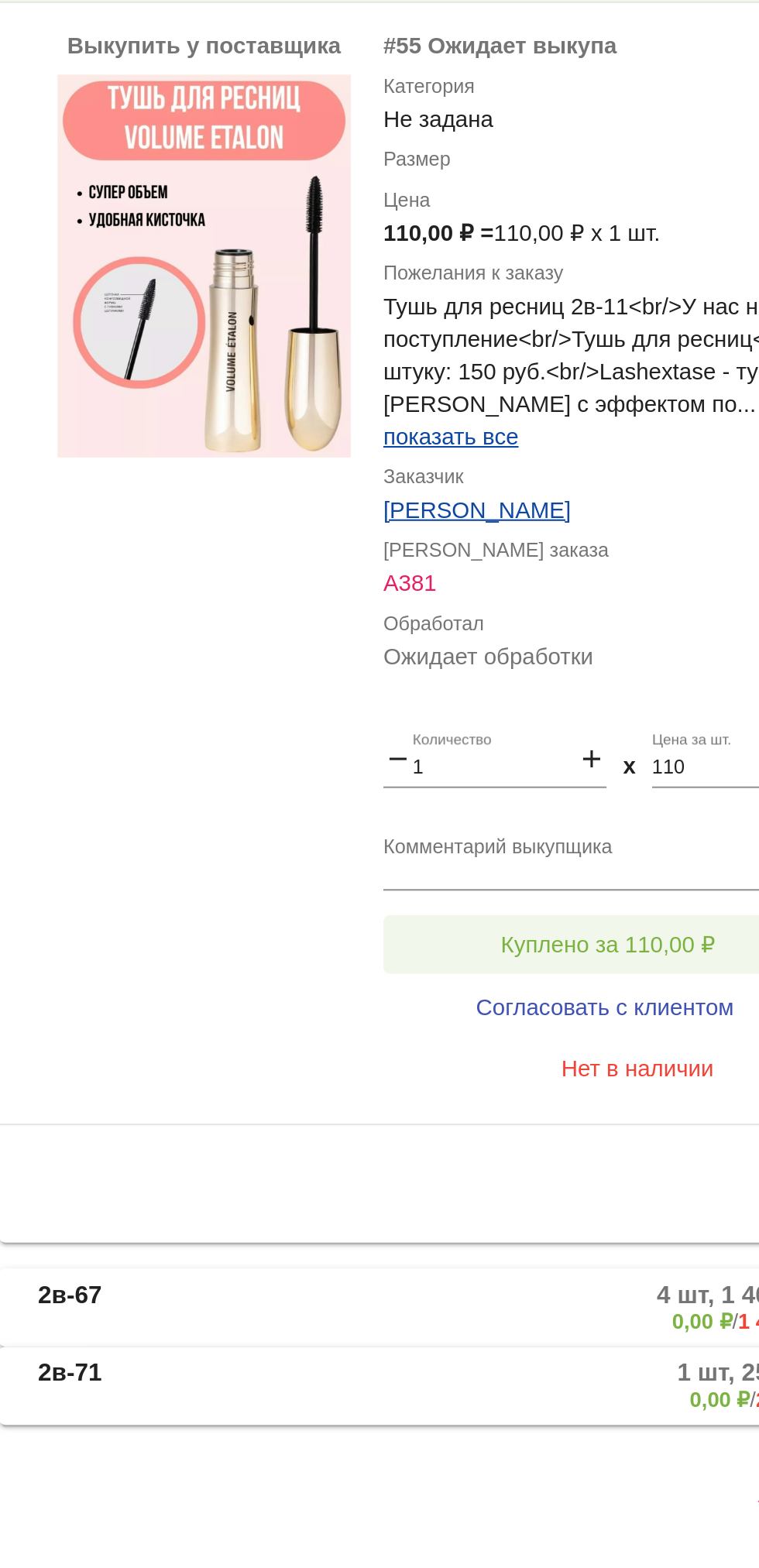
click at [540, 1267] on button "Куплено за 110,00 ₽" at bounding box center [605, 1272] width 214 height 28
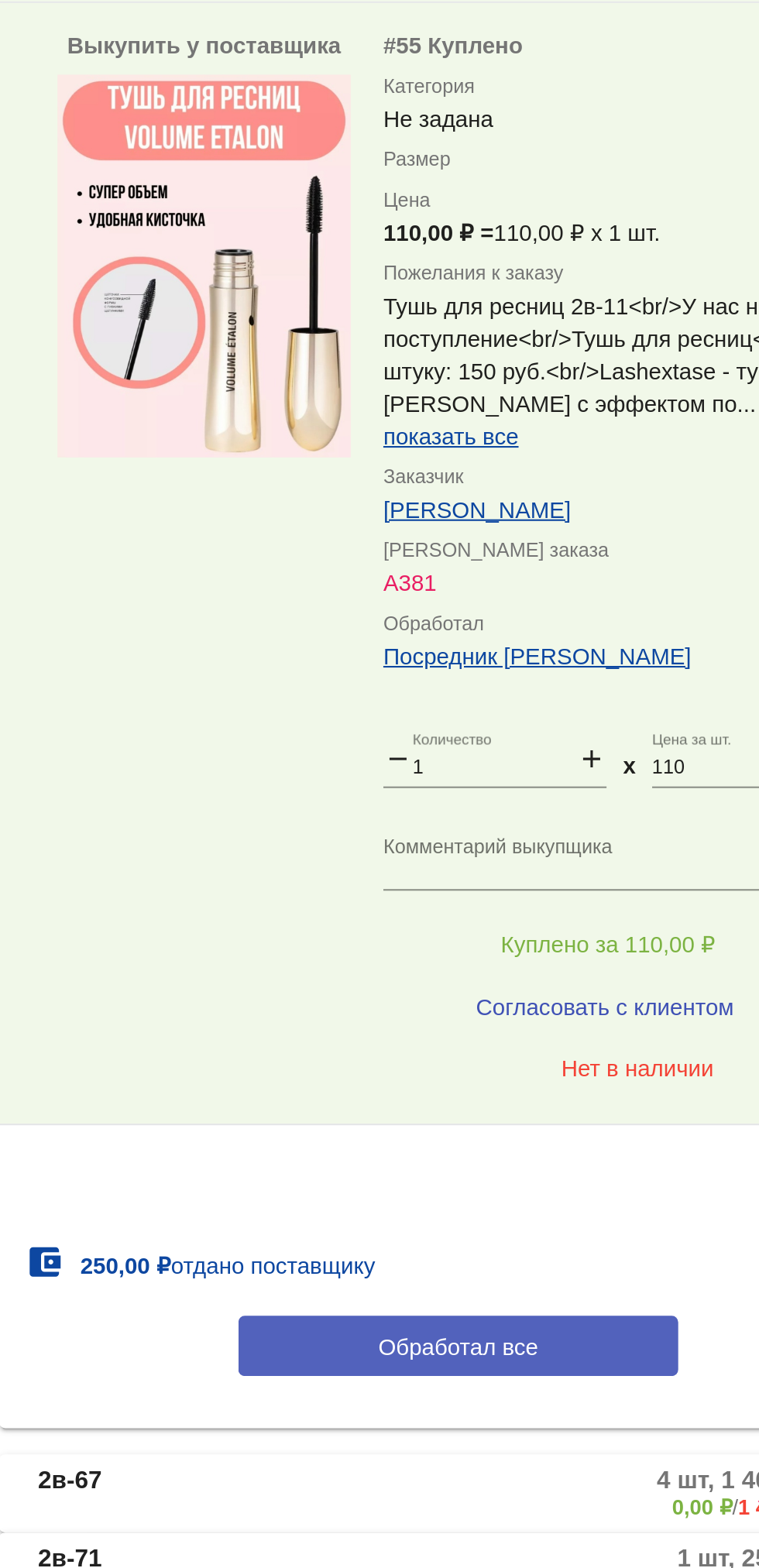
click at [551, 1458] on span "Обработал все" at bounding box center [534, 1463] width 76 height 13
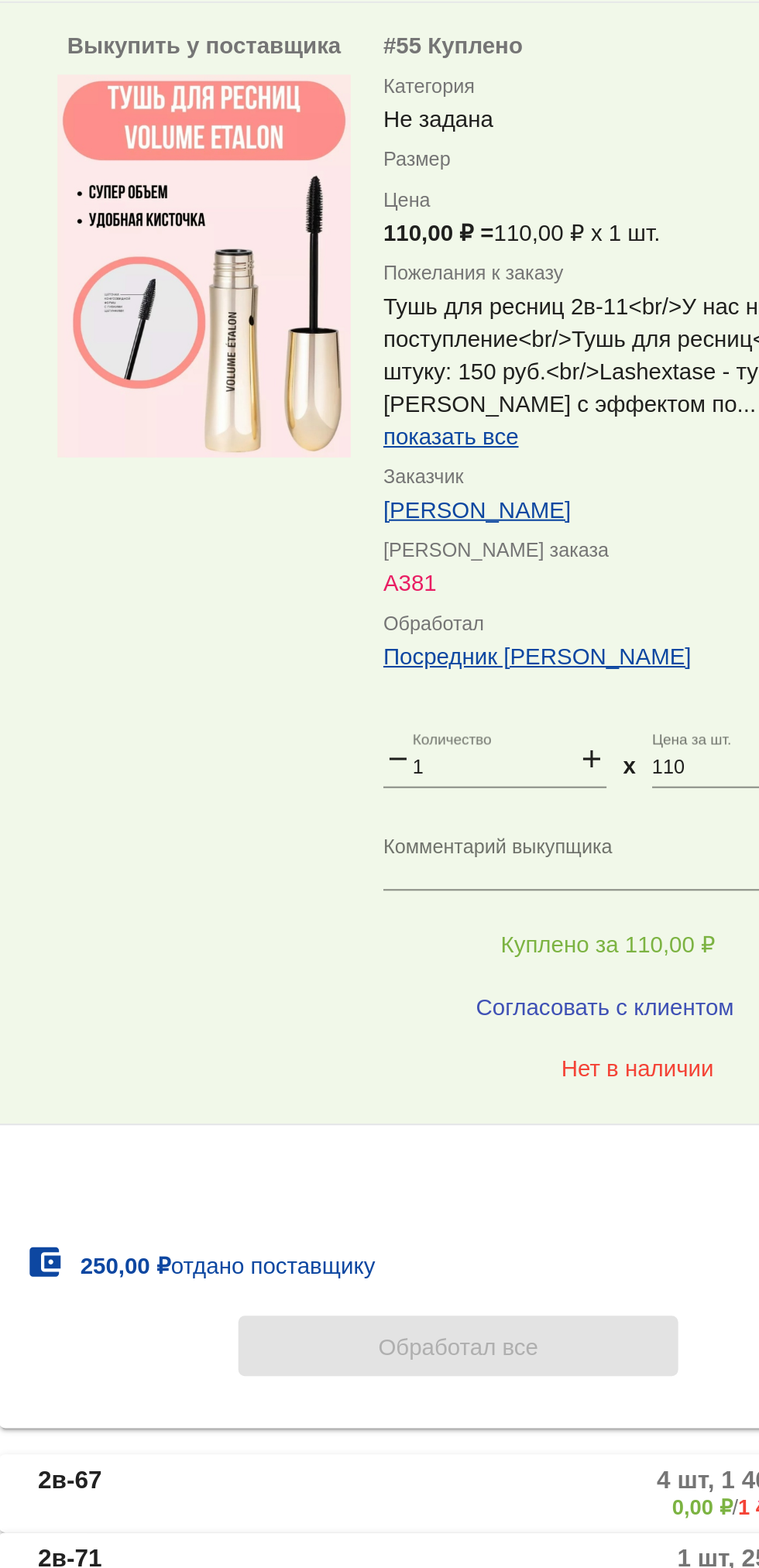
scroll to position [0, 0]
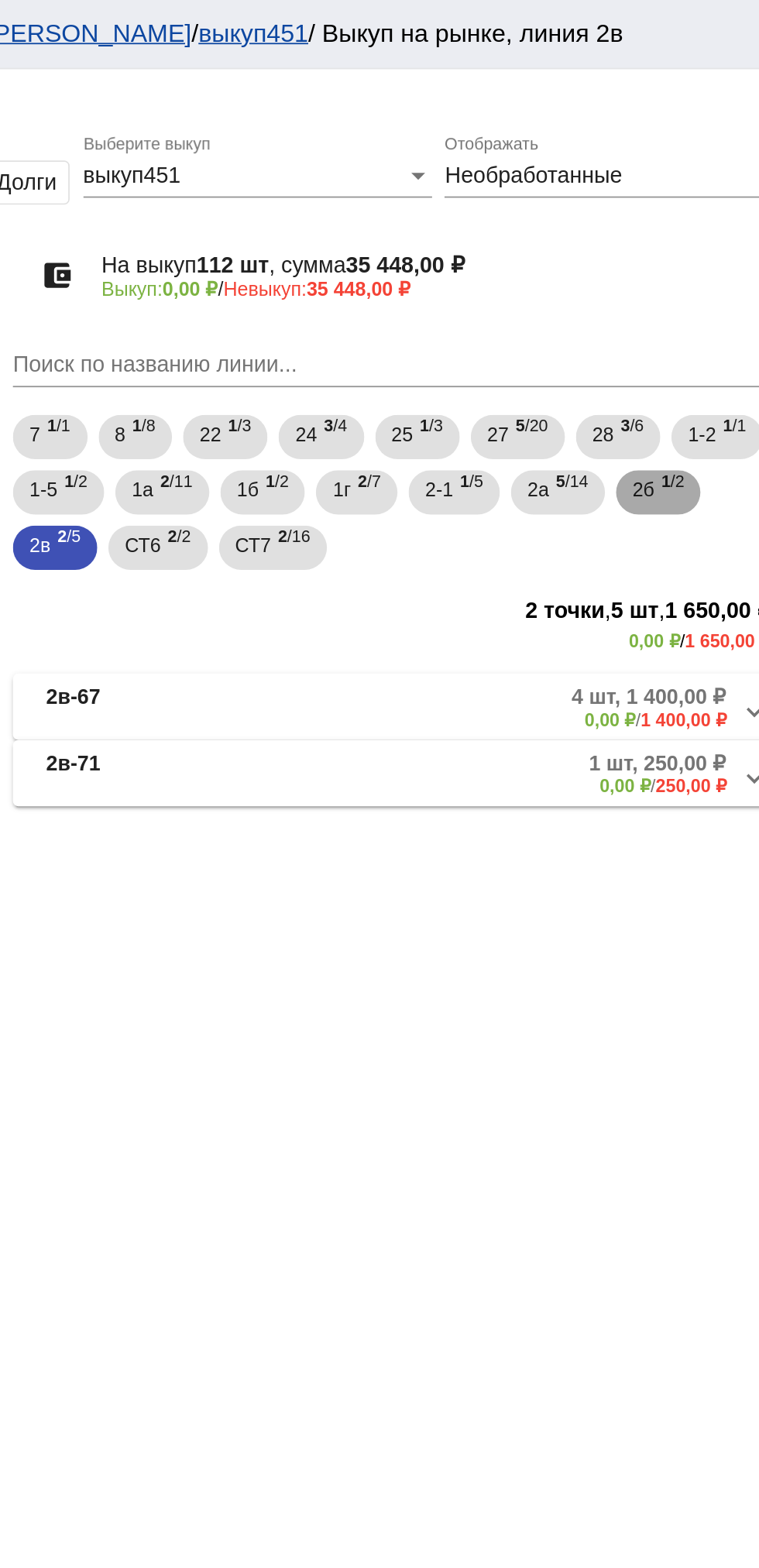
click at [675, 278] on span "2б" at bounding box center [669, 274] width 13 height 28
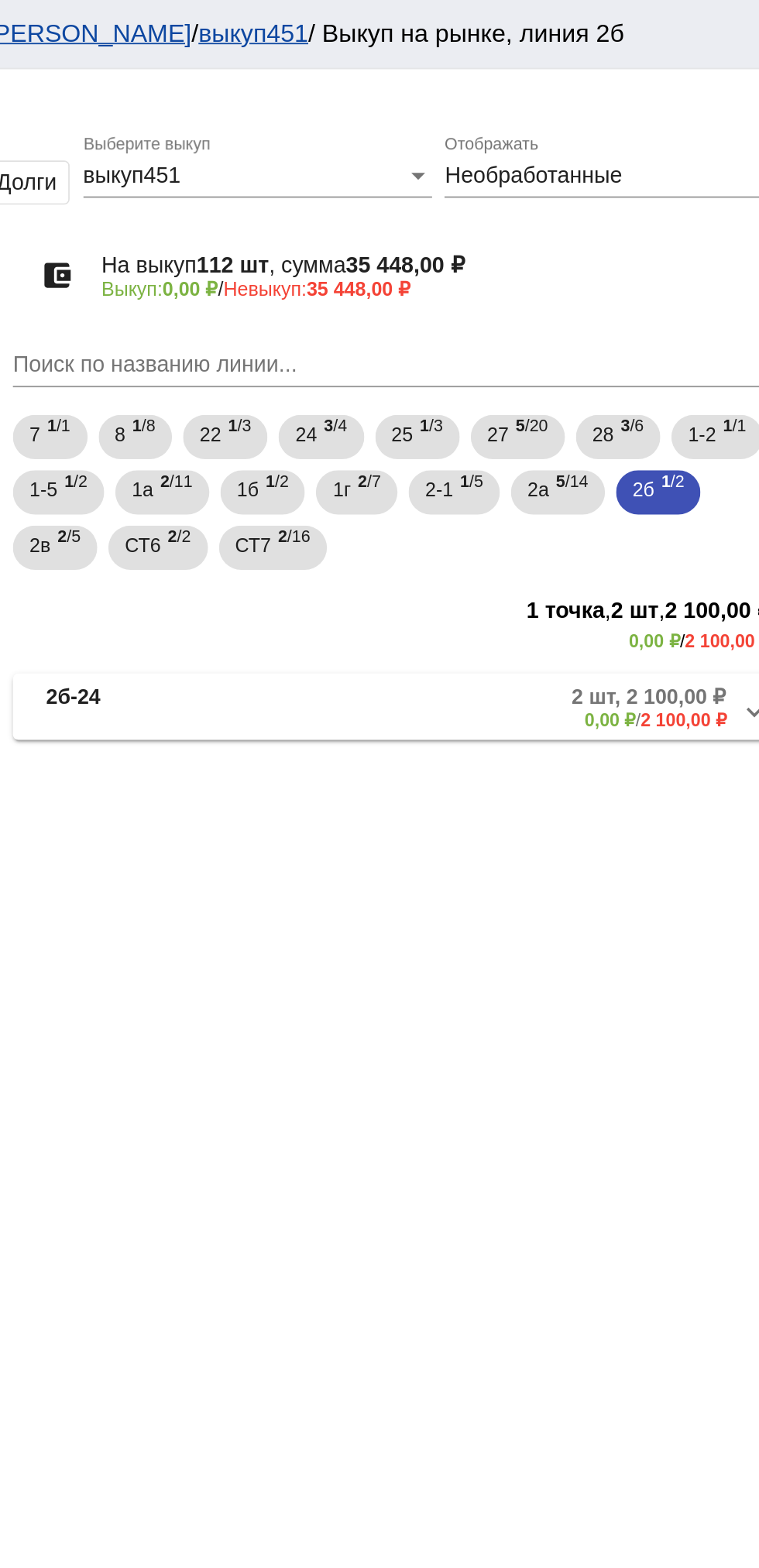
click at [582, 396] on mat-panel-description "2 шт, 2 100,00 ₽ 0,00 ₽ / 2 100,00 ₽" at bounding box center [588, 396] width 255 height 26
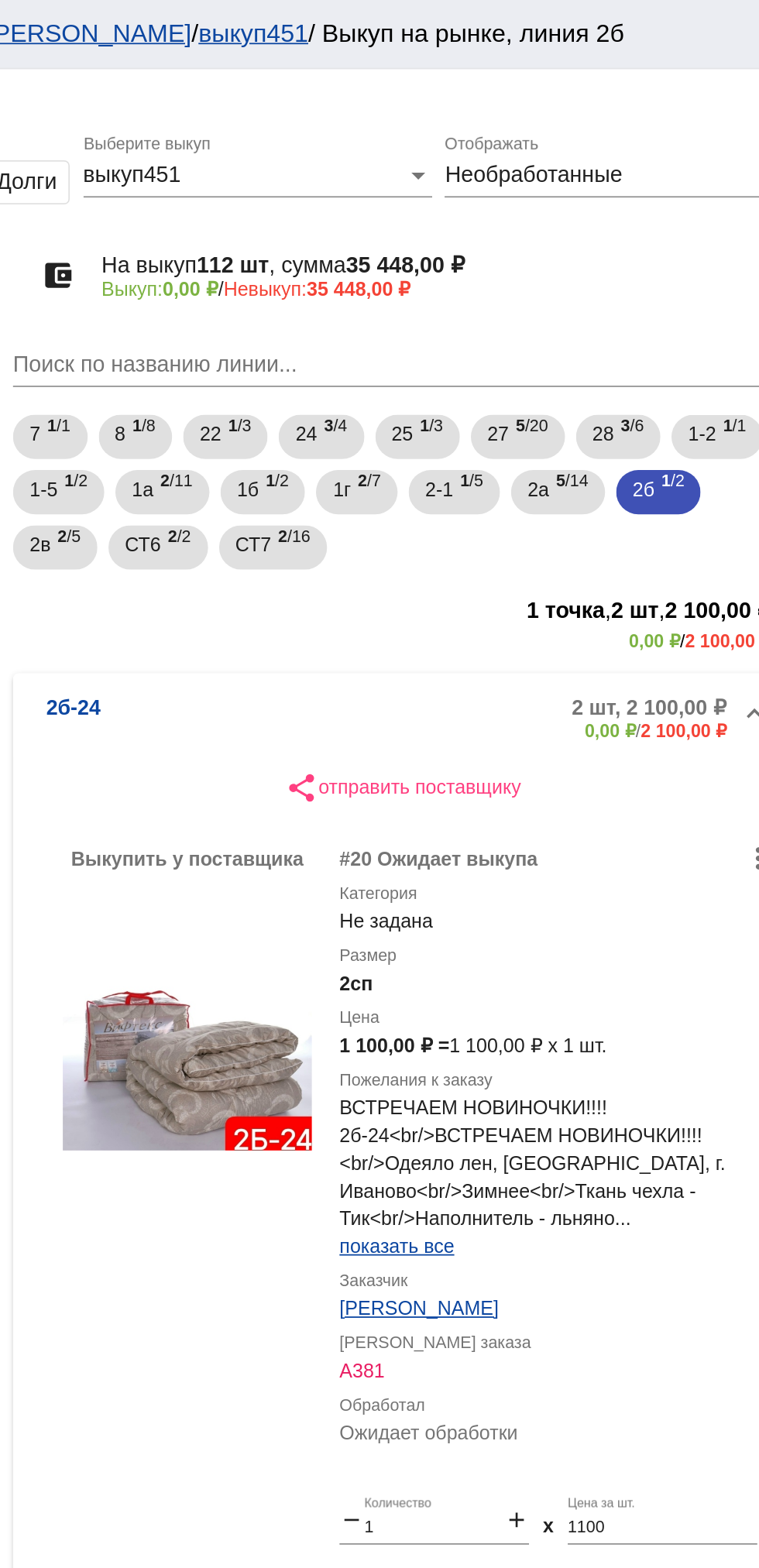
click at [563, 386] on mat-expansion-panel-header "2б-24 2 шт, 2 100,00 ₽ 0,00 ₽ / 2 100,00 ₽" at bounding box center [534, 402] width 436 height 50
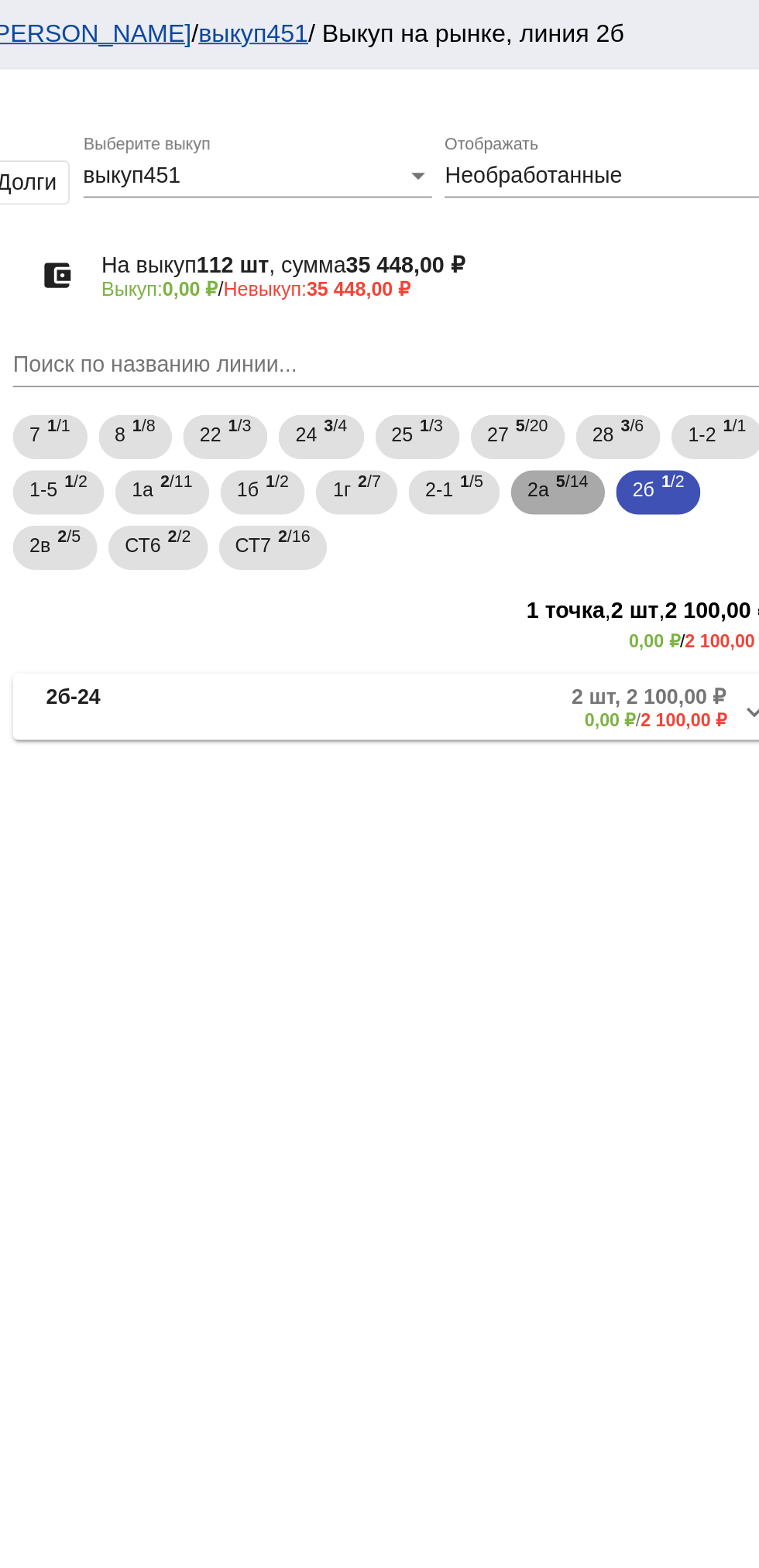
click at [630, 282] on span "5 /14" at bounding box center [629, 276] width 17 height 32
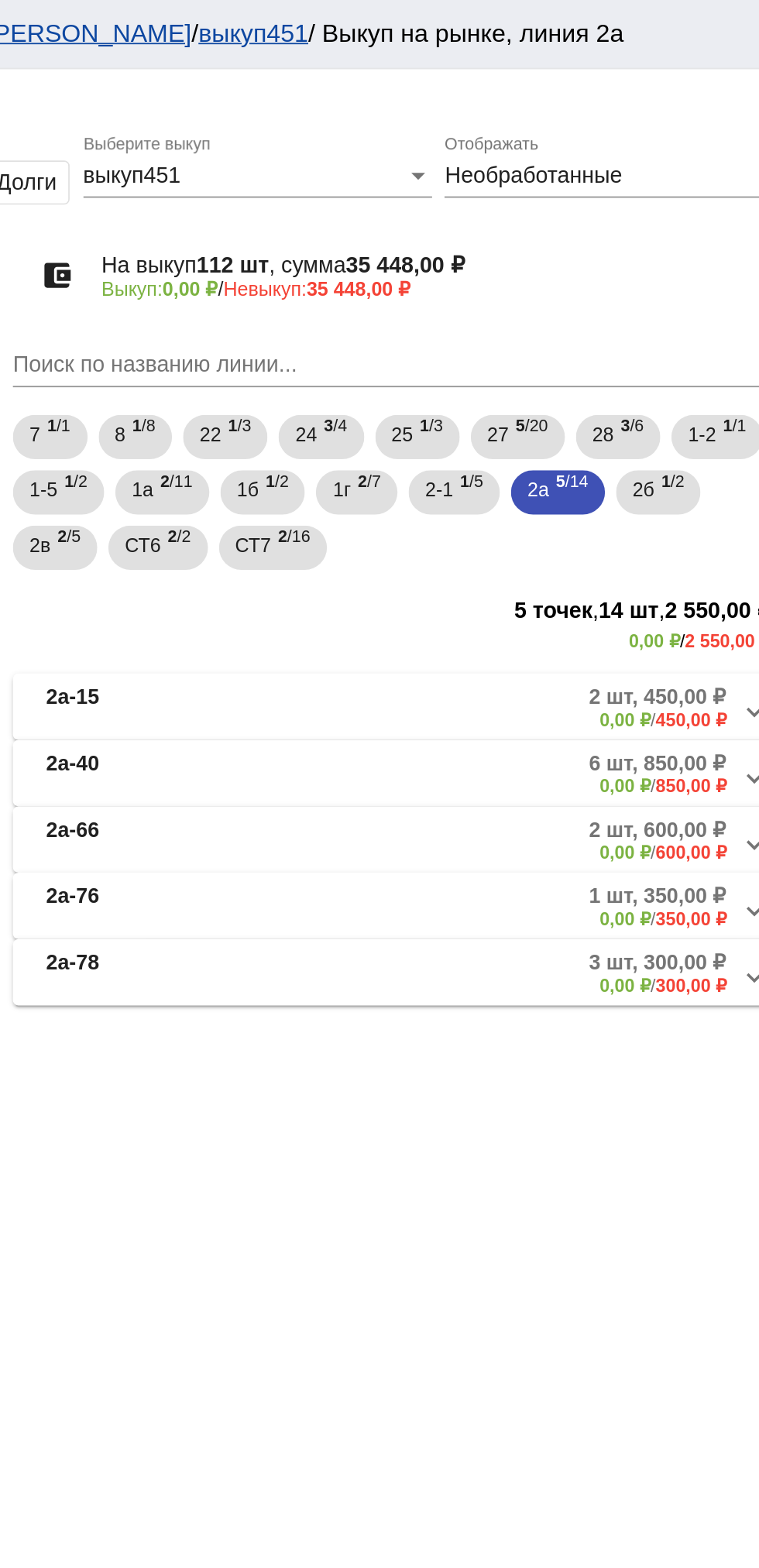
click at [631, 414] on mat-expansion-panel-header "2а-15 2 шт, 450,00 ₽ 0,00 ₽ / 450,00 ₽" at bounding box center [534, 395] width 436 height 38
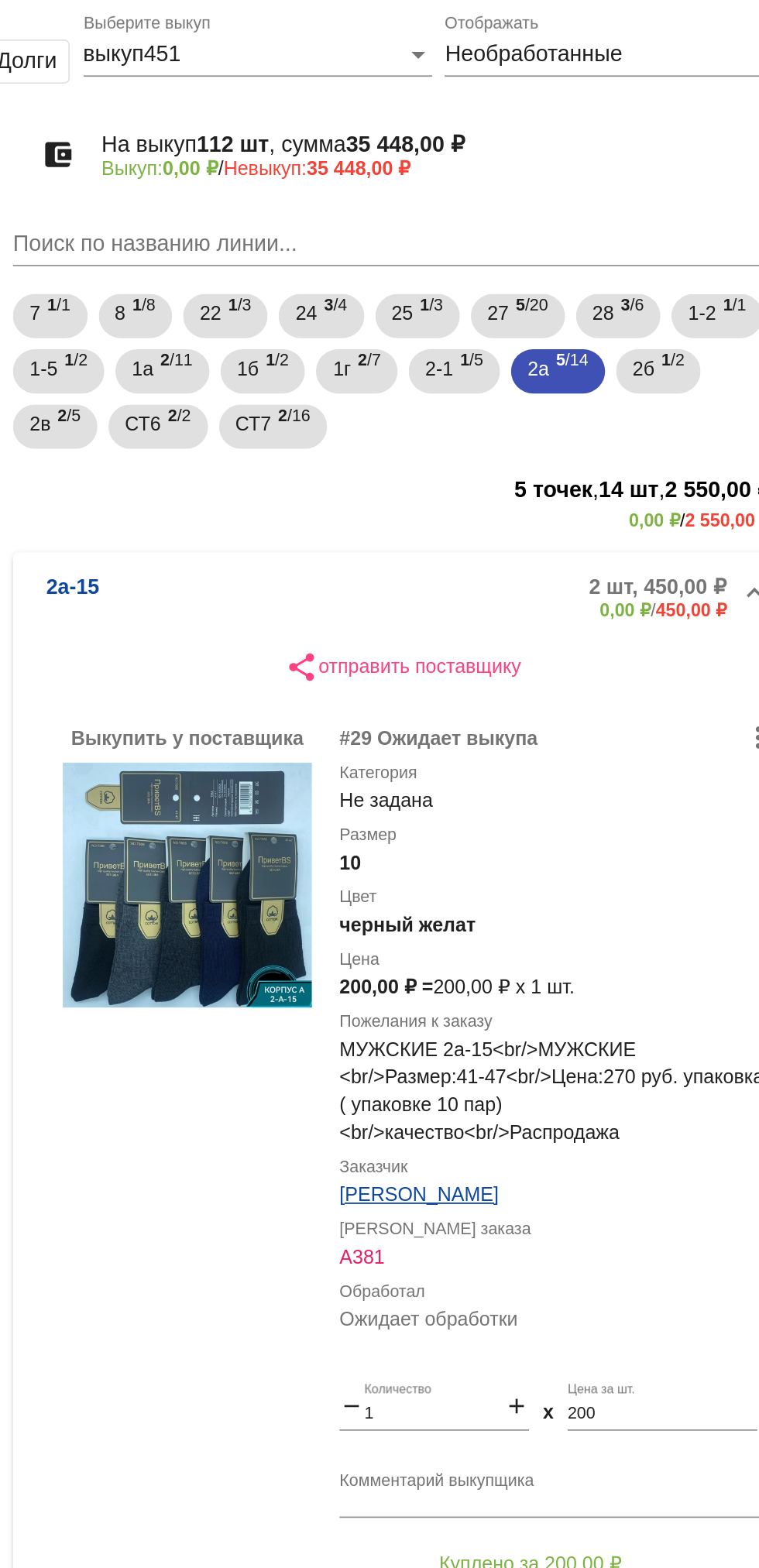
click at [570, 392] on mat-panel-description "2 шт, 450,00 ₽ 0,00 ₽ / 450,00 ₽" at bounding box center [589, 403] width 251 height 26
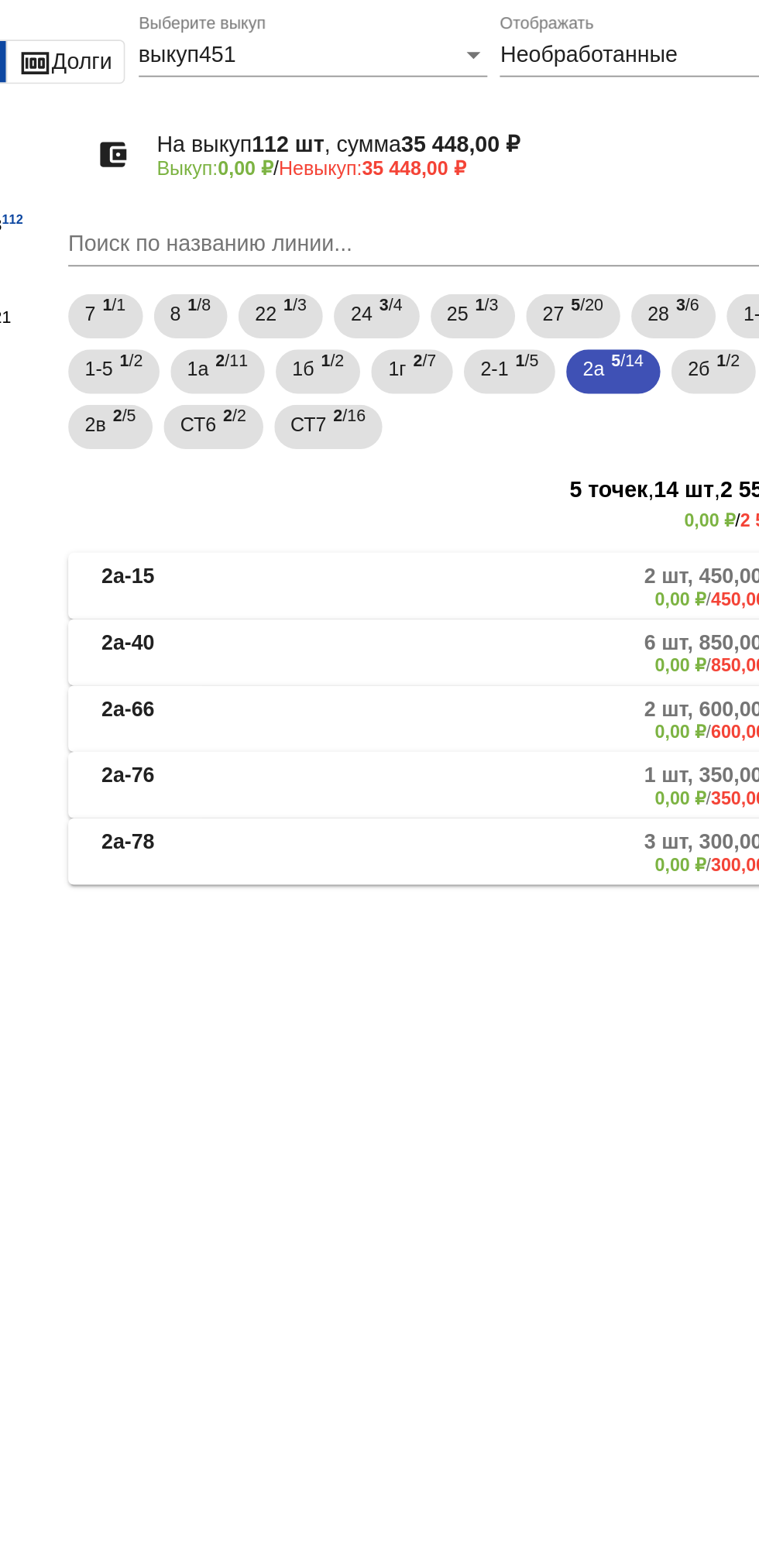
click at [571, 425] on mat-panel-description "6 шт, 850,00 ₽ 0,00 ₽ / 850,00 ₽" at bounding box center [589, 434] width 251 height 26
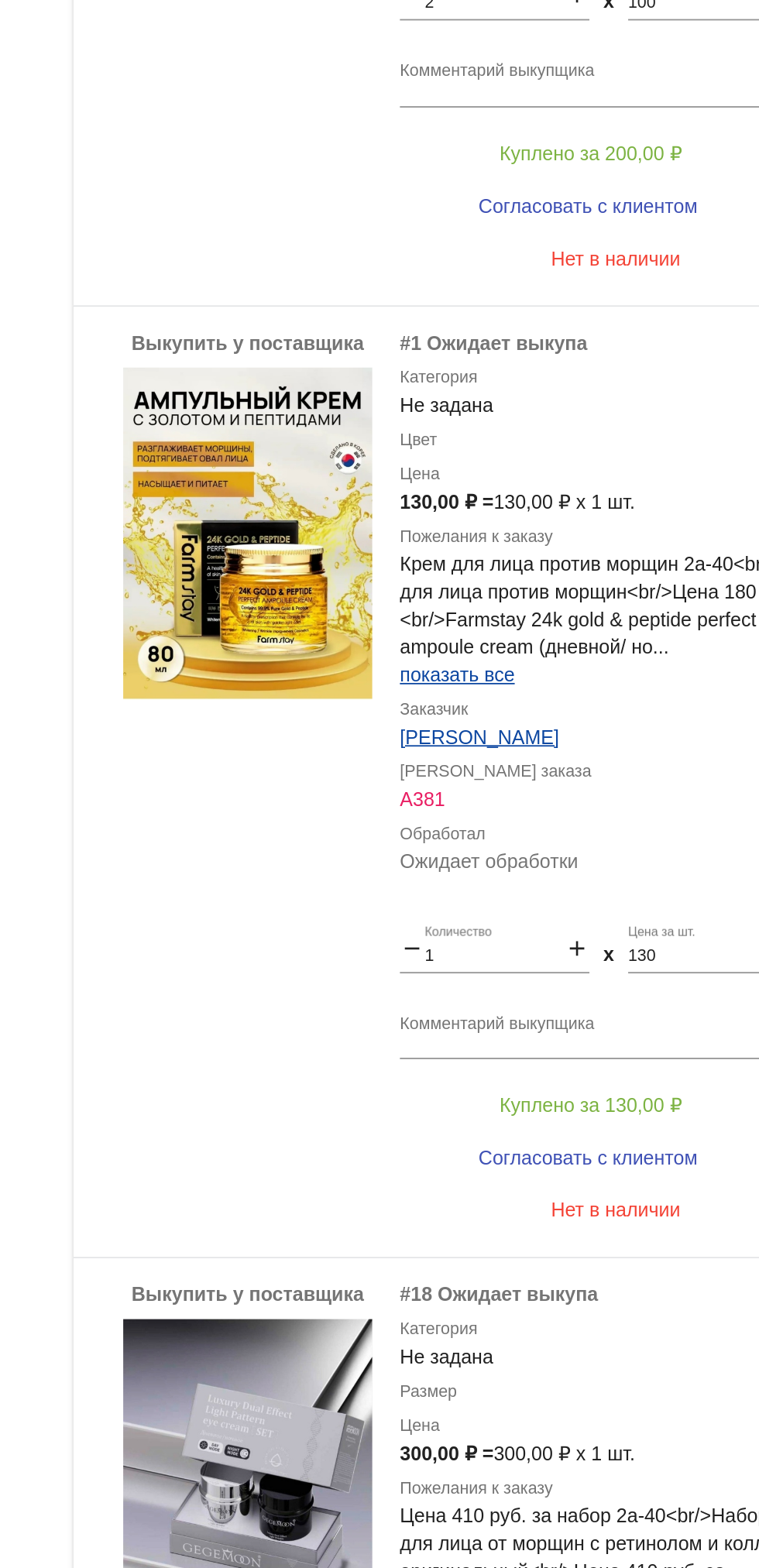
scroll to position [1508, 0]
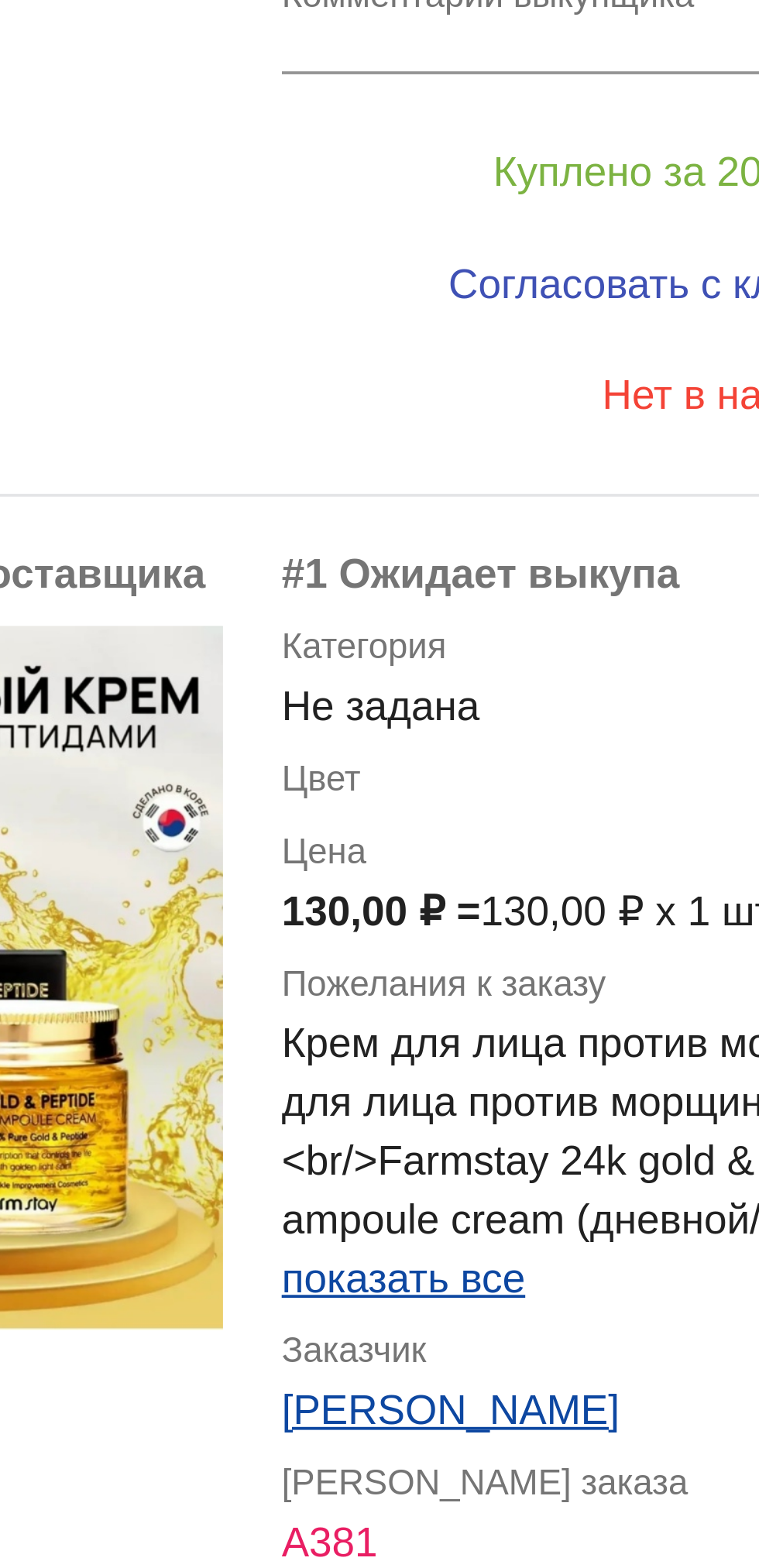
click at [555, 705] on div "130,00 ₽ = 130,00 ₽ x 1 шт." at bounding box center [620, 702] width 242 height 16
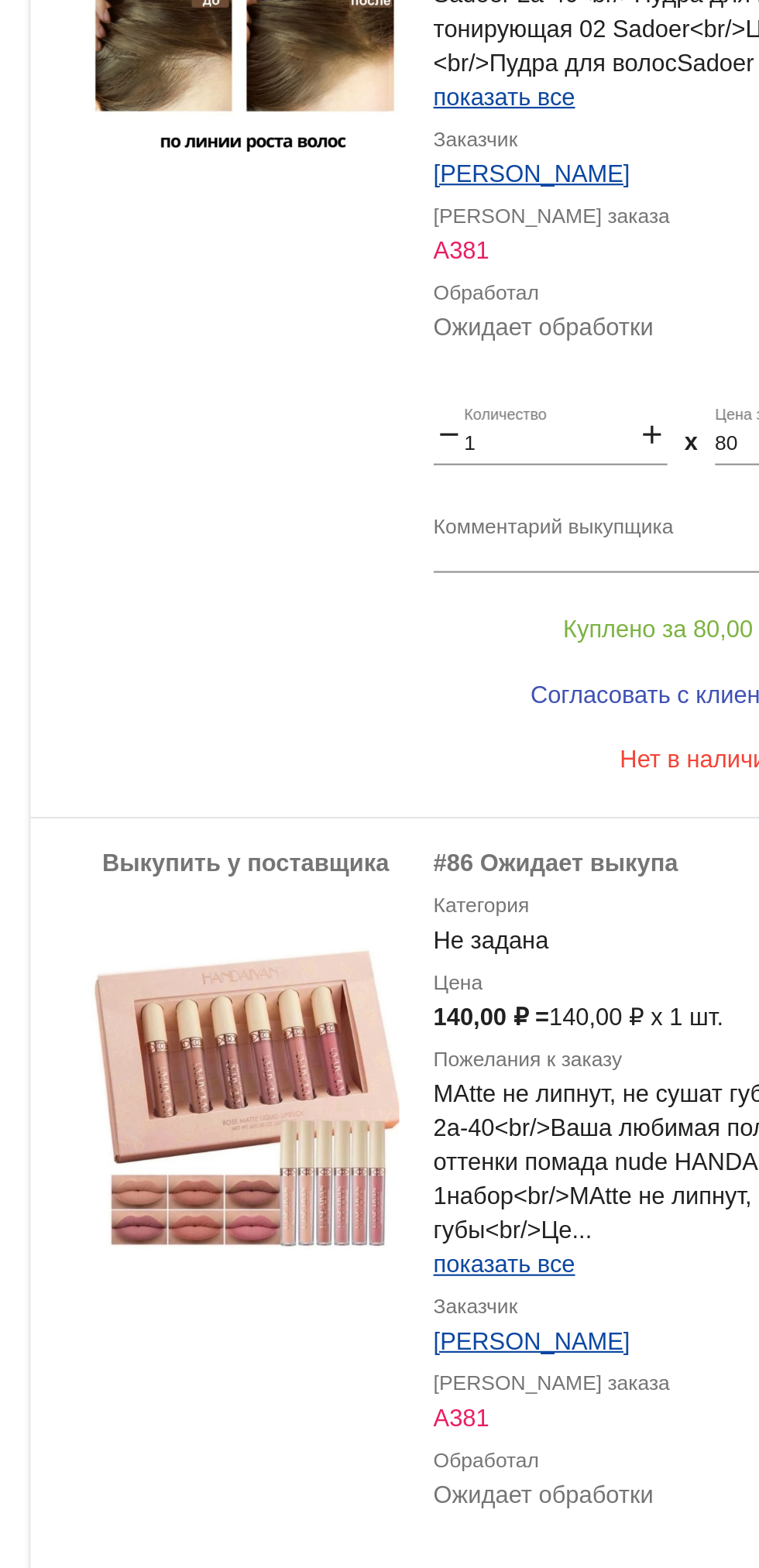
scroll to position [392, 0]
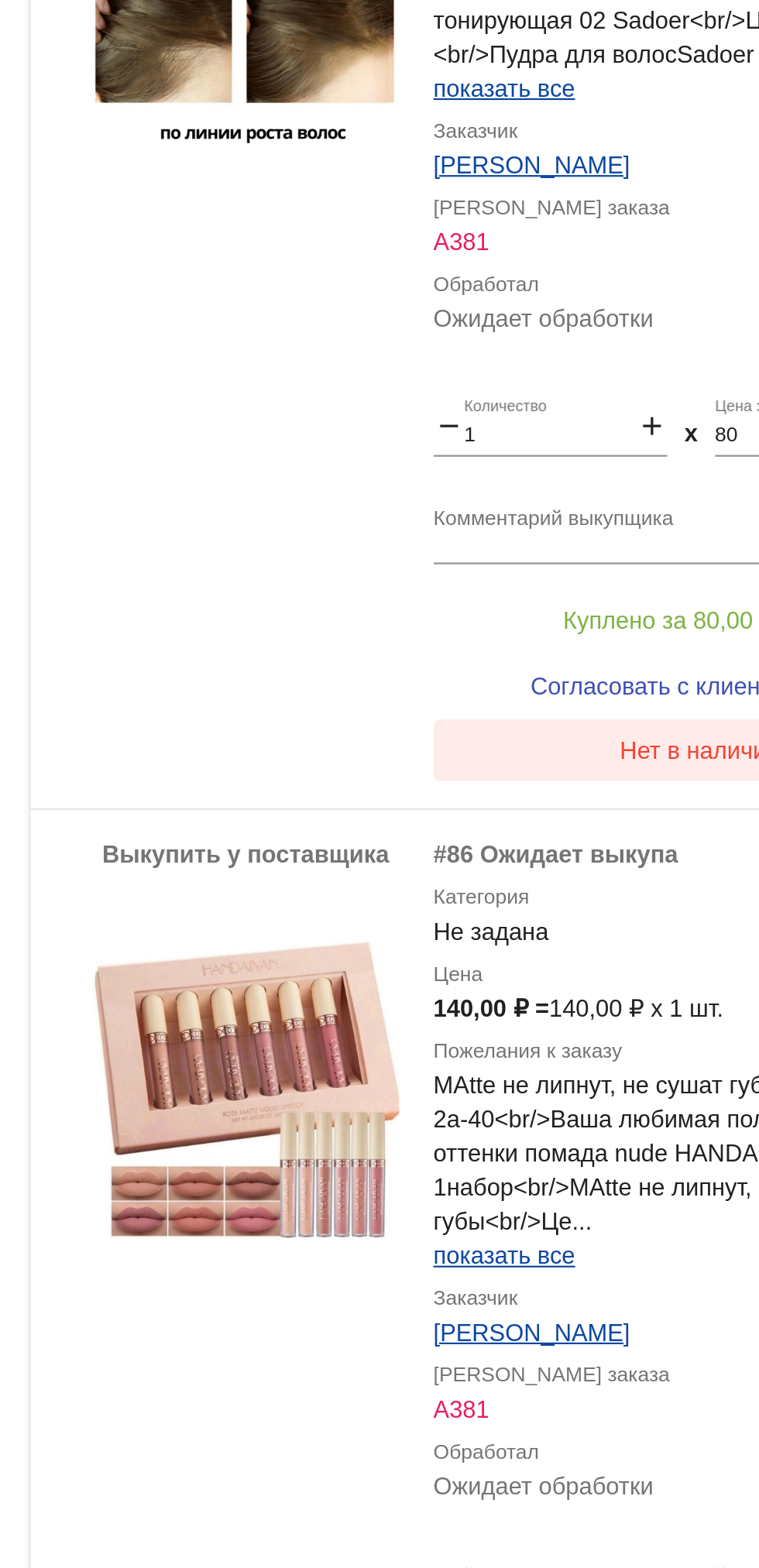
click at [595, 634] on button "Нет в наличии" at bounding box center [620, 624] width 242 height 28
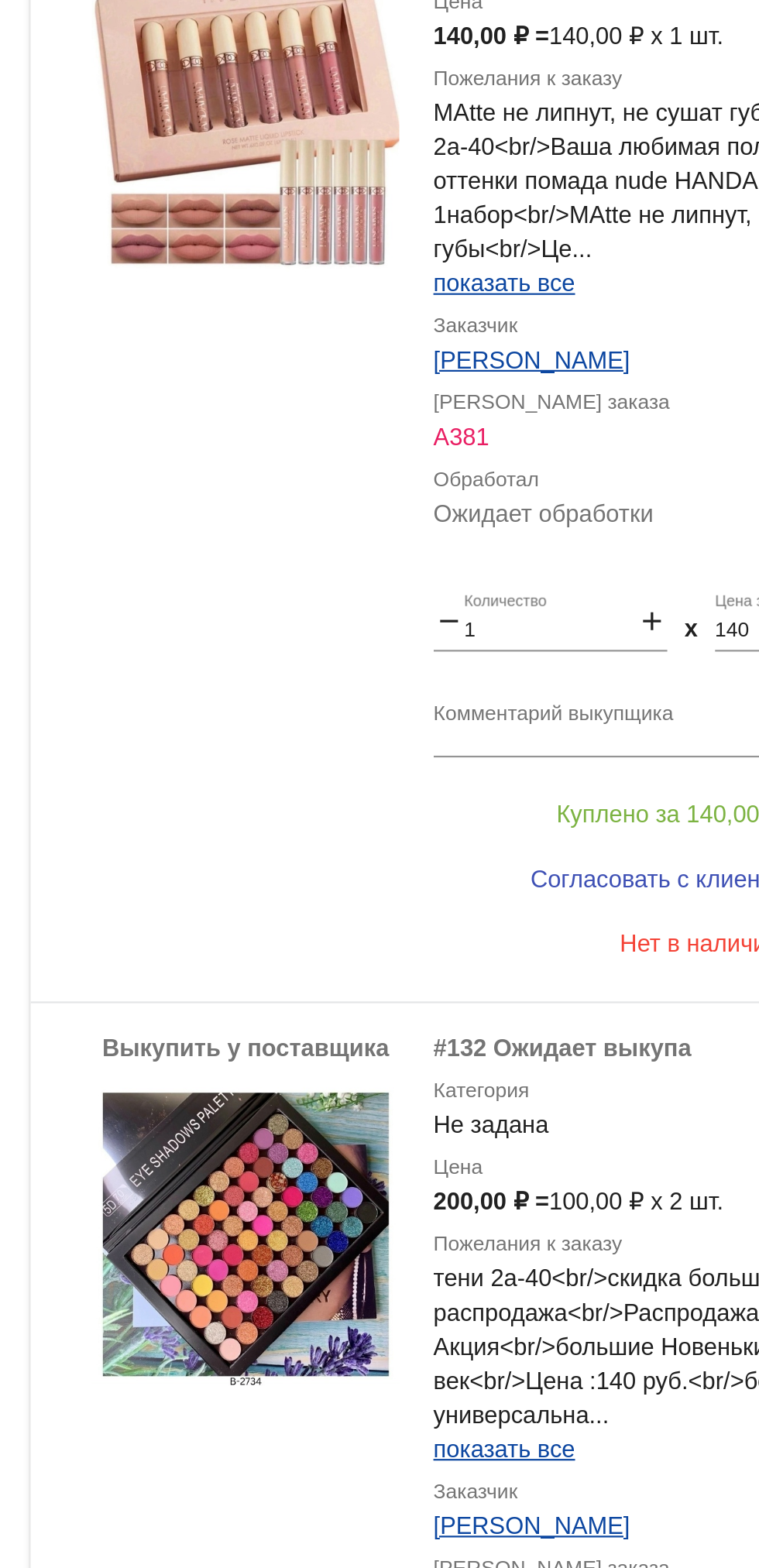
scroll to position [835, 0]
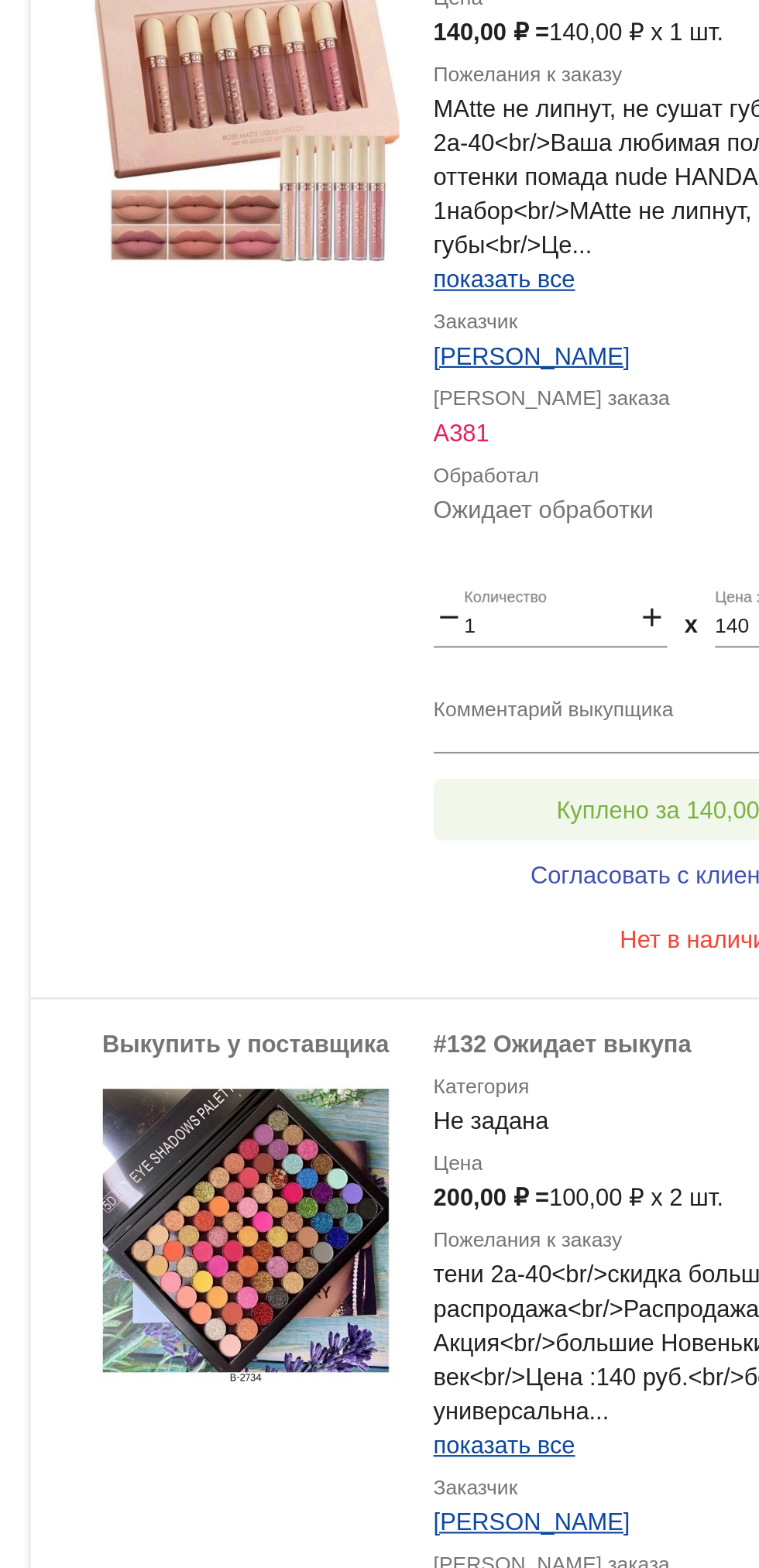
click at [595, 649] on span "Куплено за 140,00 ₽" at bounding box center [605, 652] width 102 height 13
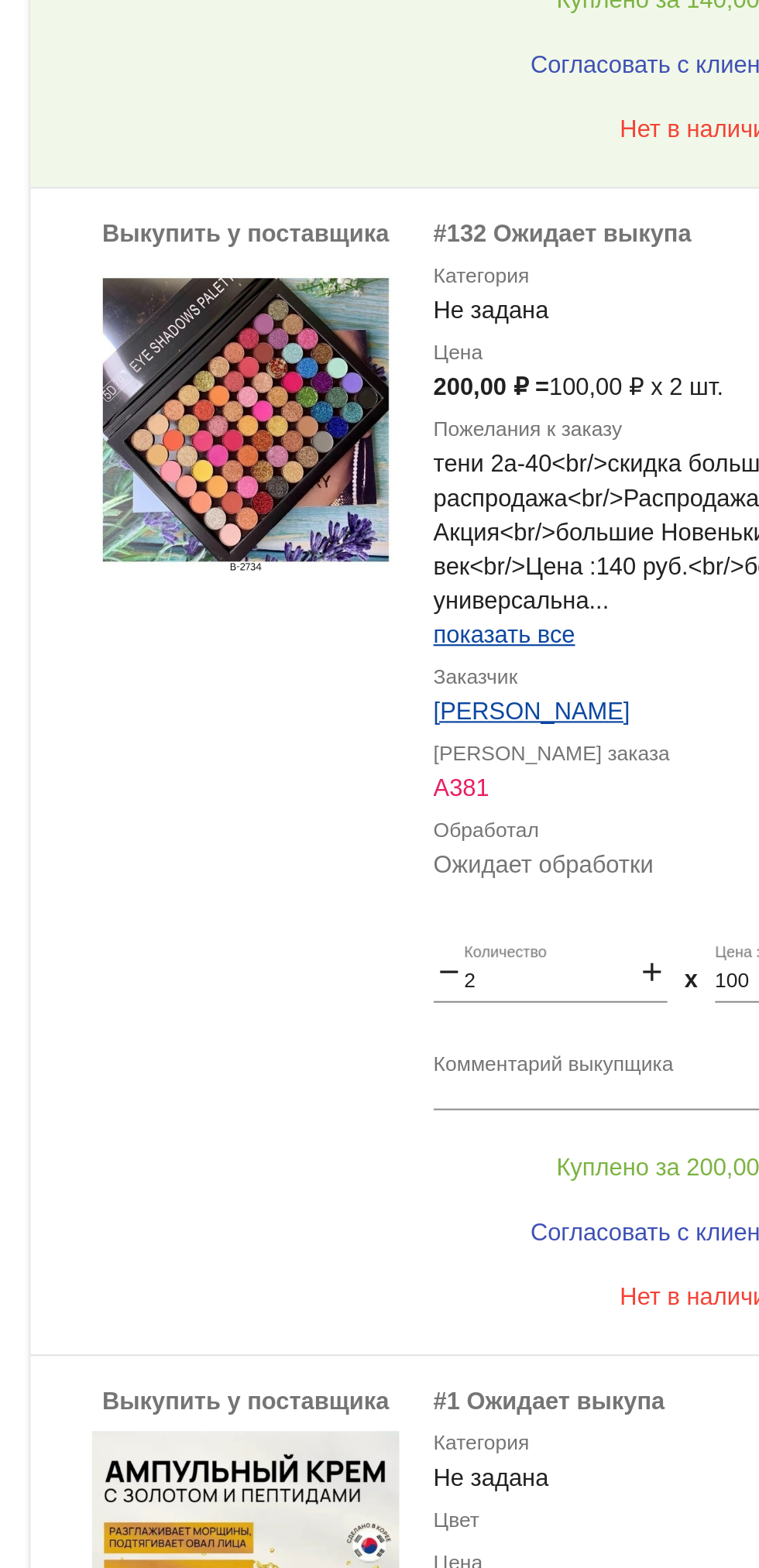
scroll to position [1214, 0]
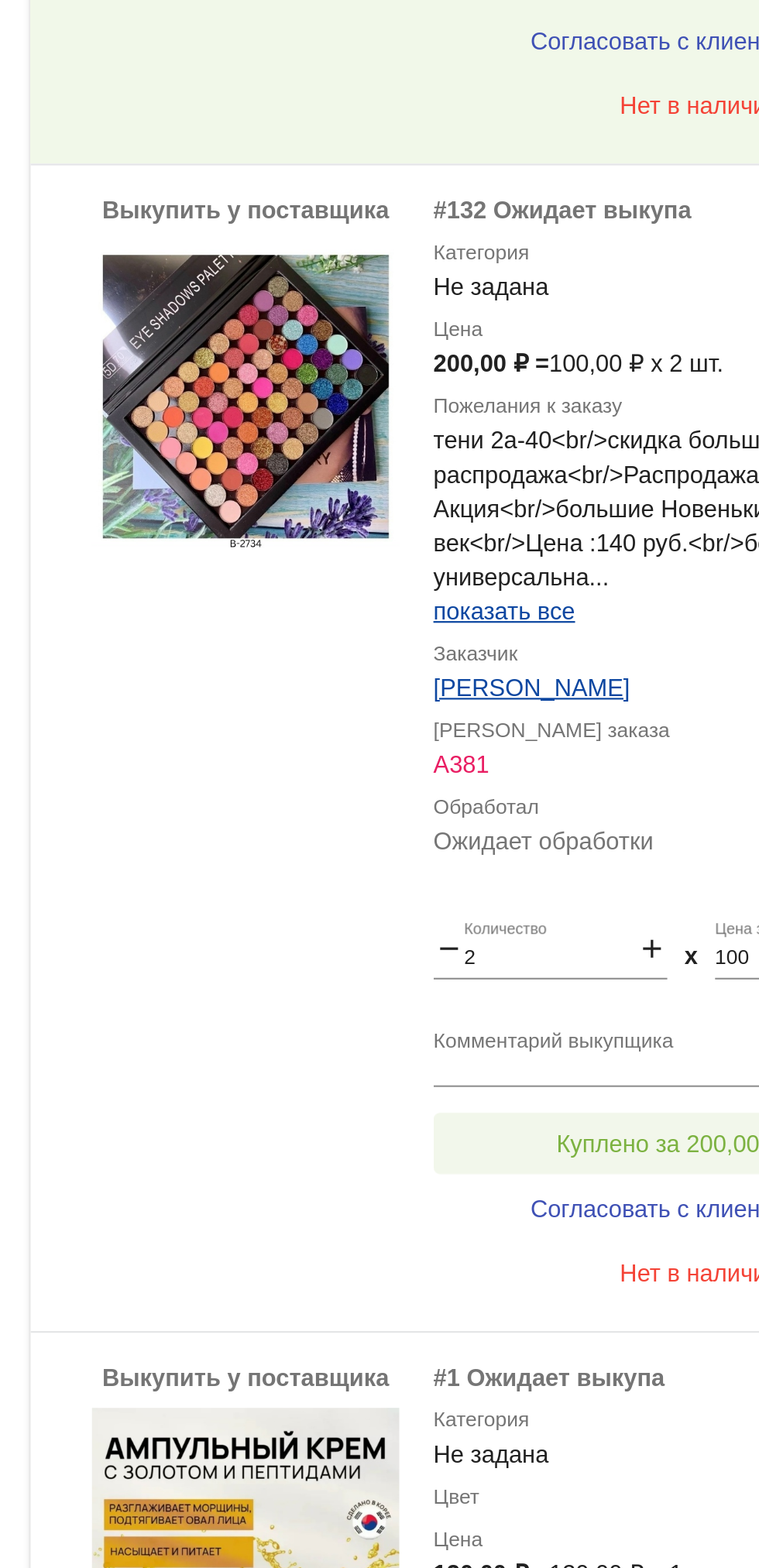
click at [591, 794] on button "Куплено за 200,00 ₽" at bounding box center [605, 802] width 214 height 28
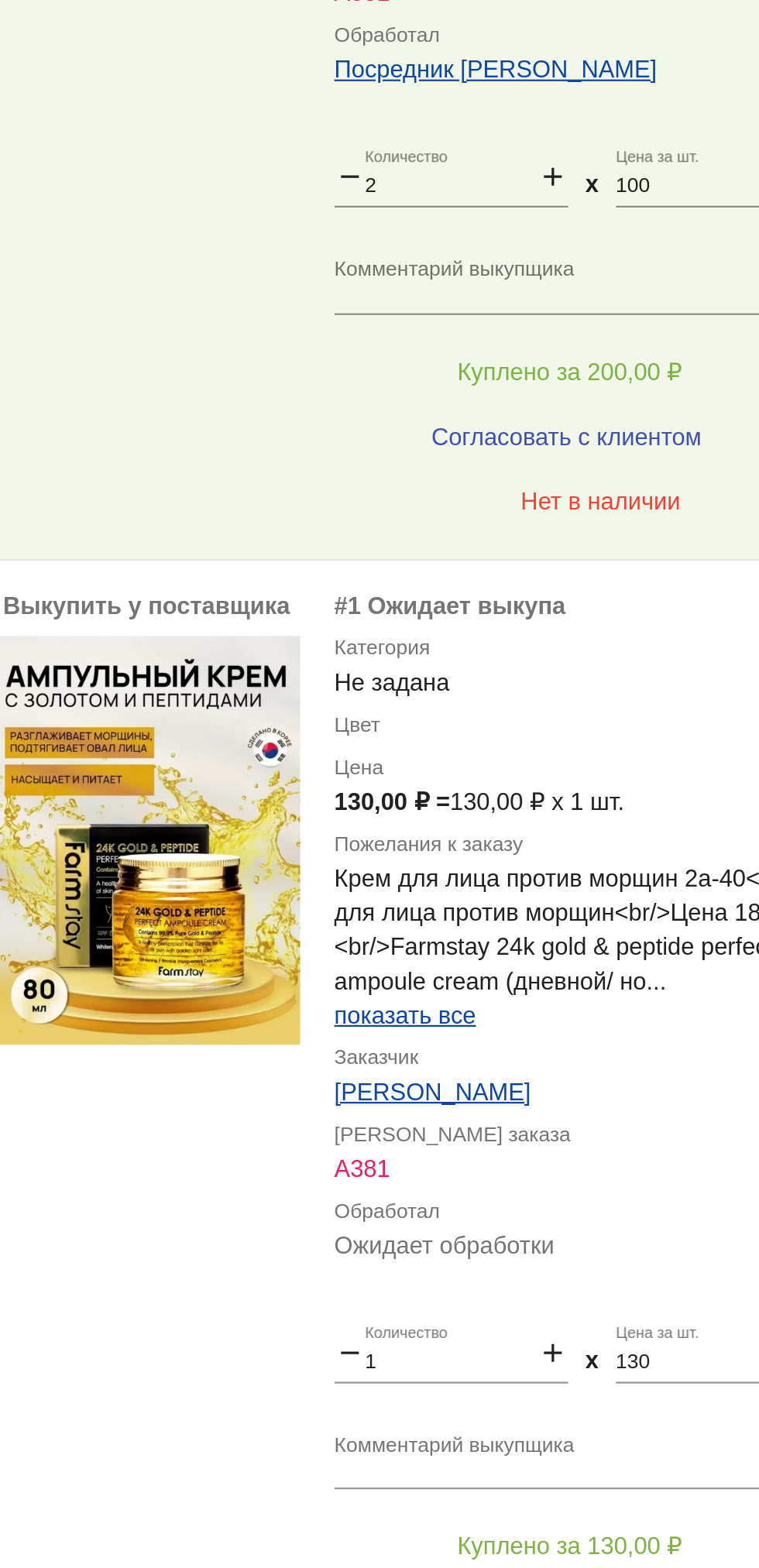
scroll to position [1571, 0]
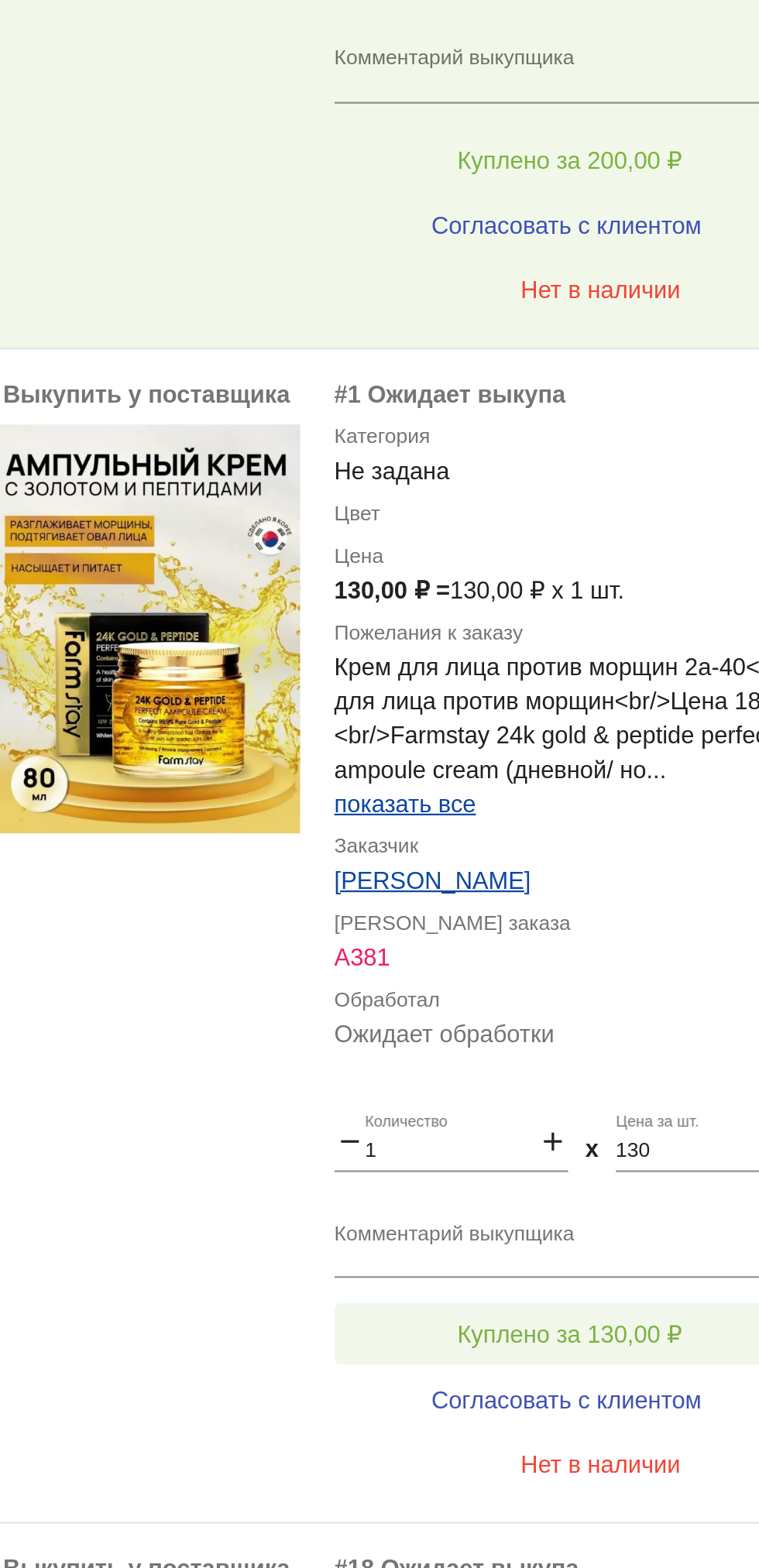
click at [610, 878] on button "Куплено за 130,00 ₽" at bounding box center [605, 889] width 214 height 28
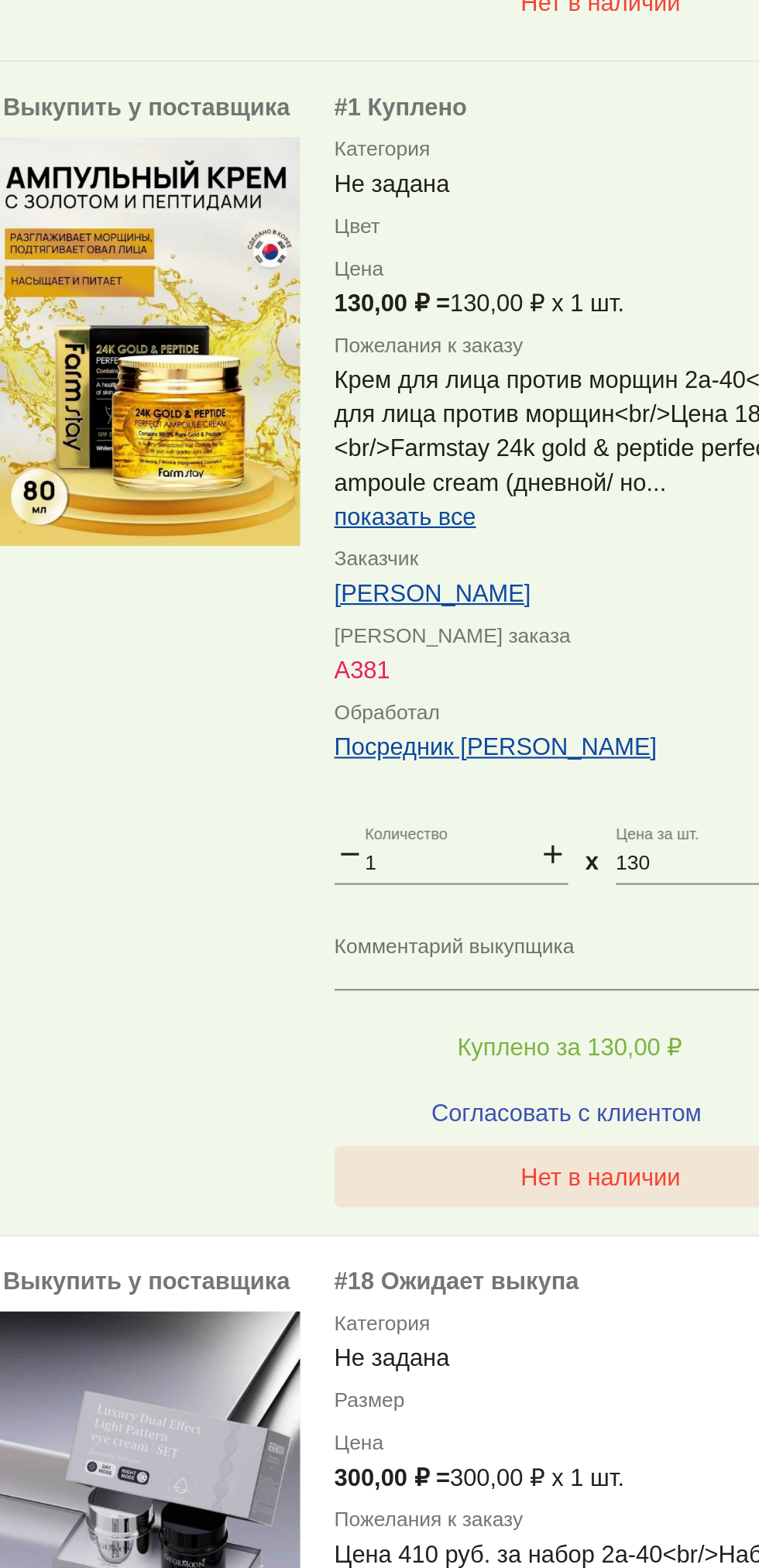
scroll to position [1849, 0]
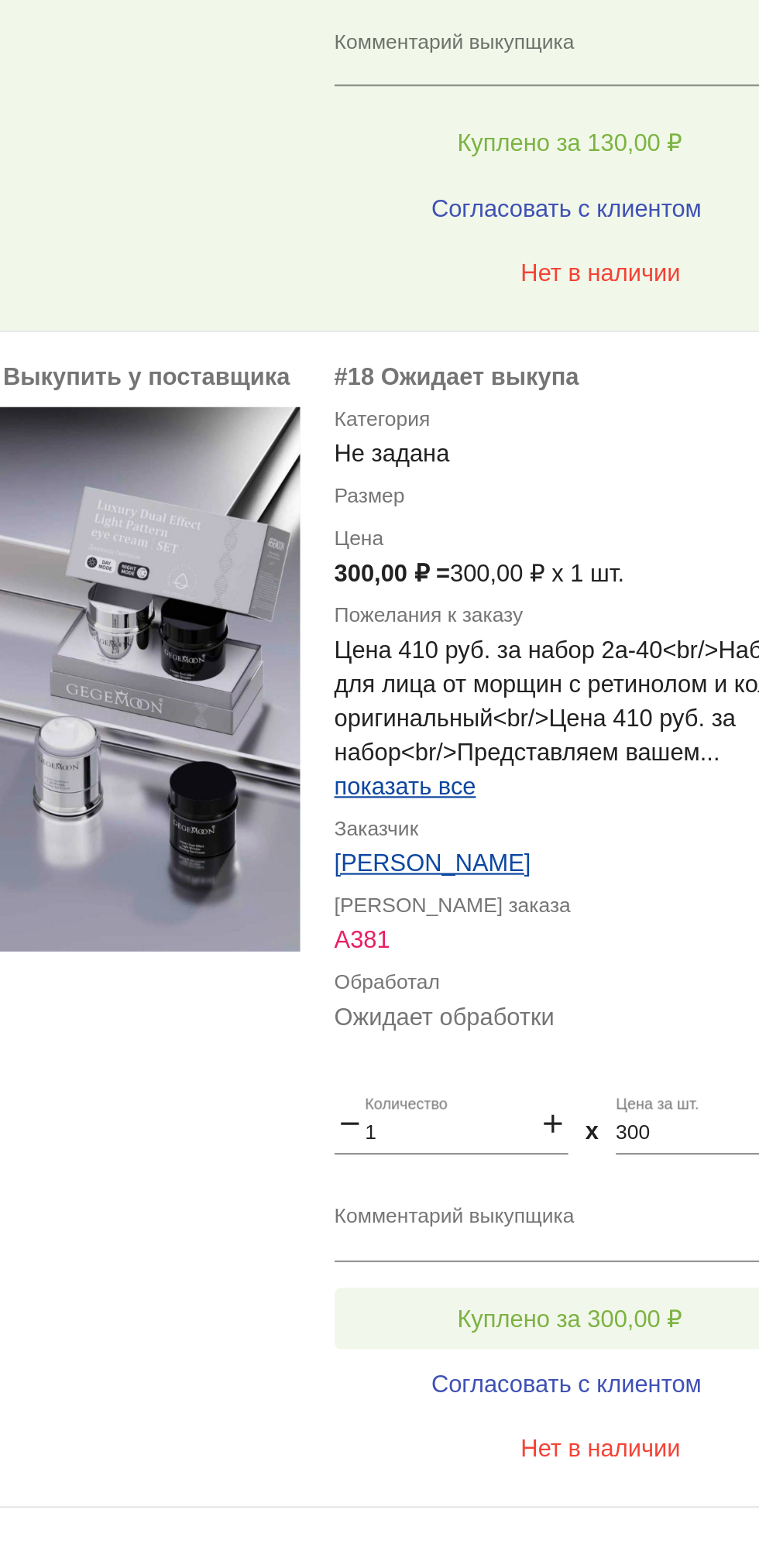
click at [618, 1240] on span "Куплено за 300,00 ₽" at bounding box center [605, 1235] width 102 height 13
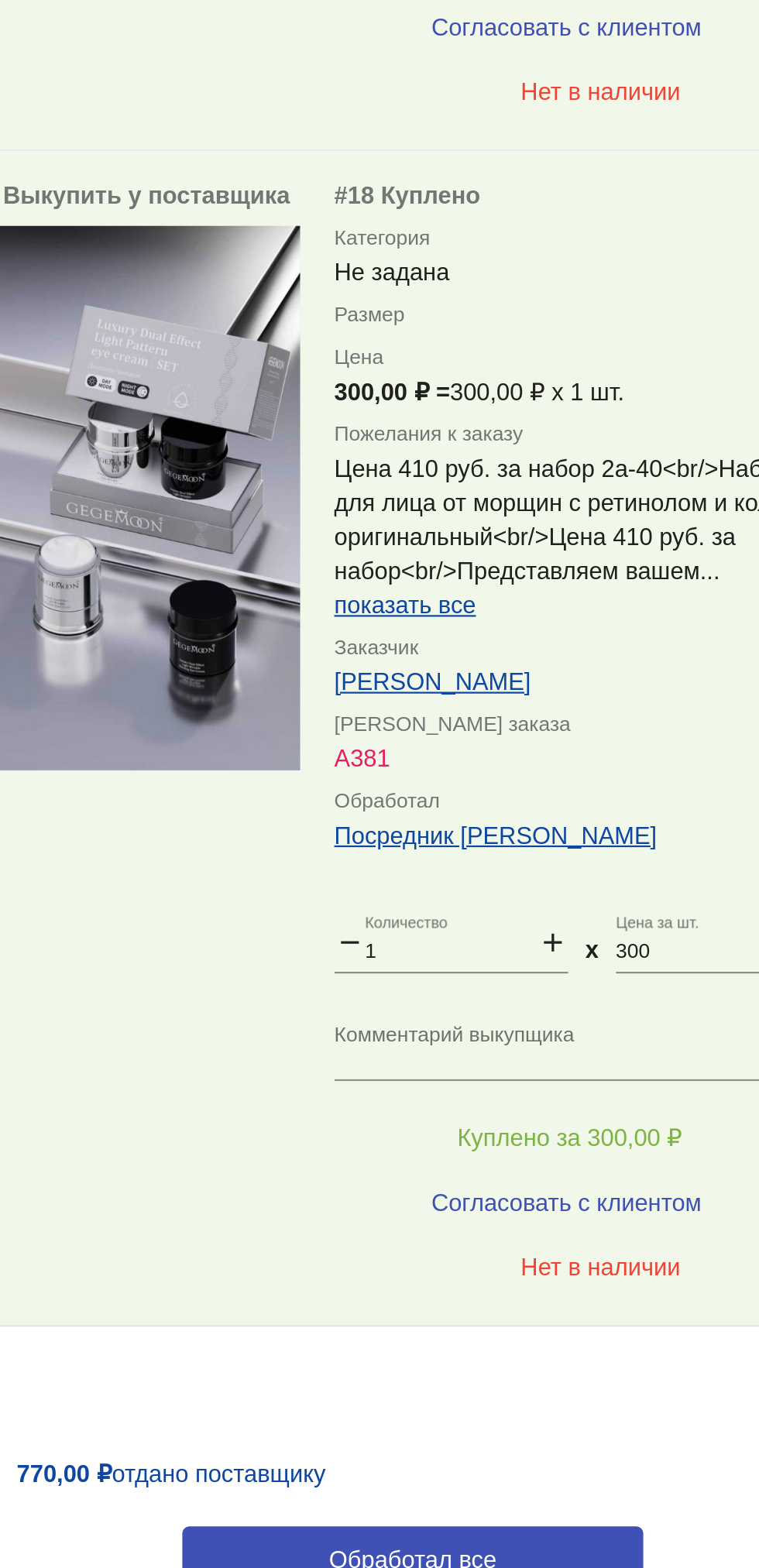
scroll to position [1937, 0]
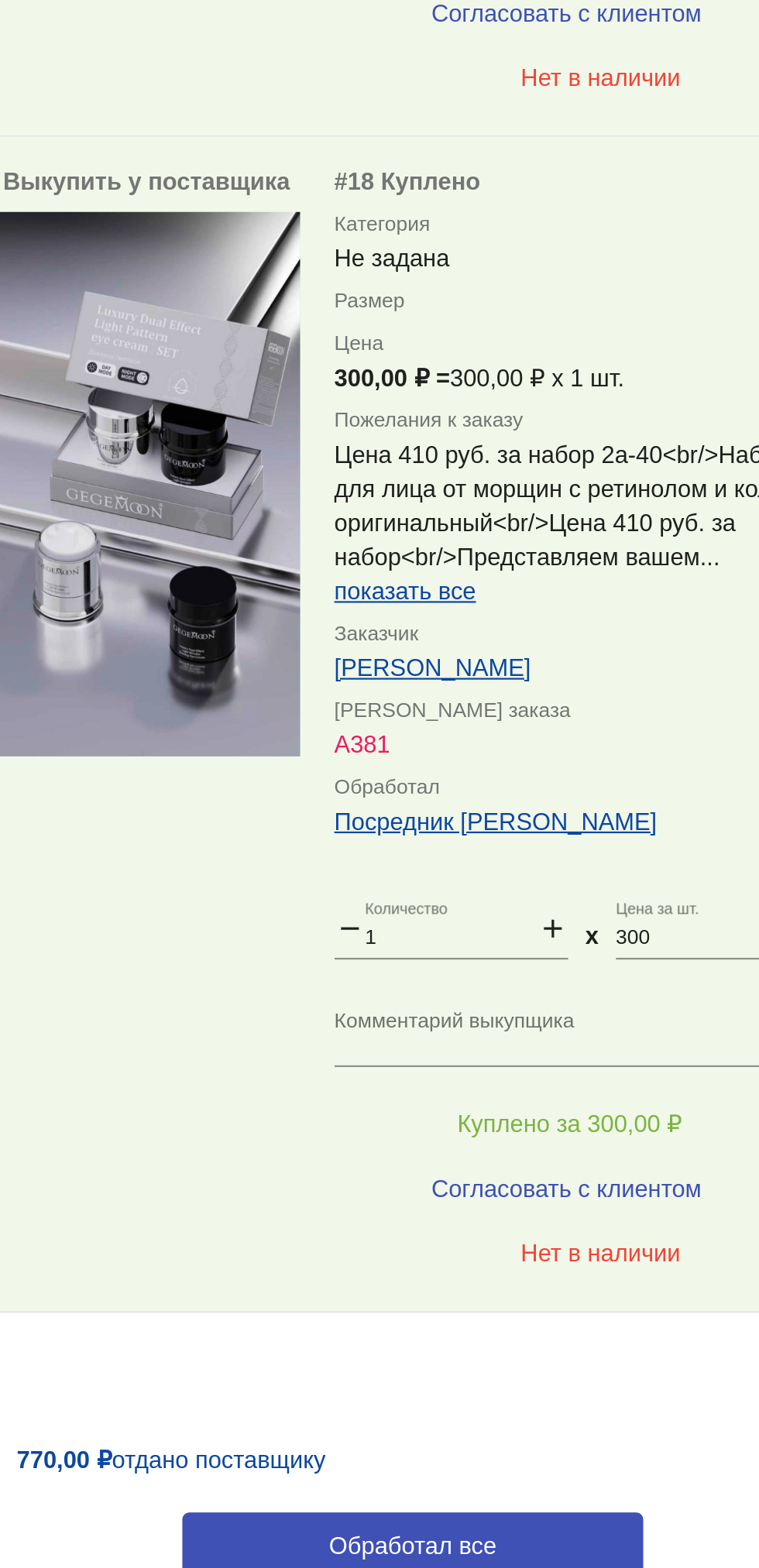
click at [352, 1221] on div "Выкупить у поставщика more_vert #18 Куплено Категория Не задана Размер Цена 300…" at bounding box center [534, 965] width 436 height 533
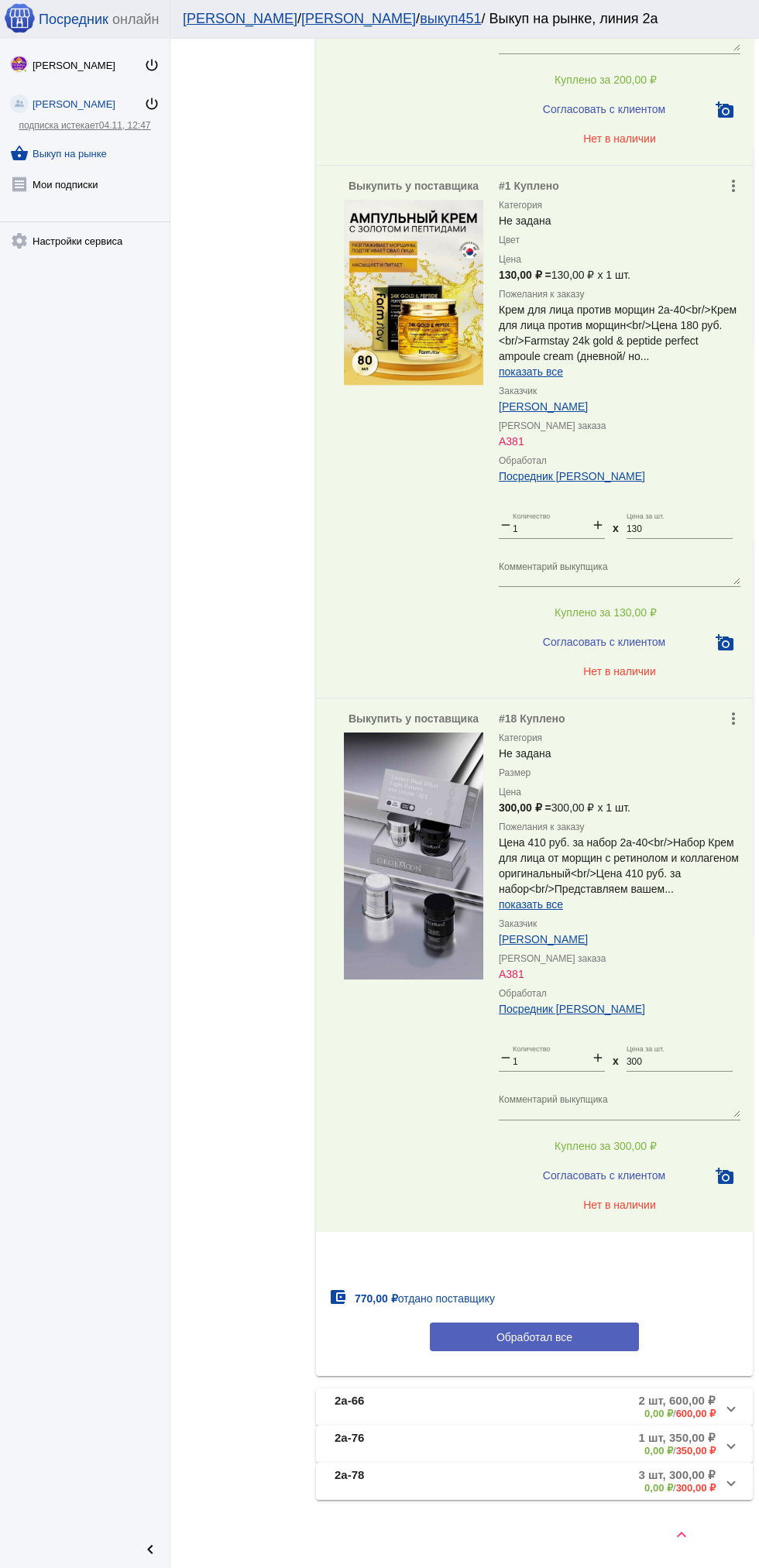
click at [575, 1348] on button "Обработал все" at bounding box center [534, 1337] width 209 height 28
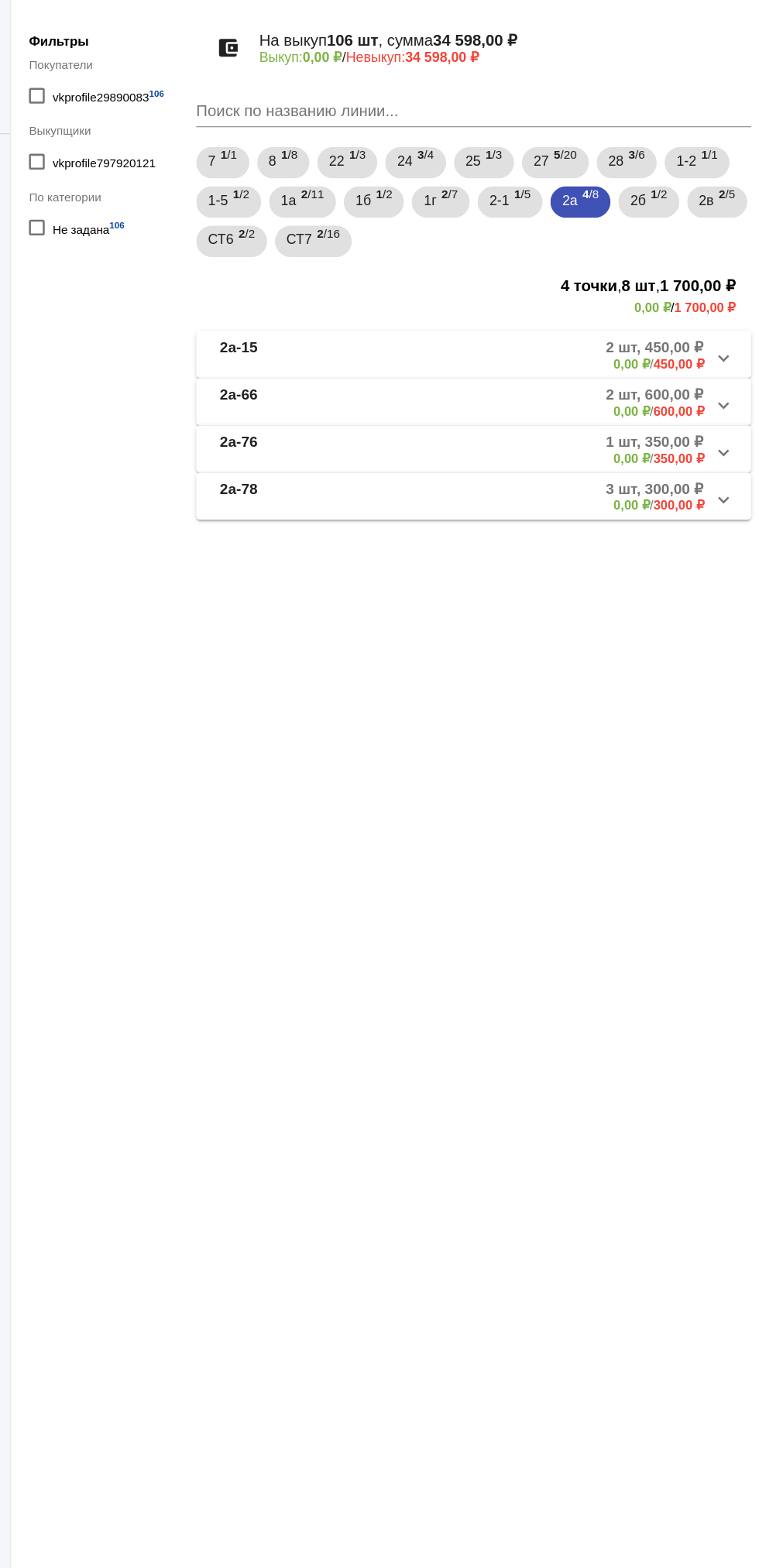
scroll to position [0, 0]
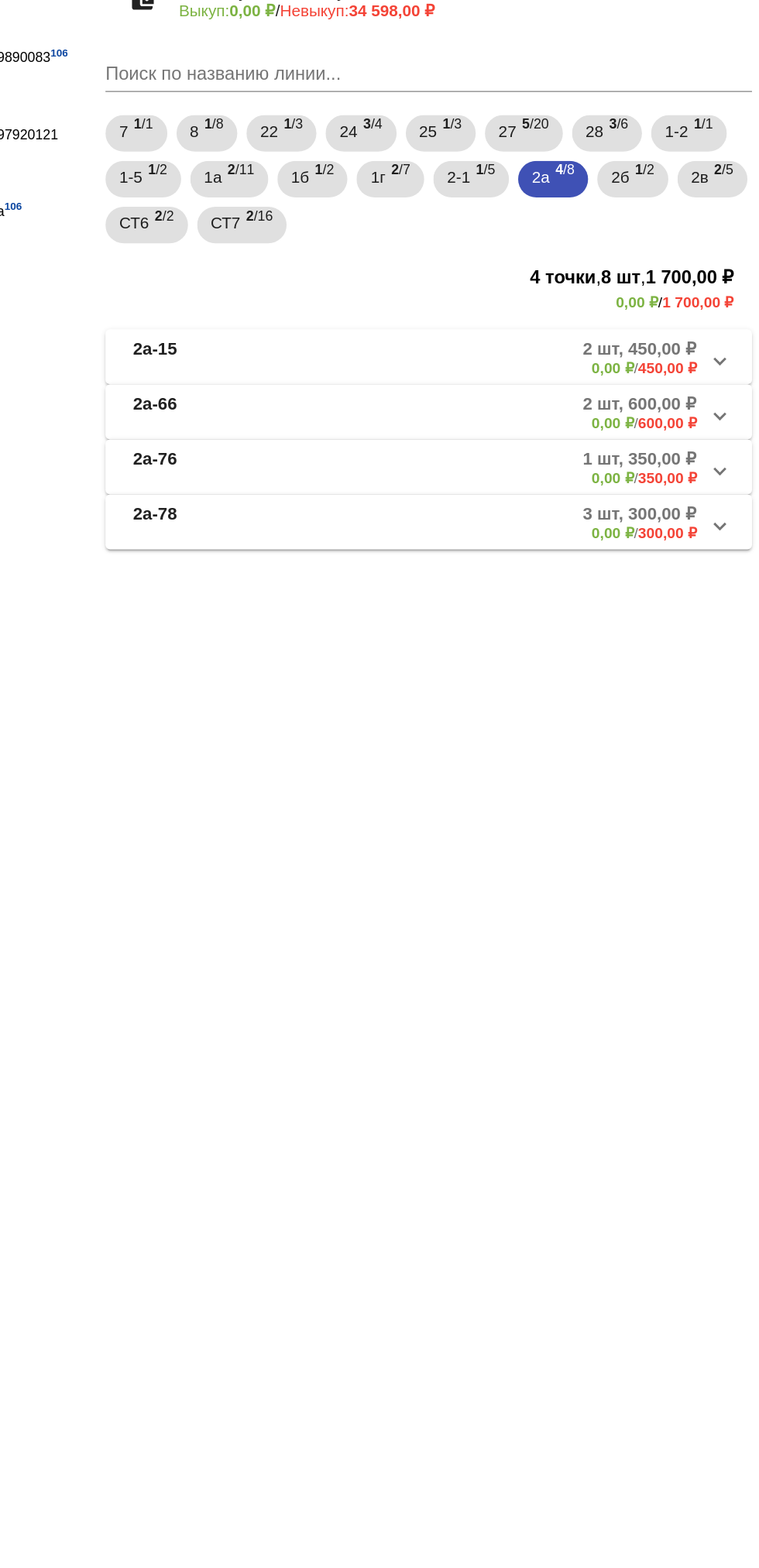
click at [579, 397] on mat-panel-description "2 шт, 450,00 ₽ 0,00 ₽ / 450,00 ₽" at bounding box center [589, 396] width 251 height 26
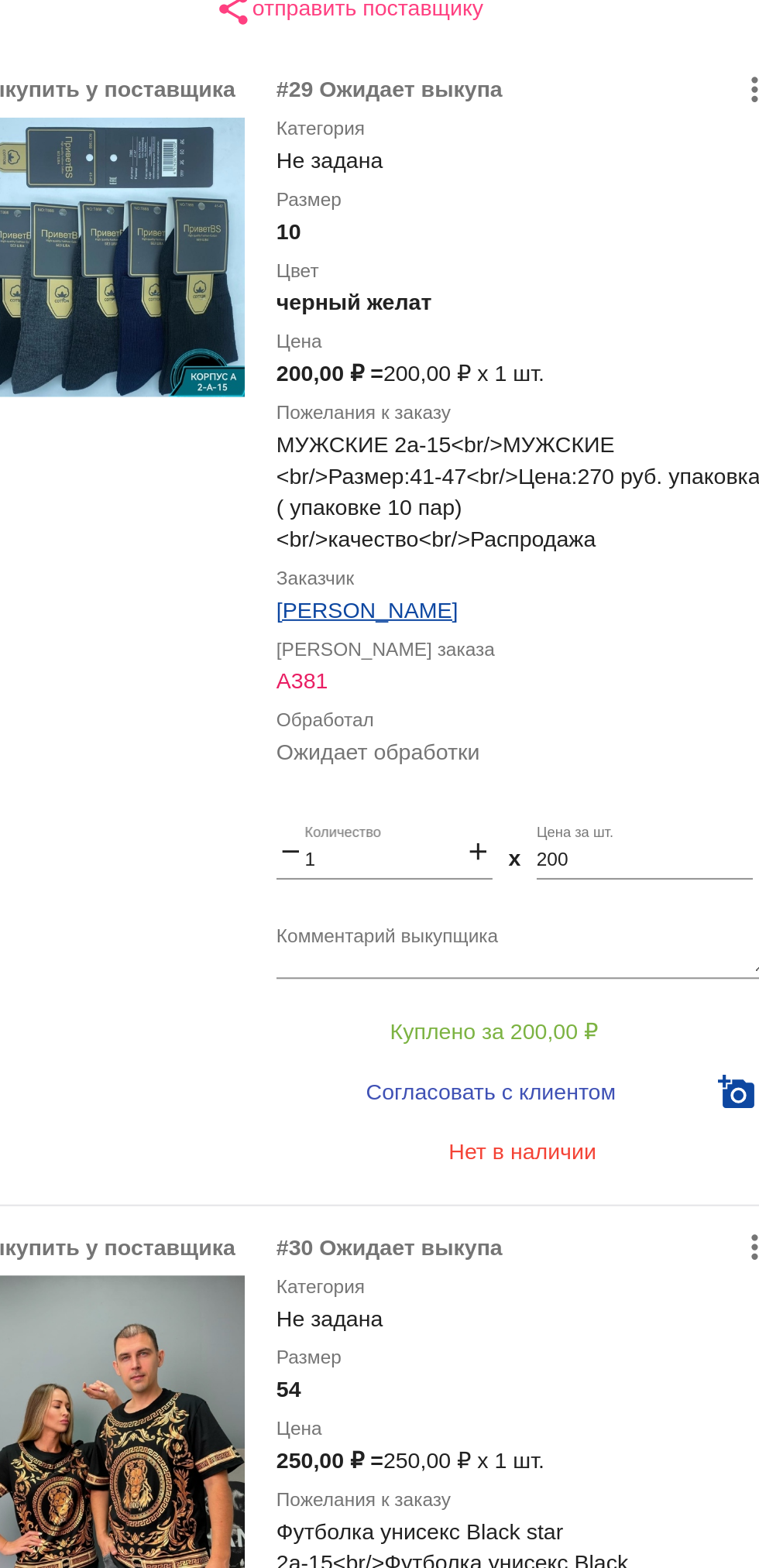
scroll to position [150, 0]
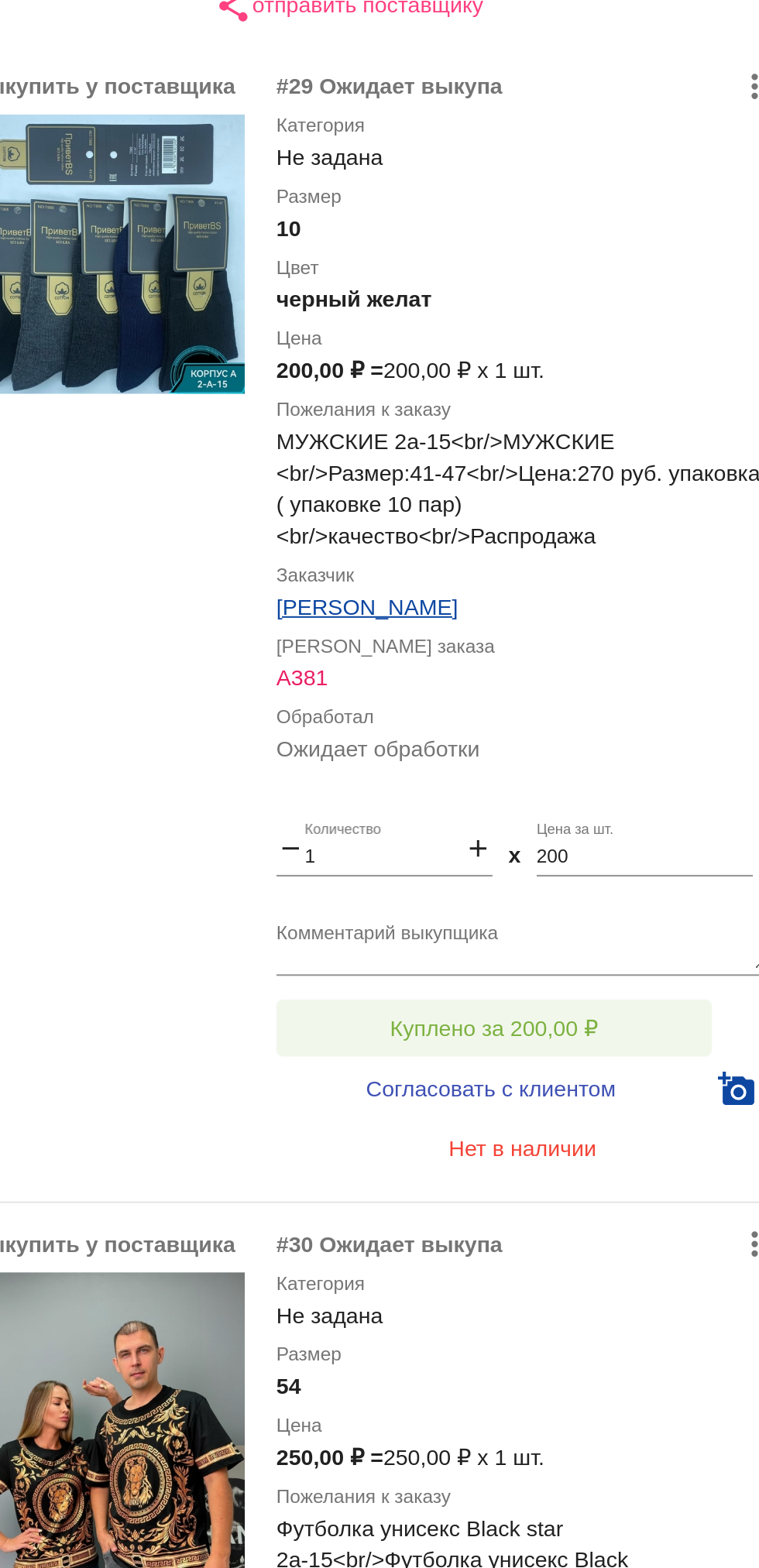
click at [565, 790] on span "Куплено за 200,00 ₽" at bounding box center [605, 793] width 102 height 13
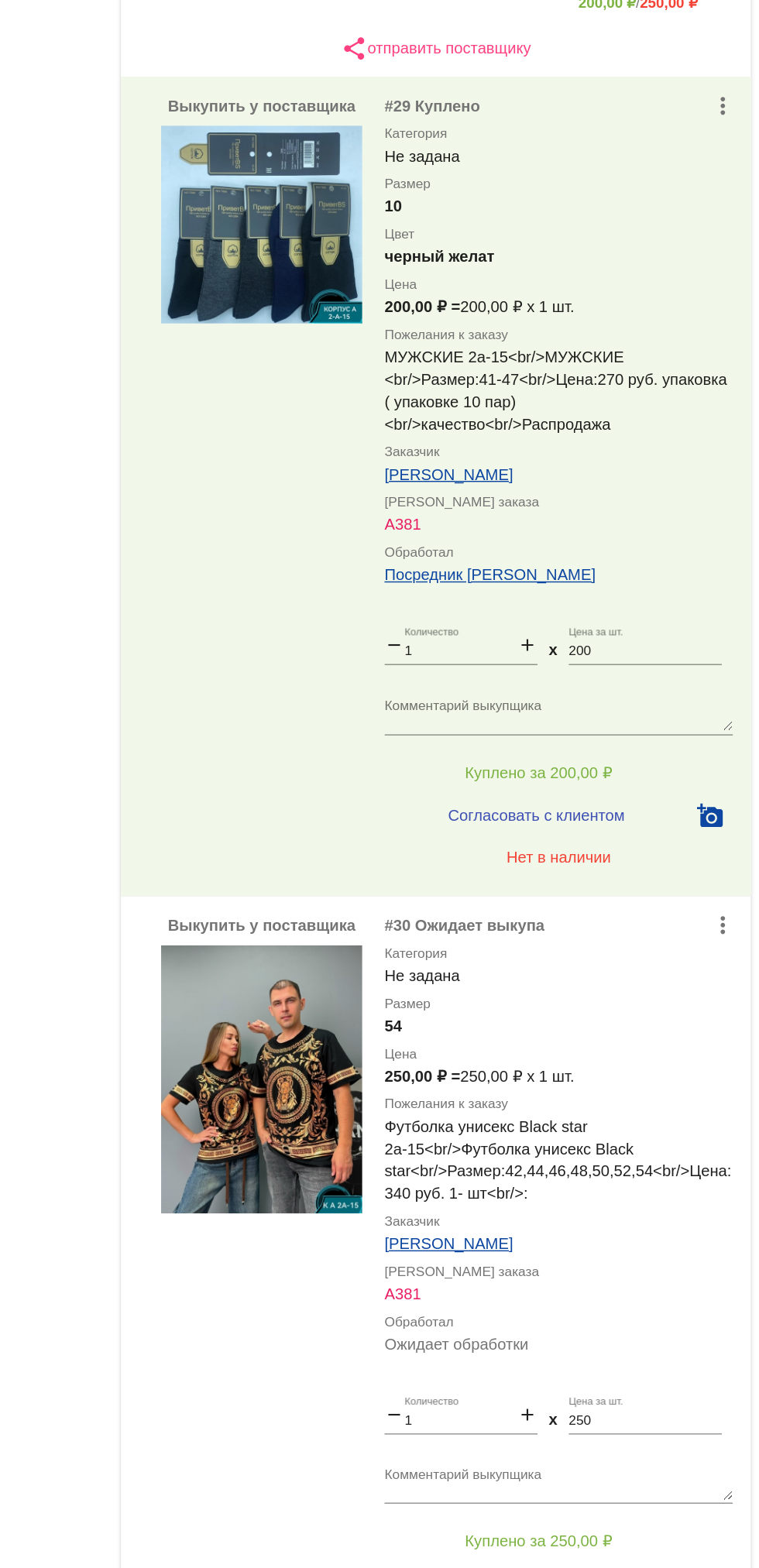
scroll to position [0, 0]
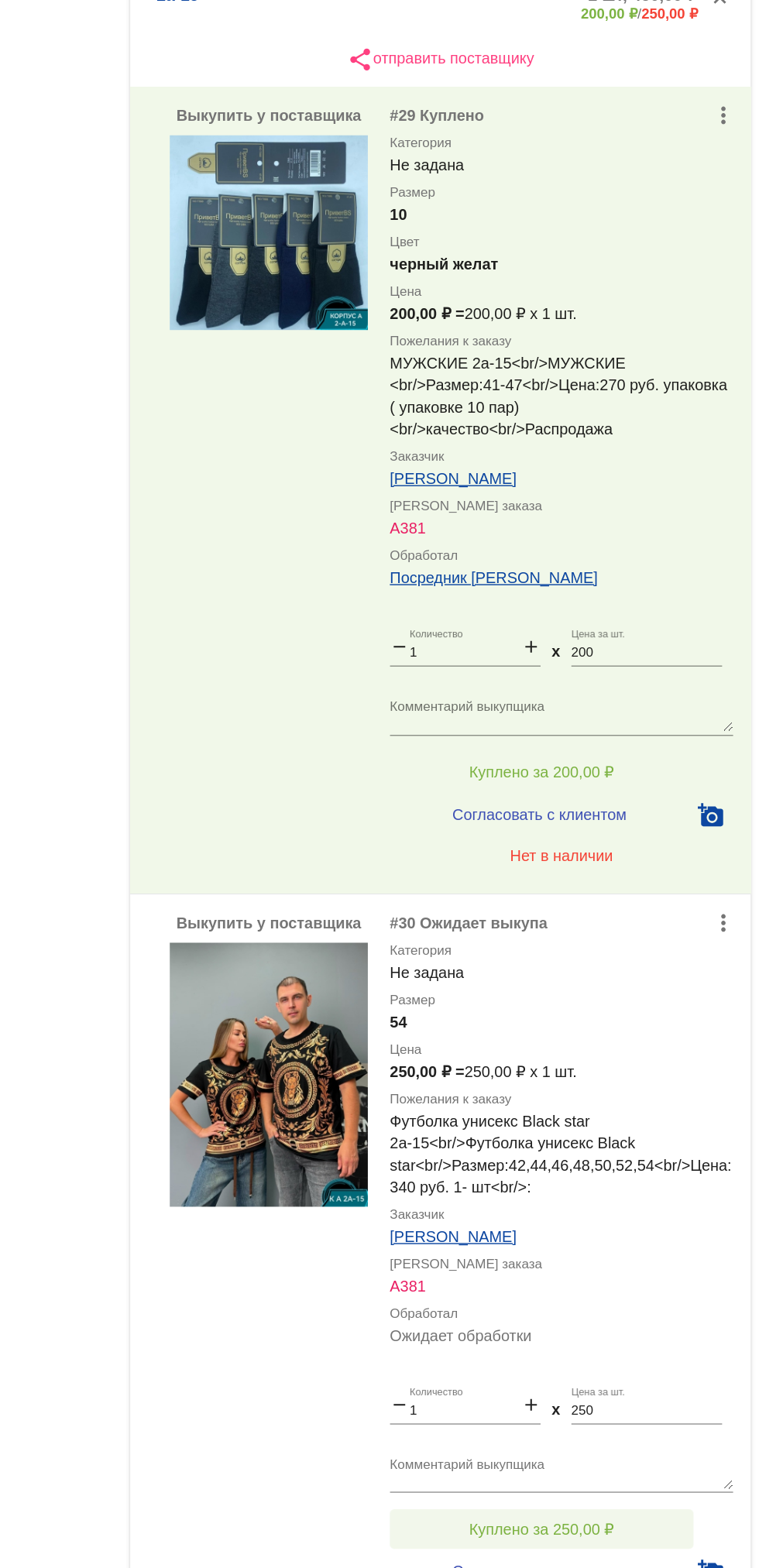
click at [666, 1230] on button "Куплено за 250,00 ₽" at bounding box center [605, 1234] width 214 height 28
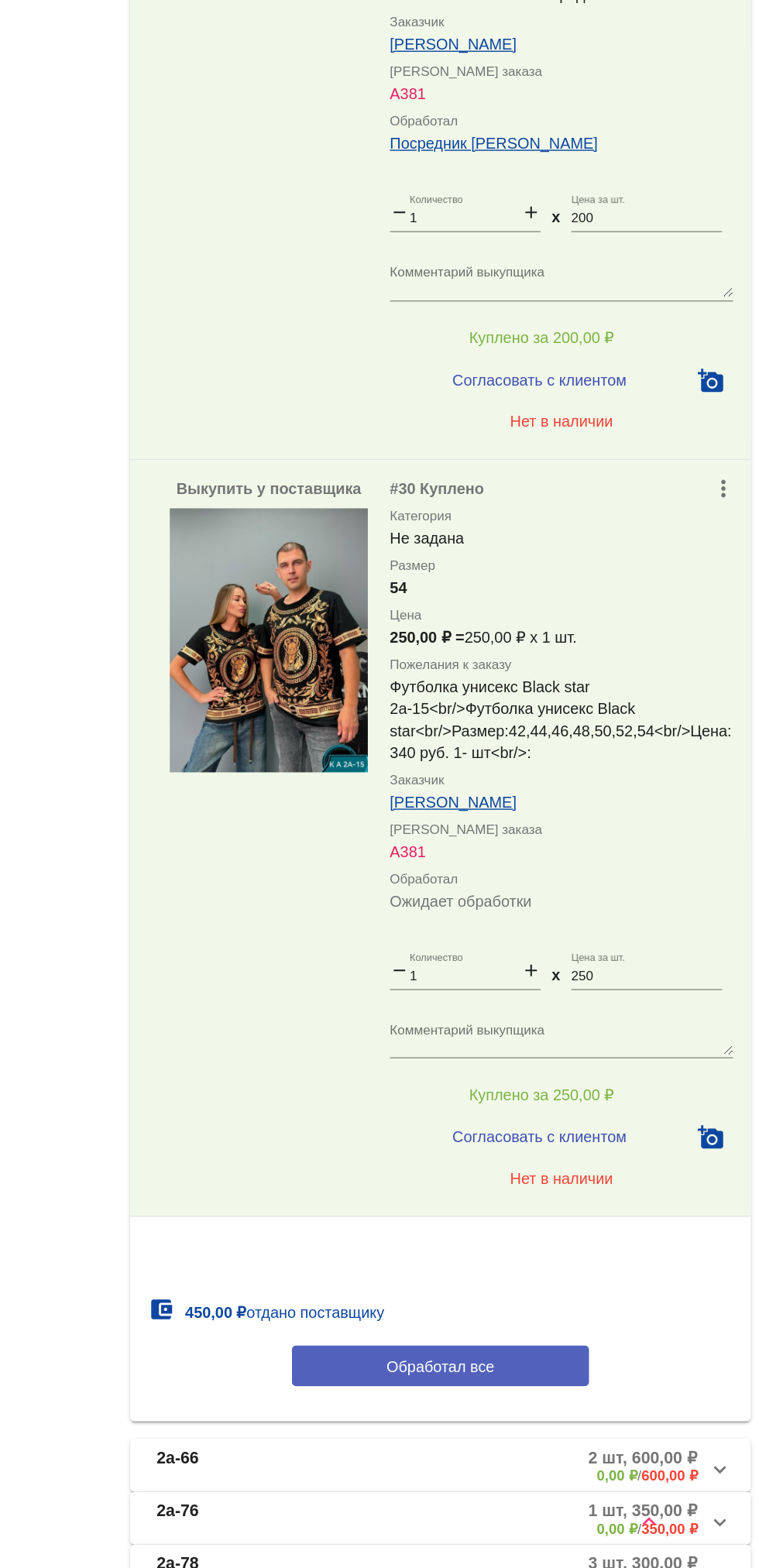
click at [590, 1427] on button "Обработал все" at bounding box center [534, 1425] width 209 height 28
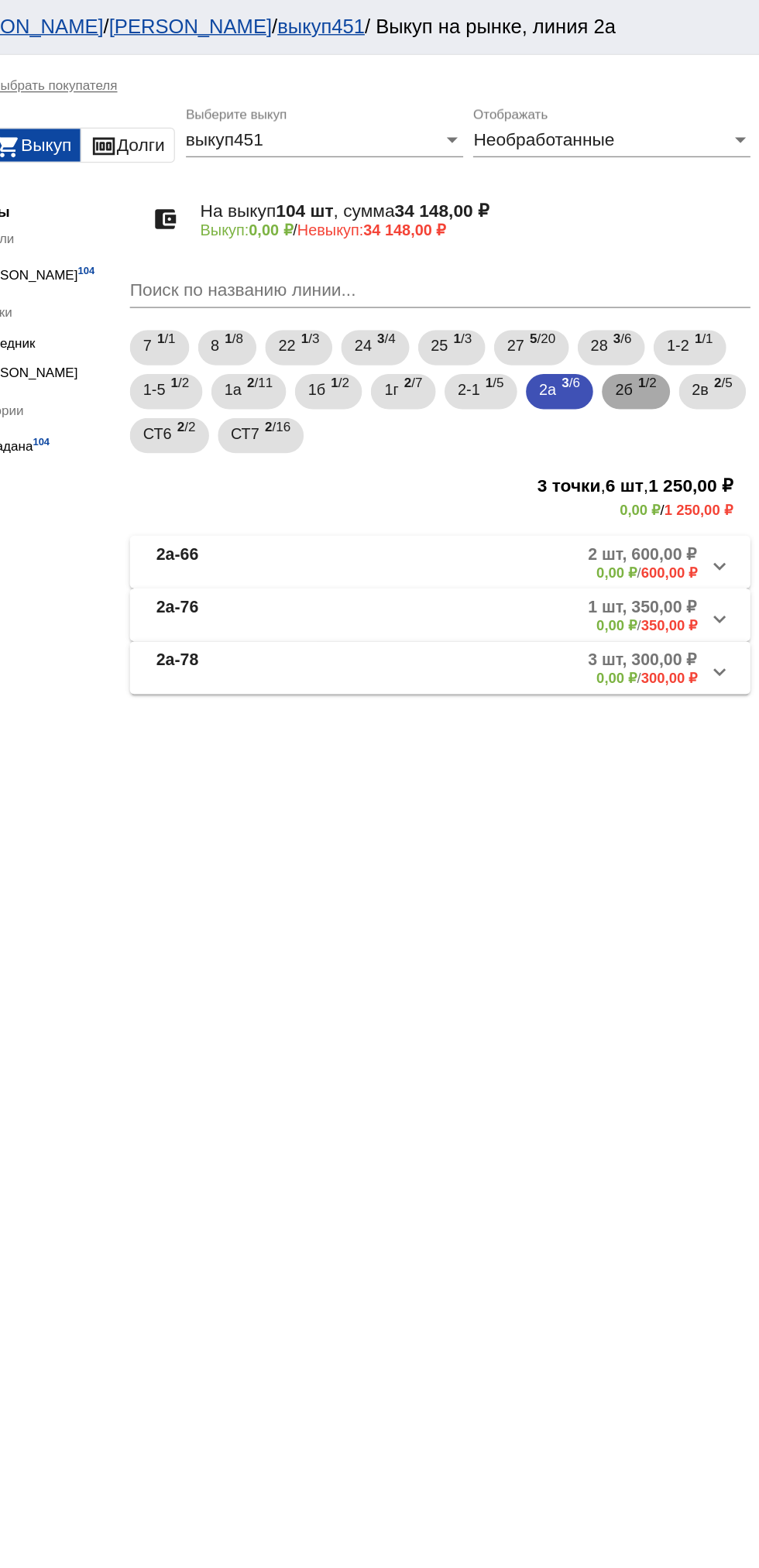
click at [670, 274] on span "2б" at bounding box center [664, 274] width 13 height 28
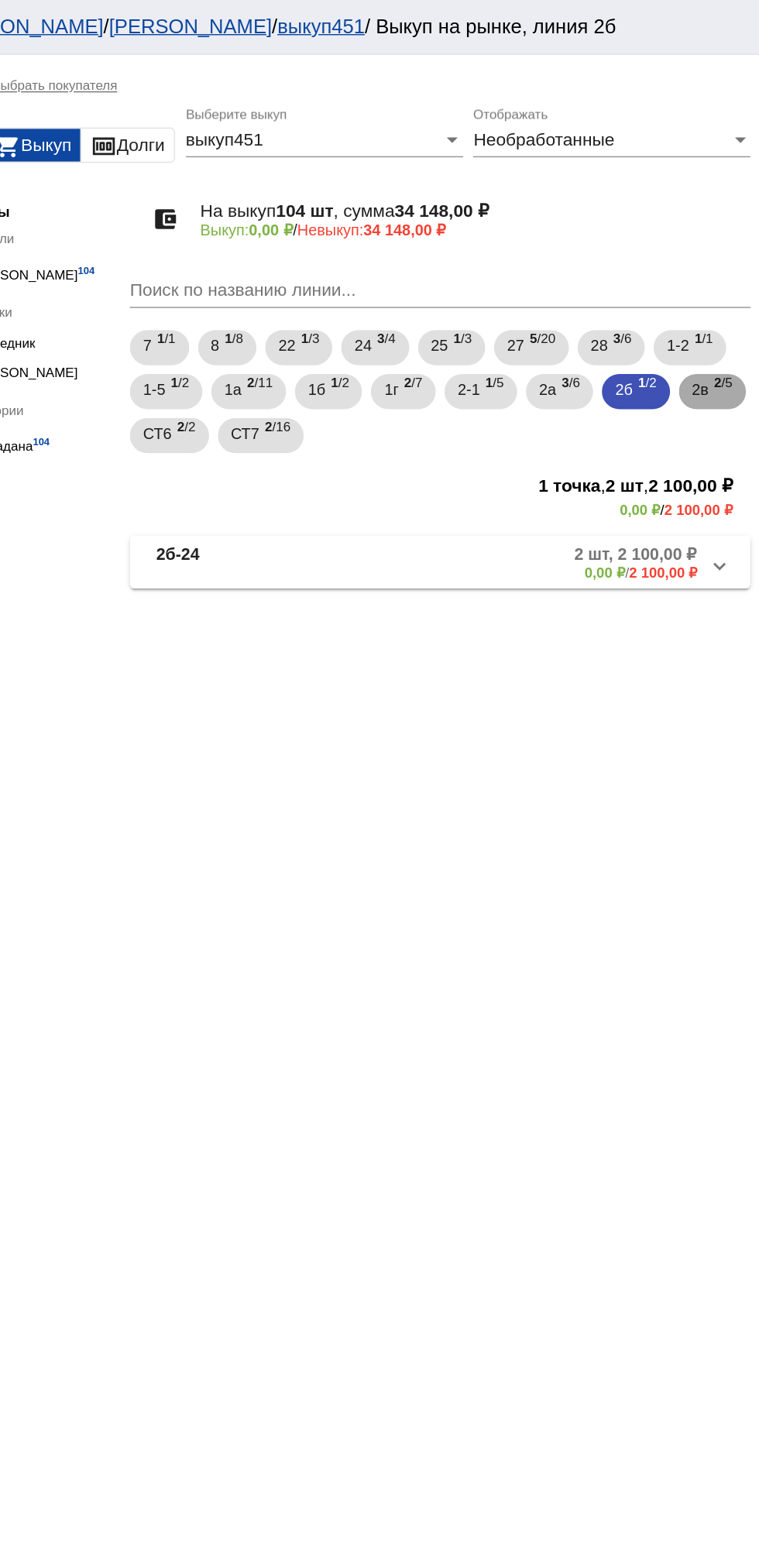
click at [702, 288] on mat-chip "2в 2 /5" at bounding box center [726, 275] width 48 height 25
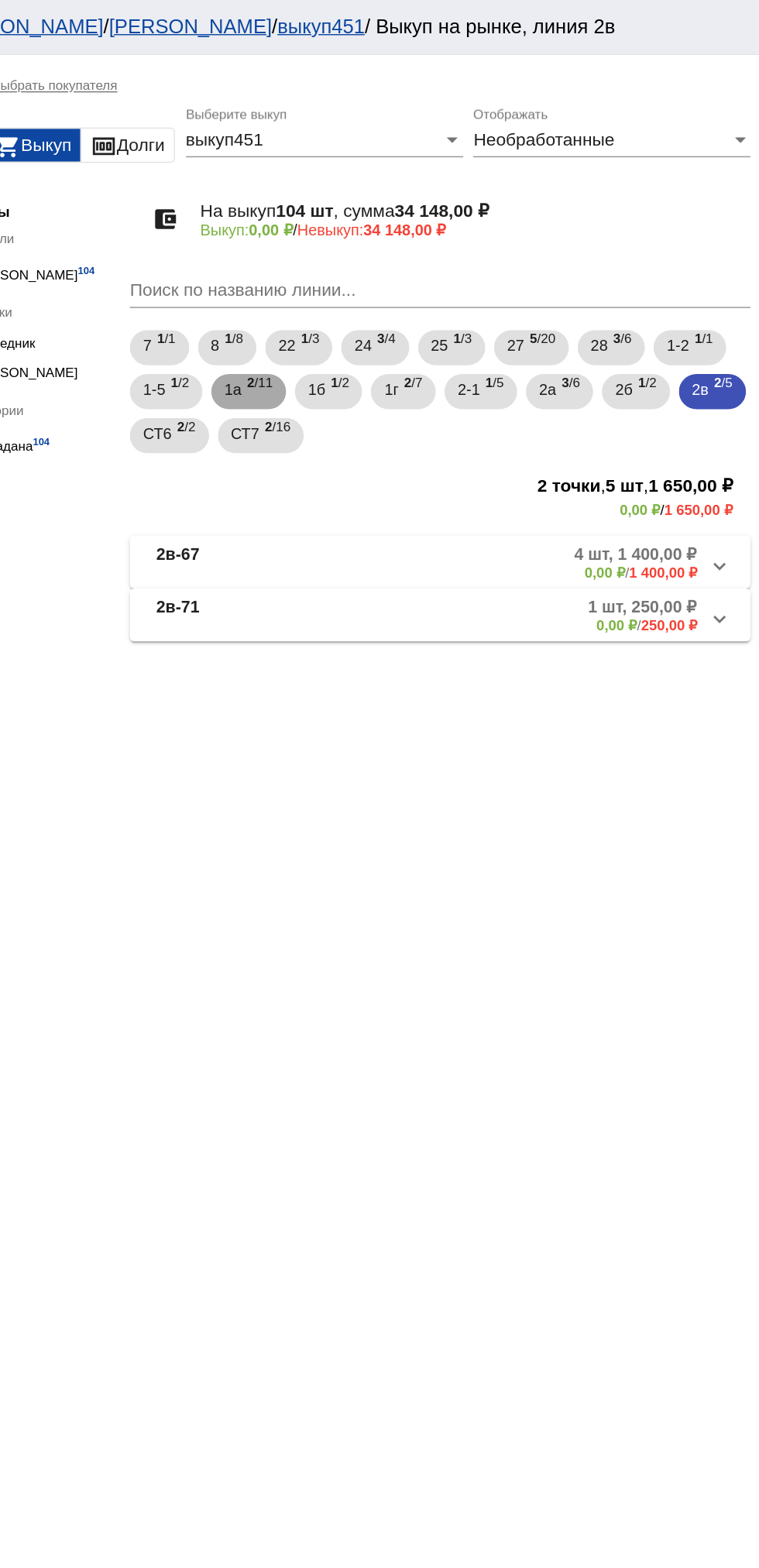
click at [406, 271] on span "2 /11" at bounding box center [407, 276] width 17 height 32
click at [370, 386] on b "1а-21/б" at bounding box center [355, 396] width 40 height 26
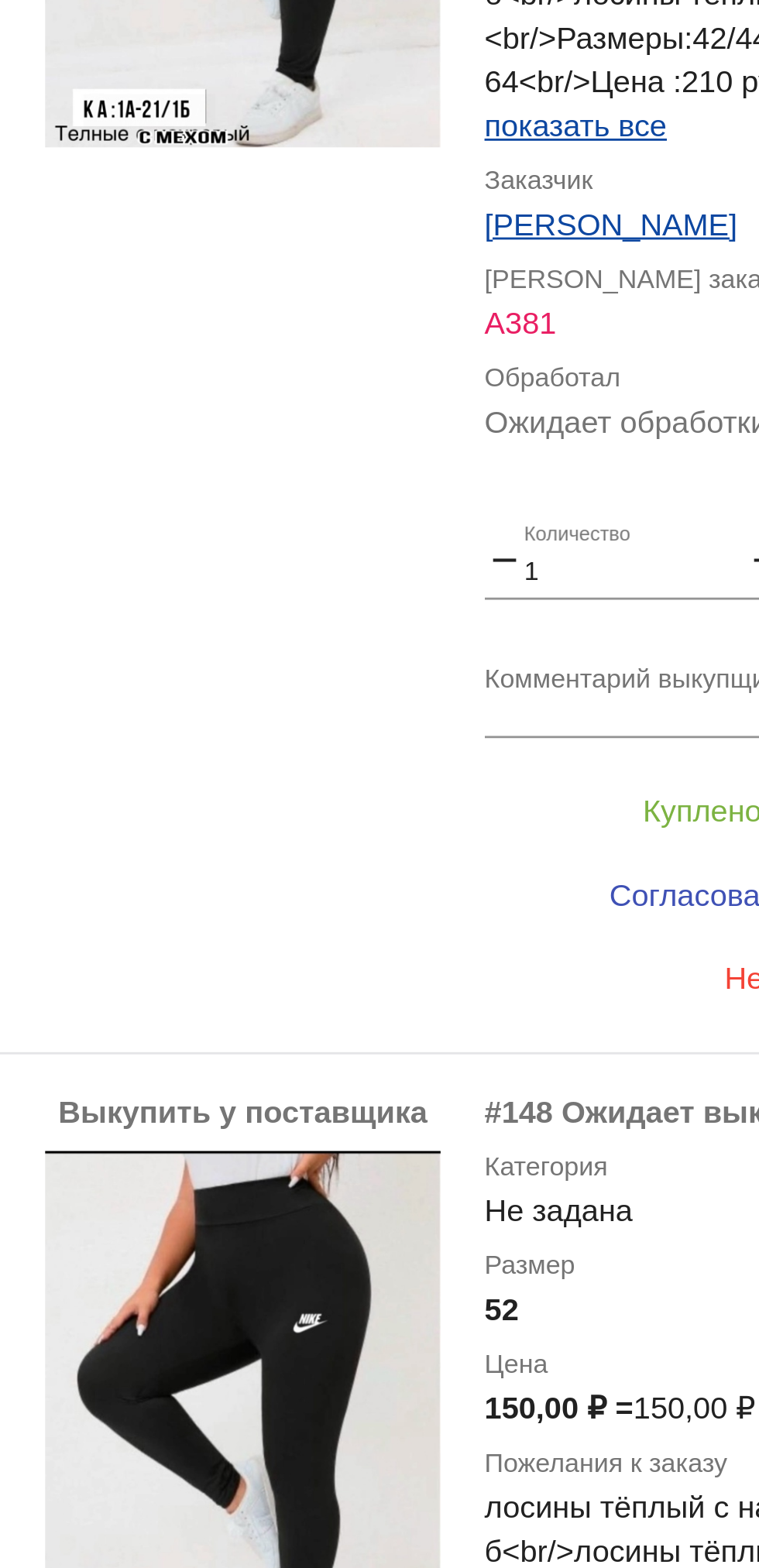
scroll to position [277, 0]
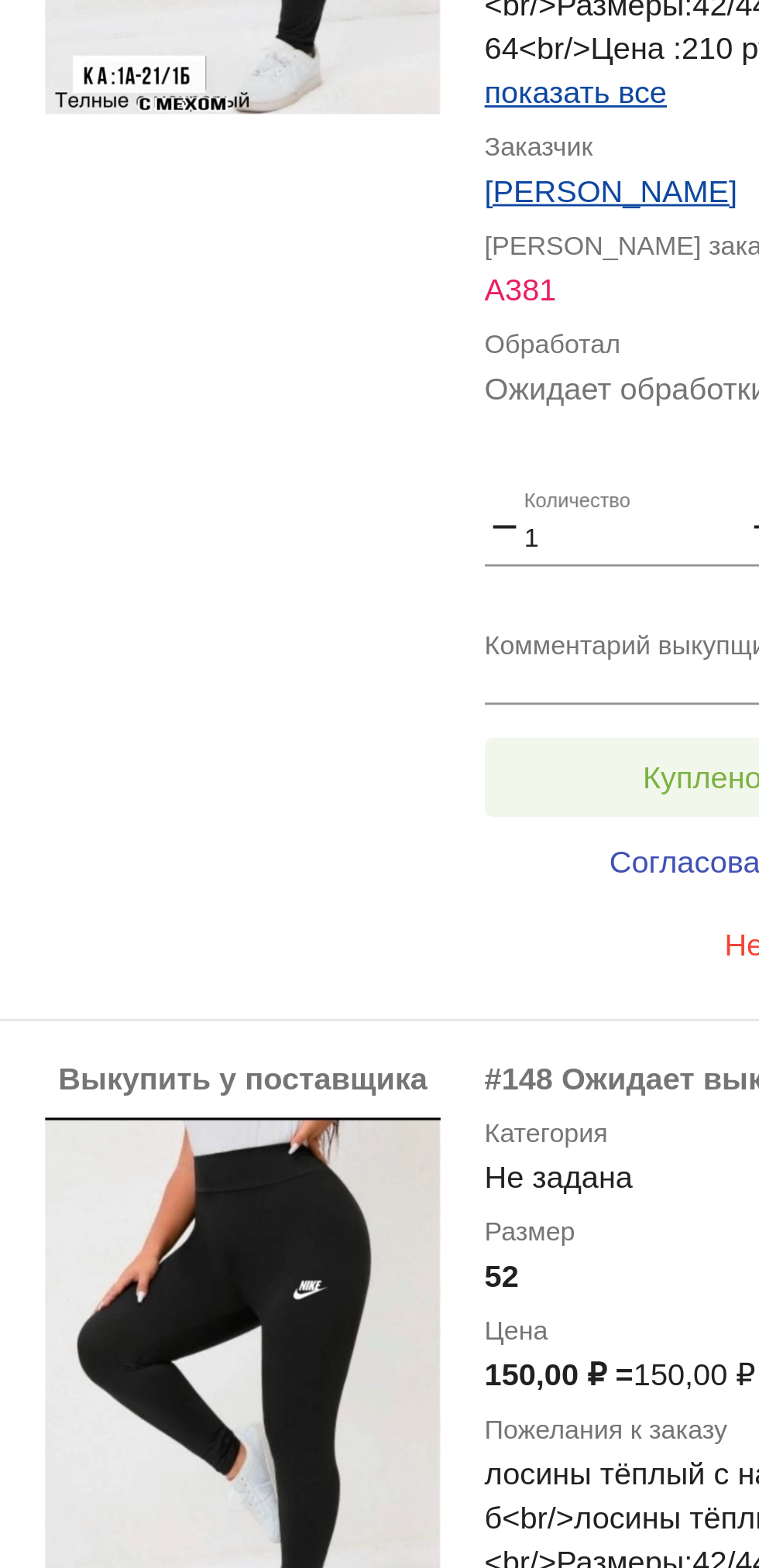
click at [575, 639] on button "Куплено за 150,00 ₽" at bounding box center [605, 646] width 214 height 28
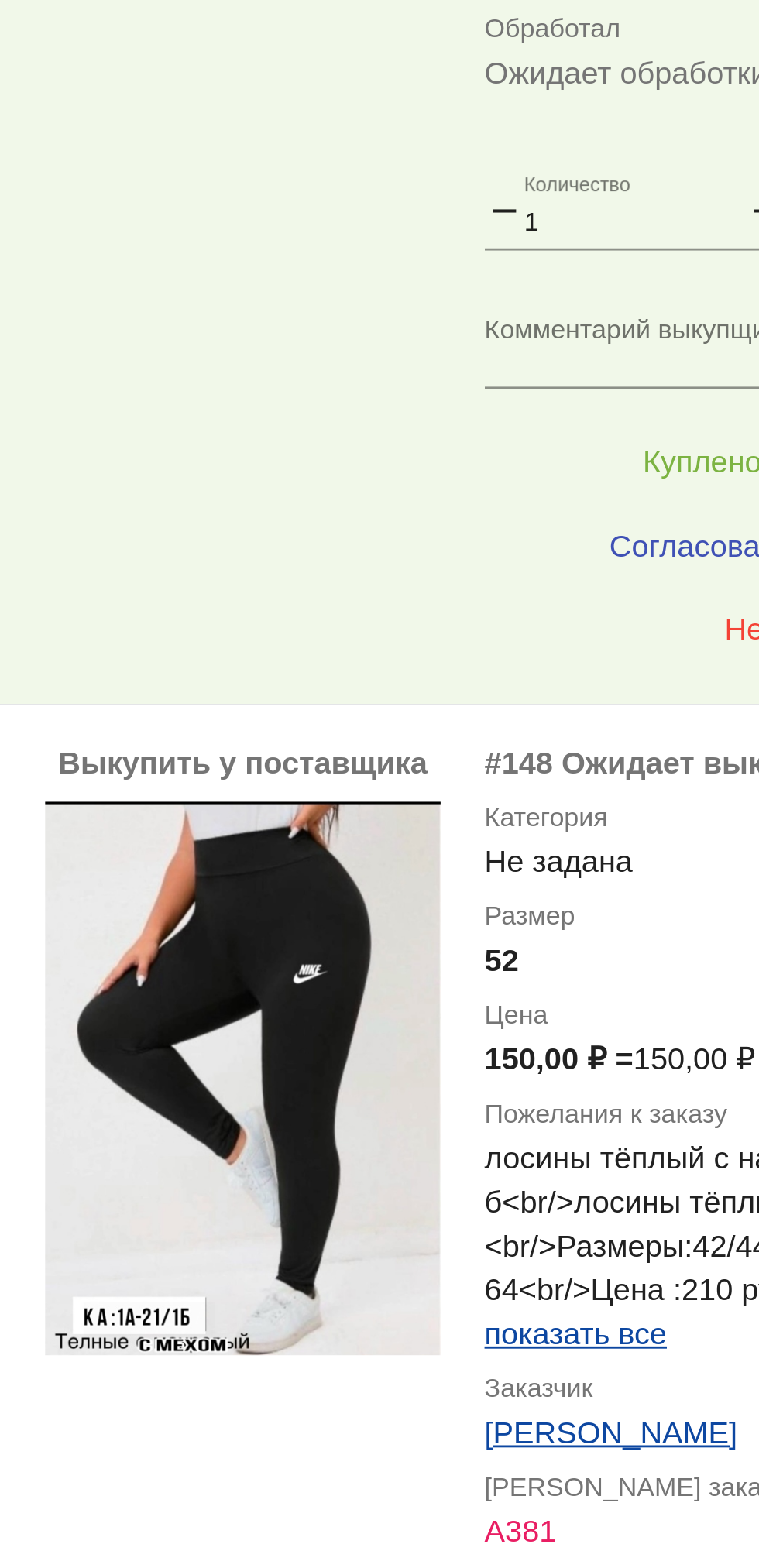
scroll to position [397, 0]
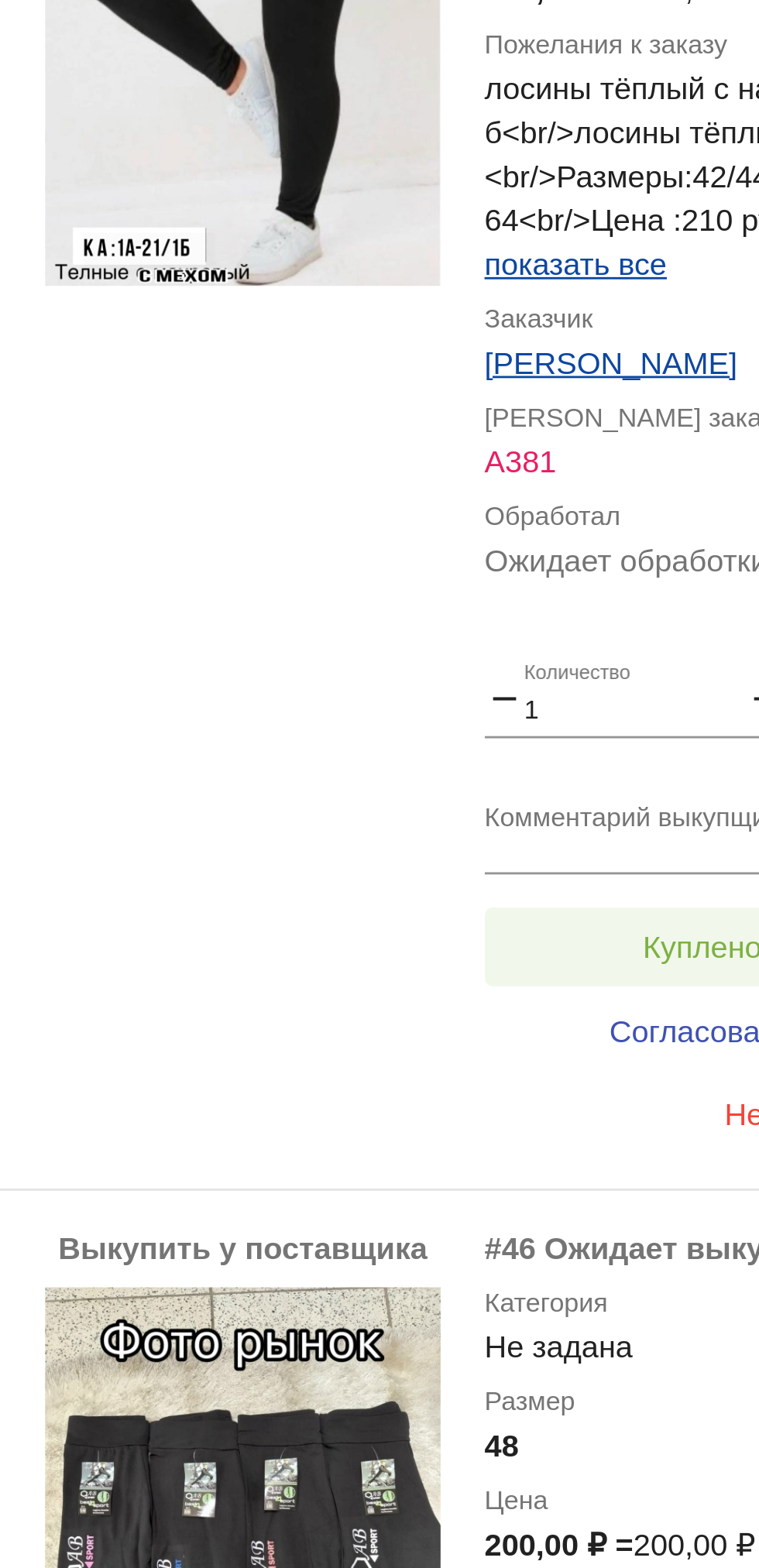
click at [573, 701] on button "Куплено за 150,00 ₽" at bounding box center [605, 706] width 214 height 28
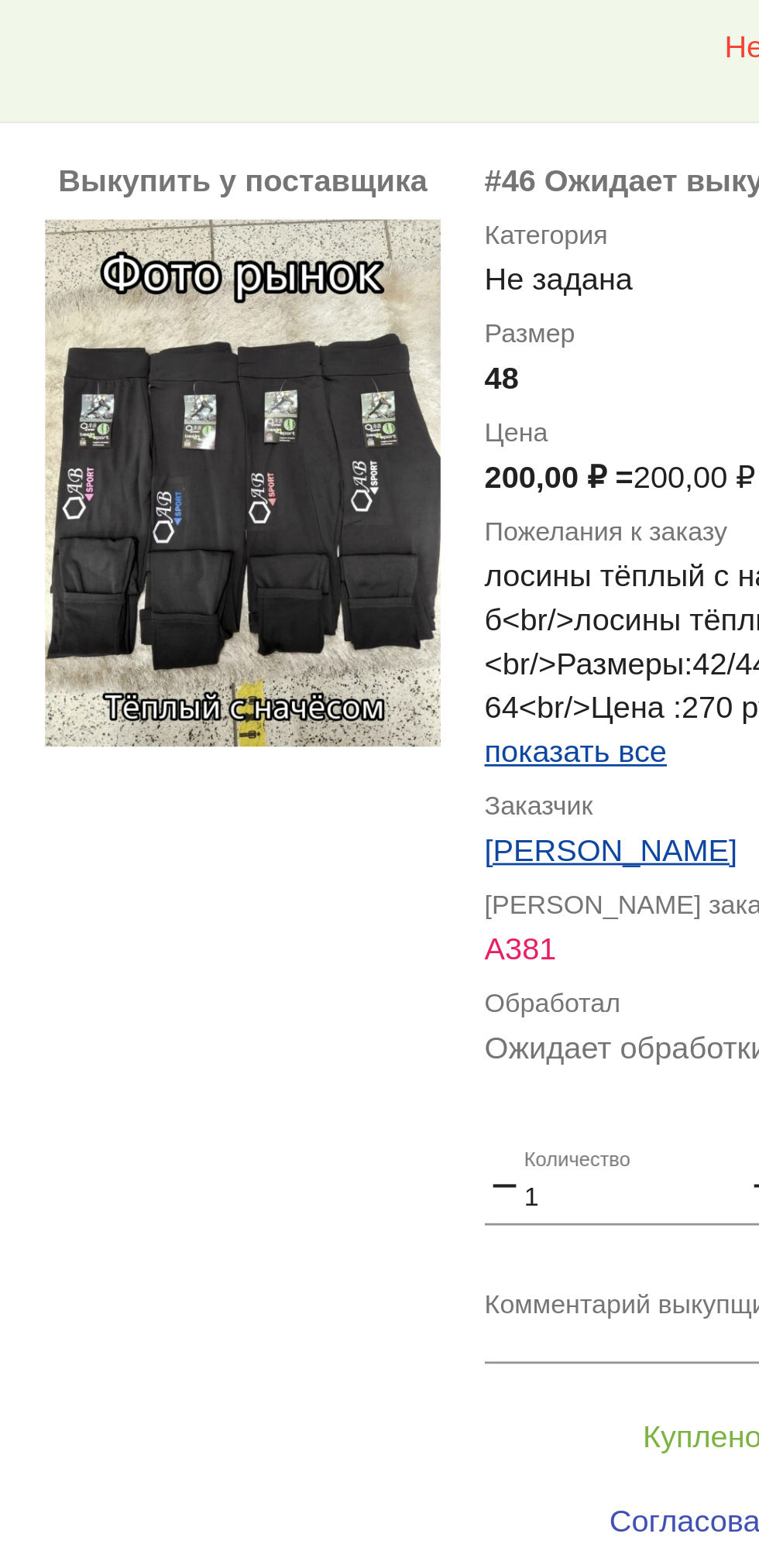
scroll to position [1144, 0]
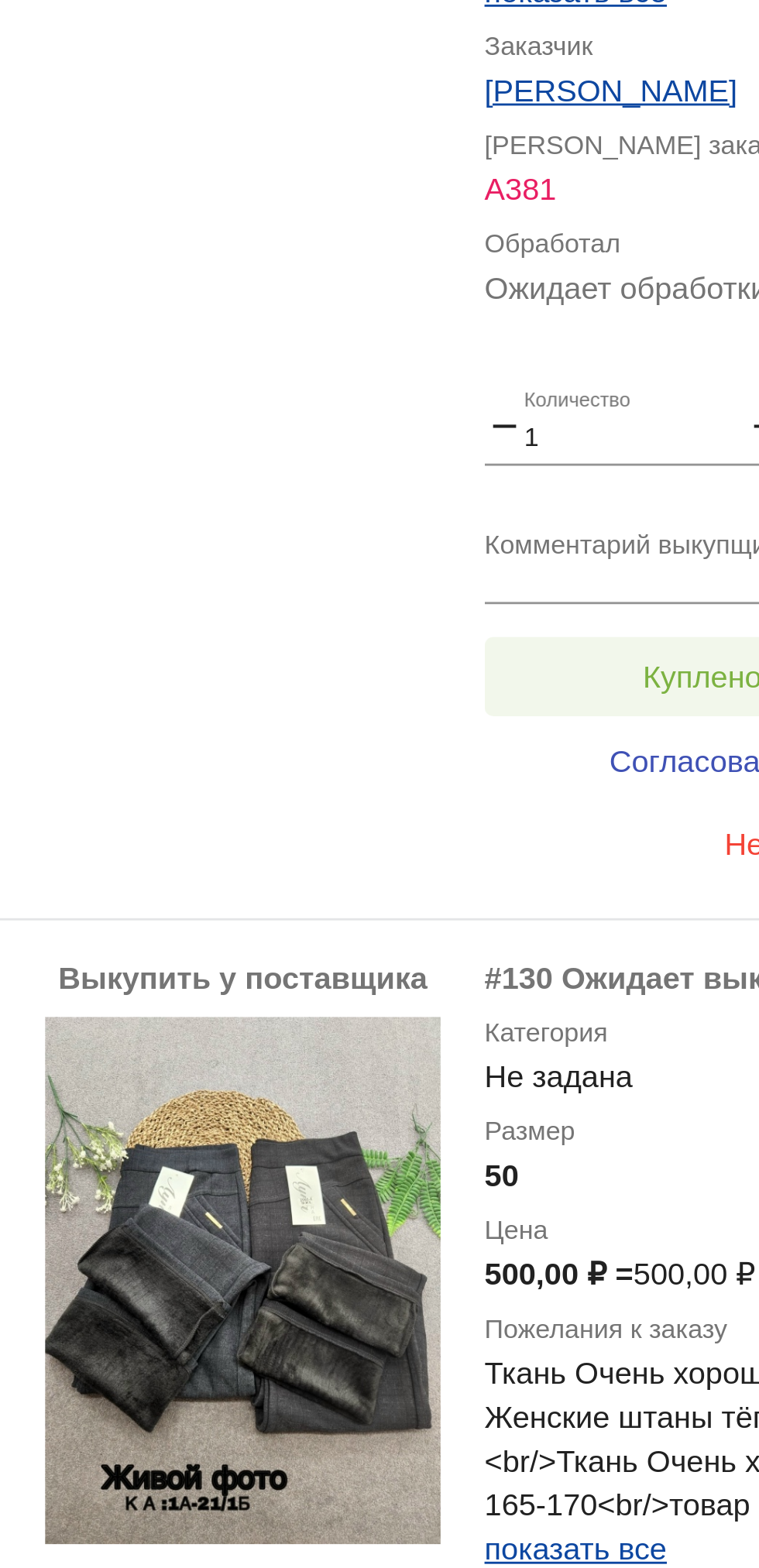
click at [566, 604] on button "Куплено за 200,00 ₽" at bounding box center [605, 611] width 214 height 28
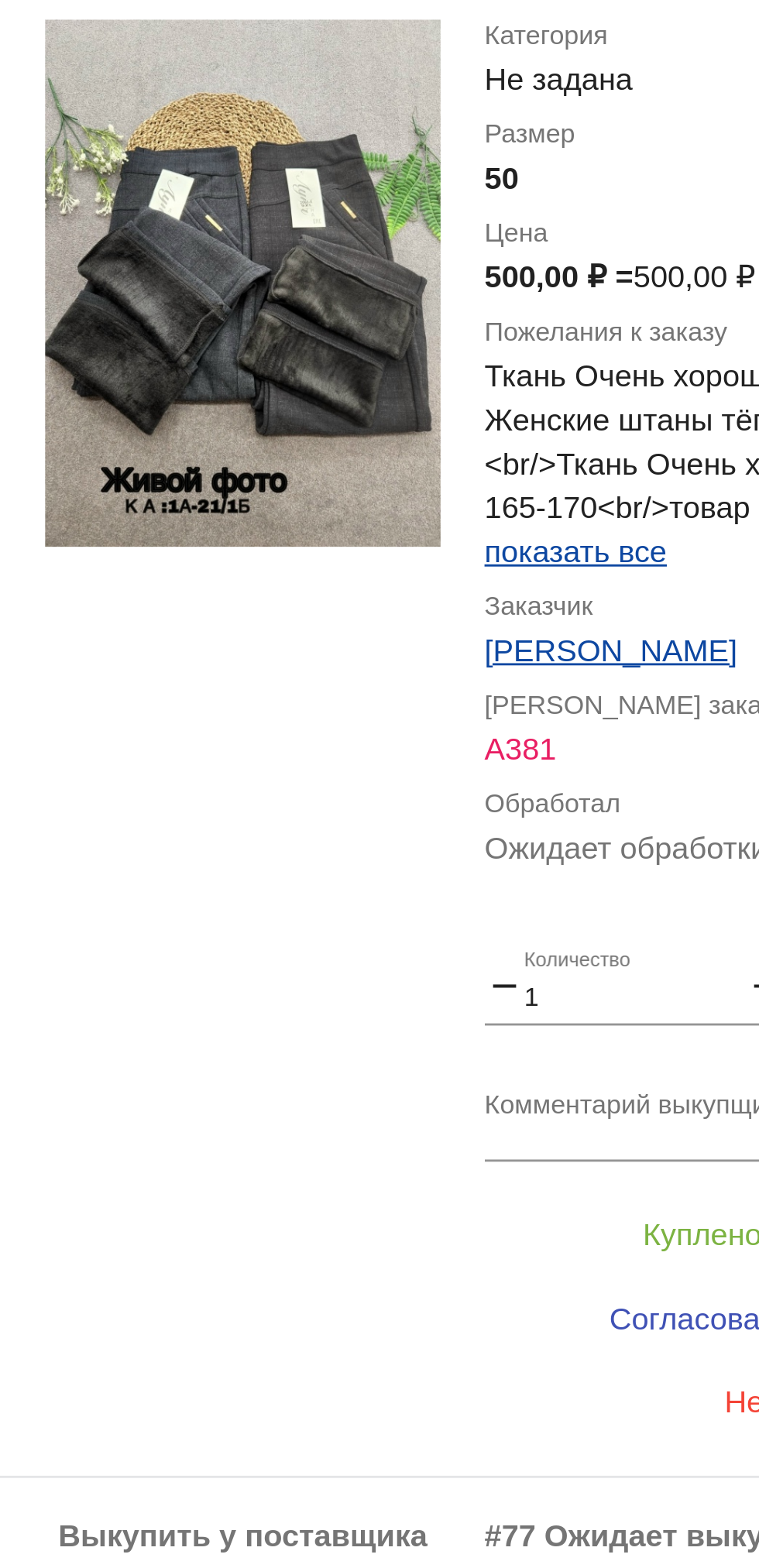
scroll to position [1810, 0]
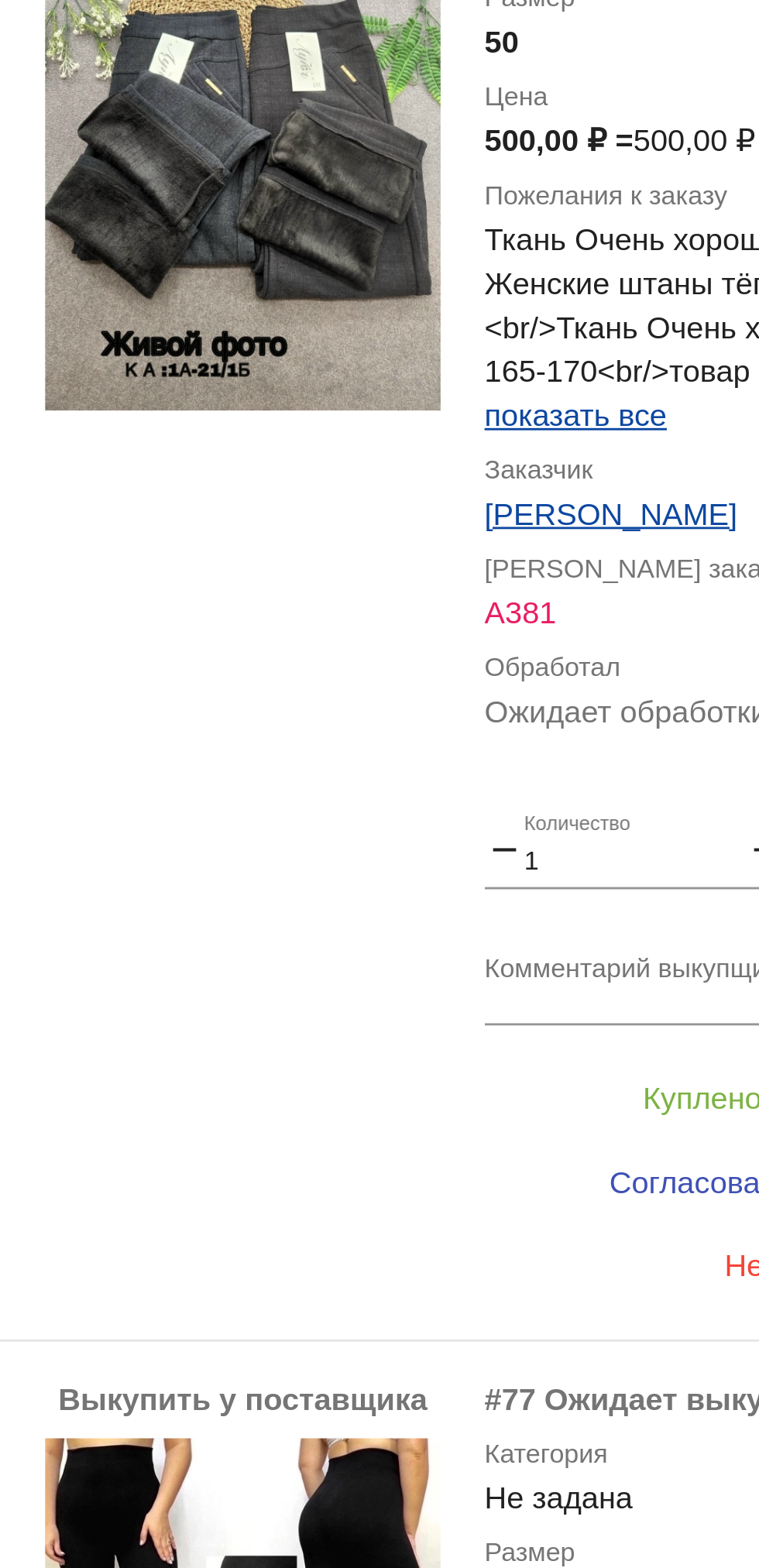
click at [580, 731] on textarea "Комментарий выкупщика" at bounding box center [620, 720] width 242 height 24
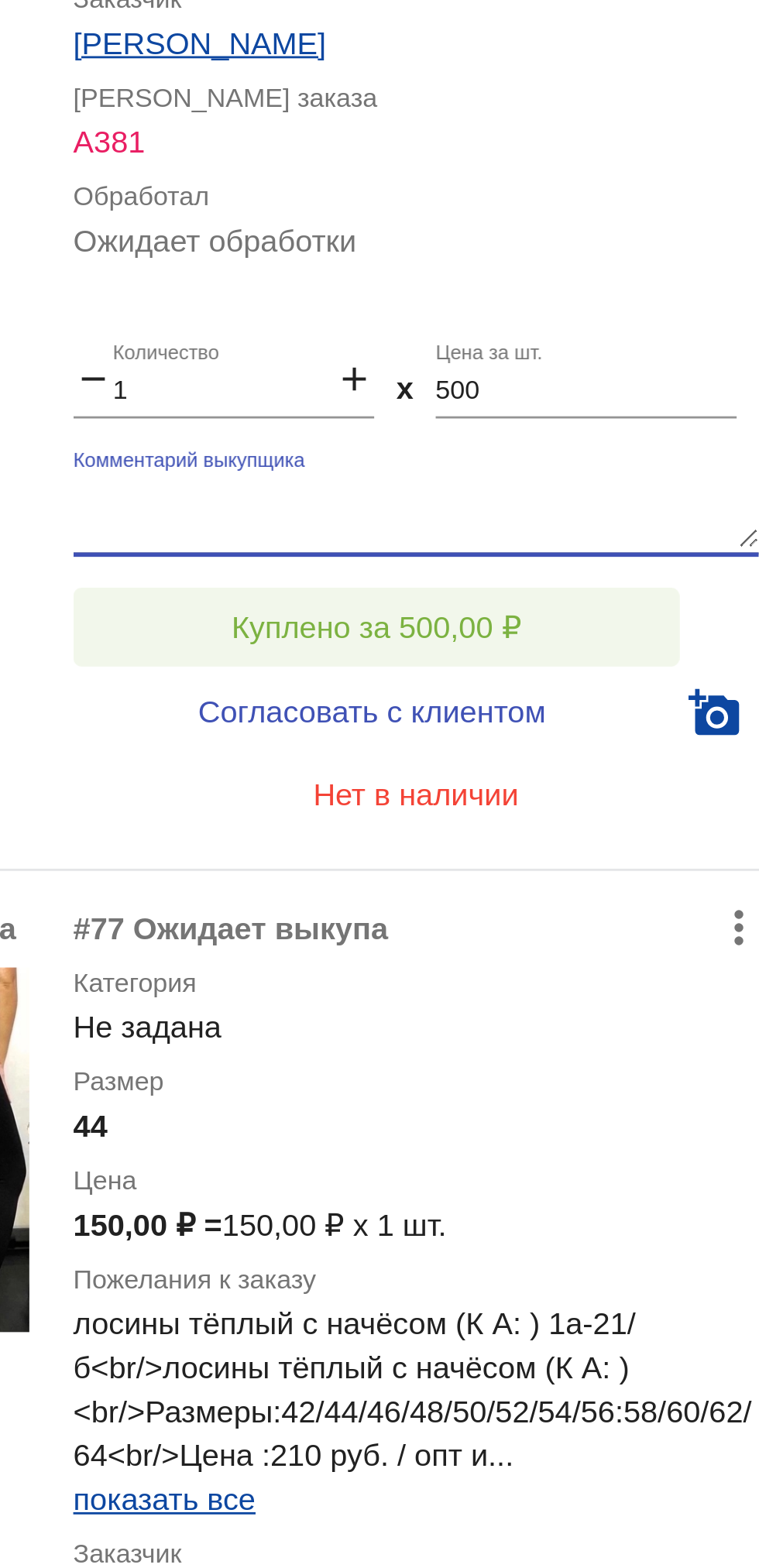
click at [650, 772] on button "Куплено за 500,00 ₽" at bounding box center [605, 759] width 214 height 28
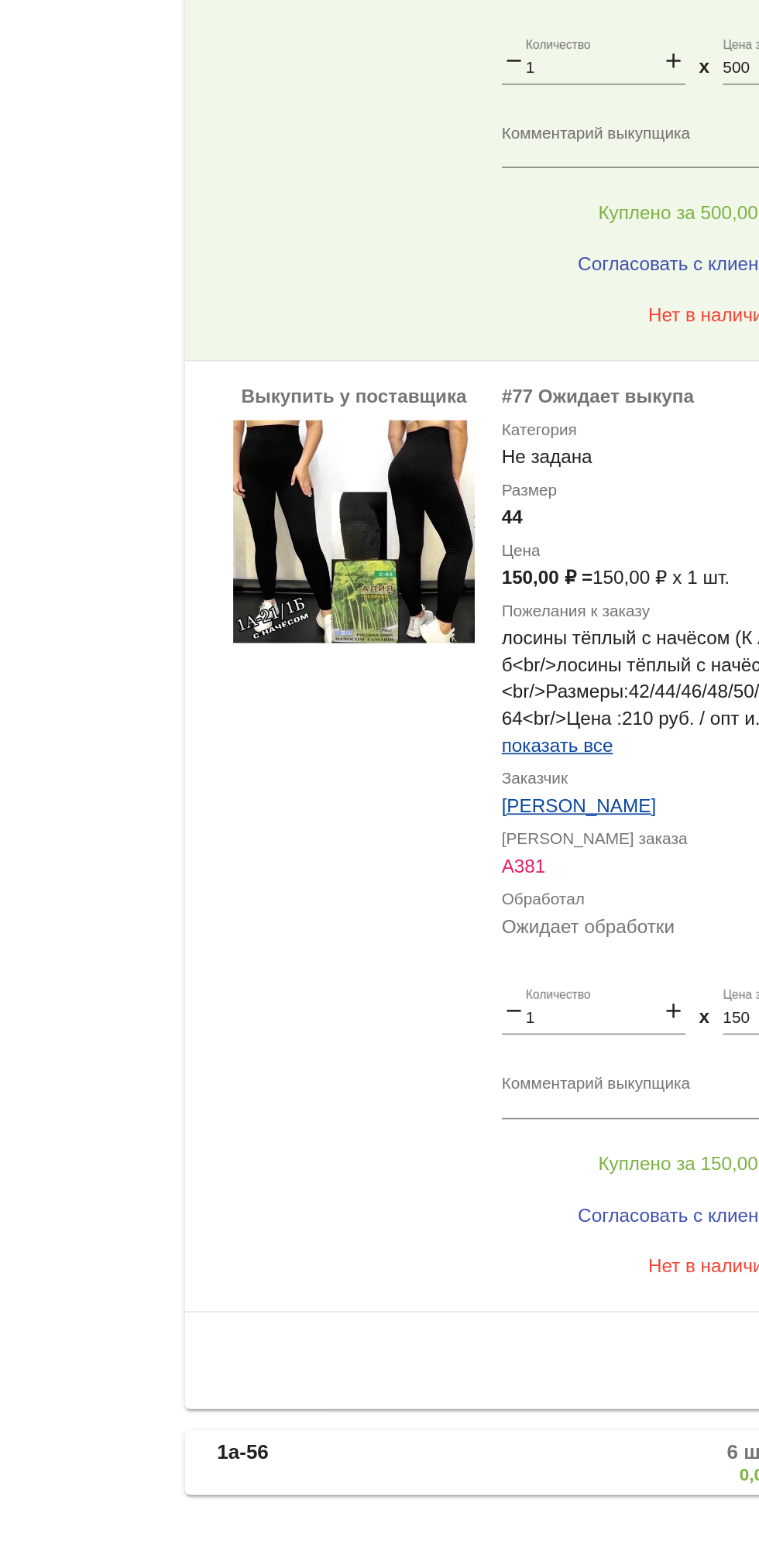
scroll to position [0, 0]
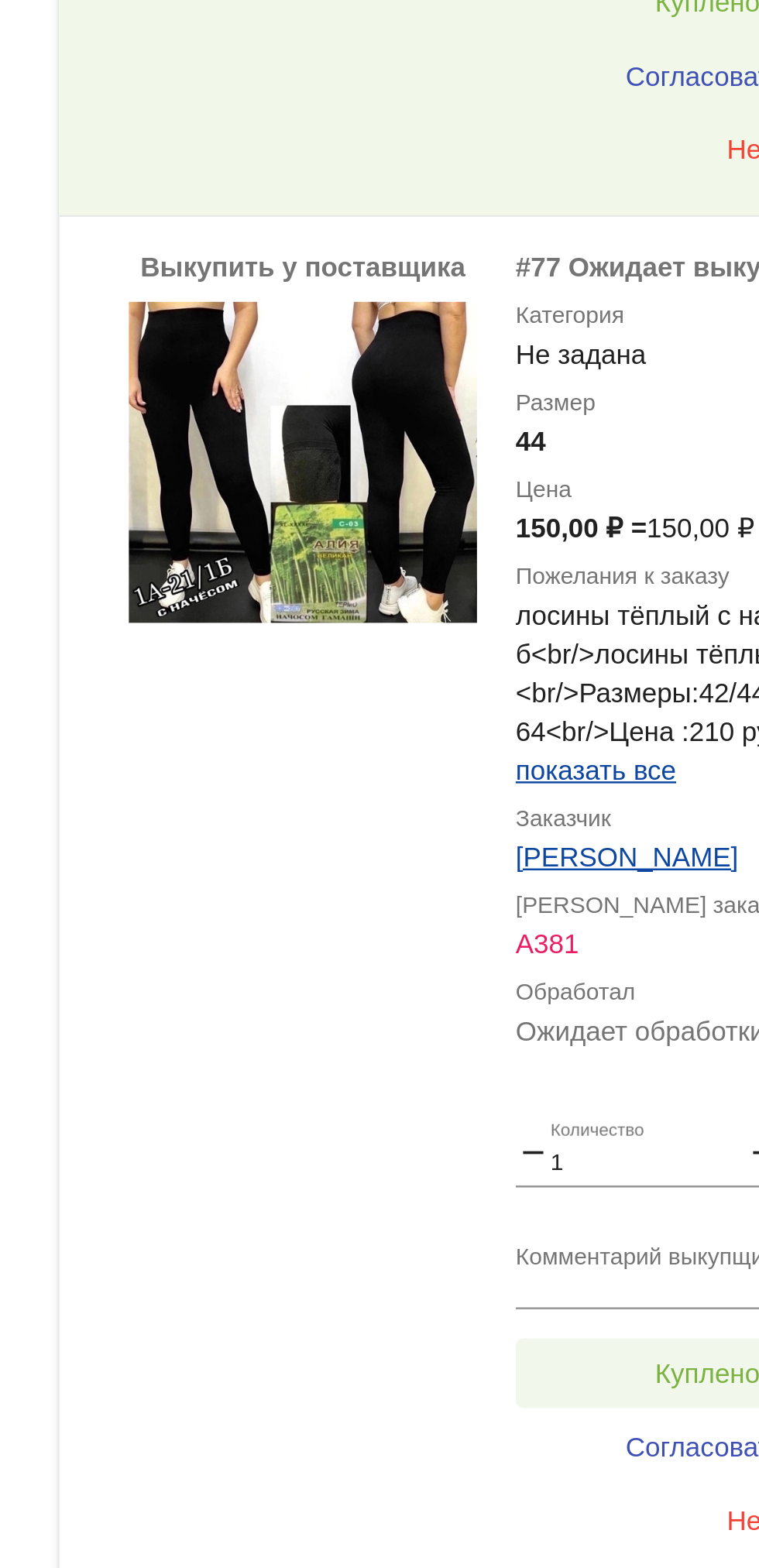
click at [554, 1300] on button "Куплено за 150,00 ₽" at bounding box center [605, 1309] width 214 height 28
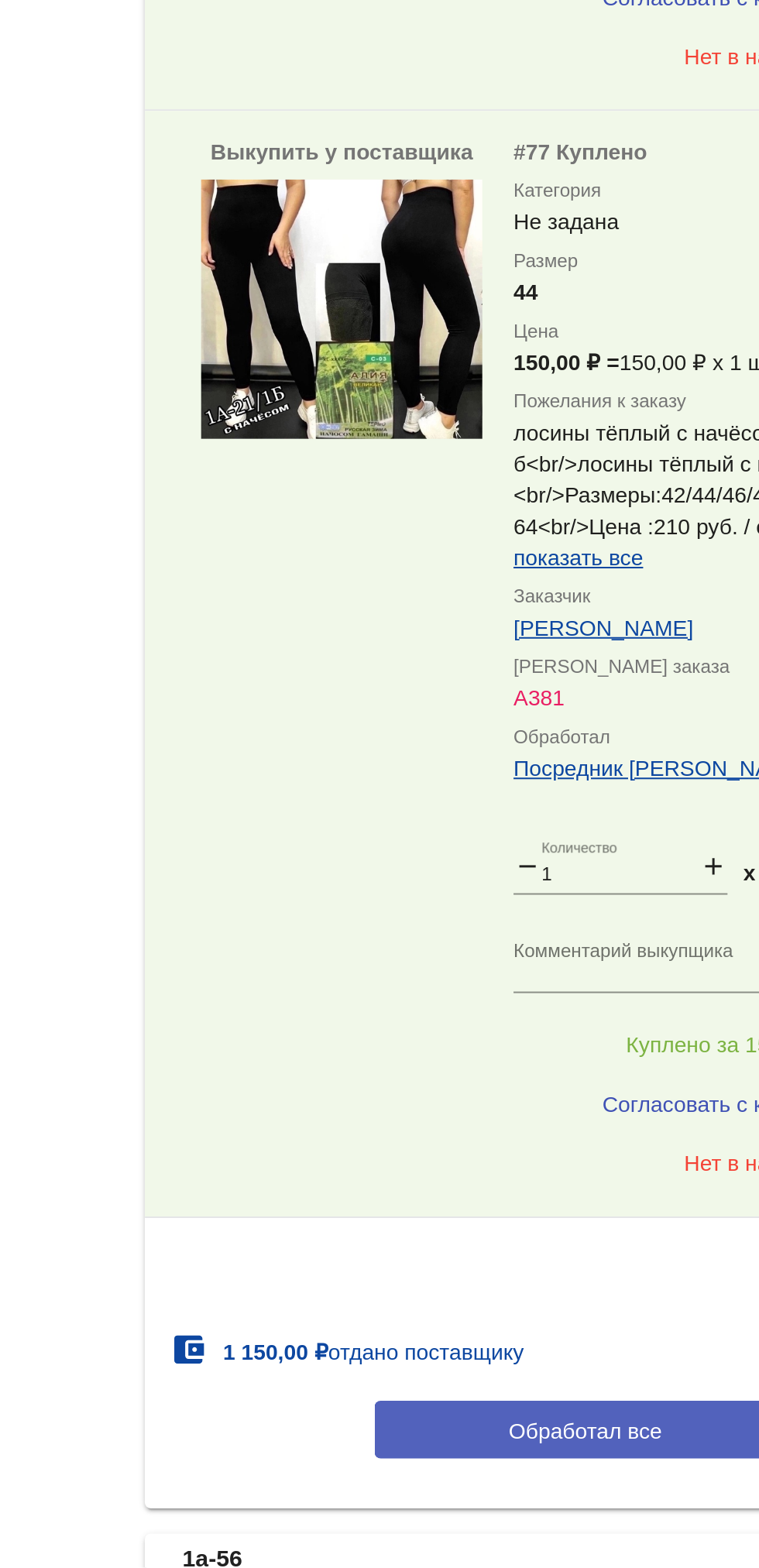
click at [516, 1503] on span "Обработал все" at bounding box center [534, 1500] width 76 height 13
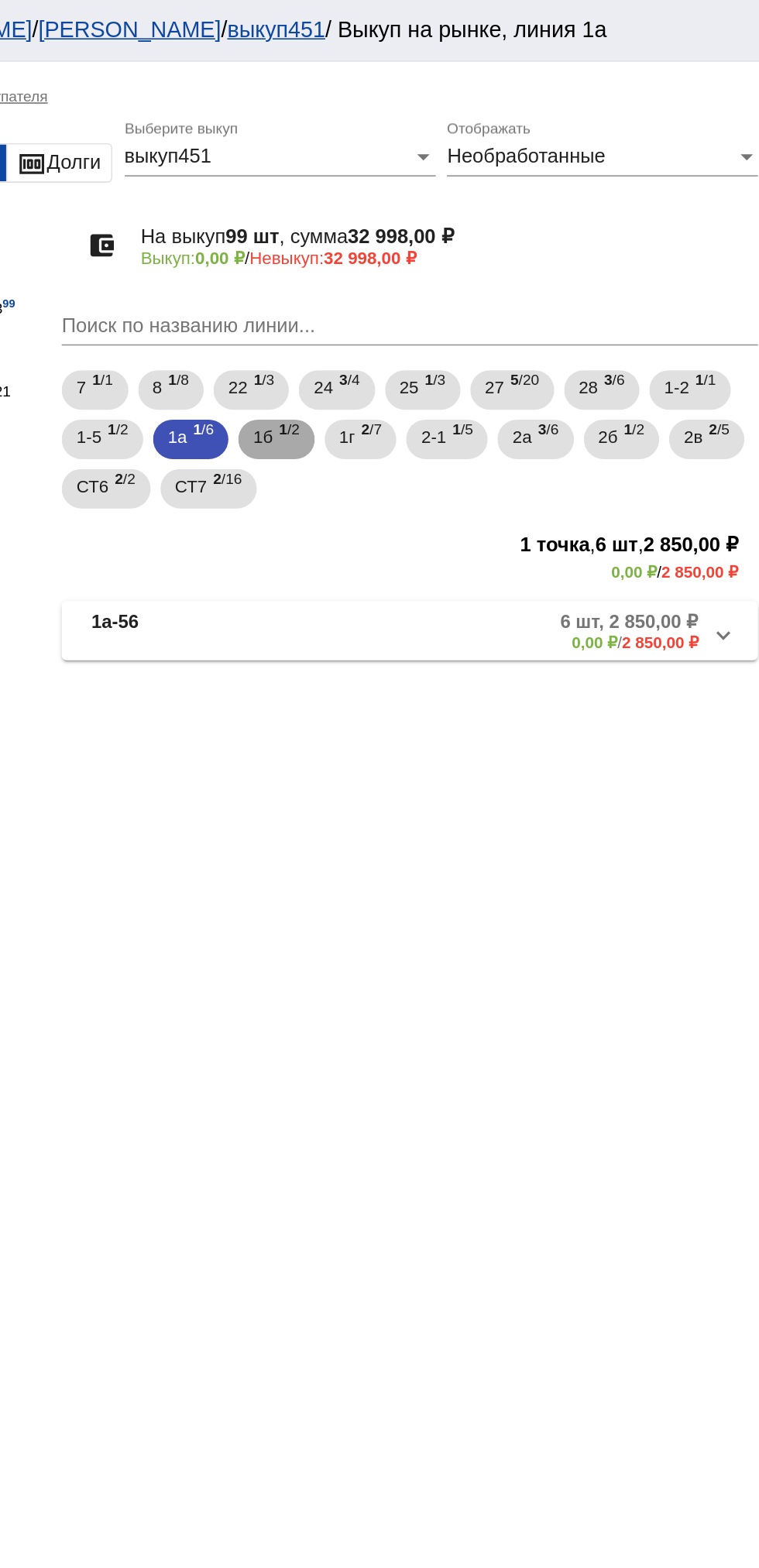
click at [460, 282] on span "1 /2" at bounding box center [458, 276] width 13 height 32
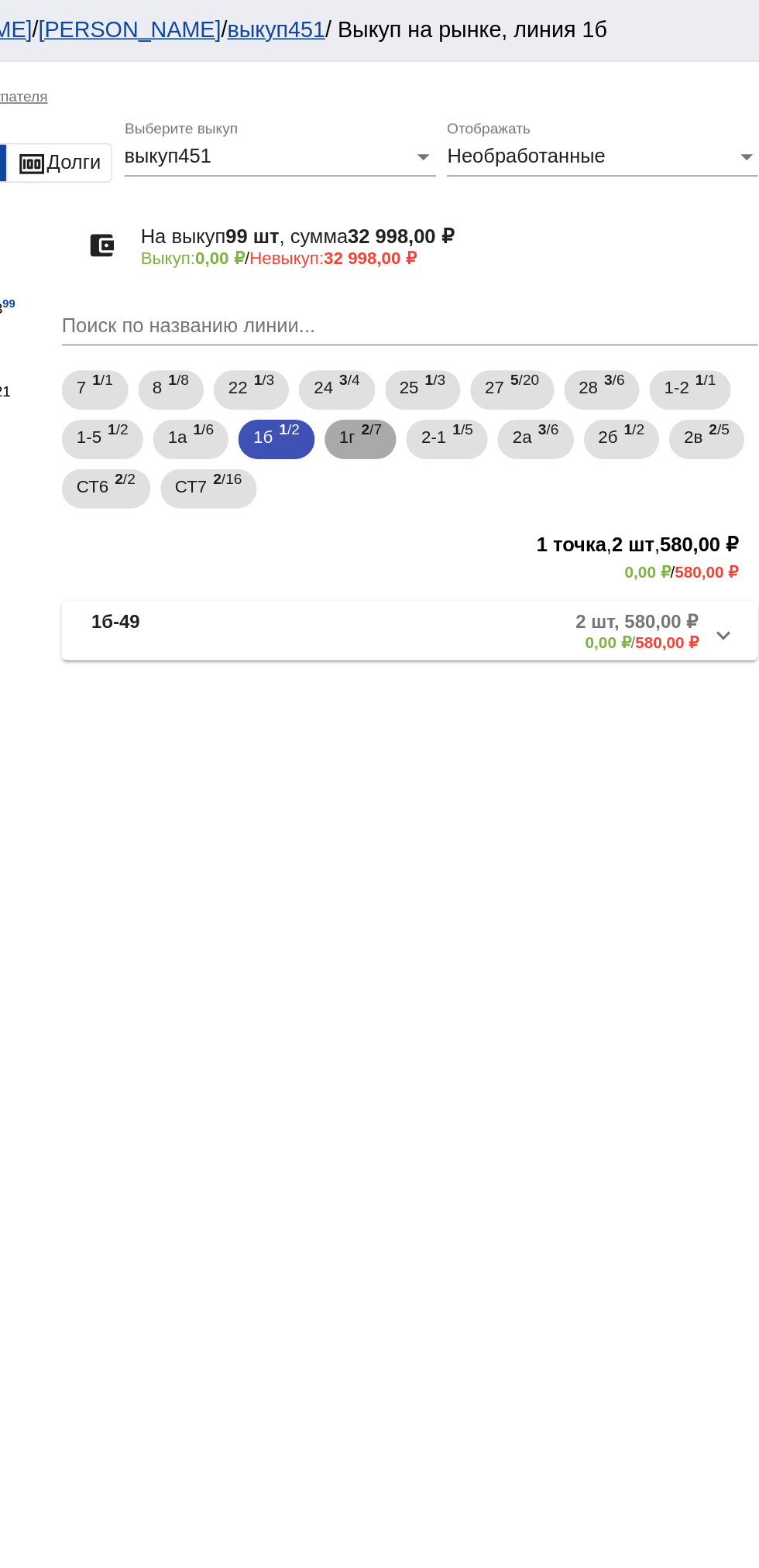
click at [517, 282] on span "2 /7" at bounding box center [511, 276] width 13 height 32
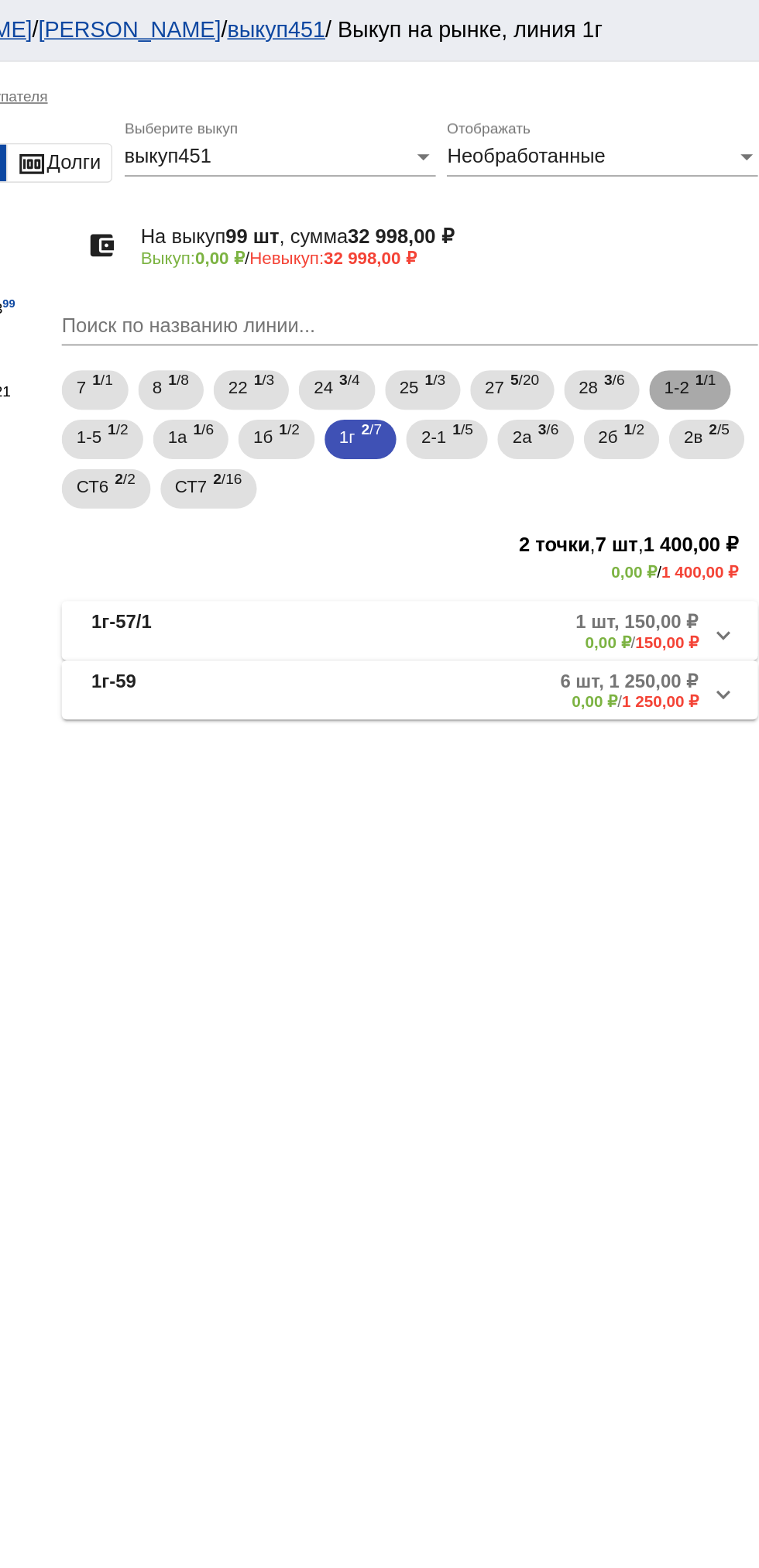
click at [722, 245] on span "1 /1" at bounding box center [720, 245] width 13 height 32
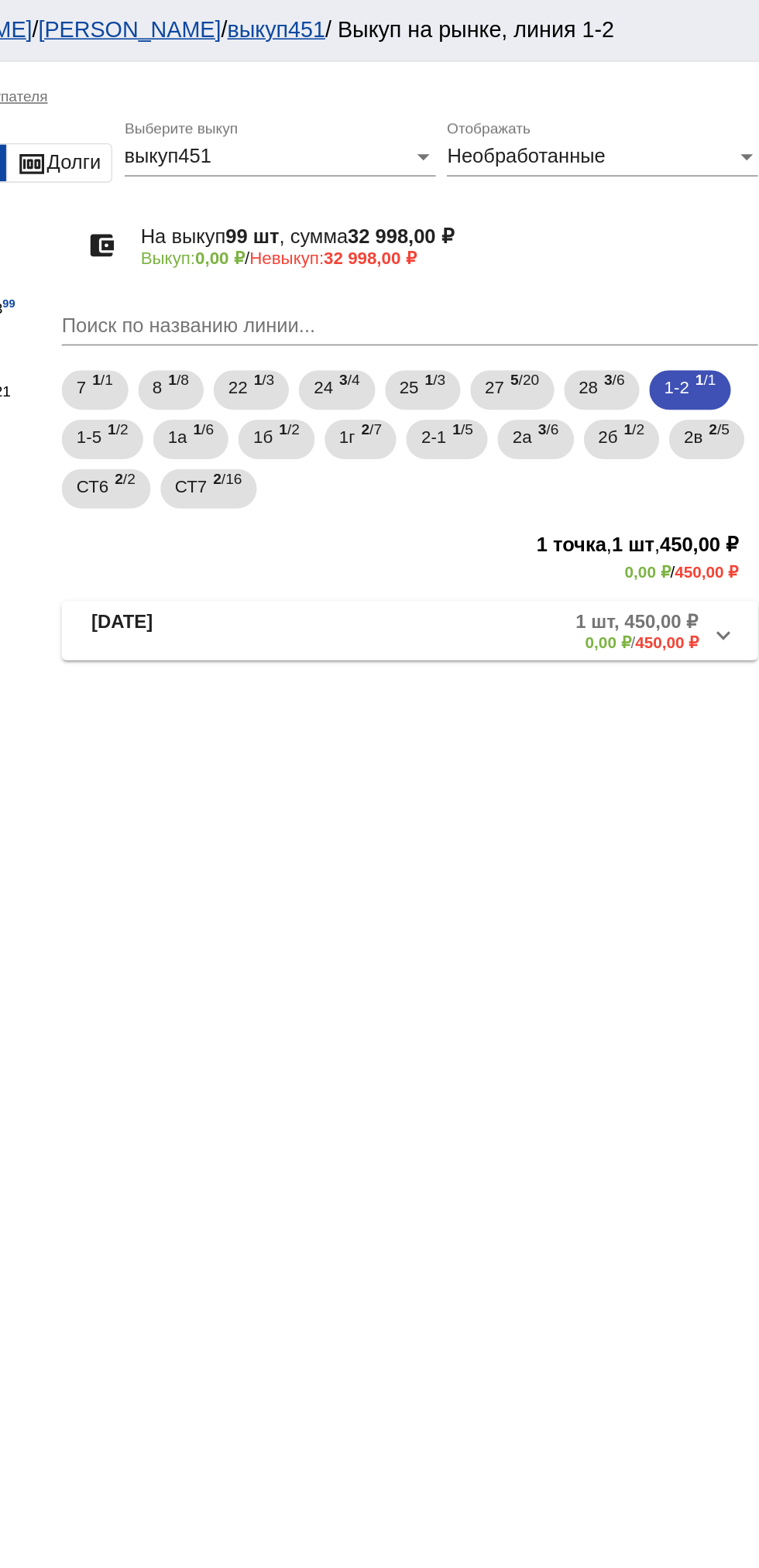
click at [572, 409] on mat-panel-description "1 шт, 450,00 ₽ 0,00 ₽ / 450,00 ₽" at bounding box center [593, 396] width 246 height 26
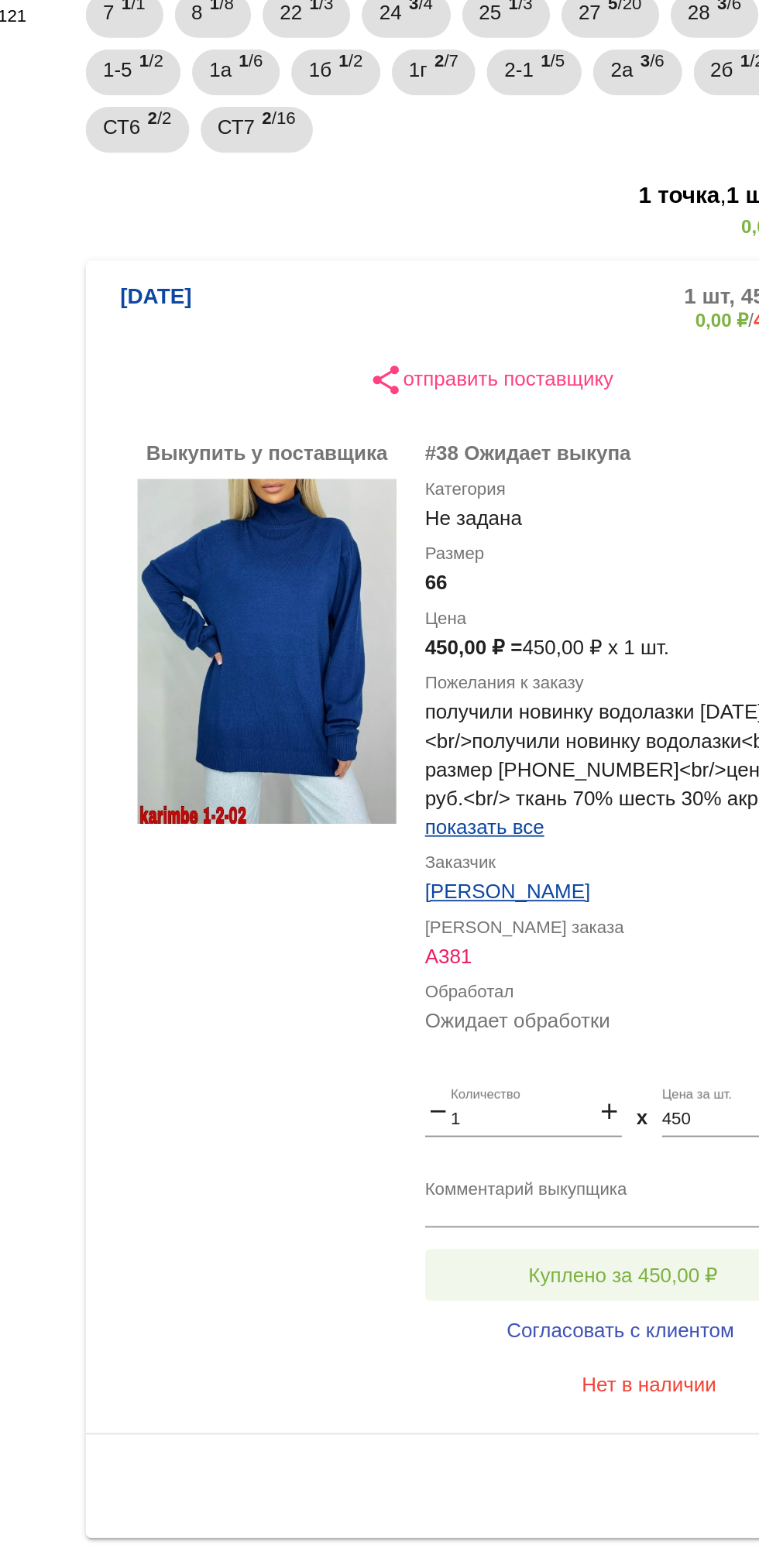
click at [615, 931] on button "Куплено за 450,00 ₽" at bounding box center [605, 923] width 214 height 28
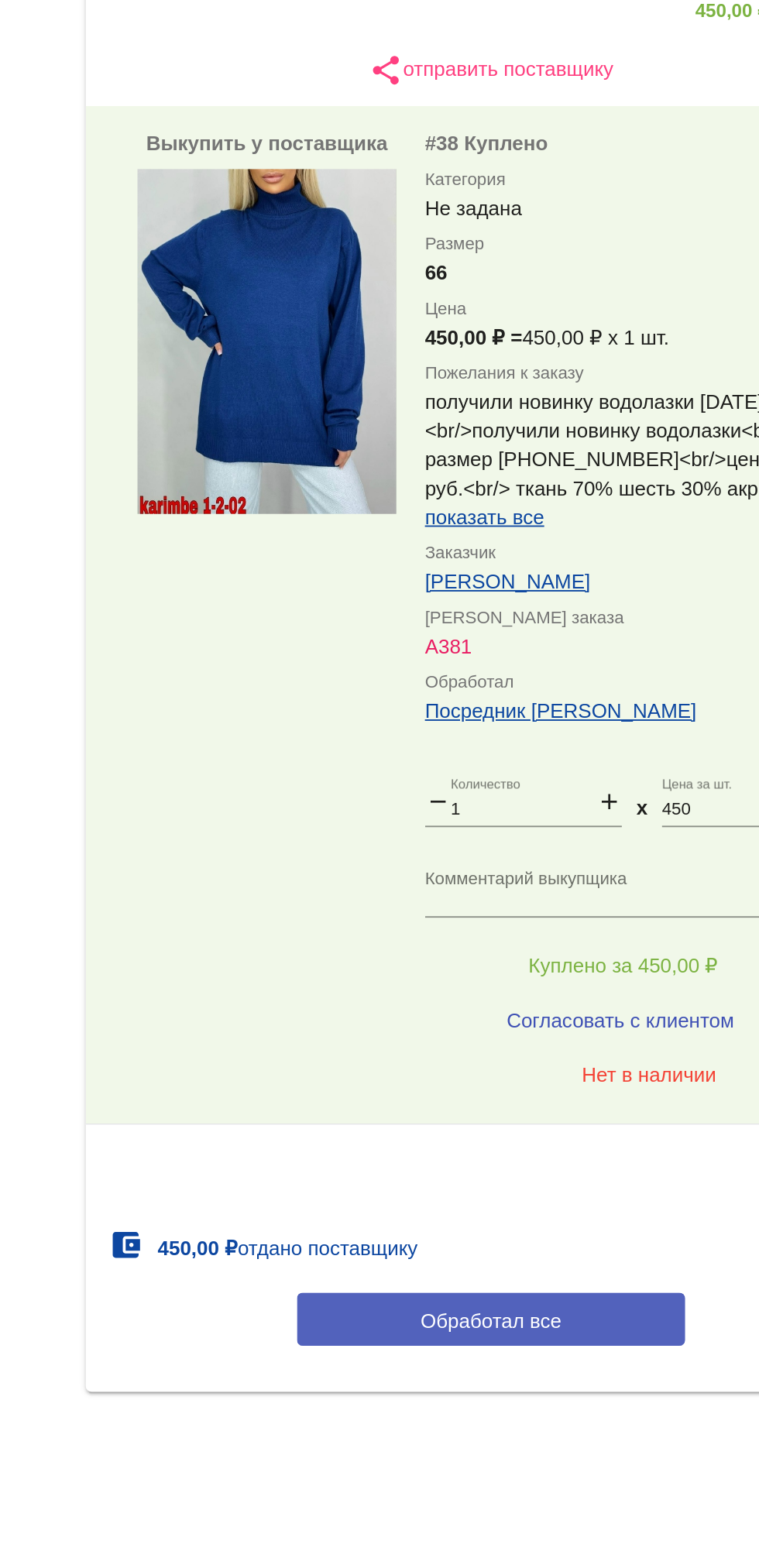
click at [556, 1121] on span "Обработал все" at bounding box center [534, 1115] width 76 height 13
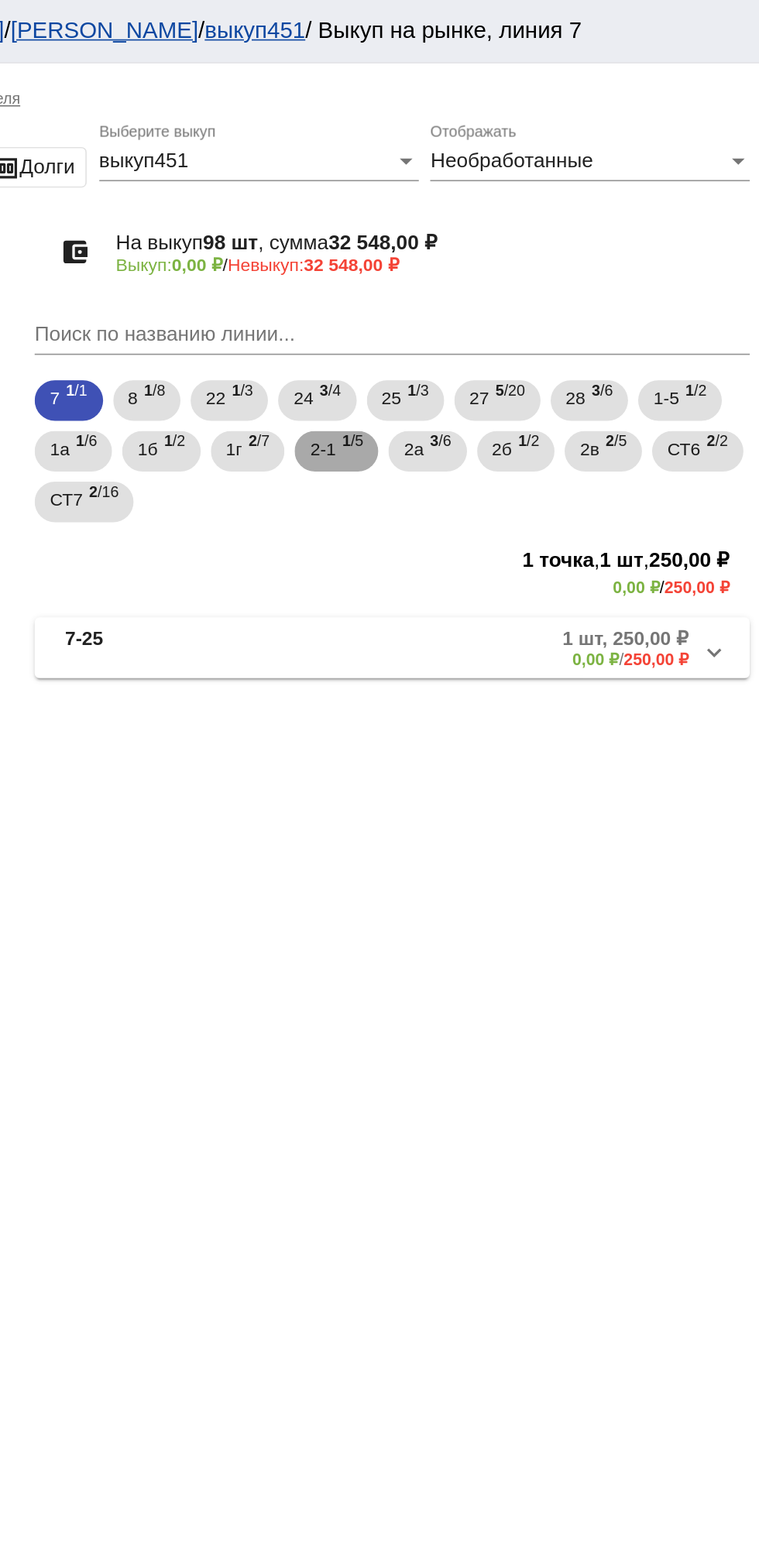
click at [510, 270] on b "1" at bounding box center [507, 270] width 6 height 11
click at [610, 402] on mat-panel-description "5 шт, 750,00 ₽ 0,00 ₽ / 750,00 ₽" at bounding box center [593, 396] width 246 height 26
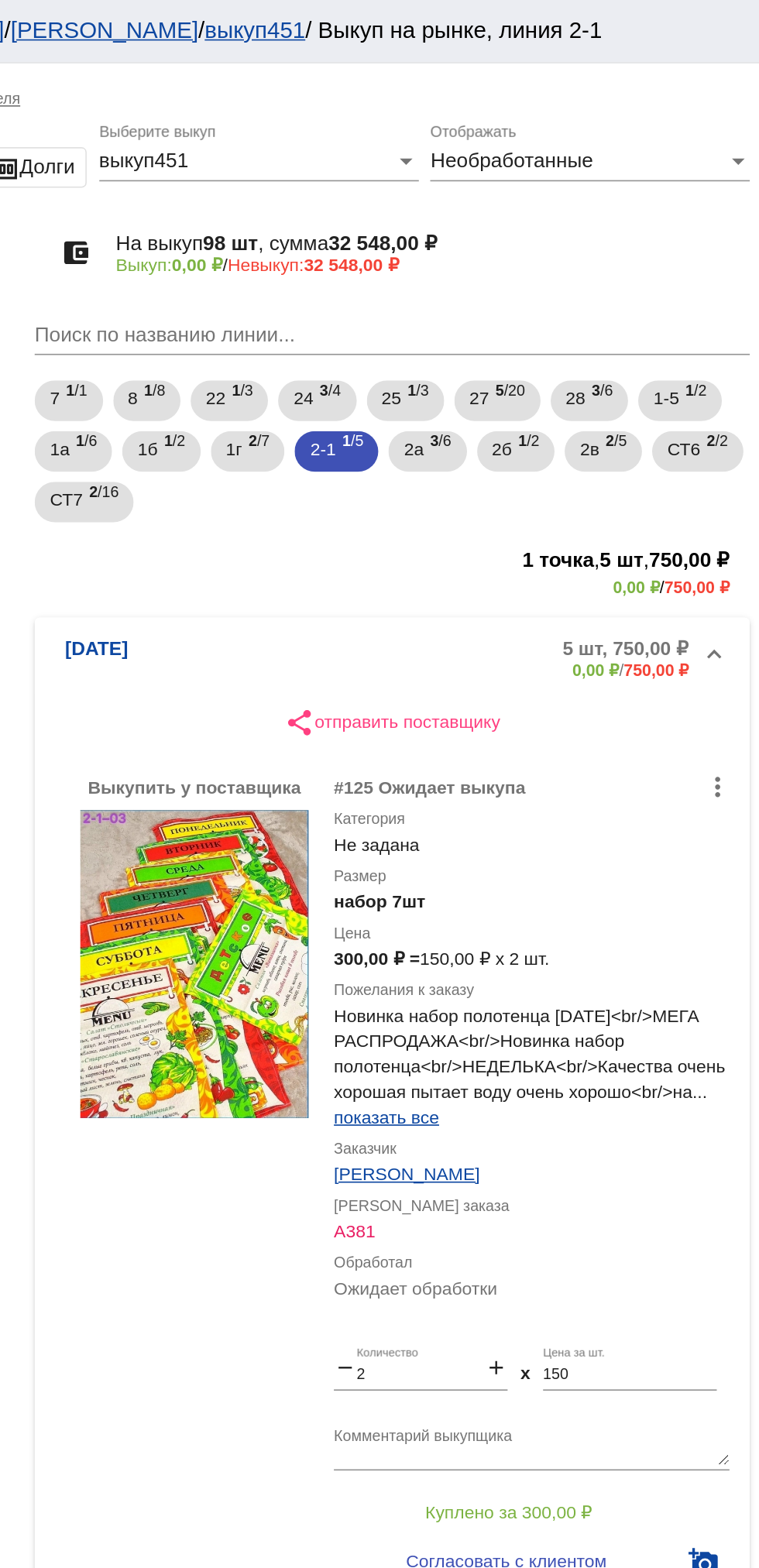
click at [511, 399] on mat-panel-description "5 шт, 750,00 ₽ 0,00 ₽ / 750,00 ₽" at bounding box center [593, 403] width 246 height 26
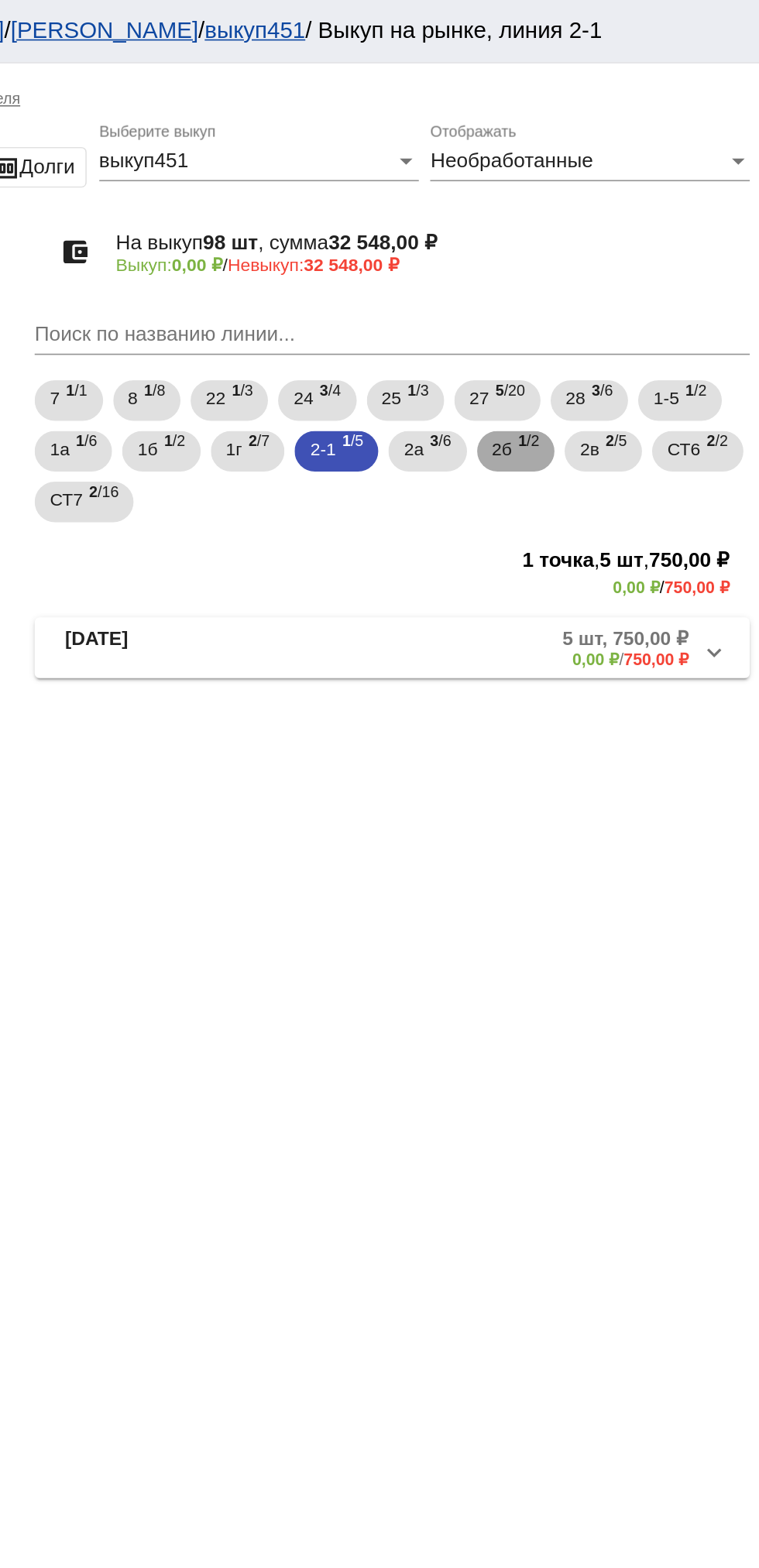
click at [615, 277] on div "2б 1 /2" at bounding box center [610, 276] width 29 height 32
click at [578, 400] on mat-panel-description "2 шт, 2 100,00 ₽ 0,00 ₽ / 2 100,00 ₽" at bounding box center [588, 396] width 255 height 26
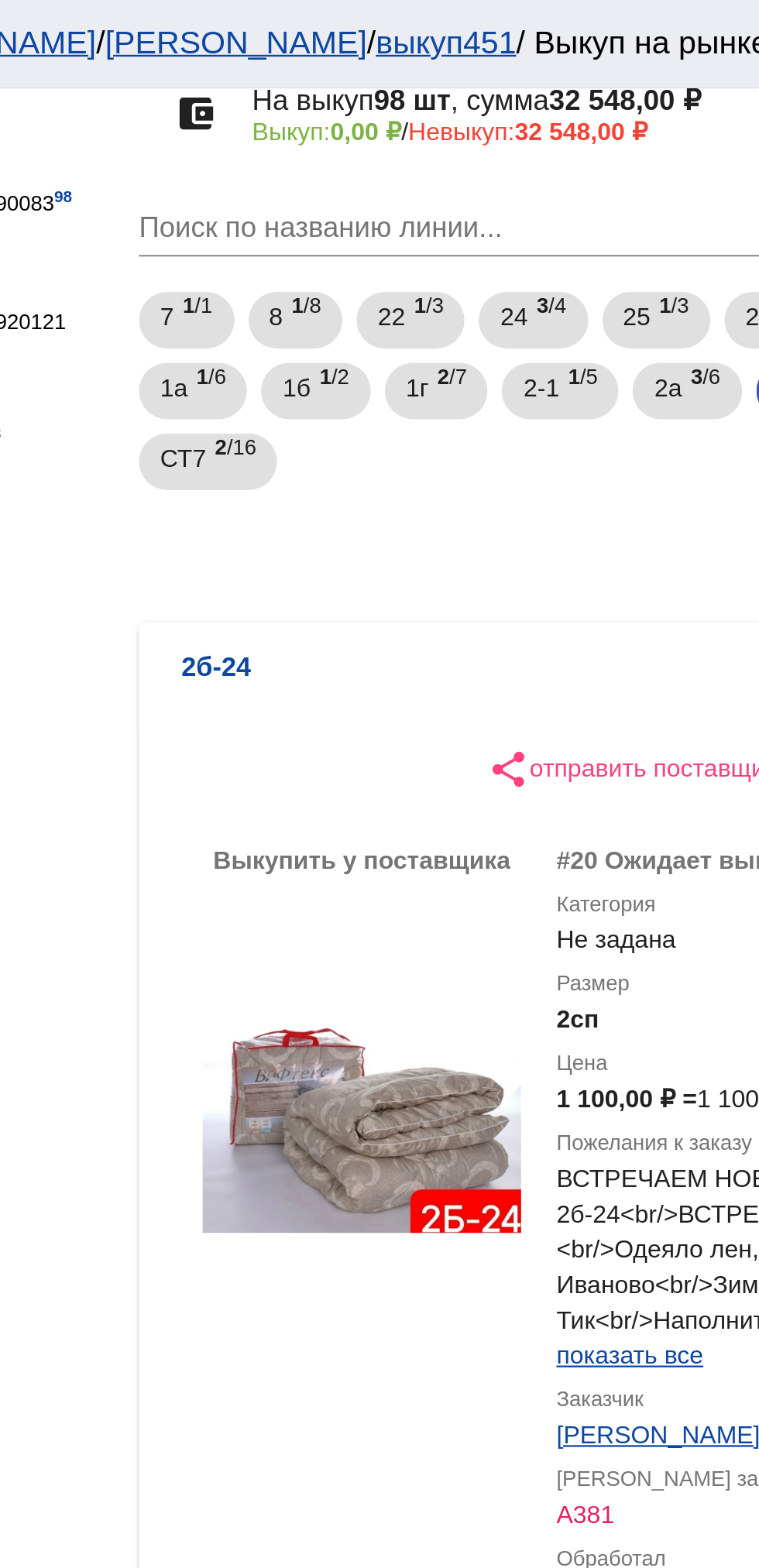
scroll to position [145, 0]
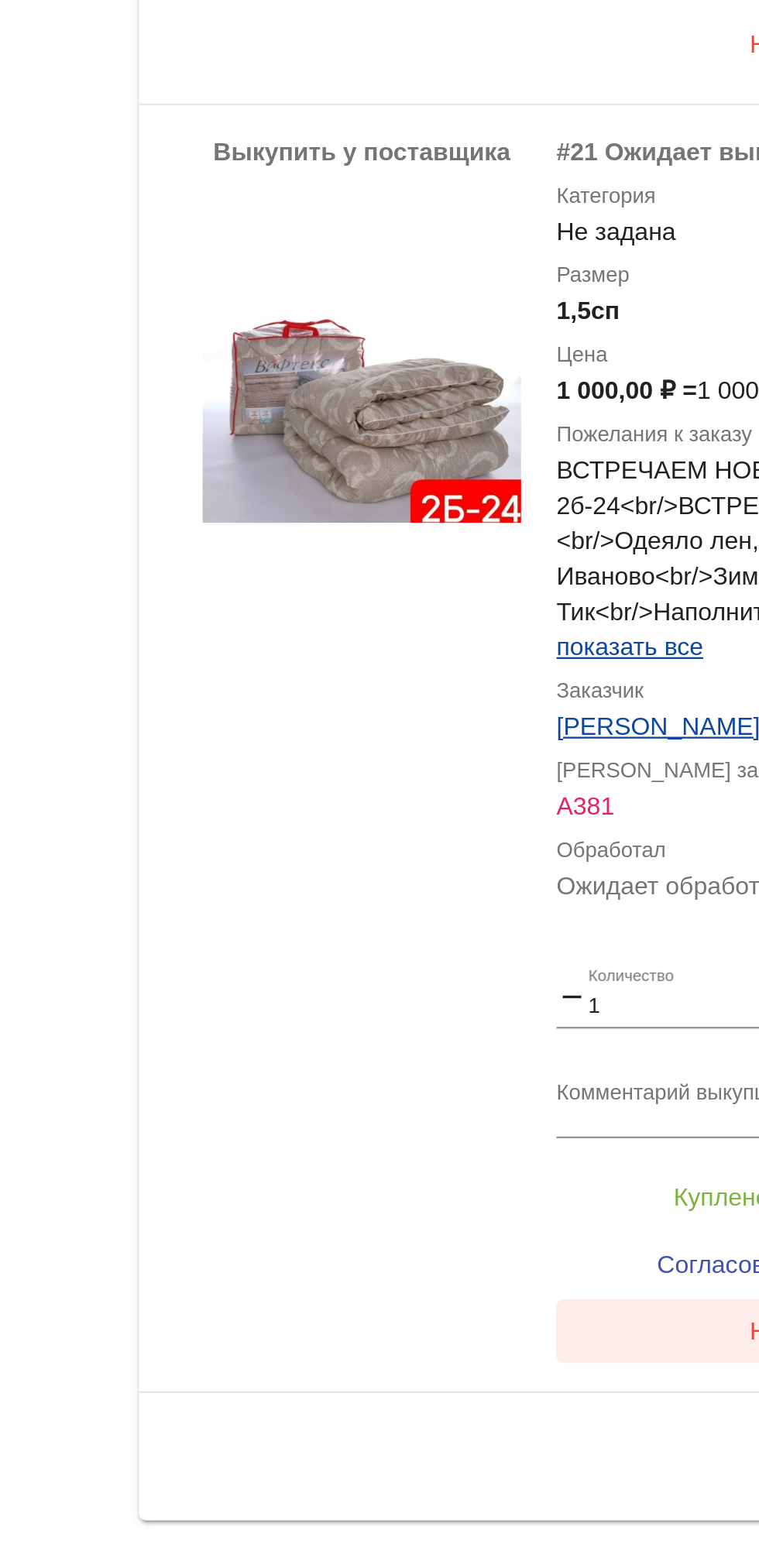
click at [567, 1421] on button "Нет в наличии" at bounding box center [620, 1417] width 242 height 28
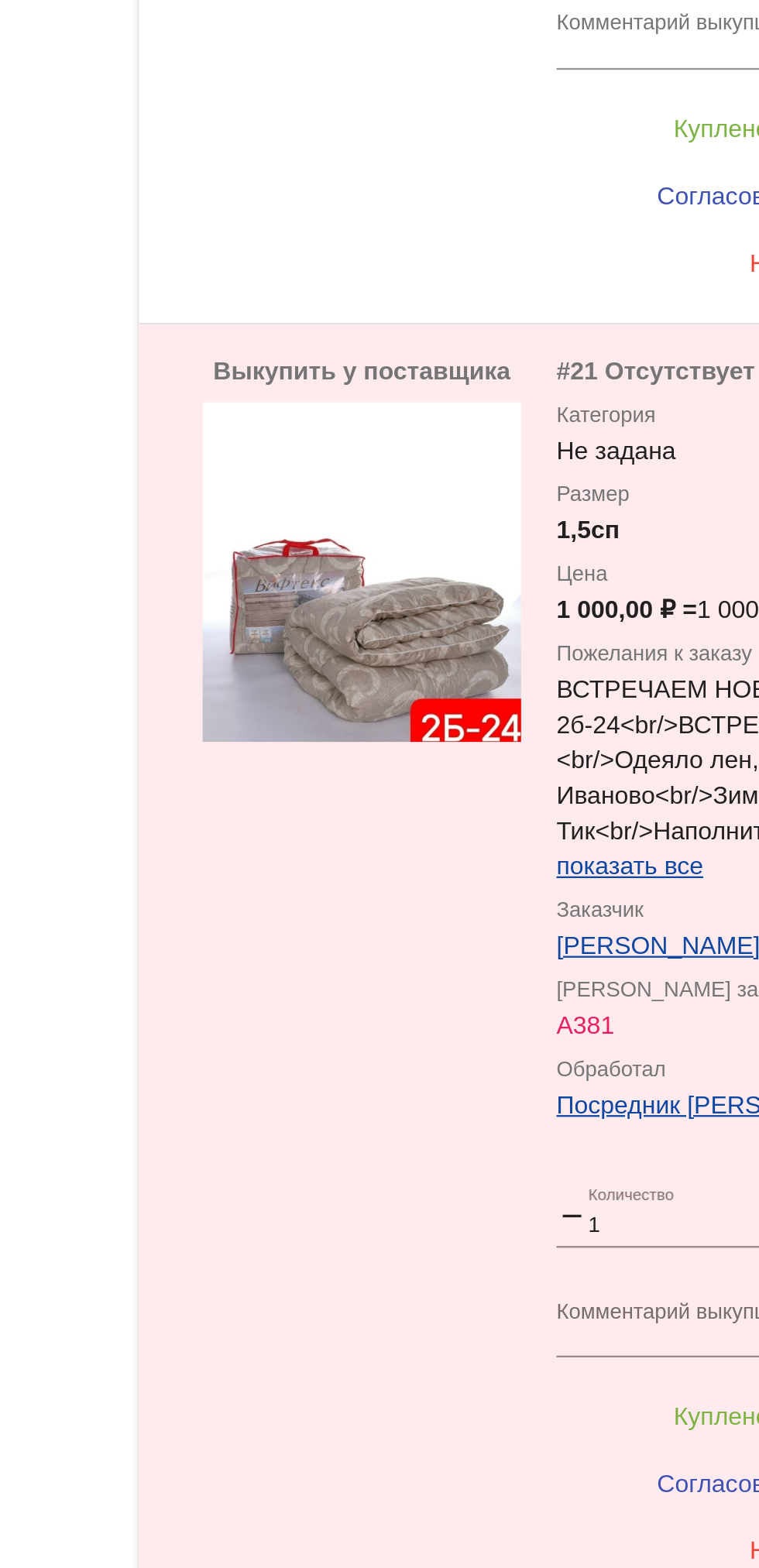
scroll to position [0, 0]
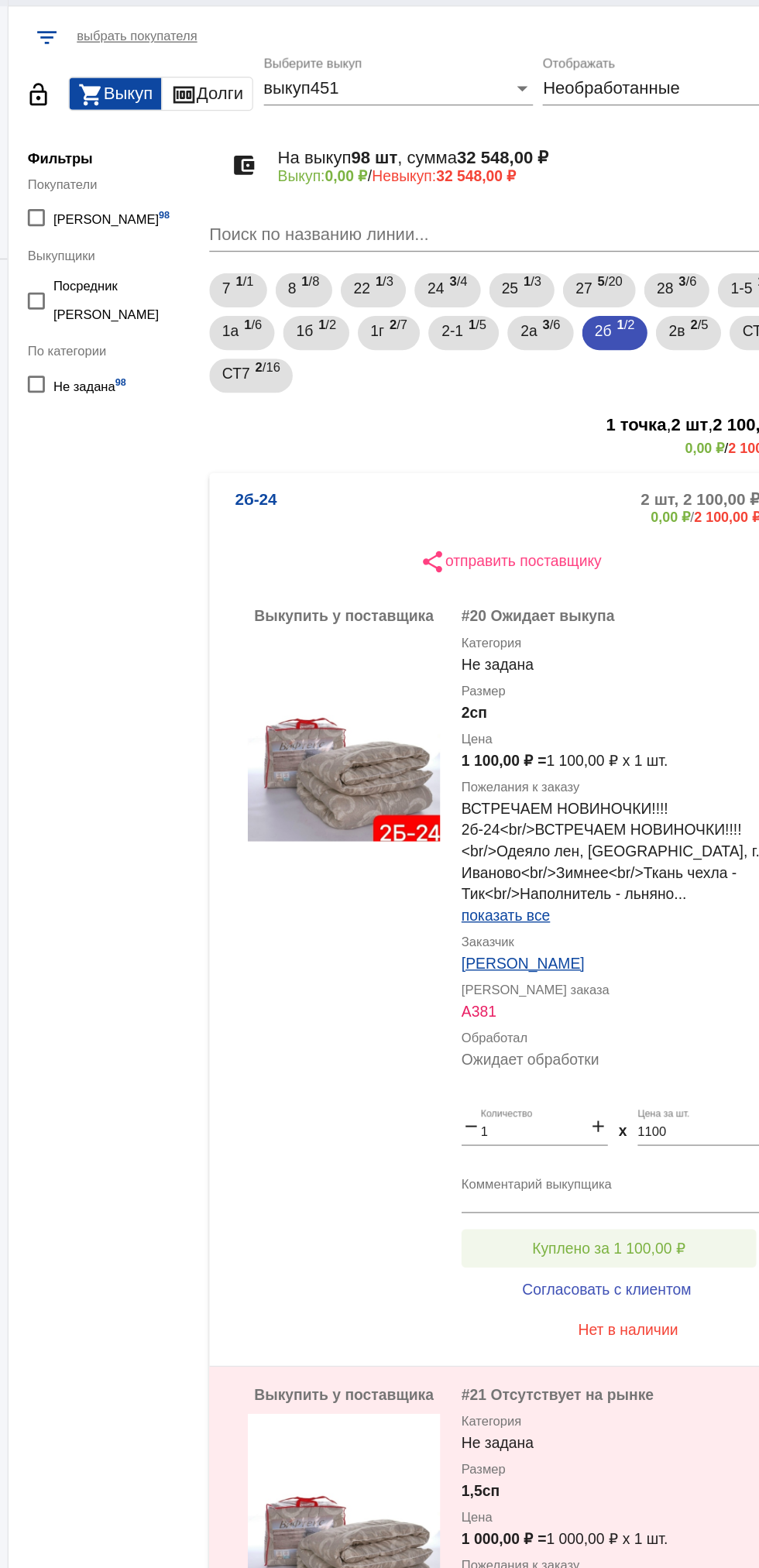
click at [632, 931] on button "Куплено за 1 100,00 ₽" at bounding box center [605, 939] width 214 height 28
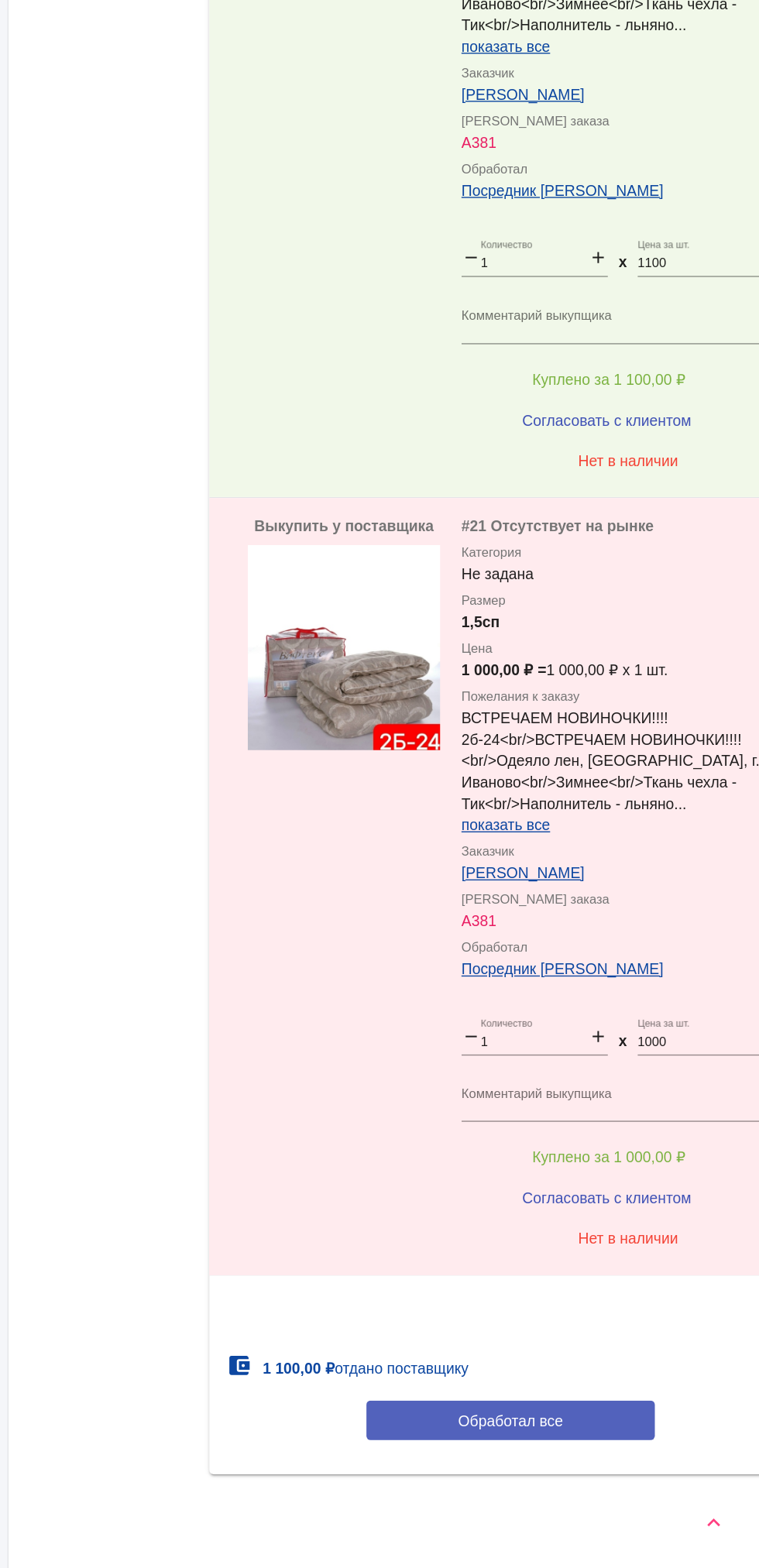
click at [555, 1454] on span "Обработал все" at bounding box center [534, 1461] width 76 height 13
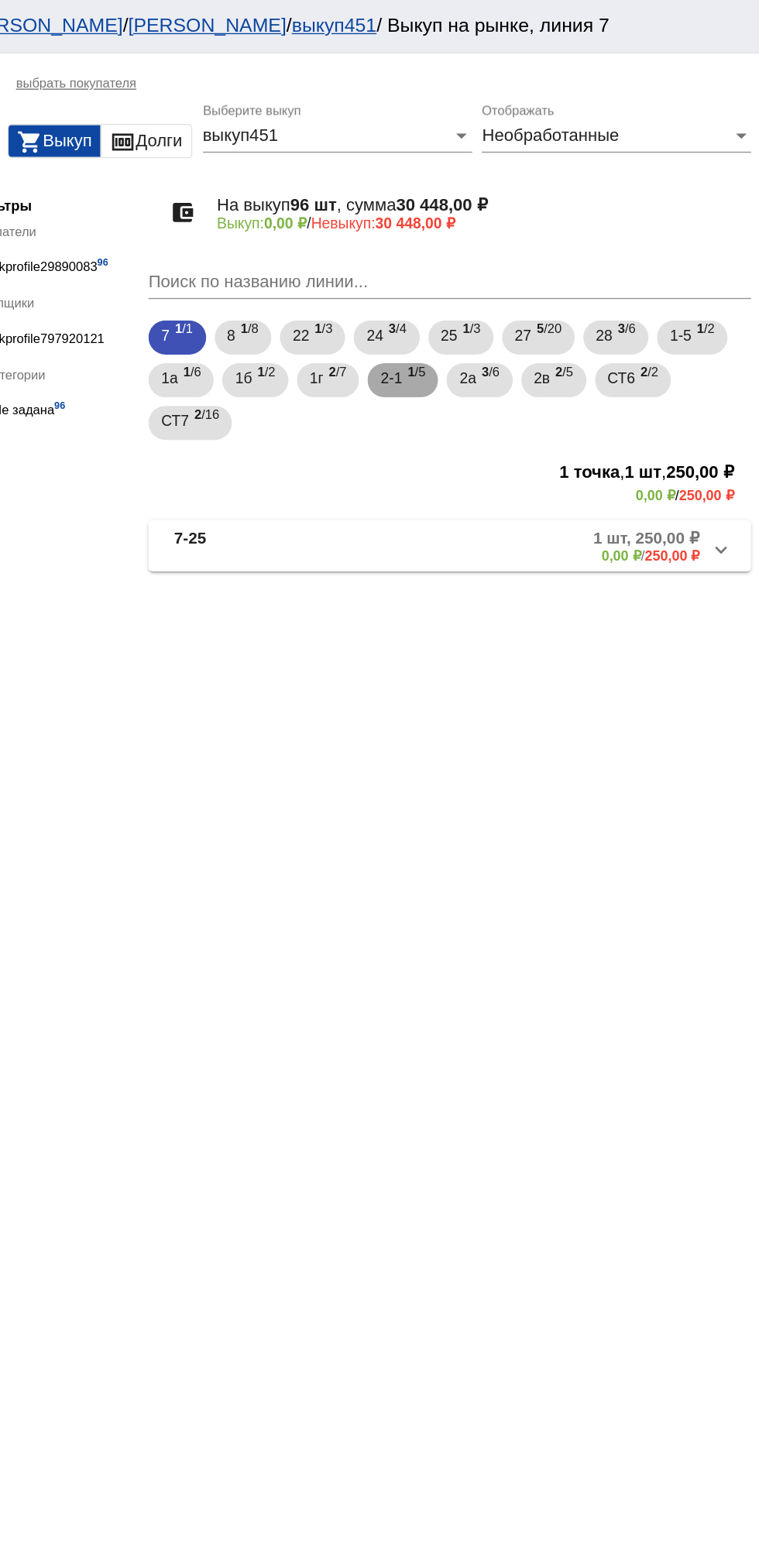
click at [510, 270] on b "1" at bounding box center [507, 270] width 6 height 11
click at [418, 387] on mat-panel-title "2-1-03" at bounding box center [396, 396] width 123 height 26
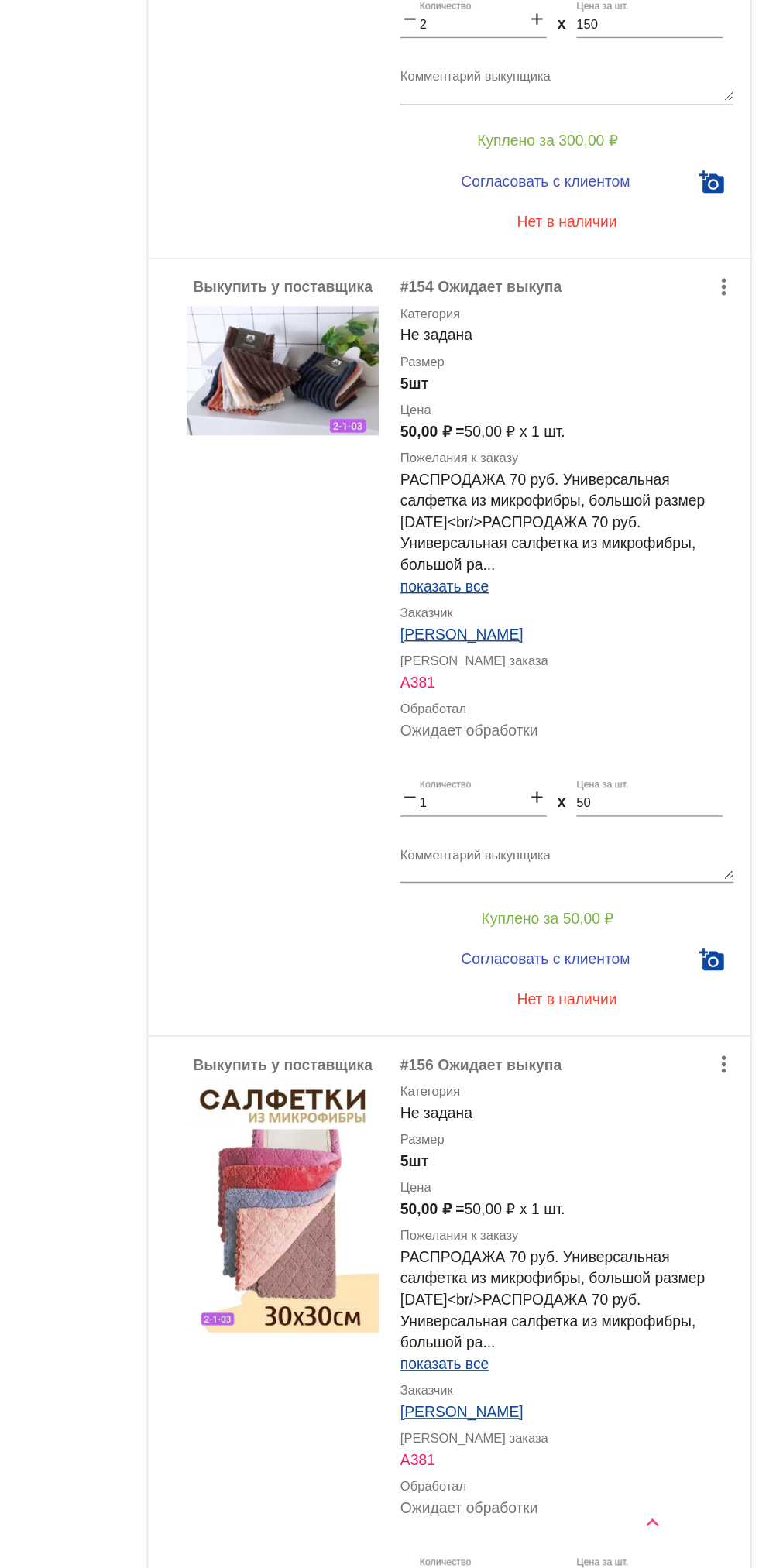
scroll to position [399, 0]
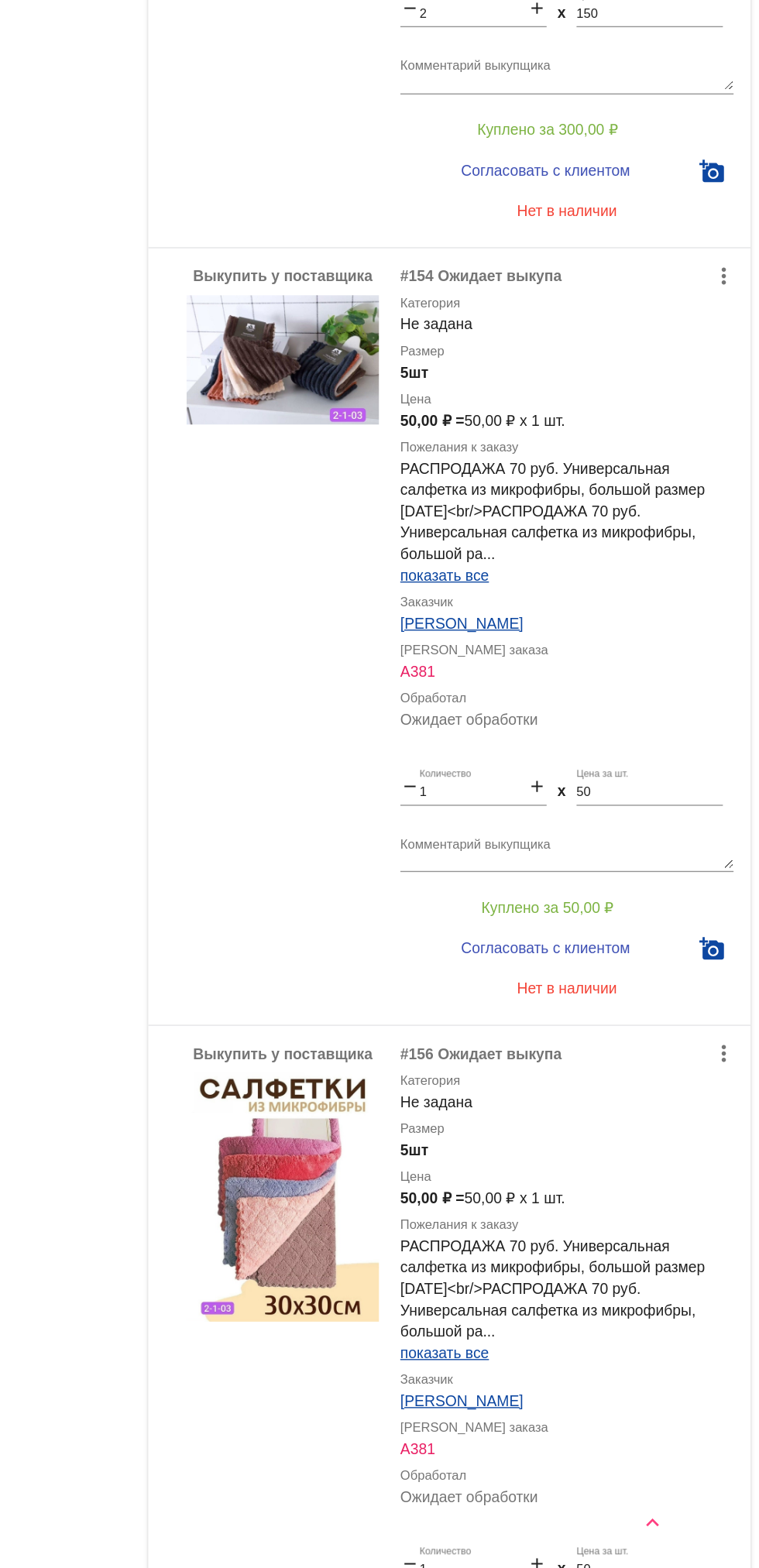
click at [412, 956] on div "Выкупить у поставщика" at bounding box center [413, 893] width 139 height 539
click at [610, 1037] on textarea "Комментарий выкупщика" at bounding box center [620, 1049] width 242 height 24
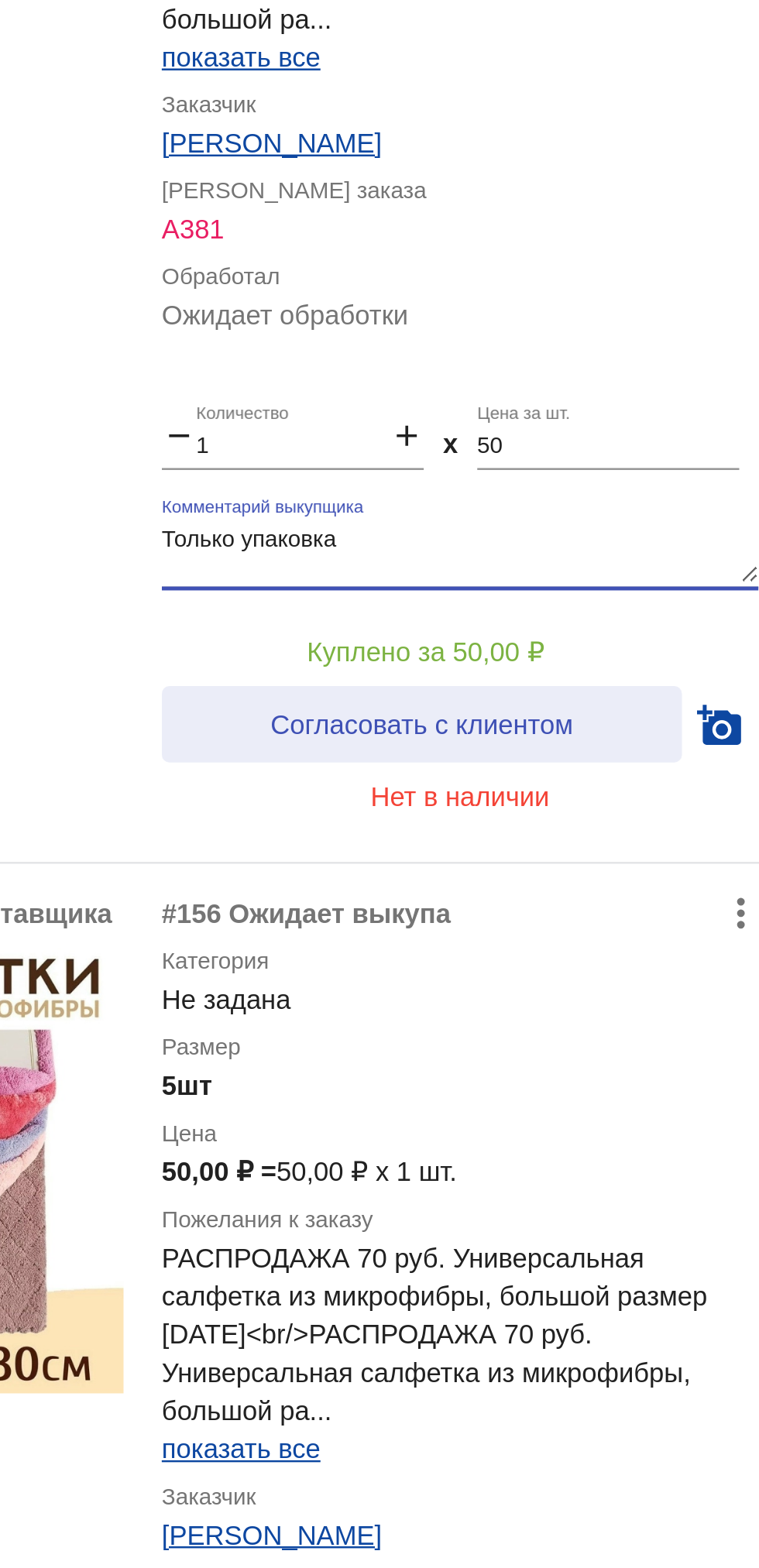
type textarea "Только упаковка"
click at [656, 1113] on span "Согласовать с клиентом" at bounding box center [603, 1120] width 122 height 13
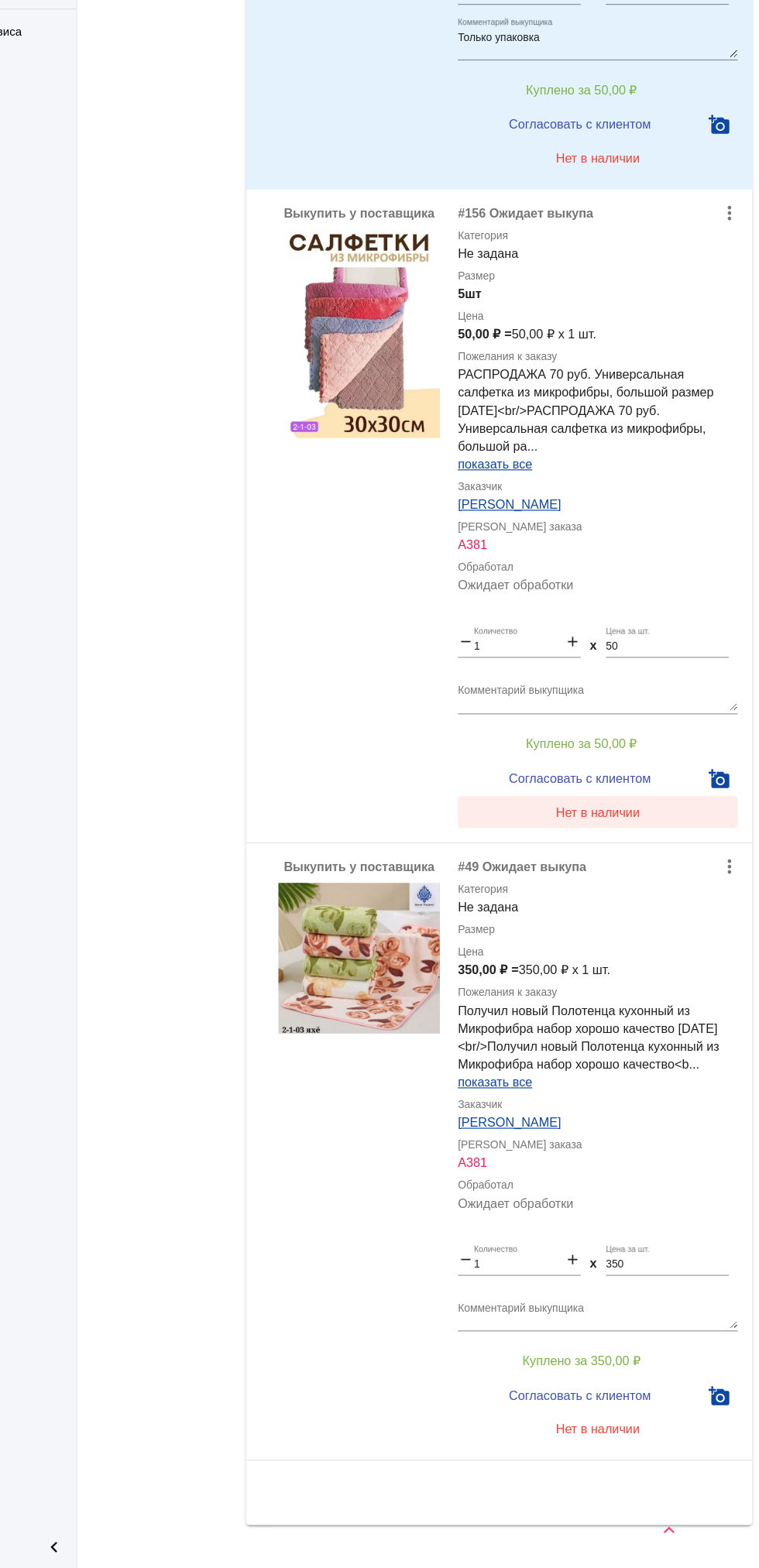
click at [639, 910] on span "Нет в наличии" at bounding box center [619, 916] width 72 height 13
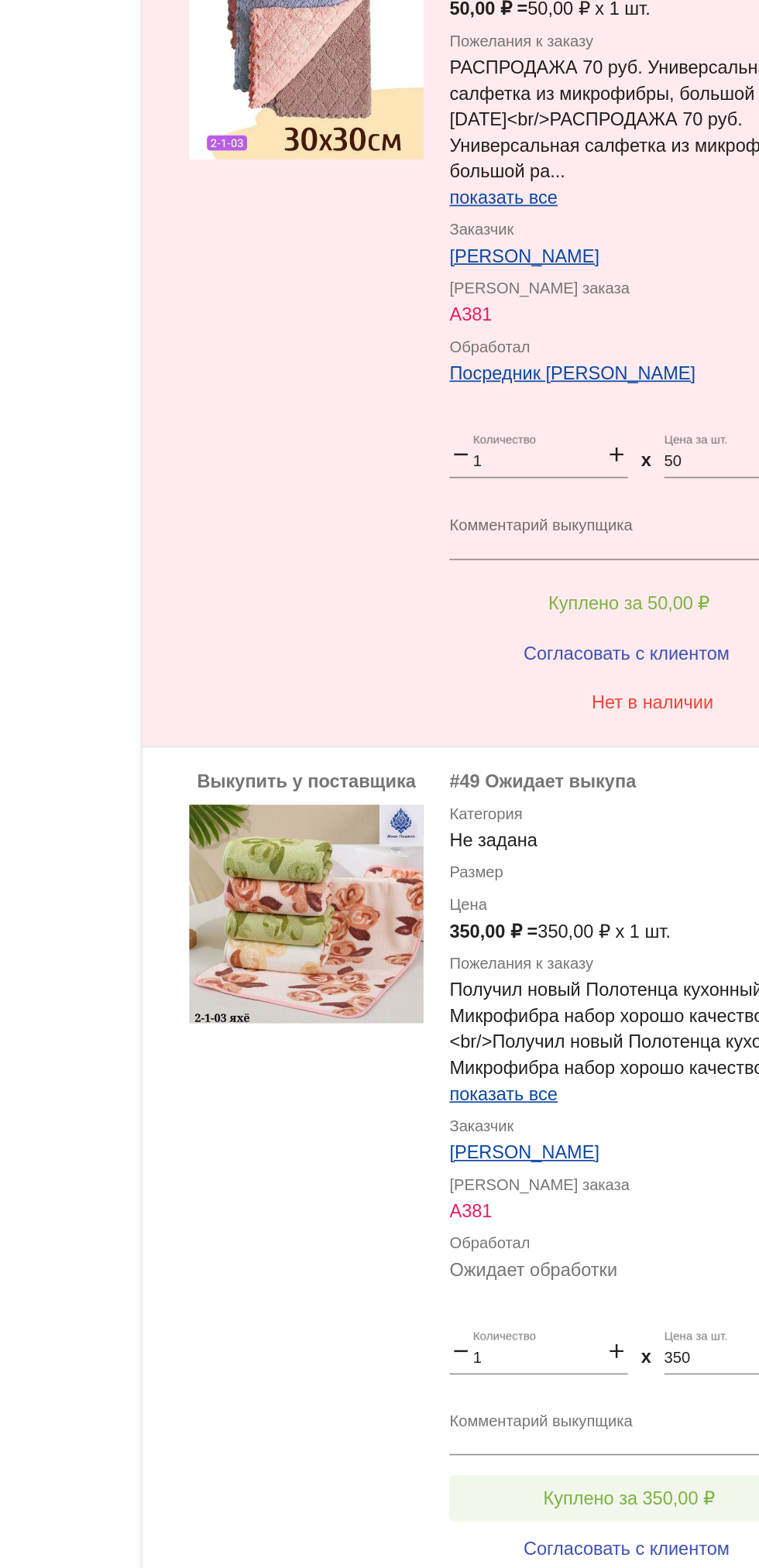
click at [625, 1383] on span "Куплено за 350,00 ₽" at bounding box center [605, 1389] width 102 height 13
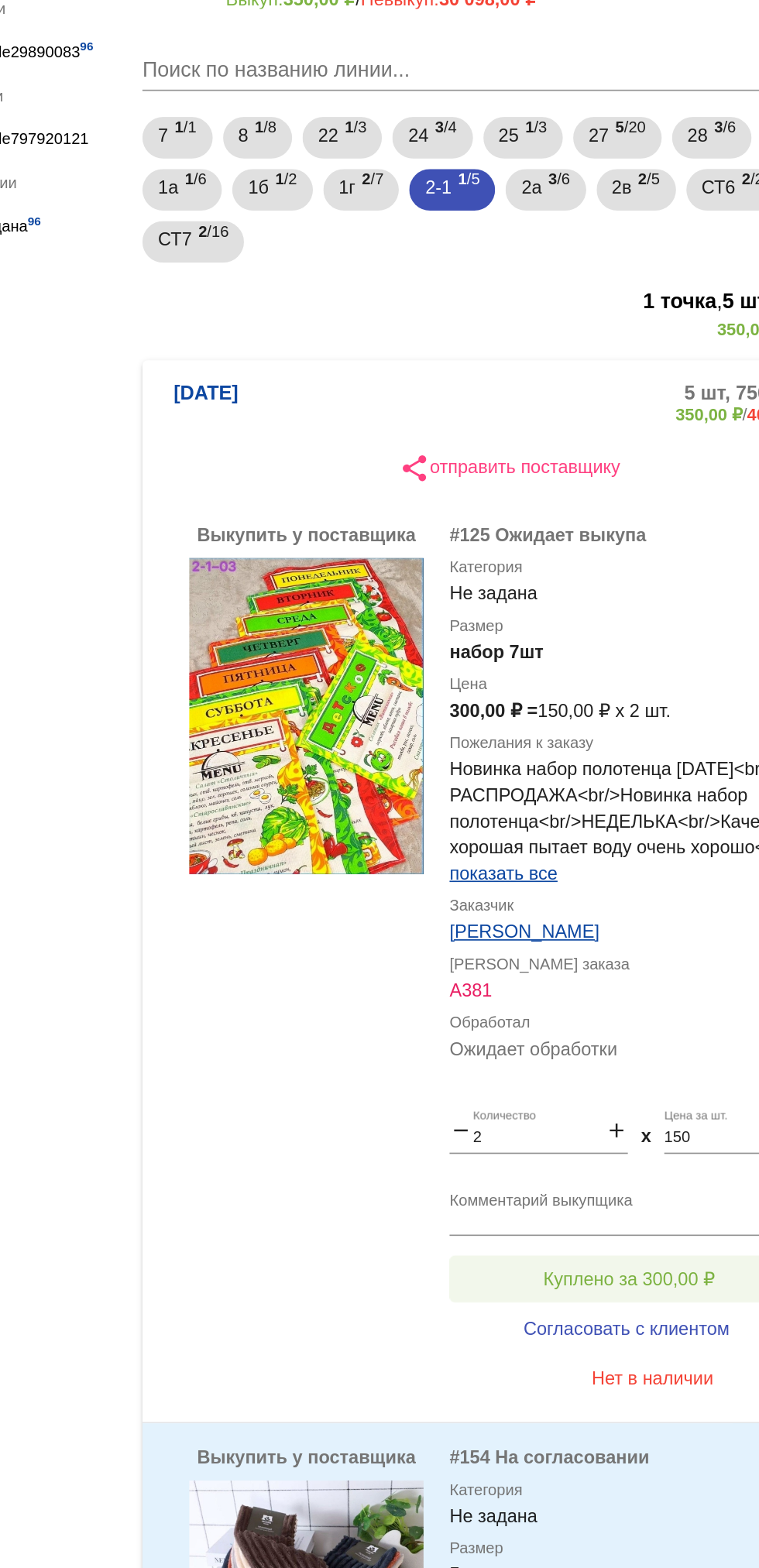
click at [660, 922] on button "Куплено за 300,00 ₽" at bounding box center [605, 923] width 214 height 28
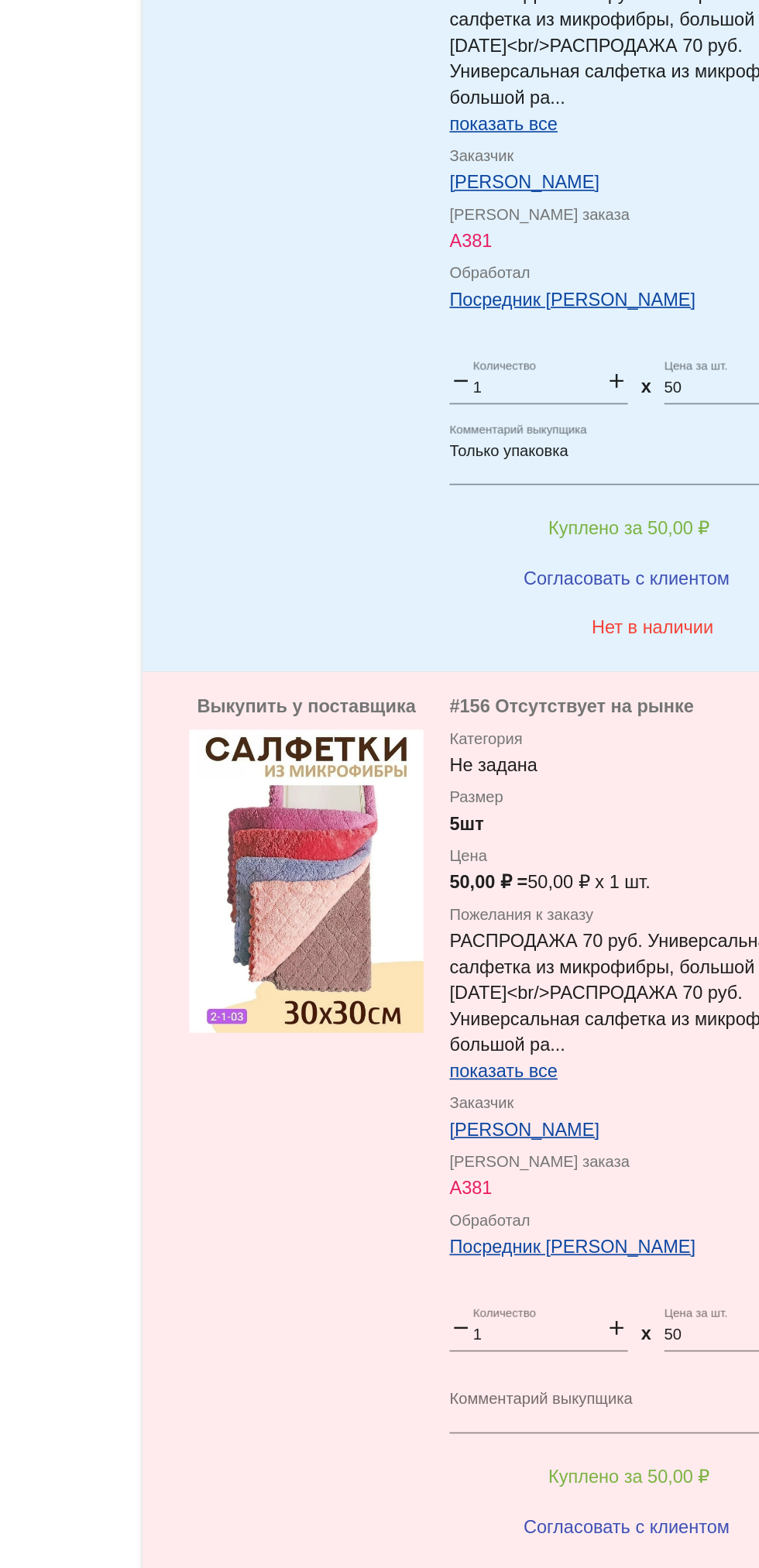
scroll to position [1308, 0]
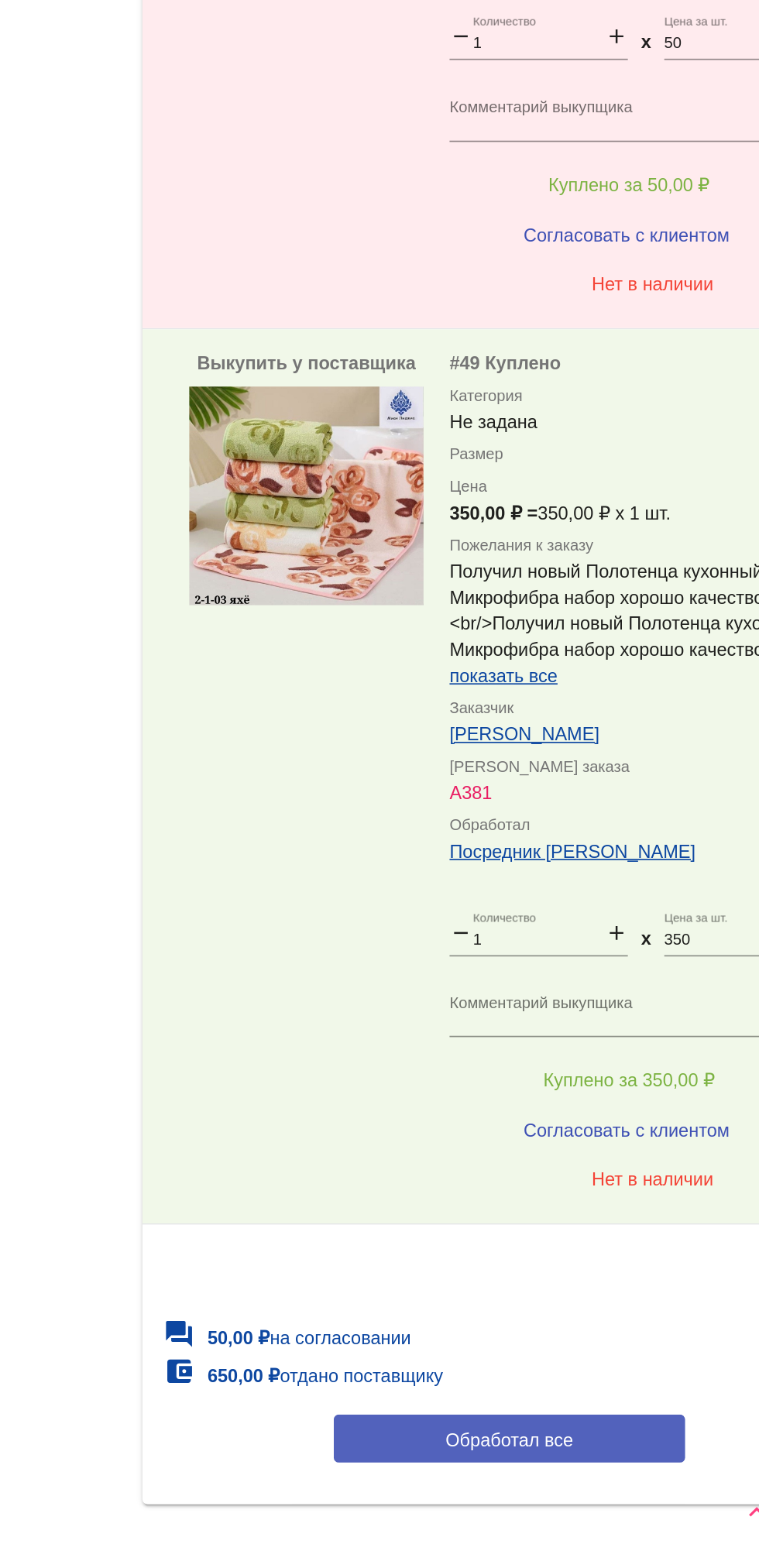
click at [565, 1477] on button "Обработал все" at bounding box center [534, 1491] width 209 height 28
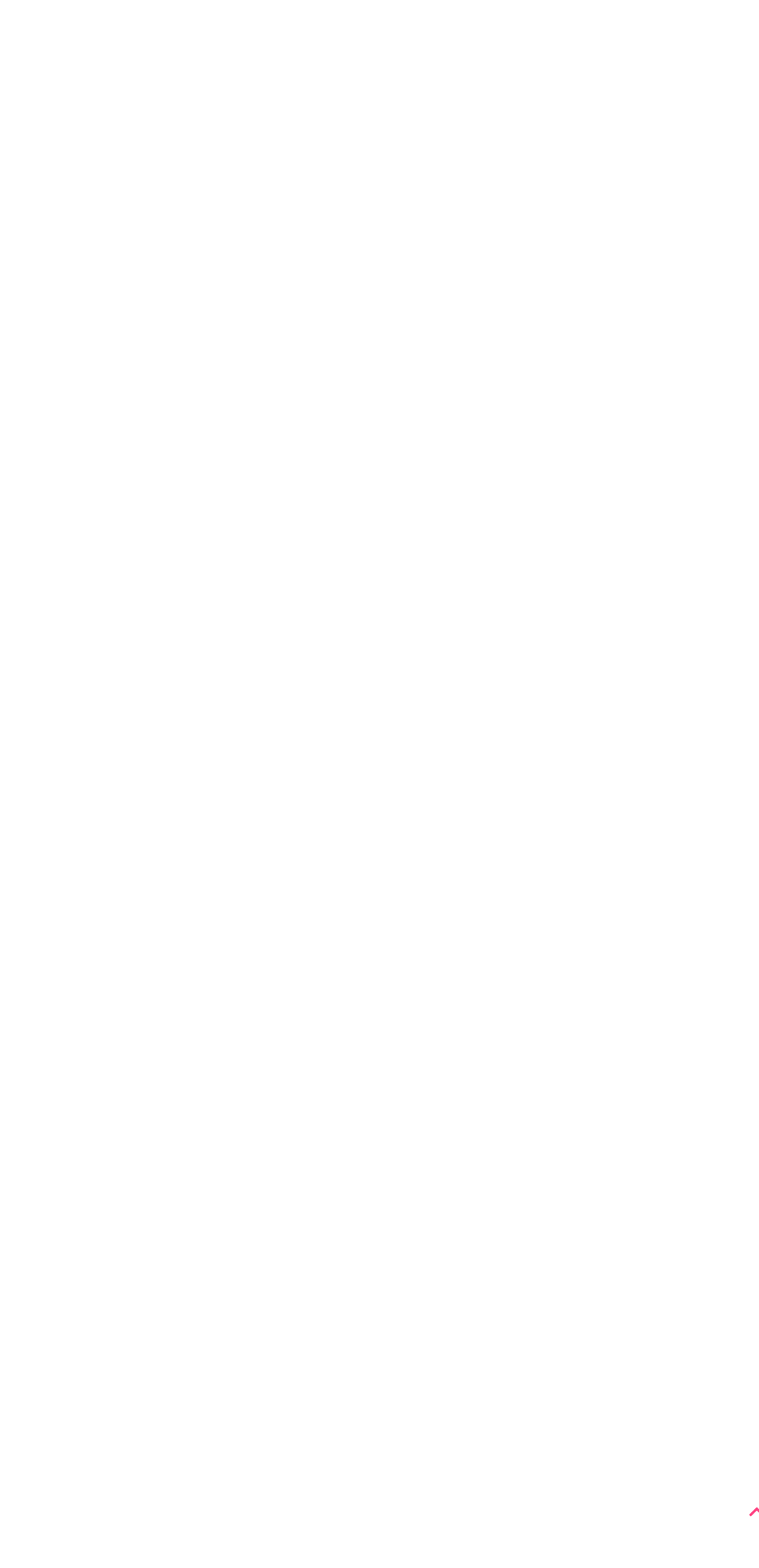
scroll to position [0, 0]
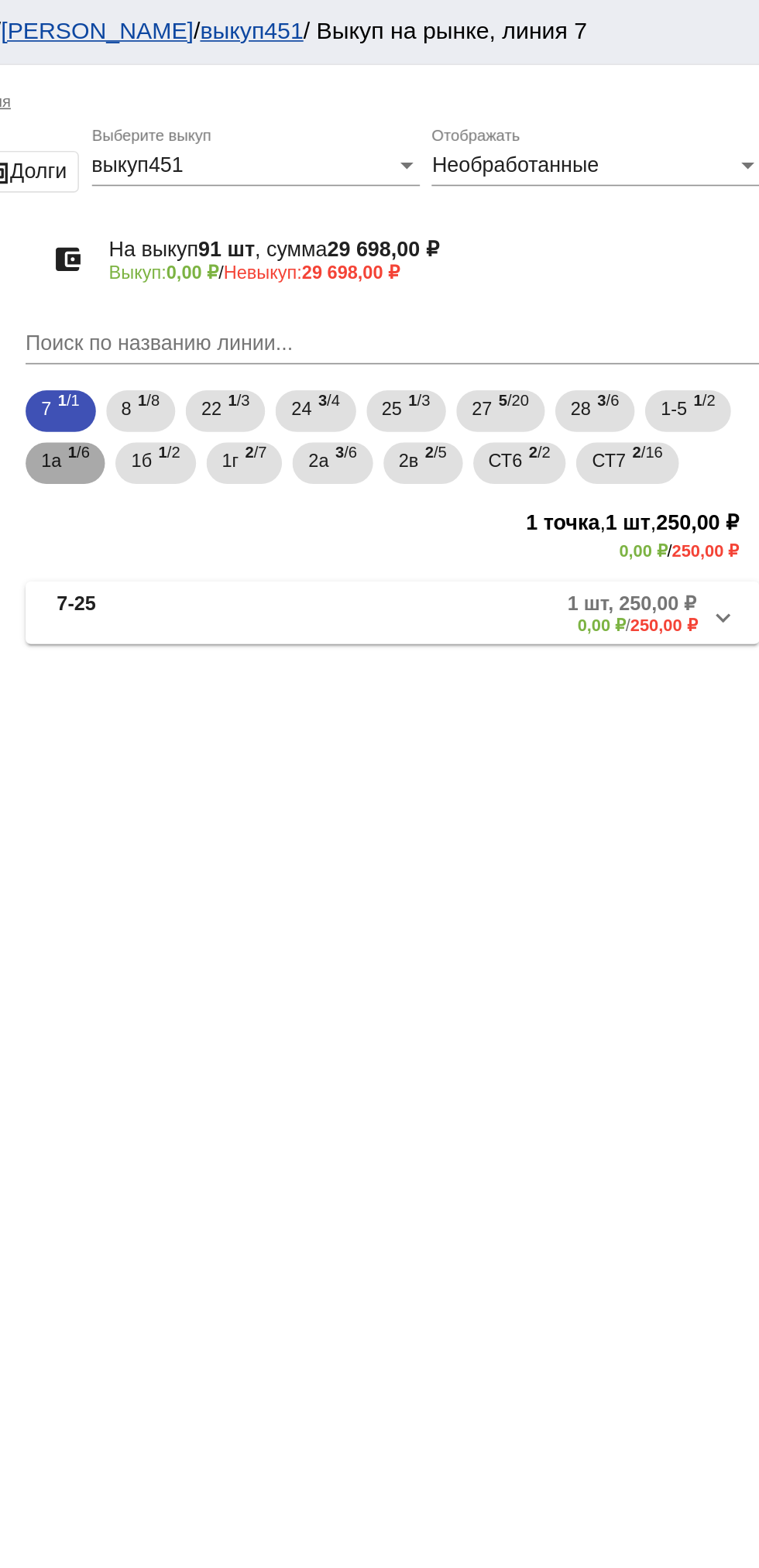
click at [354, 279] on span "1 /6" at bounding box center [347, 276] width 13 height 32
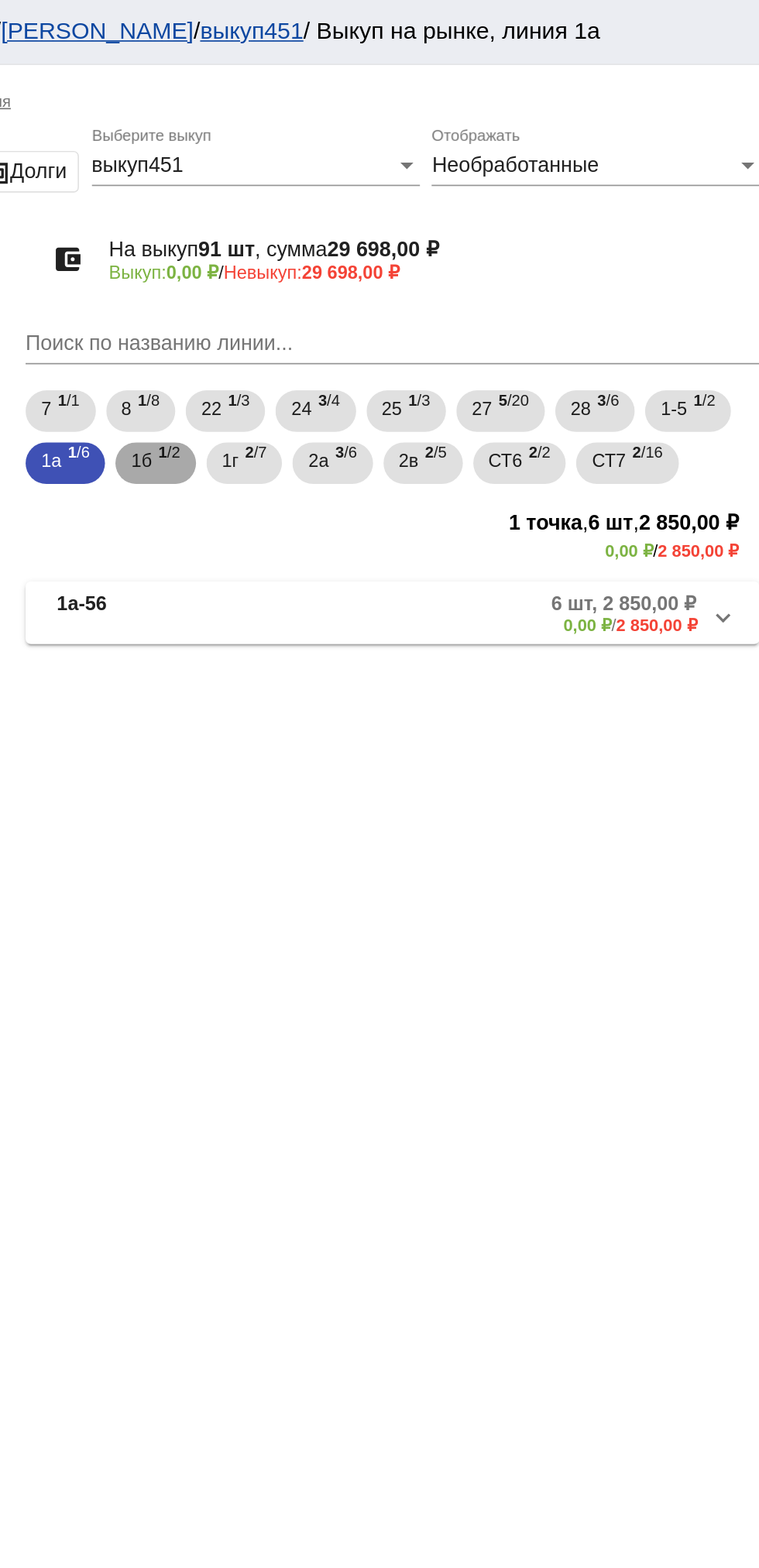
click at [403, 281] on span "1 /2" at bounding box center [402, 276] width 13 height 32
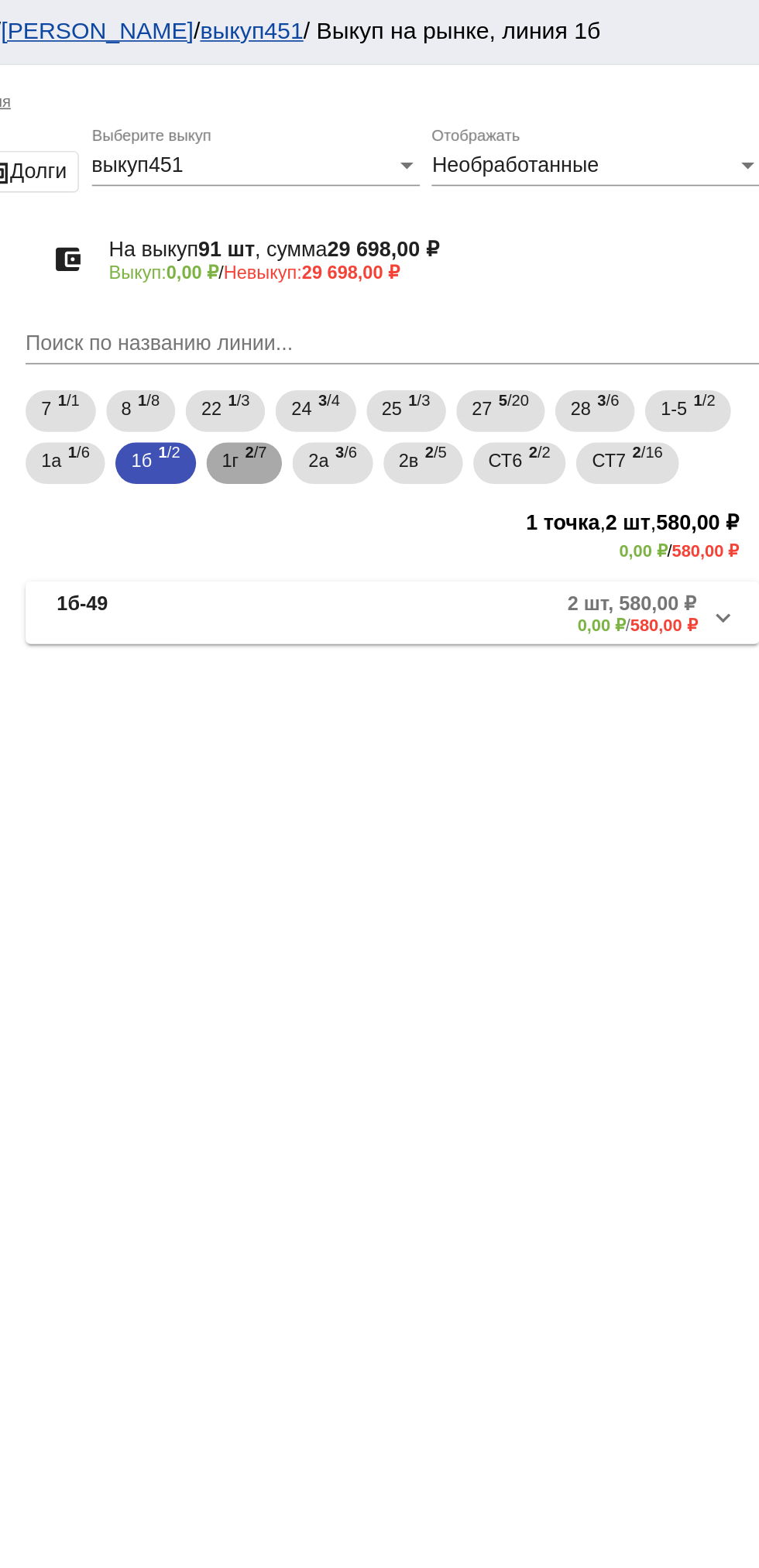
click at [457, 279] on span "2 /7" at bounding box center [453, 276] width 13 height 32
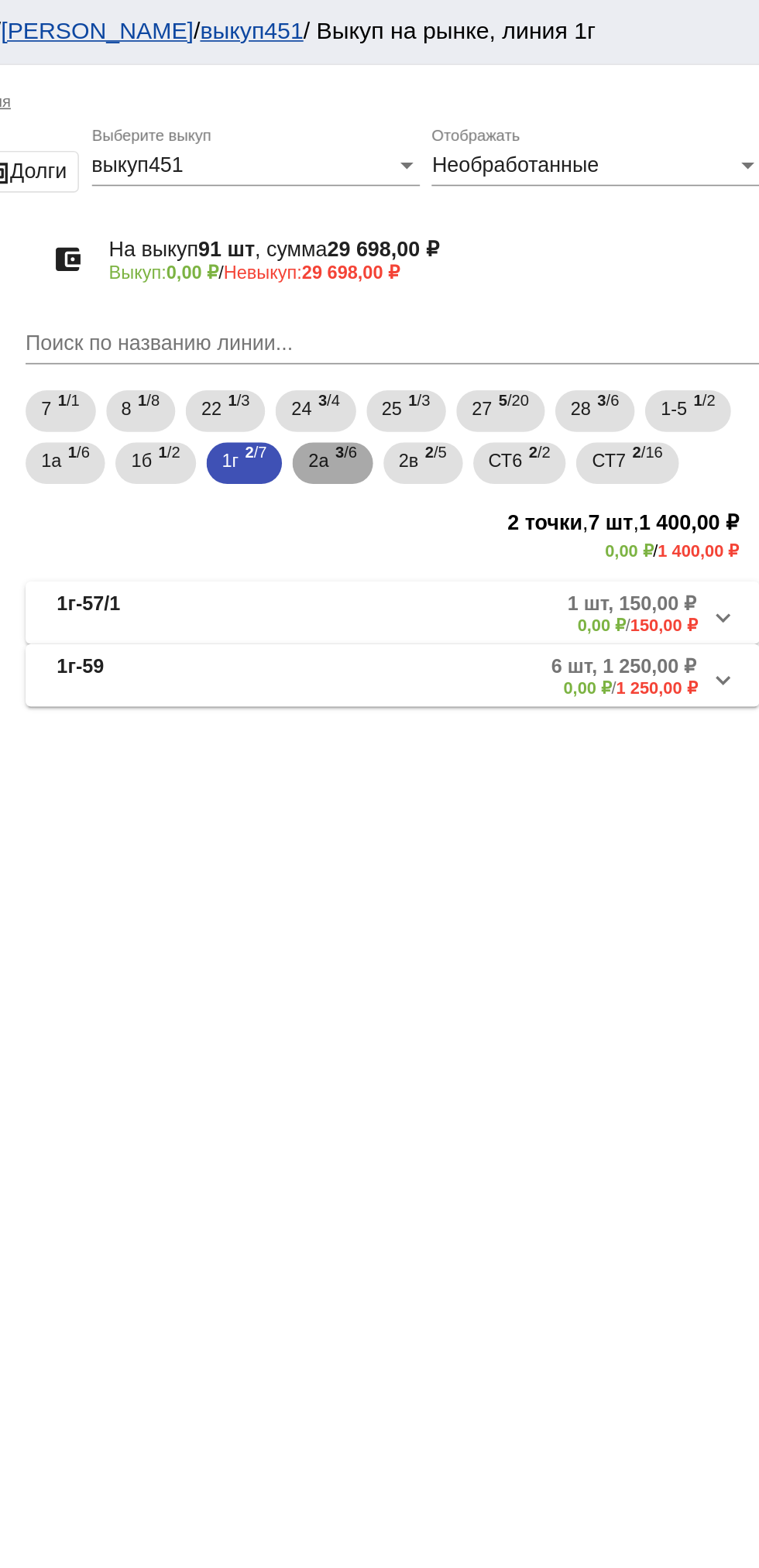
click at [509, 283] on span "3 /6" at bounding box center [507, 276] width 13 height 32
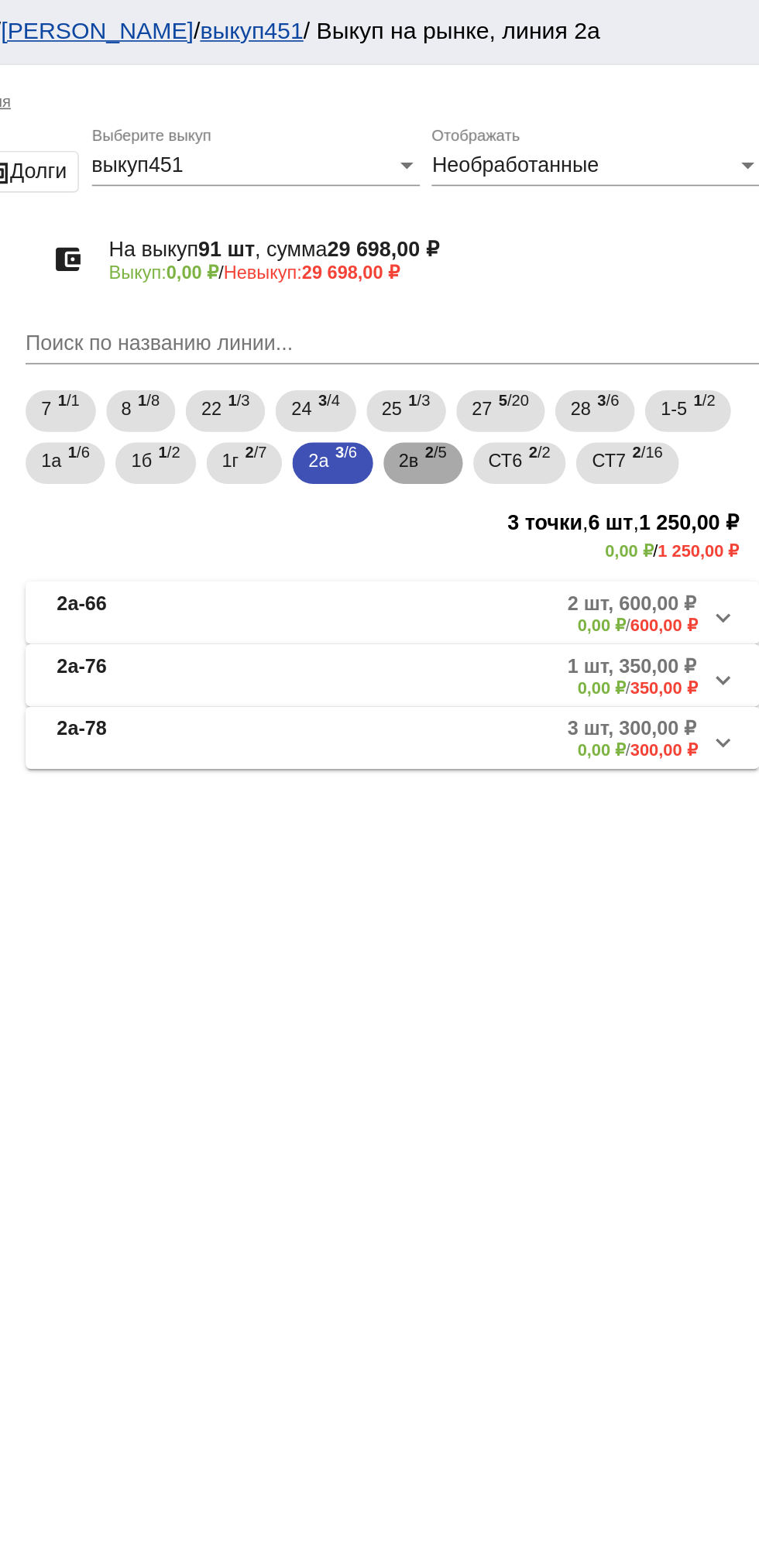
click at [576, 283] on mat-chip "2в 2 /5" at bounding box center [553, 275] width 48 height 25
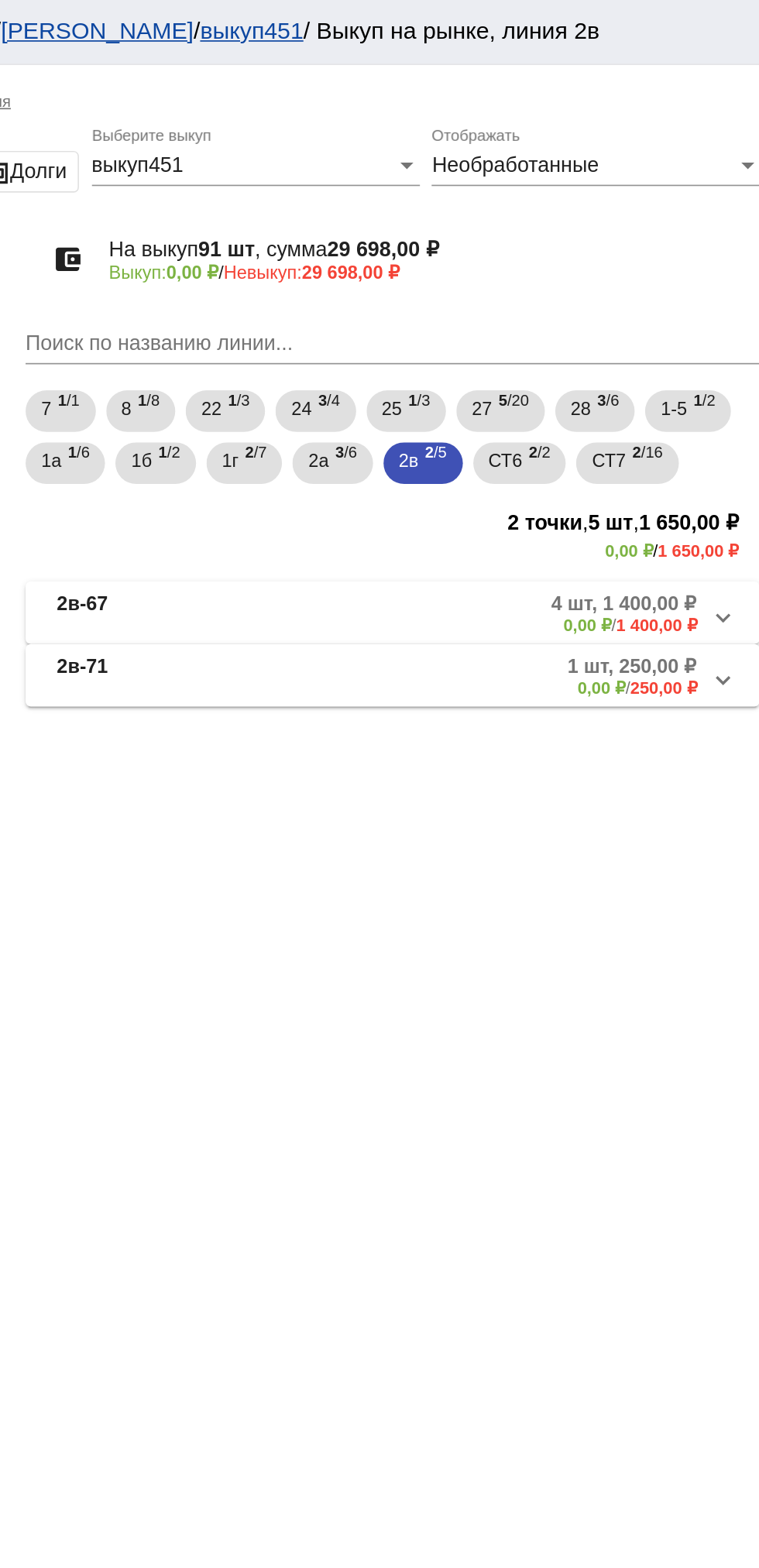
click at [600, 372] on mat-panel-description "4 шт, 1 400,00 ₽ 0,00 ₽ / 1 400,00 ₽" at bounding box center [588, 365] width 255 height 26
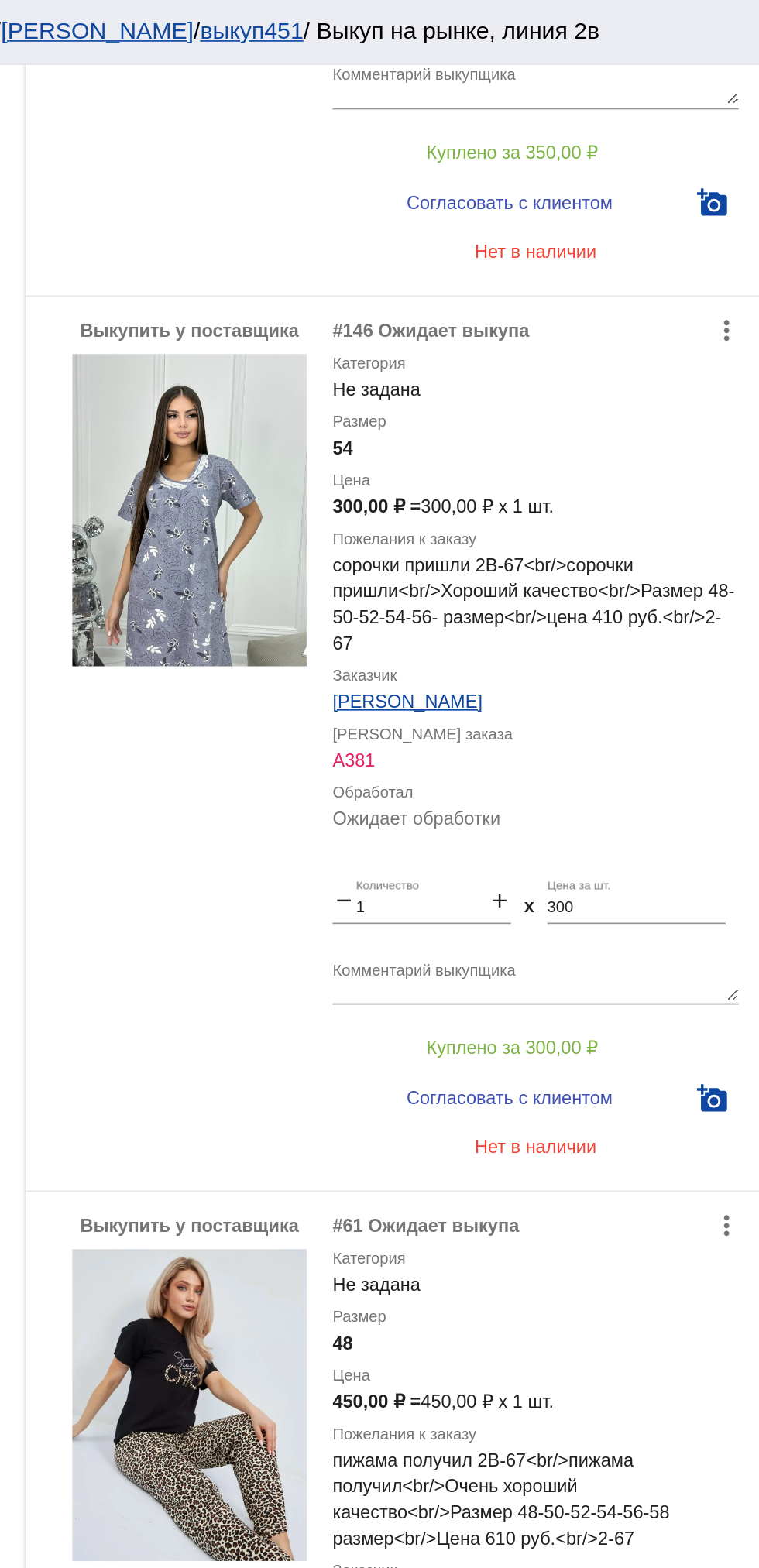
scroll to position [789, 0]
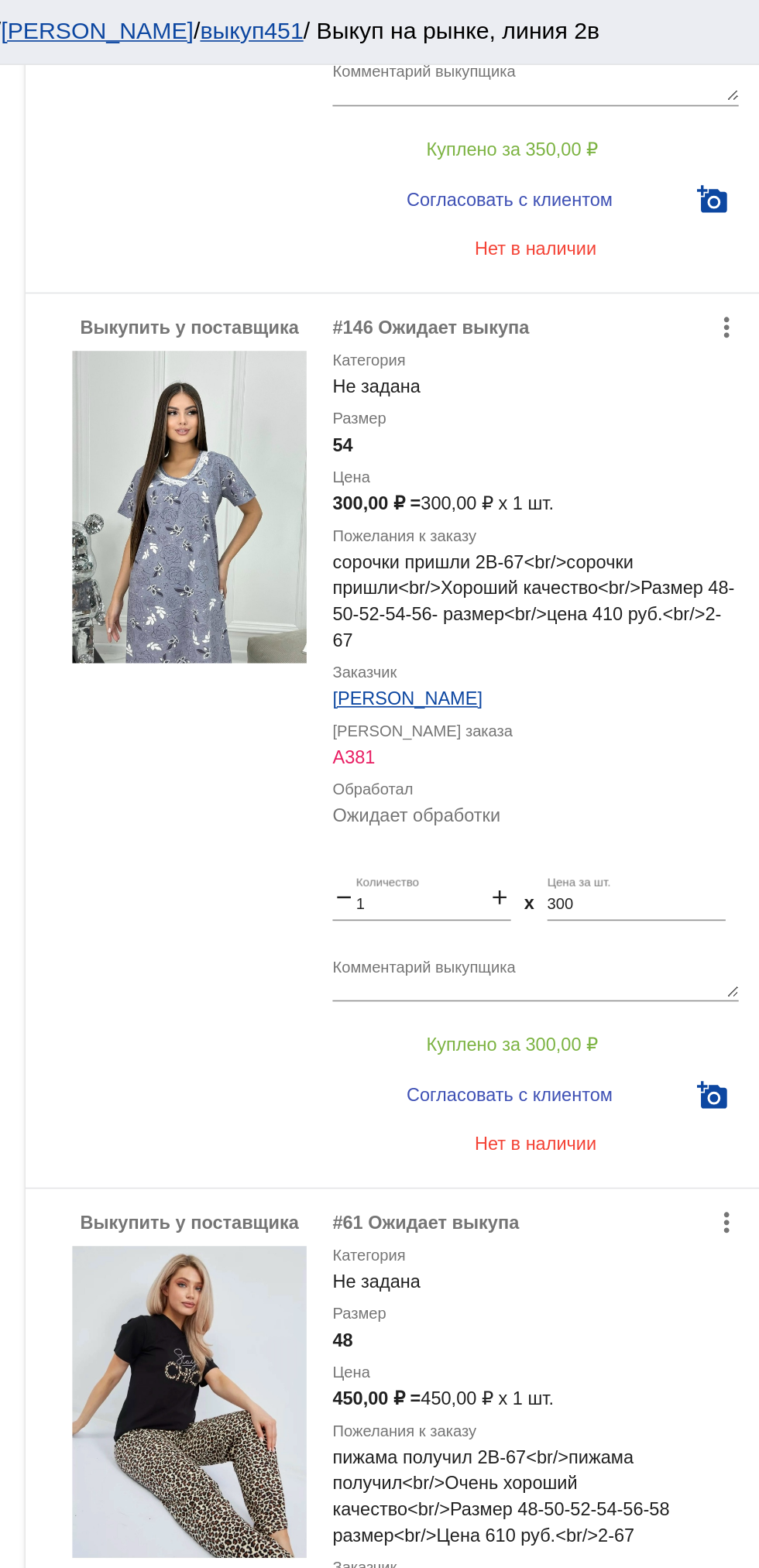
click at [397, 304] on img at bounding box center [413, 302] width 139 height 186
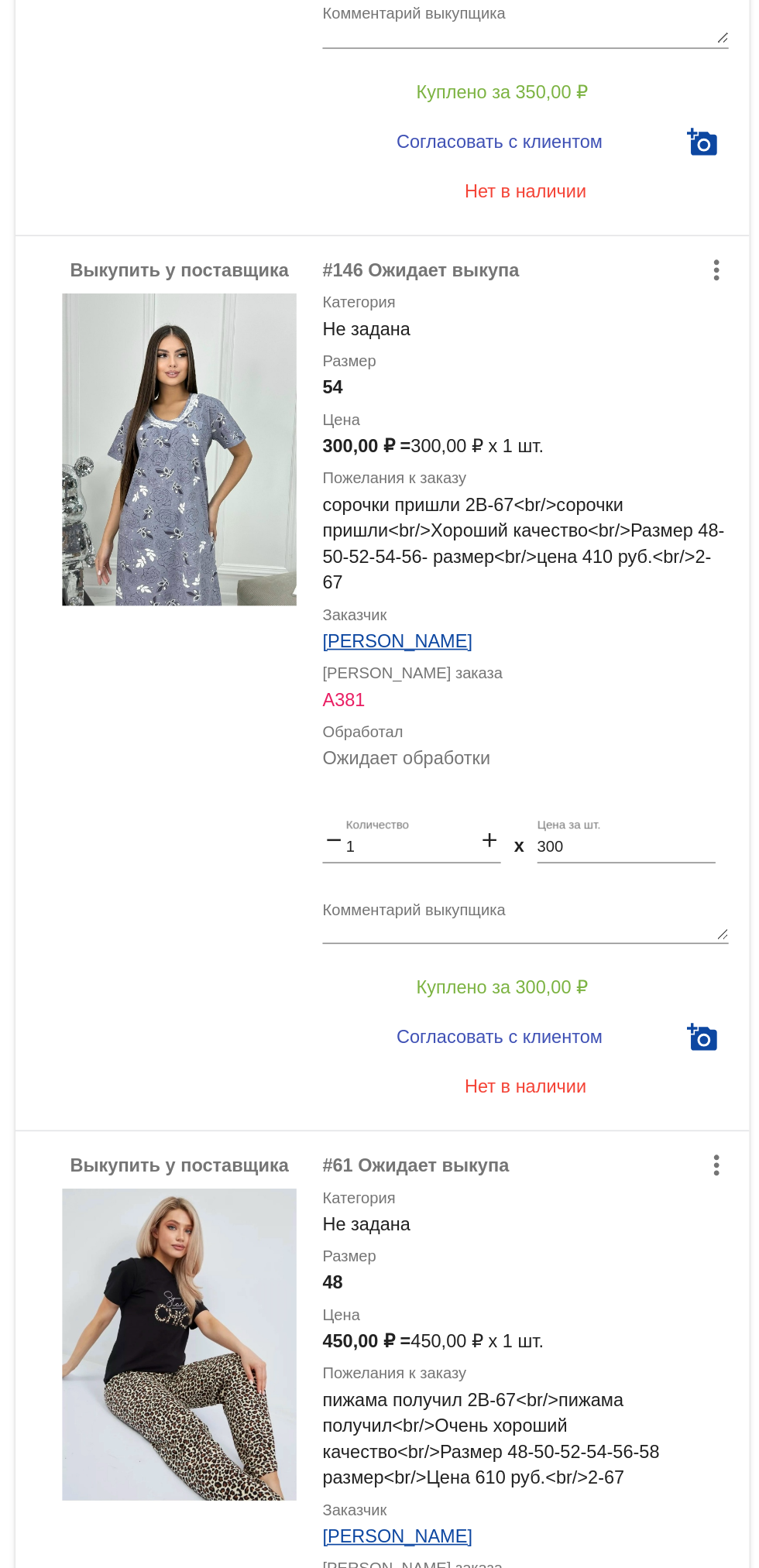
scroll to position [398, 0]
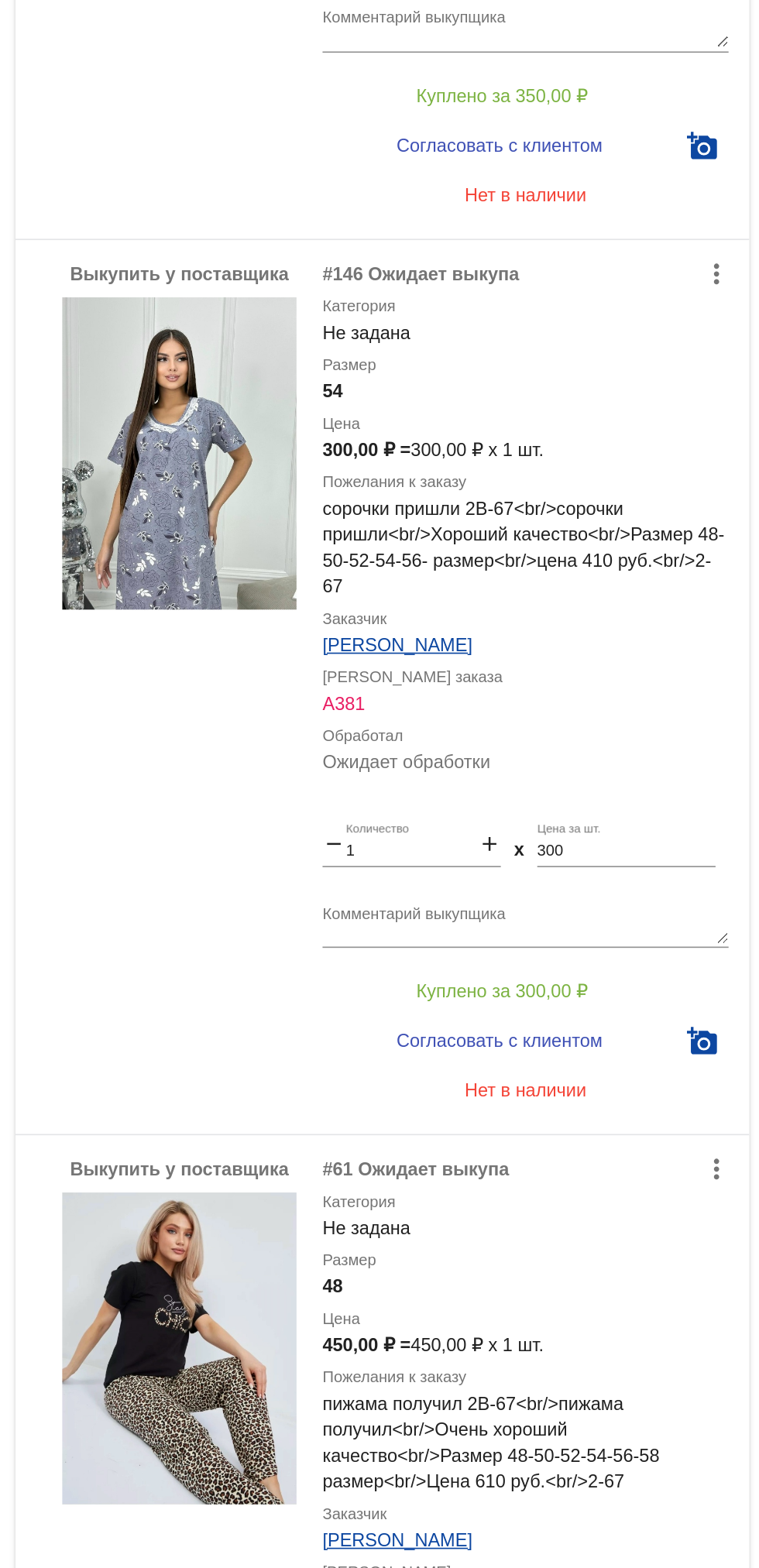
click at [758, 857] on app-buyout-process "filter_list выбрать покупателя lock_open shopping_cart Выкуп money Долги выкуп4…" at bounding box center [465, 976] width 588 height 2670
click at [758, 850] on app-buyout-process "filter_list выбрать покупателя lock_open shopping_cart Выкуп money Долги выкуп4…" at bounding box center [465, 976] width 588 height 2670
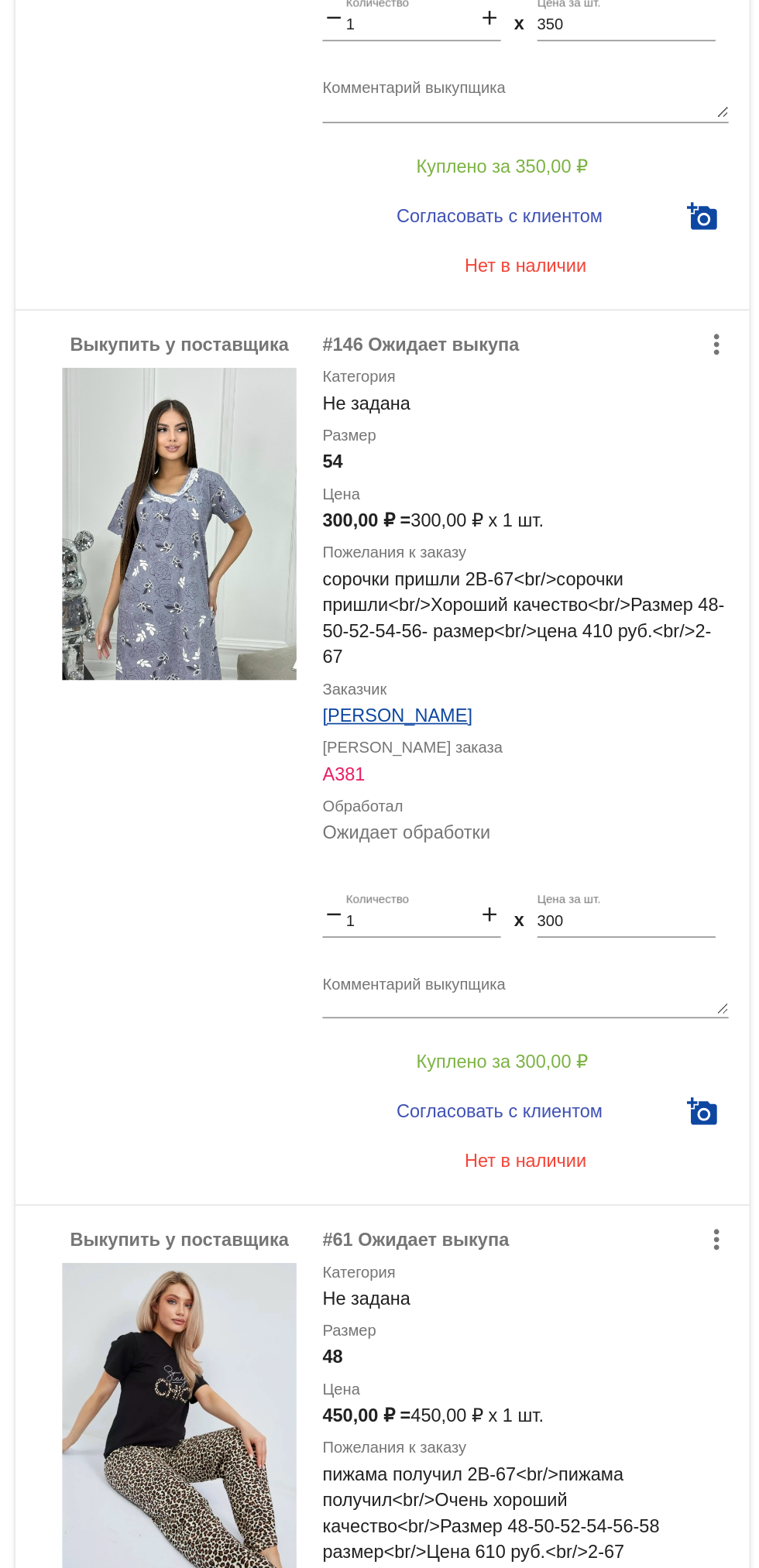
scroll to position [302, 0]
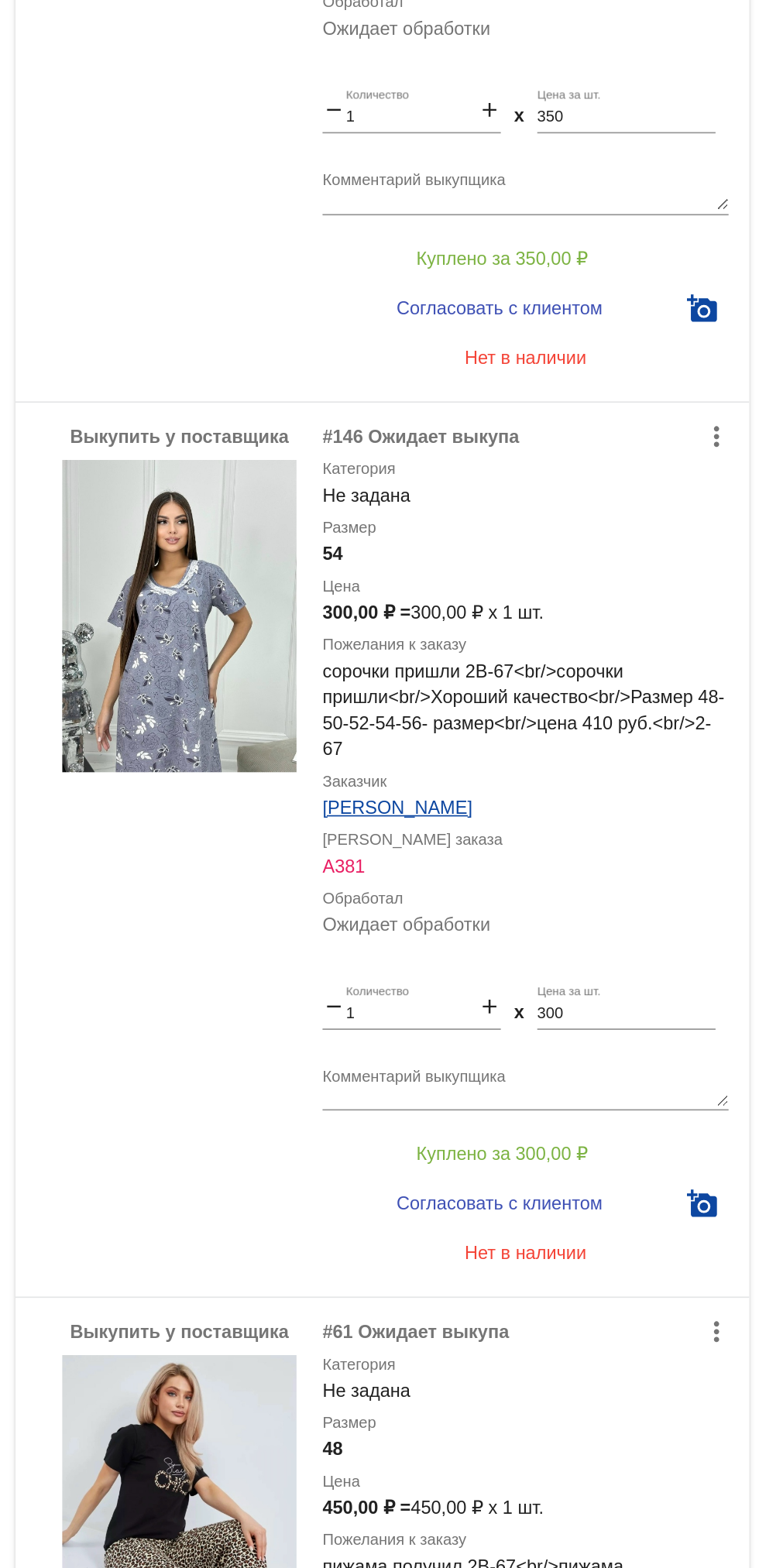
click at [648, 1045] on textarea "Комментарий выкупщика" at bounding box center [620, 1038] width 242 height 24
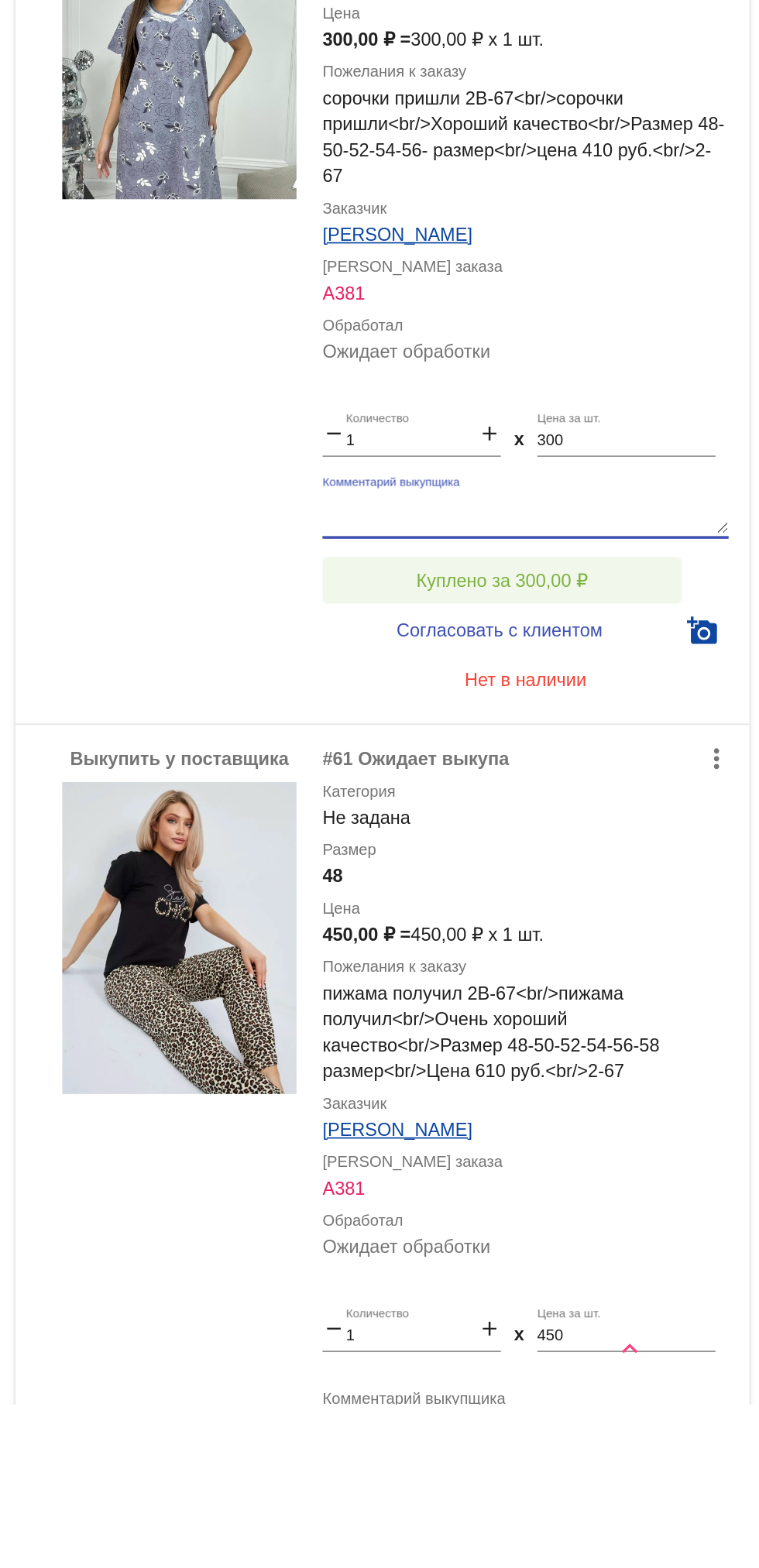
click at [596, 1080] on span "Куплено за 300,00 ₽" at bounding box center [605, 1078] width 102 height 13
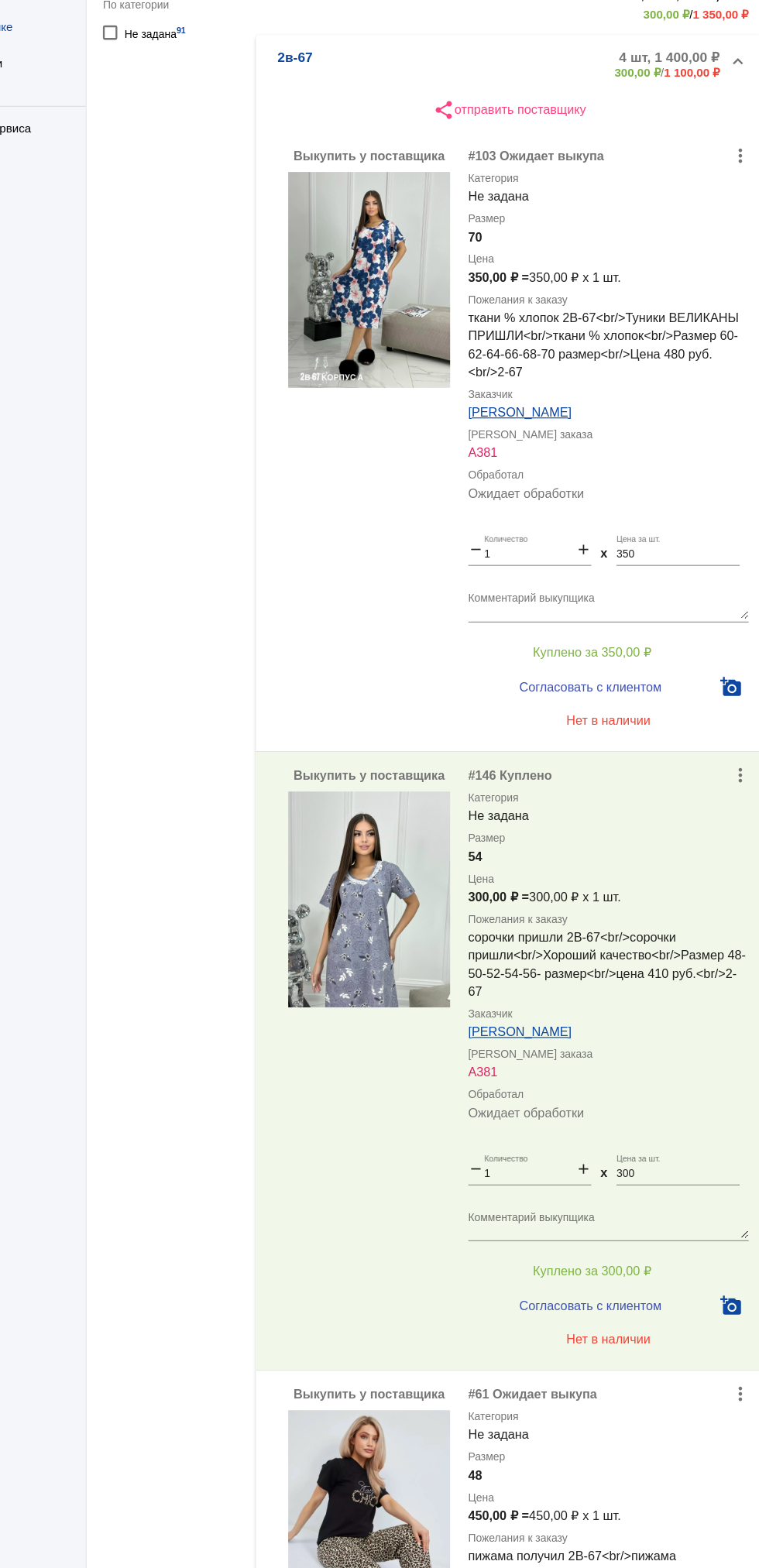
scroll to position [0, 0]
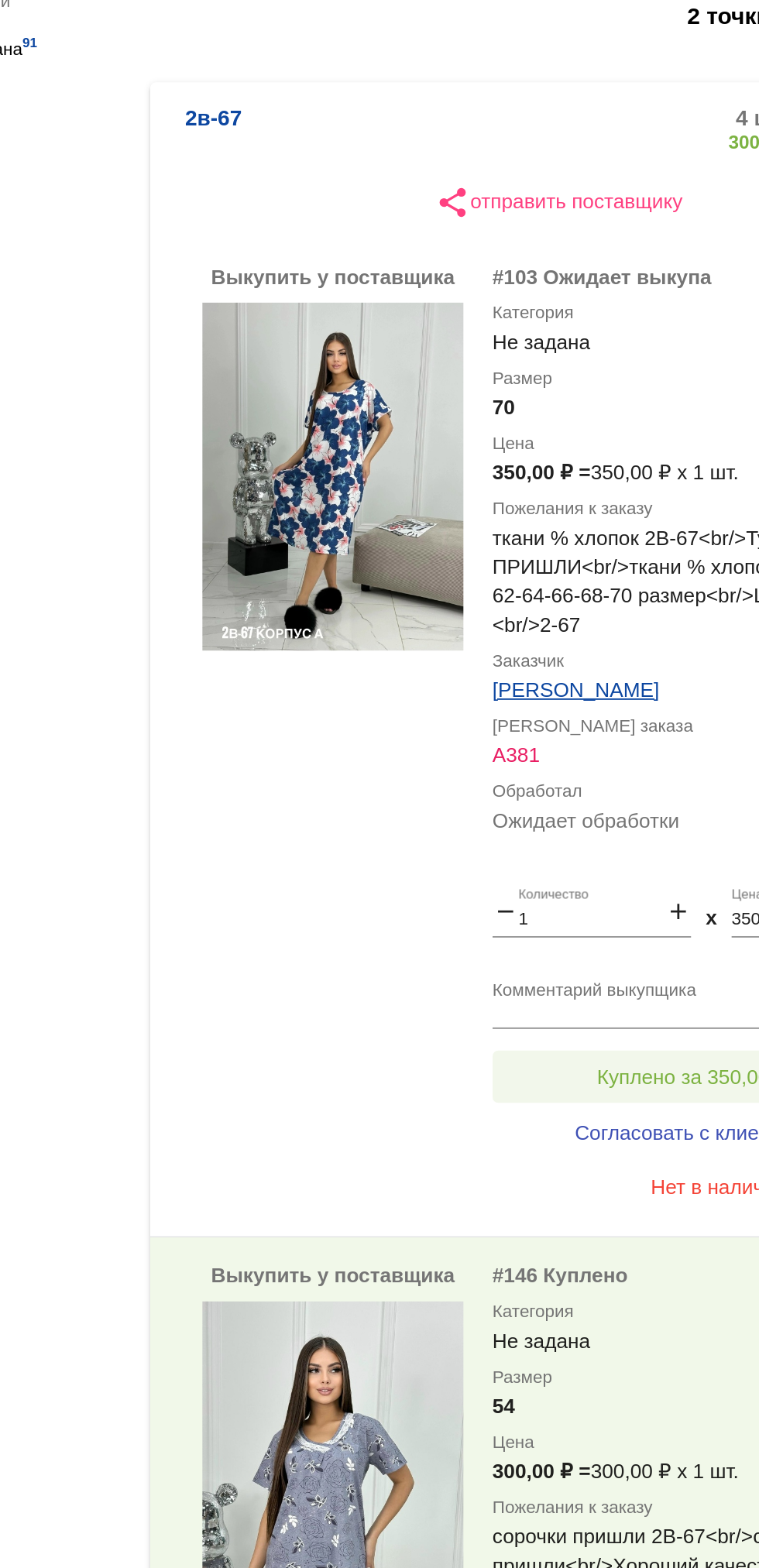
click at [588, 852] on span "Куплено за 350,00 ₽" at bounding box center [605, 846] width 102 height 13
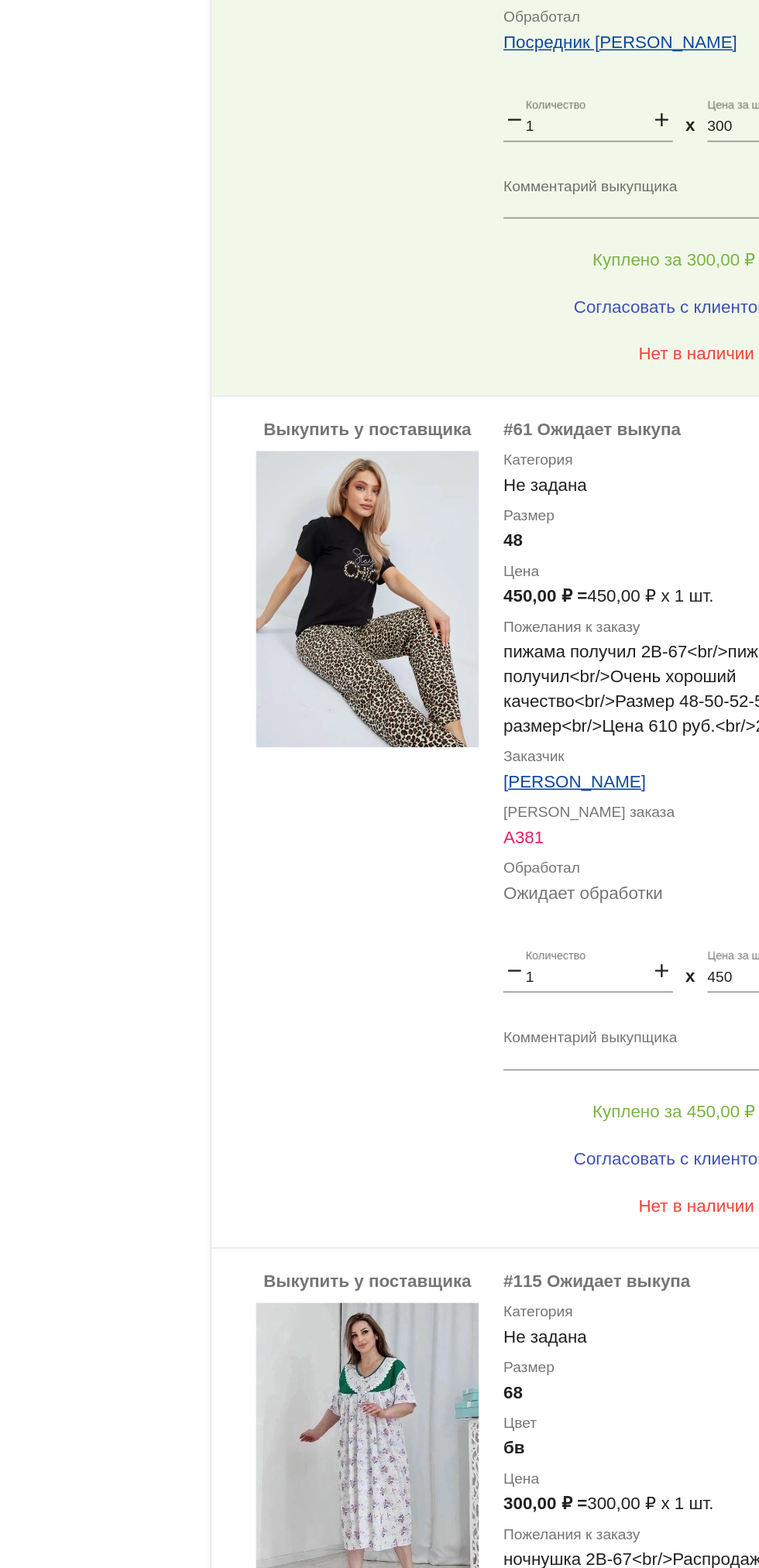
scroll to position [997, 0]
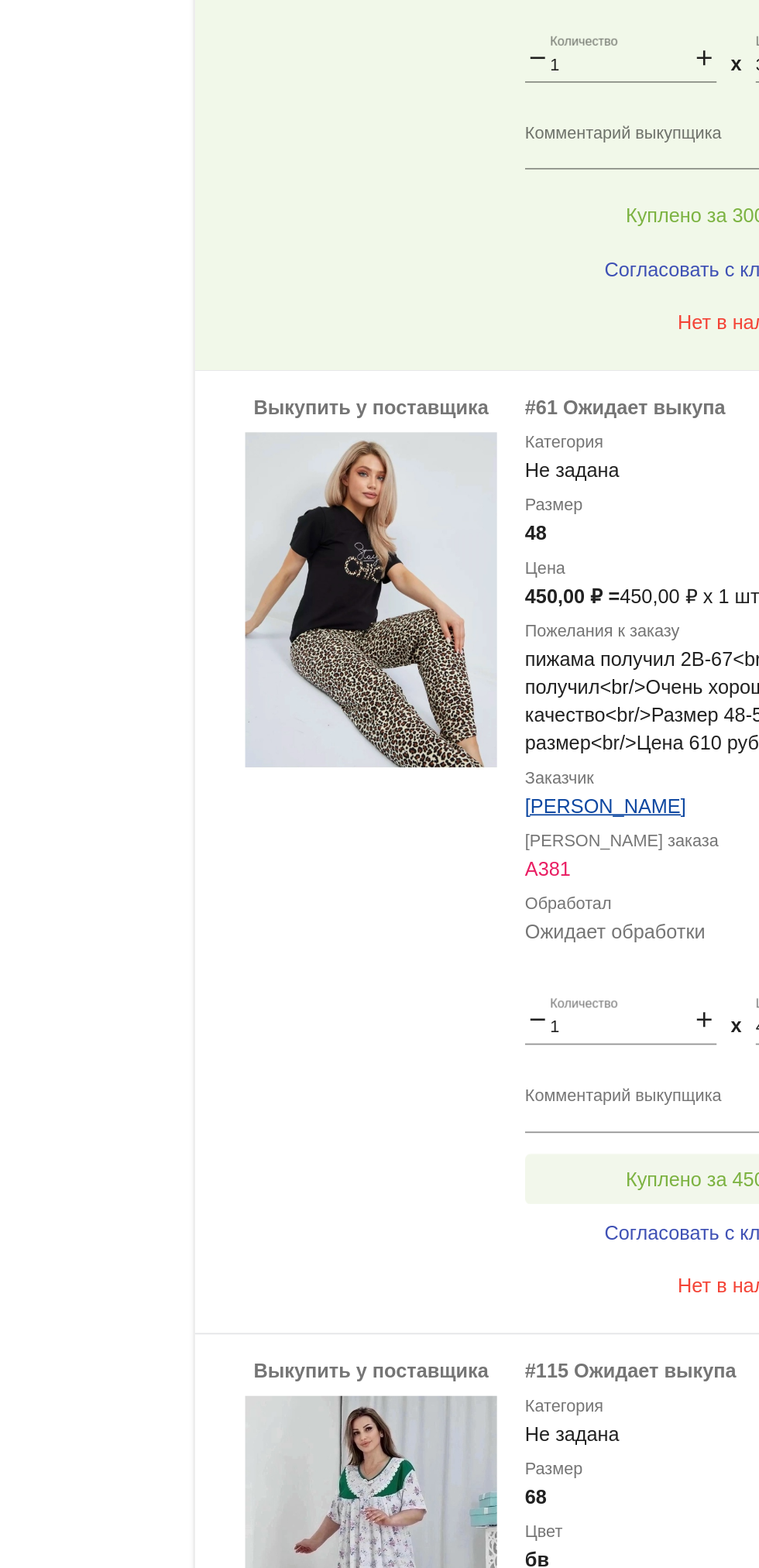
click at [569, 905] on button "Куплено за 450,00 ₽" at bounding box center [605, 916] width 214 height 28
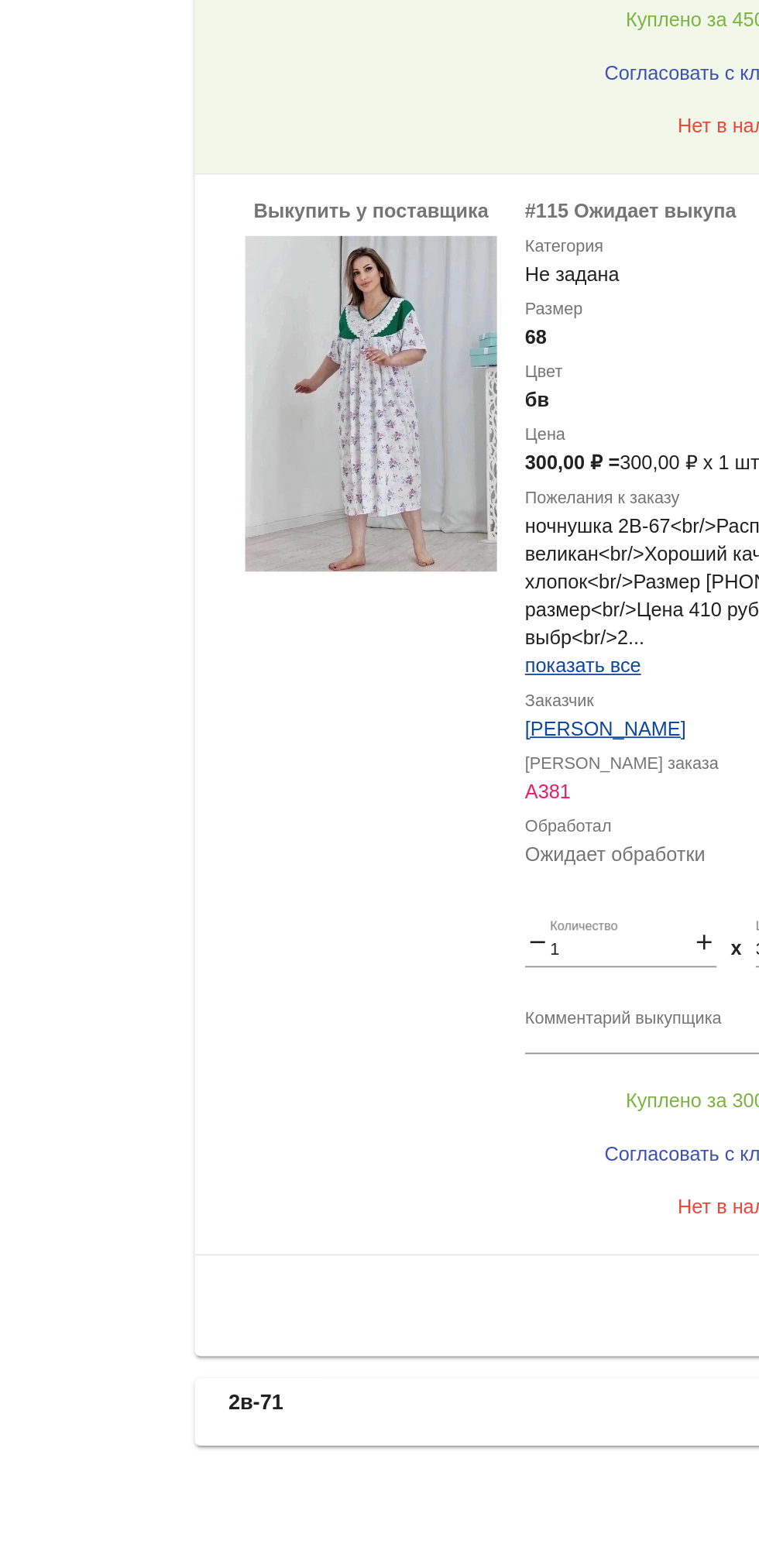
scroll to position [0, 0]
click at [566, 1304] on span "Куплено за 300,00 ₽" at bounding box center [605, 1309] width 102 height 13
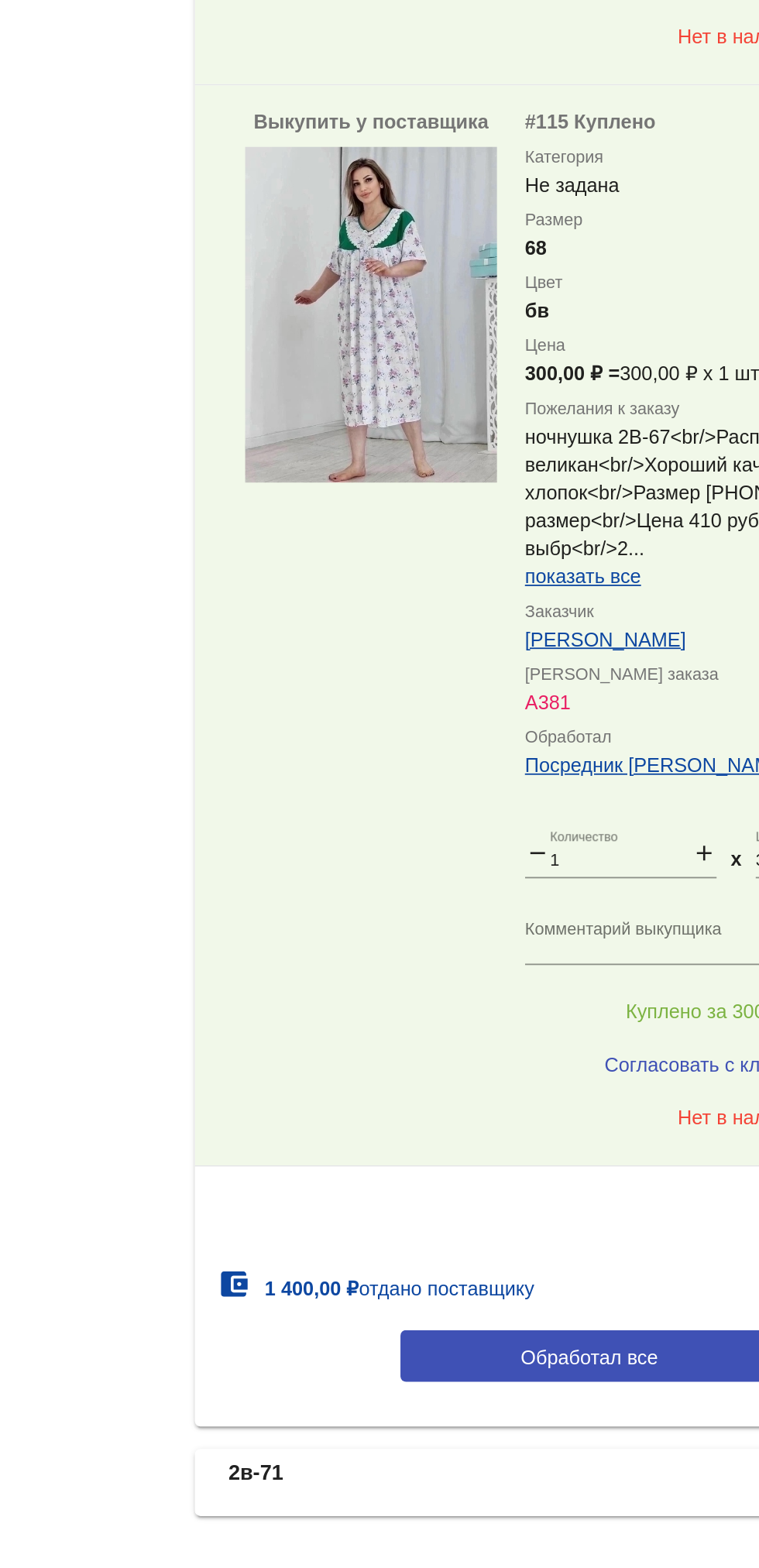
scroll to position [1308, 0]
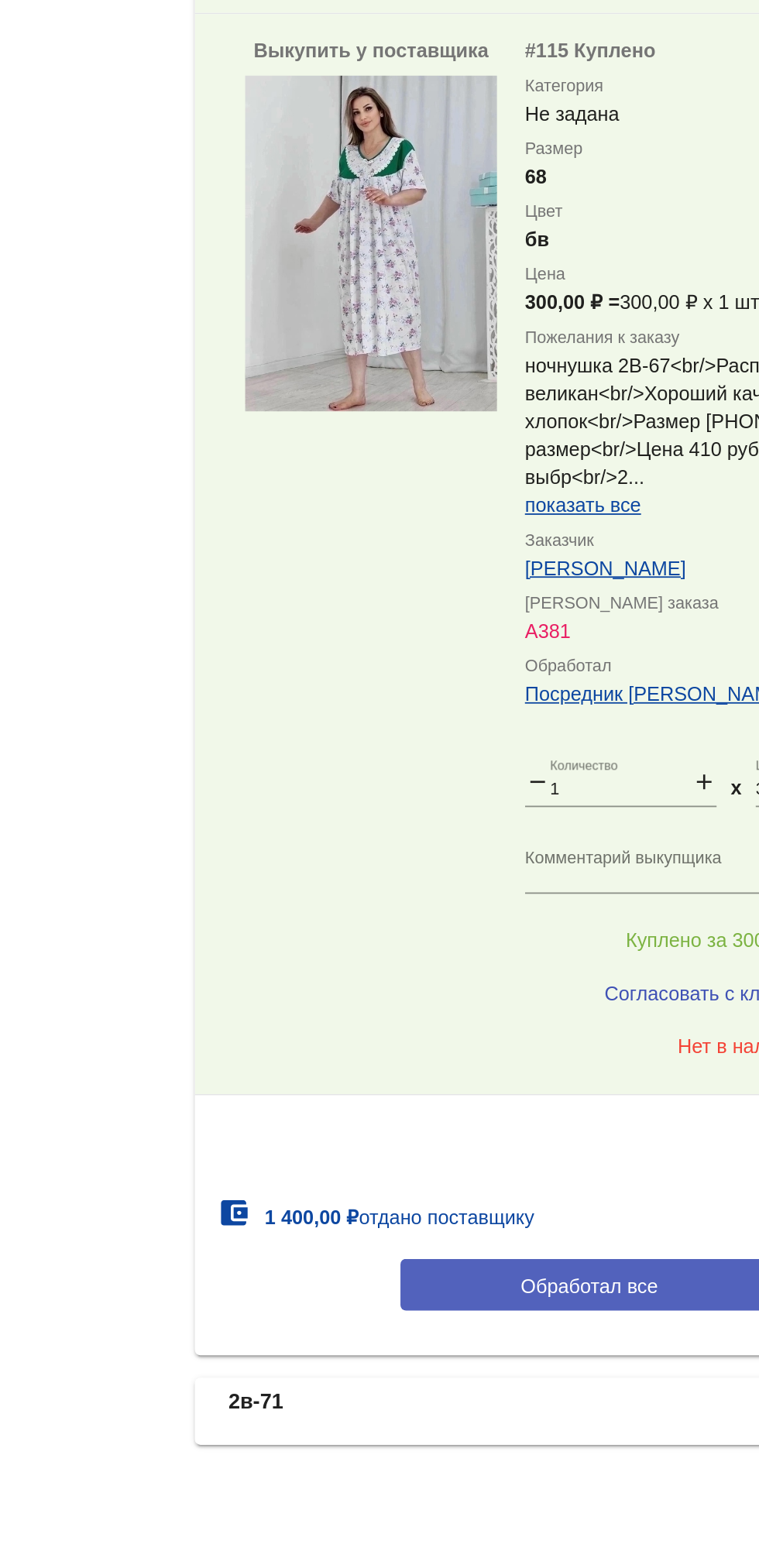
click at [534, 1408] on span "Обработал все" at bounding box center [534, 1412] width 76 height 13
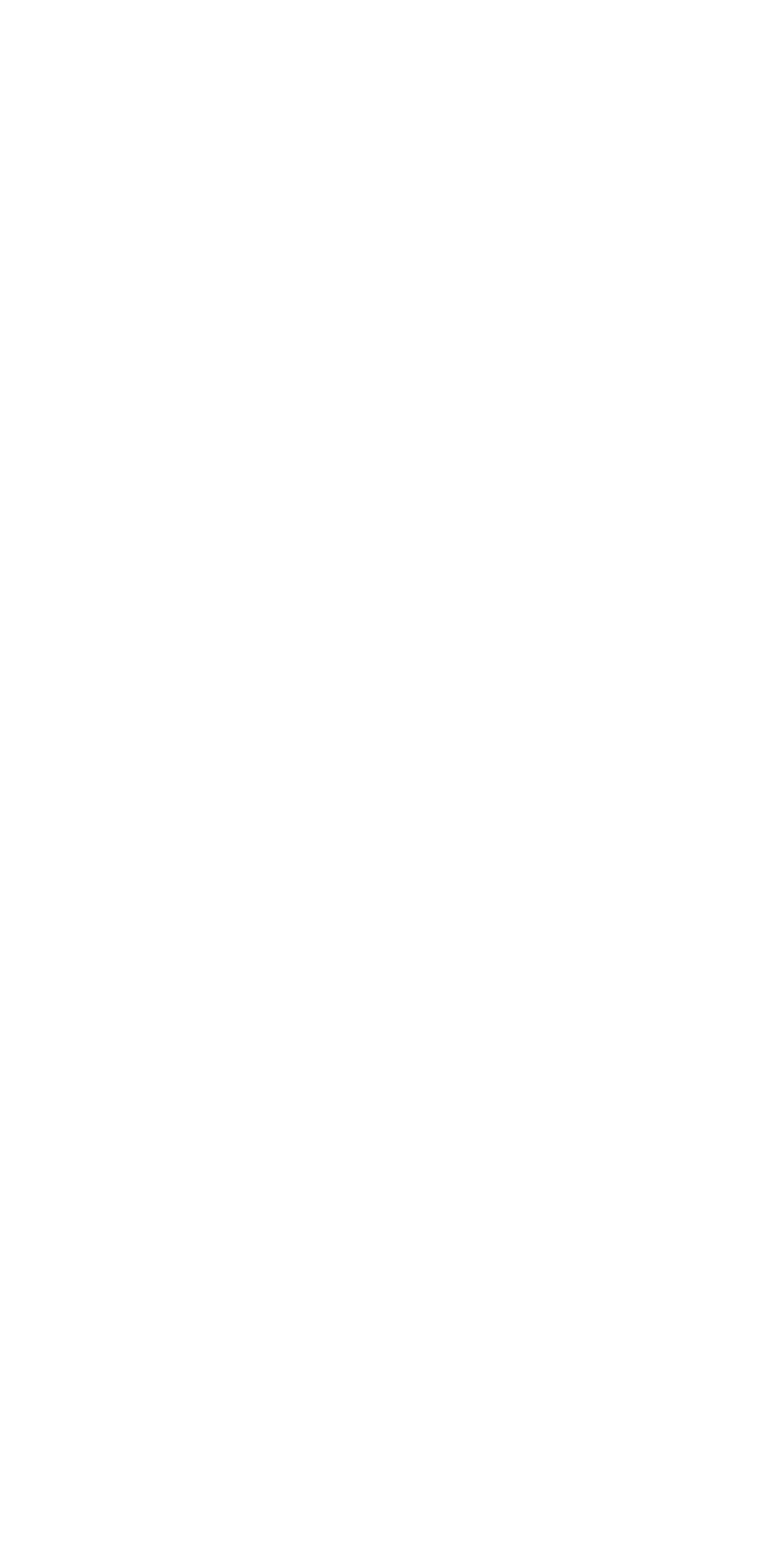
scroll to position [0, 0]
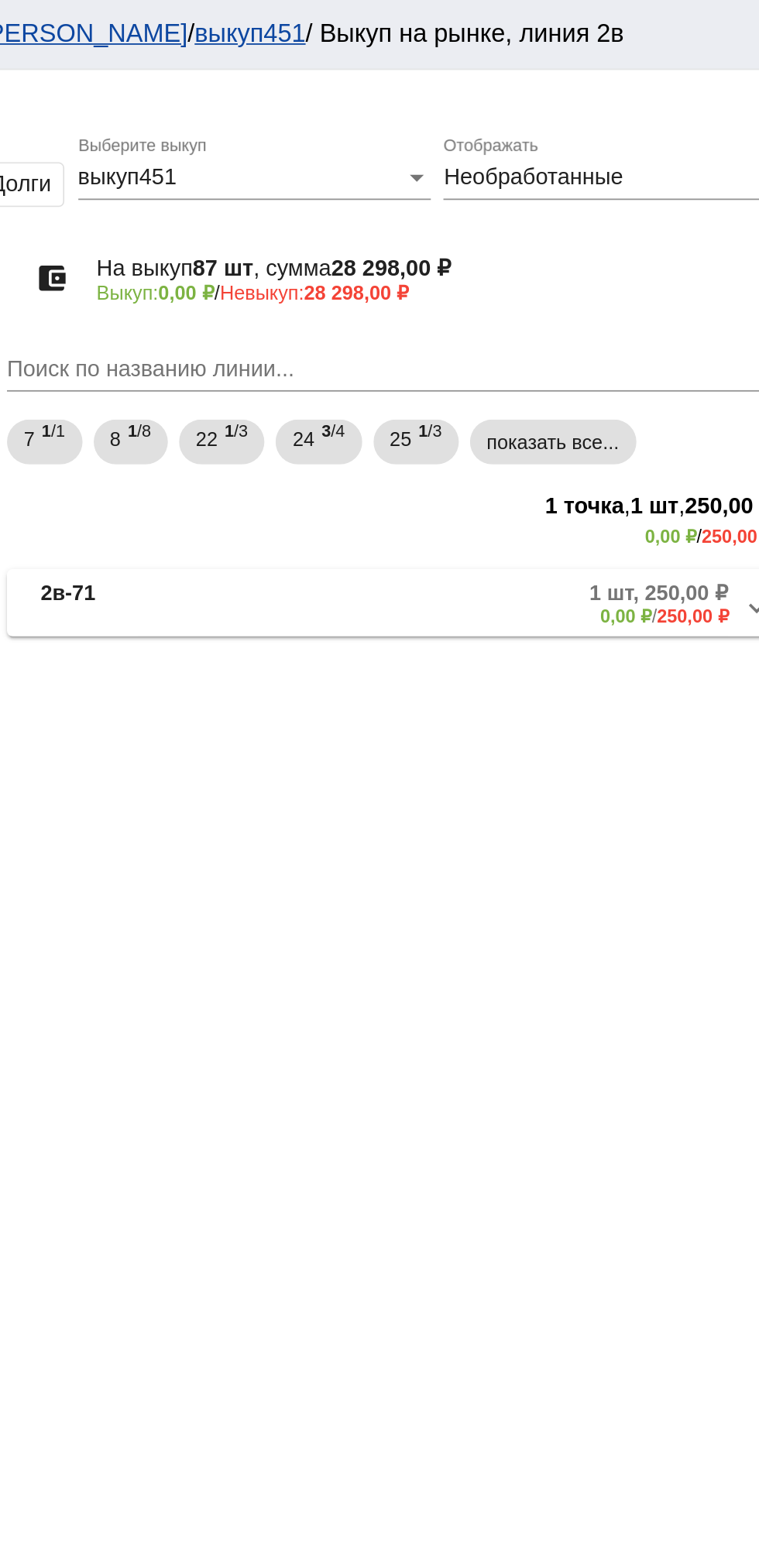
click at [590, 337] on mat-panel-description "1 шт, 250,00 ₽ 0,00 ₽ / 250,00 ₽" at bounding box center [590, 335] width 251 height 26
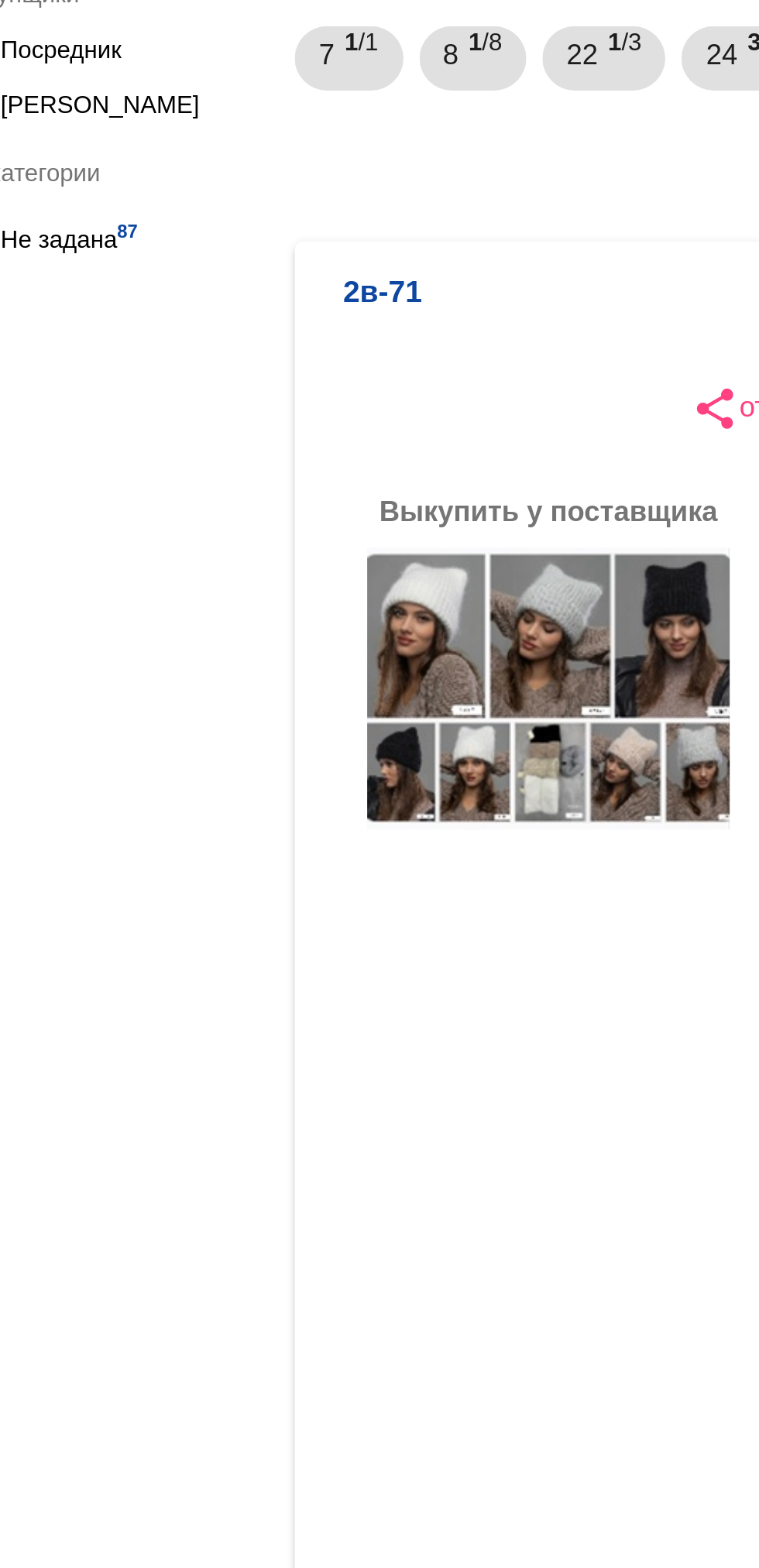
click at [494, 537] on div "Выкупить у поставщика more_vert #167 Ожидает выкупа Категория Не задана Размер …" at bounding box center [534, 682] width 436 height 568
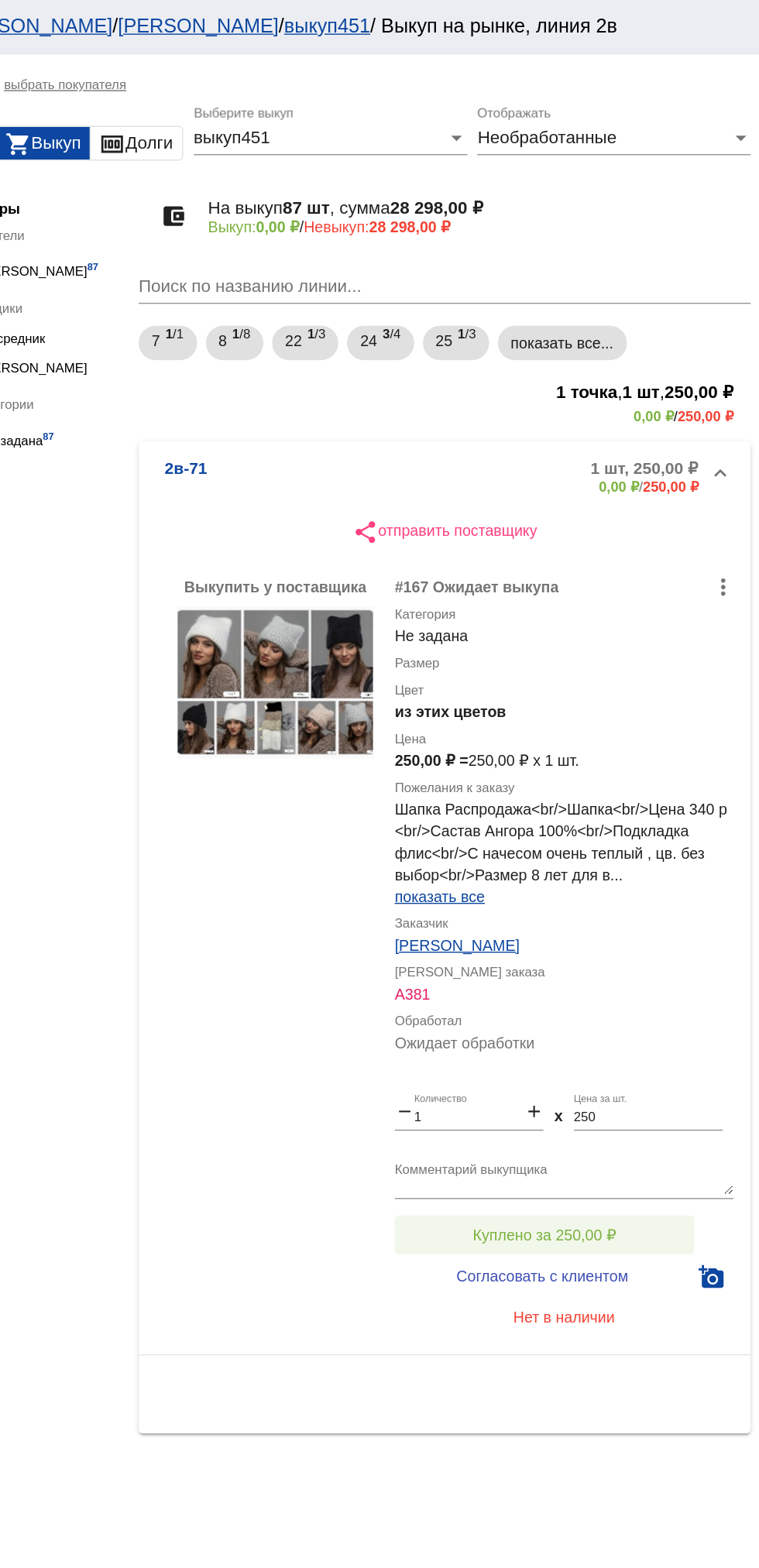
click at [643, 880] on span "Куплено за 250,00 ₽" at bounding box center [605, 881] width 102 height 13
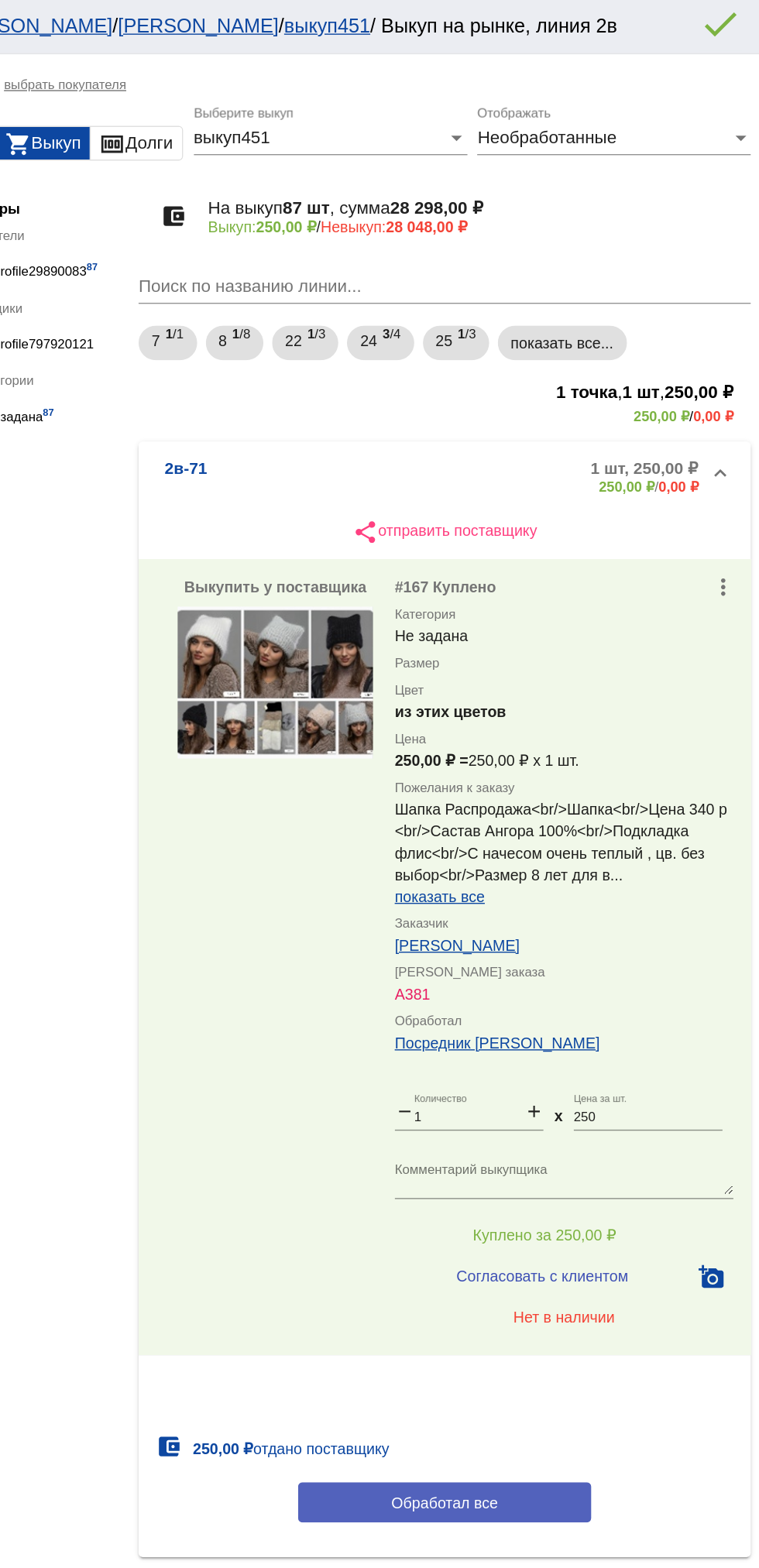
click at [575, 1059] on button "Обработал все" at bounding box center [534, 1072] width 209 height 28
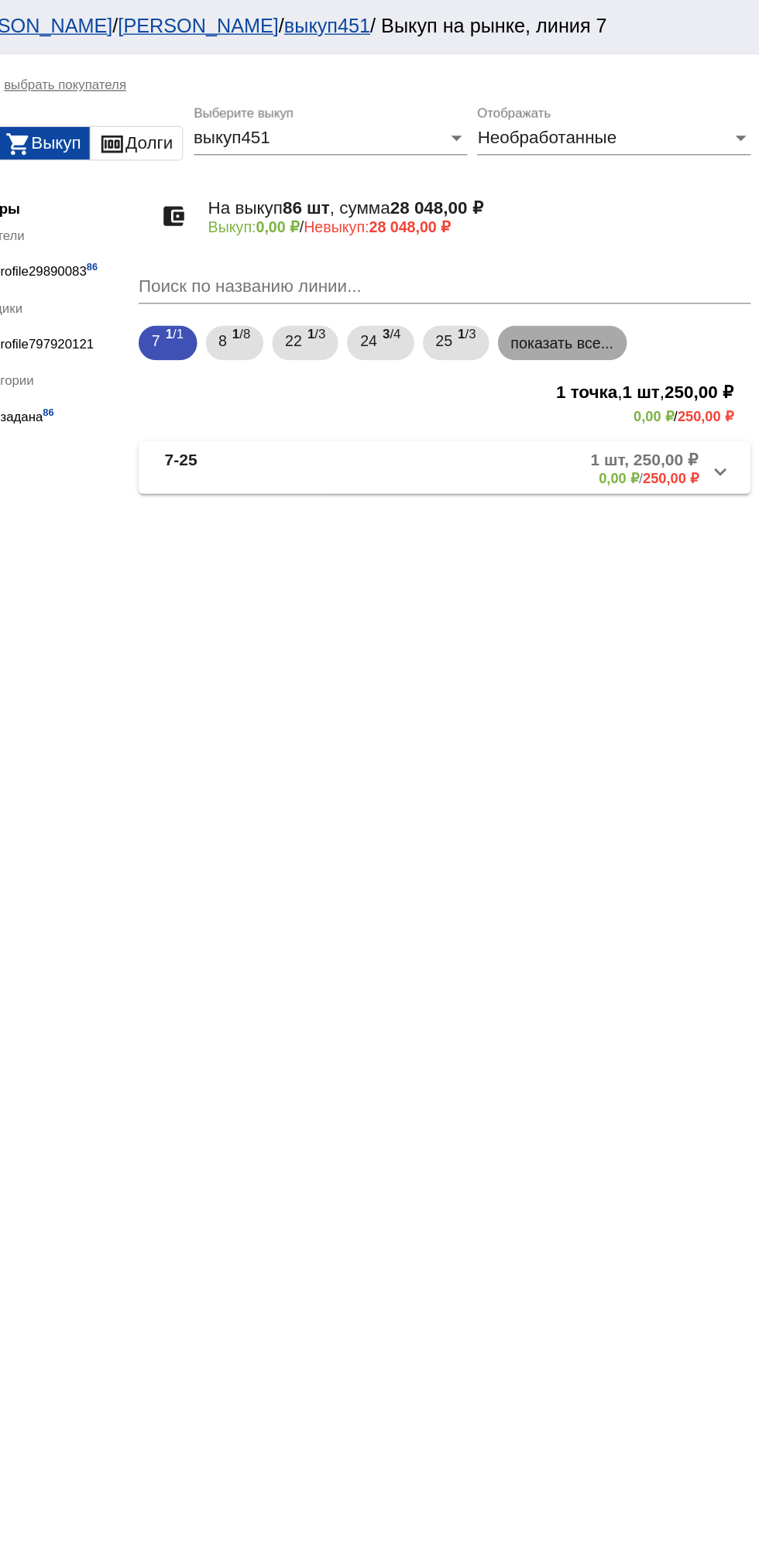
click at [639, 246] on mat-chip "показать все..." at bounding box center [618, 244] width 93 height 25
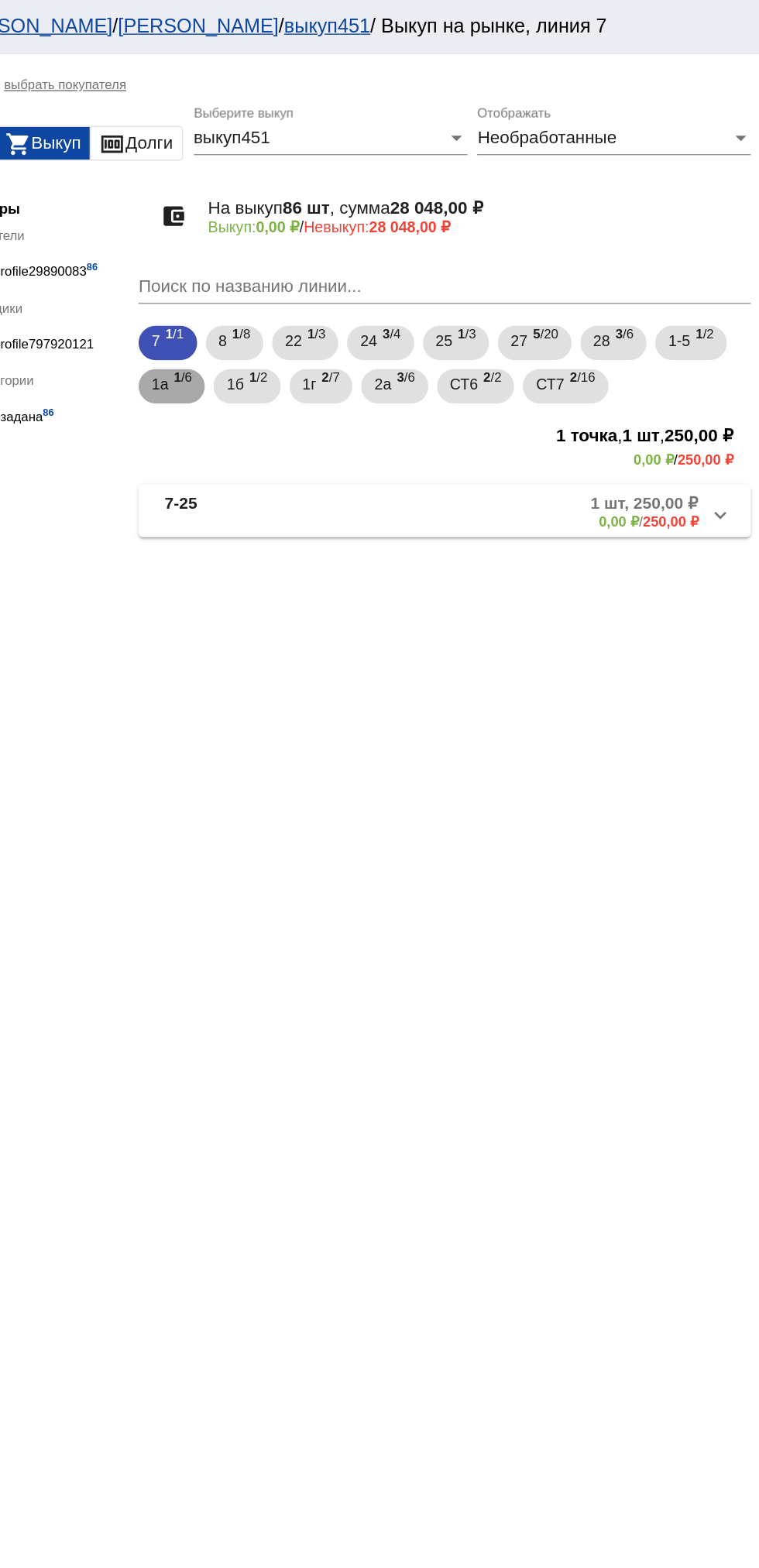
click at [331, 275] on span "1а" at bounding box center [332, 274] width 13 height 28
click at [529, 378] on mat-panel-description "6 шт, 2 850,00 ₽ 0,00 ₽ / 2 850,00 ₽" at bounding box center [588, 365] width 255 height 26
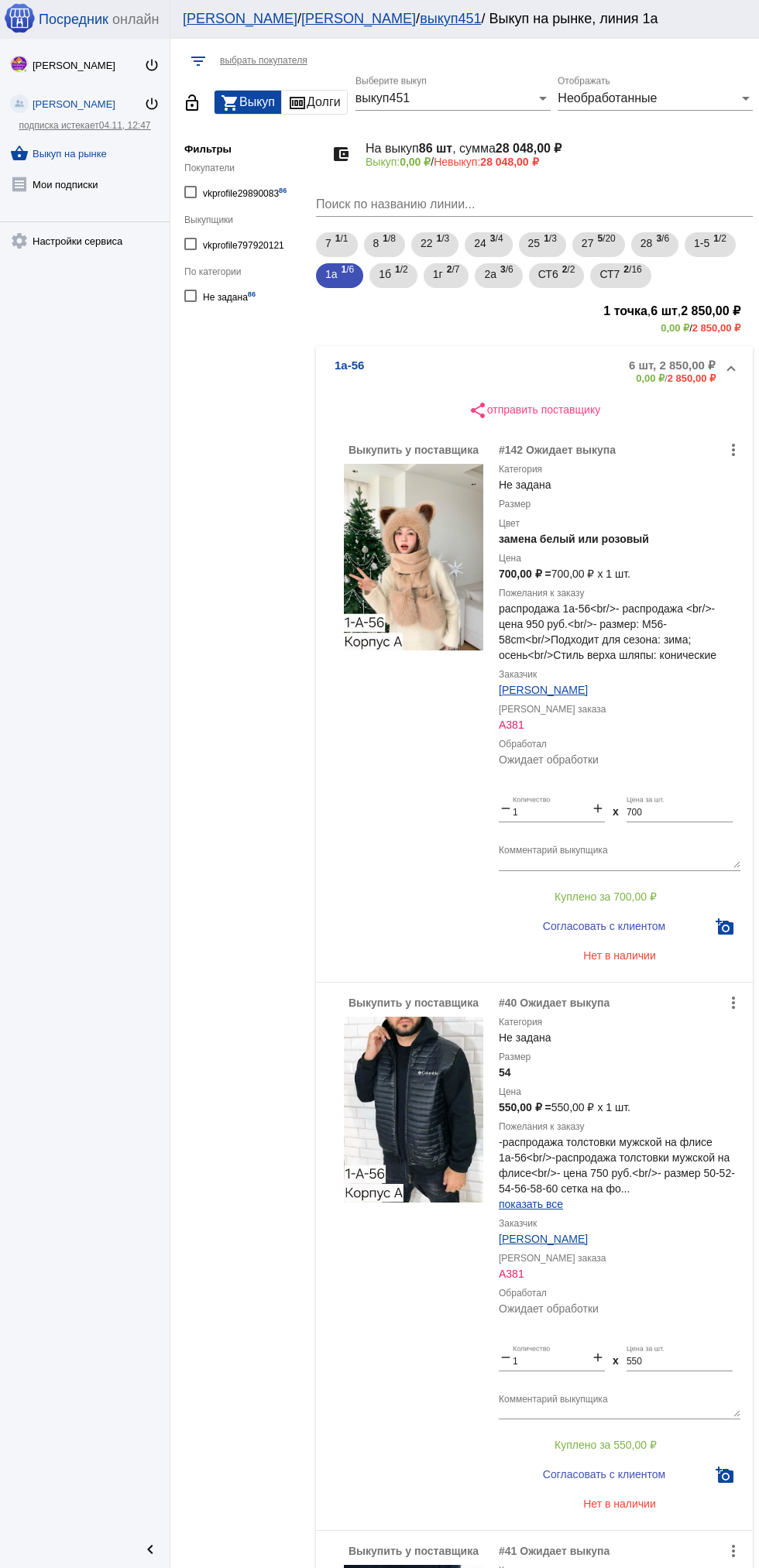
click at [494, 370] on mat-panel-description "6 шт, 2 850,00 ₽ 0,00 ₽ / 2 850,00 ₽" at bounding box center [588, 371] width 255 height 26
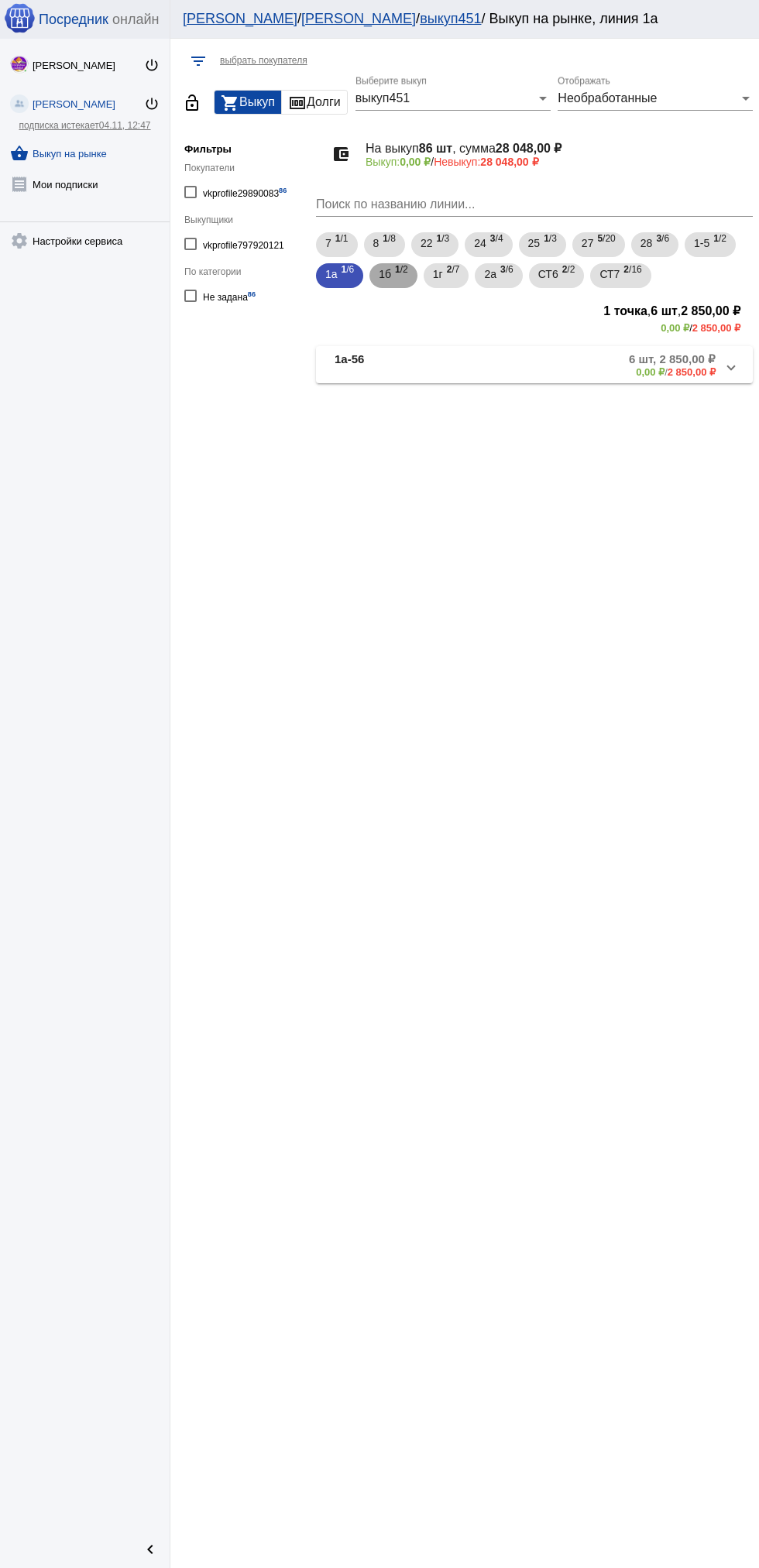
click at [386, 274] on span "1б" at bounding box center [385, 274] width 13 height 28
click at [597, 368] on mat-panel-description "2 шт, 580,00 ₽ 0,00 ₽ / 580,00 ₽" at bounding box center [590, 365] width 251 height 26
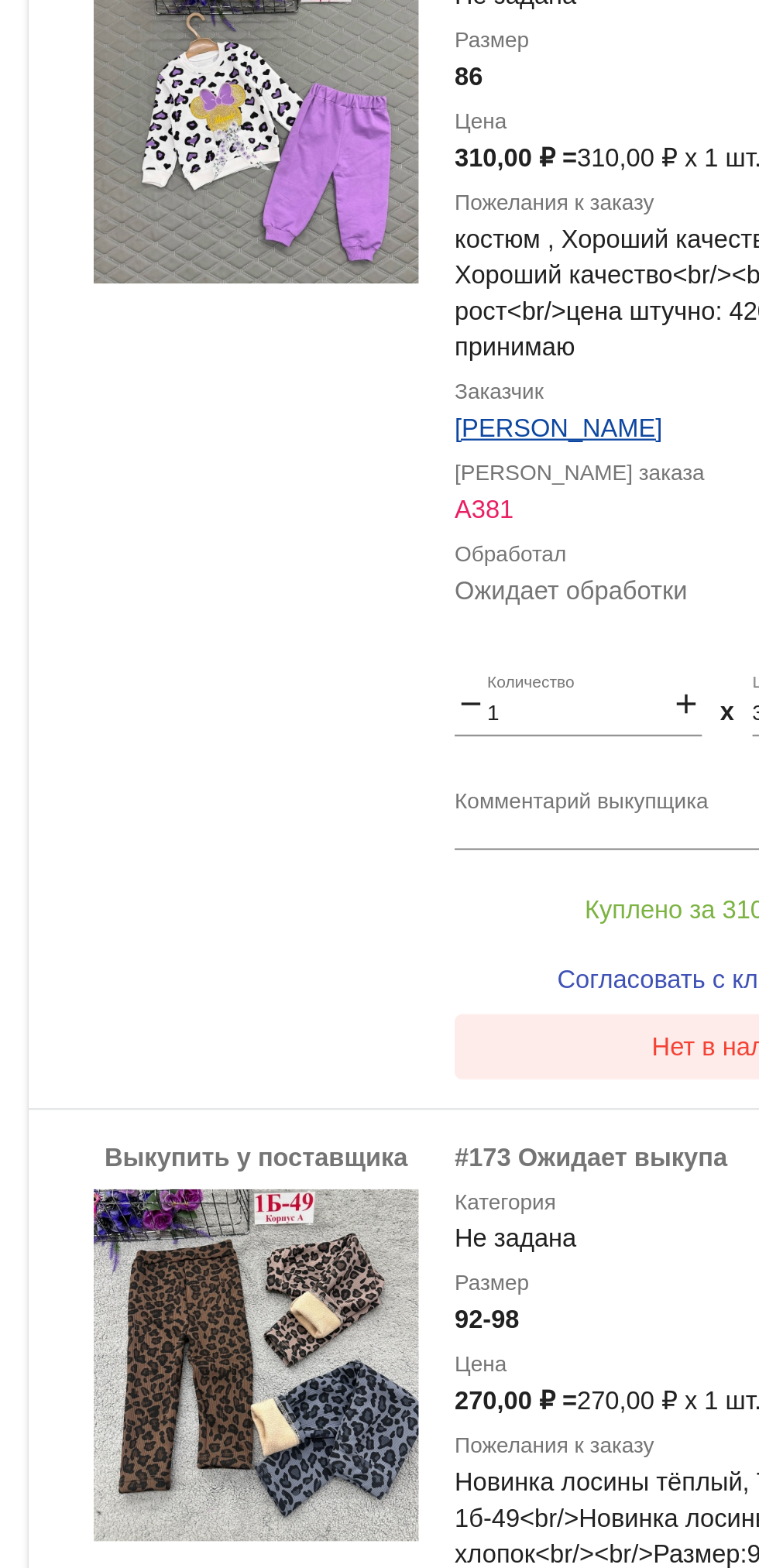
scroll to position [67, 0]
click at [584, 873] on span "Нет в наличии" at bounding box center [619, 869] width 72 height 13
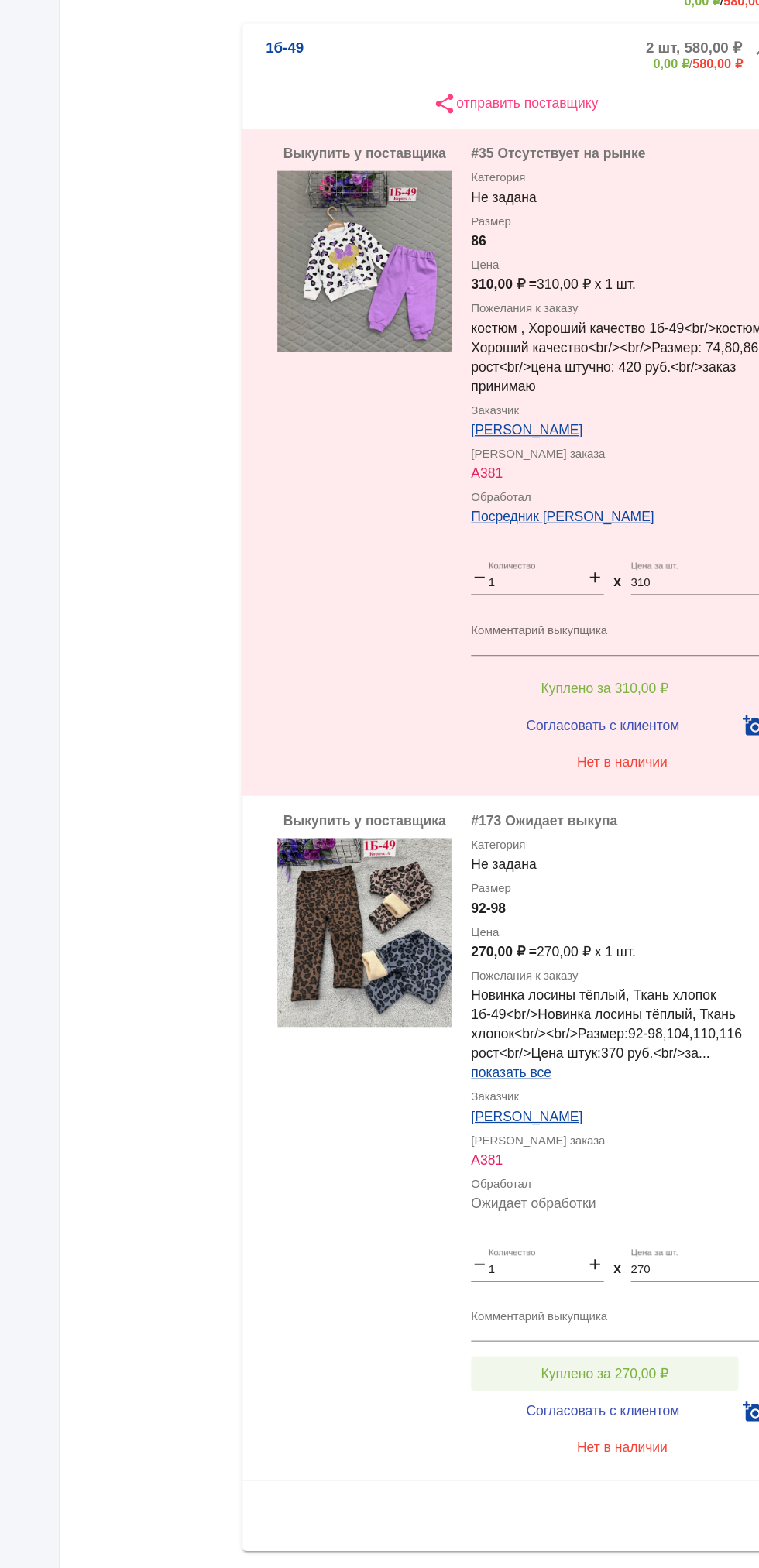
click at [634, 1359] on span "Куплено за 270,00 ₽" at bounding box center [605, 1359] width 102 height 13
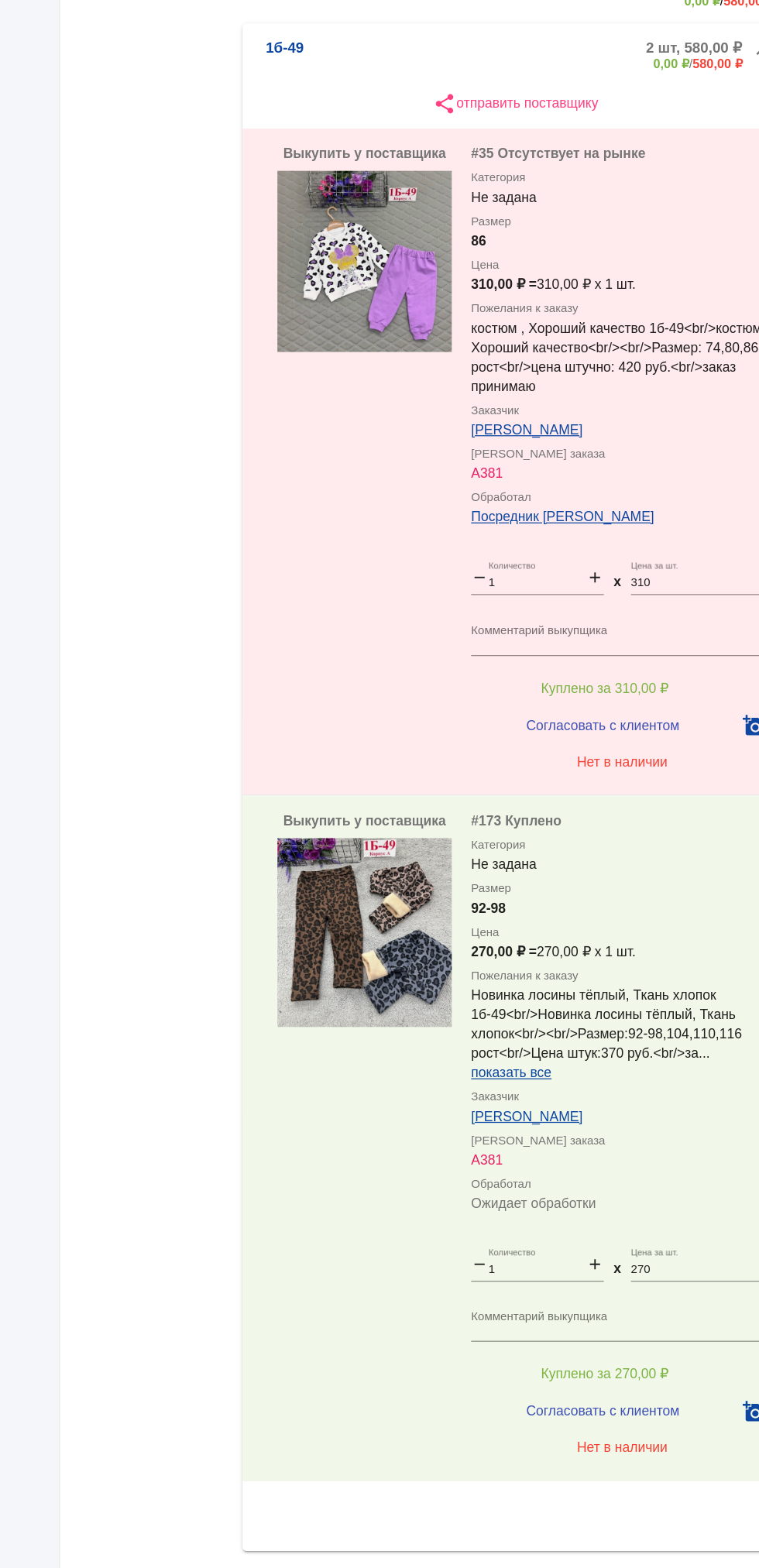
scroll to position [0, 0]
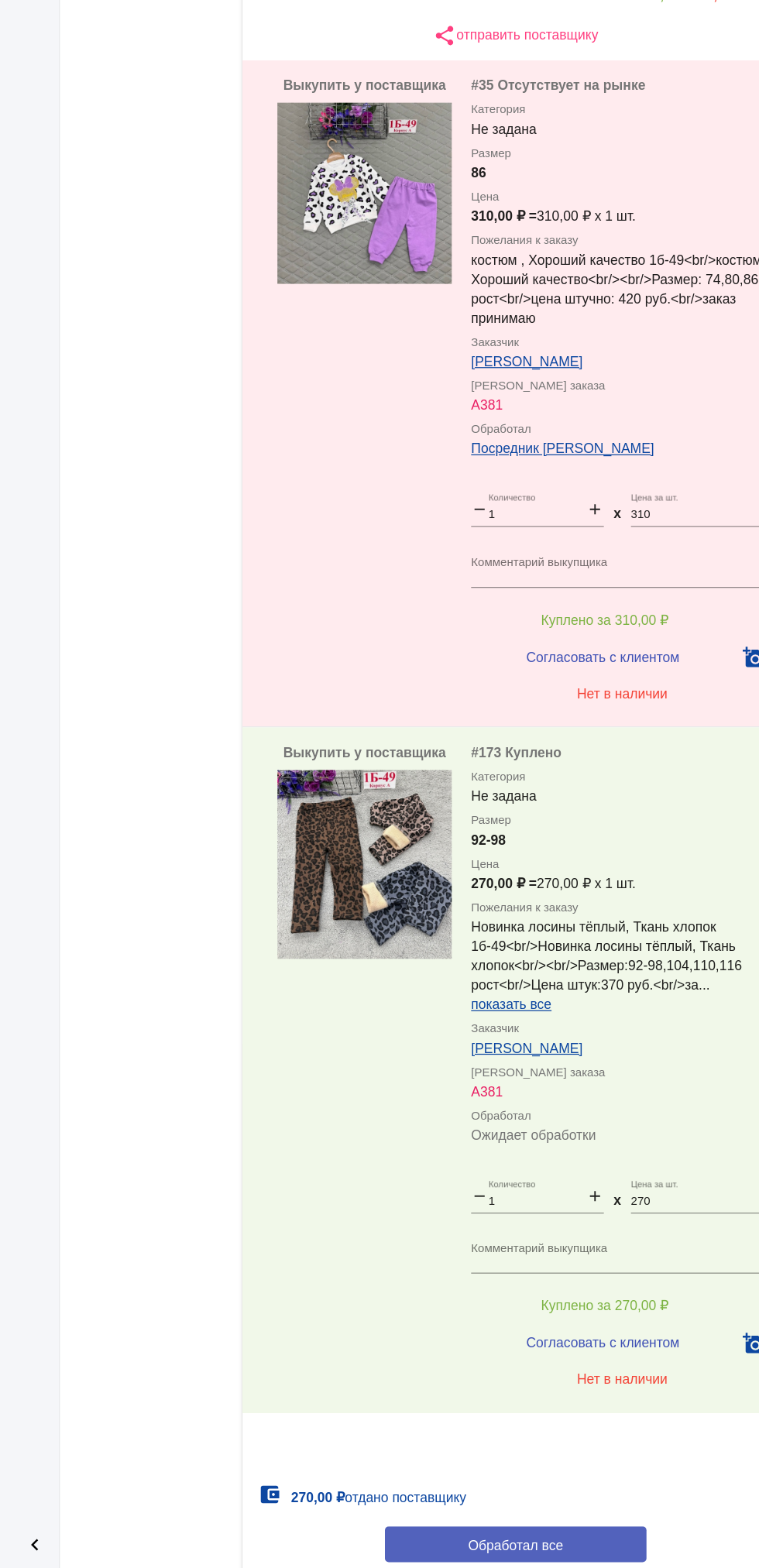
click at [579, 1546] on button "Обработал все" at bounding box center [534, 1549] width 209 height 28
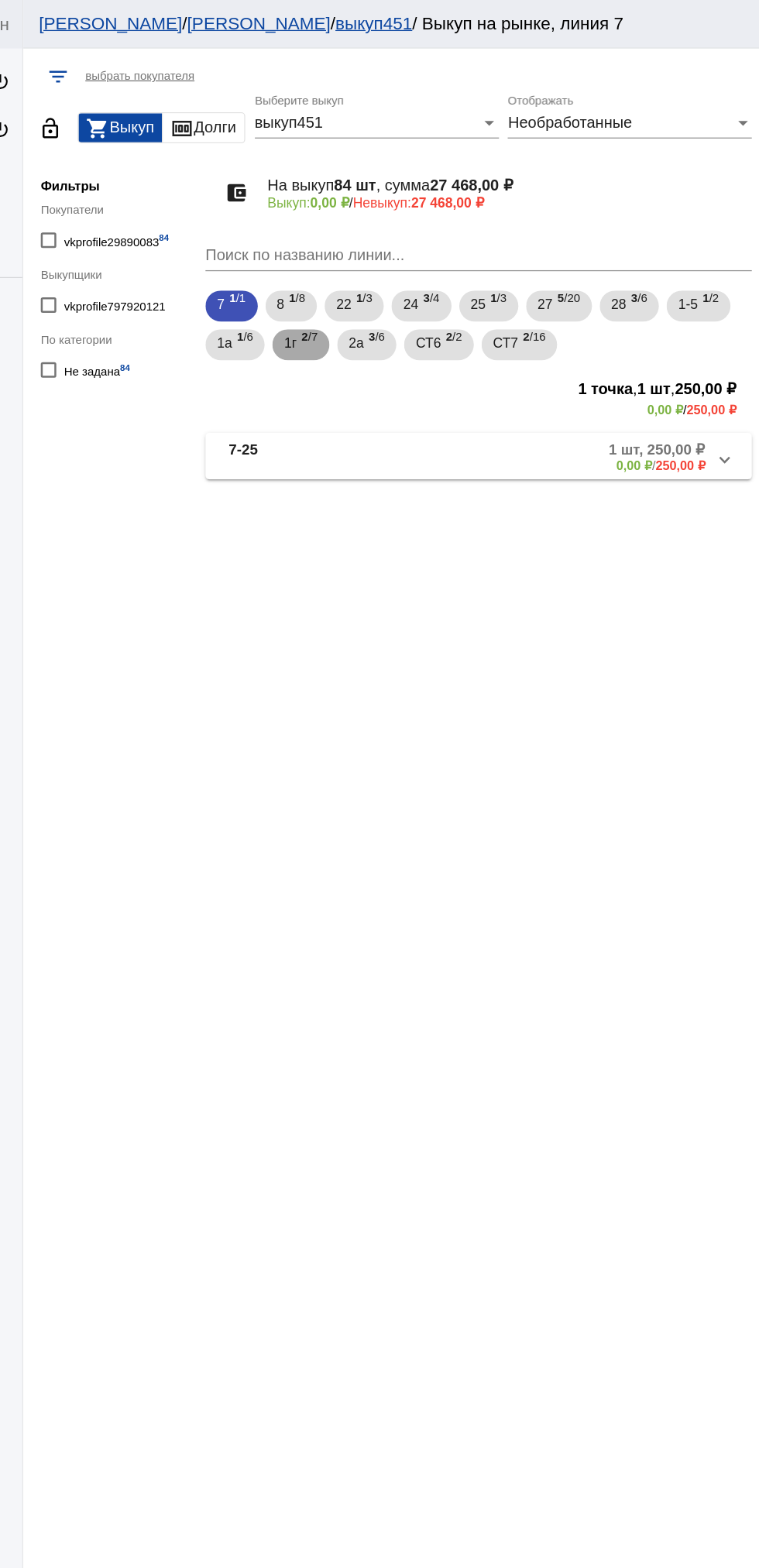
click at [385, 271] on span "1г" at bounding box center [383, 274] width 10 height 28
click at [558, 412] on mat-panel-description "6 шт, 1 250,00 ₽ 0,00 ₽ / 1 250,00 ₽" at bounding box center [588, 403] width 257 height 26
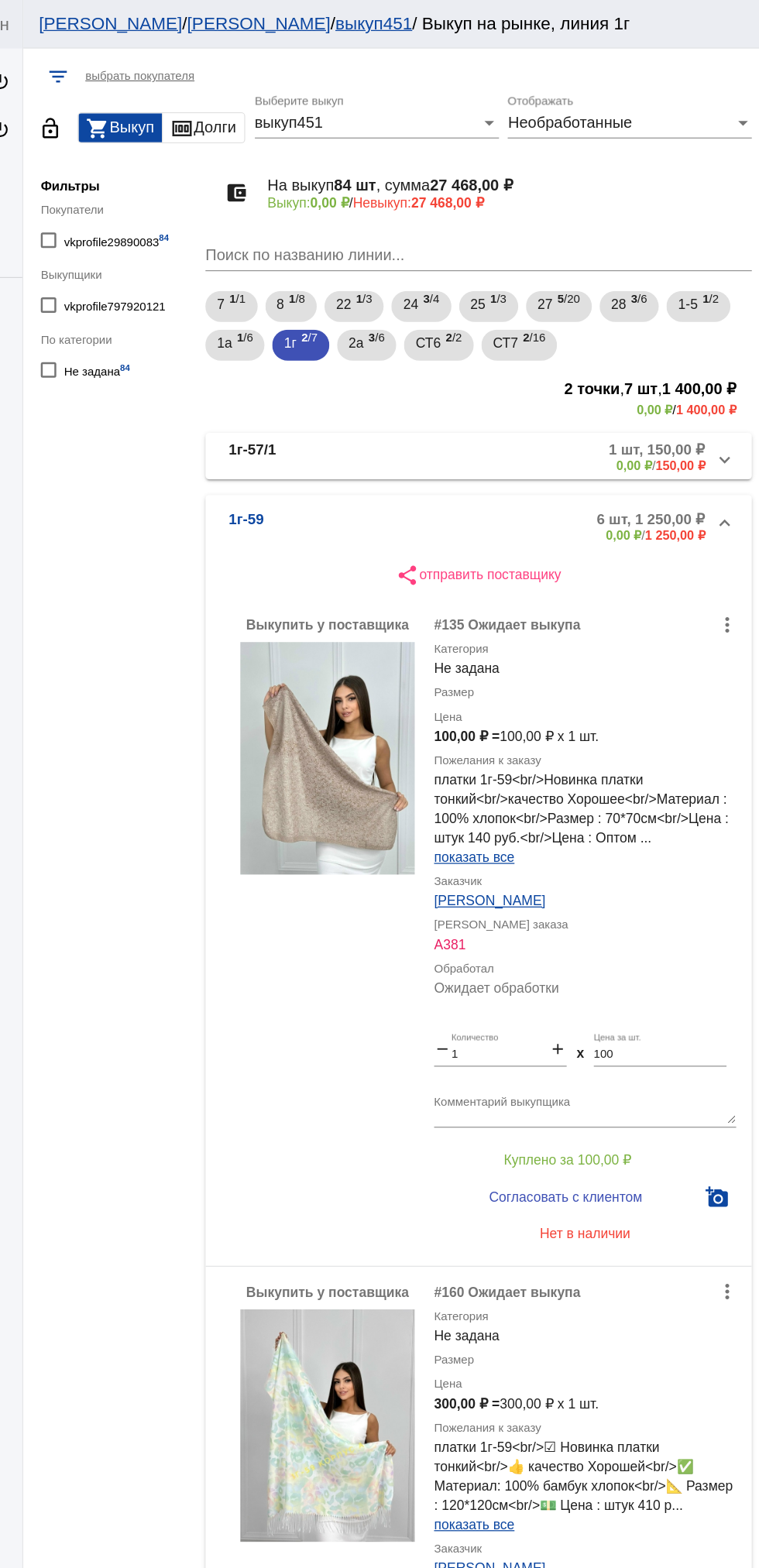
click at [512, 370] on mat-panel-description "1 шт, 150,00 ₽ 0,00 ₽ / 150,00 ₽" at bounding box center [592, 365] width 247 height 26
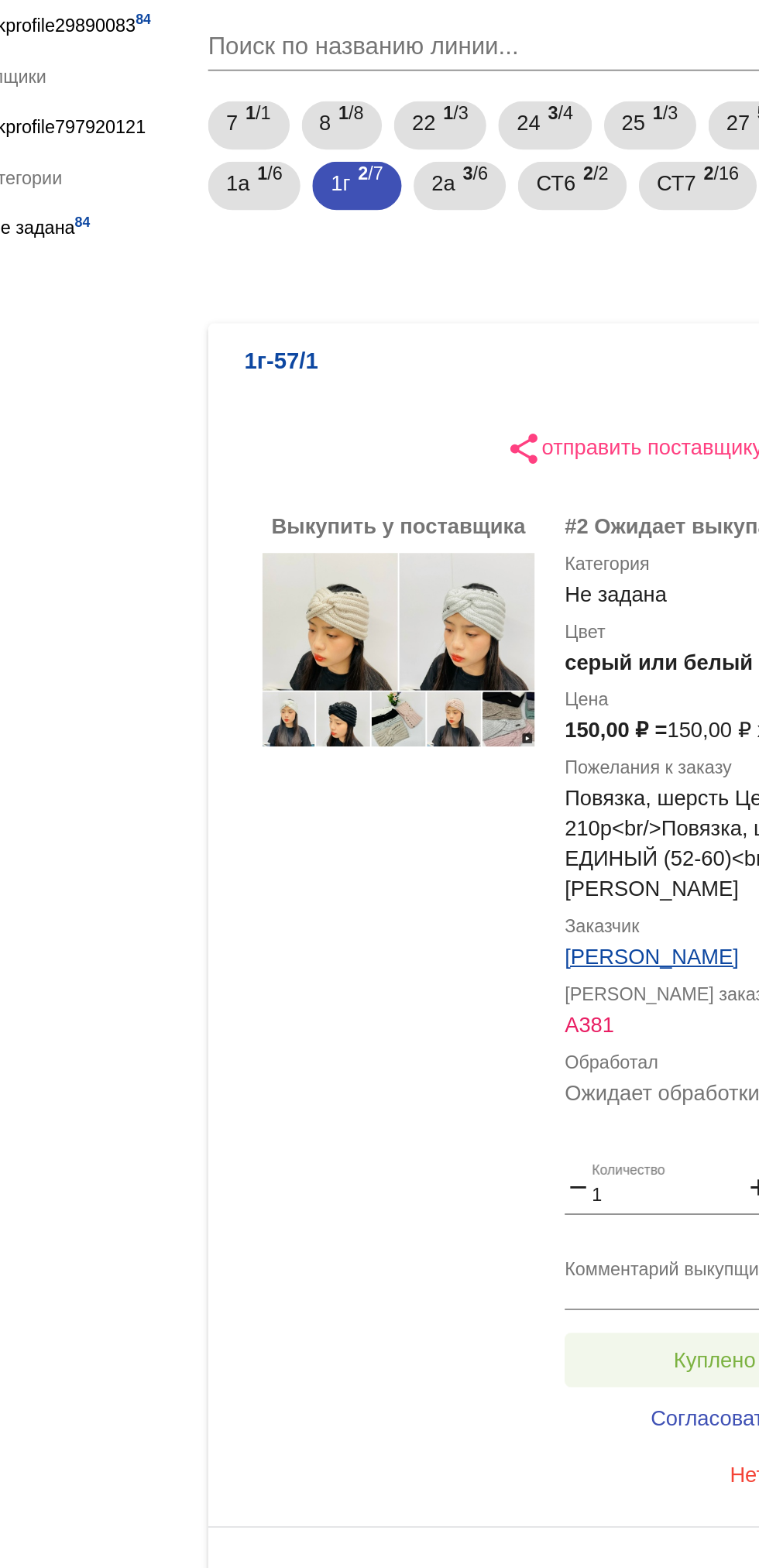
click at [576, 864] on button "Куплено за 150,00 ₽" at bounding box center [605, 878] width 214 height 28
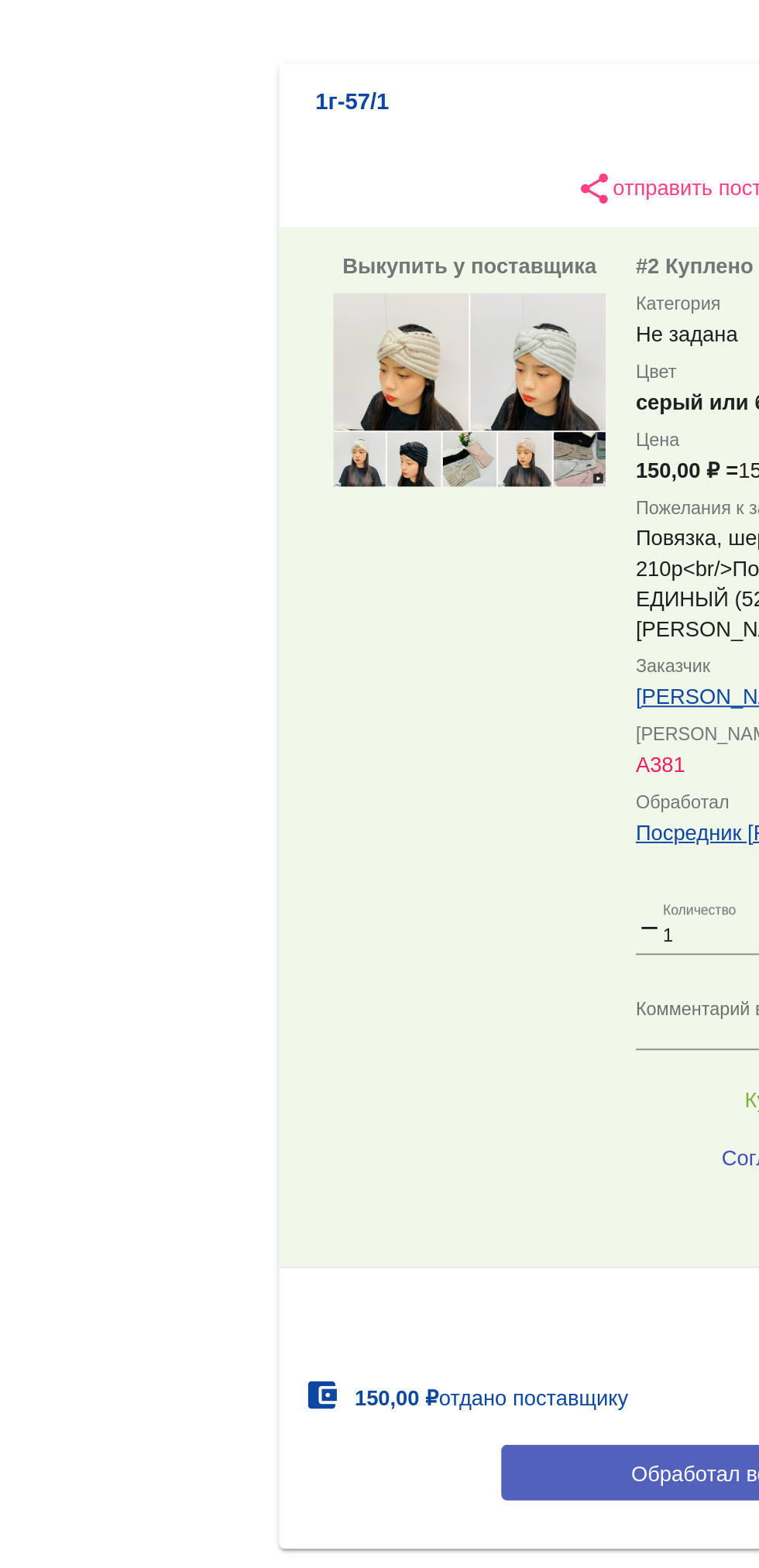
click at [512, 1063] on span "Обработал все" at bounding box center [534, 1069] width 76 height 13
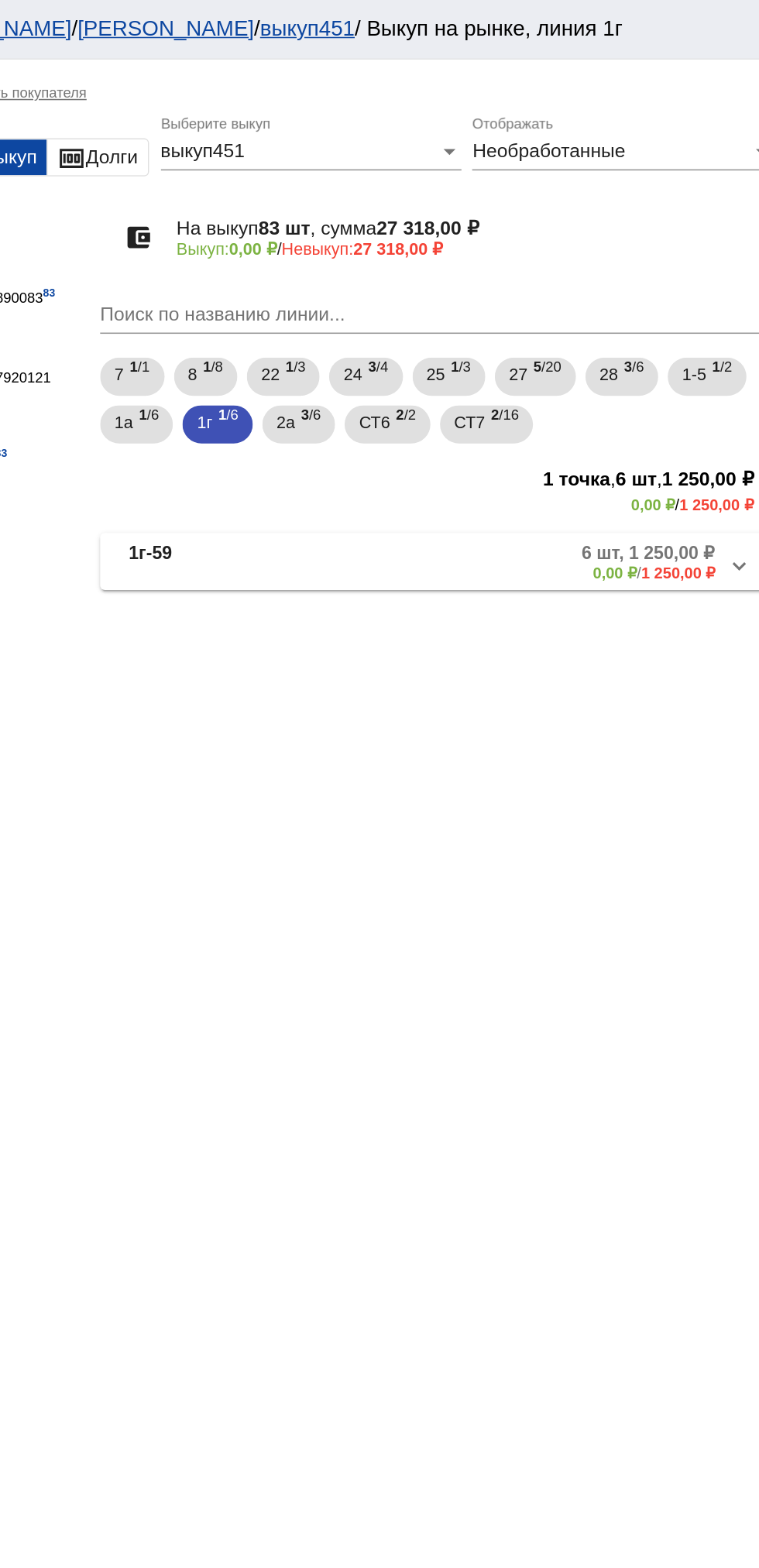
click at [627, 381] on mat-expansion-panel-header "1г-59 6 шт, 1 250,00 ₽ 0,00 ₽ / 1 250,00 ₽" at bounding box center [534, 365] width 436 height 38
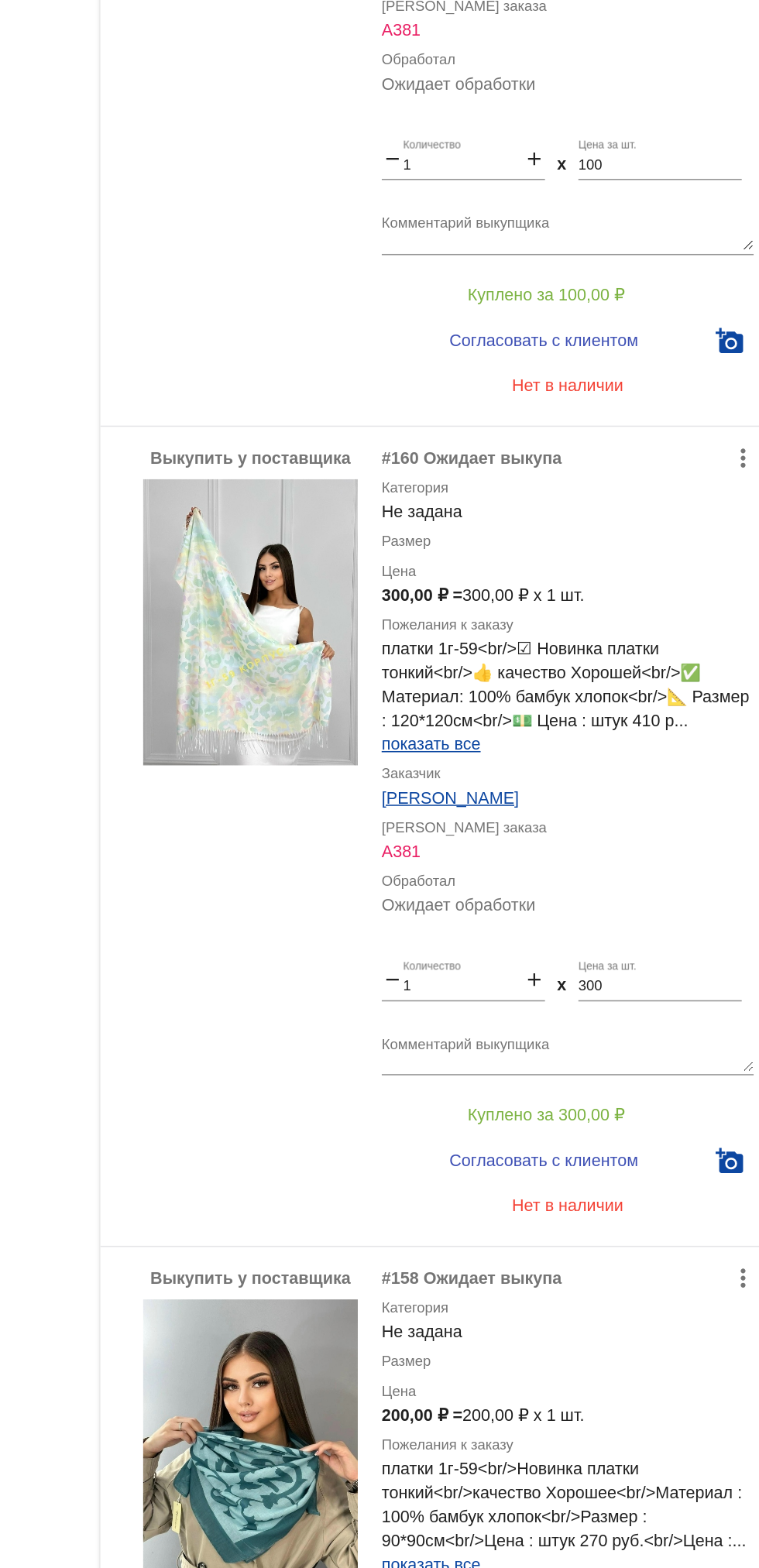
scroll to position [195, 0]
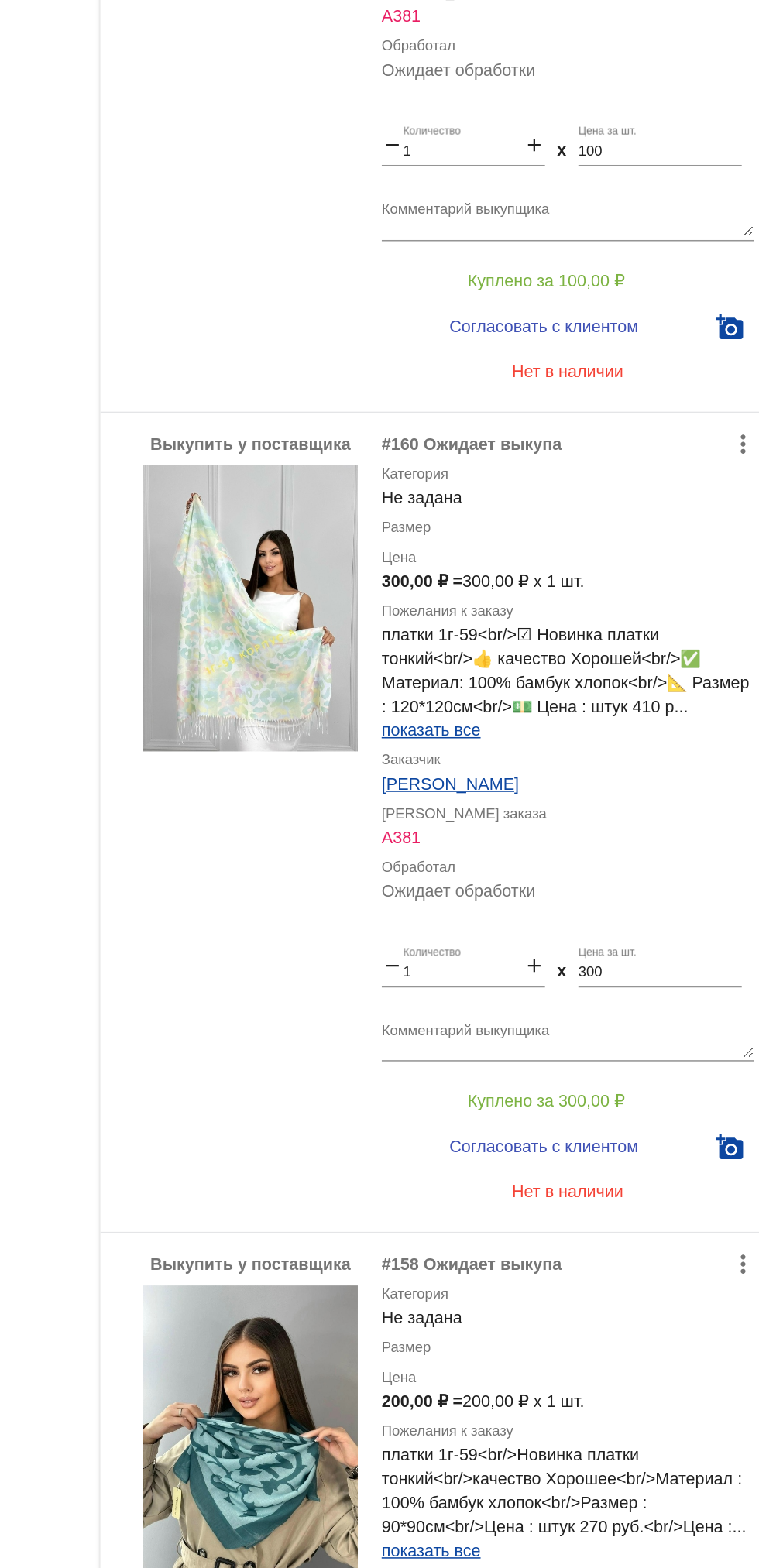
click at [421, 898] on img at bounding box center [413, 895] width 139 height 186
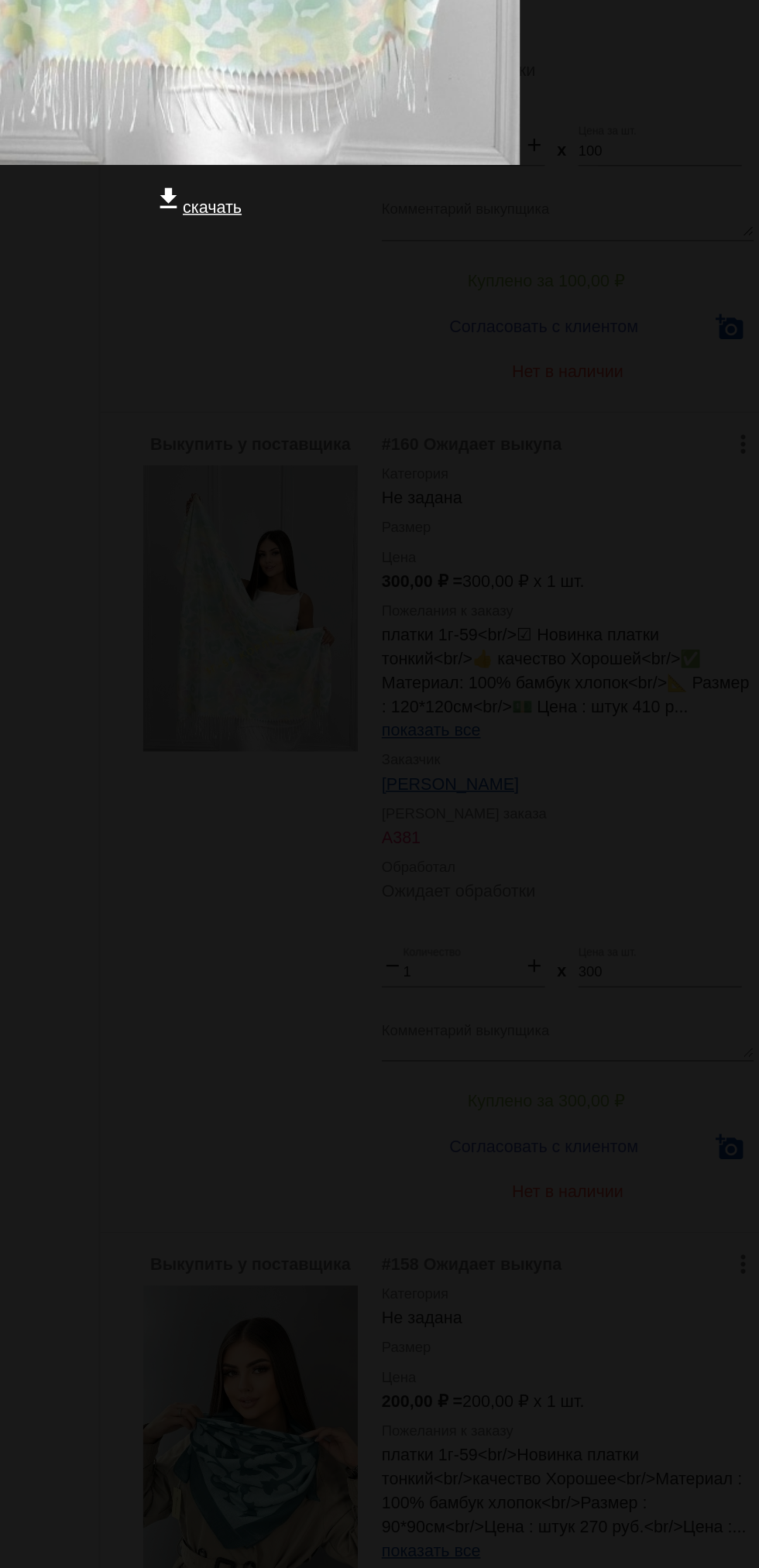
click at [419, 535] on img at bounding box center [380, 328] width 418 height 558
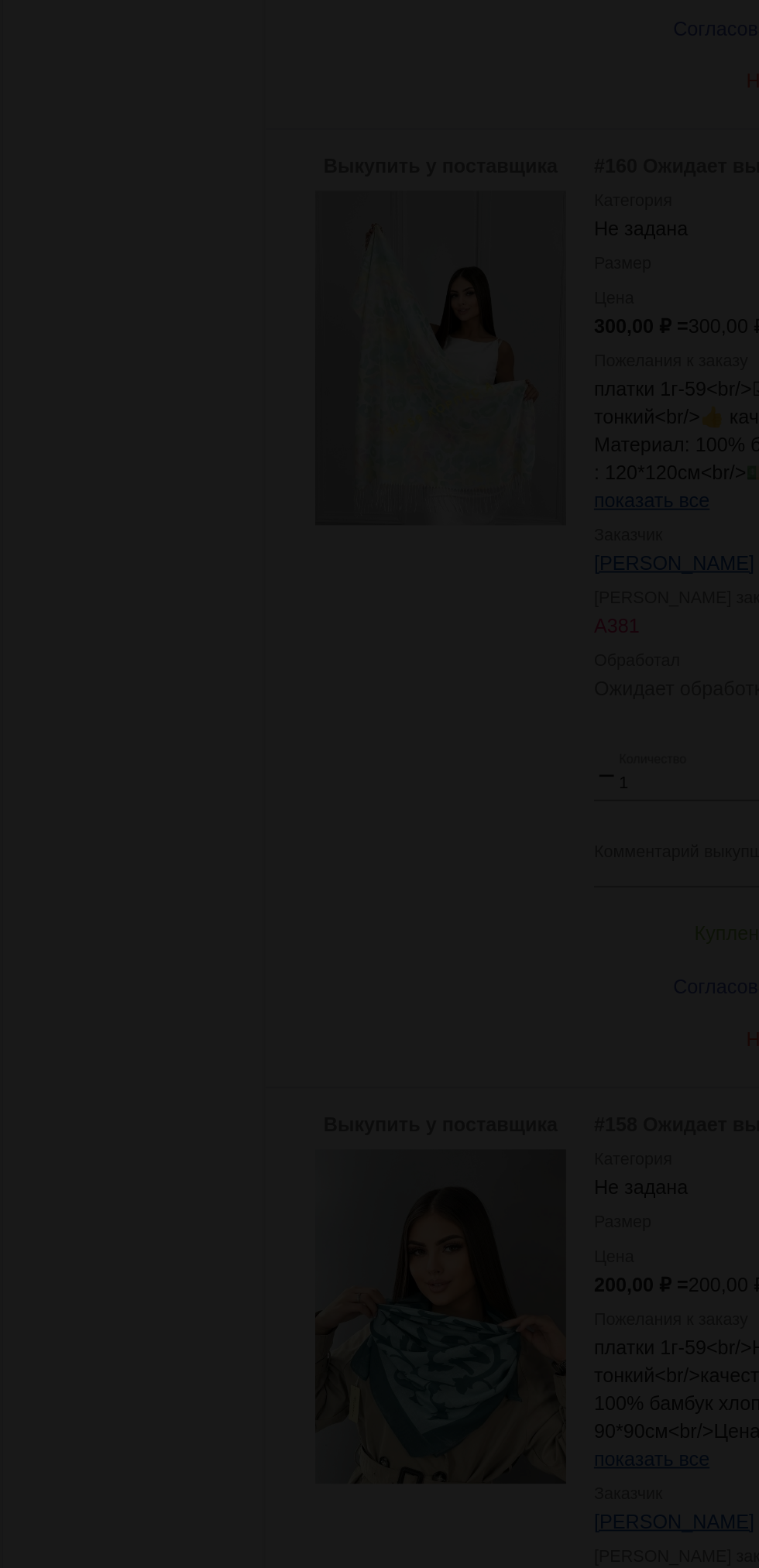
scroll to position [0, 0]
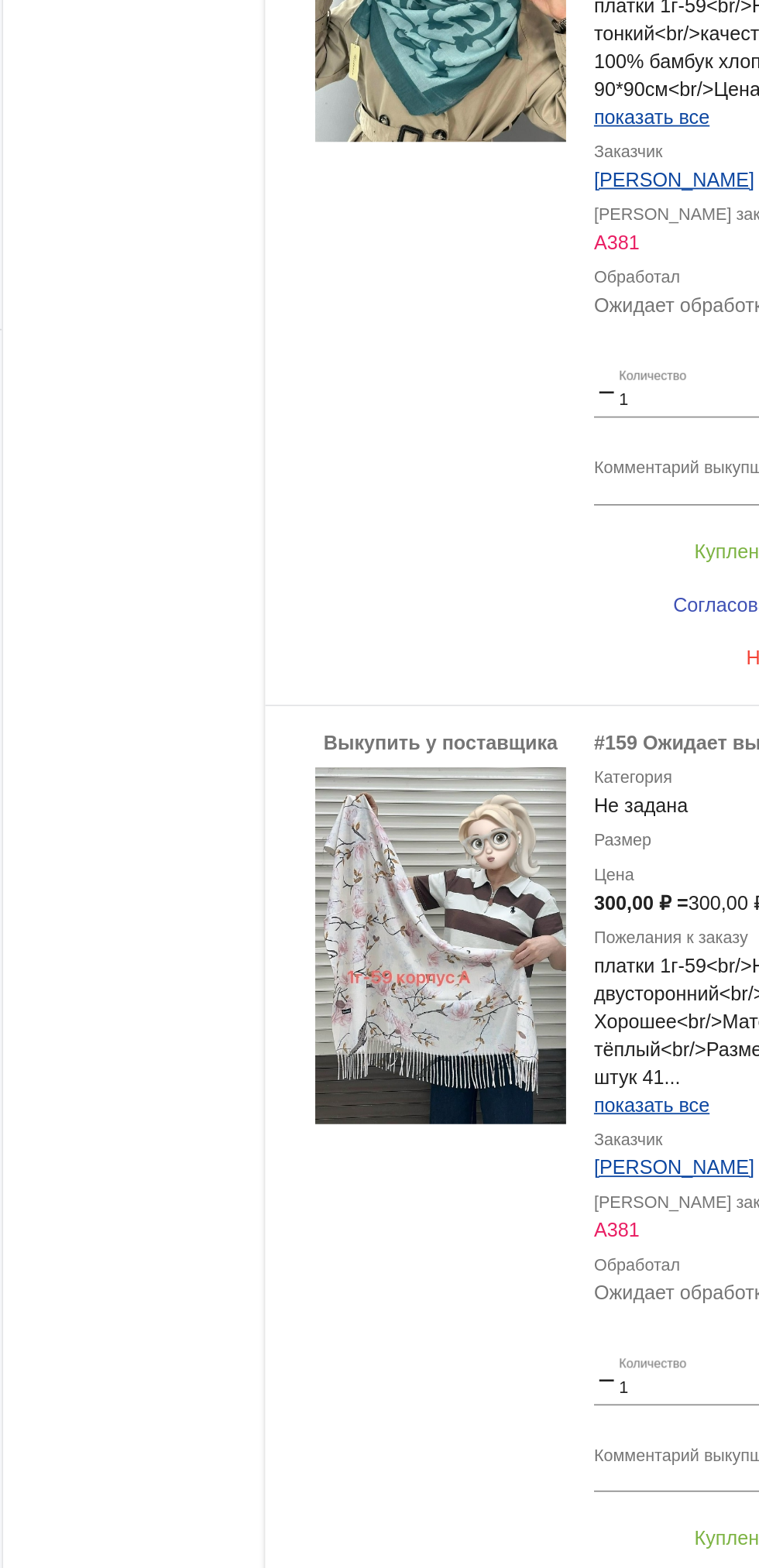
scroll to position [1568, 0]
click at [419, 577] on img at bounding box center [413, 564] width 139 height 198
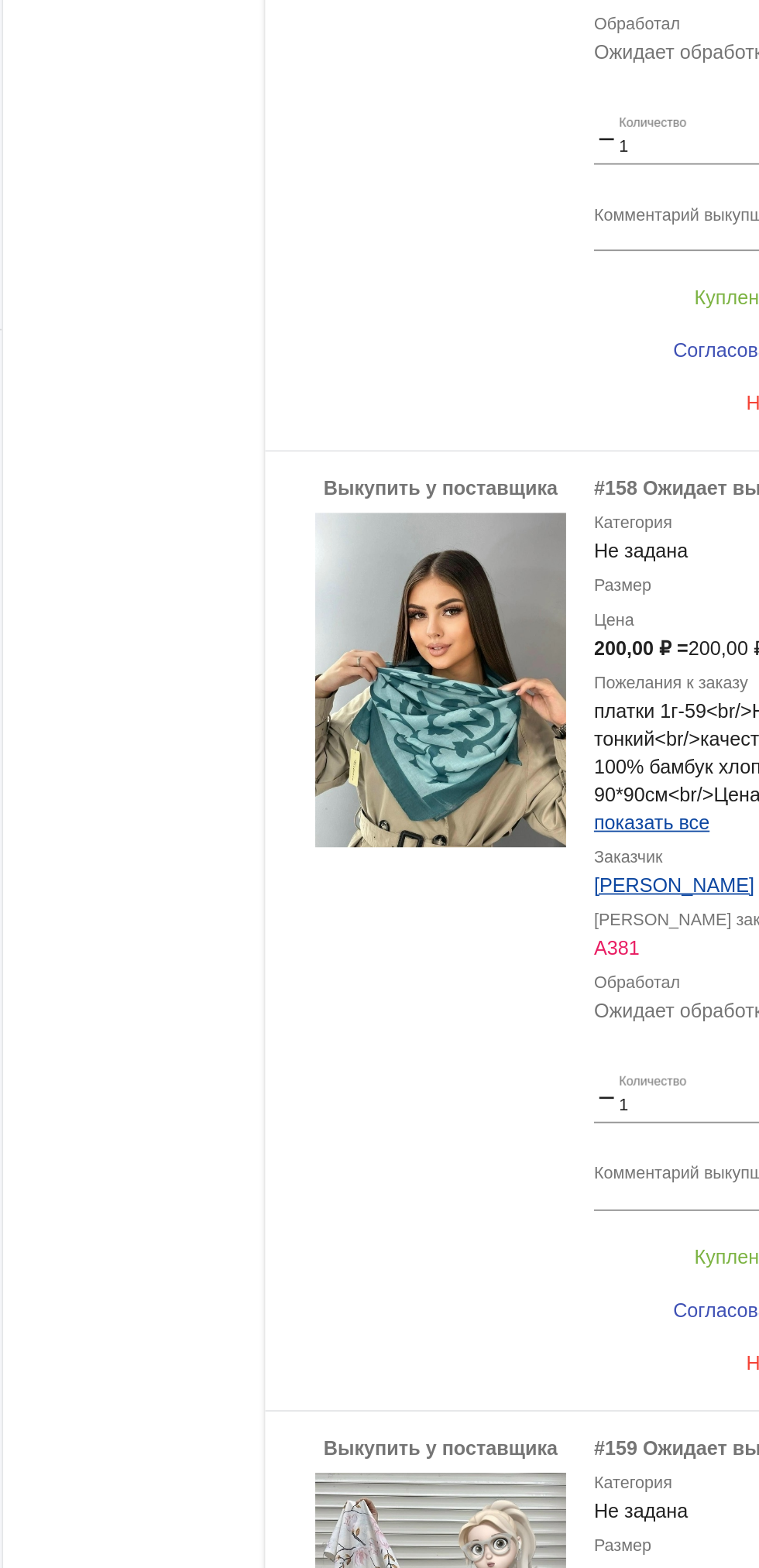
scroll to position [1176, 0]
click at [590, 840] on div "#159 Ожидает выкупа" at bounding box center [620, 843] width 242 height 16
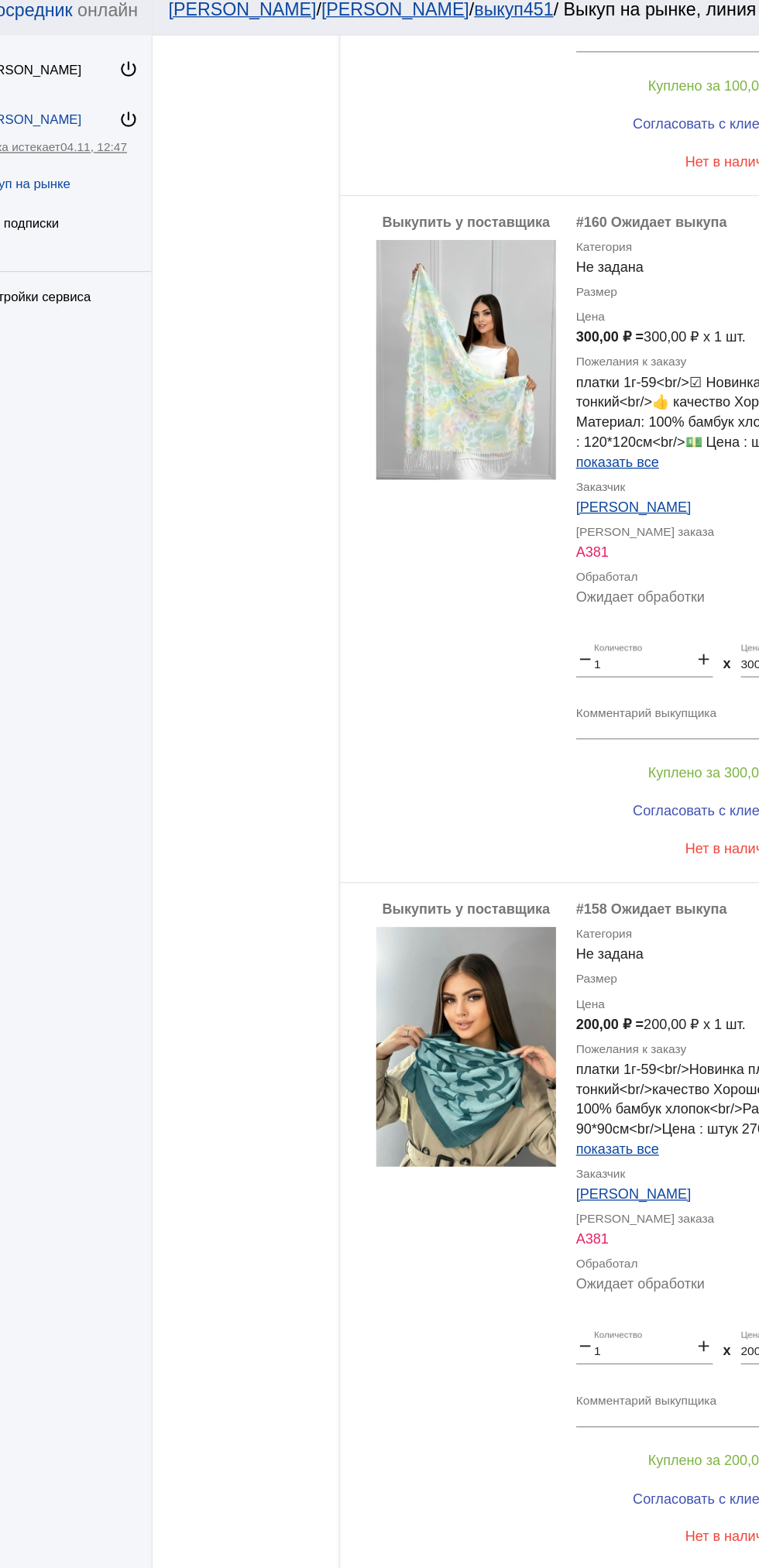
scroll to position [775, 0]
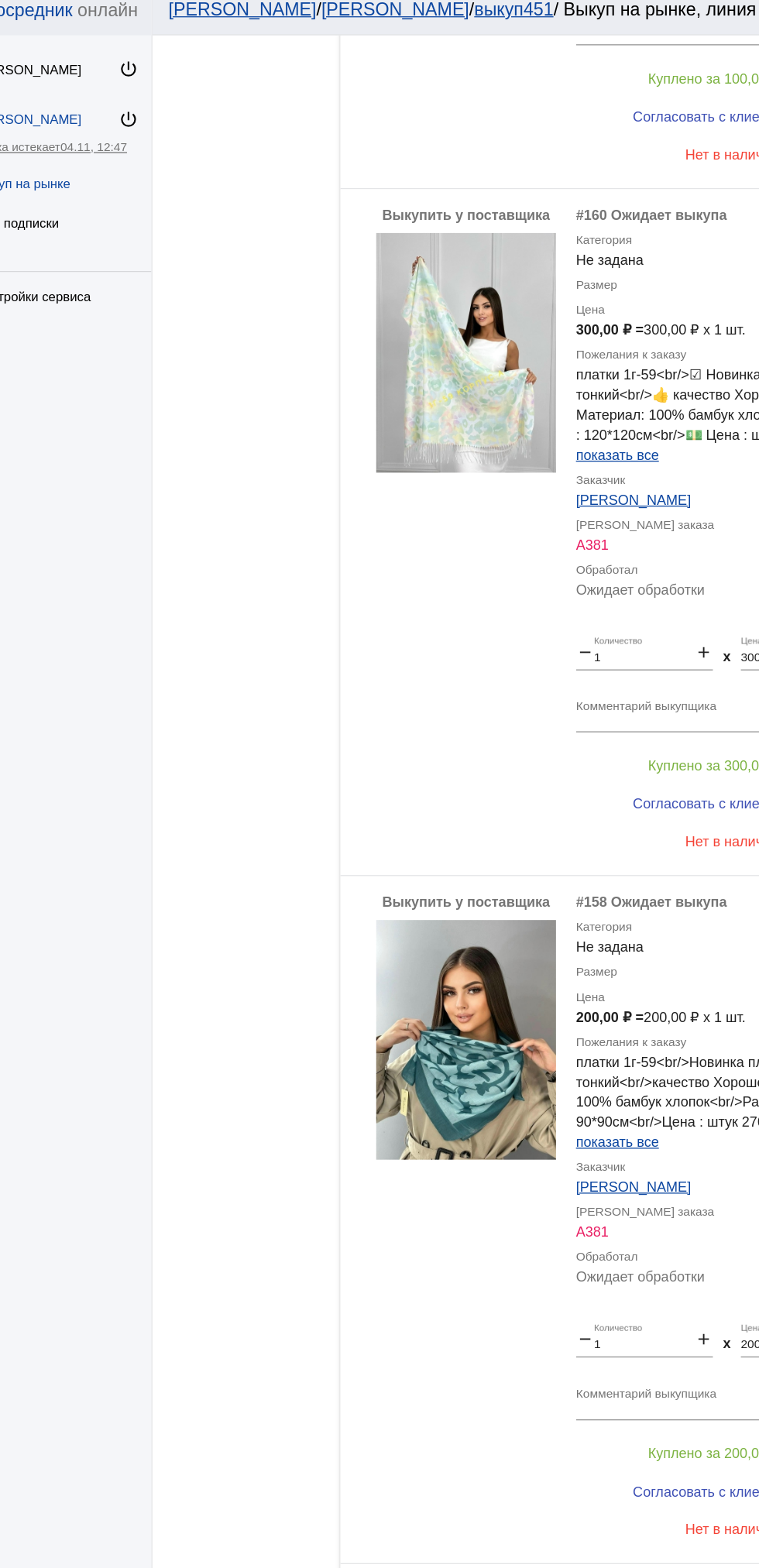
click at [540, 931] on link "[PERSON_NAME]" at bounding box center [543, 932] width 89 height 13
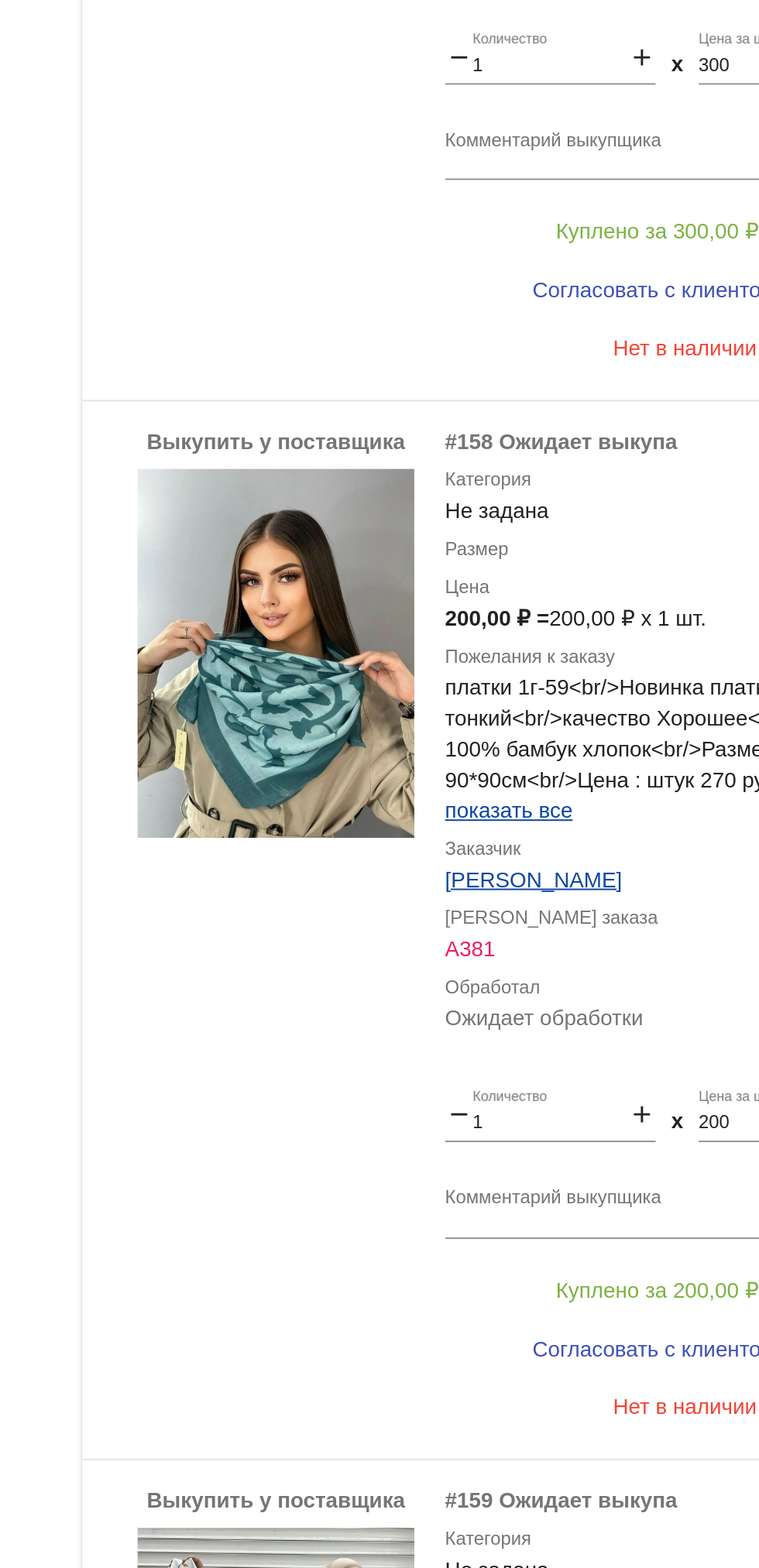
scroll to position [944, 0]
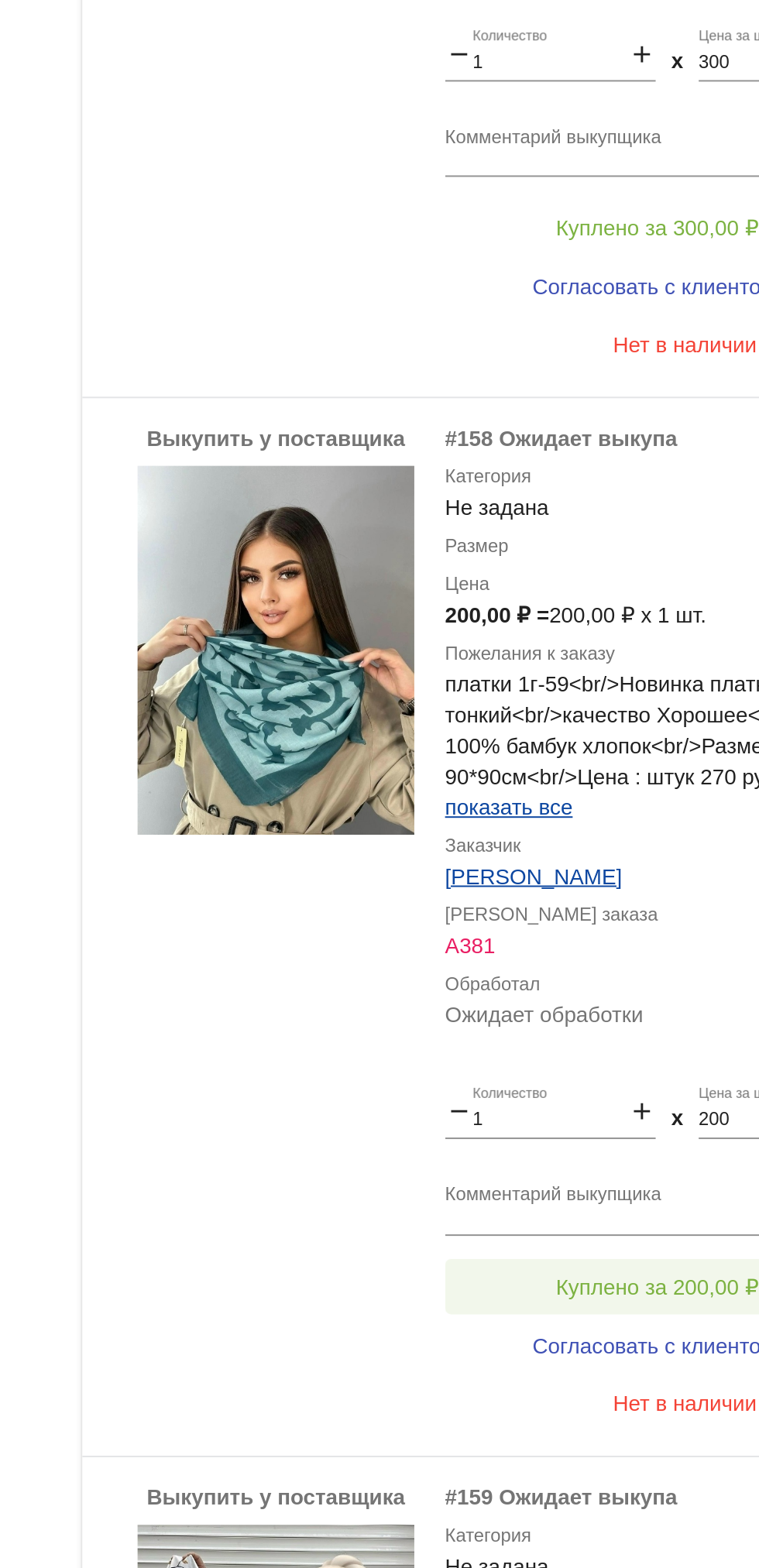
click at [619, 971] on span "Куплено за 200,00 ₽" at bounding box center [605, 968] width 102 height 13
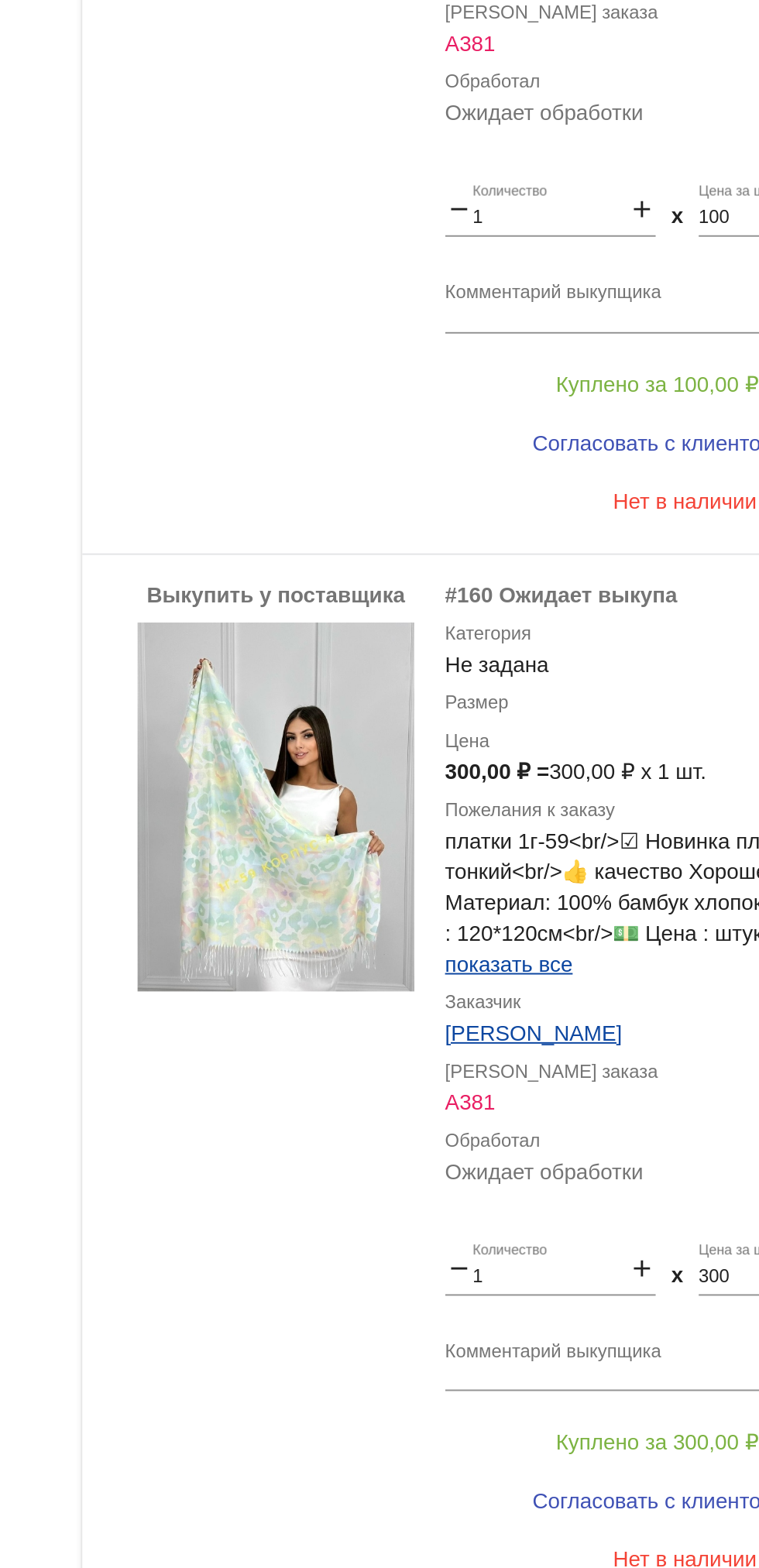
scroll to position [335, 0]
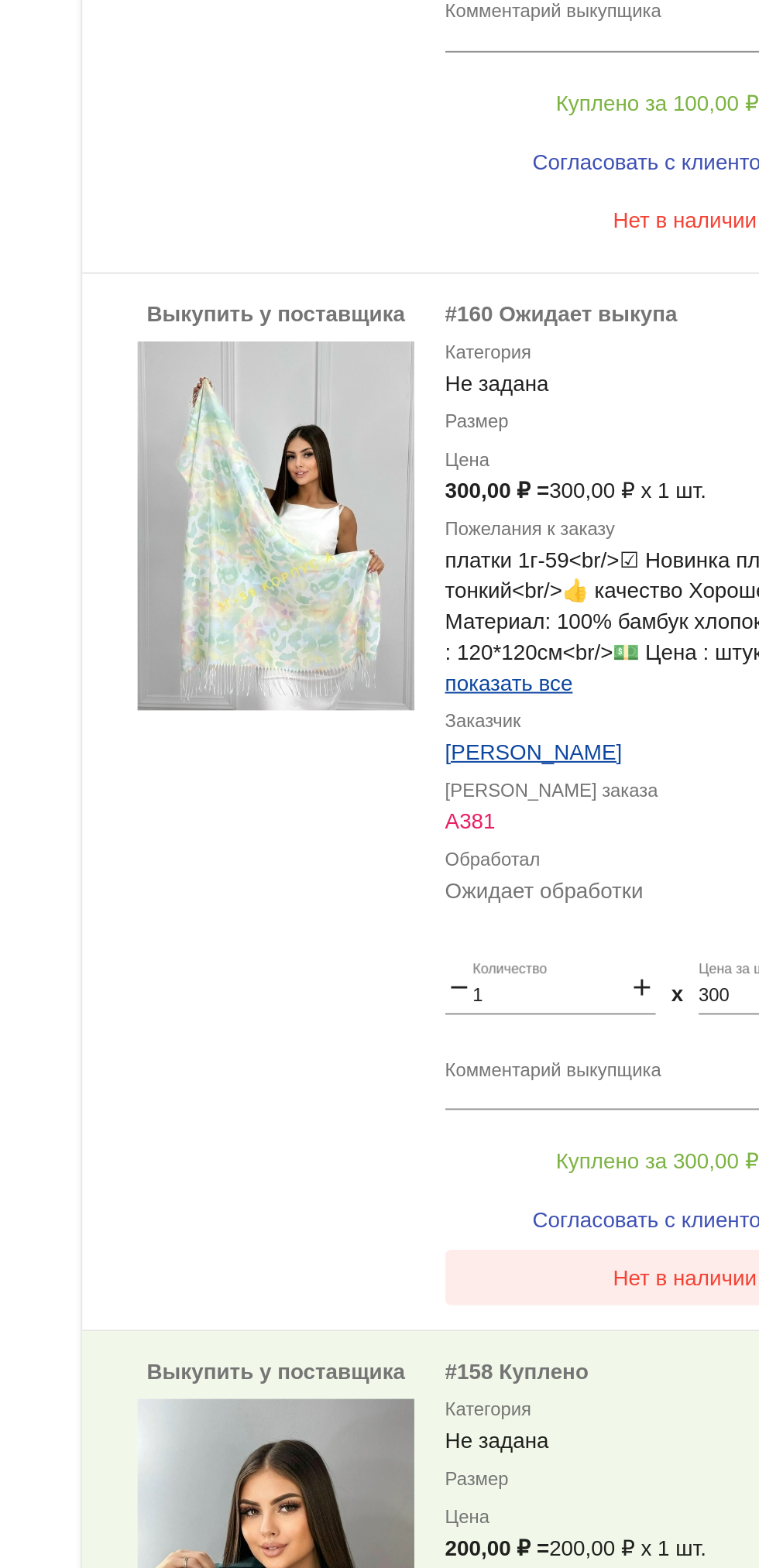
click at [616, 965] on span "Нет в наличии" at bounding box center [619, 964] width 72 height 13
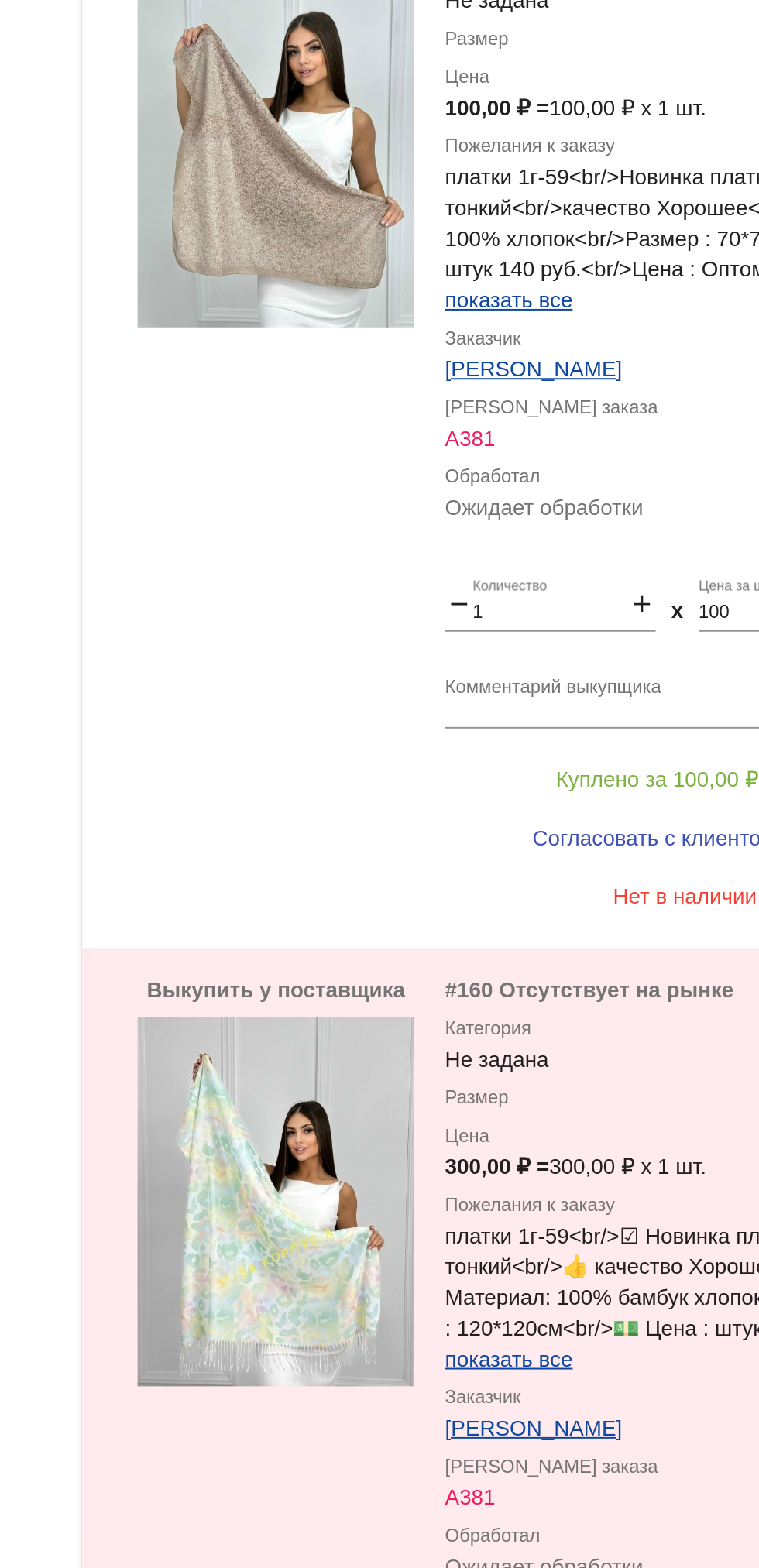
scroll to position [0, 0]
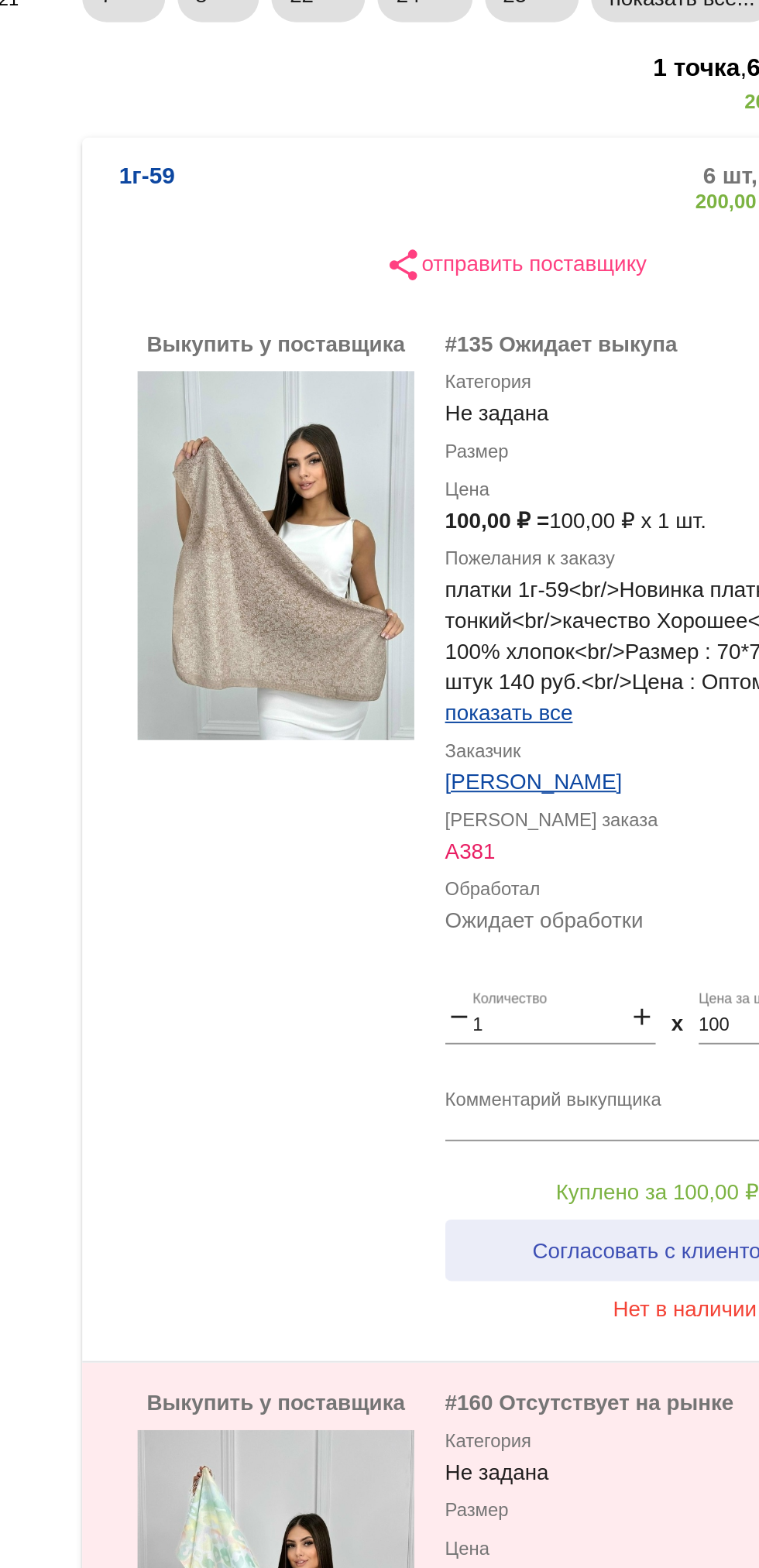
click at [634, 862] on button "Согласовать с клиентом" at bounding box center [604, 876] width 211 height 31
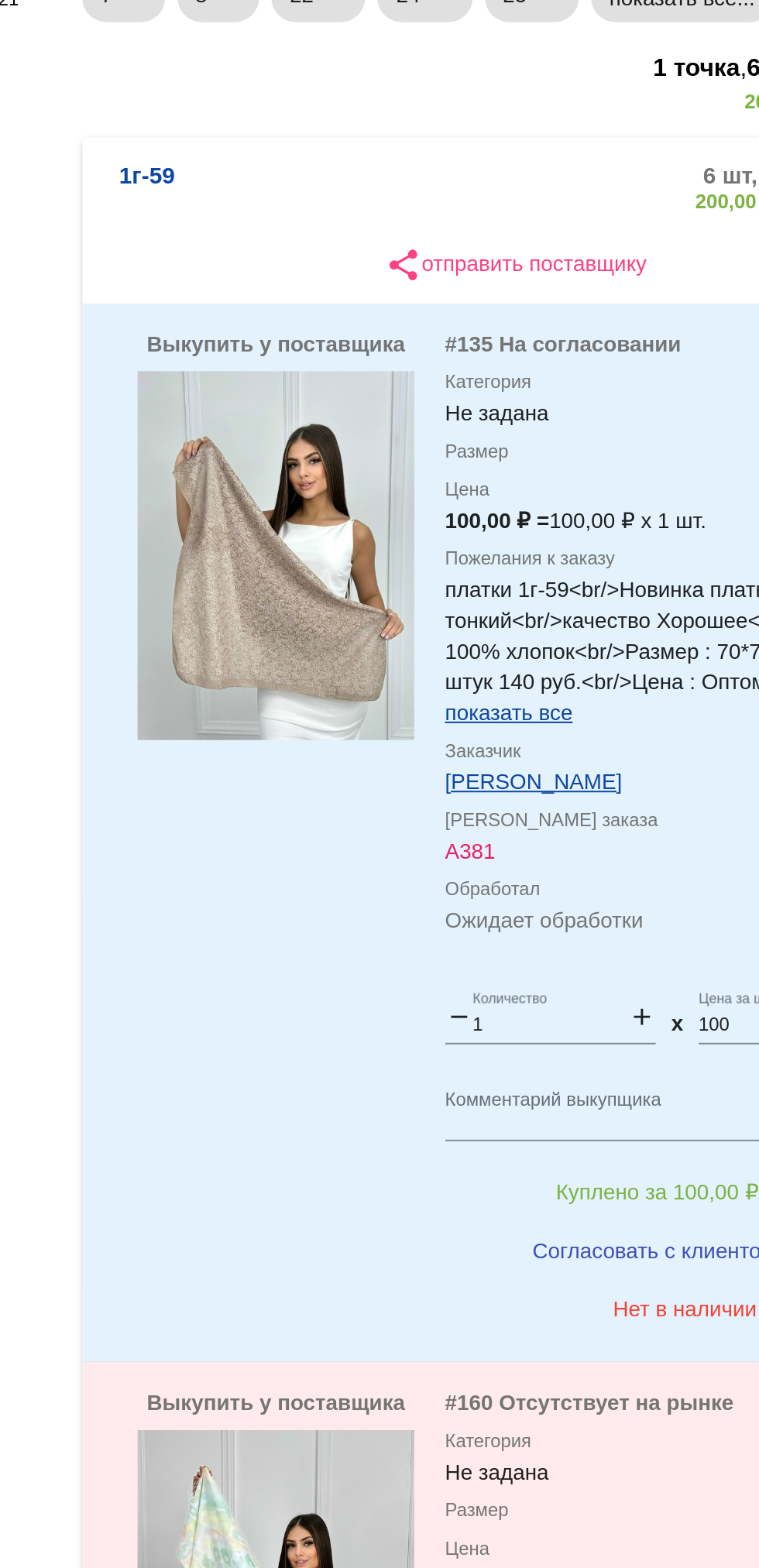
click at [614, 849] on span "Куплено за 100,00 ₽" at bounding box center [605, 846] width 102 height 13
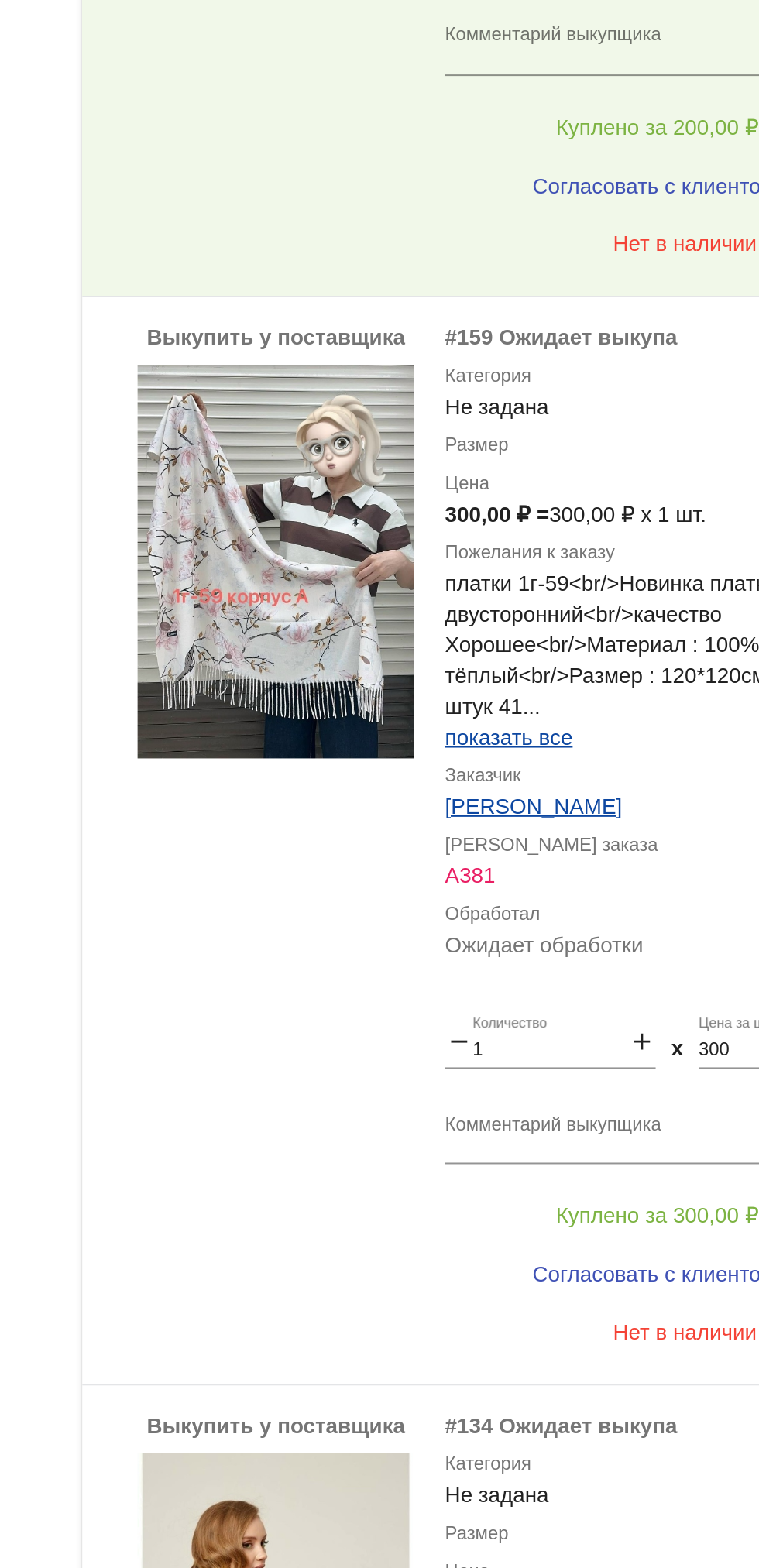
scroll to position [1604, 0]
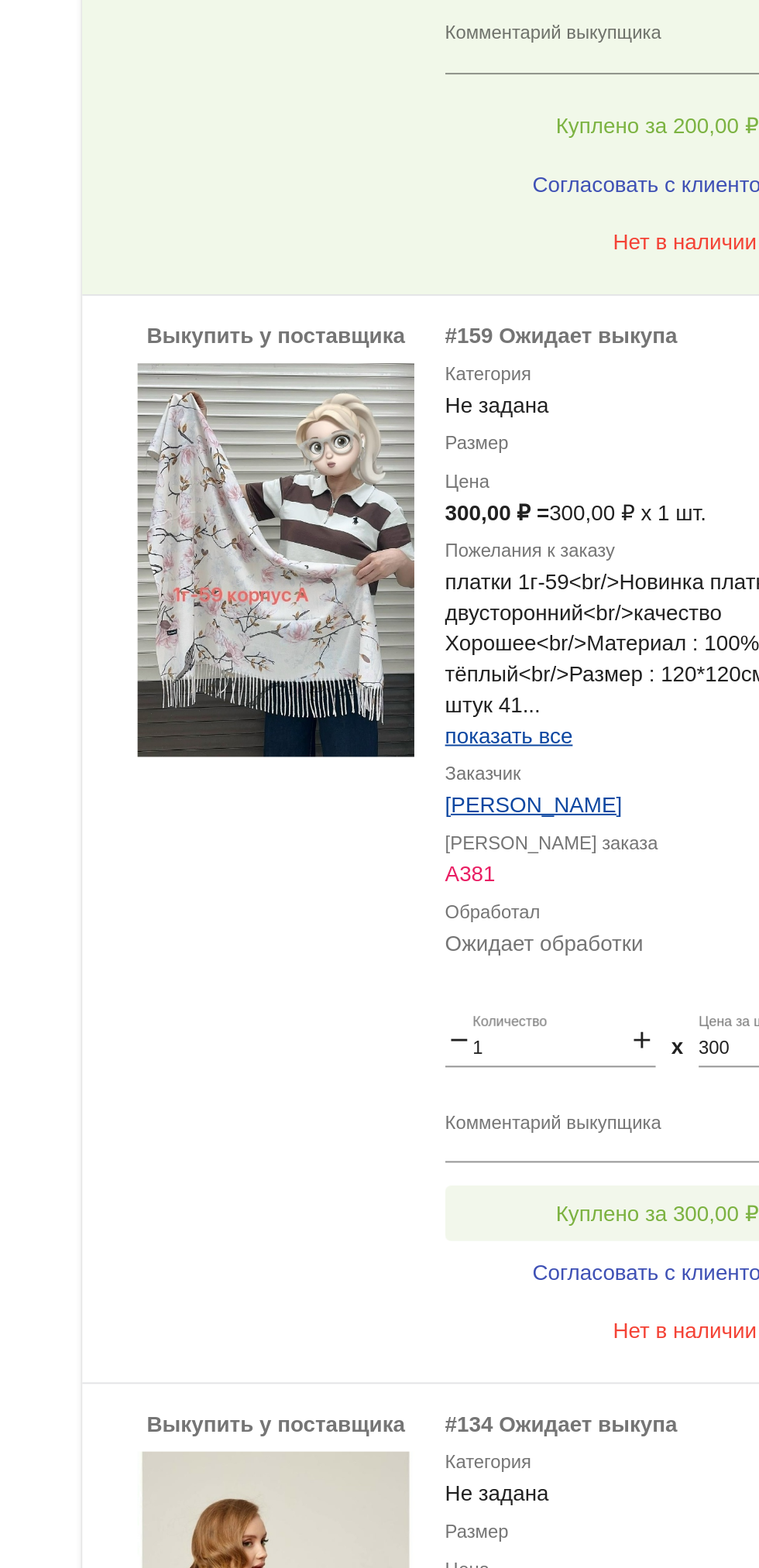
click at [624, 856] on span "Куплено за 300,00 ₽" at bounding box center [605, 857] width 102 height 13
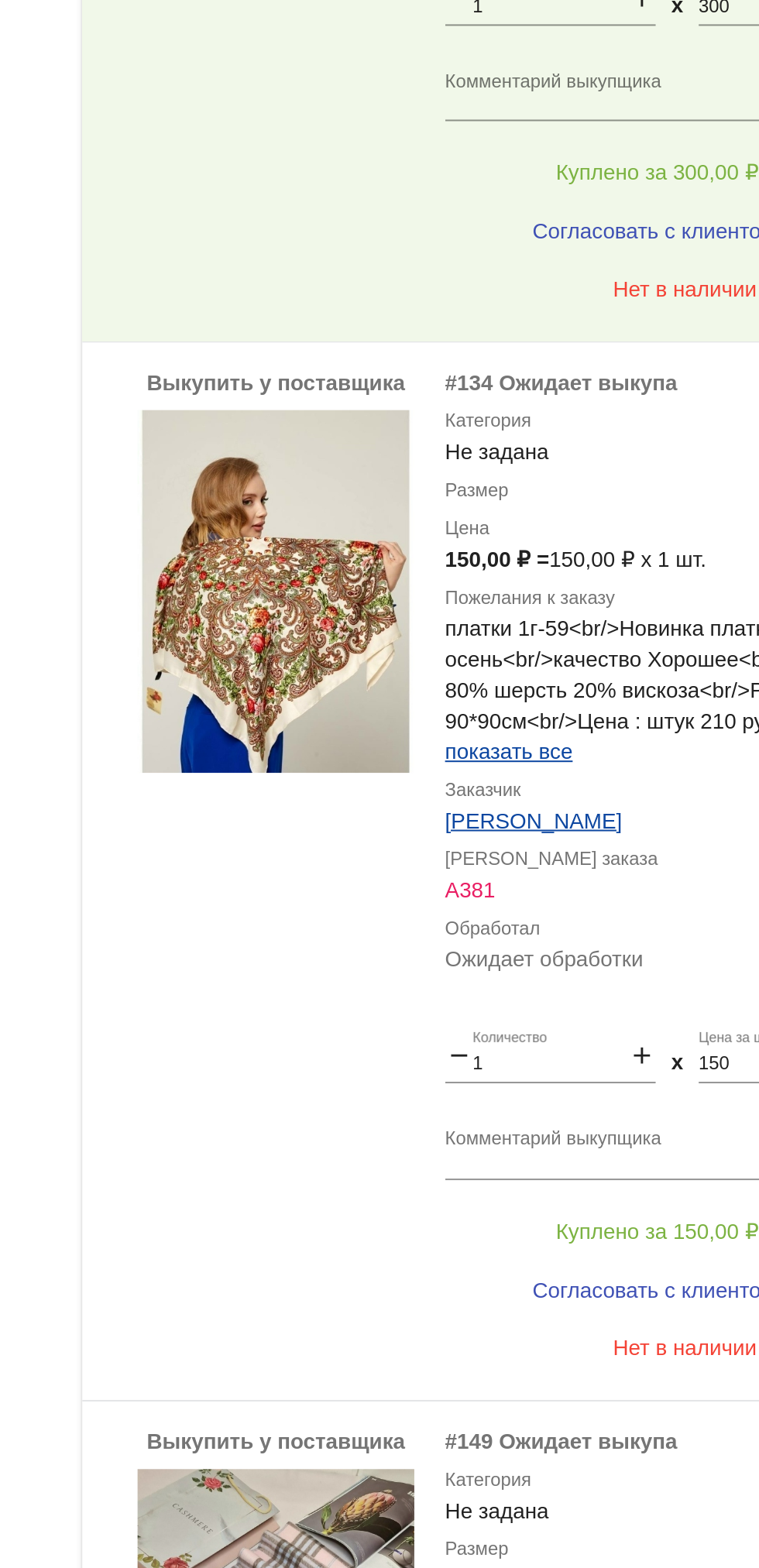
scroll to position [2170, 0]
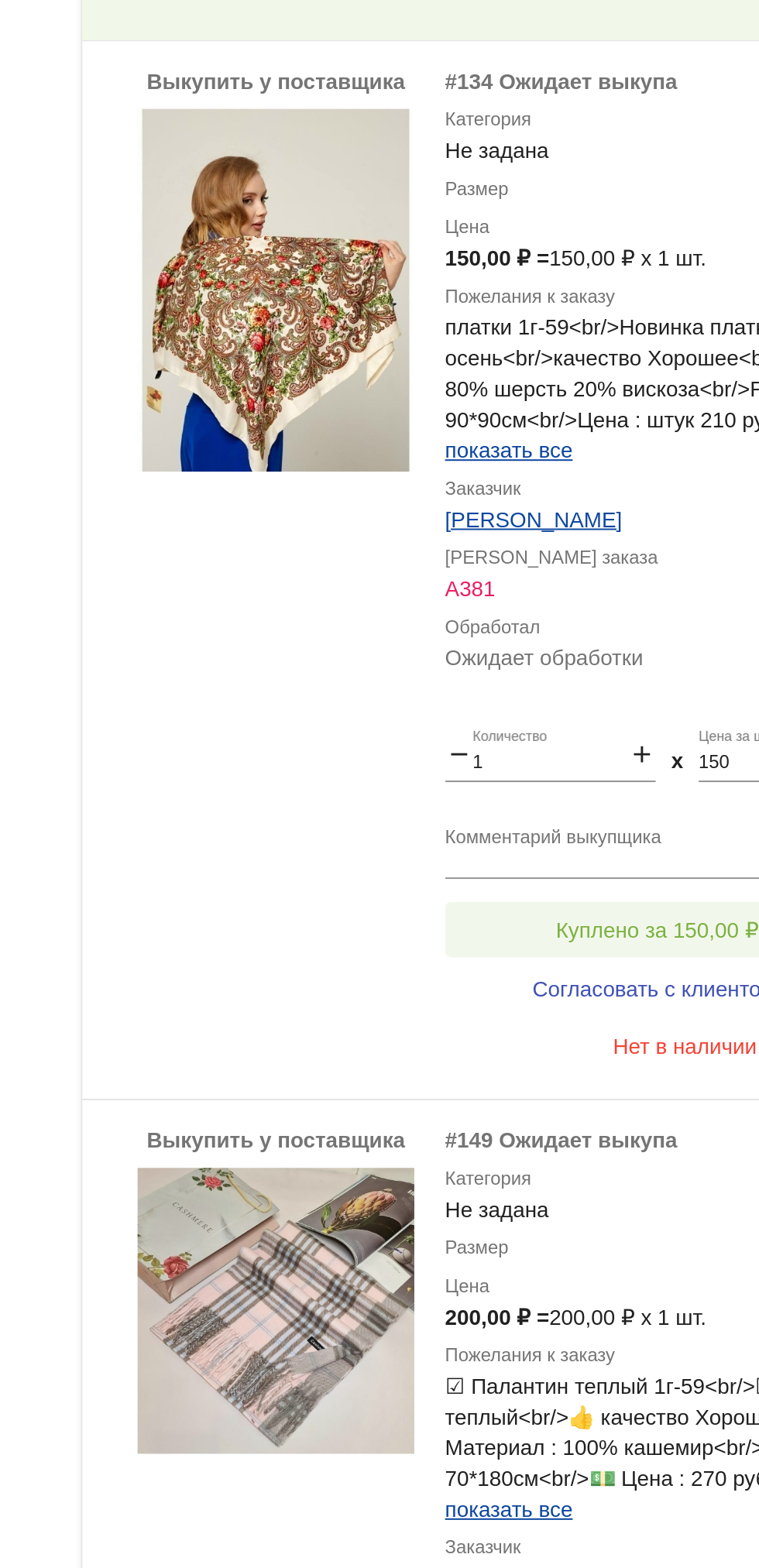
click at [628, 830] on span "Куплено за 150,00 ₽" at bounding box center [605, 826] width 102 height 13
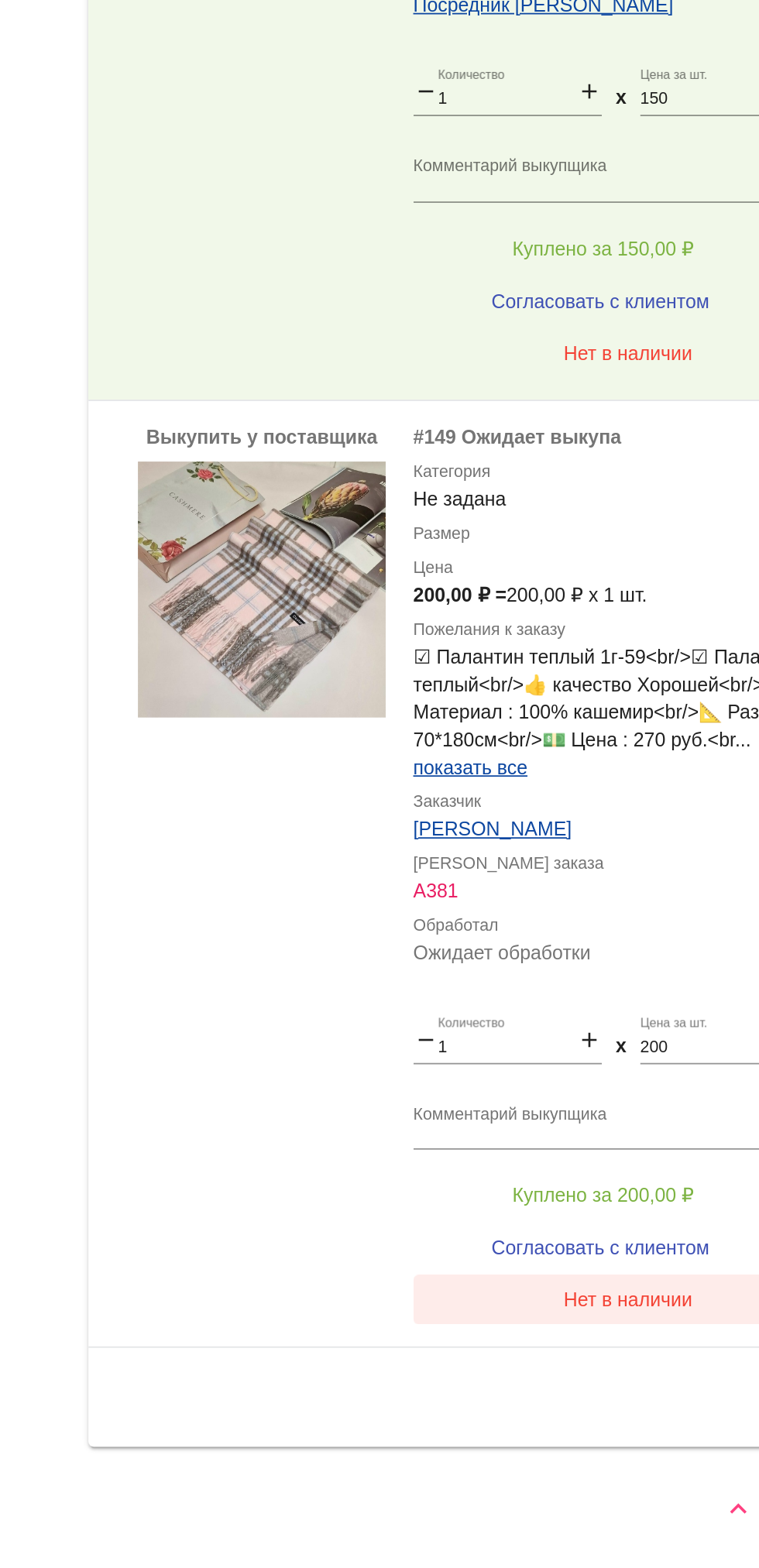
click at [644, 1418] on span "Нет в наличии" at bounding box center [619, 1418] width 72 height 13
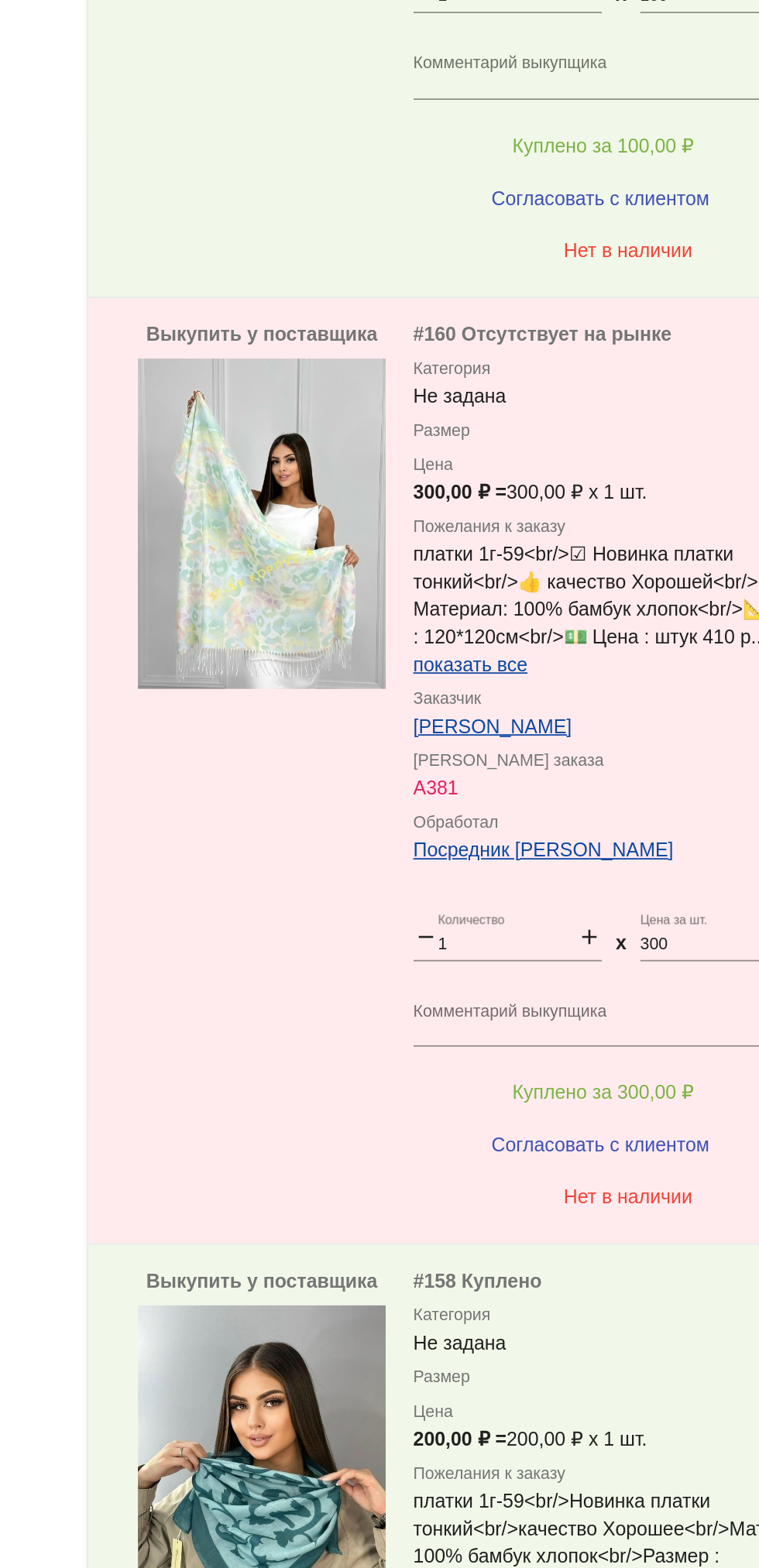
scroll to position [0, 0]
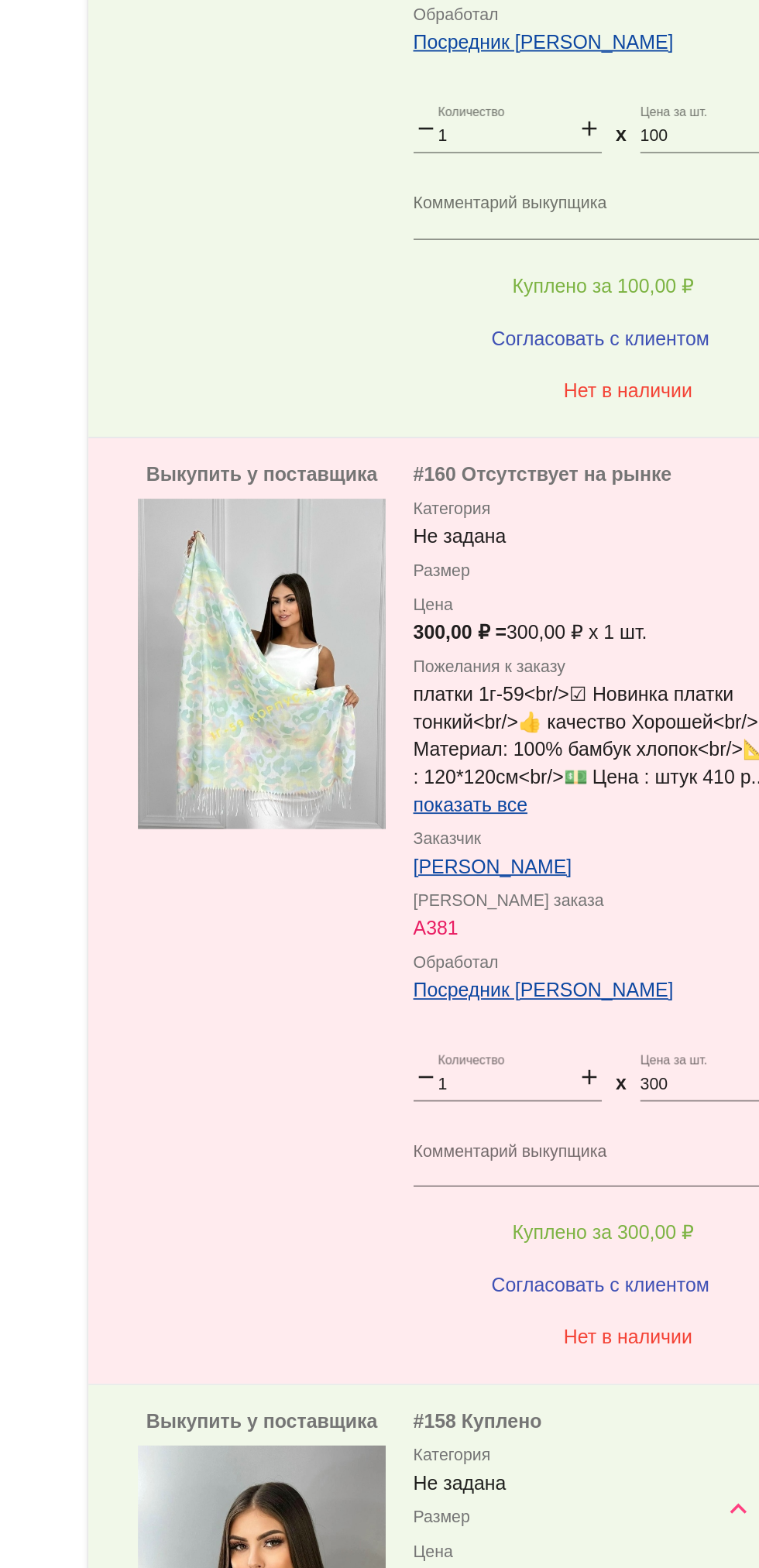
click at [636, 1297] on input "300" at bounding box center [679, 1297] width 106 height 11
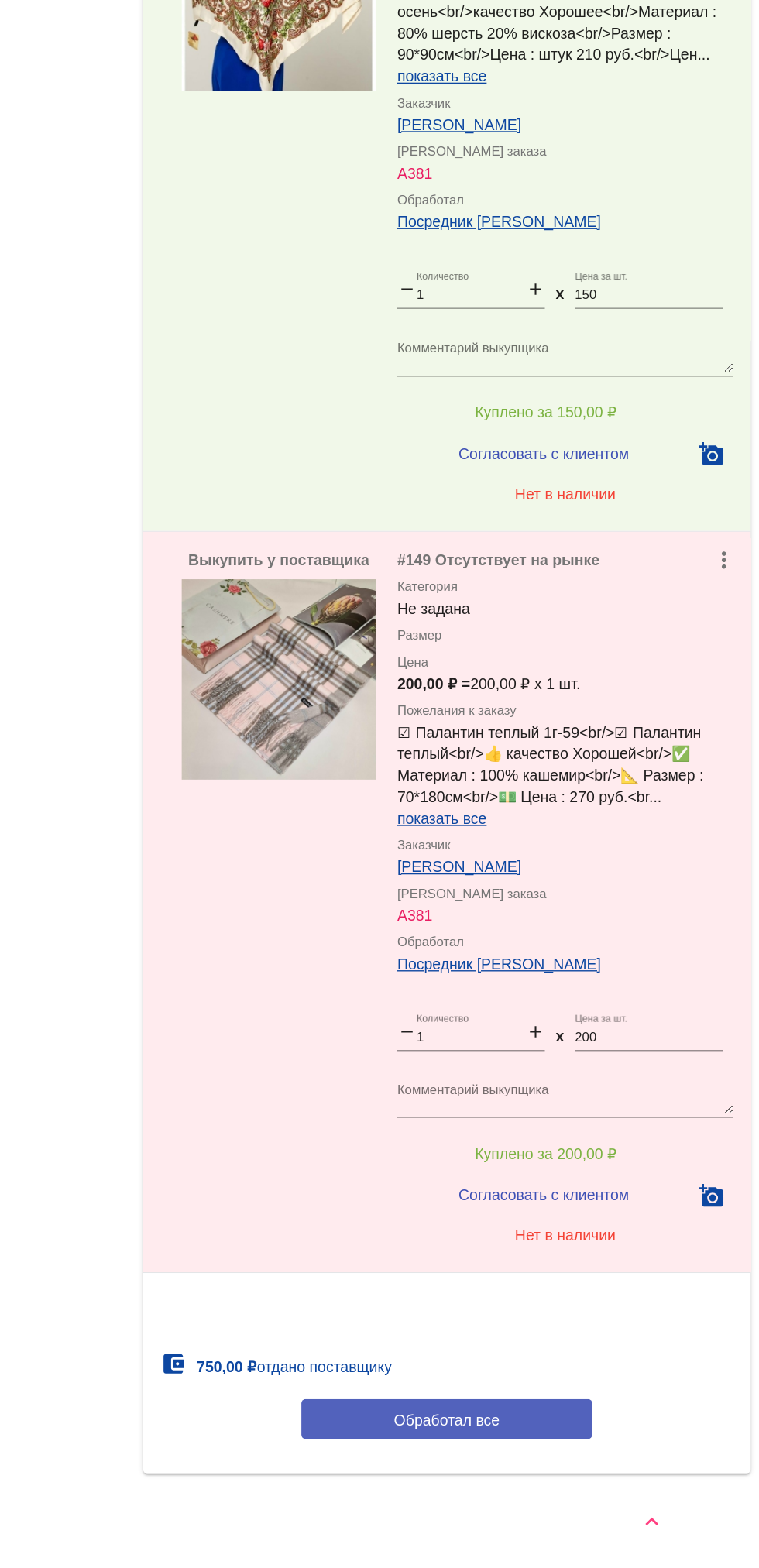
click at [511, 1472] on button "Обработал все" at bounding box center [534, 1461] width 209 height 28
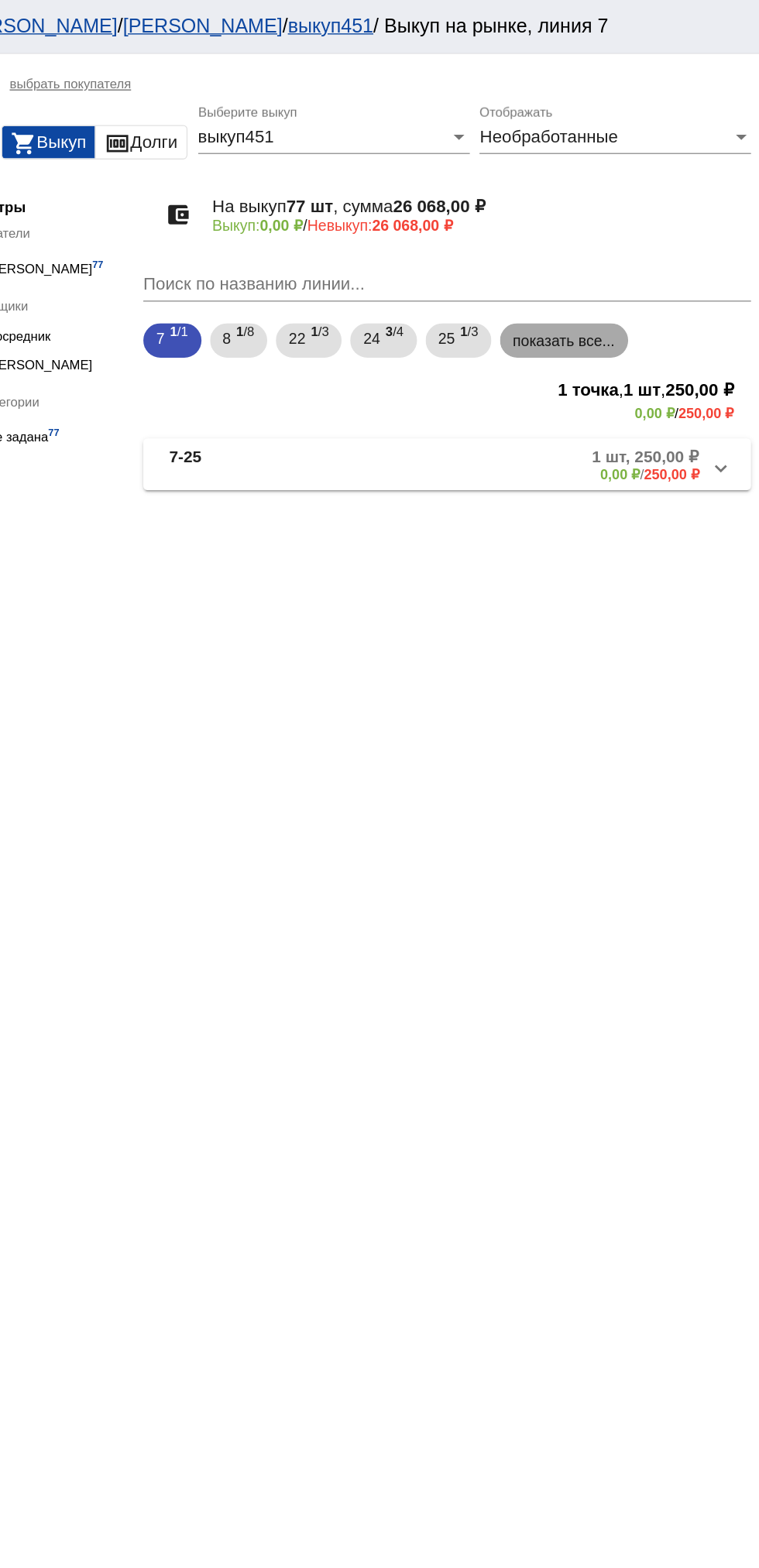
click at [621, 251] on mat-chip "показать все..." at bounding box center [618, 244] width 93 height 25
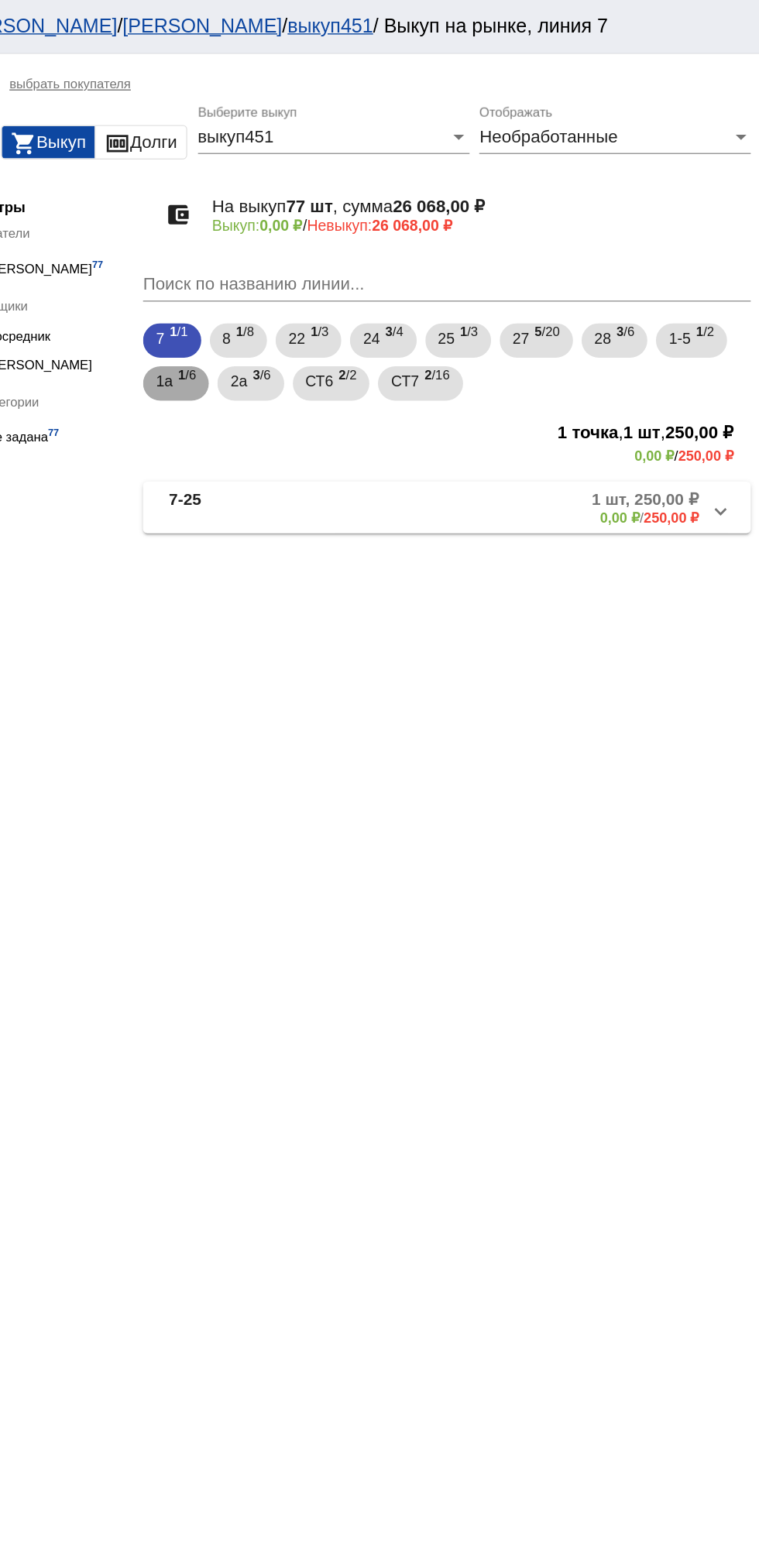
click at [350, 270] on span "1 /6" at bounding box center [347, 276] width 13 height 32
click at [471, 381] on mat-expansion-panel-header "1а-56 6 шт, 2 850,00 ₽ 0,00 ₽ / 2 850,00 ₽" at bounding box center [534, 365] width 436 height 38
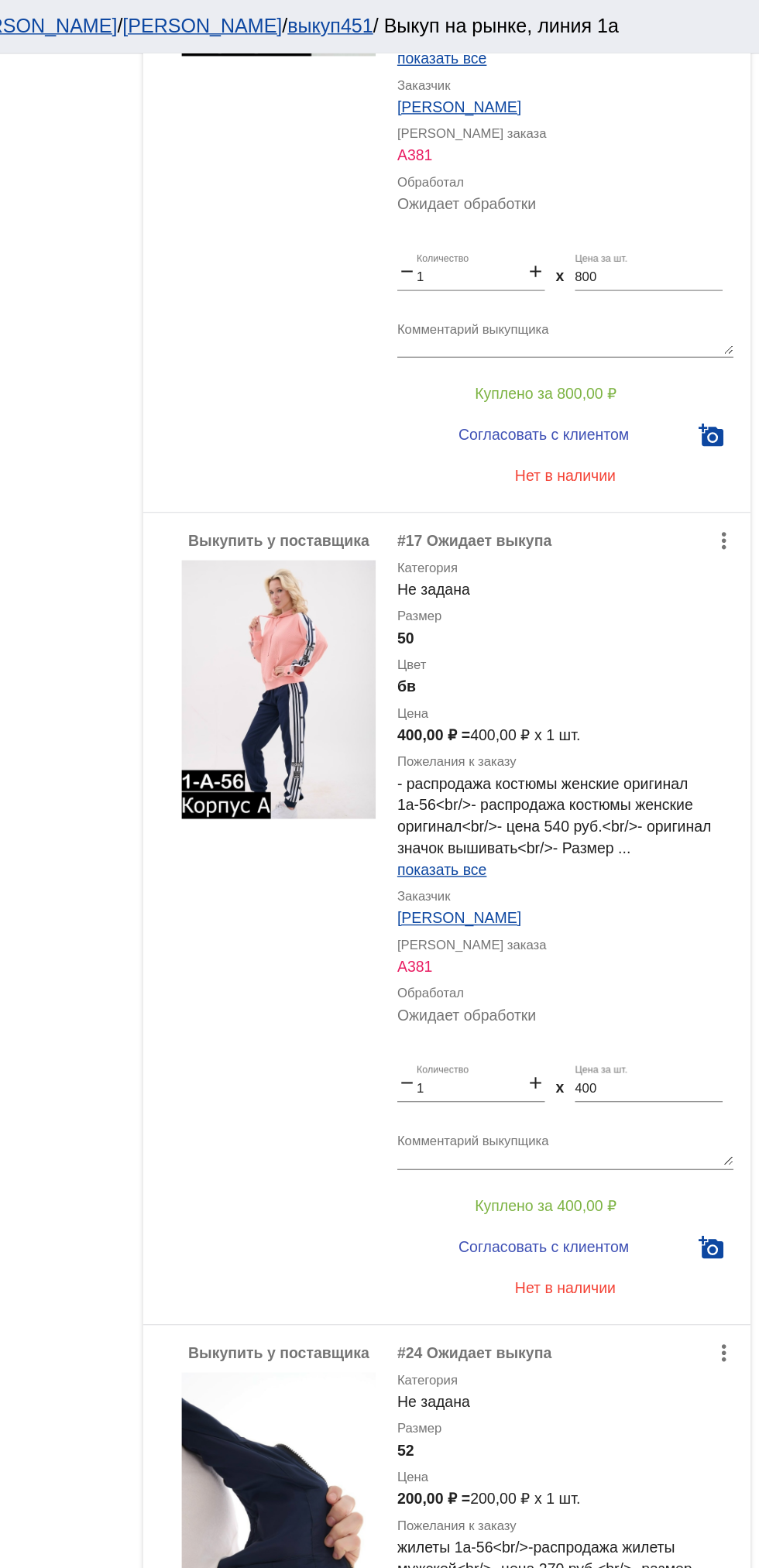
scroll to position [2260, 0]
click at [644, 867] on span "Куплено за 400,00 ₽" at bounding box center [605, 867] width 102 height 13
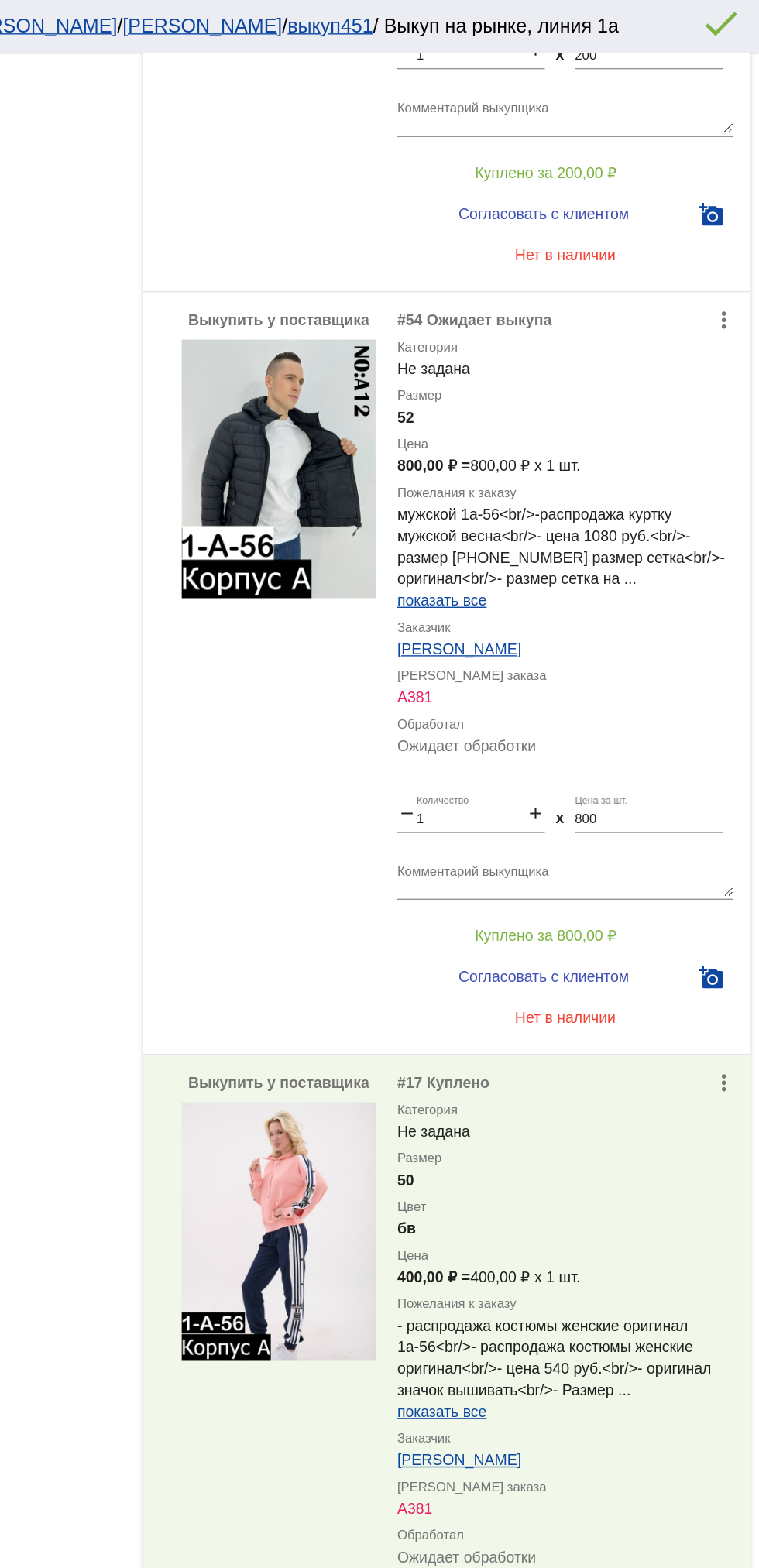
scroll to position [840, 0]
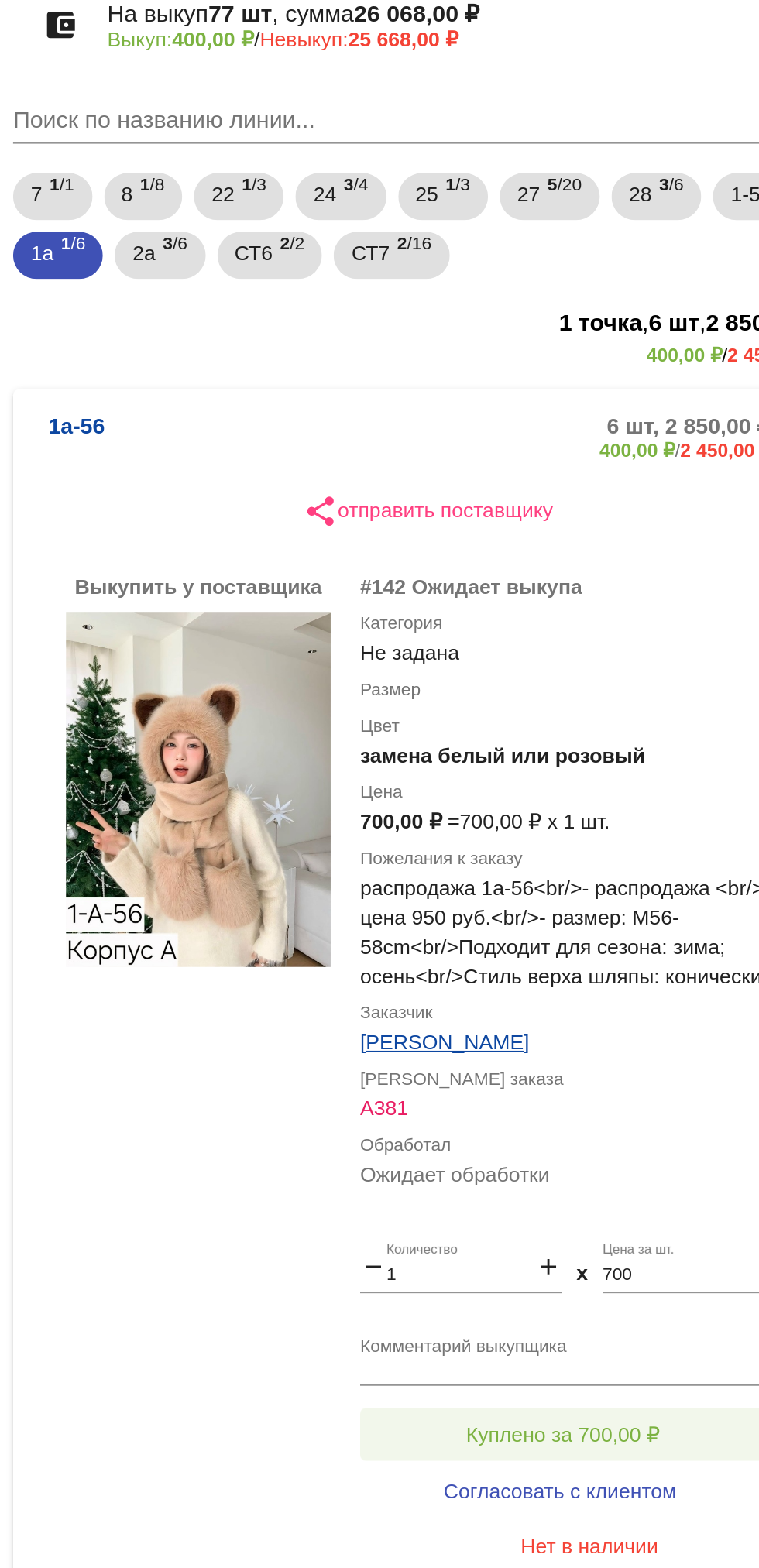
click at [648, 897] on span "Куплено за 700,00 ₽" at bounding box center [605, 895] width 102 height 13
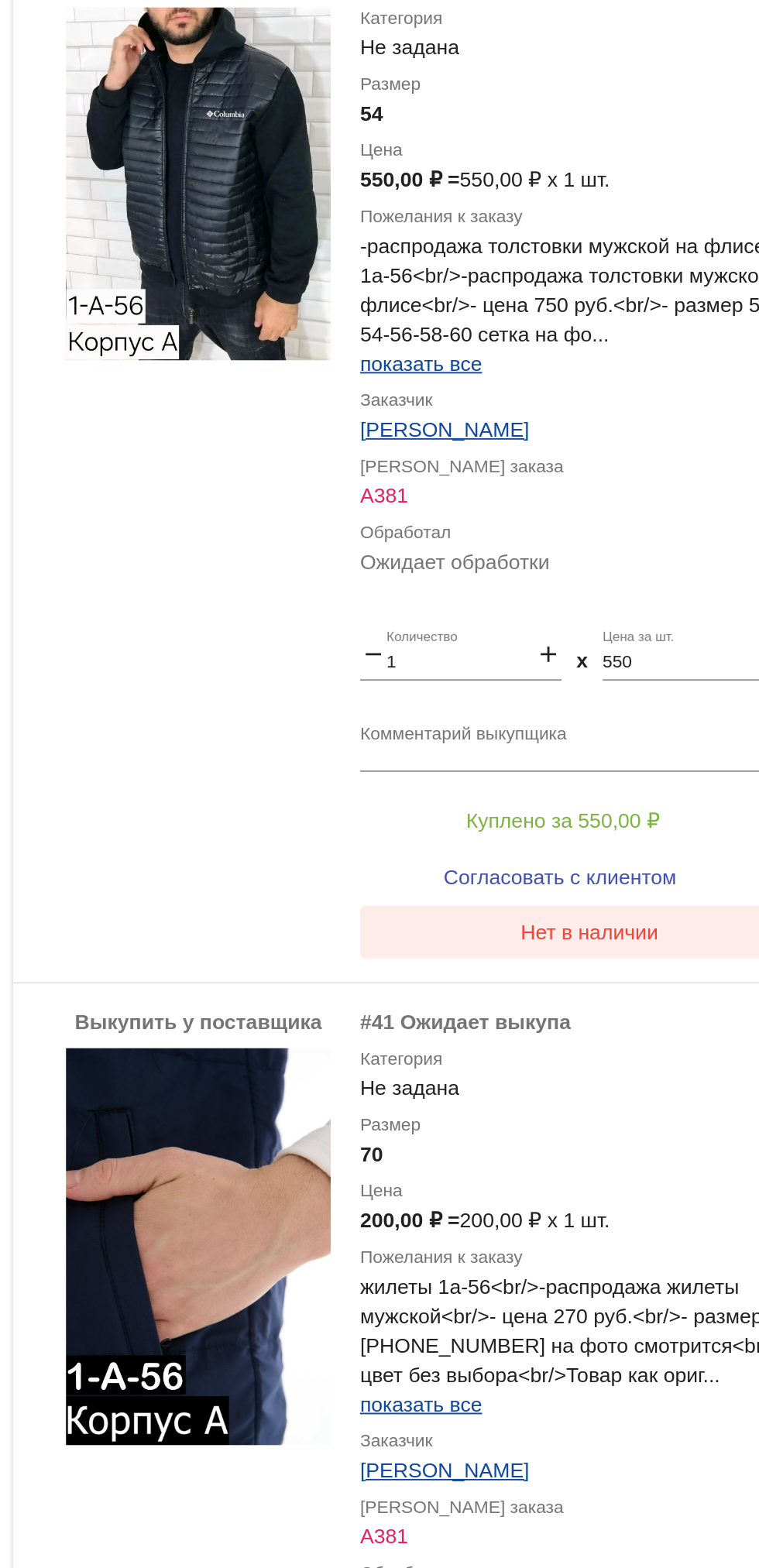
click at [653, 642] on button "Нет в наличии" at bounding box center [620, 629] width 242 height 28
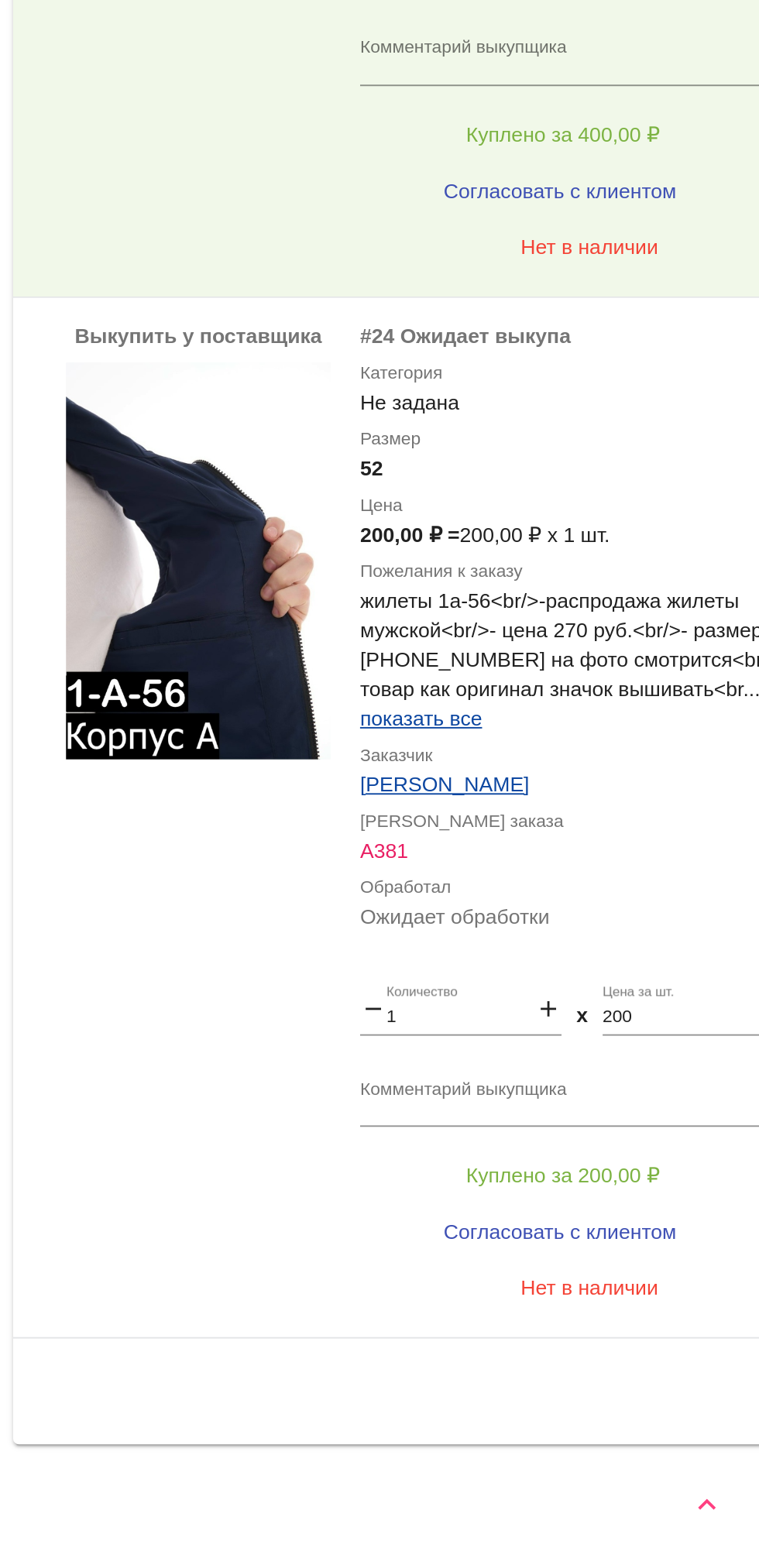
scroll to position [2314, 0]
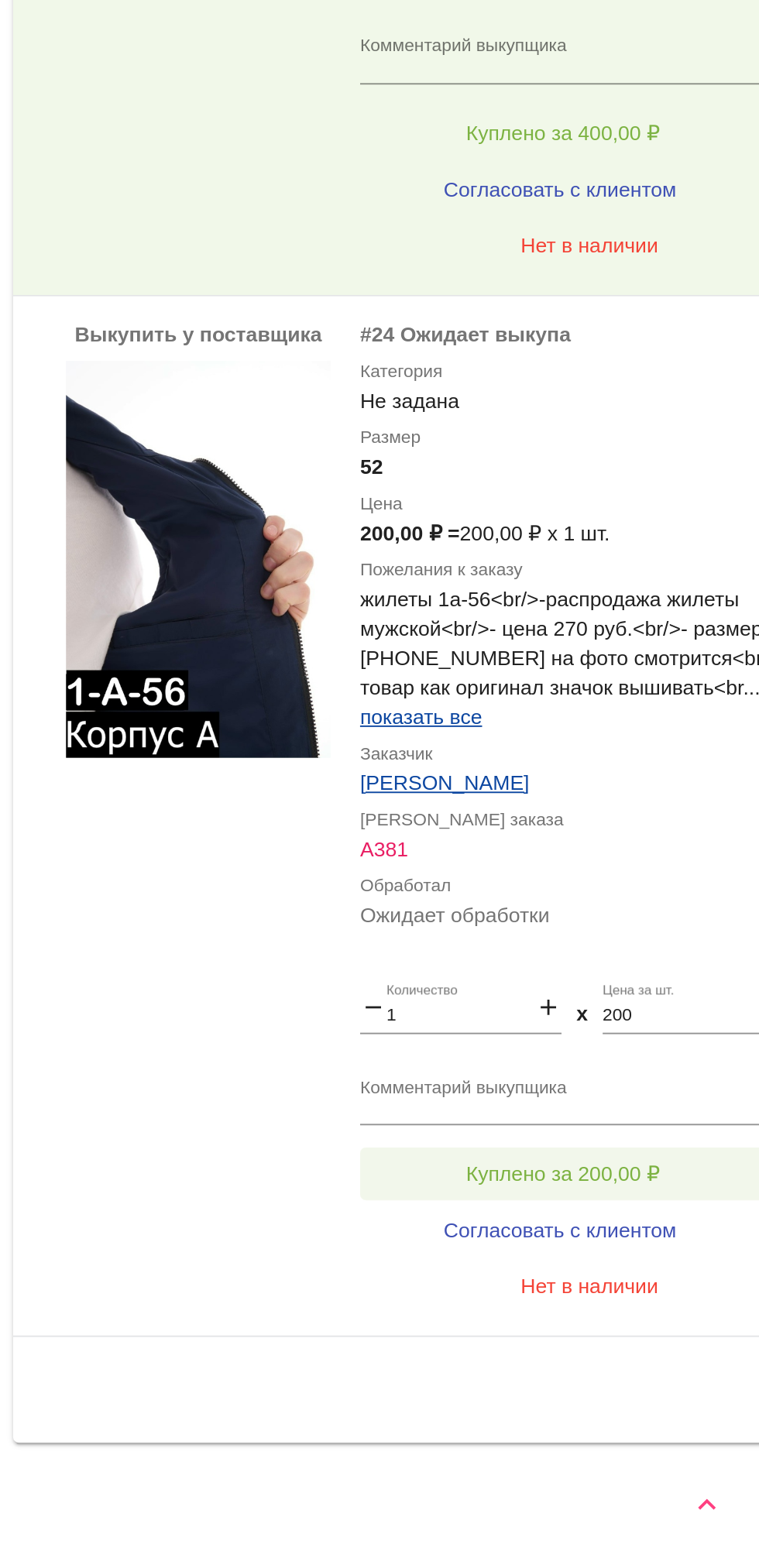
click at [648, 1358] on span "Куплено за 200,00 ₽" at bounding box center [605, 1361] width 102 height 13
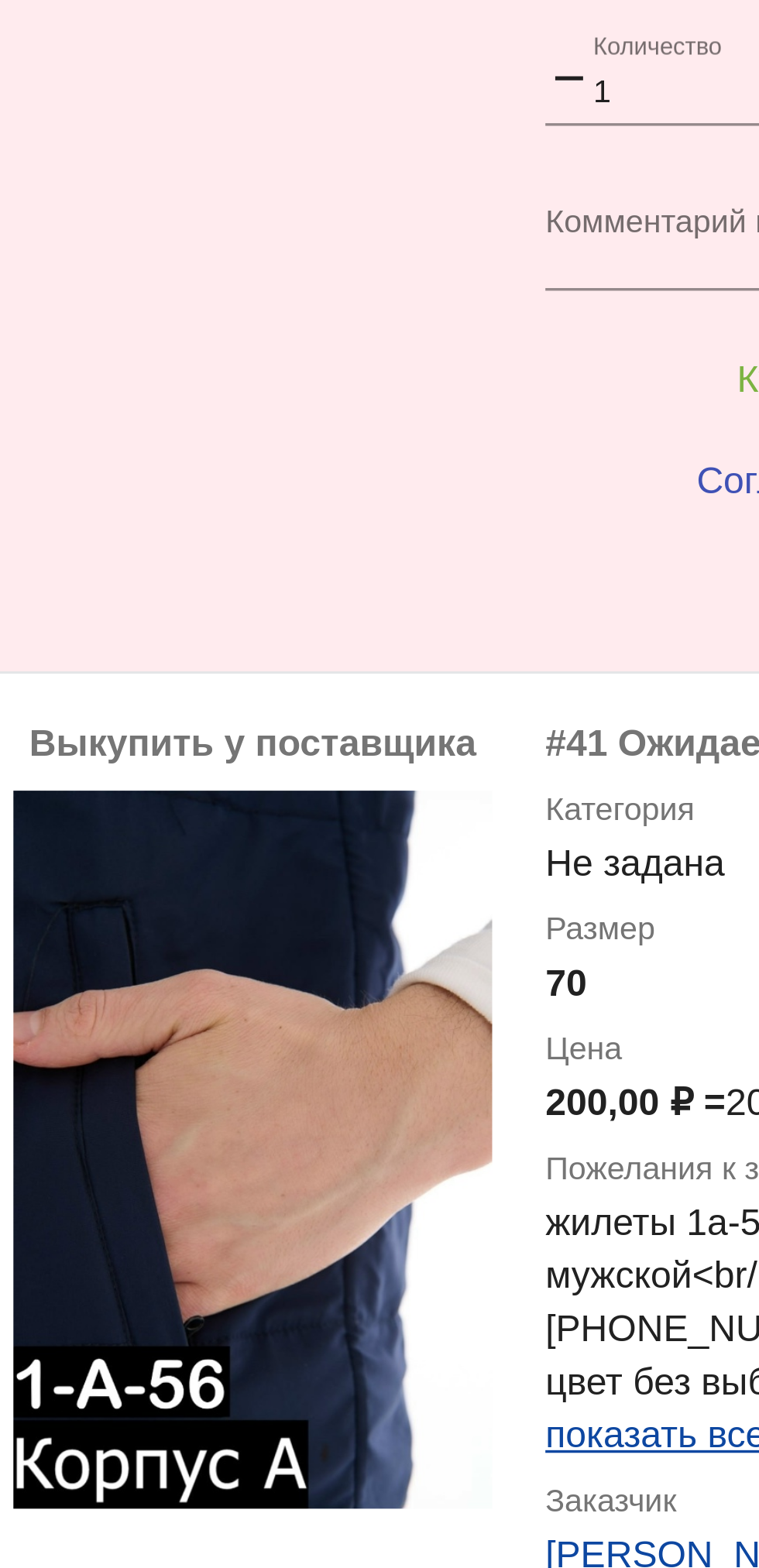
scroll to position [994, 0]
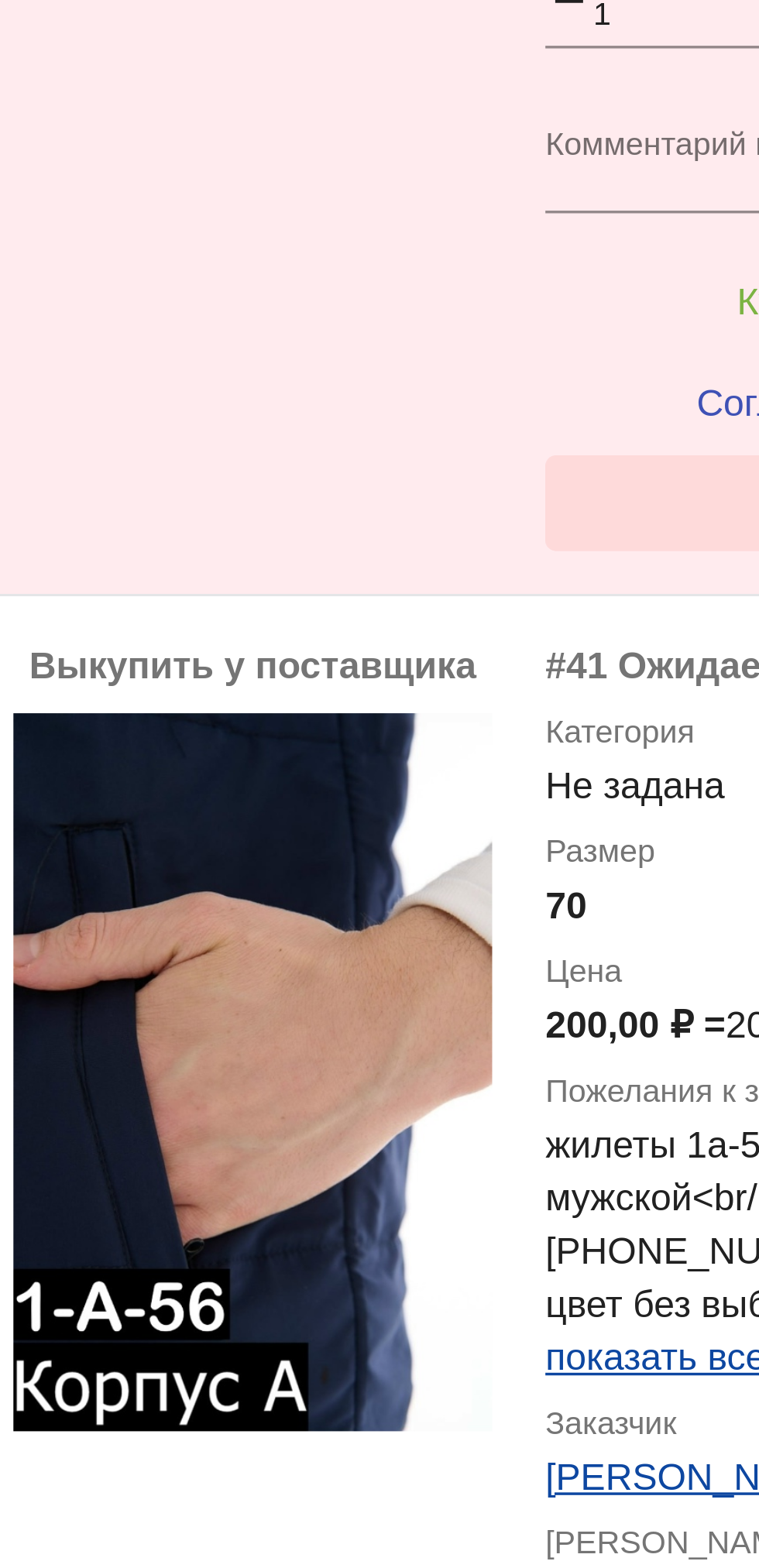
click at [504, 518] on button "Нет в наличии" at bounding box center [620, 510] width 242 height 28
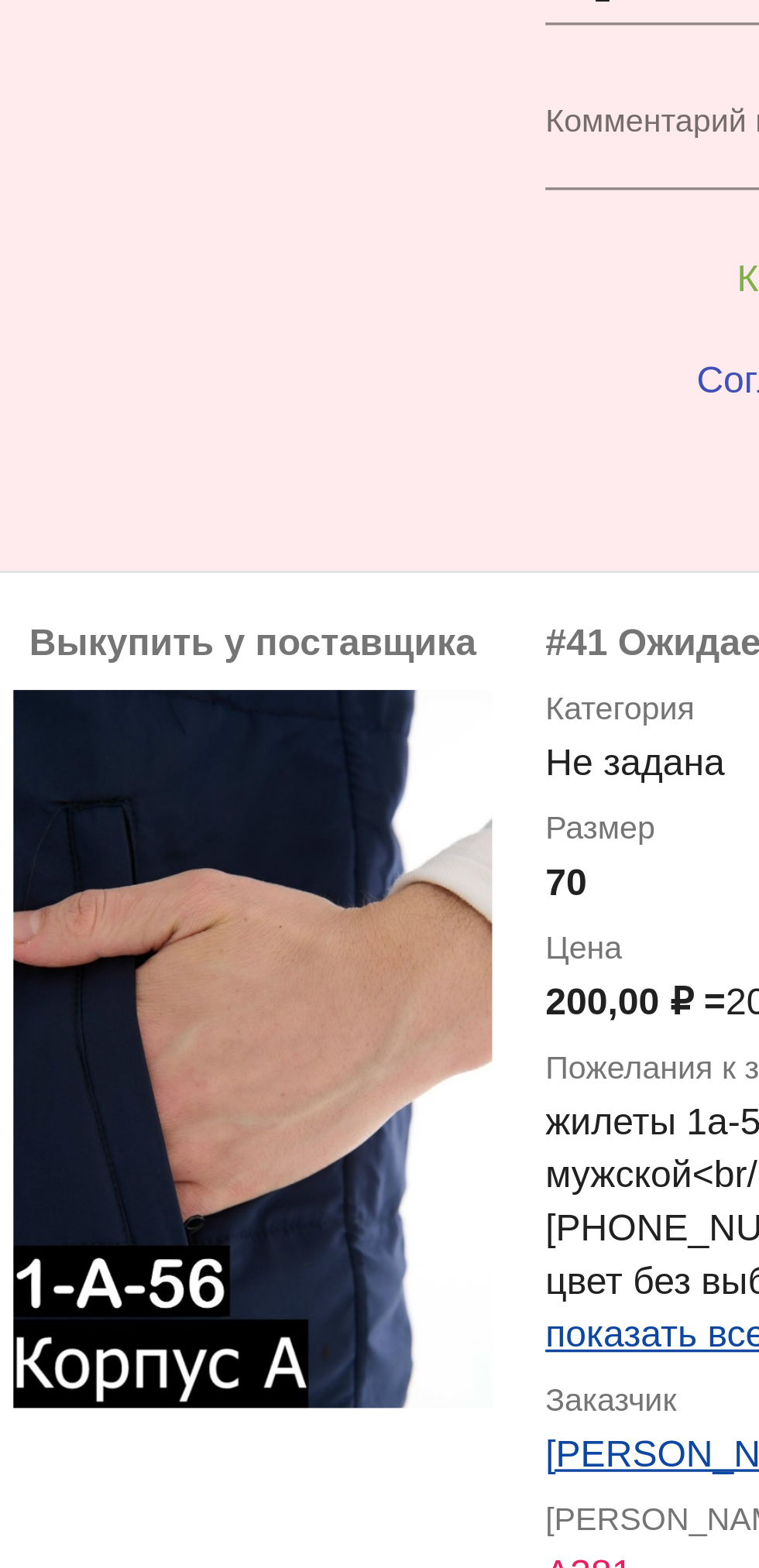
scroll to position [1003, 0]
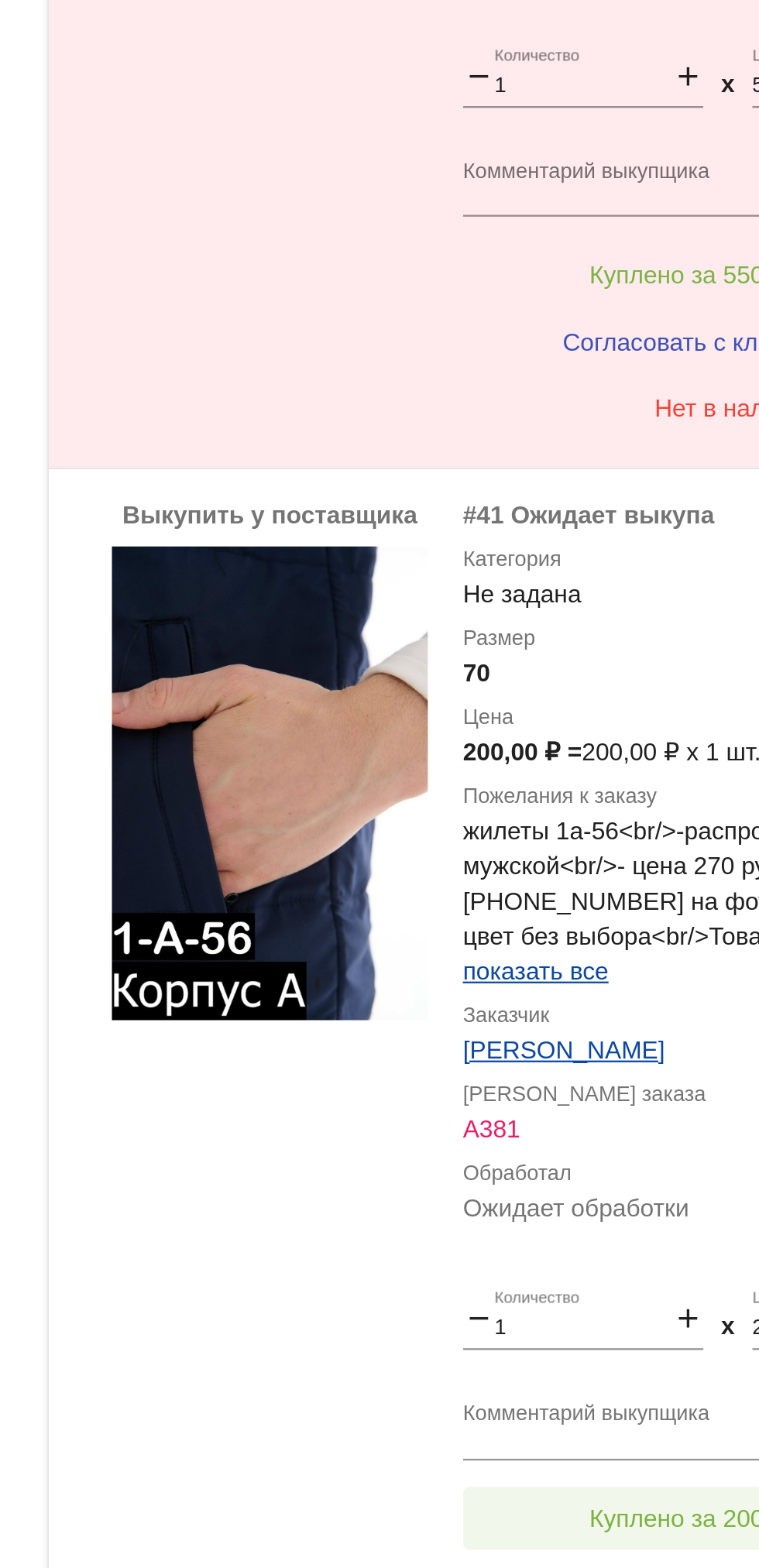
click at [605, 980] on button "Куплено за 200,00 ₽" at bounding box center [605, 991] width 214 height 28
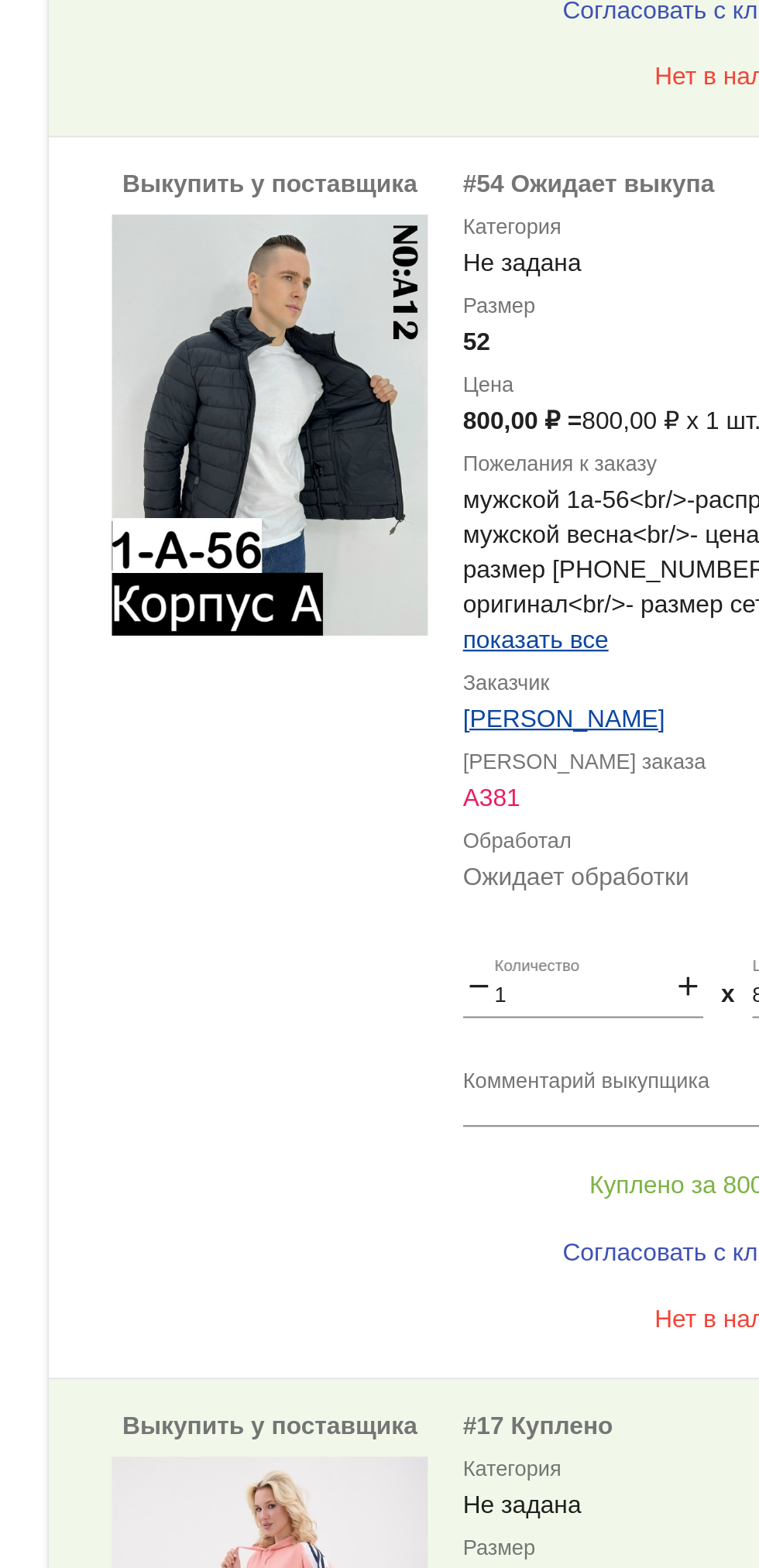
scroll to position [1697, 0]
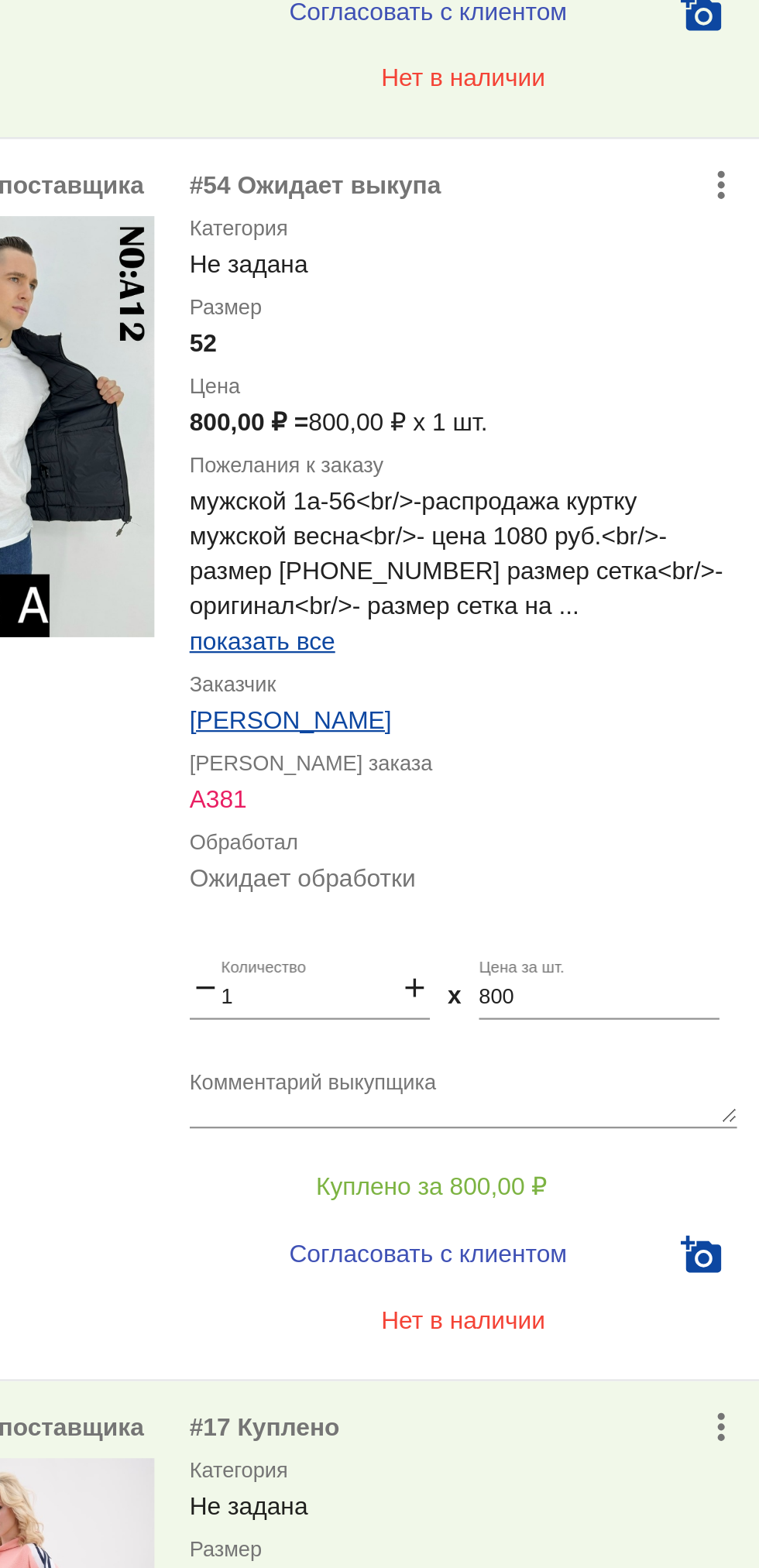
click at [556, 605] on span "показать все" at bounding box center [531, 604] width 64 height 13
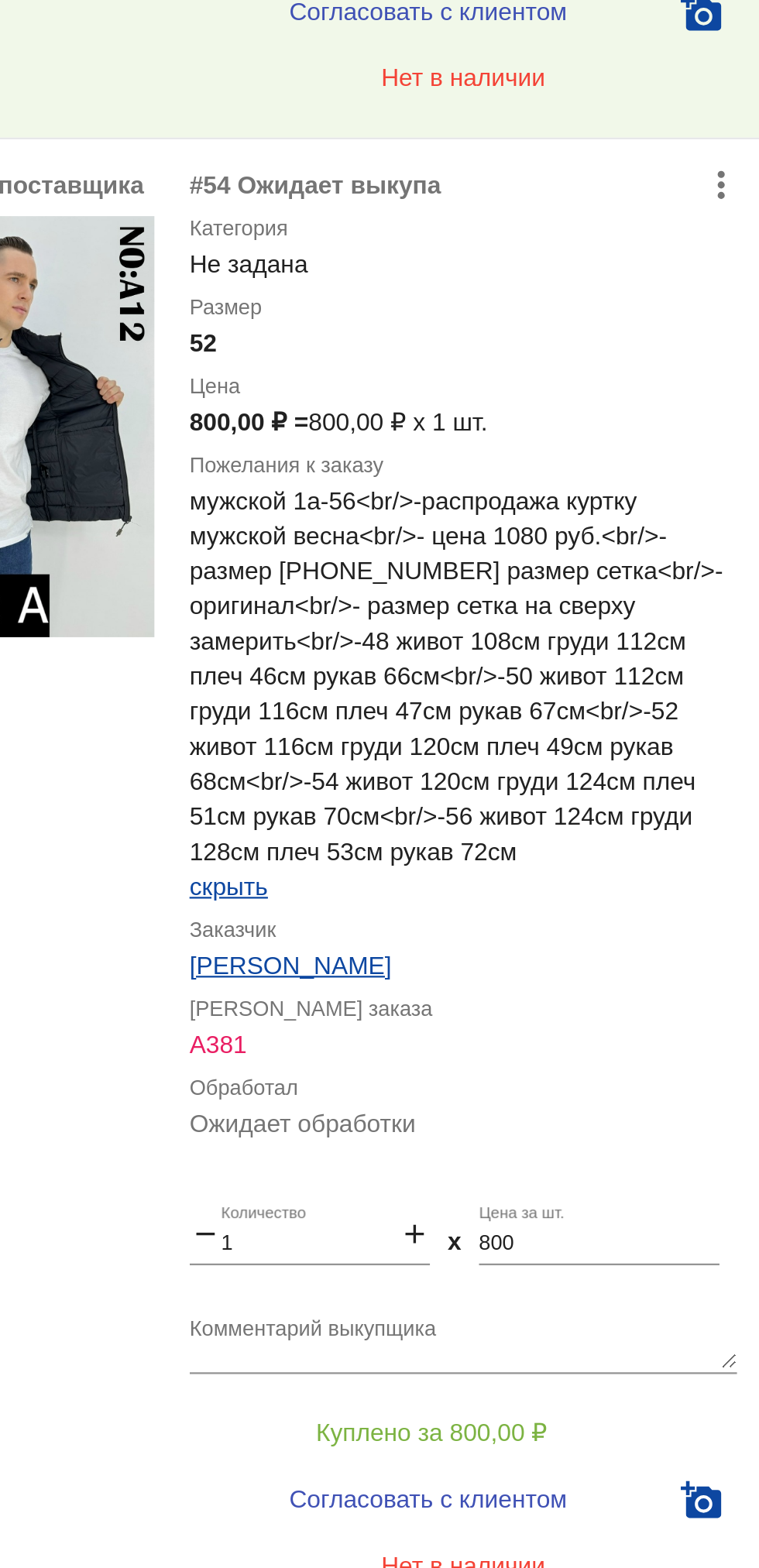
click at [660, 903] on textarea "Комментарий выкупщика" at bounding box center [620, 913] width 242 height 24
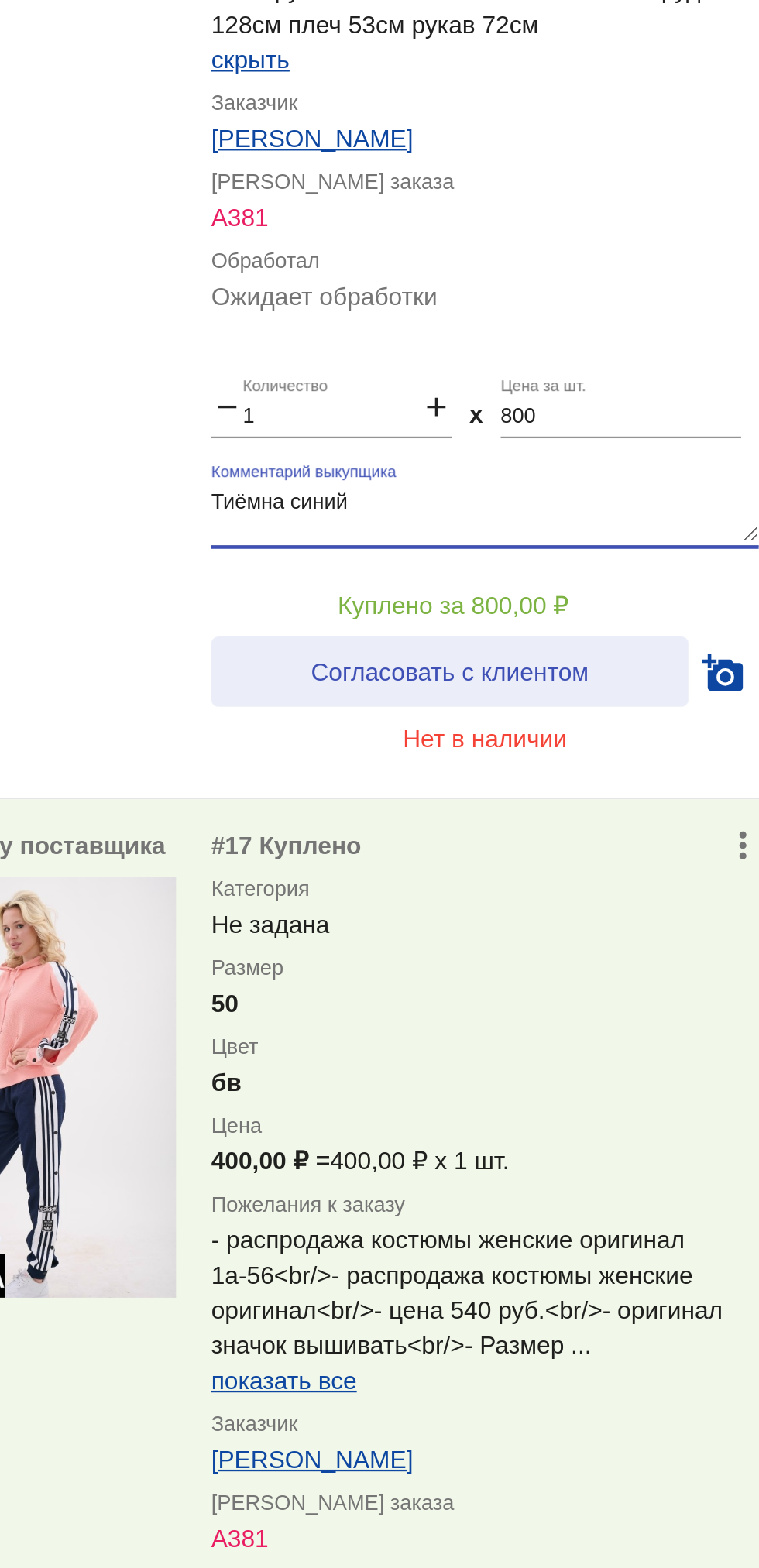
type textarea "Тиëмна синий"
click at [641, 978] on span "Согласовать с клиентом" at bounding box center [603, 984] width 122 height 13
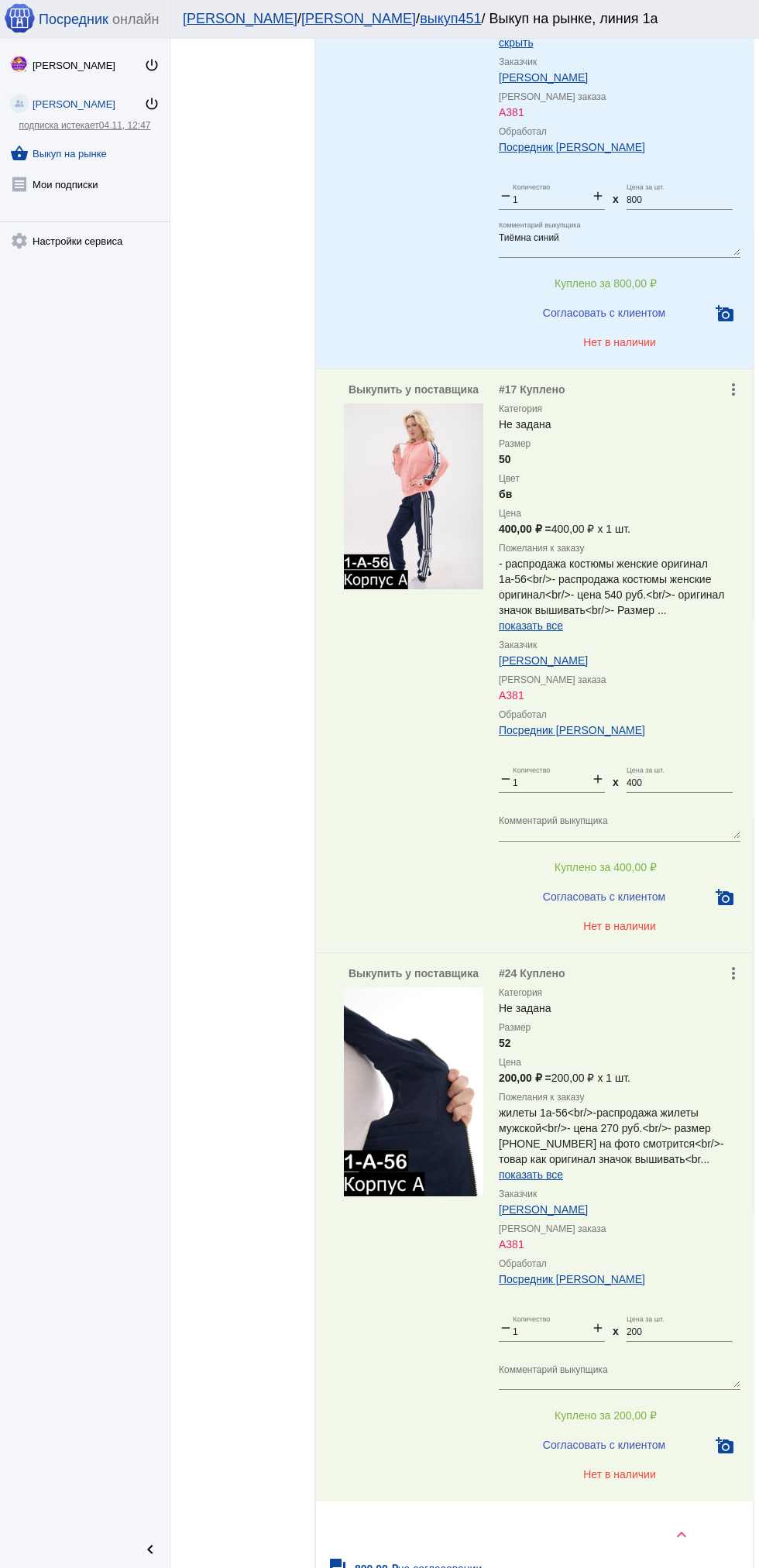
scroll to position [2536, 0]
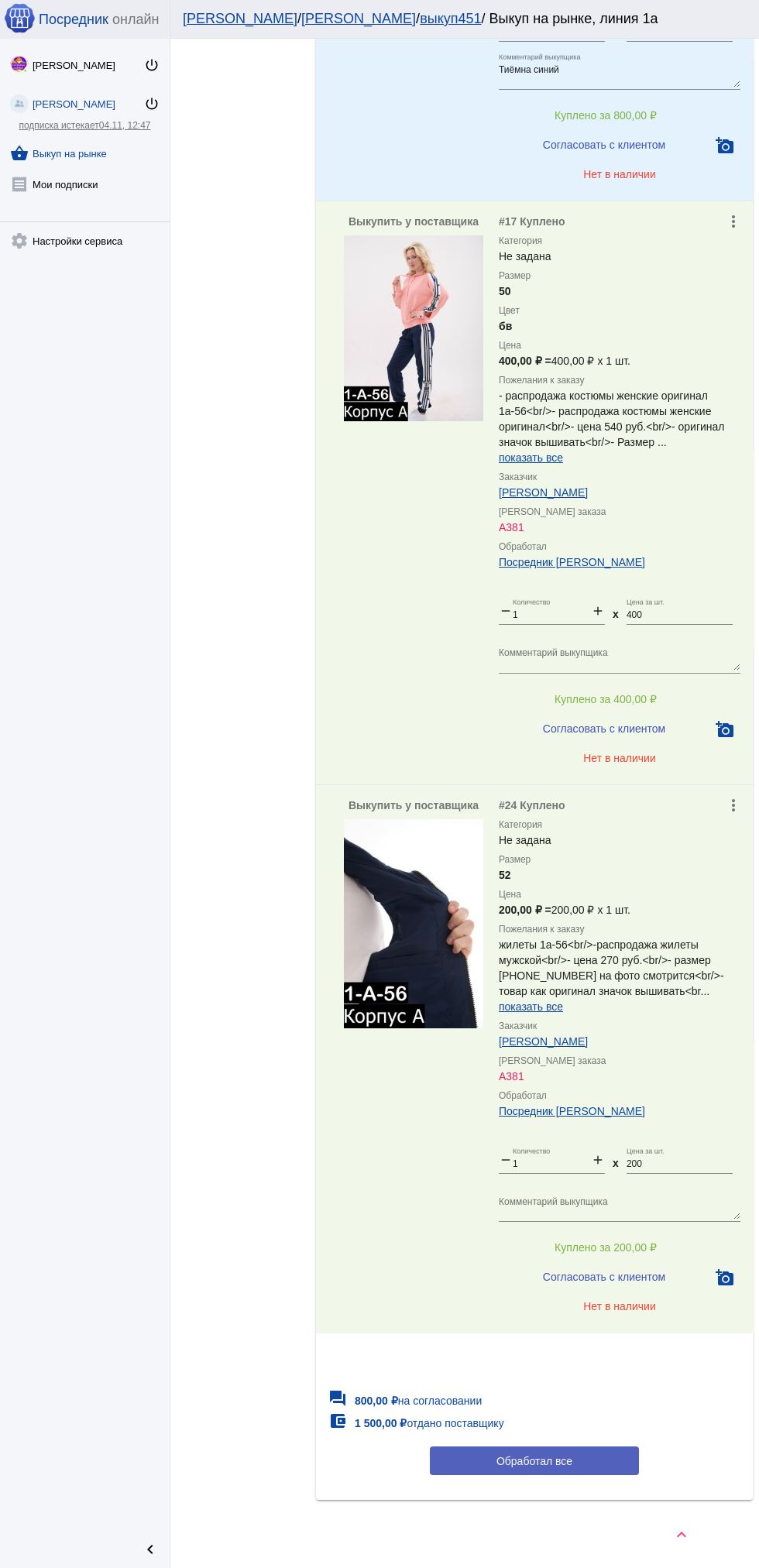
click at [552, 1458] on span "Обработал все" at bounding box center [534, 1462] width 76 height 13
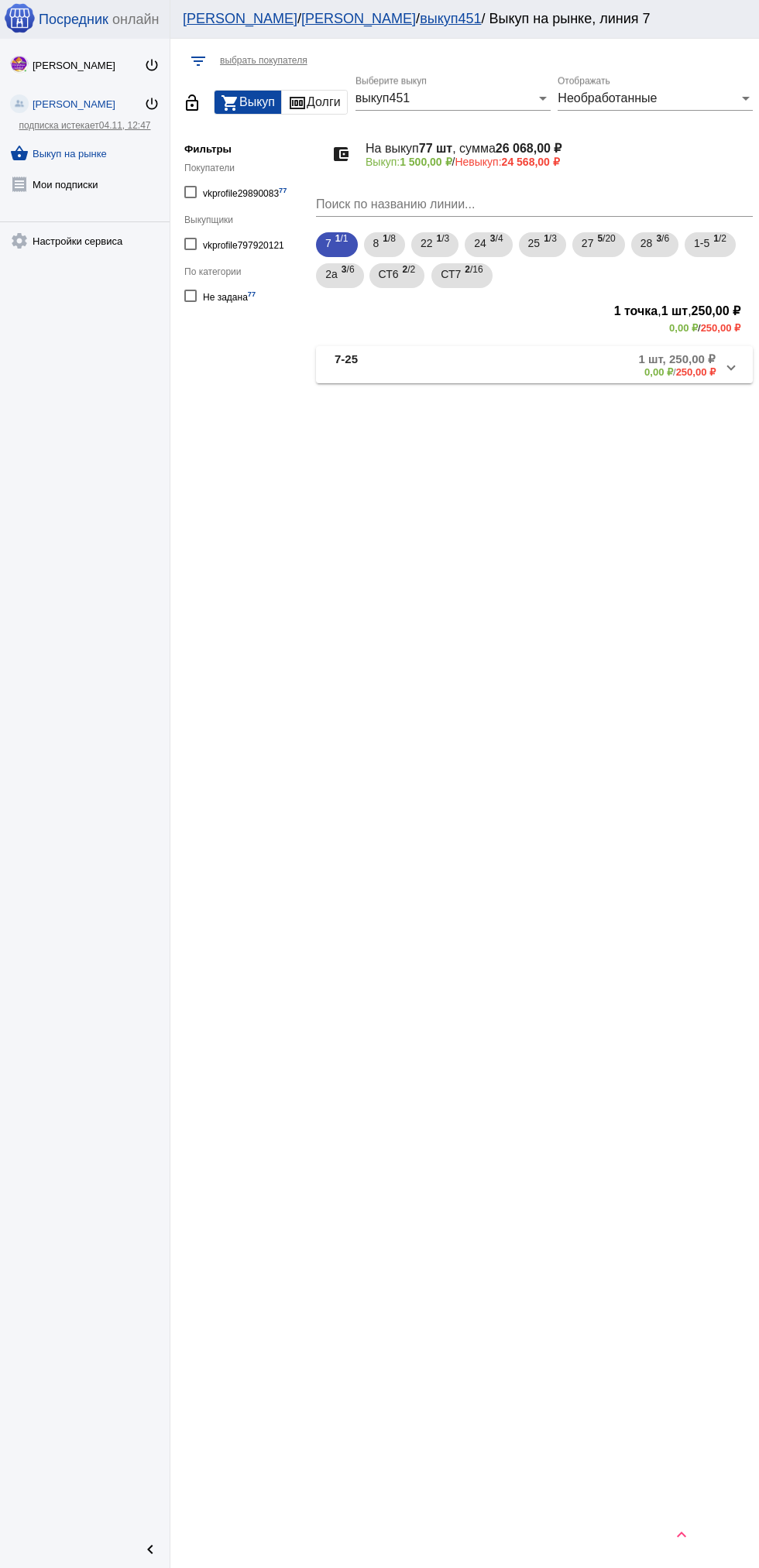
scroll to position [0, 0]
click at [331, 274] on span "2а" at bounding box center [332, 274] width 13 height 28
click at [347, 396] on b "2а-76" at bounding box center [349, 403] width 29 height 26
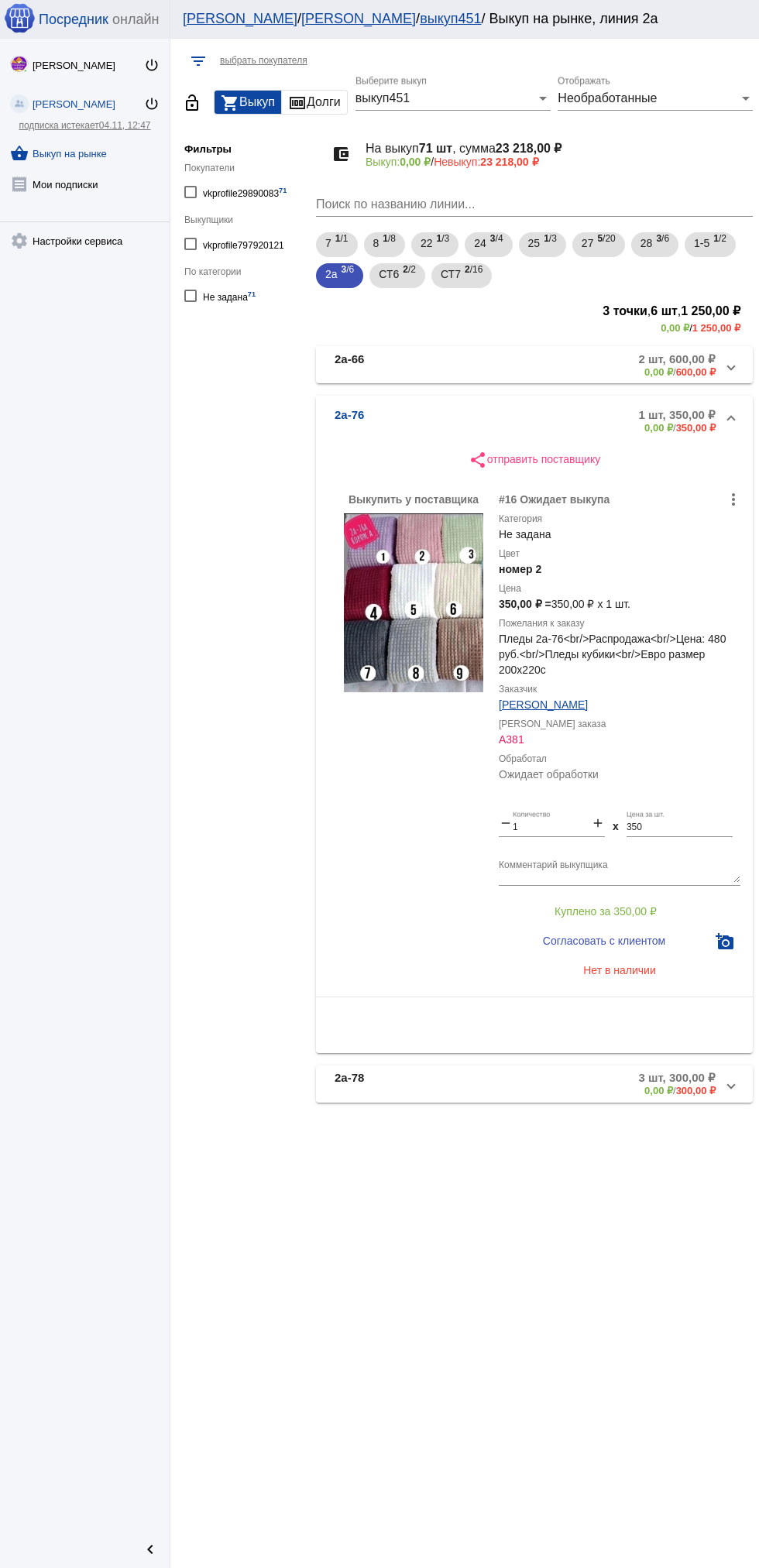
click at [509, 359] on mat-panel-description "2 шт, 600,00 ₽ 0,00 ₽ / 600,00 ₽" at bounding box center [589, 365] width 251 height 26
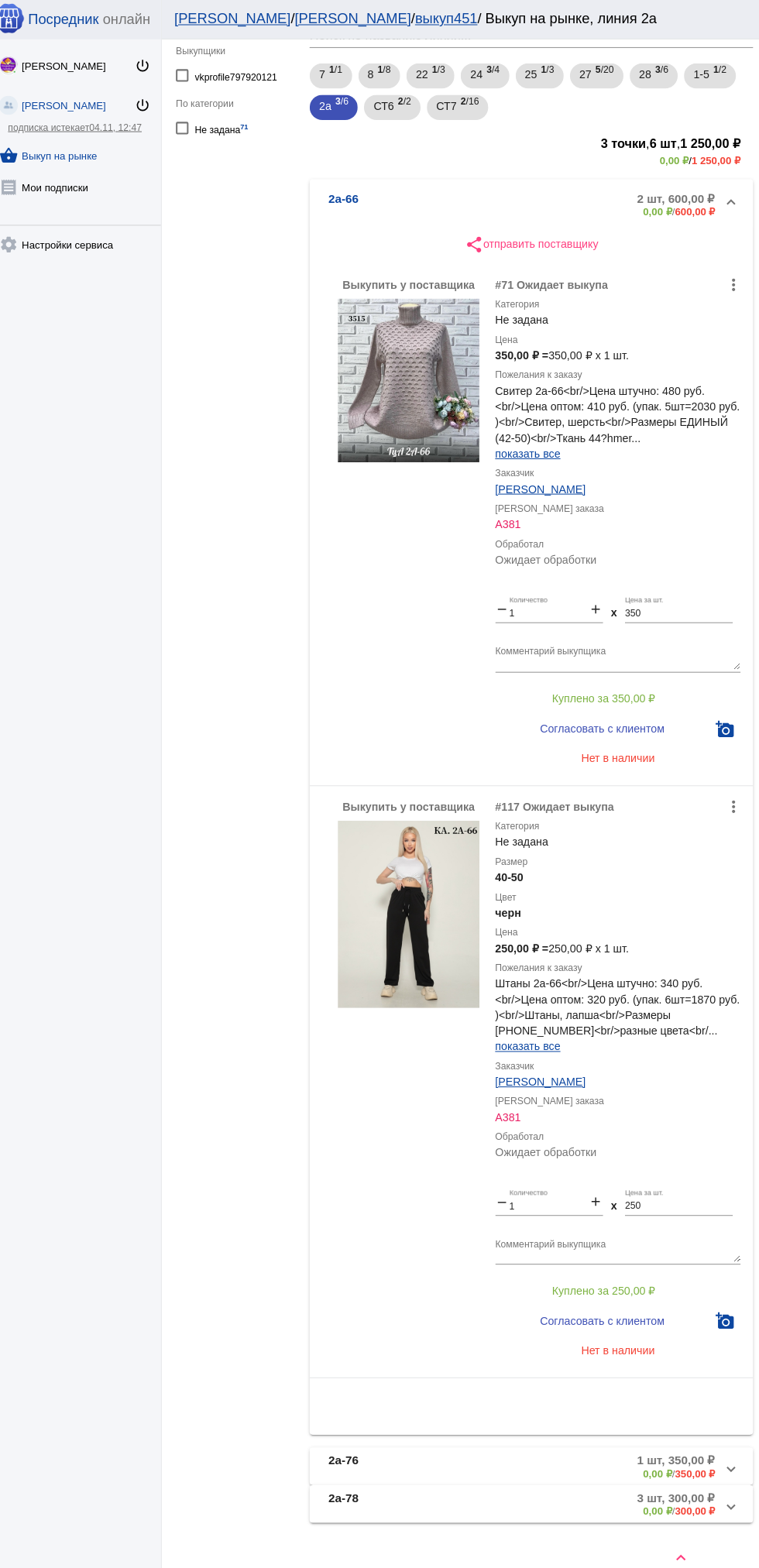
scroll to position [170, 0]
click at [625, 1331] on span "Нет в наличии" at bounding box center [619, 1331] width 72 height 13
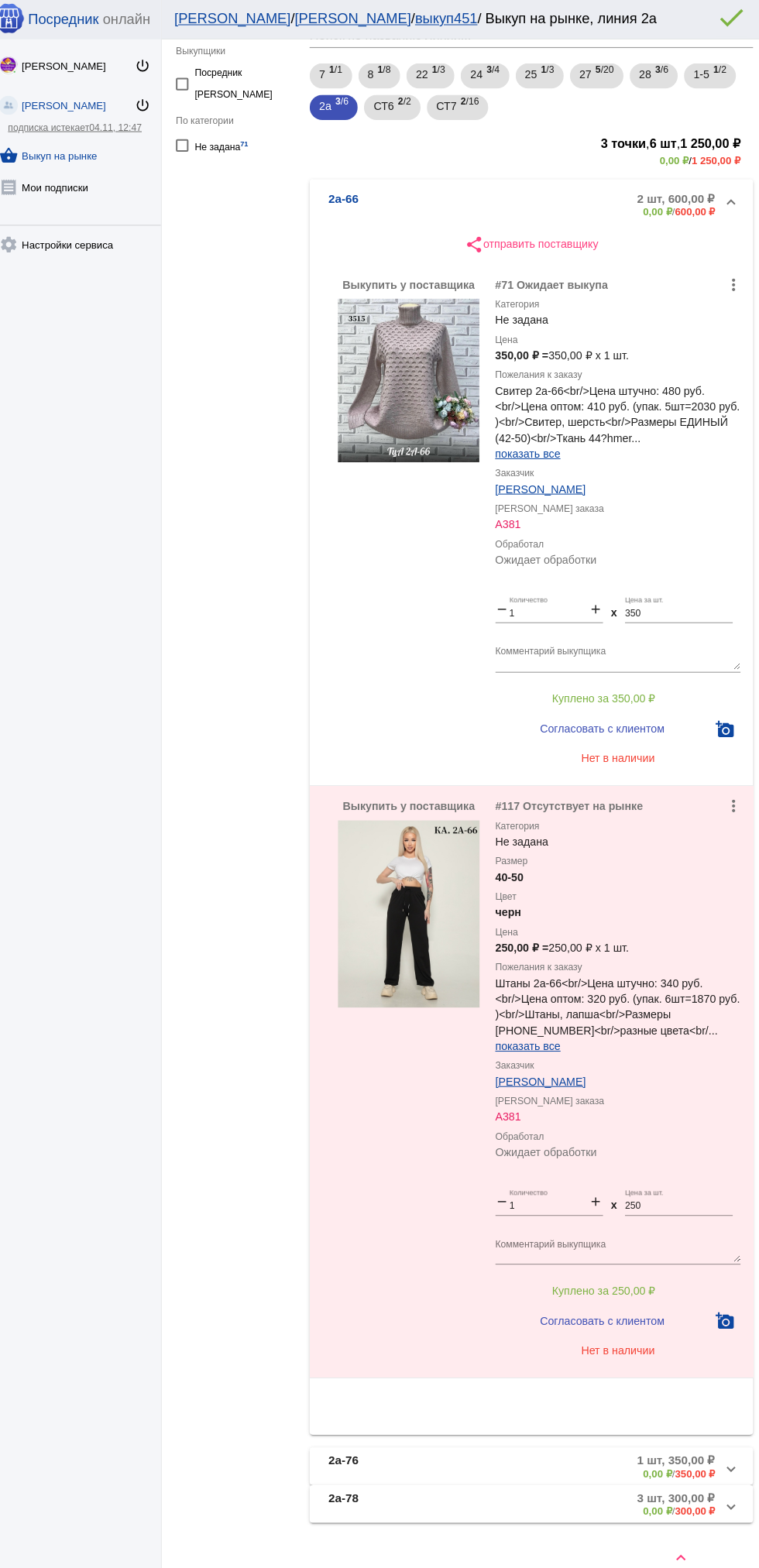
scroll to position [0, 0]
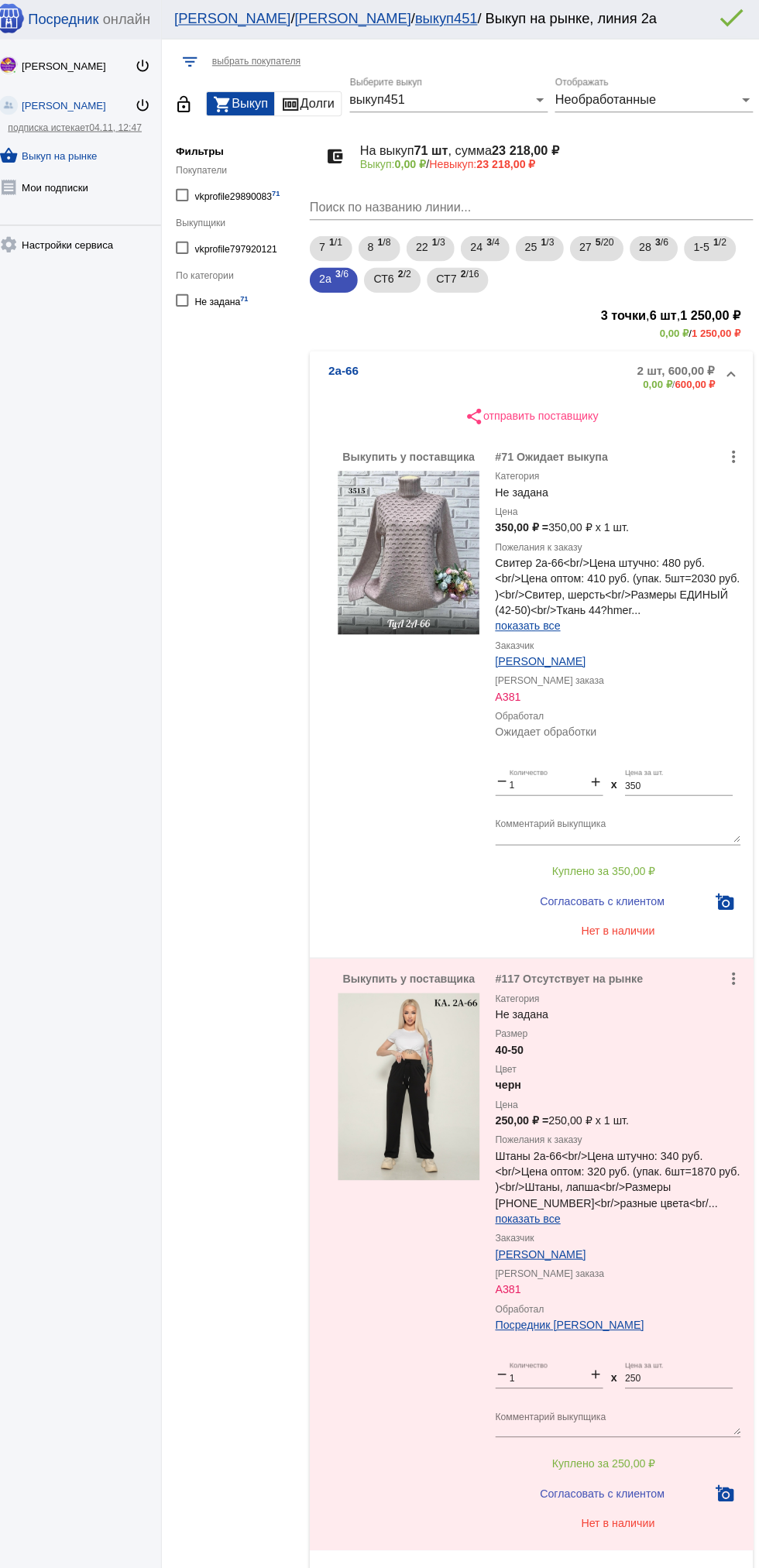
click at [348, 392] on mat-expansion-panel-header "2а-66 2 шт, 600,00 ₽ 0,00 ₽ / 600,00 ₽" at bounding box center [534, 371] width 436 height 50
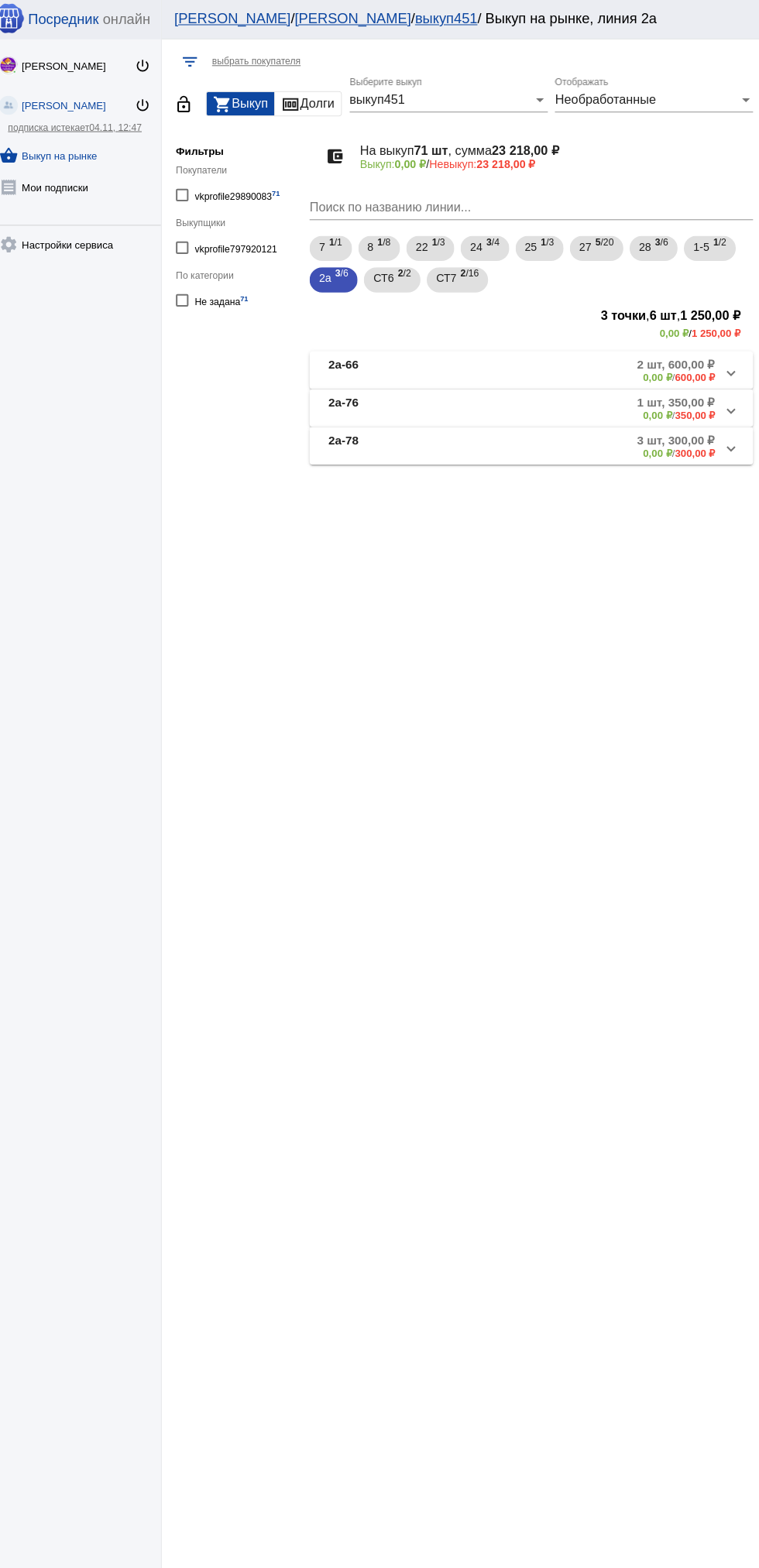
click at [353, 448] on b "2а-78" at bounding box center [349, 439] width 29 height 26
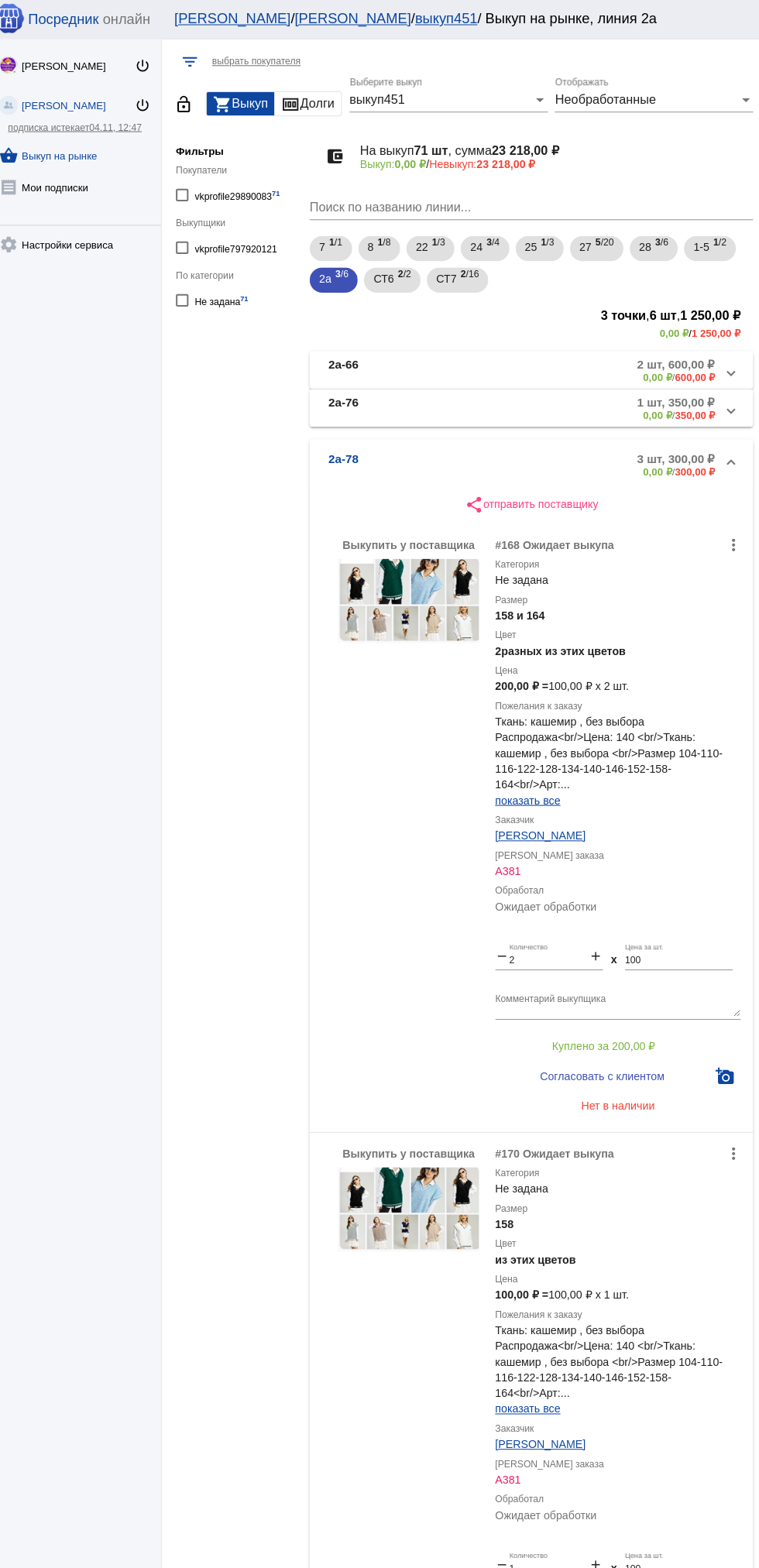
click at [336, 466] on b "2а-78" at bounding box center [349, 458] width 29 height 26
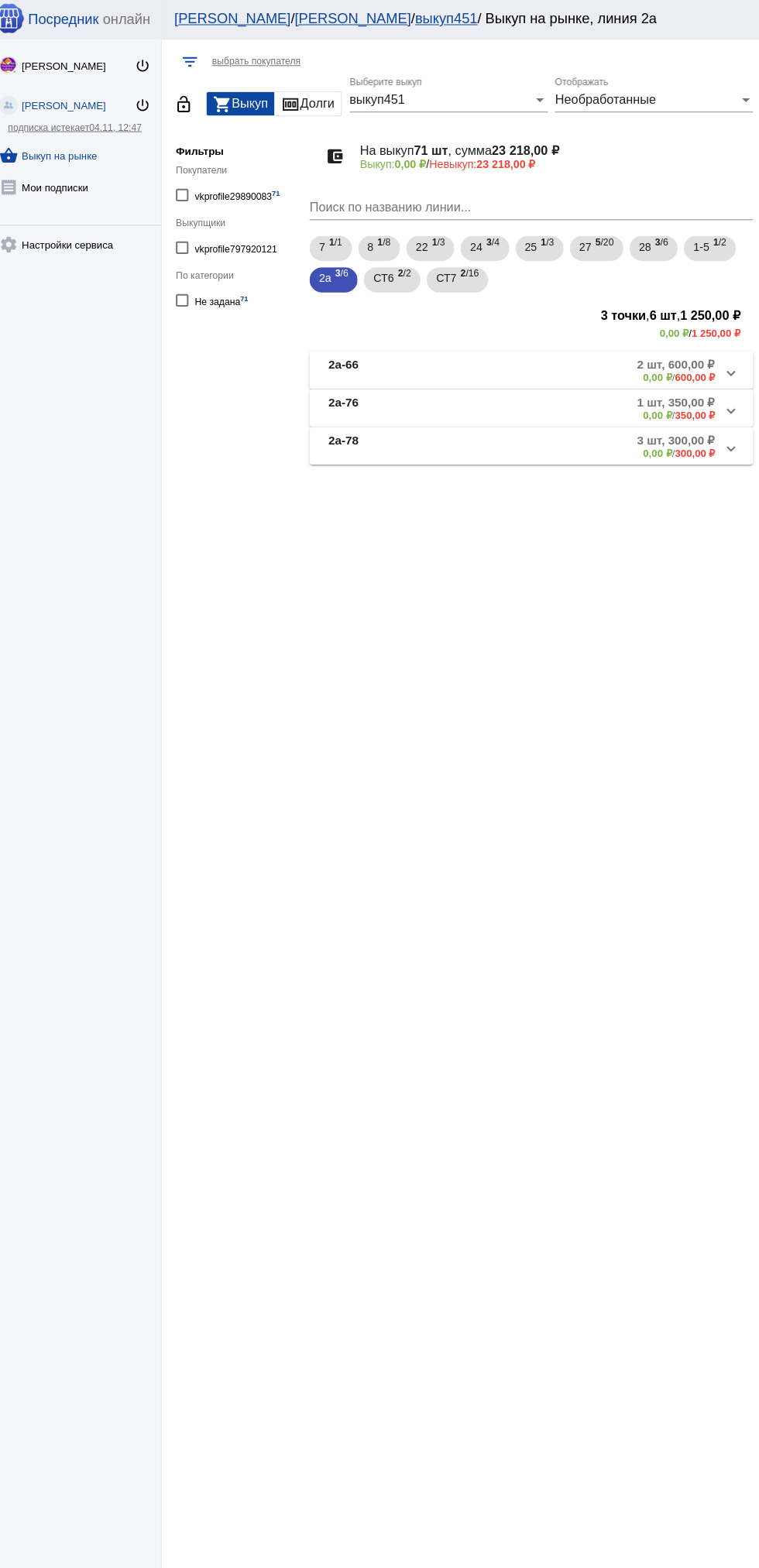
click at [338, 370] on b "2а-66" at bounding box center [349, 365] width 29 height 26
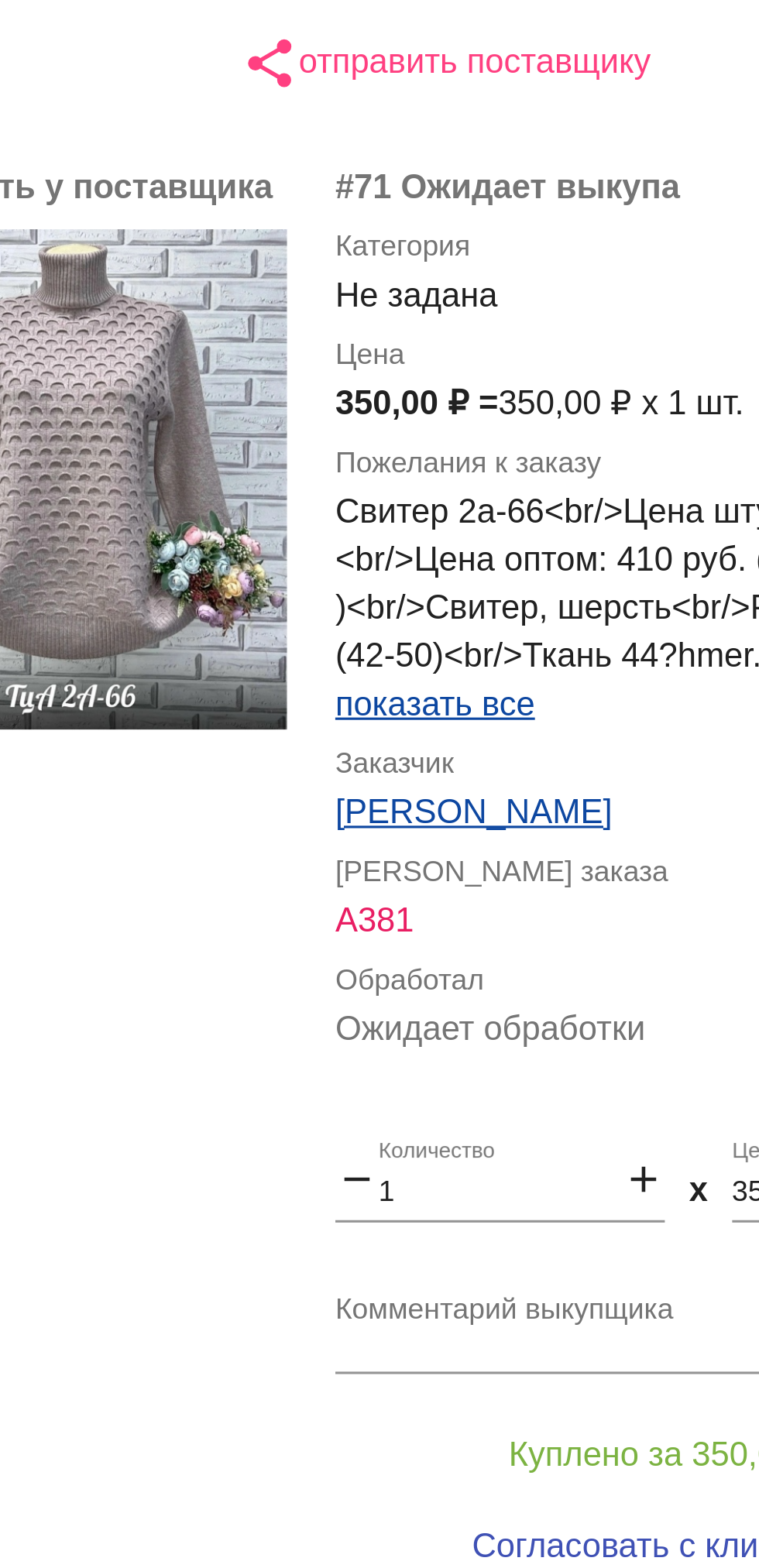
scroll to position [37, 0]
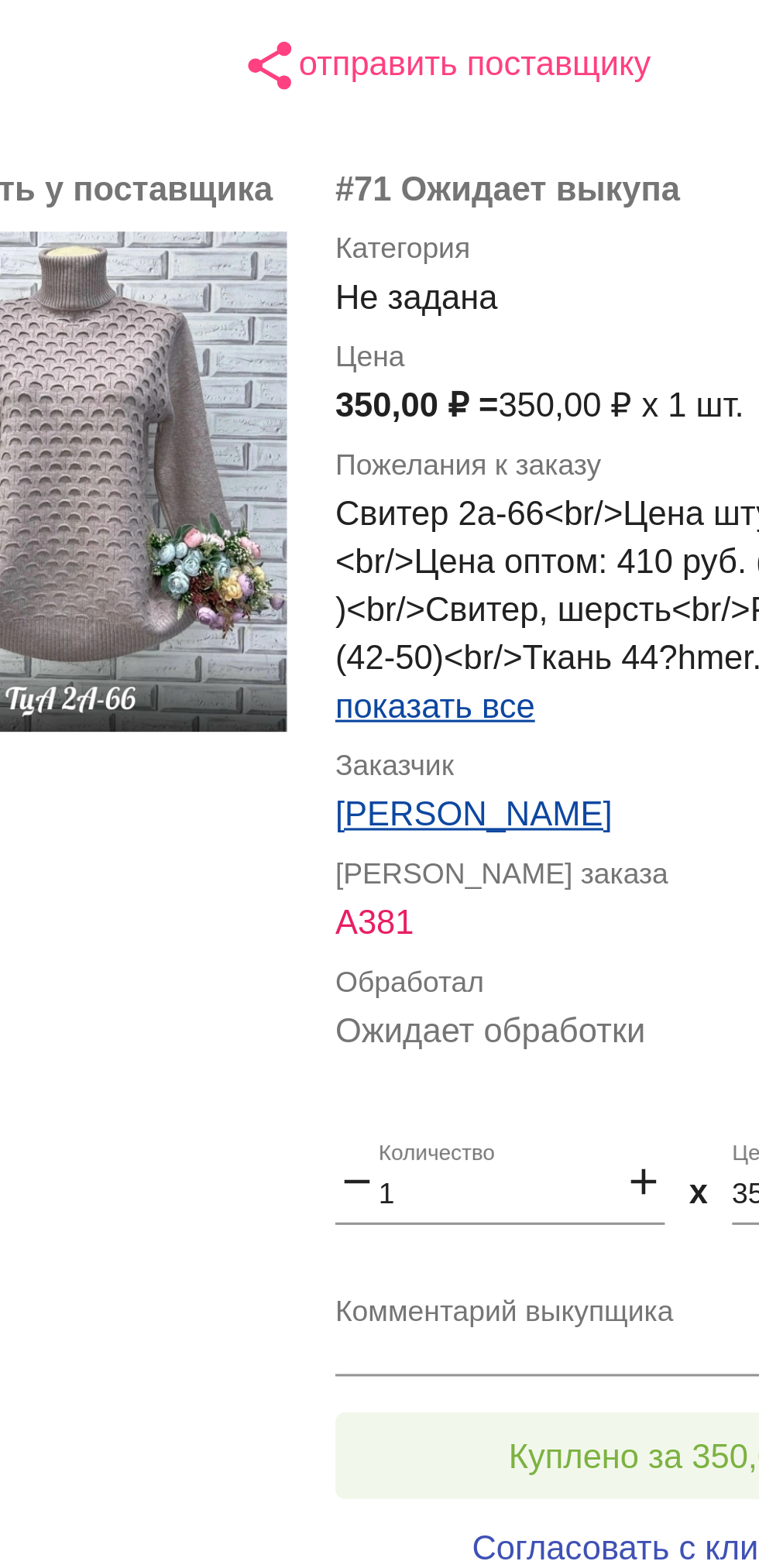
click at [610, 826] on span "Куплено за 350,00 ₽" at bounding box center [605, 822] width 102 height 13
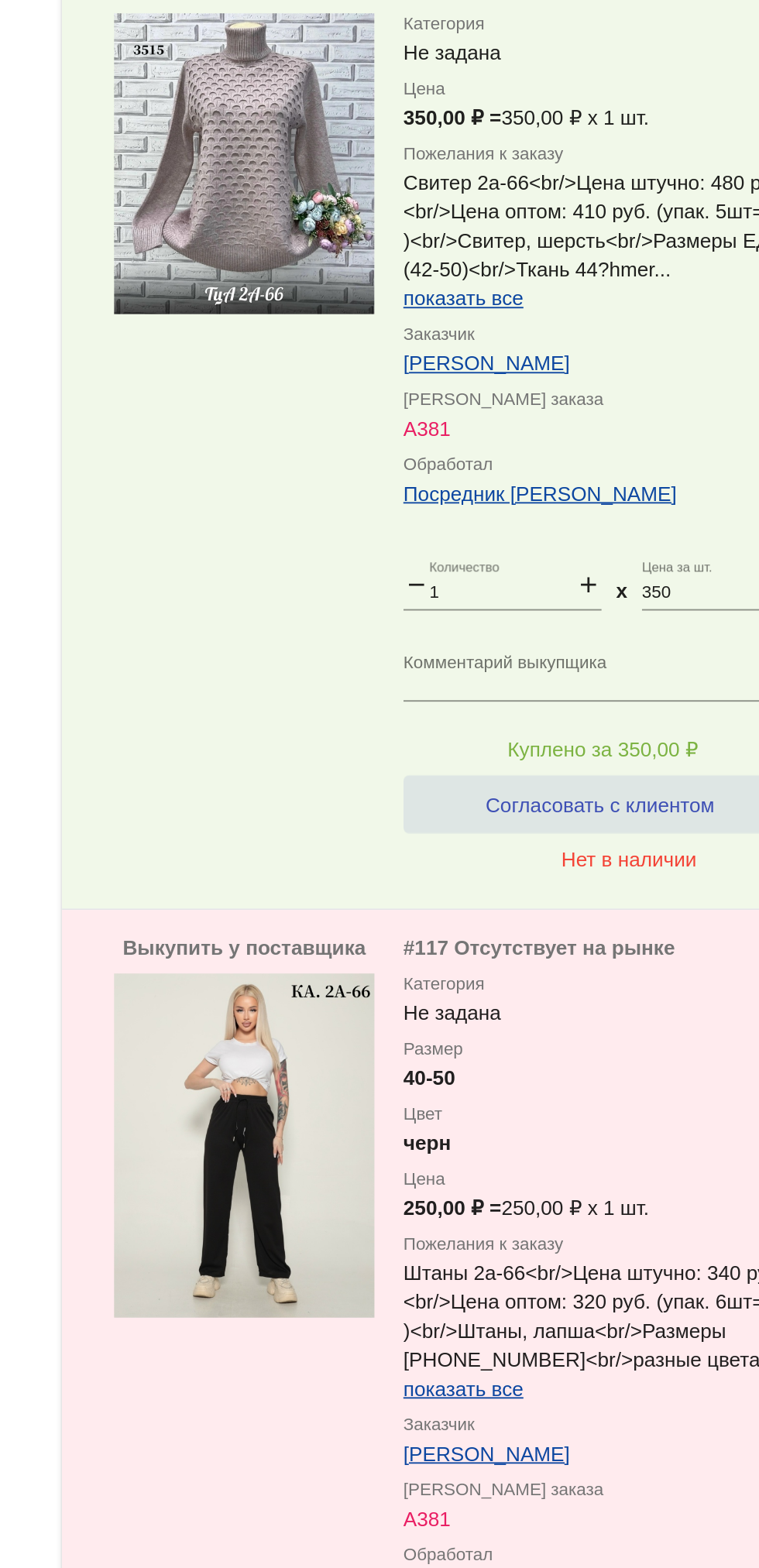
scroll to position [259, 0]
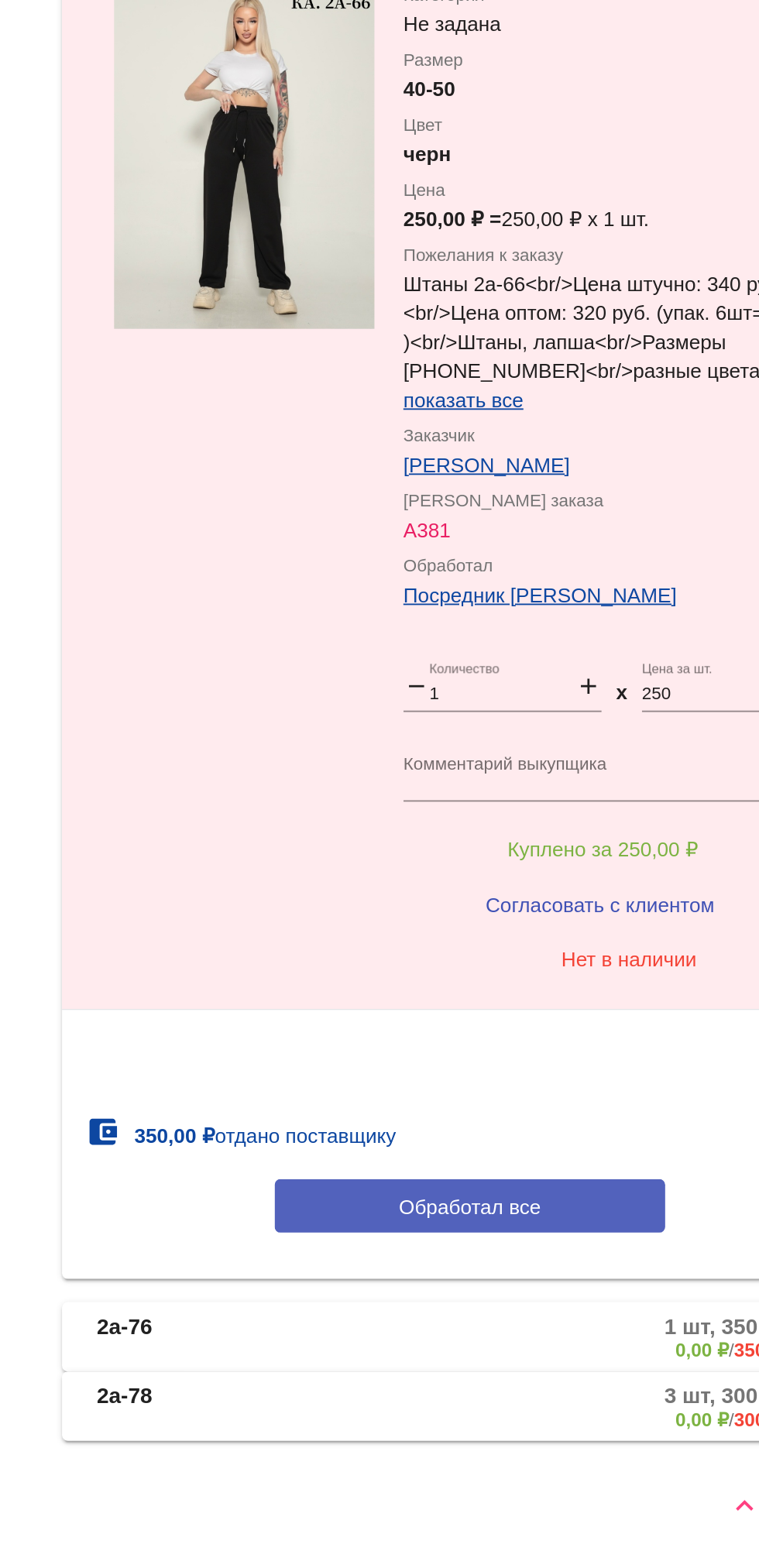
click at [585, 1361] on button "Обработал все" at bounding box center [534, 1374] width 209 height 28
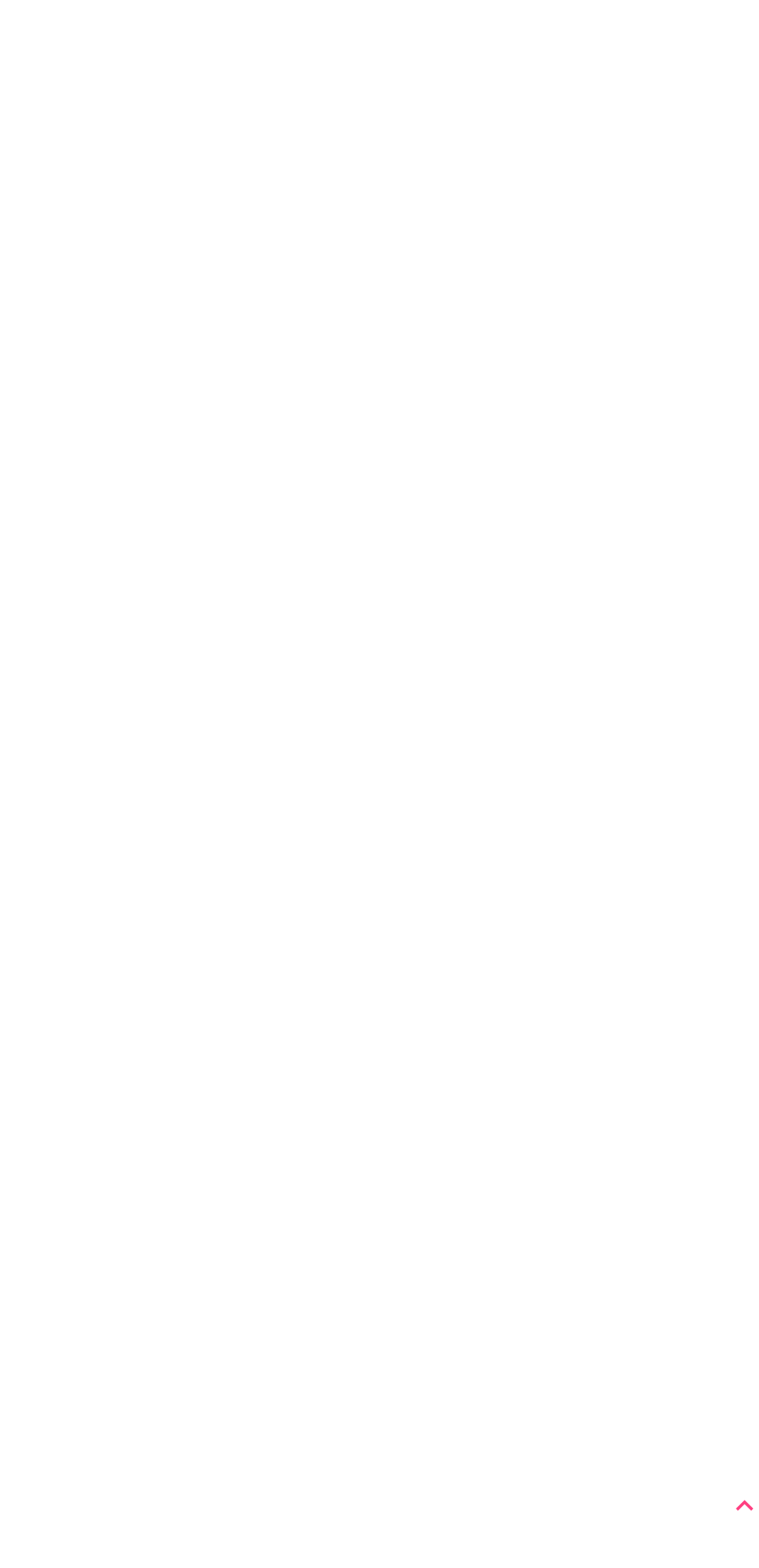
scroll to position [0, 0]
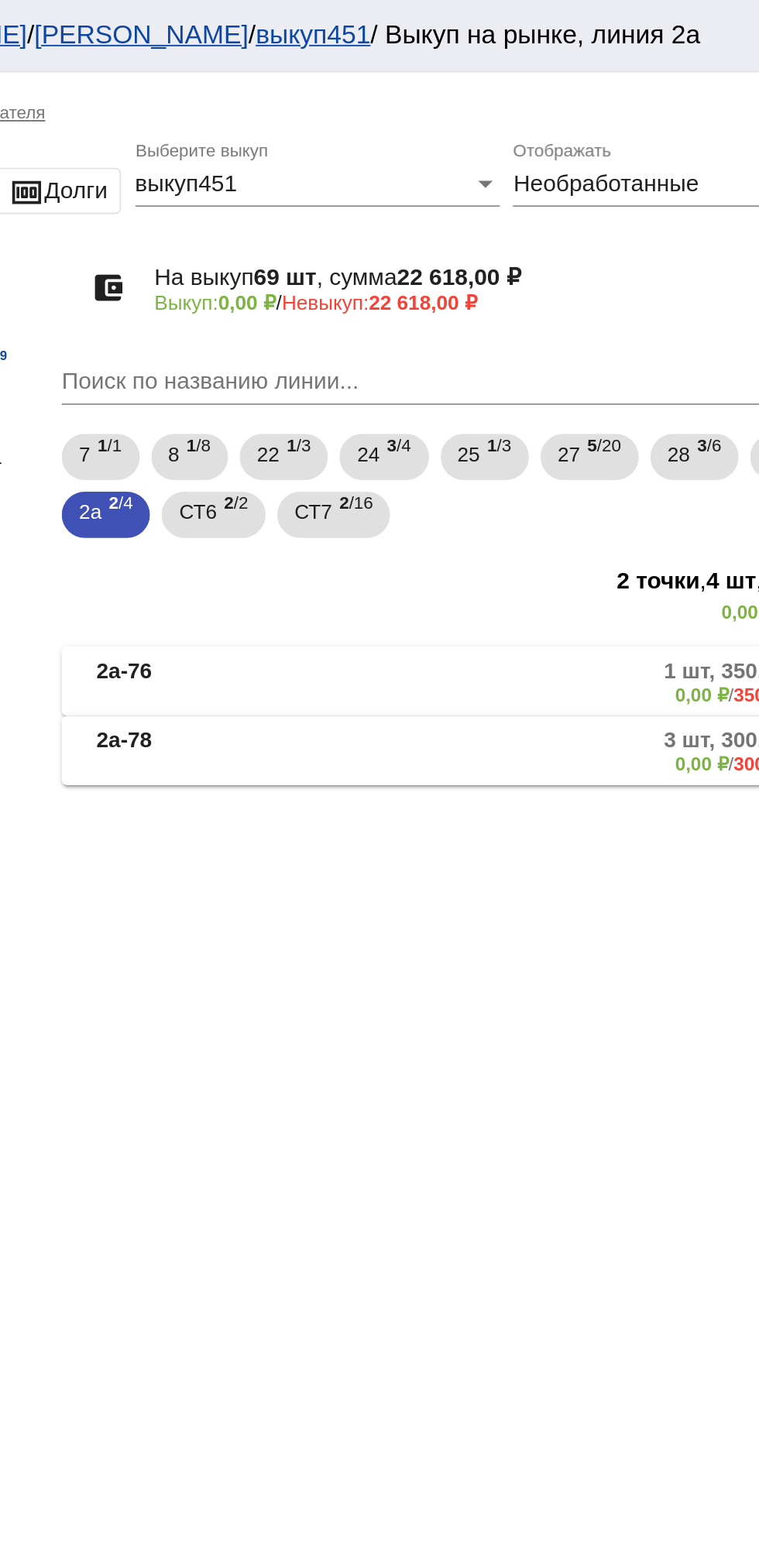
click at [558, 411] on mat-panel-description "3 шт, 300,00 ₽ 0,00 ₽ / 300,00 ₽" at bounding box center [589, 403] width 251 height 26
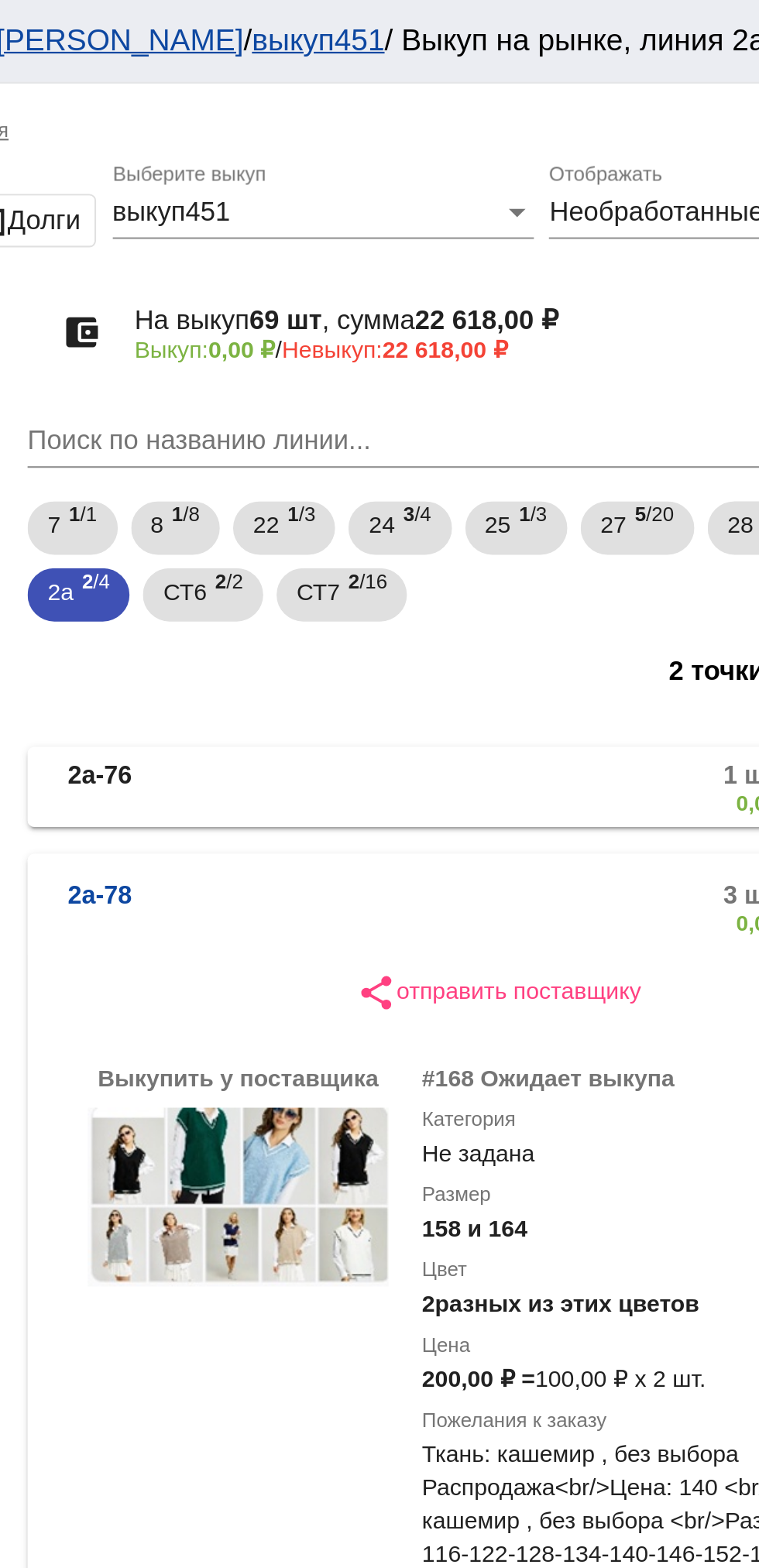
click at [358, 413] on b "2а-78" at bounding box center [349, 421] width 29 height 26
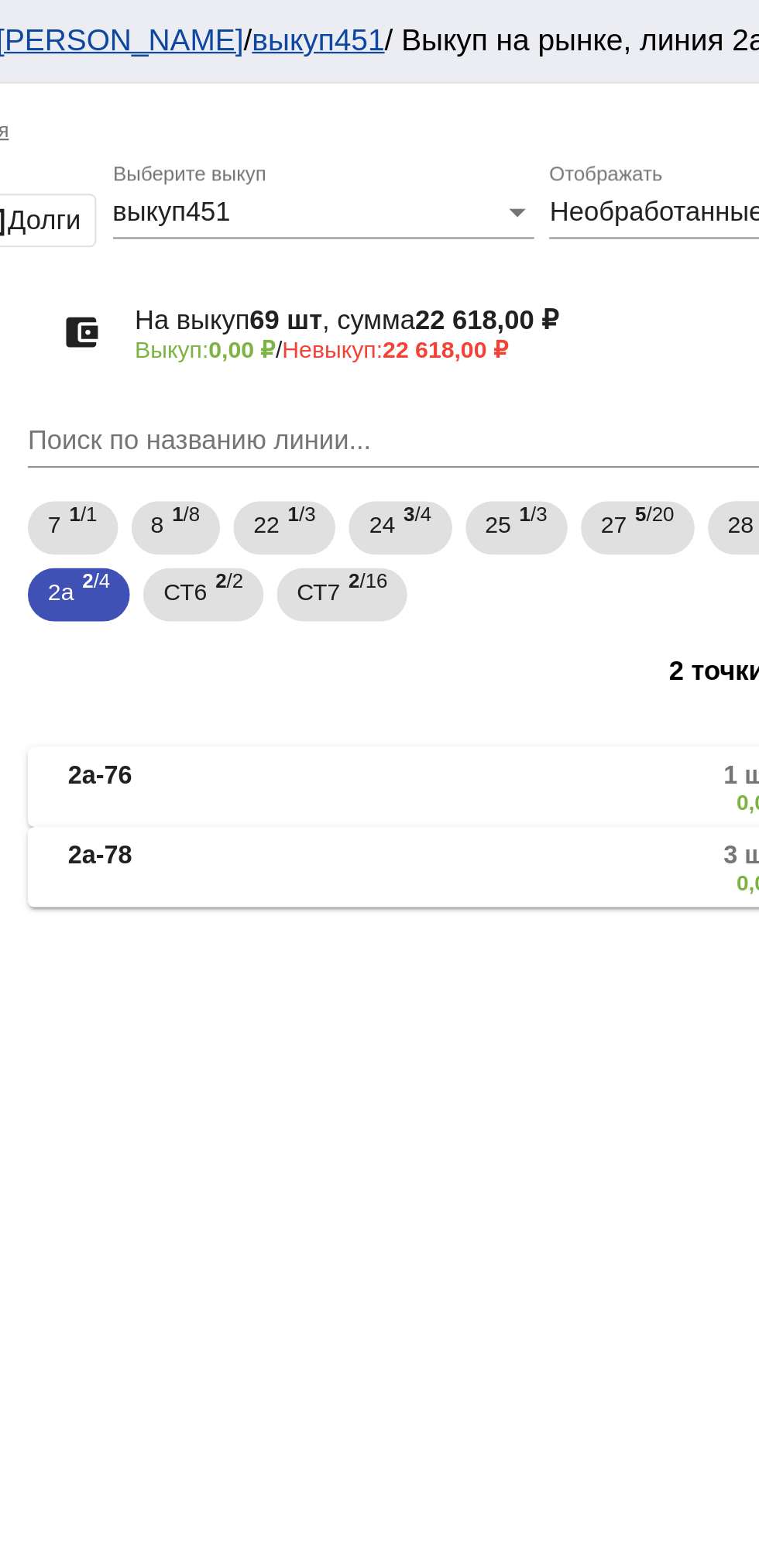
click at [347, 364] on b "2а-76" at bounding box center [349, 365] width 29 height 26
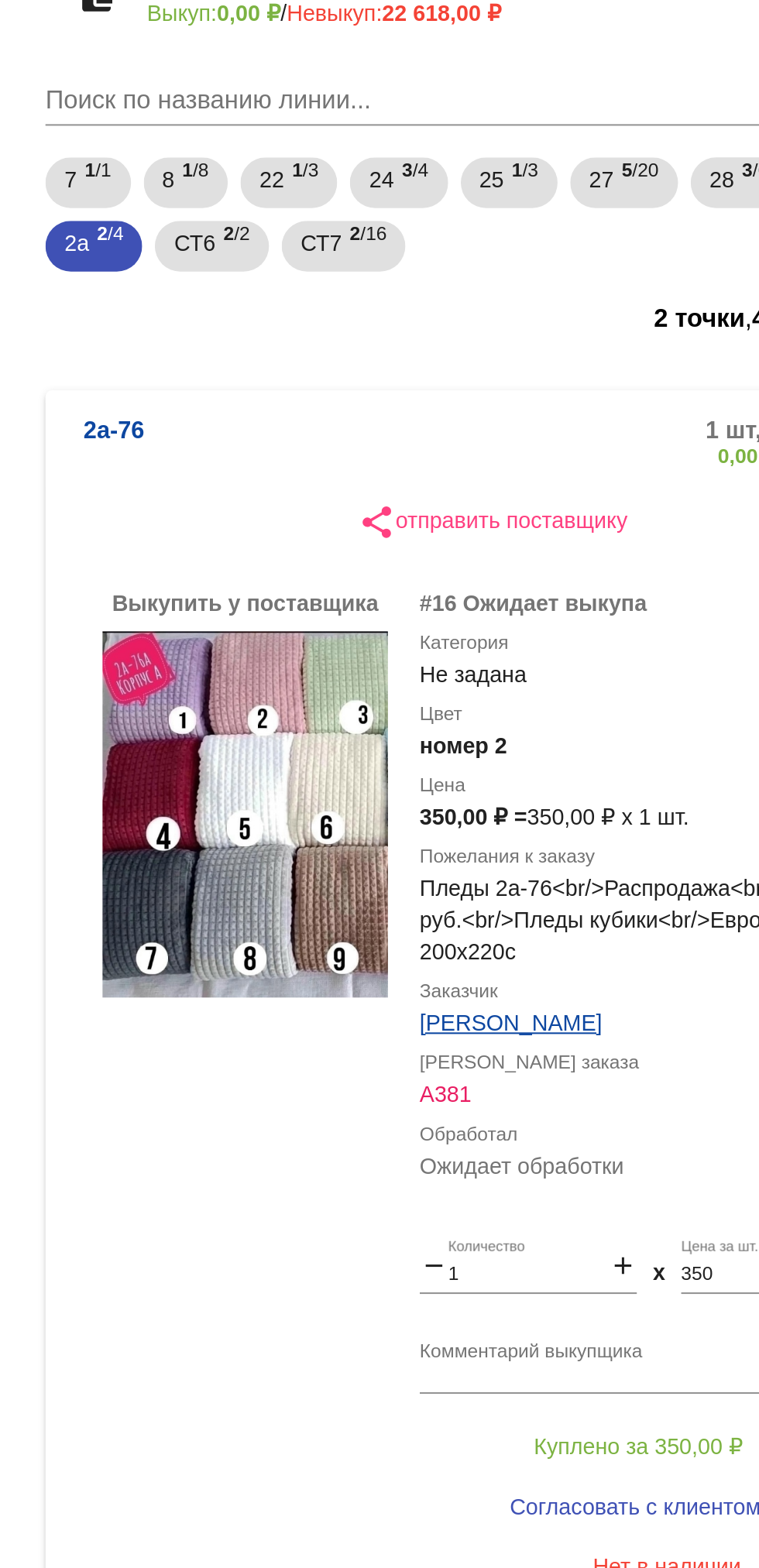
click at [495, 363] on mat-panel-description "1 шт, 350,00 ₽ 0,00 ₽ / 350,00 ₽" at bounding box center [589, 371] width 251 height 26
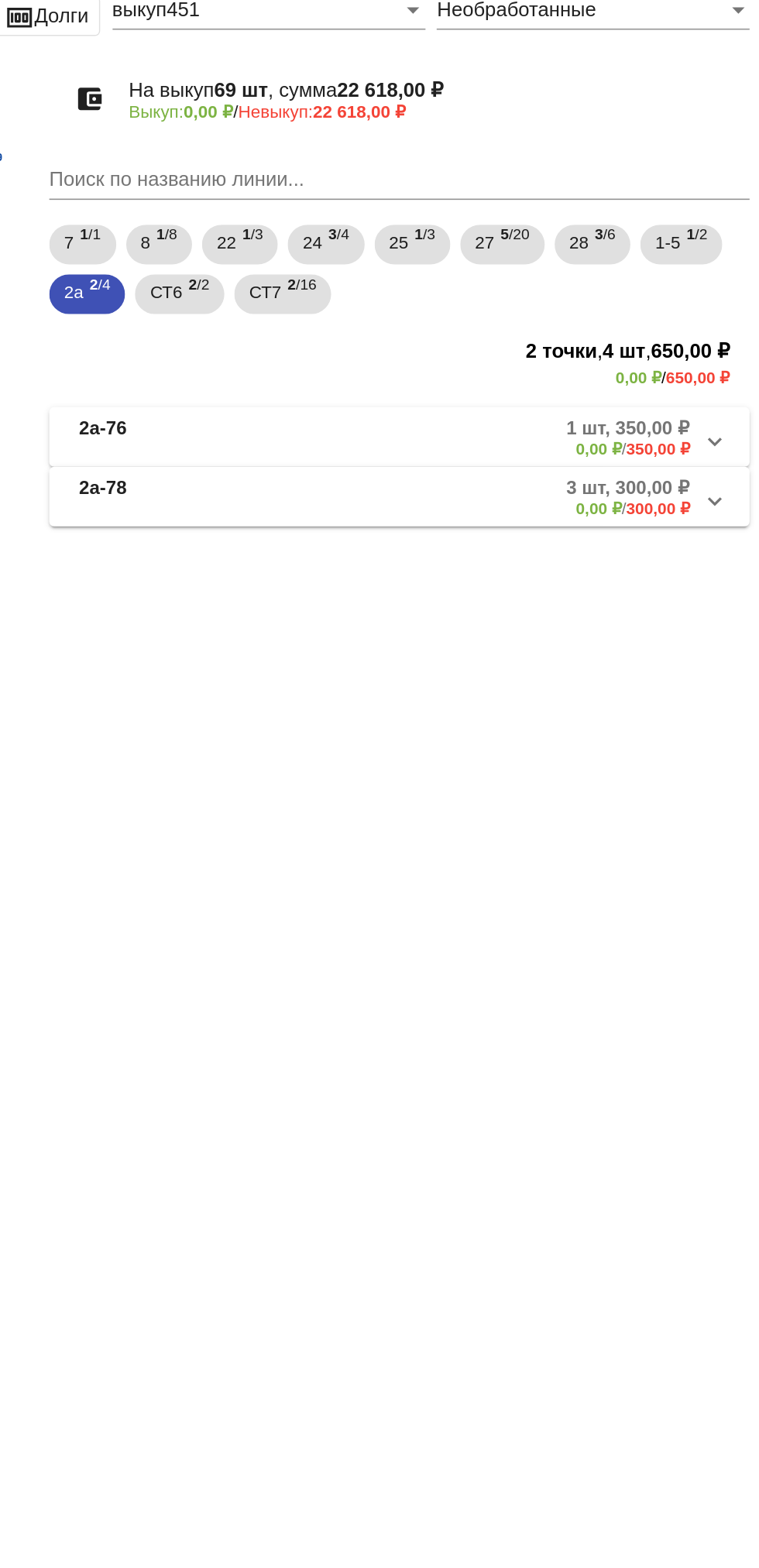
click at [391, 406] on mat-panel-title "2а-78" at bounding box center [393, 403] width 117 height 26
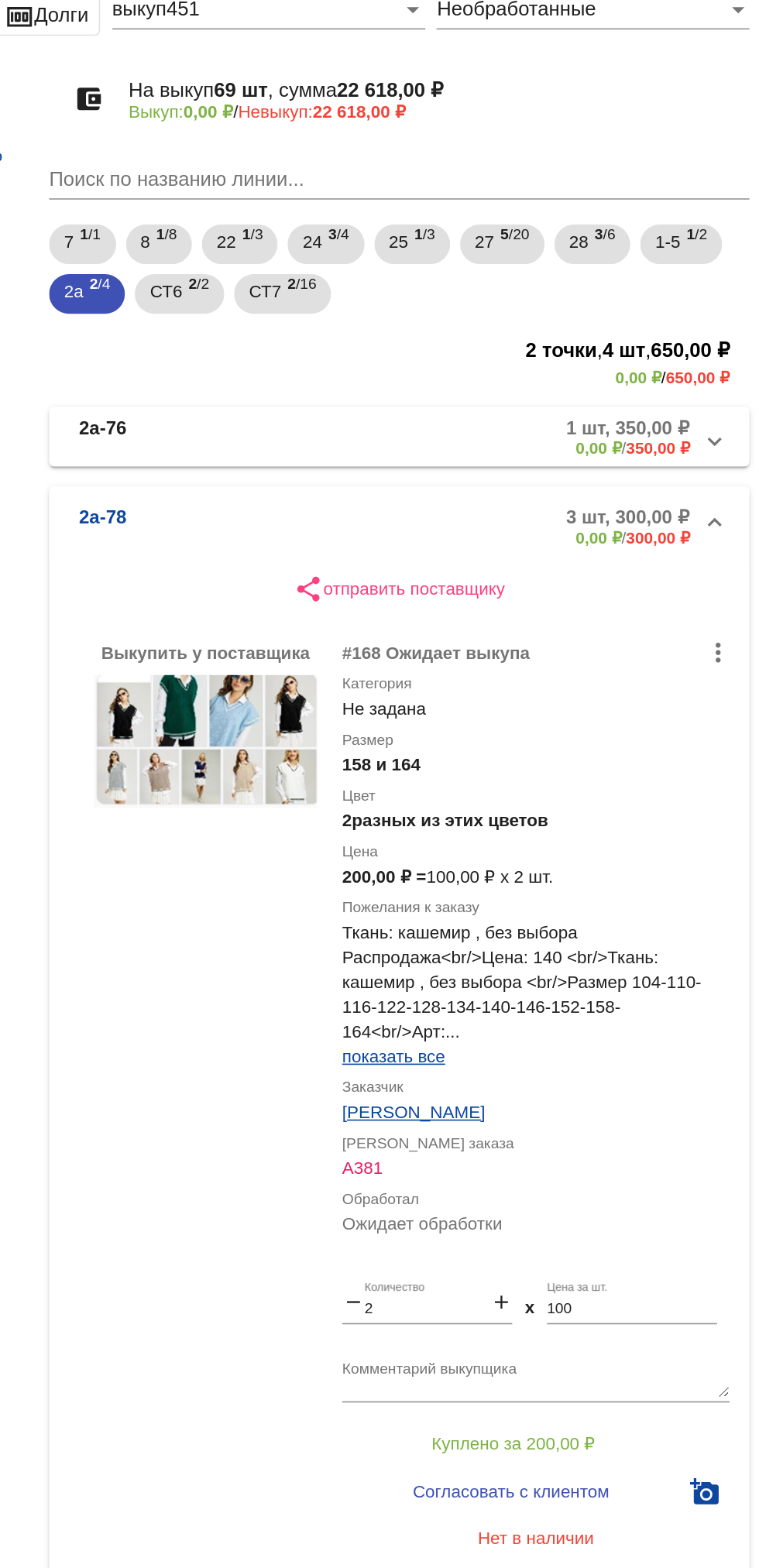
scroll to position [17, 0]
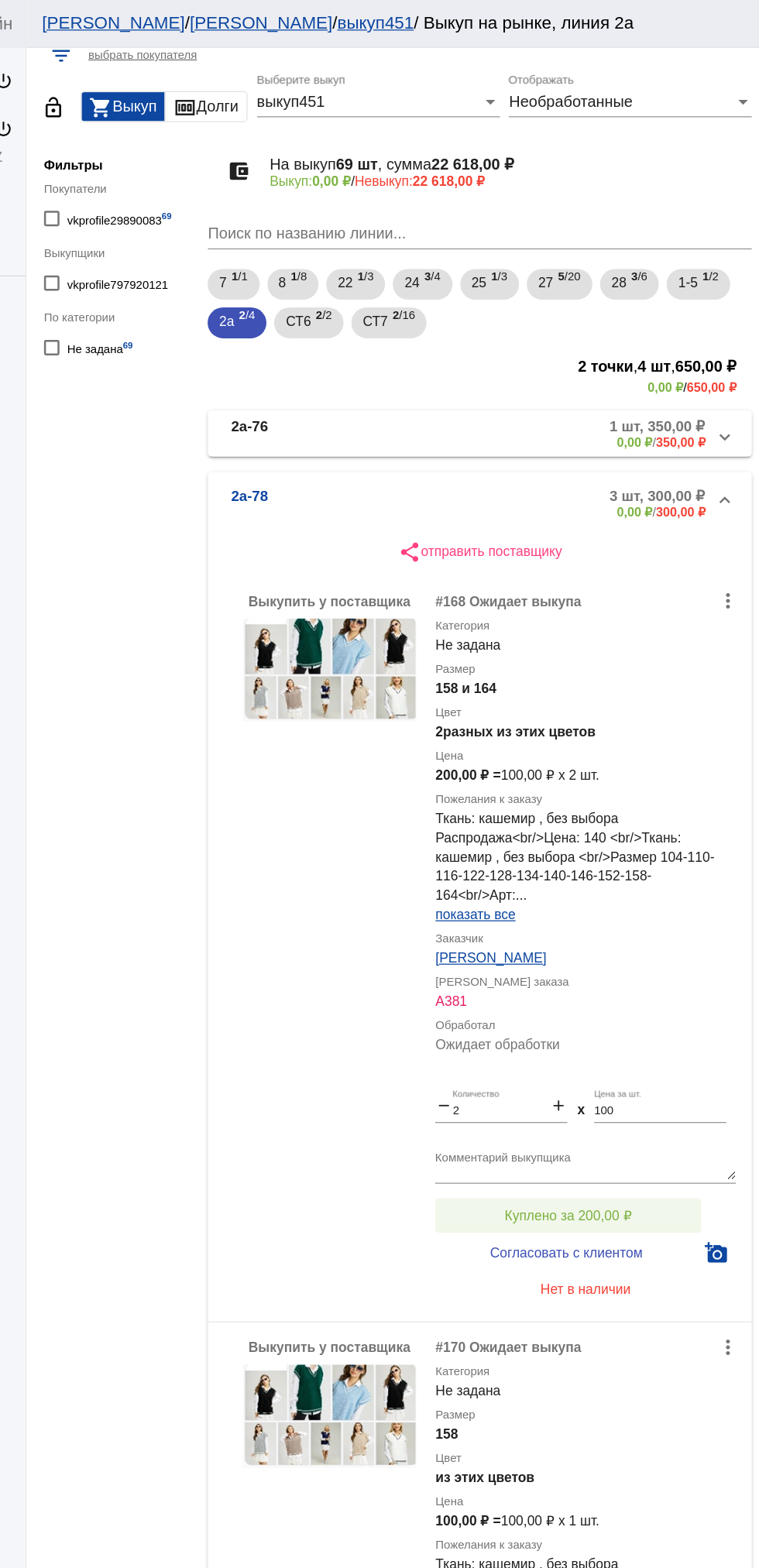
click at [657, 966] on button "Куплено за 200,00 ₽" at bounding box center [605, 977] width 214 height 28
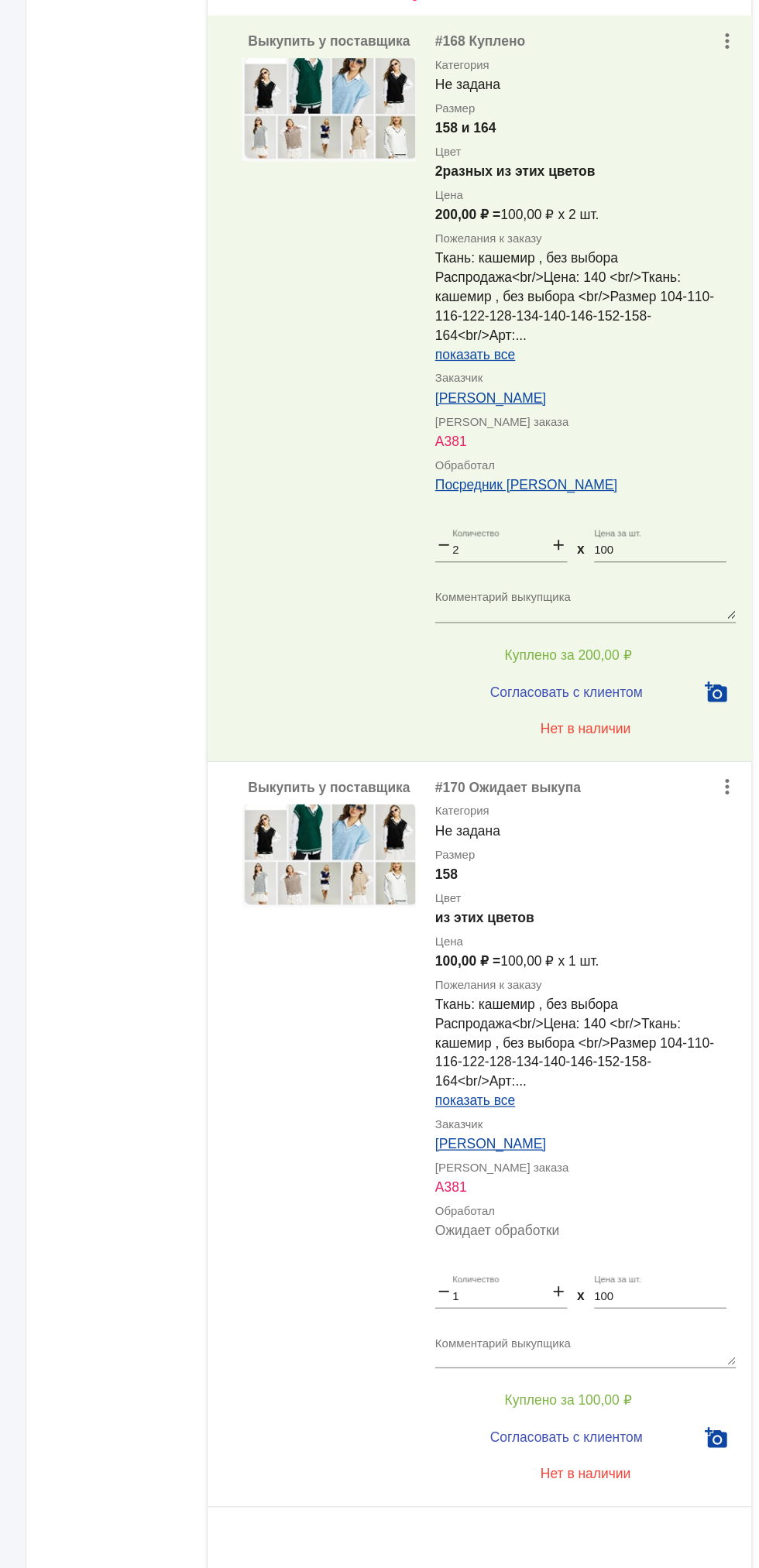
scroll to position [0, 0]
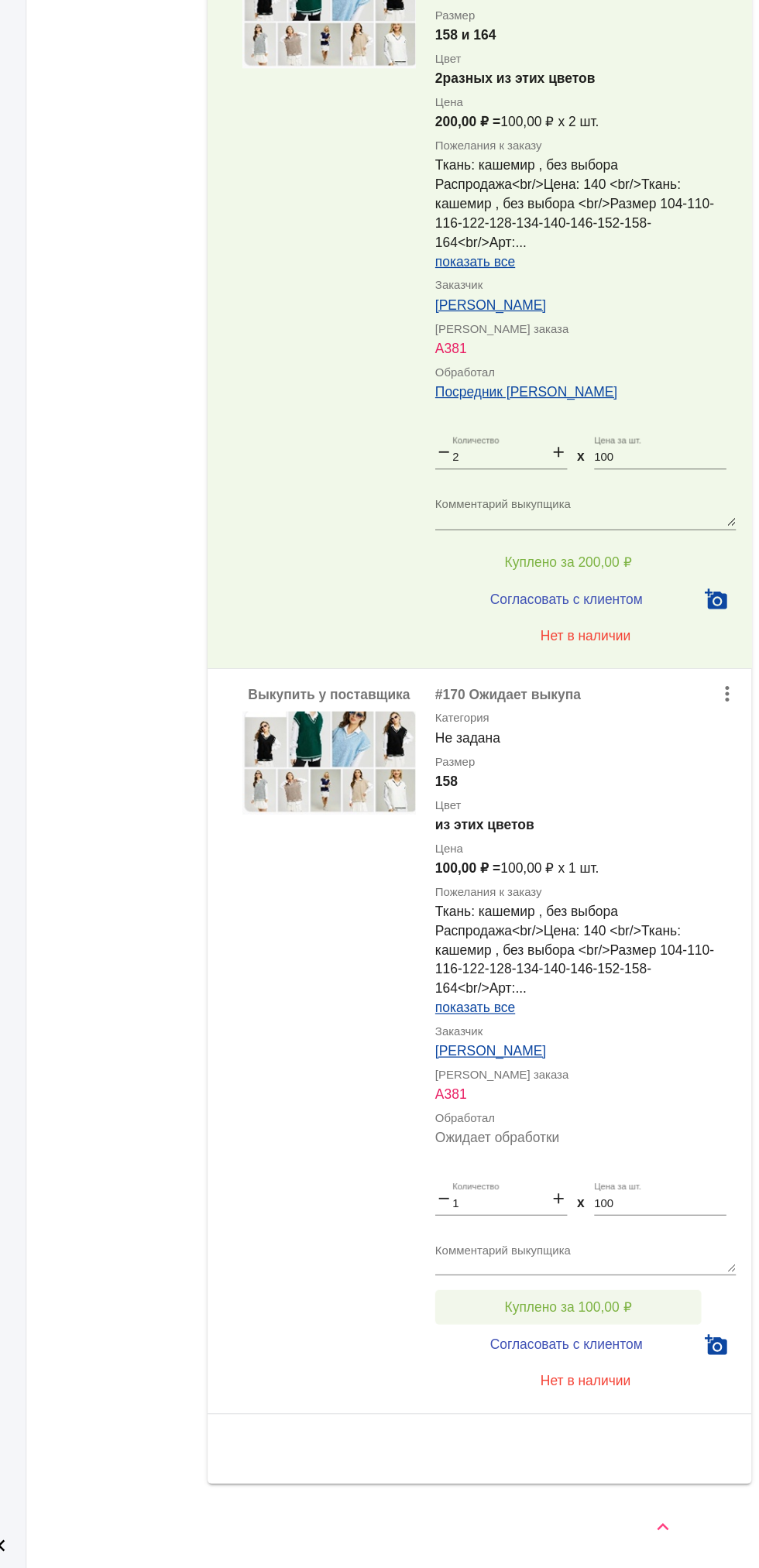
click at [645, 1353] on span "Куплено за 100,00 ₽" at bounding box center [605, 1359] width 102 height 13
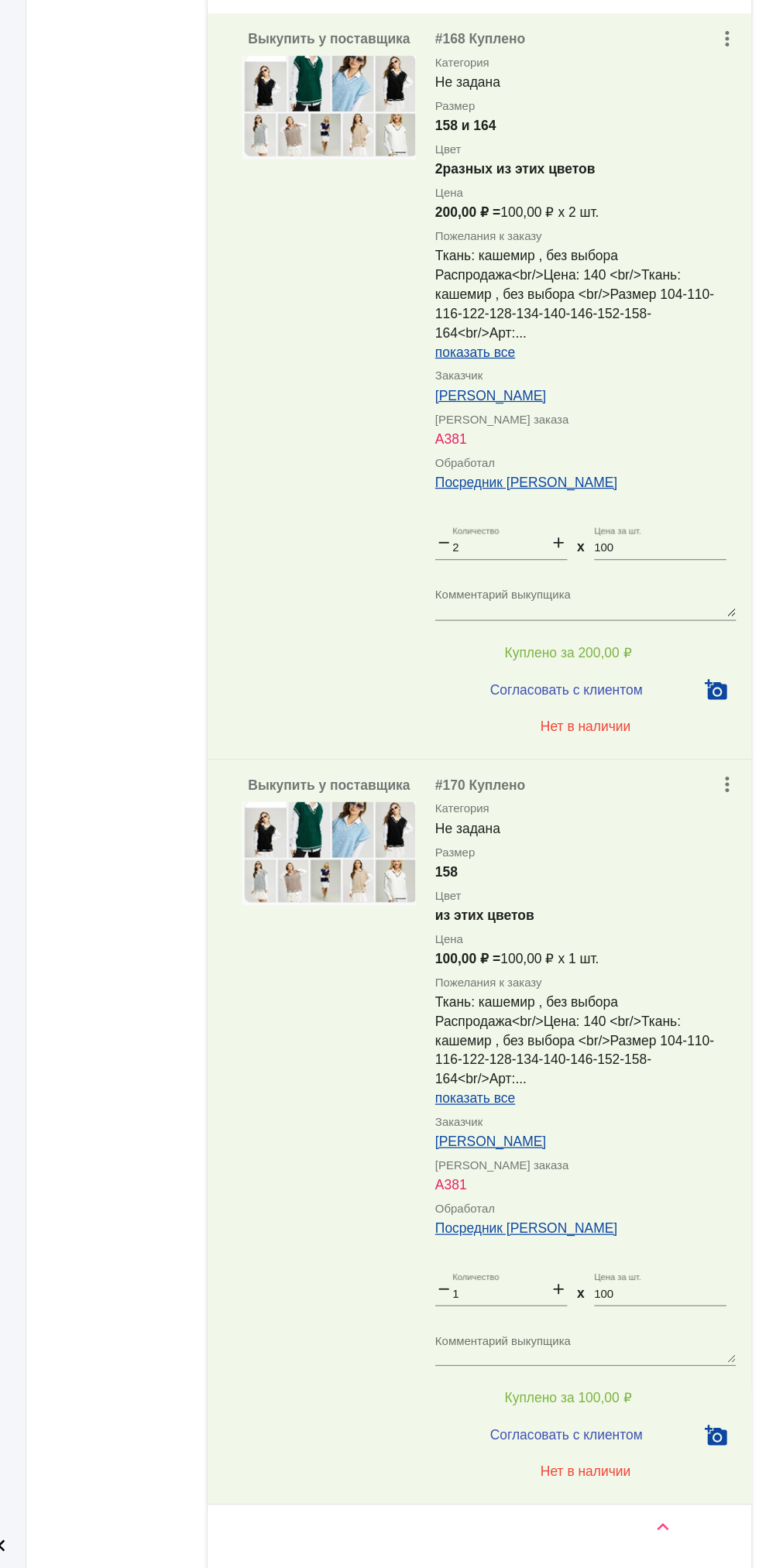
scroll to position [322, 0]
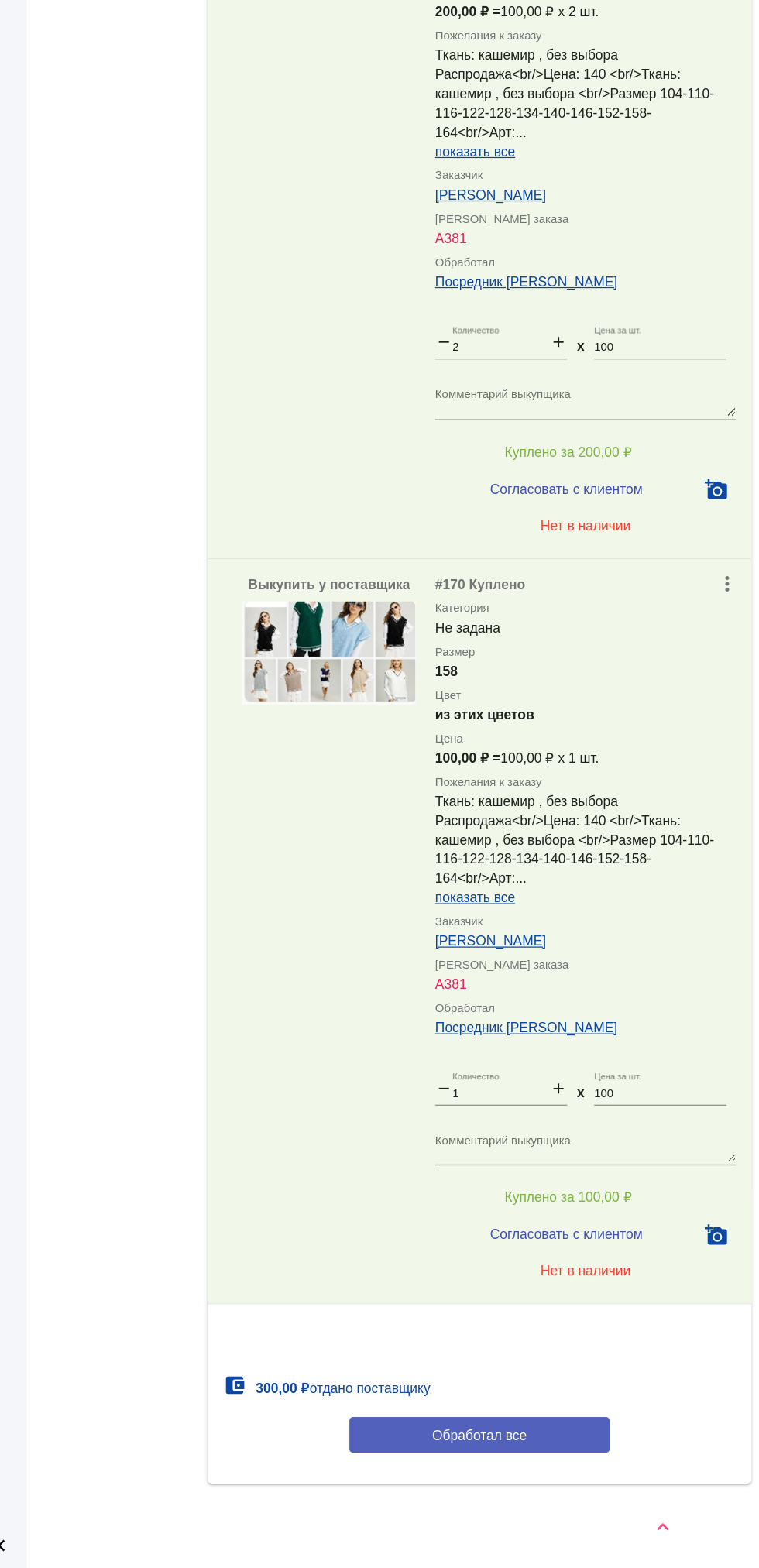
click at [473, 1463] on button "Обработал все" at bounding box center [534, 1461] width 209 height 28
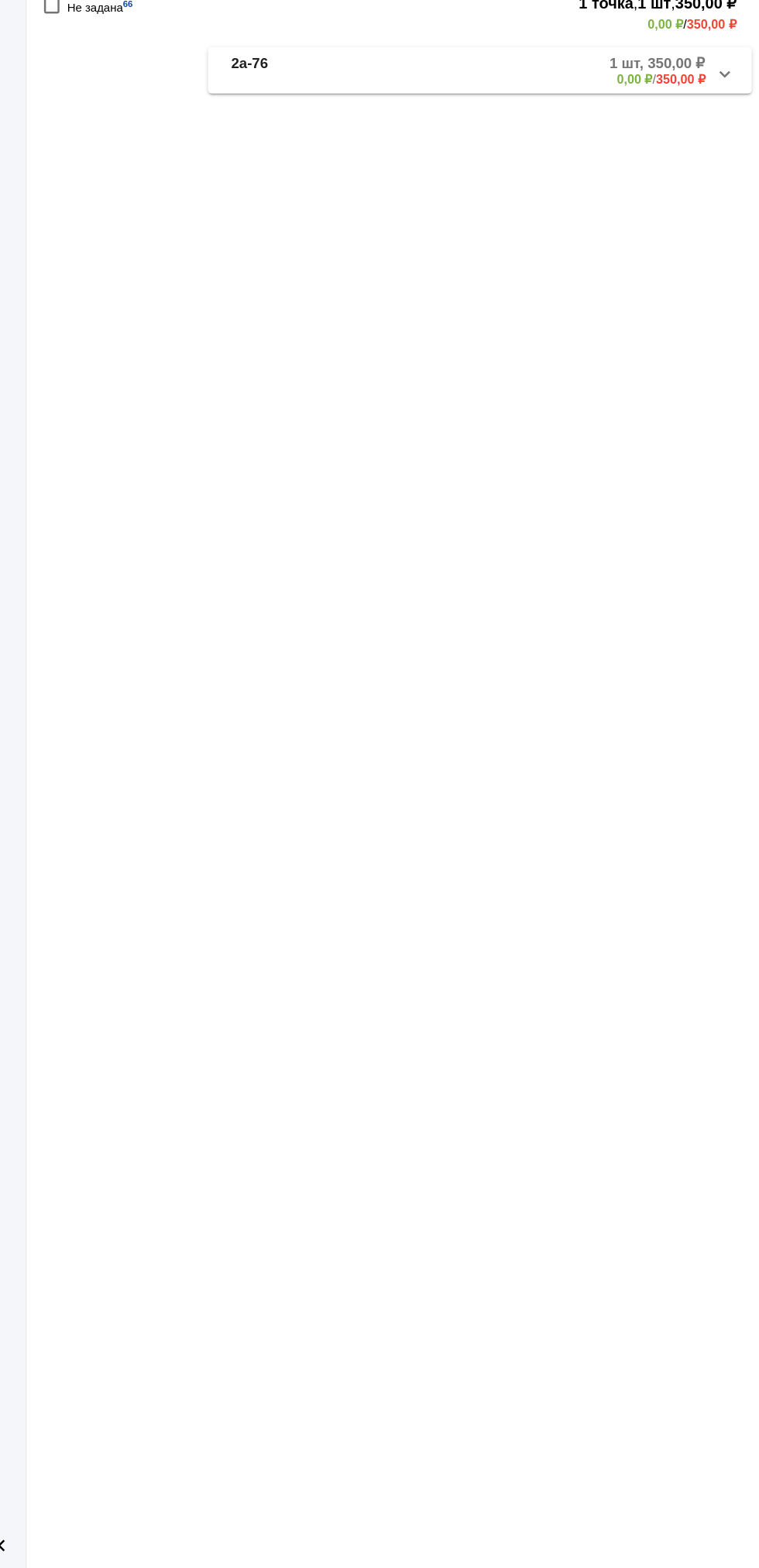
scroll to position [0, 0]
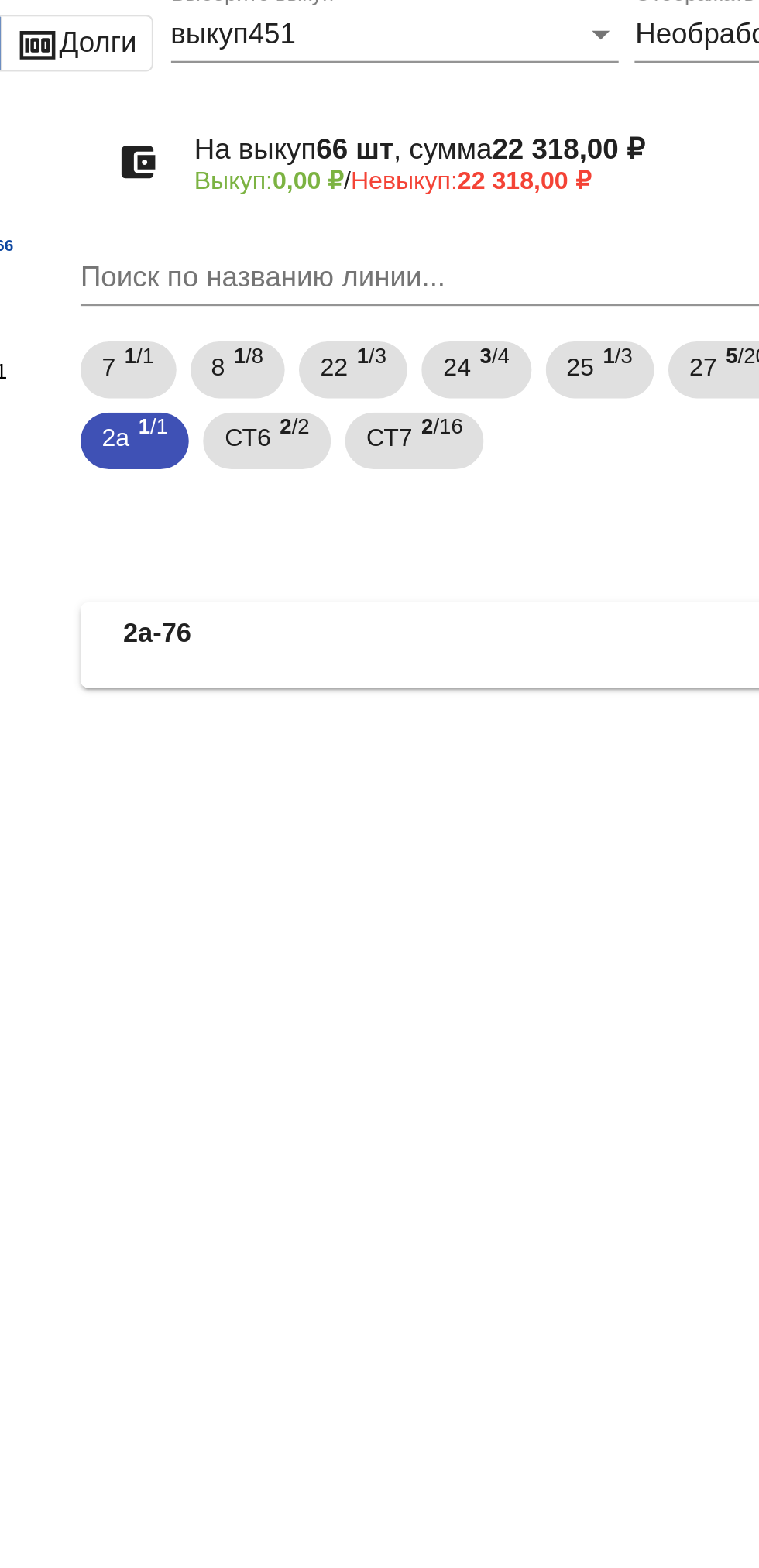
click at [368, 364] on mat-panel-title "2а-76" at bounding box center [393, 365] width 117 height 26
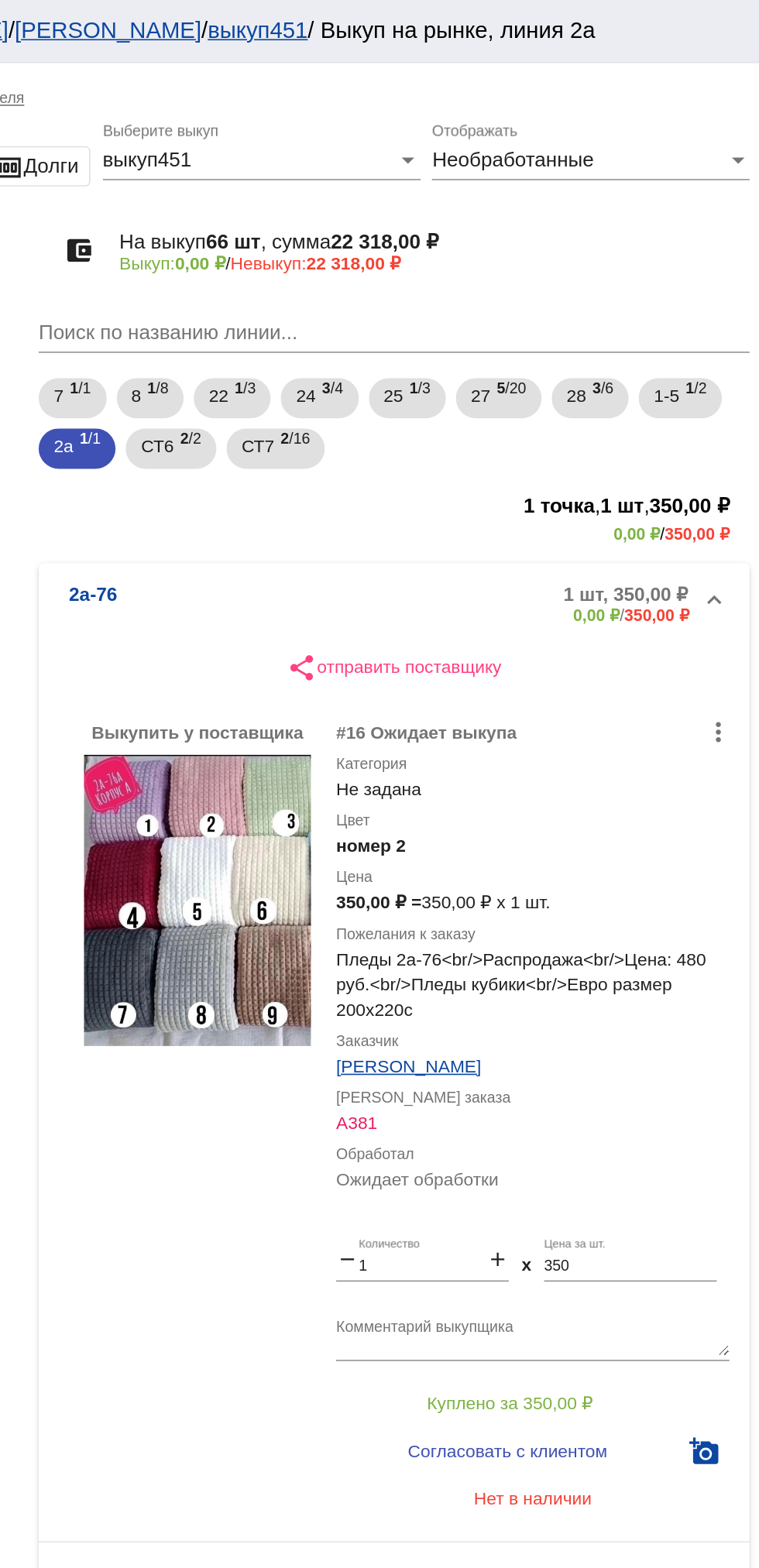
click at [599, 377] on mat-panel-description "1 шт, 350,00 ₽ 0,00 ₽ / 350,00 ₽" at bounding box center [589, 371] width 251 height 26
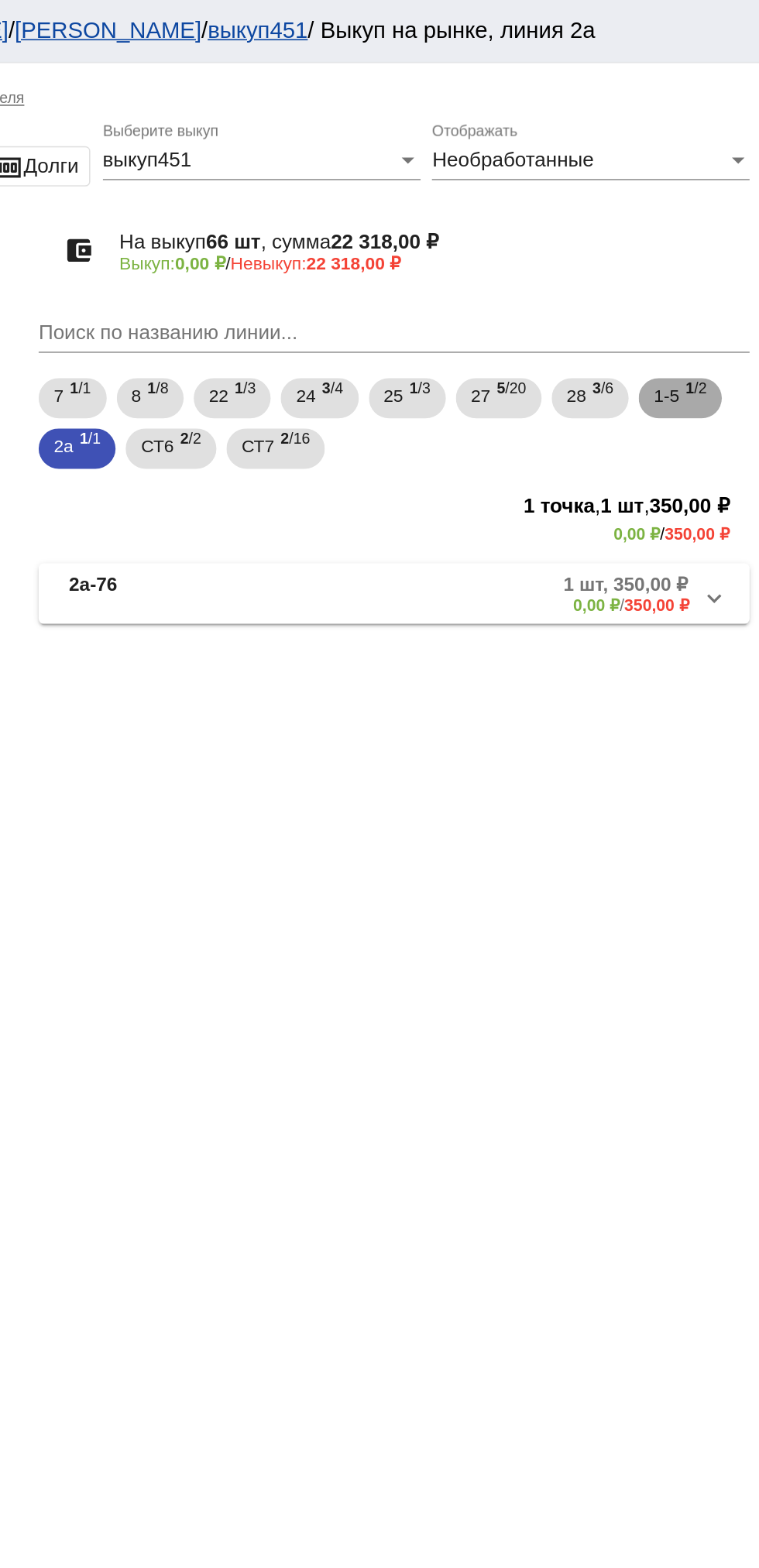
click at [724, 254] on span "1 /2" at bounding box center [720, 245] width 13 height 32
click at [590, 371] on mat-panel-description "2 шт, 1 000,00 ₽ 0,00 ₽ / 1 000,00 ₽" at bounding box center [590, 365] width 249 height 26
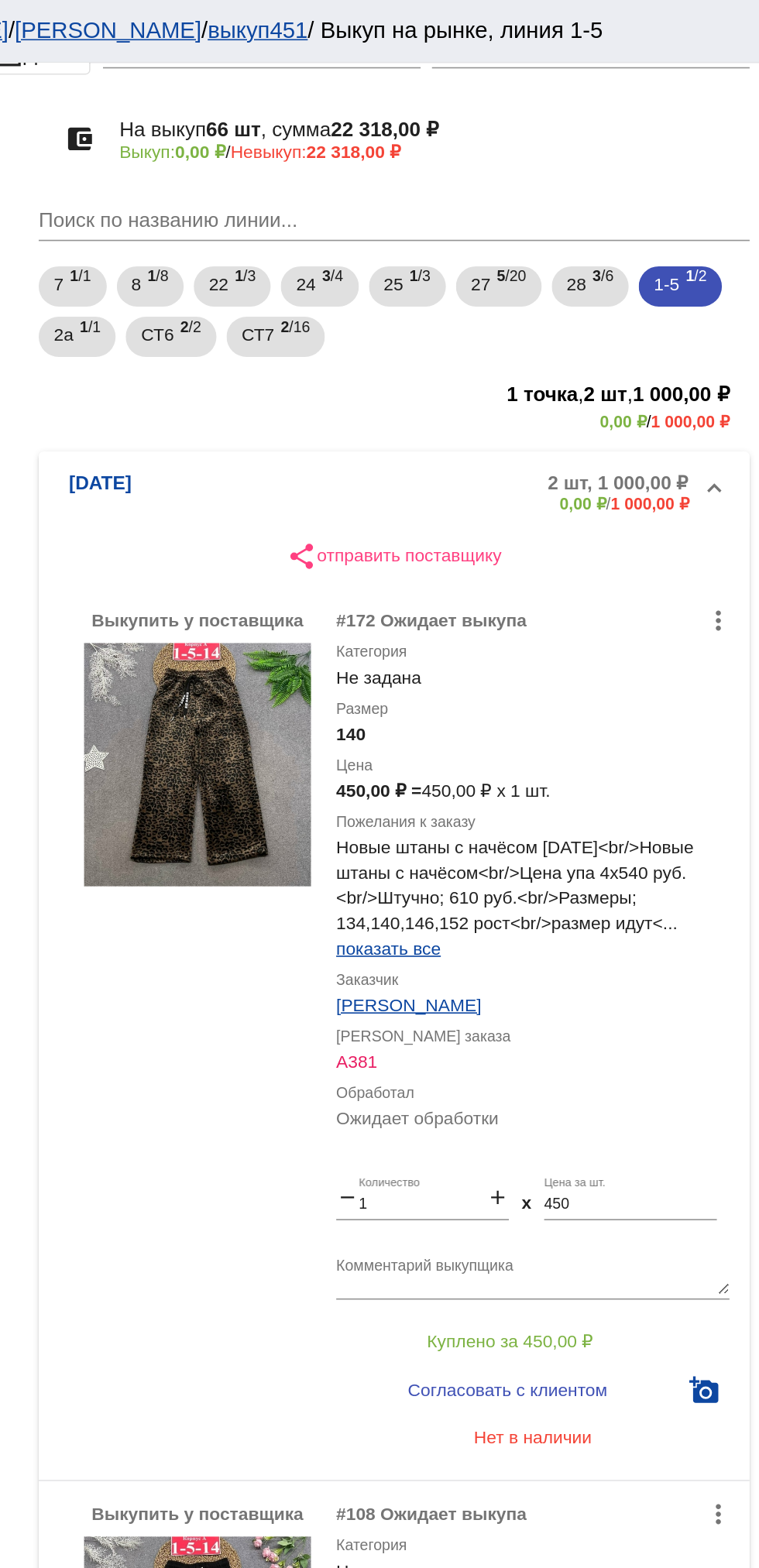
scroll to position [117, 0]
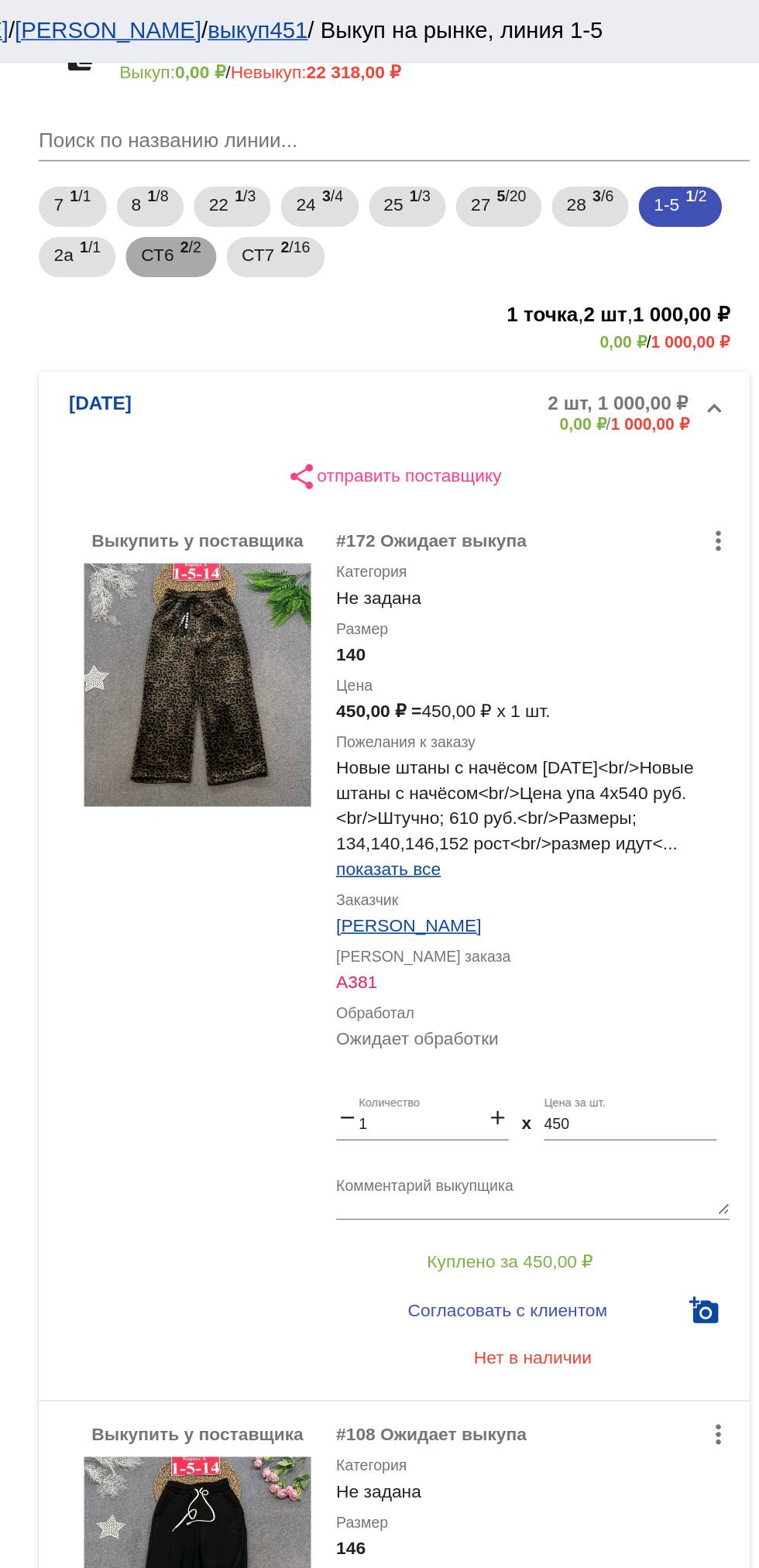
click at [405, 160] on span "2 /2" at bounding box center [409, 158] width 13 height 32
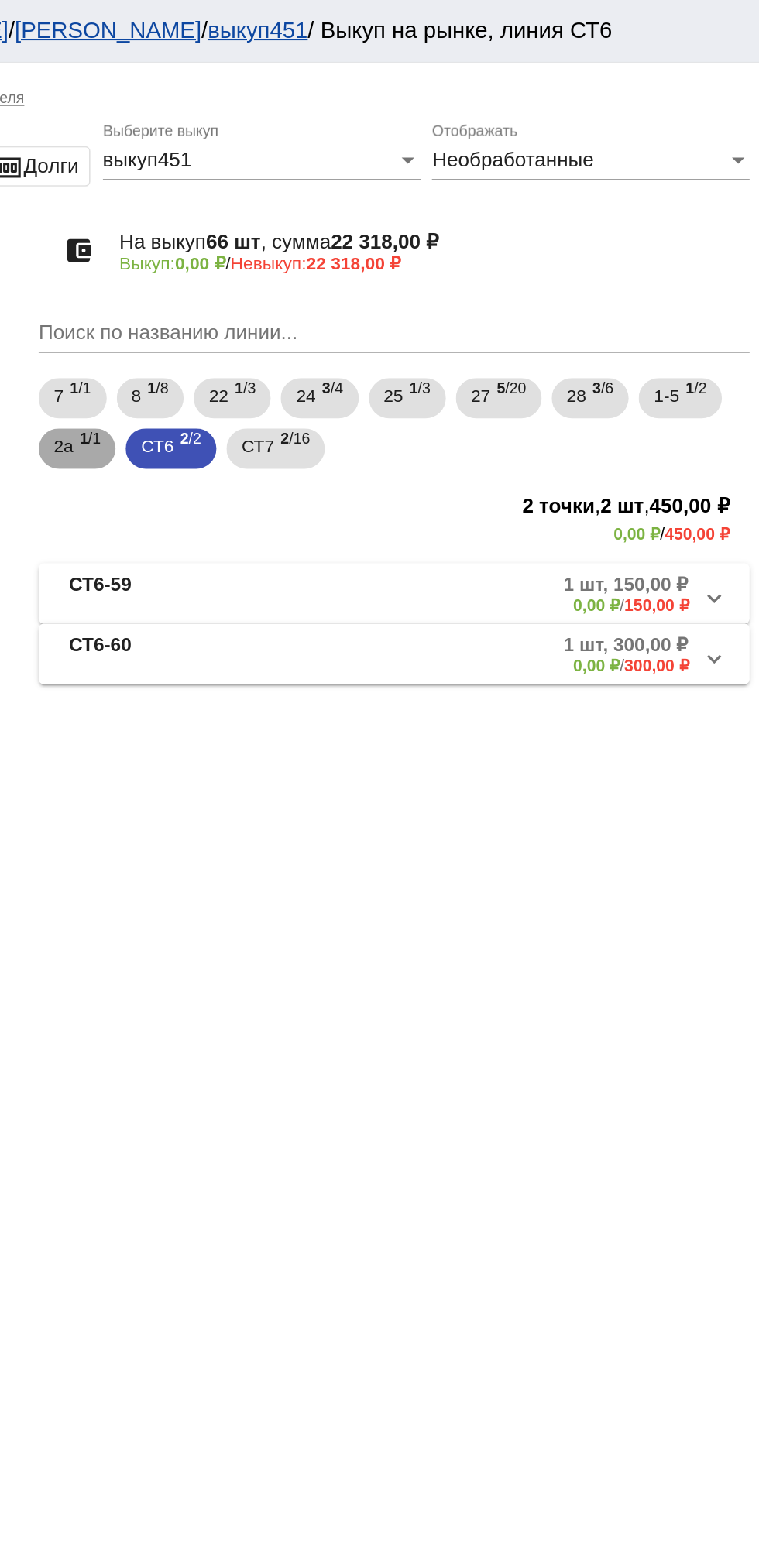
click at [353, 280] on span "1 /1" at bounding box center [347, 276] width 13 height 32
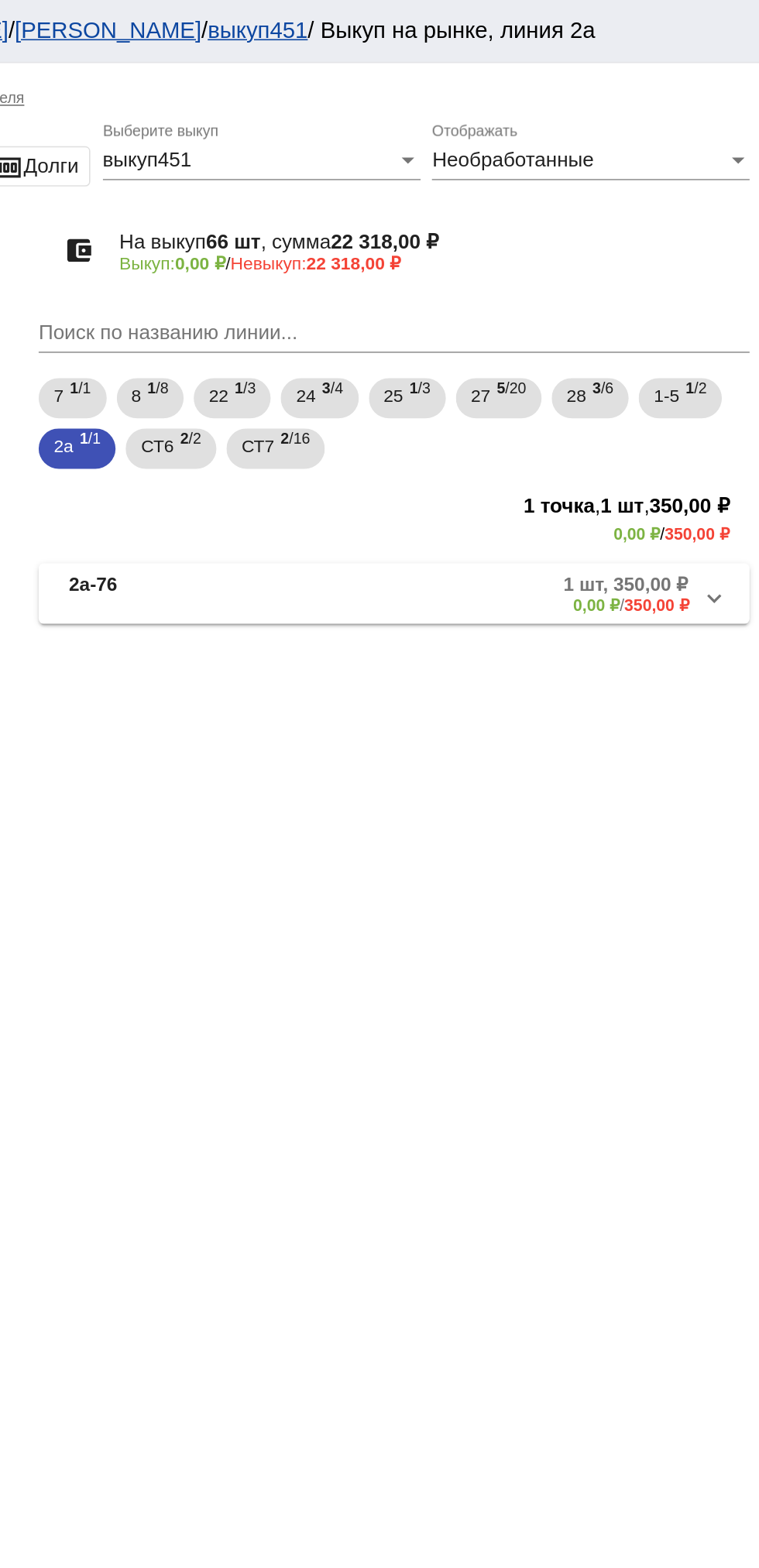
click at [538, 374] on mat-panel-description "1 шт, 350,00 ₽ 0,00 ₽ / 350,00 ₽" at bounding box center [589, 365] width 251 height 26
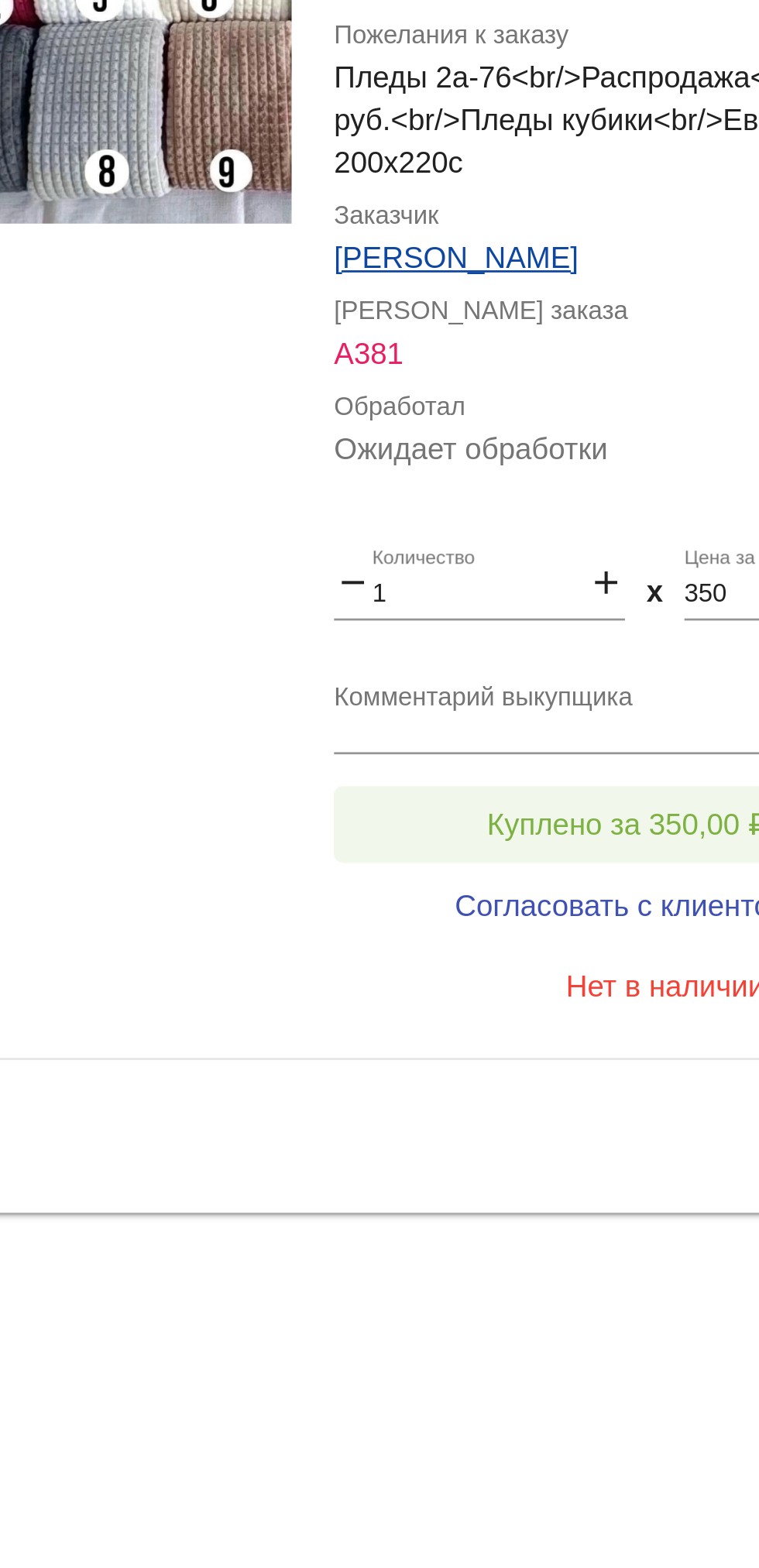
click at [602, 851] on button "Куплено за 350,00 ₽" at bounding box center [605, 862] width 214 height 28
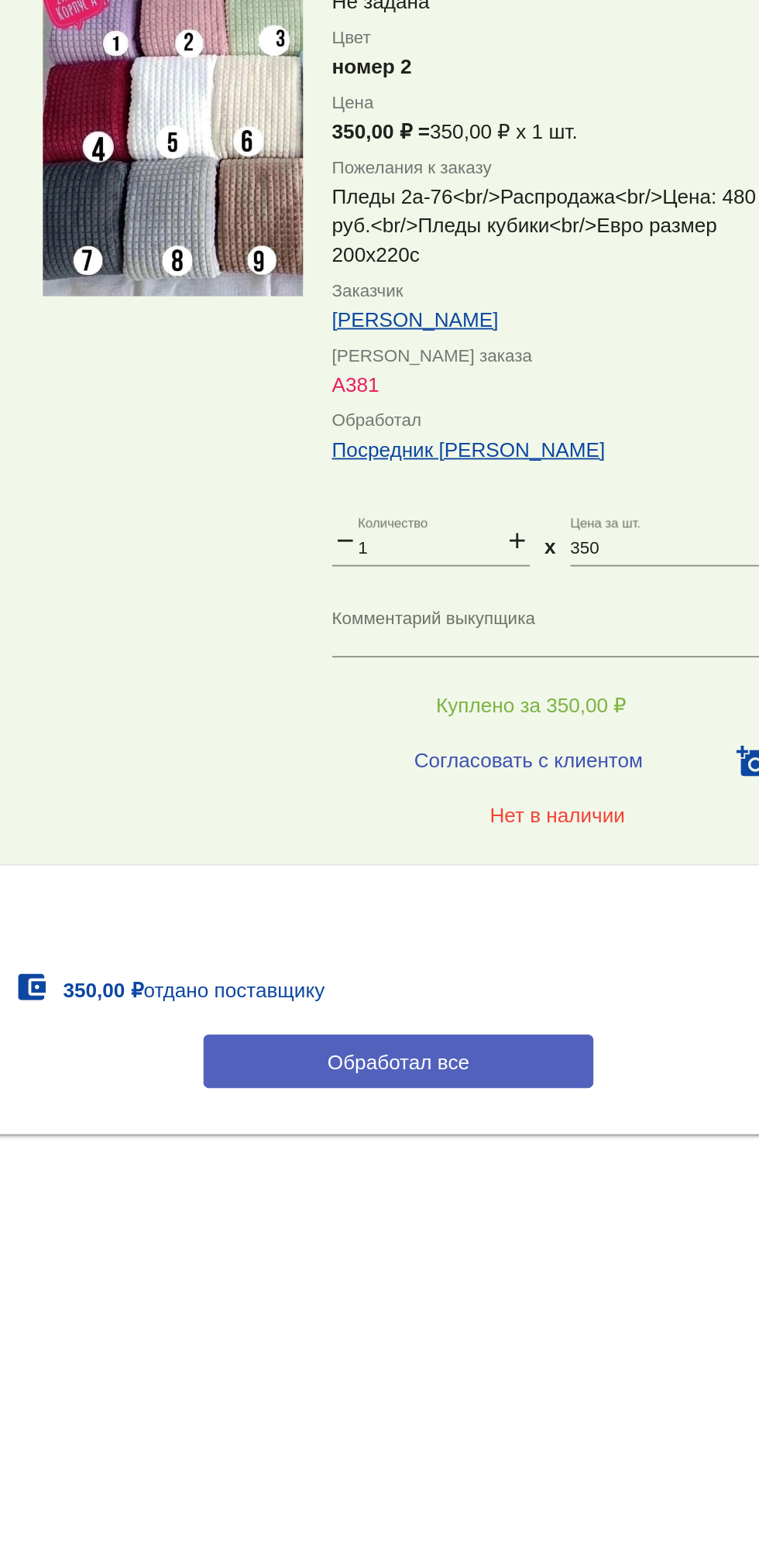
click at [591, 1055] on button "Обработал все" at bounding box center [534, 1053] width 209 height 28
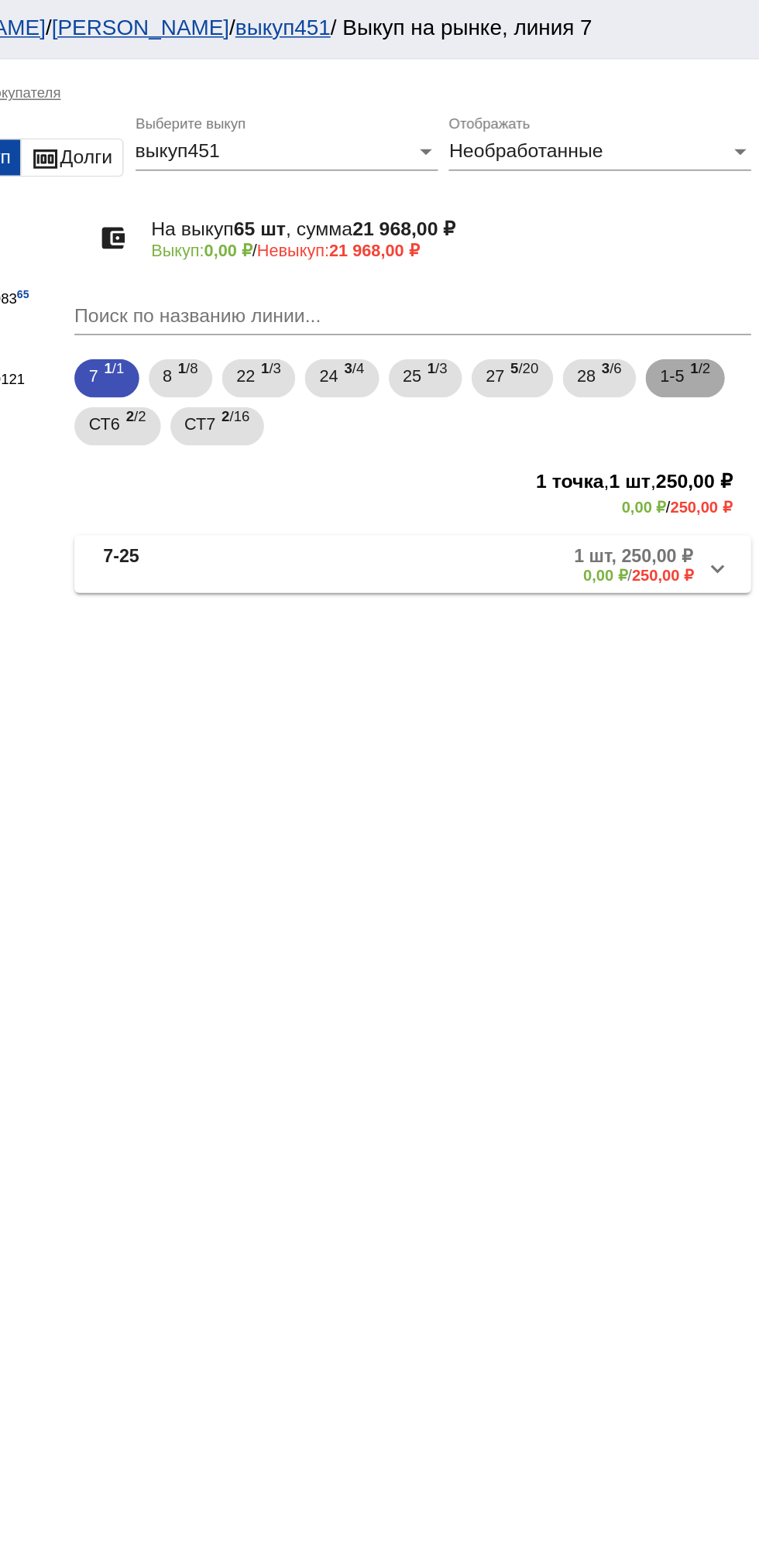
click at [710, 248] on span "1-5" at bounding box center [701, 243] width 16 height 28
click at [589, 361] on mat-panel-description "2 шт, 1 000,00 ₽ 0,00 ₽ / 1 000,00 ₽" at bounding box center [590, 365] width 249 height 26
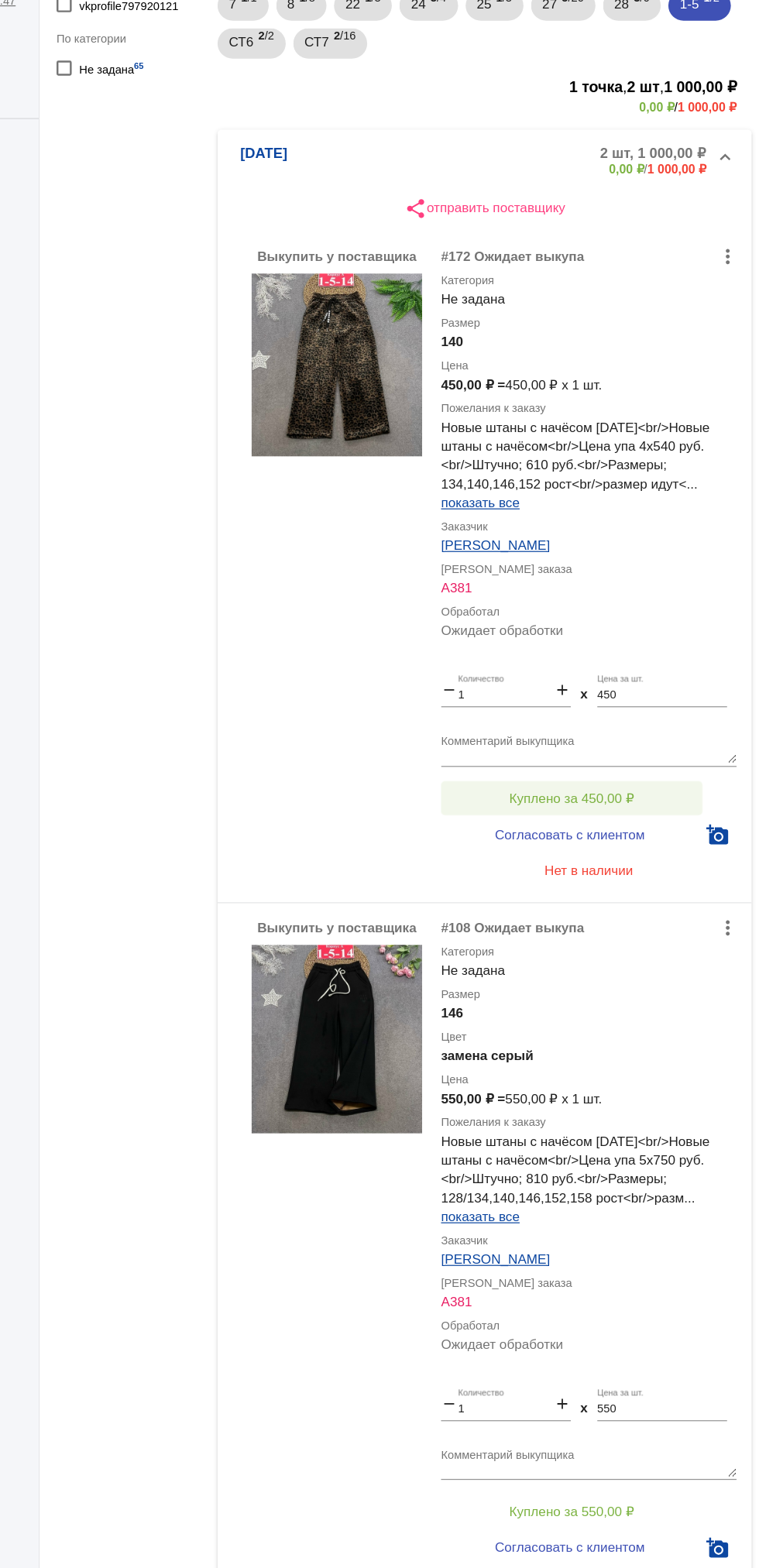
click at [655, 769] on button "Куплено за 450,00 ₽" at bounding box center [605, 778] width 214 height 28
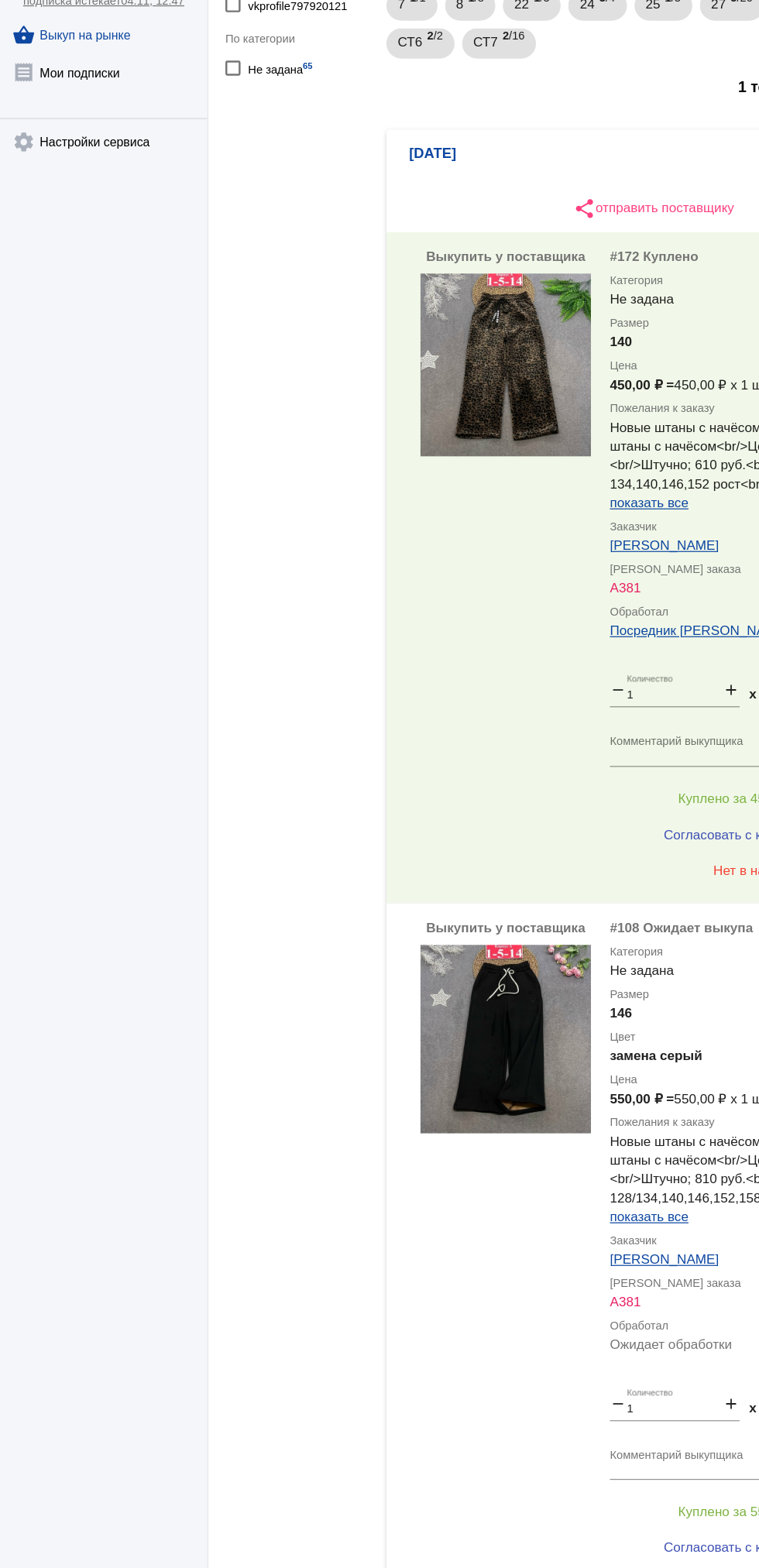
scroll to position [117, 0]
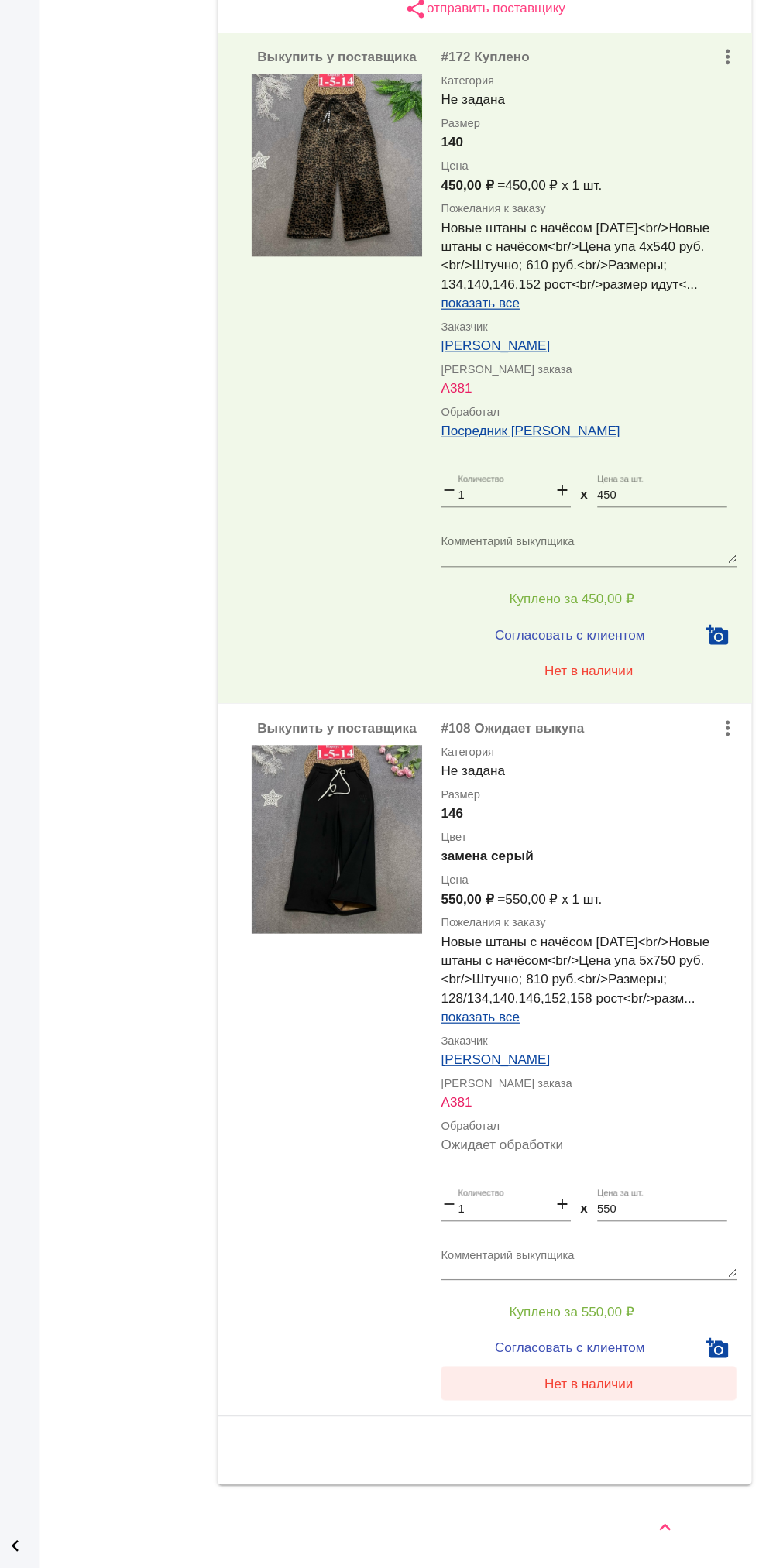
click at [516, 1428] on button "Нет в наличии" at bounding box center [620, 1417] width 242 height 28
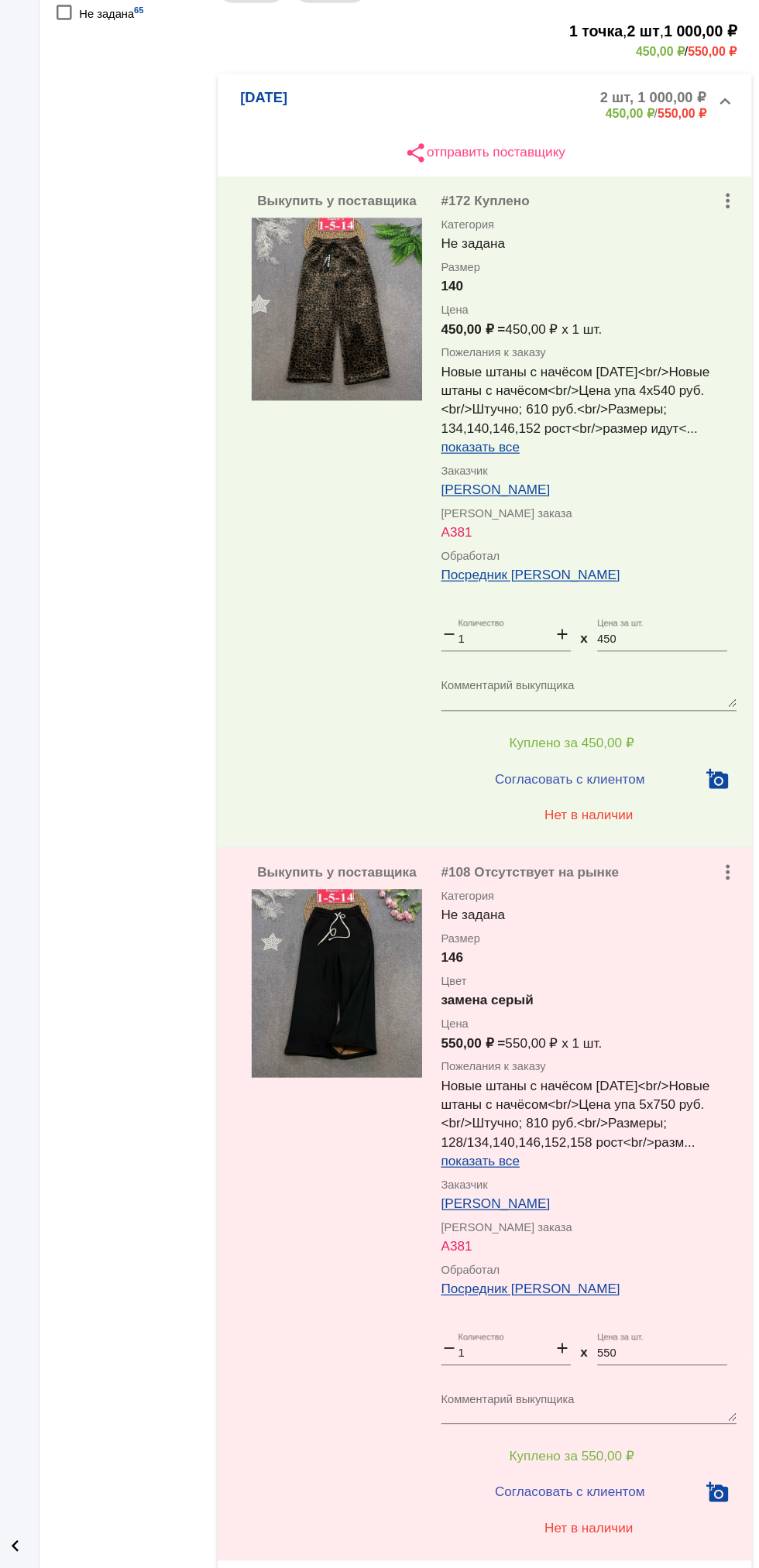
scroll to position [207, 0]
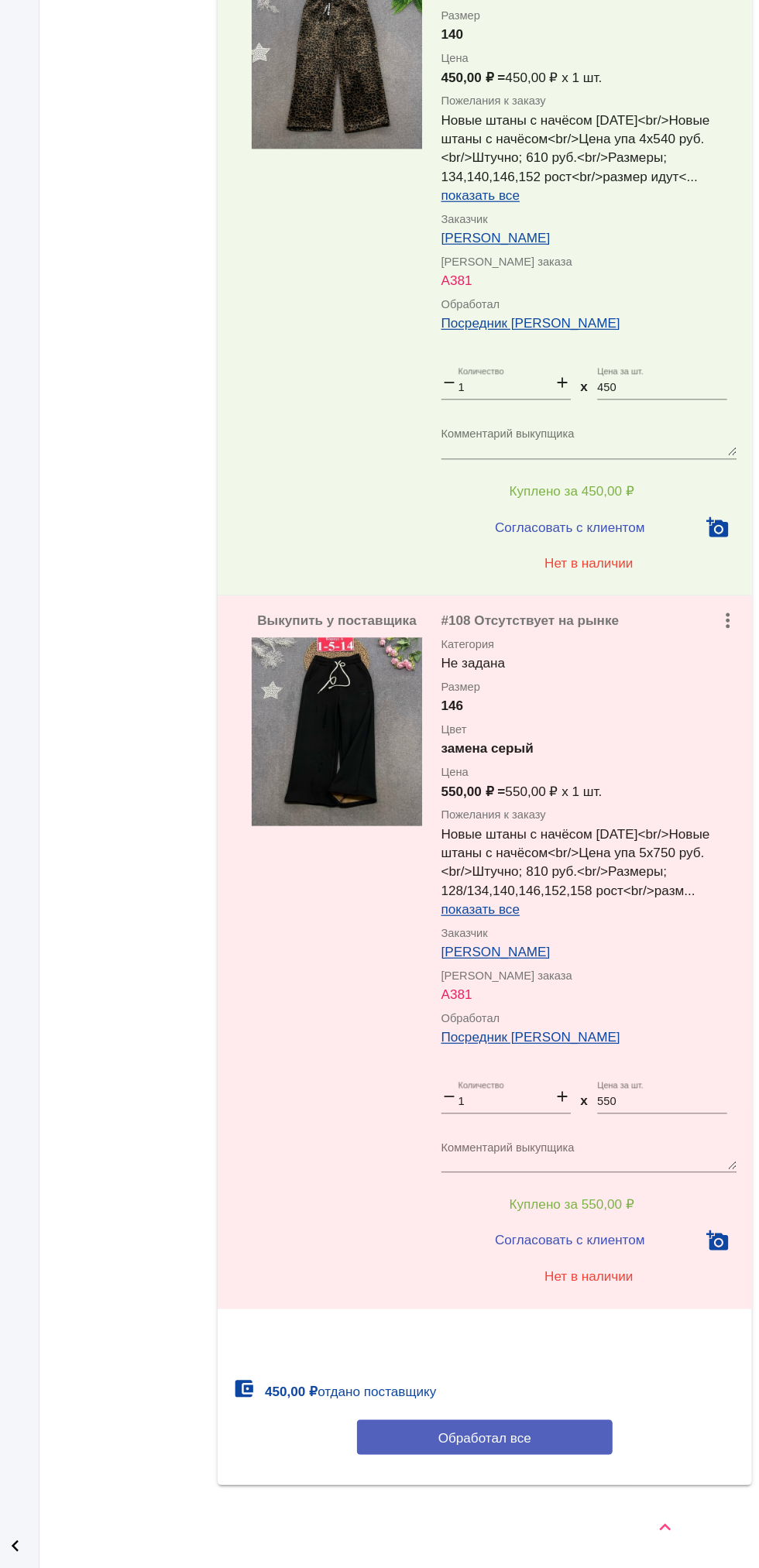
click at [458, 1471] on button "Обработал все" at bounding box center [534, 1461] width 209 height 28
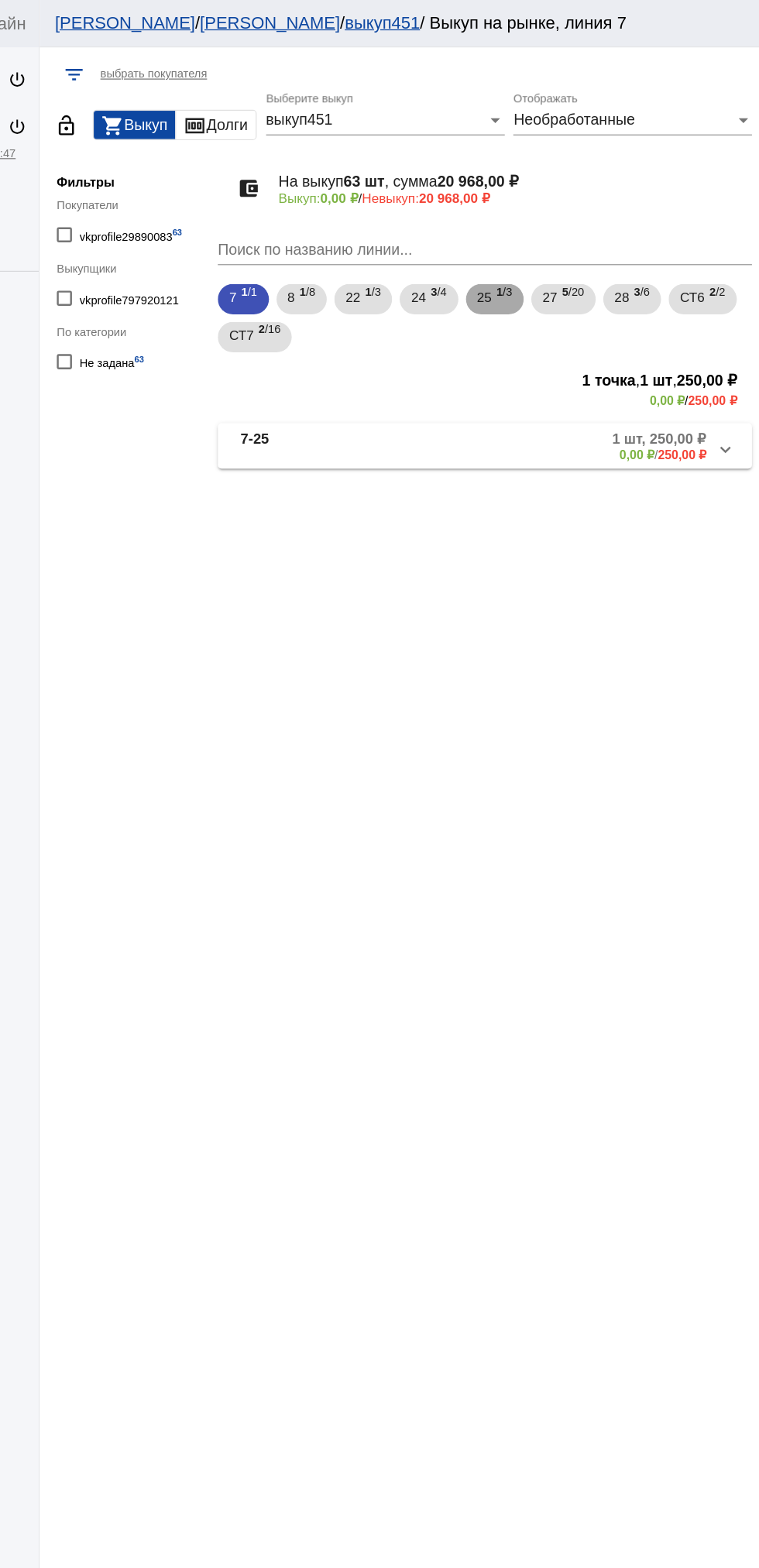
click at [538, 243] on span "25" at bounding box center [534, 243] width 13 height 28
click at [592, 243] on span "27" at bounding box center [588, 243] width 13 height 28
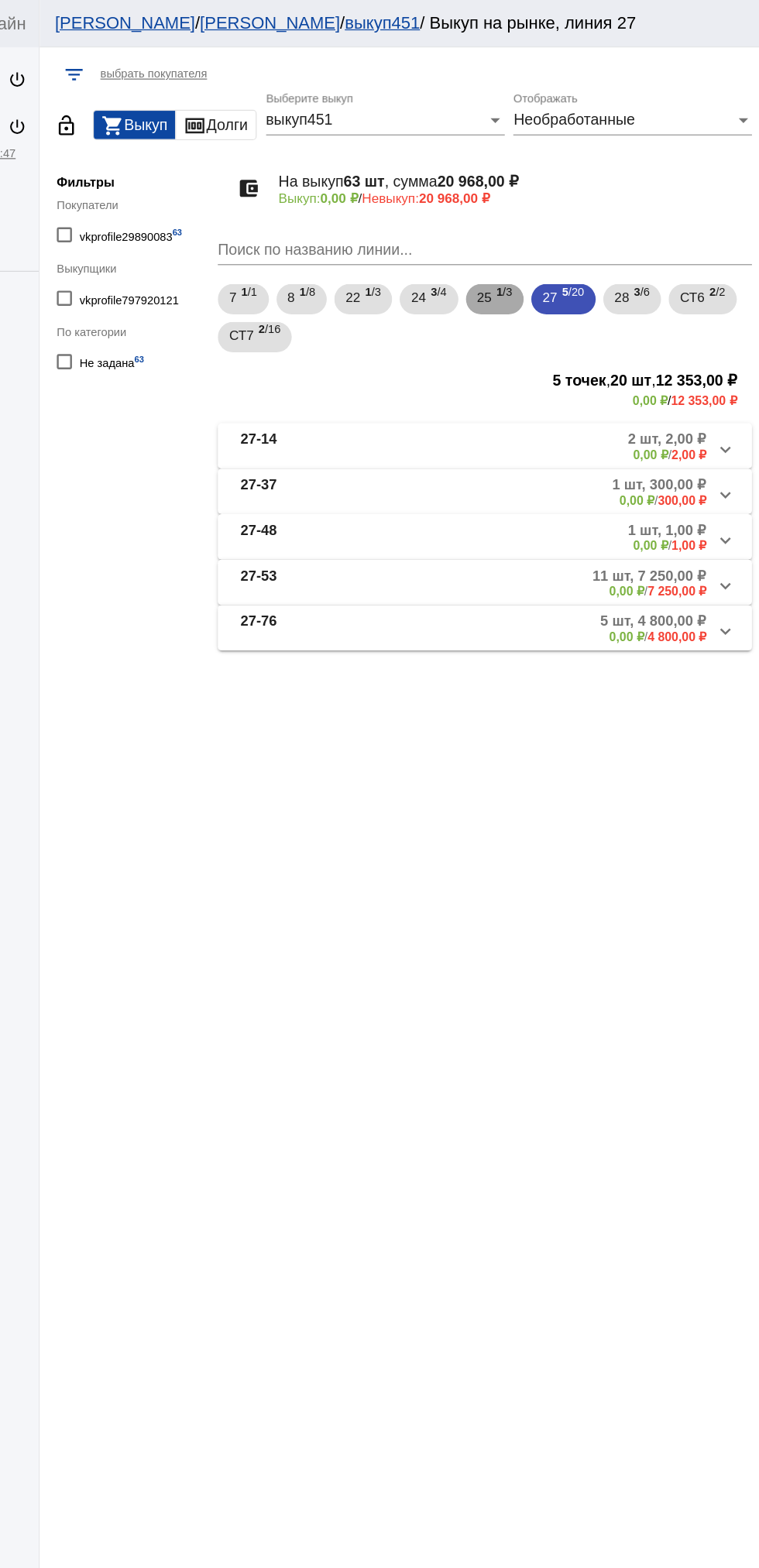
click at [537, 249] on span "25" at bounding box center [534, 243] width 13 height 28
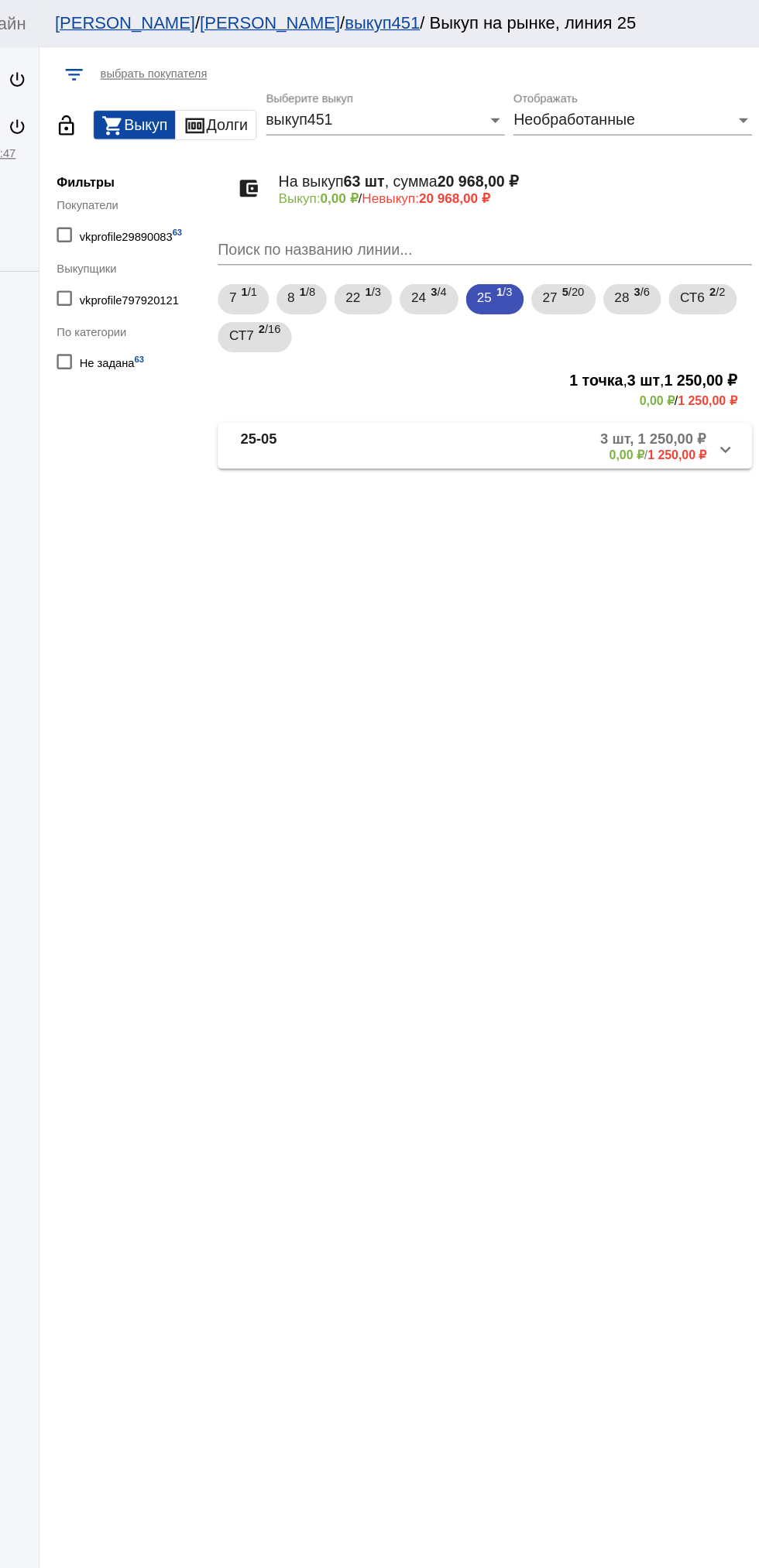
click at [355, 365] on b "25-05" at bounding box center [349, 365] width 29 height 26
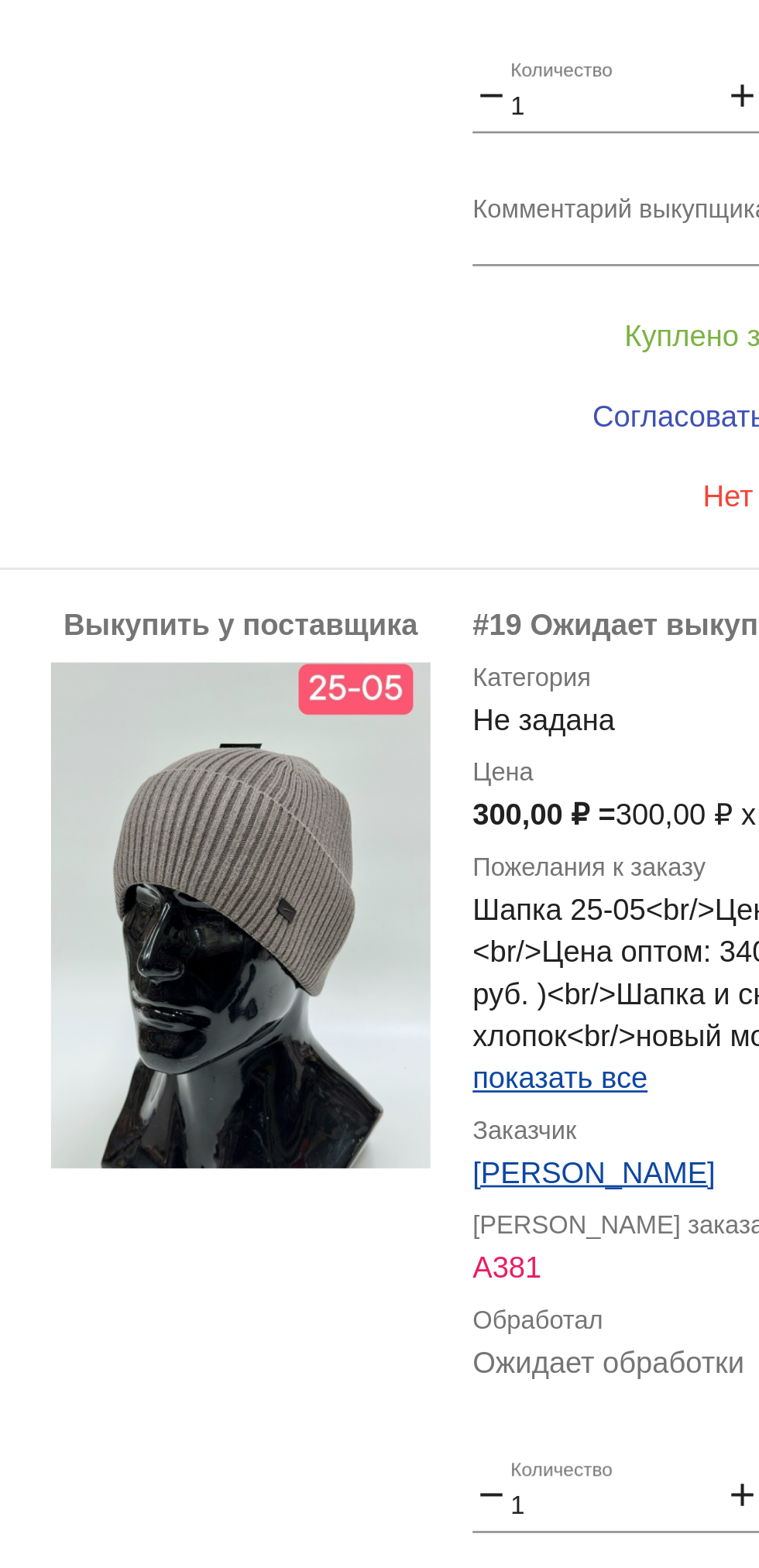
click at [502, 1164] on span "показать все" at bounding box center [531, 1165] width 64 height 13
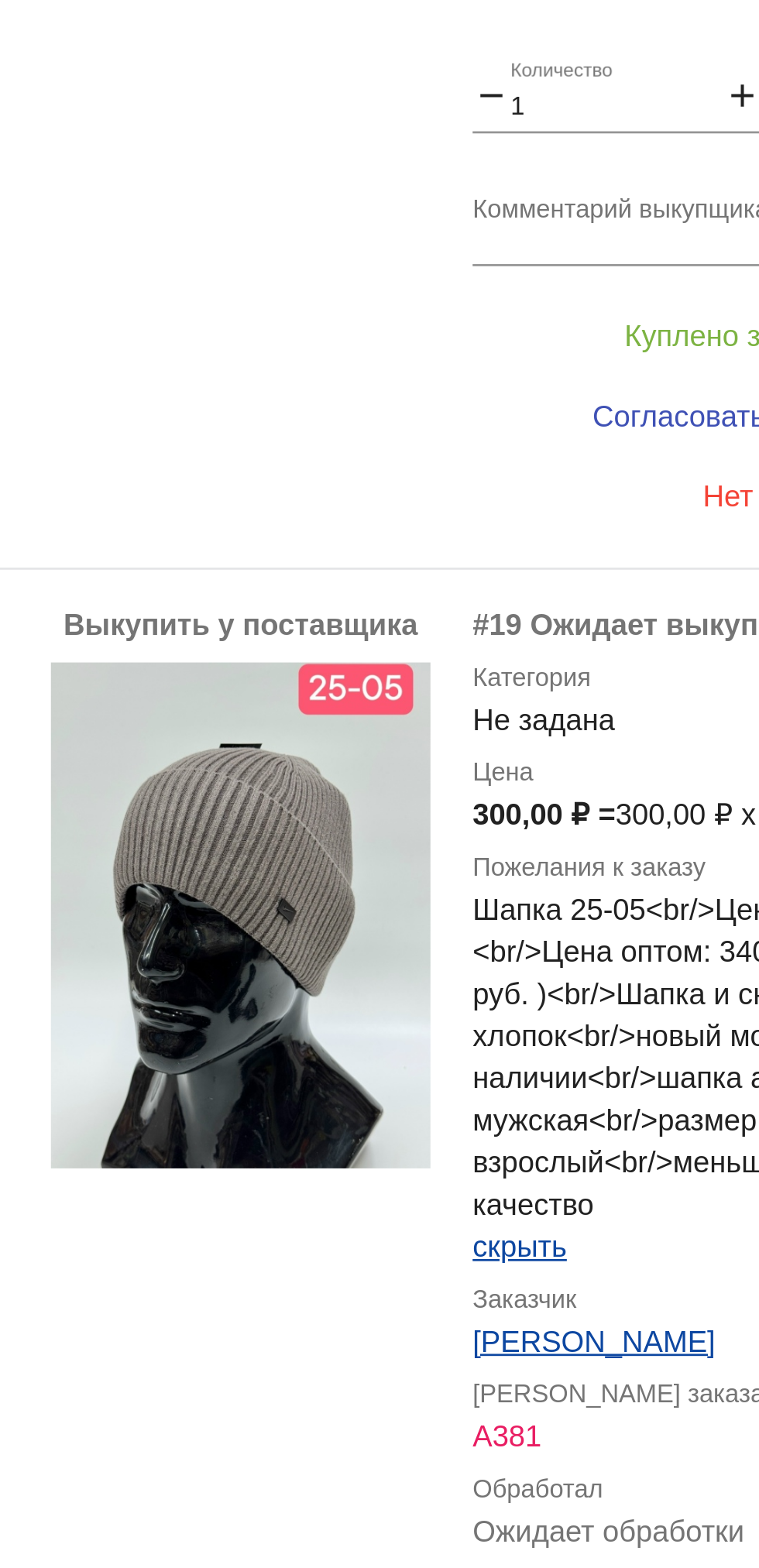
click at [426, 1148] on img at bounding box center [413, 1106] width 139 height 186
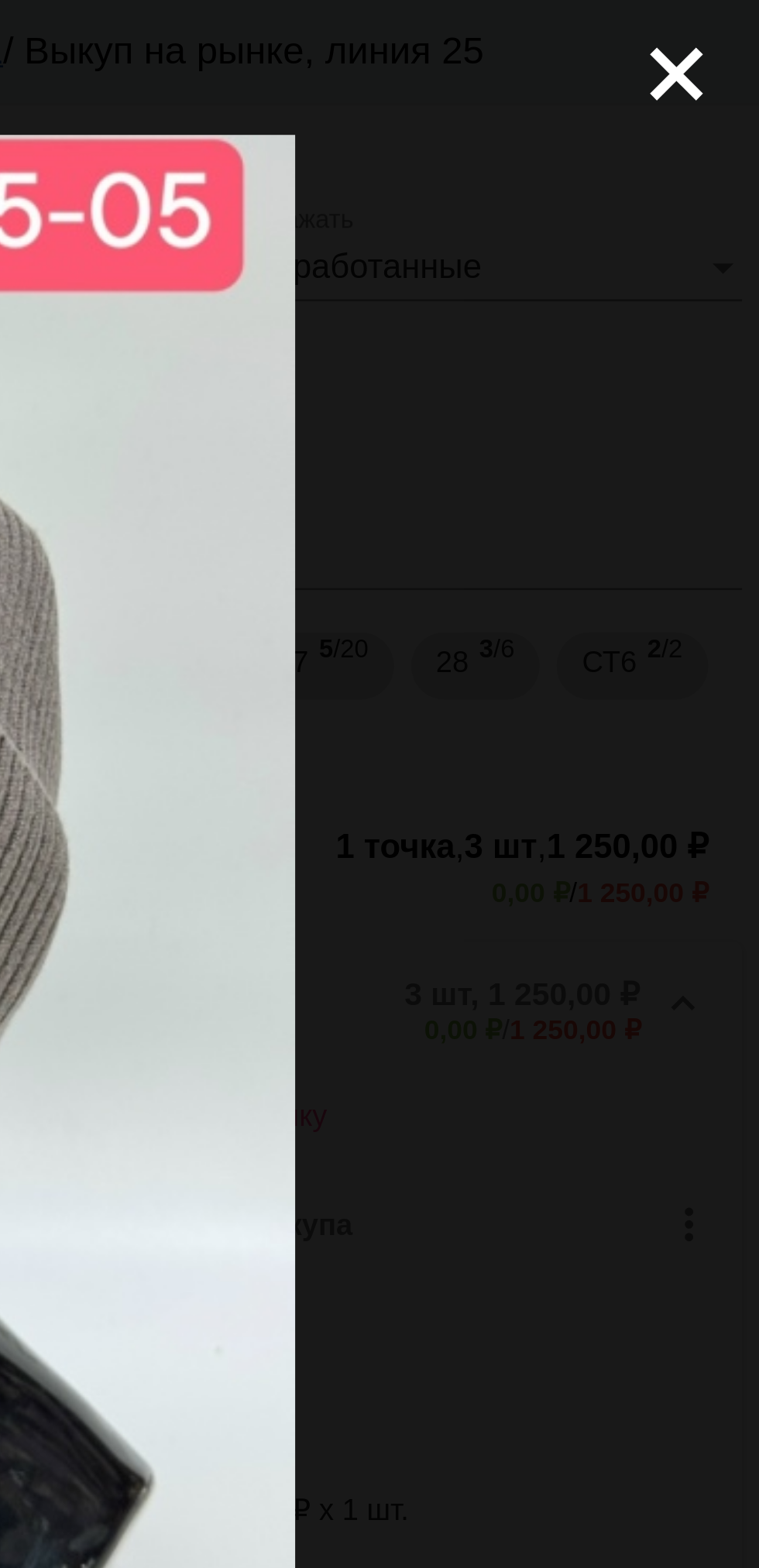
click at [720, 30] on mat-icon "close" at bounding box center [722, 21] width 18 height 18
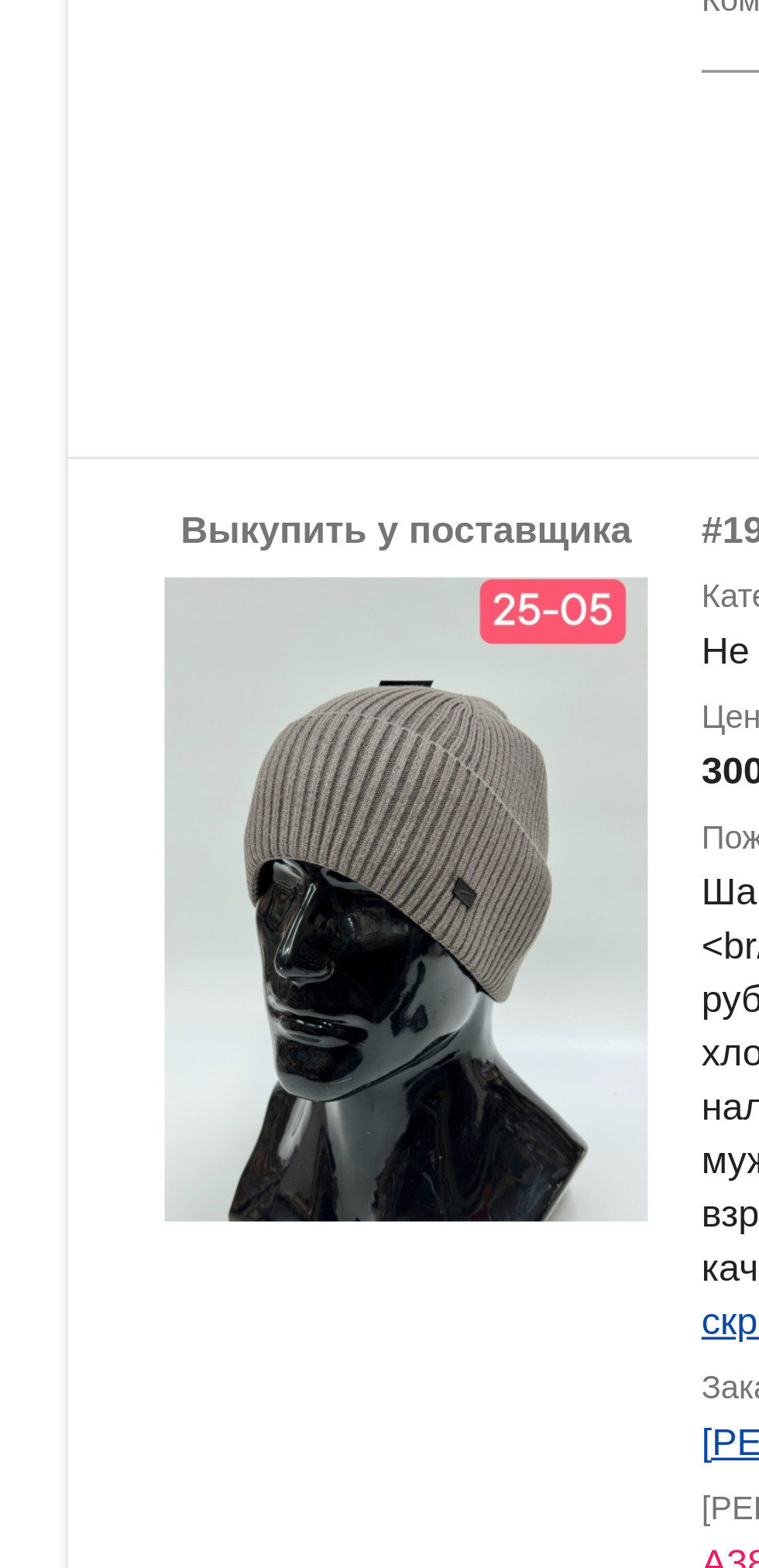
scroll to position [623, 0]
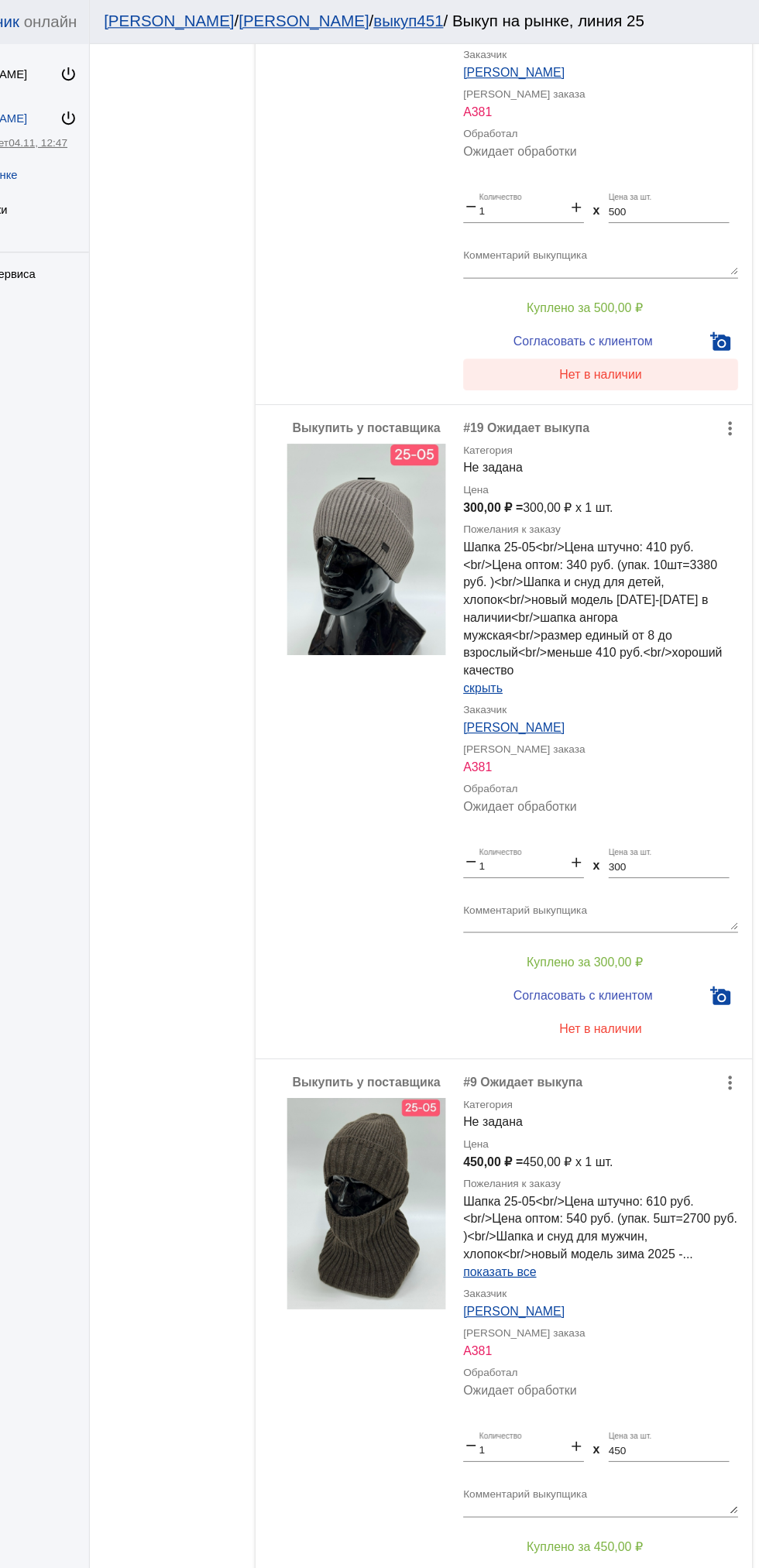
click at [649, 326] on span "Нет в наличии" at bounding box center [619, 329] width 72 height 13
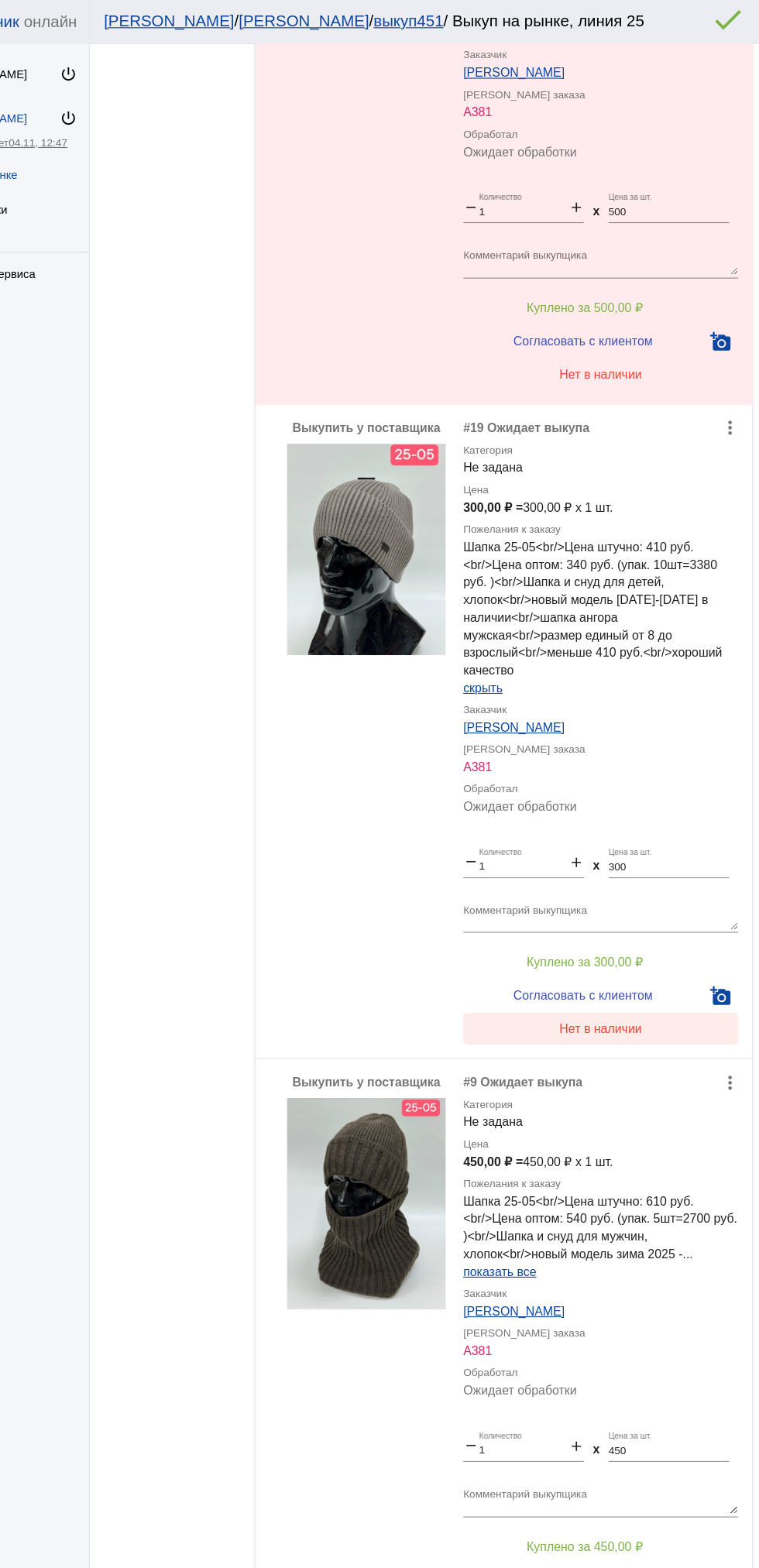
click at [648, 904] on span "Нет в наличии" at bounding box center [619, 905] width 72 height 13
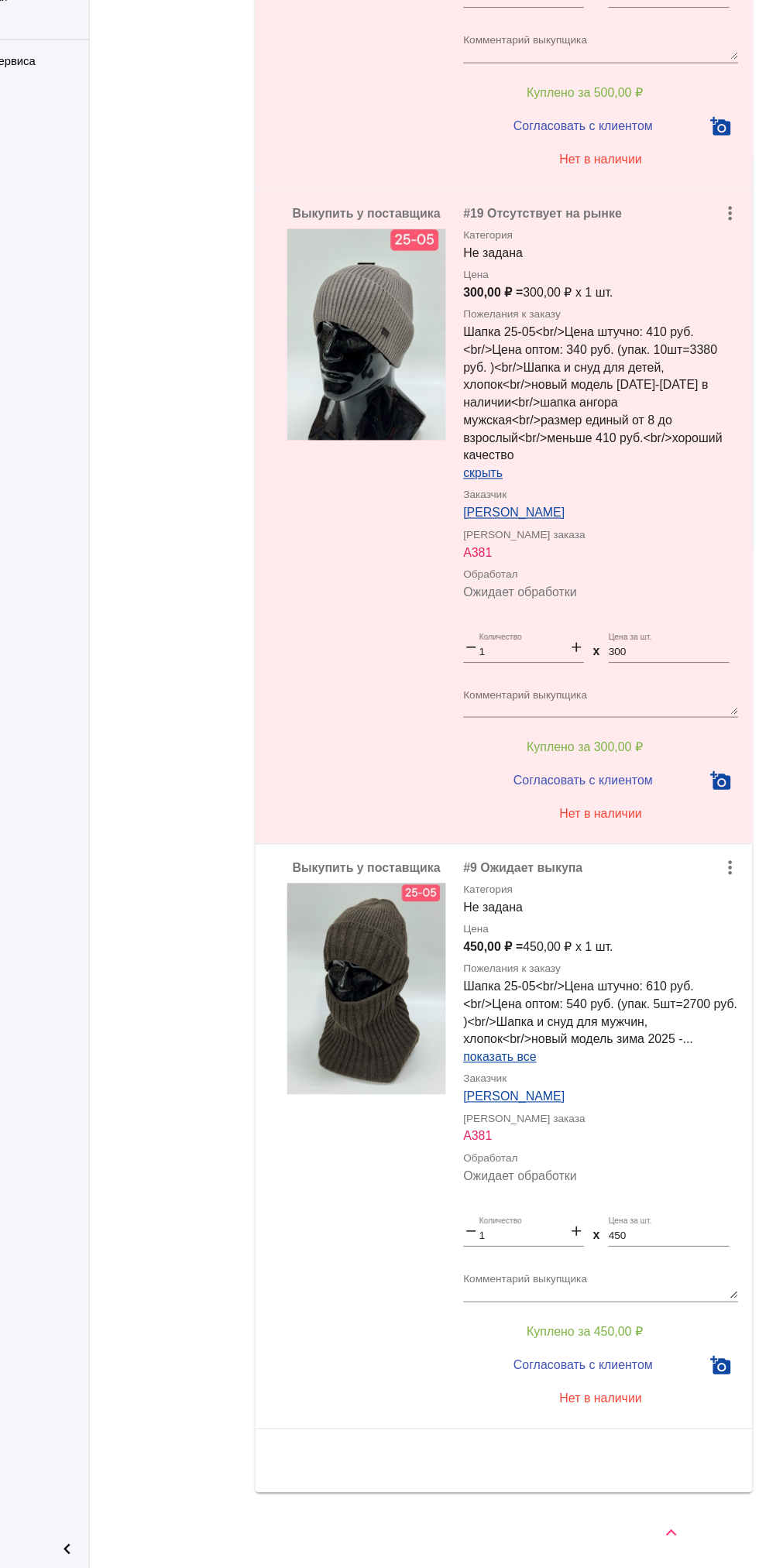
scroll to position [0, 0]
click at [456, 1267] on div "Выкупить у поставщика" at bounding box center [413, 1187] width 139 height 489
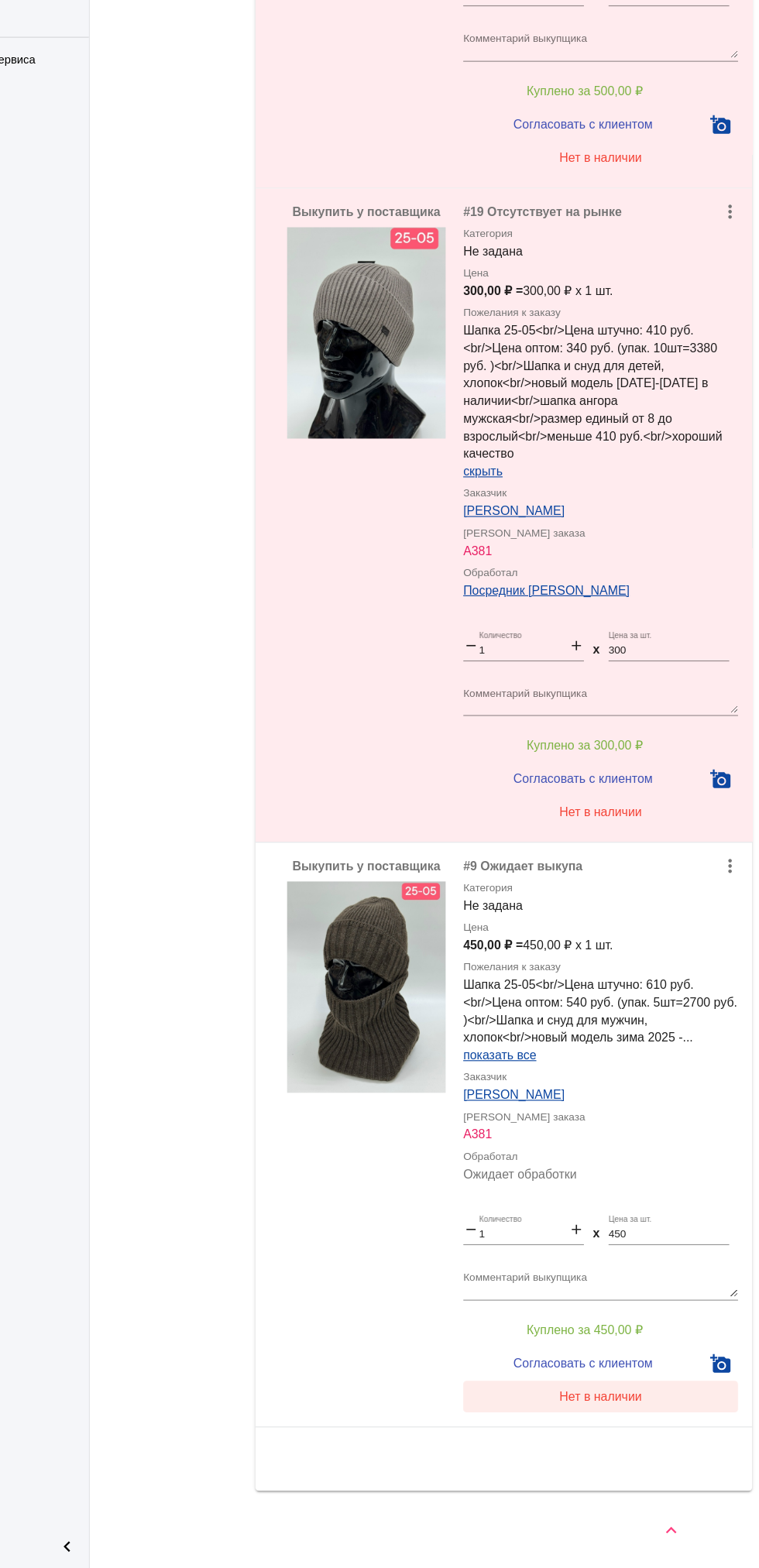
click at [648, 1429] on button "Нет в наличии" at bounding box center [620, 1417] width 242 height 28
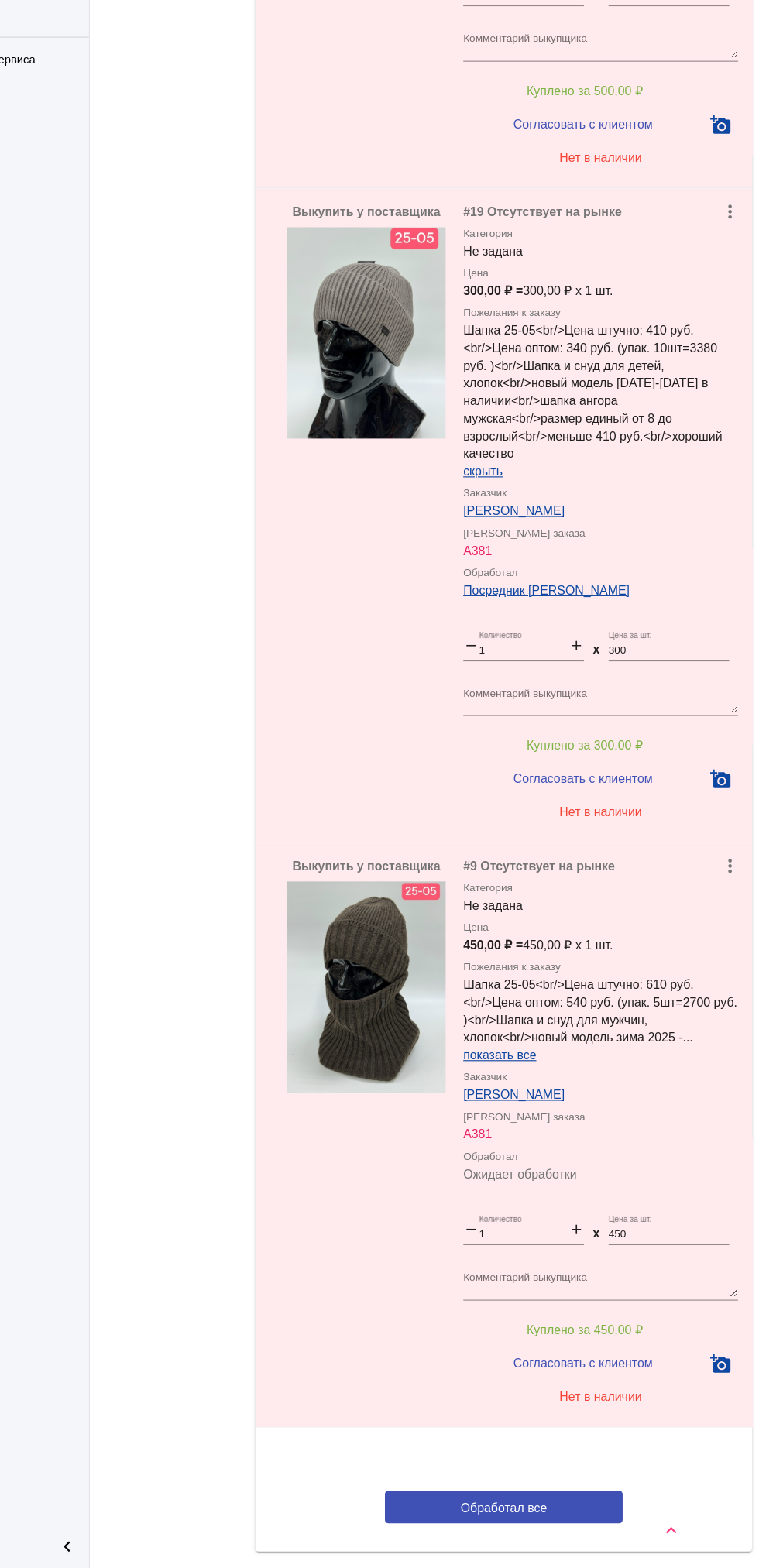
scroll to position [677, 0]
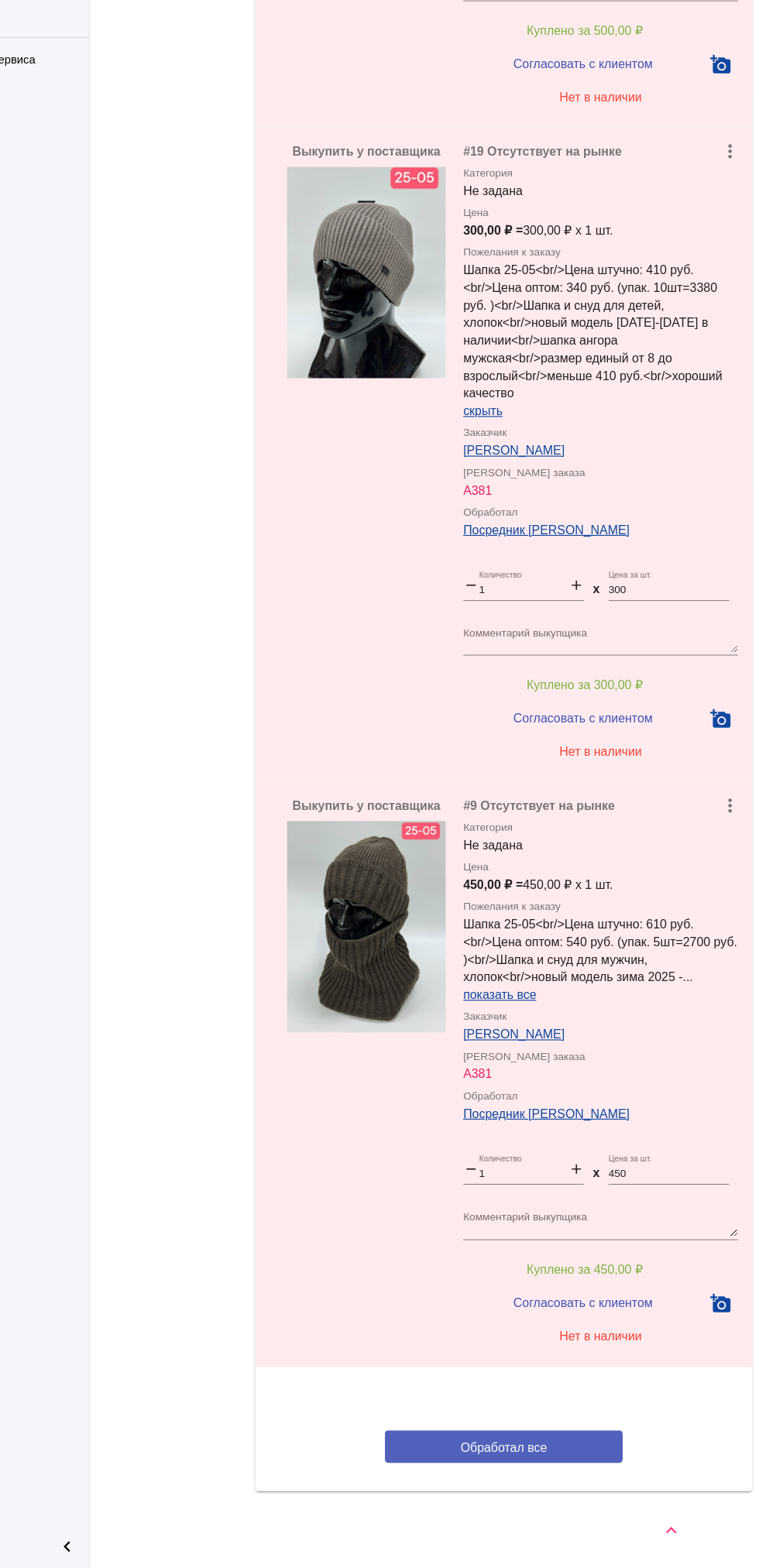
click at [586, 1463] on button "Обработал все" at bounding box center [534, 1462] width 209 height 28
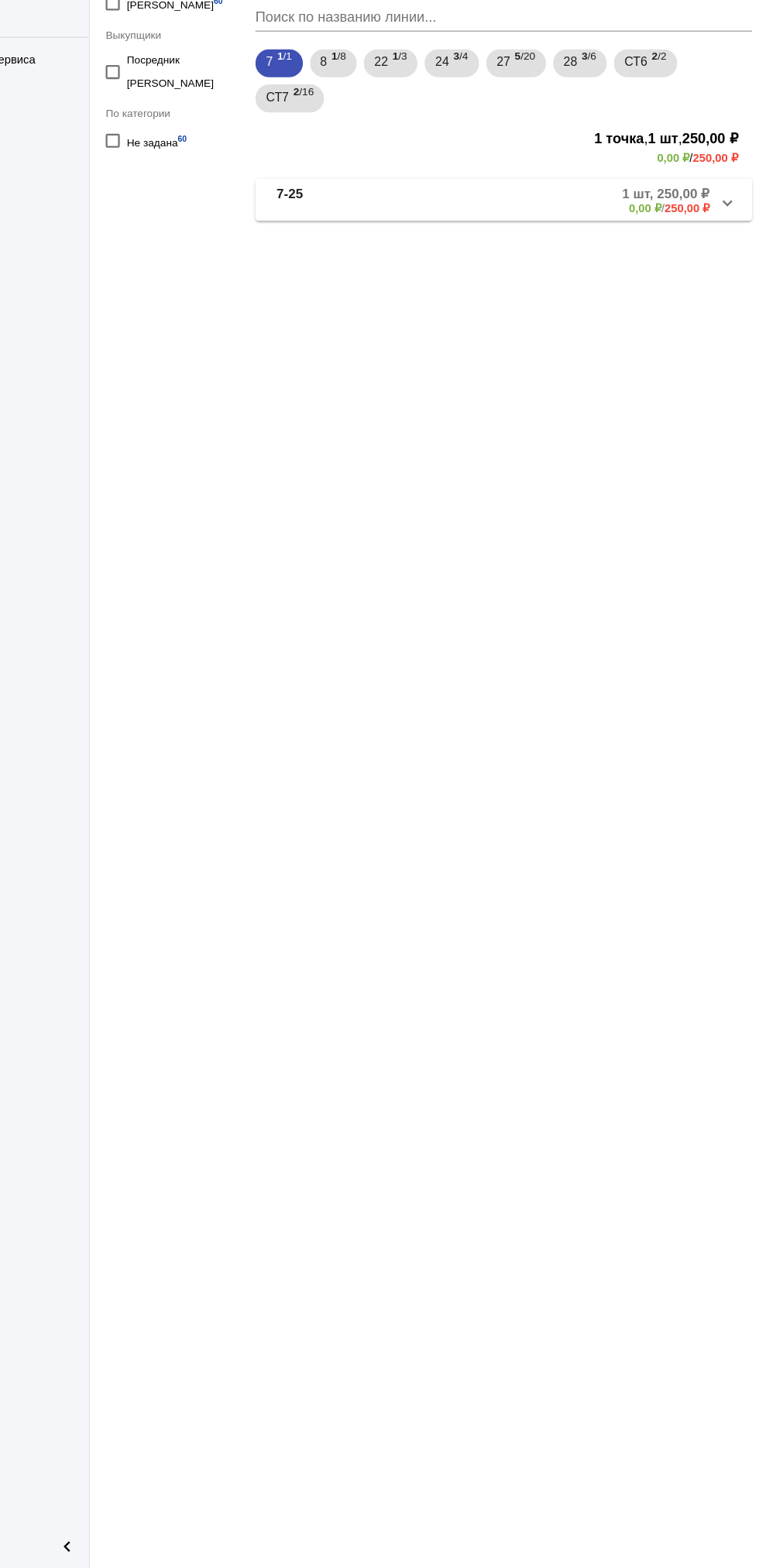
scroll to position [0, 0]
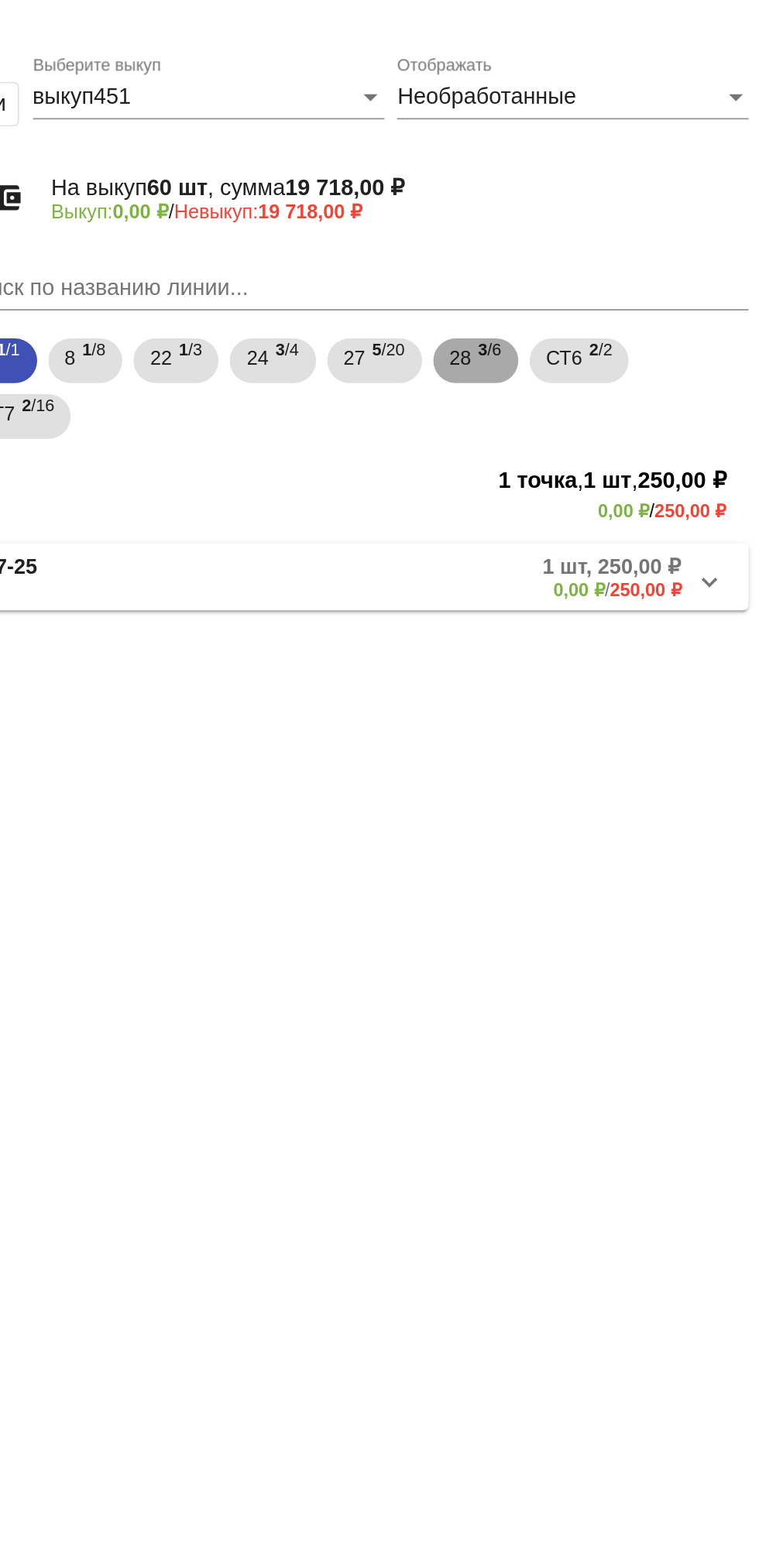
click at [597, 243] on span "28" at bounding box center [593, 243] width 13 height 28
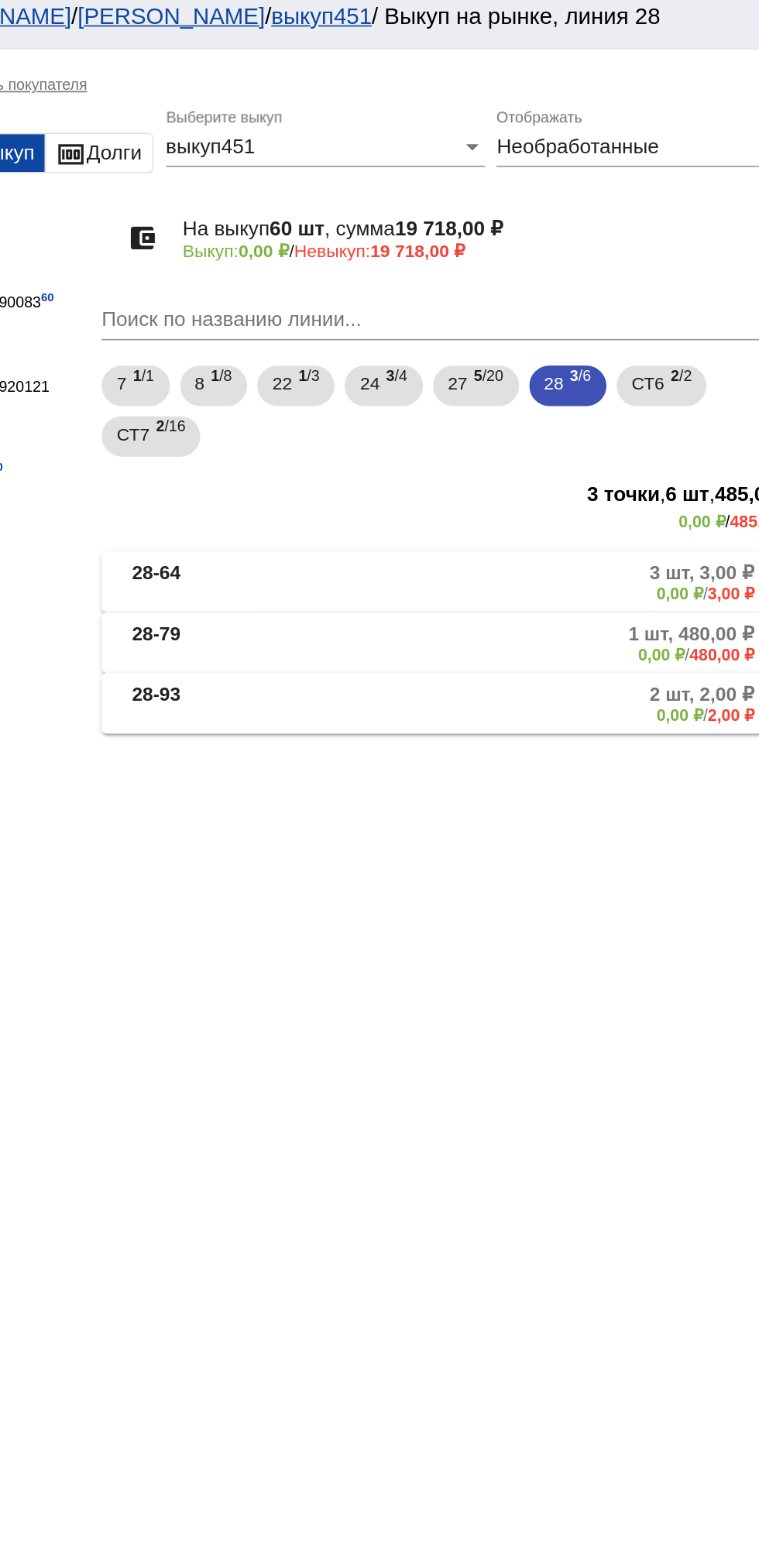
click at [650, 102] on span "Необработанные" at bounding box center [607, 98] width 99 height 13
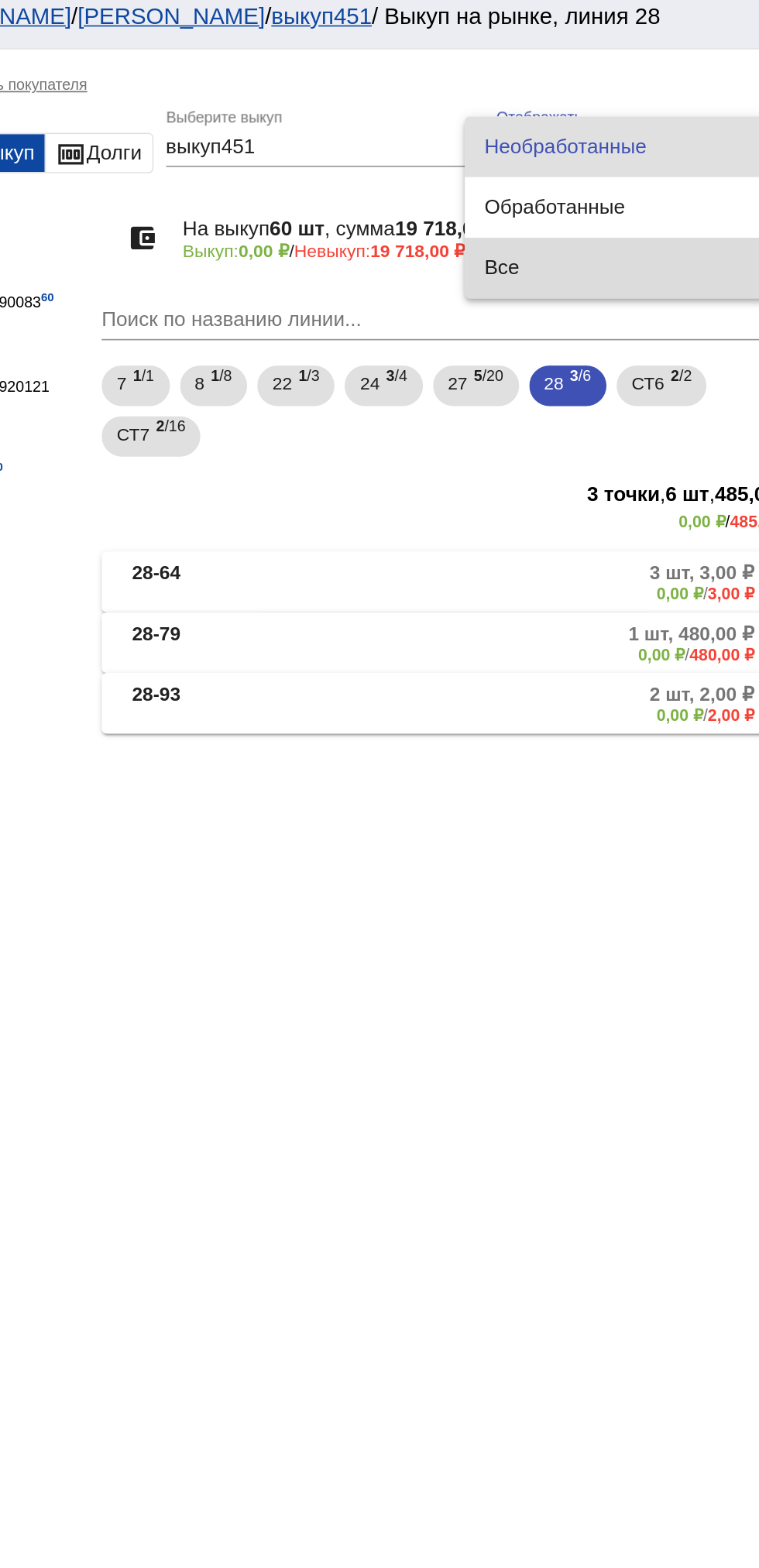
click at [620, 180] on span "Все" at bounding box center [645, 172] width 190 height 38
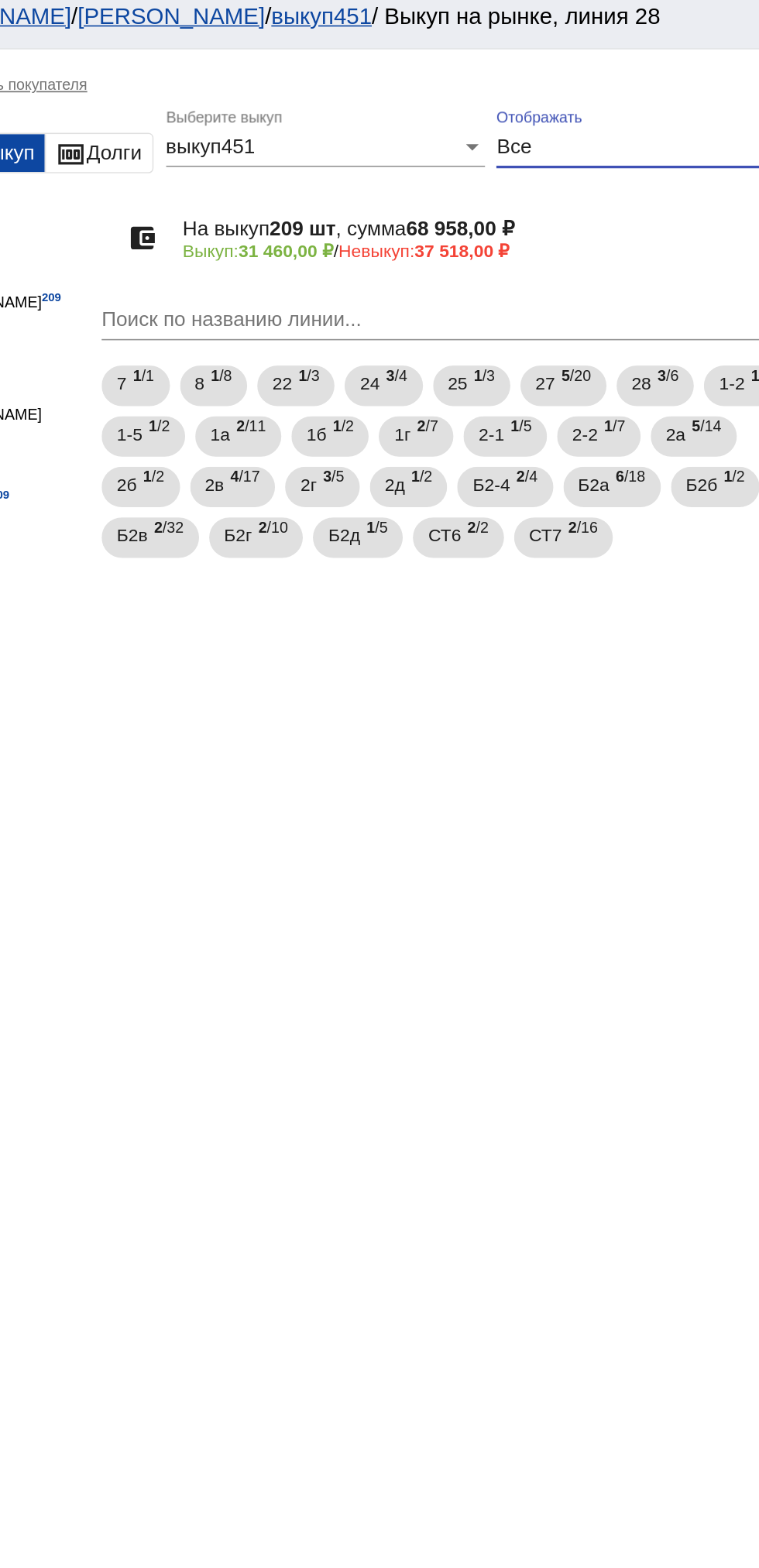
click at [664, 102] on div "Все" at bounding box center [648, 98] width 182 height 14
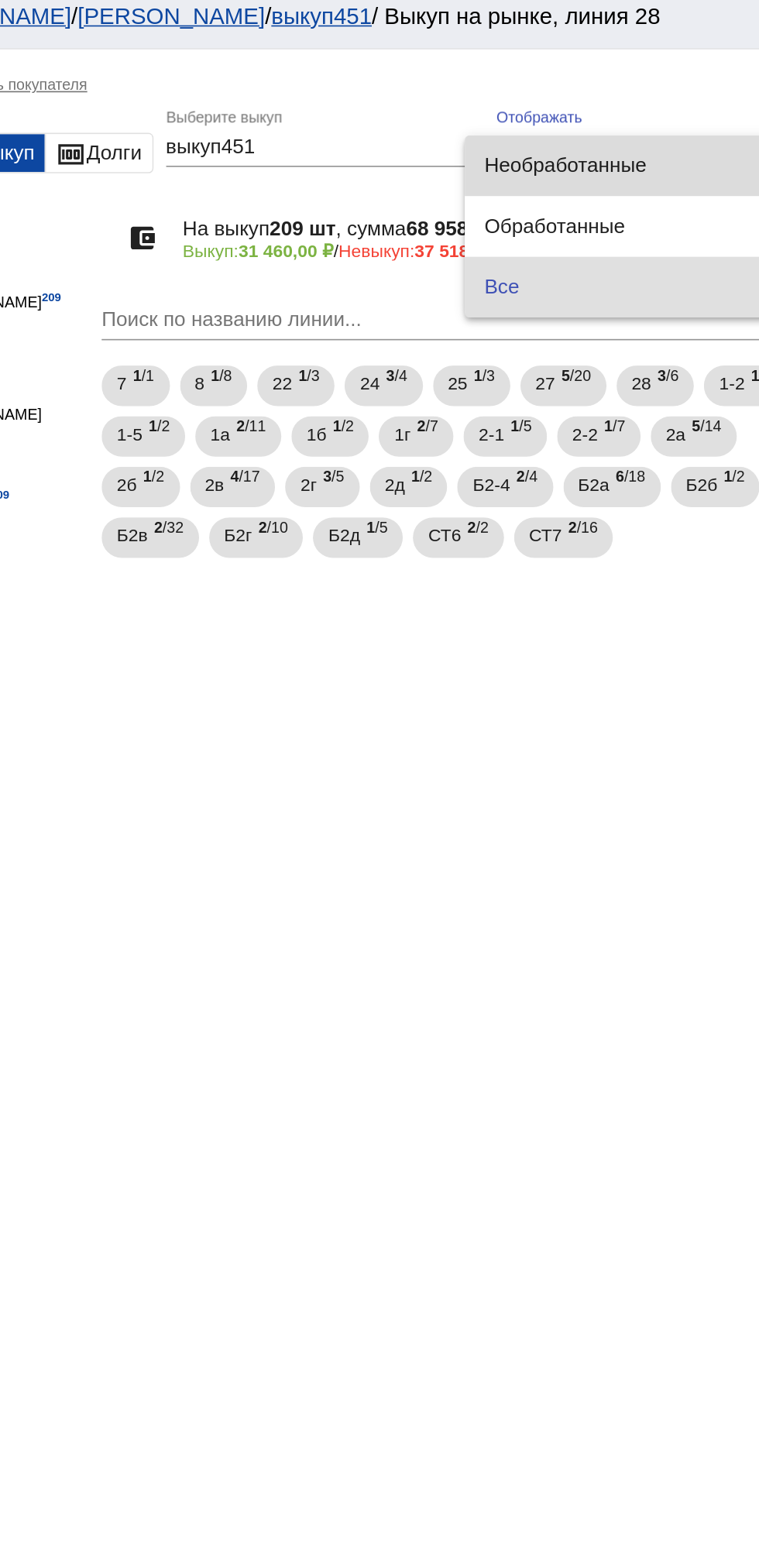
click at [622, 121] on span "Необработанные" at bounding box center [645, 110] width 190 height 38
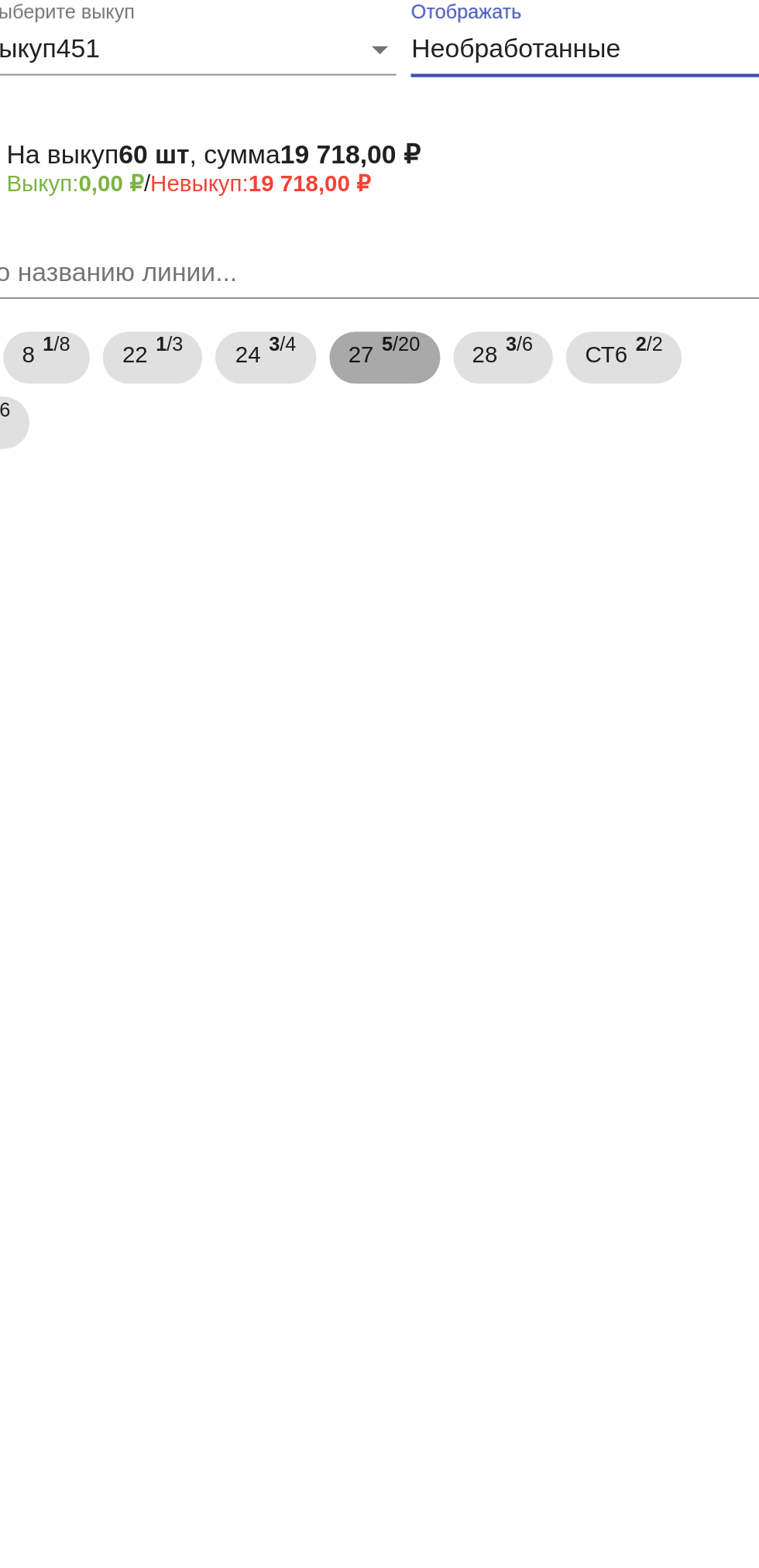
click at [540, 242] on span "27" at bounding box center [534, 243] width 13 height 28
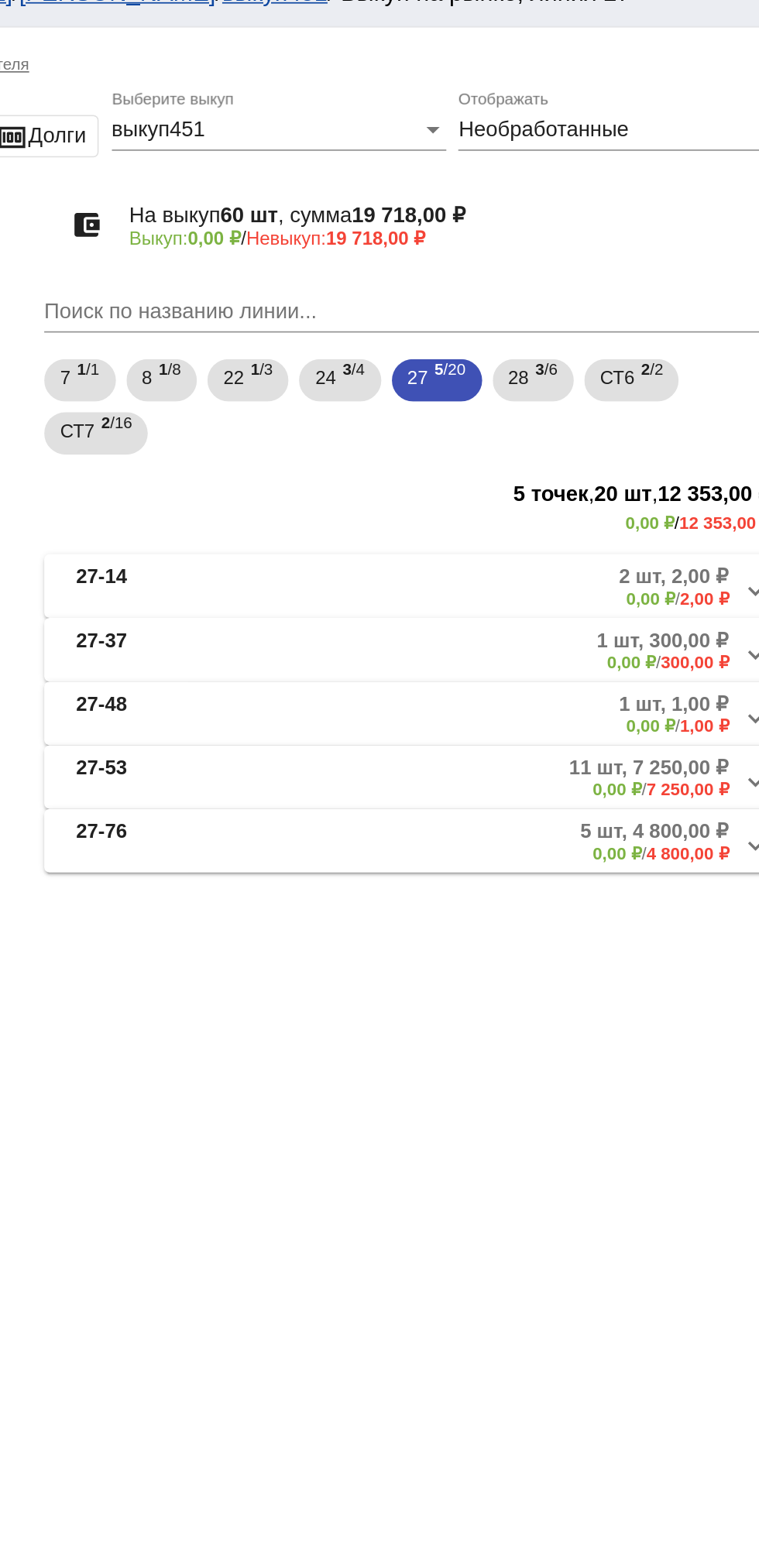
click at [644, 366] on mat-panel-description "2 шт, 2,00 ₽ 0,00 ₽ / 2,00 ₽" at bounding box center [591, 365] width 247 height 26
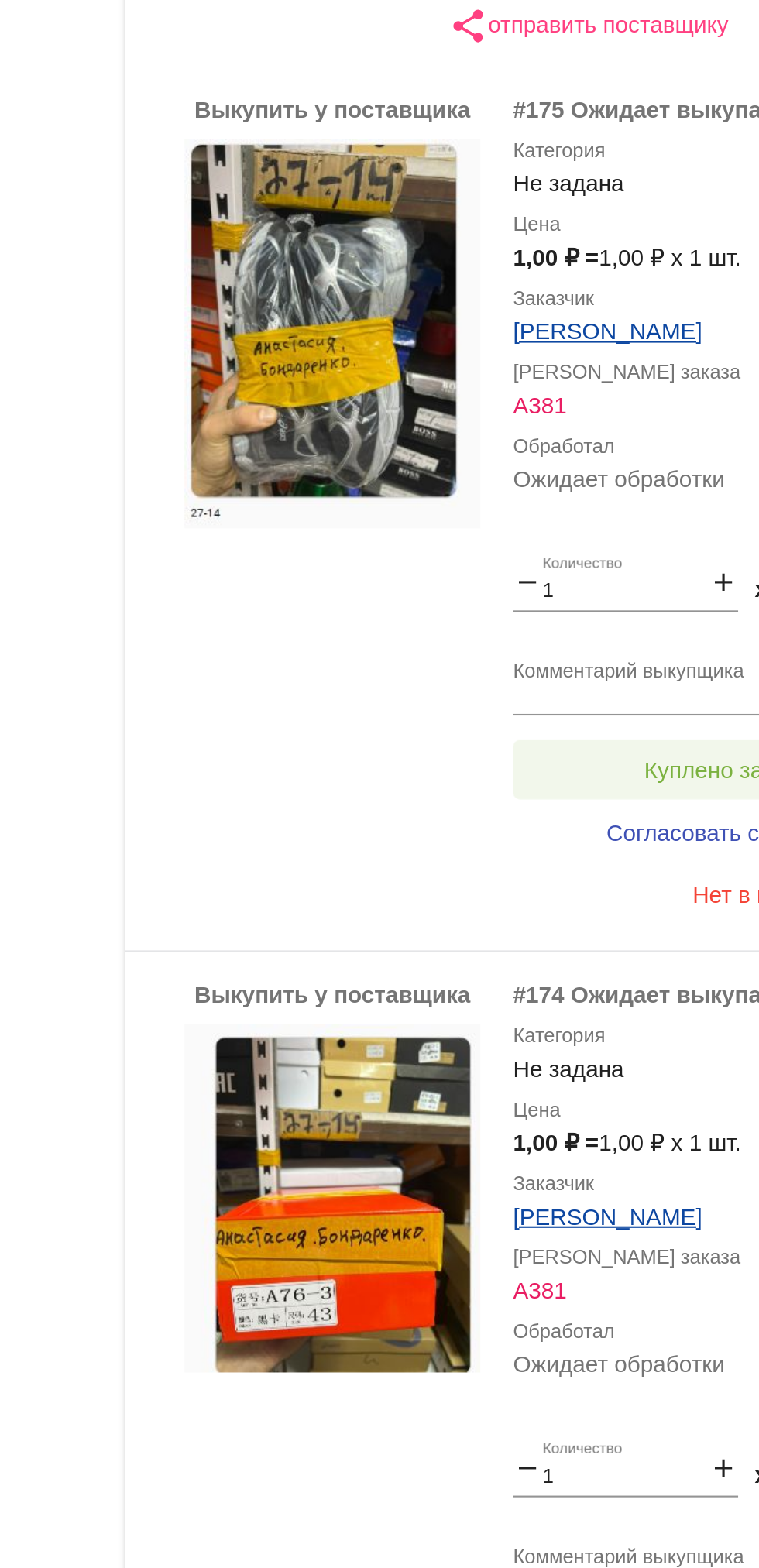
click at [520, 769] on button "Куплено за 1,00 ₽" at bounding box center [605, 761] width 214 height 28
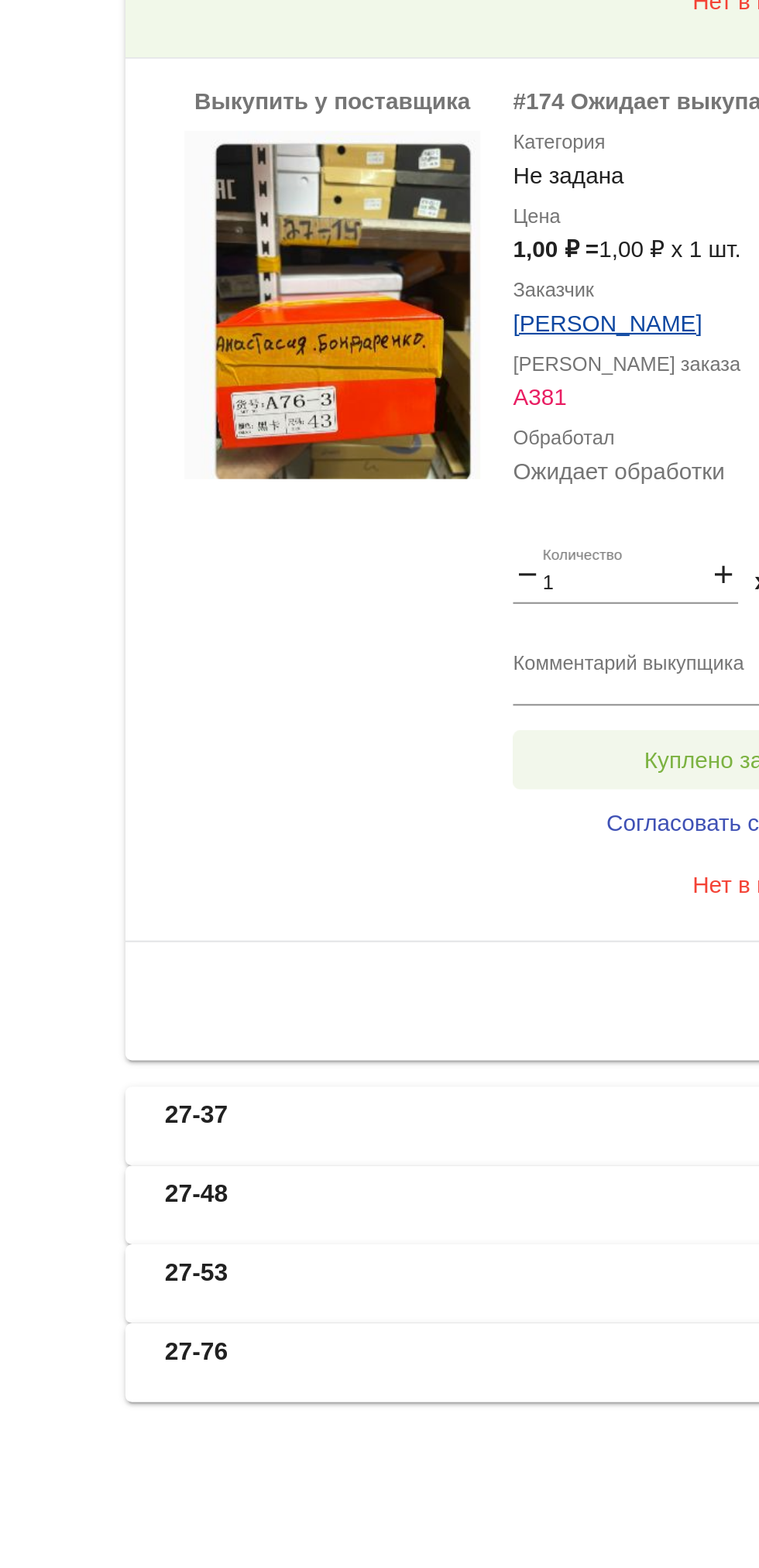
click at [576, 1168] on button "Куплено за 1,00 ₽" at bounding box center [605, 1177] width 214 height 28
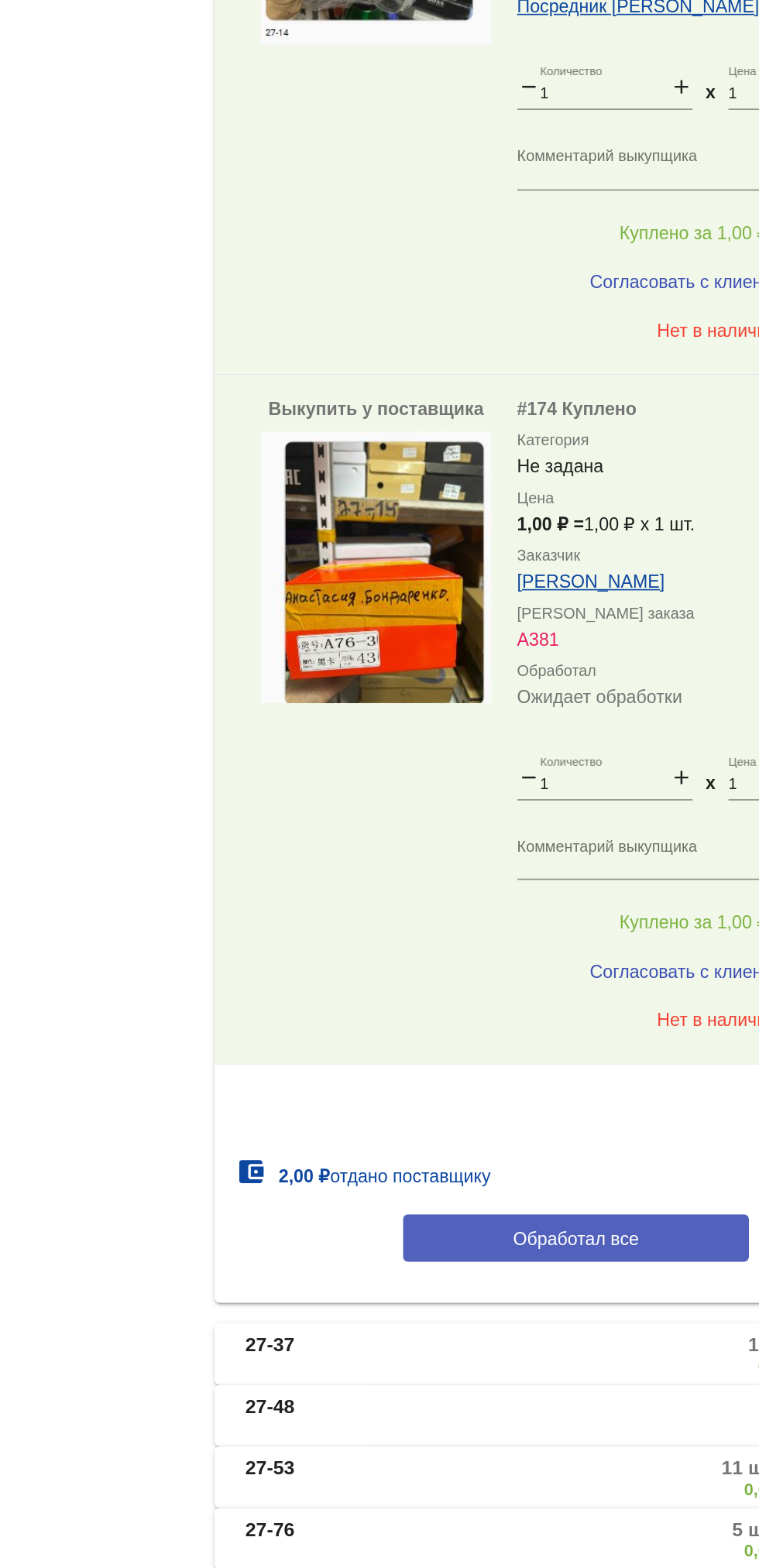
click at [557, 1370] on span "Обработал все" at bounding box center [534, 1369] width 76 height 13
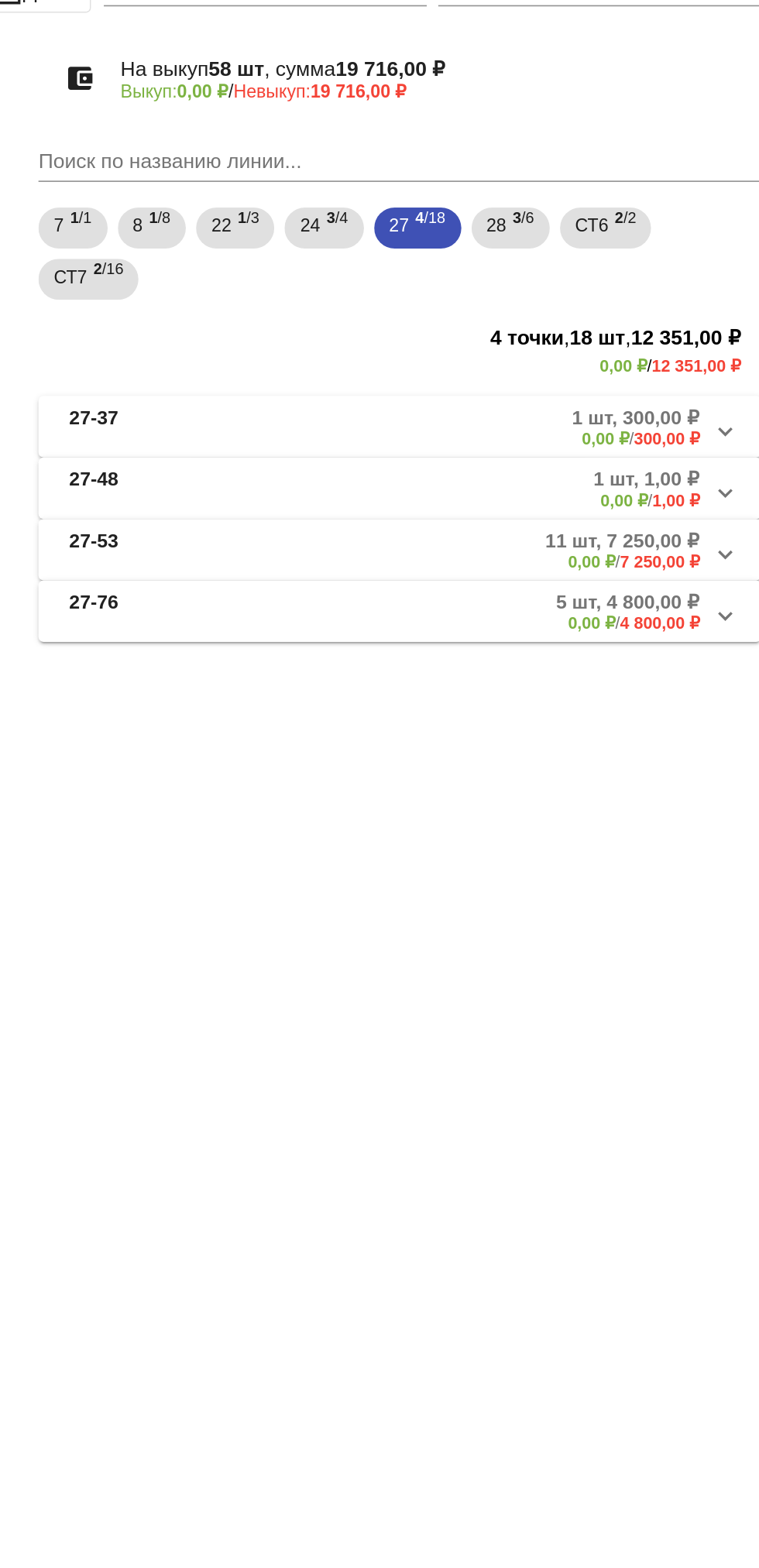
click at [638, 362] on b "1 шт, 300,00 ₽" at bounding box center [676, 359] width 77 height 14
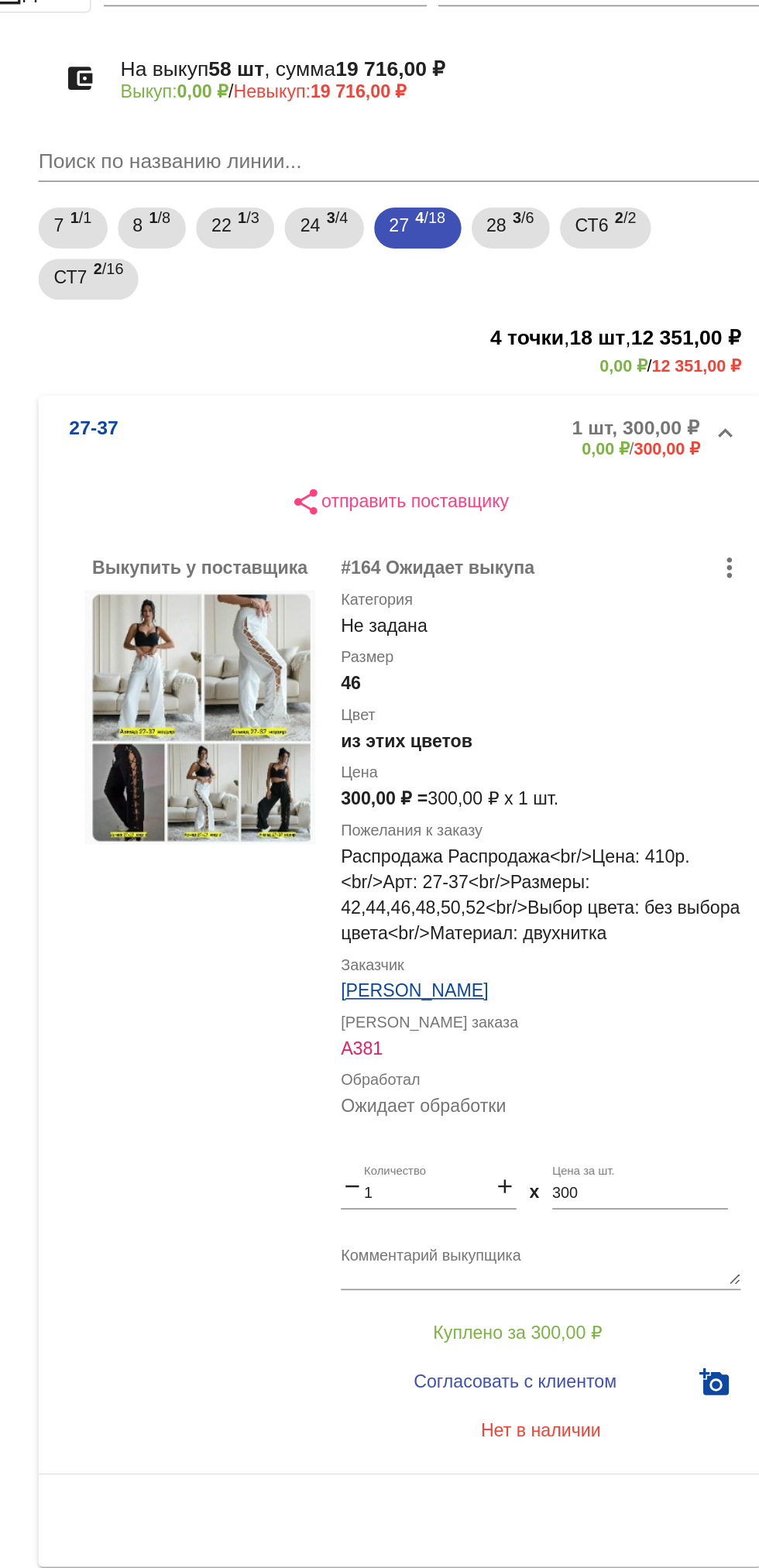
click at [604, 372] on mat-panel-description "1 шт, 300,00 ₽ 0,00 ₽ / 300,00 ₽" at bounding box center [589, 371] width 251 height 26
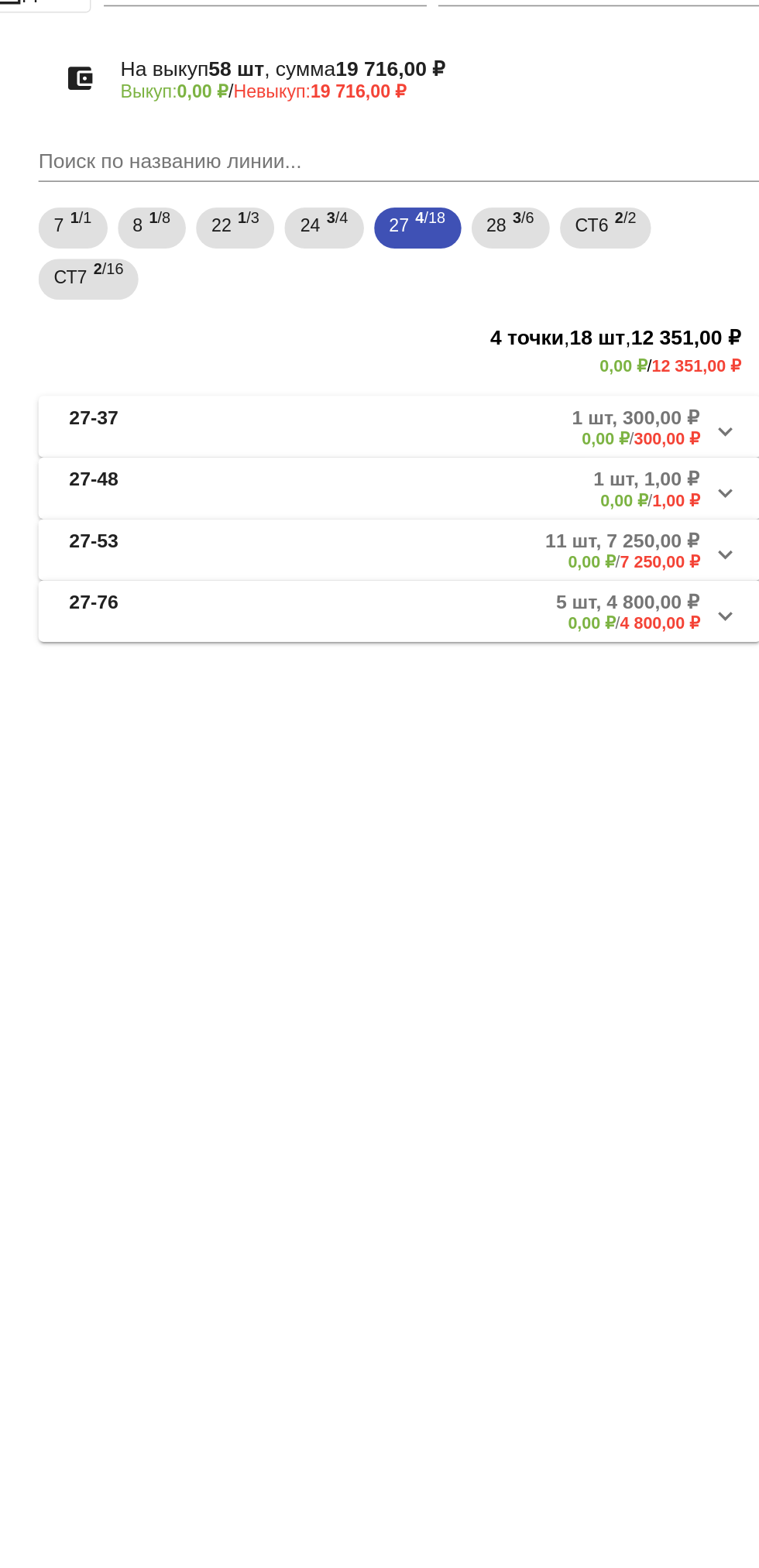
click at [617, 362] on mat-panel-description "1 шт, 300,00 ₽ 0,00 ₽ / 300,00 ₽" at bounding box center [589, 365] width 251 height 26
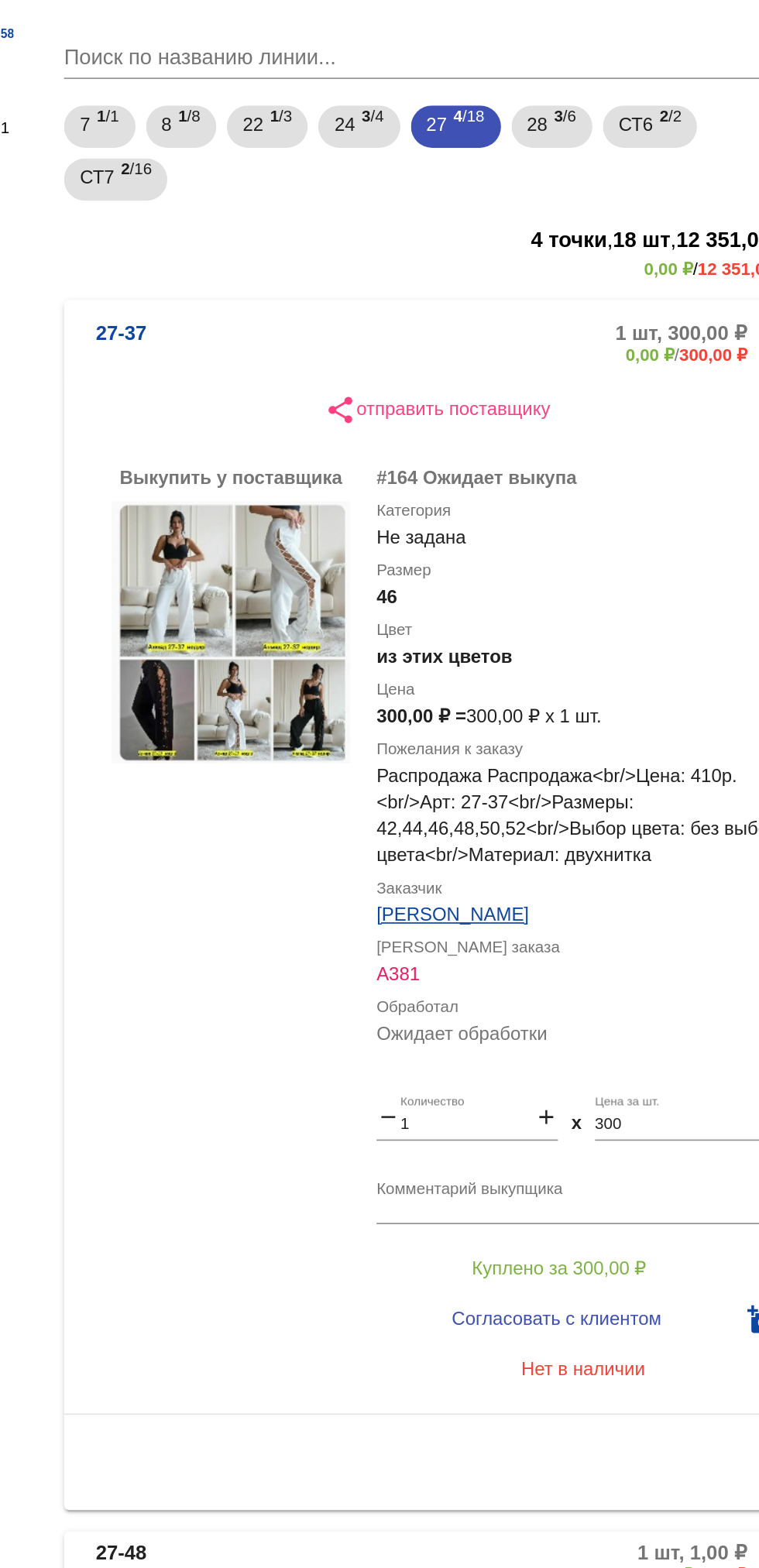
click at [368, 352] on mat-expansion-panel-header "27-37 1 шт, 300,00 ₽ 0,00 ₽ / 300,00 ₽" at bounding box center [534, 371] width 436 height 50
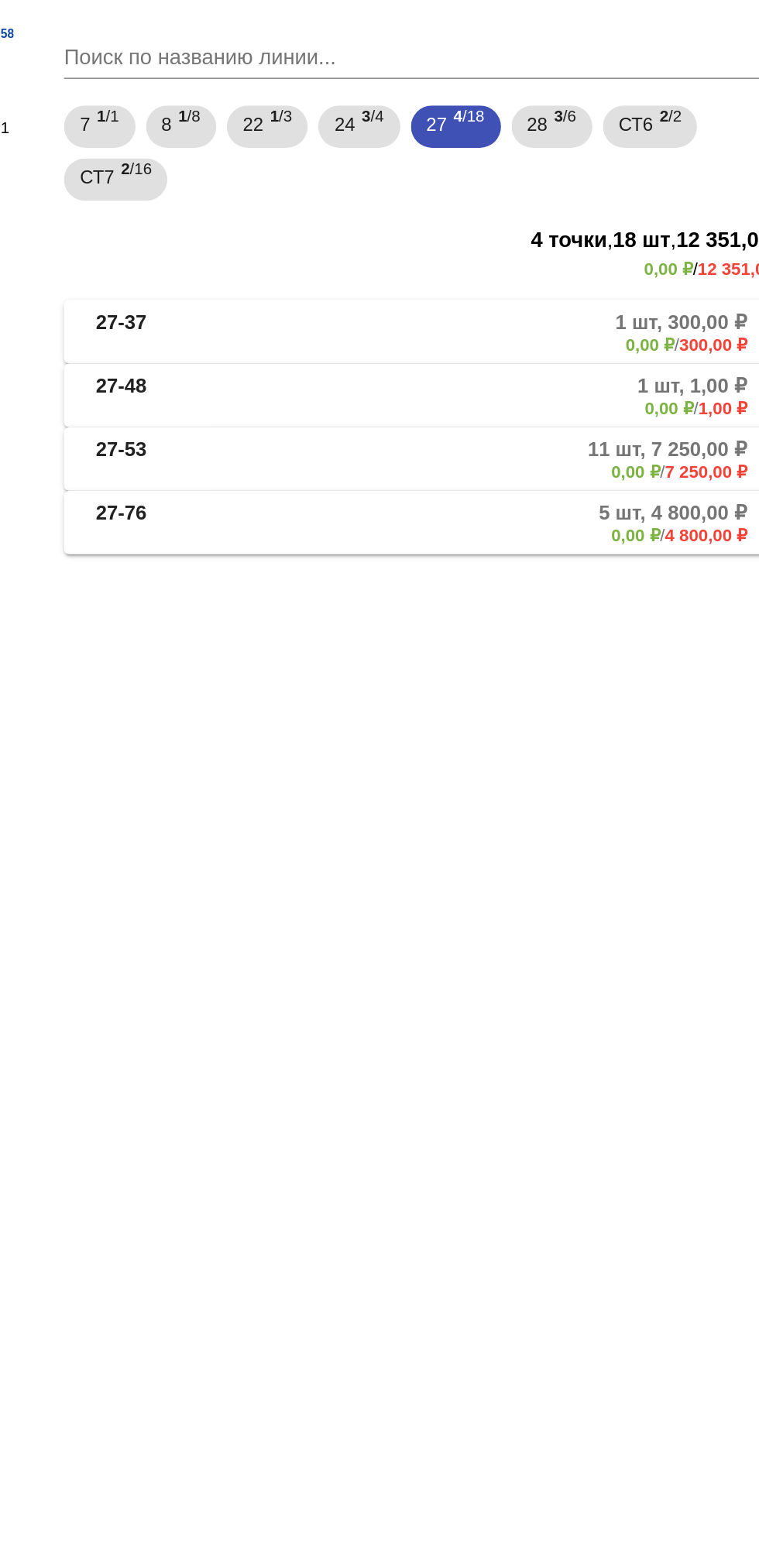
click at [614, 373] on mat-panel-description "1 шт, 300,00 ₽ 0,00 ₽ / 300,00 ₽" at bounding box center [589, 365] width 251 height 26
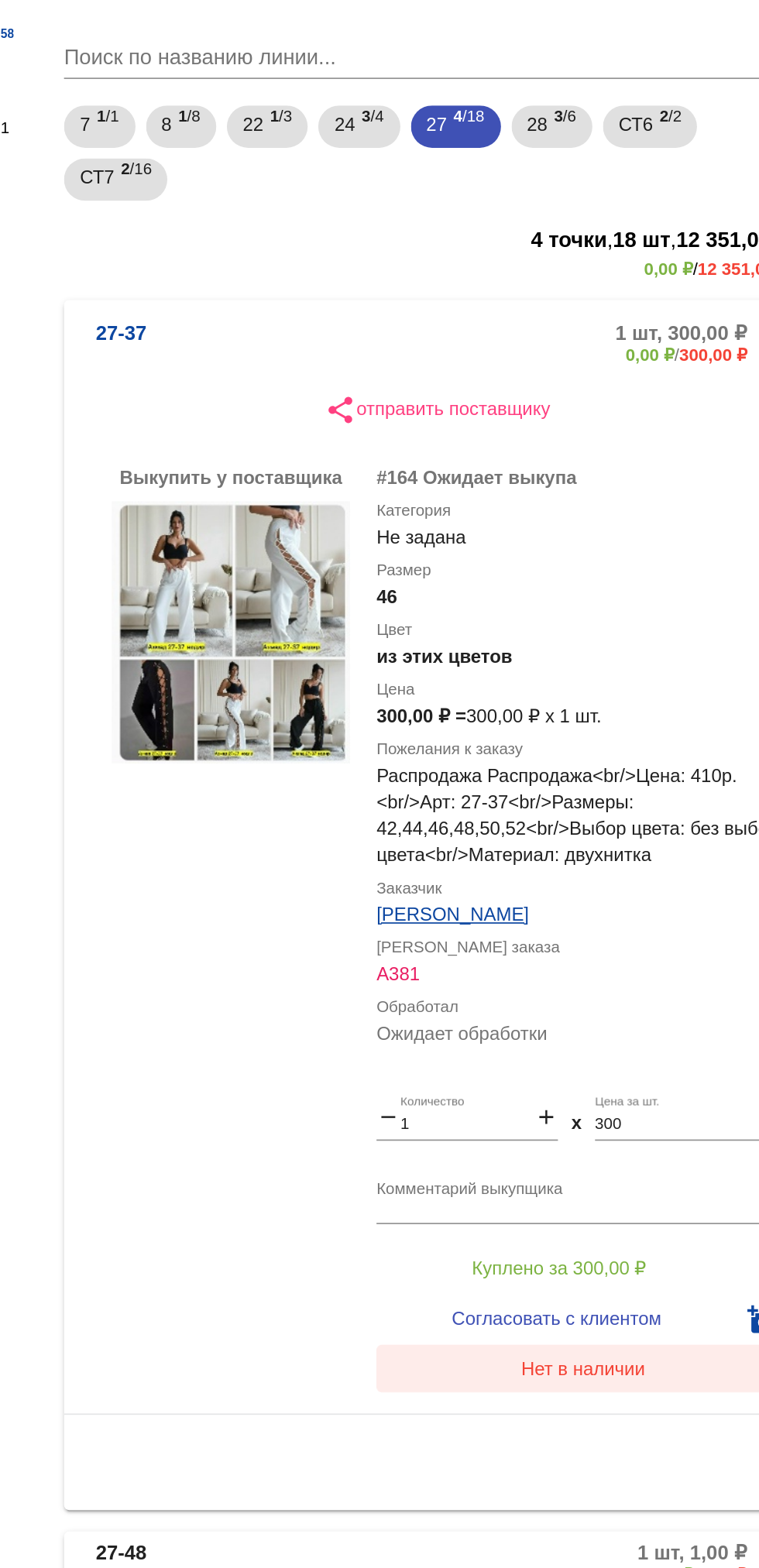
click at [623, 984] on button "Нет в наличии" at bounding box center [620, 971] width 242 height 28
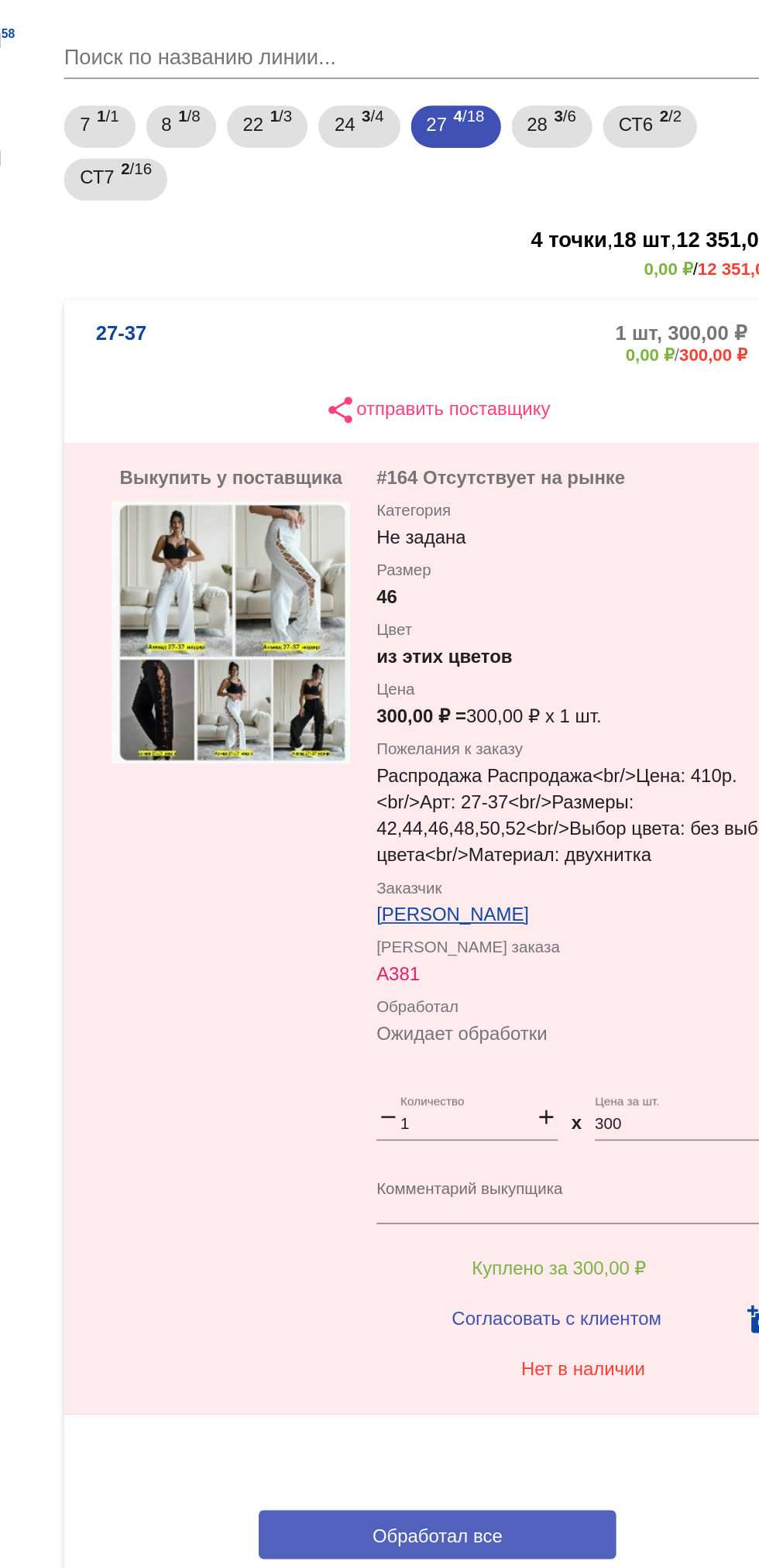
click at [601, 1059] on button "Обработал все" at bounding box center [534, 1067] width 209 height 28
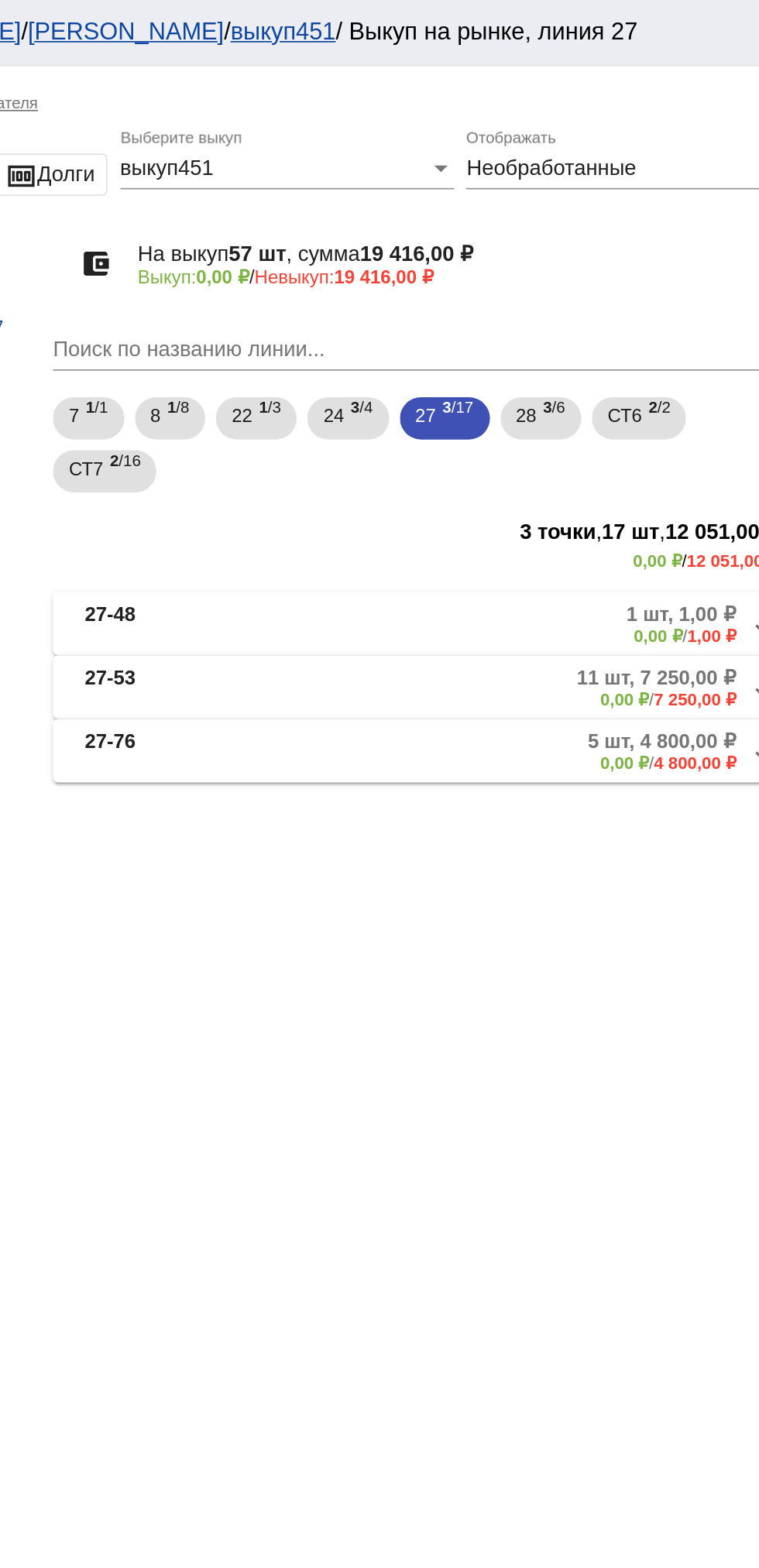
click at [557, 357] on mat-panel-description "1 шт, 1,00 ₽ 0,00 ₽ / 1,00 ₽" at bounding box center [591, 365] width 247 height 26
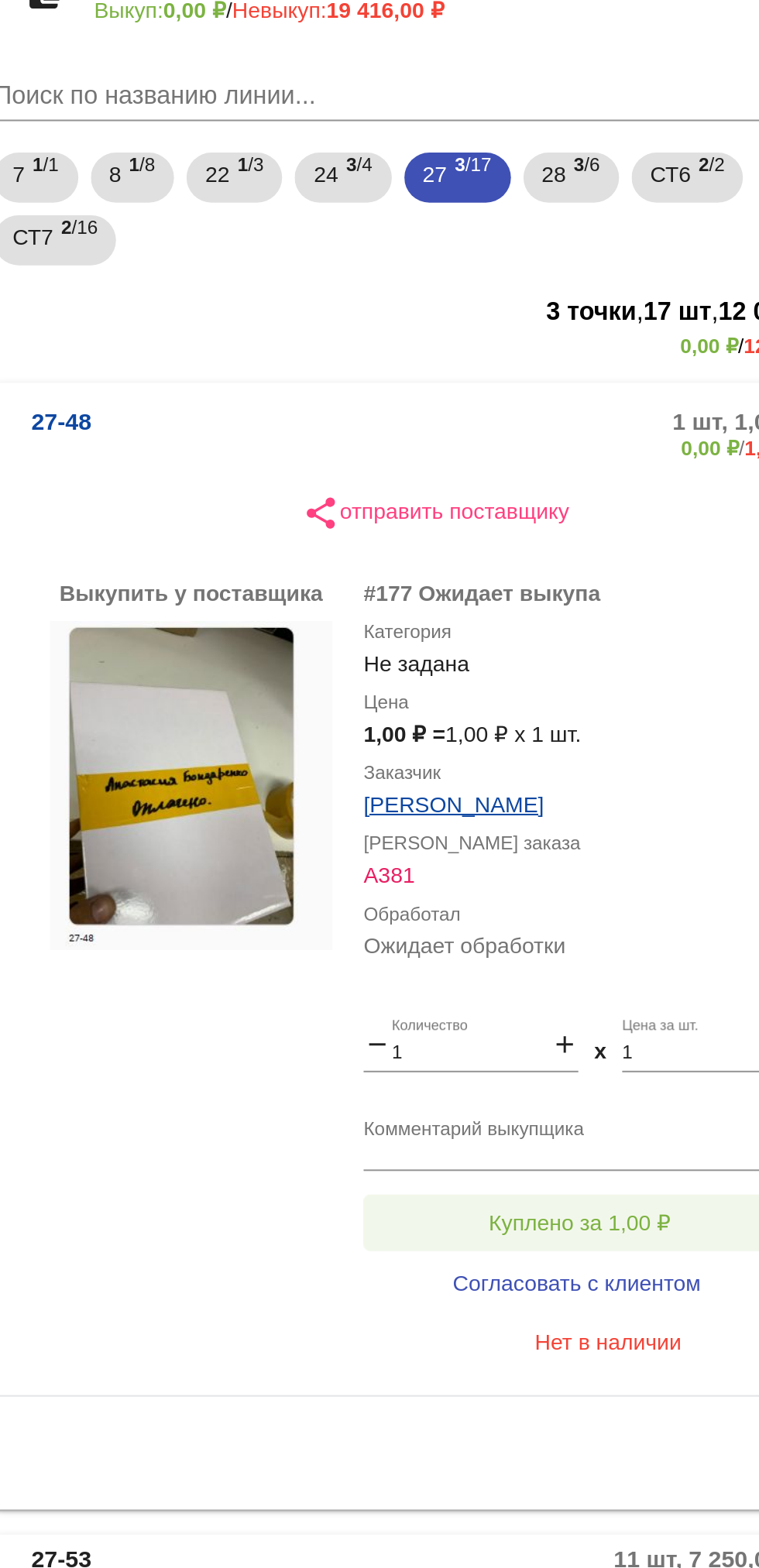
click at [615, 757] on span "Куплено за 1,00 ₽" at bounding box center [605, 761] width 90 height 13
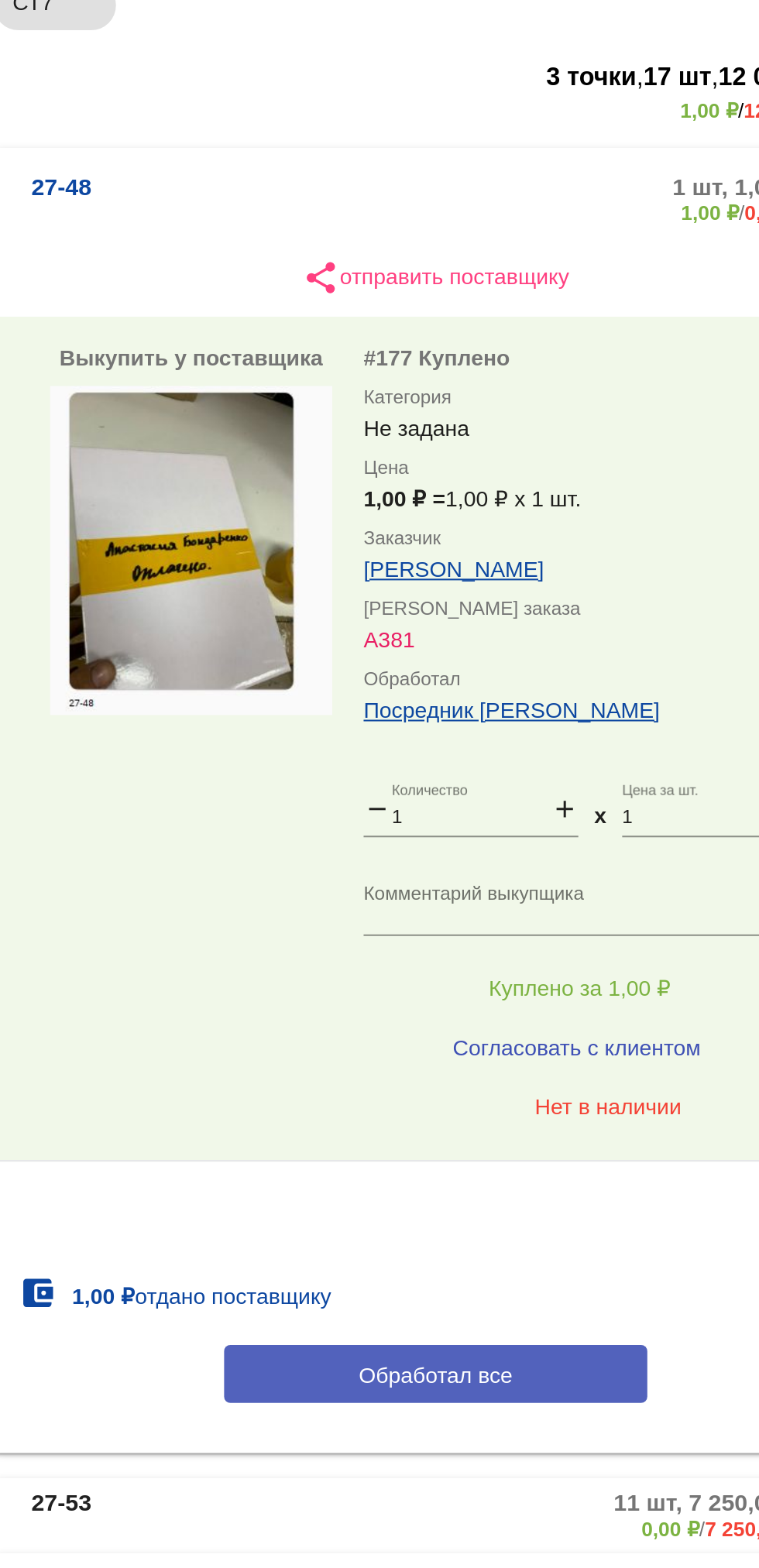
click at [577, 955] on button "Обработал все" at bounding box center [534, 952] width 209 height 28
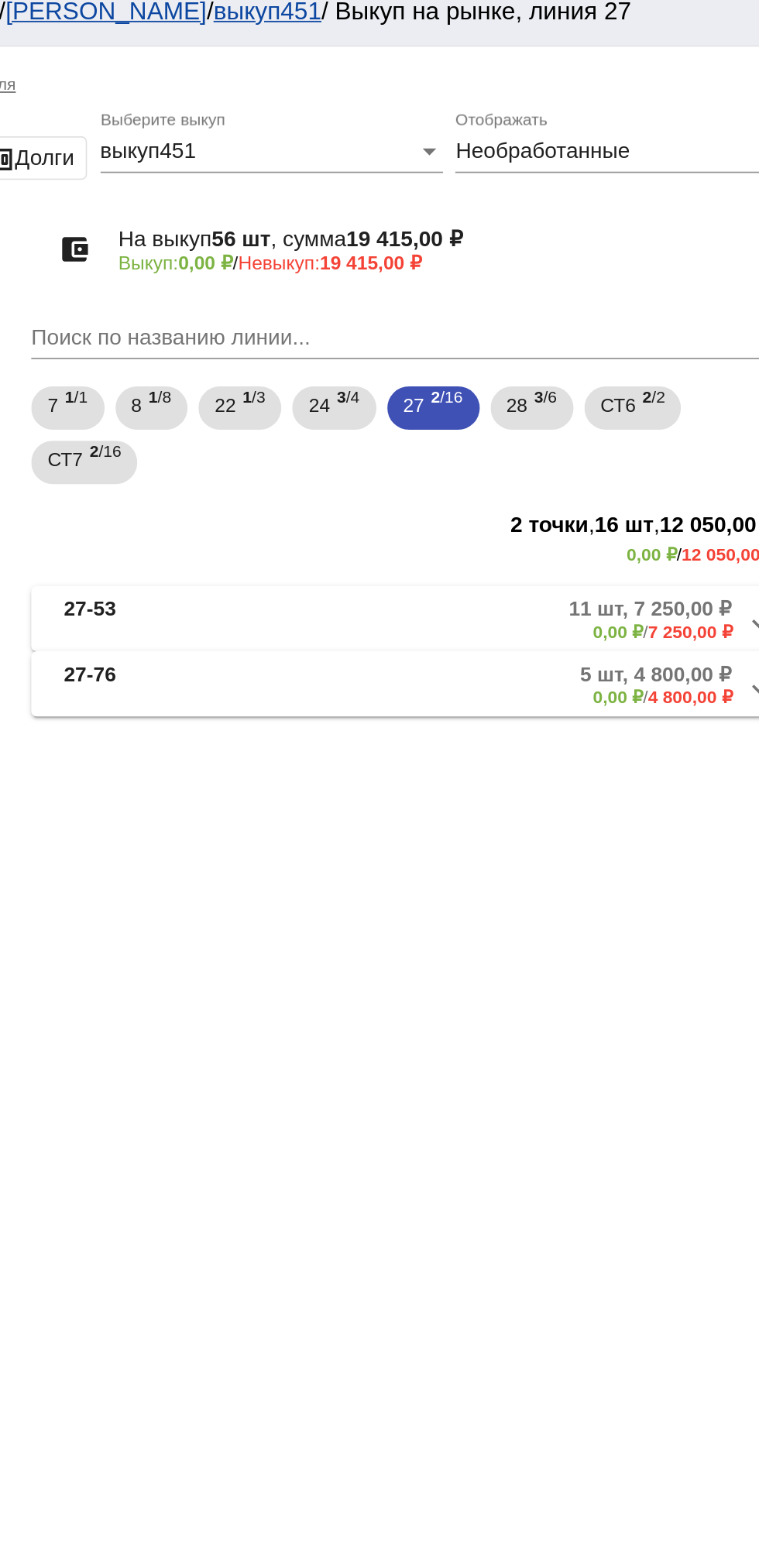
click at [370, 362] on mat-panel-title "27-53" at bounding box center [390, 365] width 112 height 26
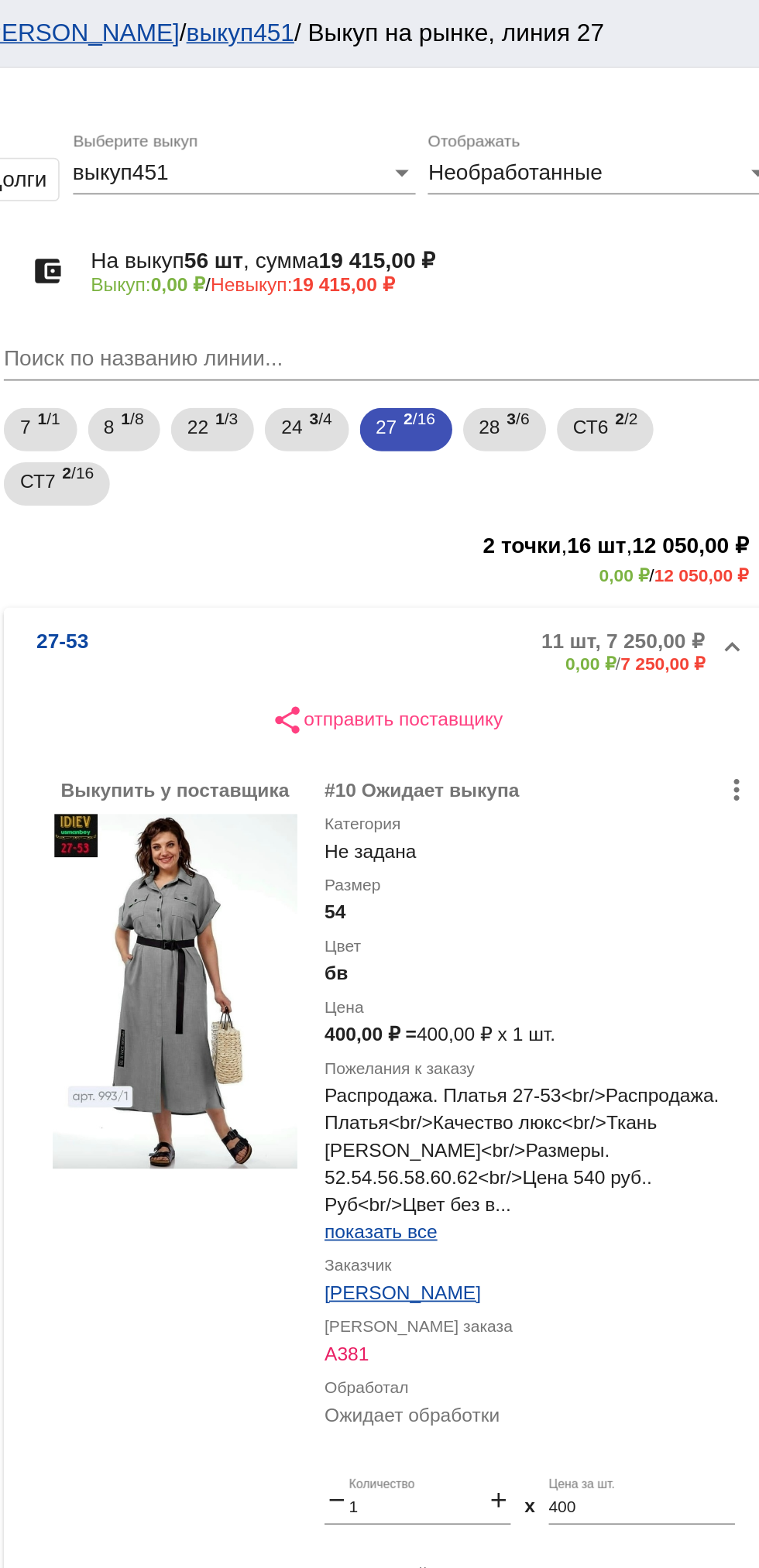
click at [536, 391] on mat-expansion-panel-header "27-53 11 шт, 7 250,00 ₽ 0,00 ₽ / 7 250,00 ₽" at bounding box center [534, 371] width 436 height 50
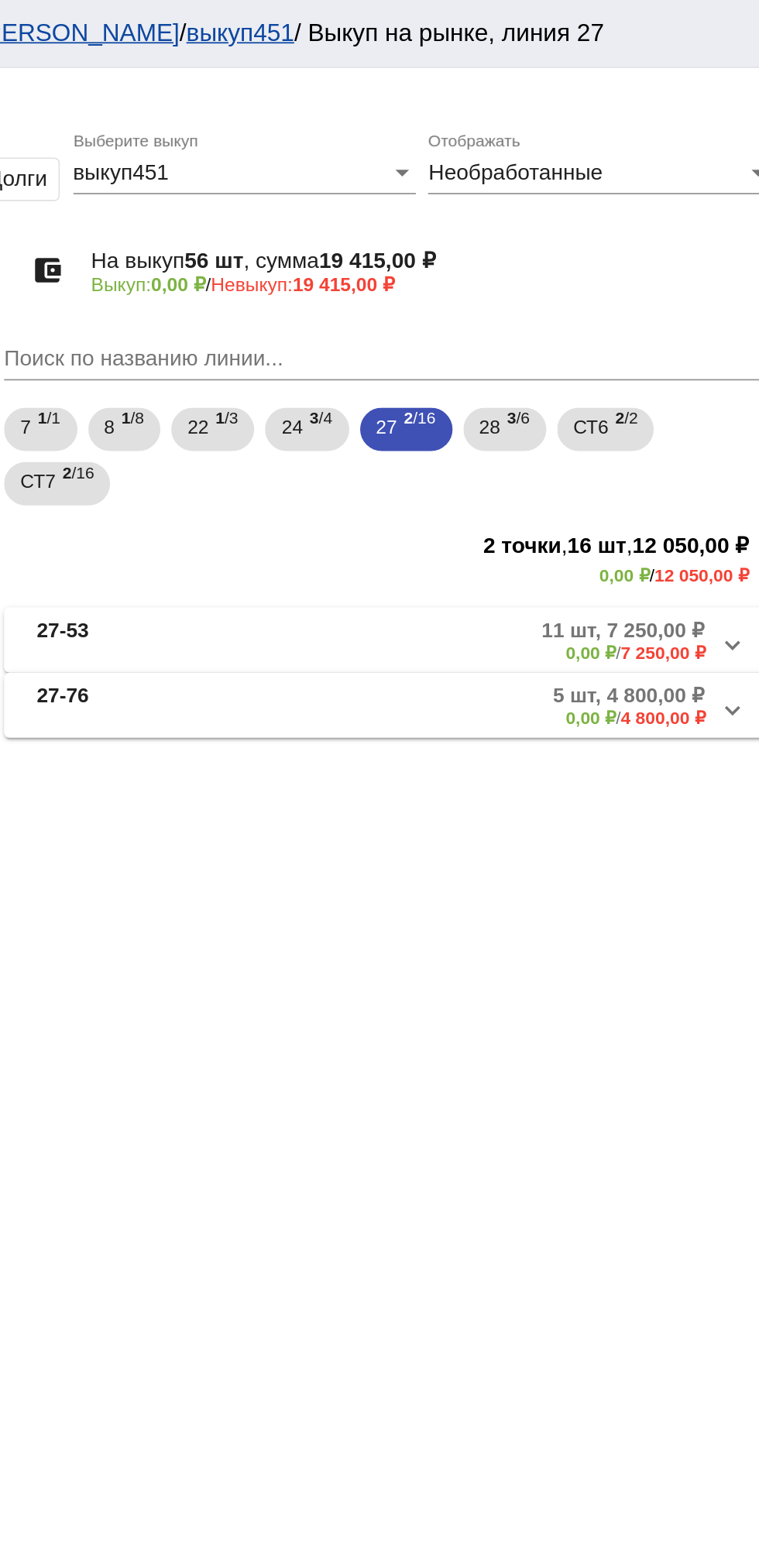
click at [610, 401] on mat-panel-description "5 шт, 4 800,00 ₽ 0,00 ₽ / 4 800,00 ₽" at bounding box center [588, 403] width 255 height 26
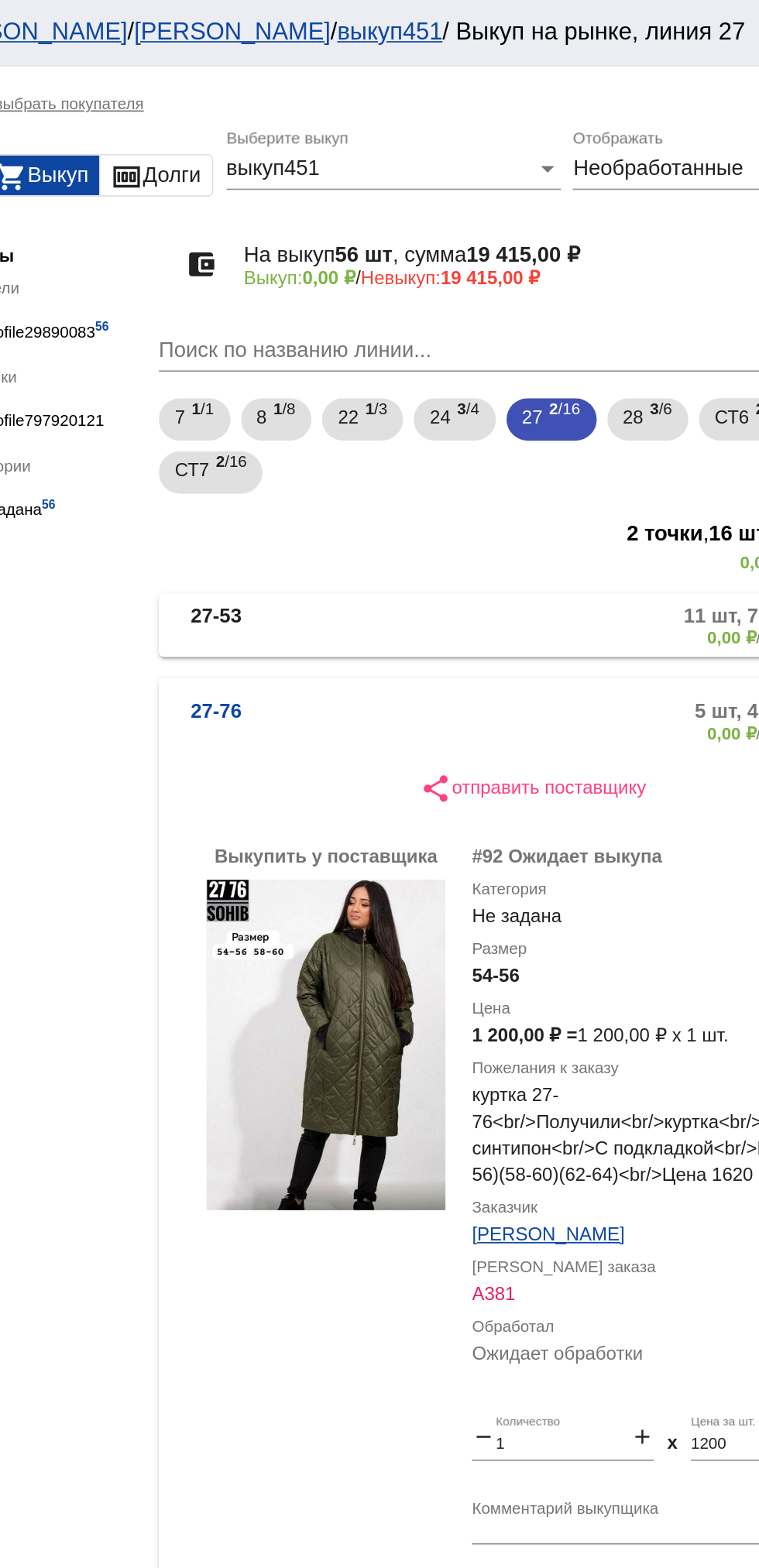
click at [488, 413] on mat-panel-description "5 шт, 4 800,00 ₽ 0,00 ₽ / 4 800,00 ₽" at bounding box center [588, 421] width 255 height 26
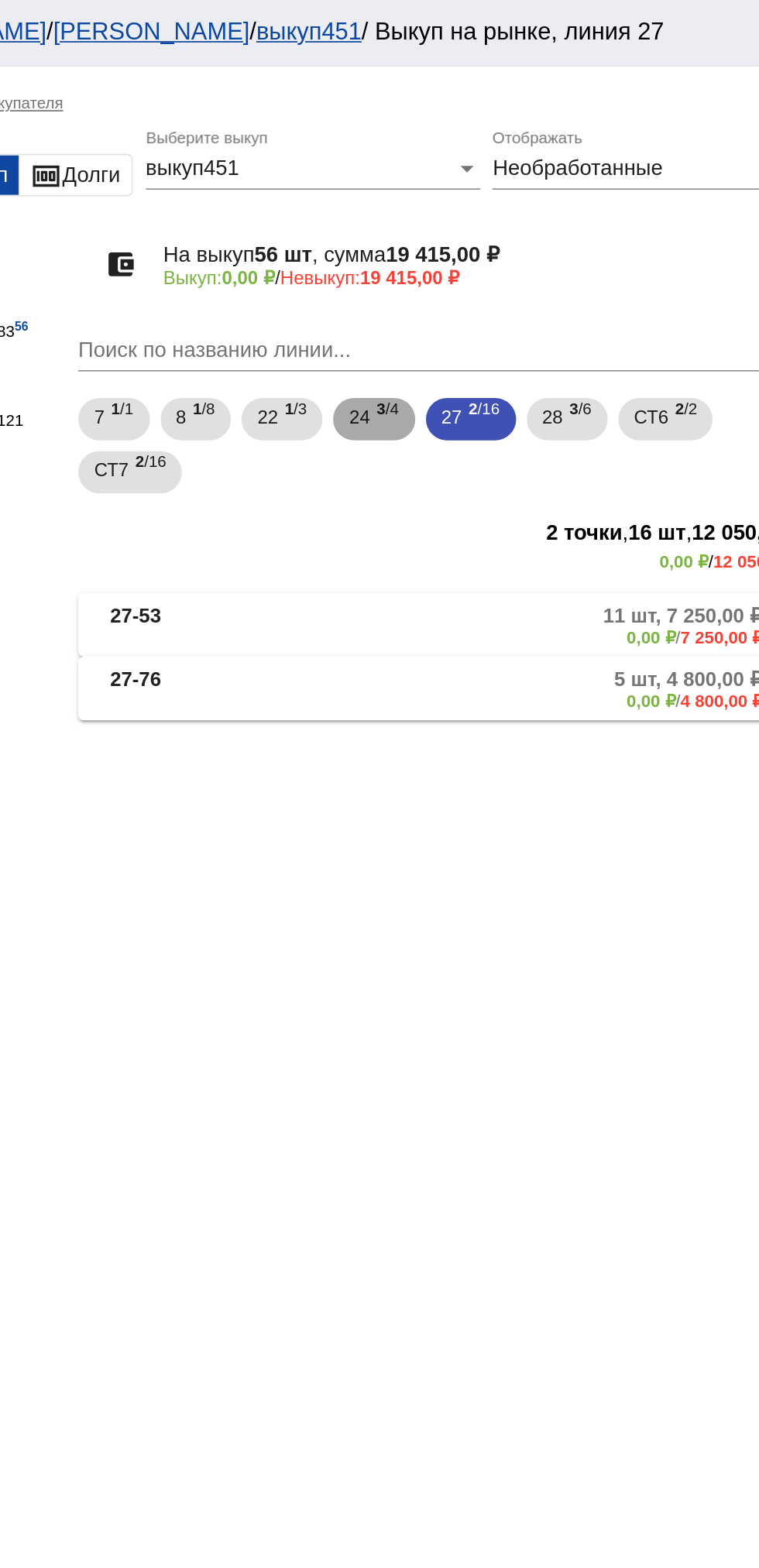
click at [473, 245] on mat-chip "24 3 /4" at bounding box center [489, 244] width 48 height 25
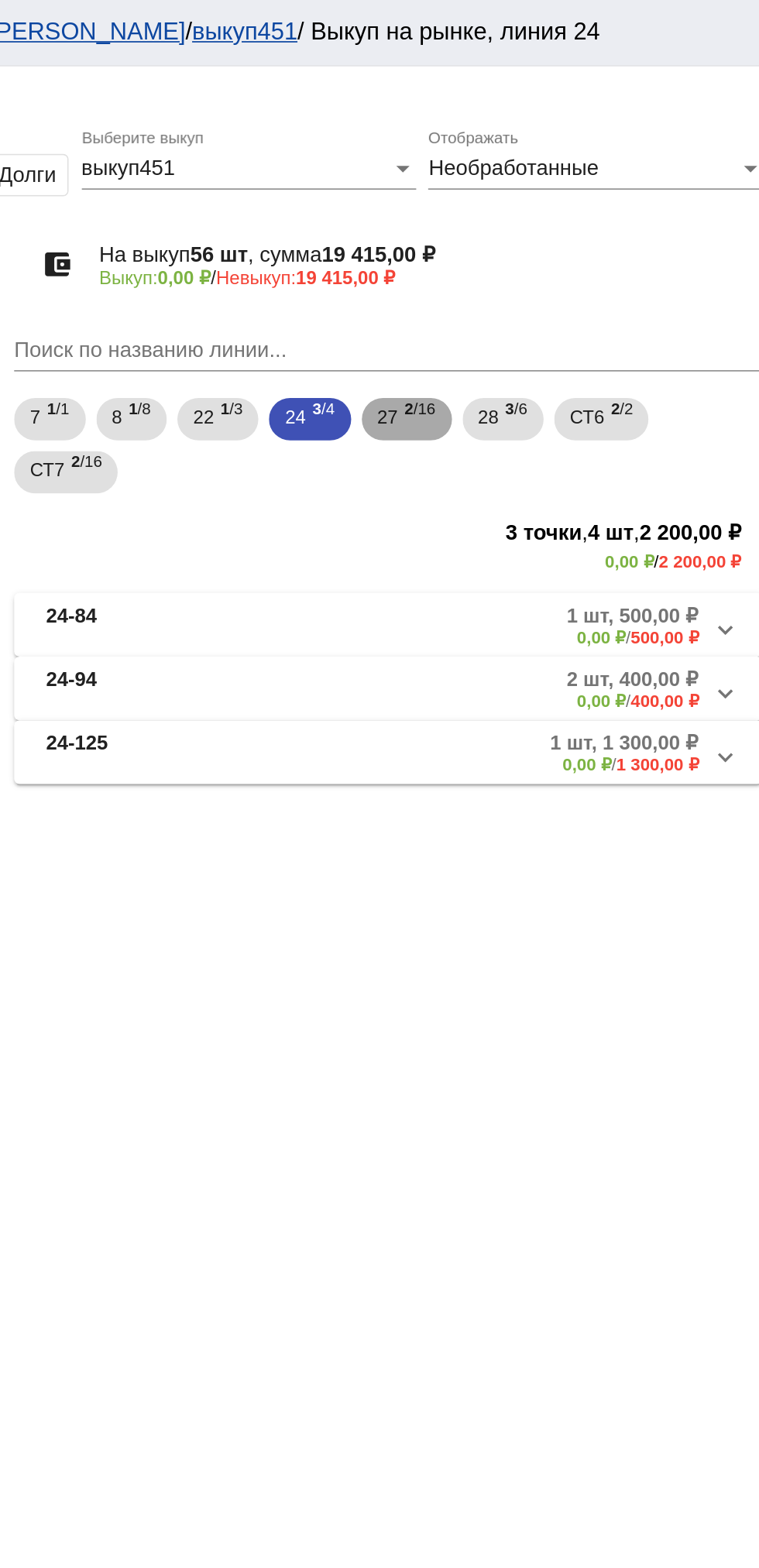
click at [549, 243] on b "2" at bounding box center [546, 238] width 6 height 11
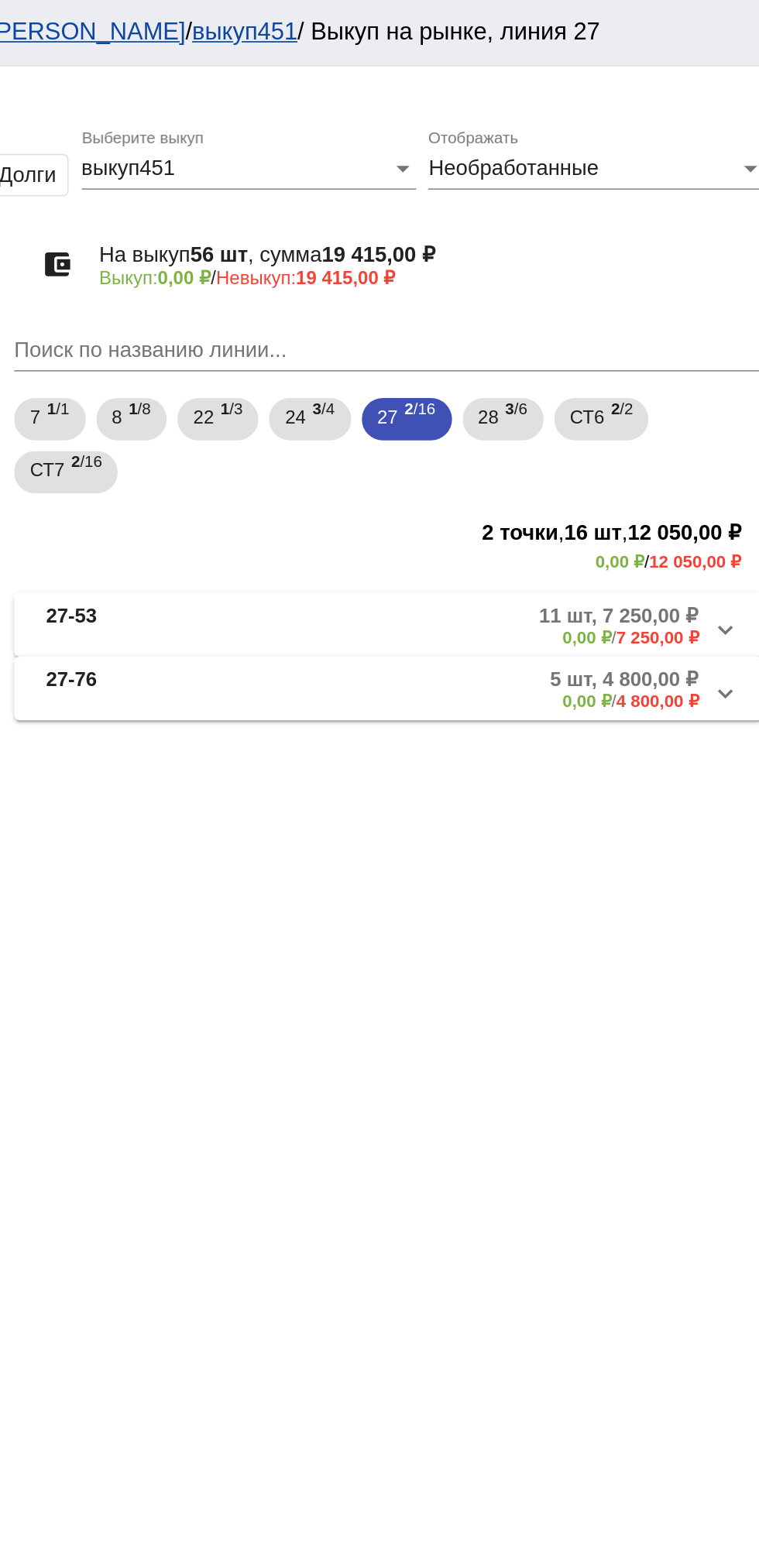
click at [612, 412] on mat-panel-description "5 шт, 4 800,00 ₽ 0,00 ₽ / 4 800,00 ₽" at bounding box center [588, 403] width 255 height 26
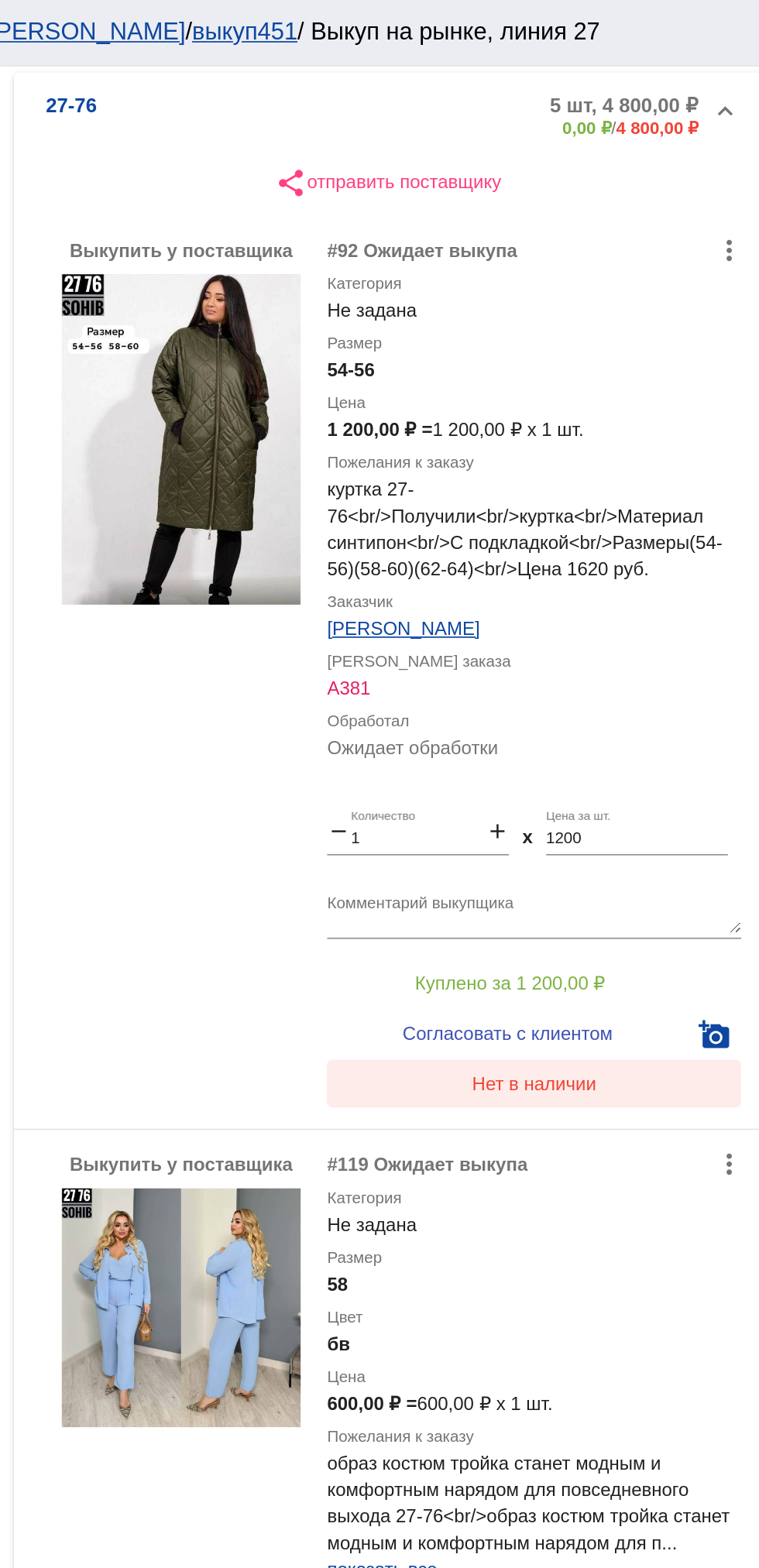
click at [654, 632] on span "Нет в наличии" at bounding box center [619, 633] width 72 height 13
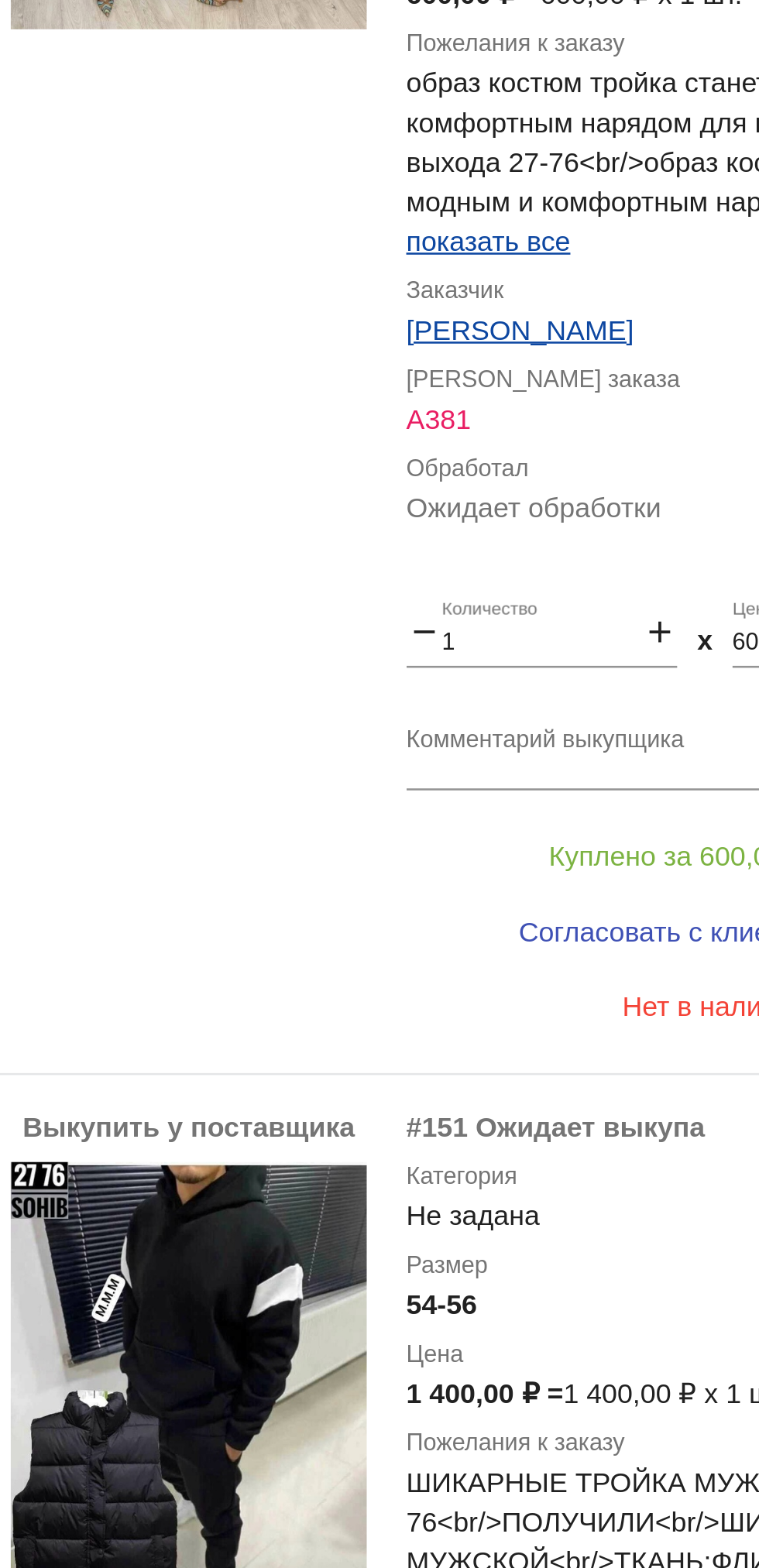
scroll to position [1029, 0]
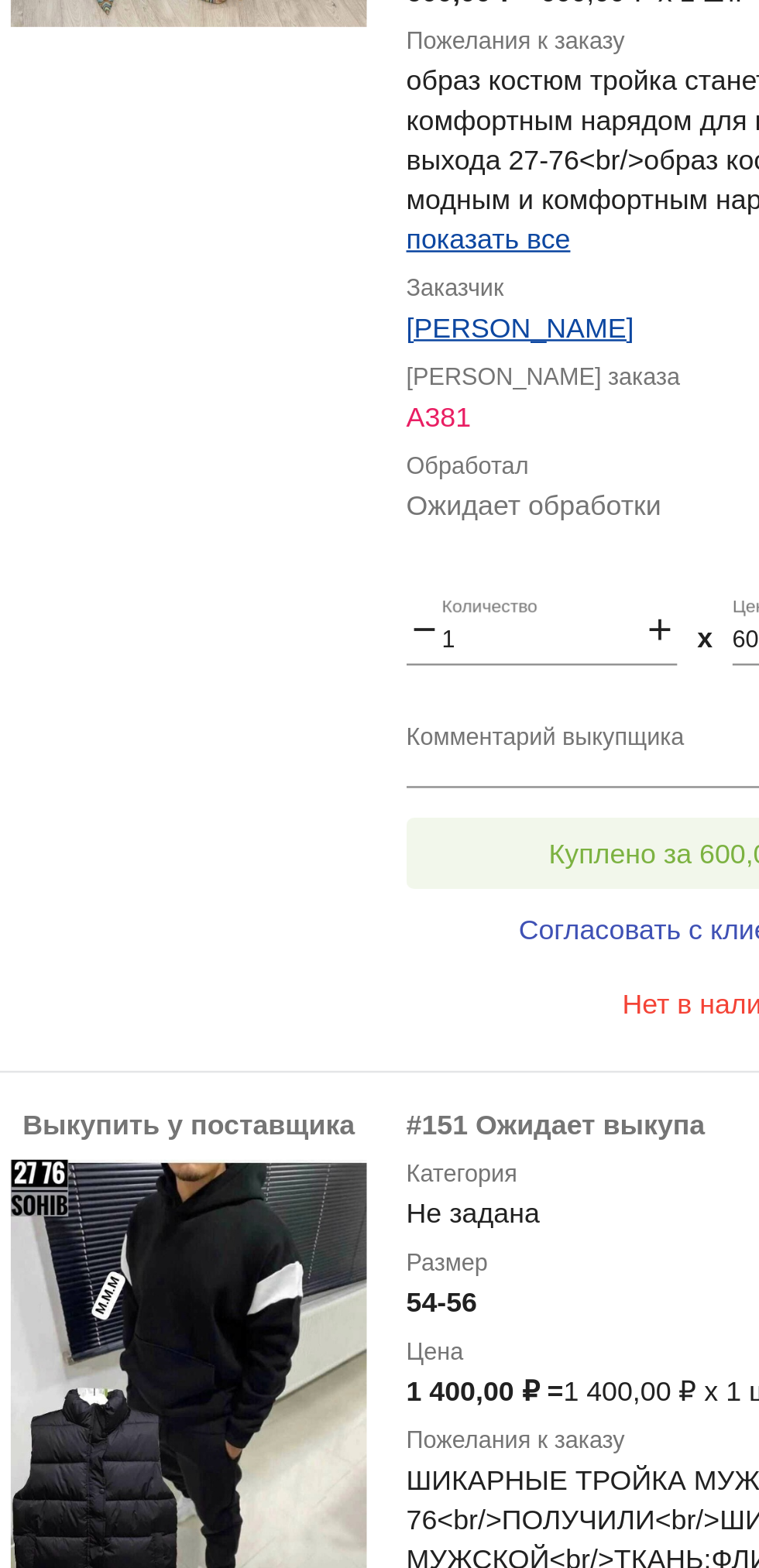
click at [615, 471] on button "Куплено за 600,00 ₽" at bounding box center [605, 480] width 214 height 28
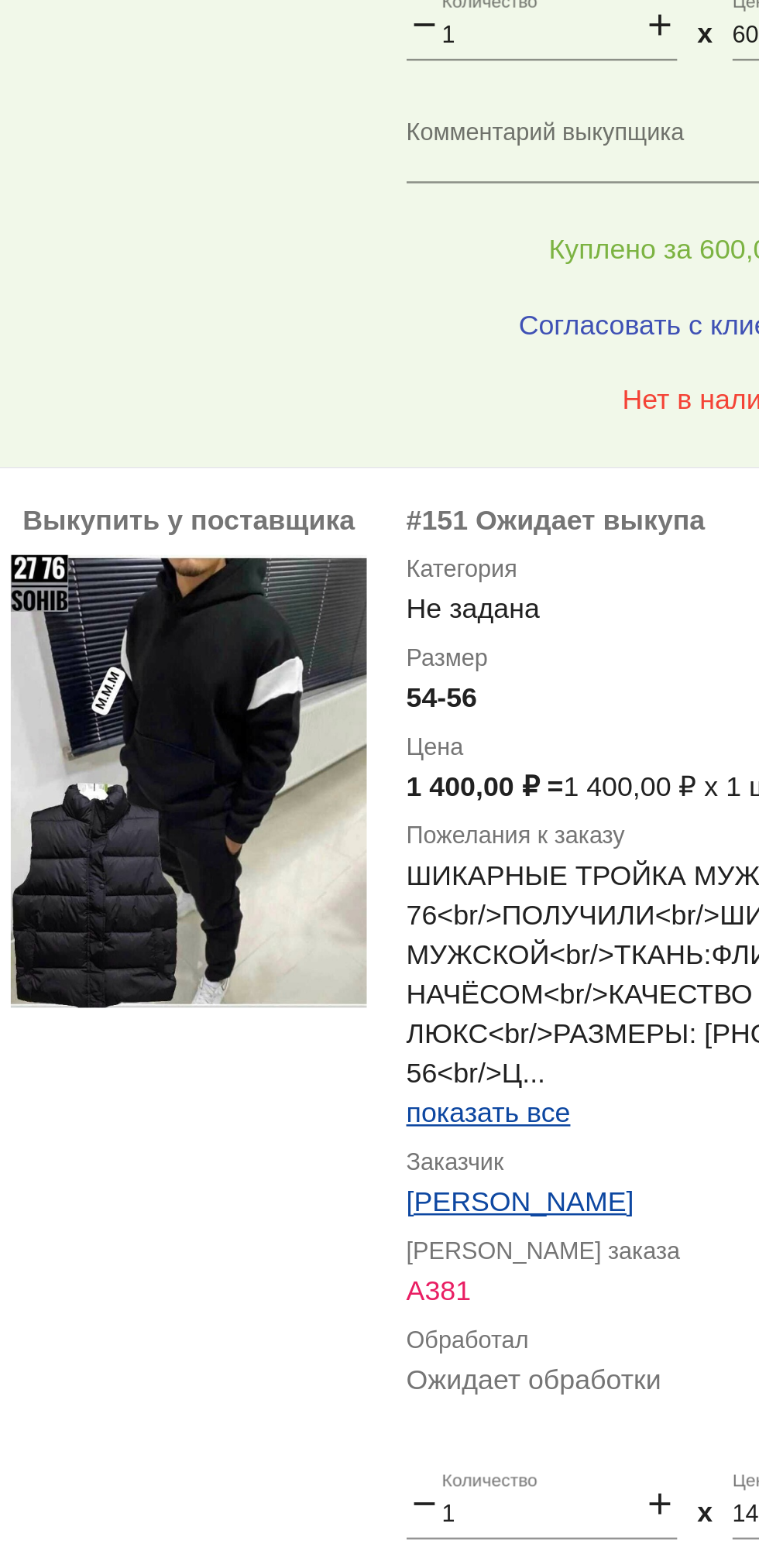
scroll to position [1271, 0]
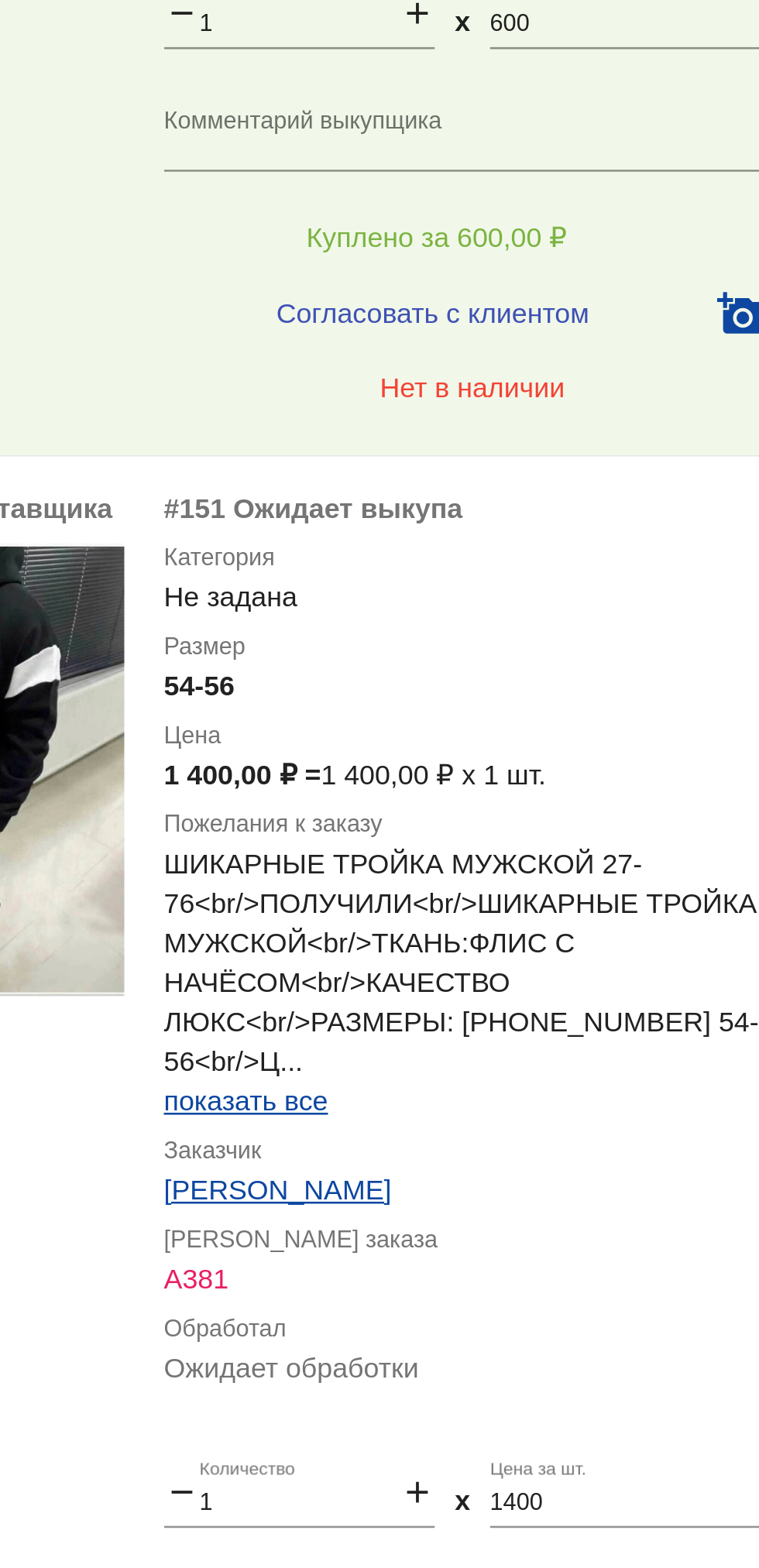
click at [521, 575] on span "показать все" at bounding box center [531, 578] width 64 height 13
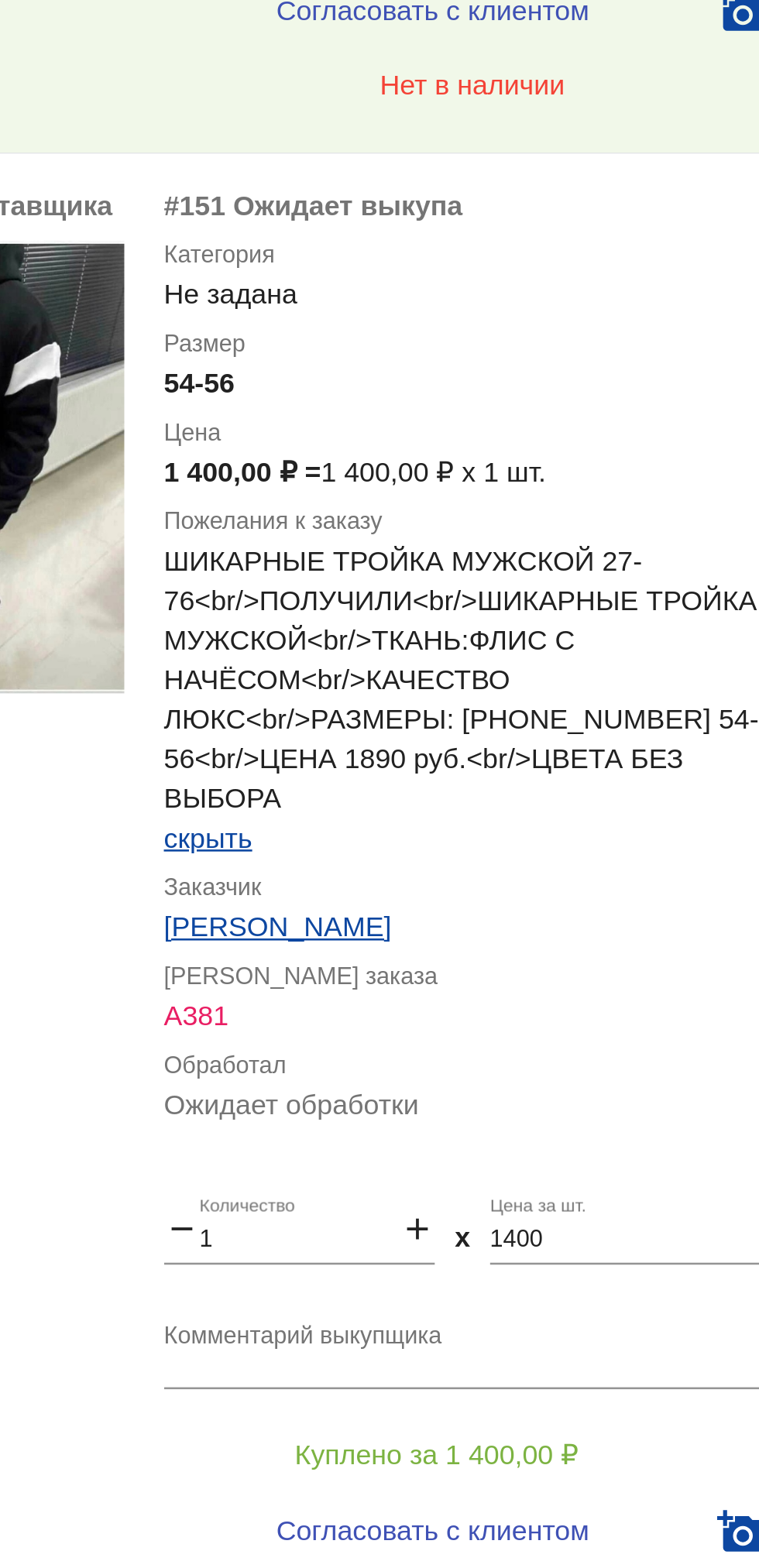
scroll to position [1392, 0]
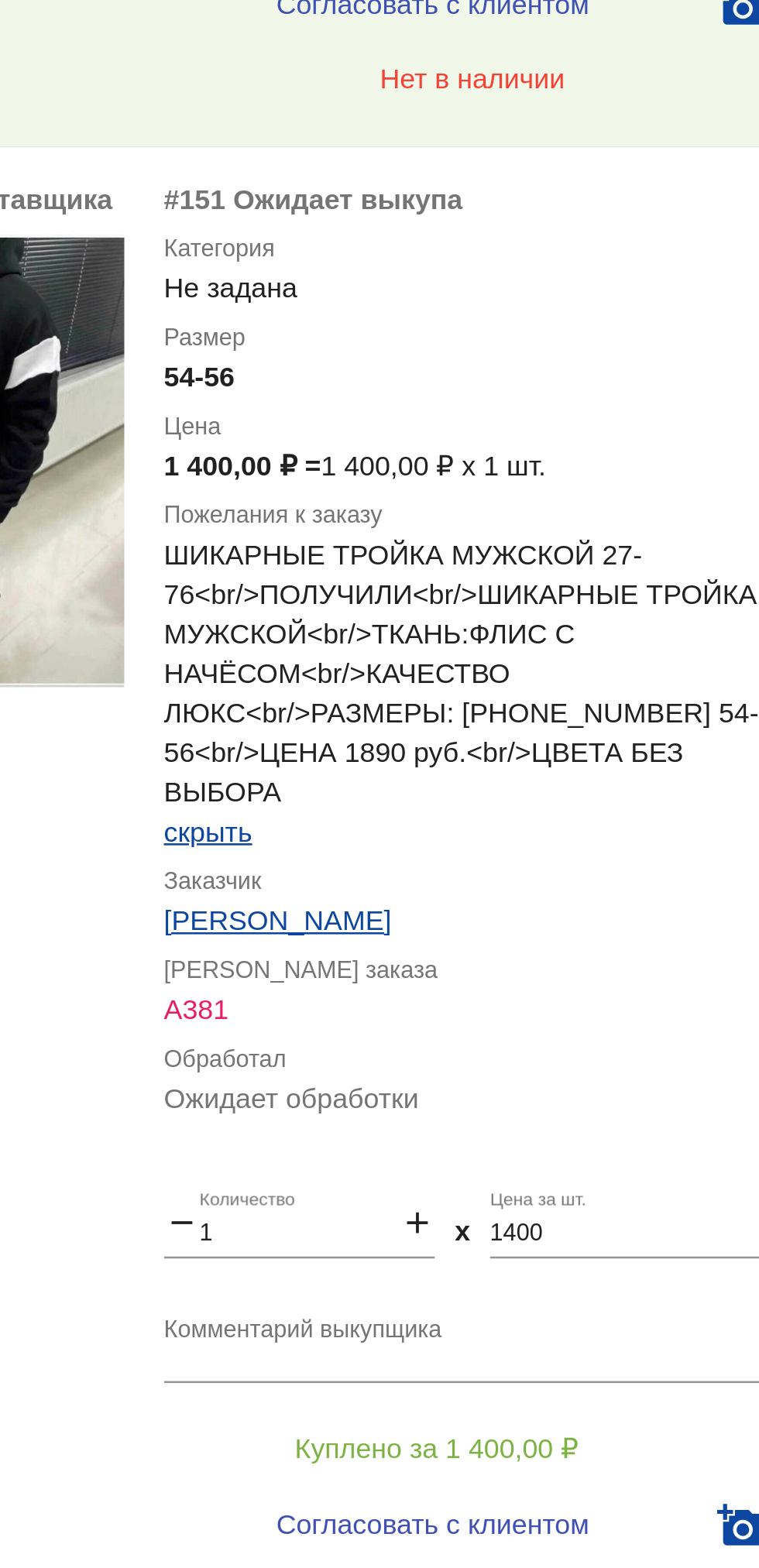
click at [640, 670] on textarea "Комментарий выкупщика" at bounding box center [620, 673] width 242 height 24
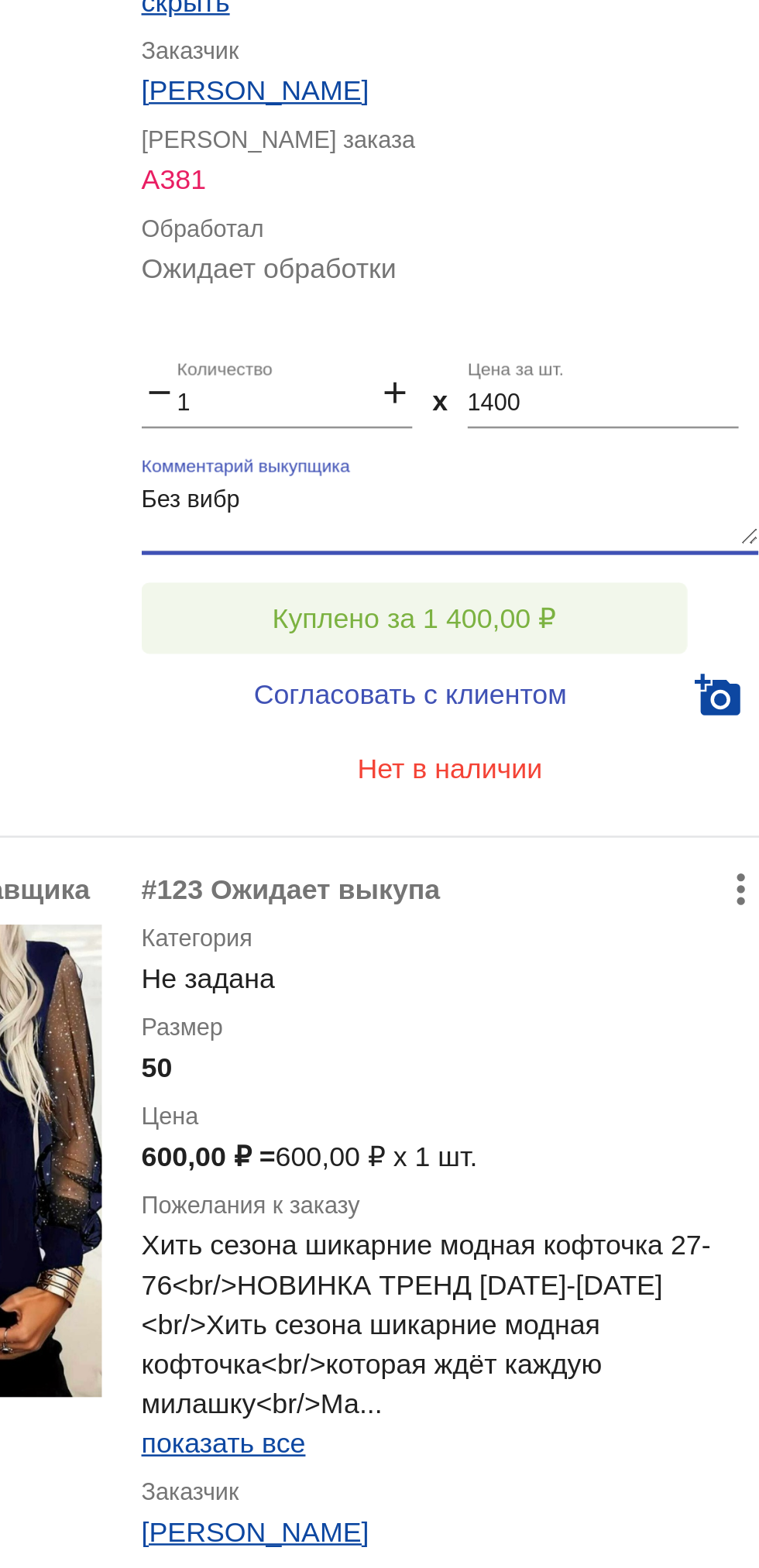
type textarea "Без вибр"
click at [660, 714] on span "Куплено за 1 400,00 ₽" at bounding box center [606, 714] width 112 height 13
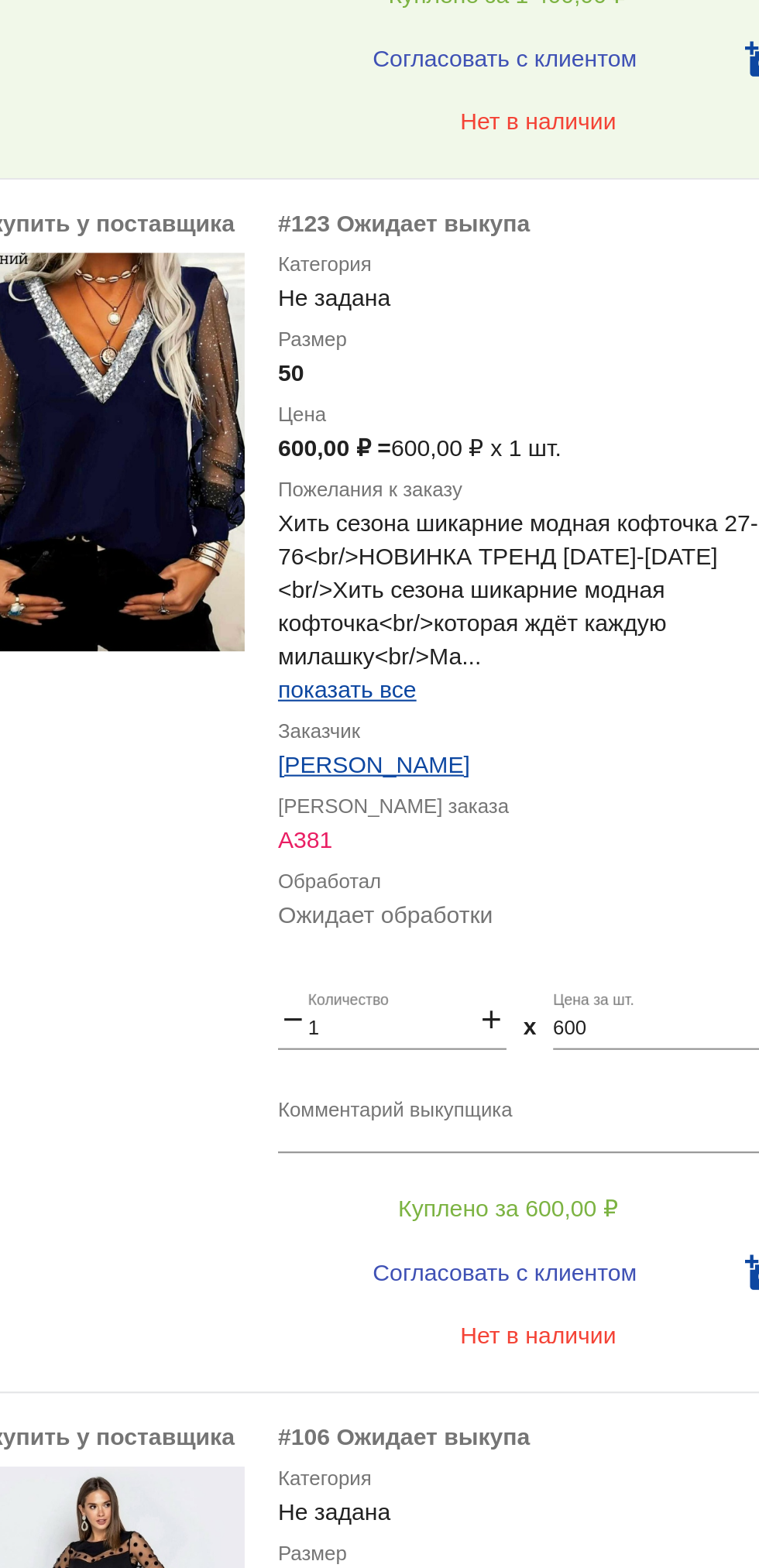
scroll to position [1861, 0]
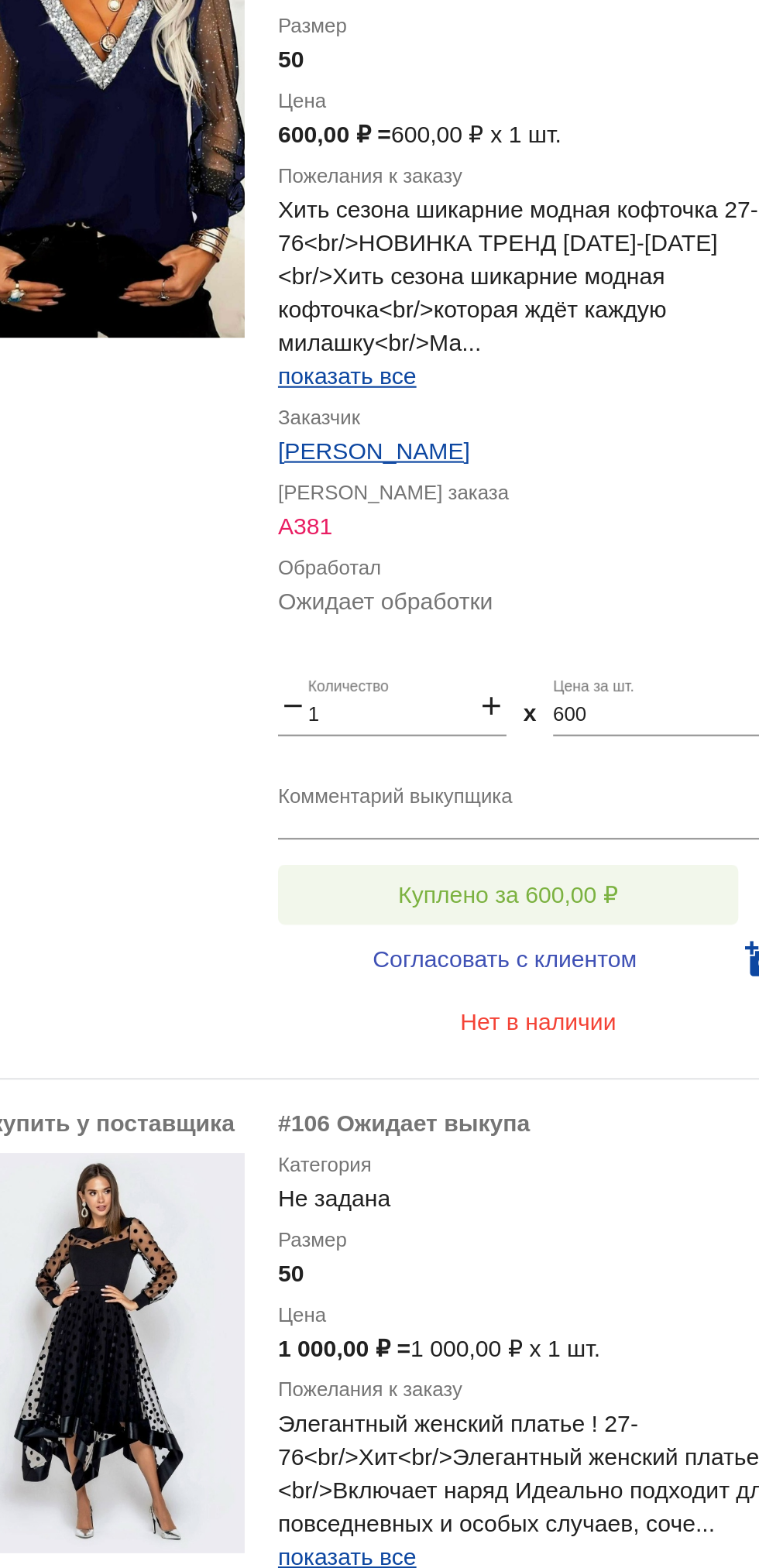
click at [668, 807] on button "Куплено за 600,00 ₽" at bounding box center [605, 809] width 214 height 28
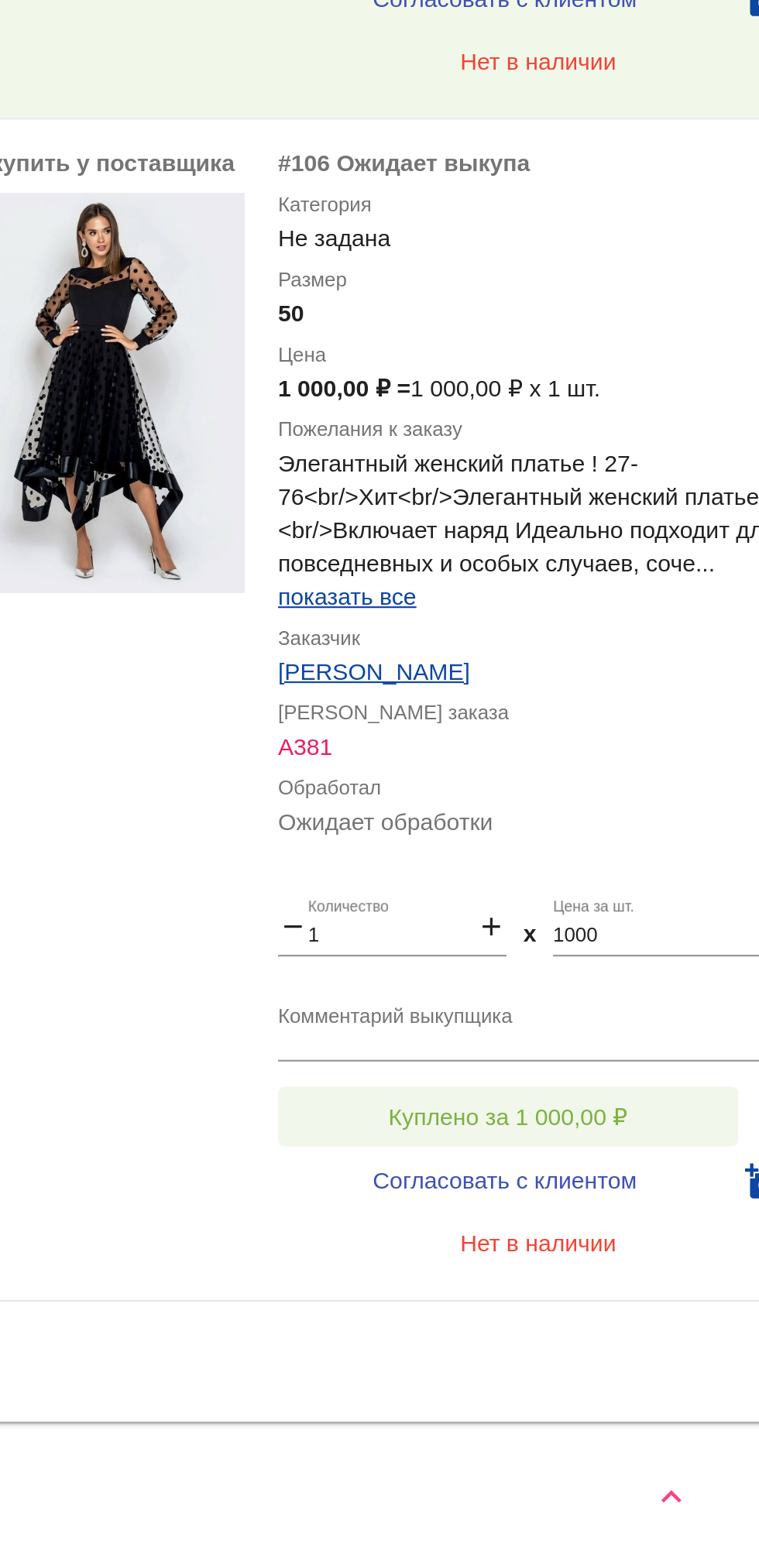
click at [664, 1361] on button "Куплено за 1 000,00 ₽" at bounding box center [605, 1358] width 214 height 28
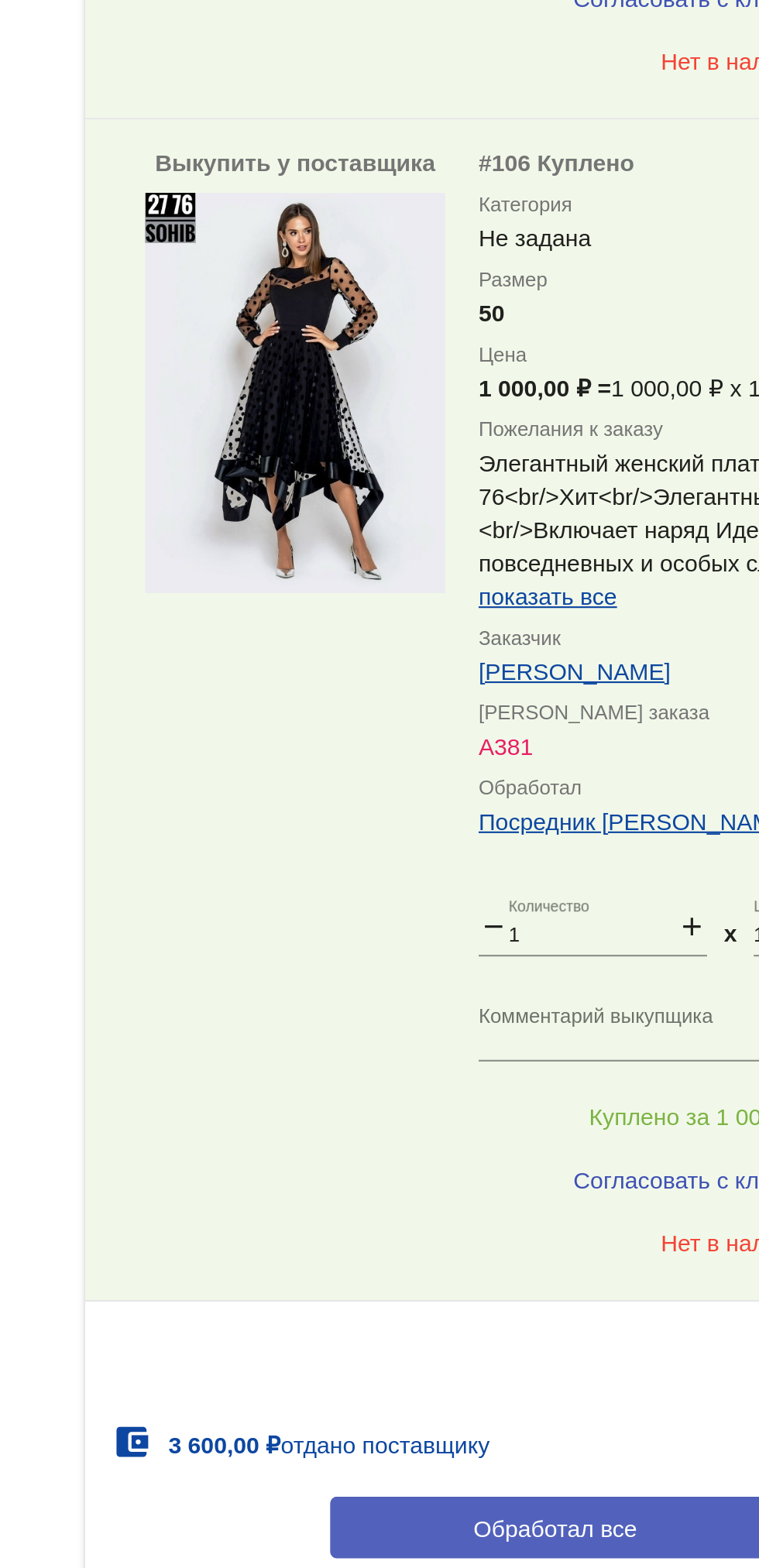
click at [464, 1554] on button "Обработал все" at bounding box center [534, 1549] width 209 height 28
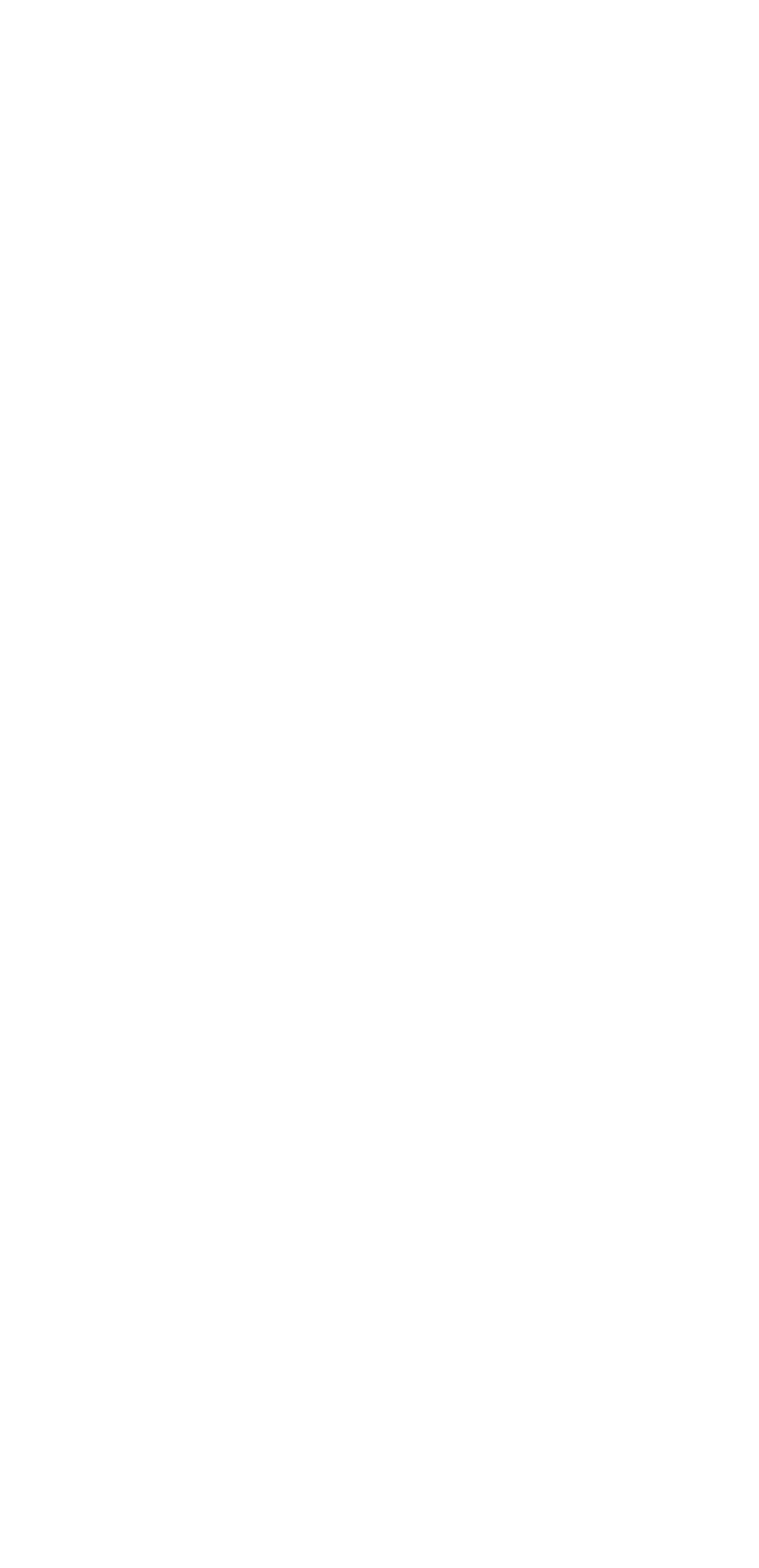
scroll to position [0, 0]
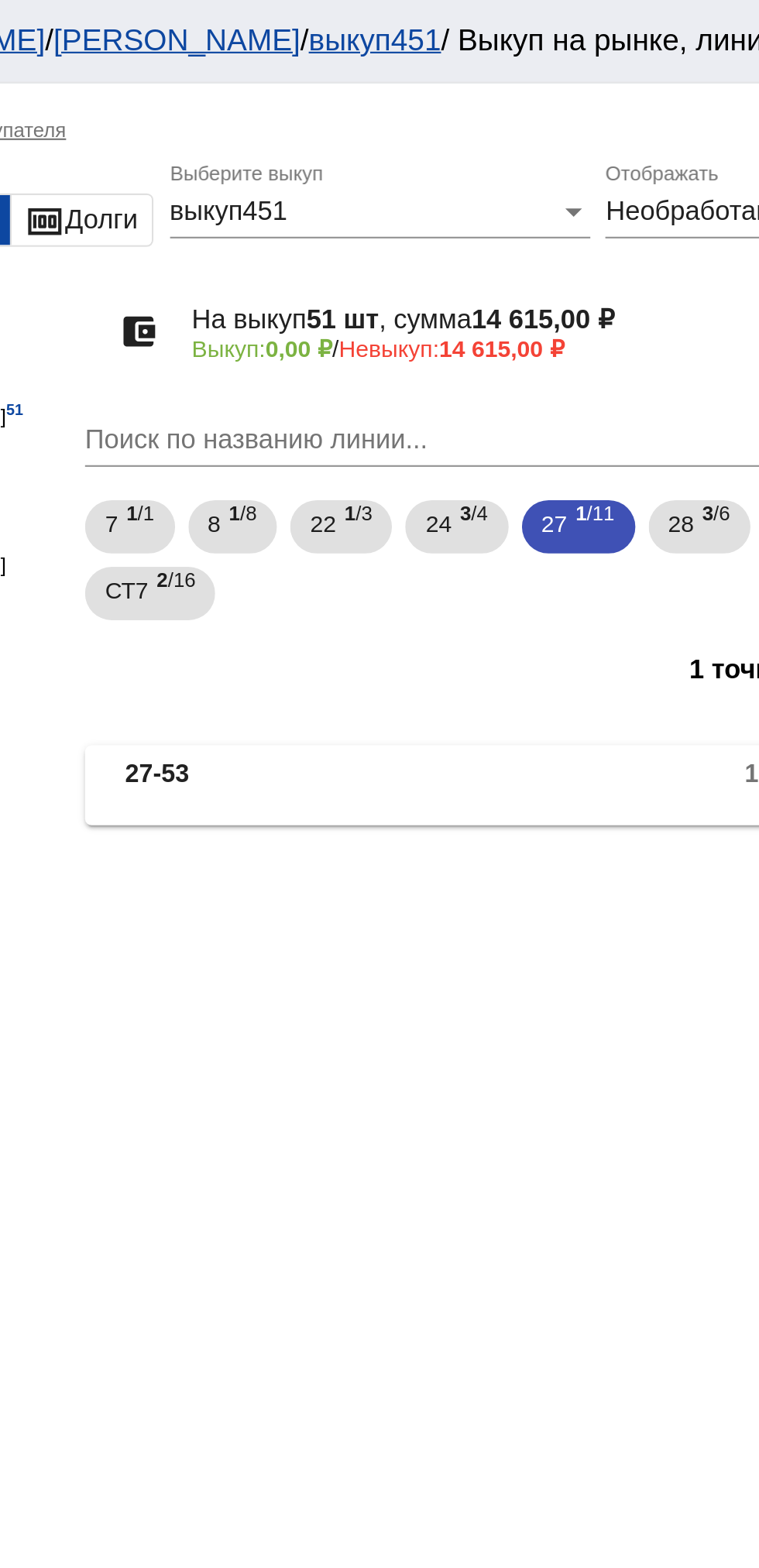
click at [364, 376] on b "27-53" at bounding box center [349, 365] width 29 height 26
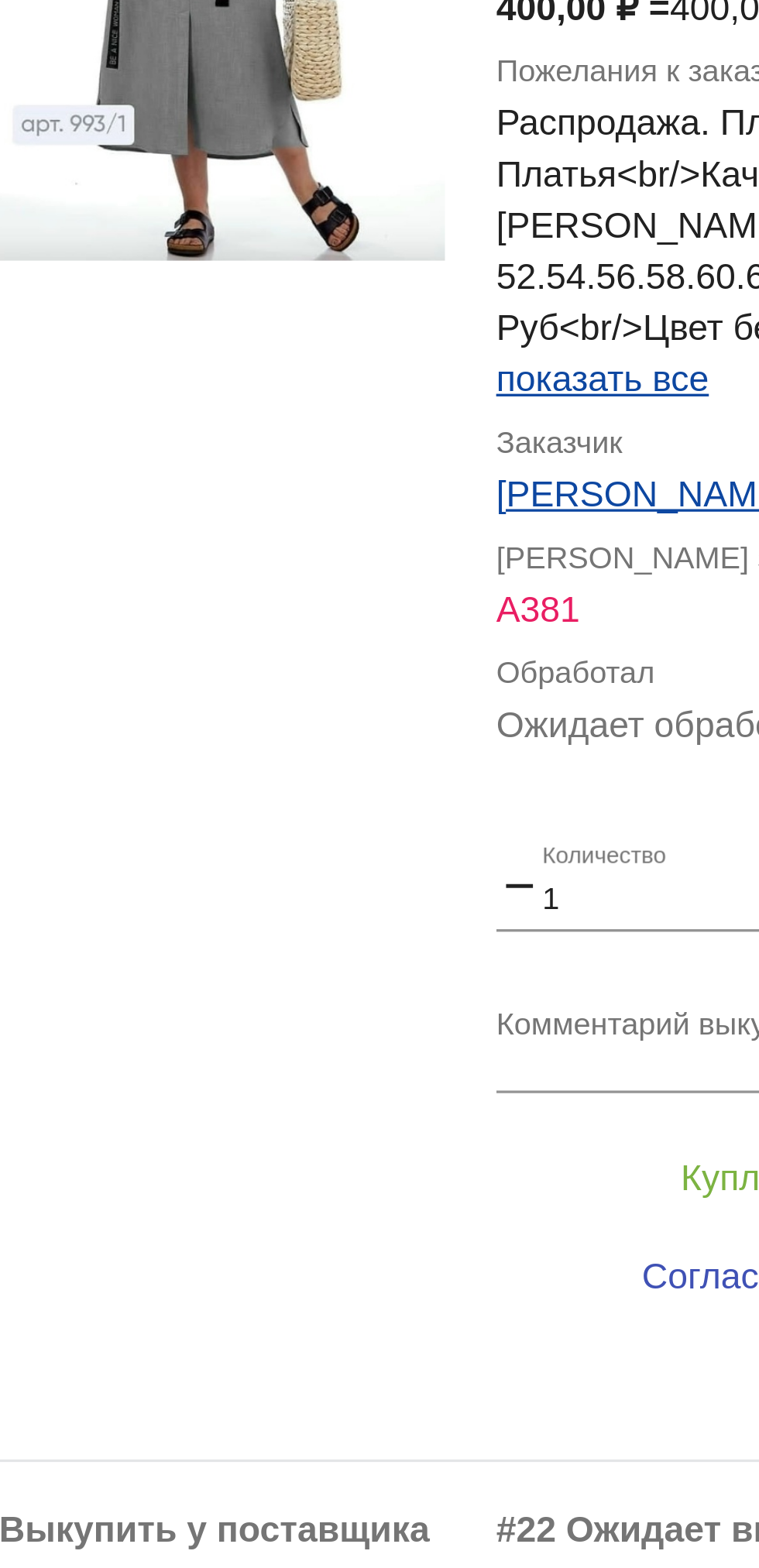
scroll to position [358, 0]
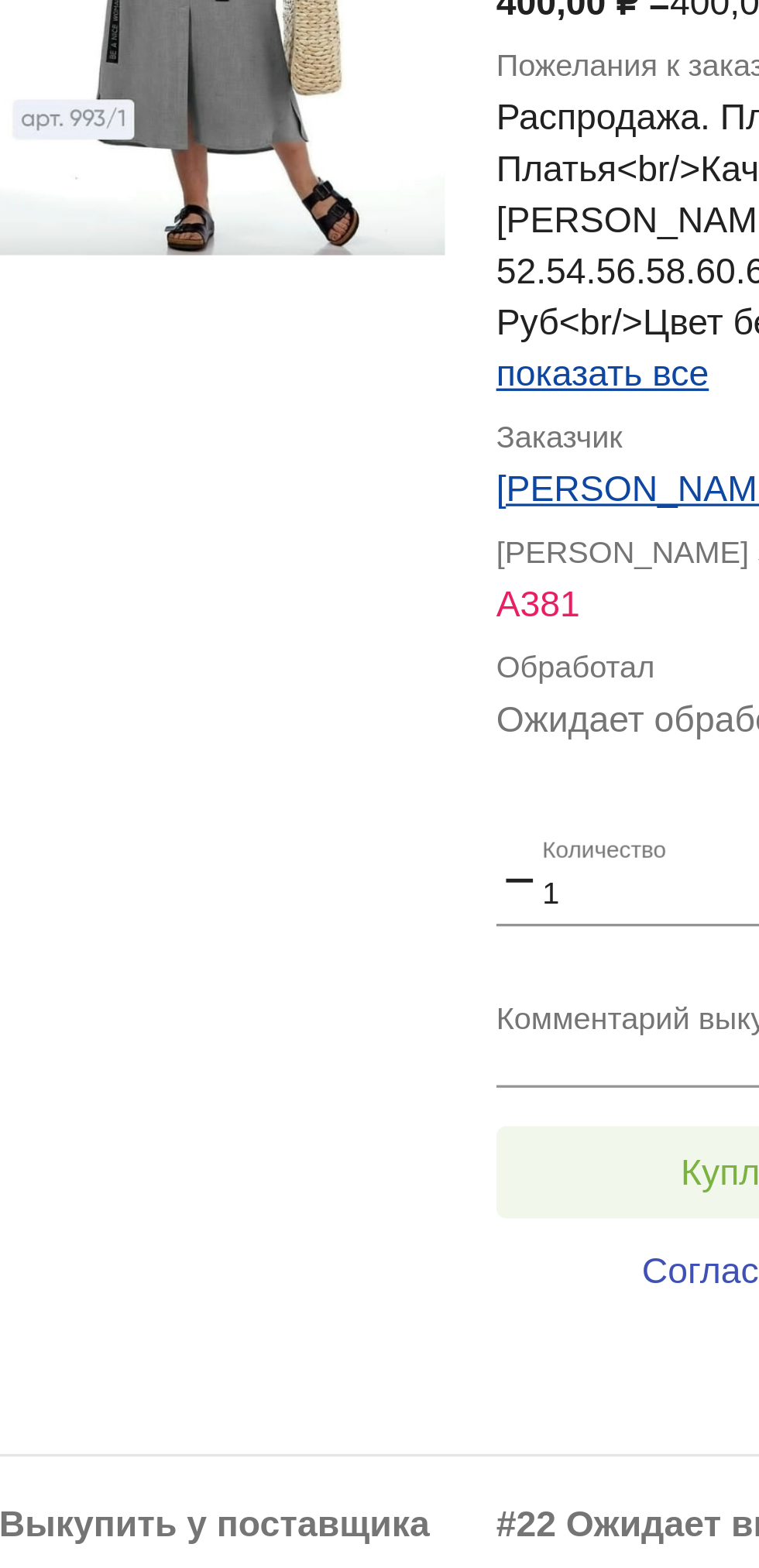
click at [562, 585] on span "Куплено за 400,00 ₽" at bounding box center [605, 586] width 102 height 13
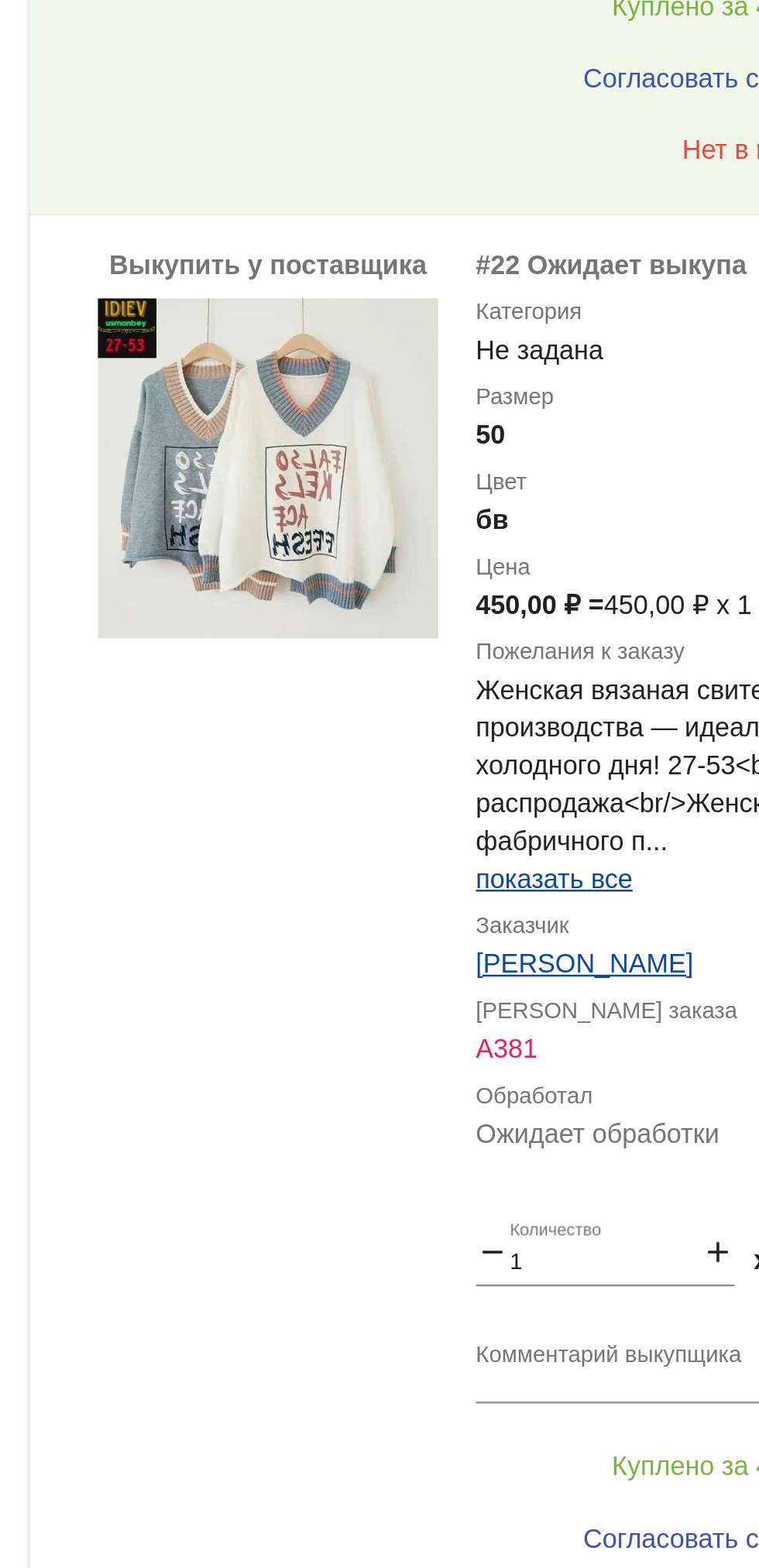
scroll to position [777, 0]
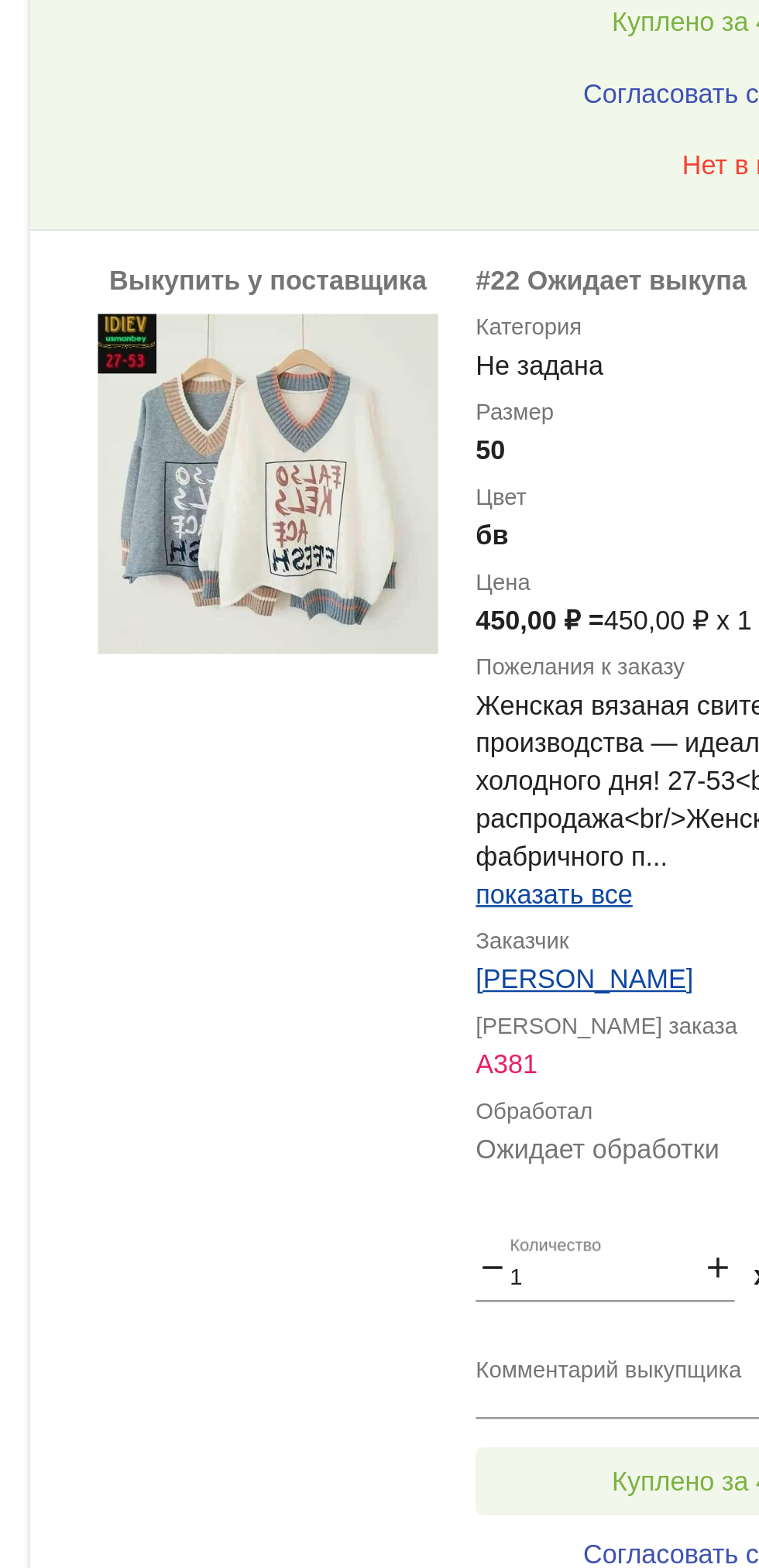
click at [578, 768] on span "Куплено за 450,00 ₽" at bounding box center [605, 766] width 102 height 13
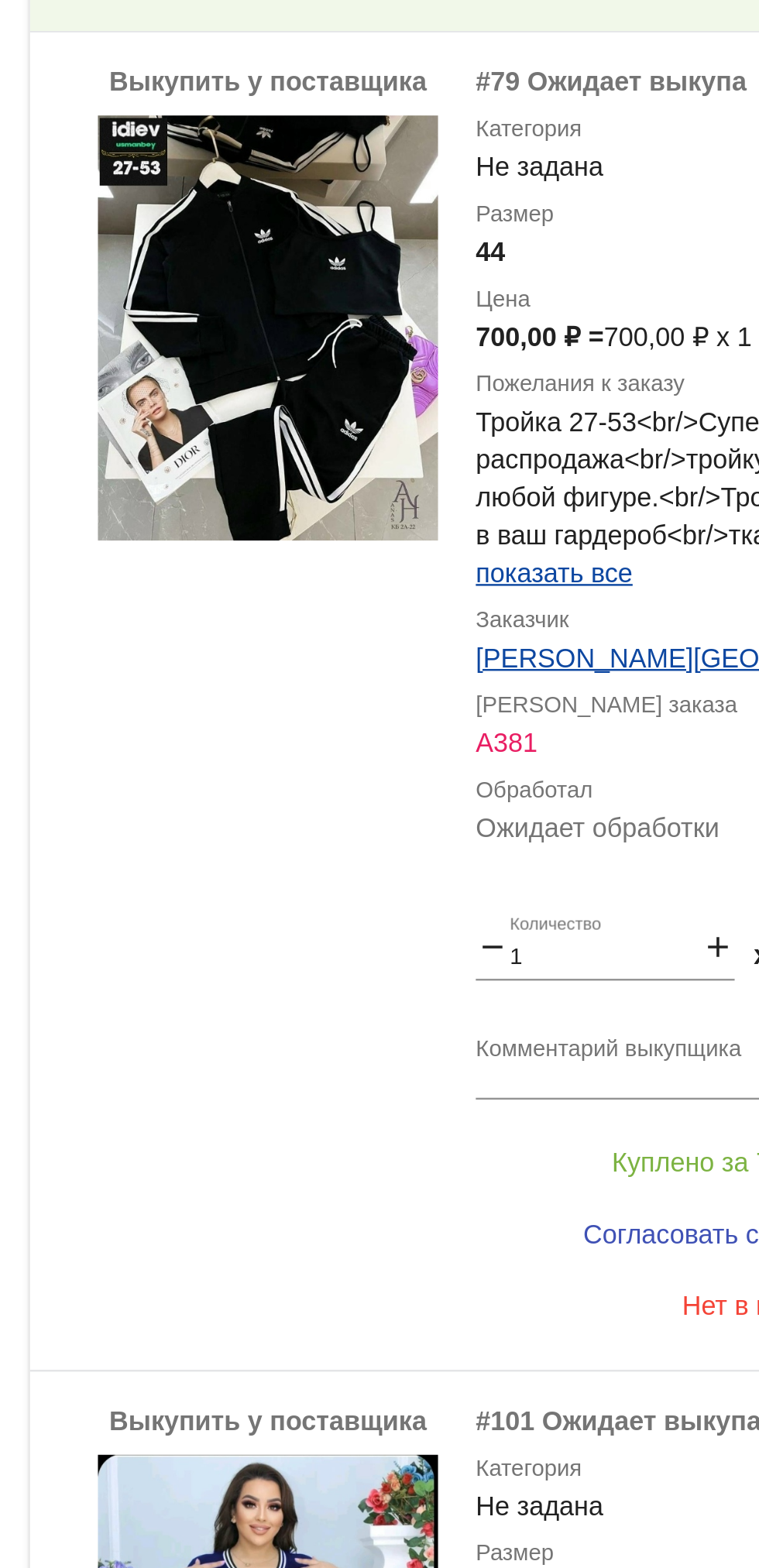
scroll to position [1458, 0]
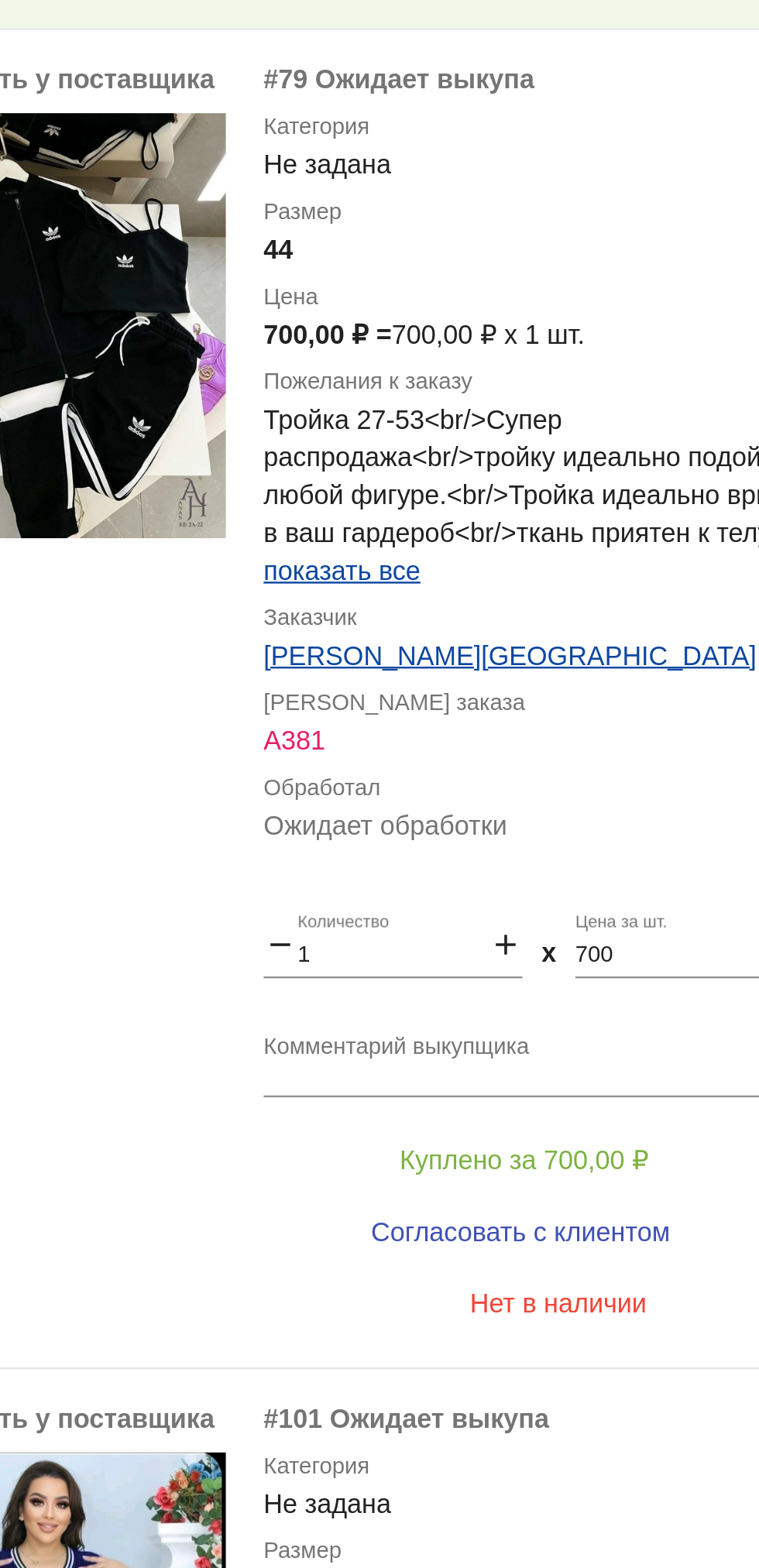
click at [562, 397] on span "показать все" at bounding box center [531, 392] width 64 height 13
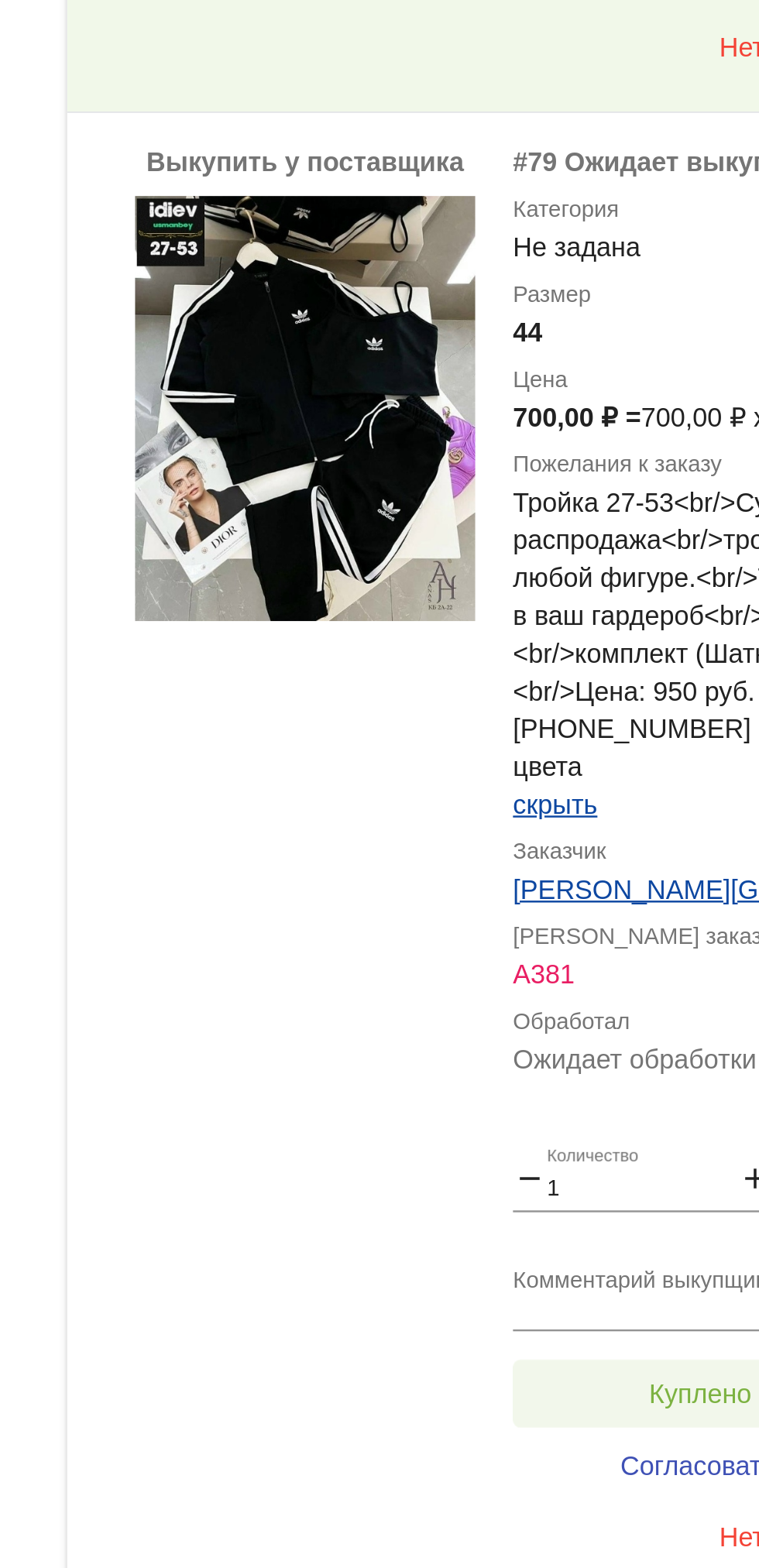
click at [585, 690] on span "Куплено за 700,00 ₽" at bounding box center [605, 696] width 102 height 13
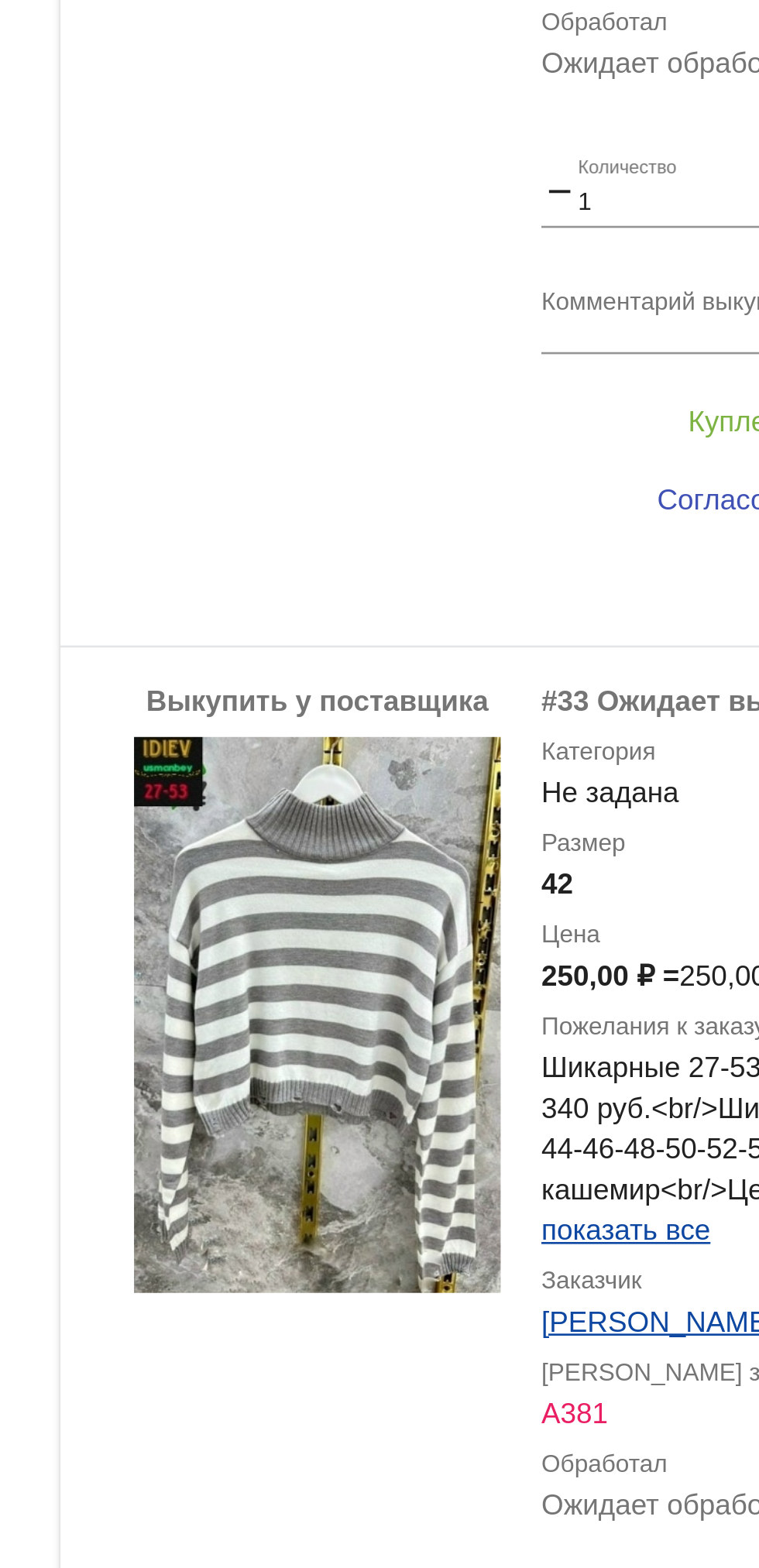
scroll to position [3536, 0]
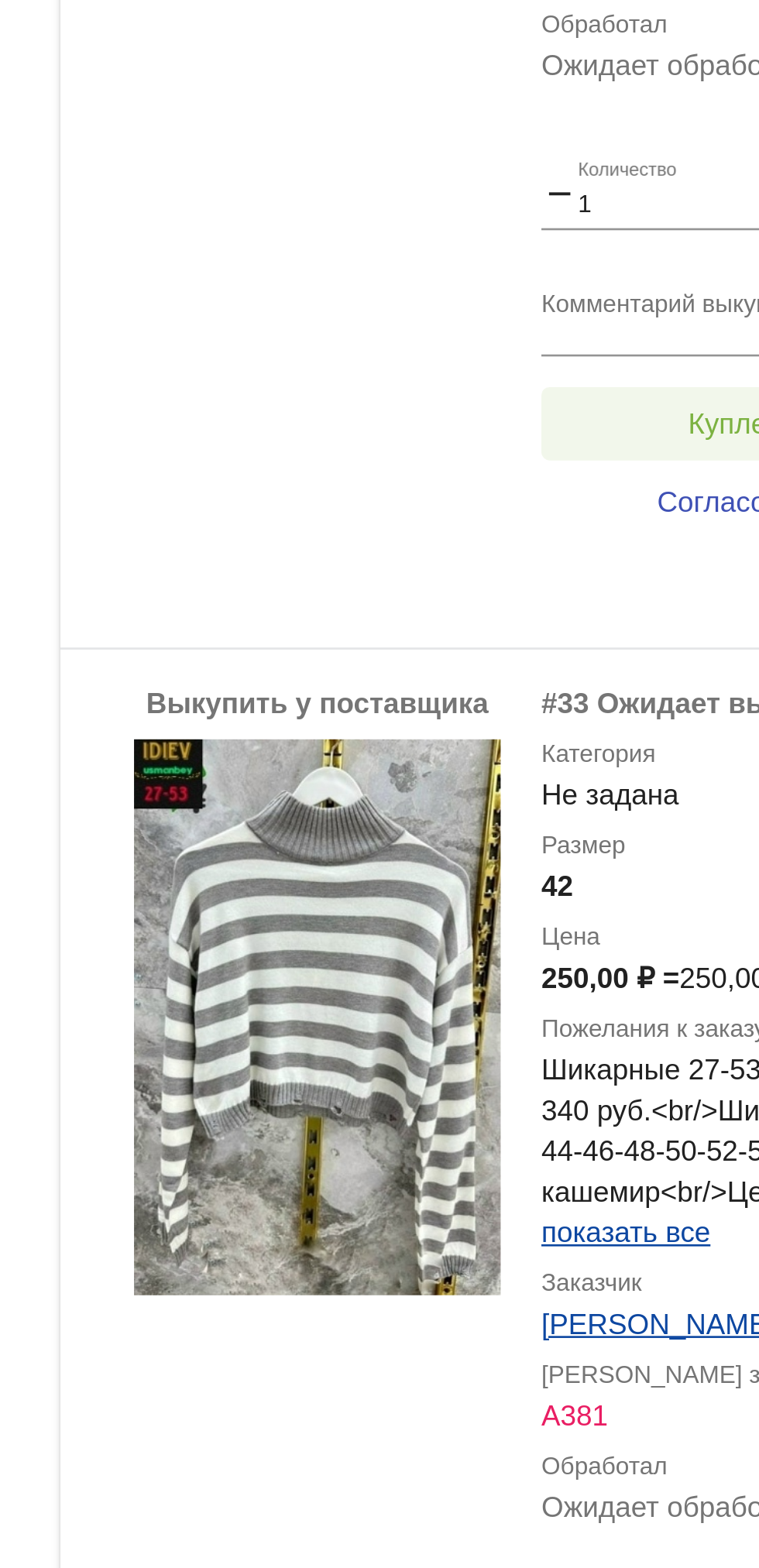
click at [566, 323] on span "Куплено за 750,00 ₽" at bounding box center [605, 329] width 102 height 13
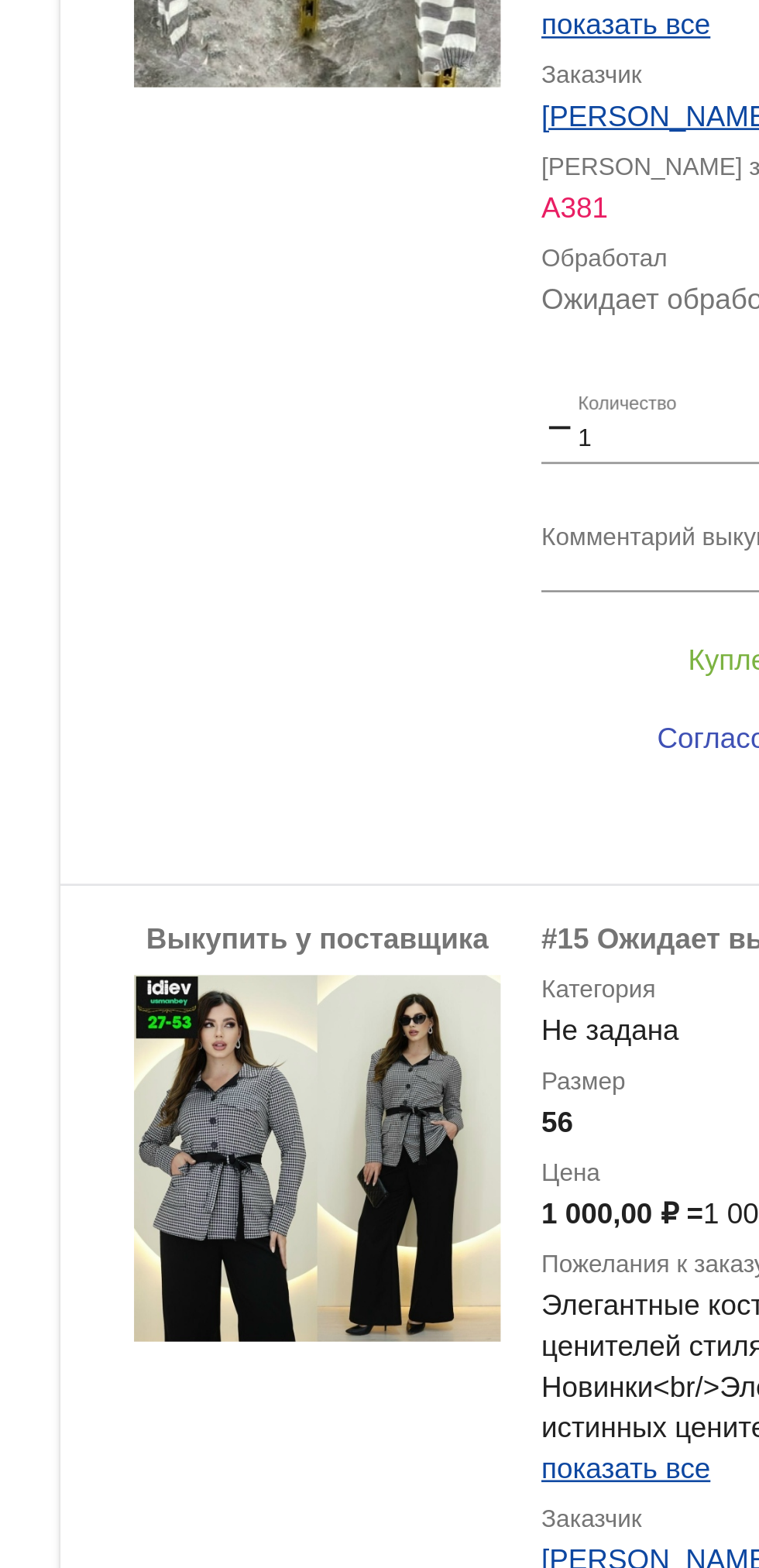
scroll to position [3995, 0]
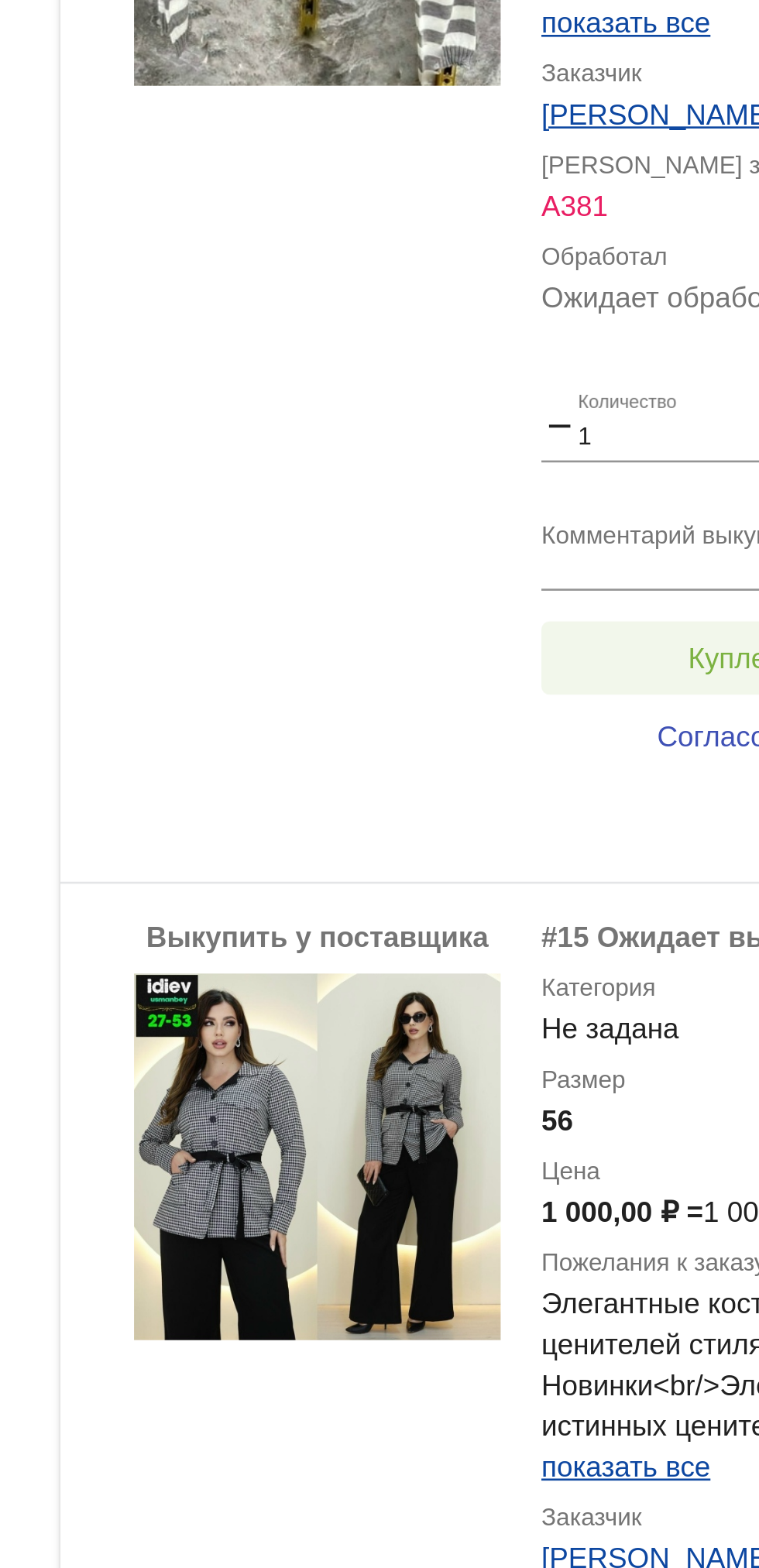
click at [553, 404] on button "Куплено за 250,00 ₽" at bounding box center [605, 418] width 214 height 28
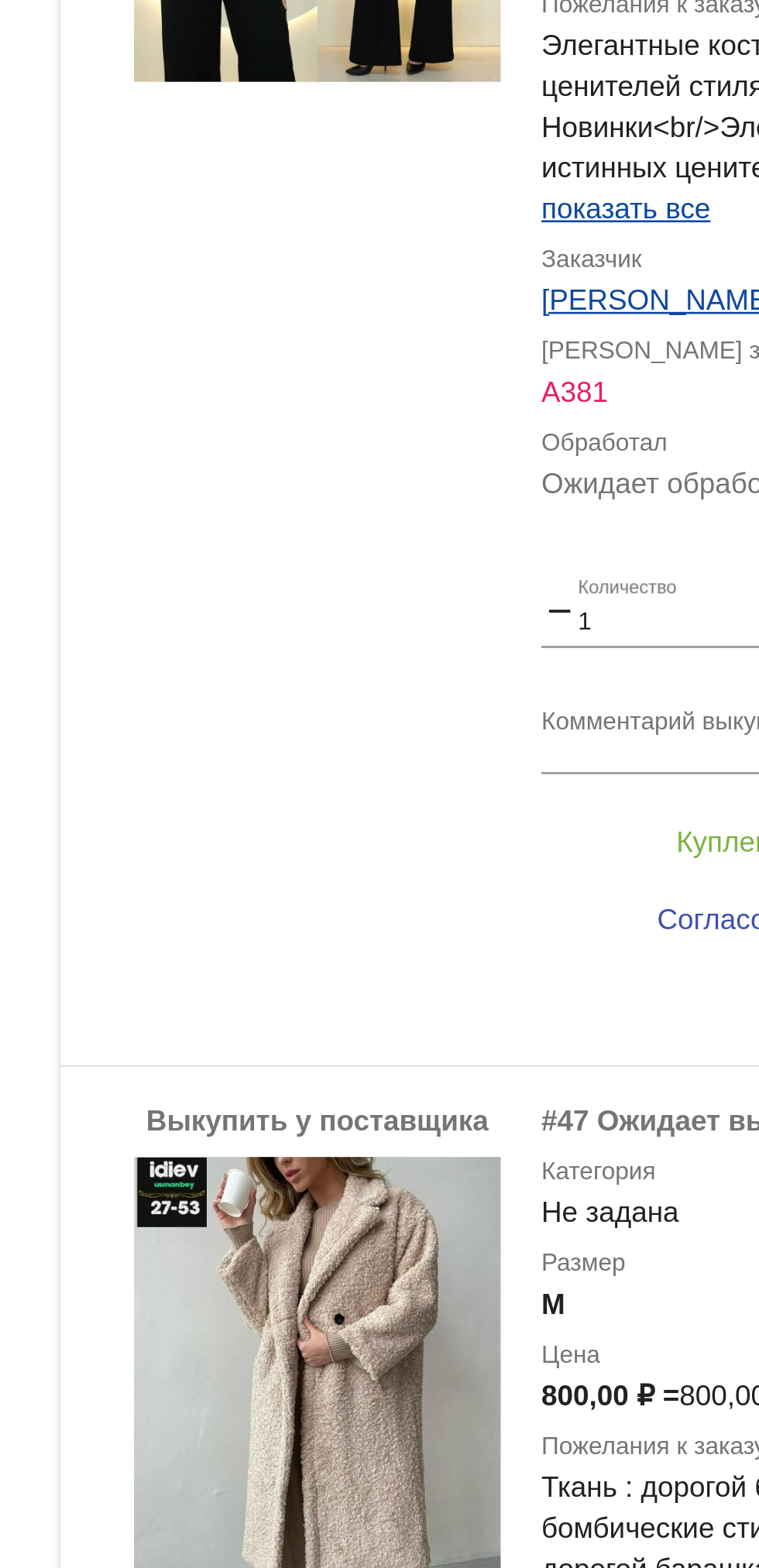
scroll to position [4477, 0]
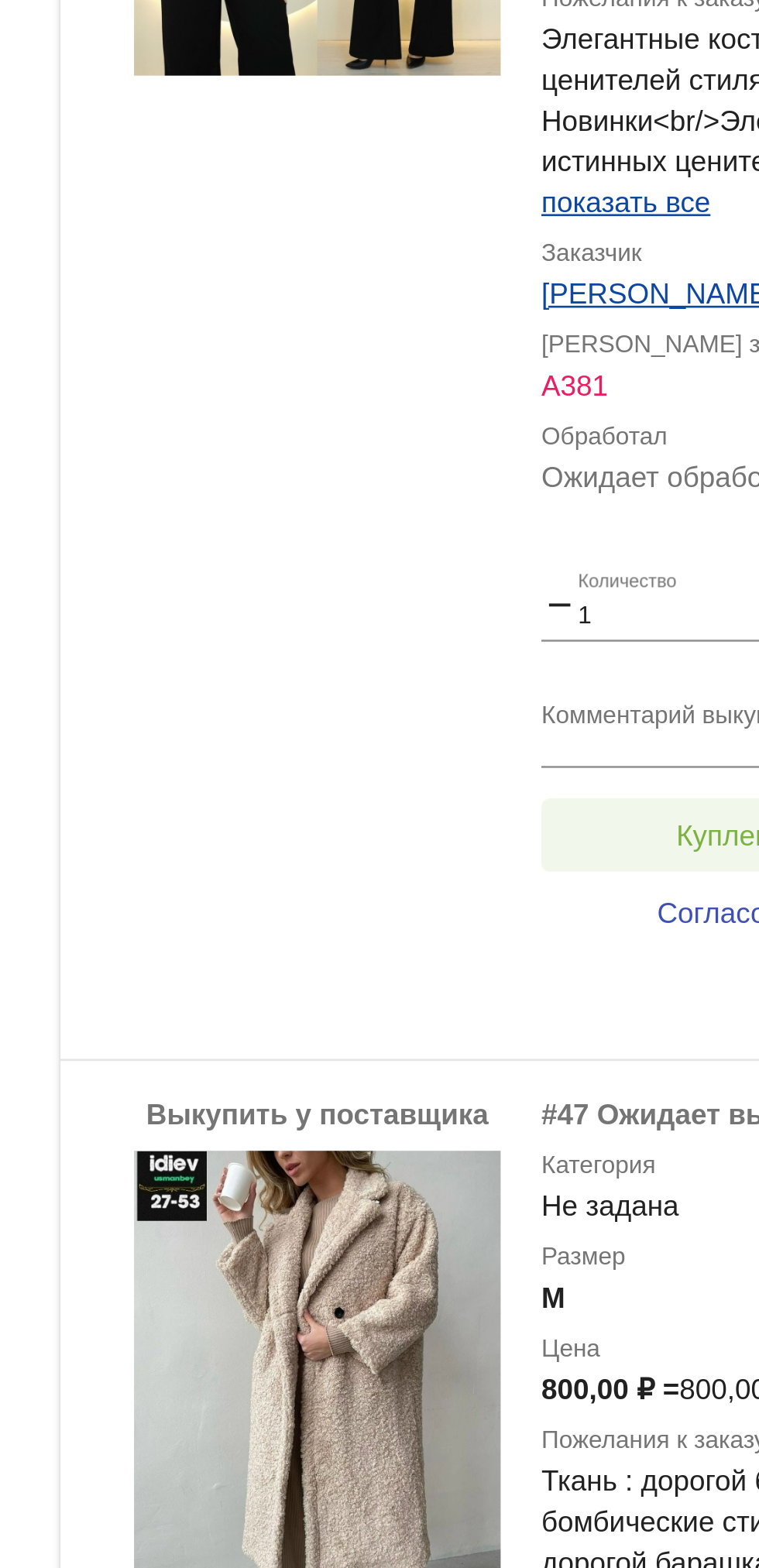
click at [558, 480] on span "Куплено за 1 000,00 ₽" at bounding box center [606, 486] width 112 height 13
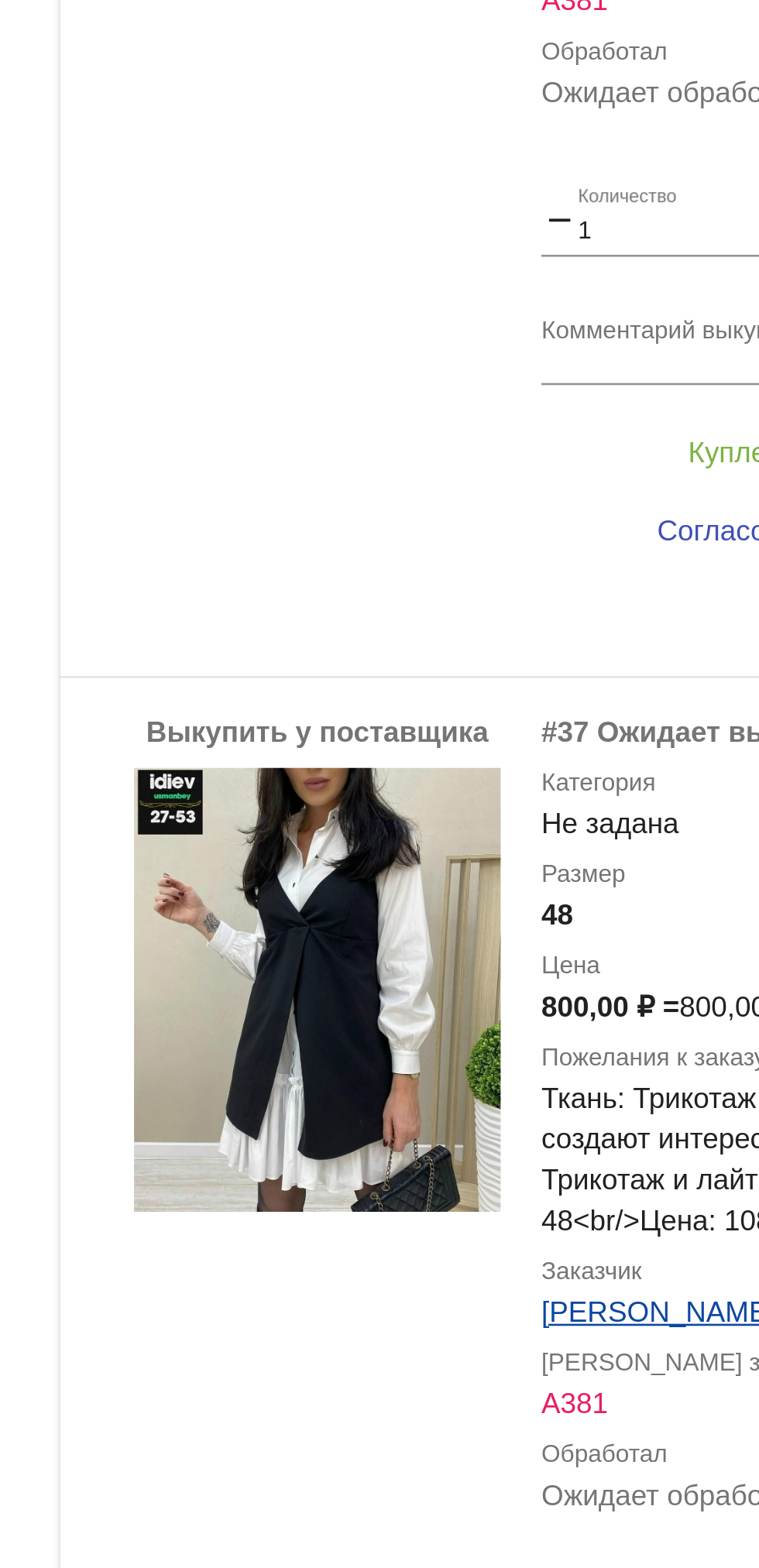
scroll to position [5219, 0]
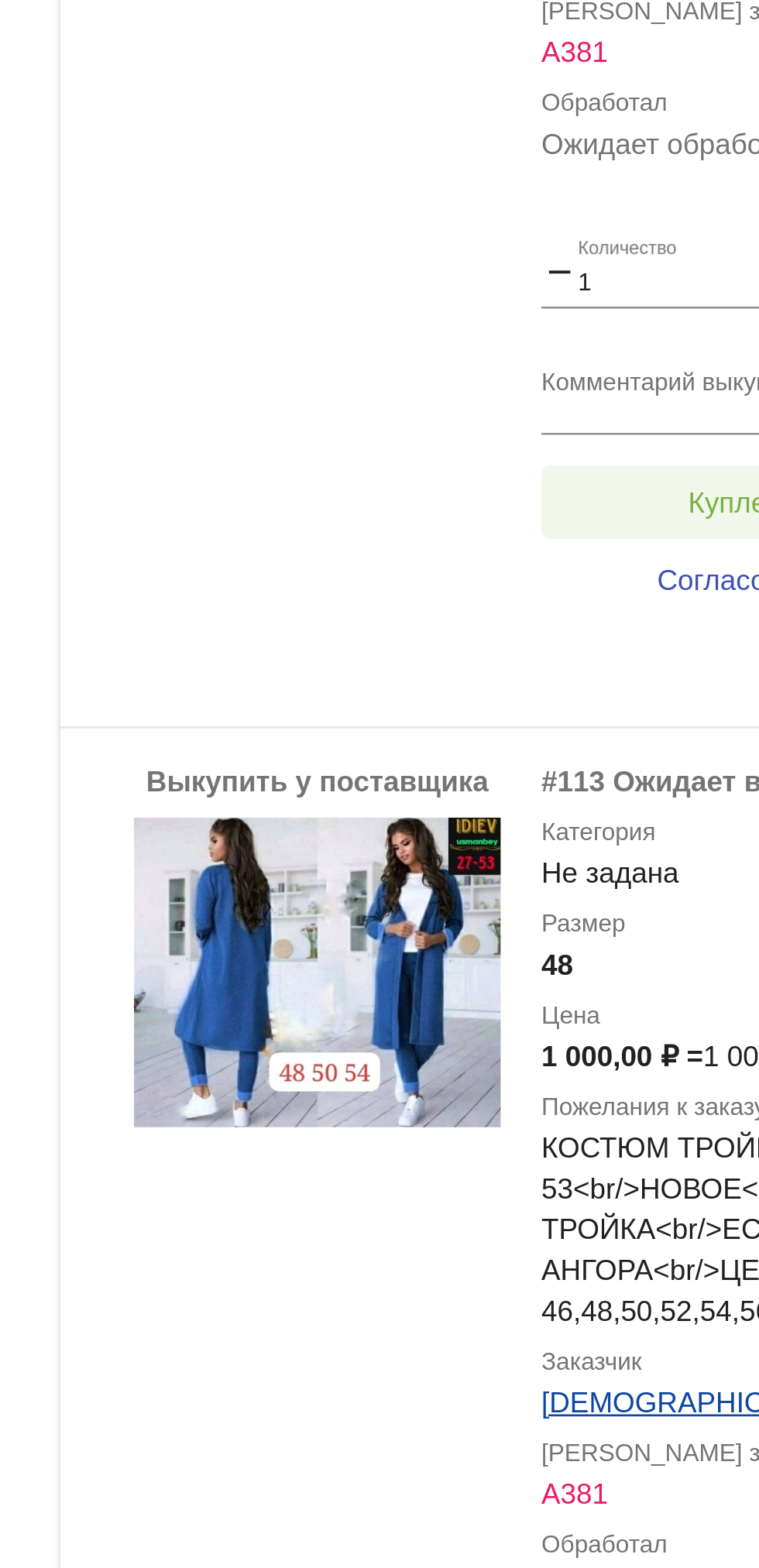
click at [558, 819] on span "Куплено за 800,00 ₽" at bounding box center [605, 825] width 102 height 13
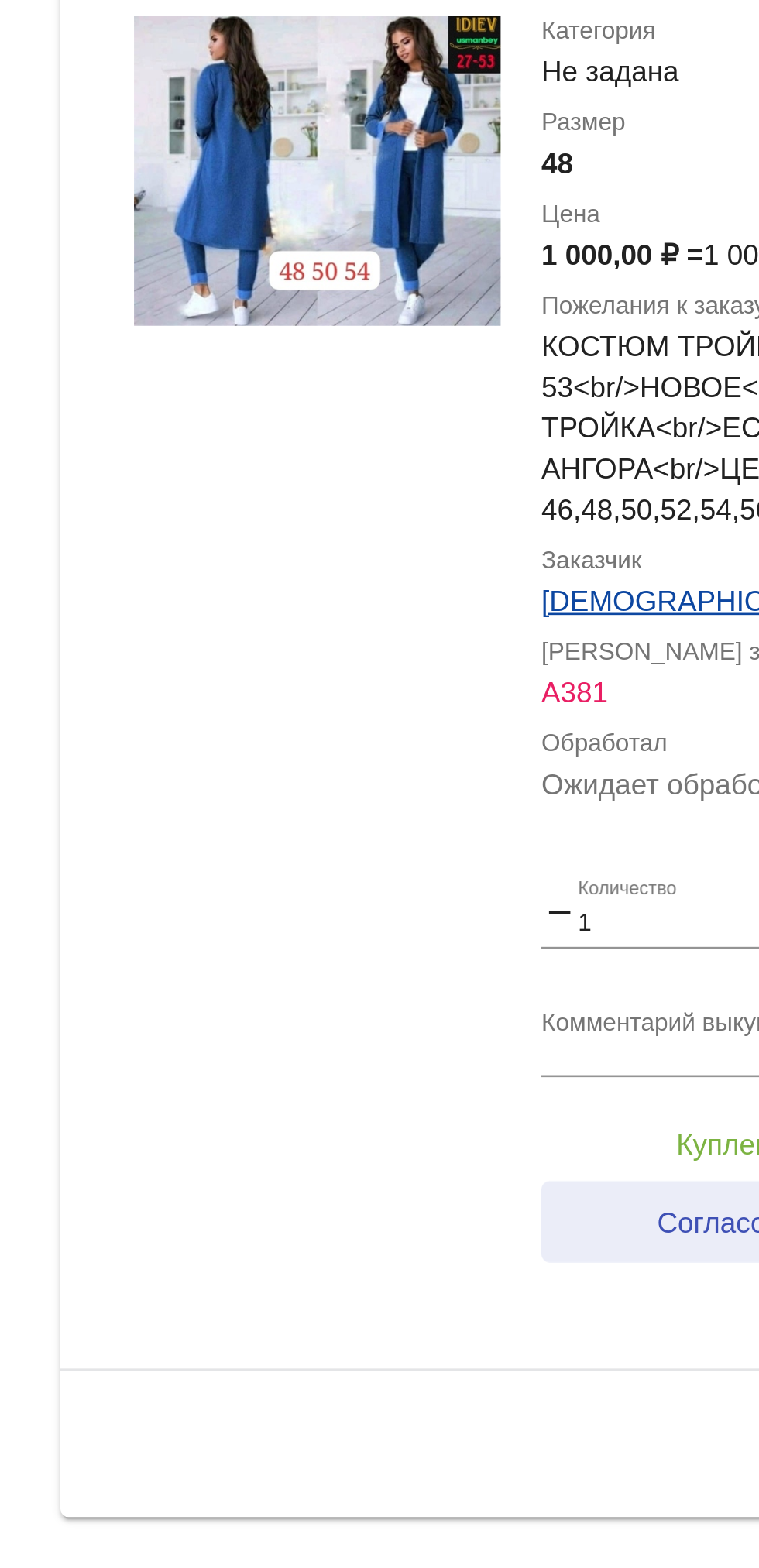
scroll to position [5173, 0]
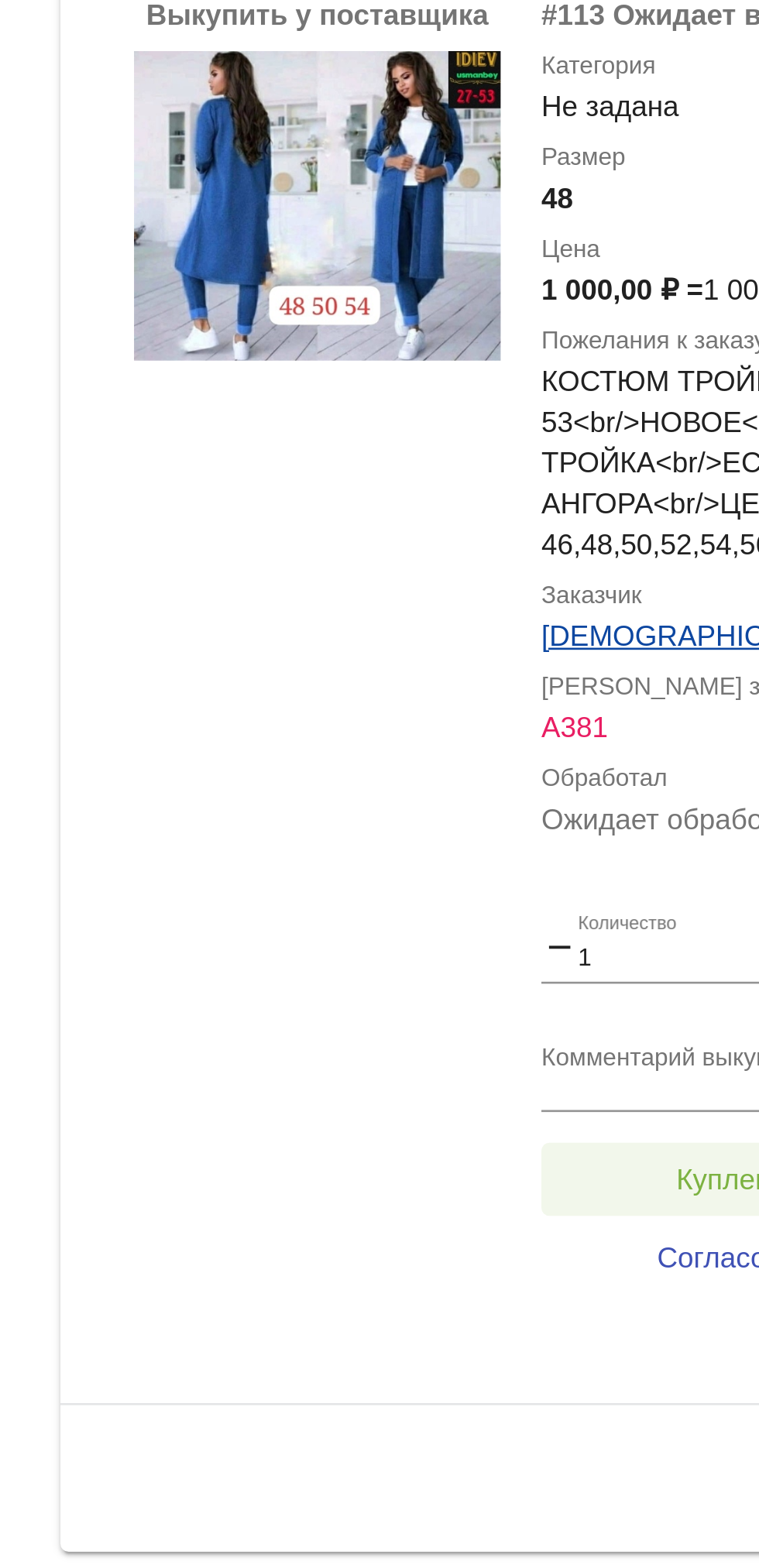
click at [570, 1407] on button "Куплено за 1 000,00 ₽" at bounding box center [605, 1420] width 214 height 28
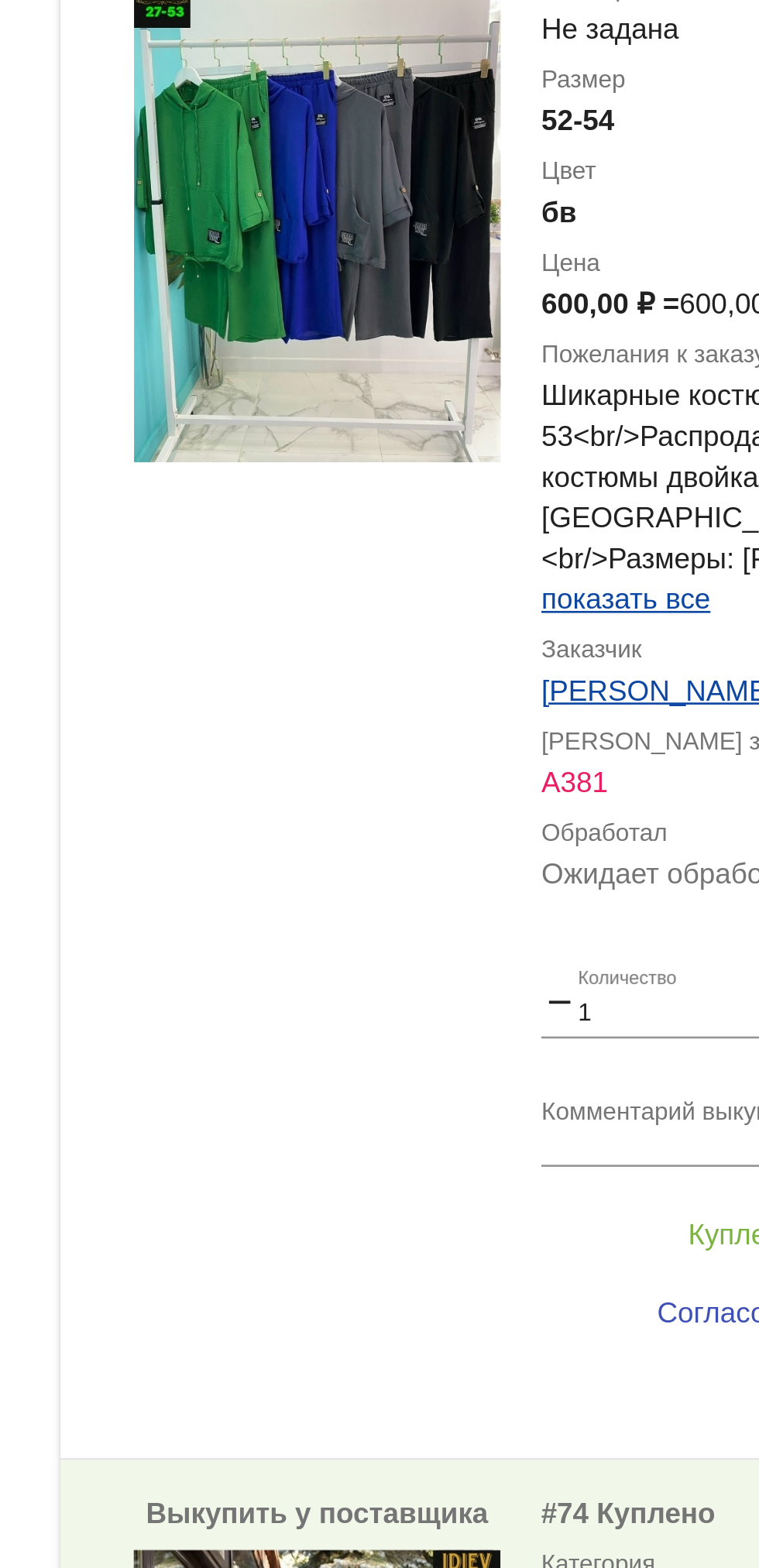
scroll to position [1862, 0]
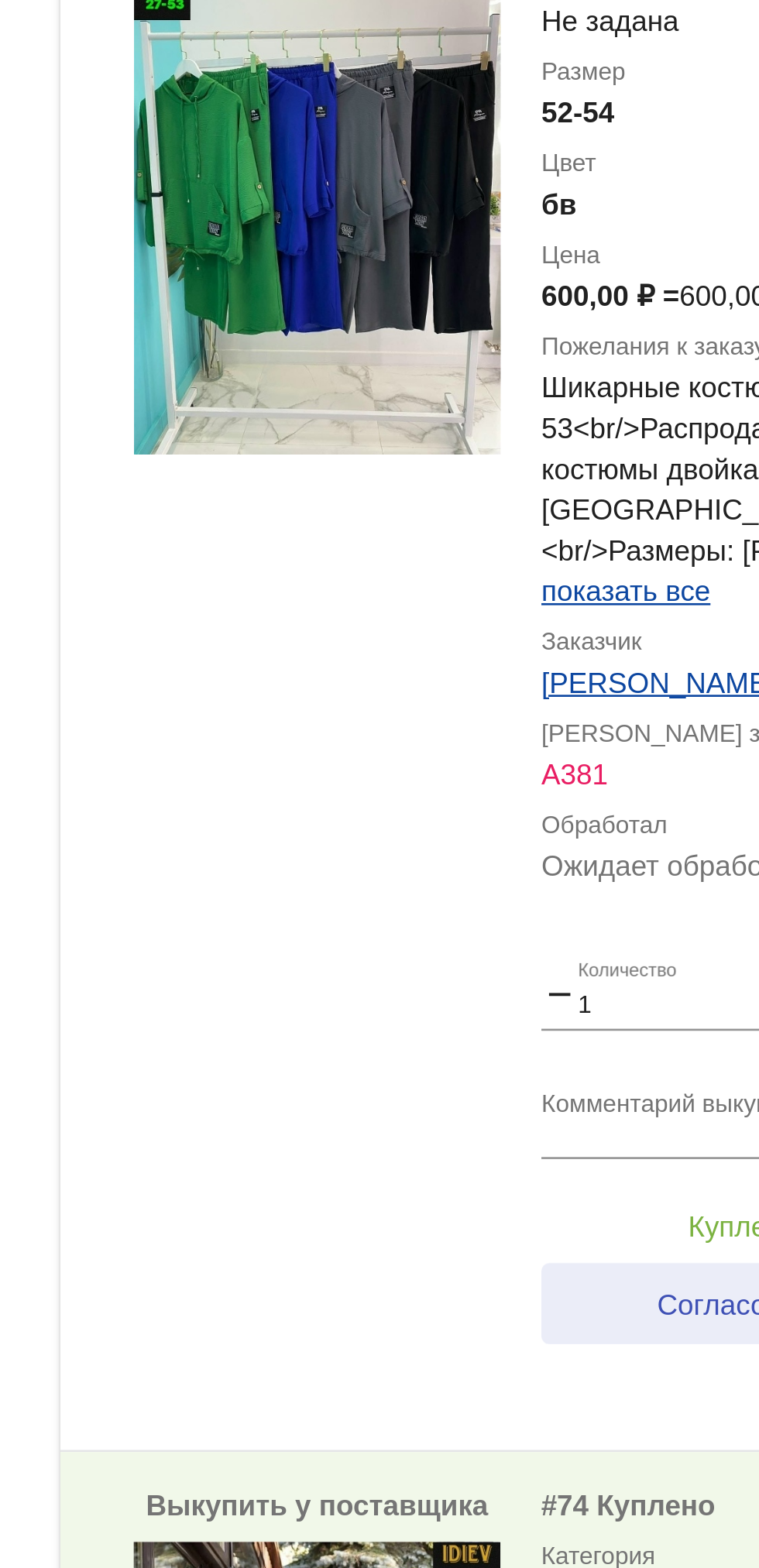
click at [563, 1452] on button "Согласовать с клиентом" at bounding box center [604, 1468] width 211 height 31
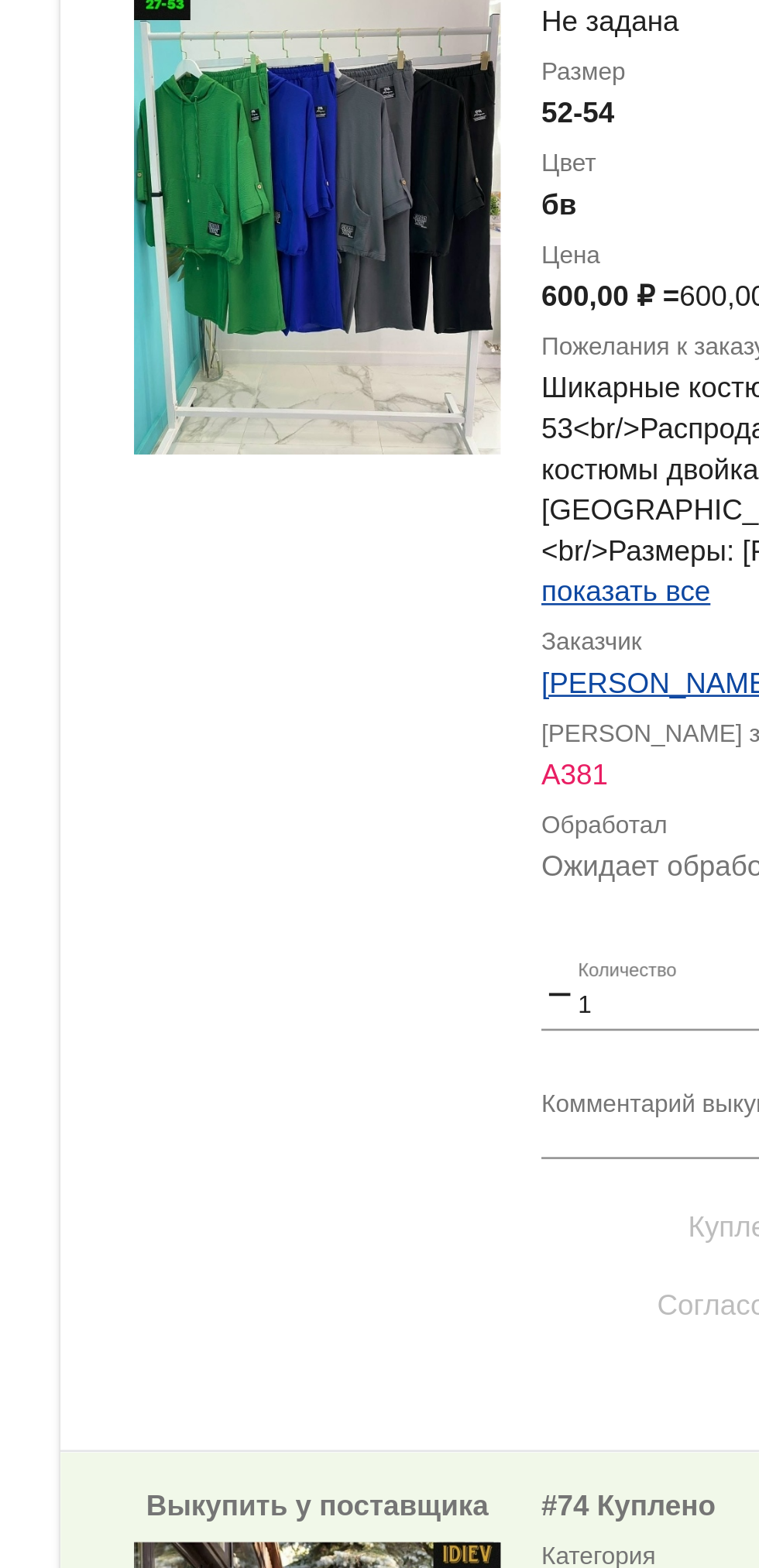
click at [561, 1432] on span "Куплено за 600,00 ₽" at bounding box center [605, 1439] width 102 height 13
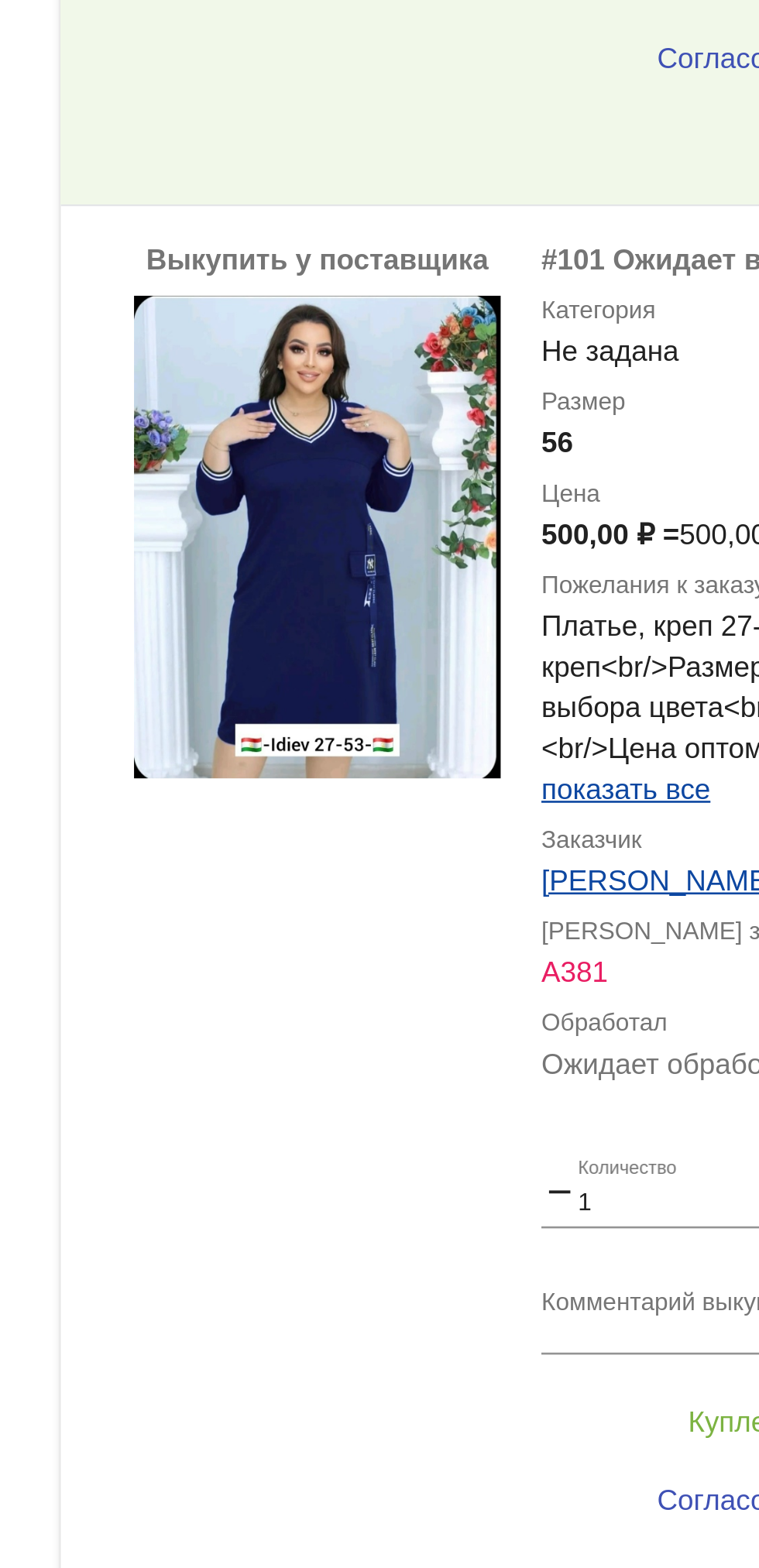
scroll to position [1188, 0]
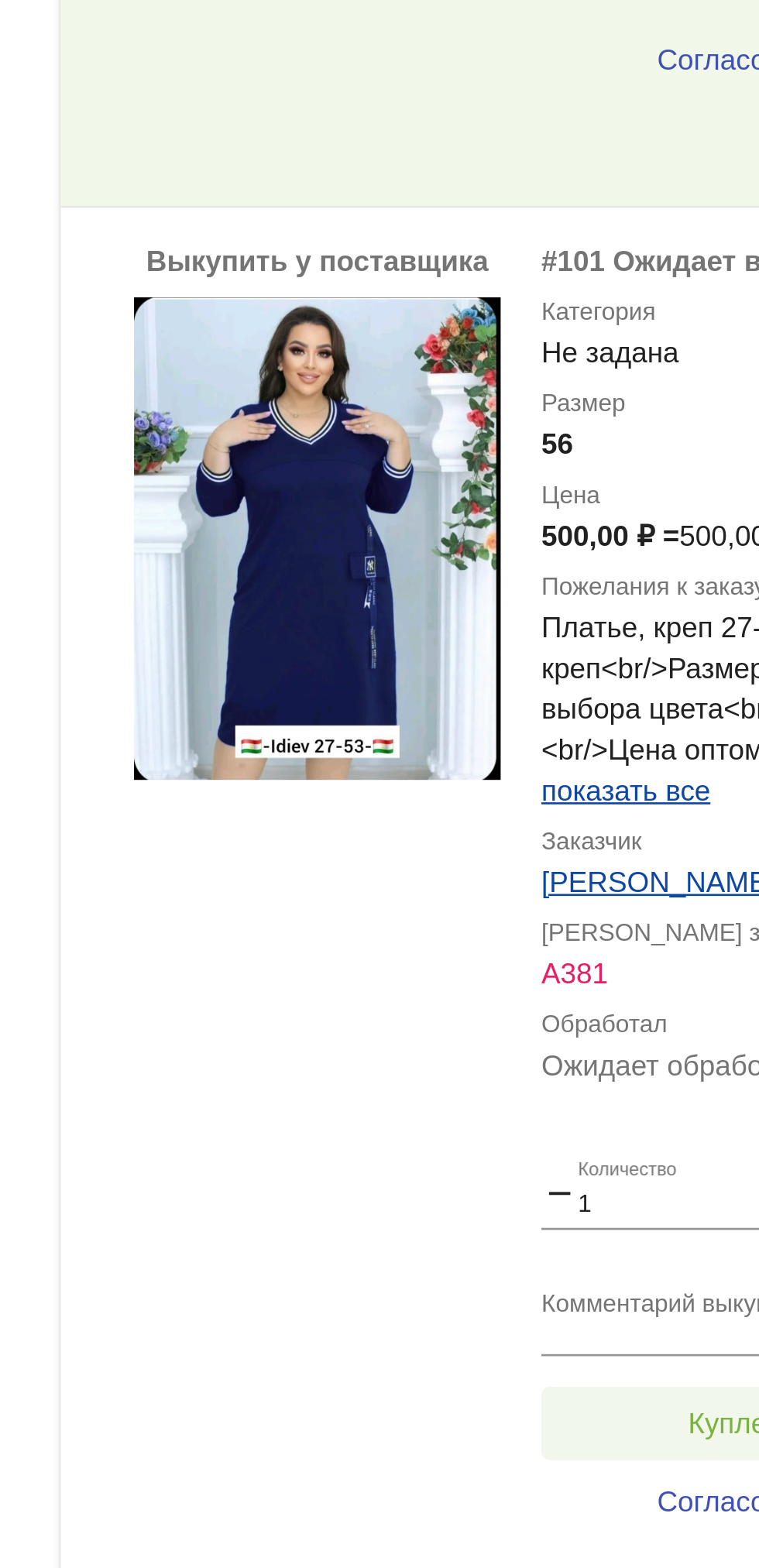
click at [572, 1507] on span "Куплено за 500,00 ₽" at bounding box center [605, 1514] width 102 height 13
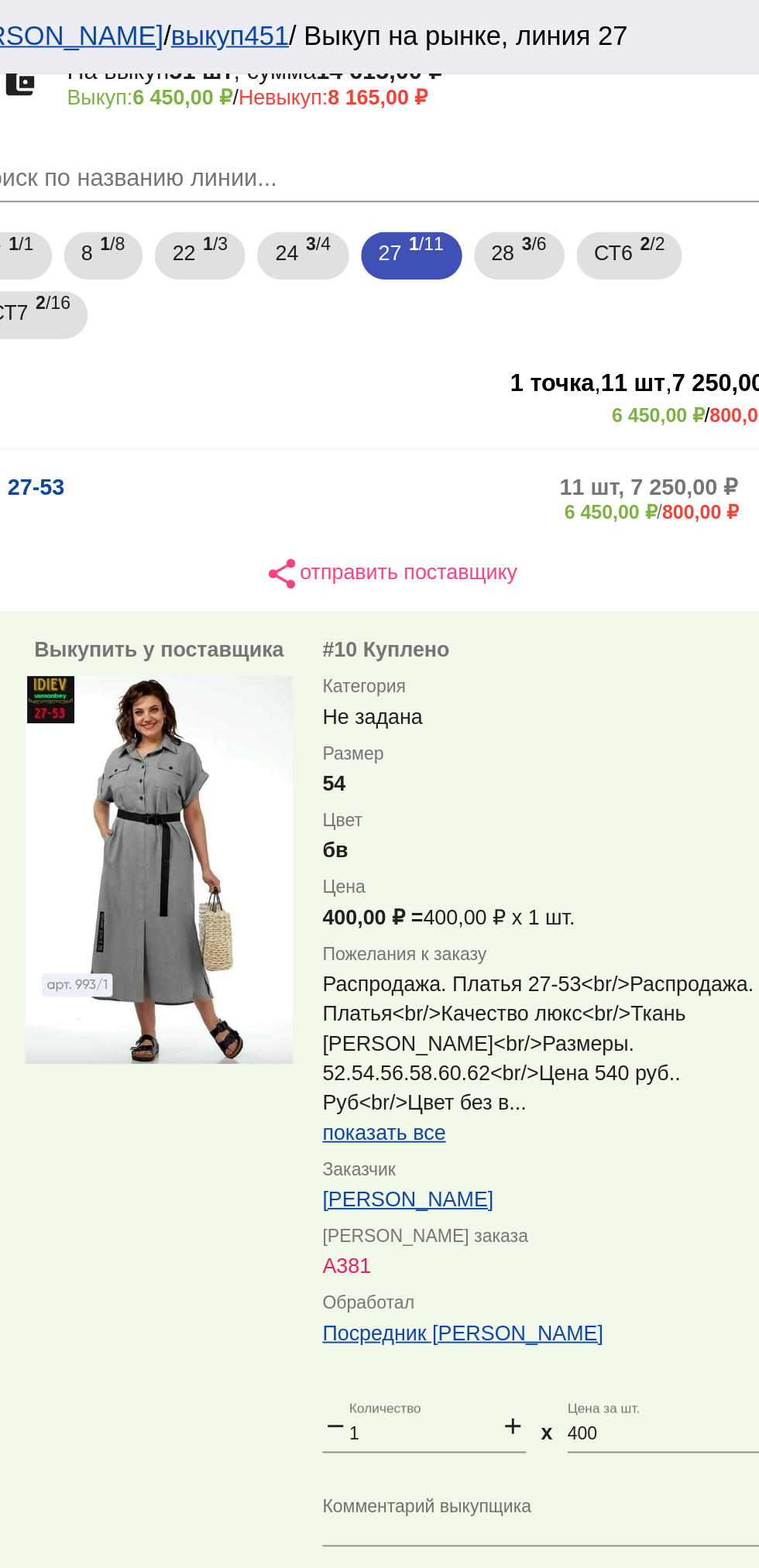
scroll to position [0, 0]
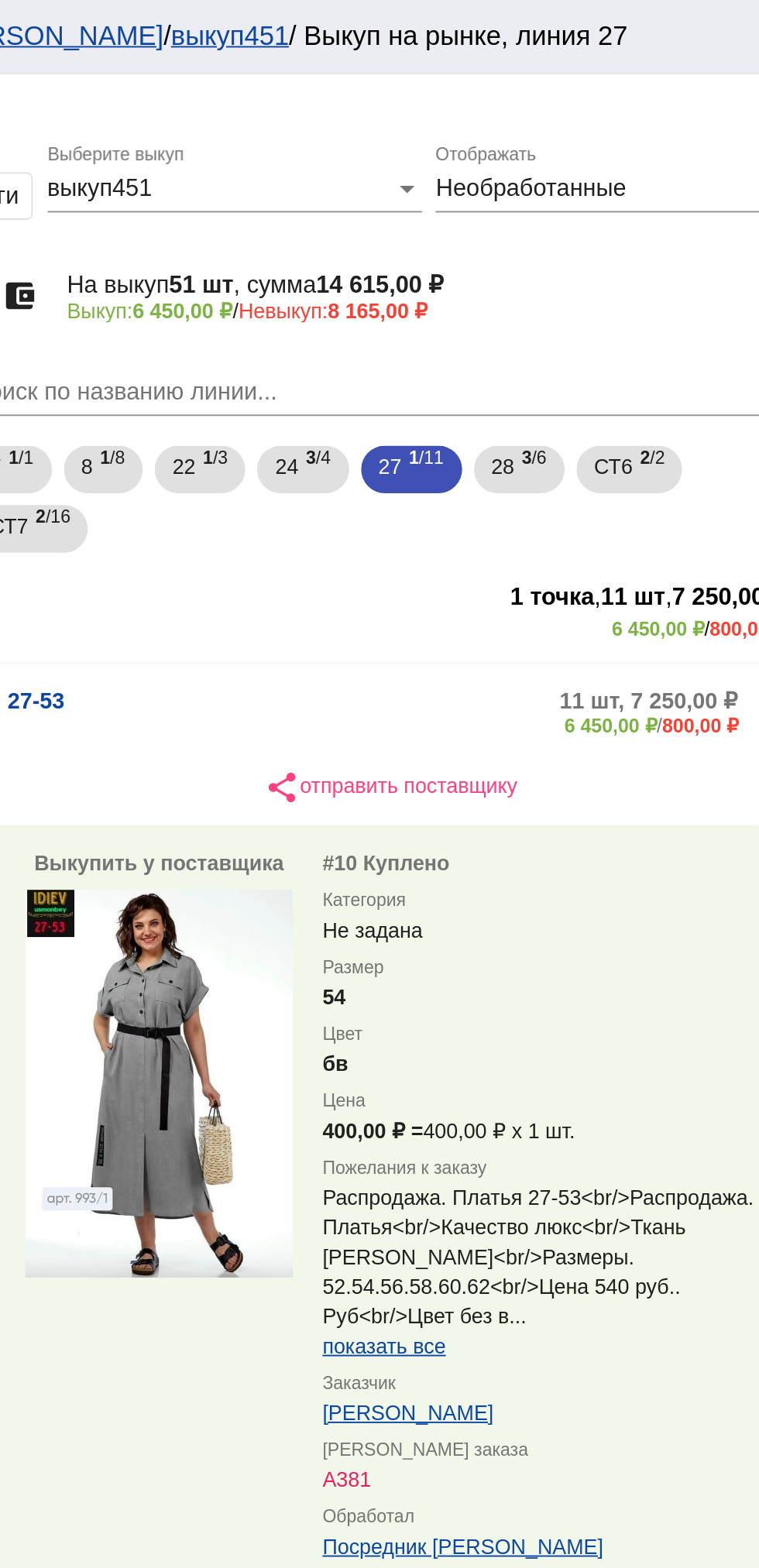
click at [394, 372] on mat-panel-title "27-53" at bounding box center [390, 371] width 112 height 26
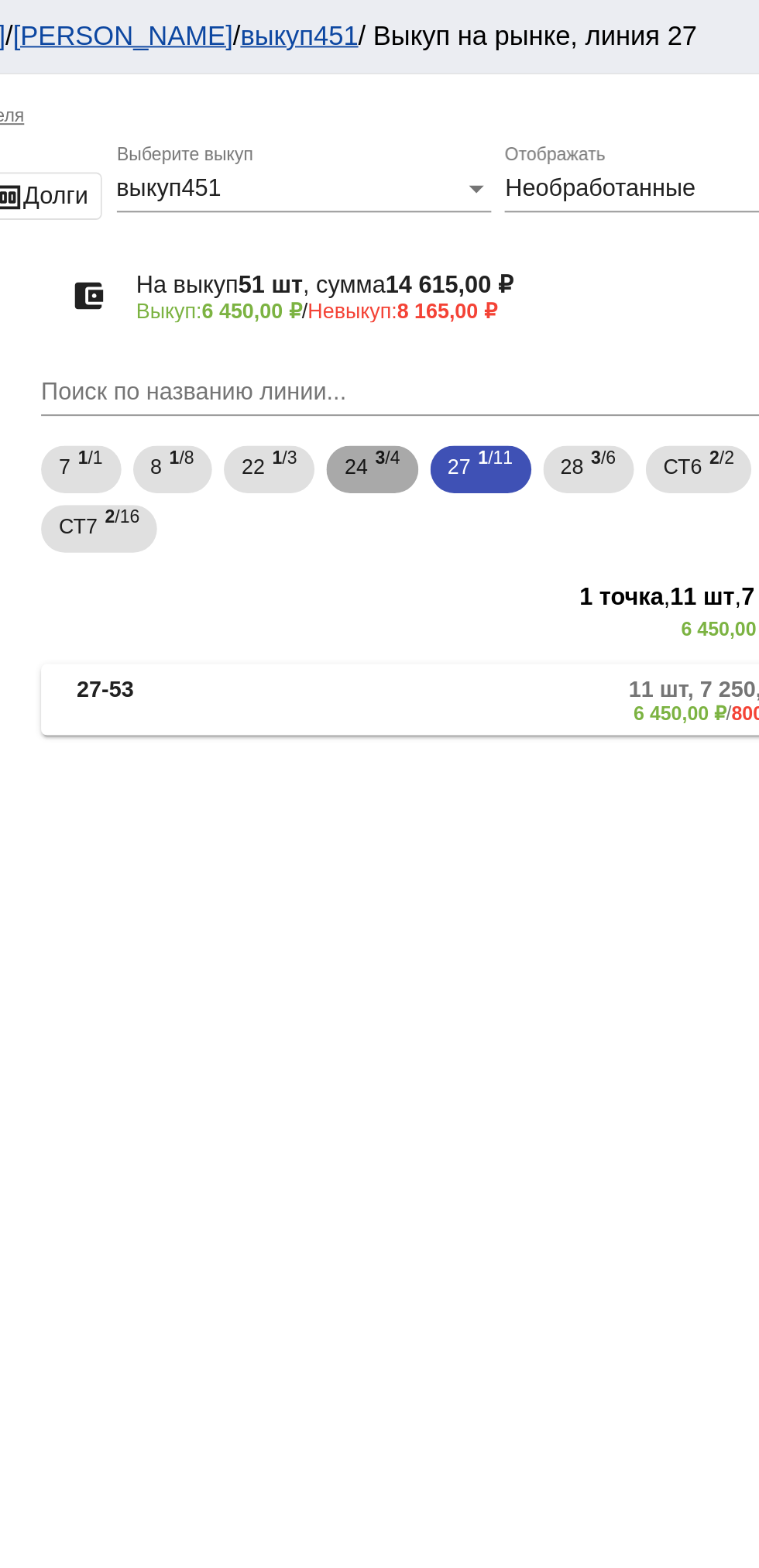
click at [477, 248] on span "24" at bounding box center [480, 243] width 13 height 28
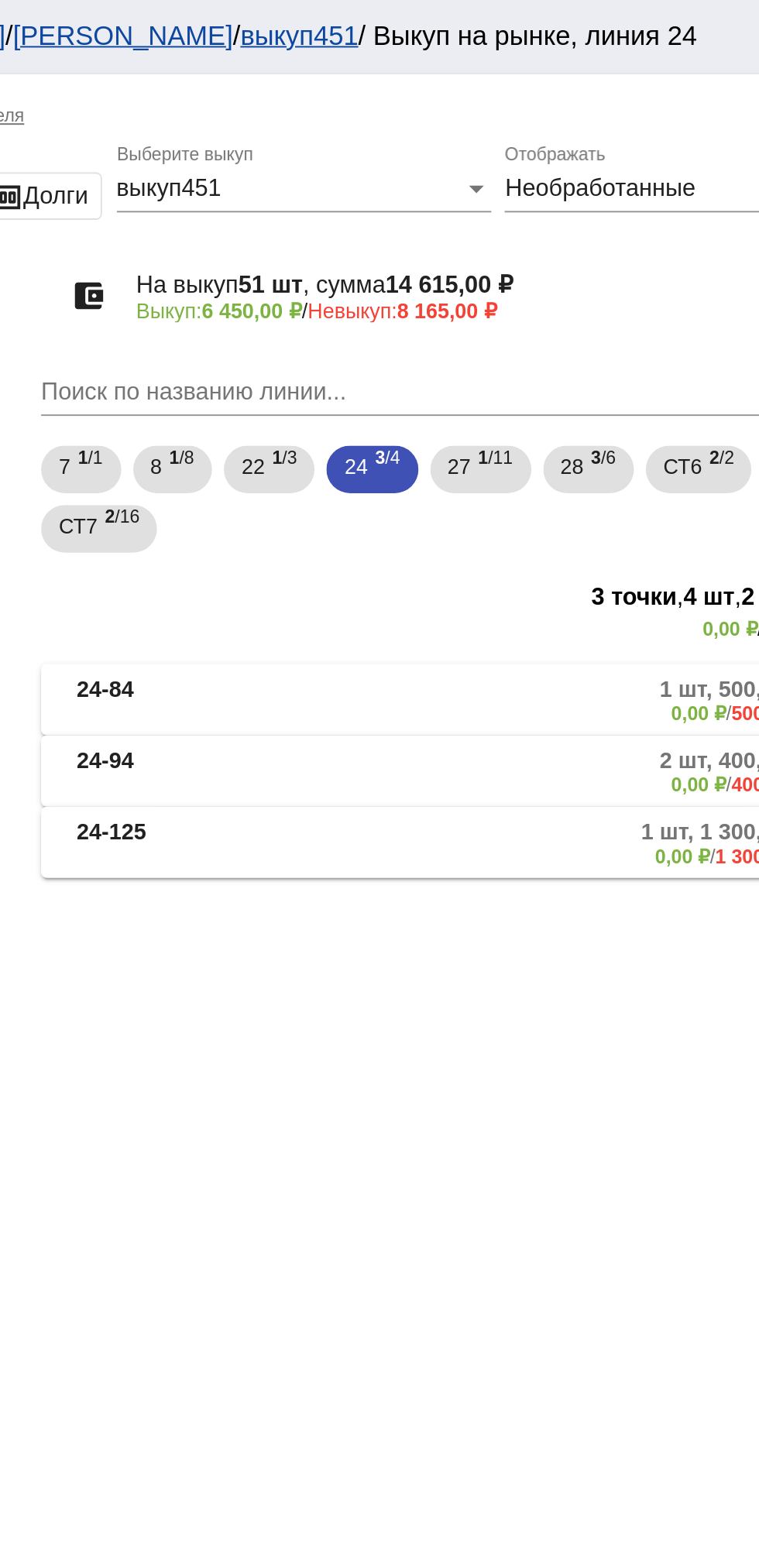
click at [381, 401] on mat-panel-title "24-94" at bounding box center [393, 403] width 117 height 26
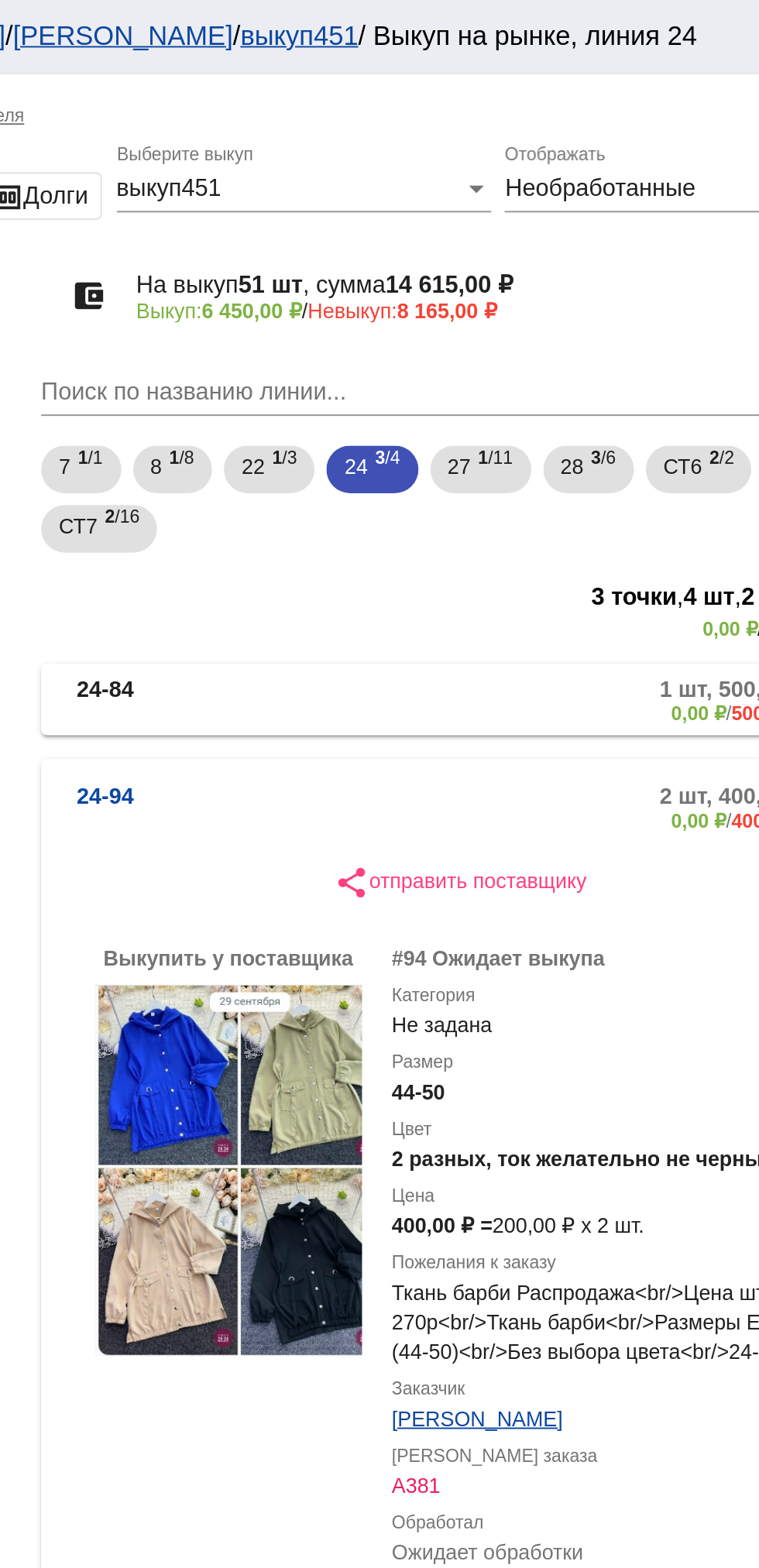
click at [360, 359] on b "24-84" at bounding box center [349, 365] width 29 height 26
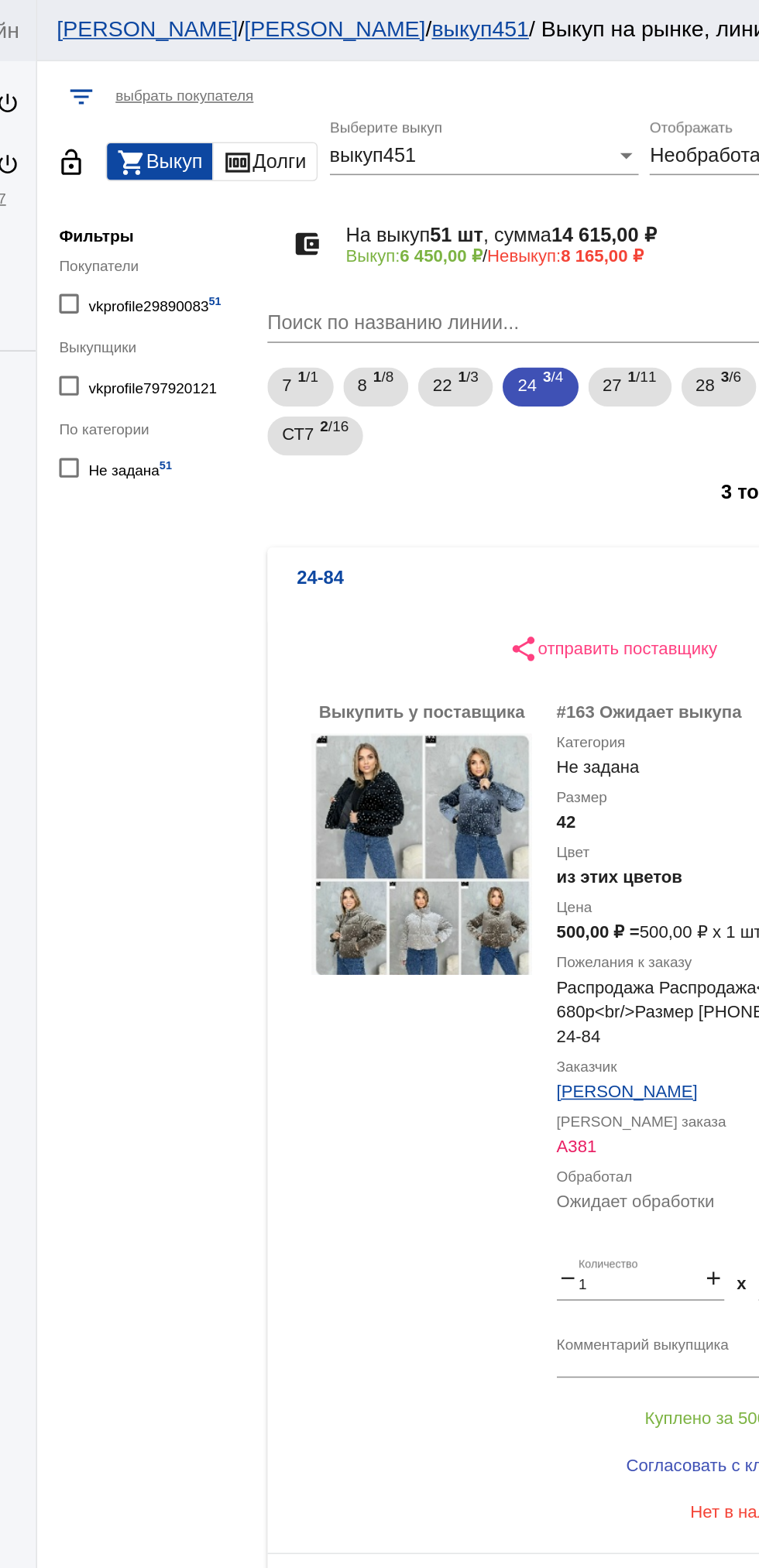
click at [436, 363] on mat-panel-title "24-84" at bounding box center [393, 371] width 117 height 26
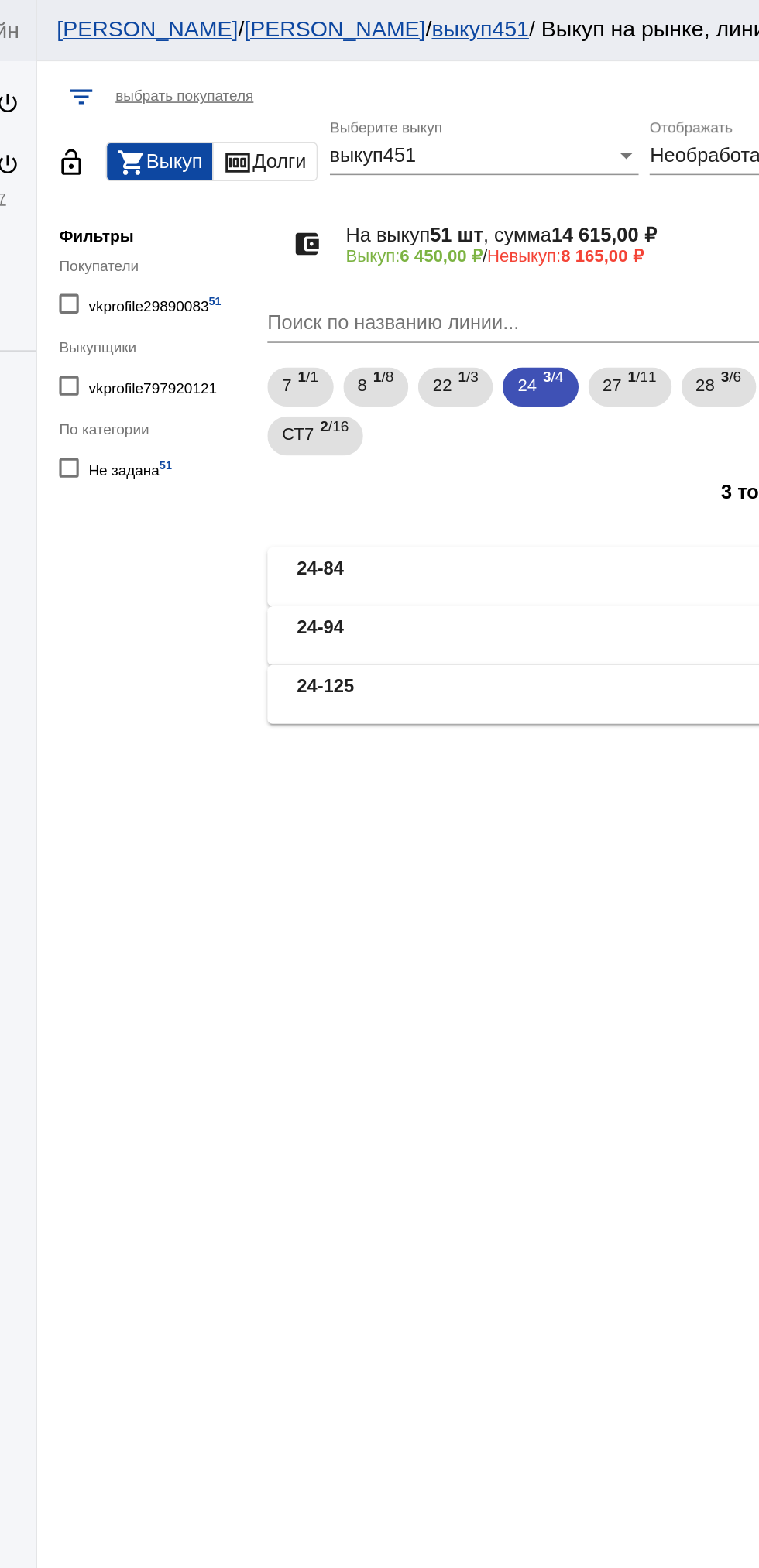
click at [469, 403] on mat-panel-description "2 шт, 400,00 ₽ 0,00 ₽ / 400,00 ₽" at bounding box center [589, 403] width 251 height 26
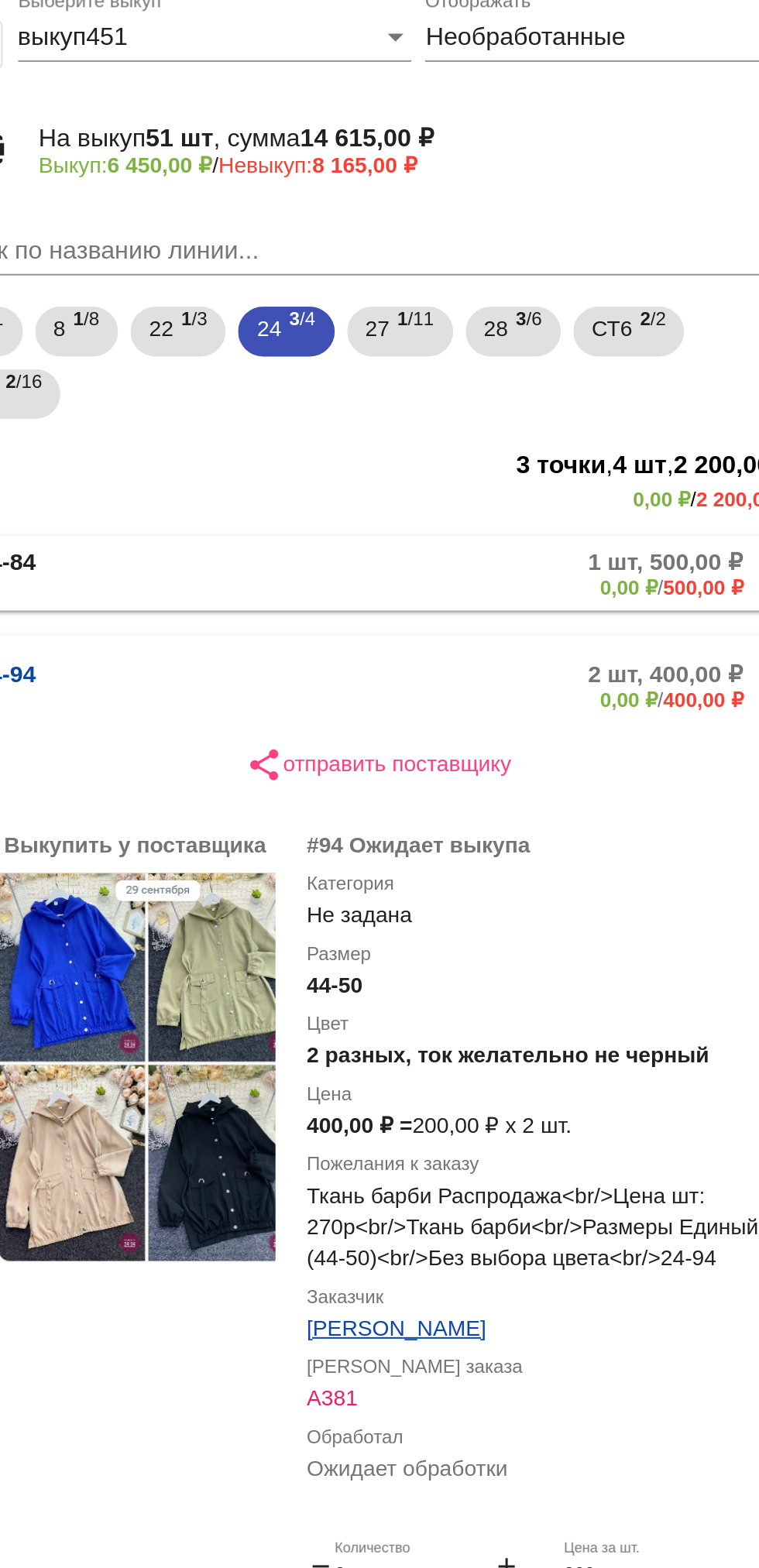
click at [560, 412] on mat-panel-description "2 шт, 400,00 ₽ 0,00 ₽ / 400,00 ₽" at bounding box center [589, 421] width 251 height 26
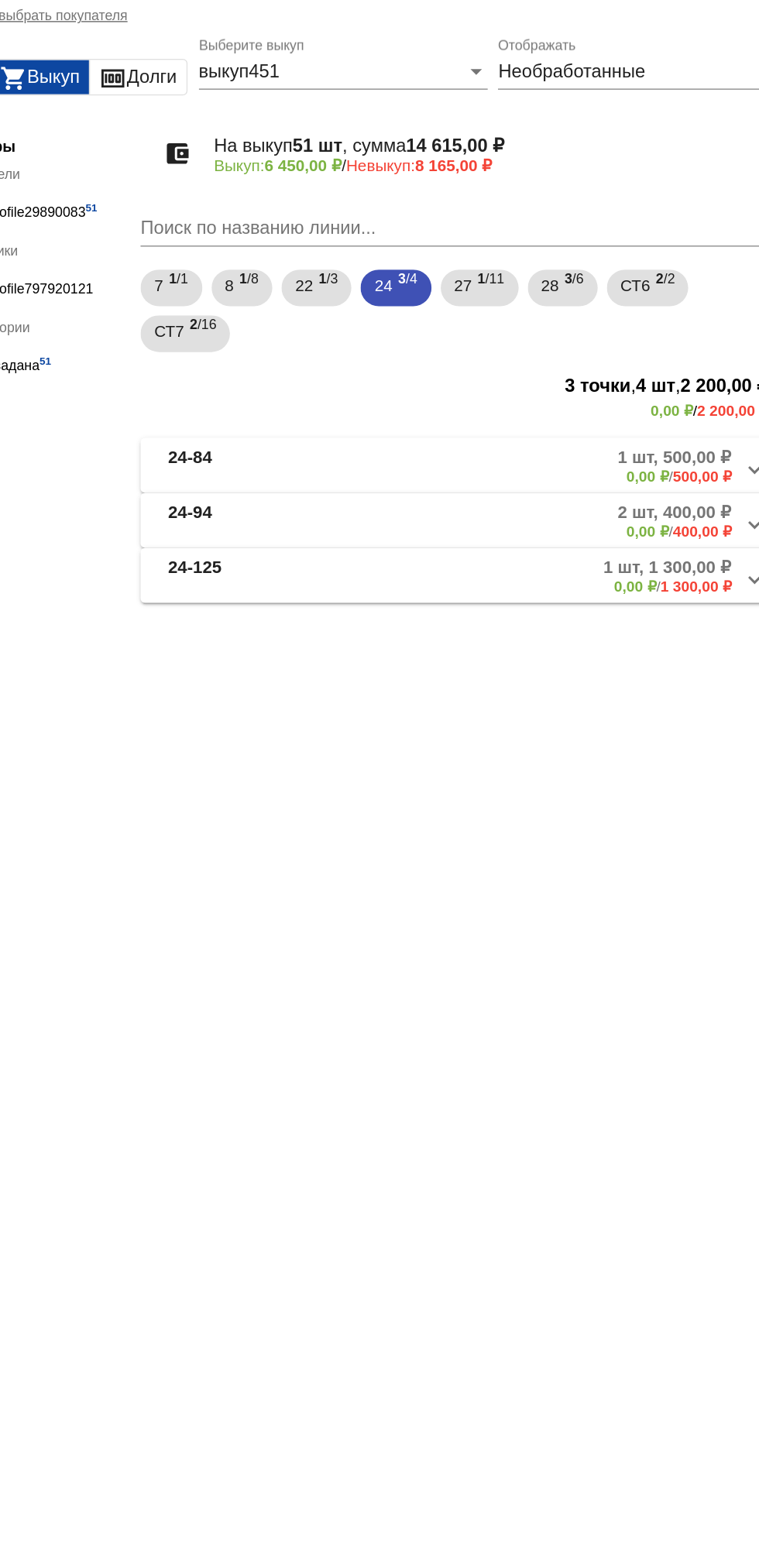
click at [556, 453] on mat-expansion-panel-header "24-125 1 шт, 1 300,00 ₽ 0,00 ₽ / 1 300,00 ₽" at bounding box center [534, 439] width 436 height 38
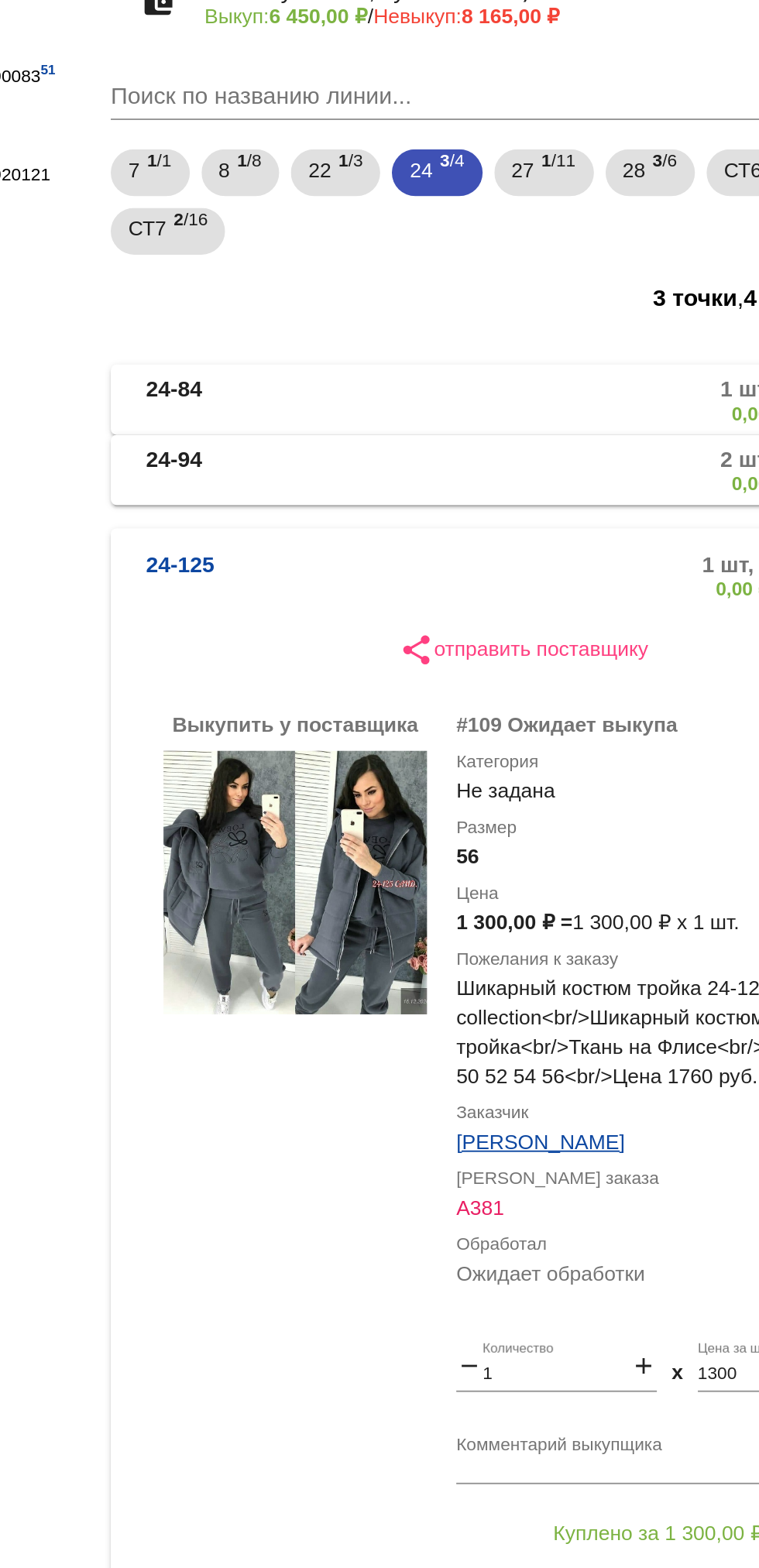
click at [516, 438] on mat-expansion-panel-header "24-125 1 шт, 1 300,00 ₽ 0,00 ₽ / 1 300,00 ₽" at bounding box center [534, 458] width 436 height 50
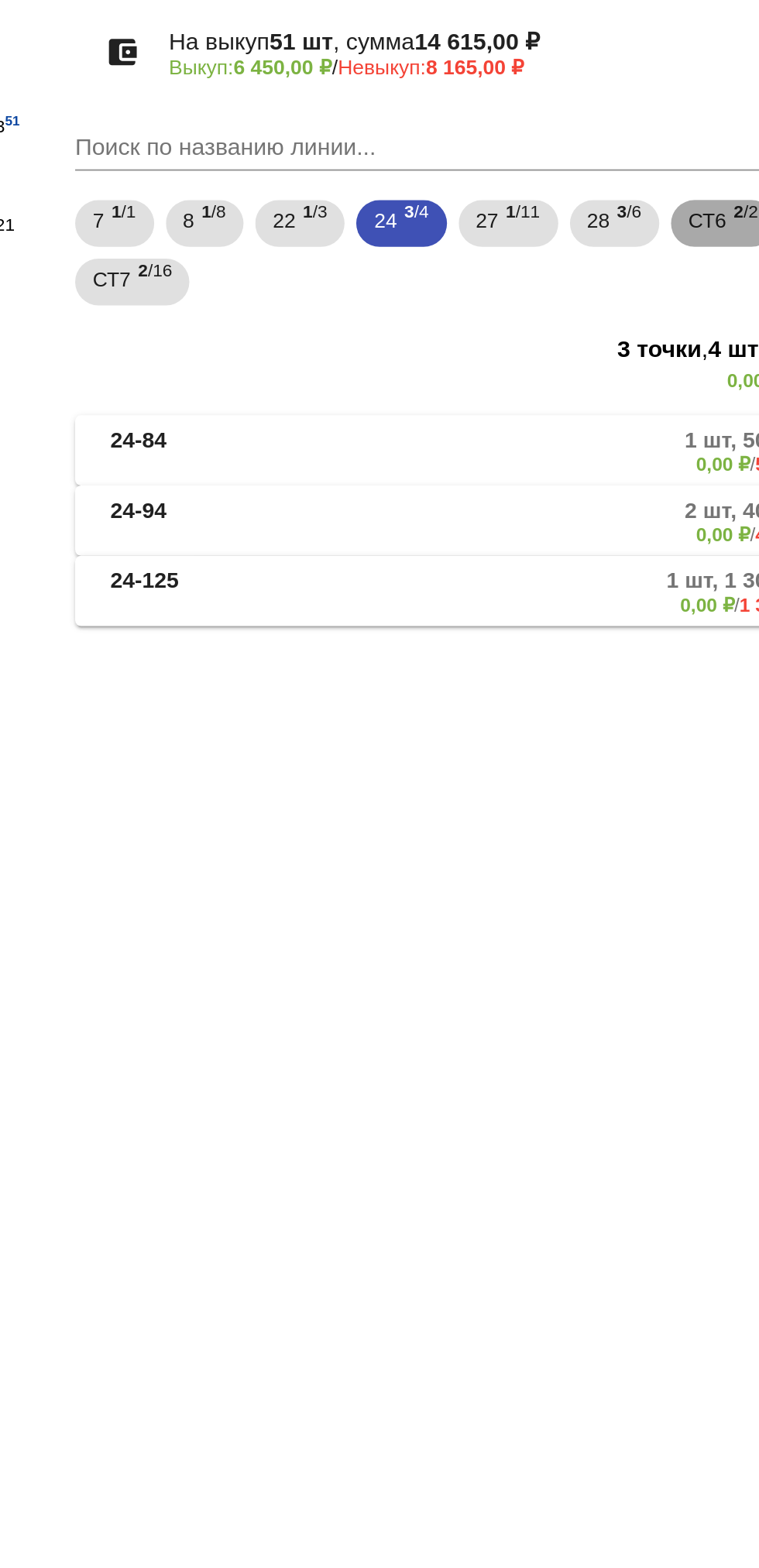
click at [652, 237] on span "СТ6" at bounding box center [650, 243] width 20 height 28
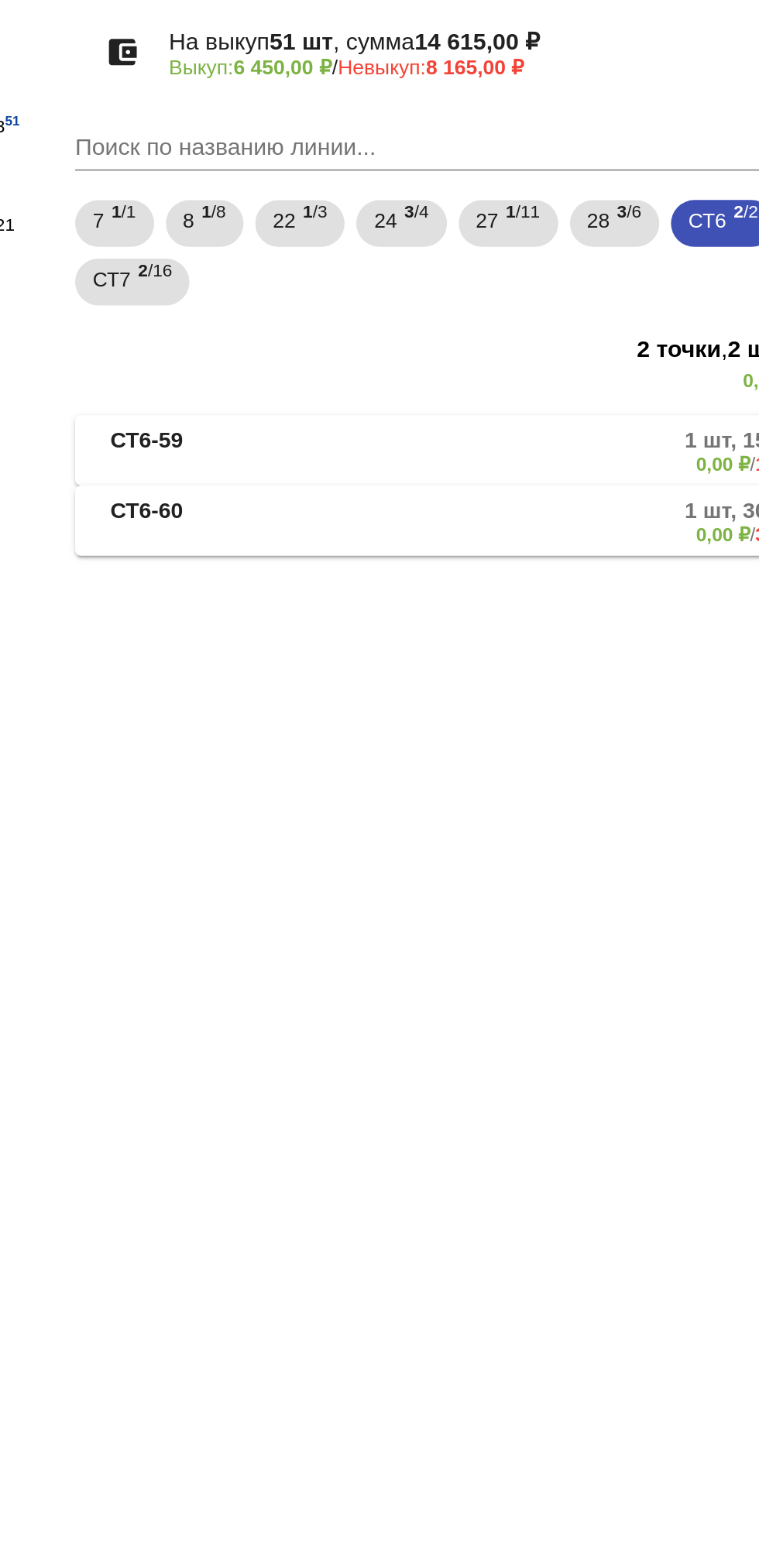
click at [520, 407] on mat-panel-description "1 шт, 300,00 ₽ 0,00 ₽ / 300,00 ₽" at bounding box center [593, 403] width 246 height 26
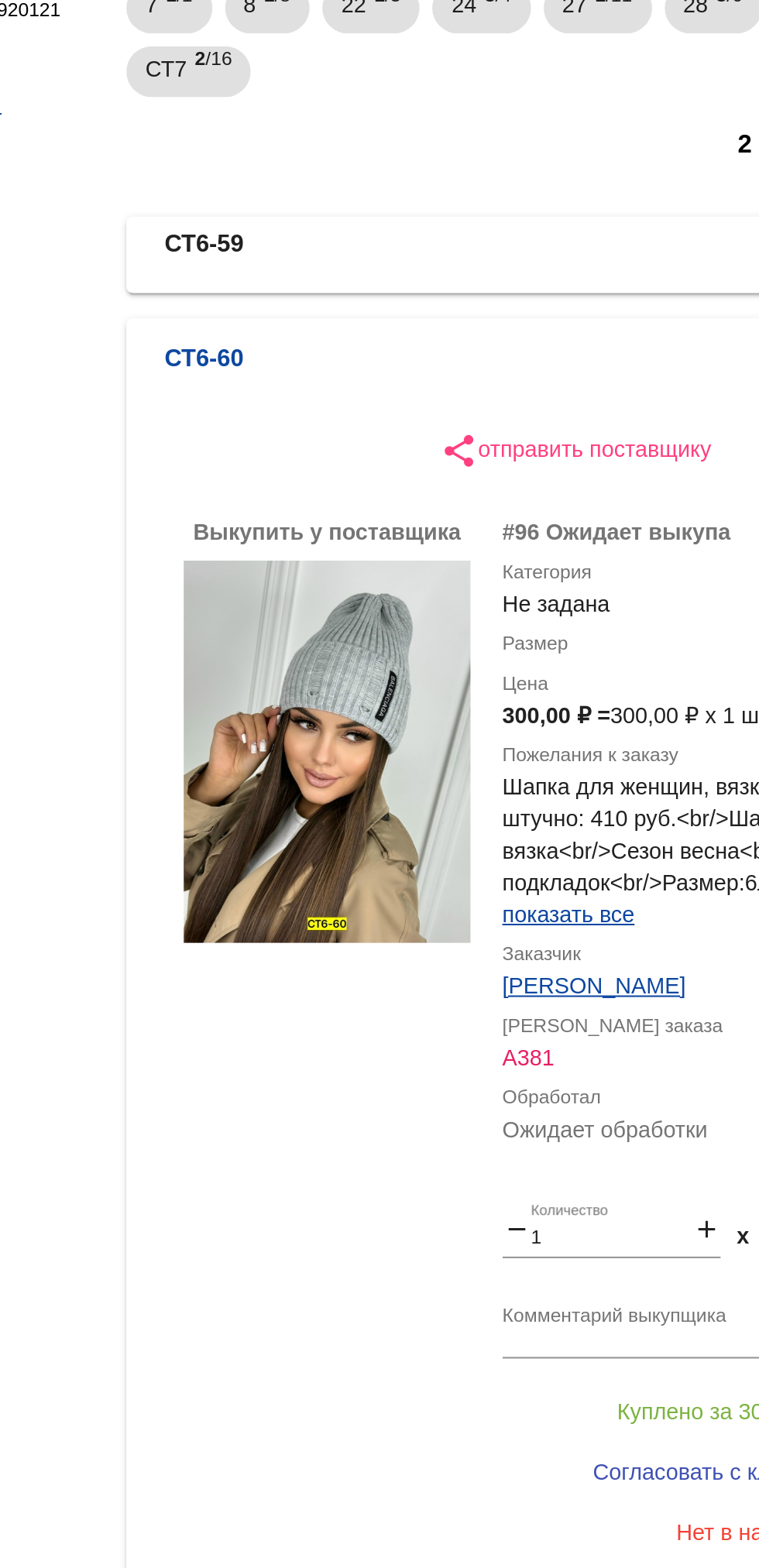
click at [493, 417] on mat-panel-description "1 шт, 300,00 ₽ 0,00 ₽ / 300,00 ₽" at bounding box center [593, 421] width 246 height 26
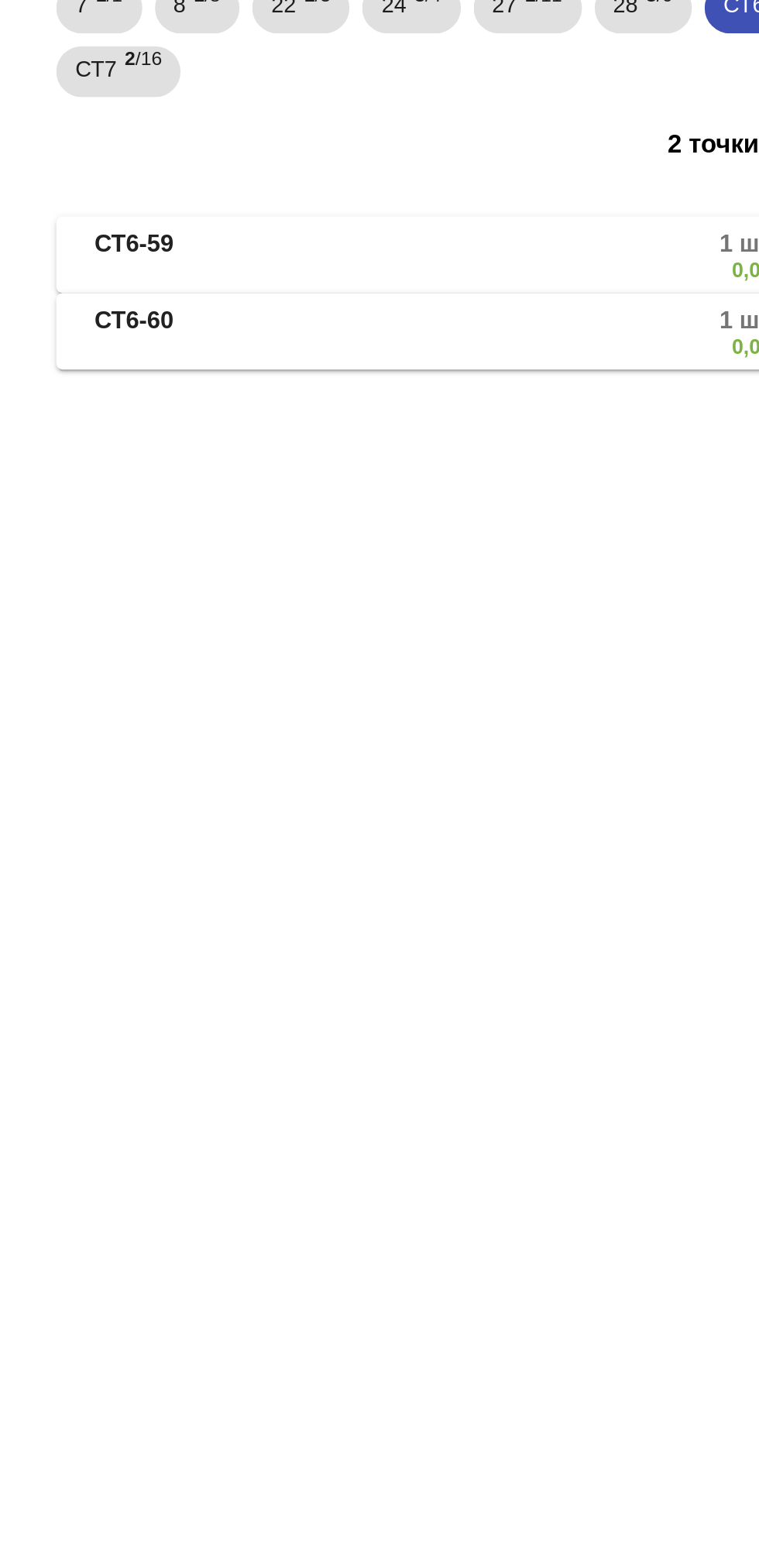
click at [531, 364] on mat-panel-description "1 шт, 150,00 ₽ 0,00 ₽ / 150,00 ₽" at bounding box center [593, 365] width 246 height 26
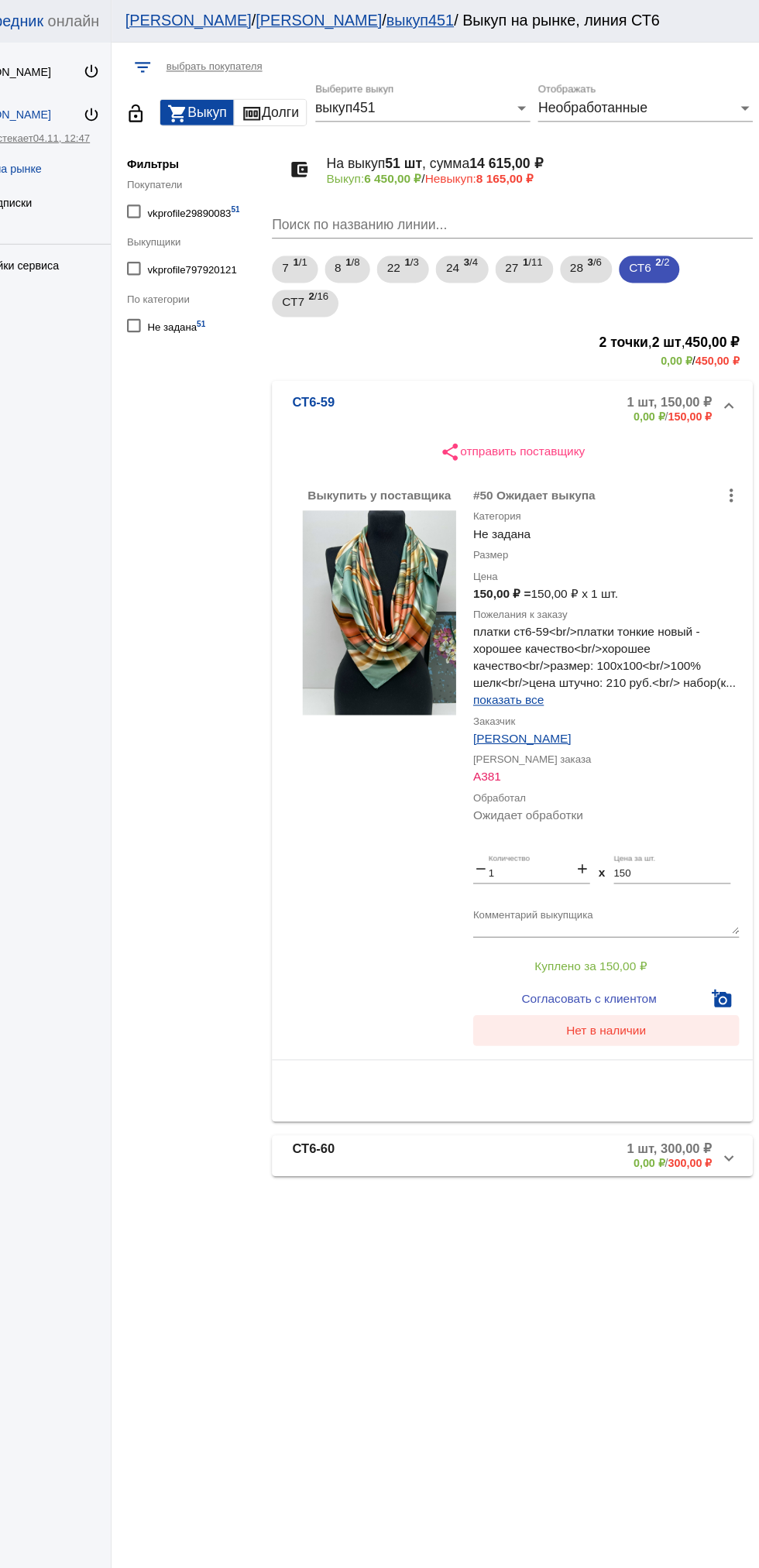
click at [642, 942] on span "Нет в наличии" at bounding box center [619, 936] width 72 height 13
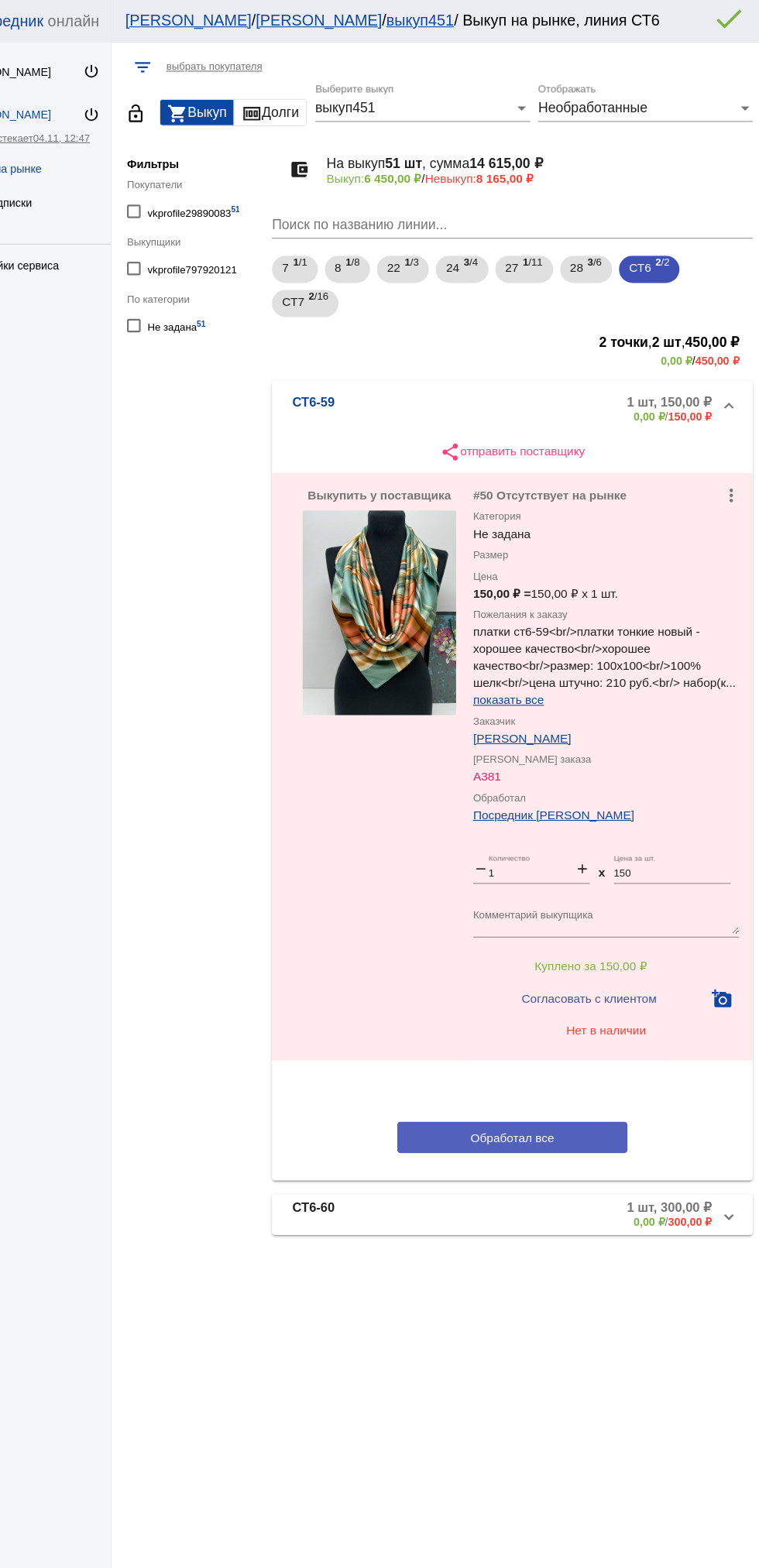
click at [600, 1039] on button "Обработал все" at bounding box center [534, 1032] width 209 height 28
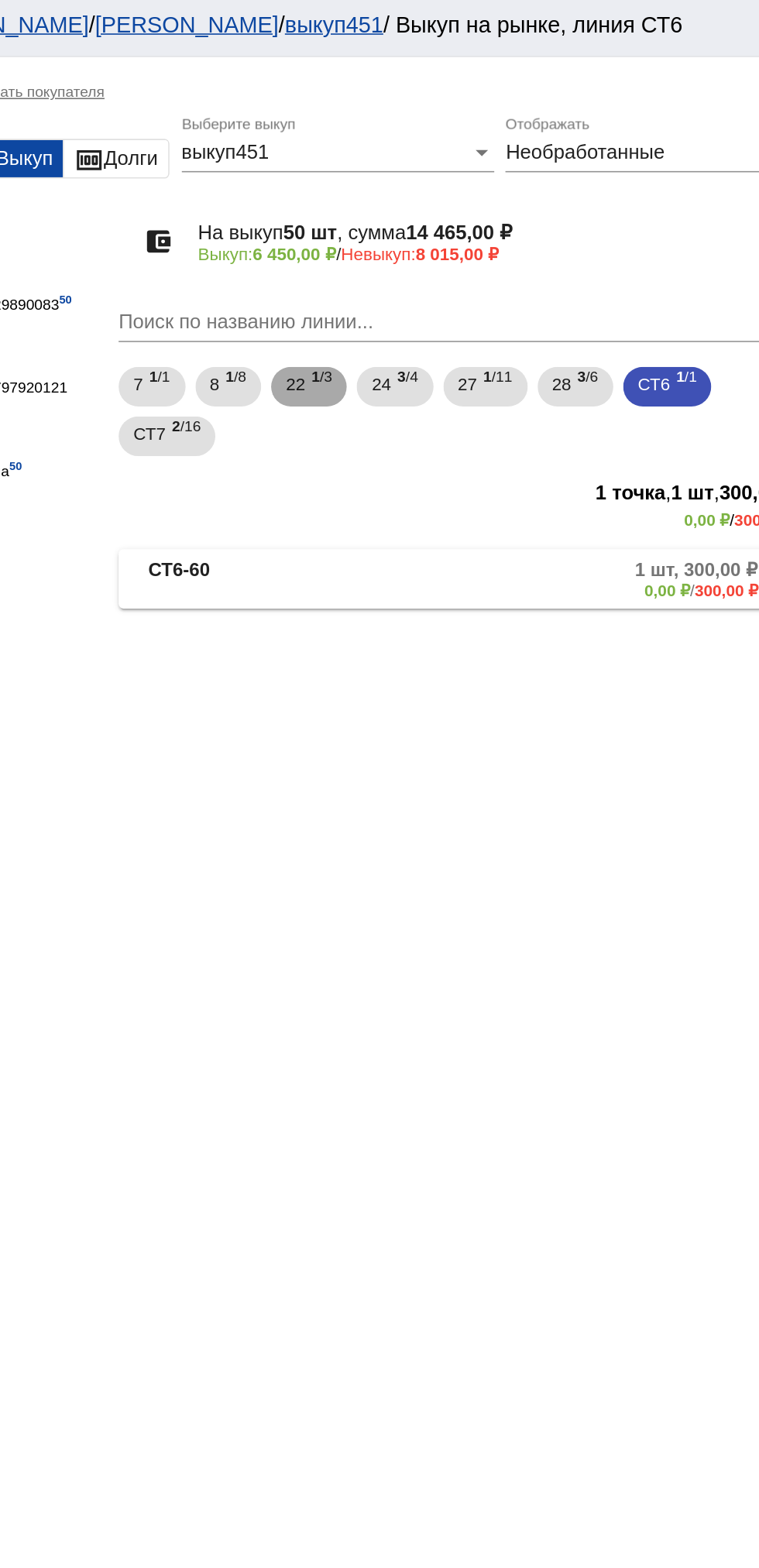
click at [441, 238] on b "1" at bounding box center [439, 238] width 6 height 11
click at [542, 378] on mat-panel-description "3 шт, 1 750,00 ₽ 0,00 ₽ / 1 750,00 ₽" at bounding box center [588, 365] width 255 height 26
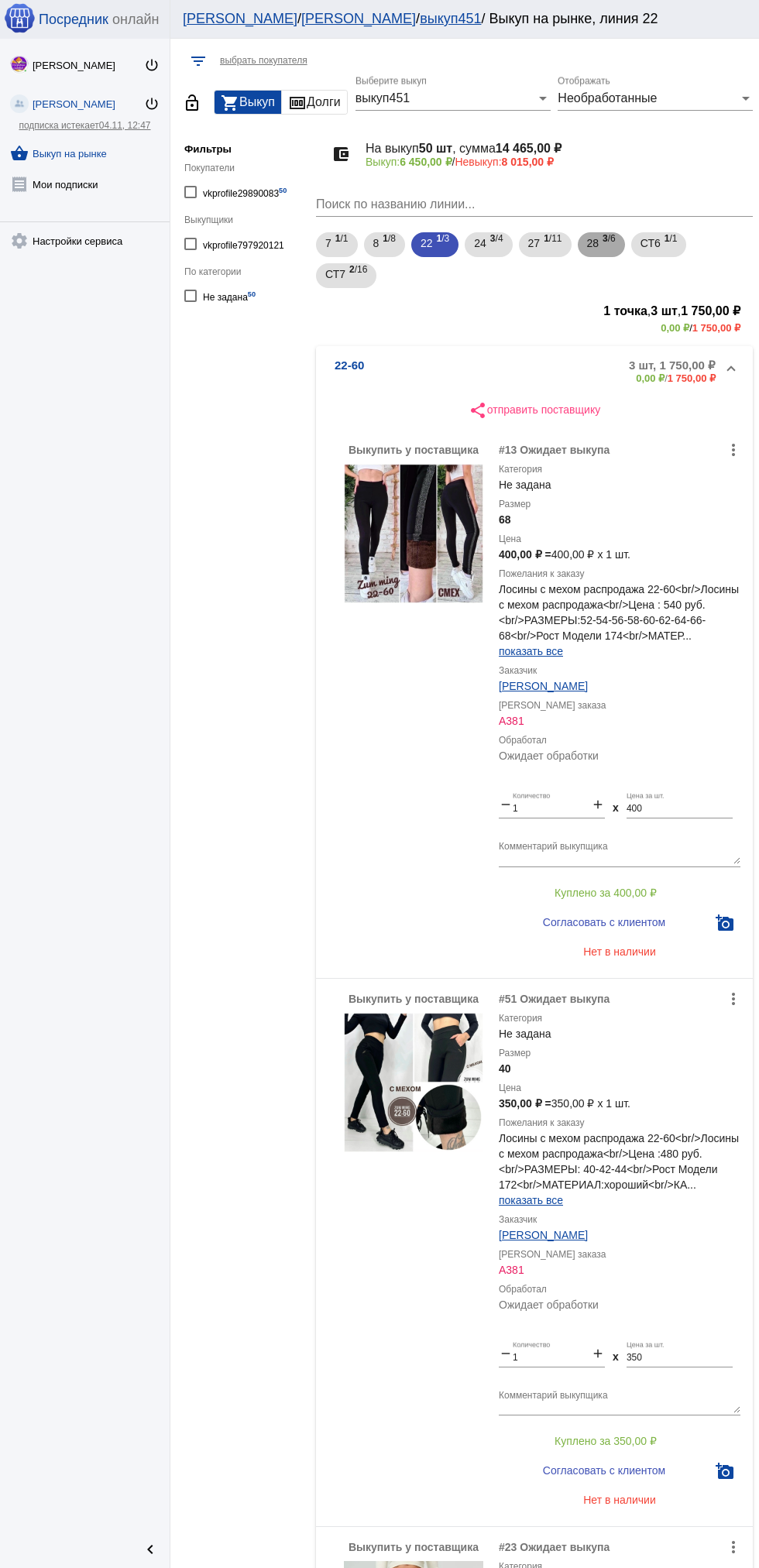
click at [599, 243] on span "28" at bounding box center [593, 243] width 13 height 28
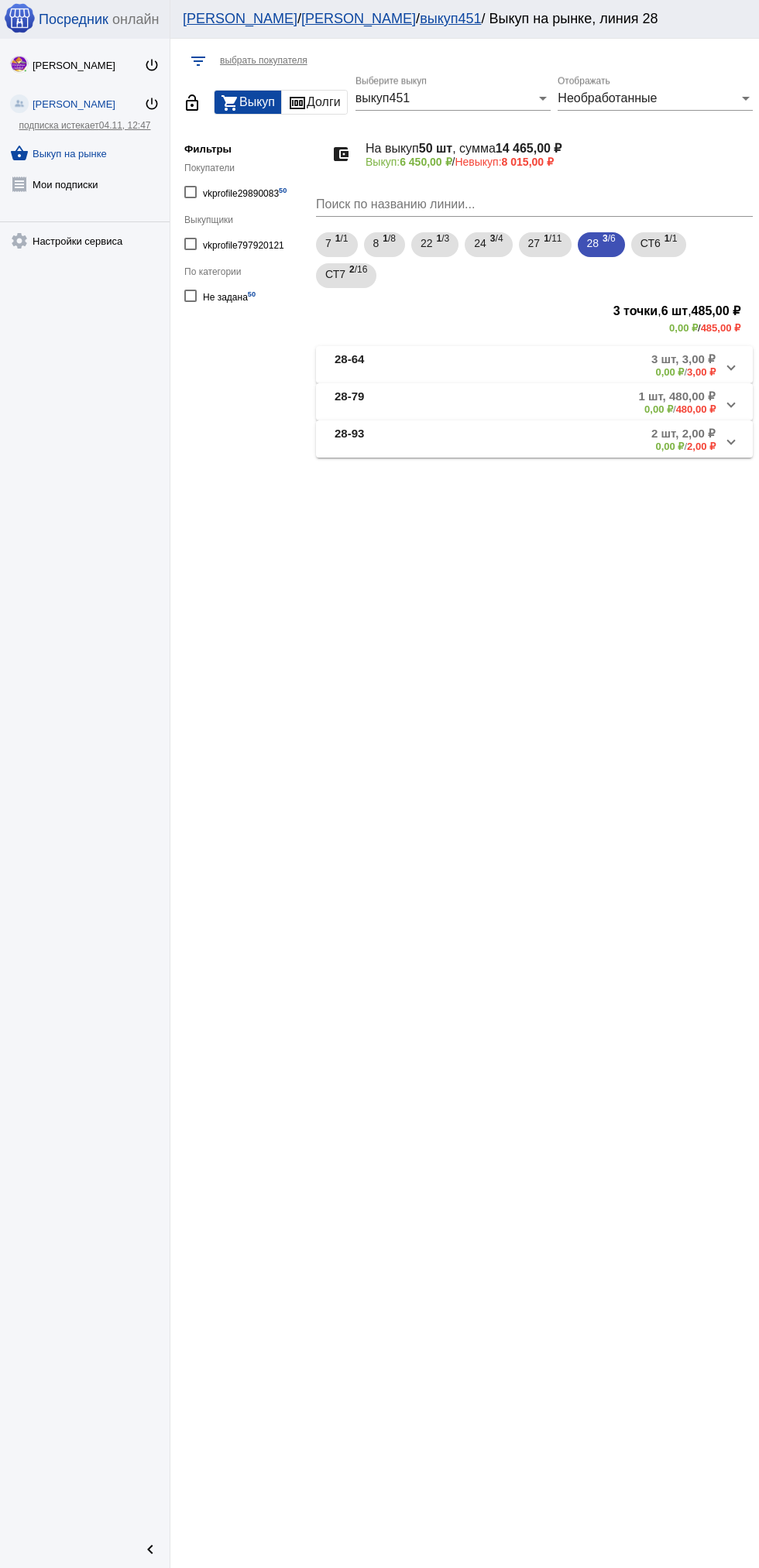
click at [629, 447] on mat-panel-description "2 шт, 2,00 ₽ 0,00 ₽ / 2,00 ₽" at bounding box center [591, 439] width 247 height 26
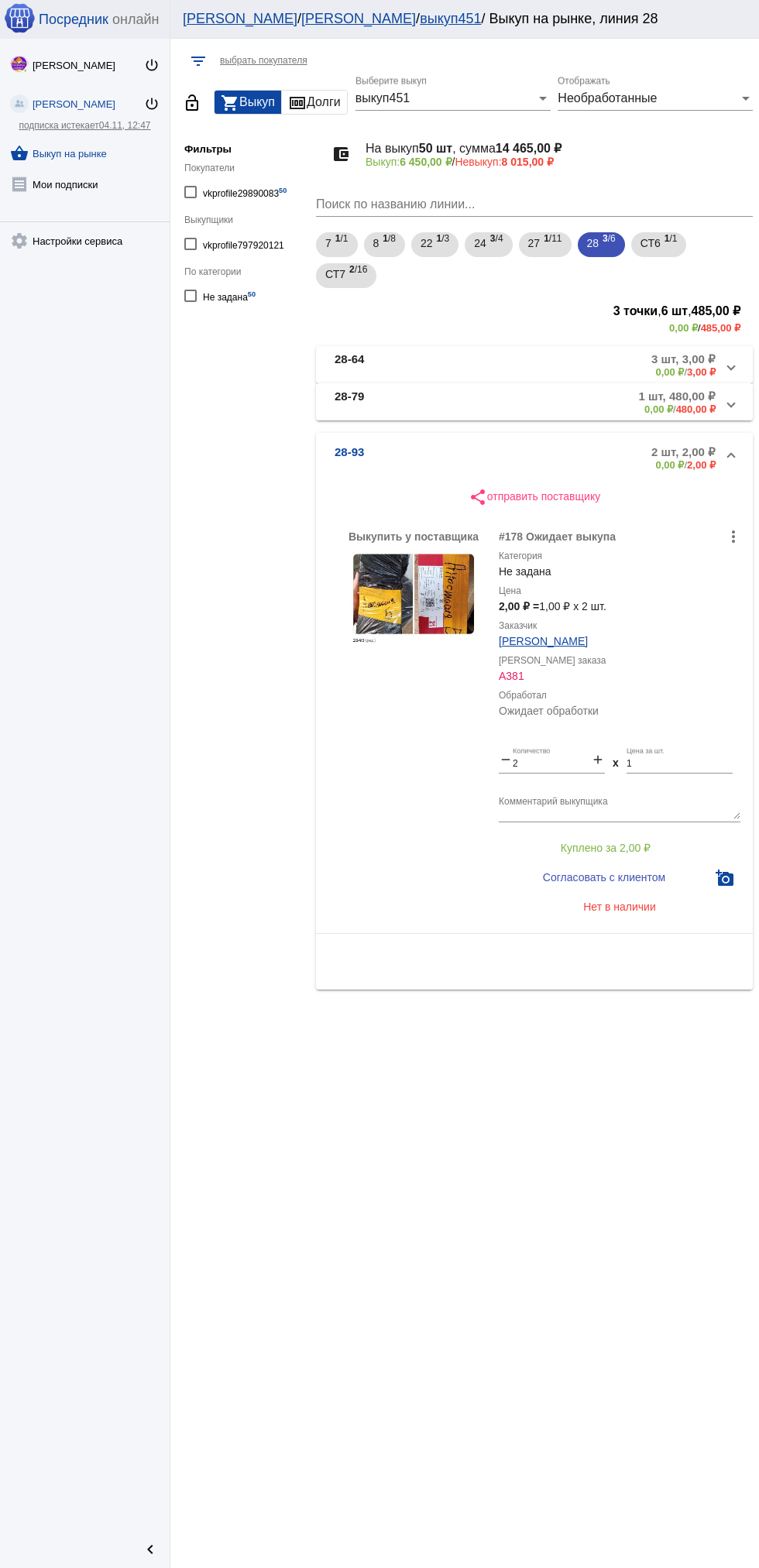
click at [605, 405] on mat-panel-description "1 шт, 480,00 ₽ 0,00 ₽ / 480,00 ₽" at bounding box center [589, 403] width 251 height 26
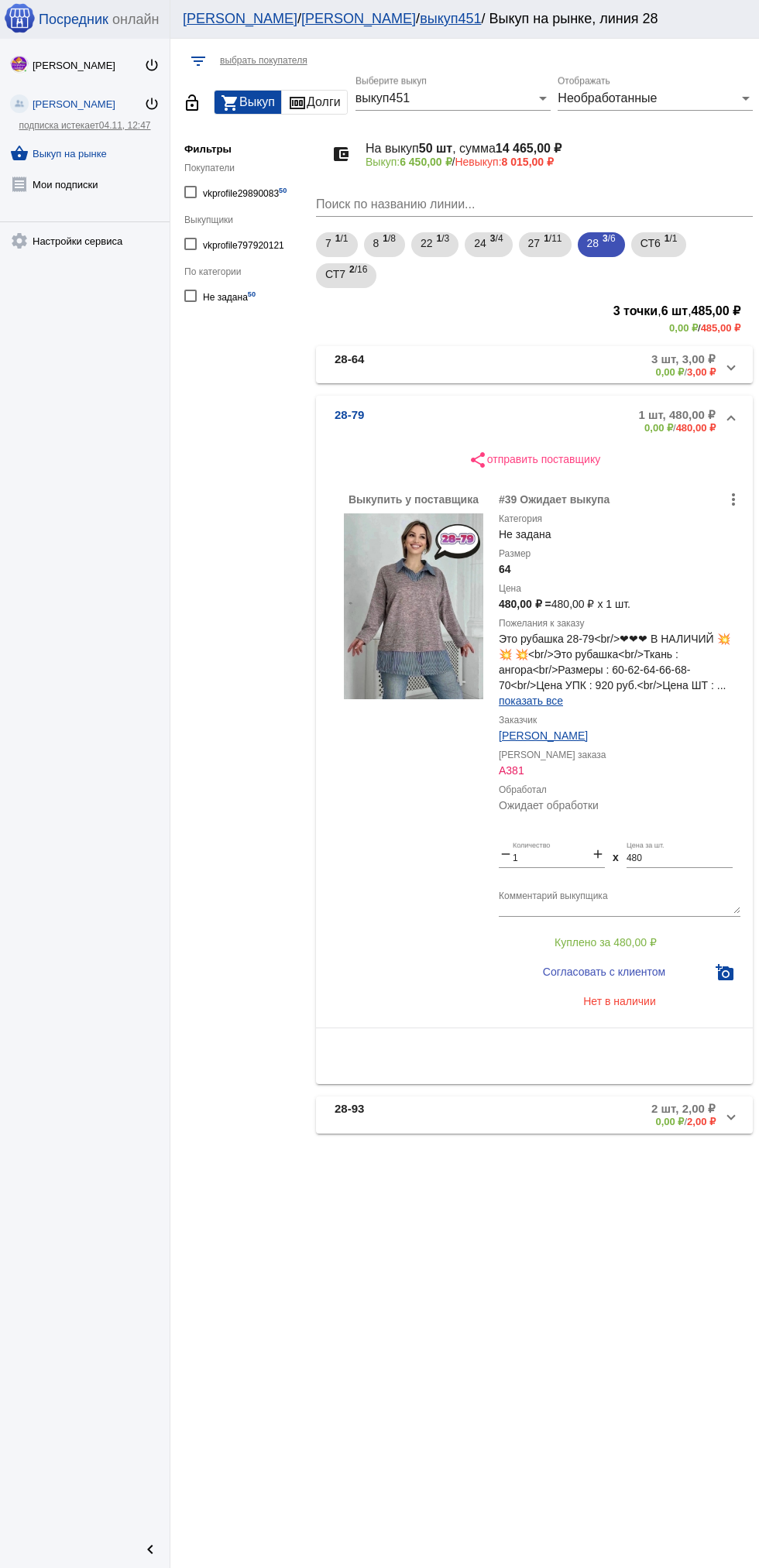
click at [587, 360] on mat-panel-description "3 шт, 3,00 ₽ 0,00 ₽ / 3,00 ₽" at bounding box center [591, 365] width 247 height 26
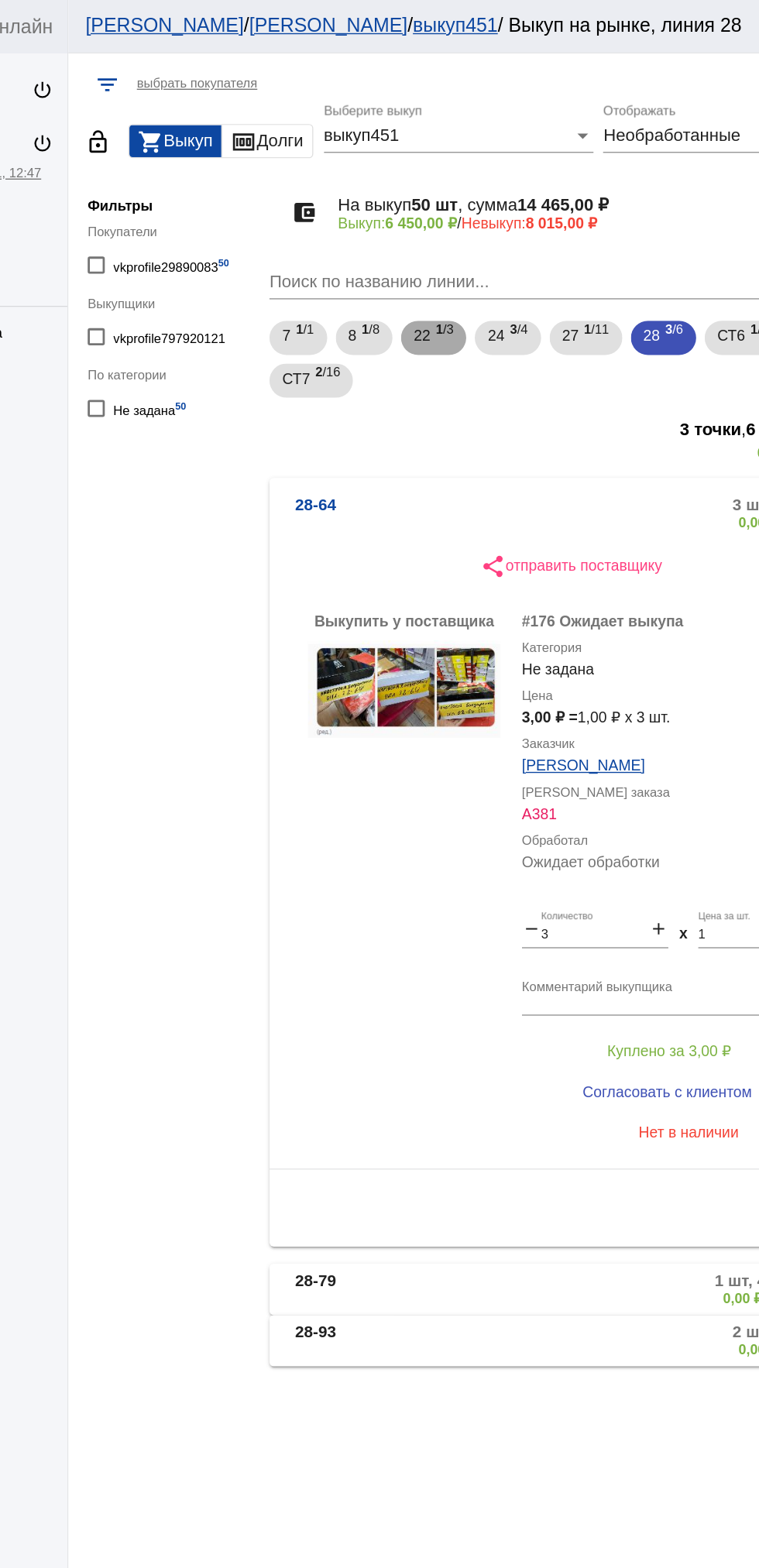
click at [433, 238] on span "22" at bounding box center [427, 243] width 13 height 28
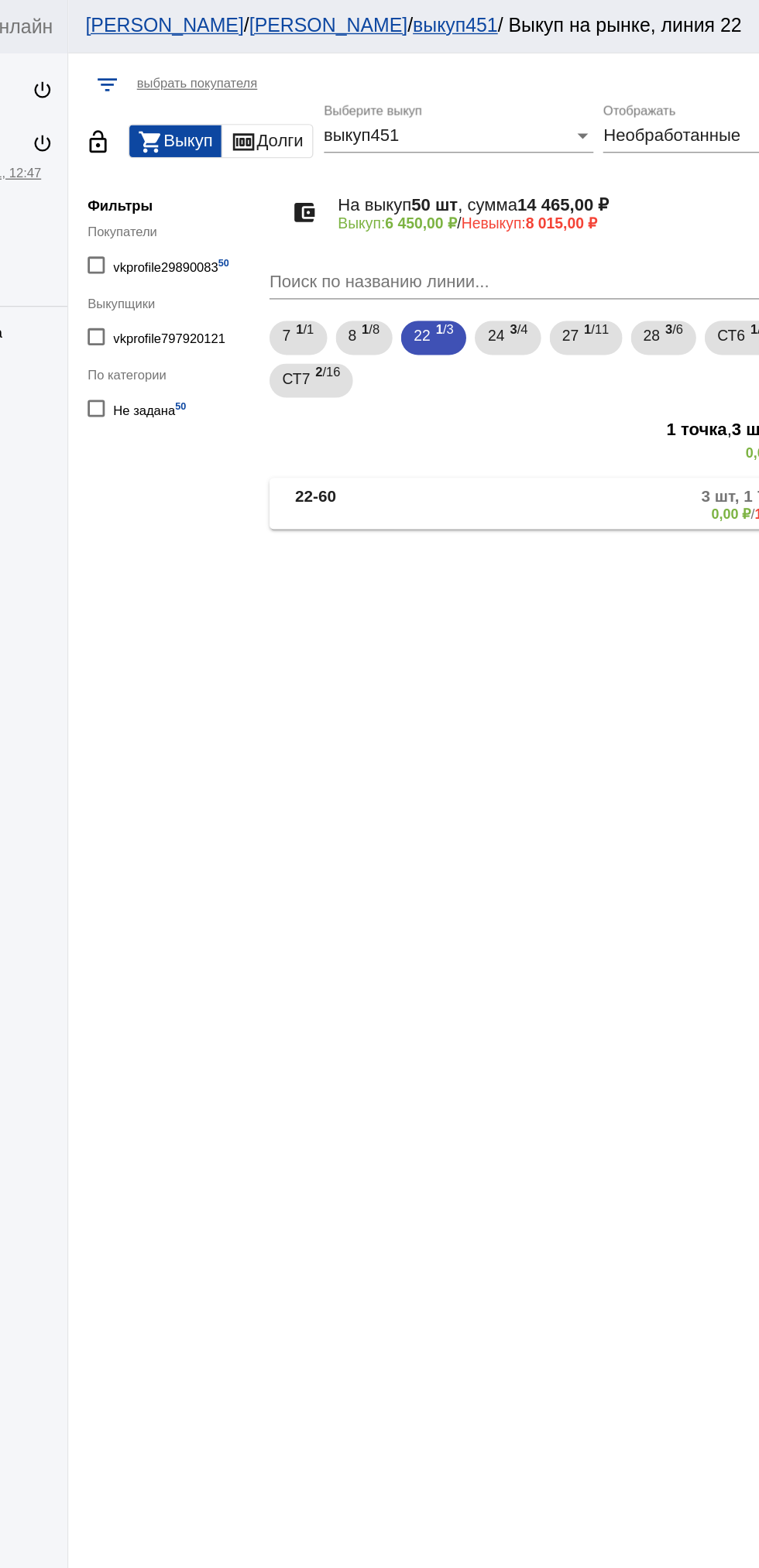
click at [355, 362] on b "22-60" at bounding box center [349, 365] width 29 height 26
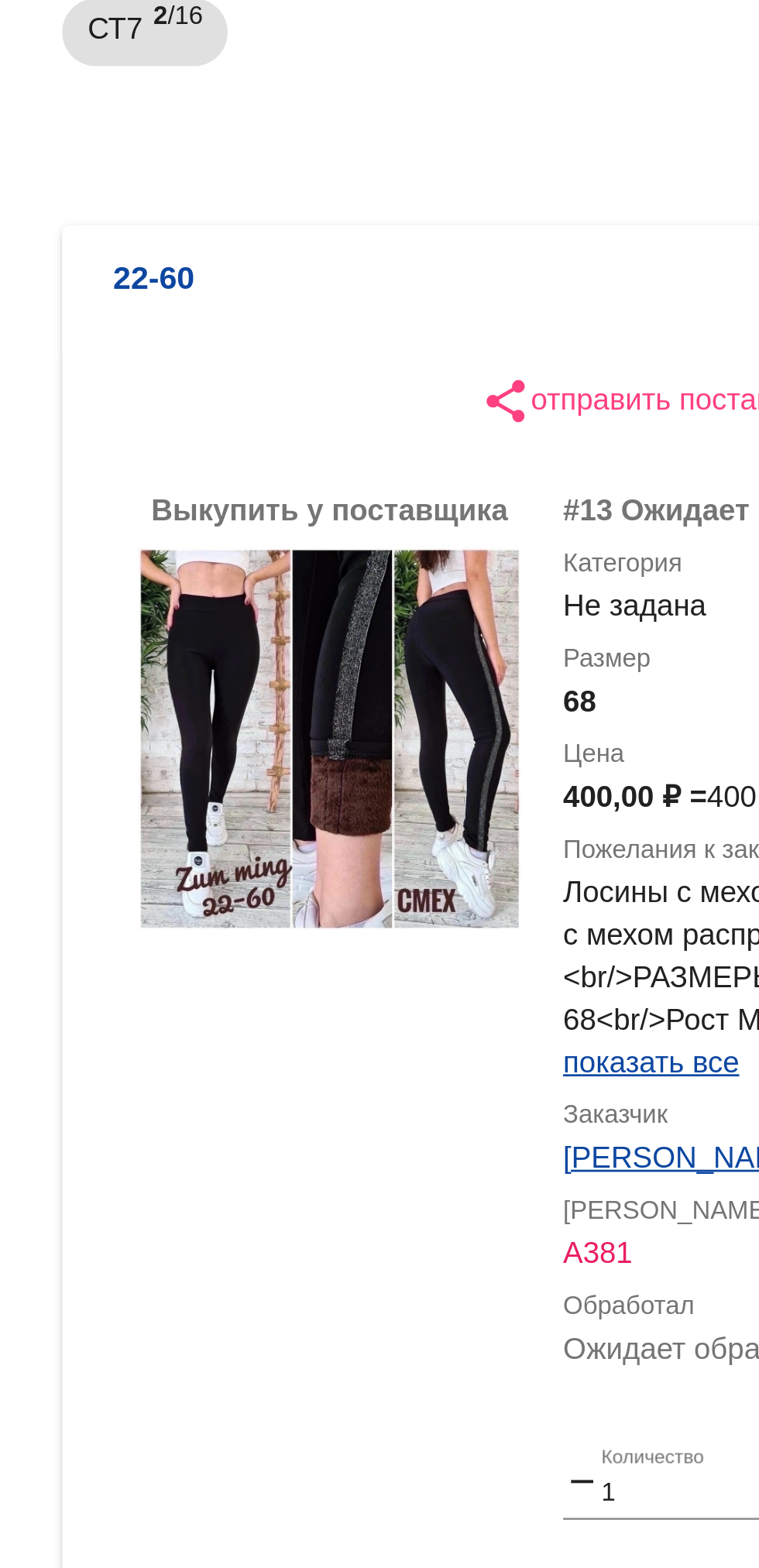
scroll to position [2, 0]
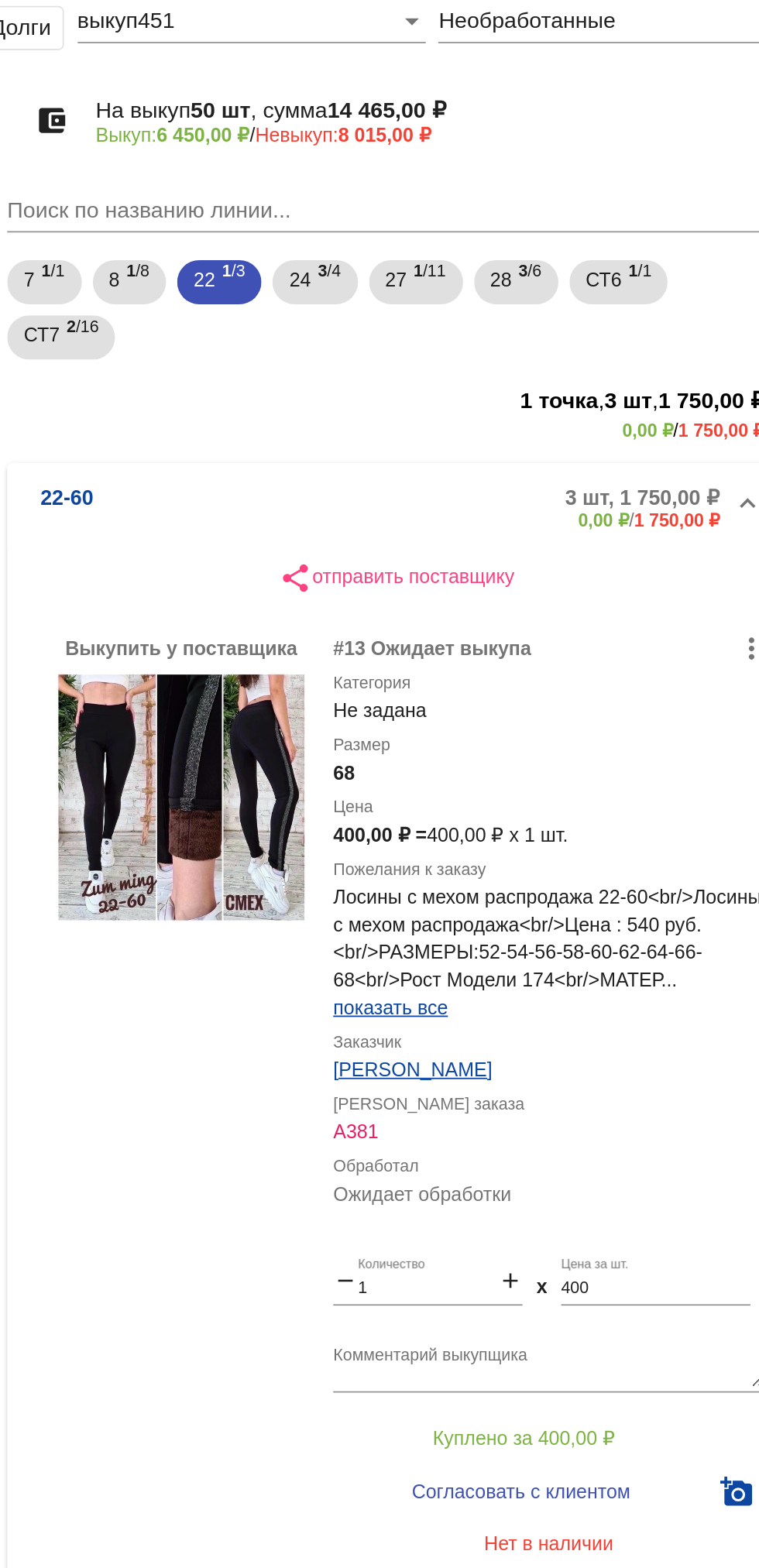
click at [528, 358] on mat-panel-description "3 шт, 1 750,00 ₽ 0,00 ₽ / 1 750,00 ₽" at bounding box center [588, 370] width 255 height 26
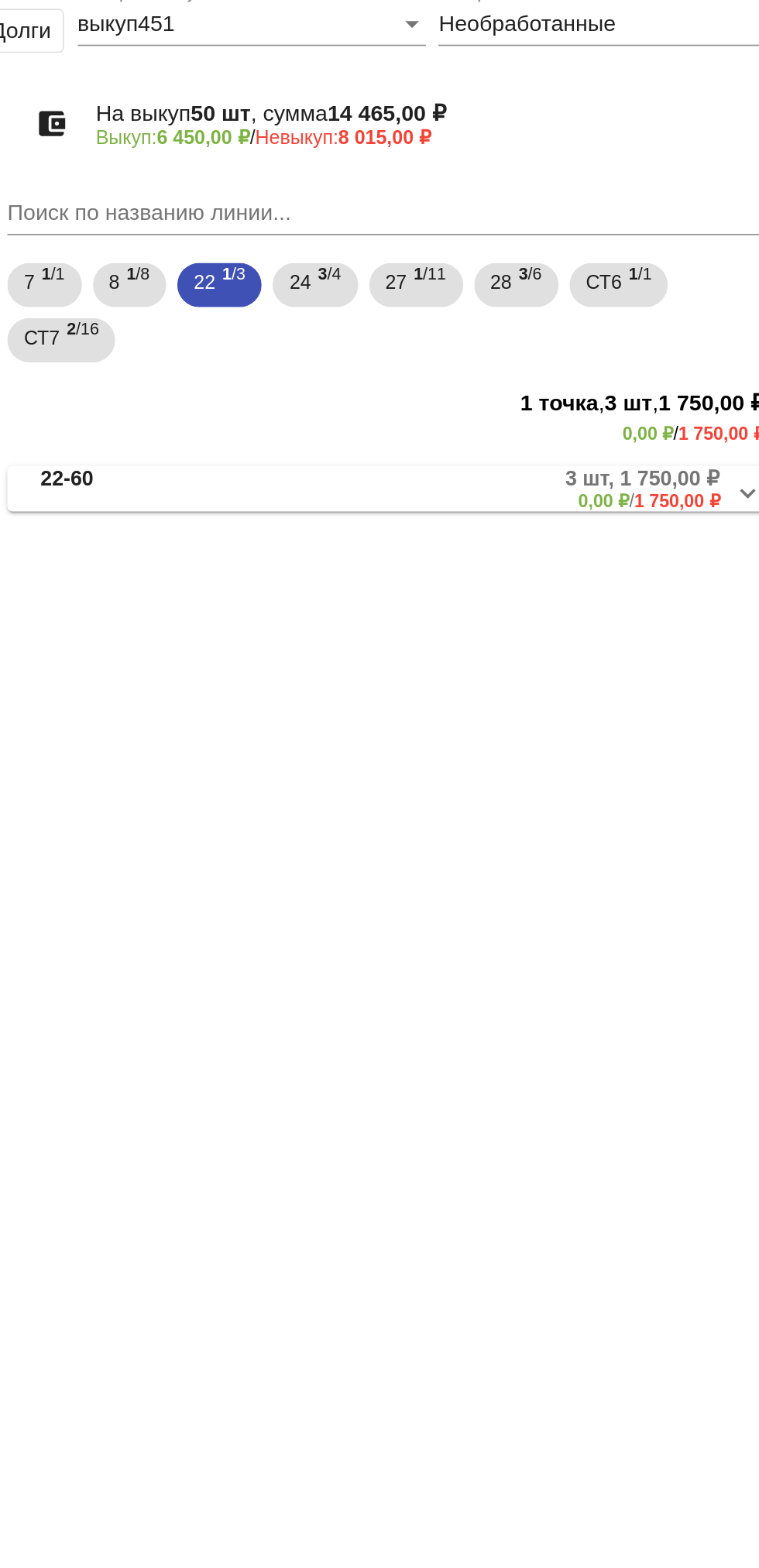
scroll to position [0, 0]
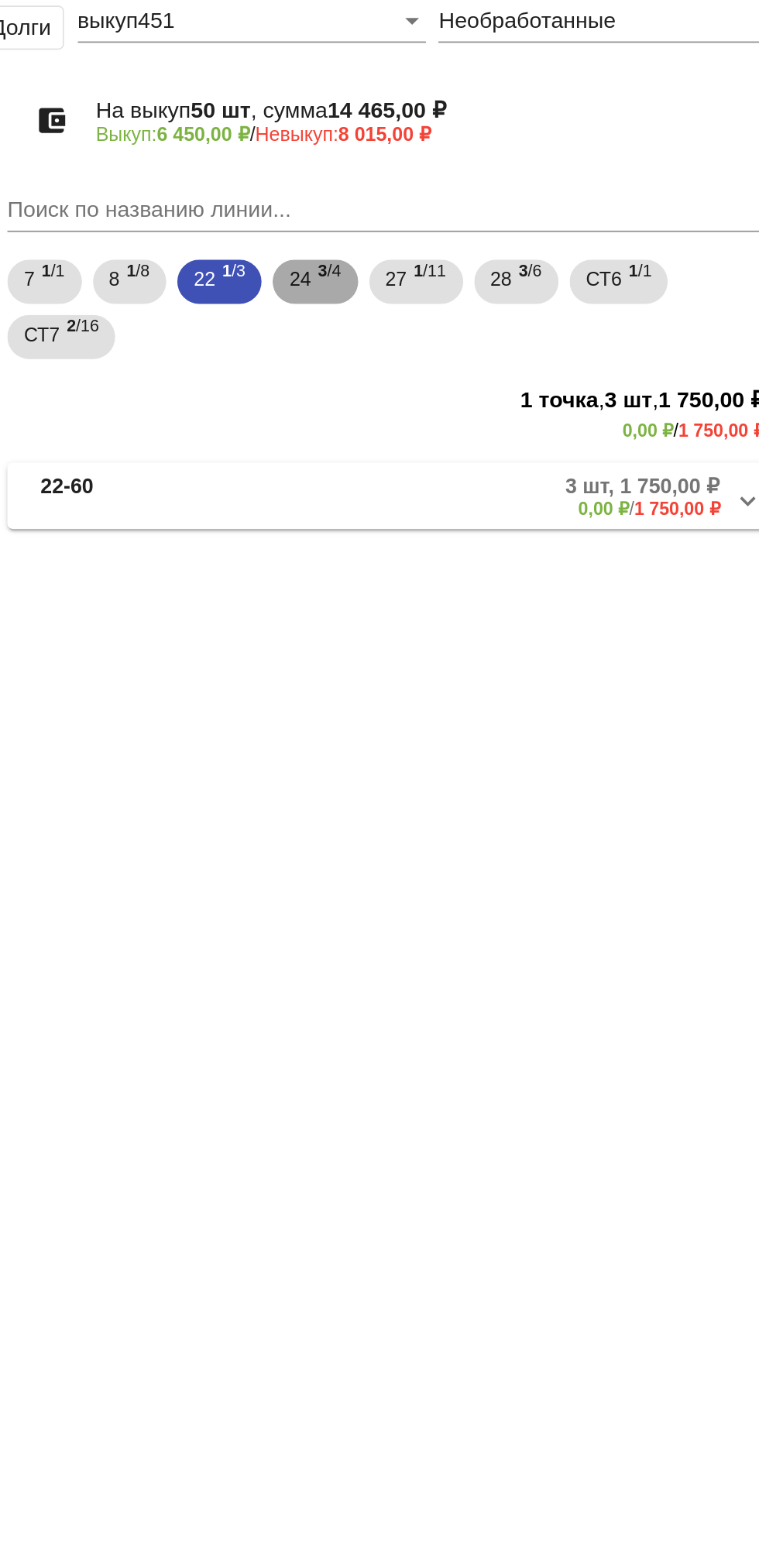
click at [503, 241] on span "3 /4" at bounding box center [497, 245] width 13 height 32
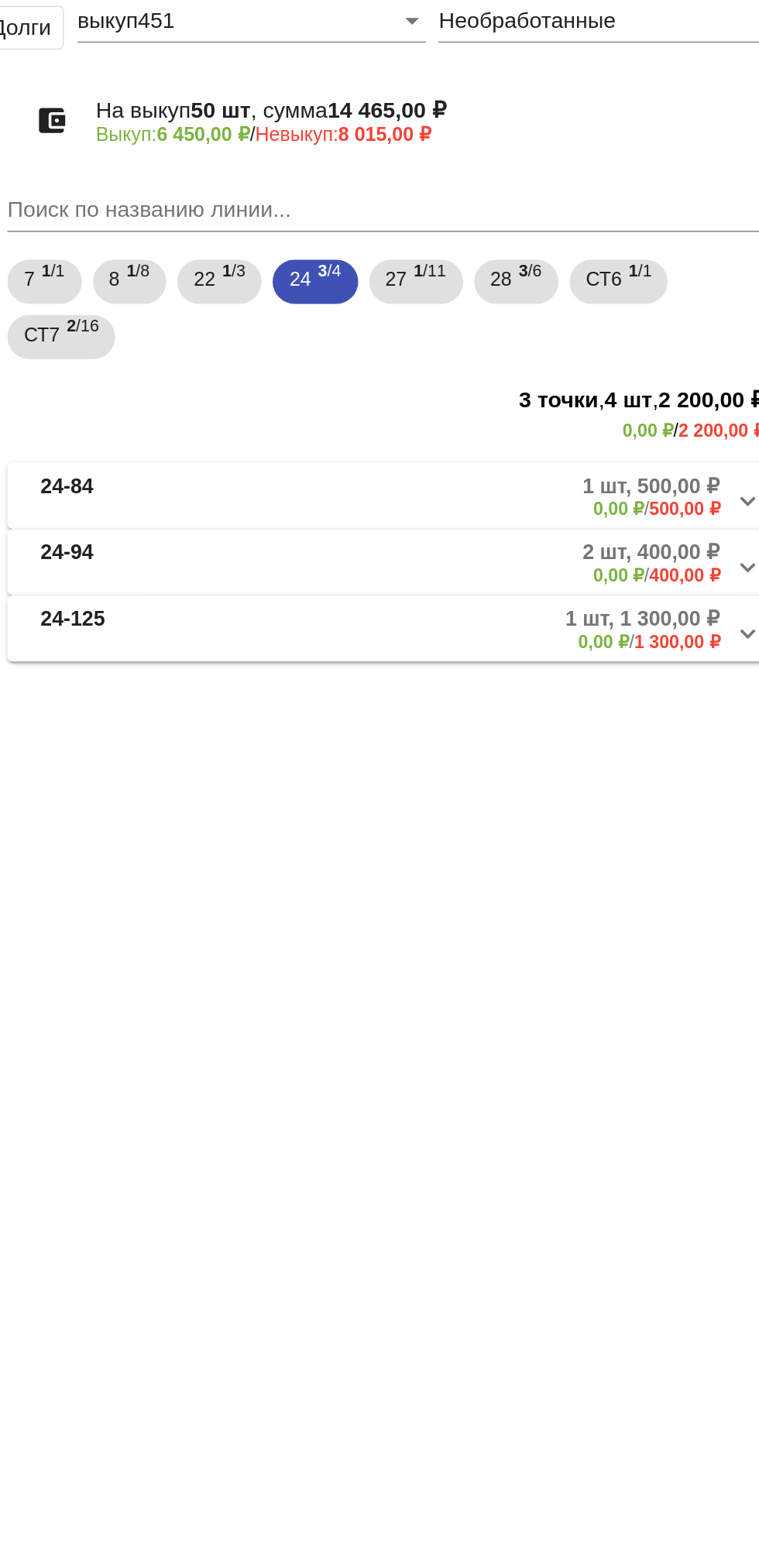
click at [605, 366] on mat-panel-description "1 шт, 500,00 ₽ 0,00 ₽ / 500,00 ₽" at bounding box center [589, 365] width 251 height 26
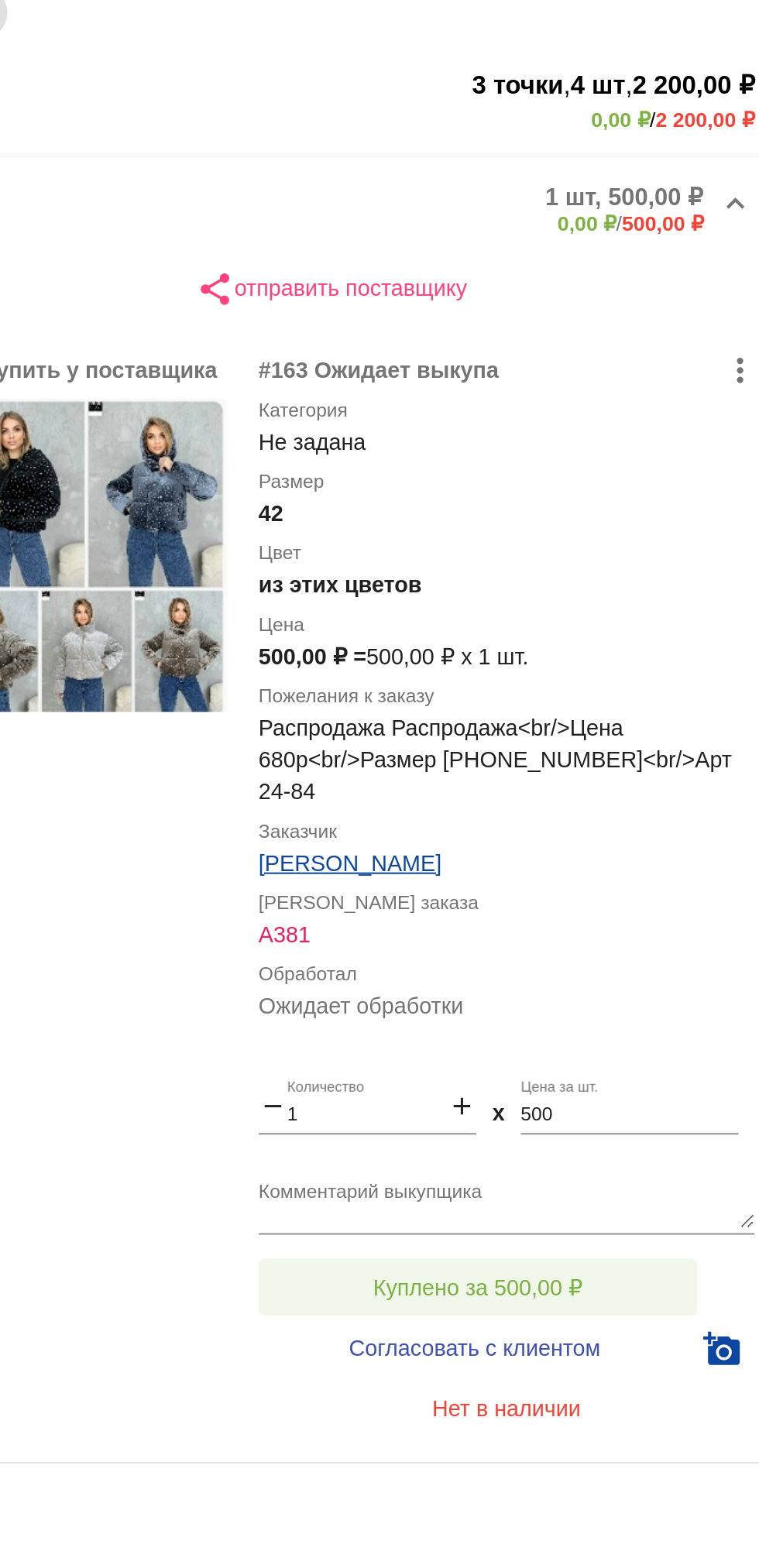
click at [644, 883] on button "Куплено за 500,00 ₽" at bounding box center [605, 897] width 214 height 28
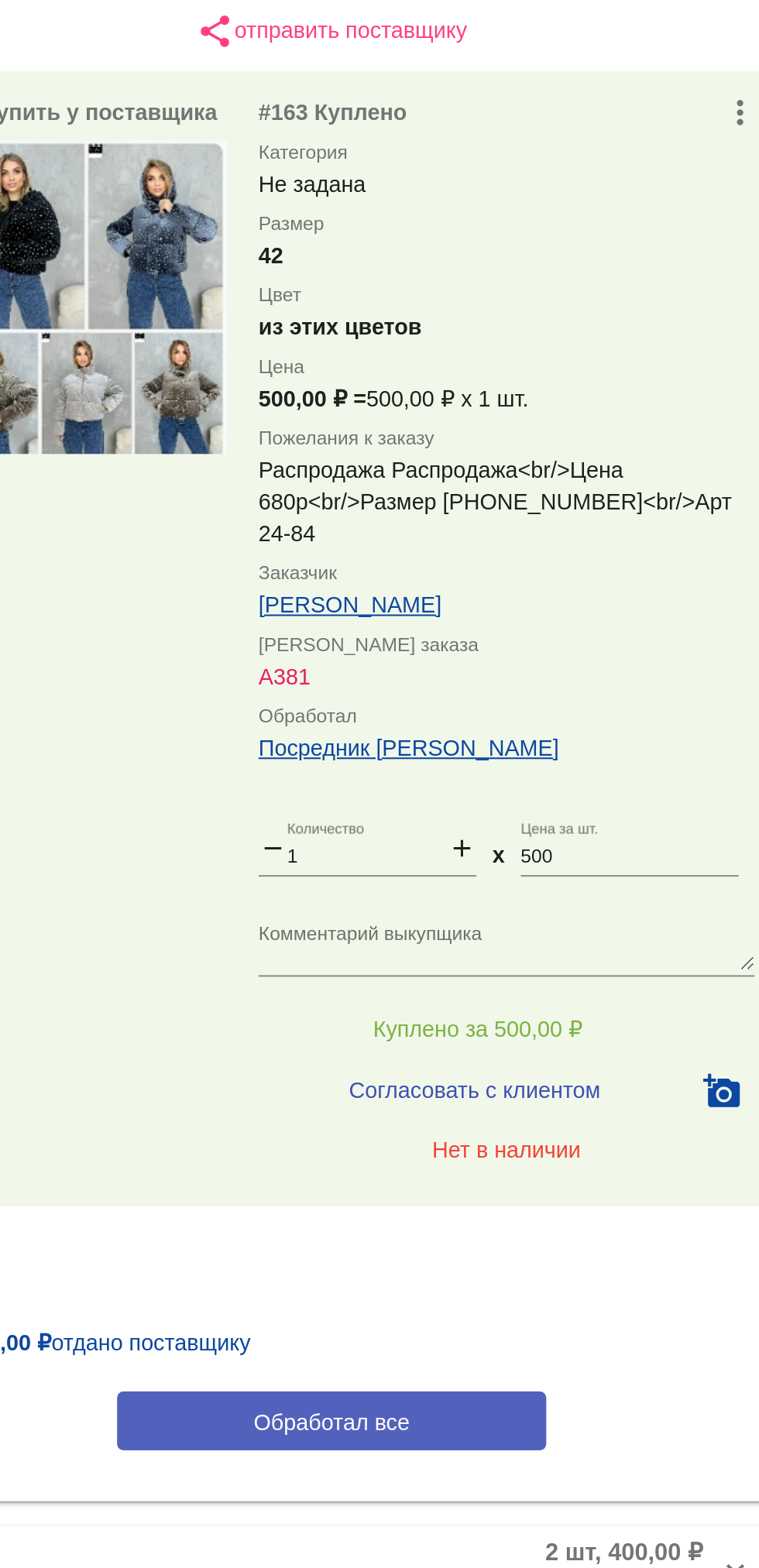
click at [609, 1078] on button "Обработал все" at bounding box center [534, 1088] width 209 height 28
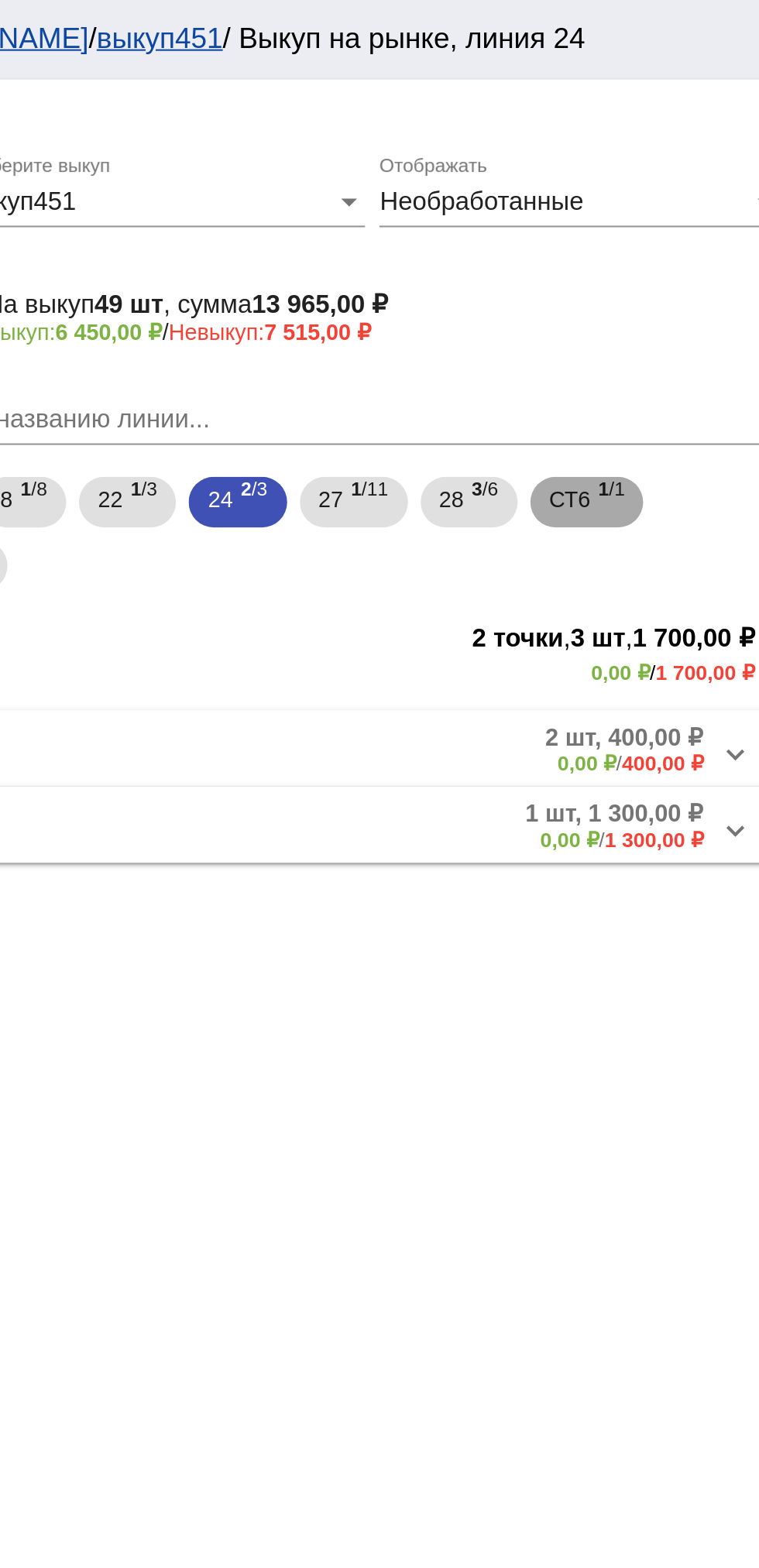
click at [660, 242] on span "СТ6" at bounding box center [650, 243] width 20 height 28
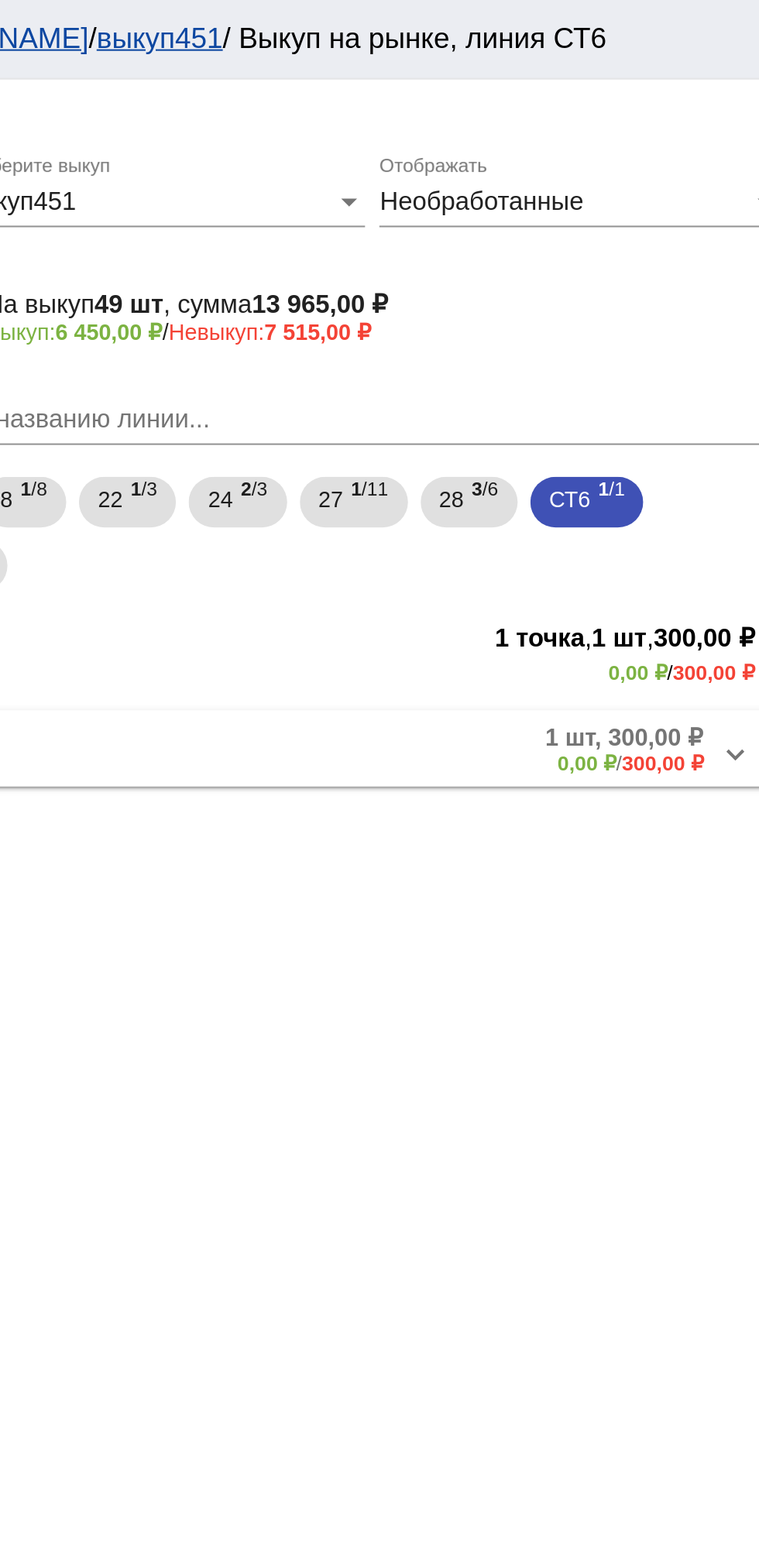
click at [464, 359] on span "СТ6-60 1 шт, 300,00 ₽ 0,00 ₽ / 300,00 ₽" at bounding box center [531, 365] width 393 height 26
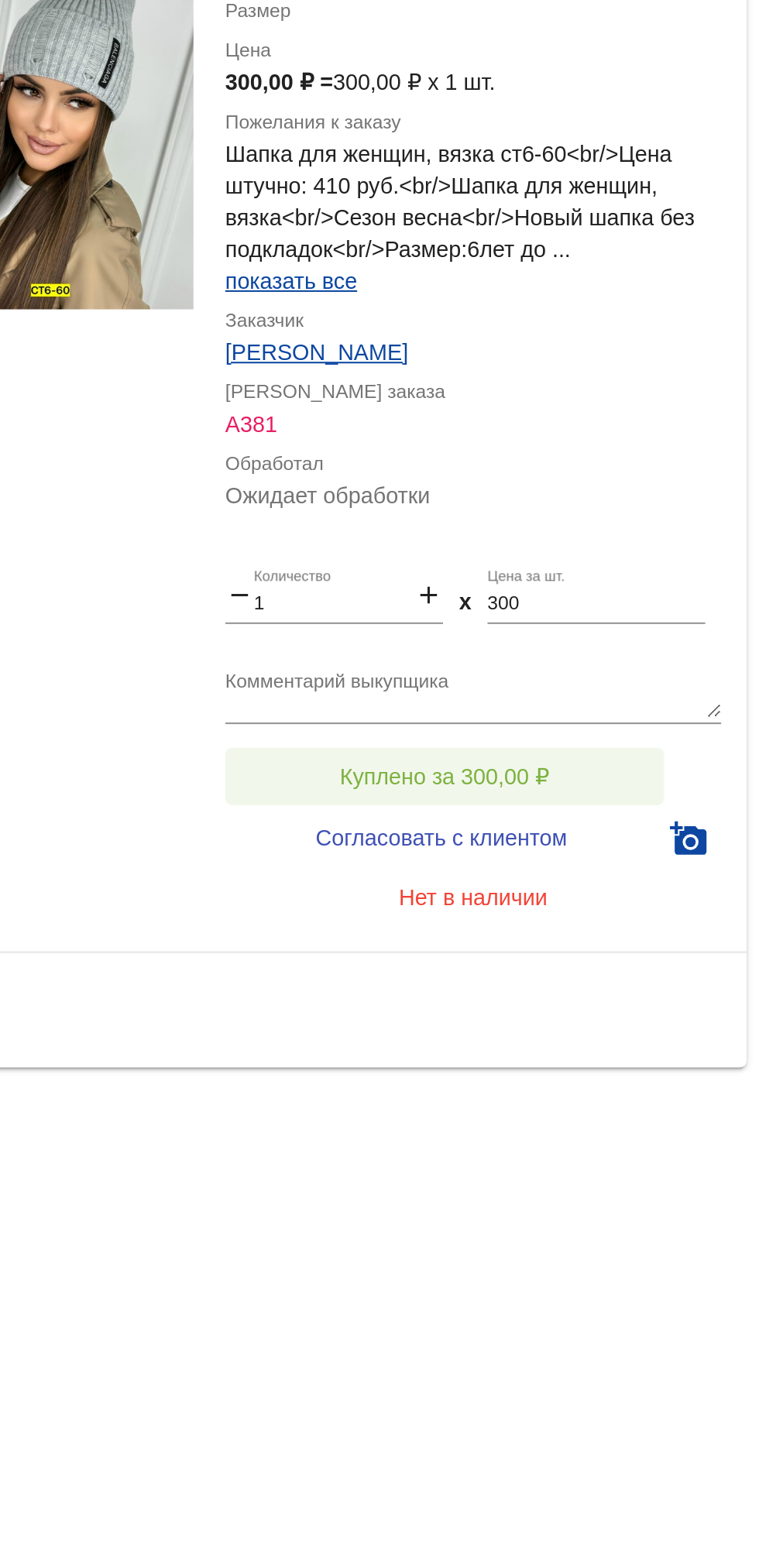
click at [666, 875] on button "Куплено за 300,00 ₽" at bounding box center [605, 878] width 214 height 28
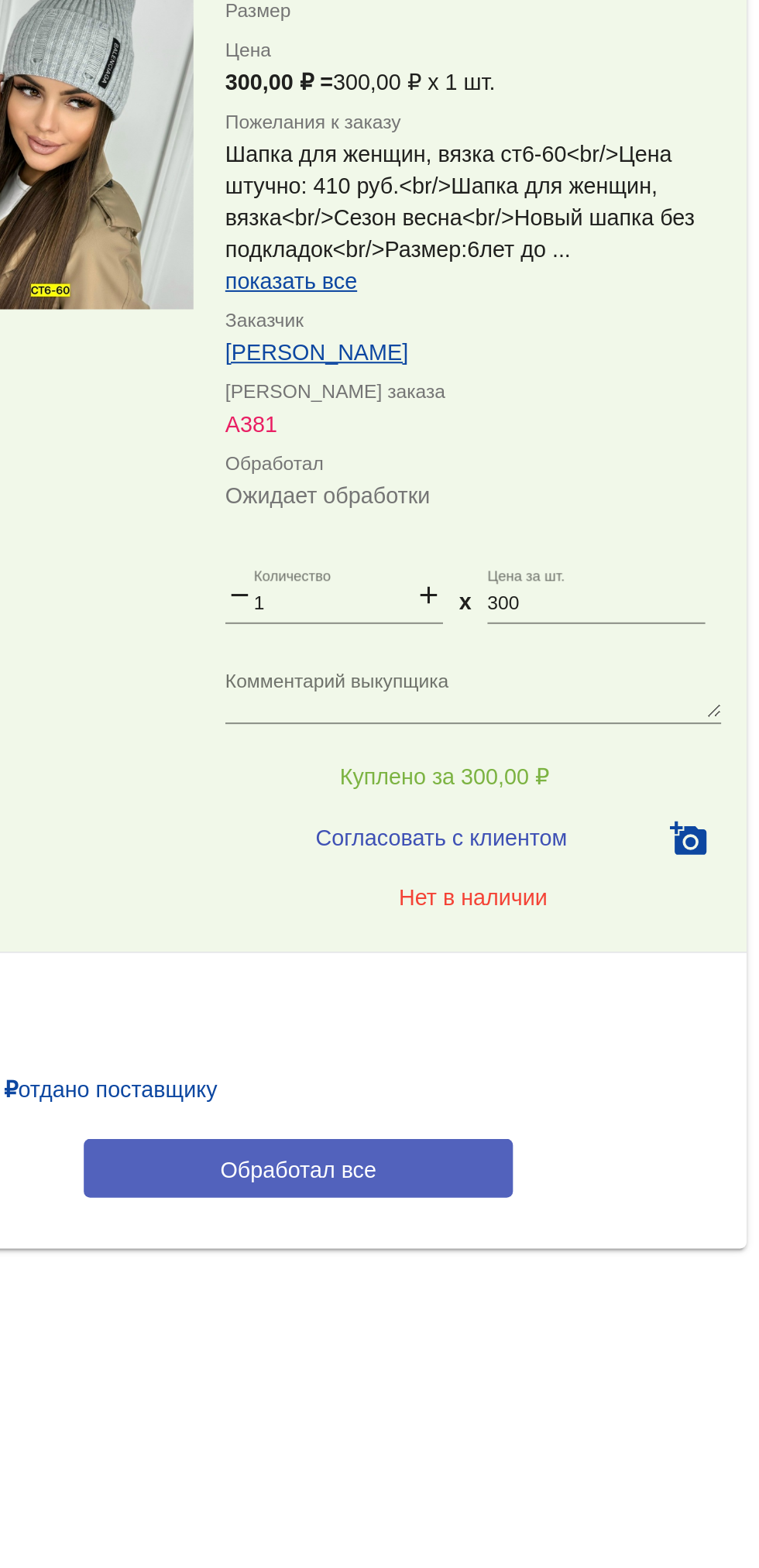
click at [597, 1079] on button "Обработал все" at bounding box center [534, 1067] width 209 height 28
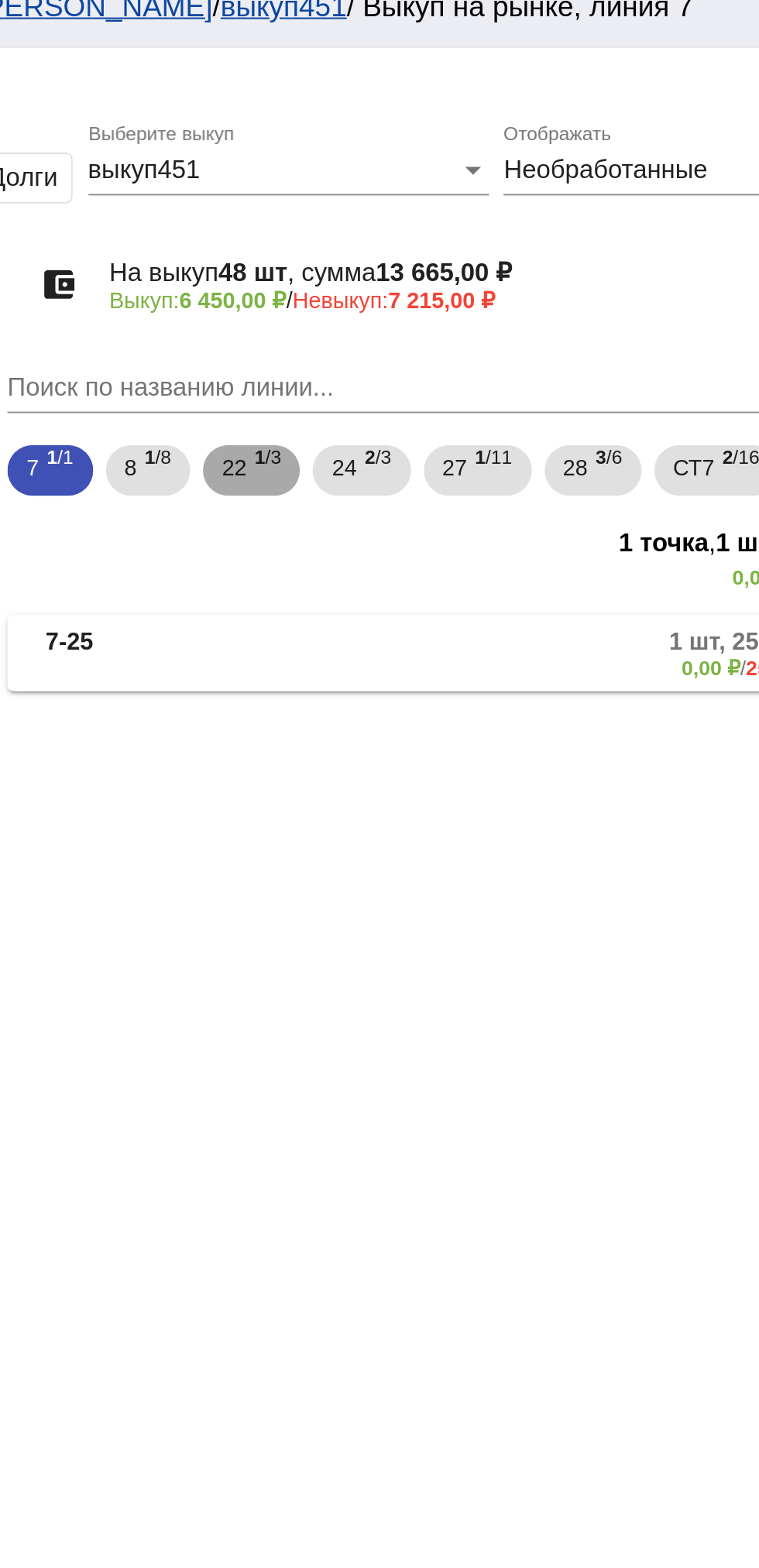
click at [433, 239] on span "22" at bounding box center [427, 243] width 13 height 28
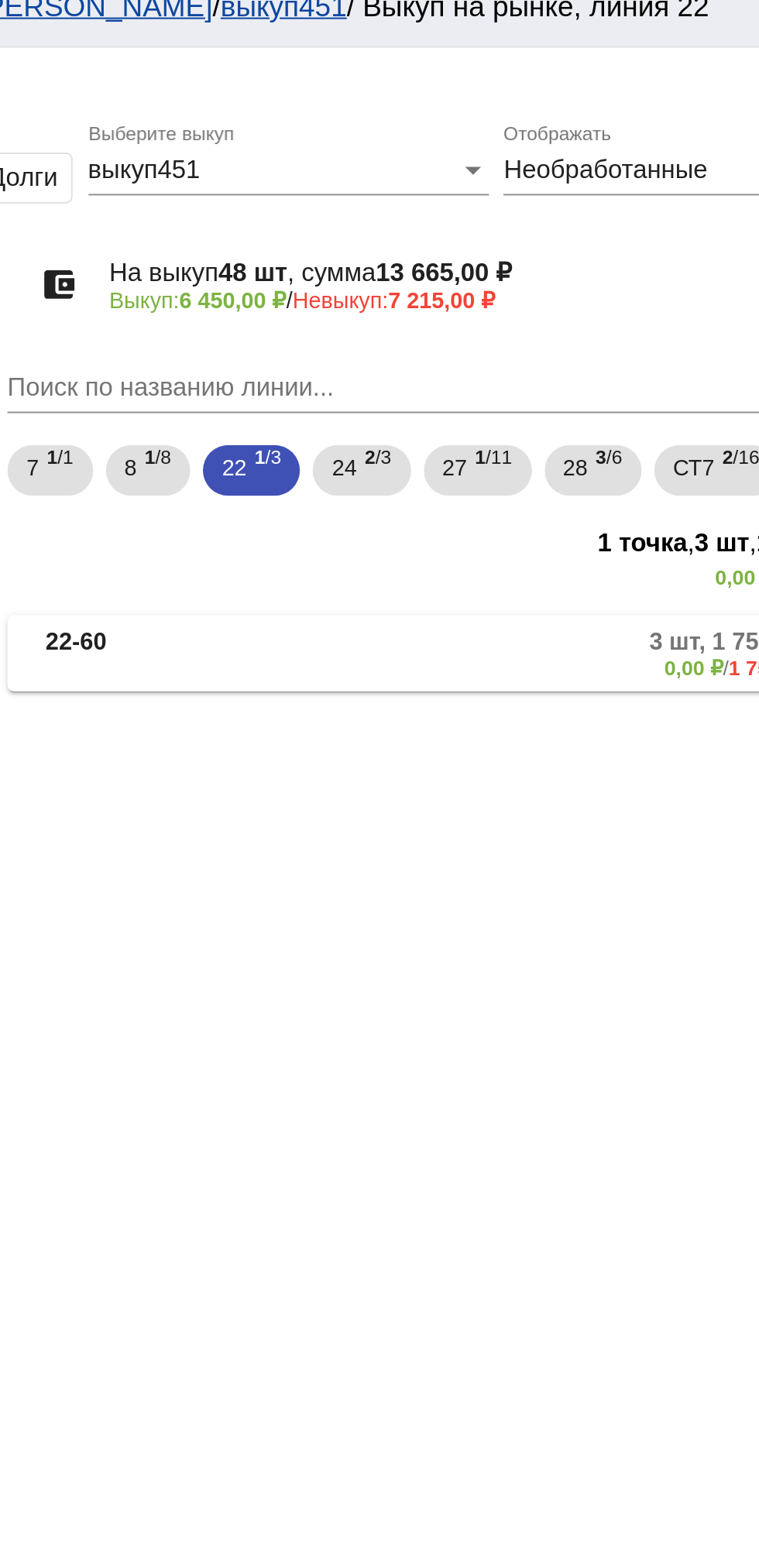
click at [384, 339] on mat-panel-title "22-60" at bounding box center [391, 335] width 114 height 26
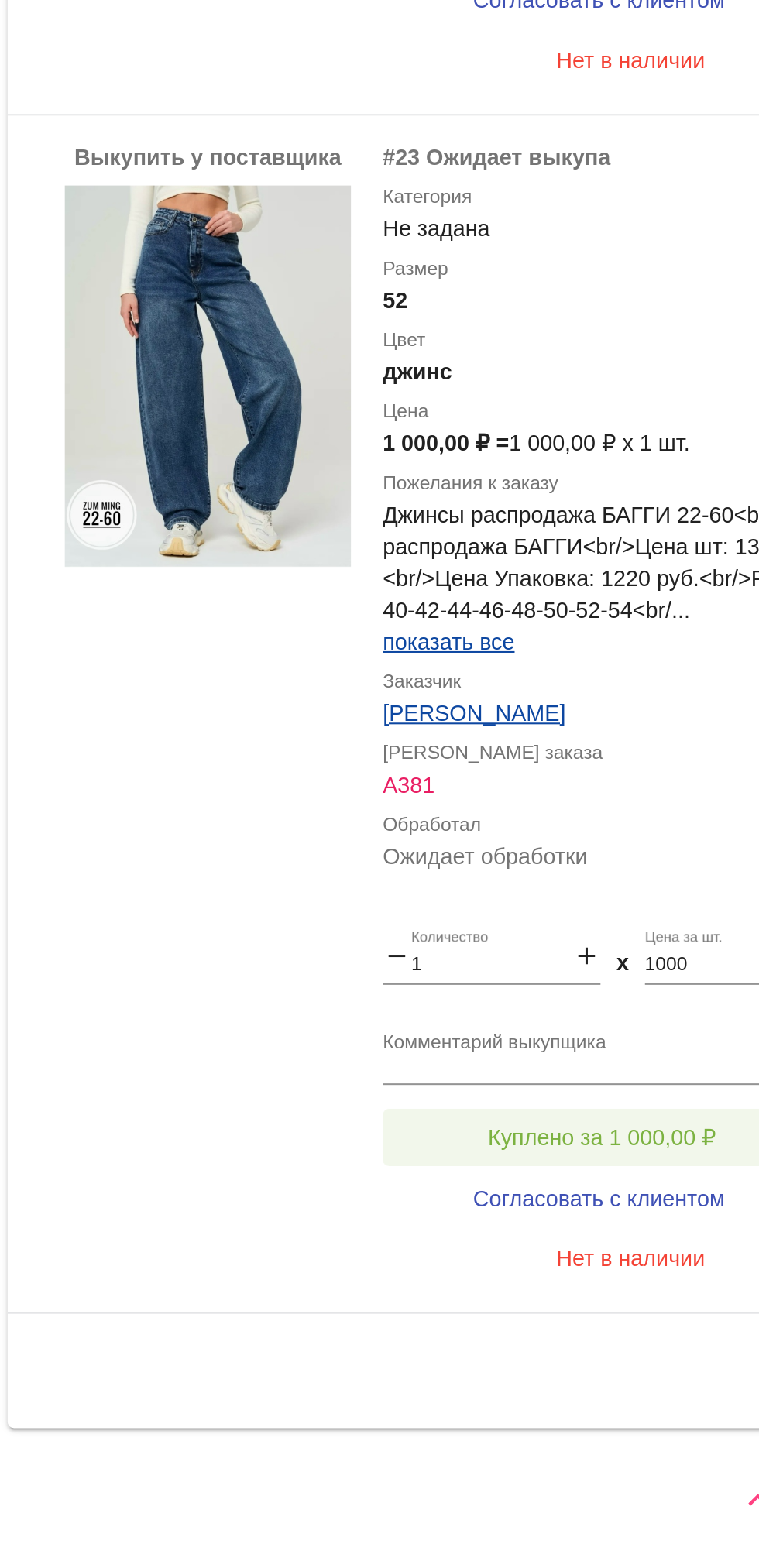
click at [632, 1368] on button "Куплено за 1 000,00 ₽" at bounding box center [605, 1358] width 214 height 28
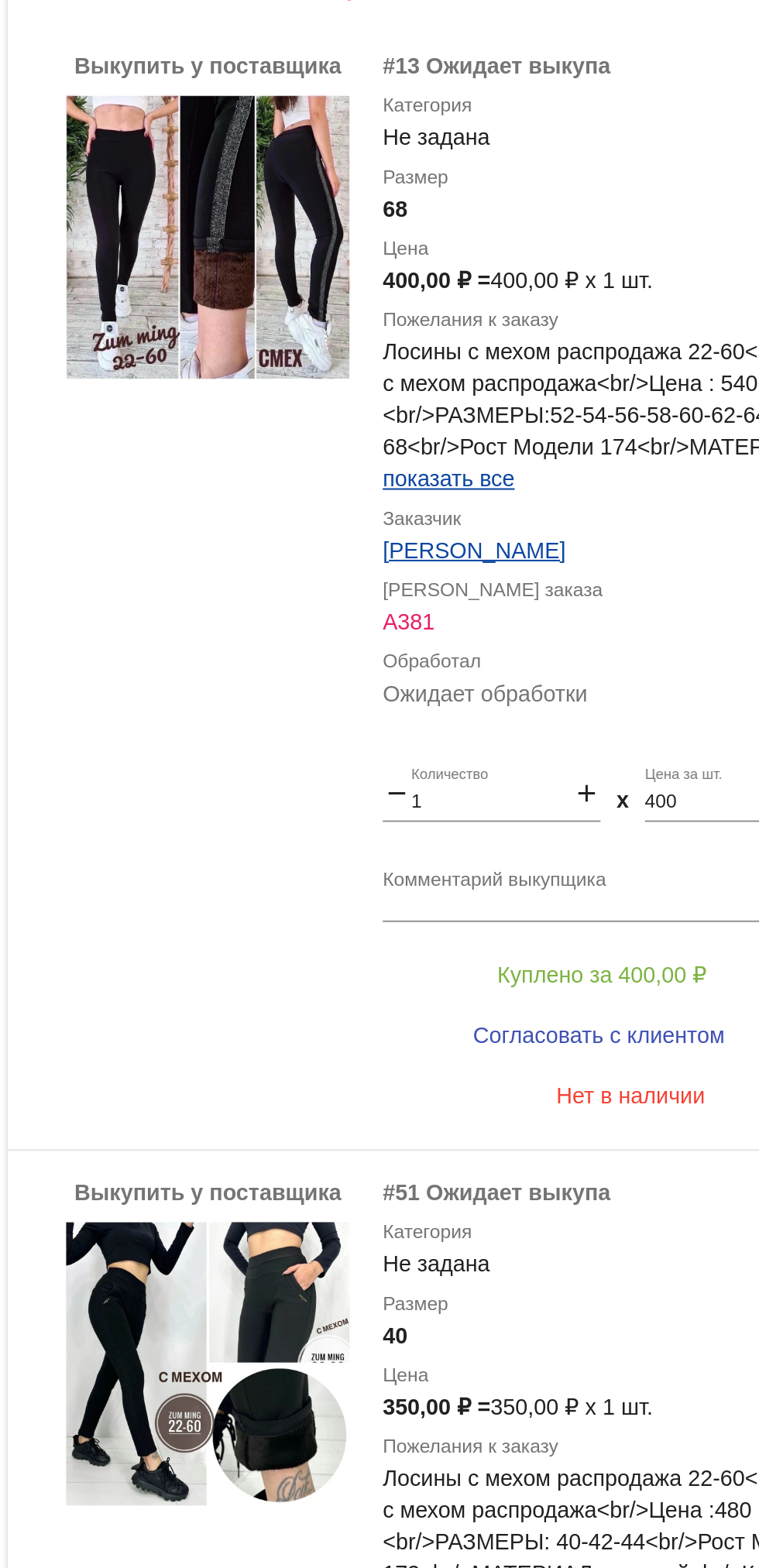
scroll to position [42, 0]
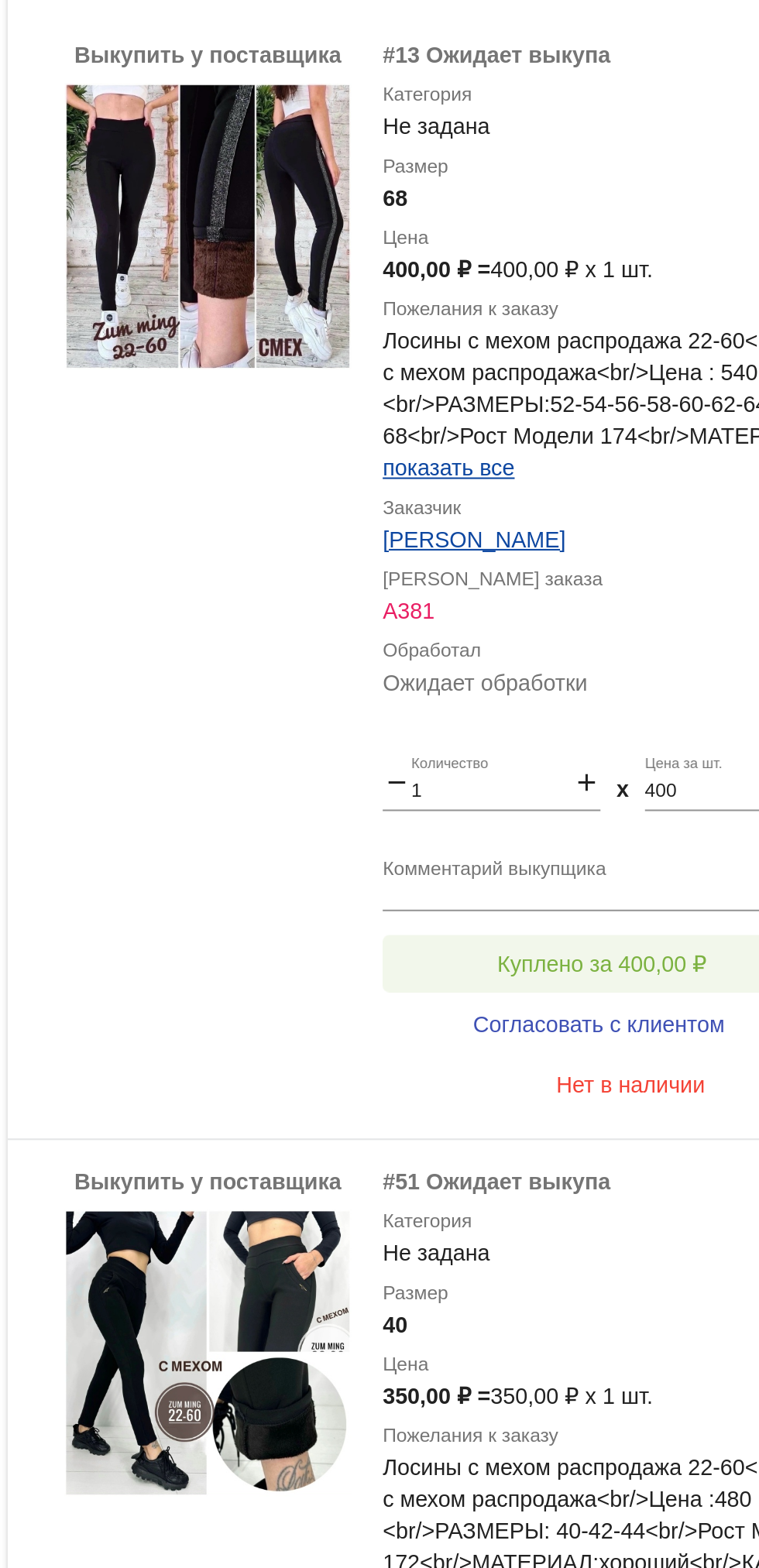
click at [531, 814] on button "Куплено за 400,00 ₽" at bounding box center [605, 819] width 214 height 28
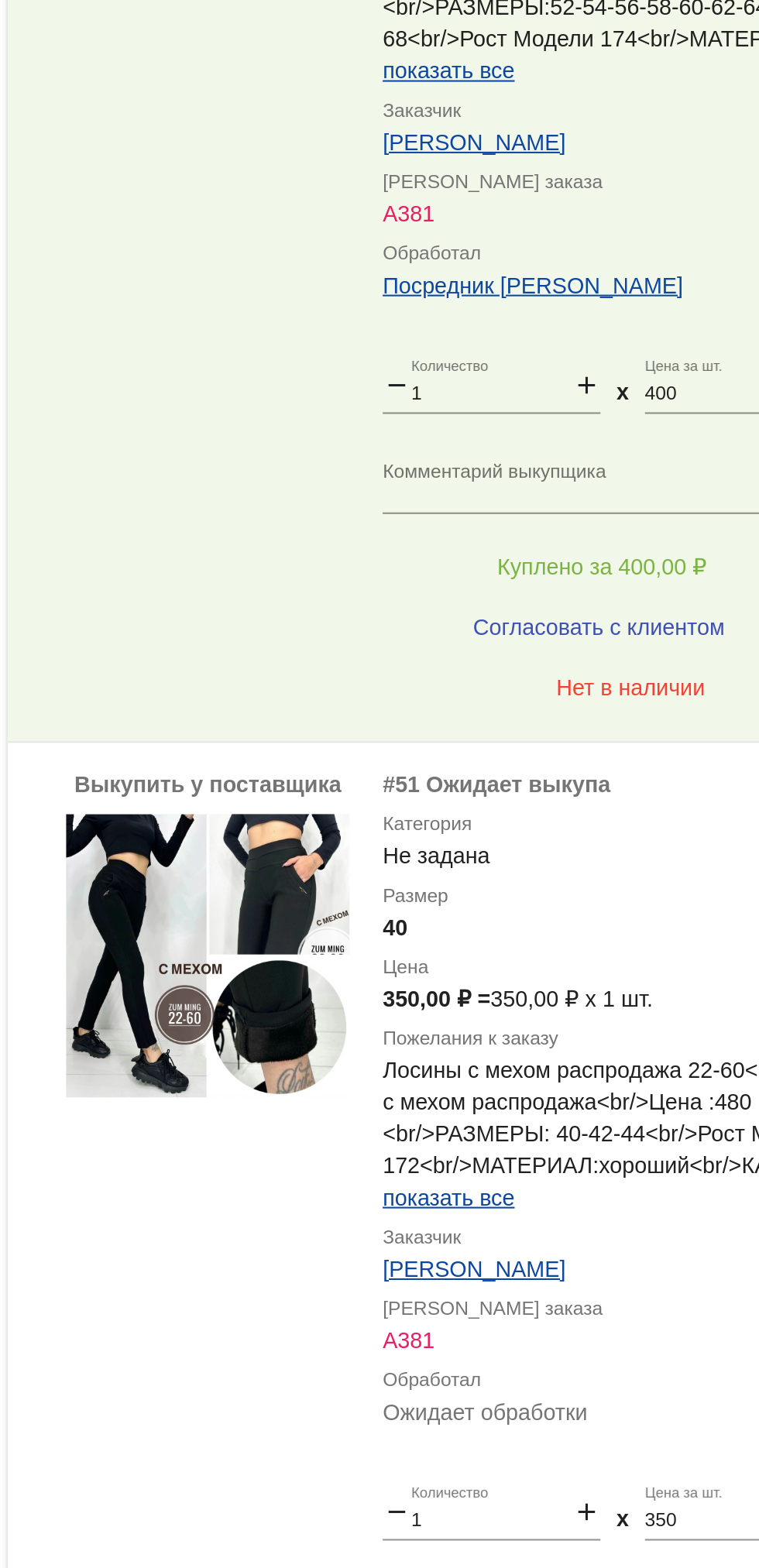
scroll to position [635, 0]
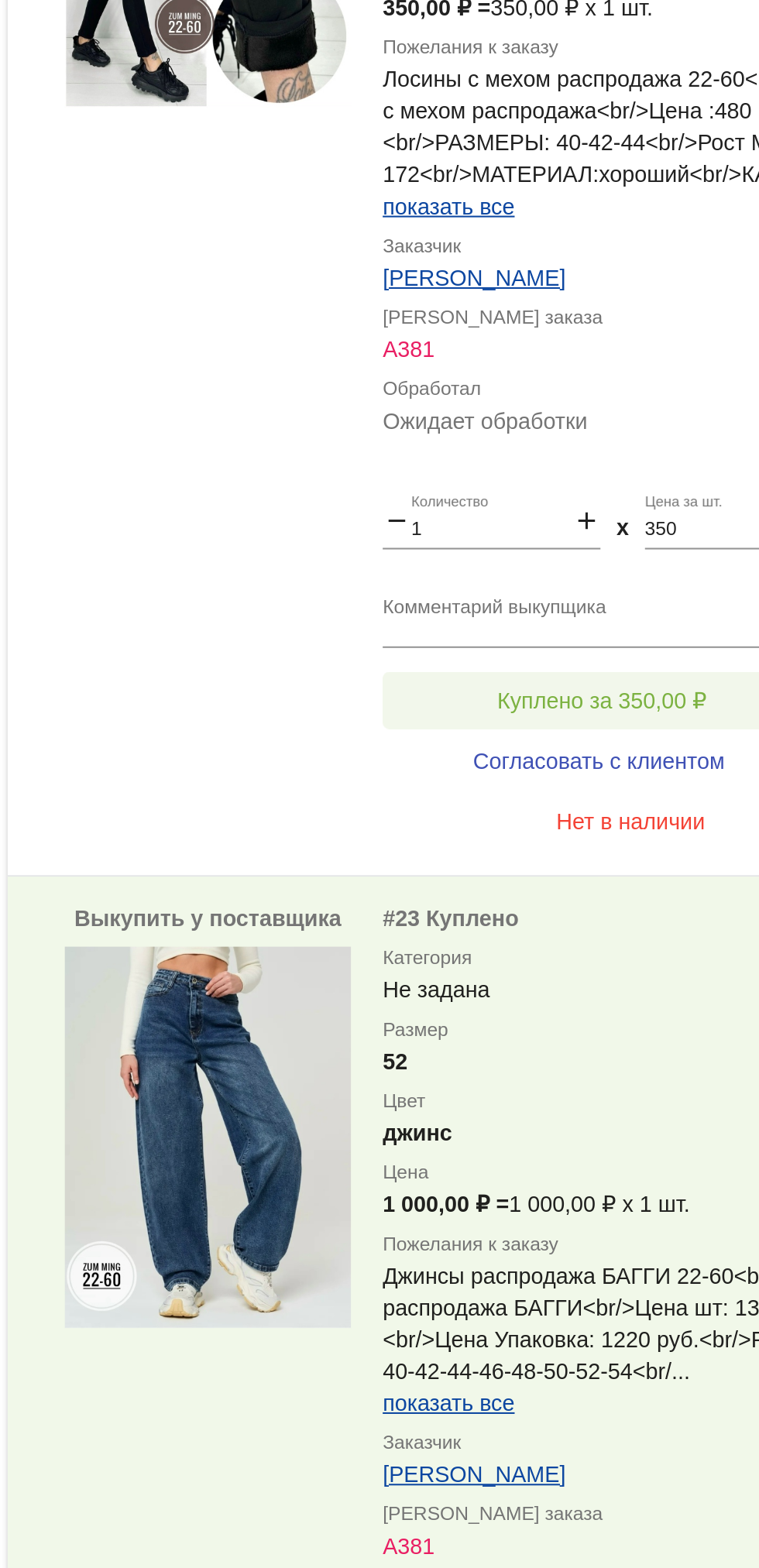
click at [637, 773] on span "Куплено за 350,00 ₽" at bounding box center [605, 775] width 102 height 13
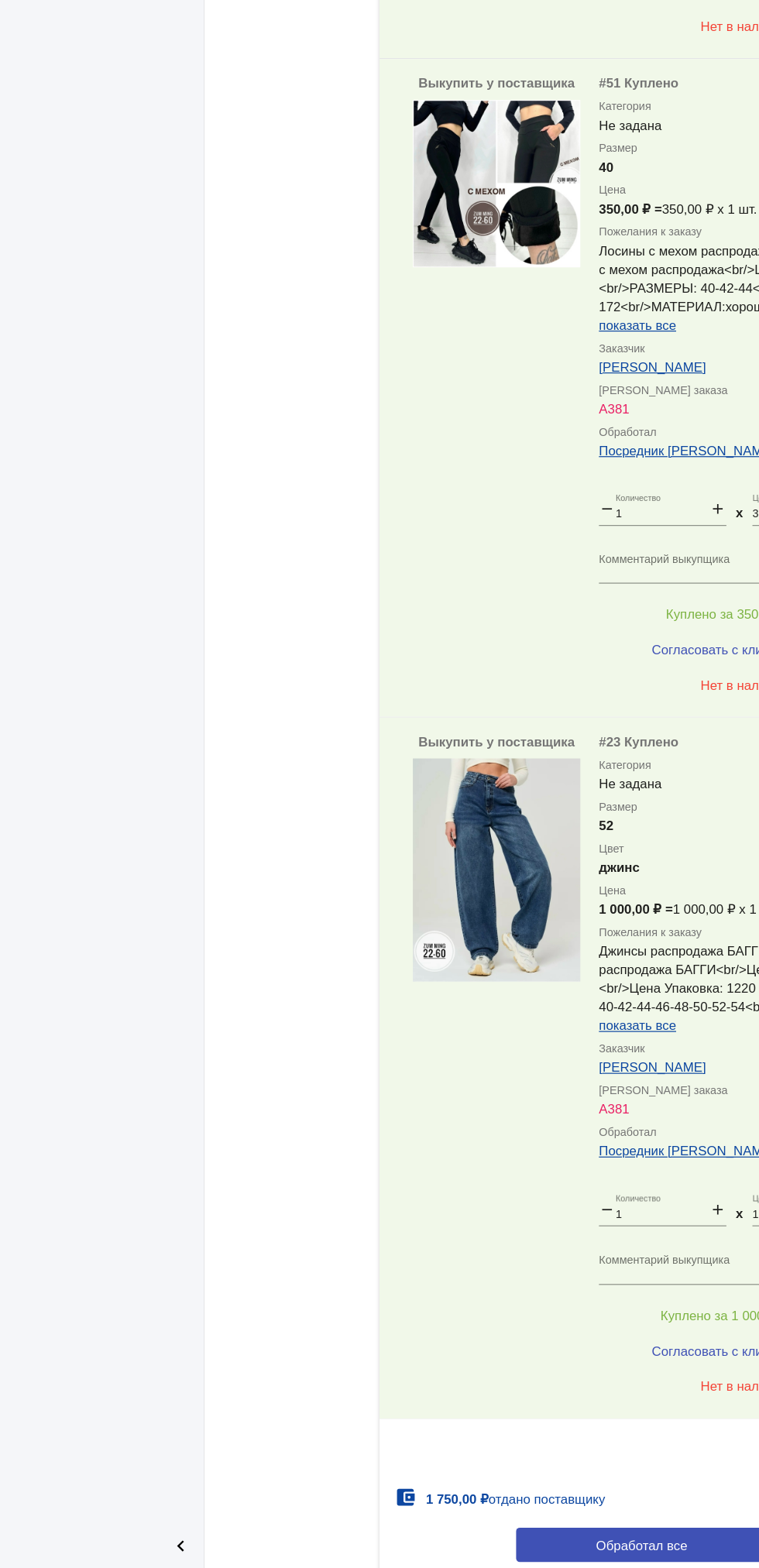
scroll to position [724, 0]
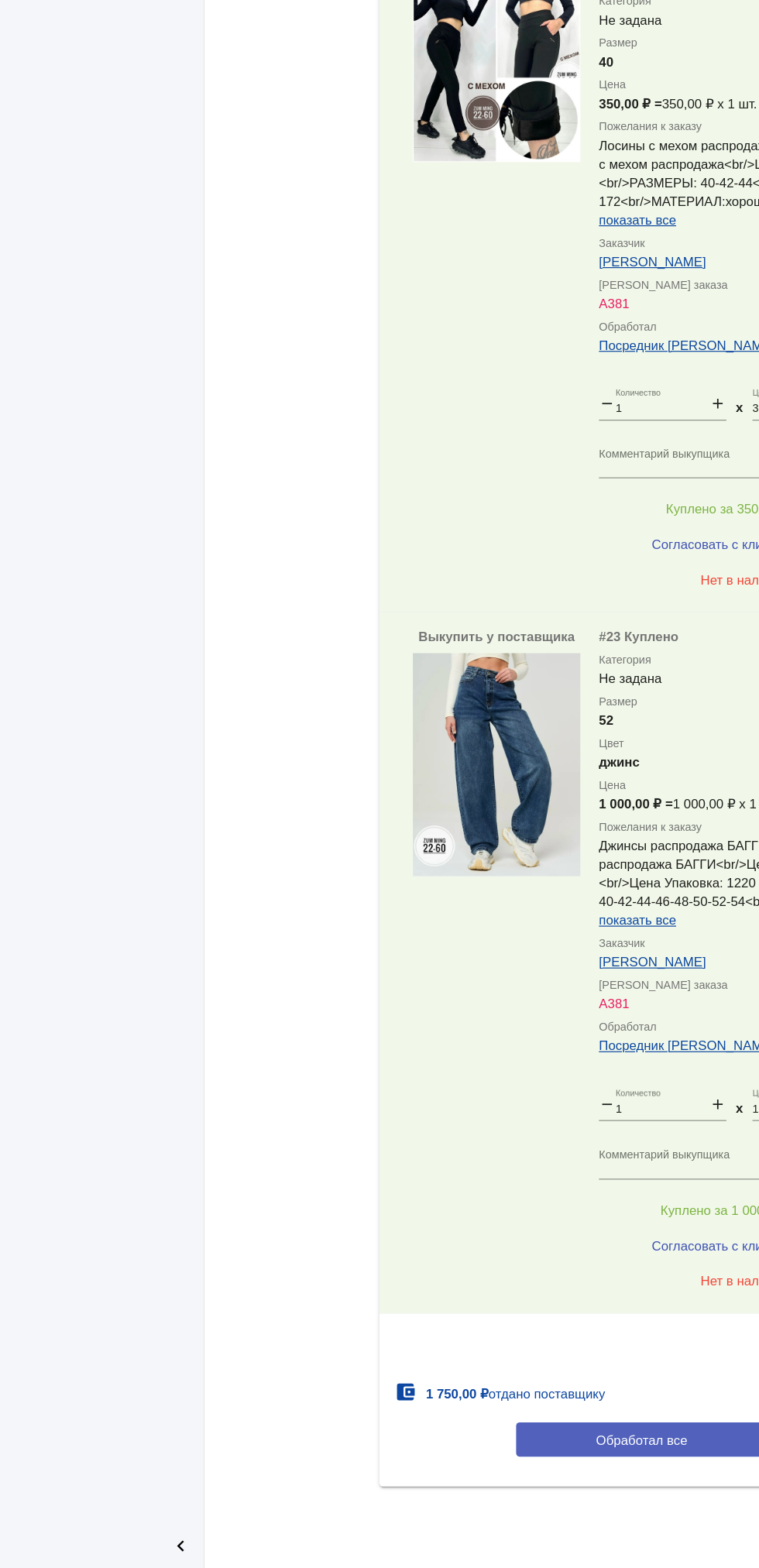
click at [535, 1465] on span "Обработал все" at bounding box center [534, 1462] width 76 height 13
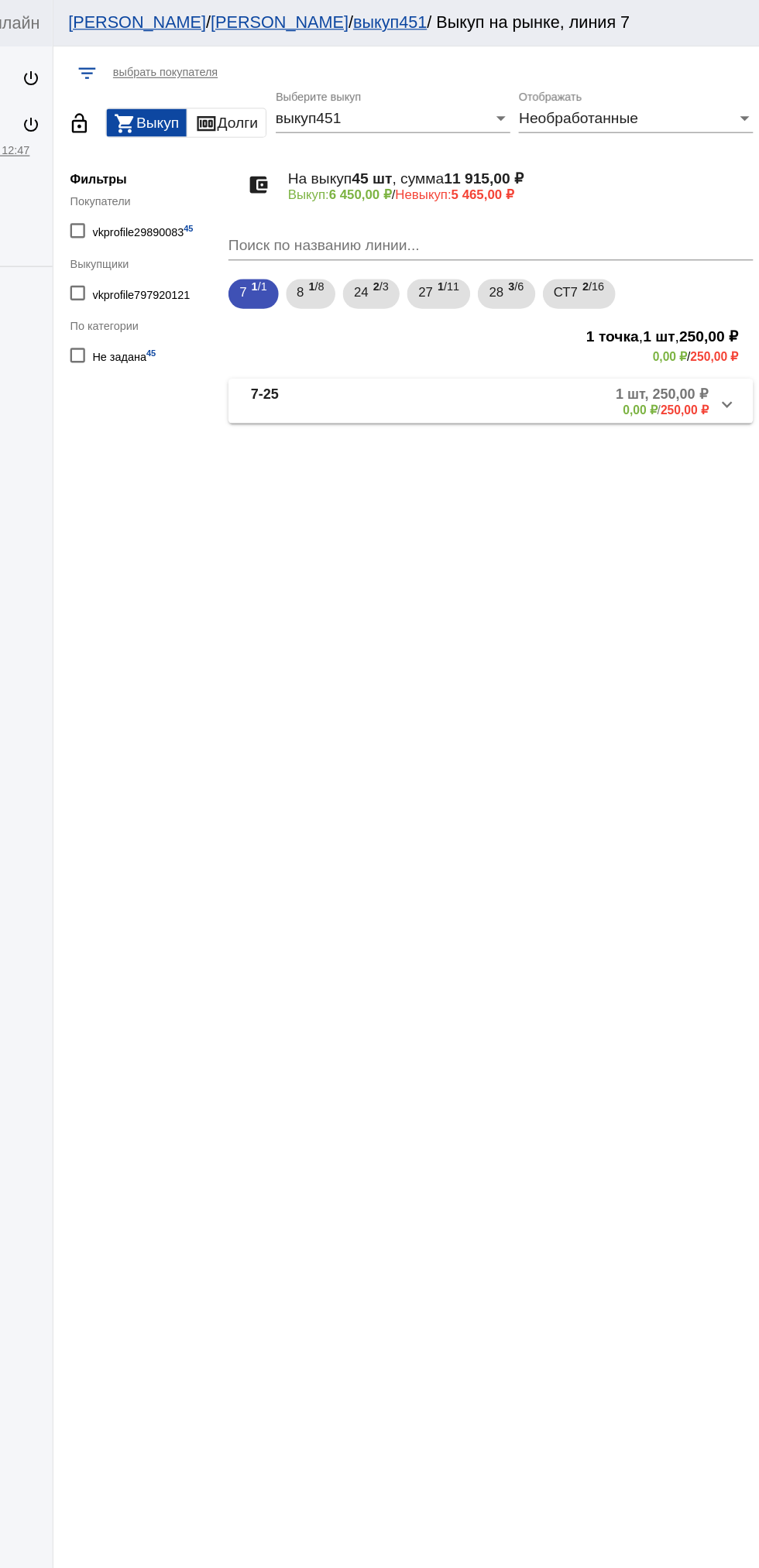
scroll to position [0, 0]
click at [441, 233] on b "2" at bounding box center [439, 238] width 6 height 11
click at [564, 340] on mat-panel-description "2 шт, 400,00 ₽ 0,00 ₽ / 400,00 ₽" at bounding box center [589, 335] width 251 height 26
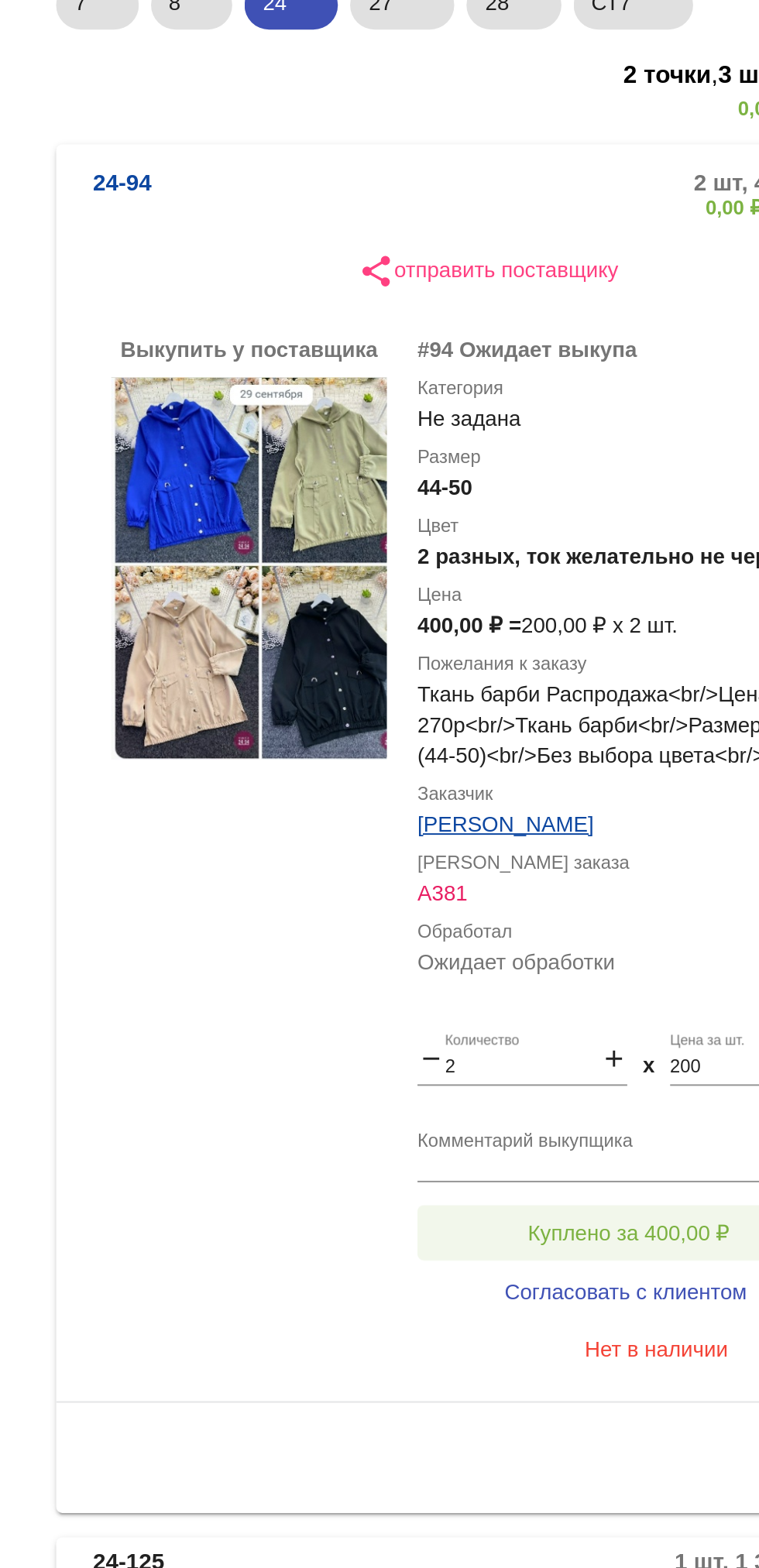
click at [624, 855] on button "Куплено за 400,00 ₽" at bounding box center [605, 866] width 214 height 28
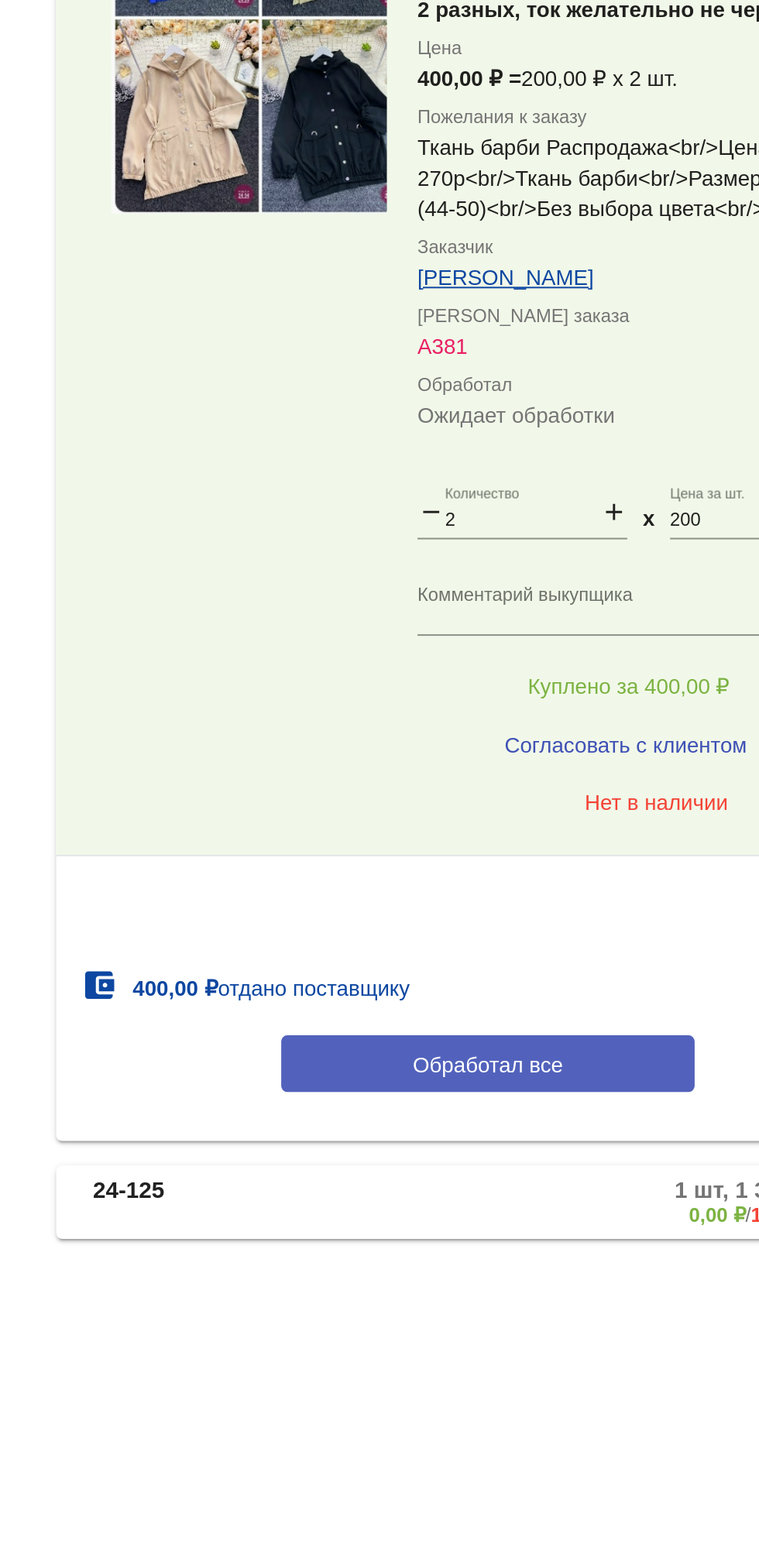
click at [581, 1051] on button "Обработал все" at bounding box center [534, 1056] width 209 height 28
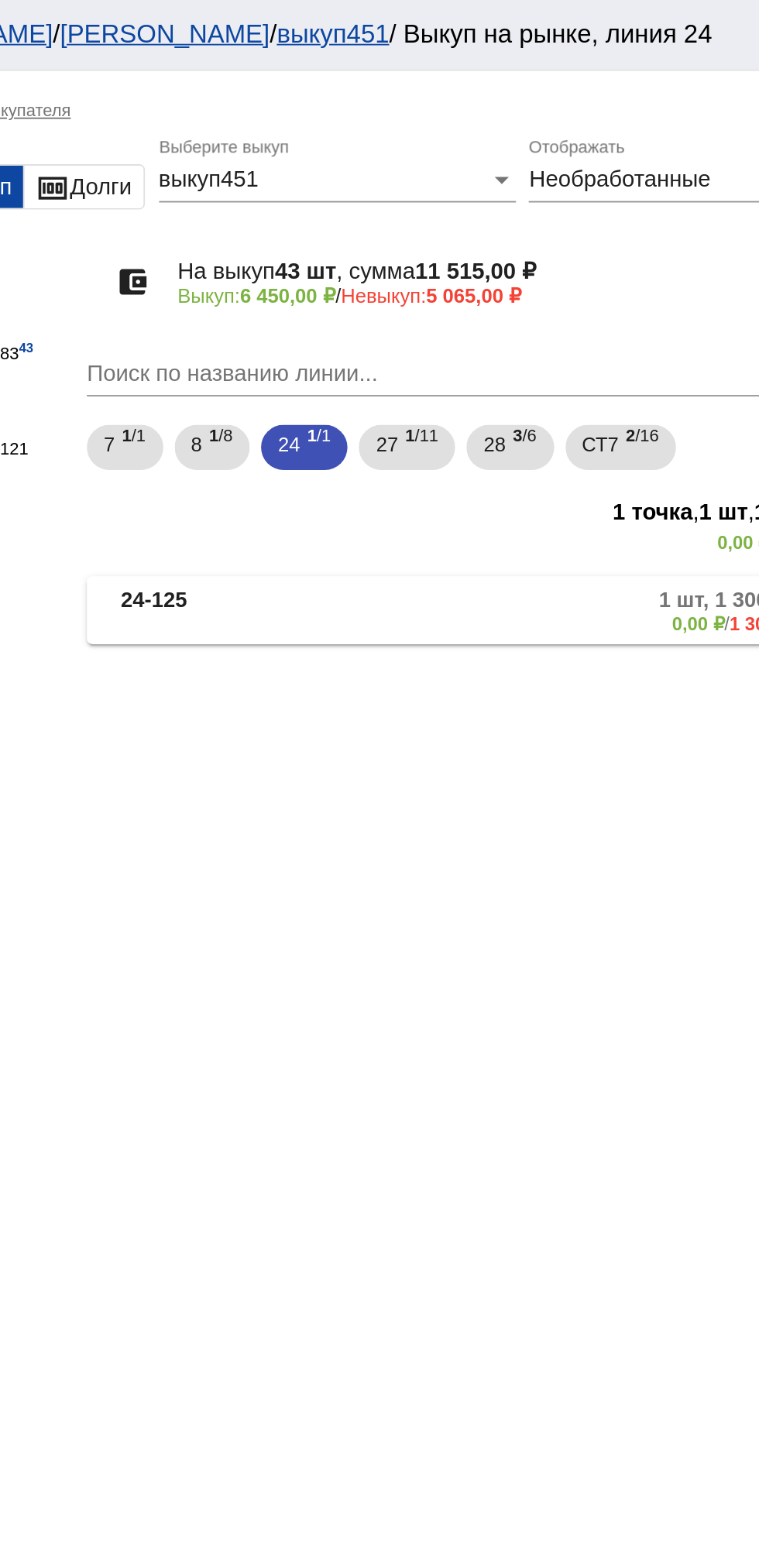
click at [376, 331] on mat-panel-title "24-125" at bounding box center [393, 335] width 117 height 26
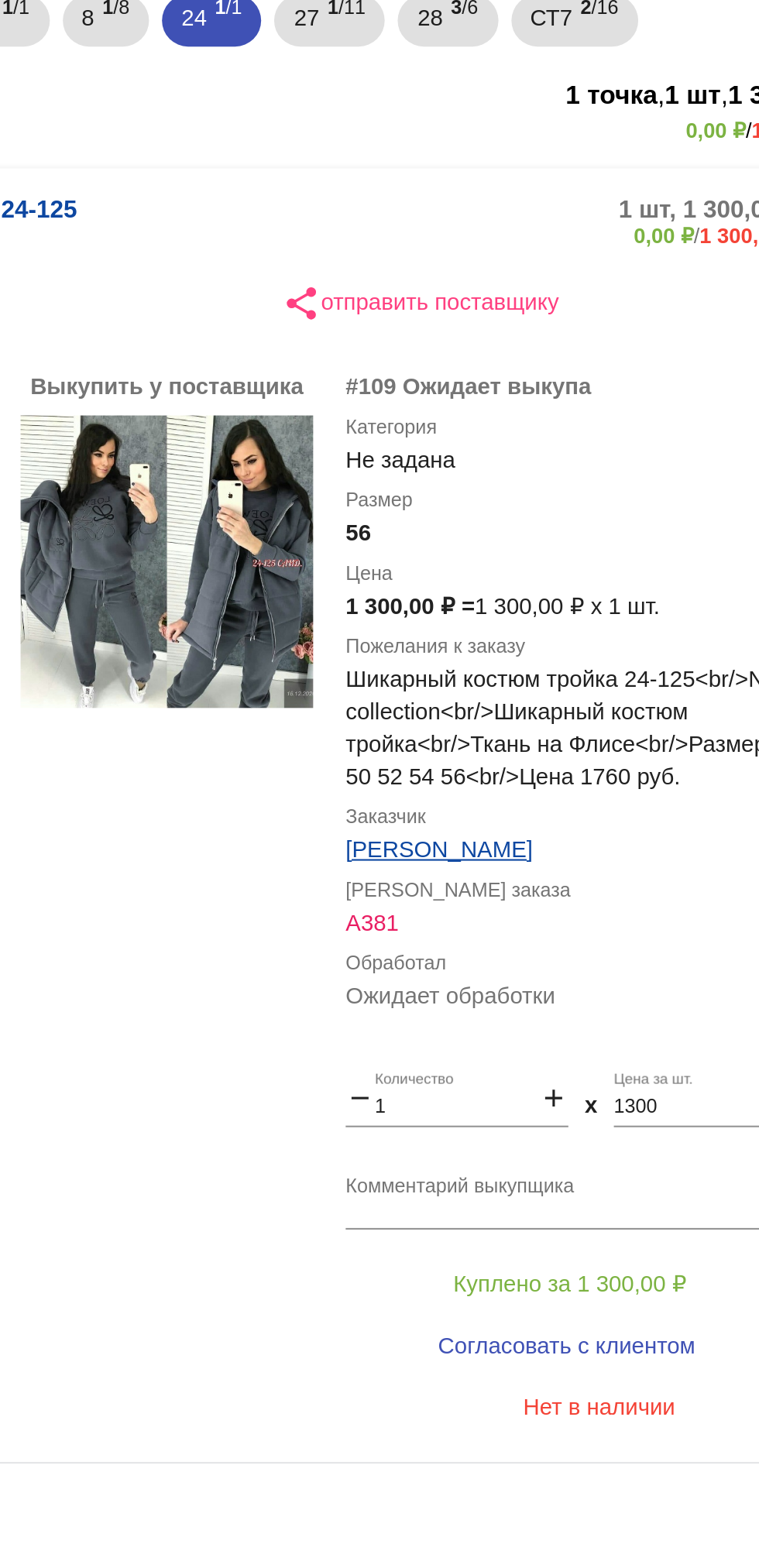
click at [587, 801] on textarea "Комментарий выкупщика" at bounding box center [620, 806] width 242 height 24
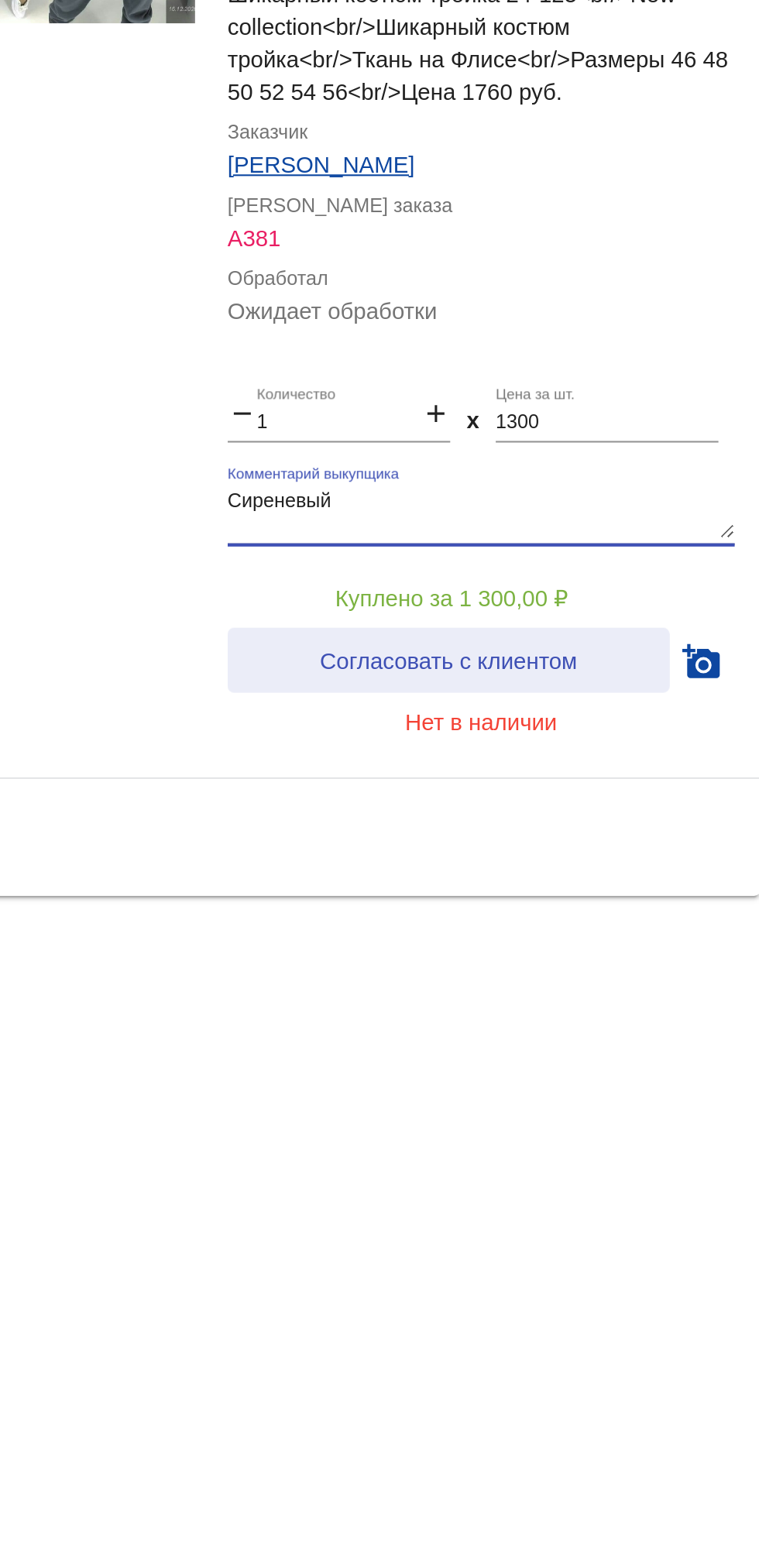
type textarea "Сиреневый"
click at [638, 875] on span "Согласовать с клиентом" at bounding box center [603, 876] width 122 height 13
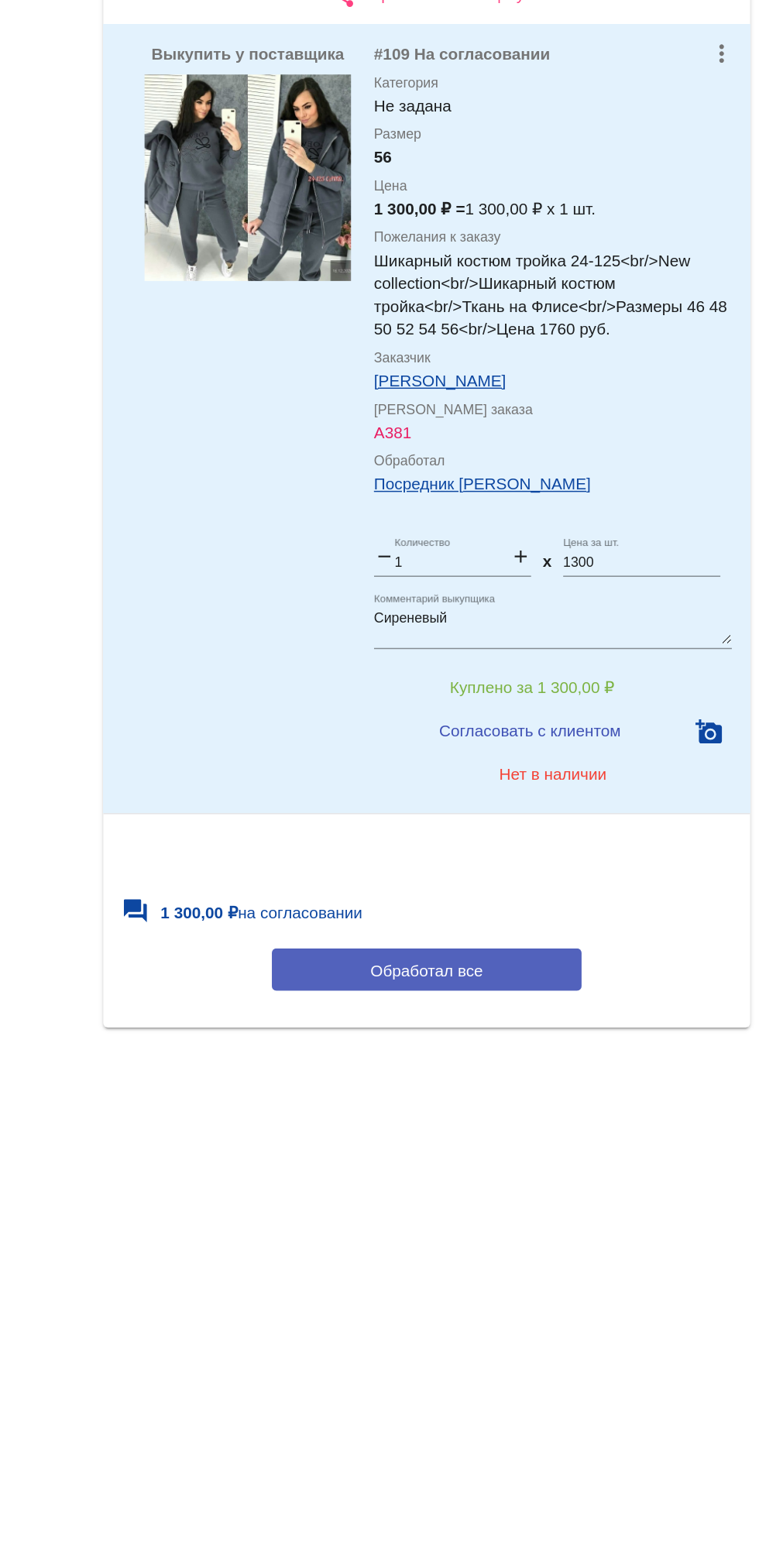
click at [590, 1041] on button "Обработал все" at bounding box center [534, 1037] width 209 height 28
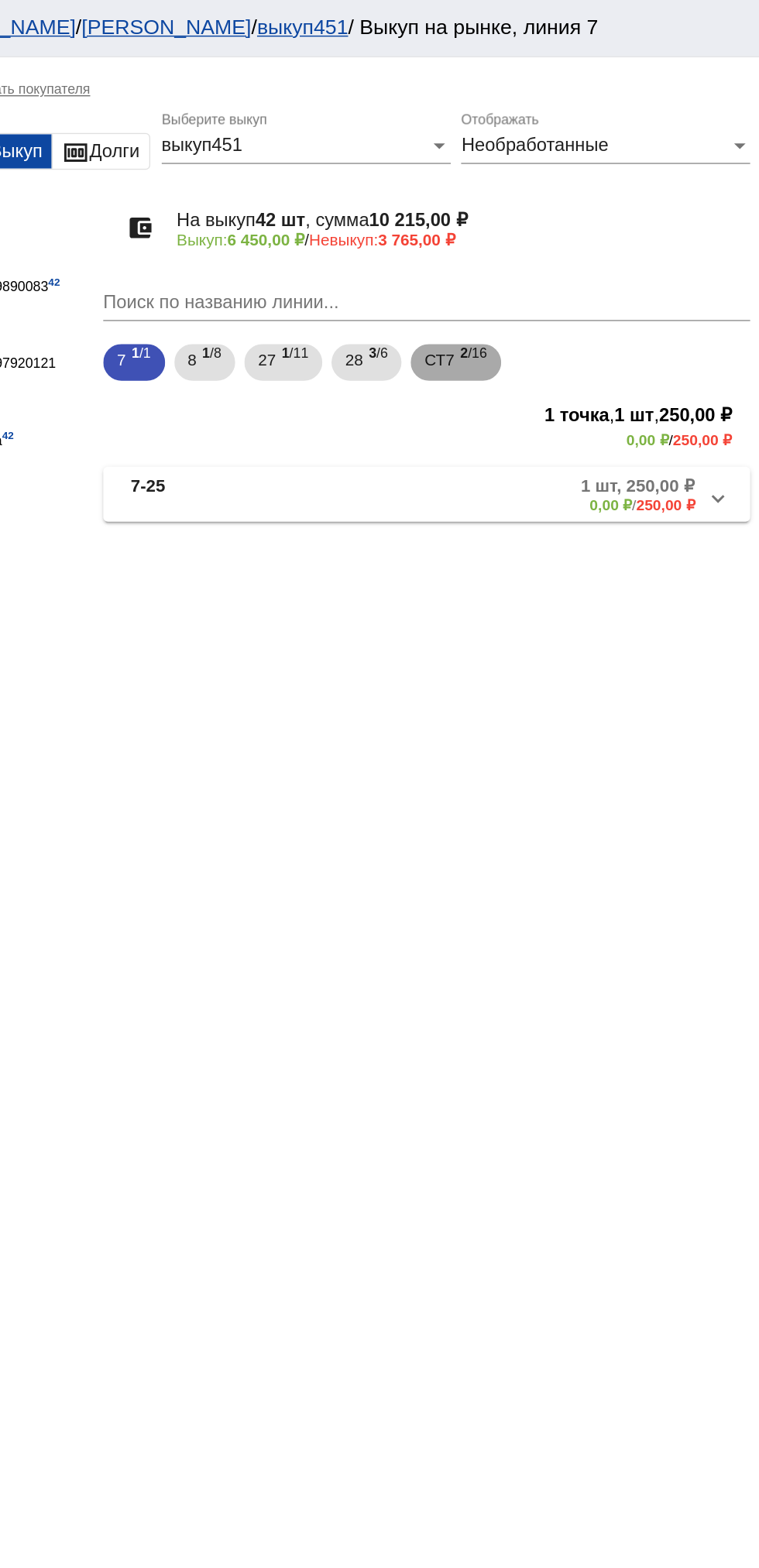
click at [570, 257] on span "2 /16" at bounding box center [565, 245] width 17 height 32
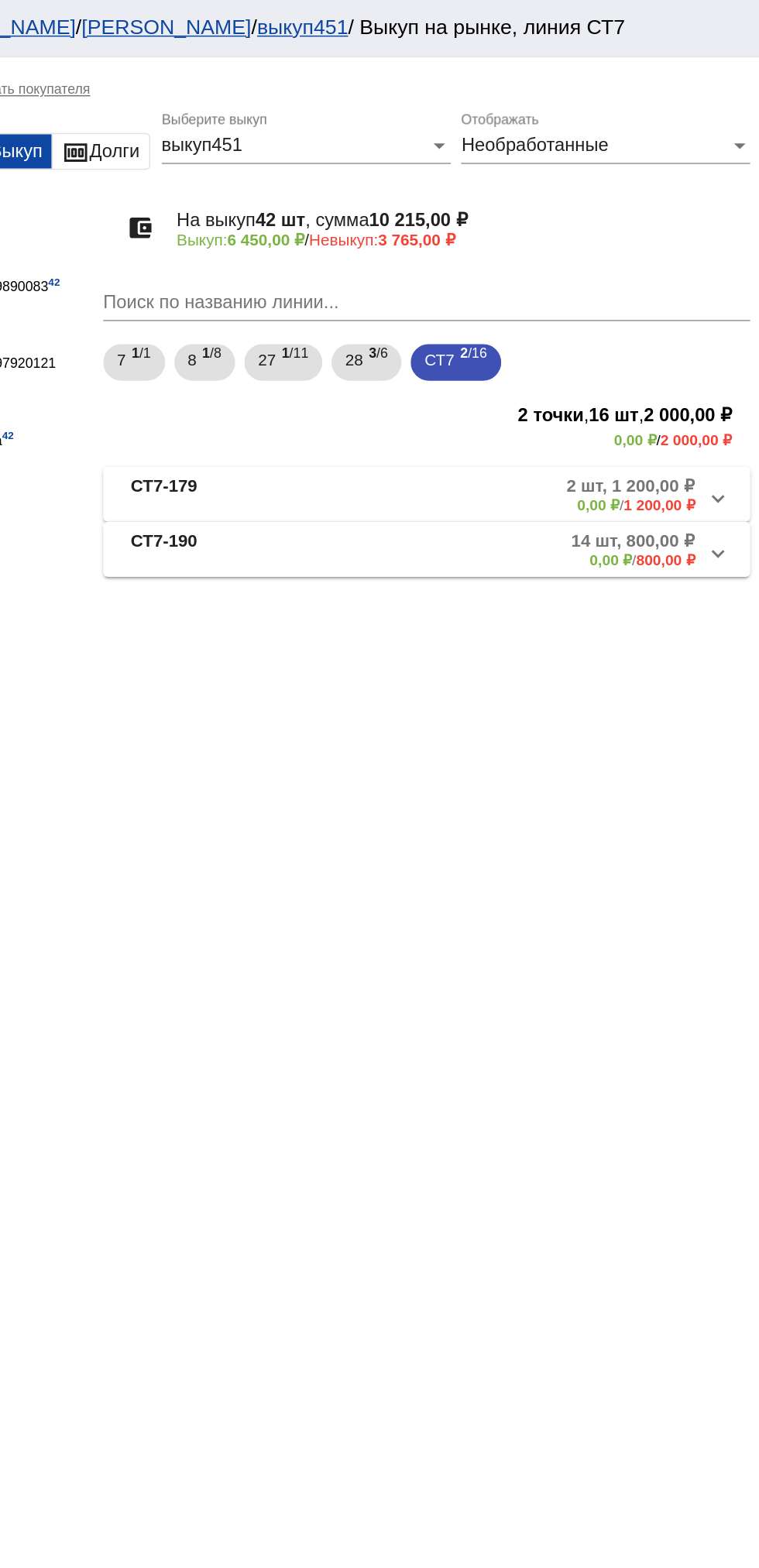
click at [637, 326] on b "2 шт, 1 200,00 ₽" at bounding box center [672, 328] width 87 height 14
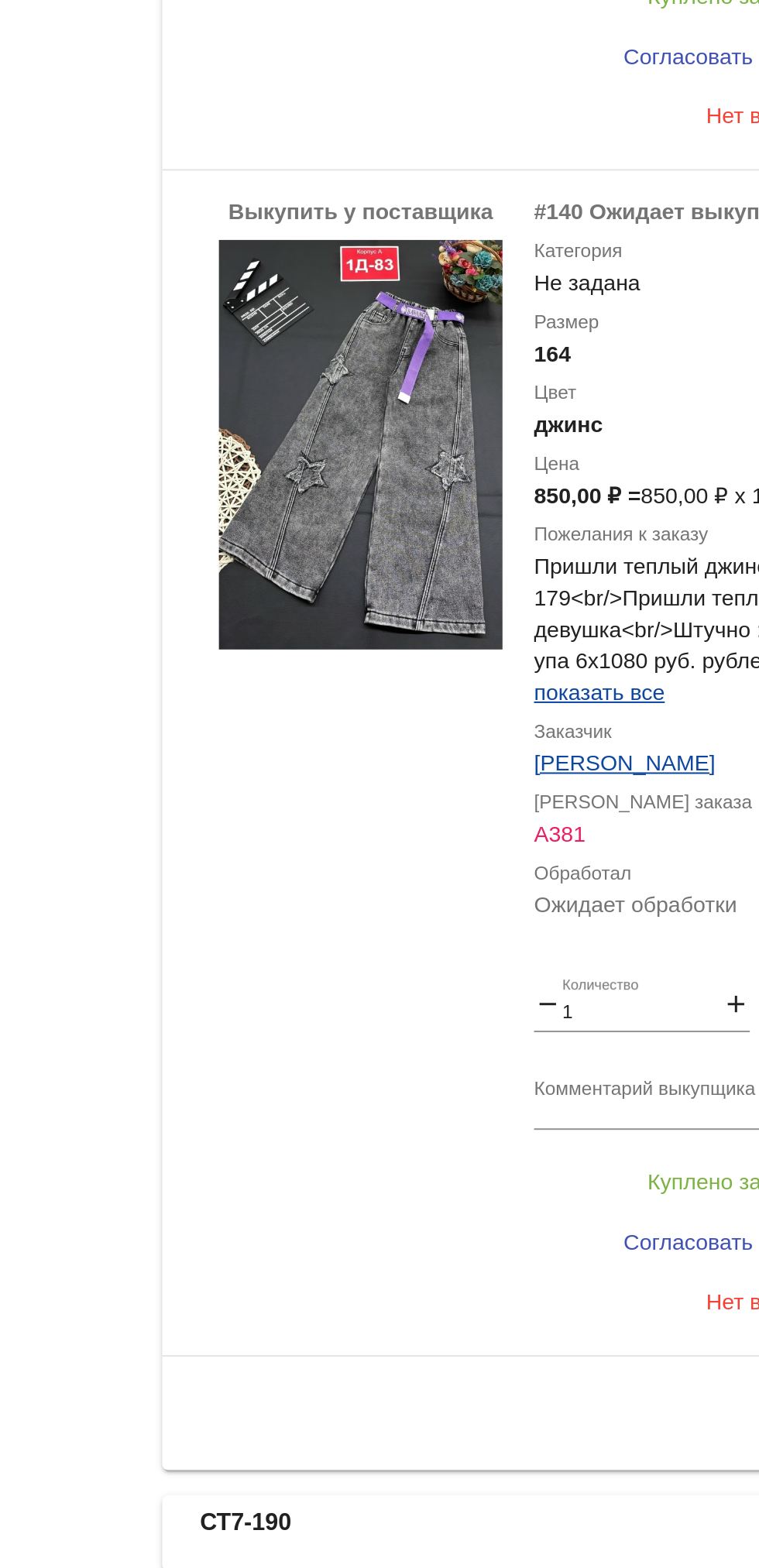
click at [236, 860] on app-facets "Фильтры Покупатели vkprofile29890083 42 Выкупщики vkprofile797920121 По категор…" at bounding box center [247, 753] width 139 height 1495
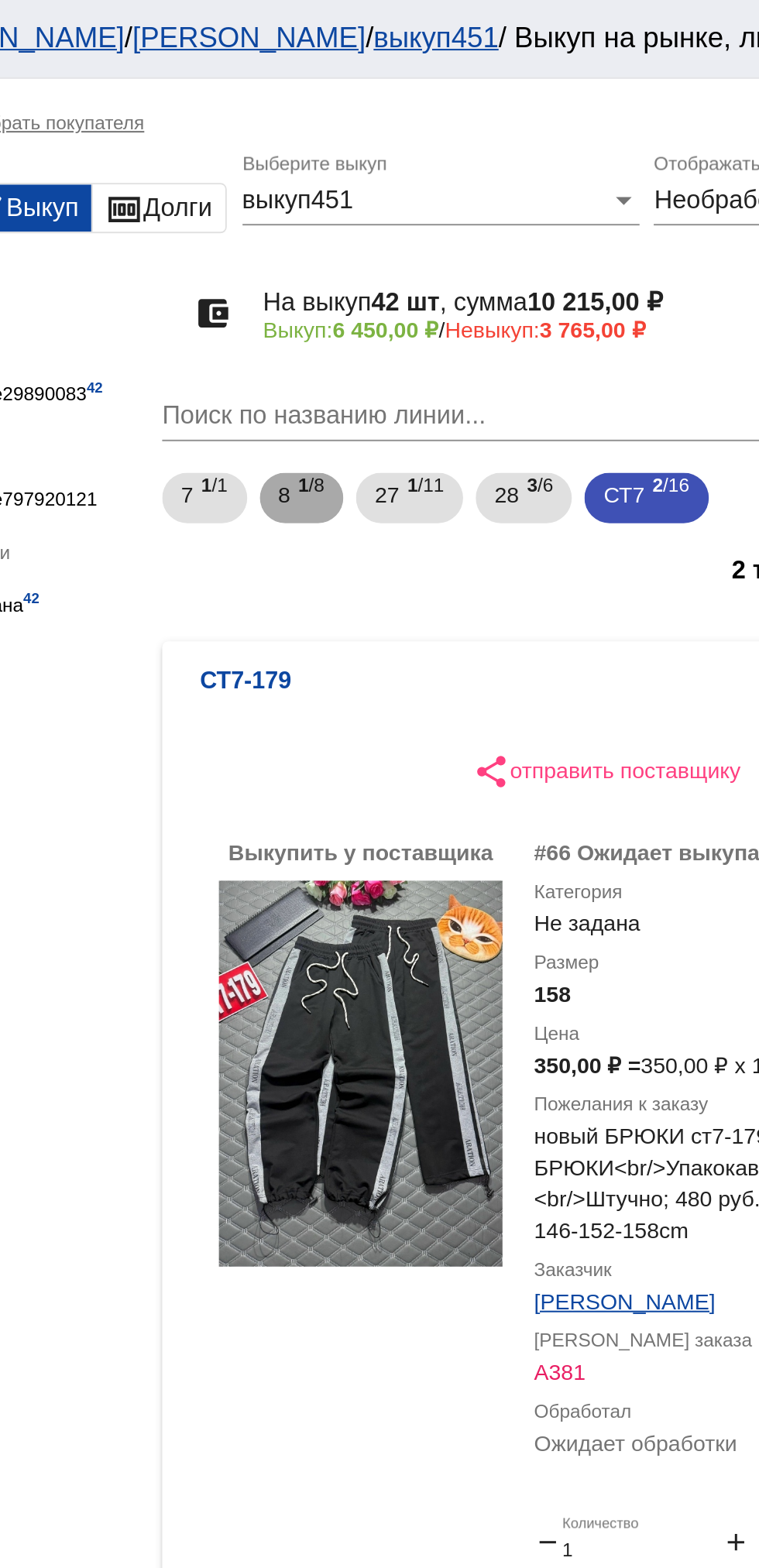
click at [381, 247] on div "8 1 /8" at bounding box center [384, 245] width 23 height 32
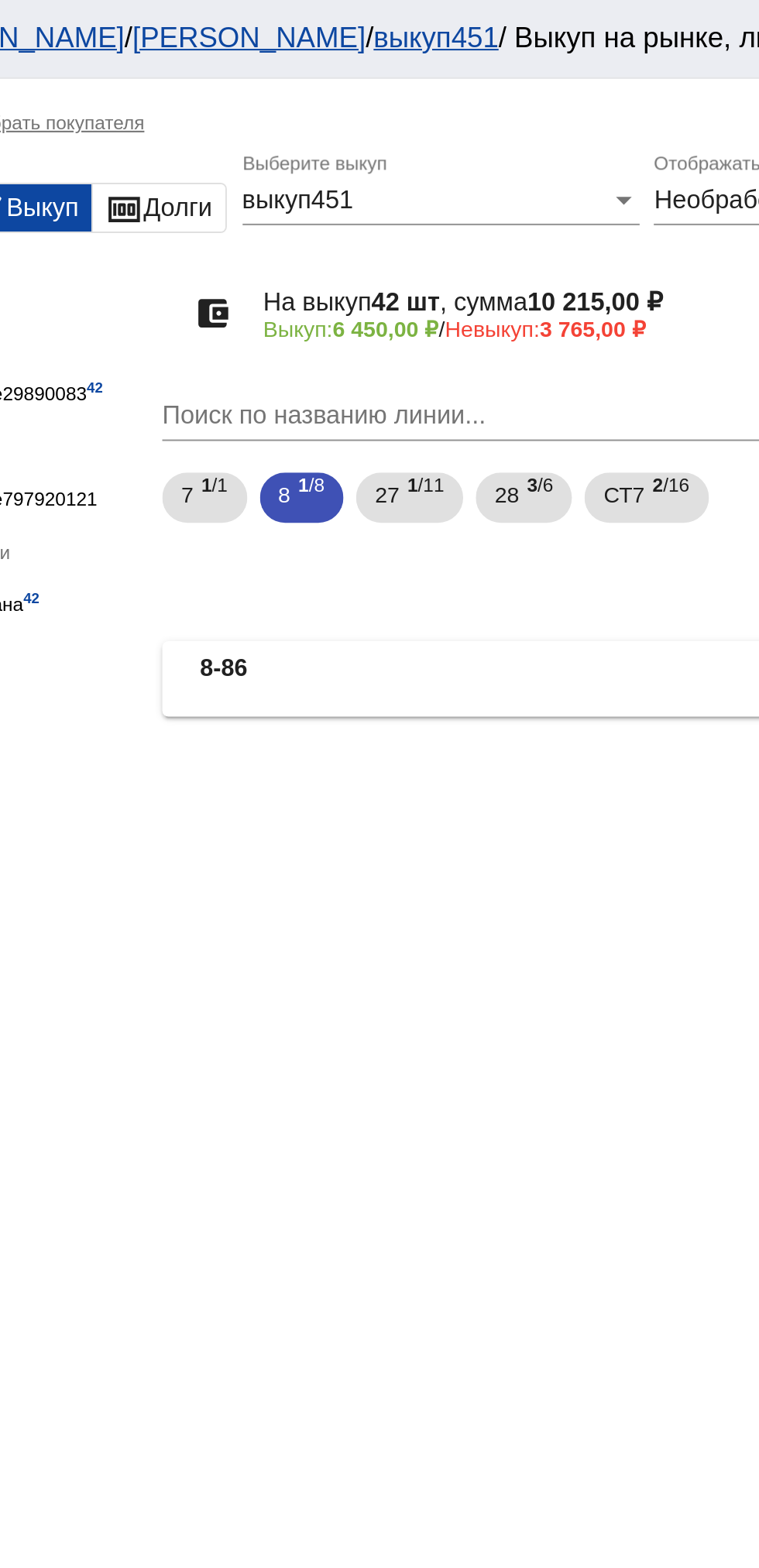
click at [354, 331] on b "8-86" at bounding box center [346, 335] width 23 height 26
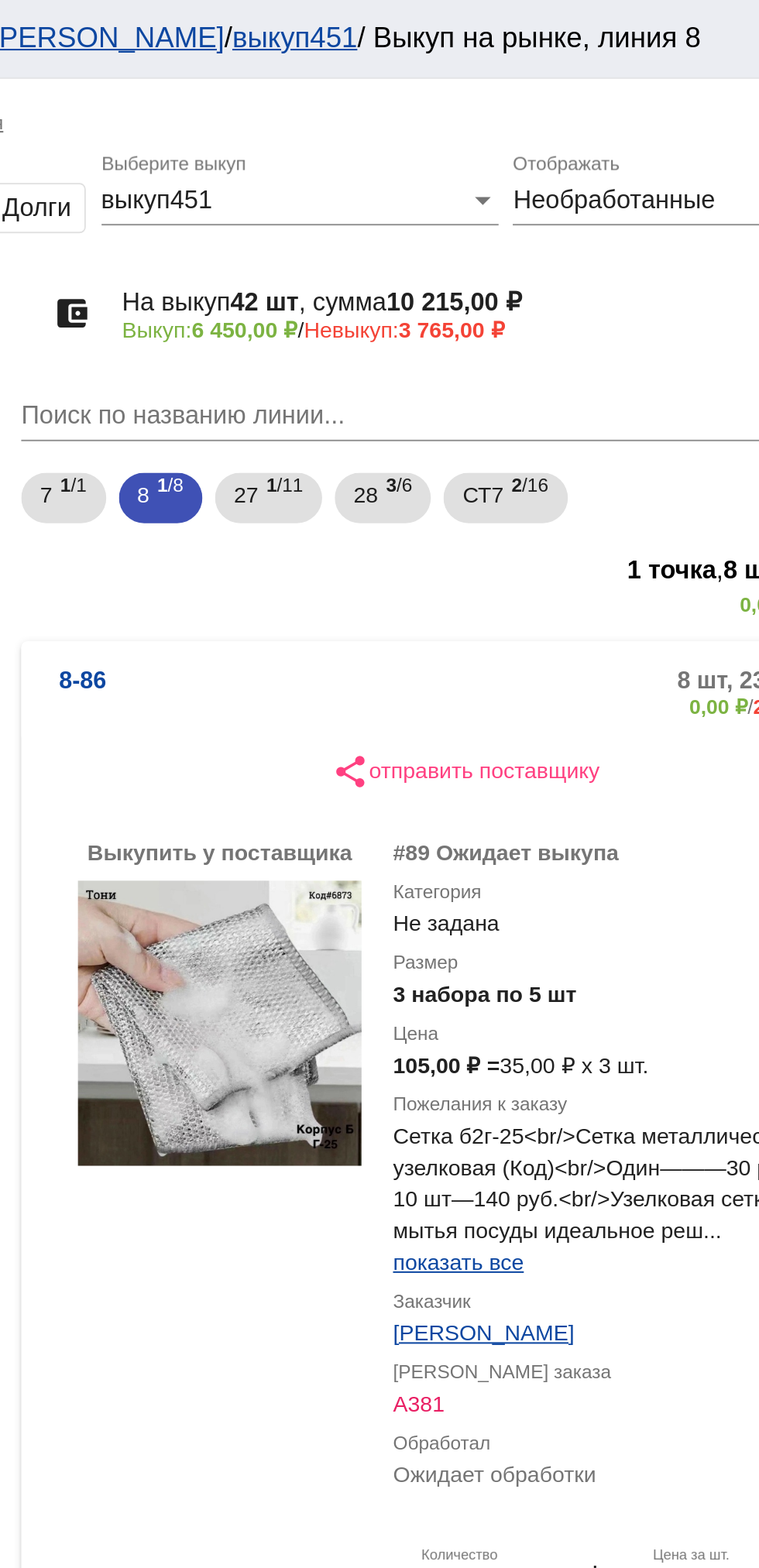
click at [386, 327] on mat-panel-title "8-86" at bounding box center [390, 340] width 112 height 26
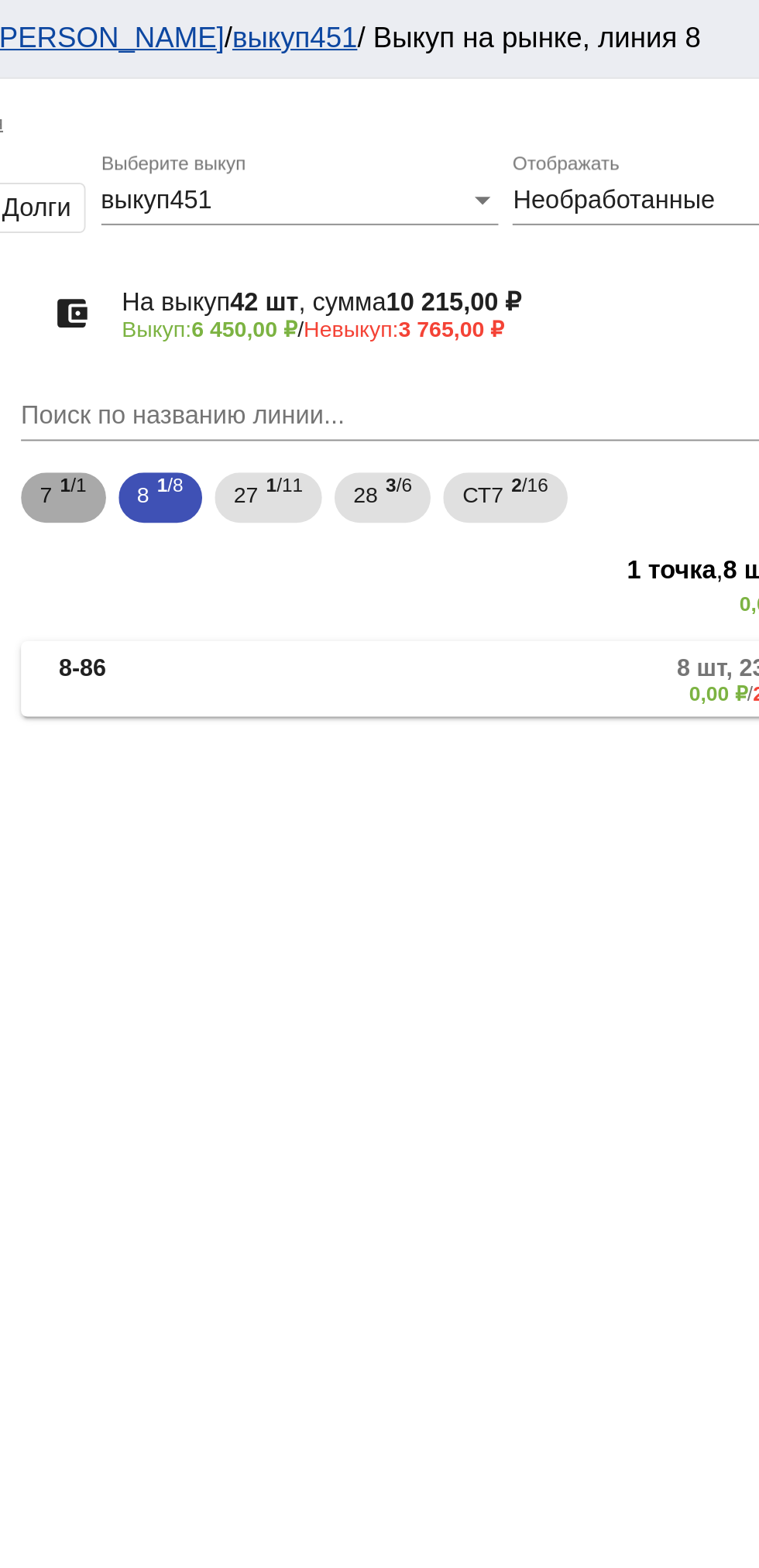
click at [328, 243] on span "7" at bounding box center [328, 243] width 6 height 28
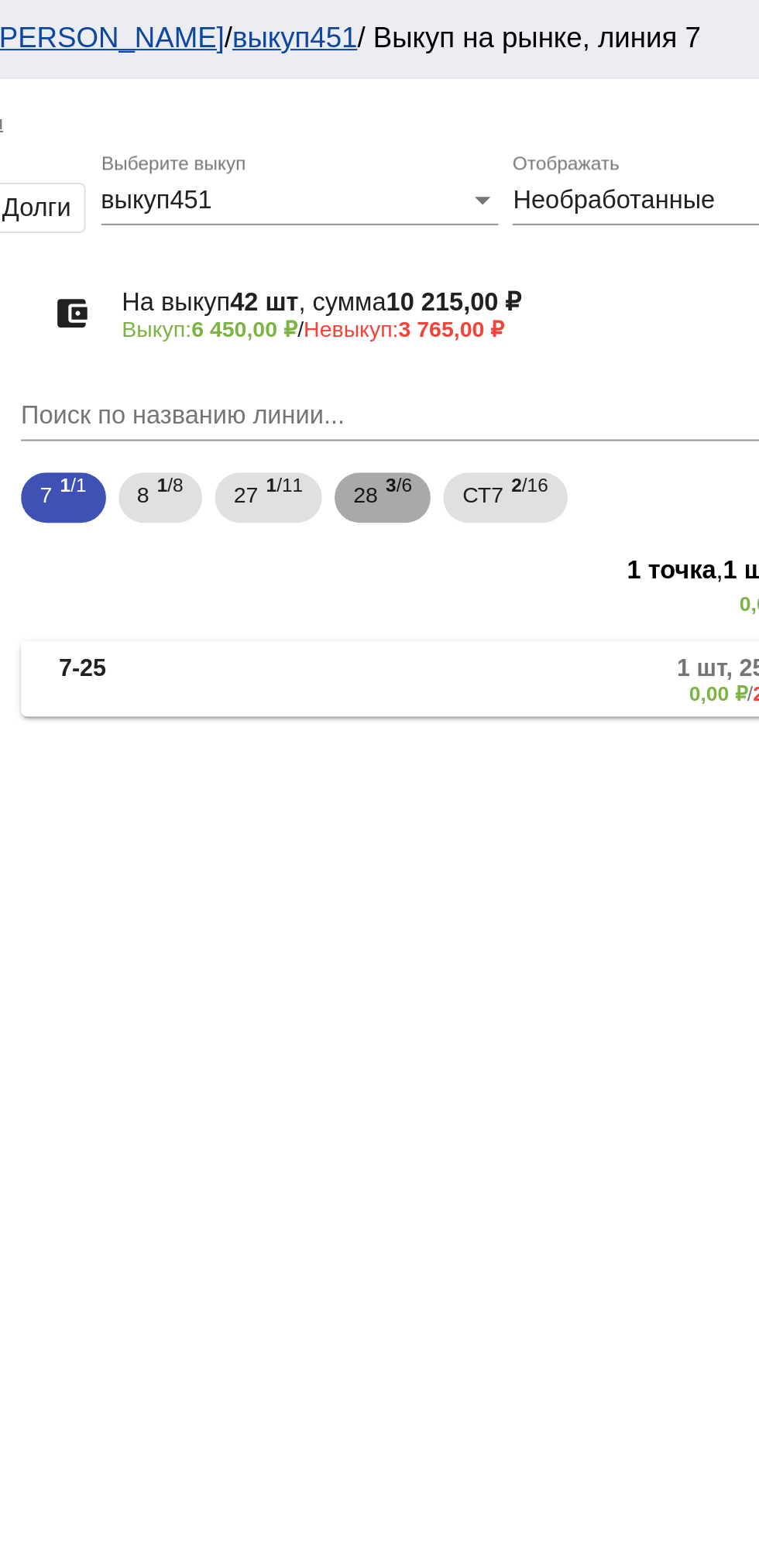
click at [490, 248] on span "28" at bounding box center [486, 243] width 13 height 28
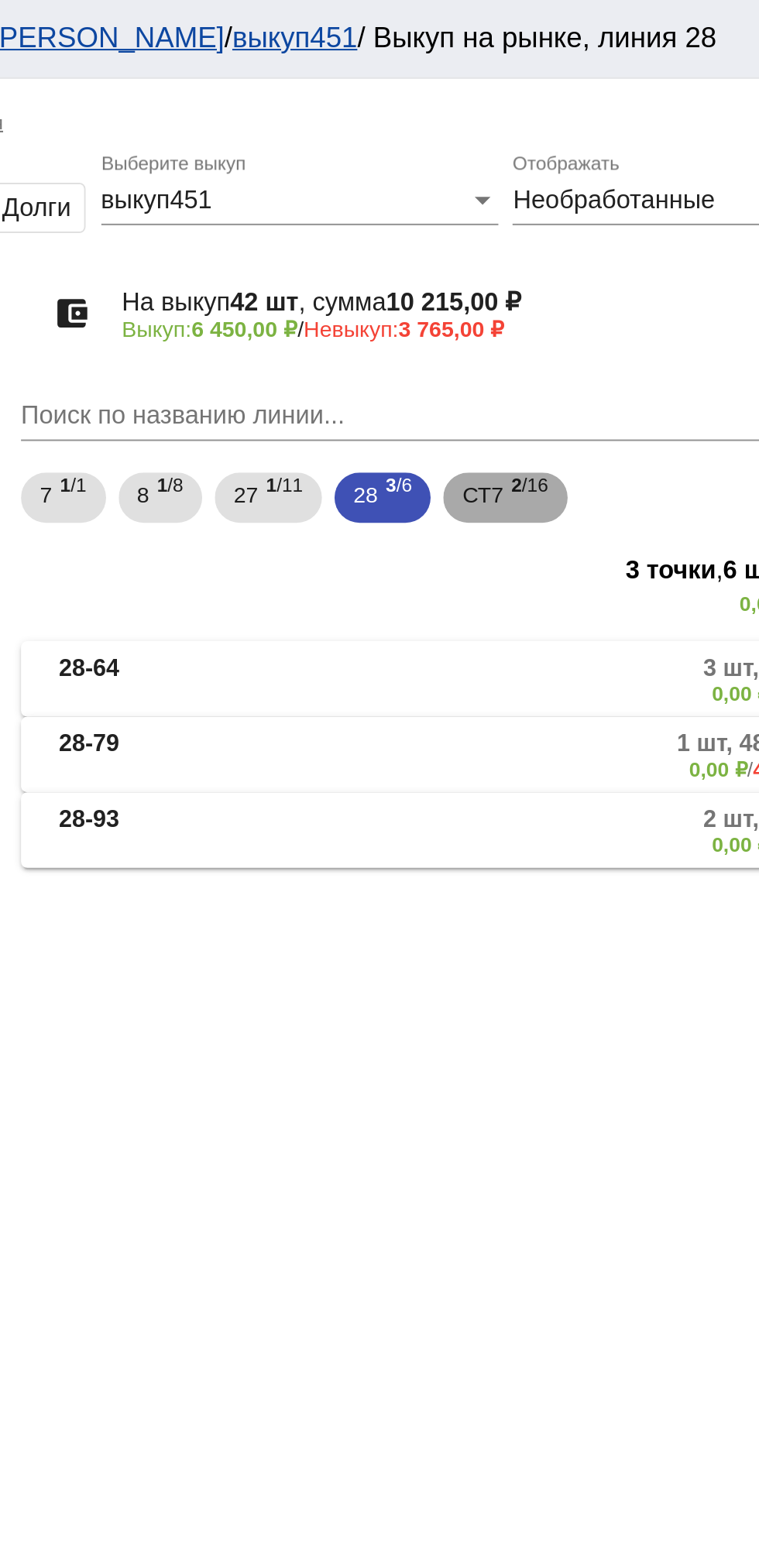
click at [558, 247] on div "СТ7 2 /16" at bounding box center [554, 245] width 42 height 32
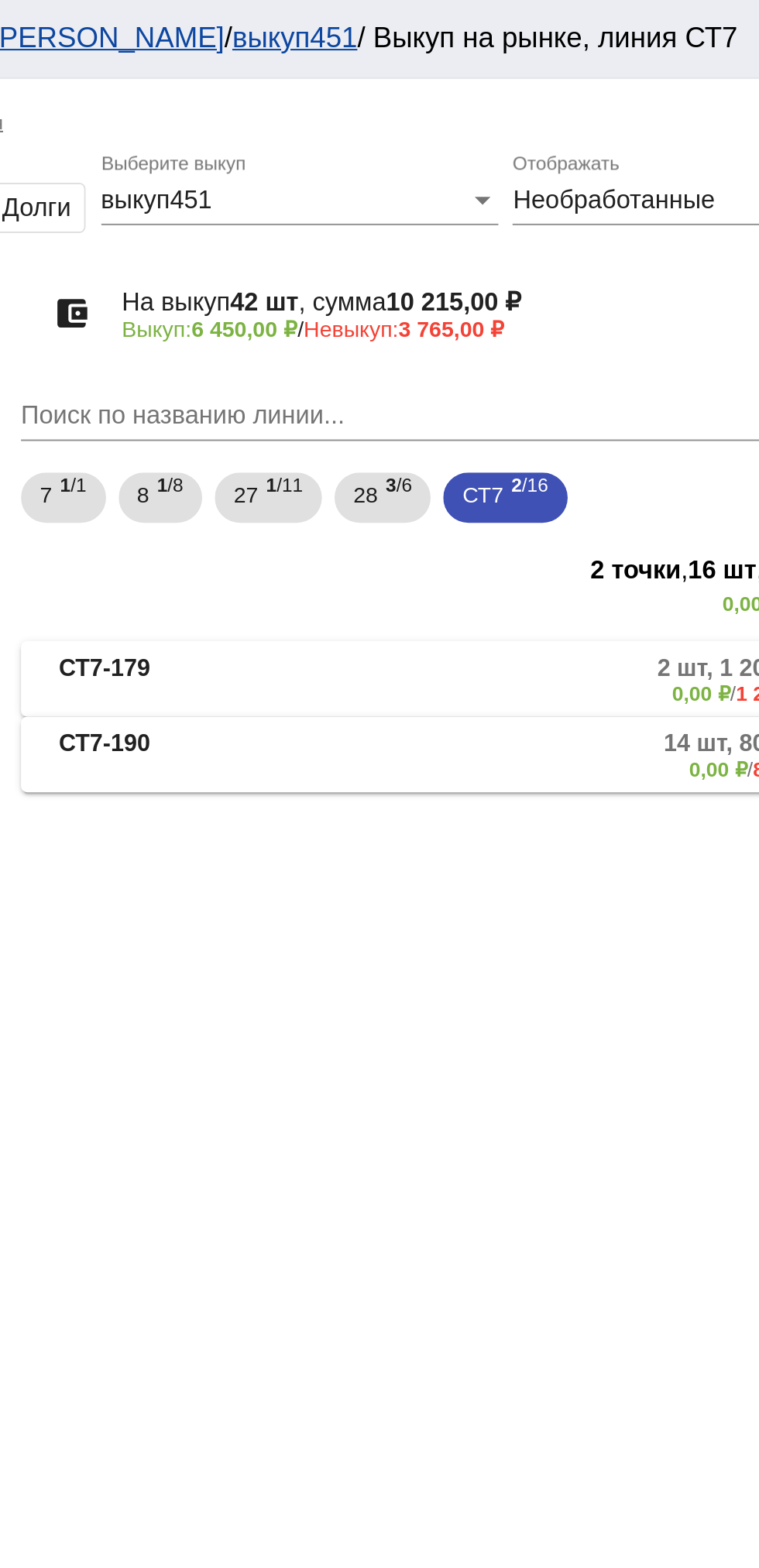
click at [390, 375] on mat-panel-title "СТ7-190" at bounding box center [397, 371] width 125 height 26
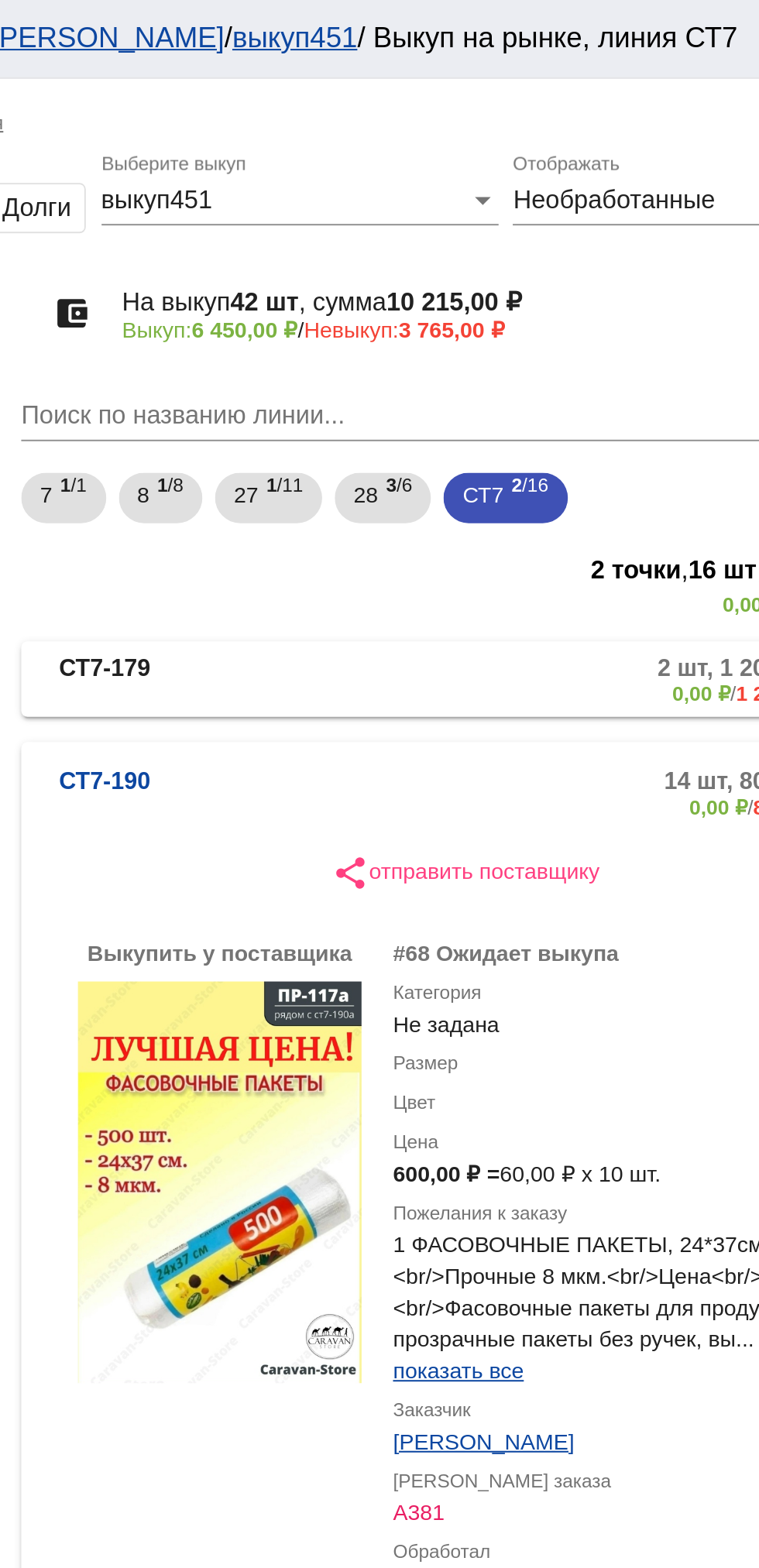
click at [365, 319] on mat-expansion-panel-header "СТ7-179 2 шт, 1 200,00 ₽ 0,00 ₽ / 1 200,00 ₽" at bounding box center [534, 334] width 436 height 38
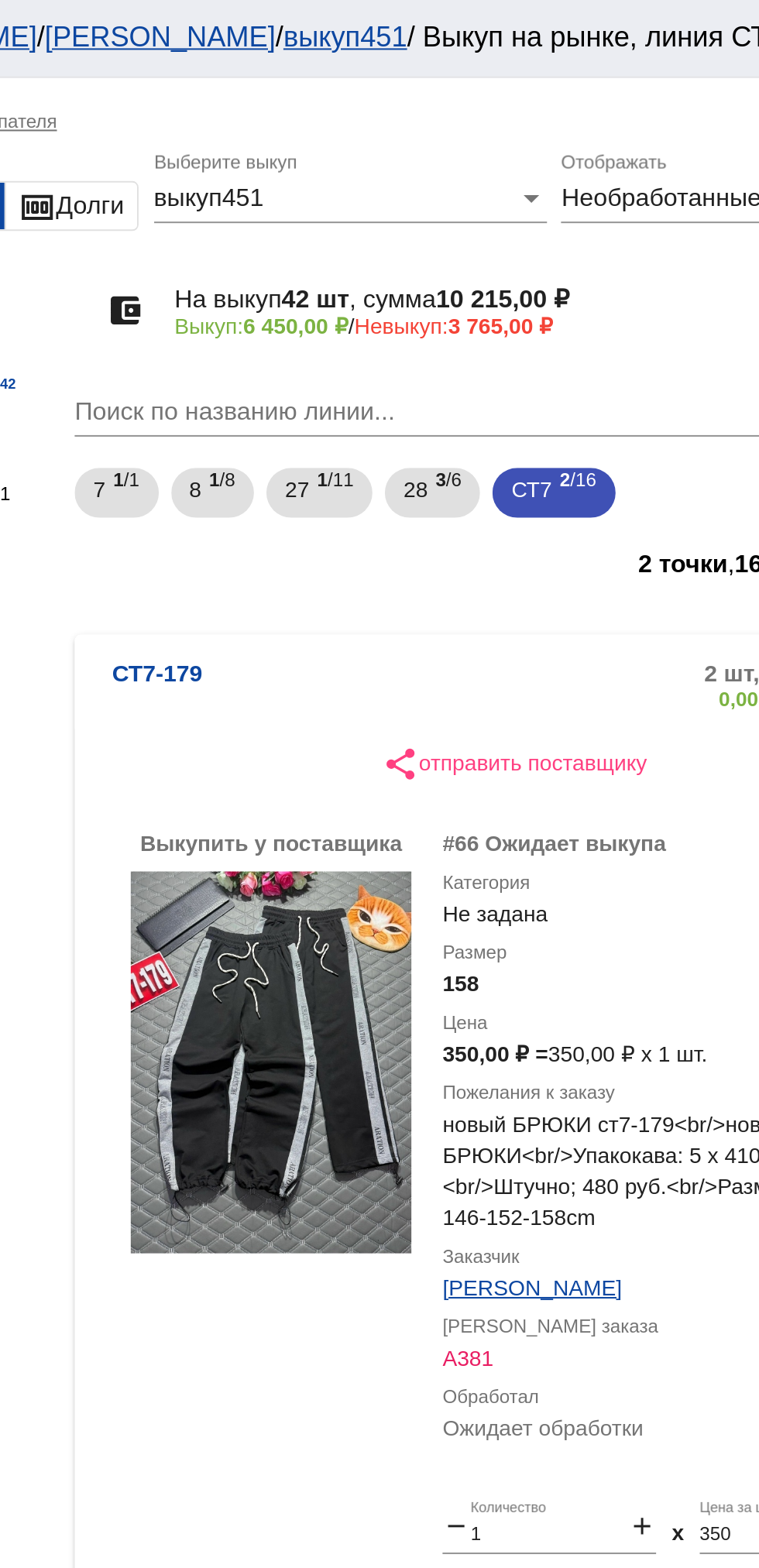
scroll to position [1, 0]
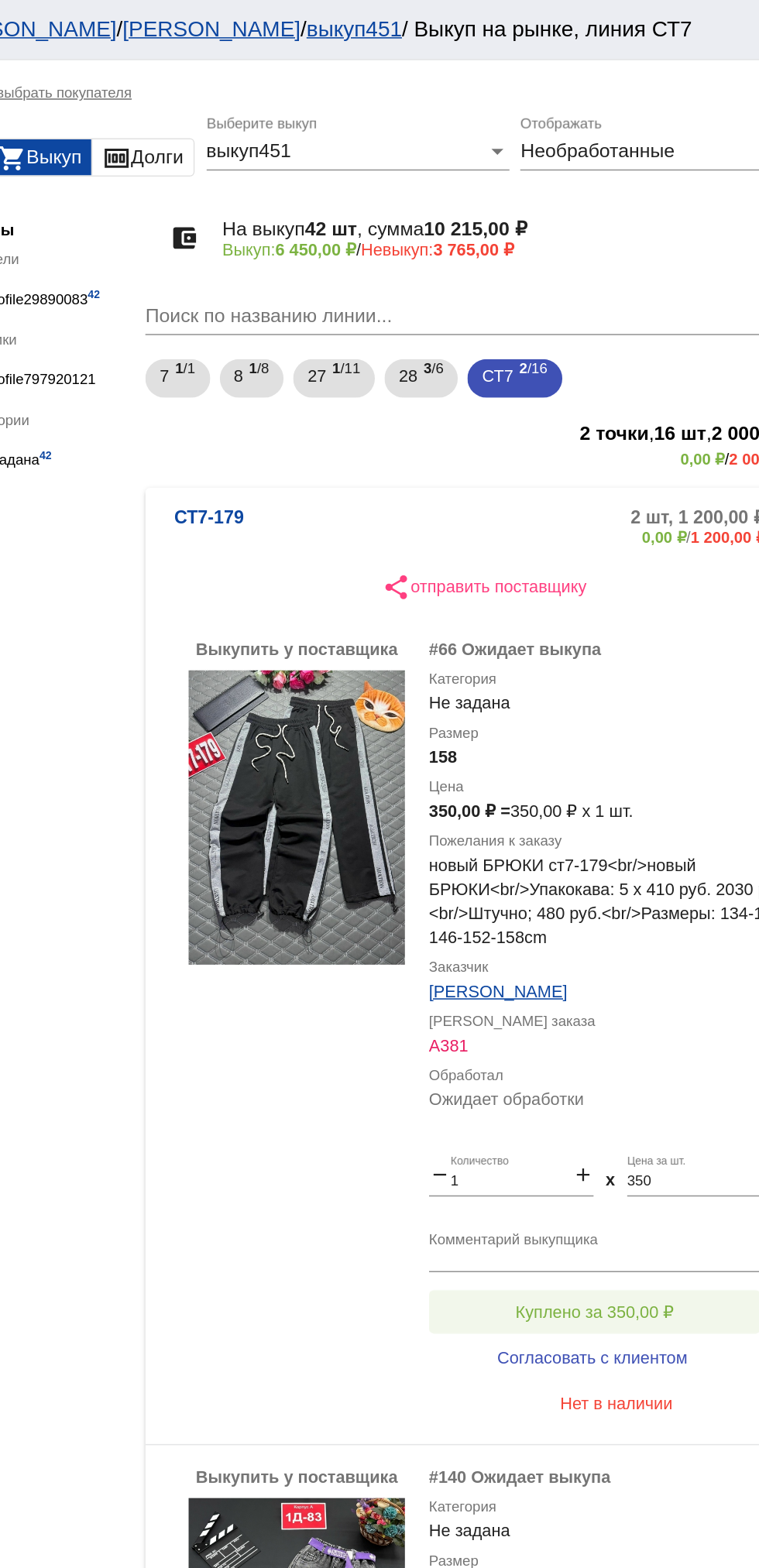
click at [621, 849] on span "Куплено за 350,00 ₽" at bounding box center [605, 846] width 102 height 13
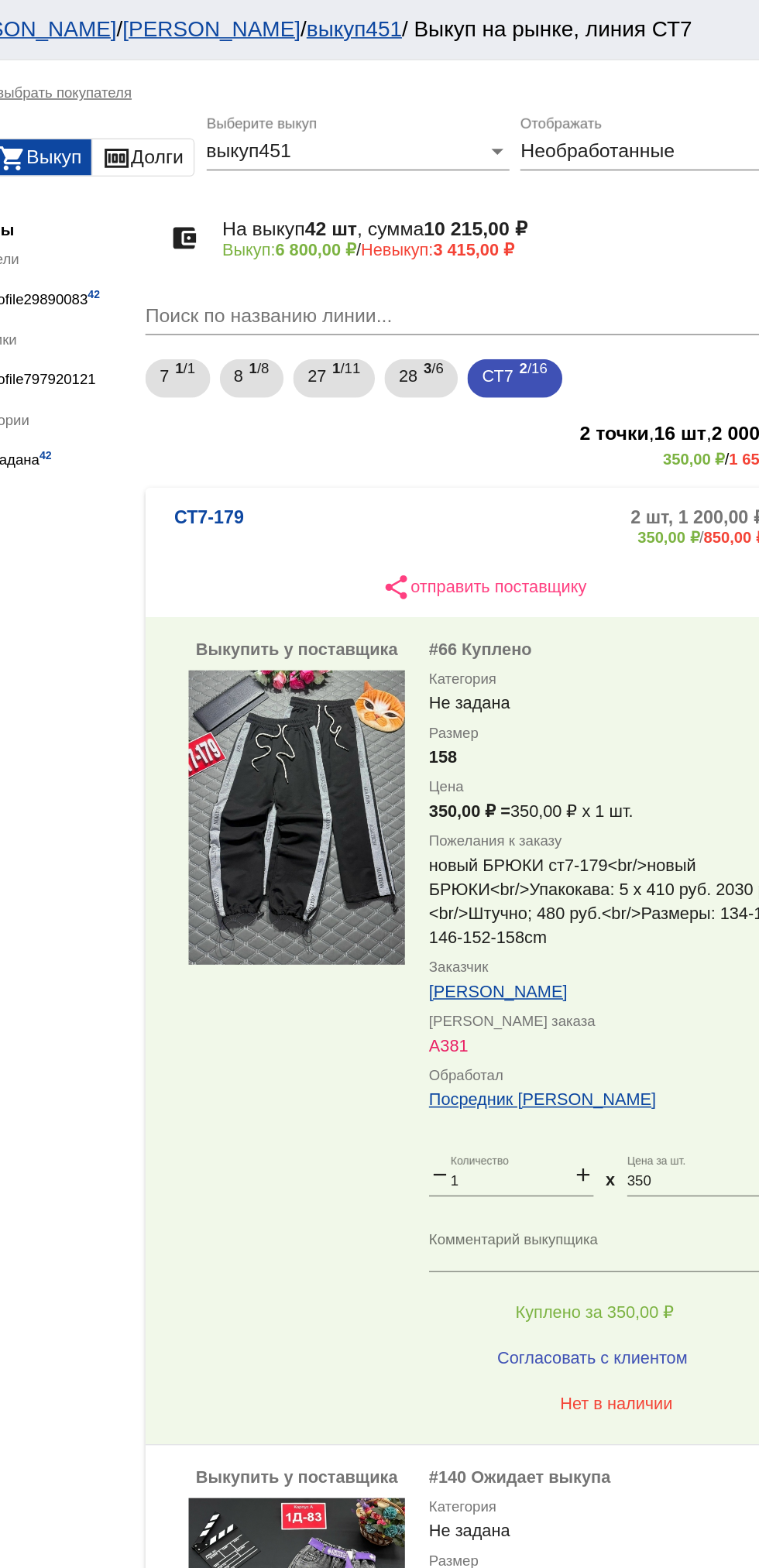
scroll to position [0, 0]
click at [545, 332] on mat-panel-description "2 шт, 1 200,00 ₽ 350,00 ₽ / 850,00 ₽" at bounding box center [593, 340] width 245 height 26
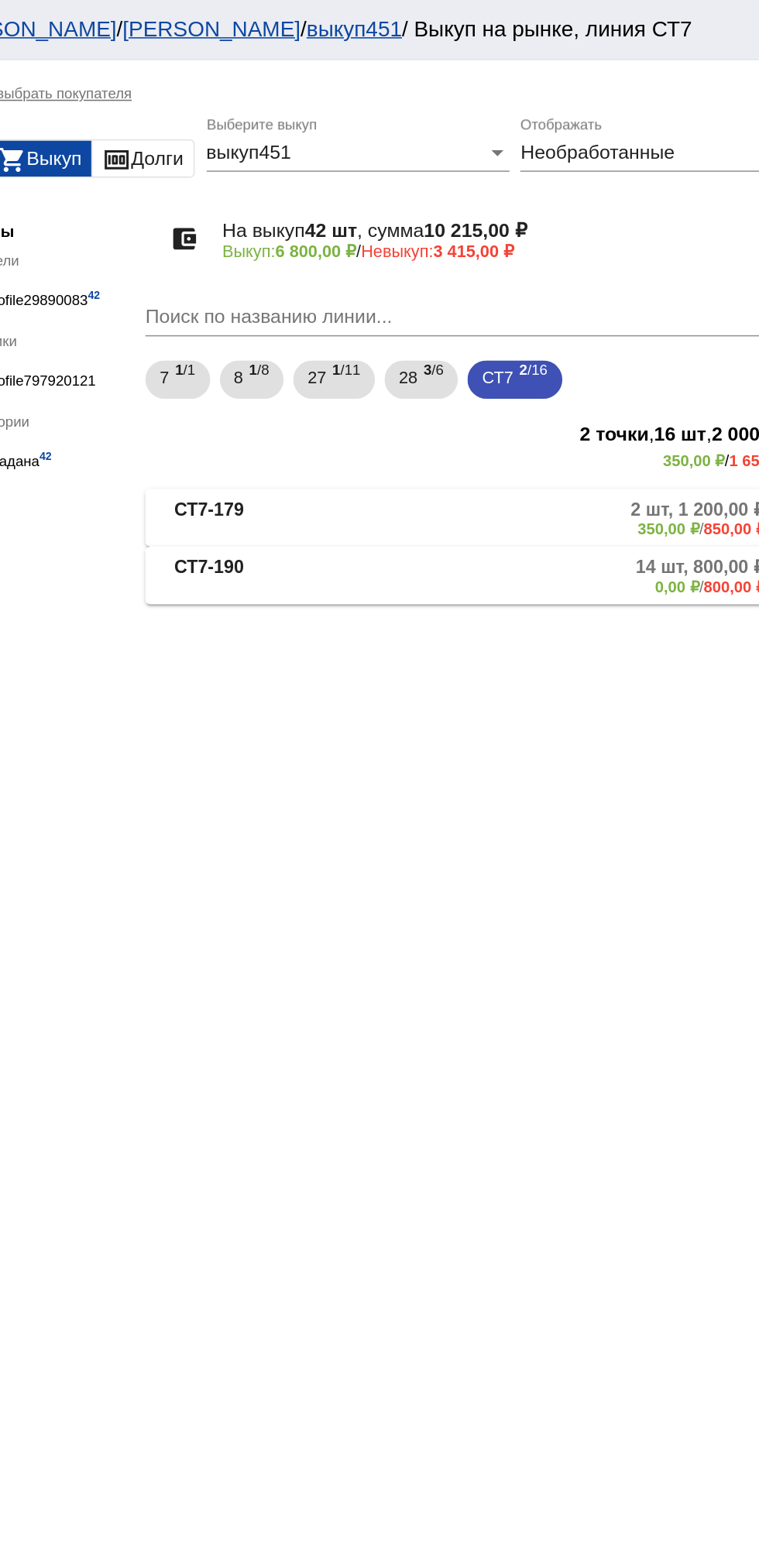
click at [361, 373] on b "СТ7-190" at bounding box center [357, 371] width 45 height 26
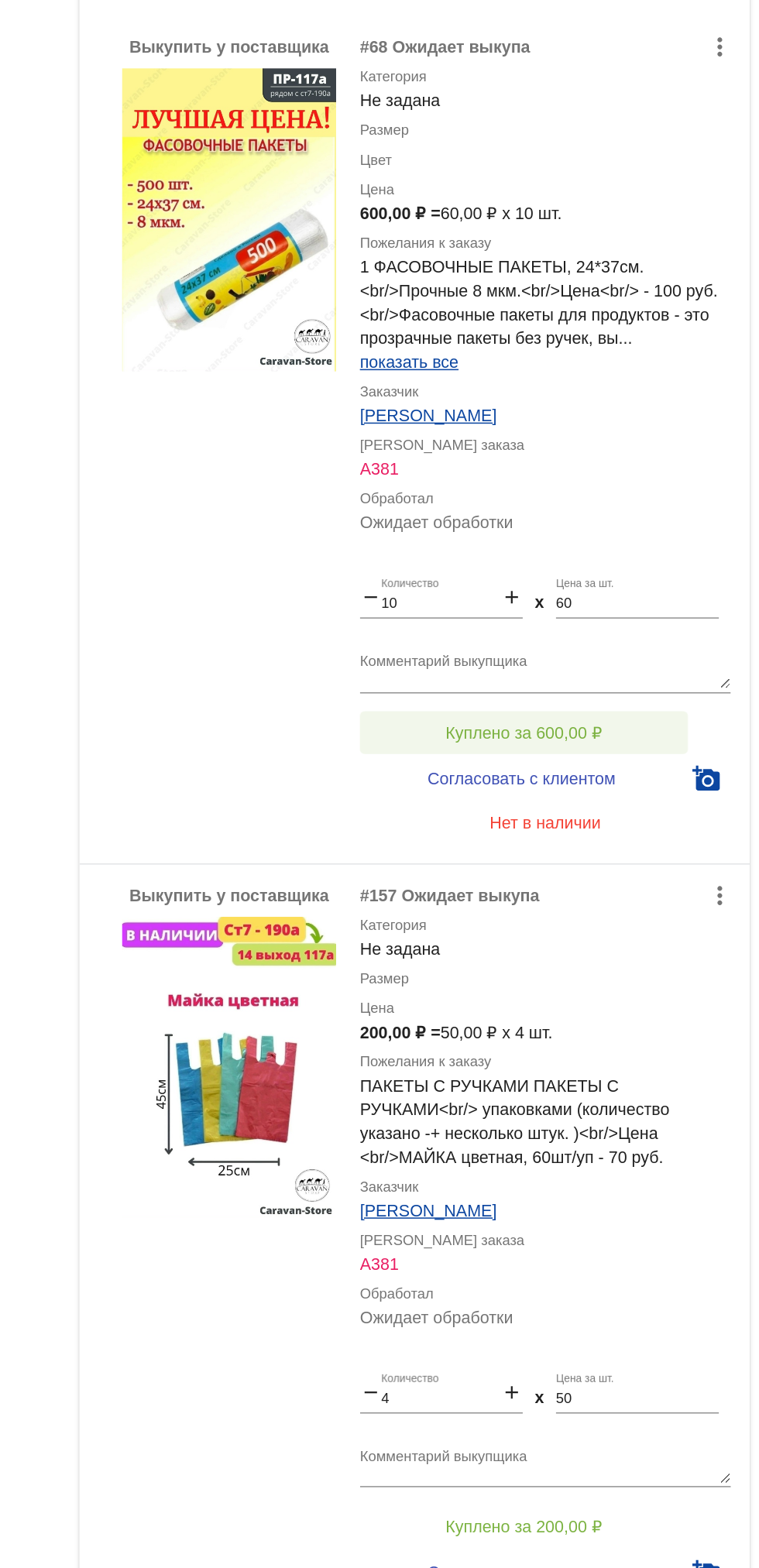
click at [560, 918] on span "Куплено за 600,00 ₽" at bounding box center [605, 916] width 102 height 13
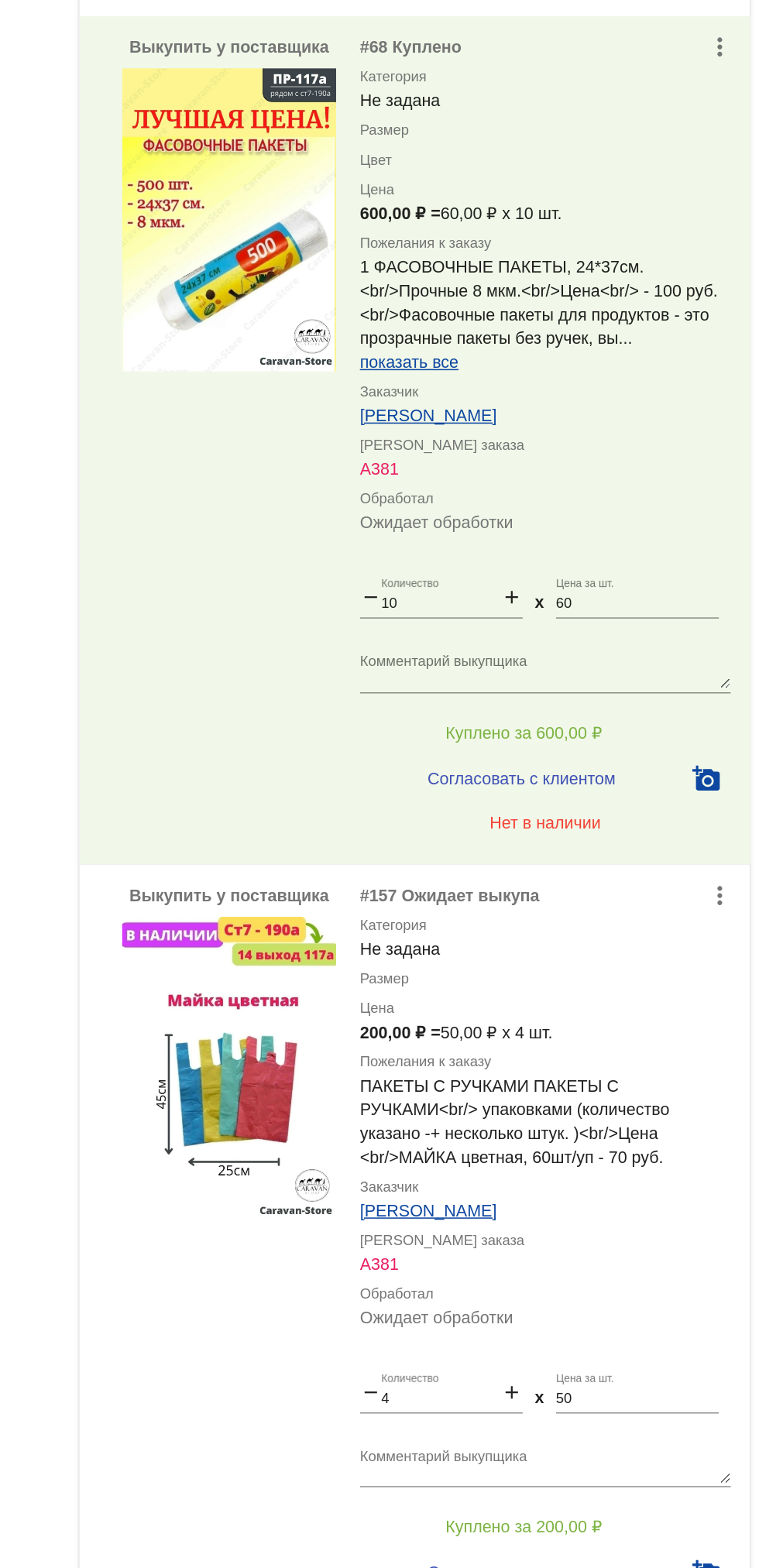
scroll to position [74, 0]
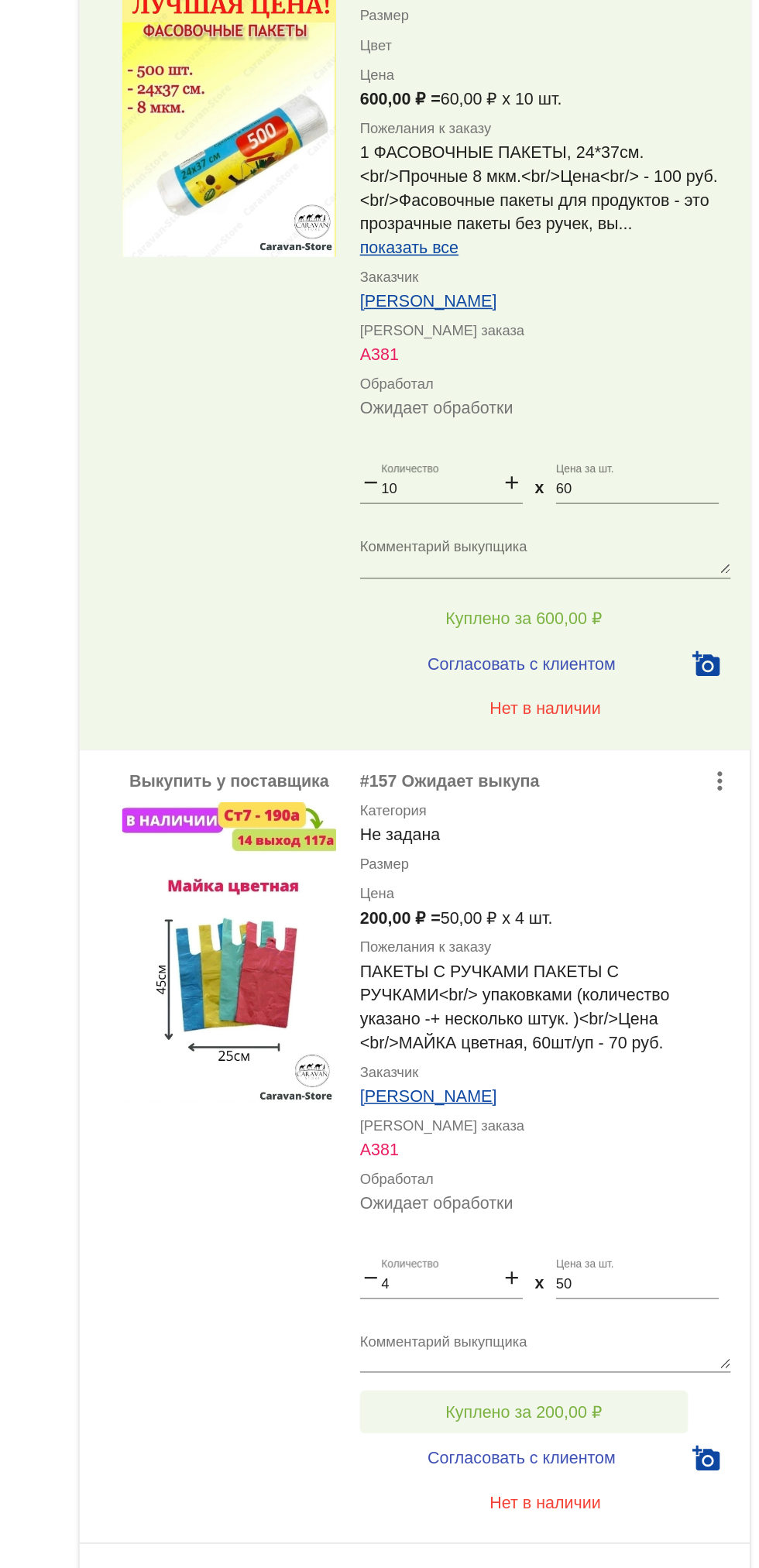
click at [536, 1353] on button "Куплено за 200,00 ₽" at bounding box center [605, 1358] width 214 height 28
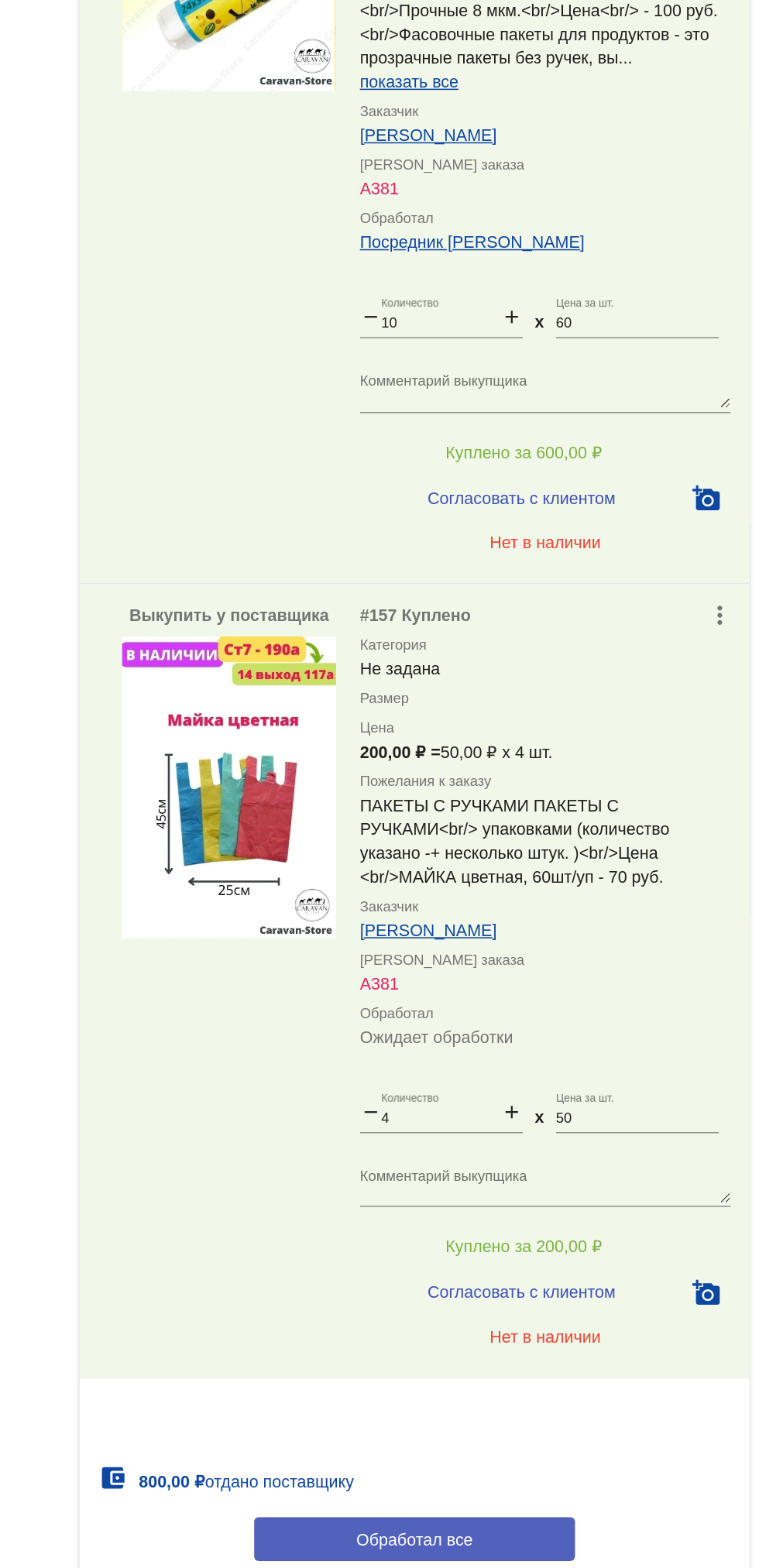
click at [621, 1548] on button "Обработал все" at bounding box center [534, 1549] width 209 height 28
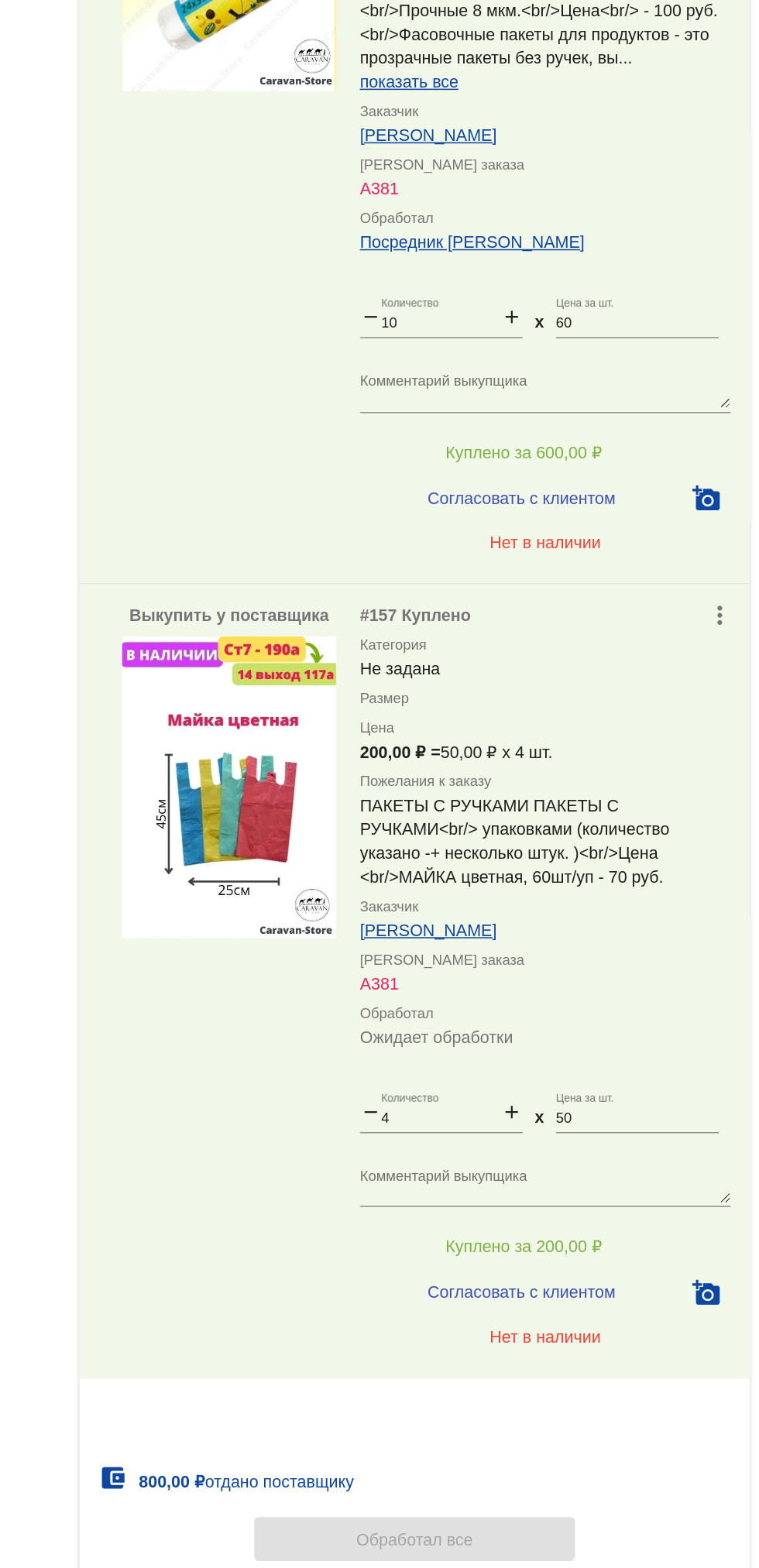
scroll to position [0, 0]
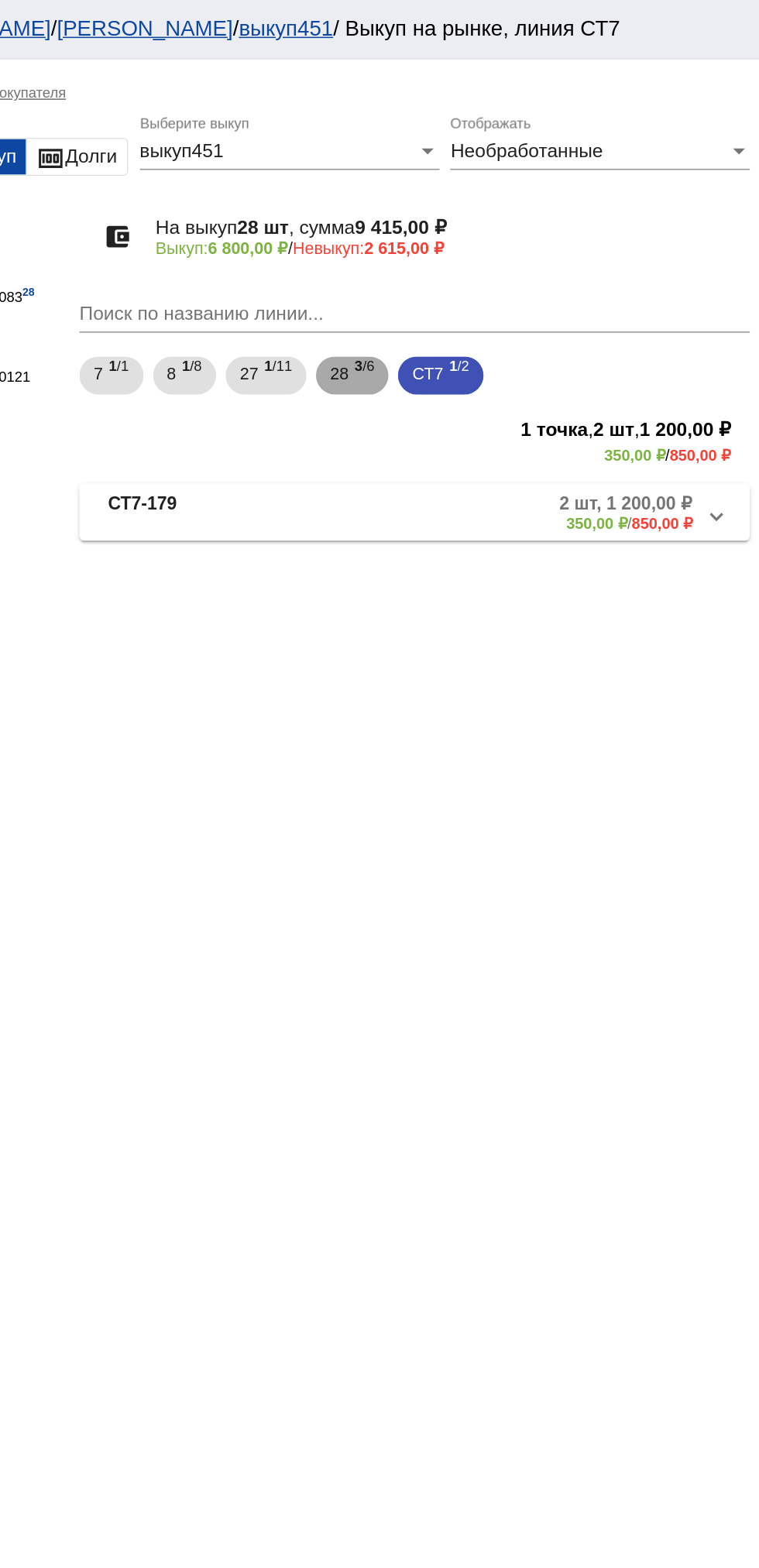
click at [489, 243] on span "28" at bounding box center [486, 243] width 13 height 28
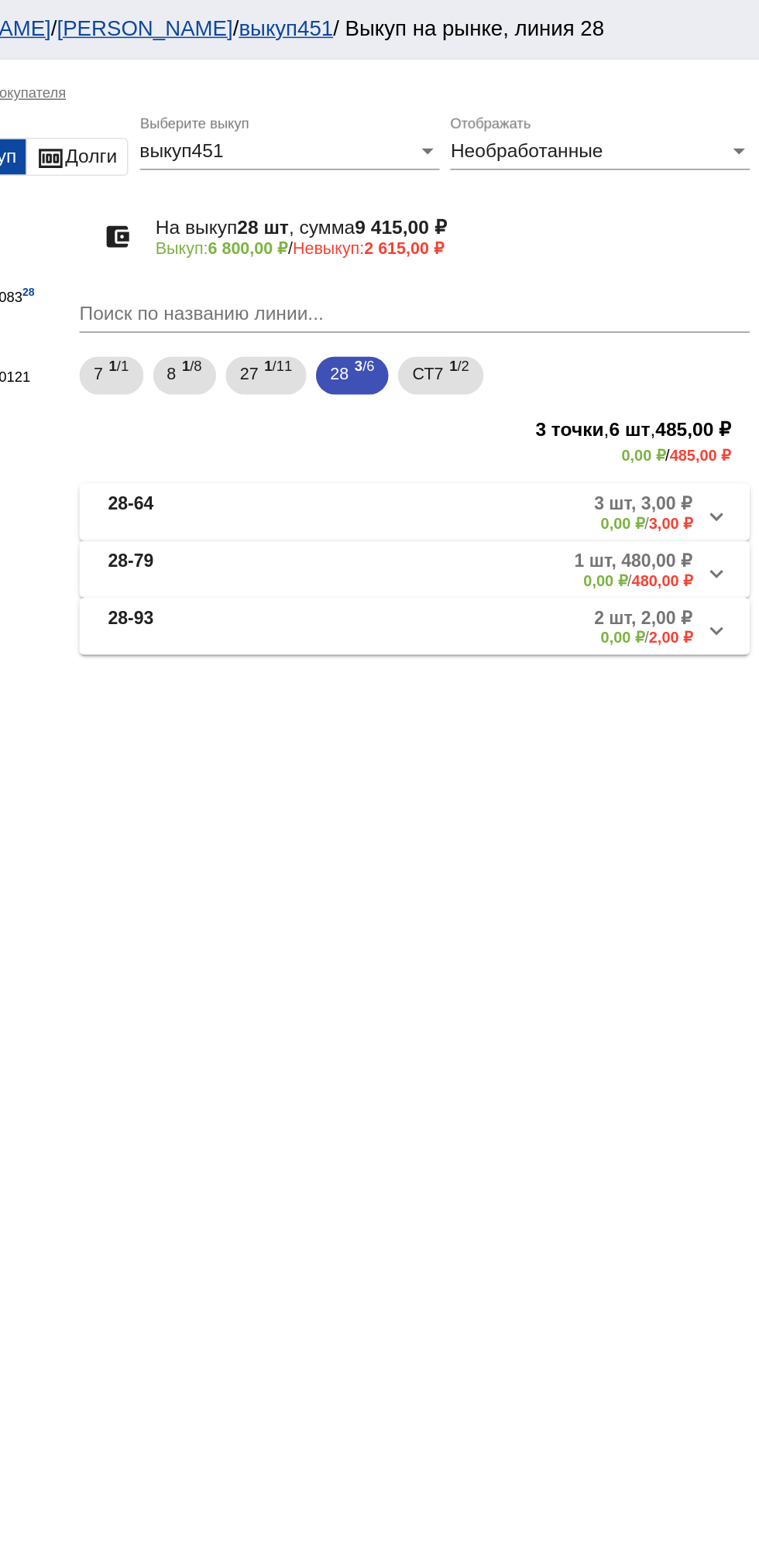
click at [597, 416] on mat-panel-description "2 шт, 2,00 ₽ 0,00 ₽ / 2,00 ₽" at bounding box center [591, 409] width 247 height 26
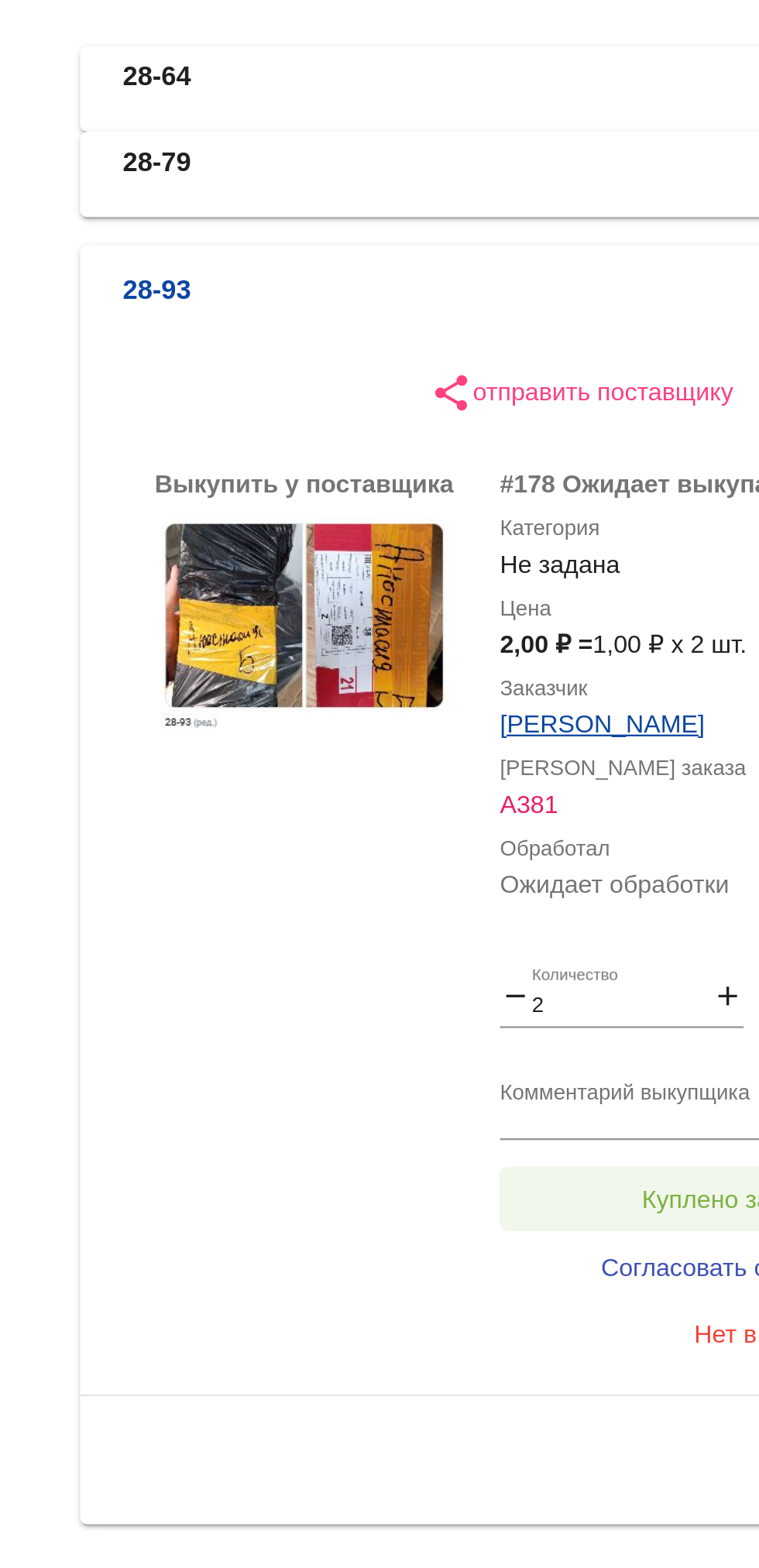
click at [565, 808] on button "Куплено за 2,00 ₽" at bounding box center [605, 817] width 214 height 28
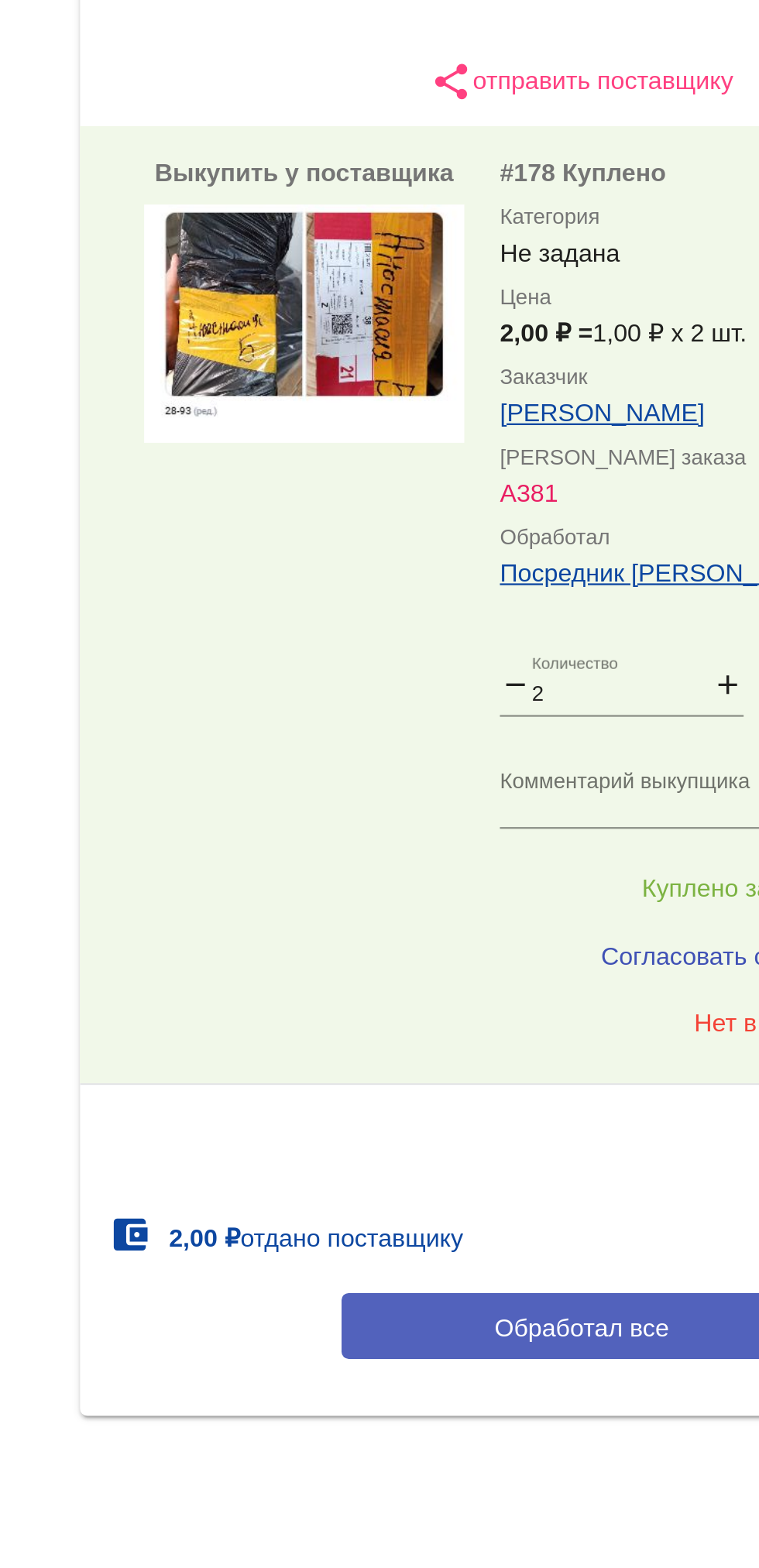
click at [534, 1005] on span "Обработал все" at bounding box center [534, 1009] width 76 height 13
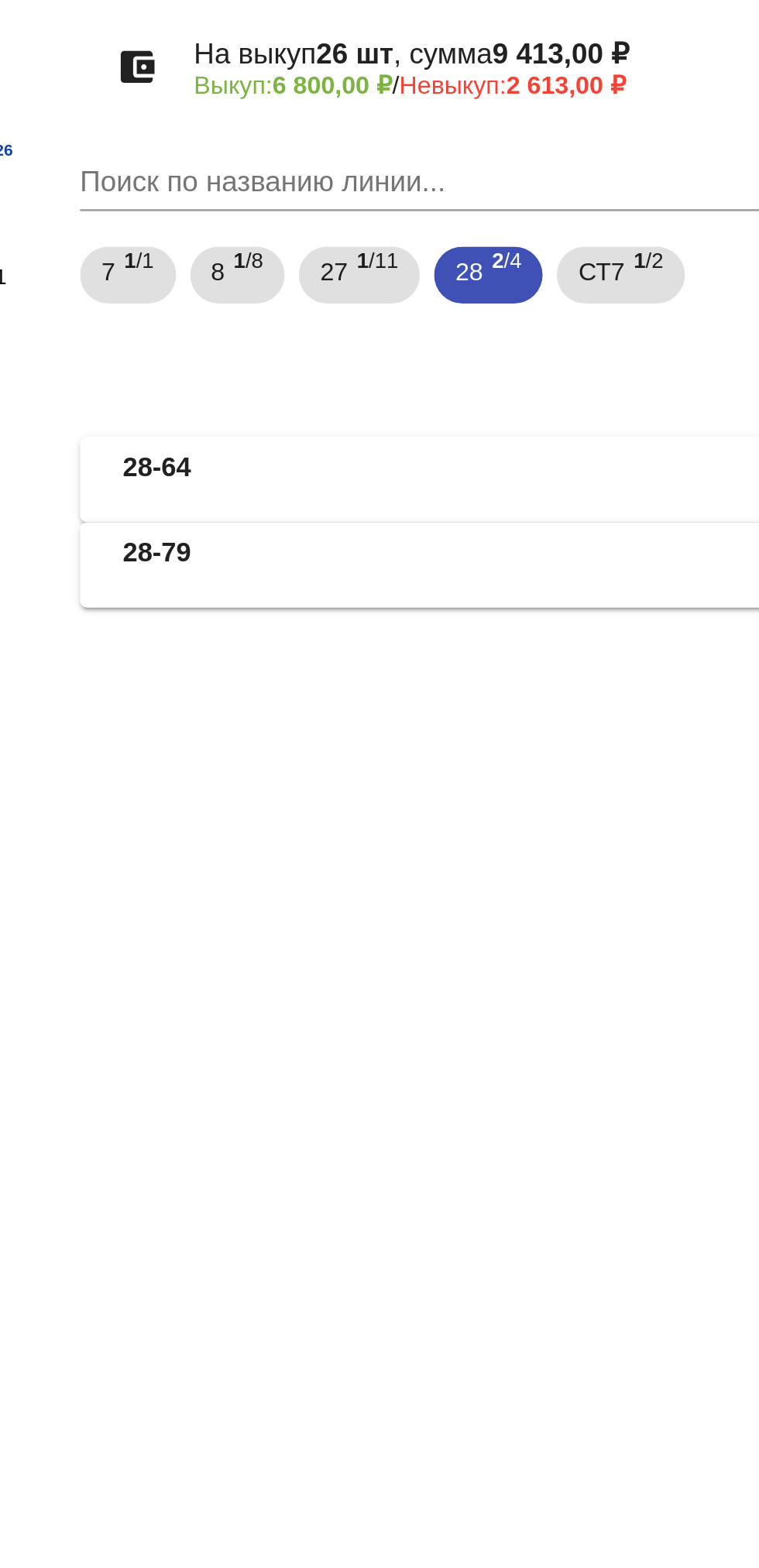
click at [364, 381] on b "28-79" at bounding box center [349, 371] width 29 height 26
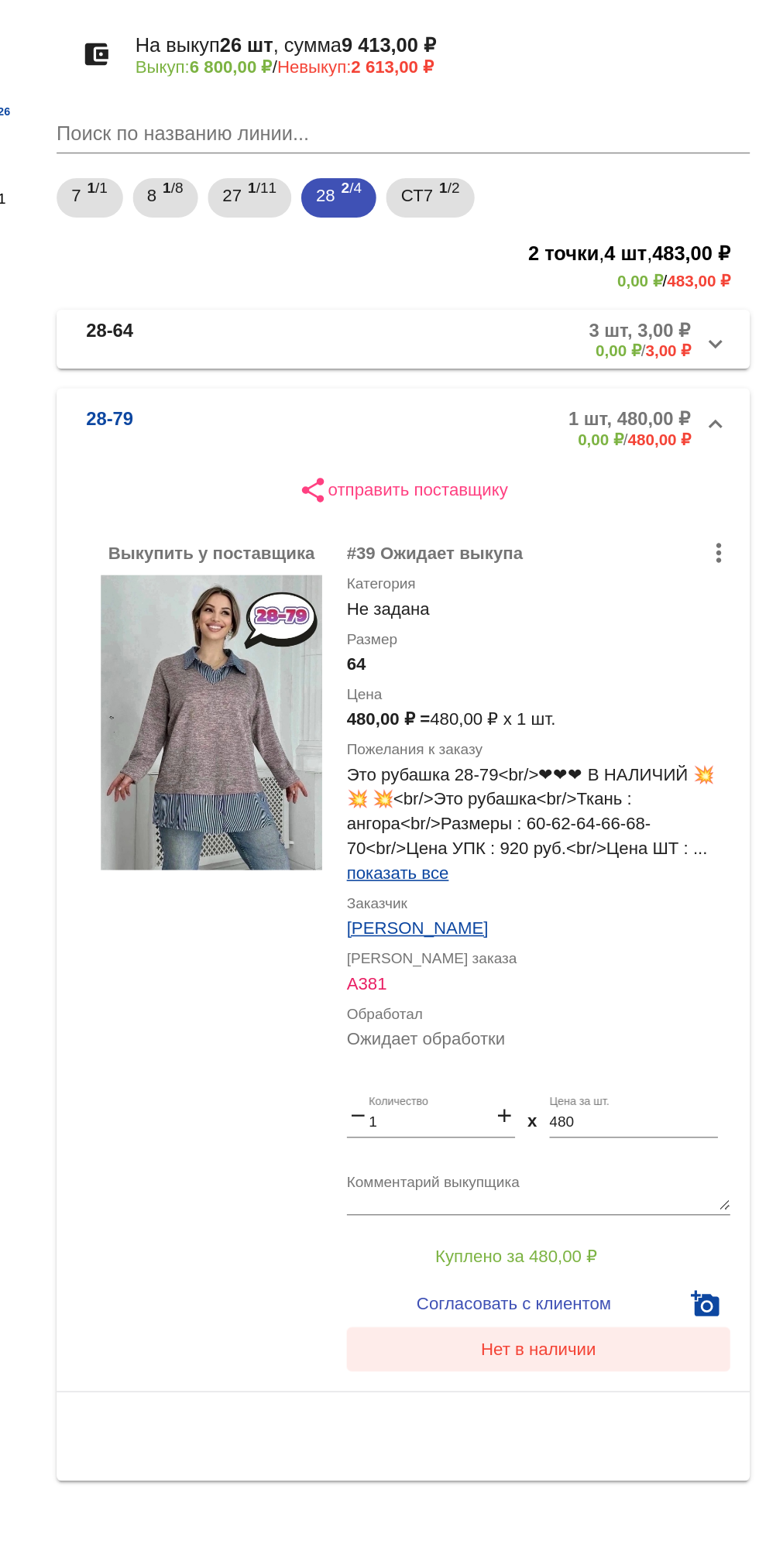
click at [553, 983] on button "Нет в наличии" at bounding box center [620, 970] width 242 height 28
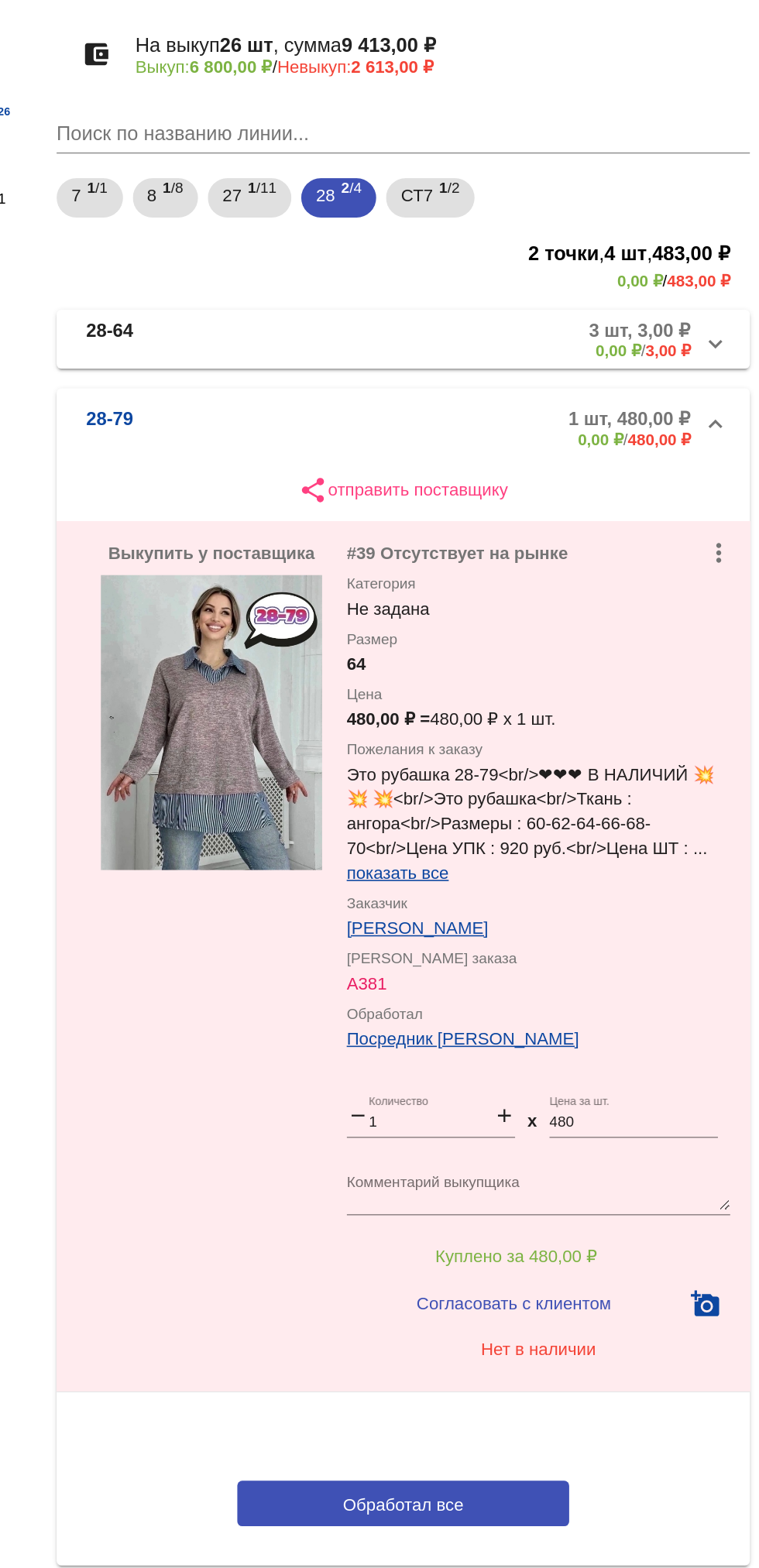
click at [661, 834] on input "480" at bounding box center [679, 828] width 106 height 11
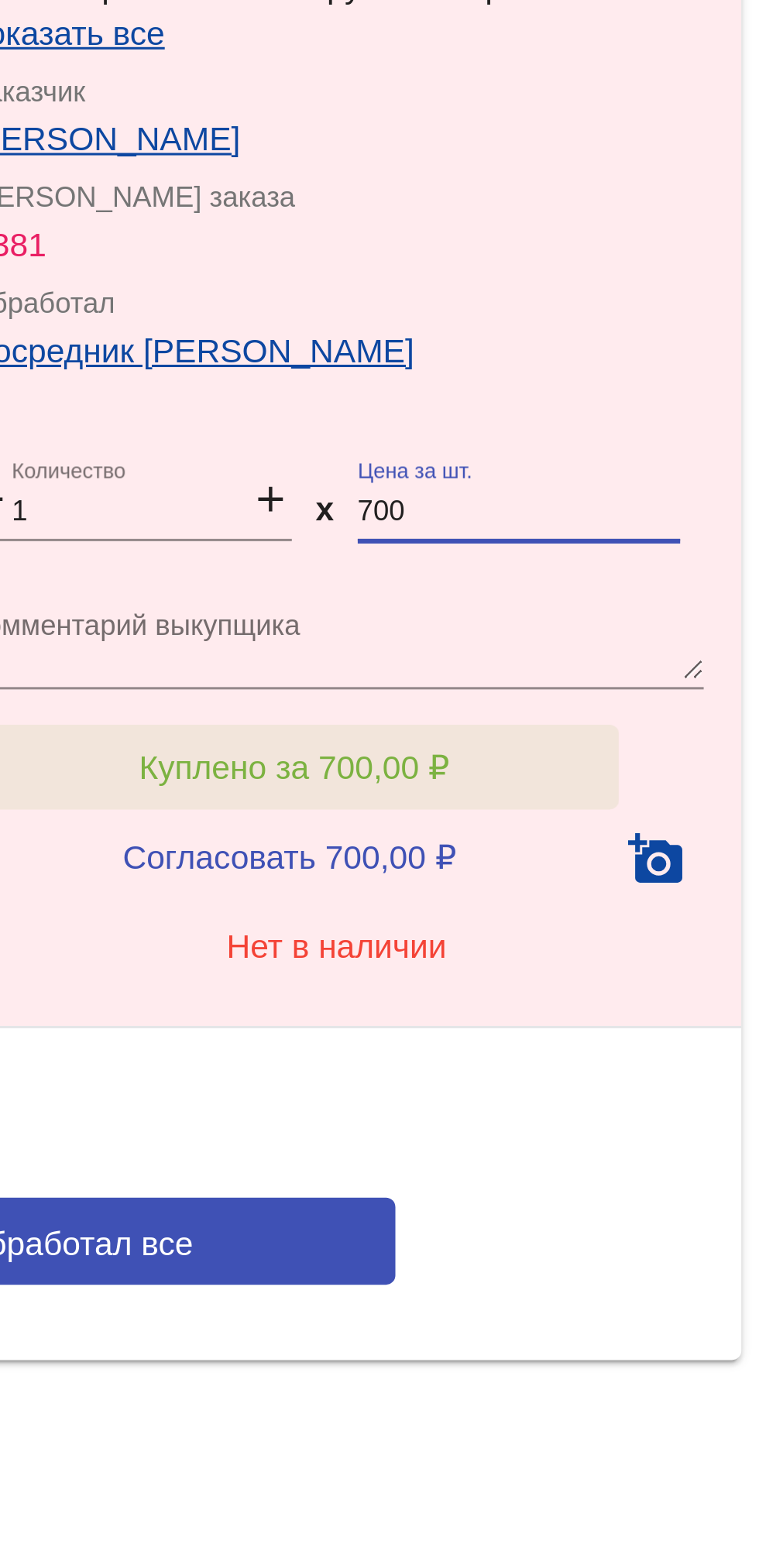
type input "700"
click at [666, 905] on button "Куплено за 700,00 ₽" at bounding box center [605, 911] width 214 height 28
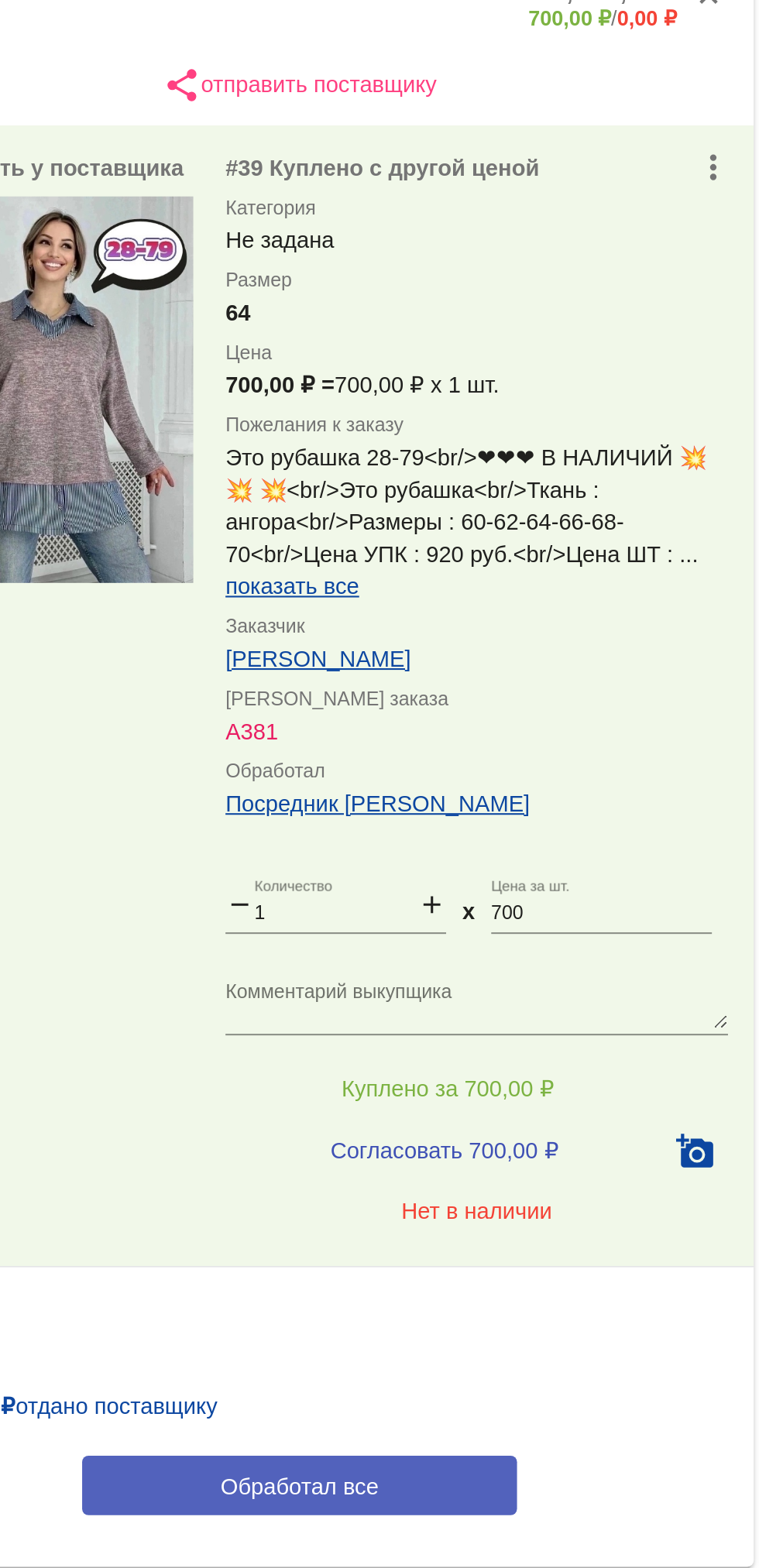
click at [490, 1109] on button "Обработал все" at bounding box center [534, 1102] width 209 height 28
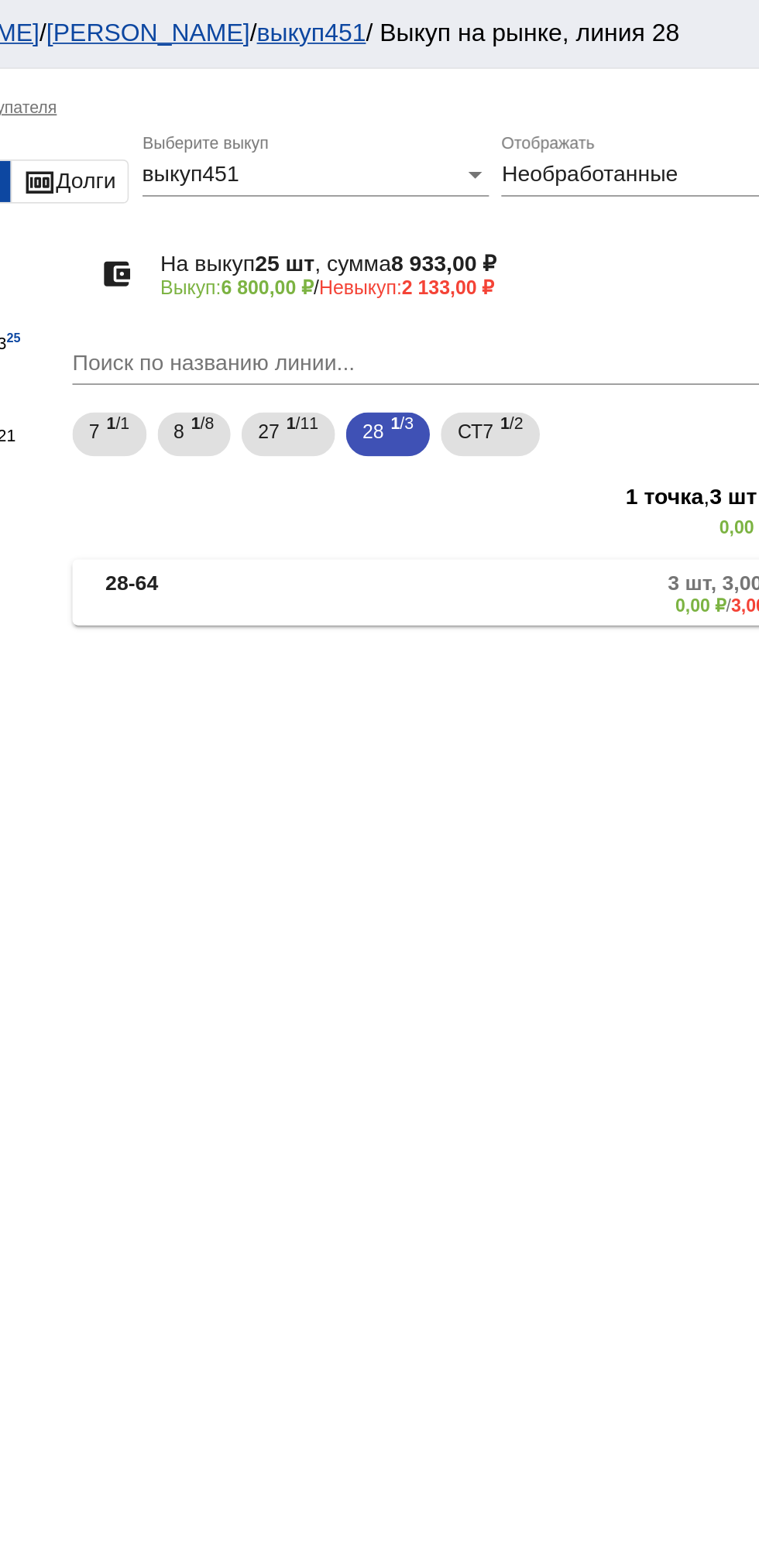
click at [611, 337] on mat-panel-description "3 шт, 3,00 ₽ 0,00 ₽ / 3,00 ₽" at bounding box center [591, 335] width 247 height 26
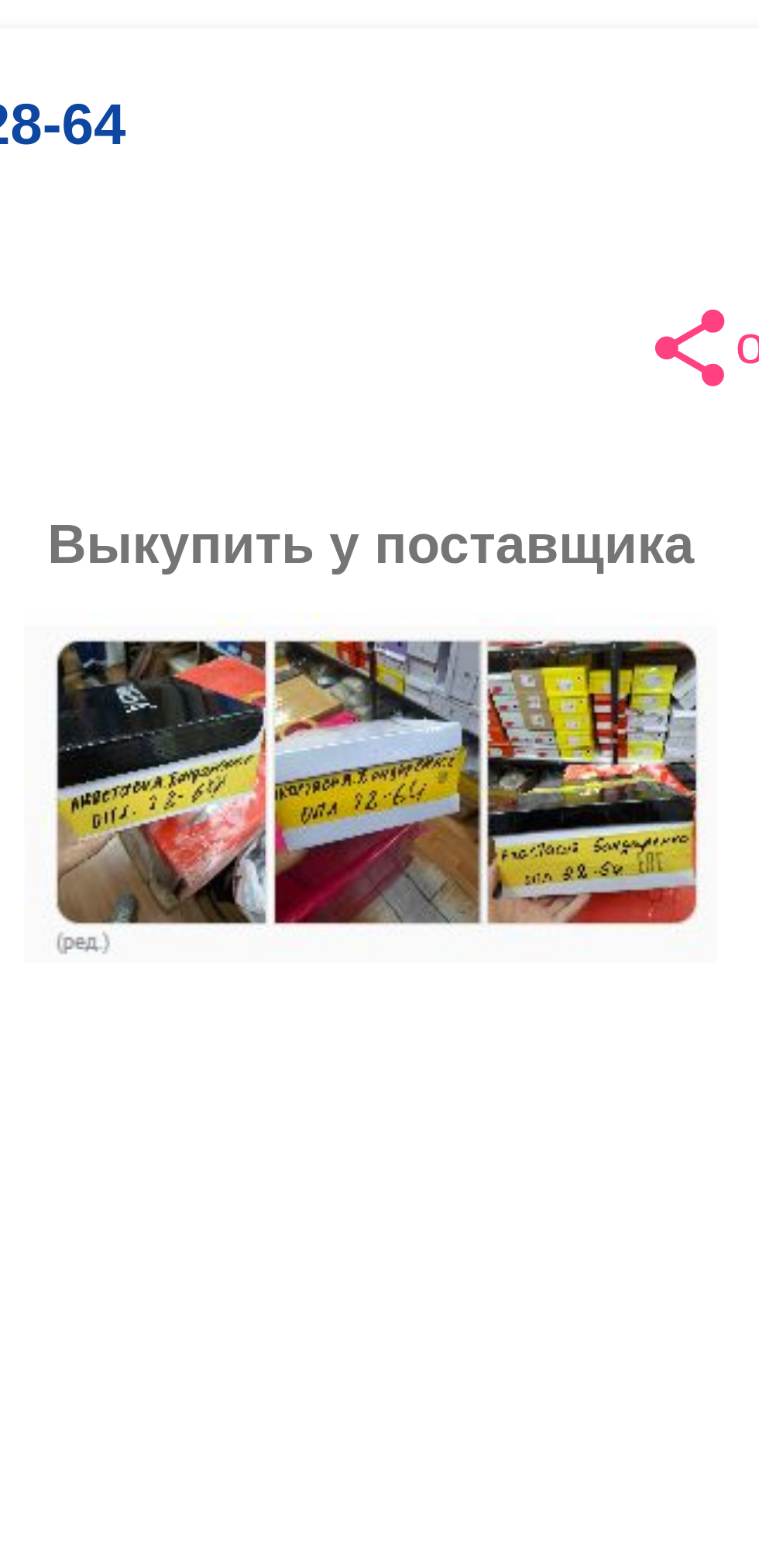
click at [360, 480] on img at bounding box center [413, 468] width 139 height 71
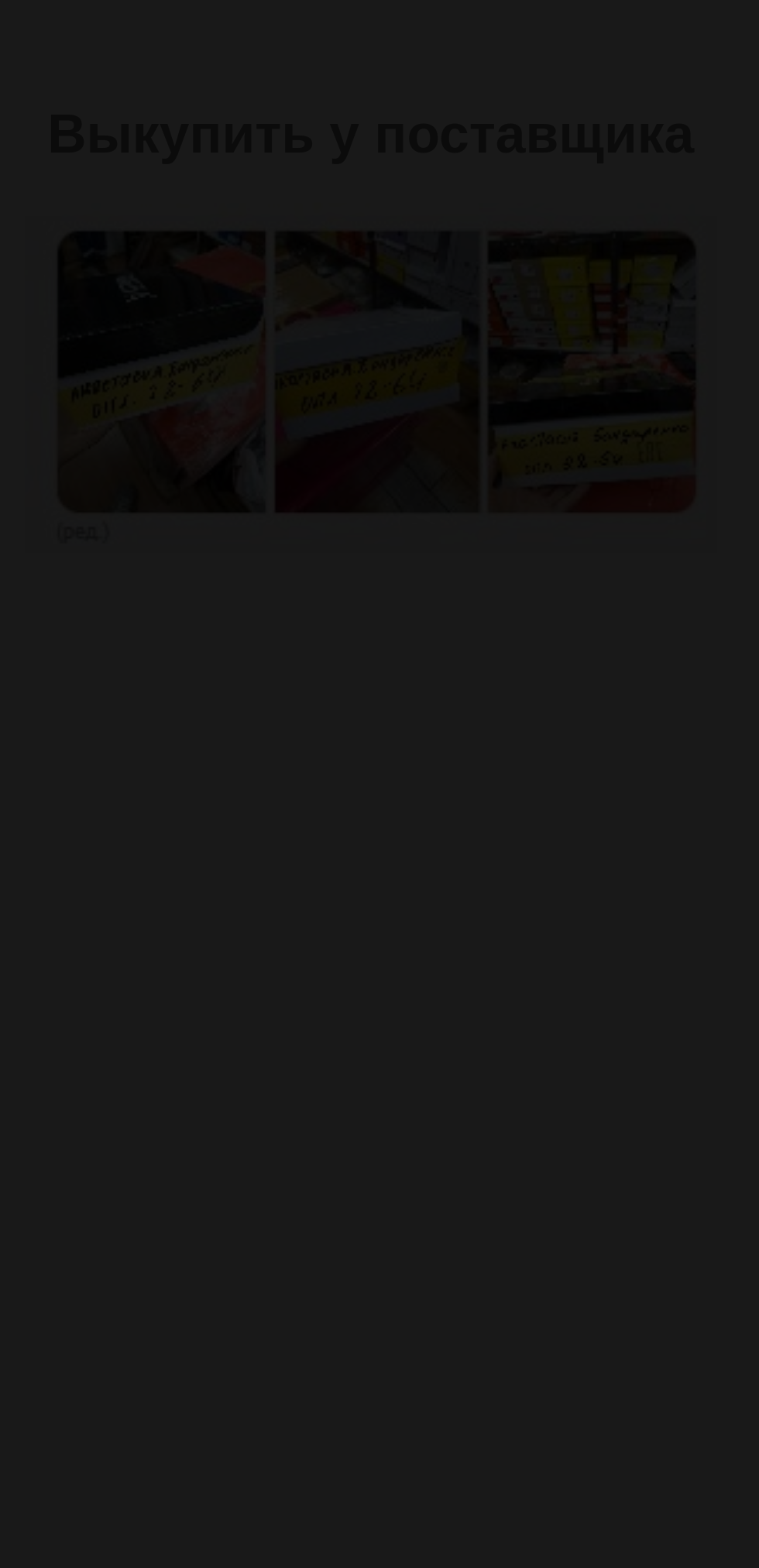
click at [458, 539] on app-image-viewer "close get_app скачать" at bounding box center [380, 784] width 759 height 1568
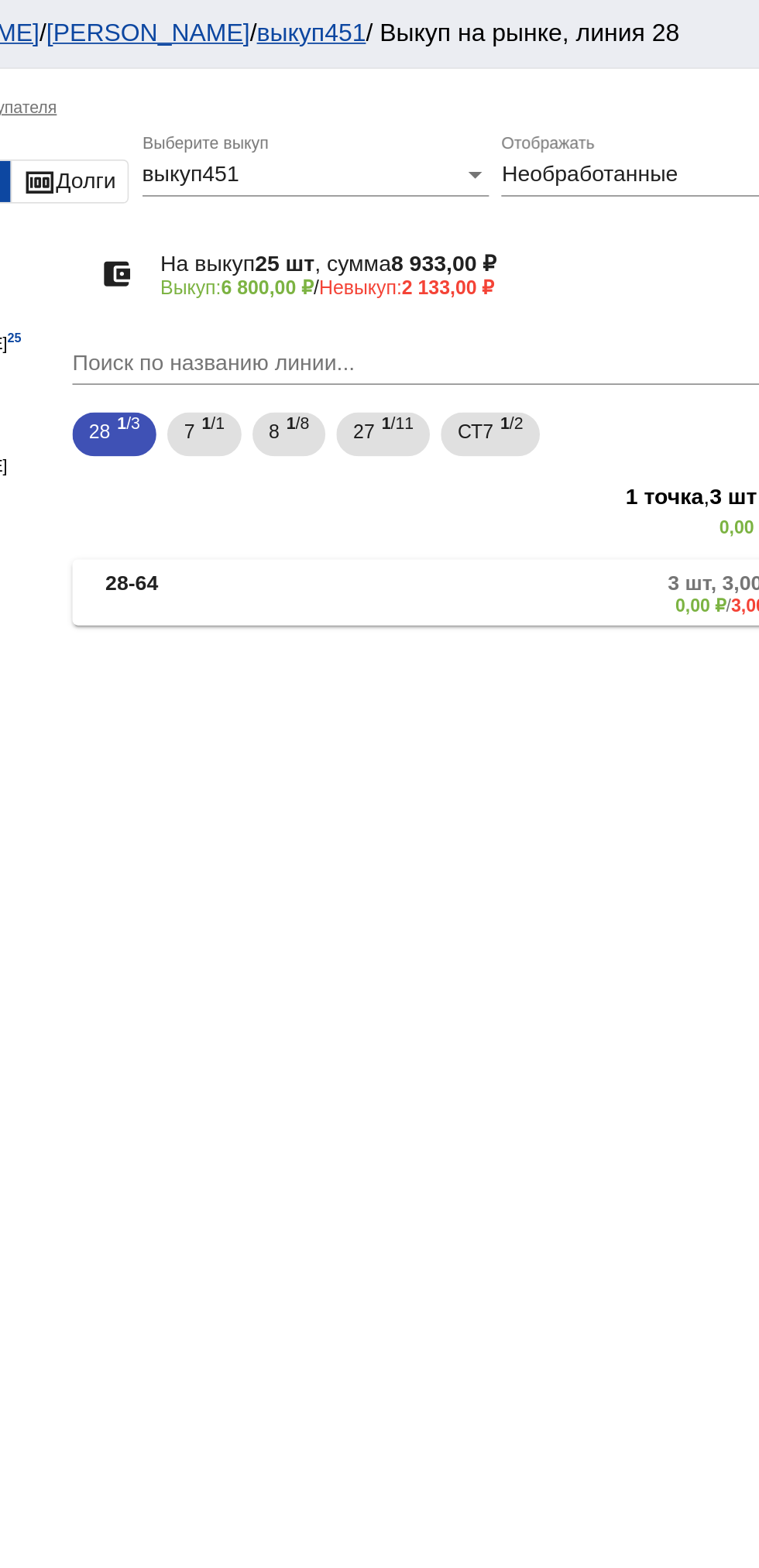
click at [622, 340] on mat-panel-description "3 шт, 3,00 ₽ 0,00 ₽ / 3,00 ₽" at bounding box center [591, 335] width 247 height 26
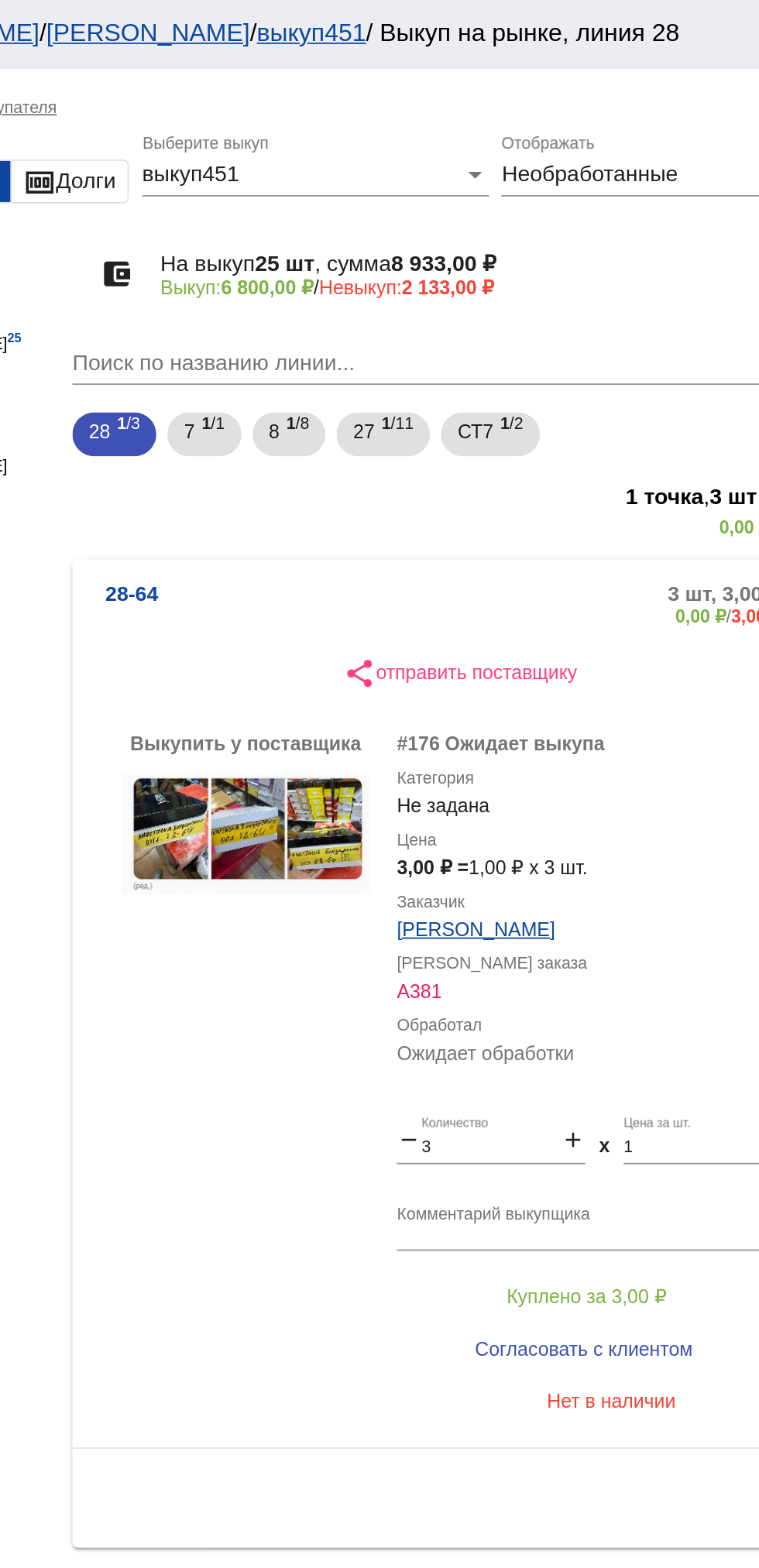
click at [468, 472] on img at bounding box center [413, 468] width 139 height 71
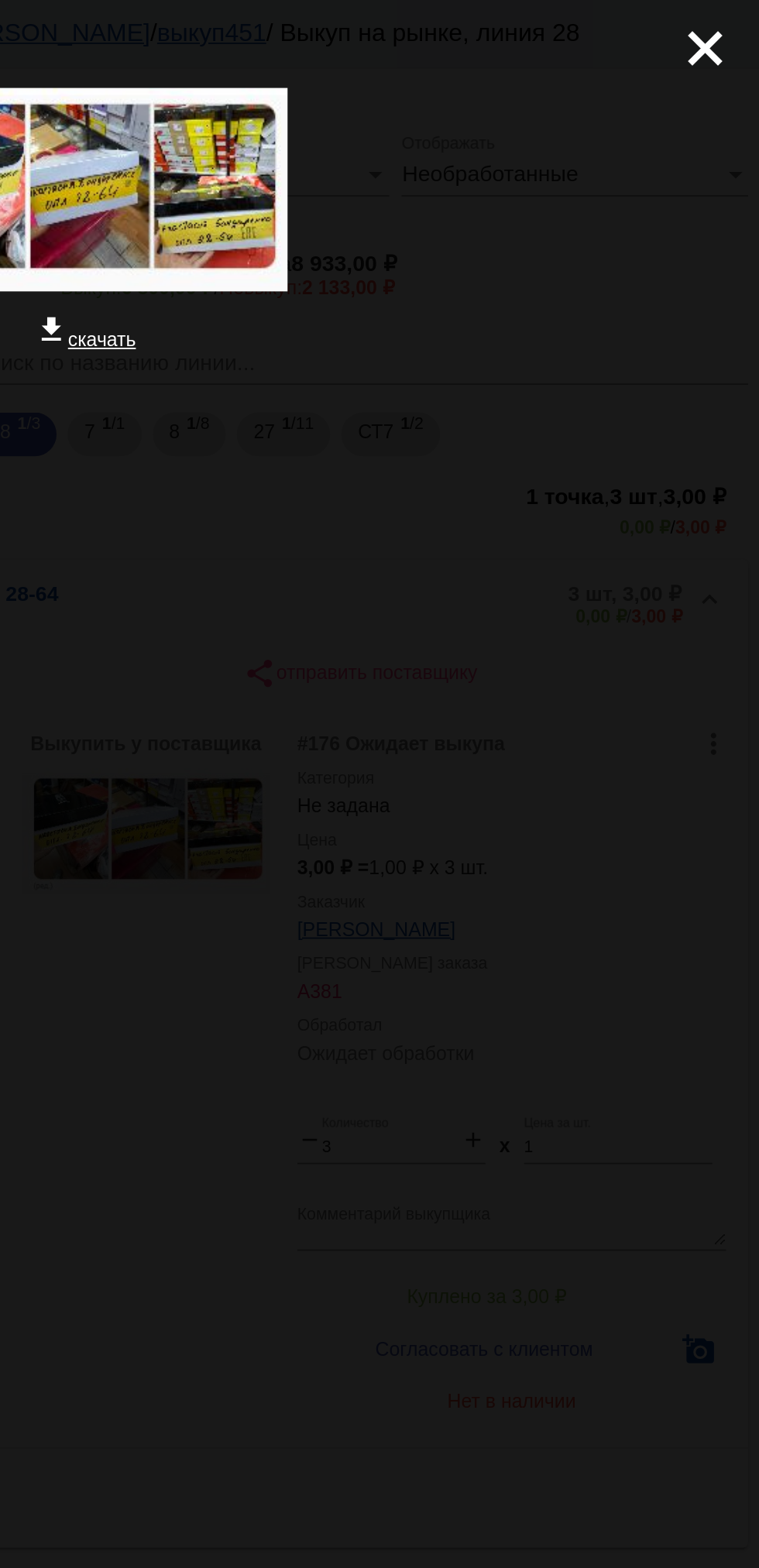
click at [717, 30] on mat-icon "close" at bounding box center [722, 21] width 18 height 18
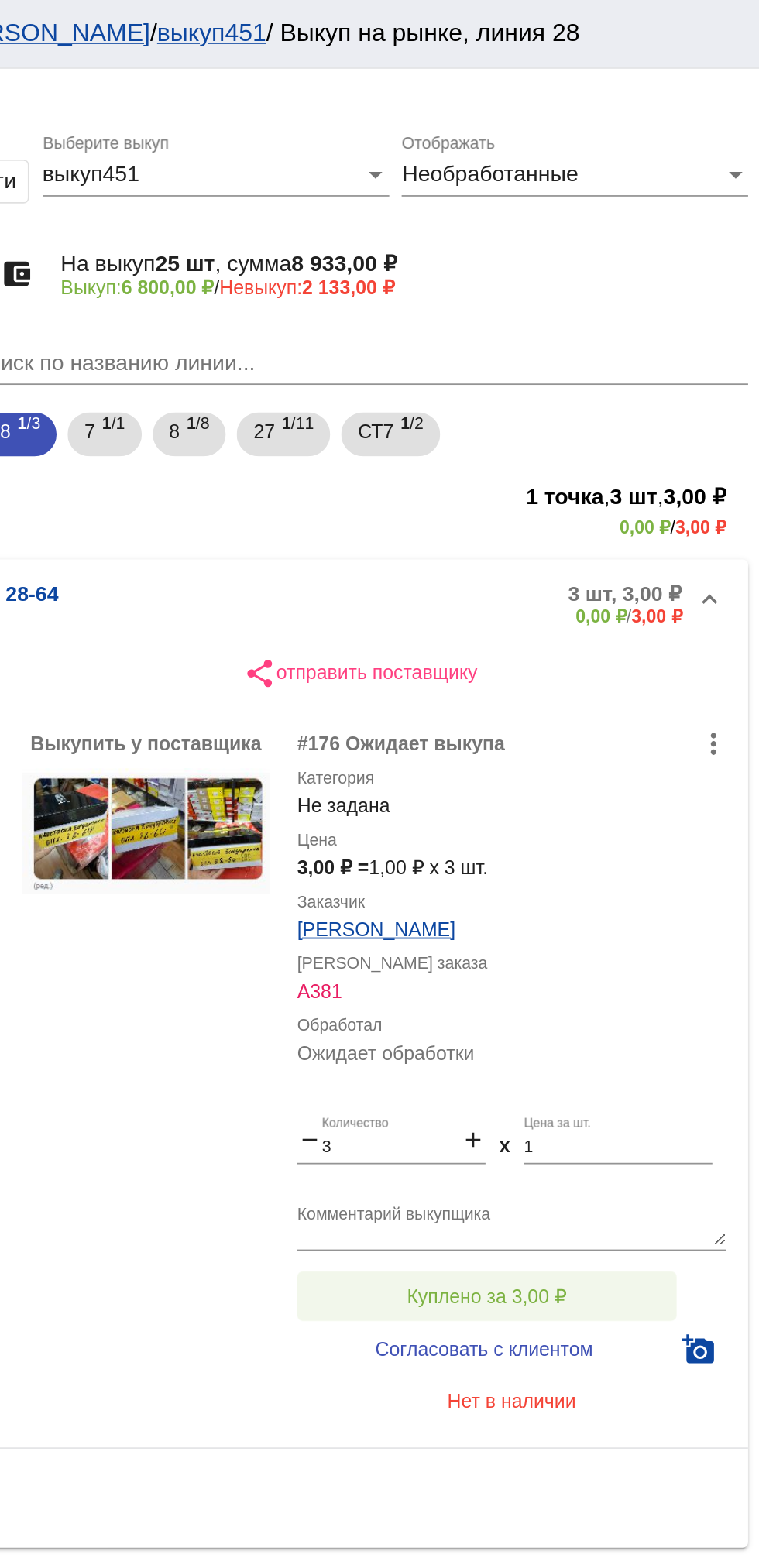
click at [654, 730] on button "Куплено за 3,00 ₽" at bounding box center [605, 730] width 214 height 28
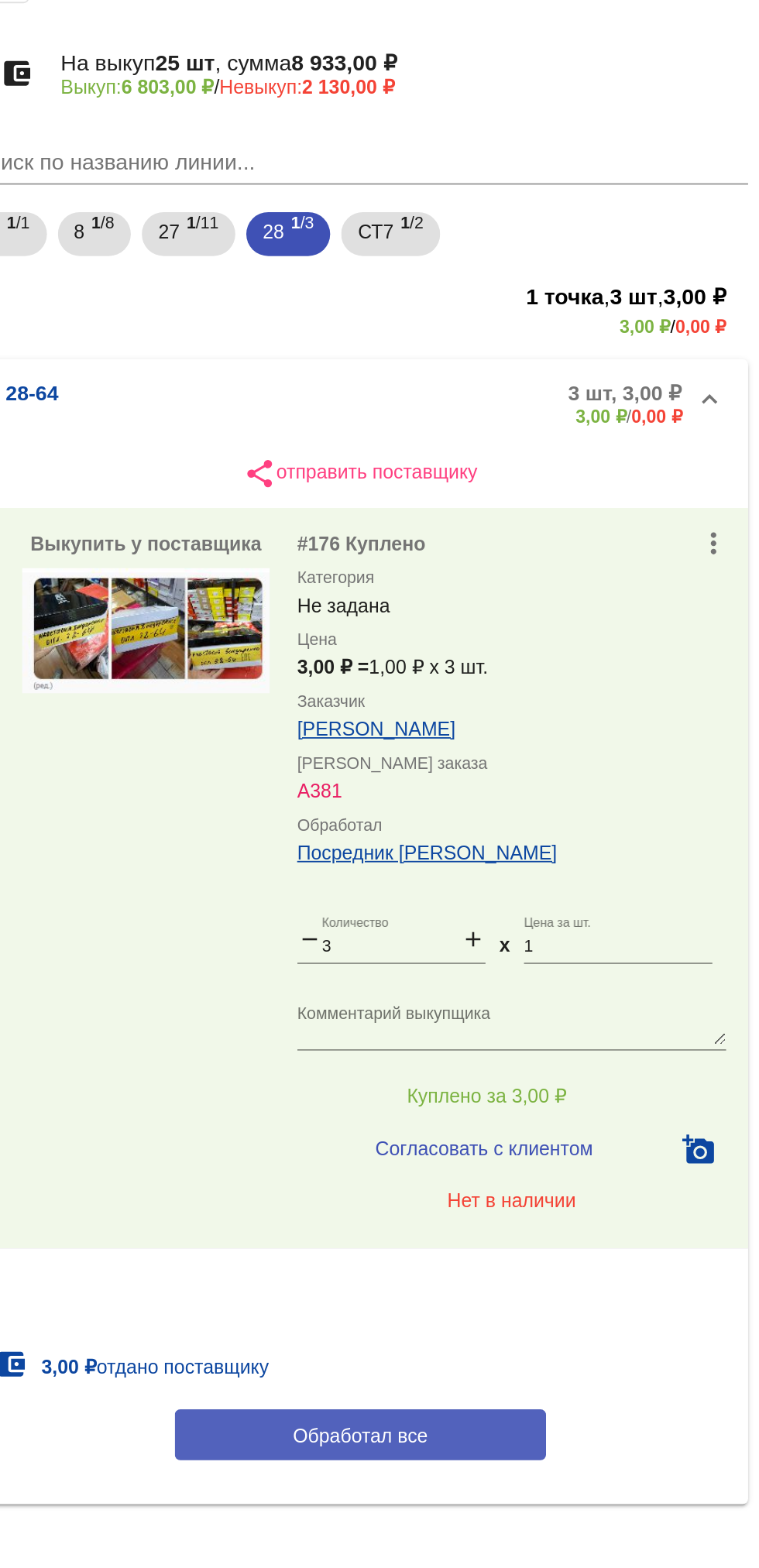
click at [610, 920] on button "Обработал все" at bounding box center [534, 921] width 209 height 28
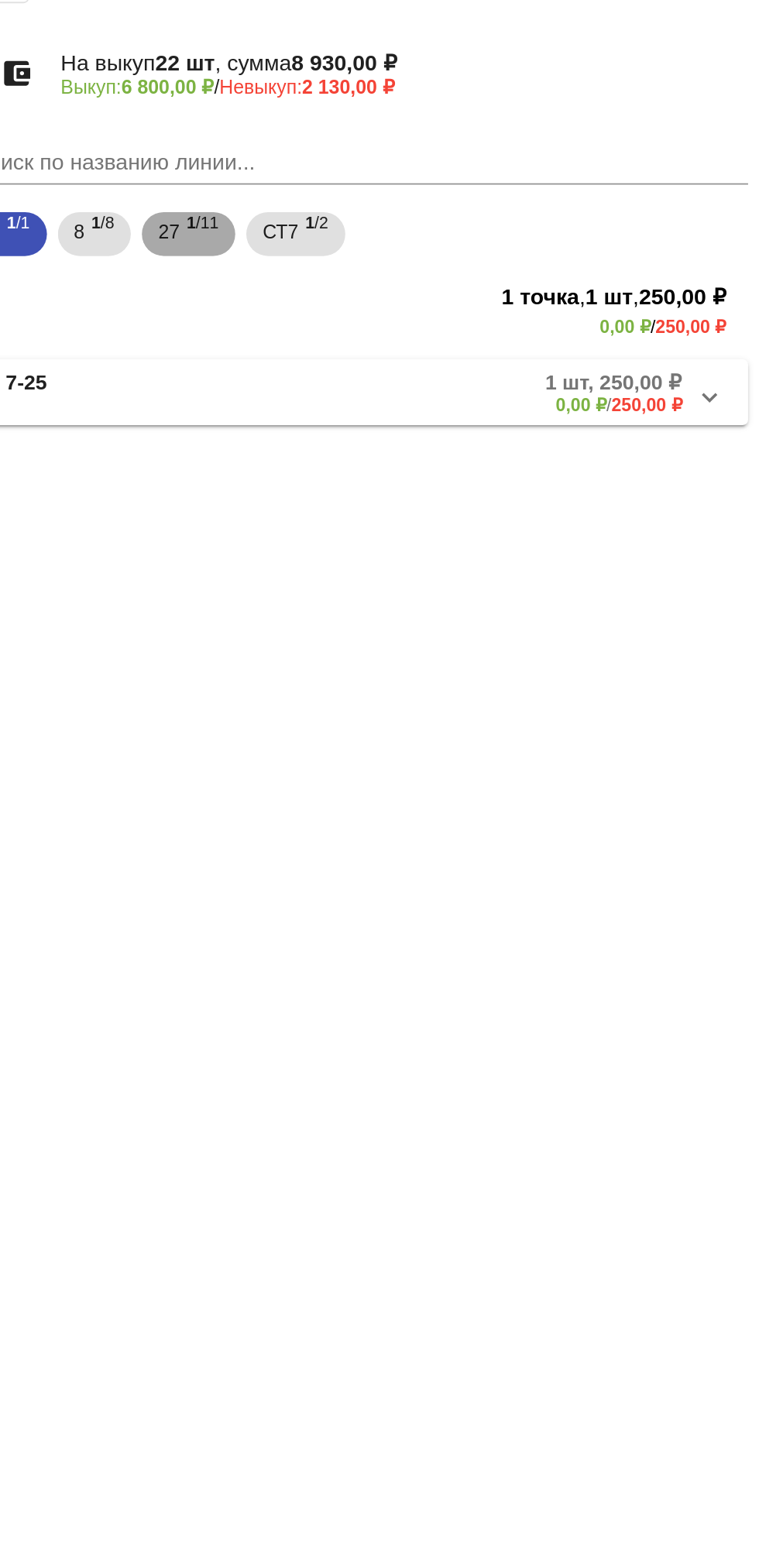
click at [446, 241] on span "1 /11" at bounding box center [445, 245] width 17 height 32
click at [563, 342] on mat-panel-description "11 шт, 7 250,00 ₽ 6 450,00 ₽ / 800,00 ₽" at bounding box center [587, 335] width 257 height 26
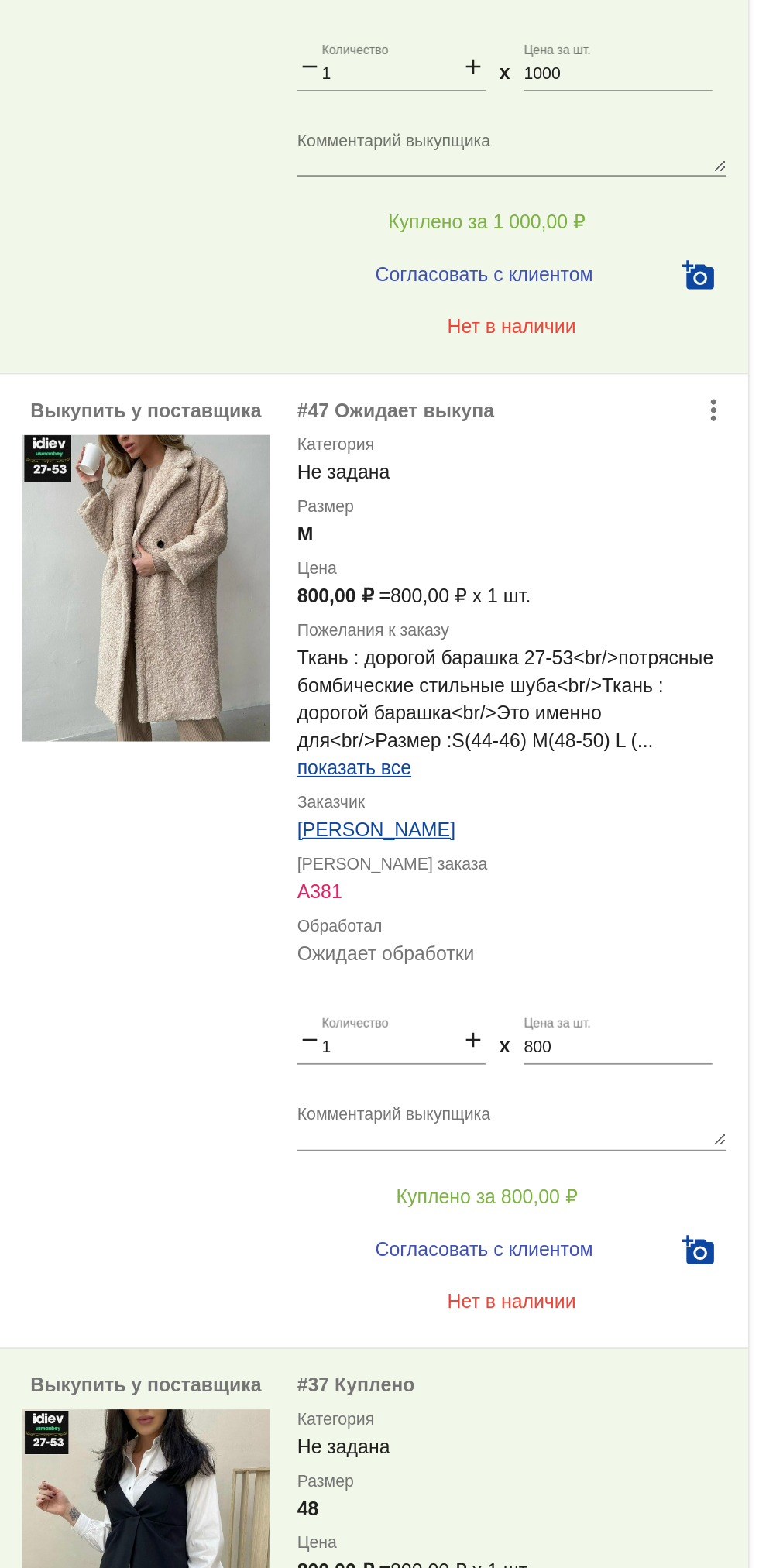
scroll to position [4629, 0]
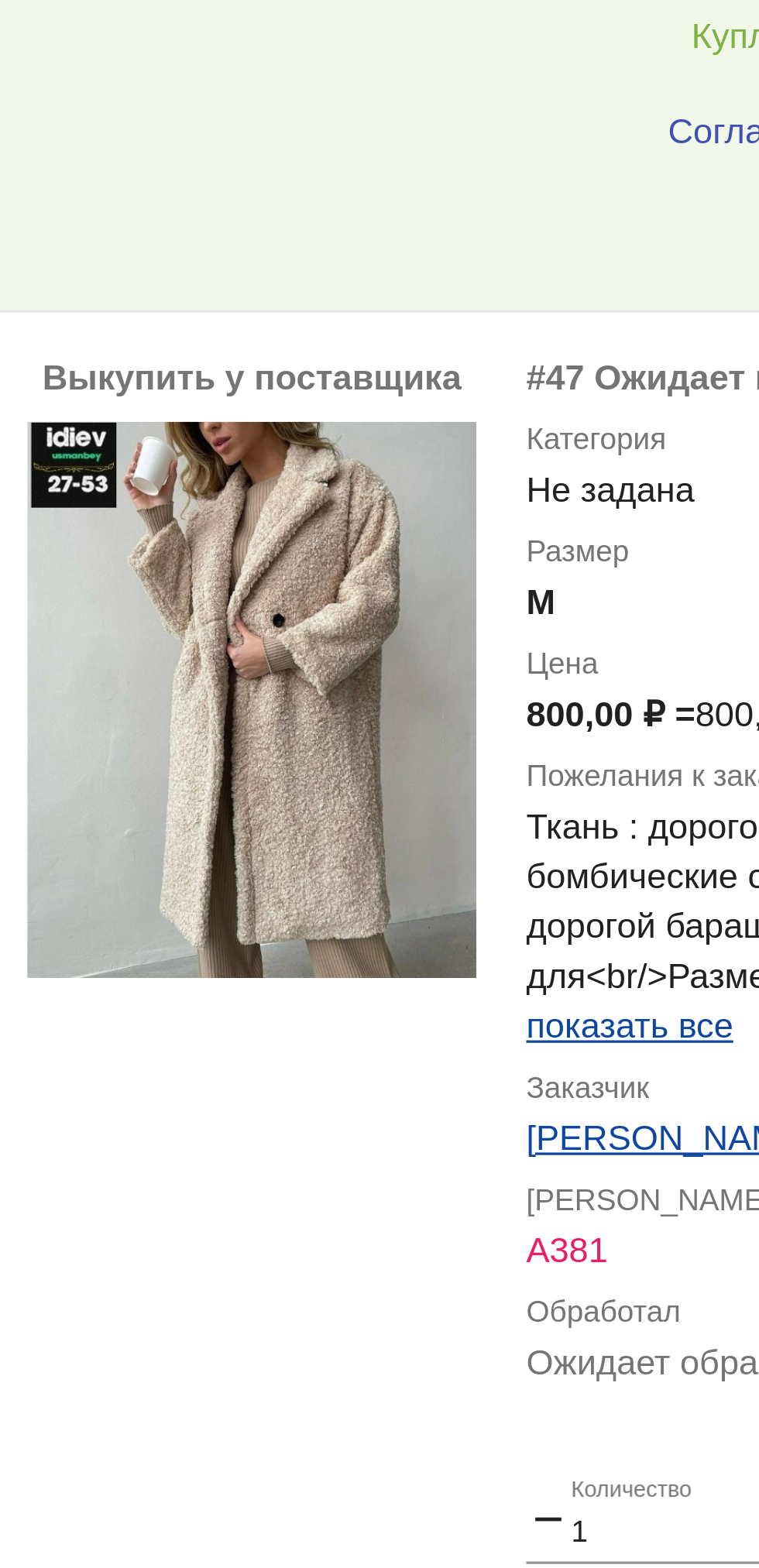
click at [451, 523] on img at bounding box center [413, 447] width 139 height 172
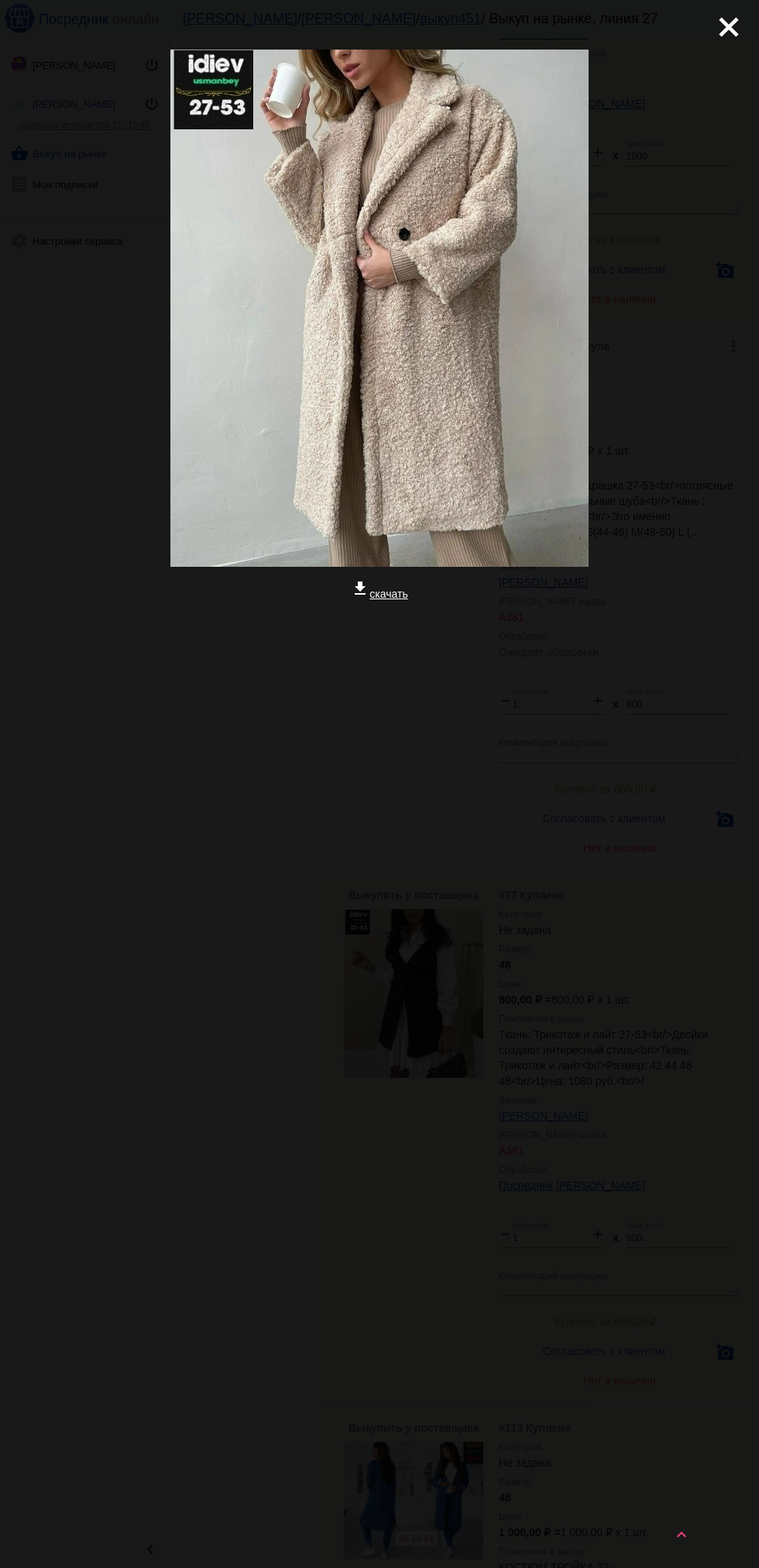
click at [722, 21] on mat-icon "close" at bounding box center [722, 21] width 18 height 18
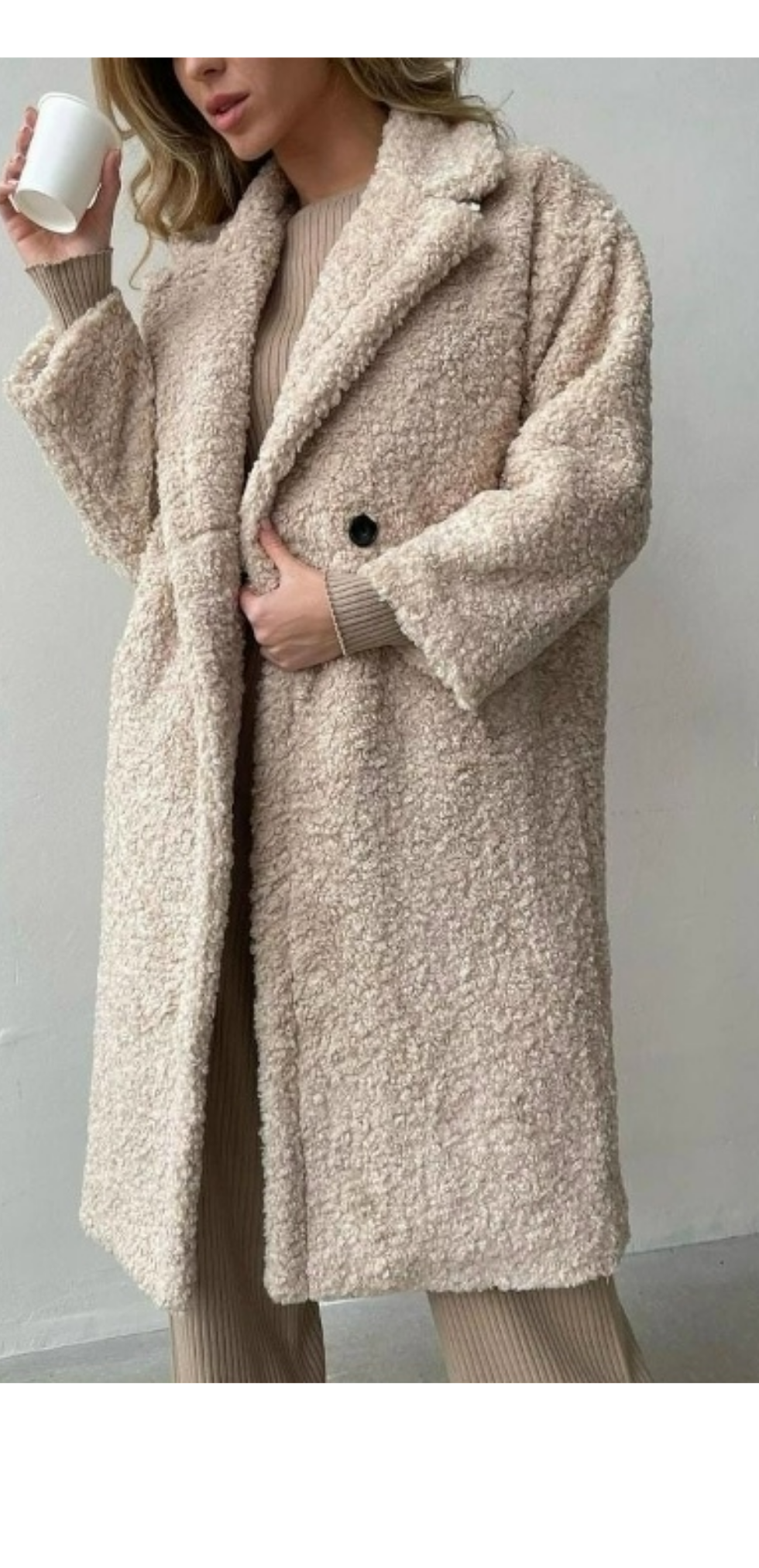
scroll to position [4485, 0]
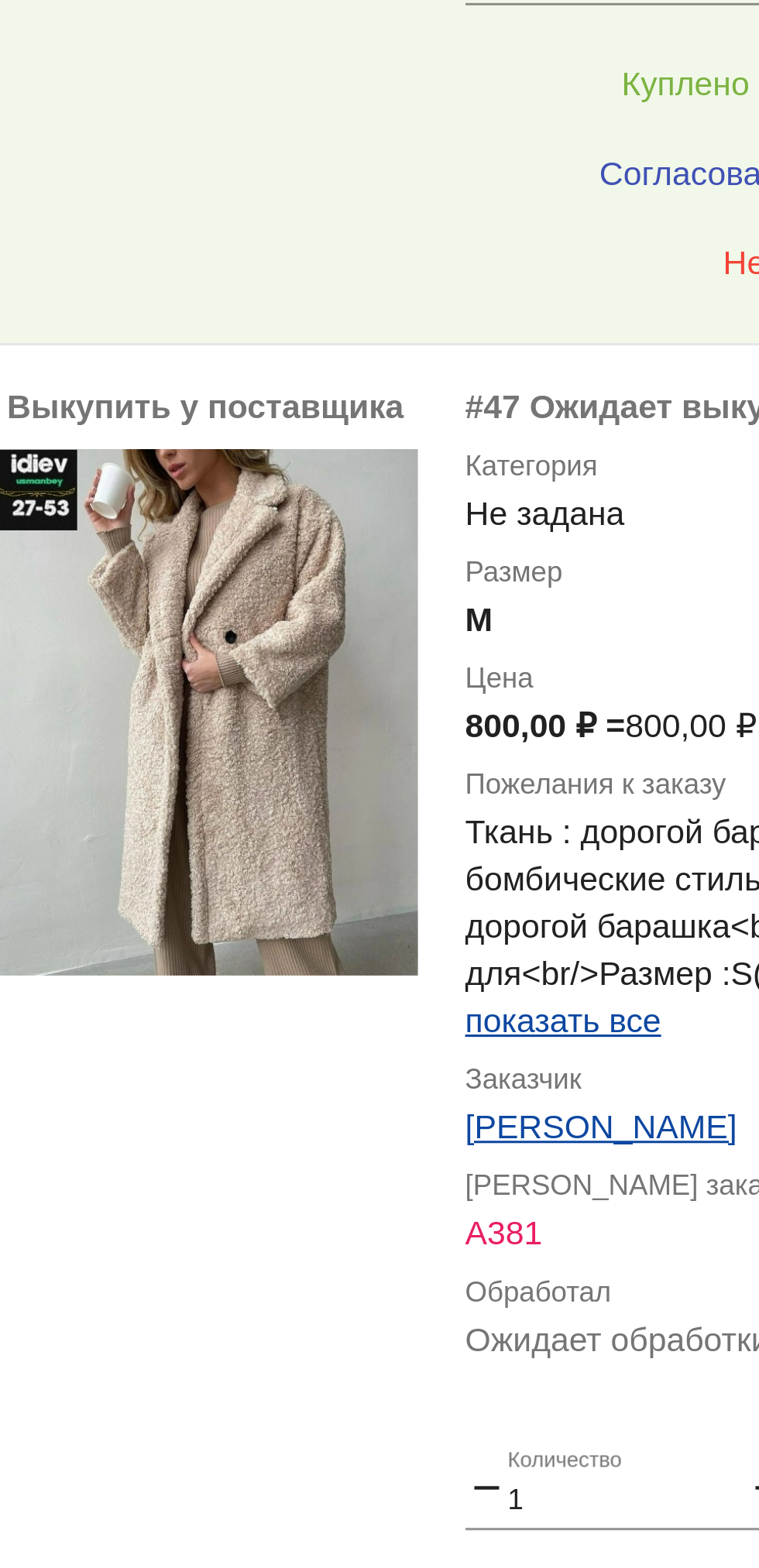
click at [518, 581] on label "Цена" at bounding box center [620, 579] width 242 height 16
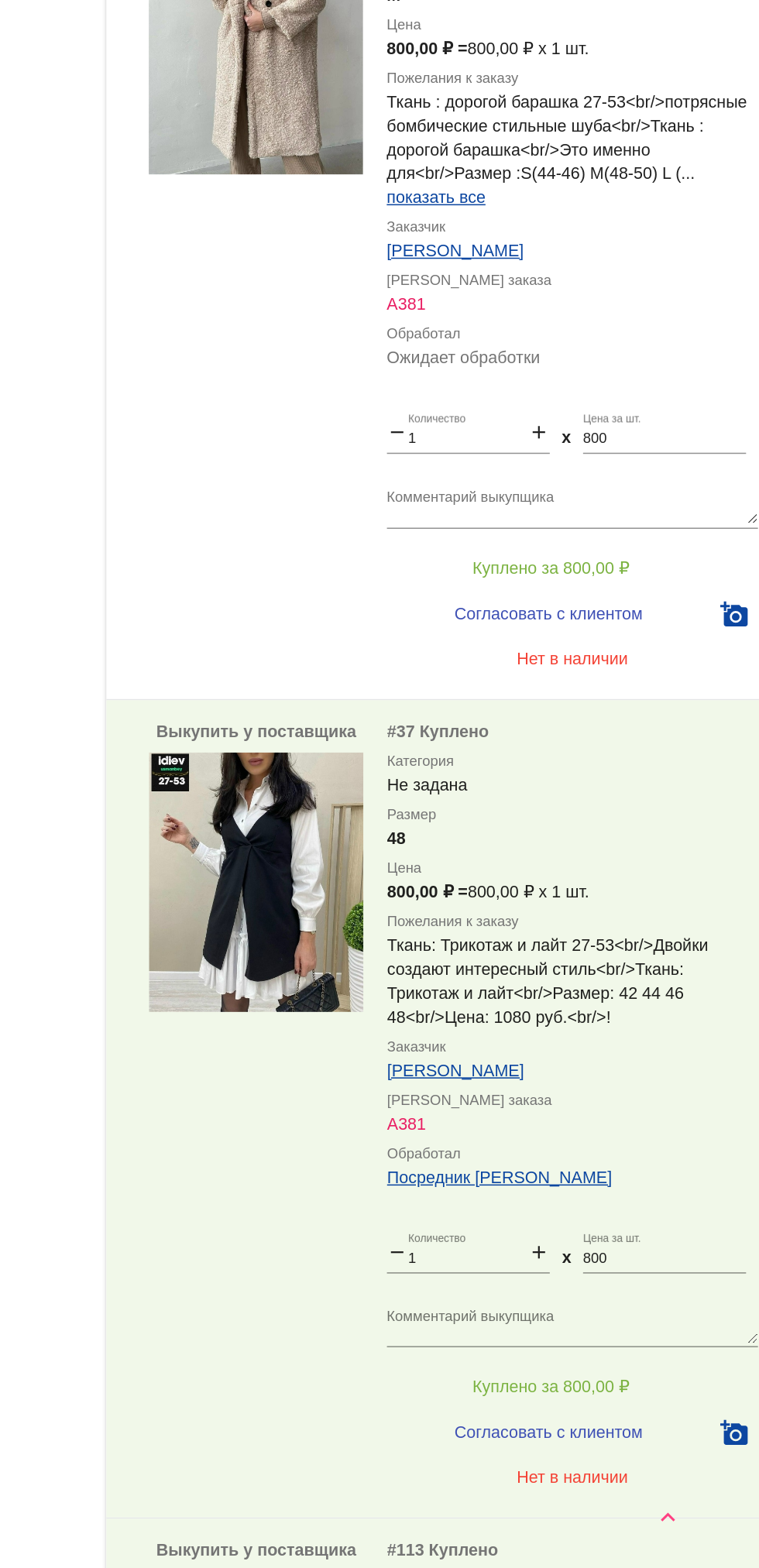
scroll to position [4503, 0]
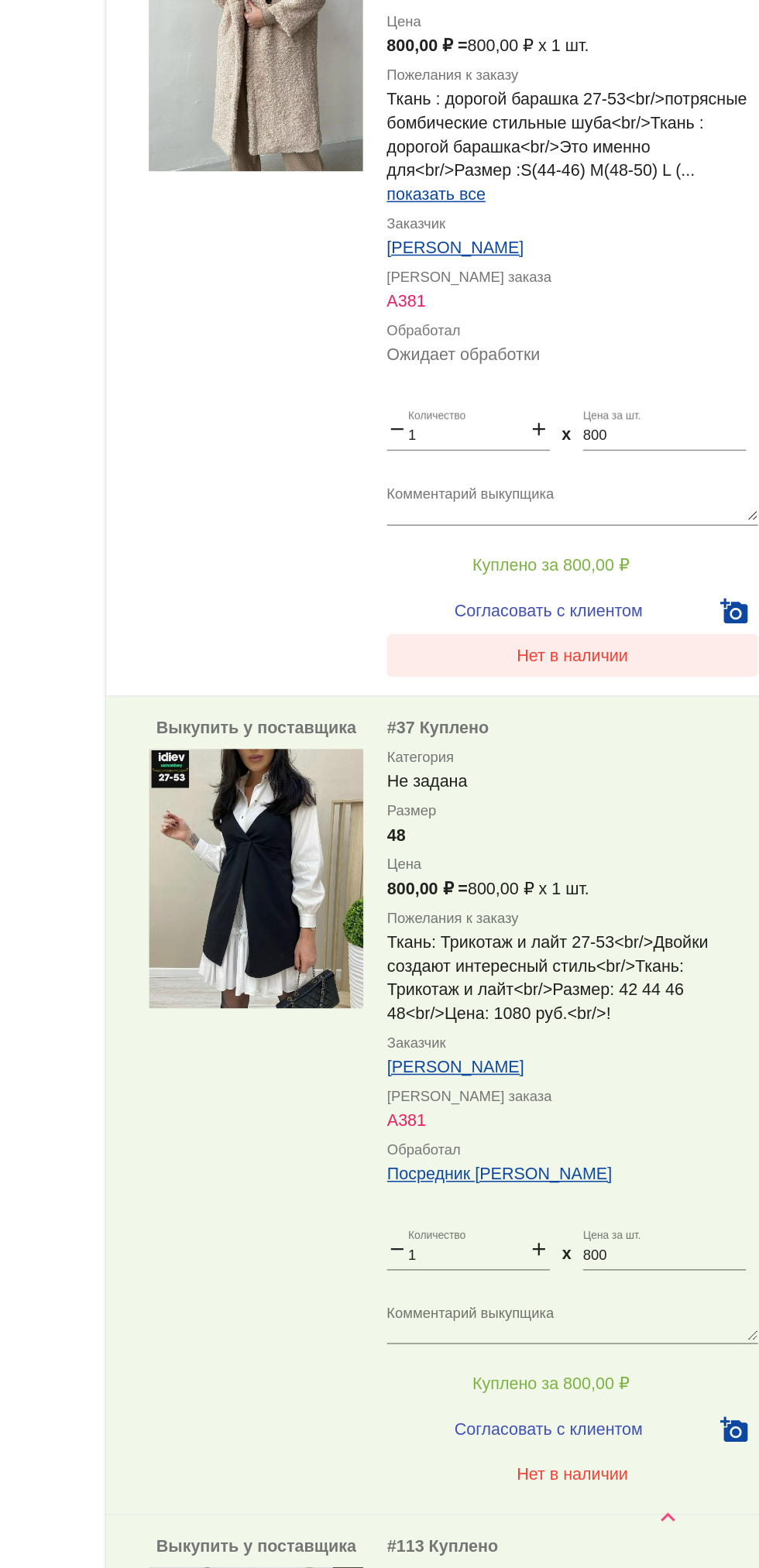
click at [656, 979] on button "Нет в наличии" at bounding box center [620, 973] width 242 height 28
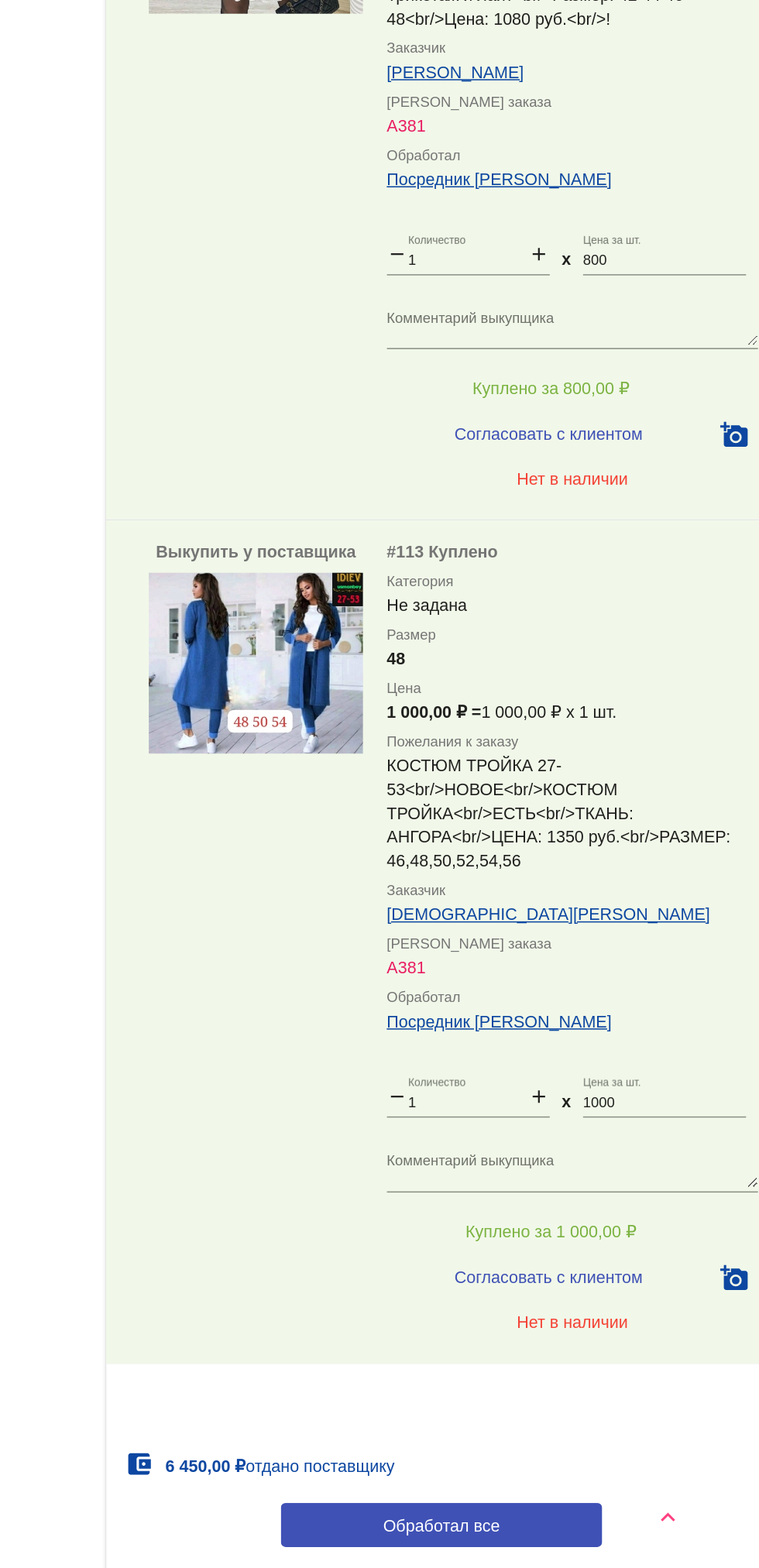
scroll to position [5230, 0]
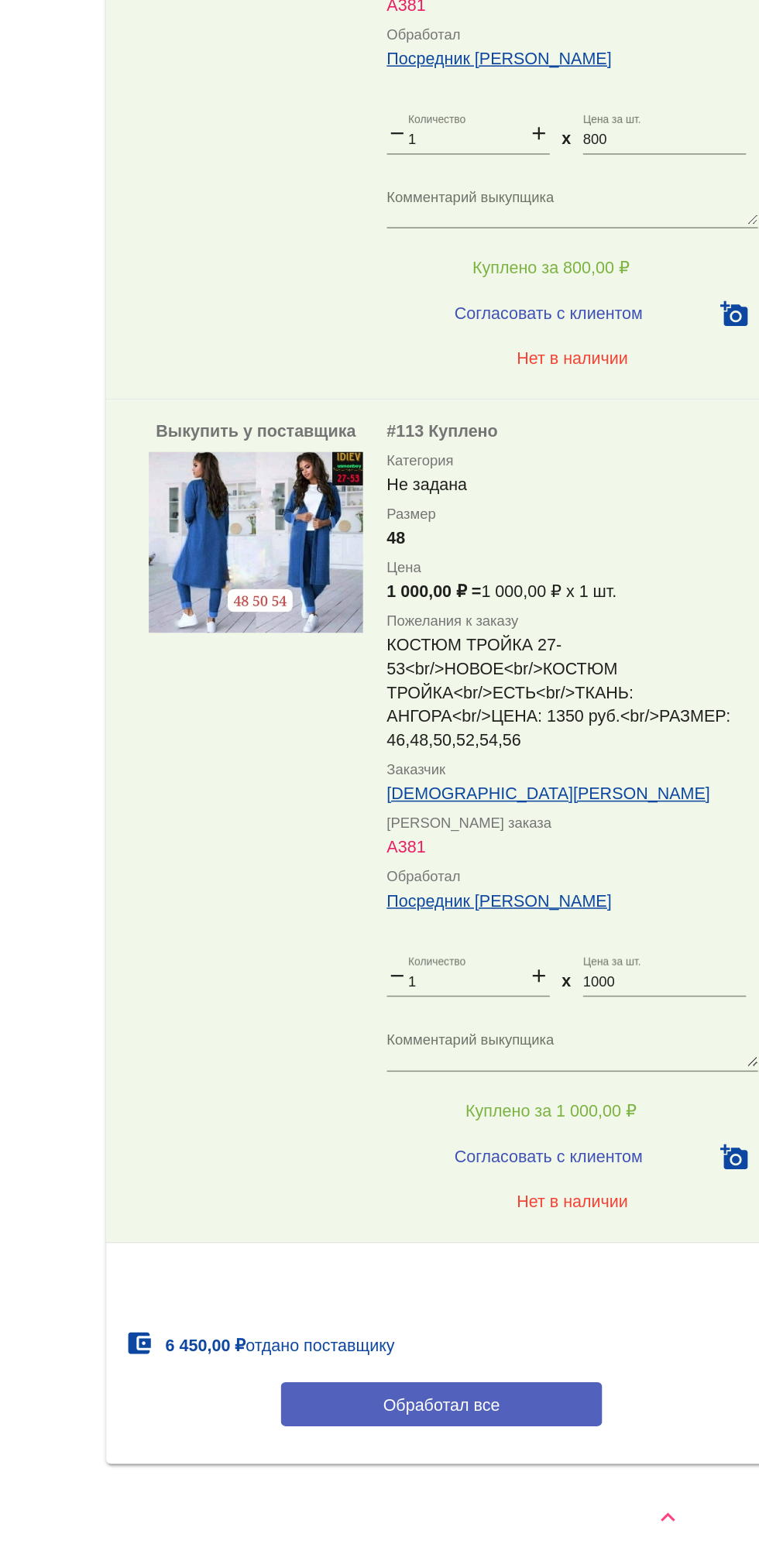
click at [569, 1458] on span "Обработал все" at bounding box center [534, 1462] width 76 height 13
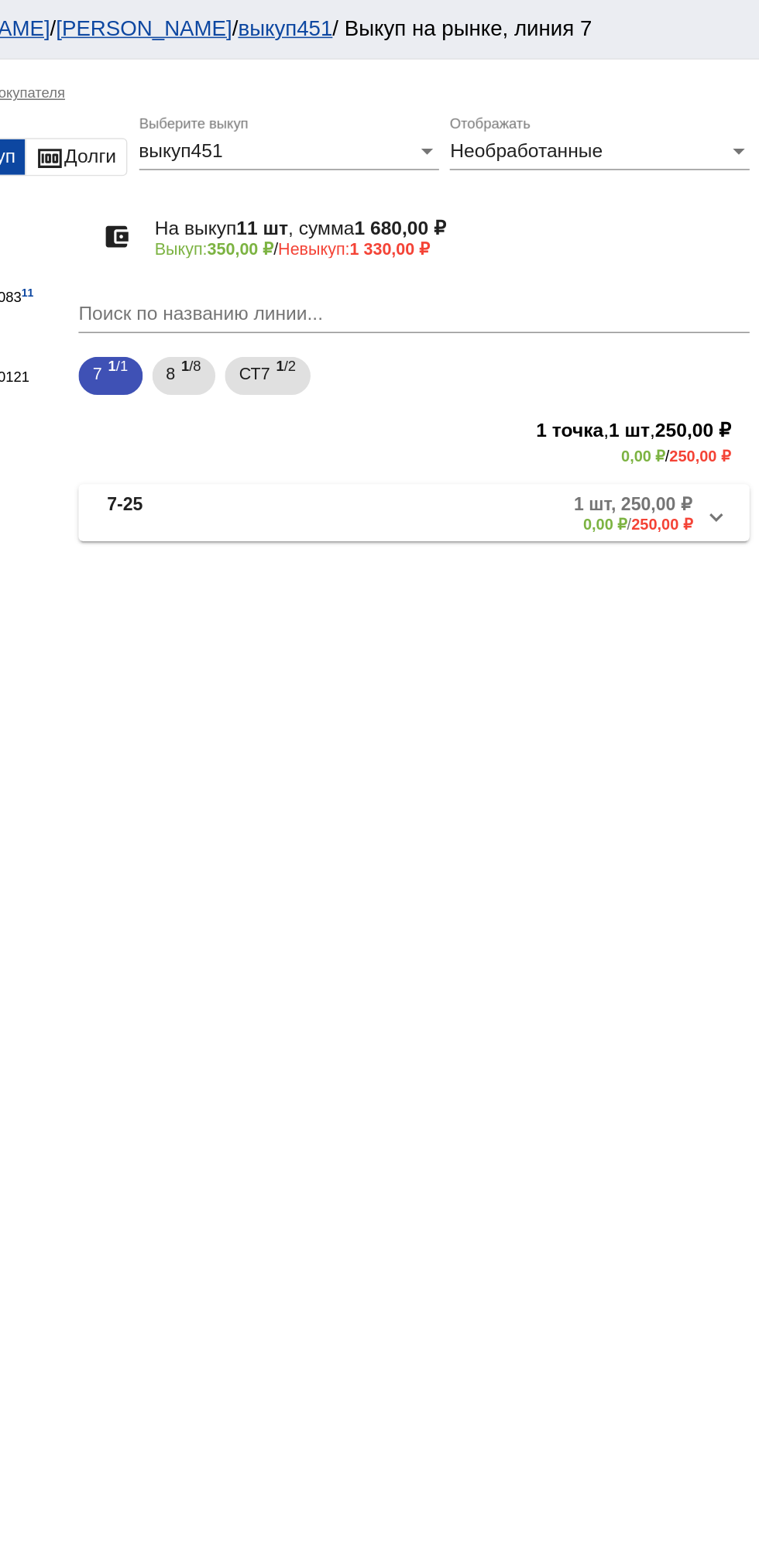
scroll to position [0, 0]
click at [390, 245] on span "1 /8" at bounding box center [389, 245] width 13 height 32
click at [686, 99] on div "Необработанные" at bounding box center [648, 98] width 182 height 14
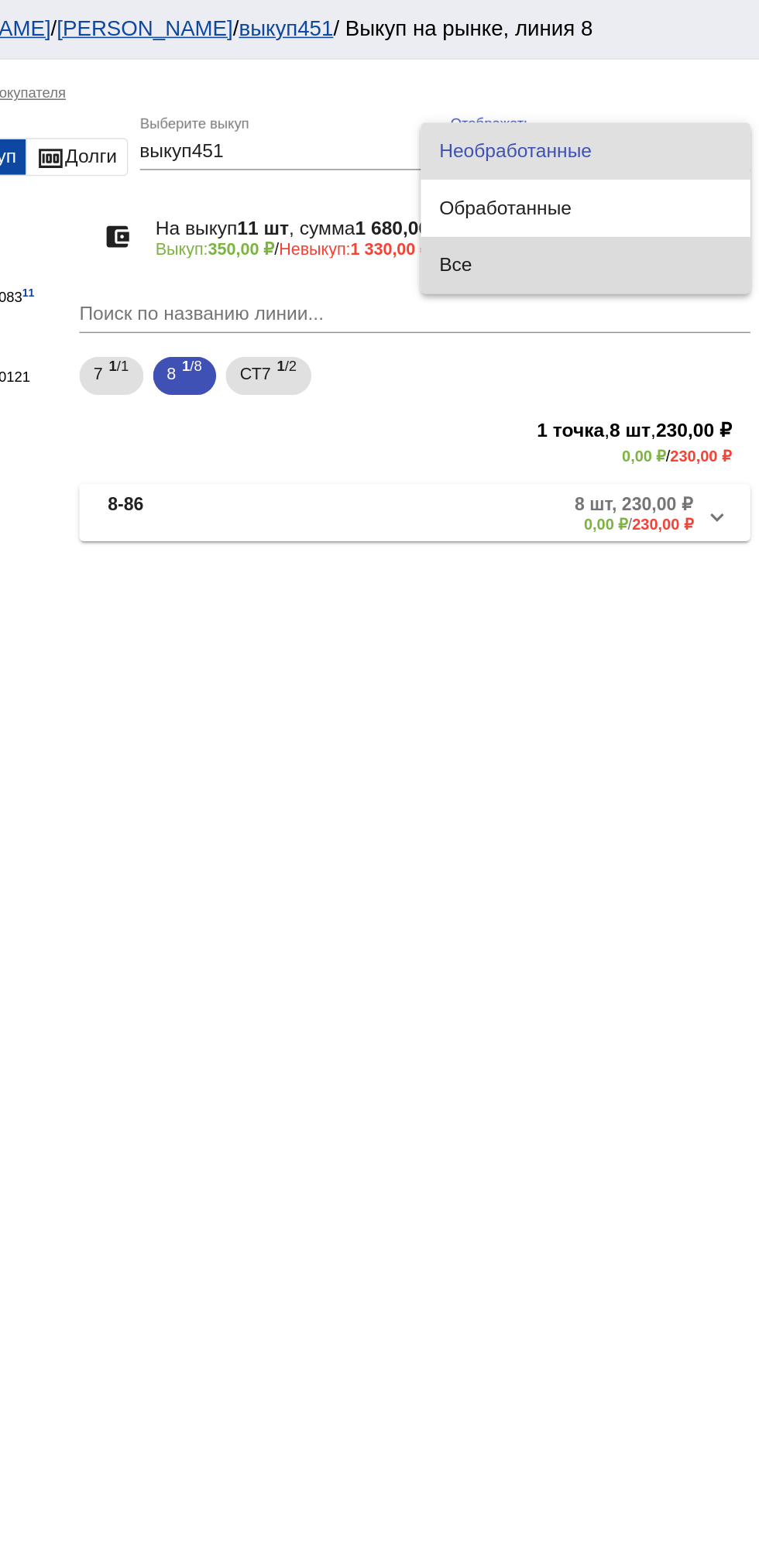
click at [623, 175] on span "Все" at bounding box center [645, 172] width 190 height 38
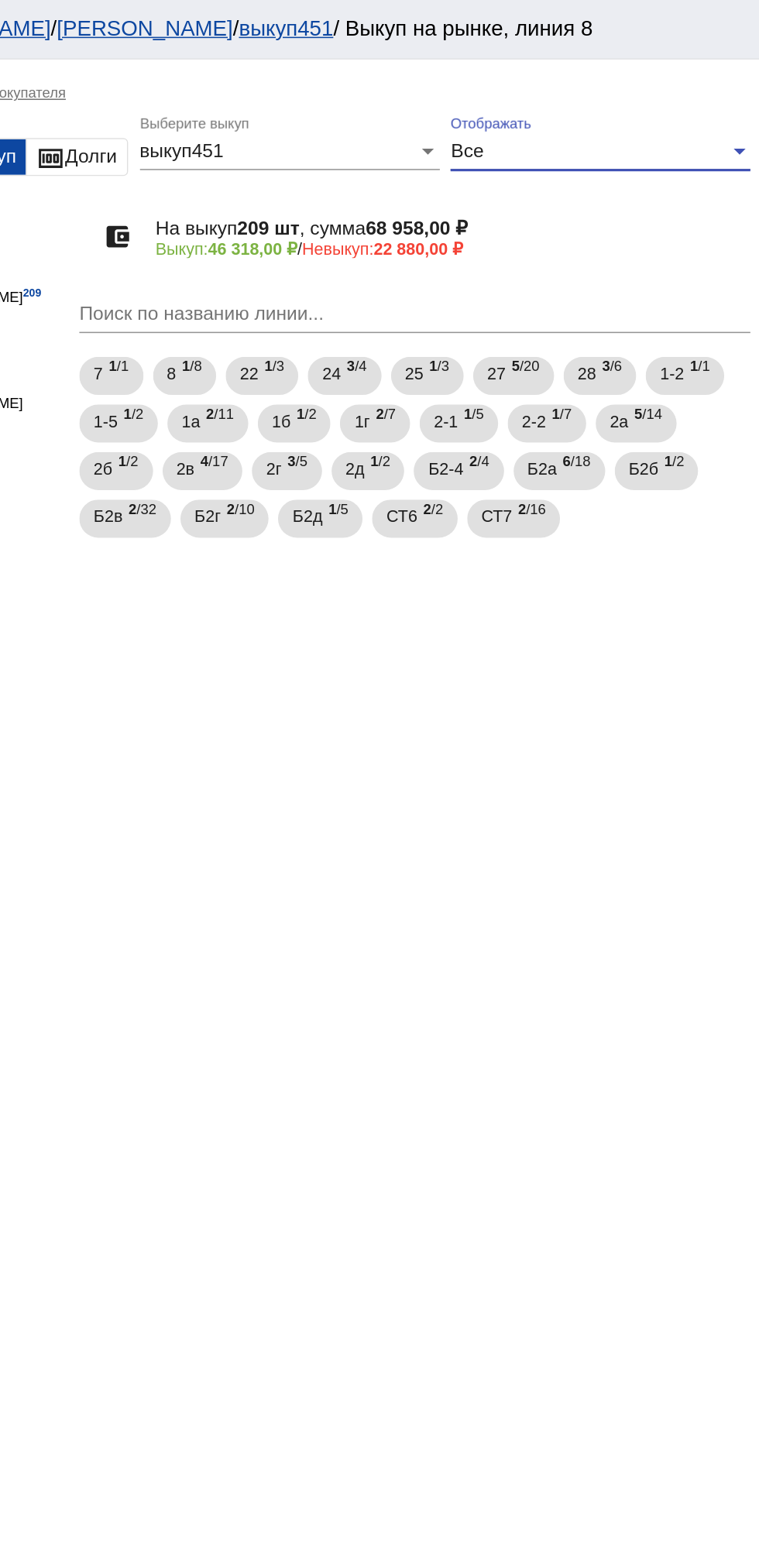
click at [698, 102] on div "Все" at bounding box center [648, 98] width 182 height 14
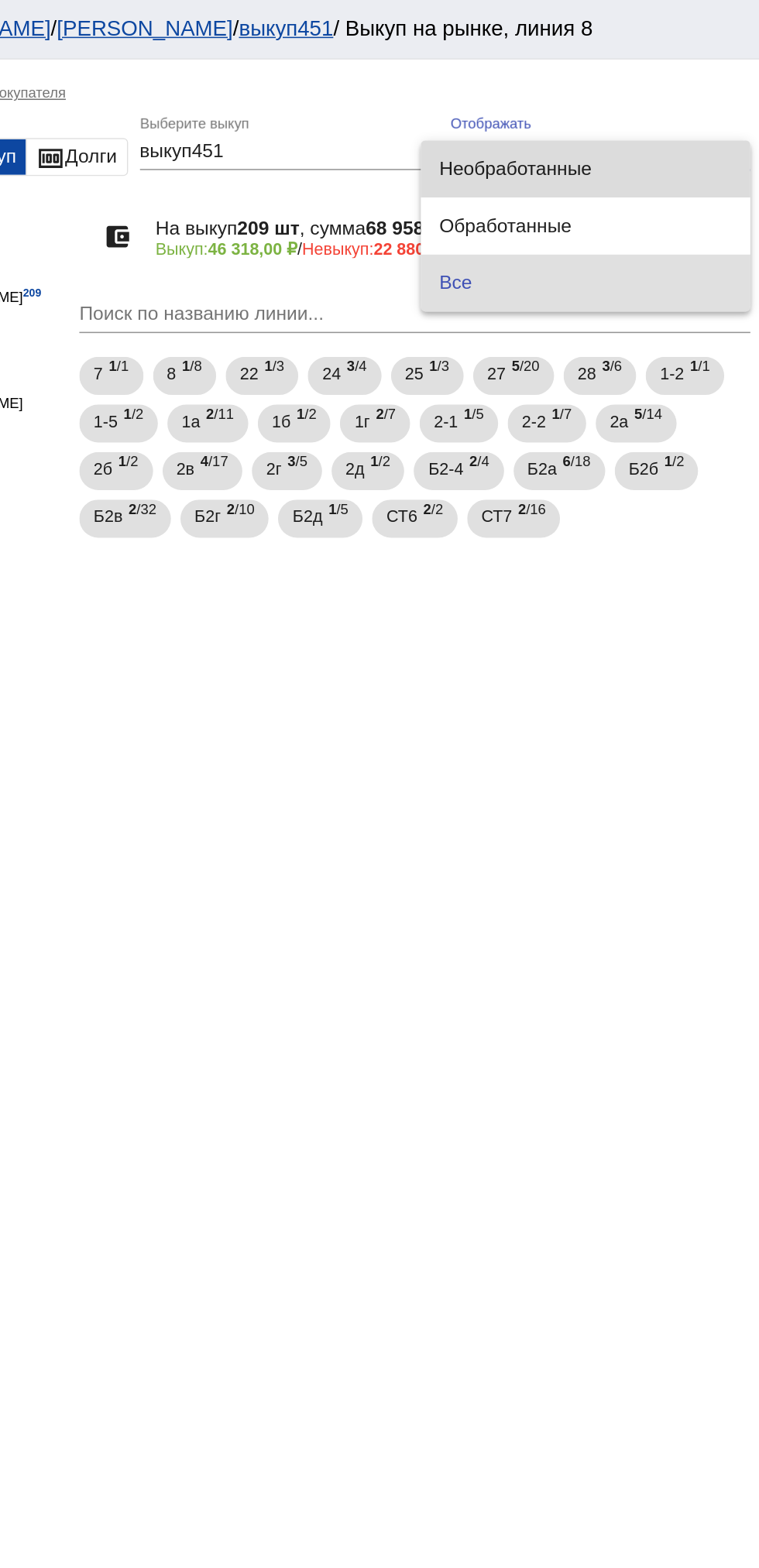
click at [660, 109] on span "Необработанные" at bounding box center [645, 110] width 190 height 38
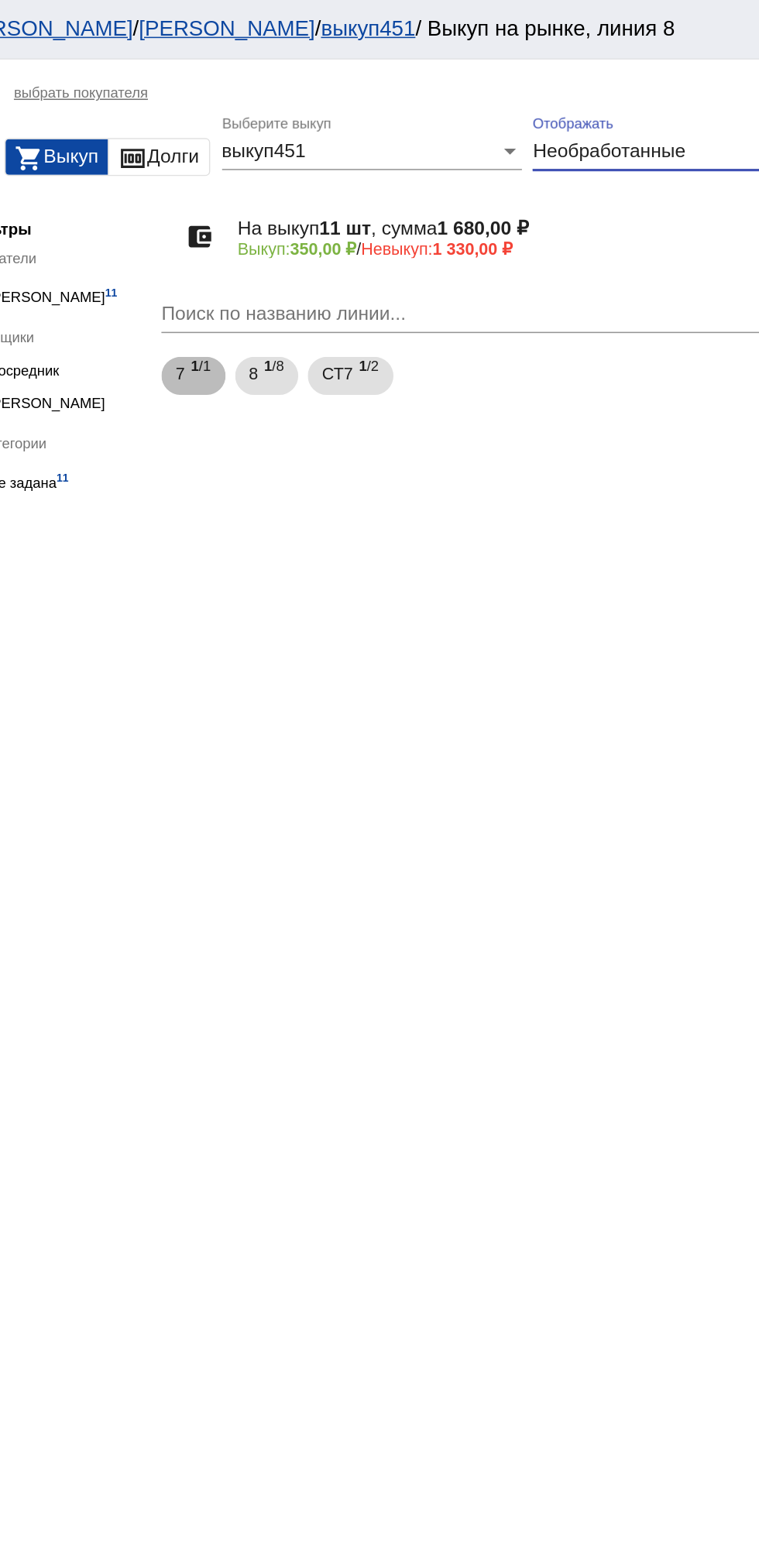
click at [440, 257] on div "7 1 /1 8 1 /8 СТ7 1 /2" at bounding box center [534, 245] width 443 height 31
click at [431, 243] on span "СТ7" at bounding box center [431, 243] width 20 height 28
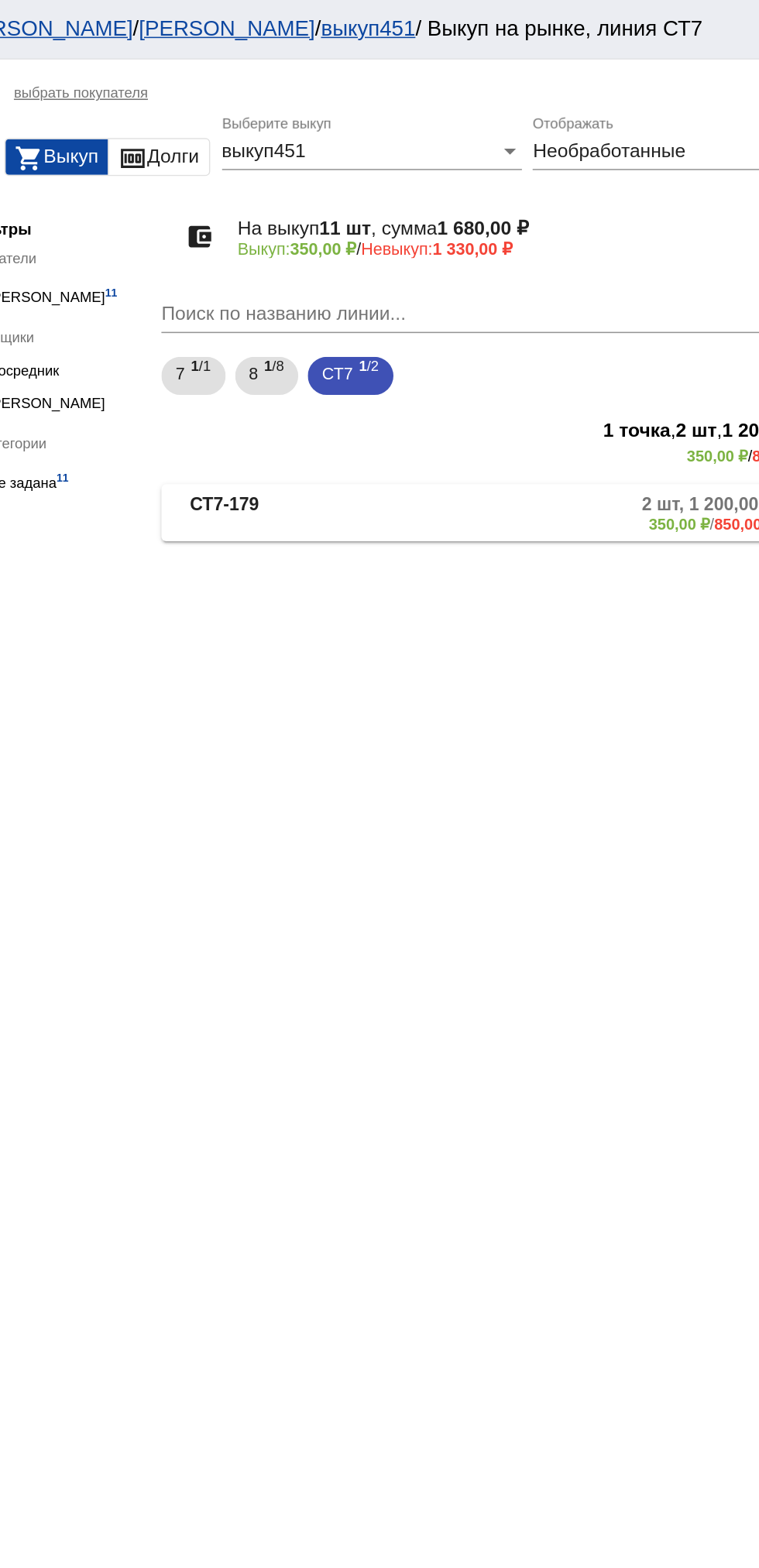
click at [538, 348] on mat-expansion-panel-header "СТ7-179 2 шт, 1 200,00 ₽ 350,00 ₽ / 850,00 ₽" at bounding box center [534, 334] width 436 height 38
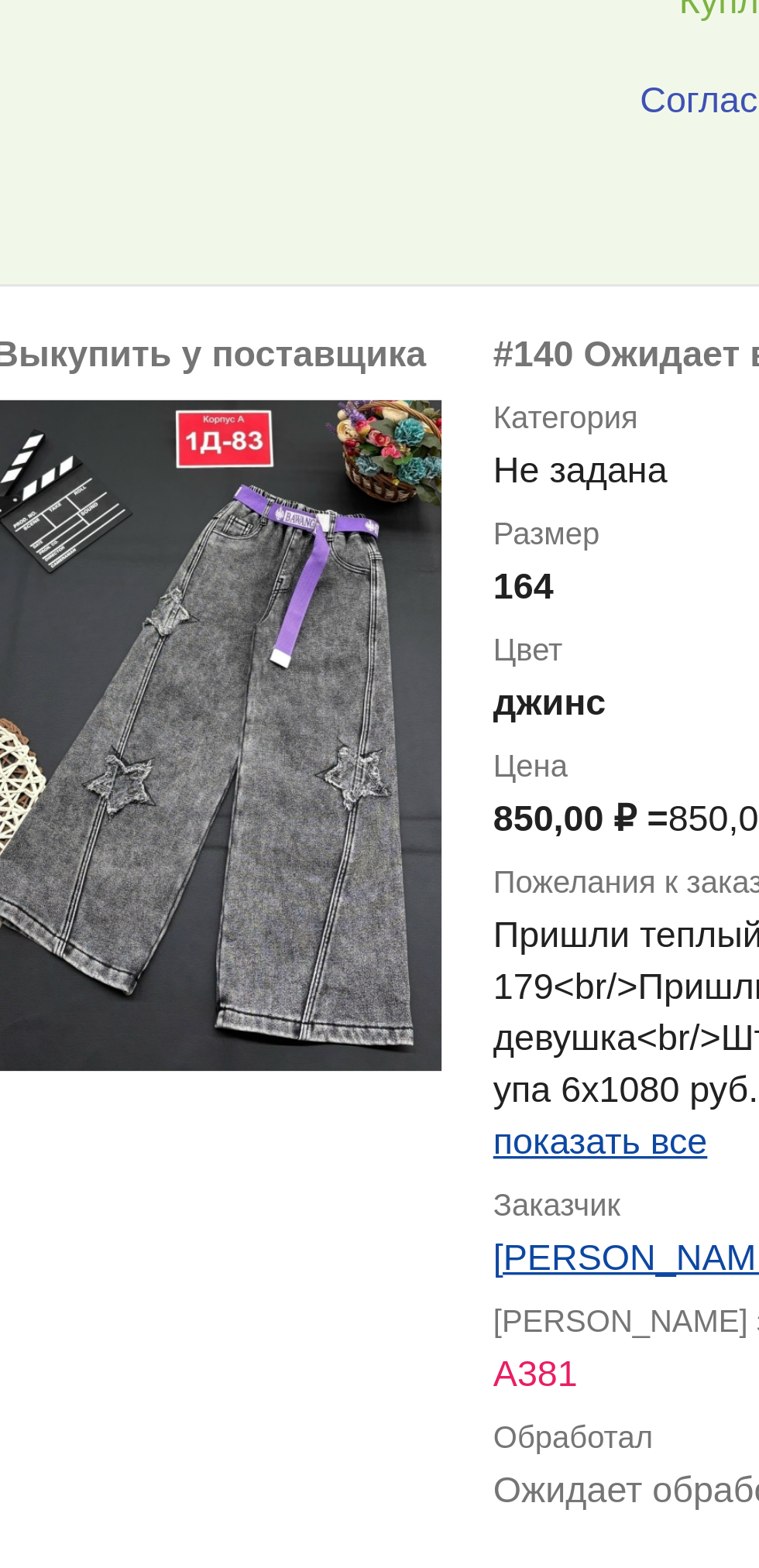
scroll to position [32, 0]
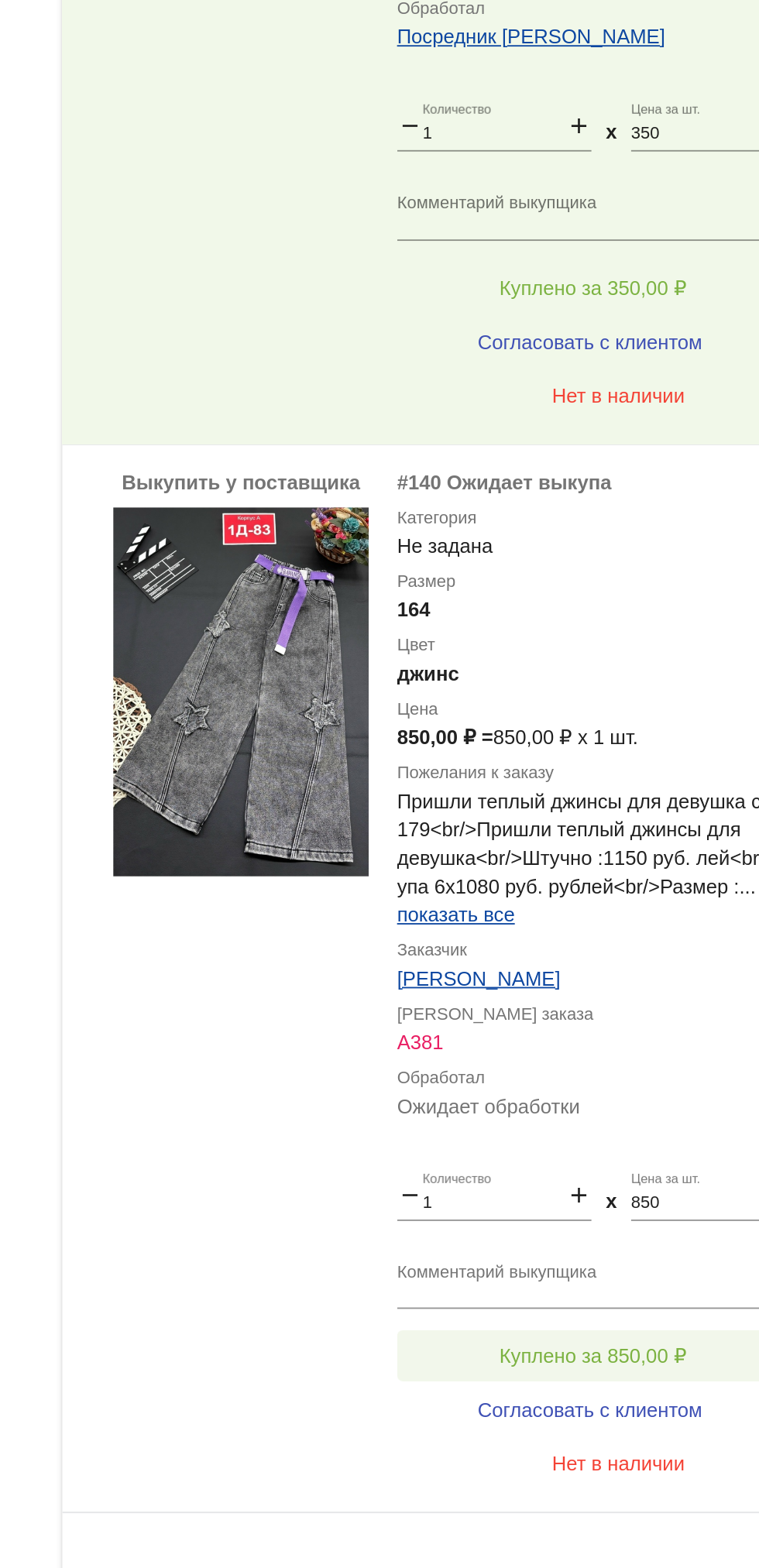
click at [650, 1386] on button "Куплено за 850,00 ₽" at bounding box center [605, 1397] width 214 height 28
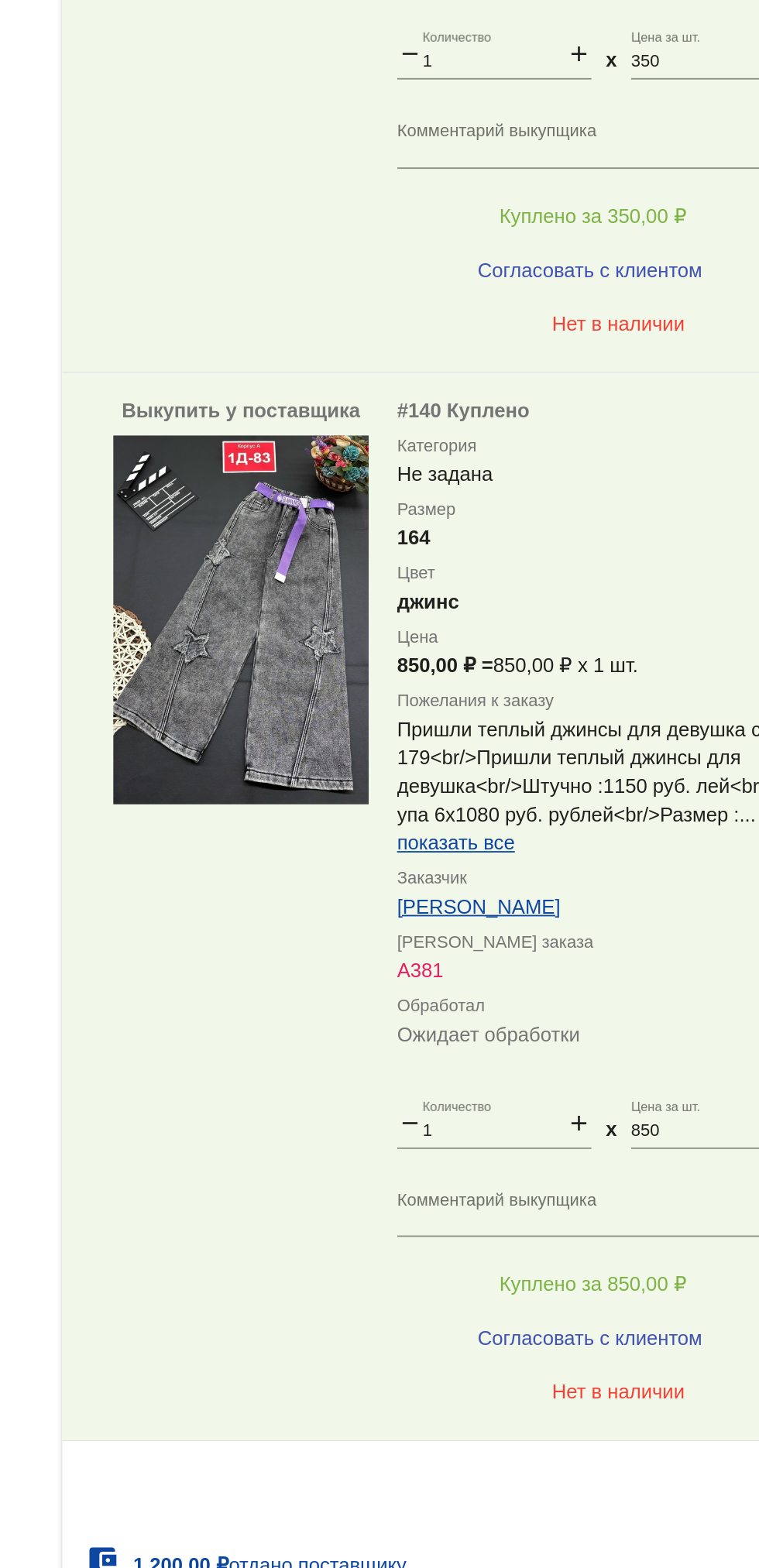
scroll to position [160, 0]
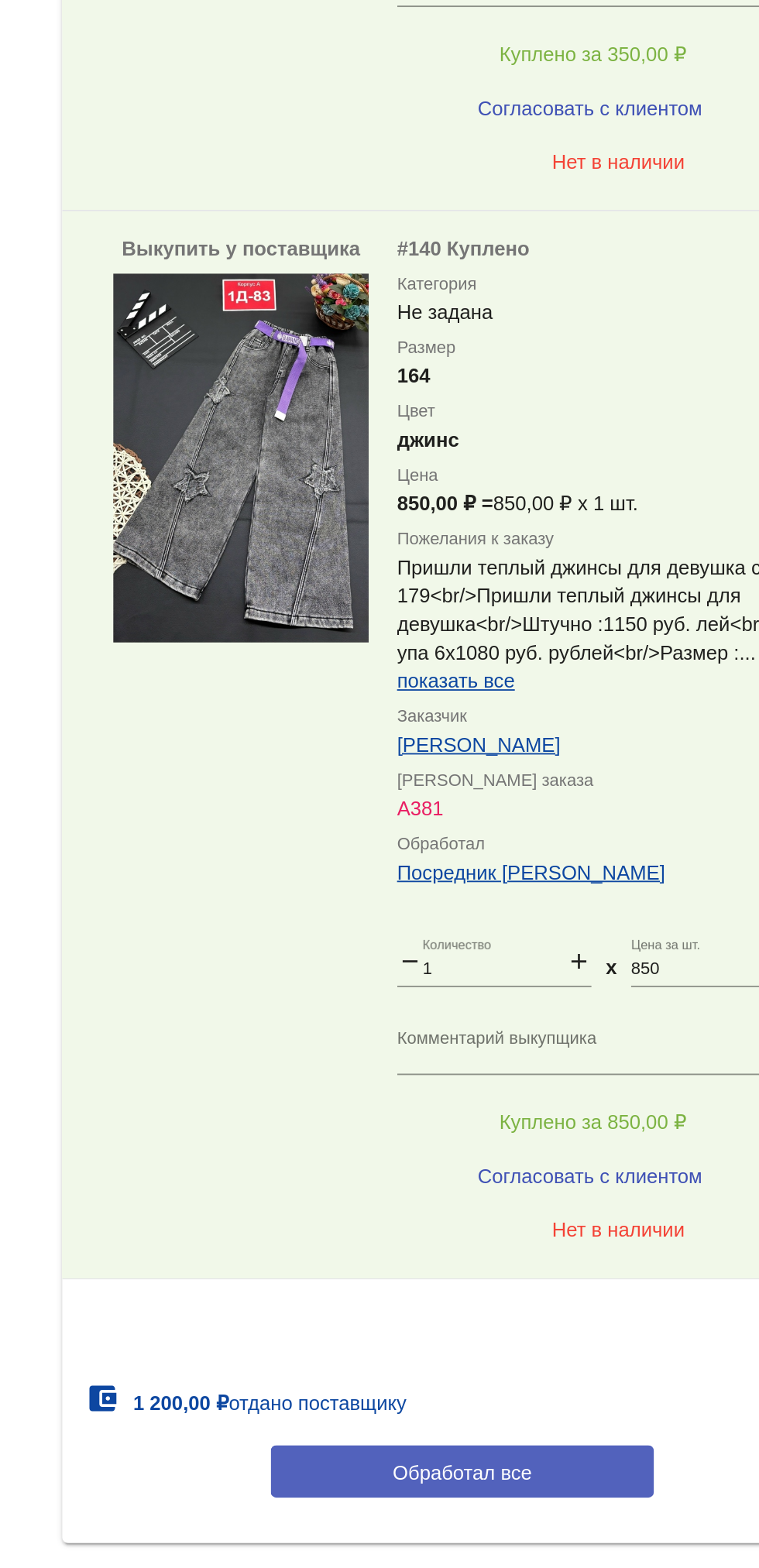
click at [586, 1459] on button "Обработал все" at bounding box center [534, 1461] width 209 height 28
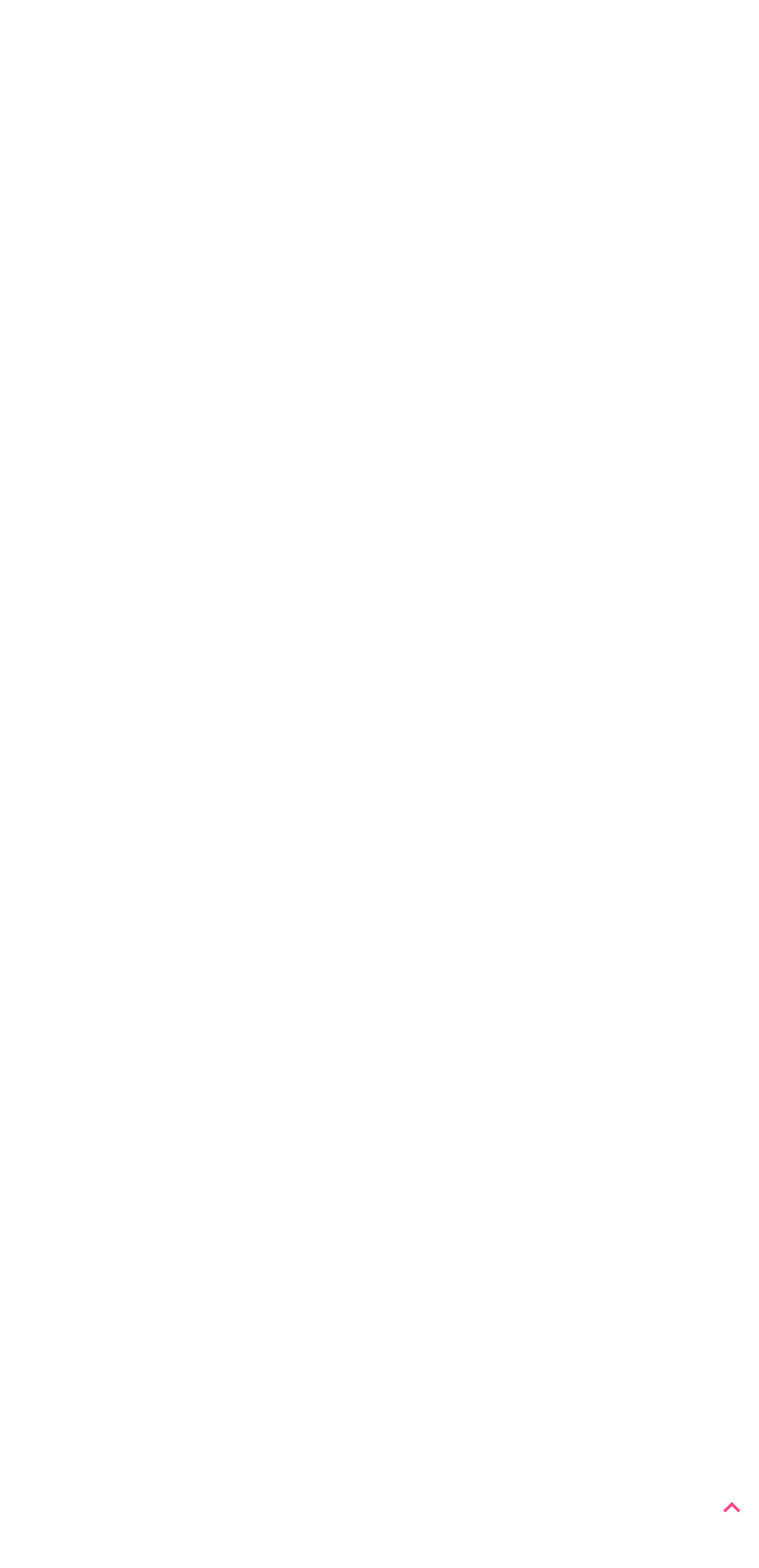
scroll to position [0, 0]
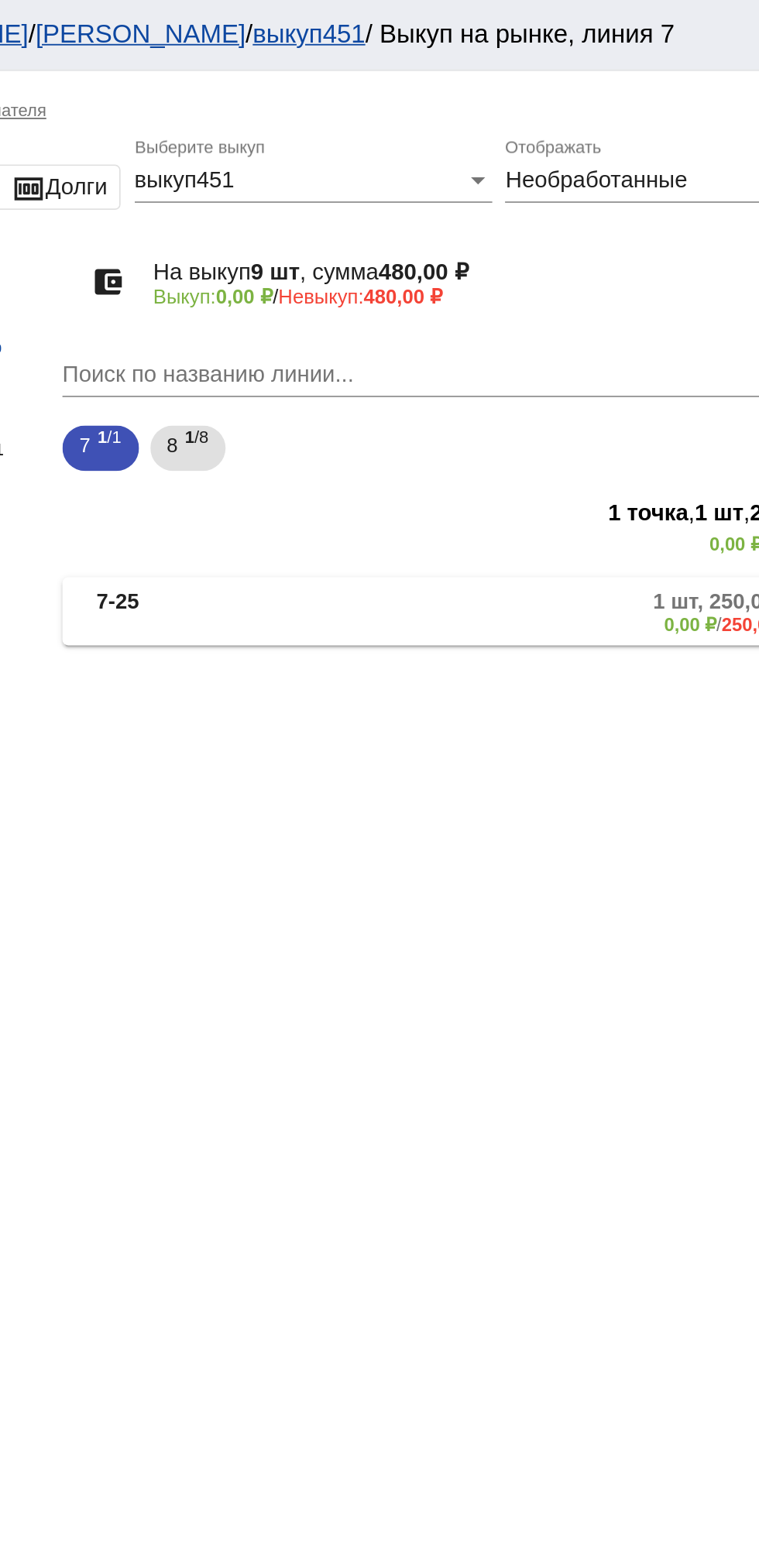
click at [580, 329] on mat-panel-description "1 шт, 250,00 ₽ 0,00 ₽ / 250,00 ₽" at bounding box center [588, 335] width 257 height 26
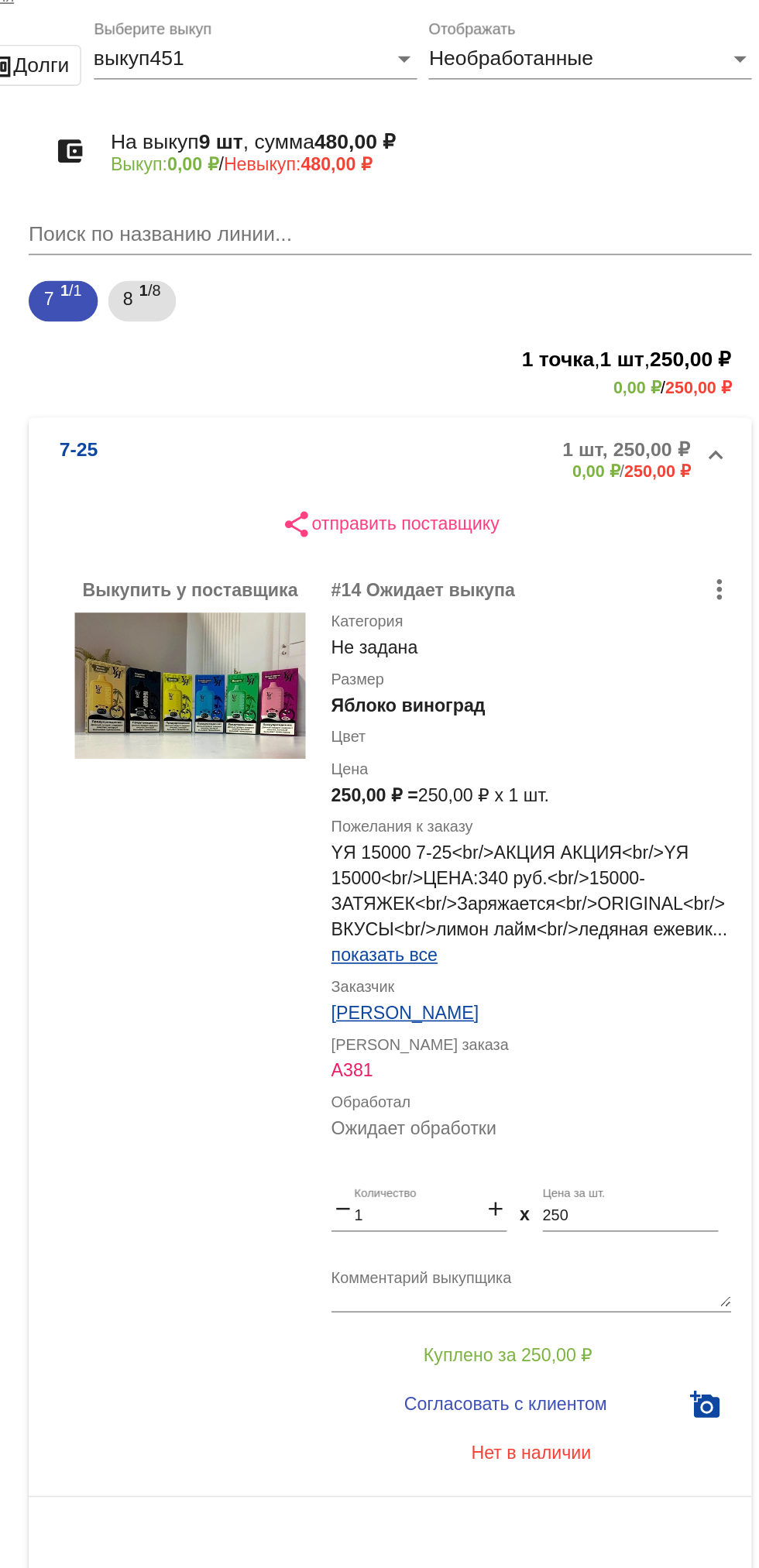
click at [642, 835] on textarea "Комментарий выкупщика" at bounding box center [620, 841] width 242 height 24
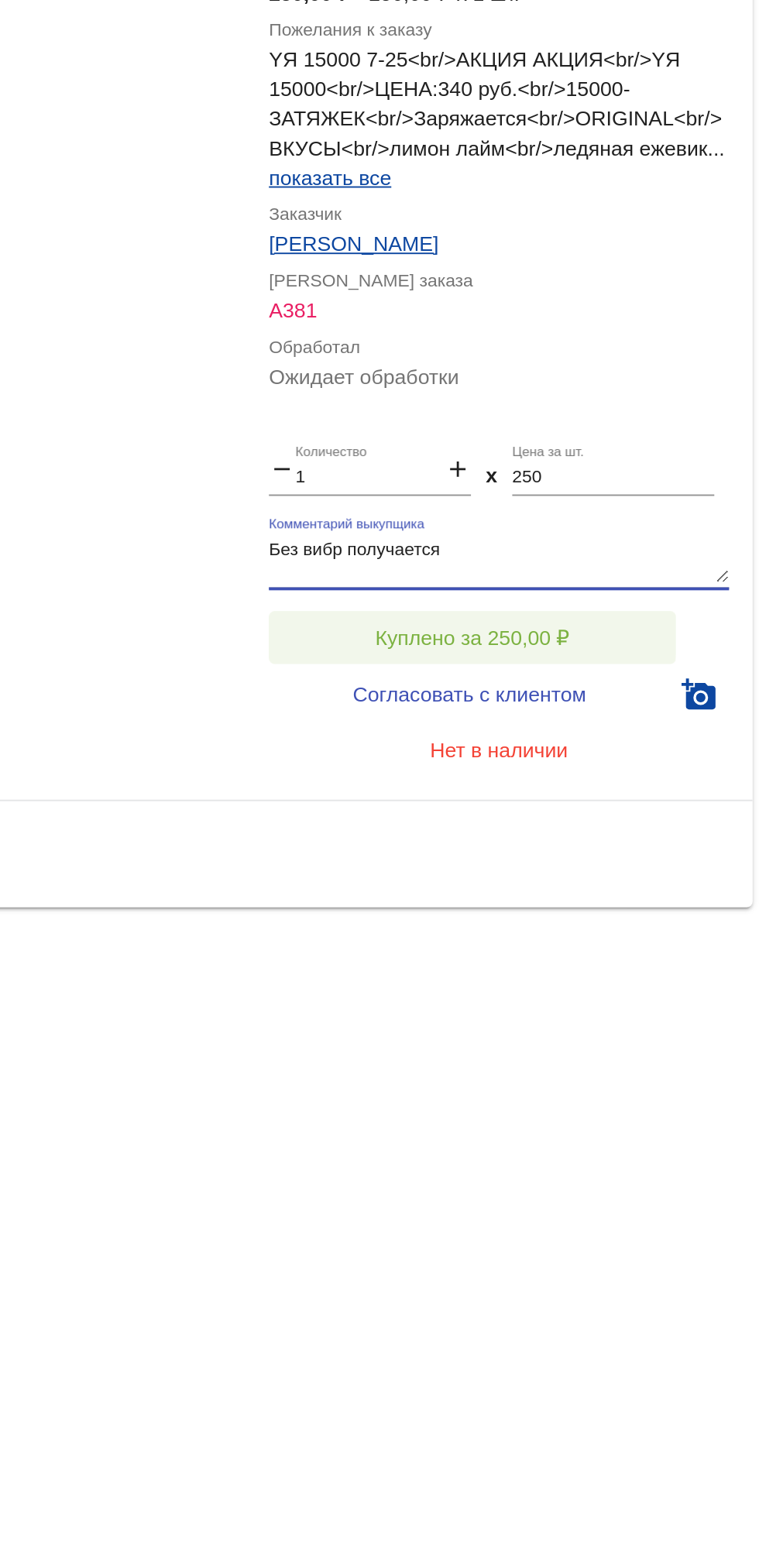
type textarea "Без вибр получается"
click at [563, 878] on span "Куплено за 250,00 ₽" at bounding box center [605, 881] width 102 height 13
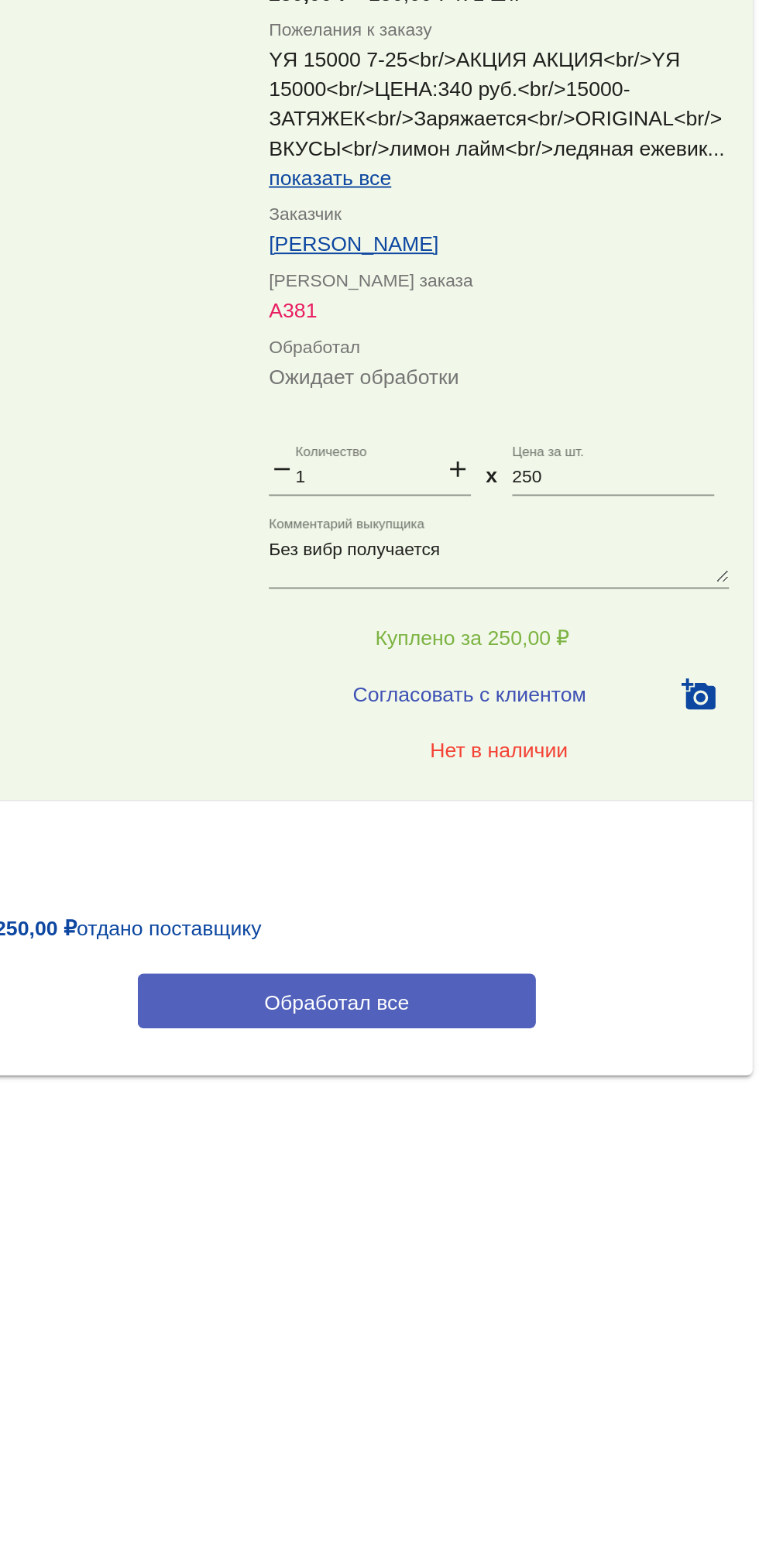
click at [484, 1076] on button "Обработал все" at bounding box center [534, 1072] width 209 height 28
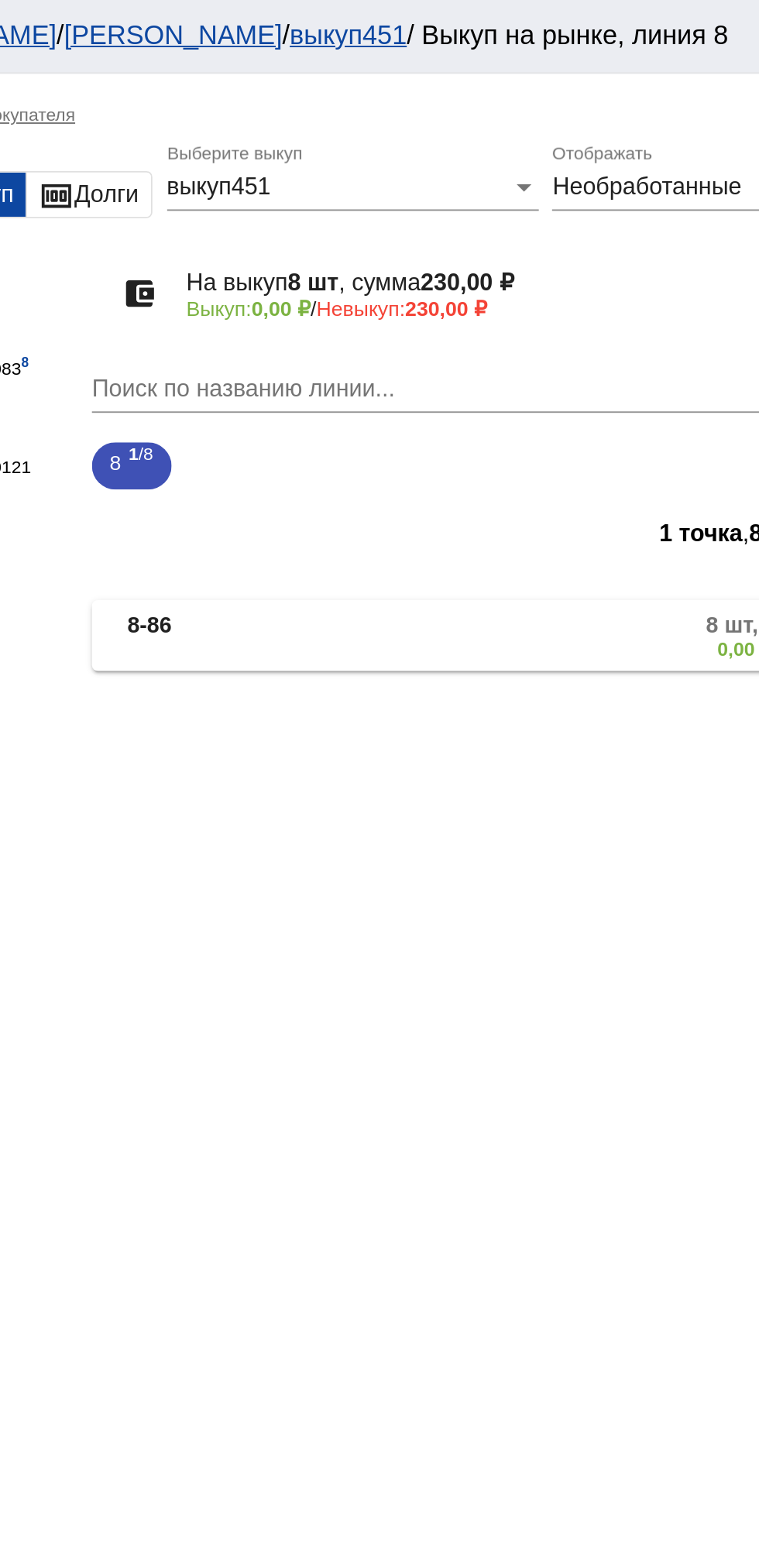
click at [354, 336] on b "8-86" at bounding box center [346, 335] width 23 height 26
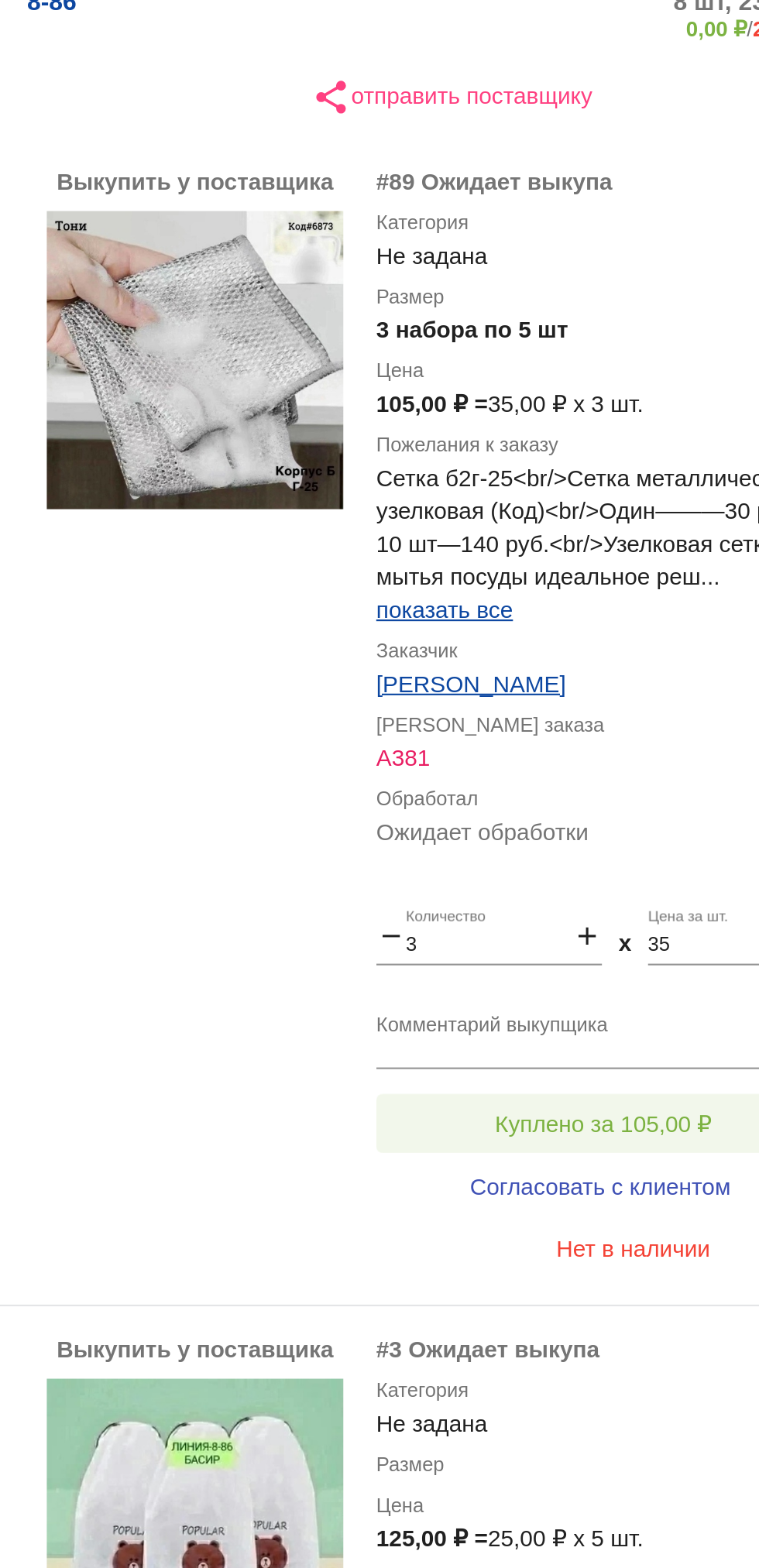
click at [553, 850] on button "Куплено за 105,00 ₽" at bounding box center [605, 862] width 214 height 28
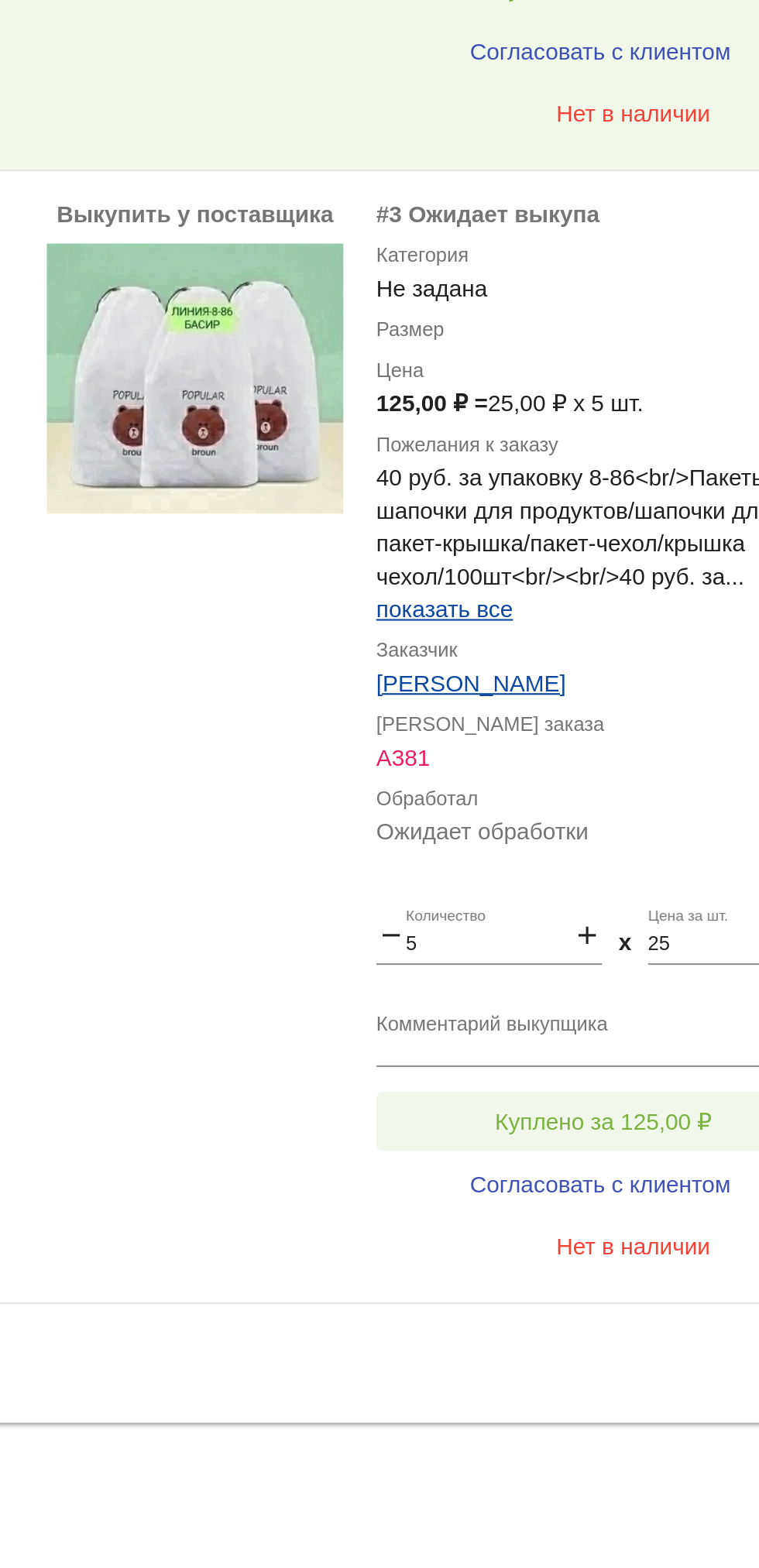
click at [558, 1351] on button "Куплено за 125,00 ₽" at bounding box center [605, 1358] width 214 height 28
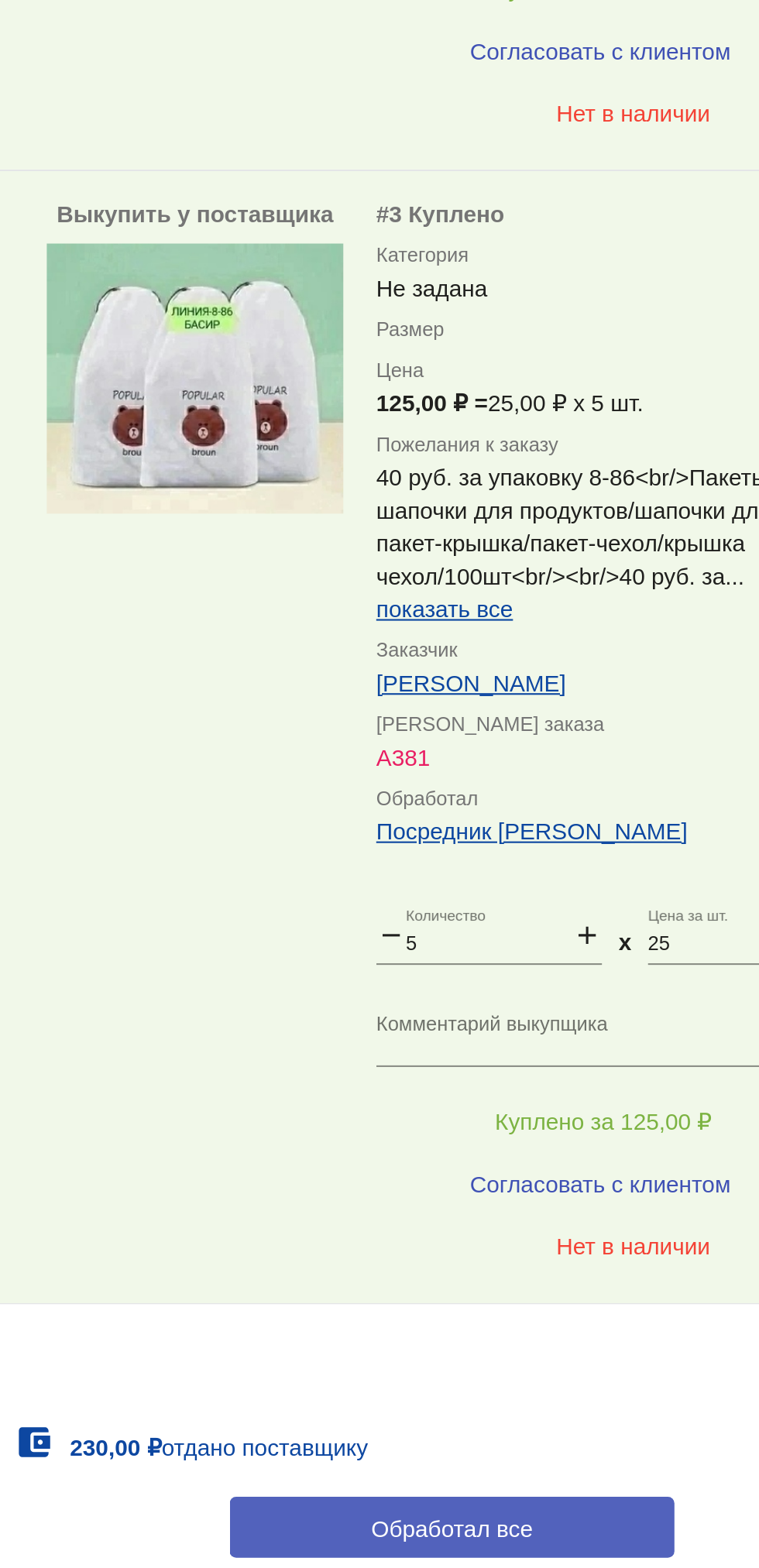
click at [575, 1540] on button "Обработал все" at bounding box center [534, 1549] width 209 height 28
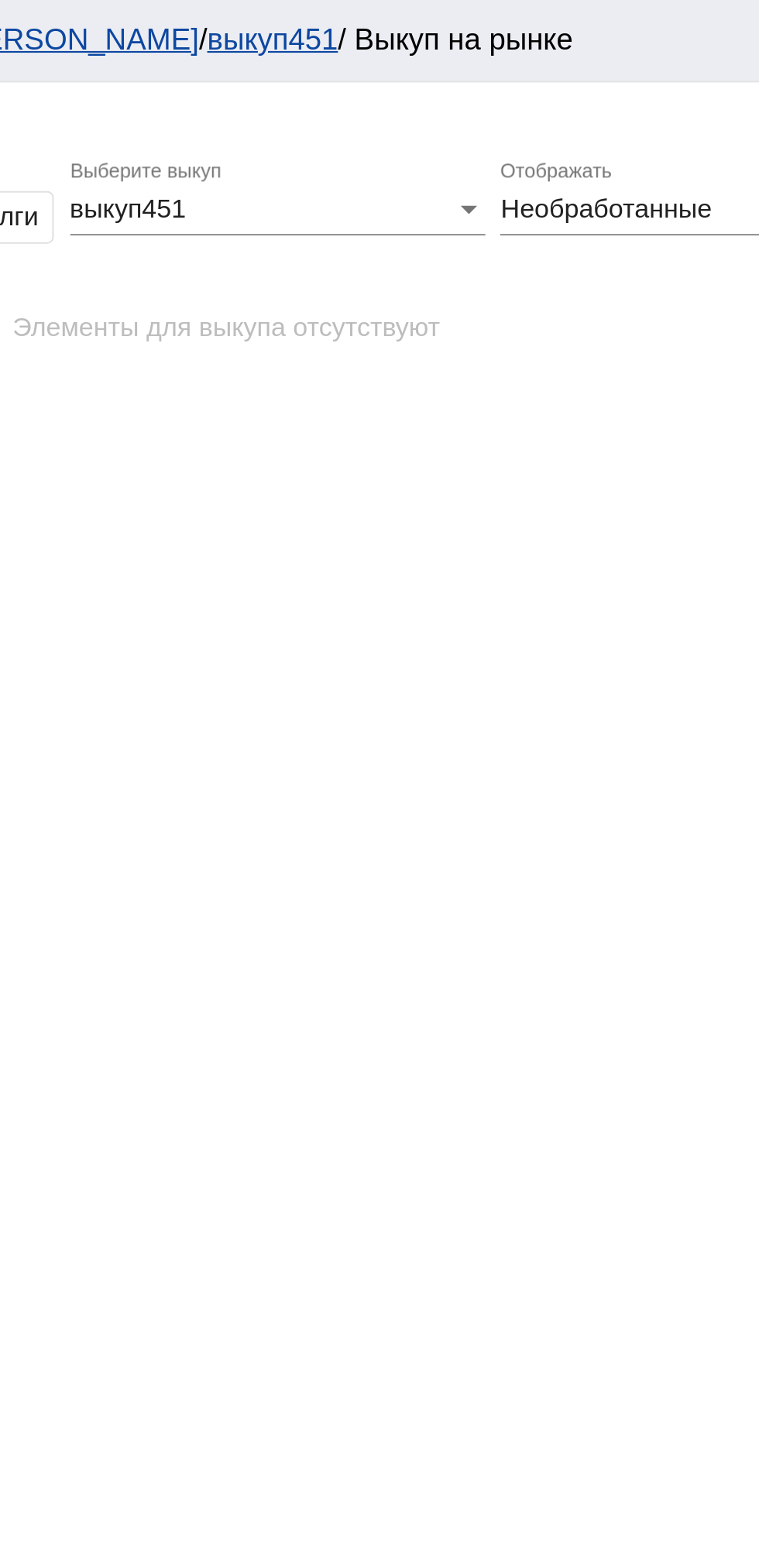
click at [631, 105] on span "Необработанные" at bounding box center [607, 98] width 99 height 13
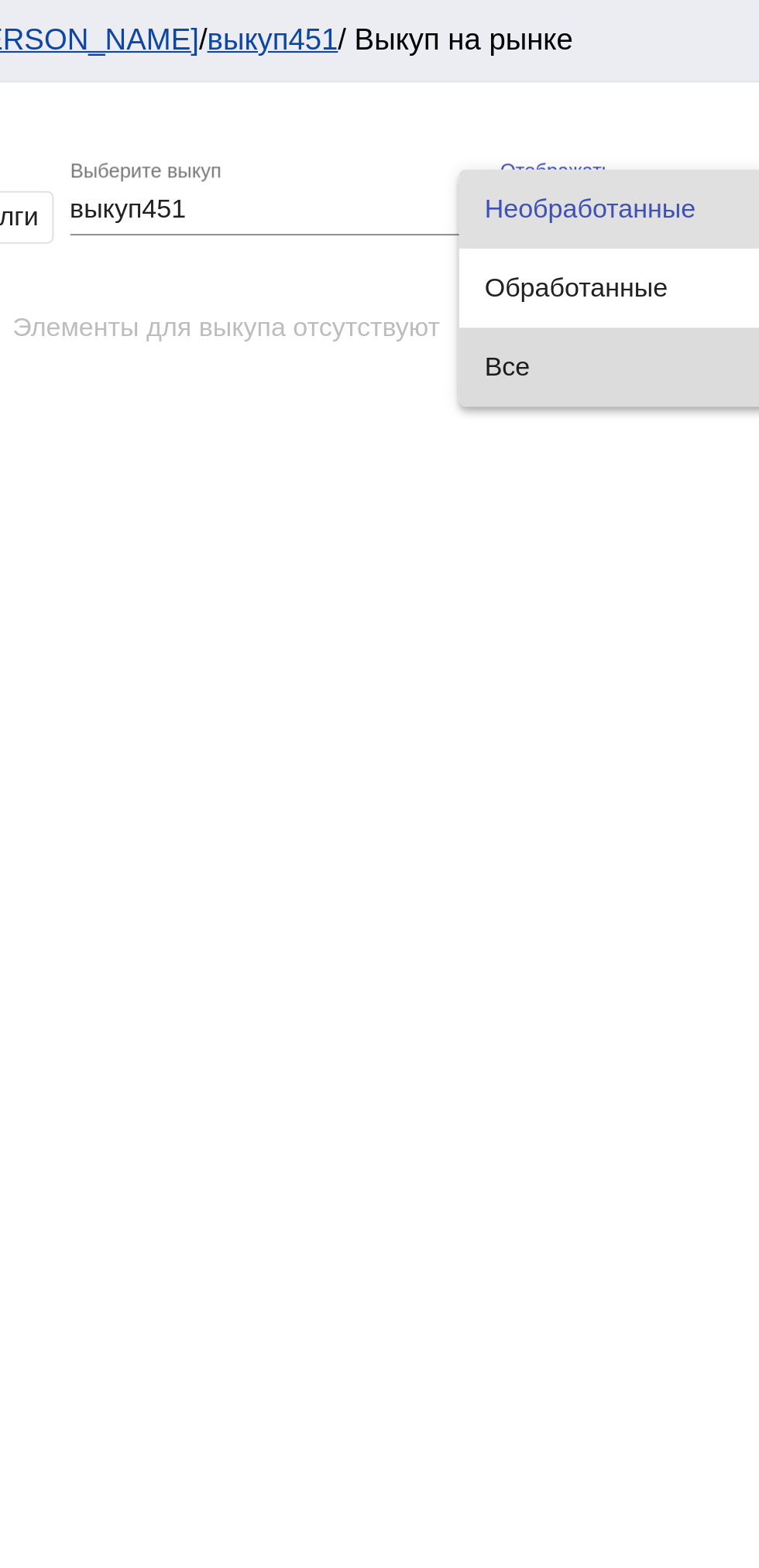
click at [619, 157] on span "Все" at bounding box center [645, 172] width 190 height 38
